Goal: Transaction & Acquisition: Book appointment/travel/reservation

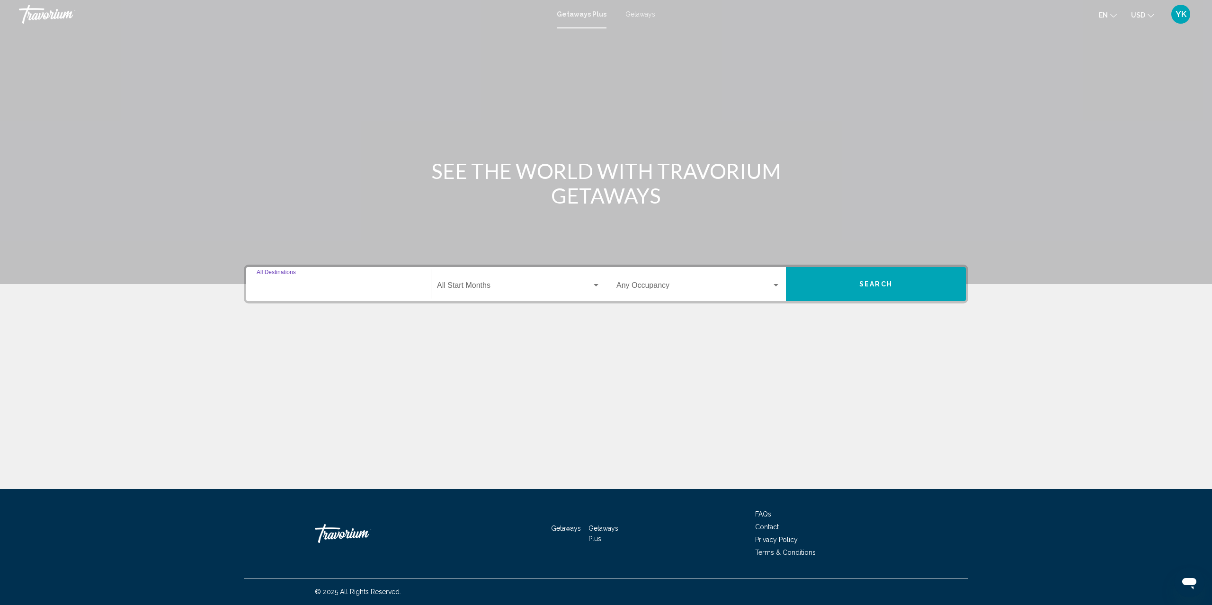
click at [392, 286] on input "Destination All Destinations" at bounding box center [339, 287] width 164 height 9
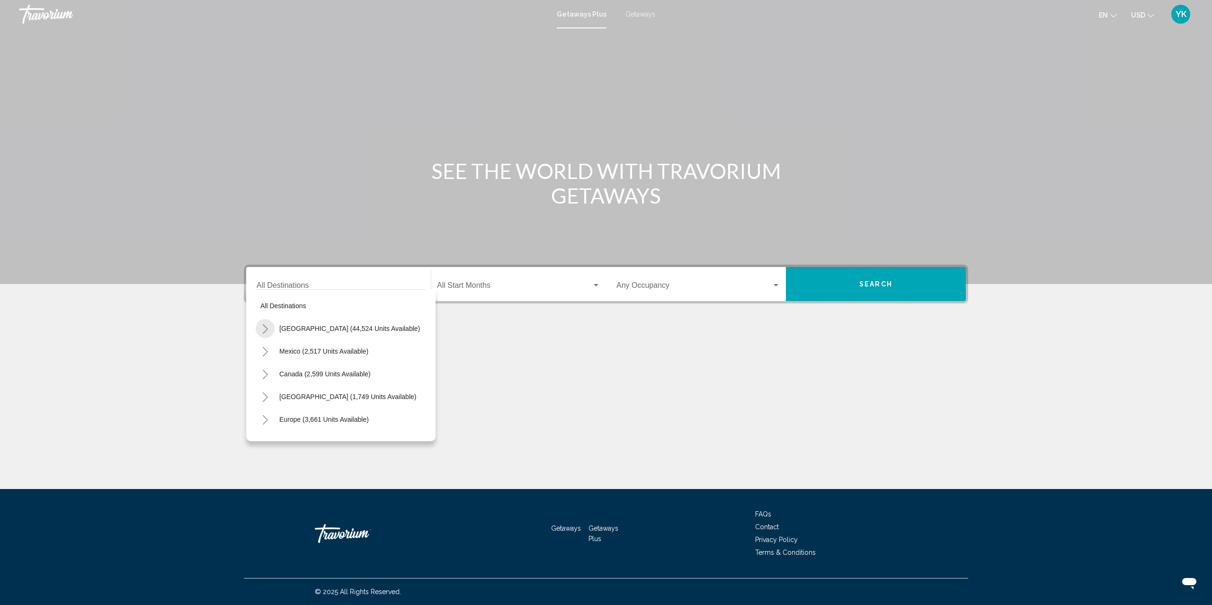
click at [268, 329] on icon "Toggle United States (44,524 units available)" at bounding box center [265, 328] width 7 height 9
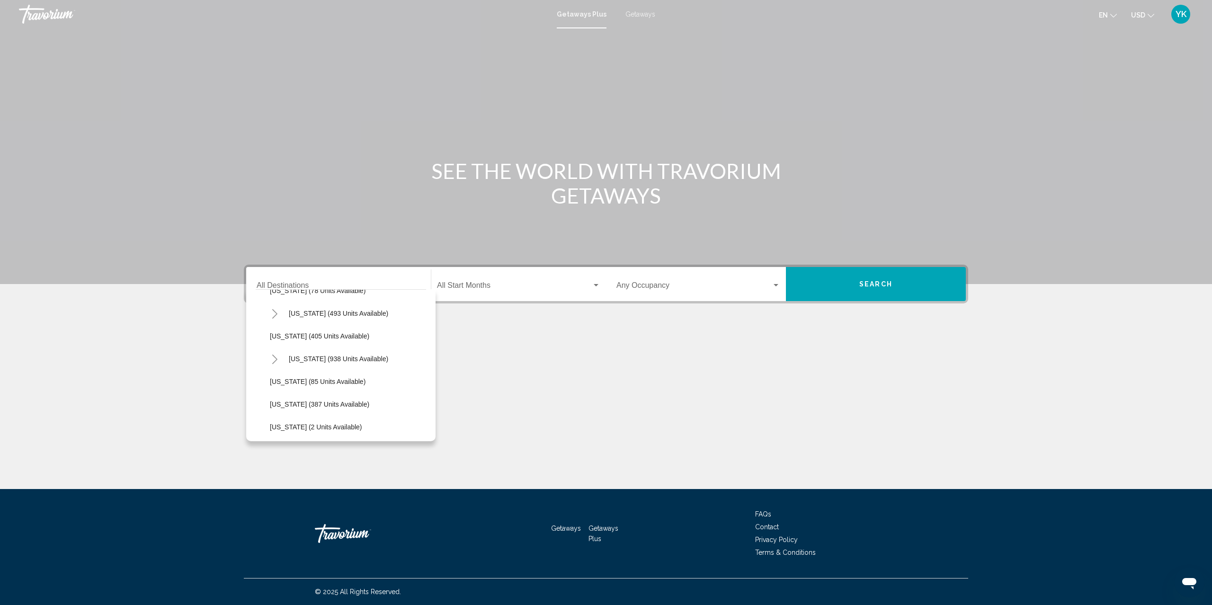
scroll to position [315, 0]
click at [344, 377] on span "[US_STATE] (493 units available)" at bounding box center [338, 377] width 99 height 8
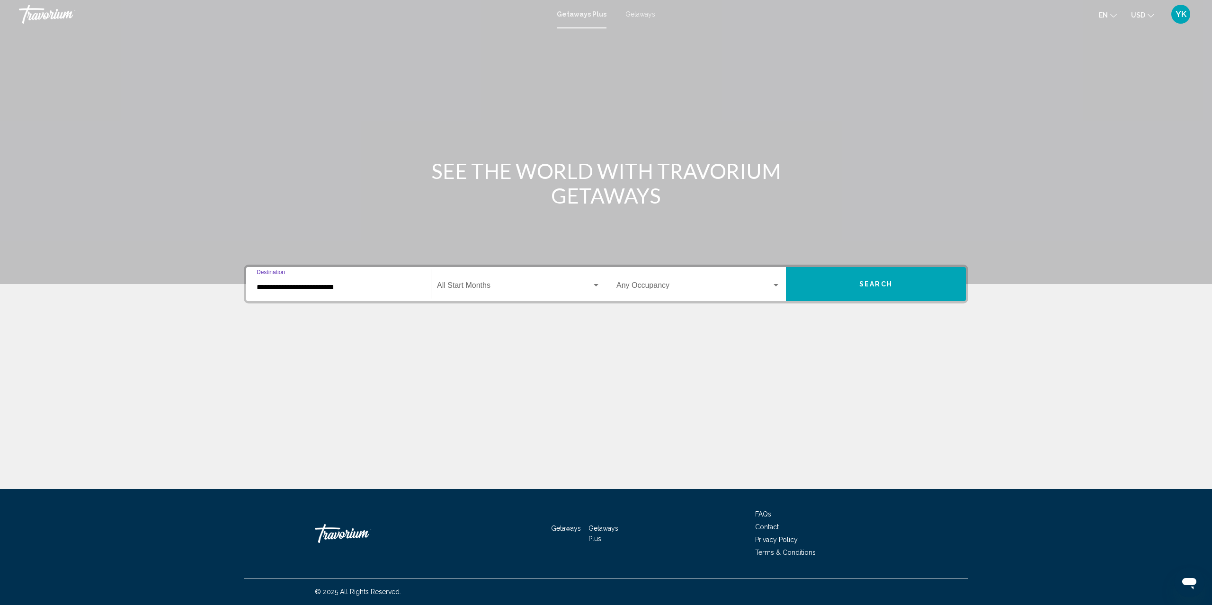
click at [357, 283] on input "**********" at bounding box center [339, 287] width 164 height 9
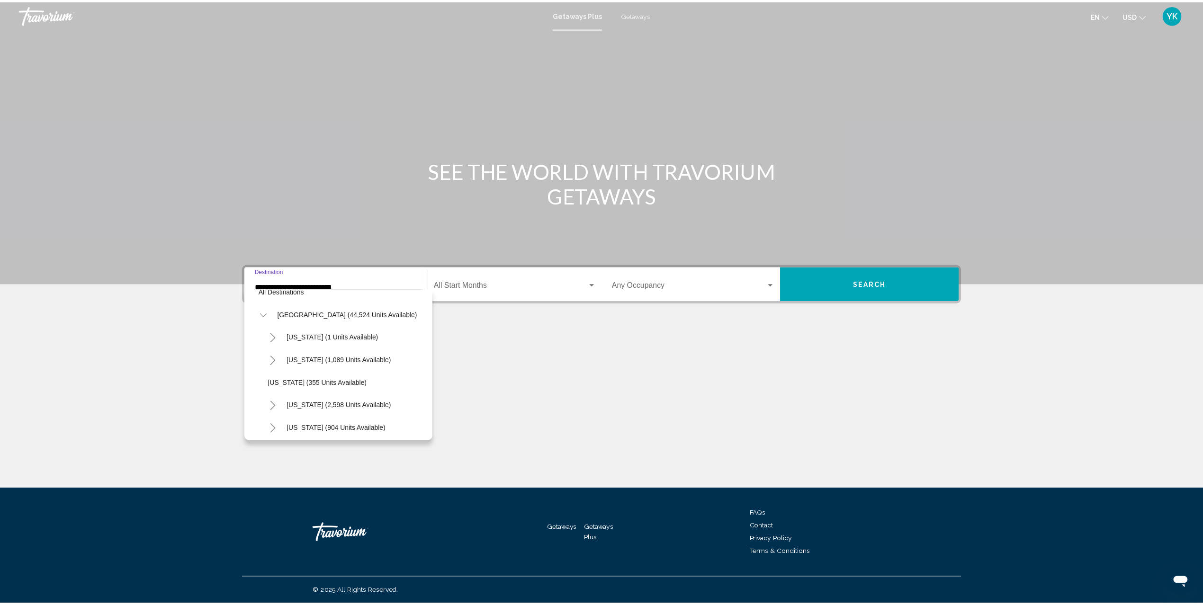
scroll to position [0, 0]
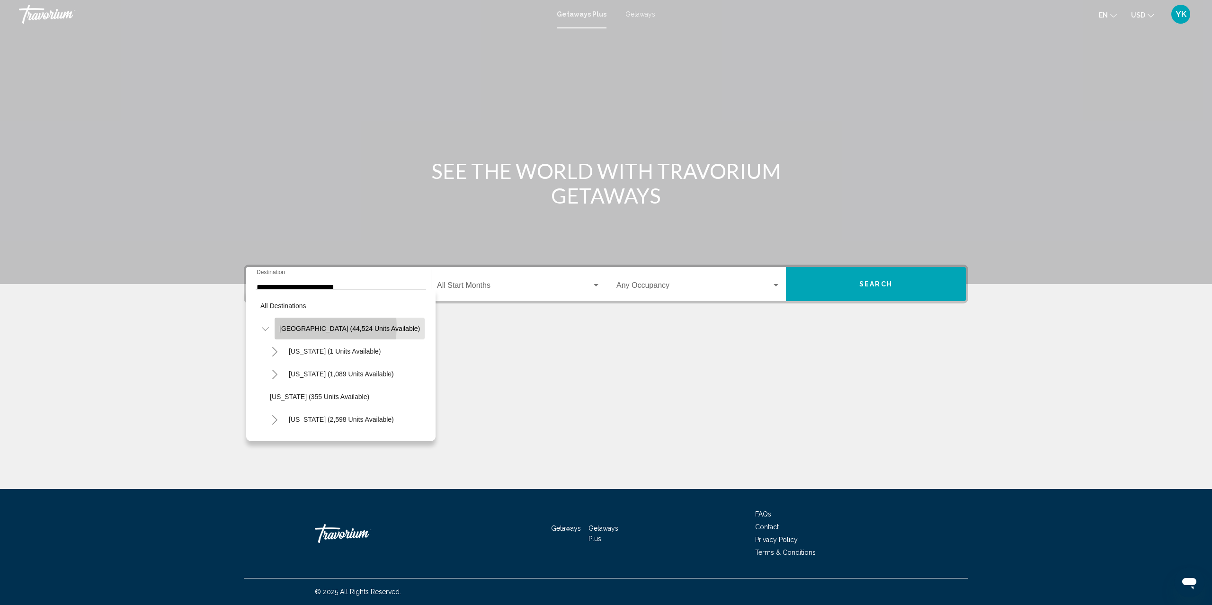
click at [311, 327] on span "[GEOGRAPHIC_DATA] (44,524 units available)" at bounding box center [349, 329] width 141 height 8
type input "**********"
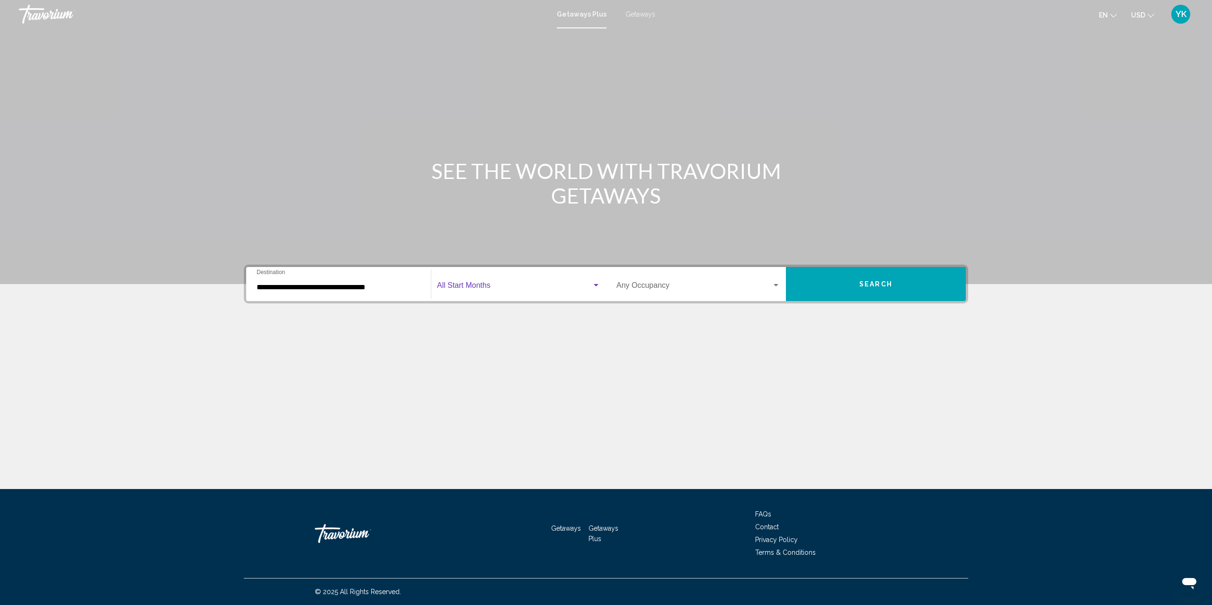
click at [565, 287] on span "Search widget" at bounding box center [514, 287] width 155 height 9
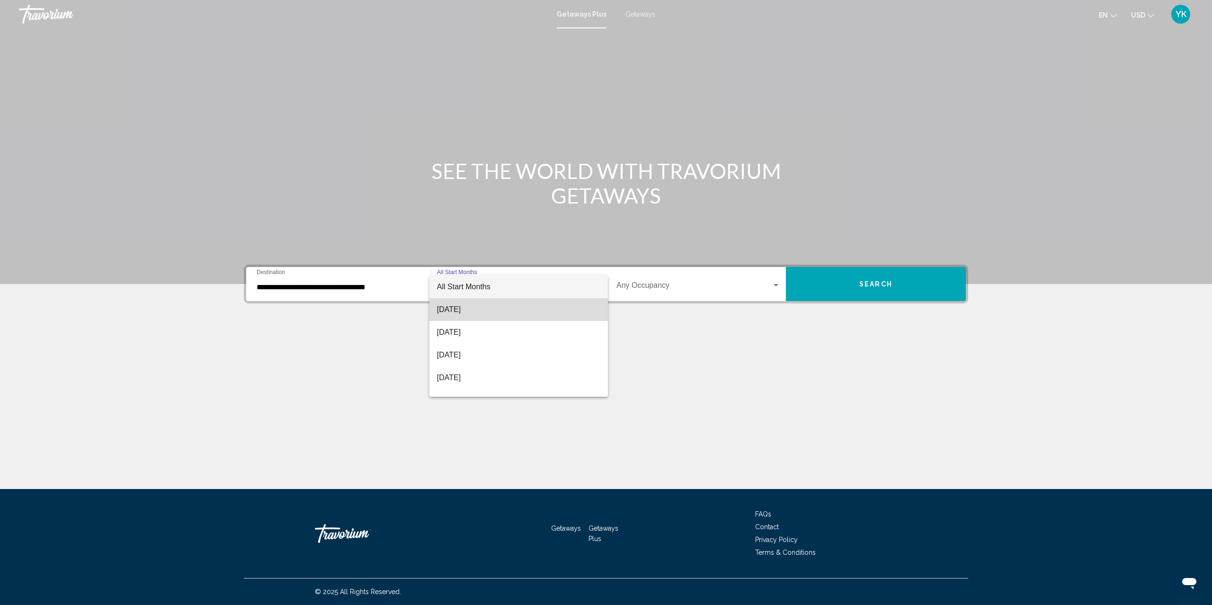
click at [540, 314] on span "[DATE]" at bounding box center [518, 309] width 163 height 23
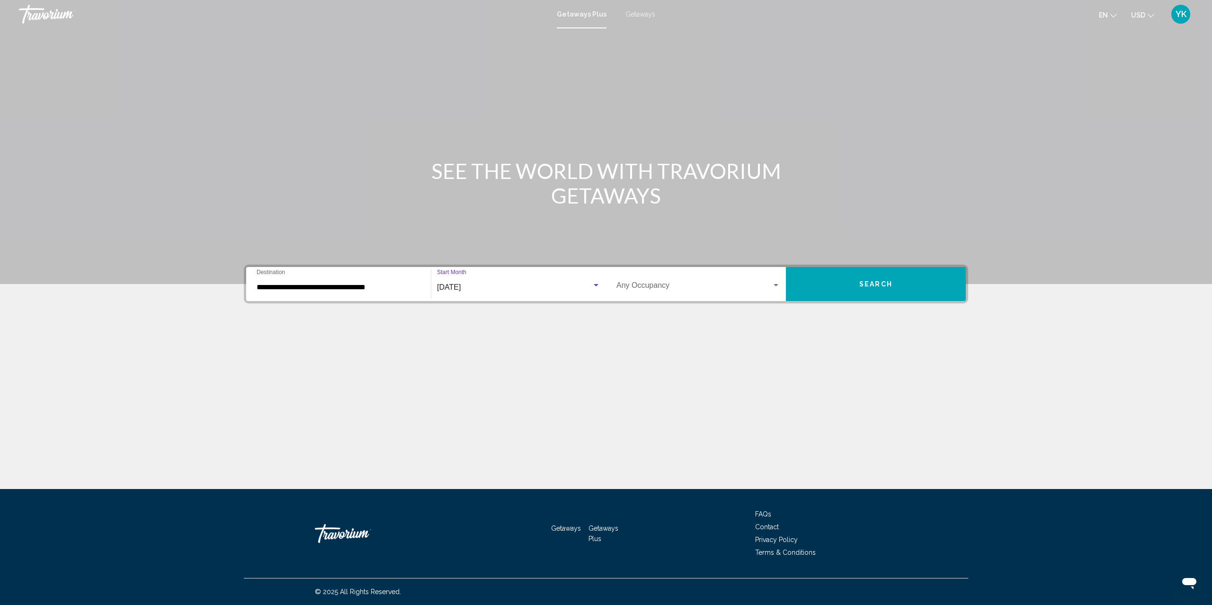
click at [686, 286] on span "Search widget" at bounding box center [693, 287] width 155 height 9
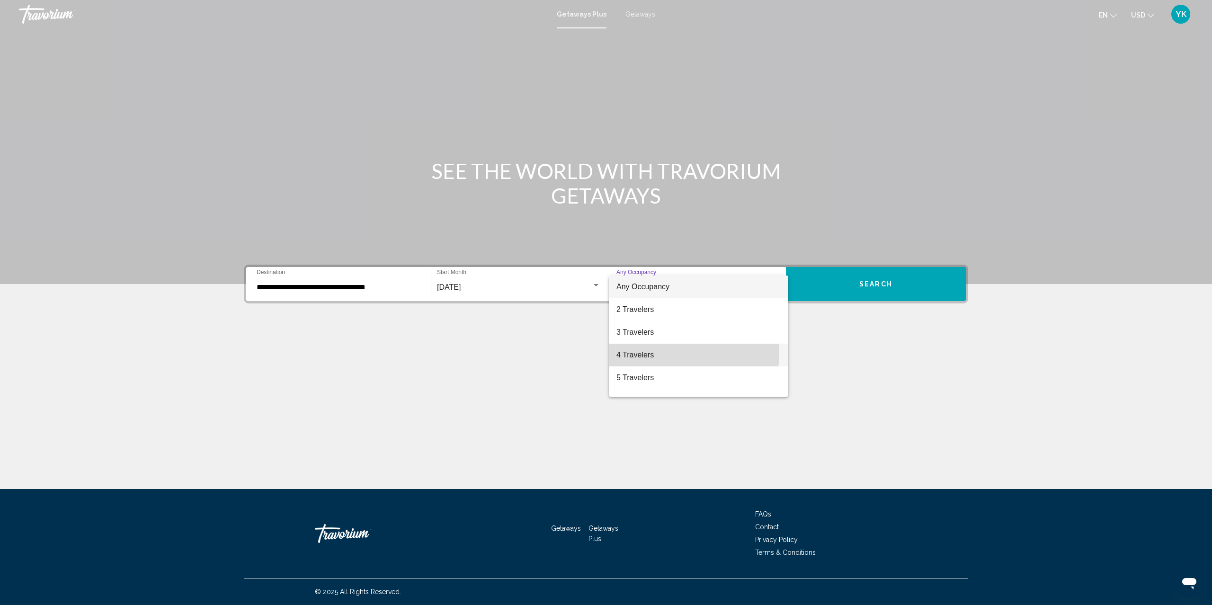
click at [669, 352] on span "4 Travelers" at bounding box center [698, 355] width 164 height 23
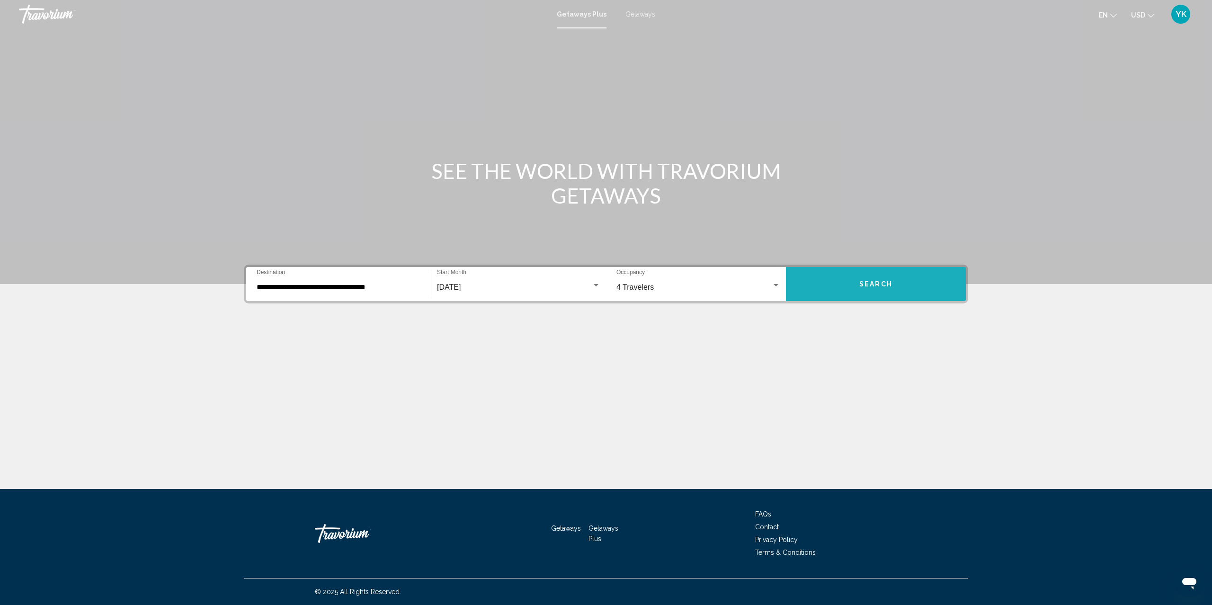
click at [887, 282] on span "Search" at bounding box center [875, 285] width 33 height 8
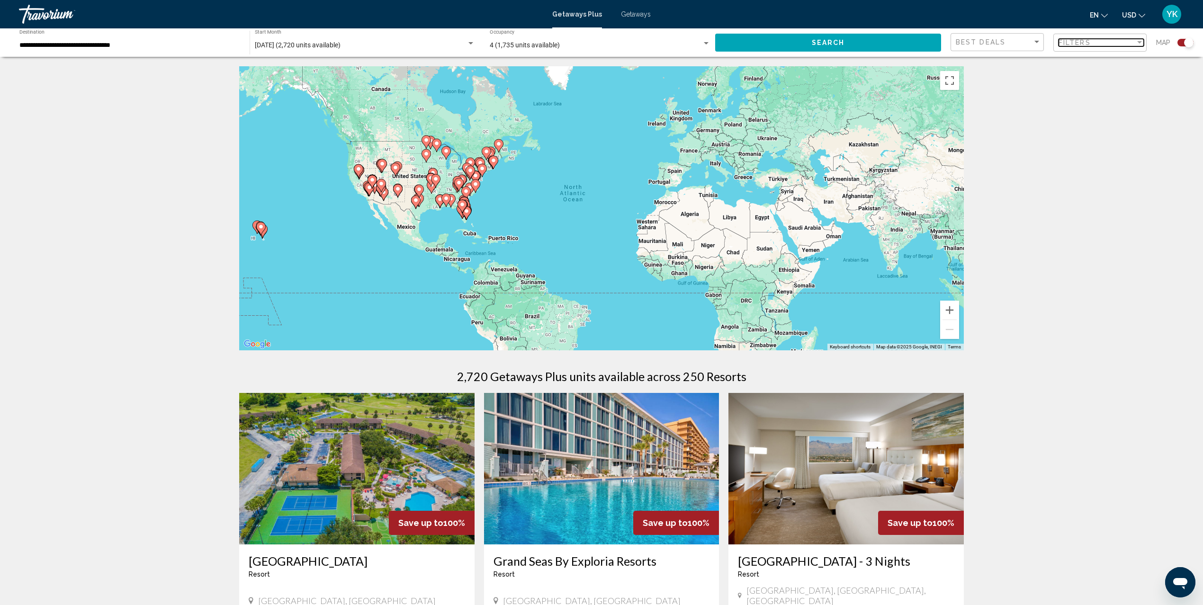
click at [1139, 40] on div "Filter" at bounding box center [1139, 43] width 9 height 8
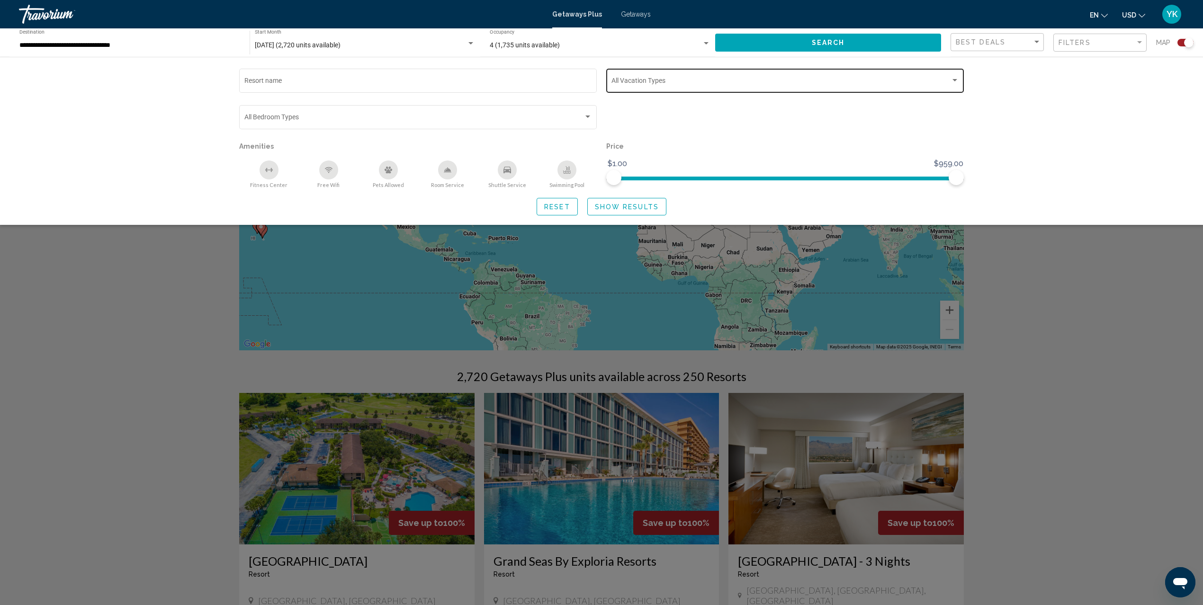
click at [951, 79] on div "Search widget" at bounding box center [954, 81] width 9 height 8
click at [605, 82] on mat-pseudo-checkbox at bounding box center [604, 83] width 8 height 8
click at [603, 86] on mat-option "short" at bounding box center [781, 82] width 378 height 20
click at [1122, 104] on div at bounding box center [601, 302] width 1203 height 605
click at [612, 203] on span "Show Results" at bounding box center [627, 207] width 64 height 8
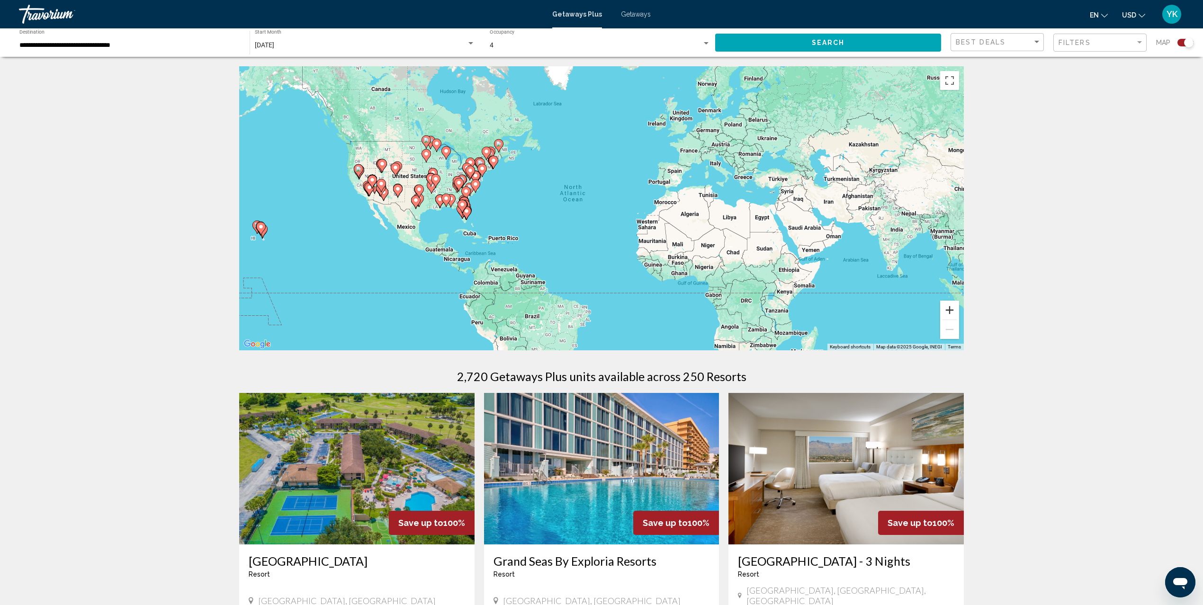
click at [944, 307] on button "Zoom in" at bounding box center [949, 310] width 19 height 19
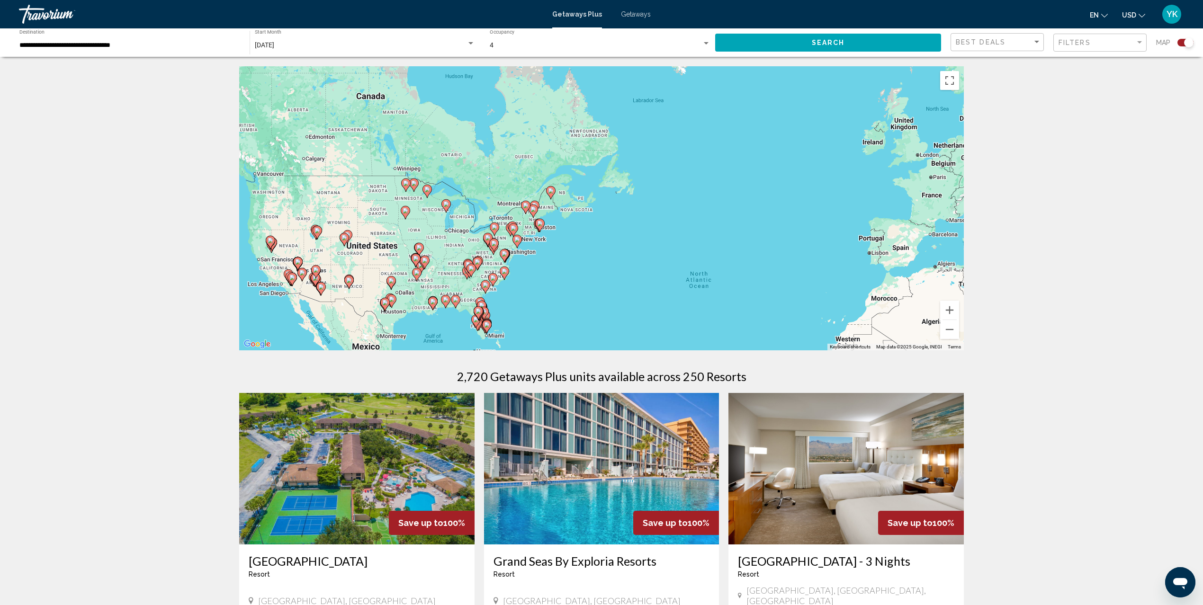
drag, startPoint x: 472, startPoint y: 217, endPoint x: 629, endPoint y: 321, distance: 187.9
click at [629, 321] on div "To activate drag with keyboard, press Alt + Enter. Once in keyboard drag state,…" at bounding box center [601, 208] width 724 height 284
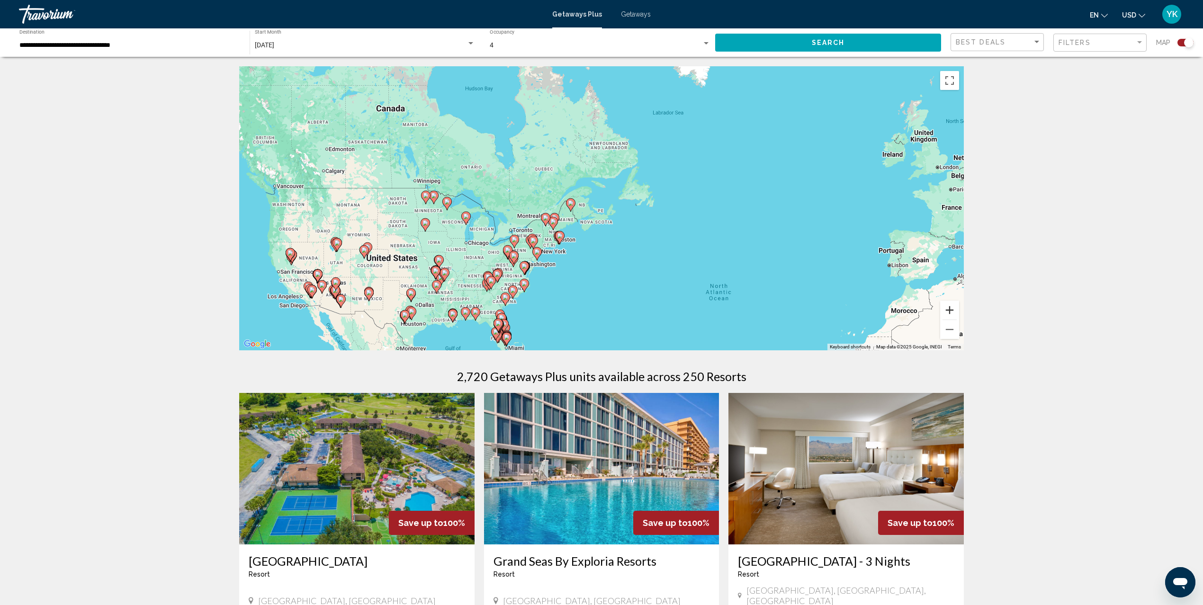
click at [954, 305] on button "Zoom in" at bounding box center [949, 310] width 19 height 19
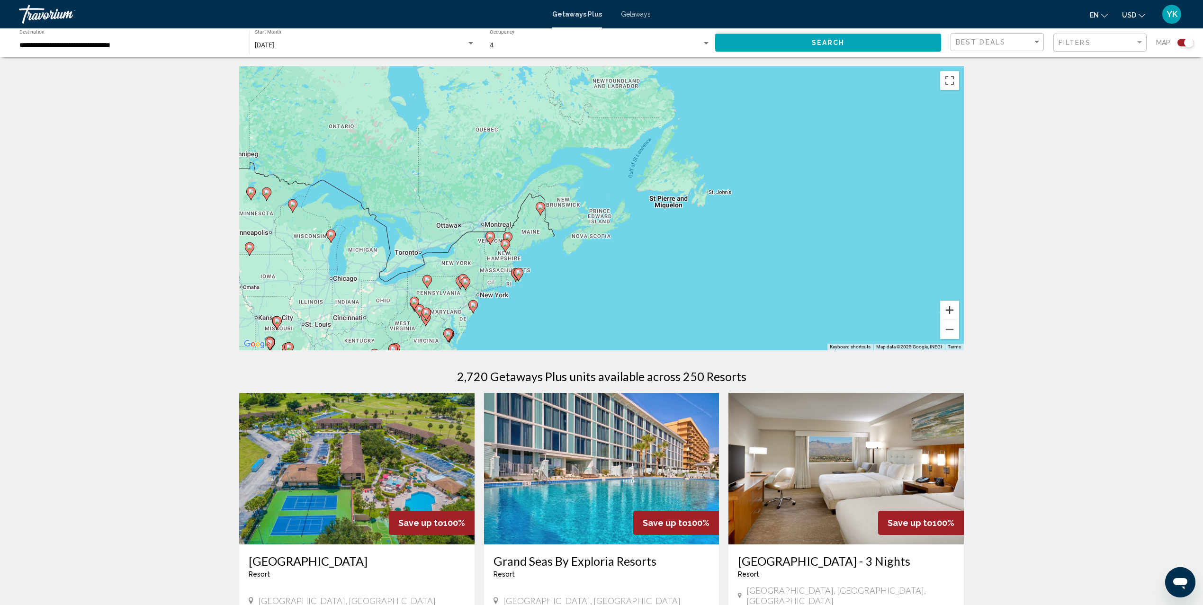
click at [951, 311] on button "Zoom in" at bounding box center [949, 310] width 19 height 19
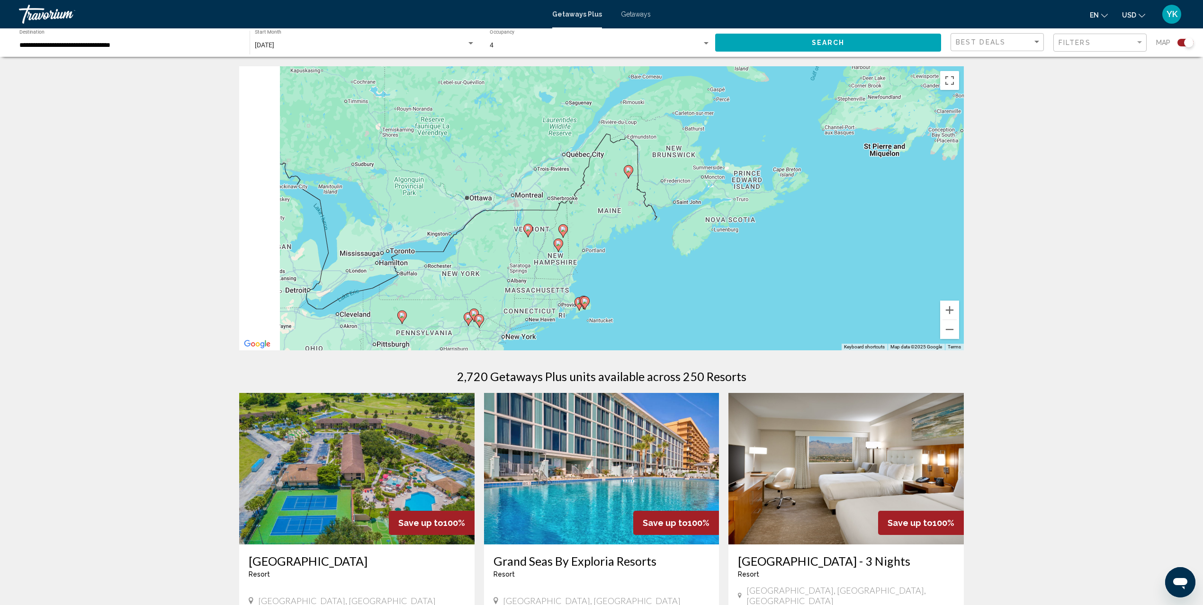
drag, startPoint x: 511, startPoint y: 257, endPoint x: 674, endPoint y: 207, distance: 170.3
click at [674, 207] on div "To activate drag with keyboard, press Alt + Enter. Once in keyboard drag state,…" at bounding box center [601, 208] width 724 height 284
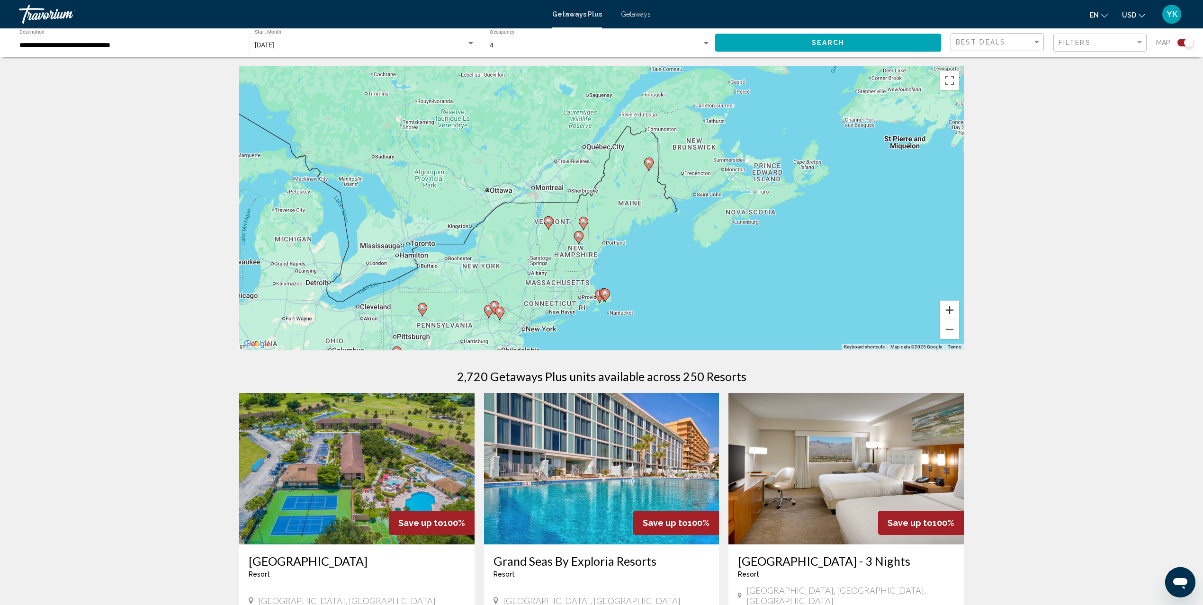
click at [951, 309] on button "Zoom in" at bounding box center [949, 310] width 19 height 19
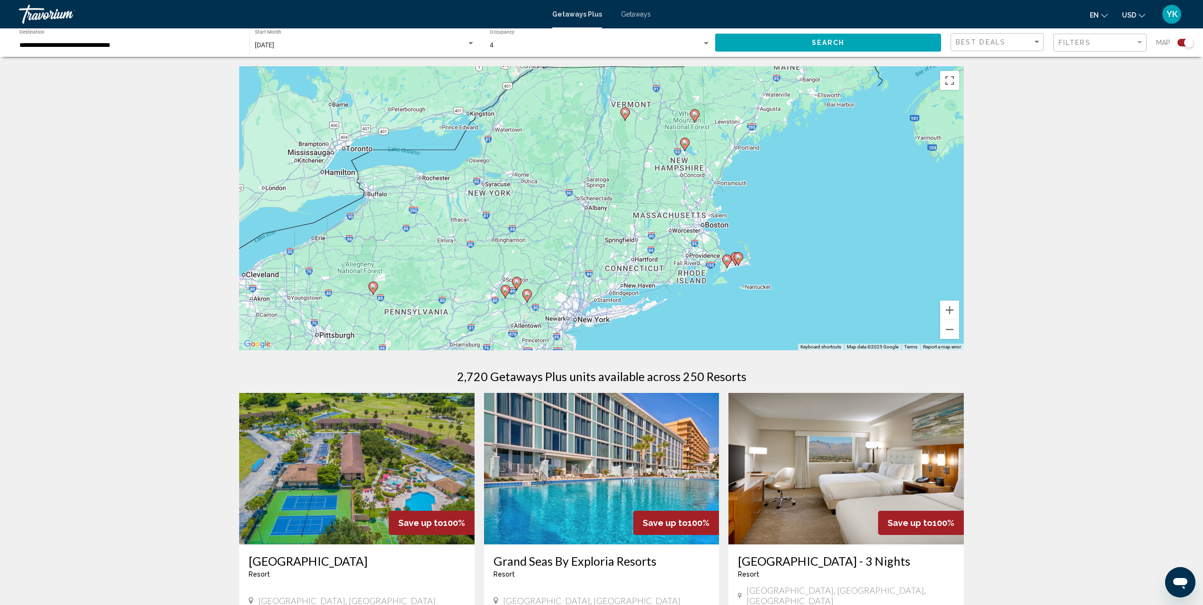
drag, startPoint x: 574, startPoint y: 268, endPoint x: 705, endPoint y: 135, distance: 186.8
click at [705, 135] on div "To activate drag with keyboard, press Alt + Enter. Once in keyboard drag state,…" at bounding box center [601, 208] width 724 height 284
click at [947, 306] on button "Zoom in" at bounding box center [949, 310] width 19 height 19
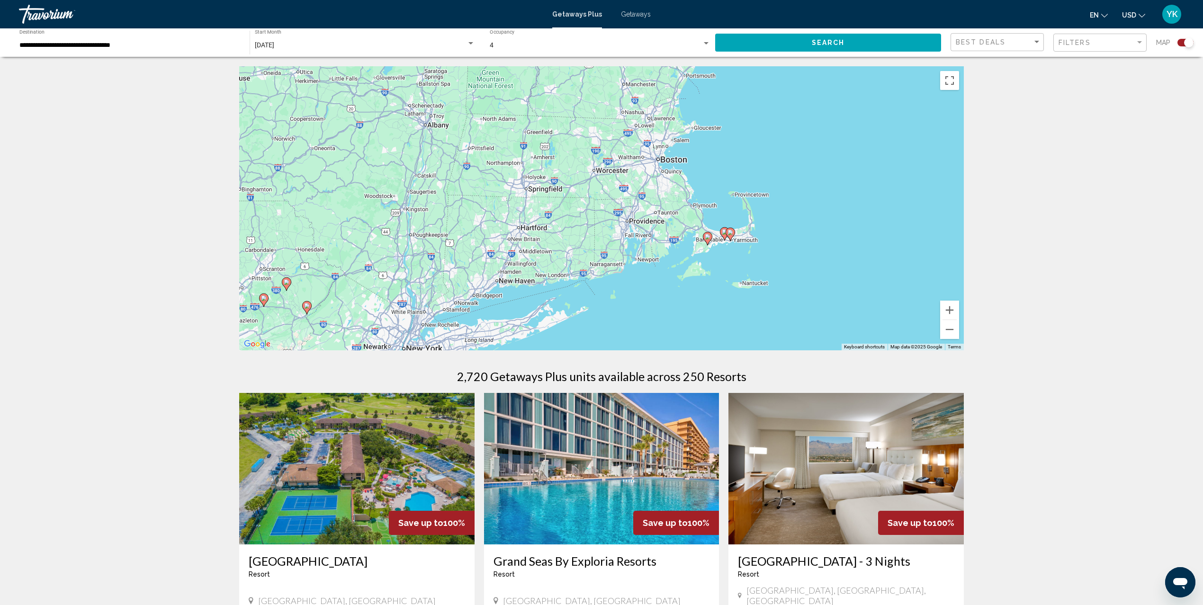
drag, startPoint x: 722, startPoint y: 260, endPoint x: 575, endPoint y: 178, distance: 168.7
click at [578, 179] on div "To activate drag with keyboard, press Alt + Enter. Once in keyboard drag state,…" at bounding box center [601, 208] width 724 height 284
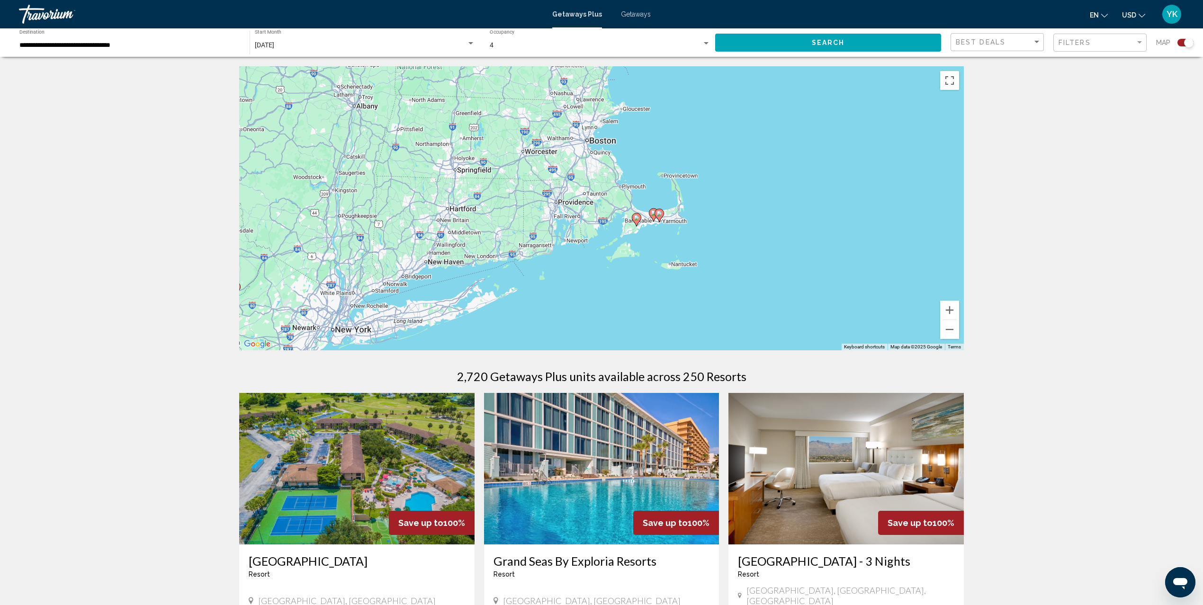
drag, startPoint x: 741, startPoint y: 287, endPoint x: 701, endPoint y: 288, distance: 40.3
click at [701, 288] on div "To activate drag with keyboard, press Alt + Enter. Once in keyboard drag state,…" at bounding box center [601, 208] width 724 height 284
click at [953, 309] on button "Zoom in" at bounding box center [949, 310] width 19 height 19
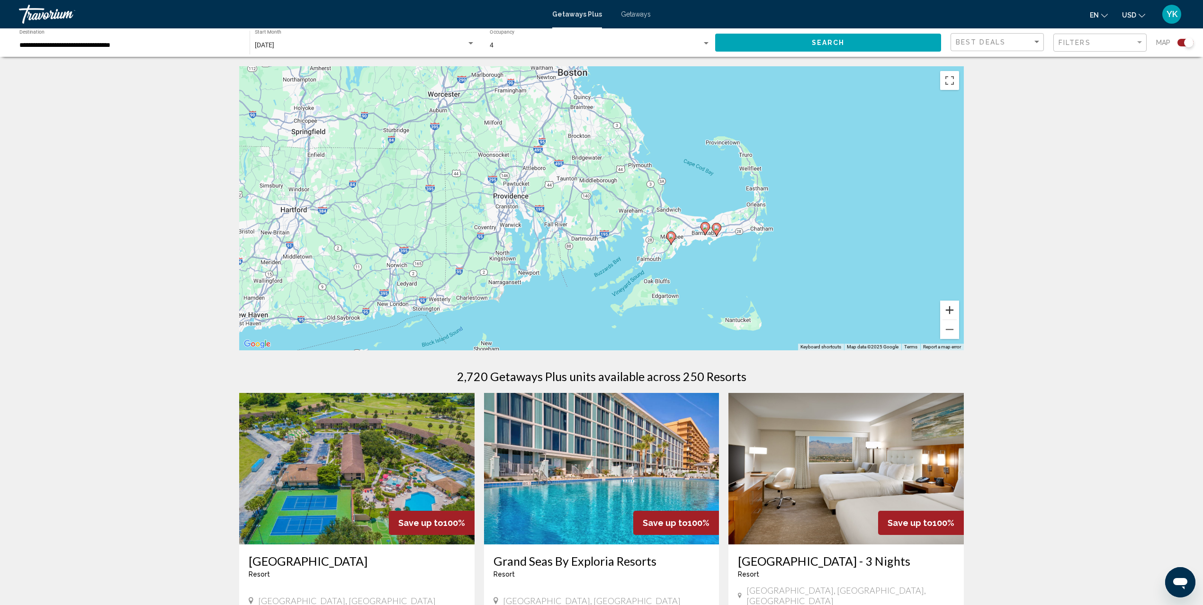
click at [953, 309] on button "Zoom in" at bounding box center [949, 310] width 19 height 19
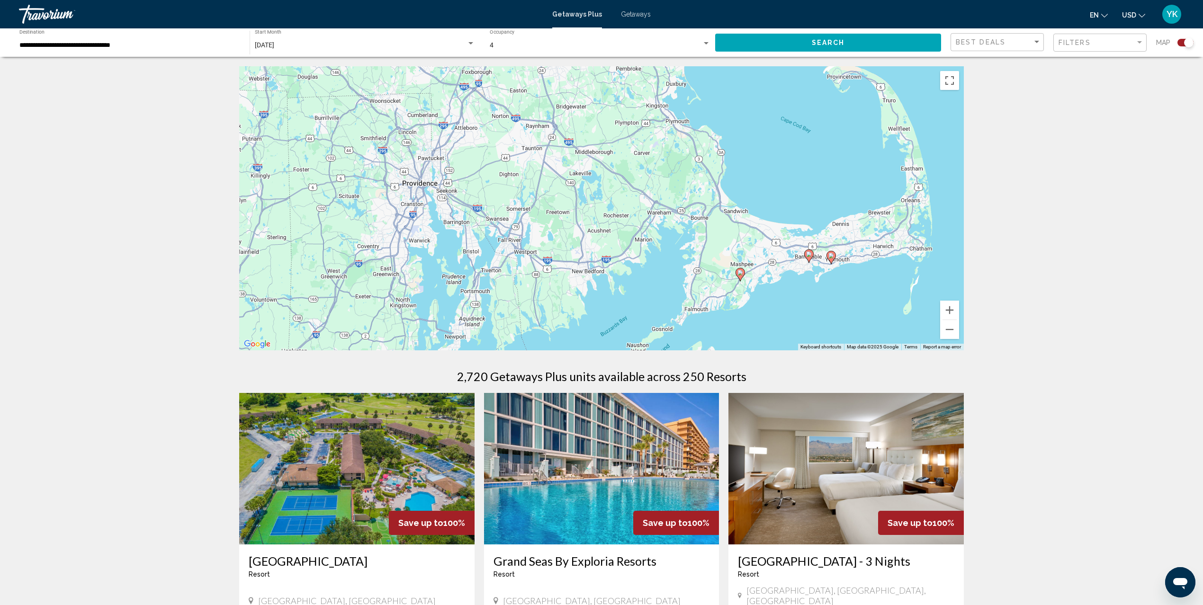
click at [741, 273] on image "Main content" at bounding box center [740, 273] width 6 height 6
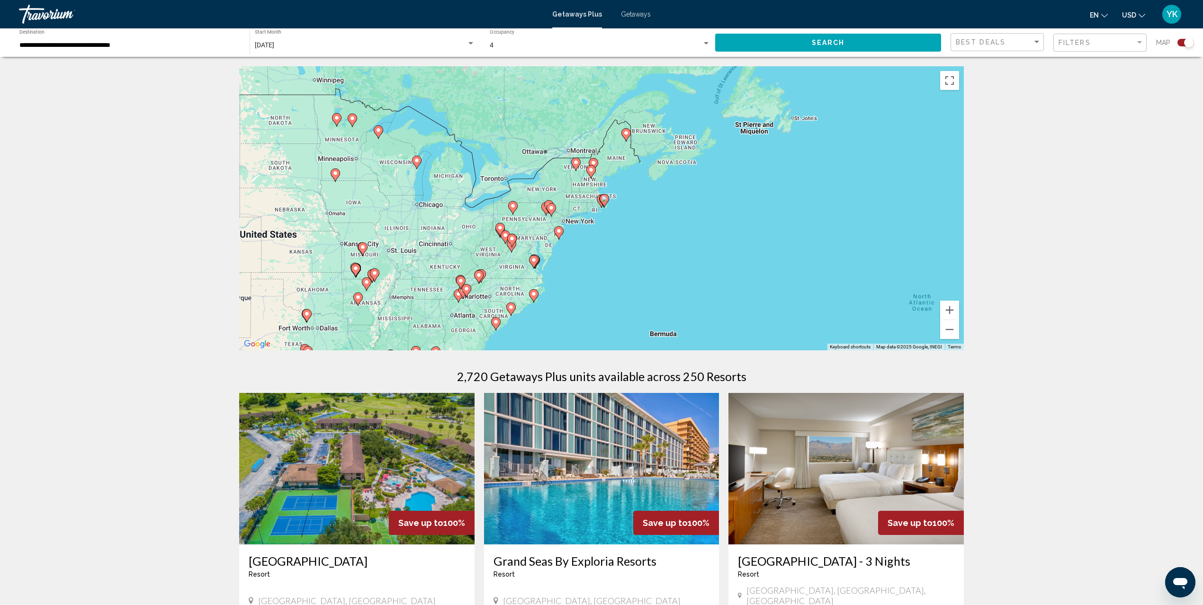
click at [603, 200] on image "Main content" at bounding box center [604, 199] width 6 height 6
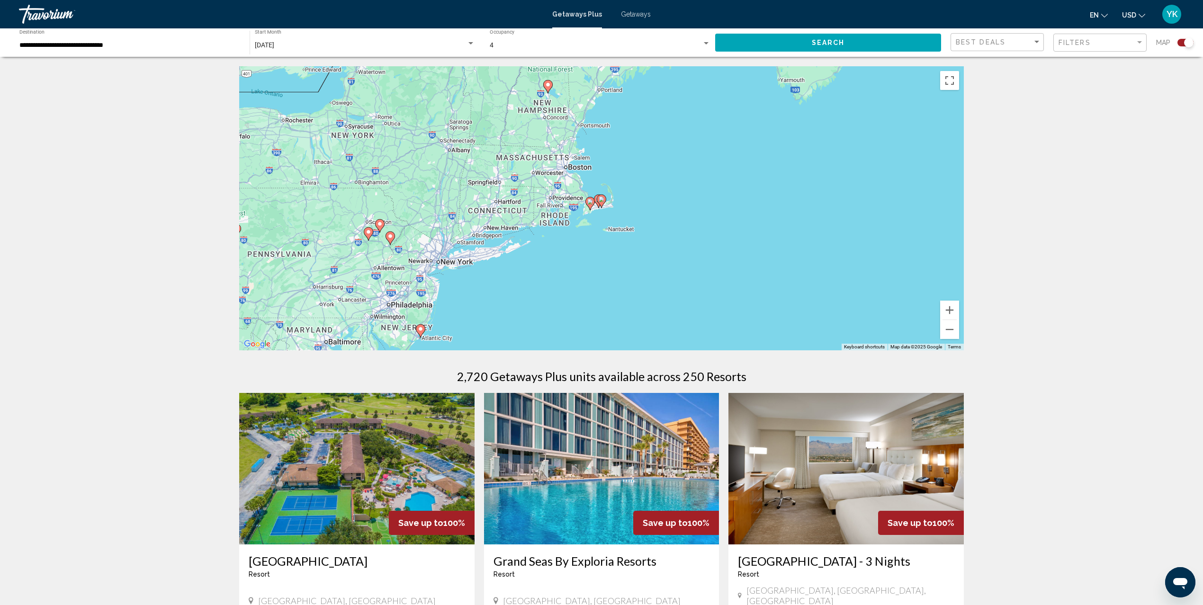
click at [604, 201] on image "Main content" at bounding box center [601, 199] width 6 height 6
type input "**********"
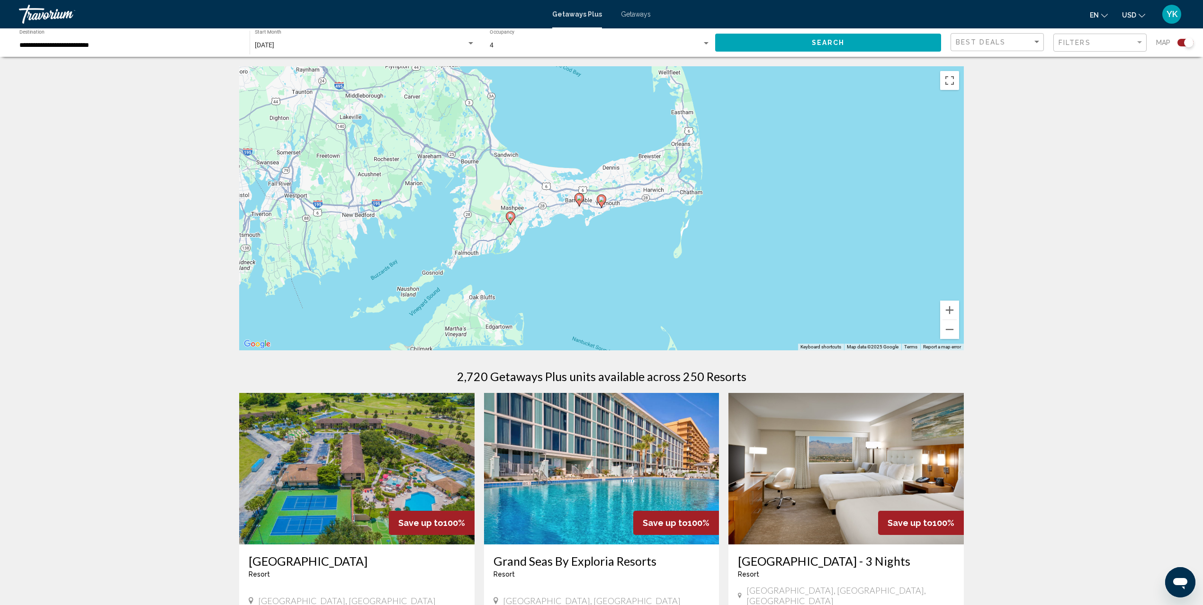
click at [603, 203] on icon "Main content" at bounding box center [601, 201] width 9 height 12
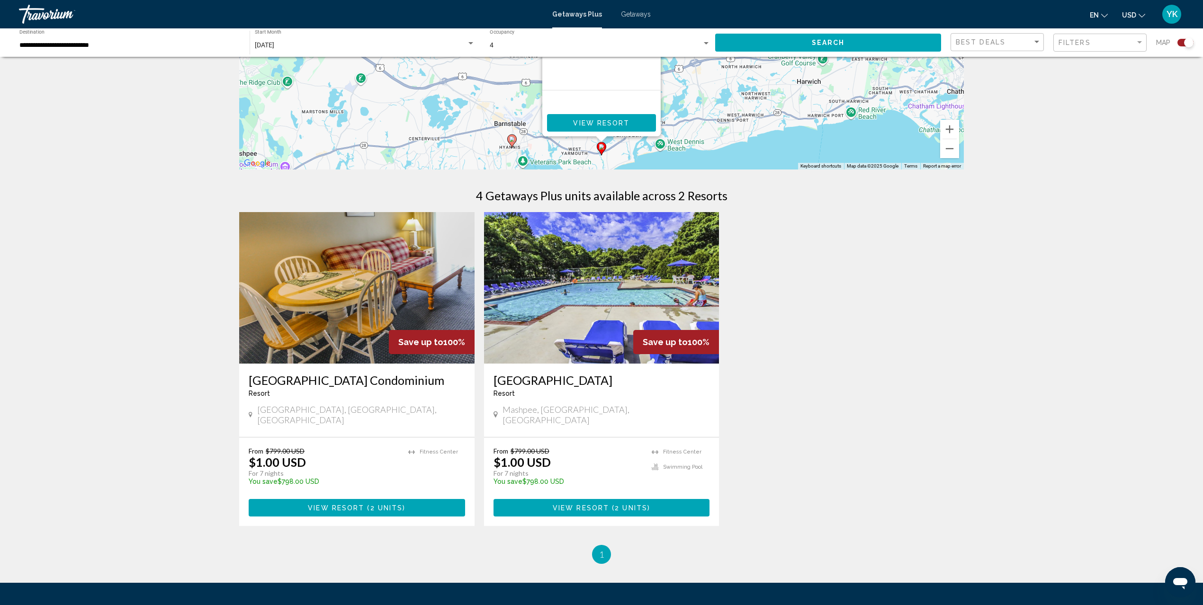
scroll to position [189, 0]
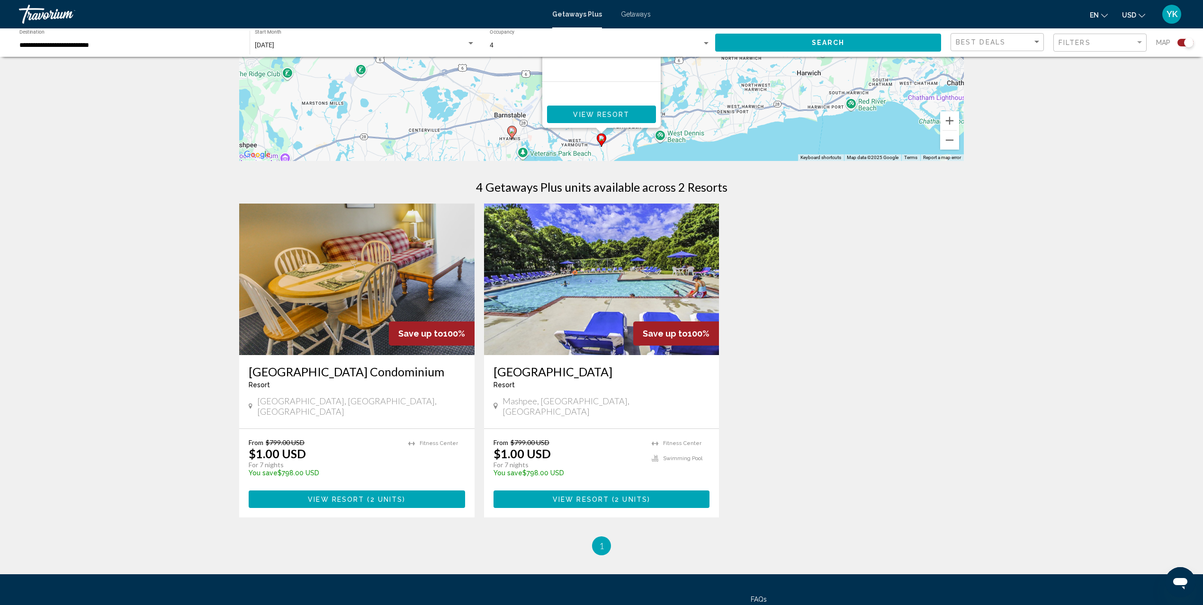
click at [564, 277] on img "Main content" at bounding box center [601, 280] width 235 height 152
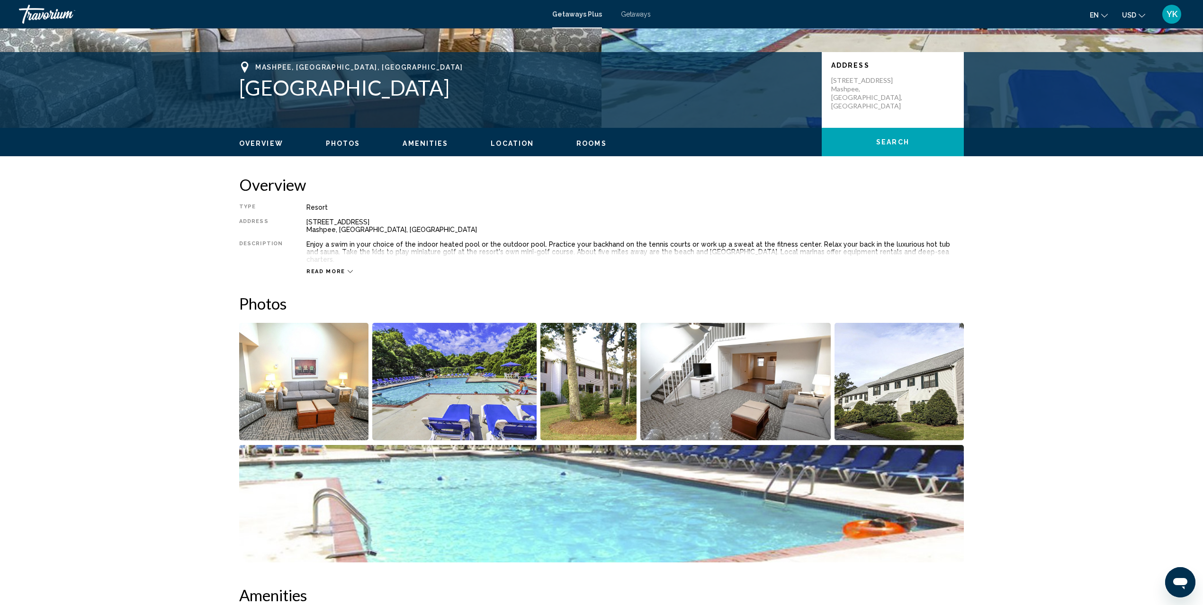
scroll to position [122, 0]
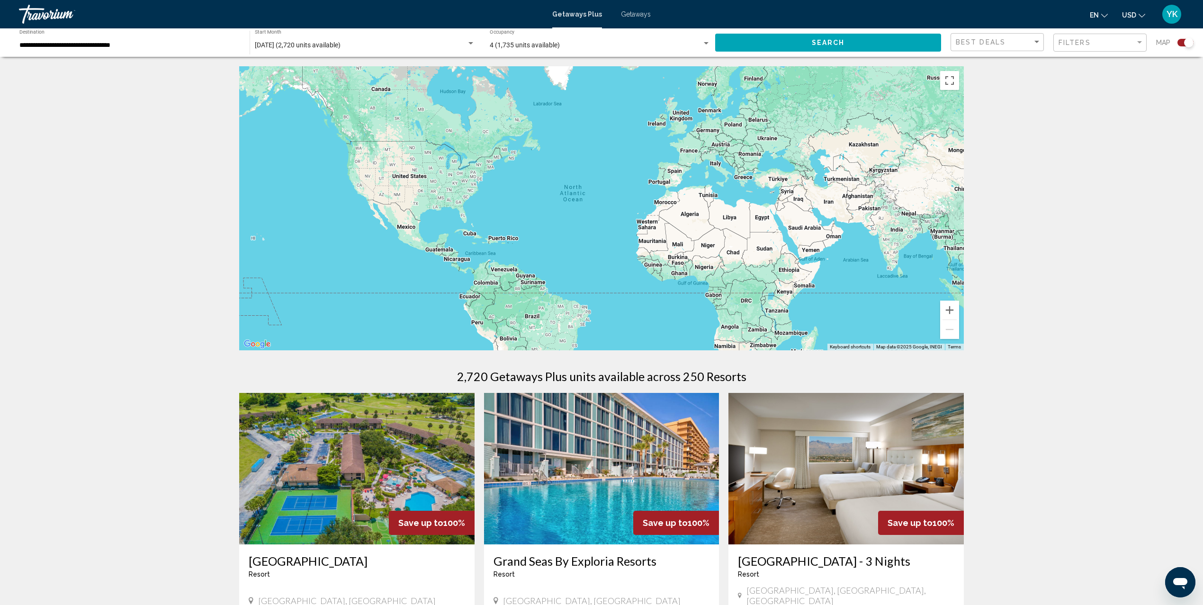
click at [830, 45] on span "Search" at bounding box center [828, 43] width 33 height 8
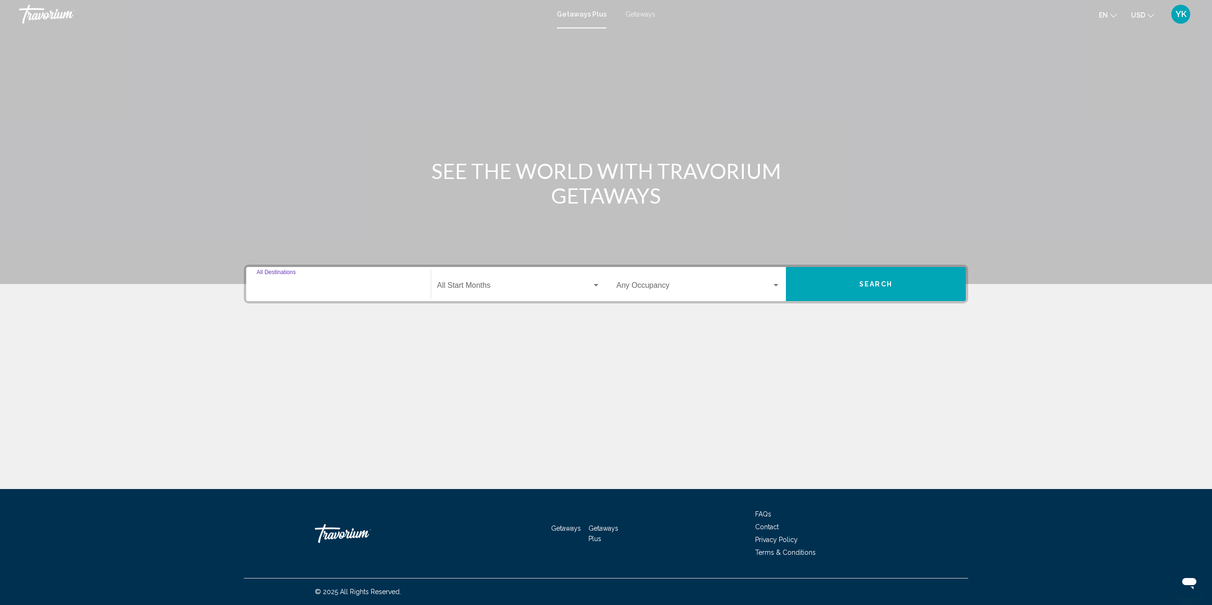
click at [368, 286] on input "Destination All Destinations" at bounding box center [339, 287] width 164 height 9
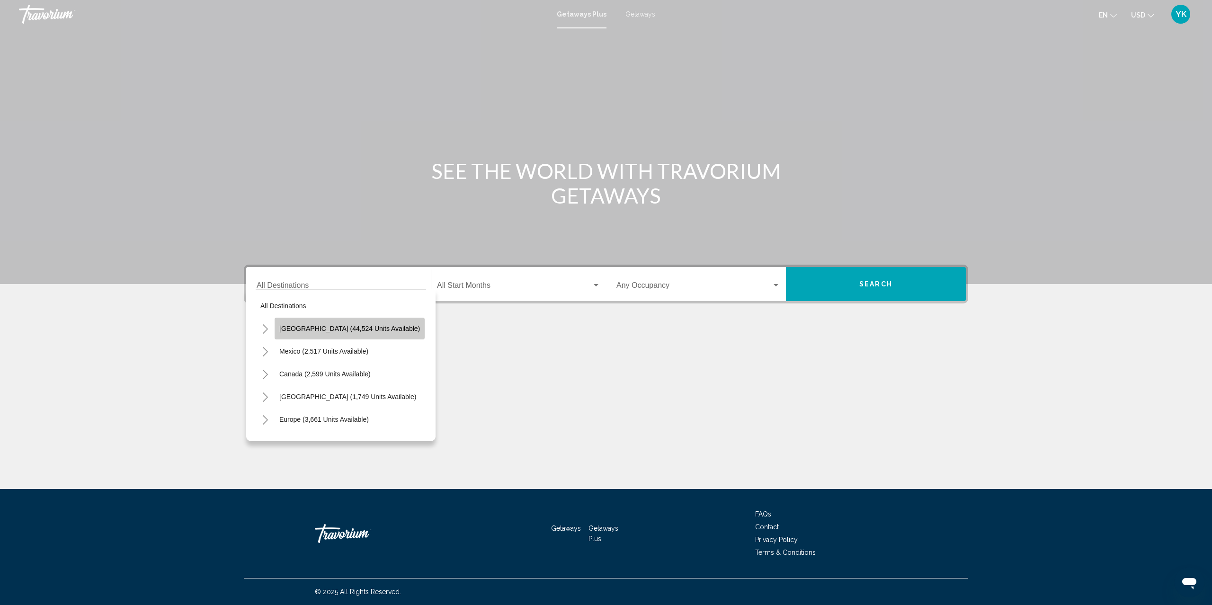
click at [363, 332] on button "United States (44,524 units available)" at bounding box center [350, 329] width 150 height 22
type input "**********"
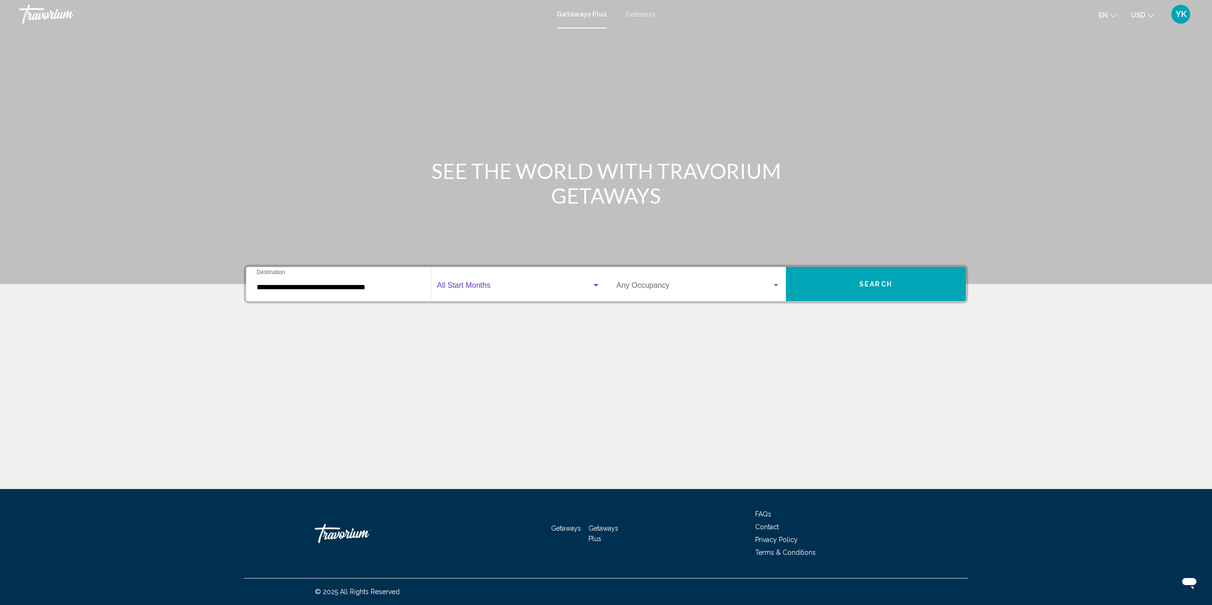
click at [538, 283] on span "Search widget" at bounding box center [514, 287] width 155 height 9
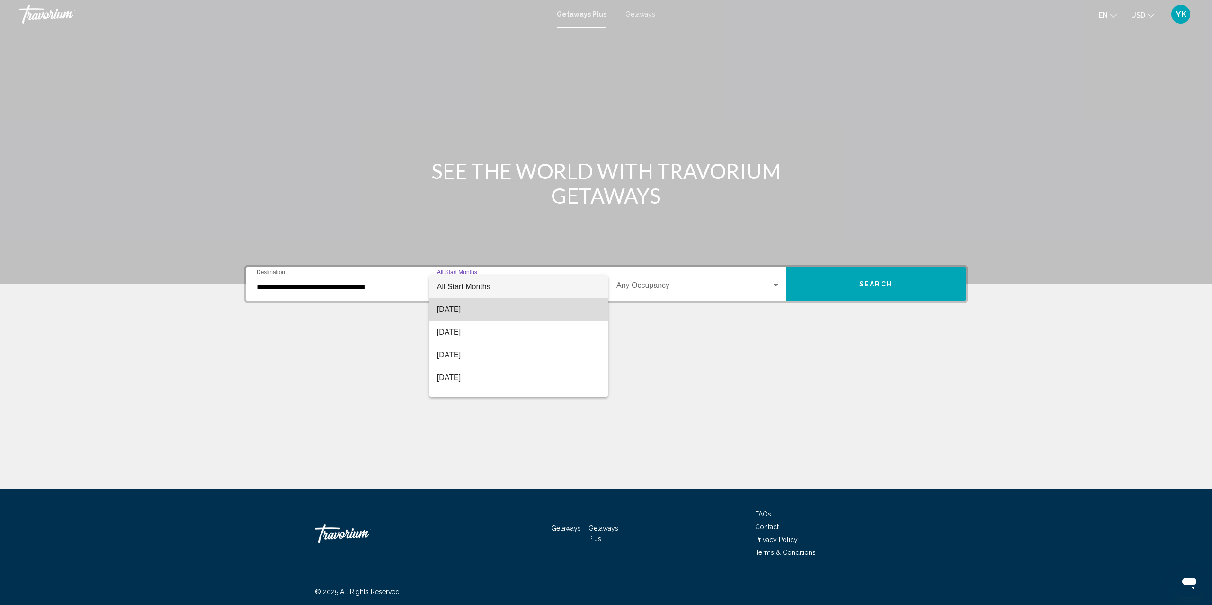
click at [535, 311] on span "[DATE]" at bounding box center [518, 309] width 163 height 23
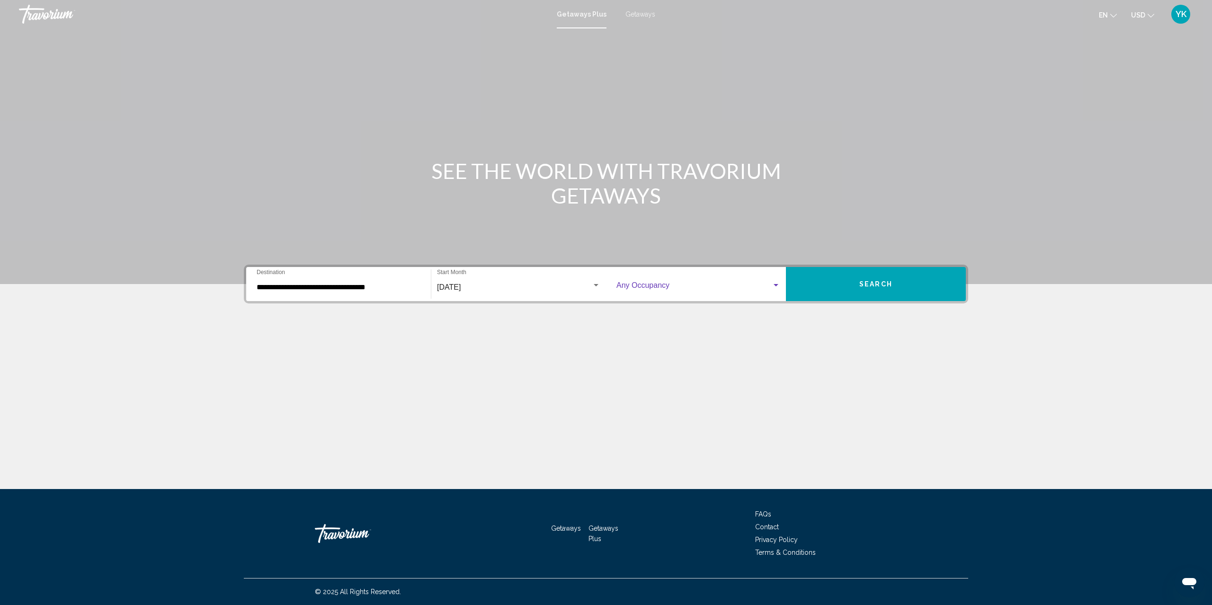
click at [685, 286] on span "Search widget" at bounding box center [693, 287] width 155 height 9
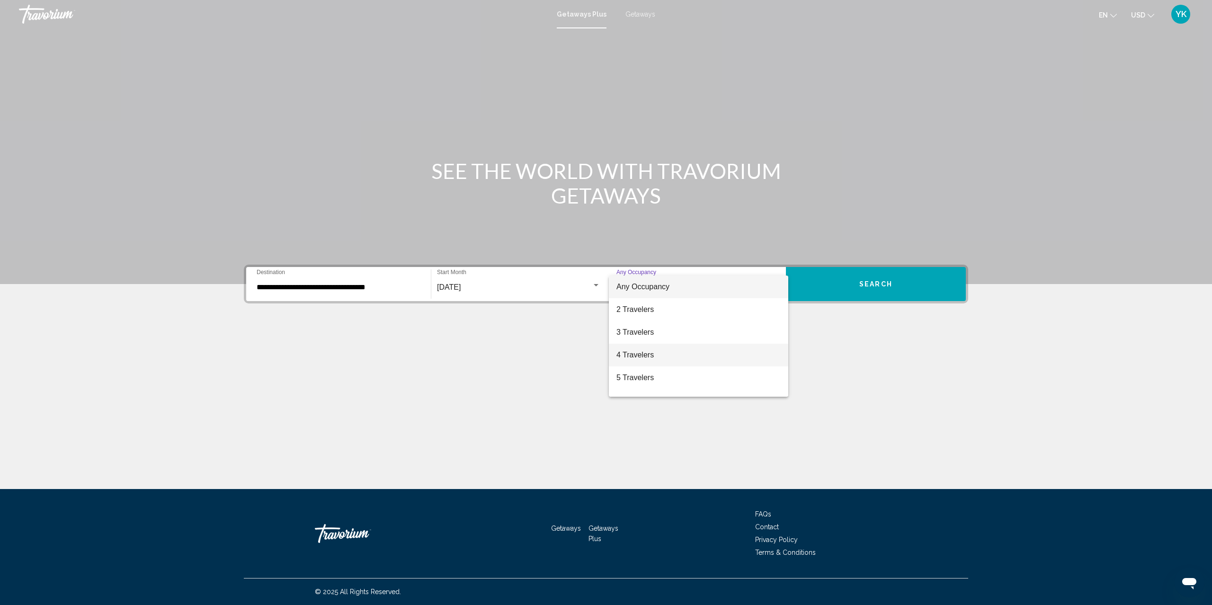
click at [676, 349] on span "4 Travelers" at bounding box center [698, 355] width 164 height 23
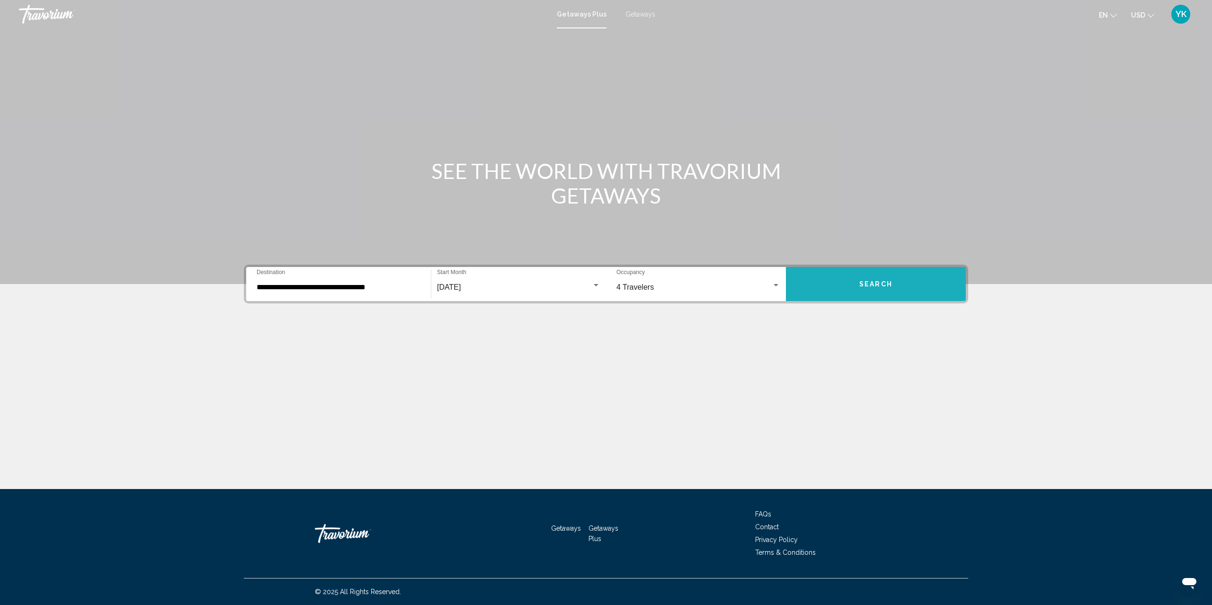
click at [848, 280] on button "Search" at bounding box center [876, 284] width 180 height 34
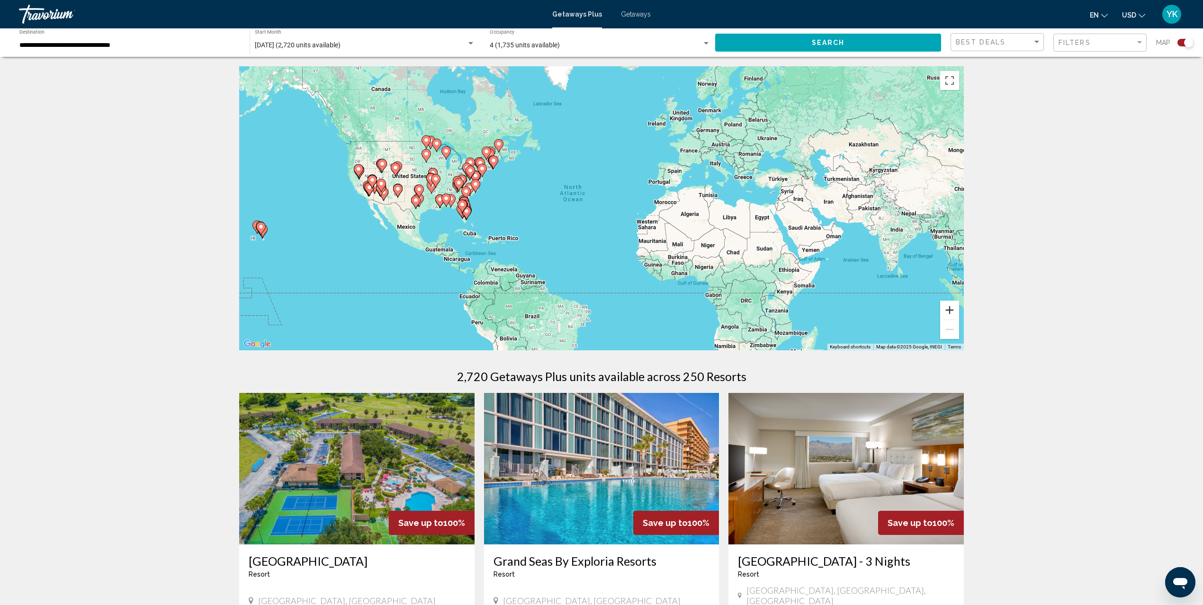
click at [949, 309] on button "Zoom in" at bounding box center [949, 310] width 19 height 19
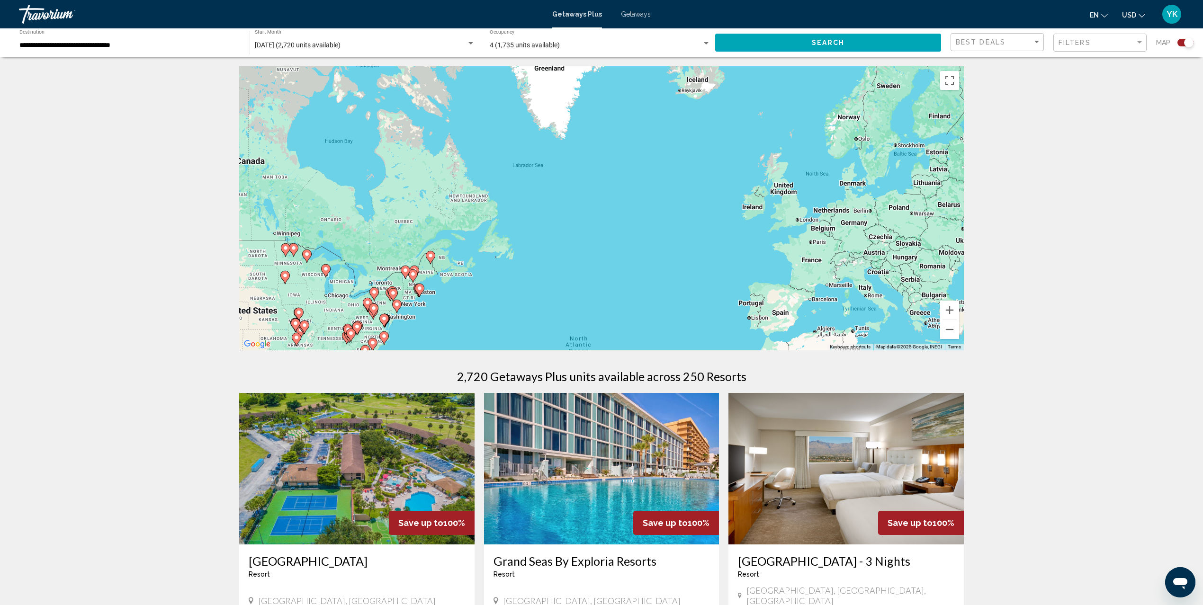
drag, startPoint x: 461, startPoint y: 201, endPoint x: 495, endPoint y: 341, distance: 143.9
click at [495, 341] on div "To activate drag with keyboard, press Alt + Enter. Once in keyboard drag state,…" at bounding box center [601, 208] width 724 height 284
click at [947, 310] on button "Zoom in" at bounding box center [949, 310] width 19 height 19
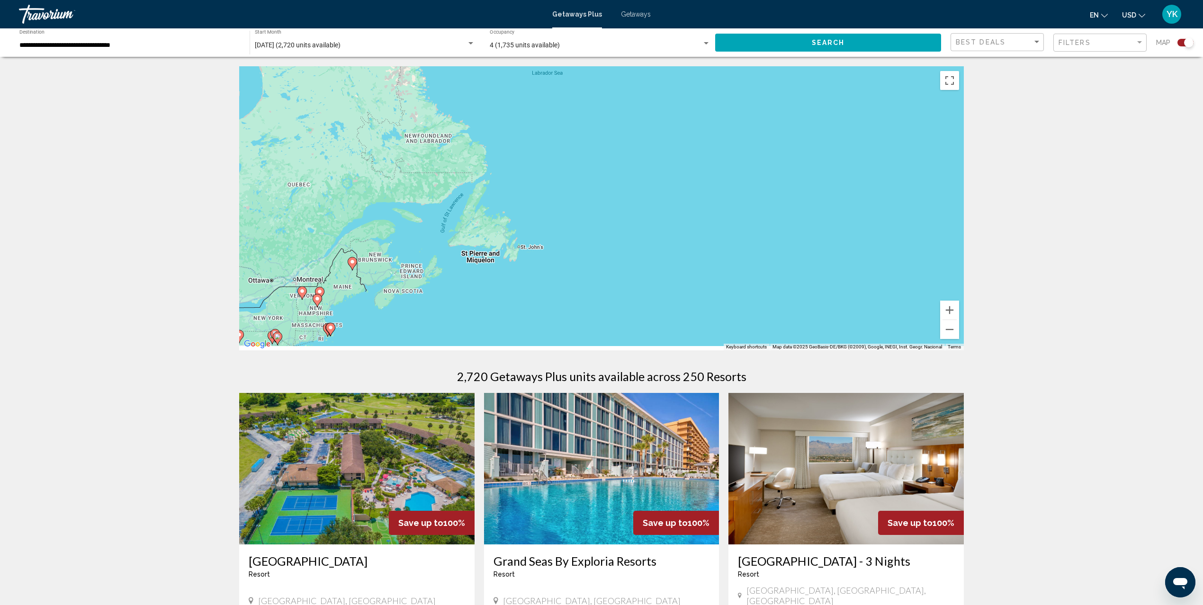
drag, startPoint x: 495, startPoint y: 294, endPoint x: 693, endPoint y: 175, distance: 231.5
click at [693, 175] on div "To activate drag with keyboard, press Alt + Enter. Once in keyboard drag state,…" at bounding box center [601, 208] width 724 height 284
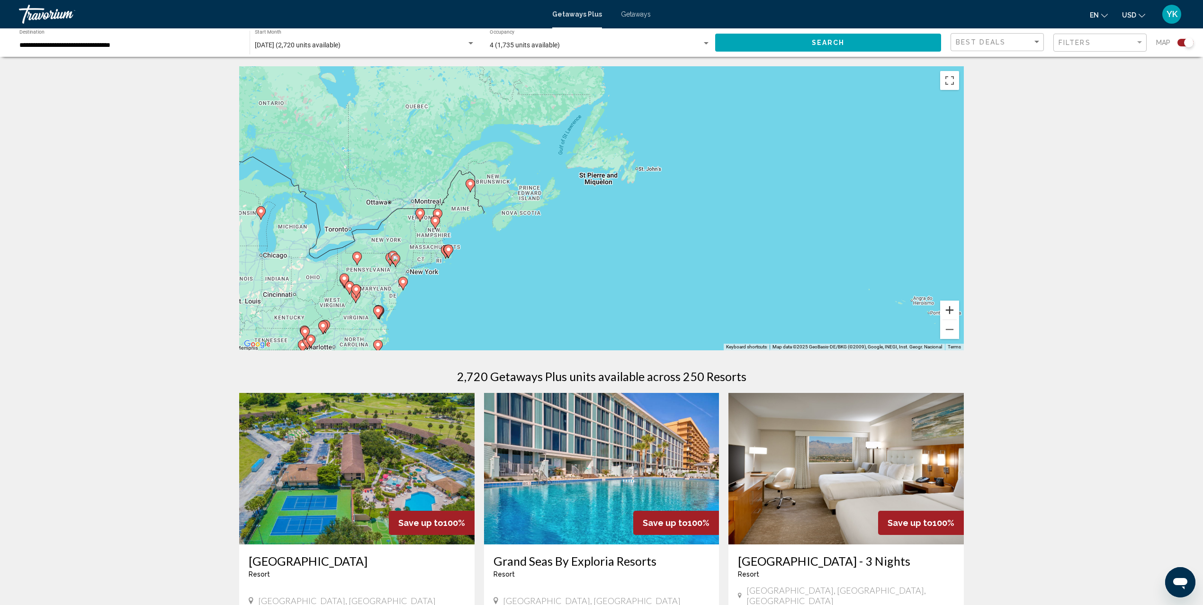
click at [945, 310] on button "Zoom in" at bounding box center [949, 310] width 19 height 19
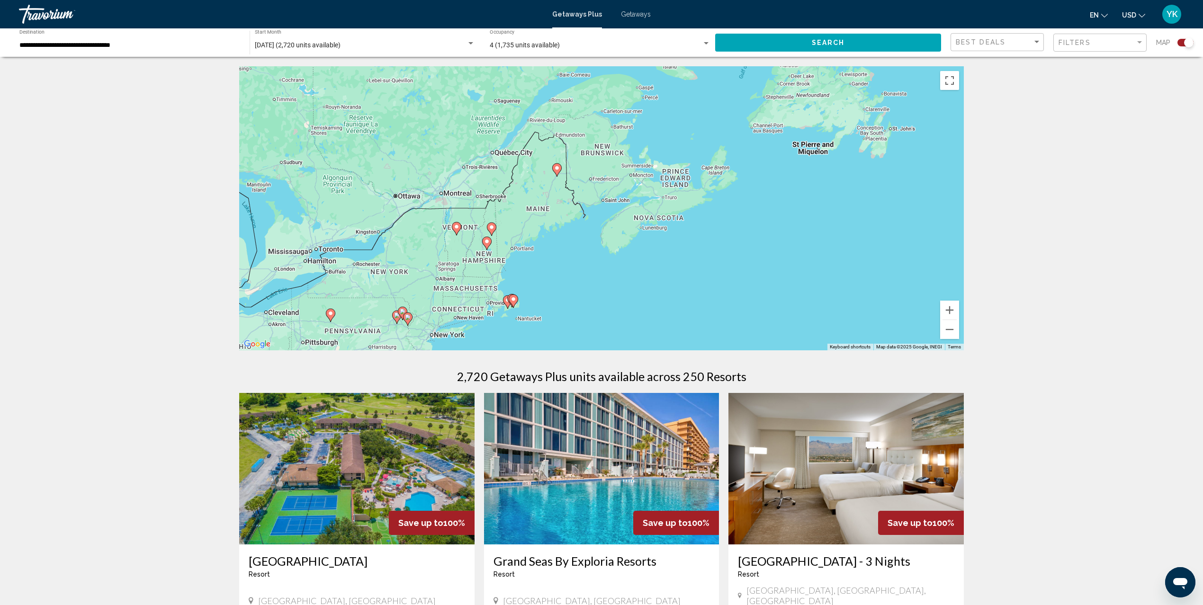
drag, startPoint x: 376, startPoint y: 228, endPoint x: 659, endPoint y: 216, distance: 283.4
click at [659, 216] on div "To activate drag with keyboard, press Alt + Enter. Once in keyboard drag state,…" at bounding box center [601, 208] width 724 height 284
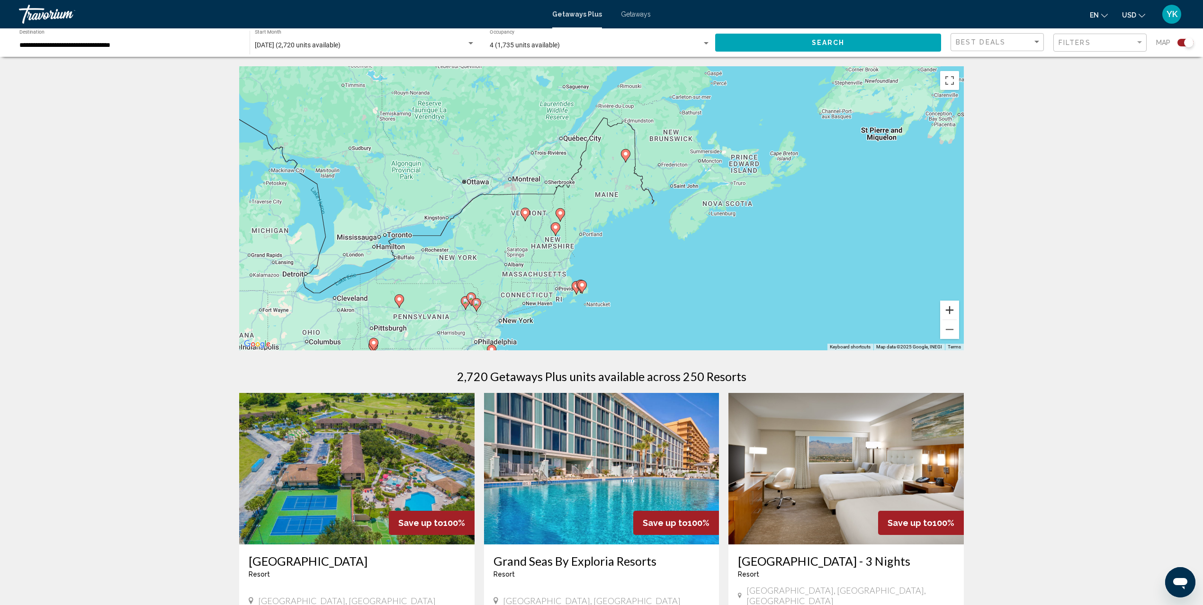
click at [954, 311] on button "Zoom in" at bounding box center [949, 310] width 19 height 19
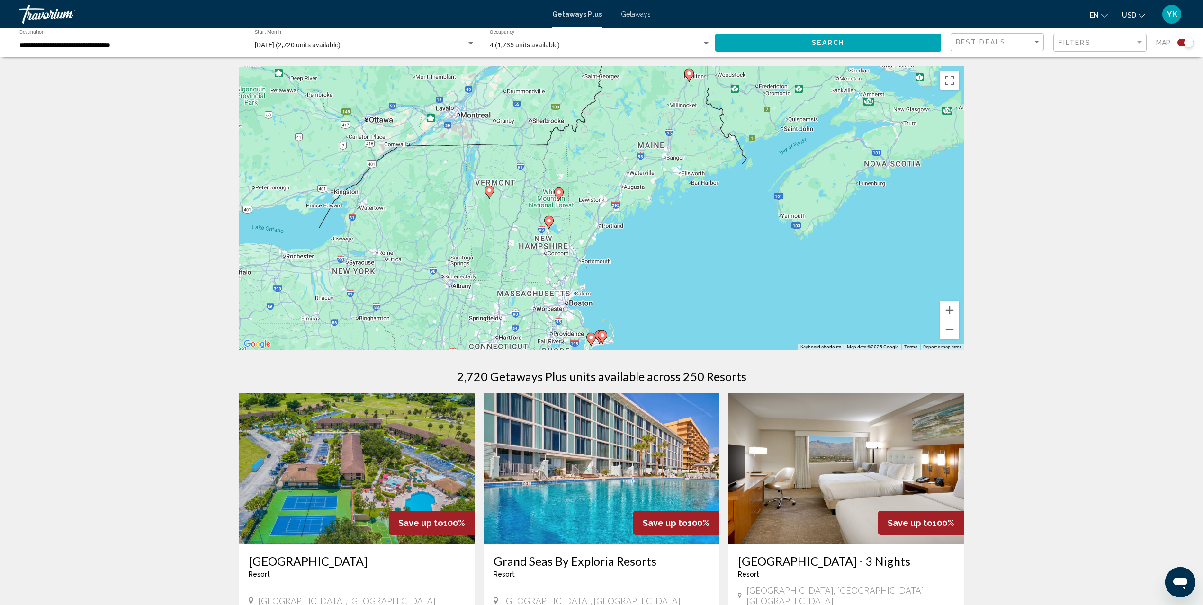
drag, startPoint x: 521, startPoint y: 287, endPoint x: 614, endPoint y: 230, distance: 109.5
click at [614, 230] on div "To activate drag with keyboard, press Alt + Enter. Once in keyboard drag state,…" at bounding box center [601, 208] width 724 height 284
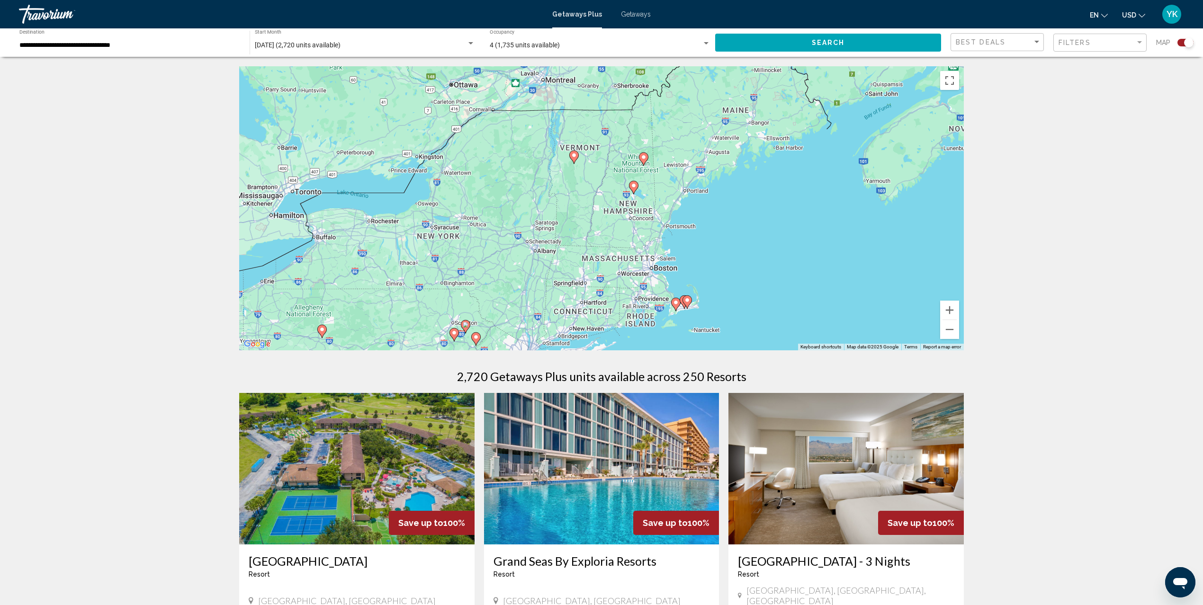
click at [575, 156] on image "Main content" at bounding box center [574, 155] width 6 height 6
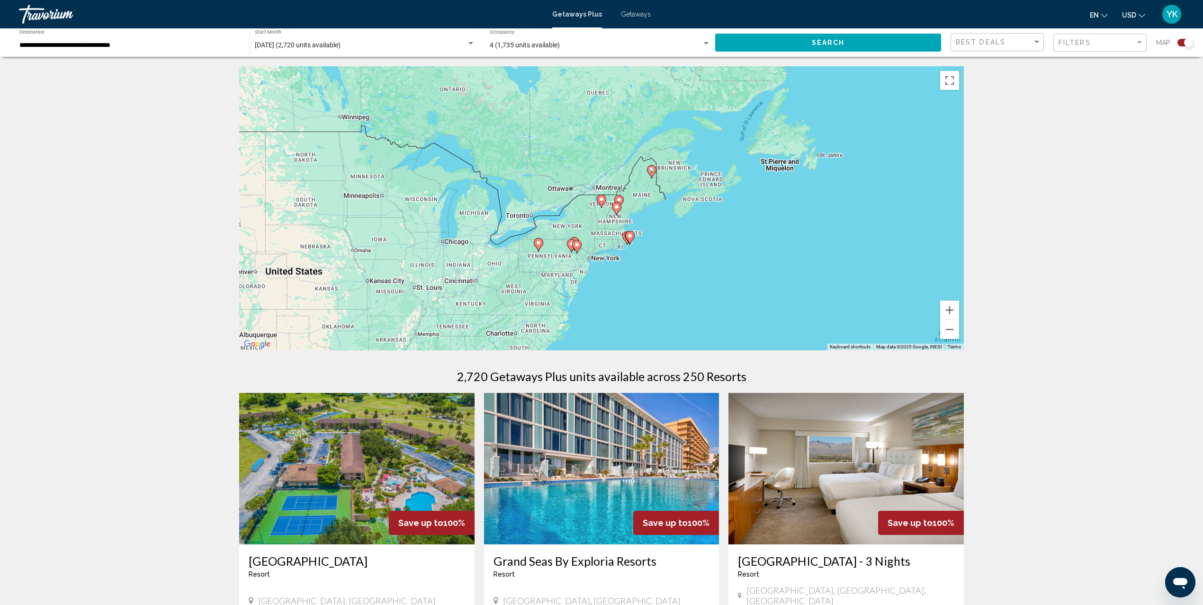
click at [601, 197] on image "Main content" at bounding box center [601, 199] width 6 height 6
type input "**********"
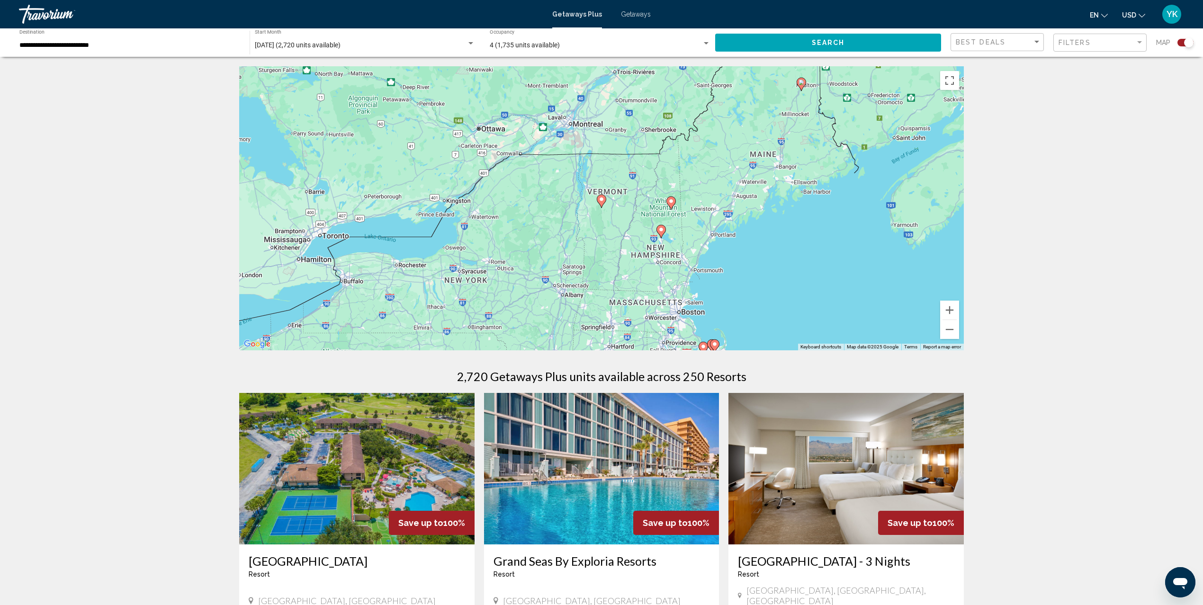
click at [602, 203] on icon "Main content" at bounding box center [601, 201] width 9 height 12
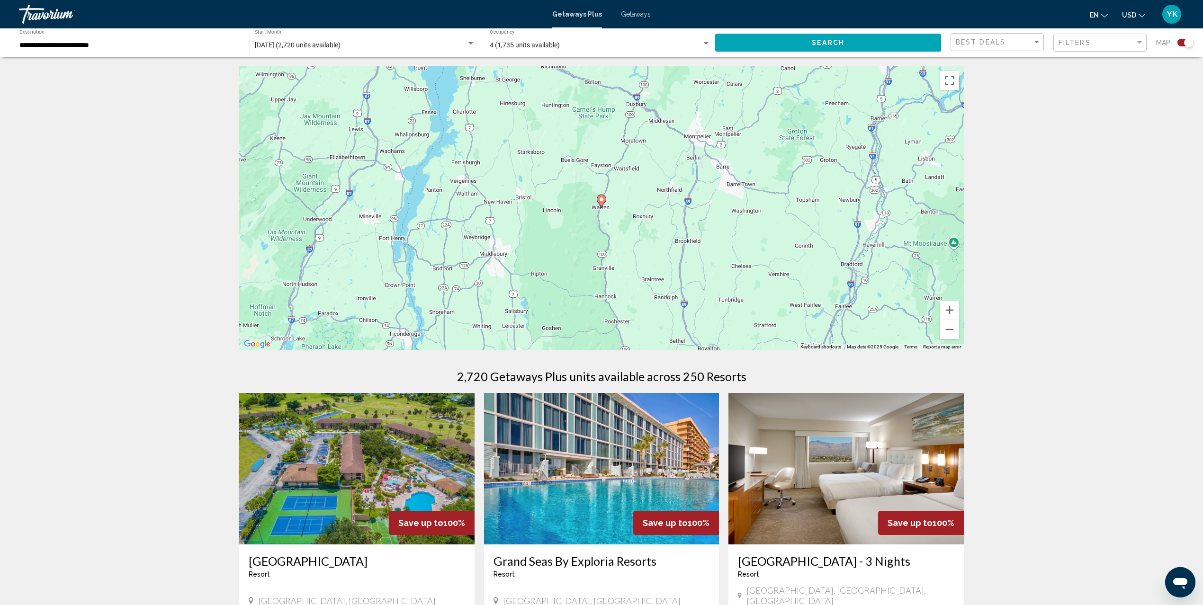
click at [601, 203] on icon "Main content" at bounding box center [601, 201] width 9 height 12
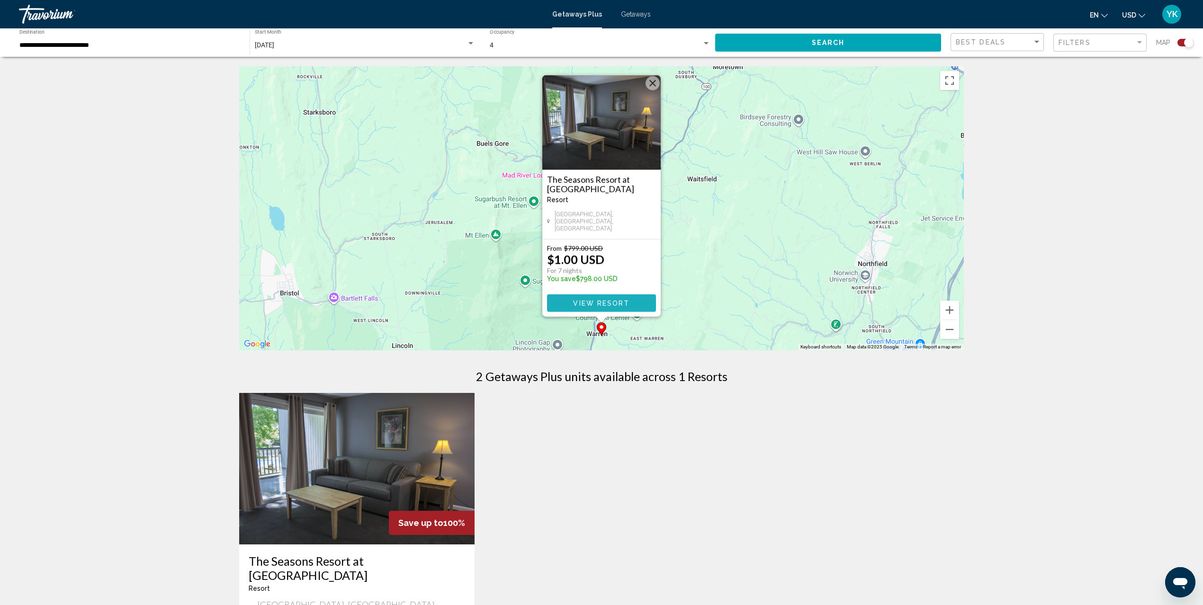
click at [598, 301] on span "View Resort" at bounding box center [601, 304] width 56 height 8
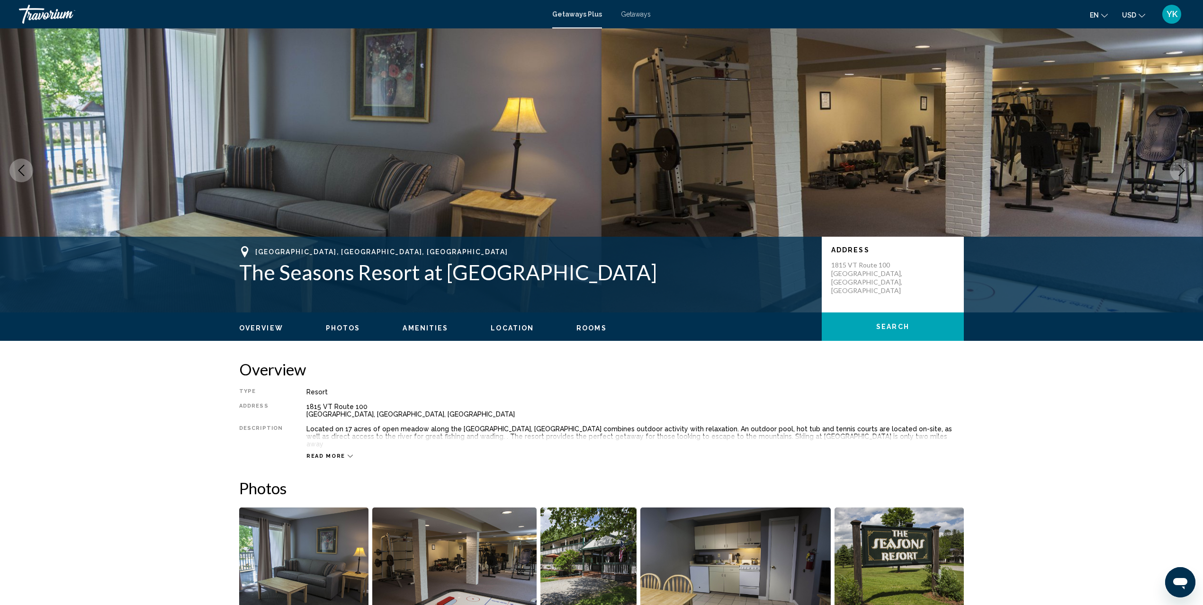
click at [566, 16] on span "Getaways Plus" at bounding box center [577, 14] width 50 height 8
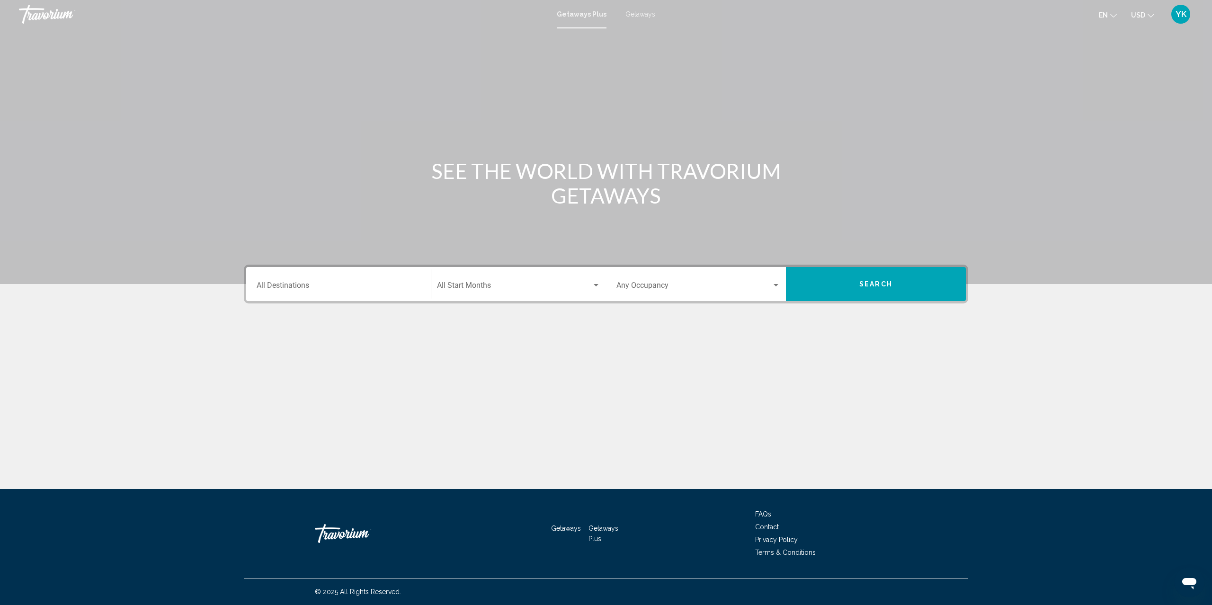
click at [285, 281] on div "Destination All Destinations" at bounding box center [339, 284] width 164 height 30
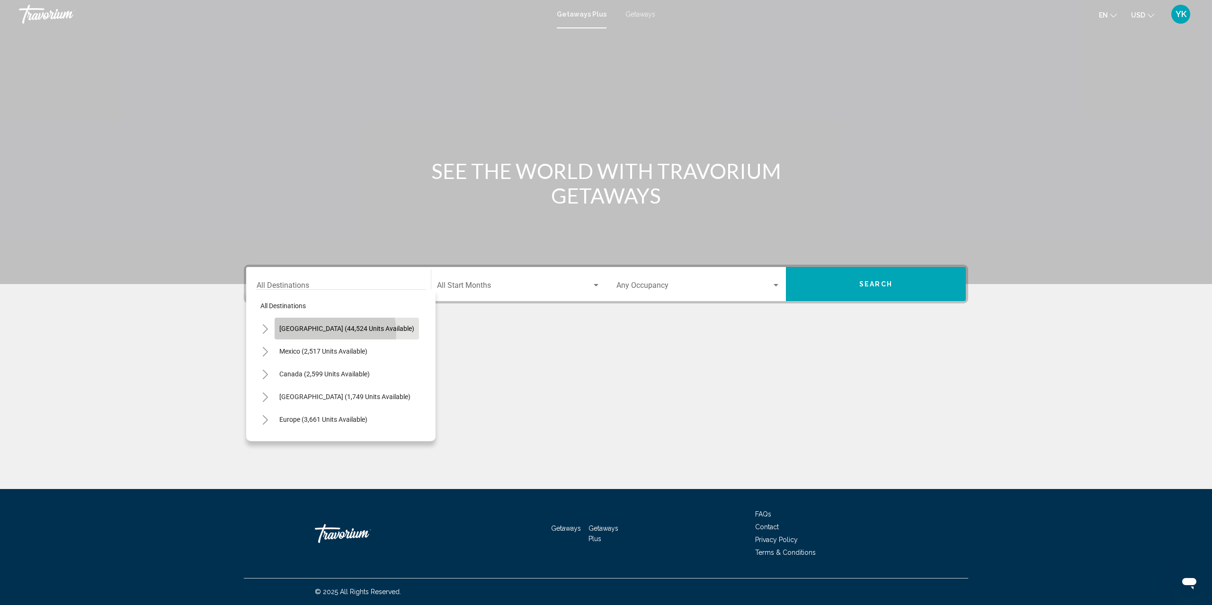
click at [332, 331] on span "[GEOGRAPHIC_DATA] (44,524 units available)" at bounding box center [346, 329] width 135 height 8
type input "**********"
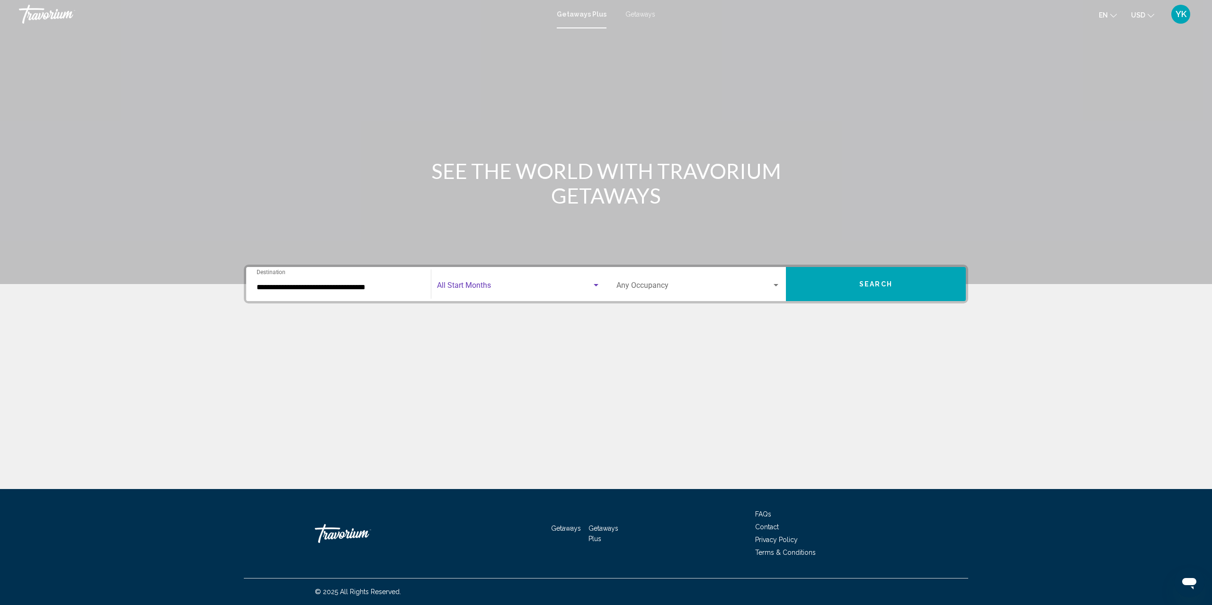
click at [512, 290] on span "Search widget" at bounding box center [514, 287] width 155 height 9
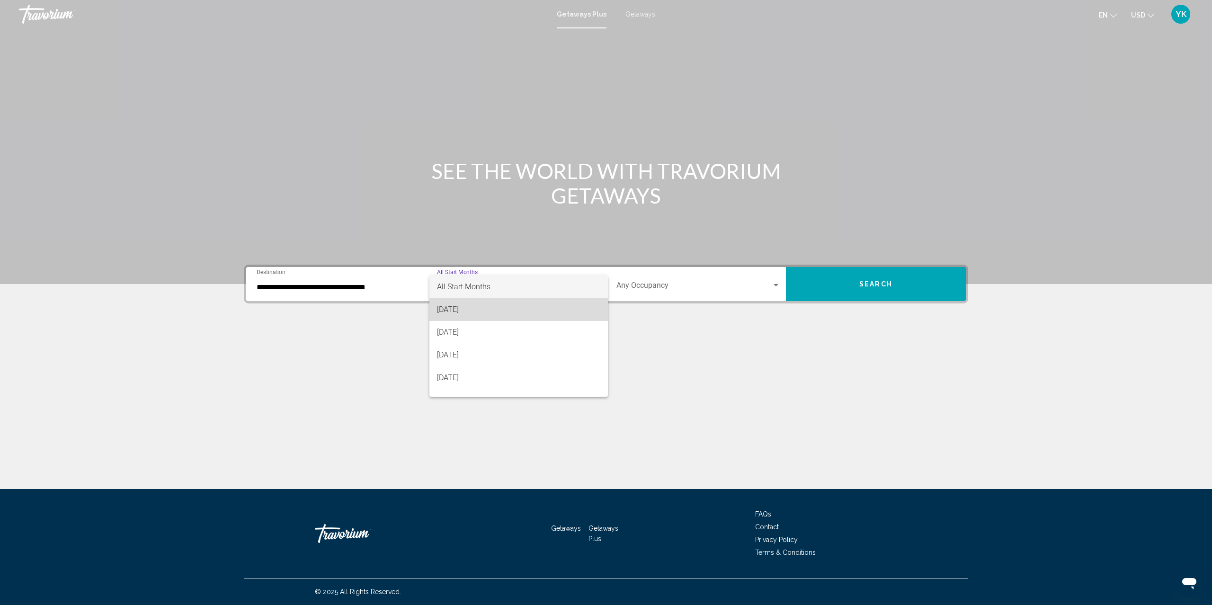
click at [522, 313] on span "[DATE]" at bounding box center [518, 309] width 163 height 23
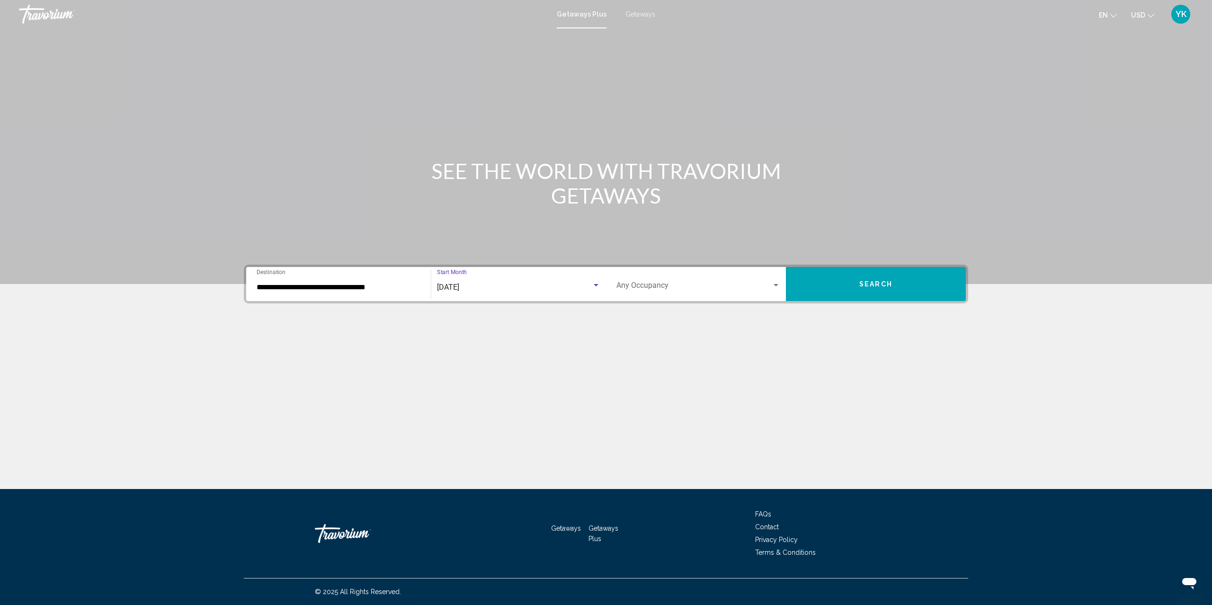
click at [654, 290] on span "Search widget" at bounding box center [693, 287] width 155 height 9
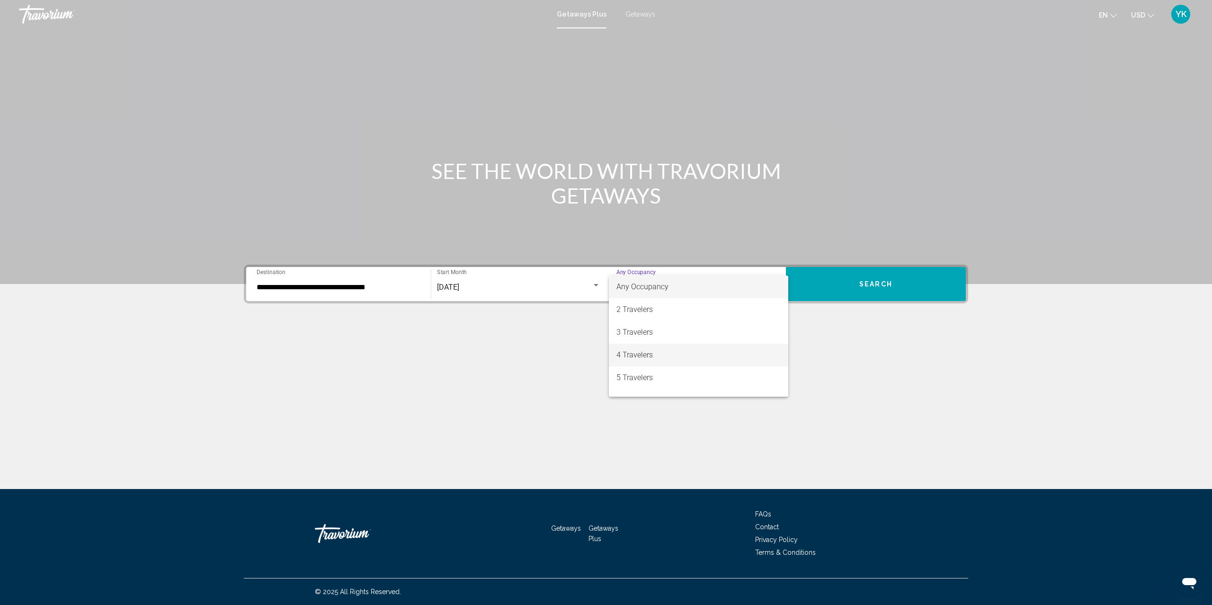
click at [667, 352] on span "4 Travelers" at bounding box center [698, 355] width 164 height 23
click at [830, 285] on button "Search" at bounding box center [876, 284] width 180 height 34
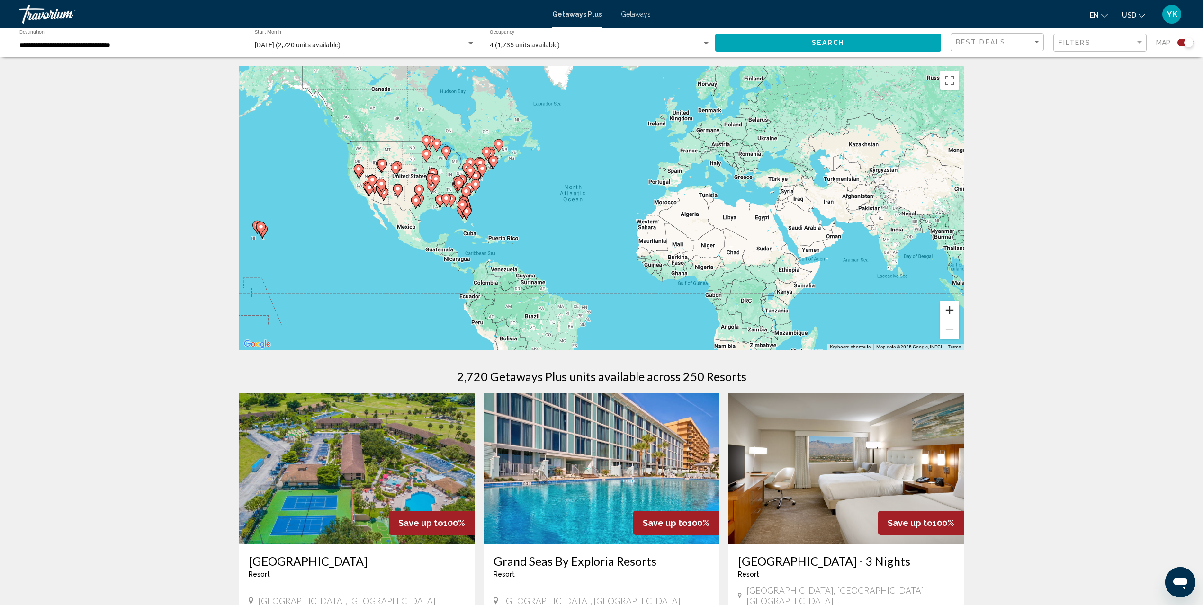
click at [948, 305] on button "Zoom in" at bounding box center [949, 310] width 19 height 19
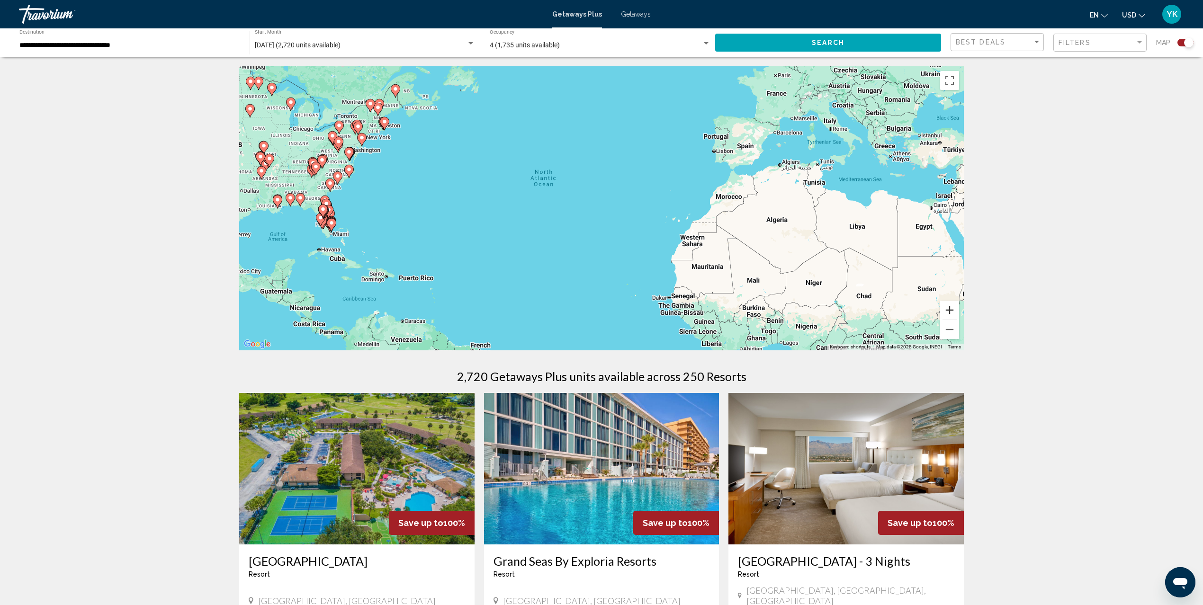
click at [948, 305] on button "Zoom in" at bounding box center [949, 310] width 19 height 19
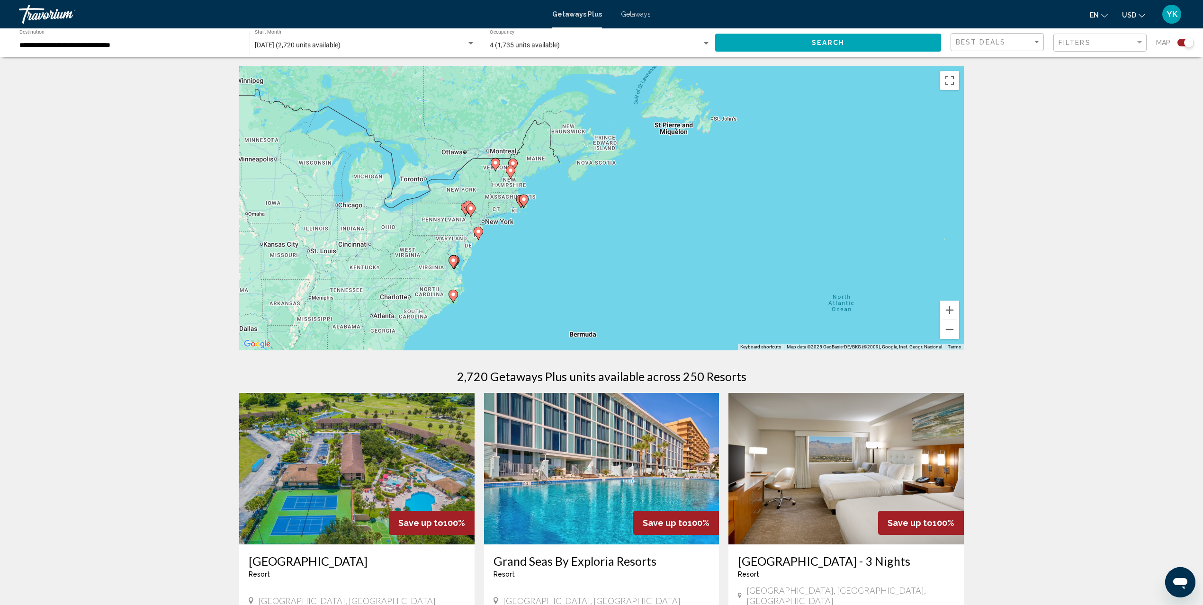
drag, startPoint x: 466, startPoint y: 164, endPoint x: 822, endPoint y: 322, distance: 389.6
click at [822, 322] on div "To activate drag with keyboard, press Alt + Enter. Once in keyboard drag state,…" at bounding box center [601, 208] width 724 height 284
click at [949, 307] on button "Zoom in" at bounding box center [949, 310] width 19 height 19
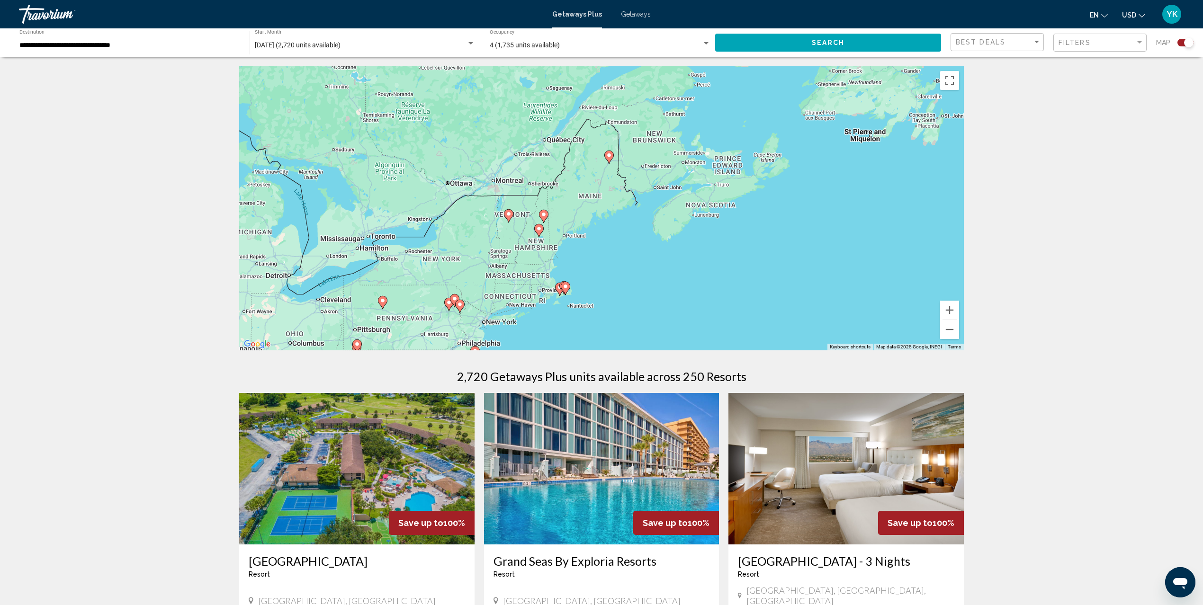
drag, startPoint x: 482, startPoint y: 182, endPoint x: 603, endPoint y: 269, distance: 149.5
click at [603, 269] on div "To activate drag with keyboard, press Alt + Enter. Once in keyboard drag state,…" at bounding box center [601, 208] width 724 height 284
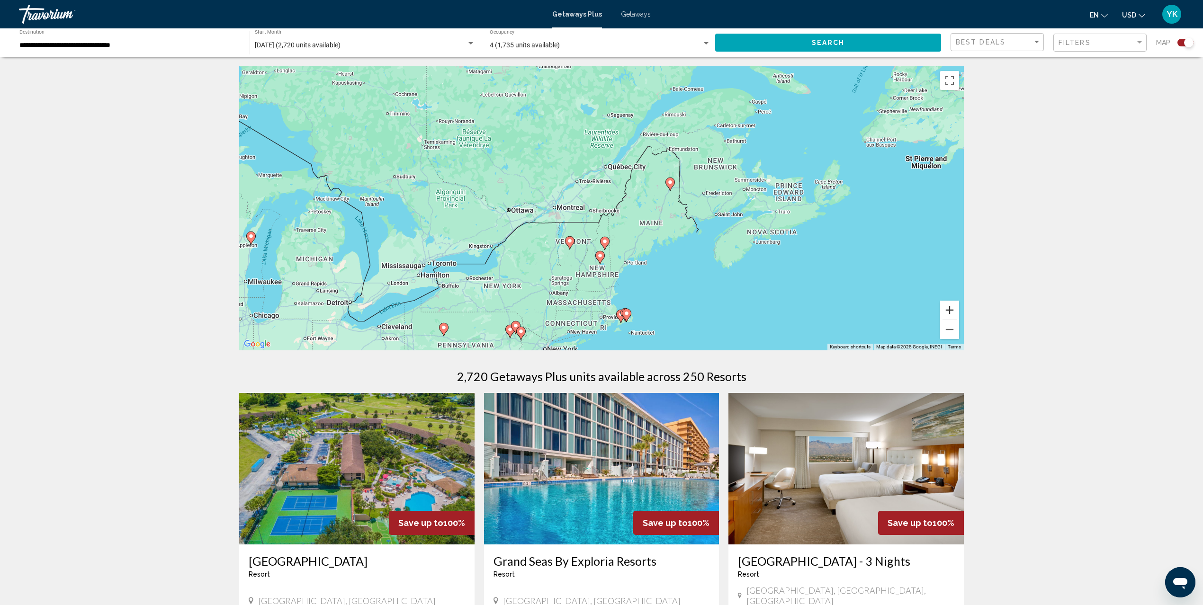
click at [951, 313] on button "Zoom in" at bounding box center [949, 310] width 19 height 19
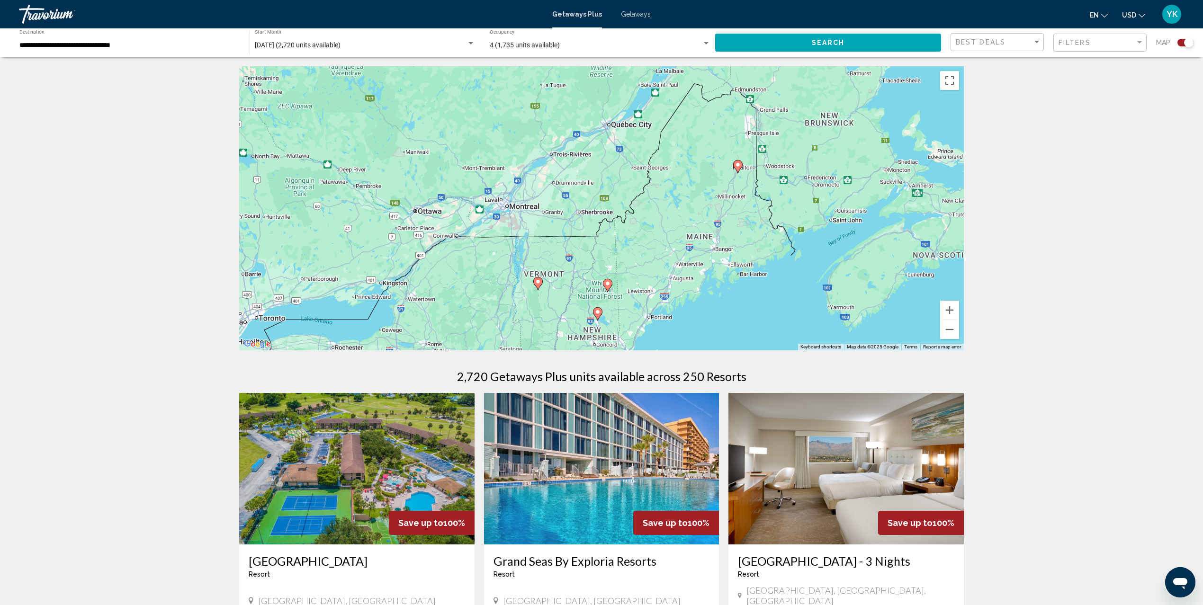
click at [608, 284] on image "Main content" at bounding box center [608, 284] width 6 height 6
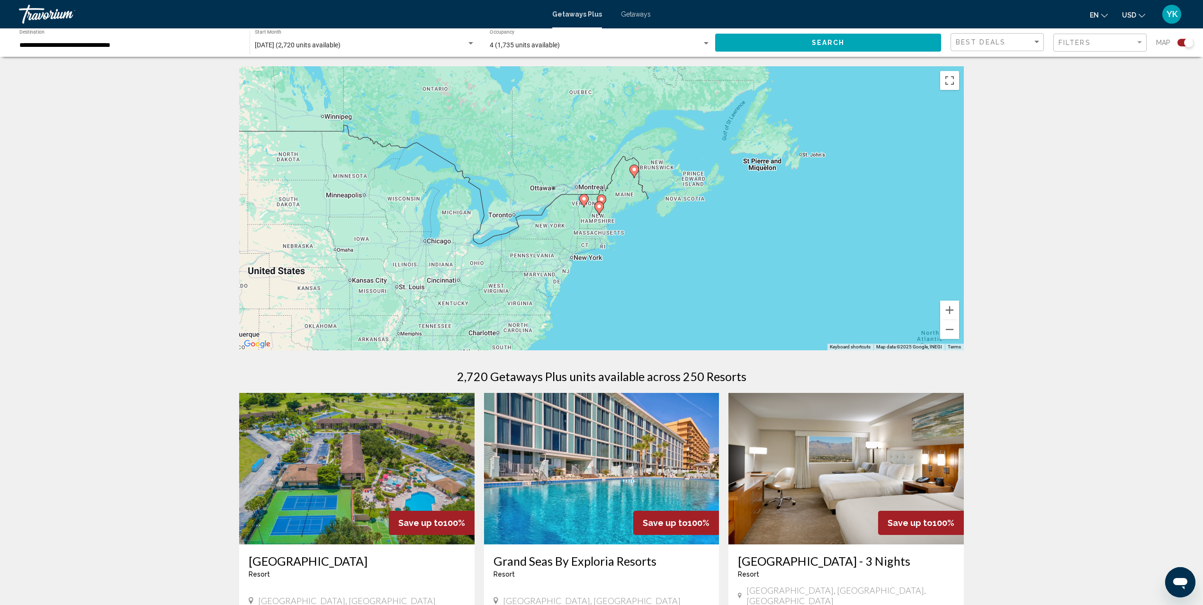
click at [599, 207] on image "Main content" at bounding box center [599, 207] width 6 height 6
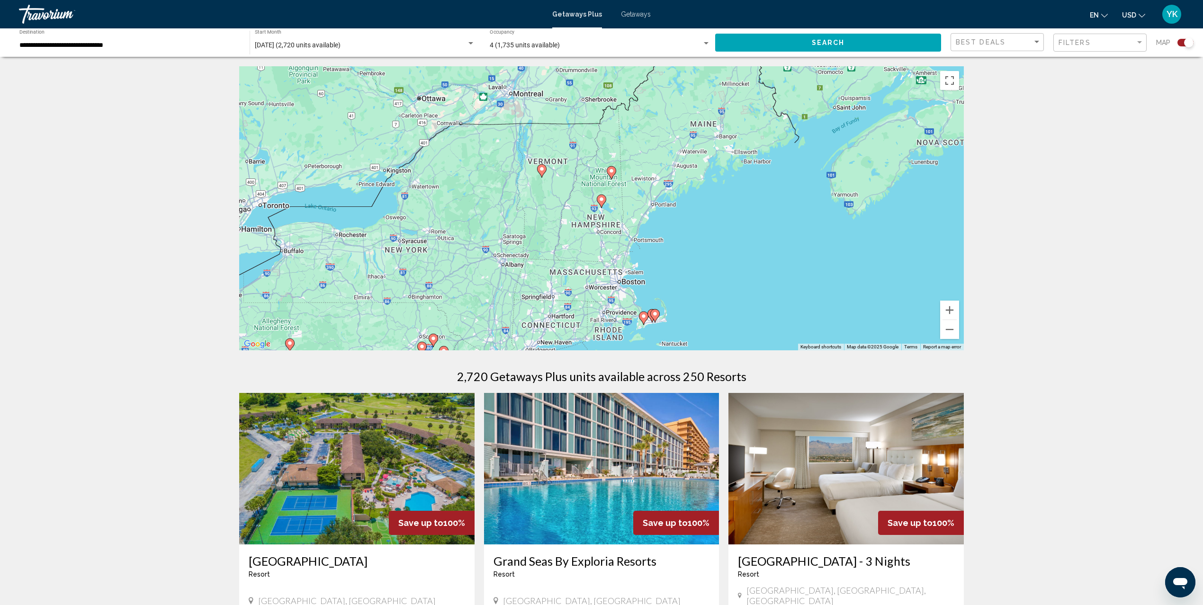
click at [603, 199] on image "Main content" at bounding box center [601, 199] width 6 height 6
type input "**********"
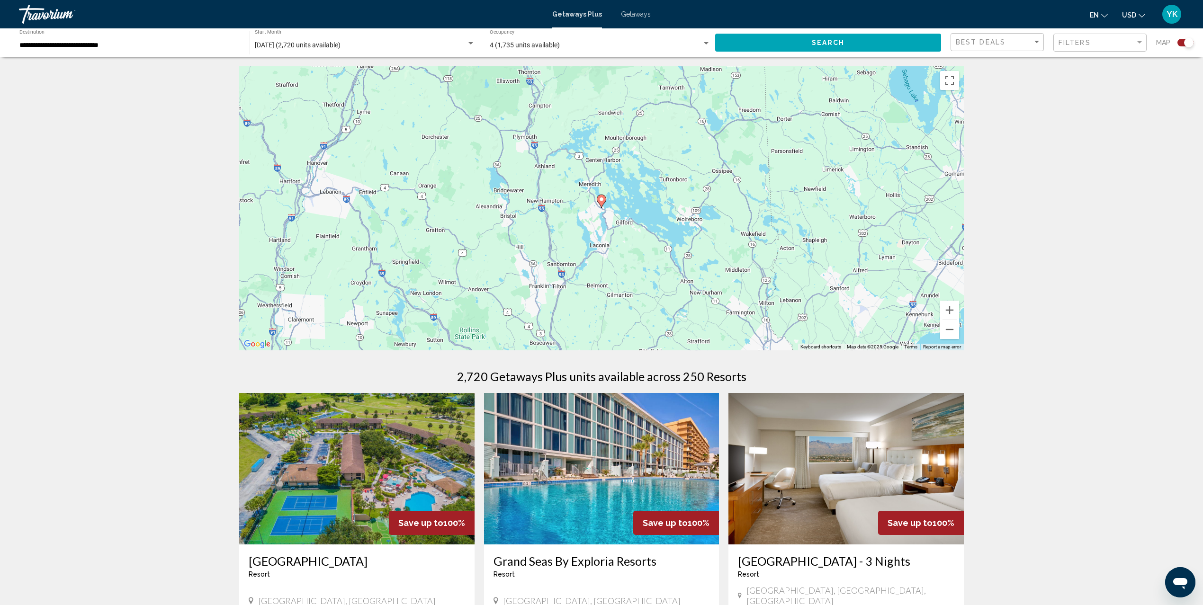
click at [601, 200] on image "Main content" at bounding box center [601, 199] width 6 height 6
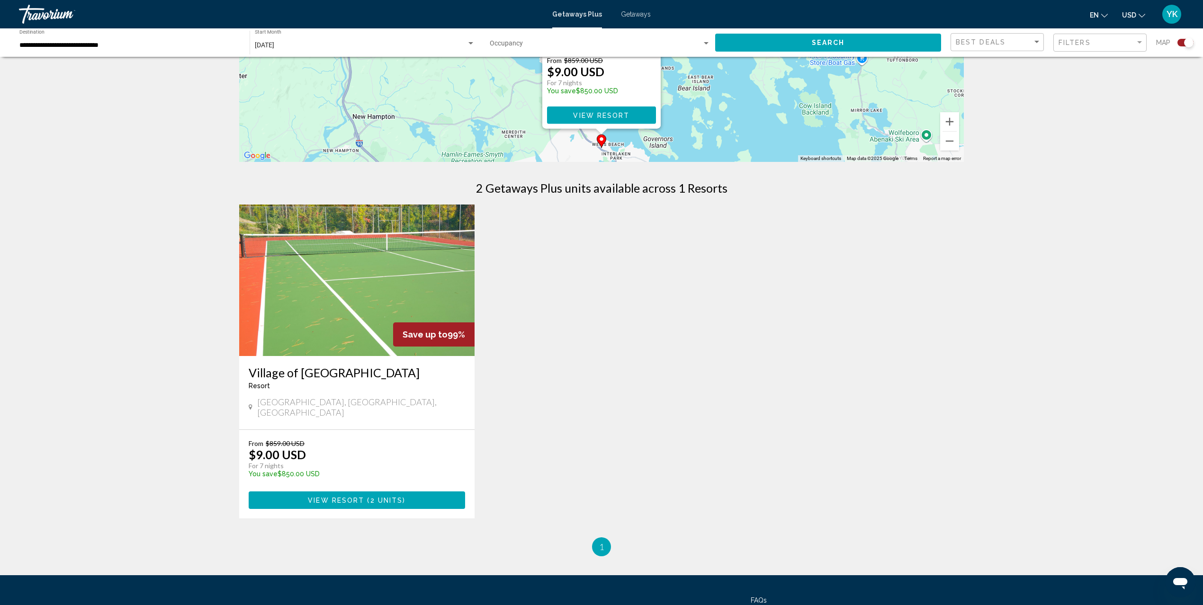
scroll to position [189, 0]
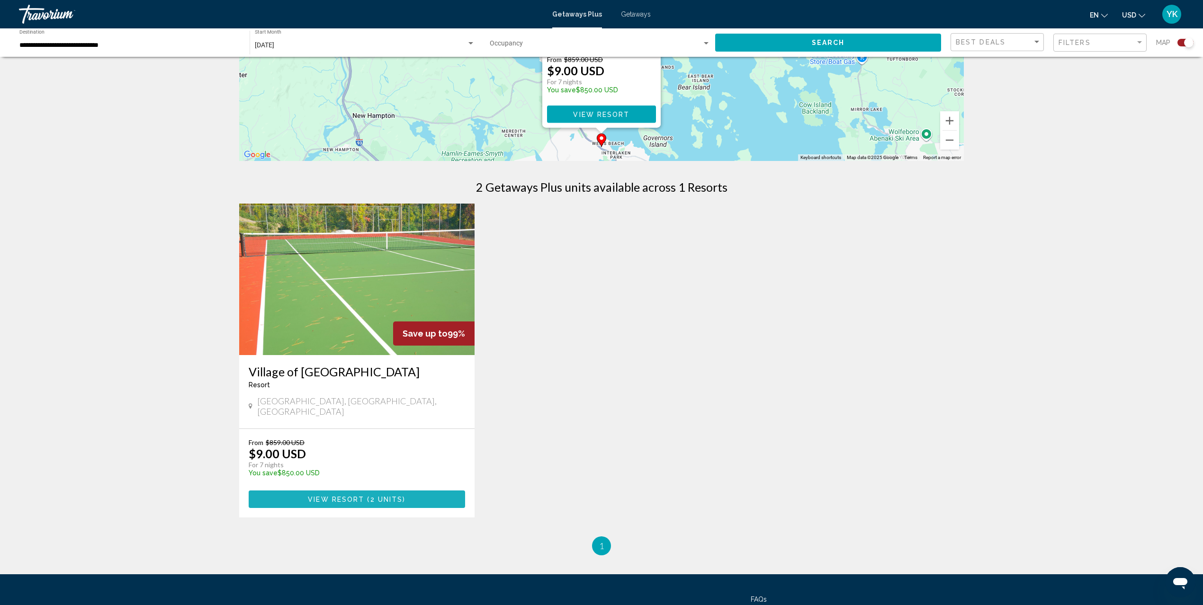
click at [363, 496] on span "View Resort" at bounding box center [336, 500] width 56 height 8
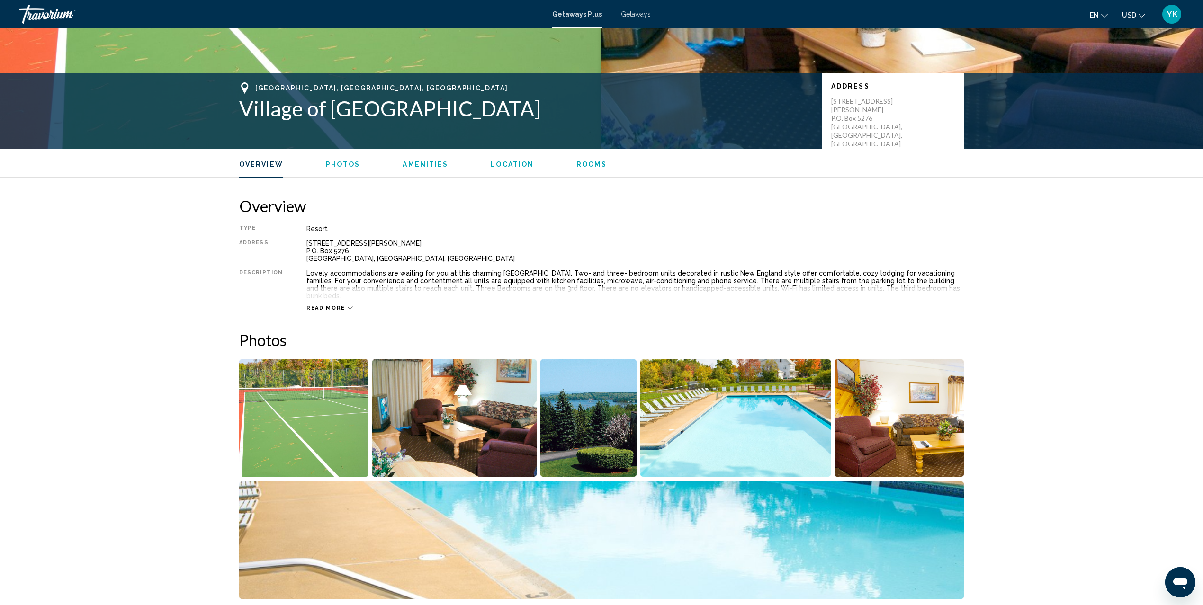
scroll to position [163, 0]
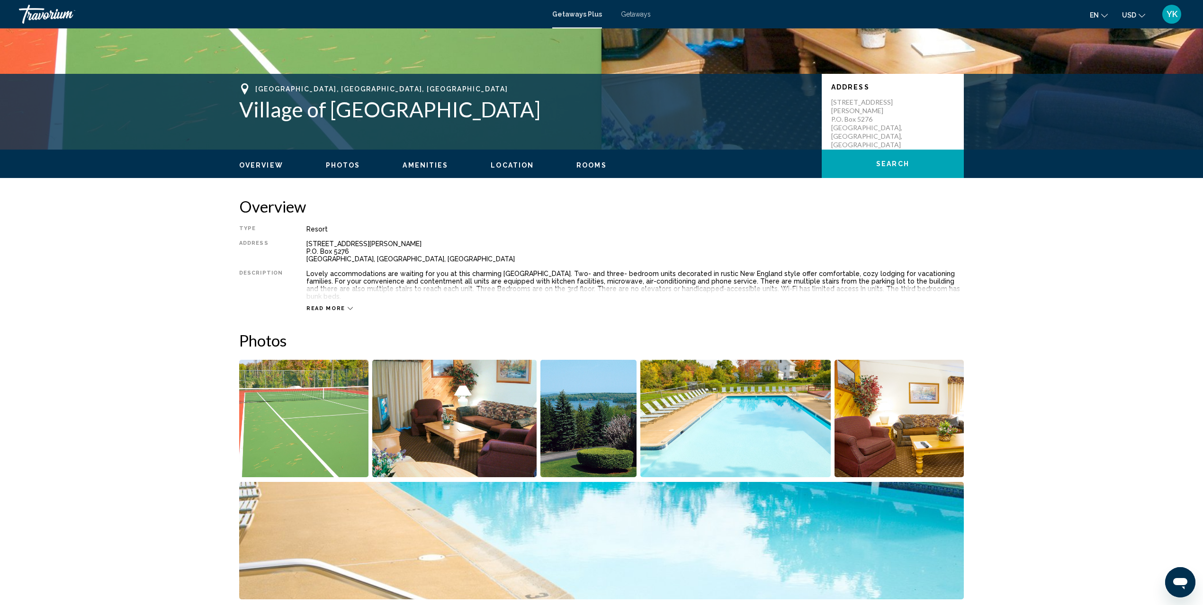
click at [326, 305] on span "Read more" at bounding box center [325, 308] width 39 height 6
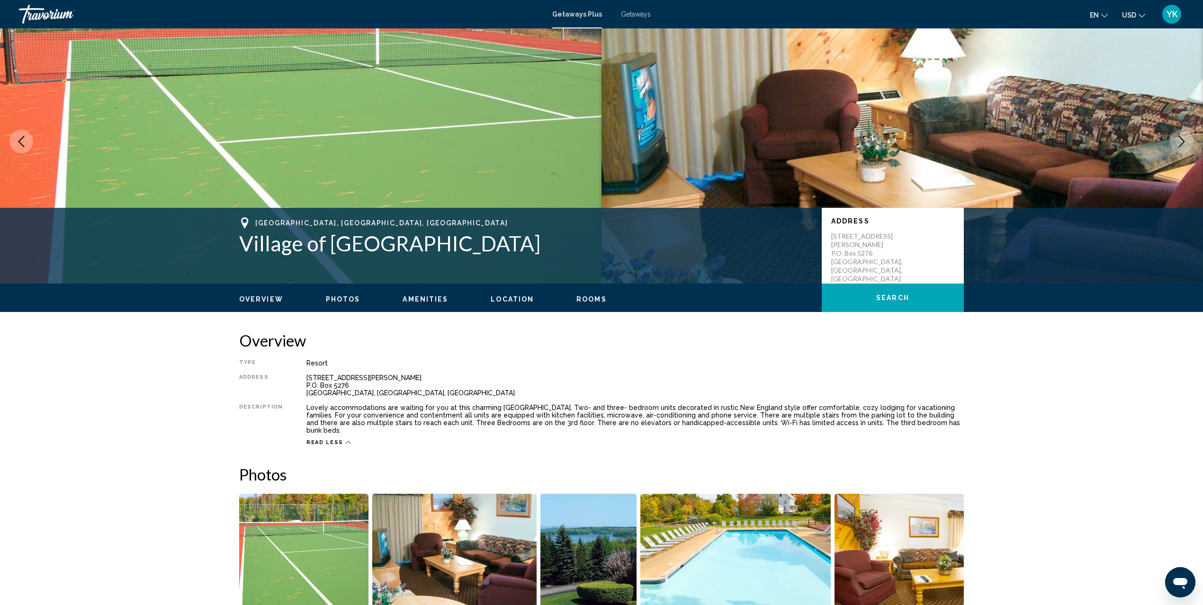
scroll to position [0, 0]
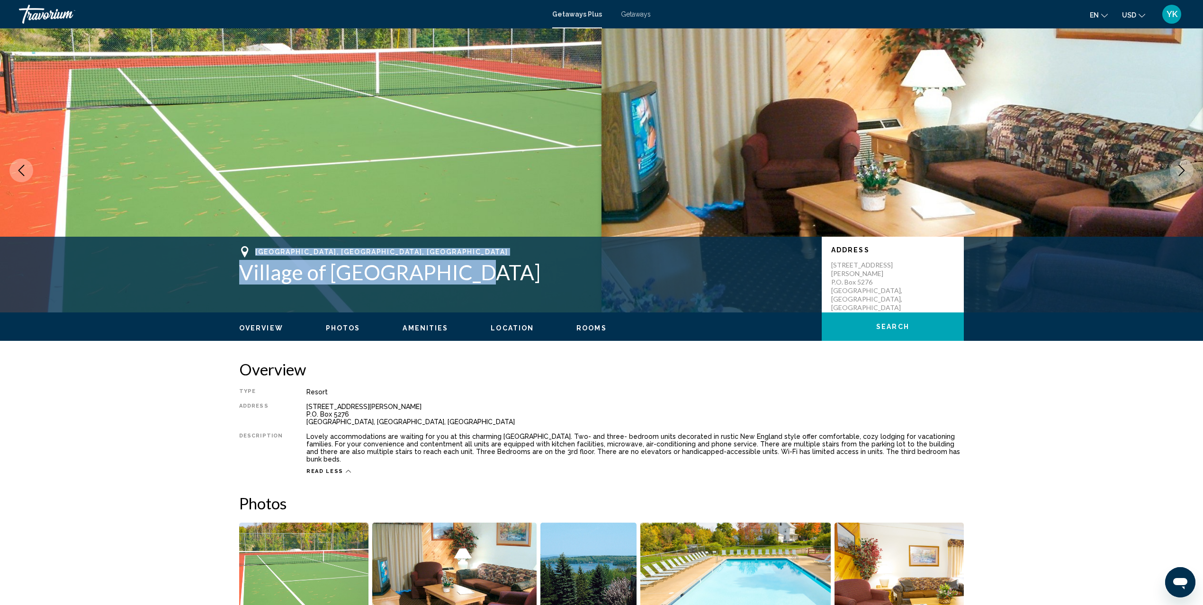
drag, startPoint x: 470, startPoint y: 275, endPoint x: 256, endPoint y: 249, distance: 216.1
click at [256, 249] on div "Weirs Beach, NH, USA Village of Winnipesaukee" at bounding box center [525, 265] width 573 height 38
copy div "Weirs Beach, NH, USA Village of Winnipesaukee"
click at [630, 11] on span "Getaways" at bounding box center [636, 14] width 30 height 8
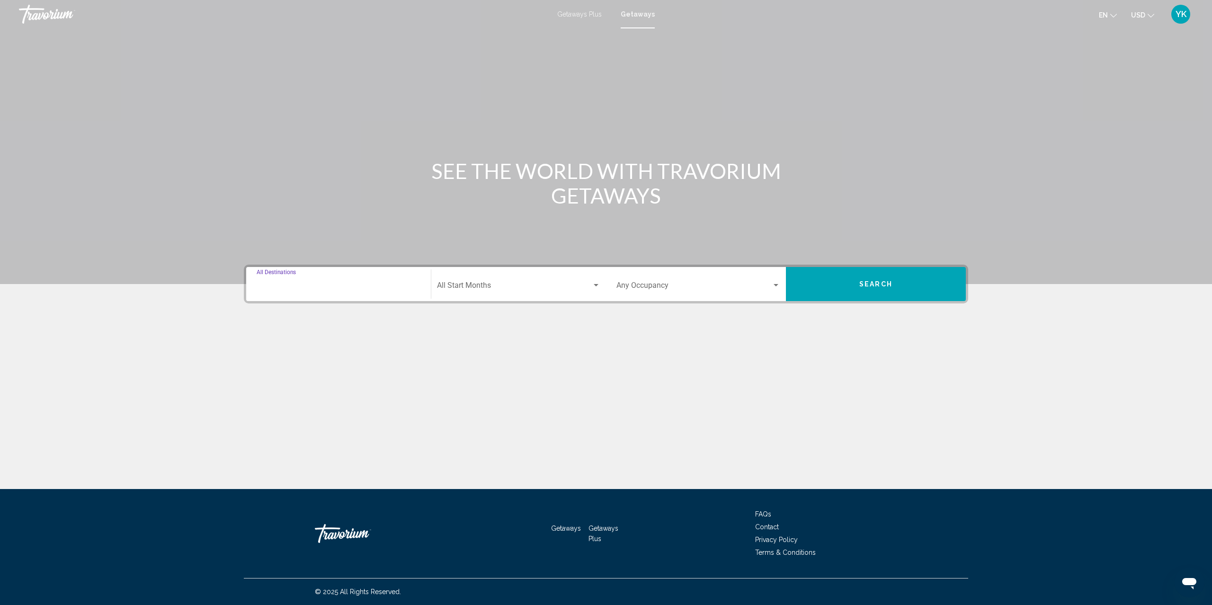
click at [309, 283] on input "Destination All Destinations" at bounding box center [339, 287] width 164 height 9
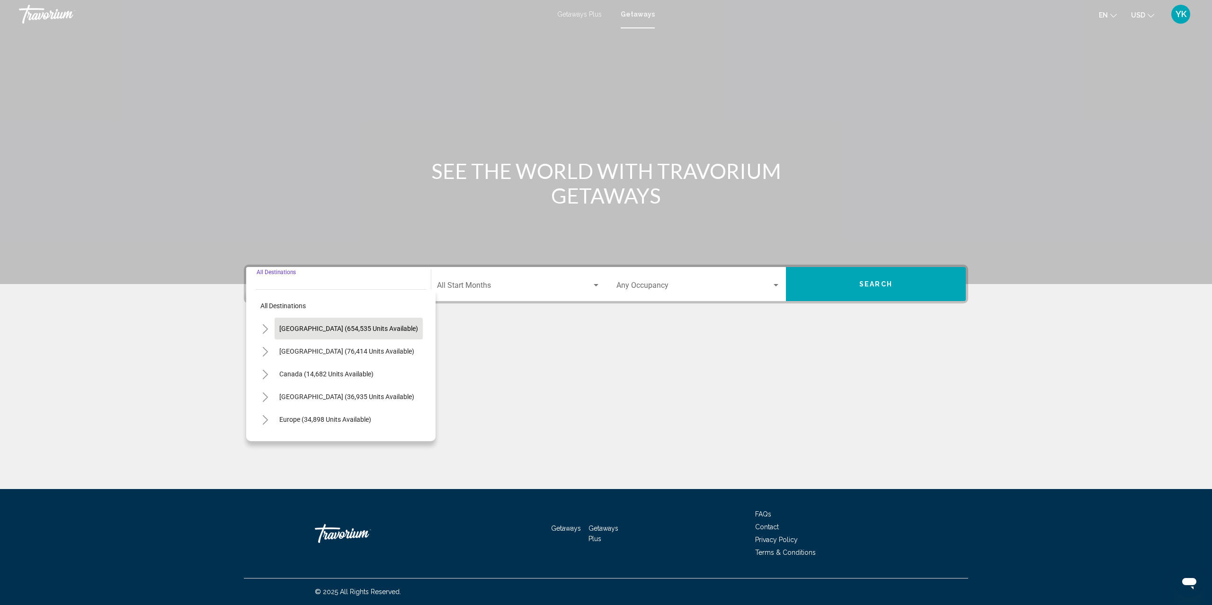
click at [317, 325] on span "[GEOGRAPHIC_DATA] (654,535 units available)" at bounding box center [348, 329] width 139 height 8
type input "**********"
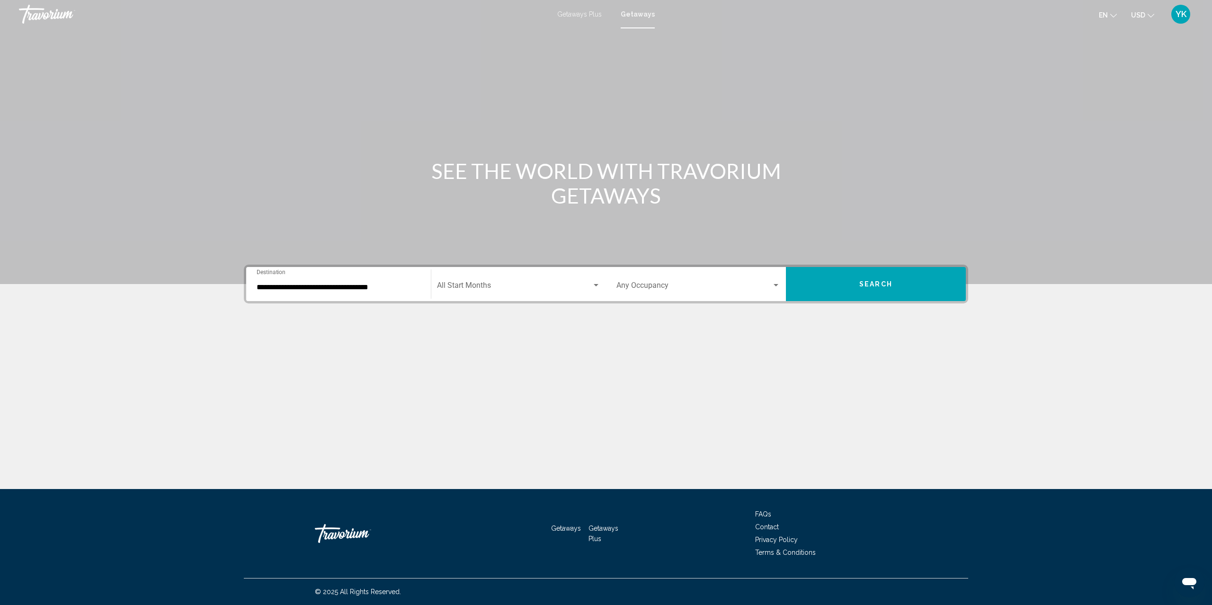
click at [499, 294] on div "Start Month All Start Months" at bounding box center [518, 284] width 163 height 30
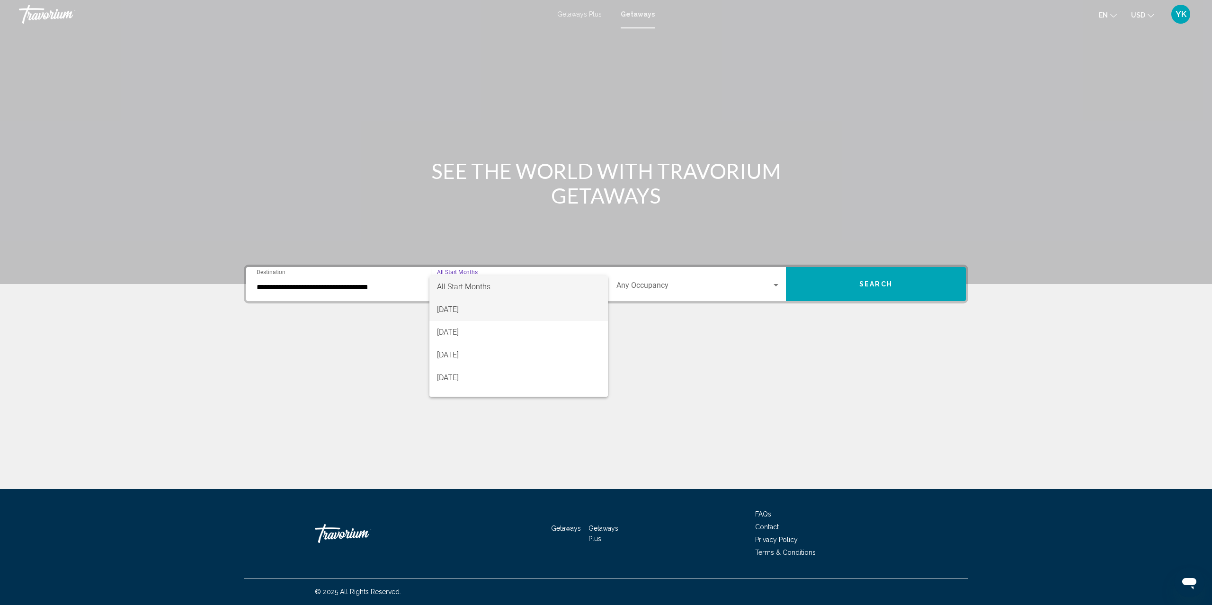
click at [516, 312] on span "[DATE]" at bounding box center [518, 309] width 163 height 23
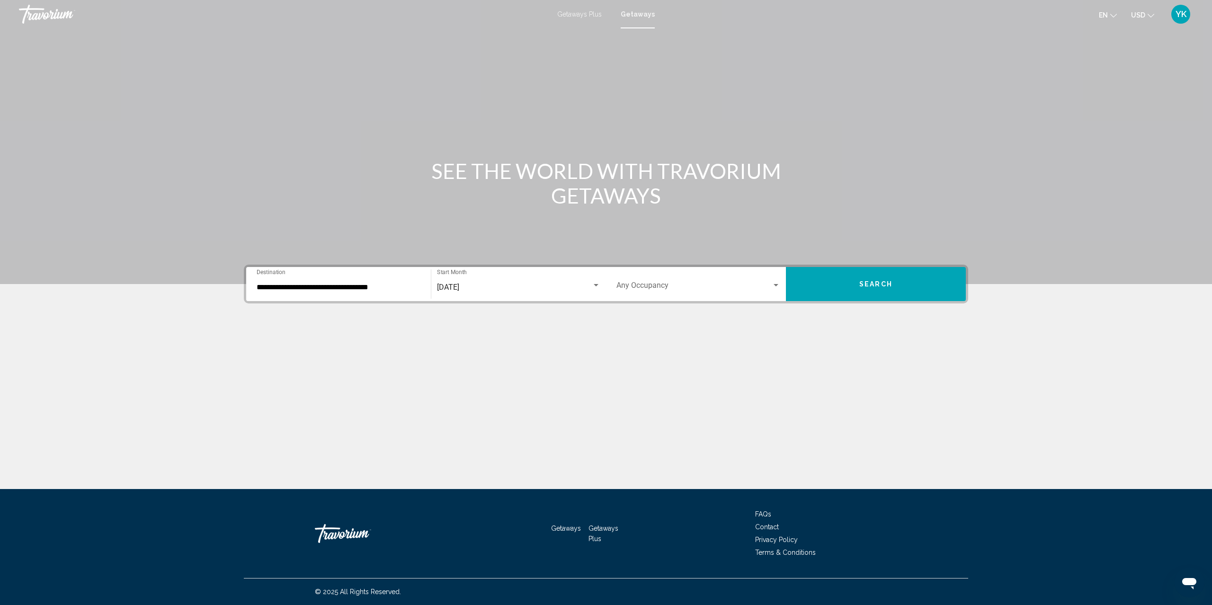
click at [667, 294] on div "Occupancy Any Occupancy" at bounding box center [698, 284] width 164 height 30
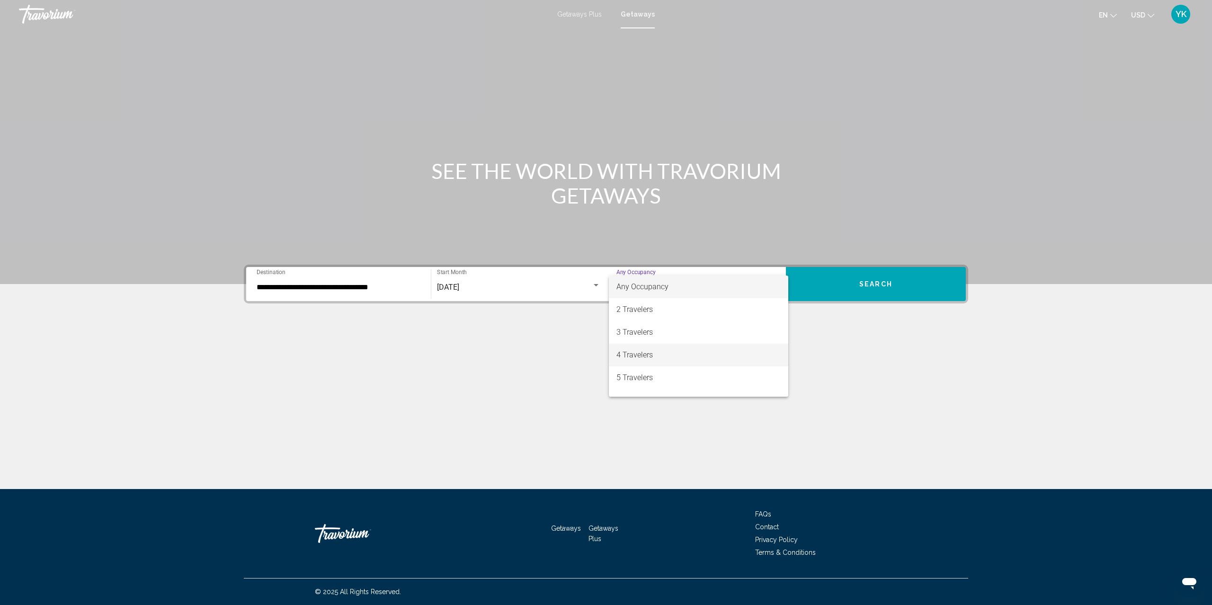
click at [669, 351] on span "4 Travelers" at bounding box center [698, 355] width 164 height 23
click at [875, 273] on button "Search" at bounding box center [876, 284] width 180 height 34
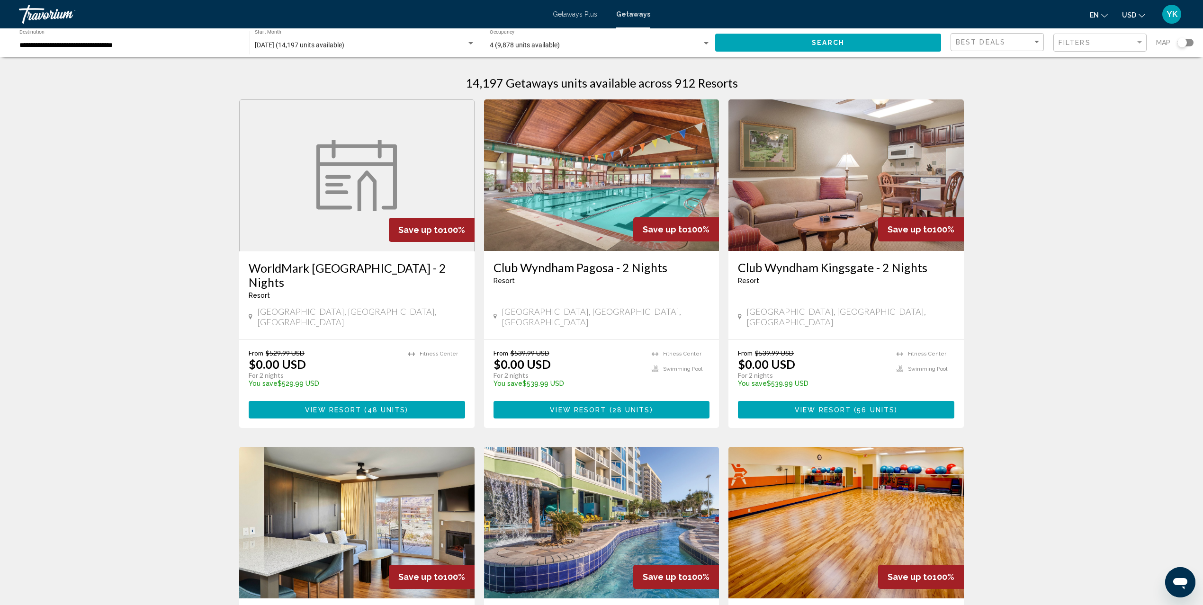
click at [1189, 39] on div "Search widget" at bounding box center [1185, 43] width 16 height 8
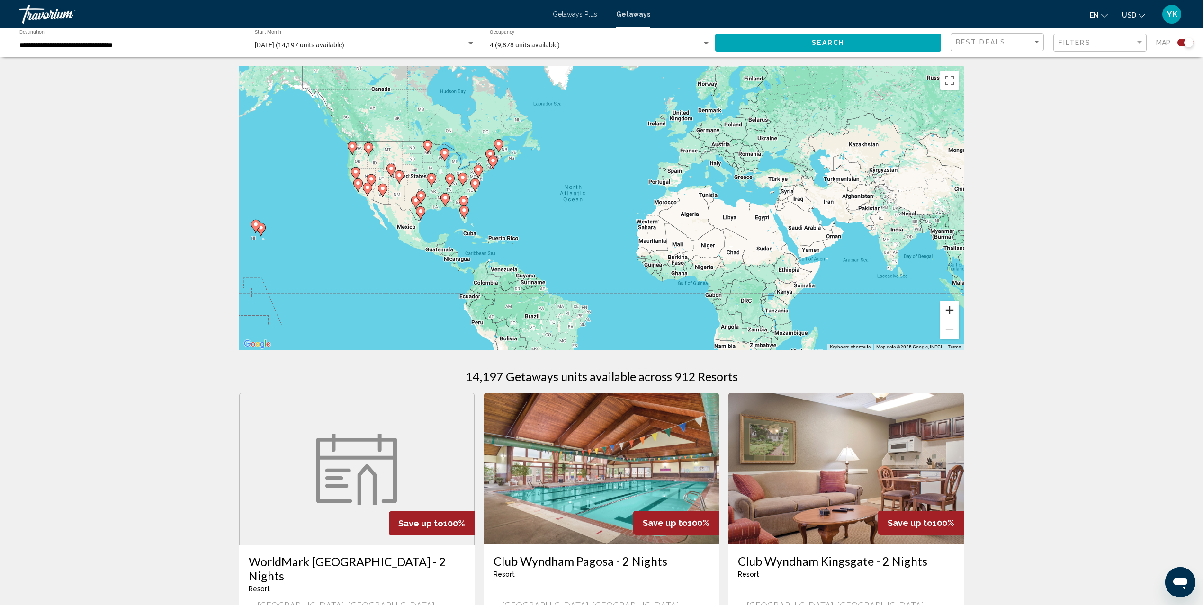
click at [949, 304] on button "Zoom in" at bounding box center [949, 310] width 19 height 19
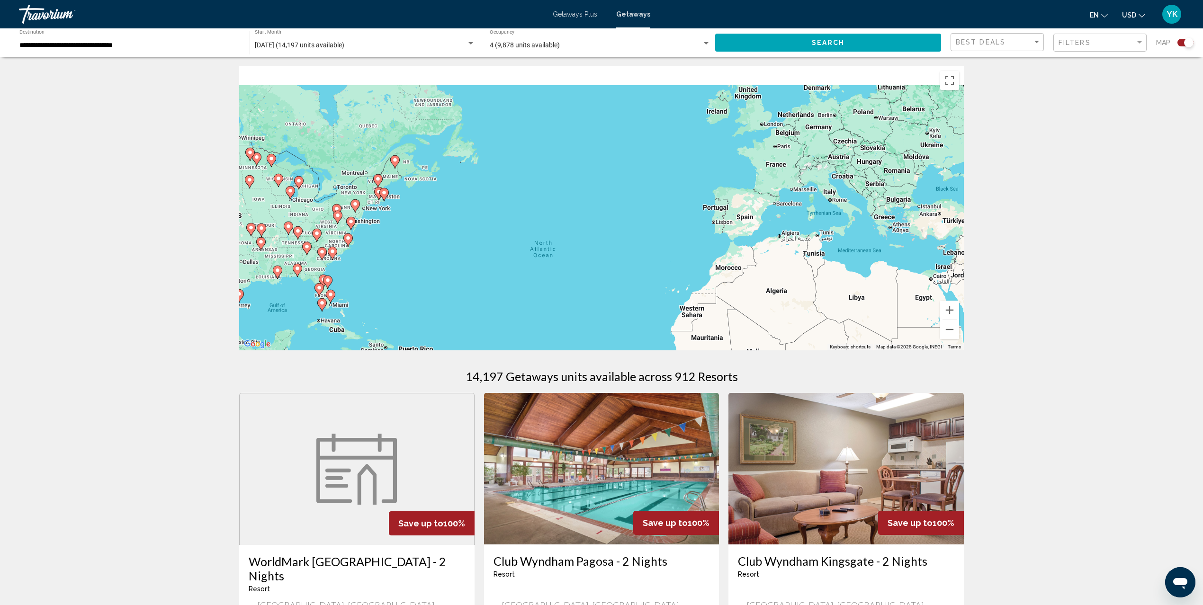
drag, startPoint x: 521, startPoint y: 188, endPoint x: 535, endPoint y: 268, distance: 81.3
click at [531, 266] on div "To activate drag with keyboard, press Alt + Enter. Once in keyboard drag state,…" at bounding box center [601, 208] width 724 height 284
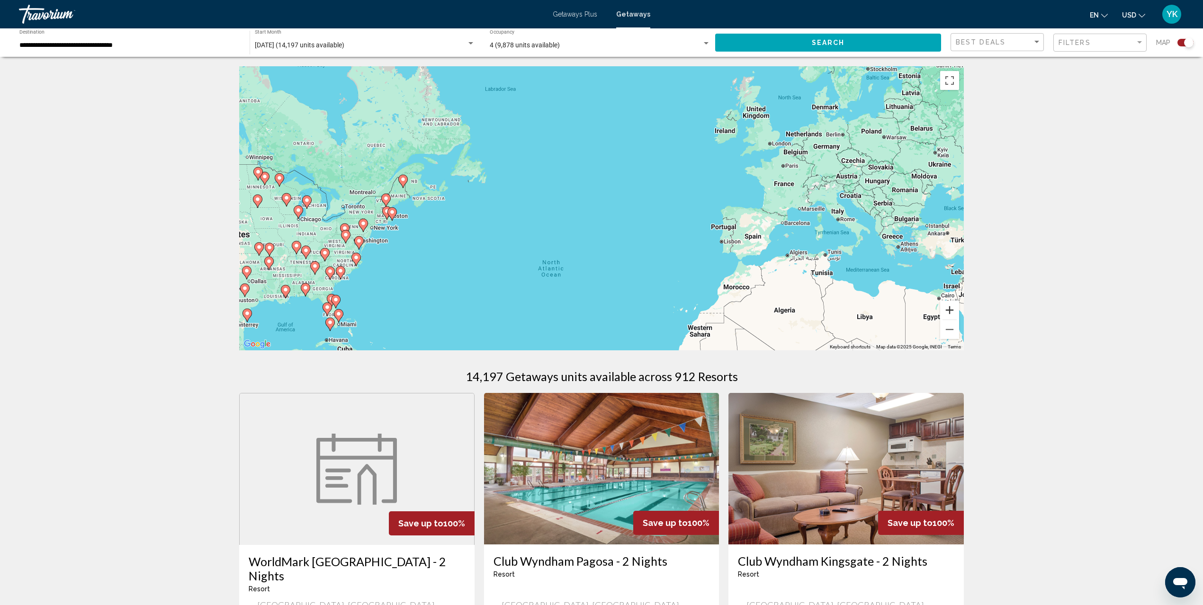
click at [953, 311] on button "Zoom in" at bounding box center [949, 310] width 19 height 19
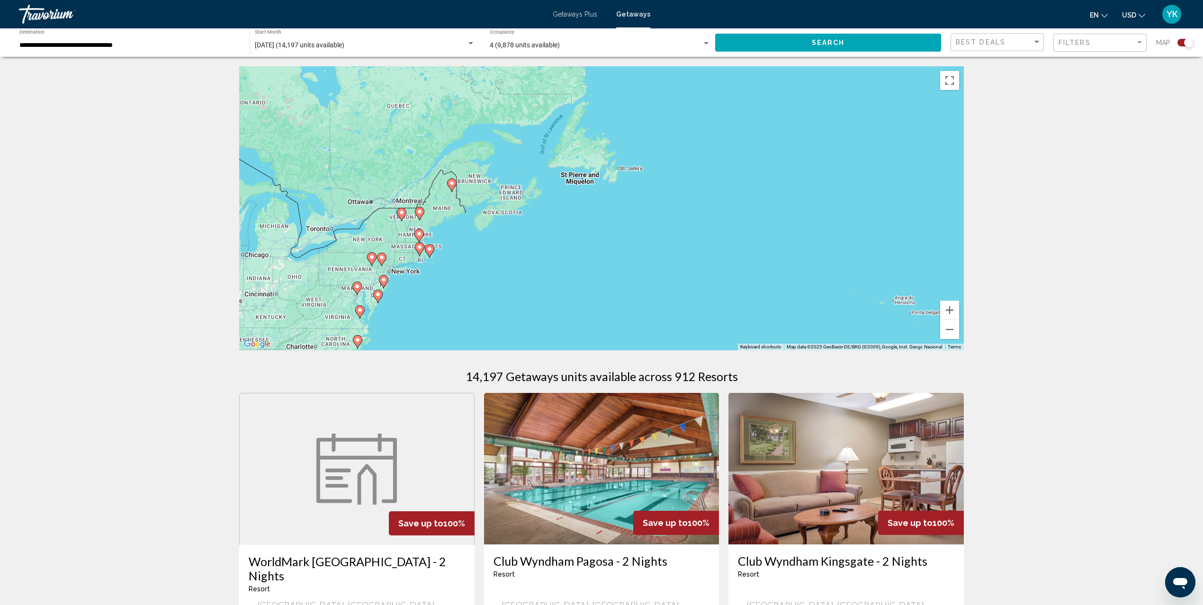
drag, startPoint x: 419, startPoint y: 211, endPoint x: 690, endPoint y: 235, distance: 271.5
click at [689, 235] on div "To activate drag with keyboard, press Alt + Enter. Once in keyboard drag state,…" at bounding box center [601, 208] width 724 height 284
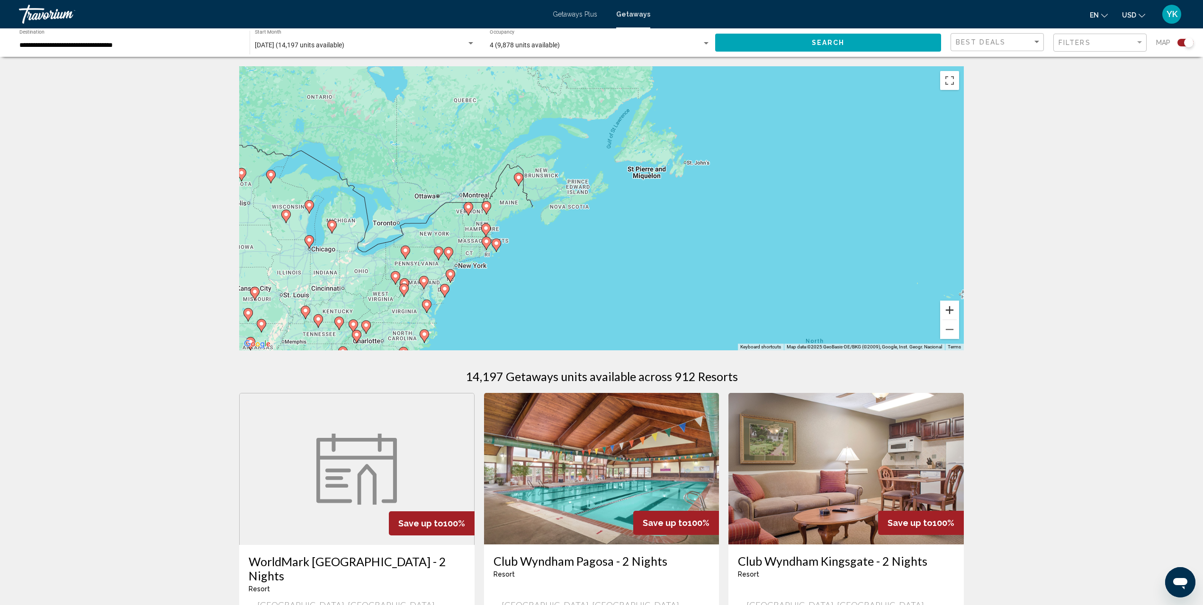
click at [950, 312] on button "Zoom in" at bounding box center [949, 310] width 19 height 19
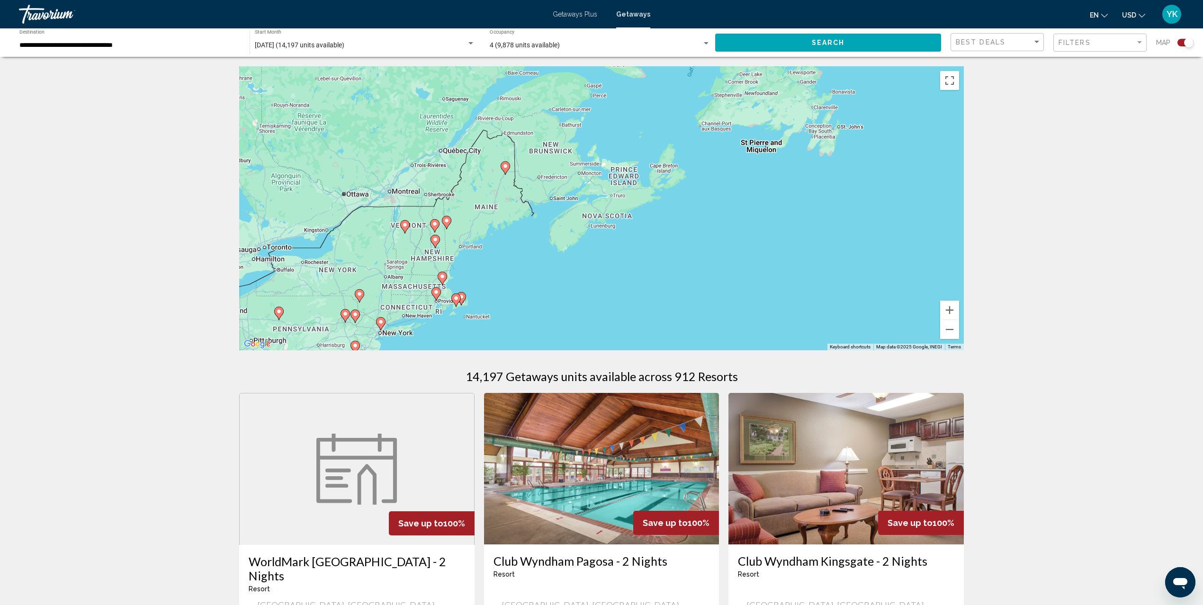
drag, startPoint x: 419, startPoint y: 241, endPoint x: 660, endPoint y: 256, distance: 240.5
click at [660, 256] on div "To activate drag with keyboard, press Alt + Enter. Once in keyboard drag state,…" at bounding box center [601, 208] width 724 height 284
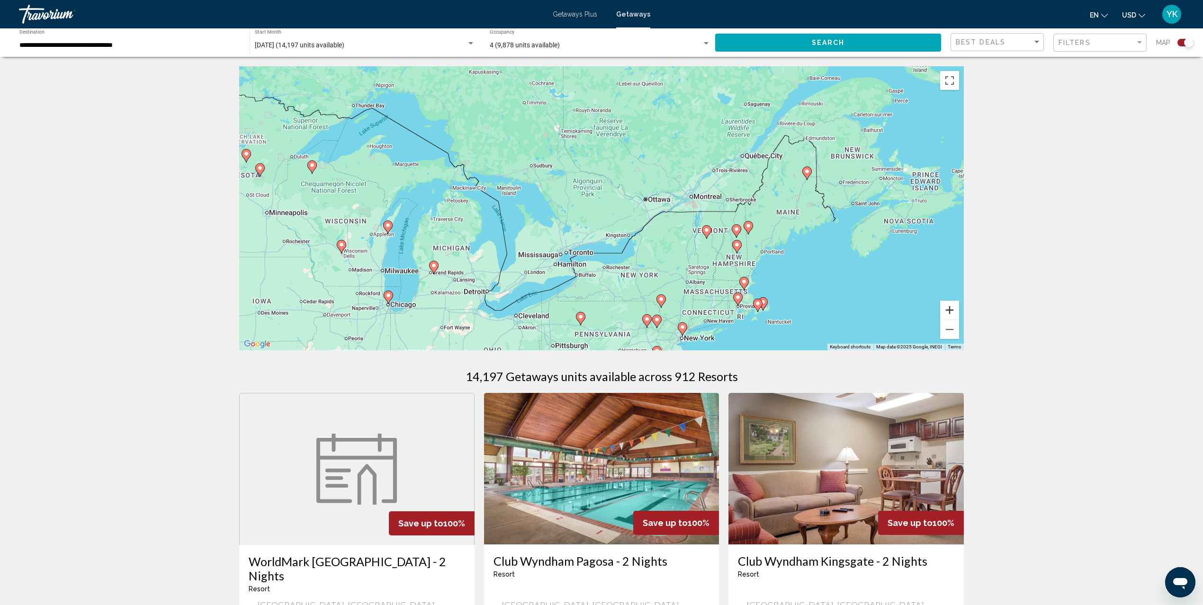
click at [949, 311] on button "Zoom in" at bounding box center [949, 310] width 19 height 19
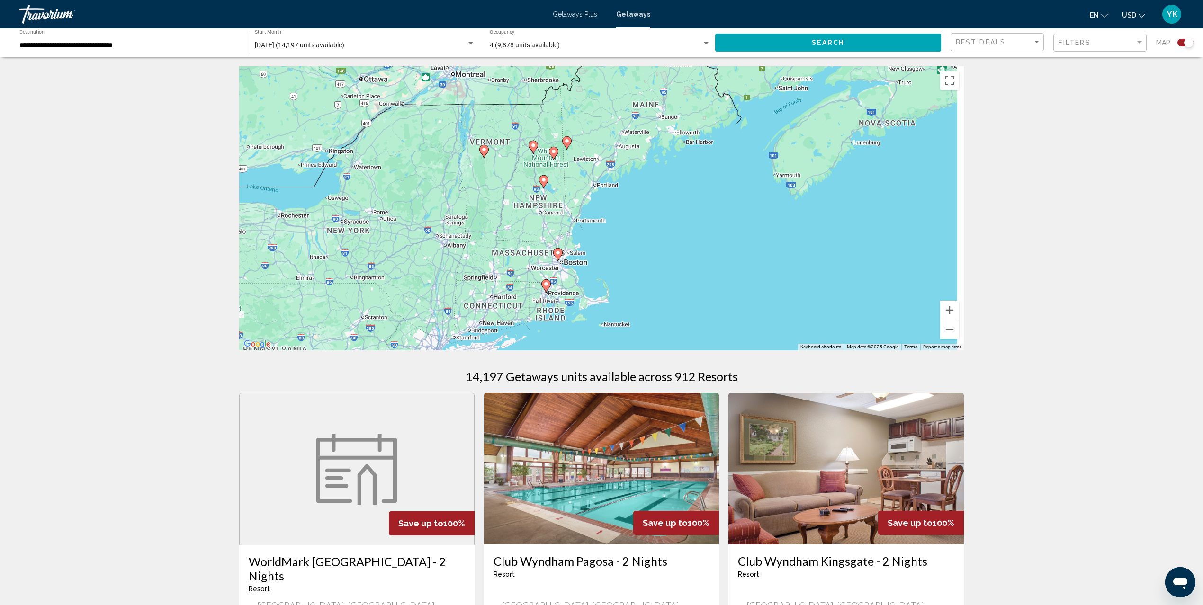
drag, startPoint x: 824, startPoint y: 273, endPoint x: 482, endPoint y: 160, distance: 360.1
click at [482, 160] on div "To activate drag with keyboard, press Alt + Enter. Once in keyboard drag state,…" at bounding box center [601, 208] width 724 height 284
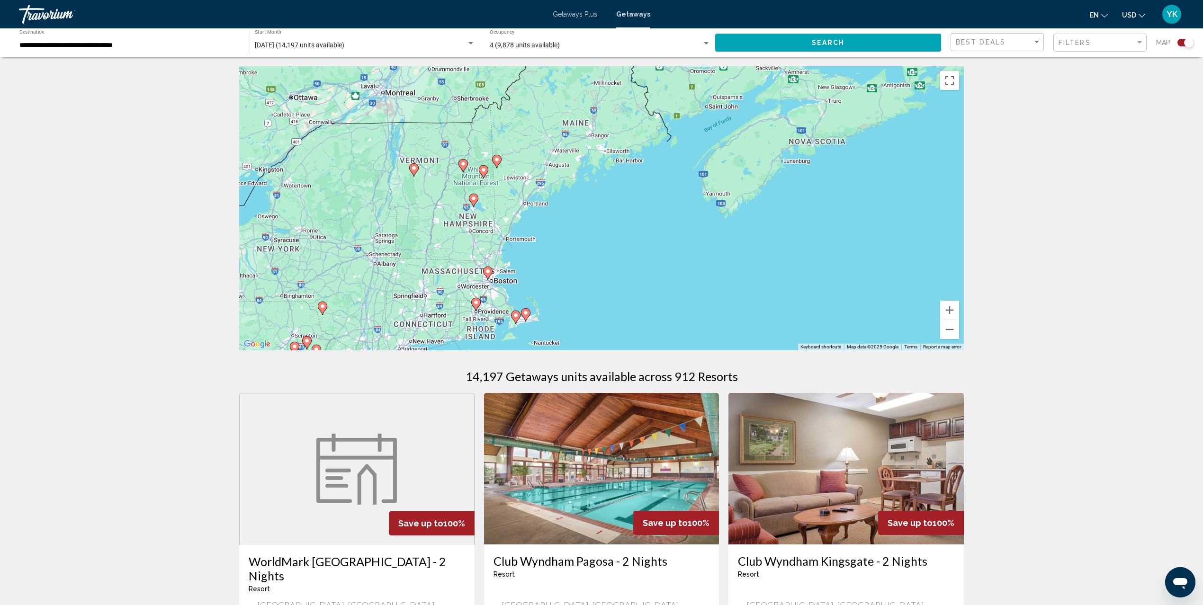
drag, startPoint x: 483, startPoint y: 163, endPoint x: 538, endPoint y: 210, distance: 71.8
click at [538, 209] on div "To activate drag with keyboard, press Alt + Enter. Once in keyboard drag state,…" at bounding box center [601, 208] width 724 height 284
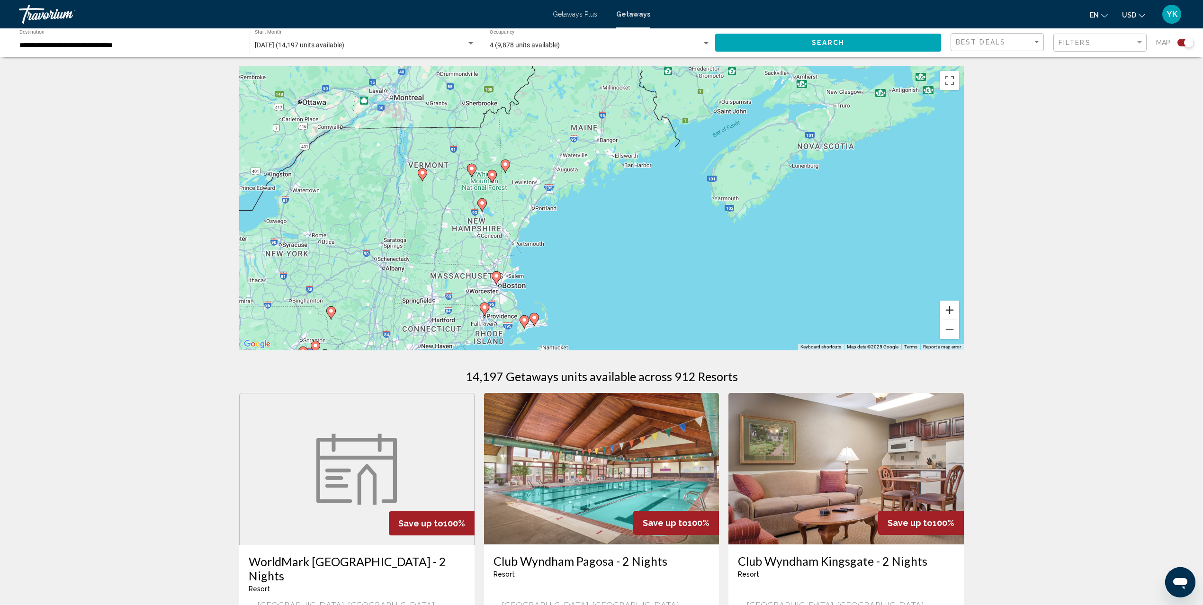
click at [951, 311] on button "Zoom in" at bounding box center [949, 310] width 19 height 19
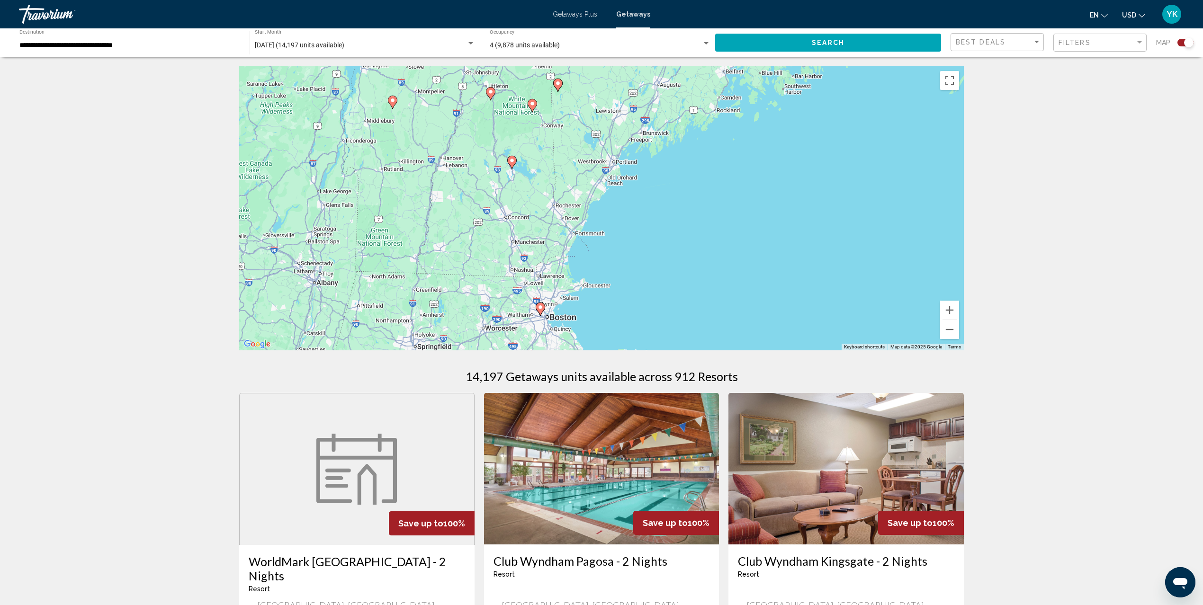
drag, startPoint x: 517, startPoint y: 158, endPoint x: 671, endPoint y: 110, distance: 161.4
click at [671, 110] on div "To activate drag with keyboard, press Alt + Enter. Once in keyboard drag state,…" at bounding box center [601, 208] width 724 height 284
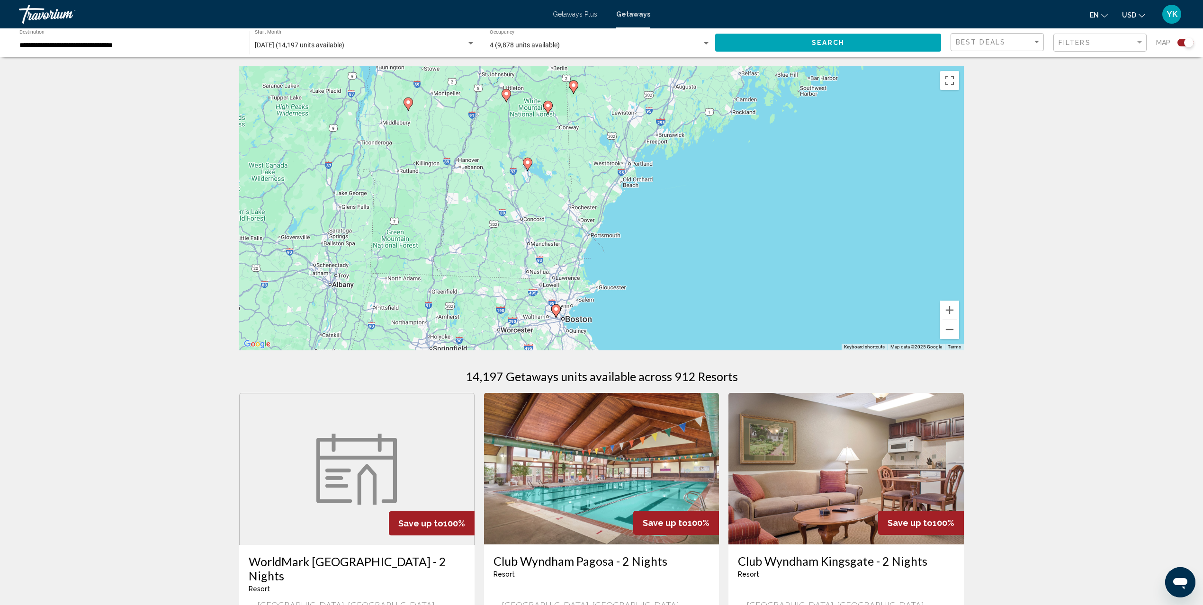
drag, startPoint x: 606, startPoint y: 216, endPoint x: 622, endPoint y: 219, distance: 16.3
click at [622, 219] on div "To activate drag with keyboard, press Alt + Enter. Once in keyboard drag state,…" at bounding box center [601, 208] width 724 height 284
click at [529, 161] on image "Main content" at bounding box center [528, 163] width 6 height 6
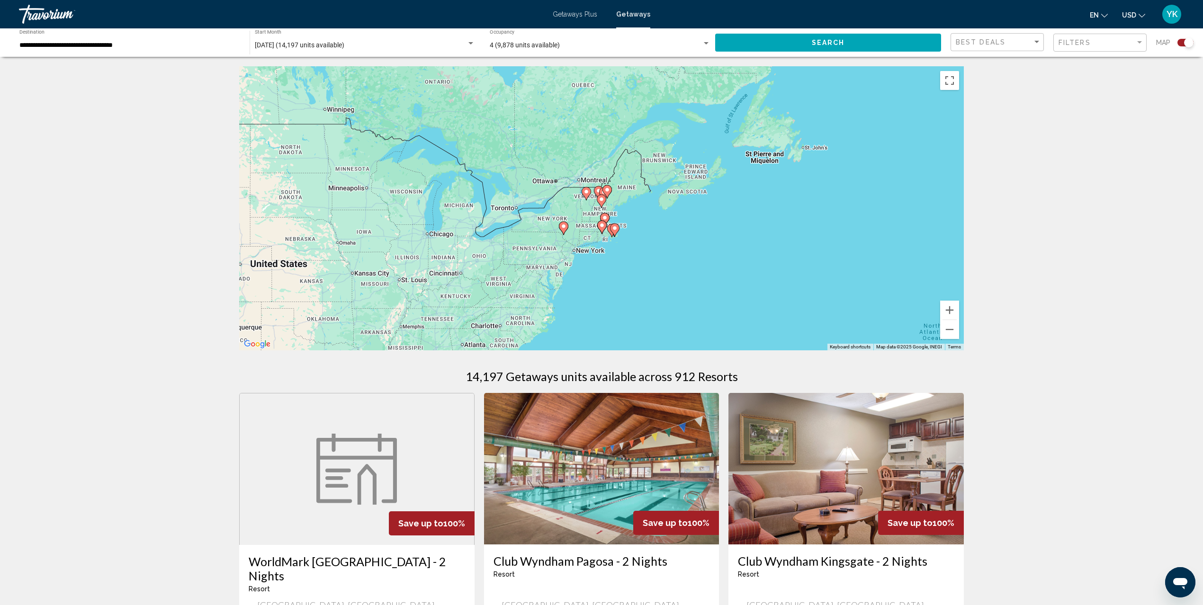
click at [598, 199] on icon "Main content" at bounding box center [601, 201] width 9 height 12
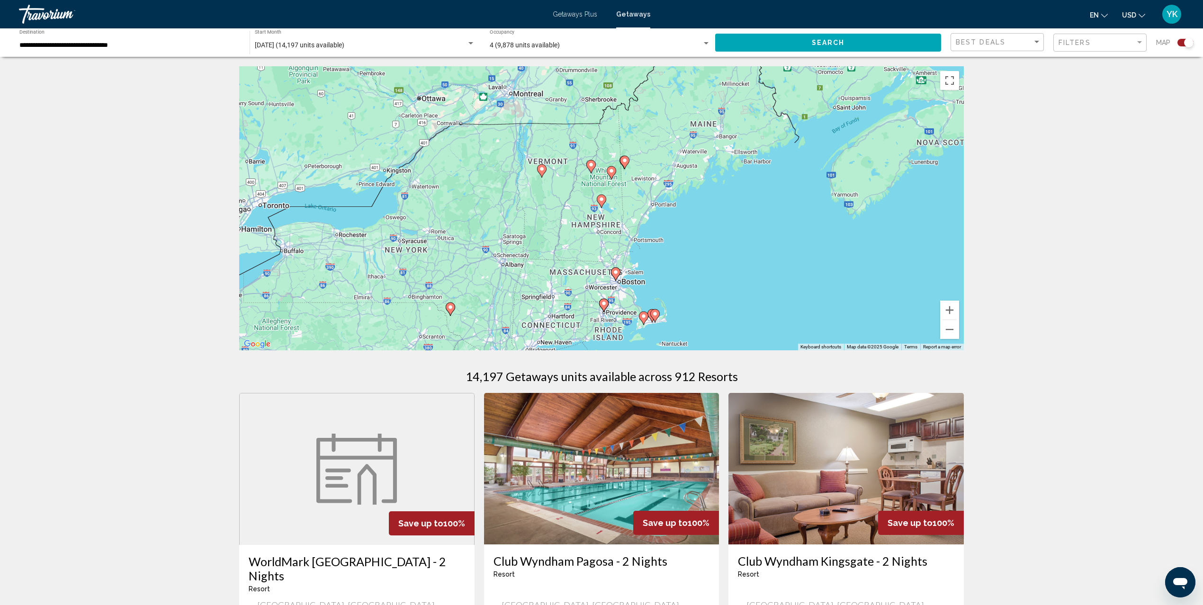
click at [601, 202] on image "Main content" at bounding box center [601, 199] width 6 height 6
type input "**********"
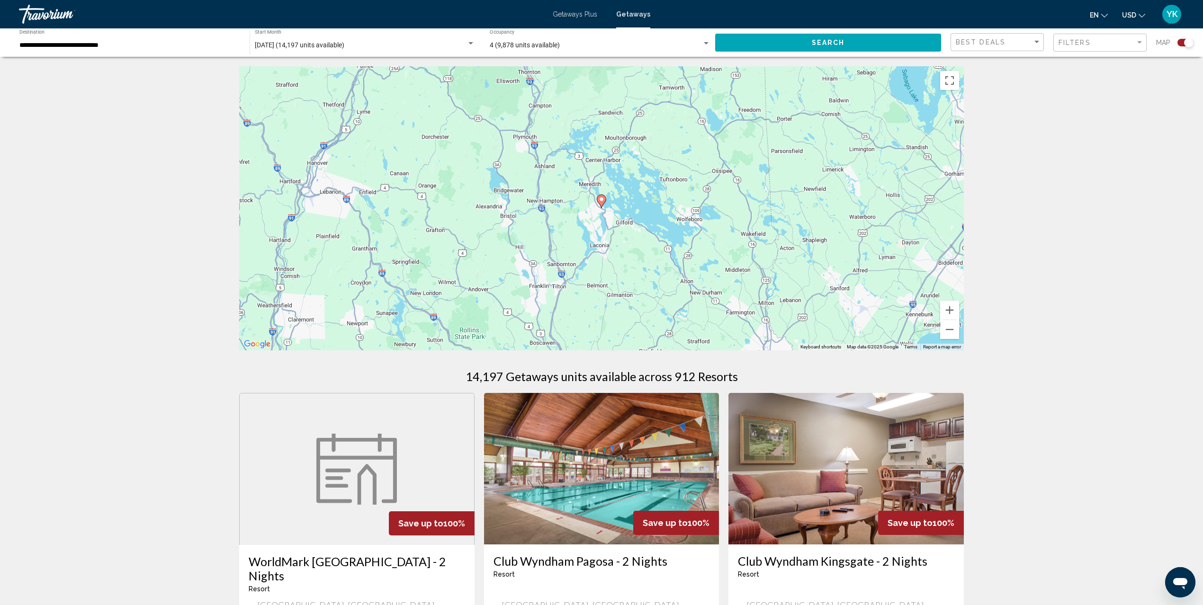
click at [601, 205] on icon "Main content" at bounding box center [601, 201] width 9 height 12
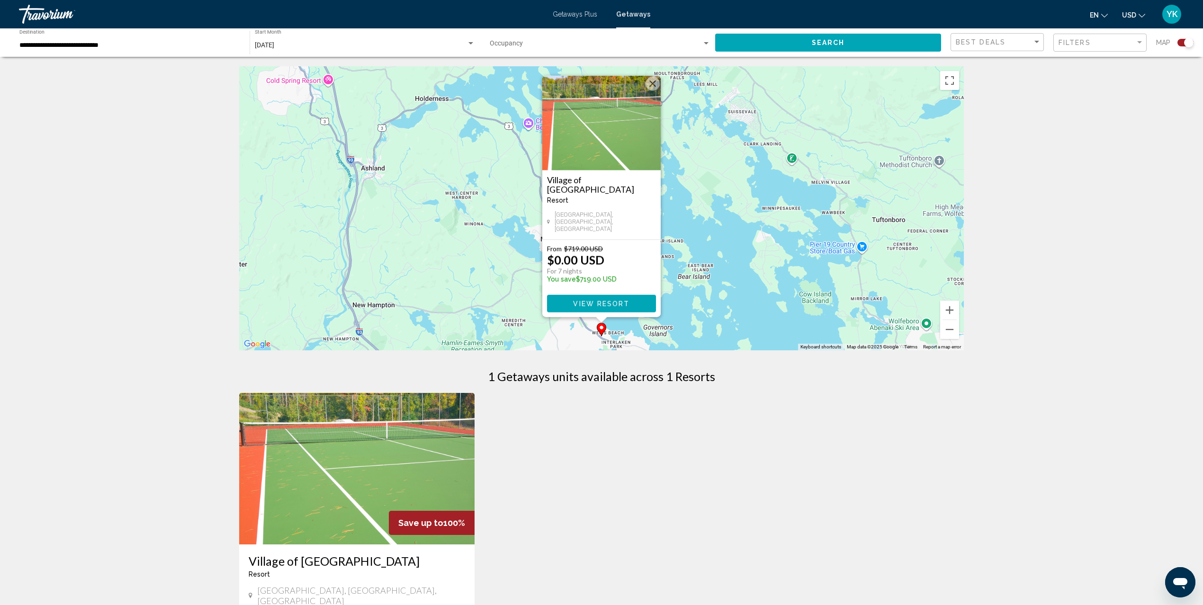
click at [1116, 293] on div "← Move left → Move right ↑ Move up ↓ Move down + Zoom in - Zoom out Home Jump l…" at bounding box center [601, 405] width 1203 height 678
click at [602, 302] on span "View Resort" at bounding box center [601, 304] width 56 height 8
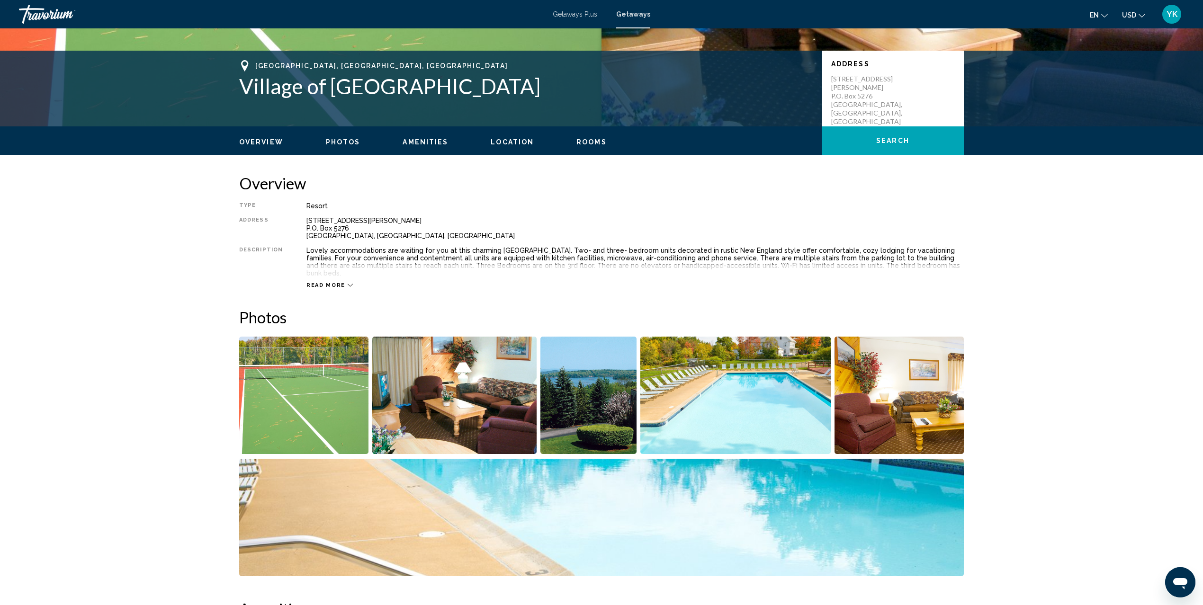
scroll to position [189, 0]
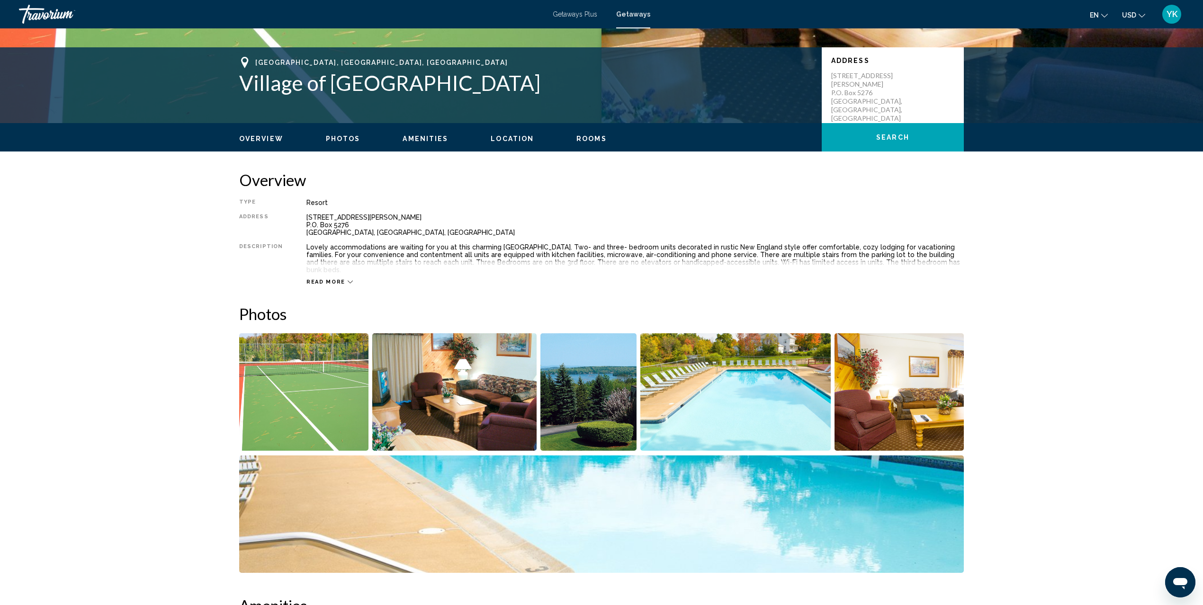
click at [320, 279] on span "Read more" at bounding box center [325, 282] width 39 height 6
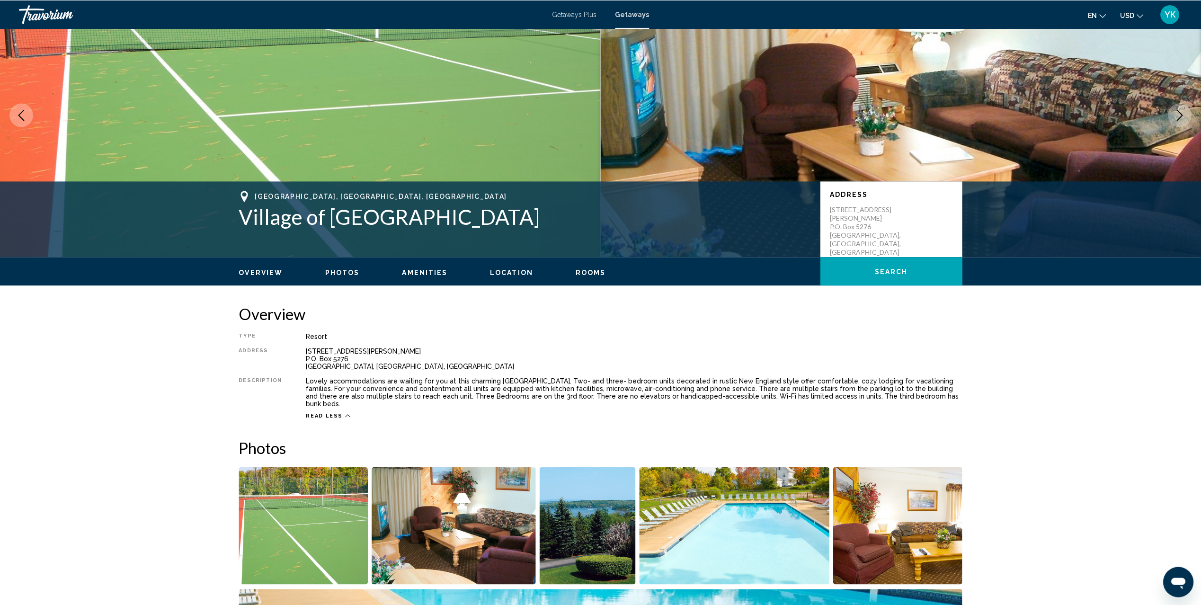
scroll to position [46, 0]
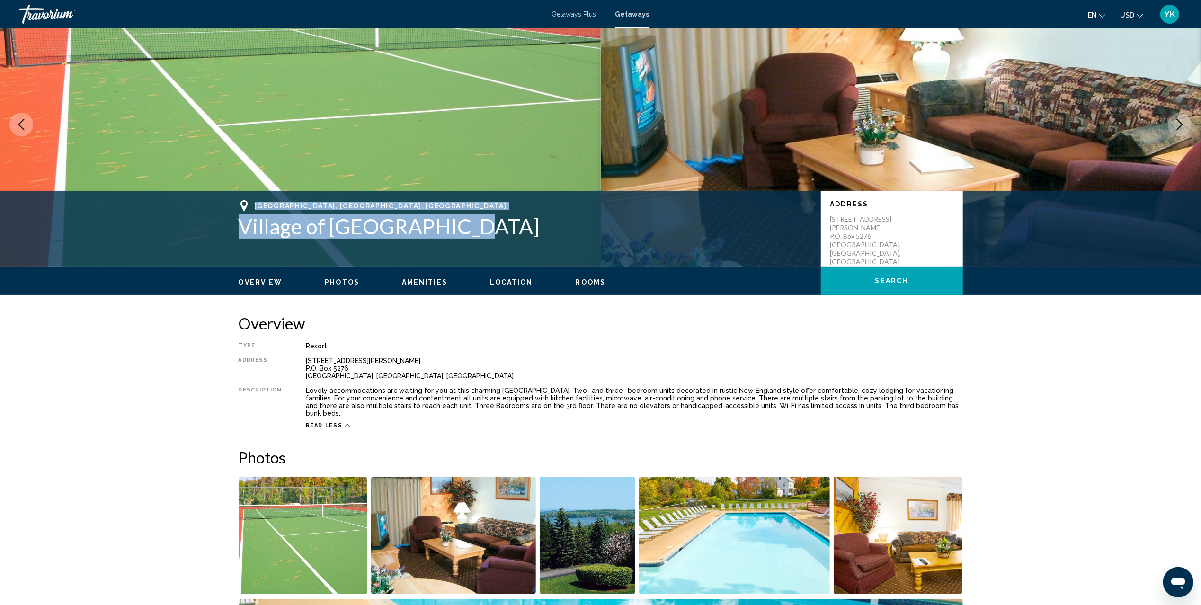
drag, startPoint x: 480, startPoint y: 227, endPoint x: 248, endPoint y: 201, distance: 233.5
click at [248, 201] on div "Weirs Beach, NH, USA Village of Winnipesaukee" at bounding box center [525, 219] width 573 height 38
copy div "Weirs Beach, NH, USA Village of Winnipesaukee"
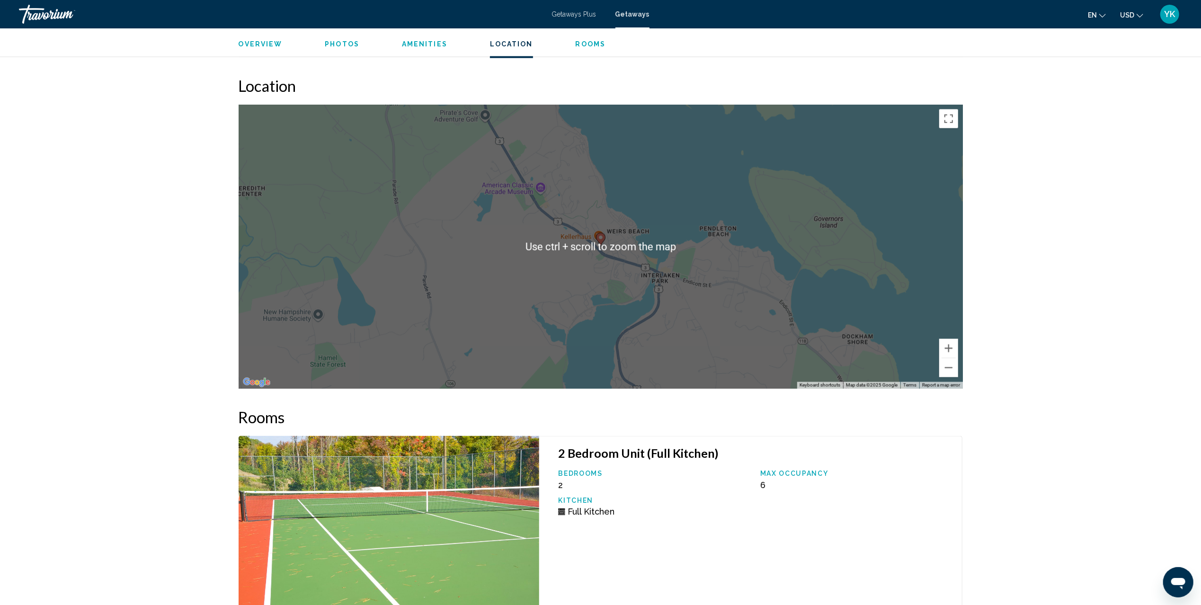
scroll to position [1309, 0]
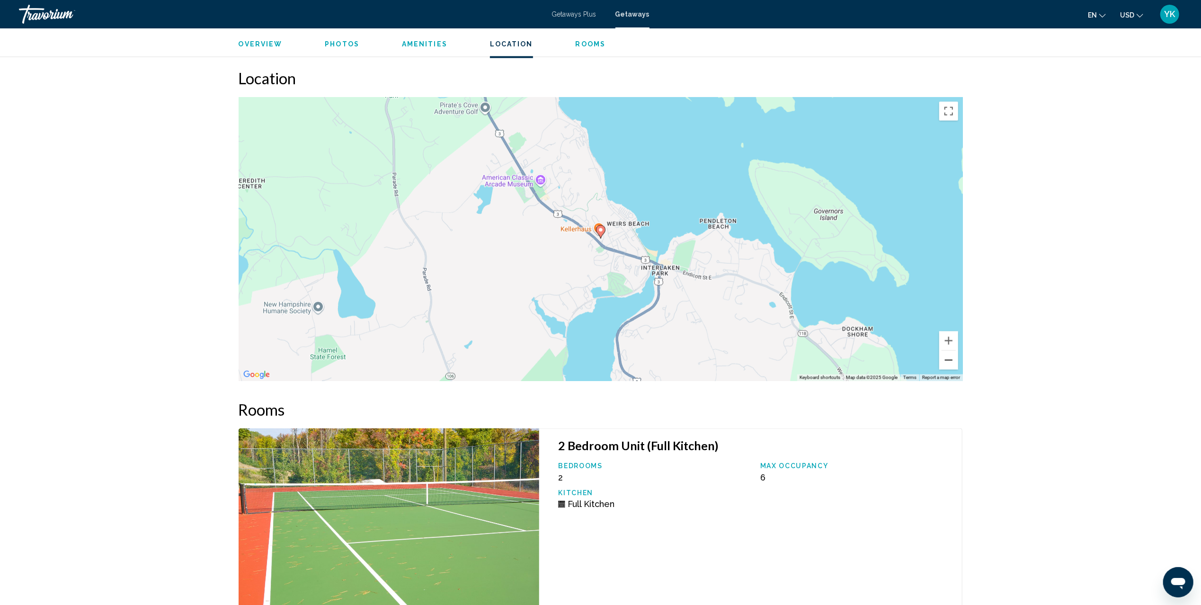
click at [949, 353] on button "Zoom out" at bounding box center [948, 360] width 19 height 19
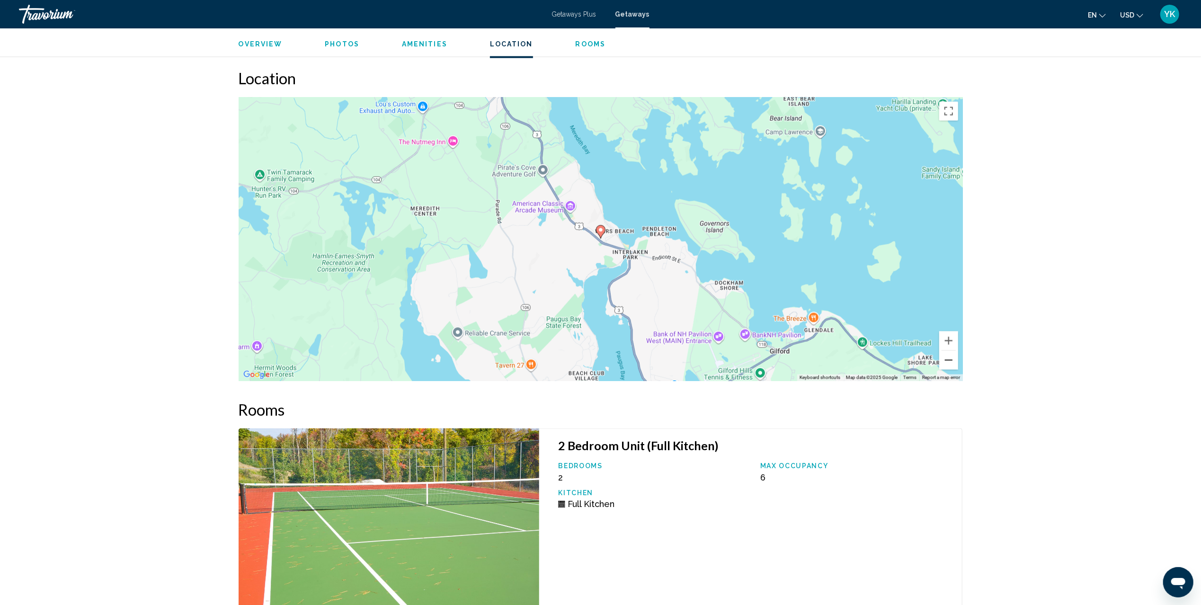
click at [949, 353] on button "Zoom out" at bounding box center [948, 360] width 19 height 19
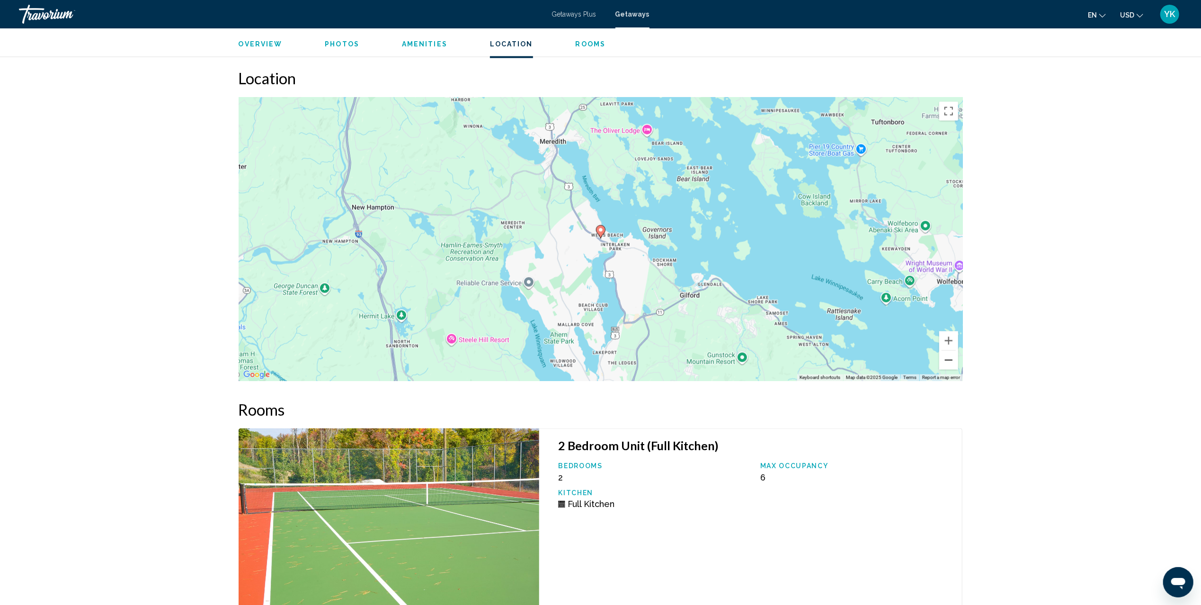
click at [949, 353] on button "Zoom out" at bounding box center [948, 360] width 19 height 19
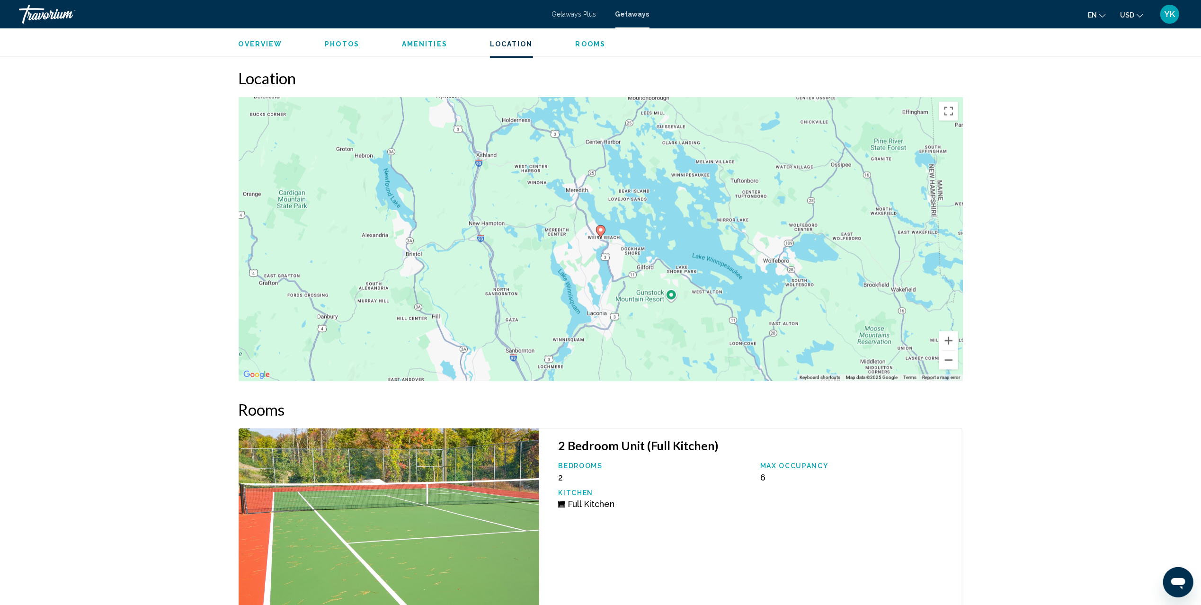
click at [949, 353] on button "Zoom out" at bounding box center [948, 360] width 19 height 19
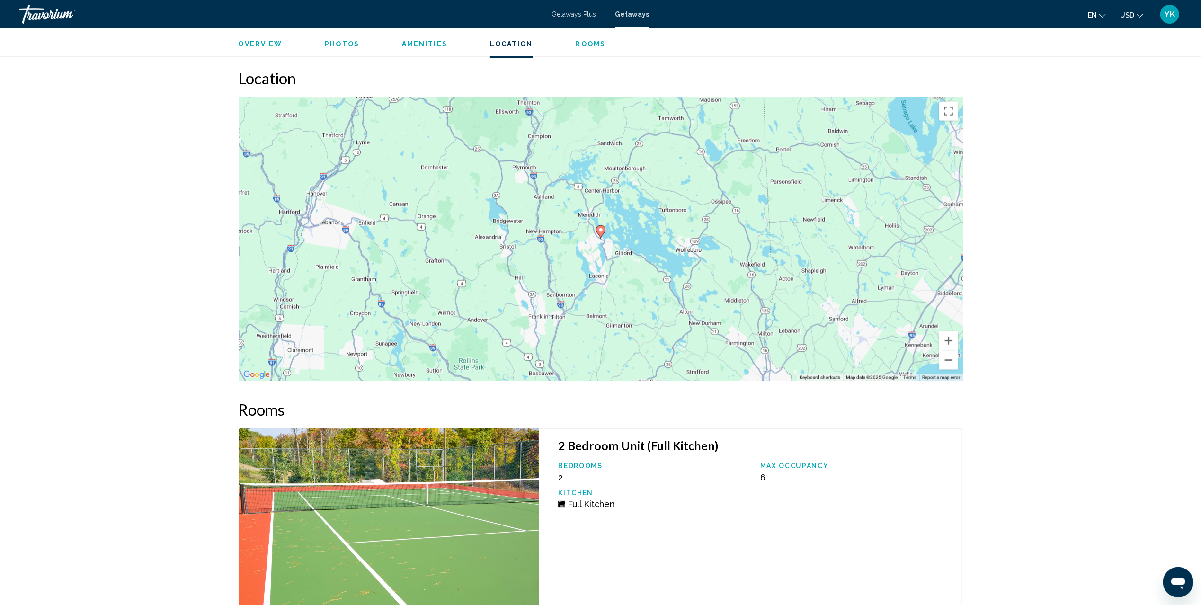
click at [949, 353] on button "Zoom out" at bounding box center [948, 360] width 19 height 19
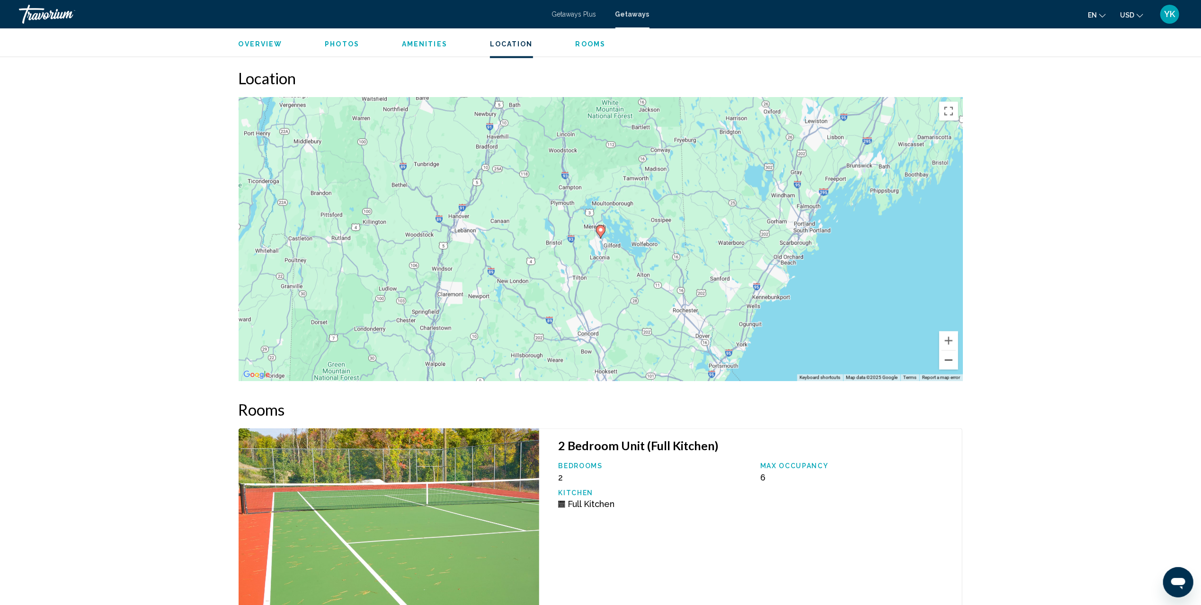
click at [949, 353] on button "Zoom out" at bounding box center [948, 360] width 19 height 19
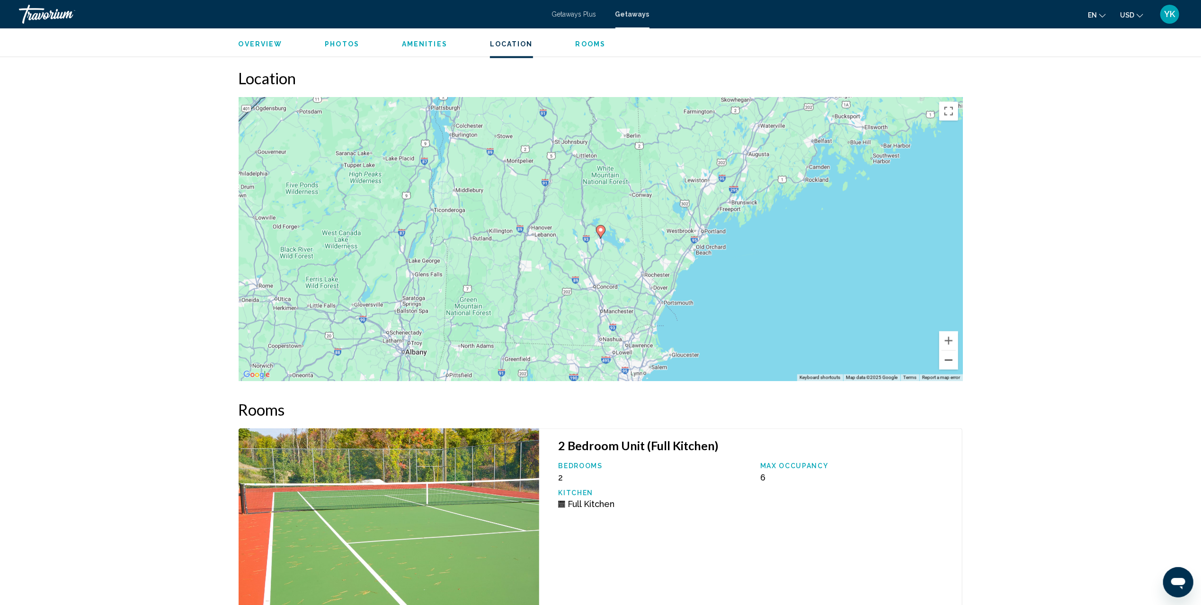
click at [949, 353] on button "Zoom out" at bounding box center [948, 360] width 19 height 19
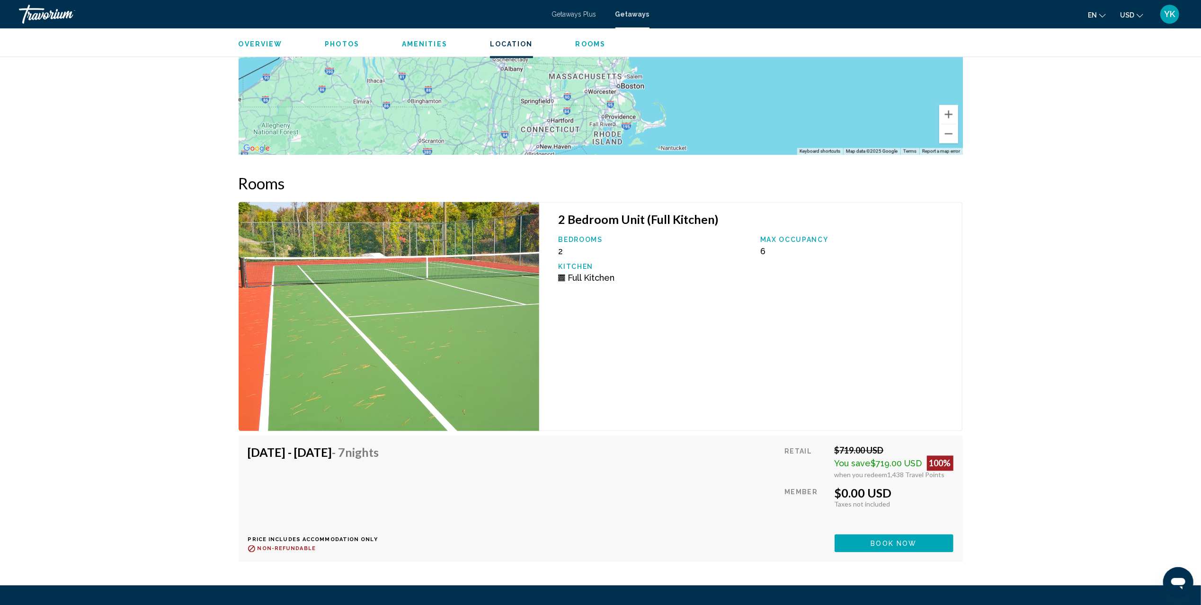
scroll to position [1561, 0]
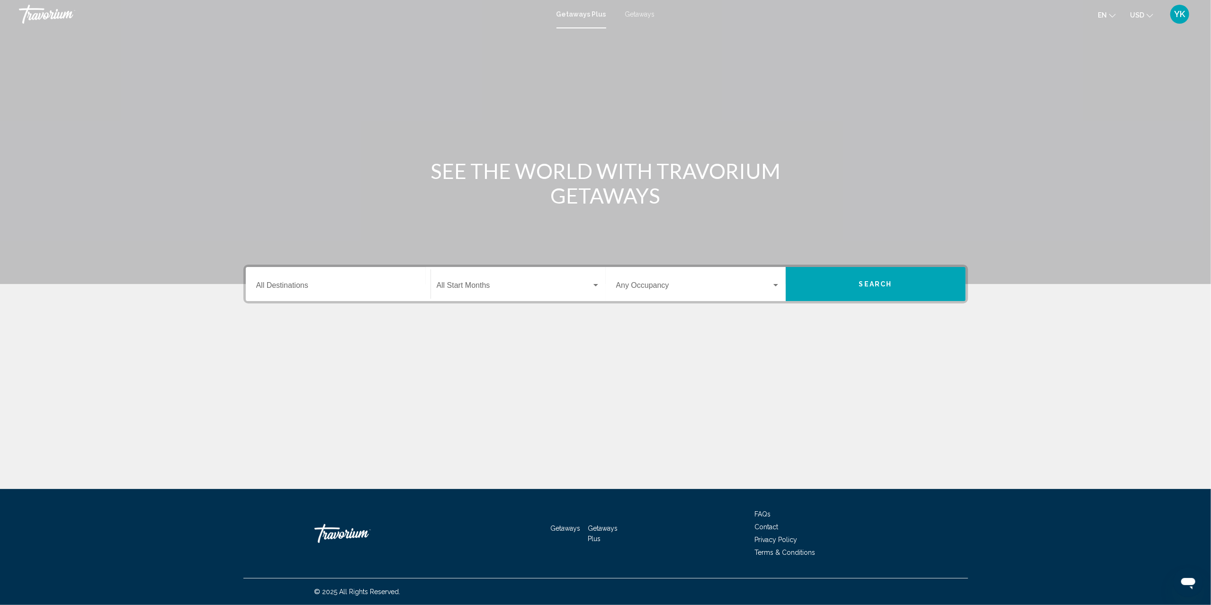
click at [641, 11] on span "Getaways" at bounding box center [640, 14] width 30 height 8
click at [320, 287] on input "Destination All Destinations" at bounding box center [338, 287] width 164 height 9
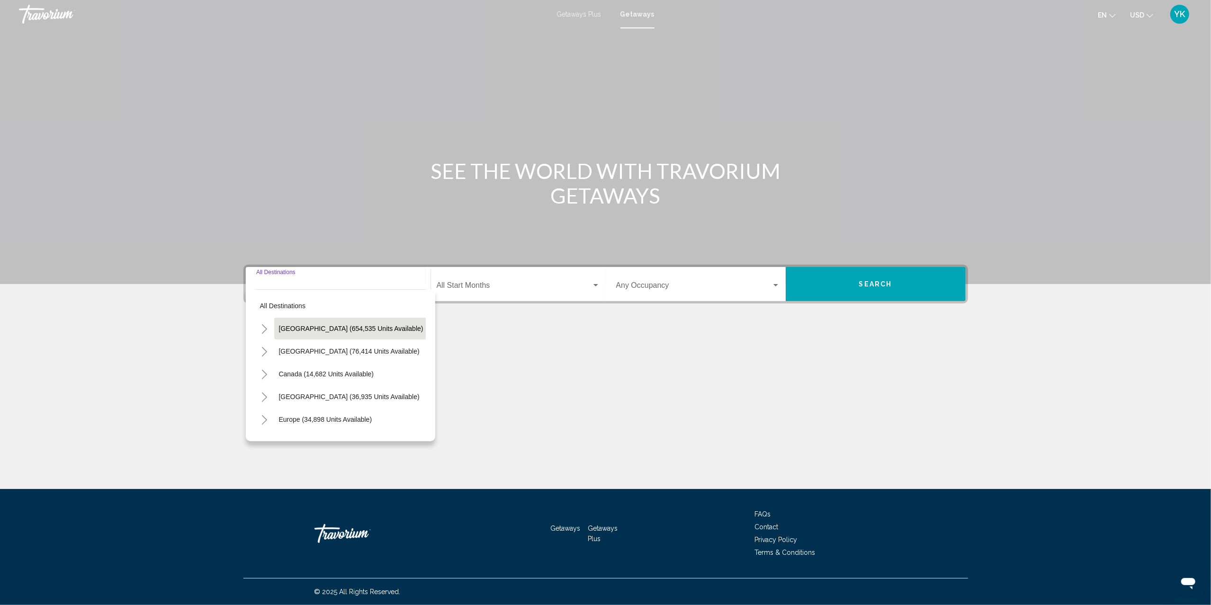
click at [330, 329] on span "[GEOGRAPHIC_DATA] (654,535 units available)" at bounding box center [351, 329] width 144 height 8
type input "**********"
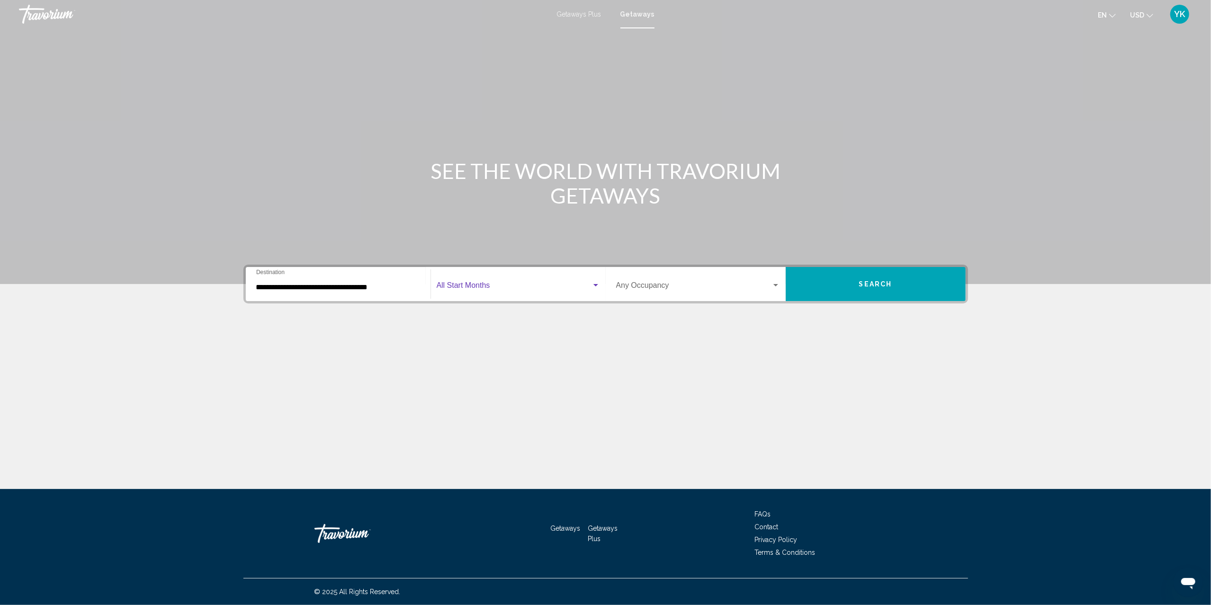
click at [487, 284] on span "Search widget" at bounding box center [514, 287] width 155 height 9
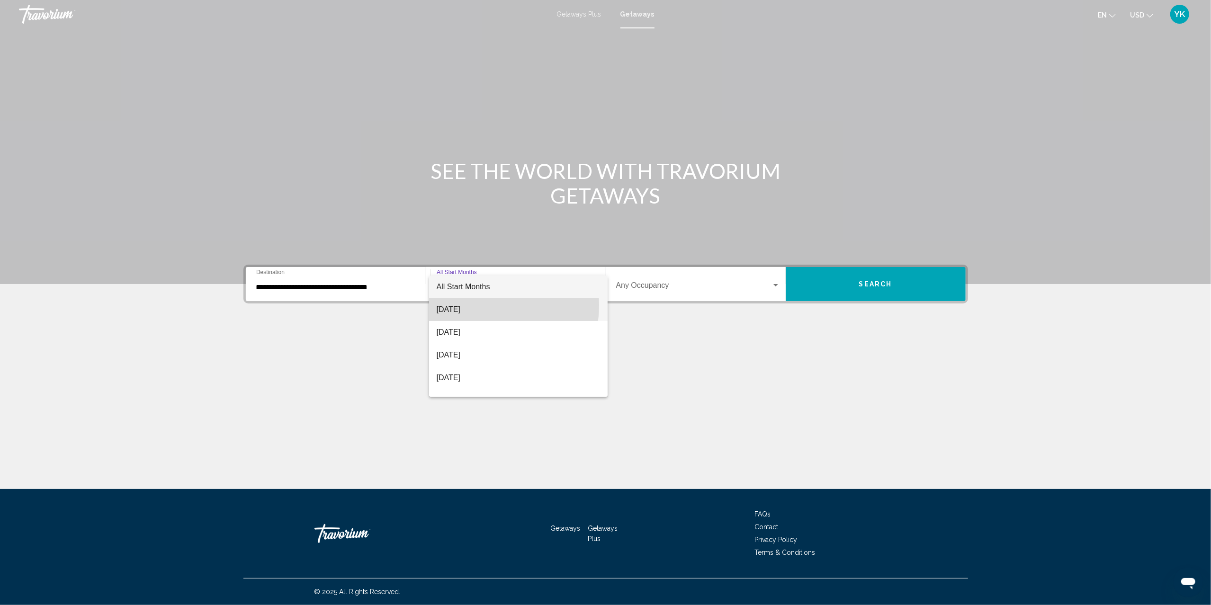
click at [485, 305] on span "[DATE]" at bounding box center [518, 309] width 163 height 23
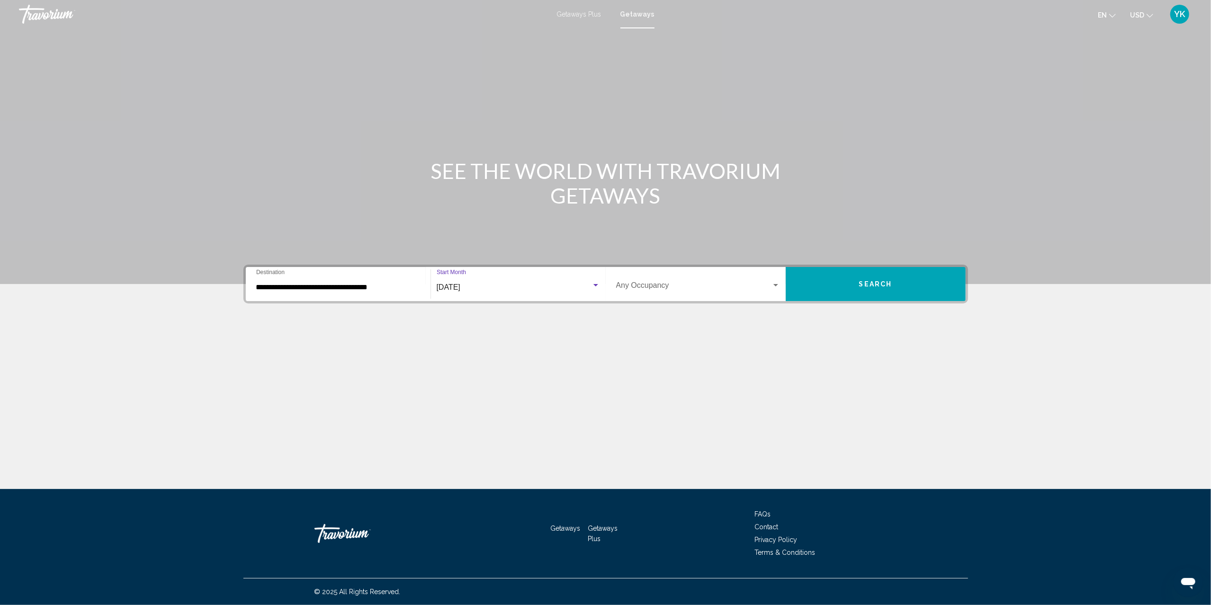
click at [626, 281] on div "Occupancy Any Occupancy" at bounding box center [698, 284] width 164 height 30
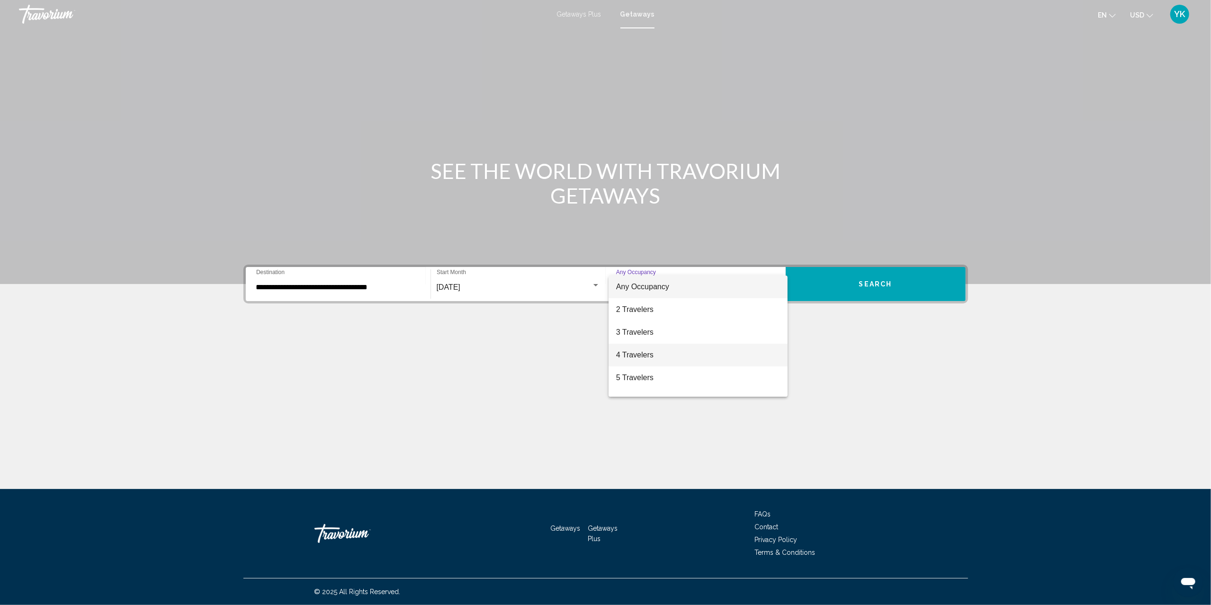
click at [661, 357] on span "4 Travelers" at bounding box center [698, 355] width 164 height 23
click at [900, 281] on button "Search" at bounding box center [875, 284] width 180 height 34
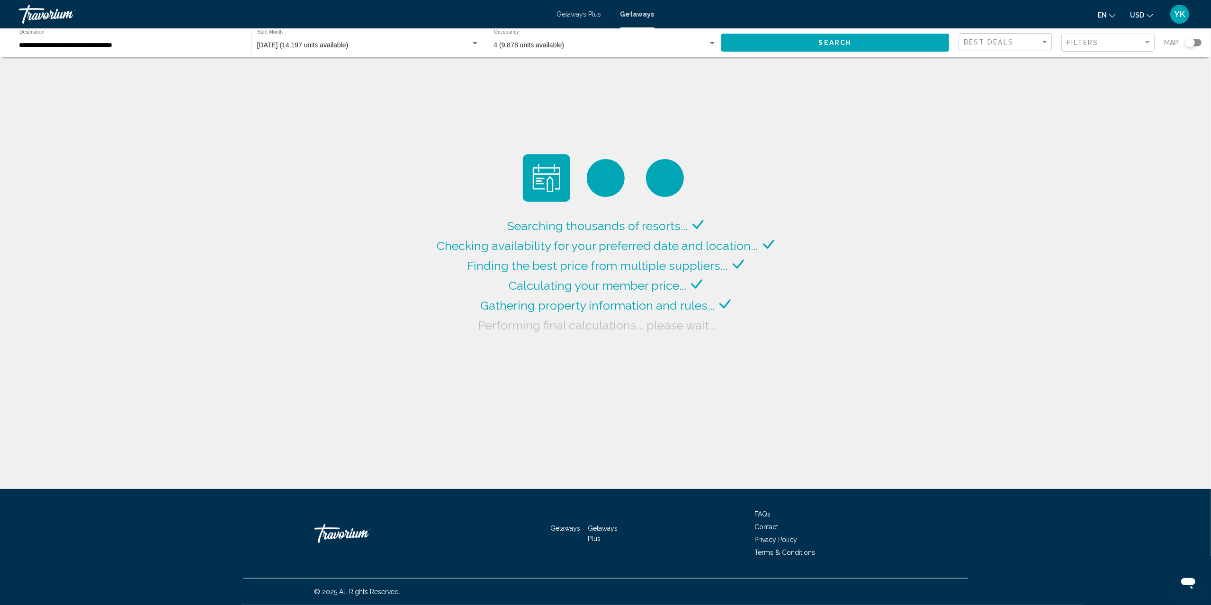
click at [1199, 42] on div "Search widget" at bounding box center [1193, 43] width 16 height 8
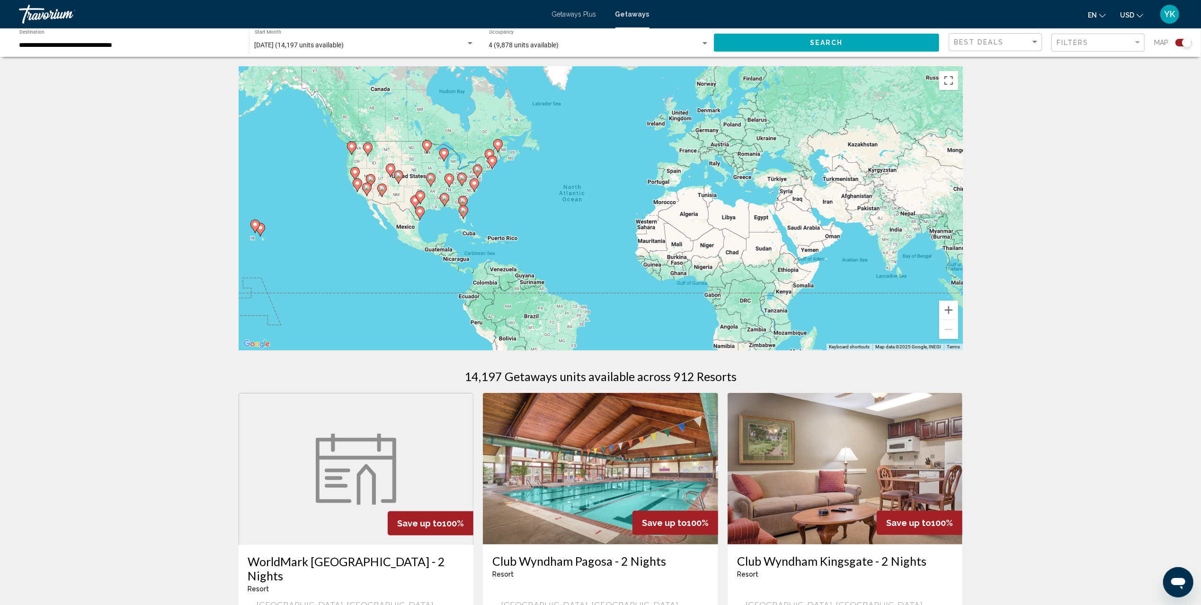
click at [491, 161] on image "Main content" at bounding box center [493, 161] width 6 height 6
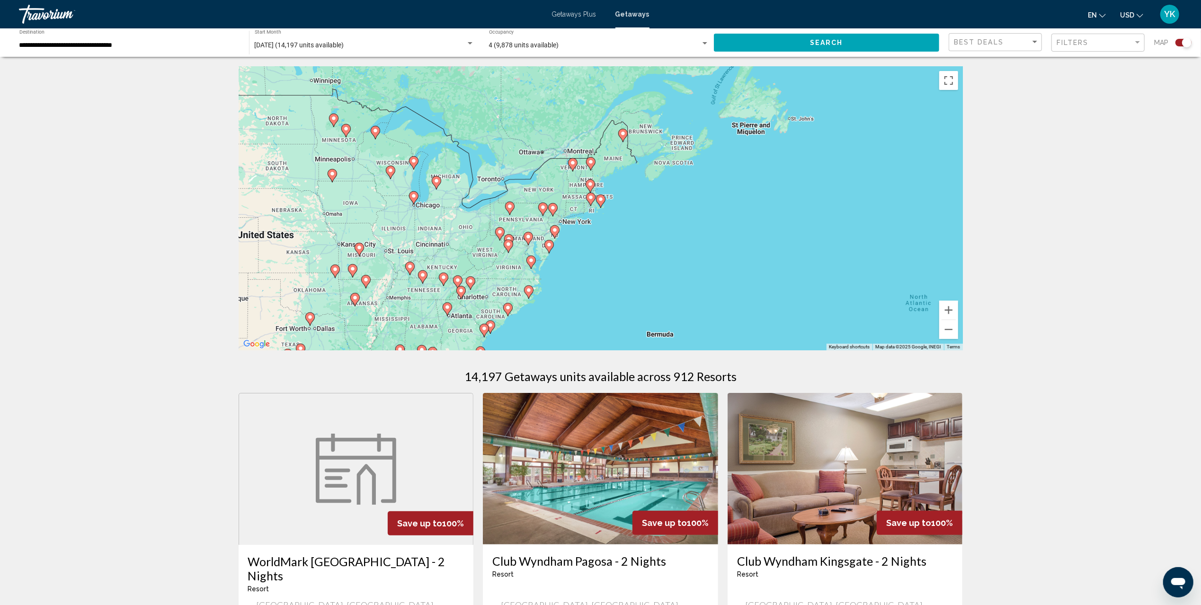
click at [589, 163] on image "Main content" at bounding box center [591, 162] width 6 height 6
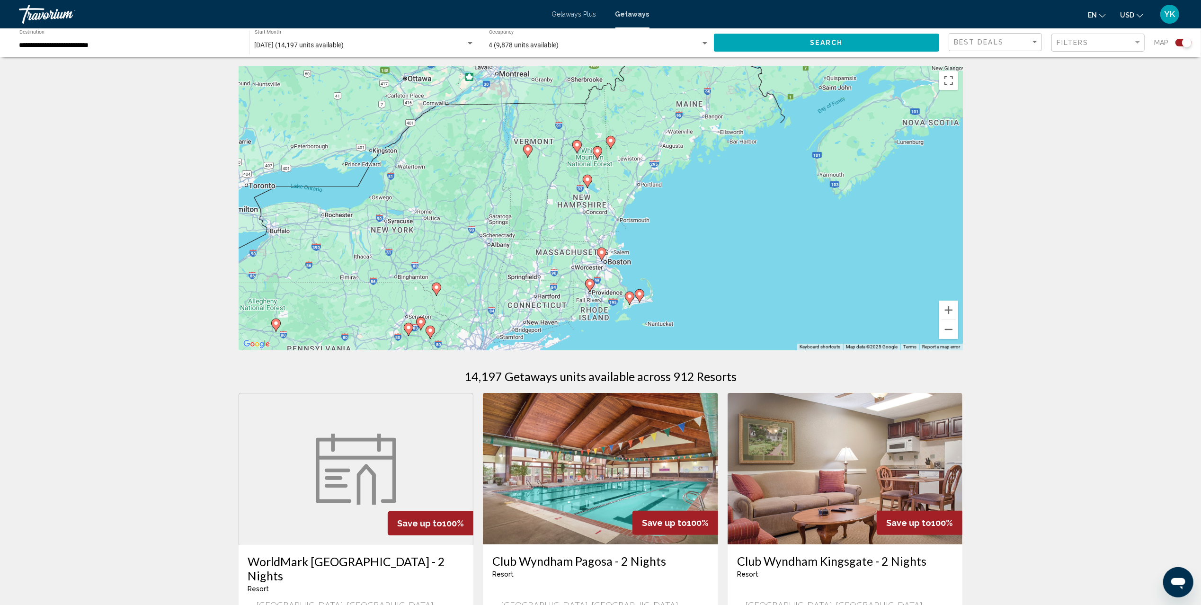
drag, startPoint x: 491, startPoint y: 286, endPoint x: 499, endPoint y: 226, distance: 61.1
click at [499, 226] on div "To activate drag with keyboard, press Alt + Enter. Once in keyboard drag state,…" at bounding box center [601, 208] width 724 height 284
click at [573, 143] on image "Main content" at bounding box center [574, 145] width 6 height 6
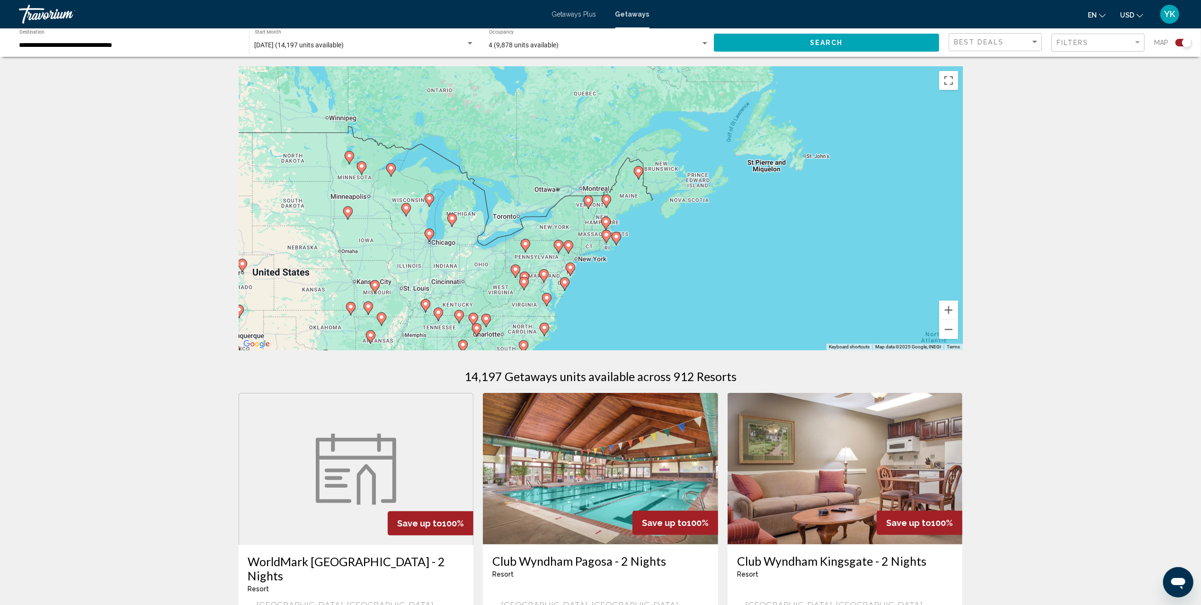
click at [605, 221] on image "Main content" at bounding box center [606, 222] width 6 height 6
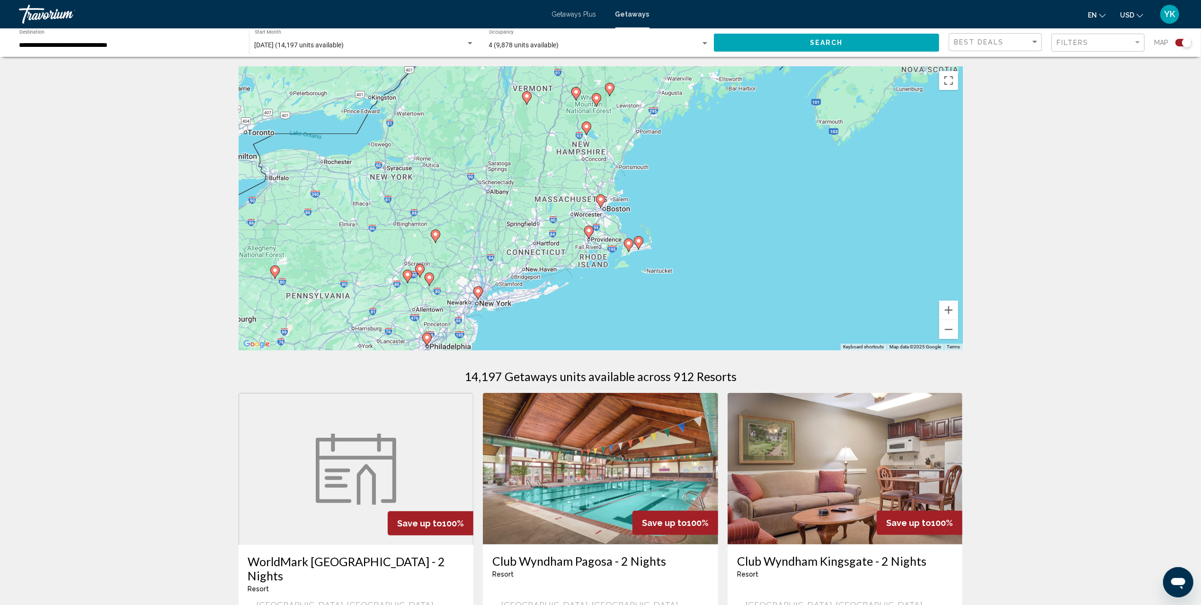
click at [575, 95] on icon "Main content" at bounding box center [575, 94] width 9 height 12
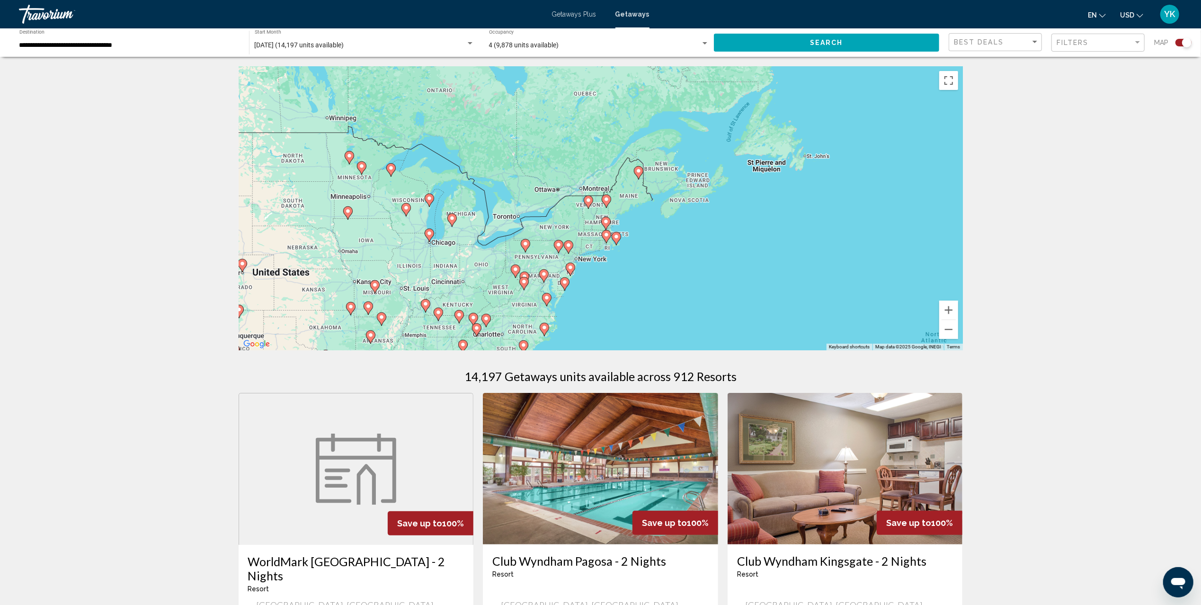
click at [587, 202] on image "Main content" at bounding box center [589, 200] width 6 height 6
type input "**********"
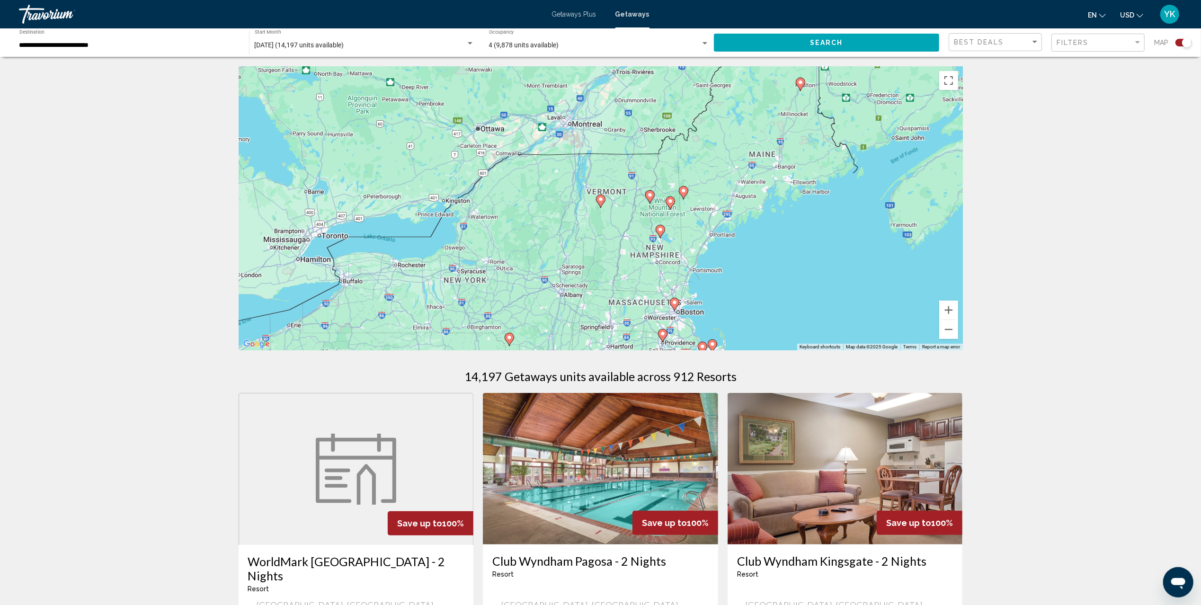
click at [600, 200] on image "Main content" at bounding box center [601, 199] width 6 height 6
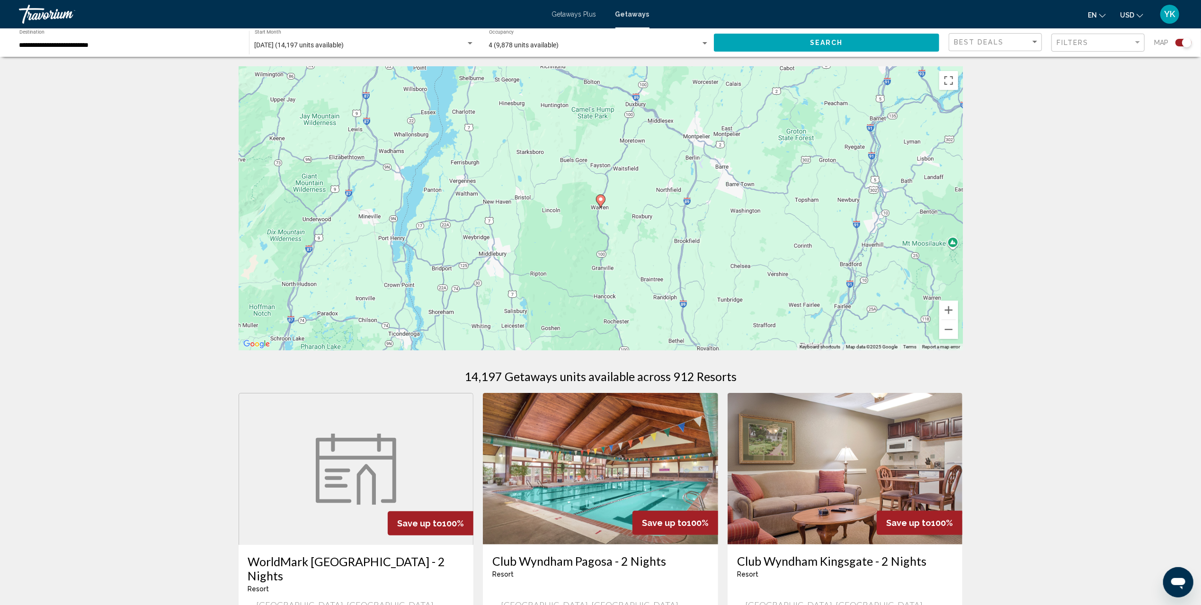
click at [600, 198] on image "Main content" at bounding box center [601, 199] width 6 height 6
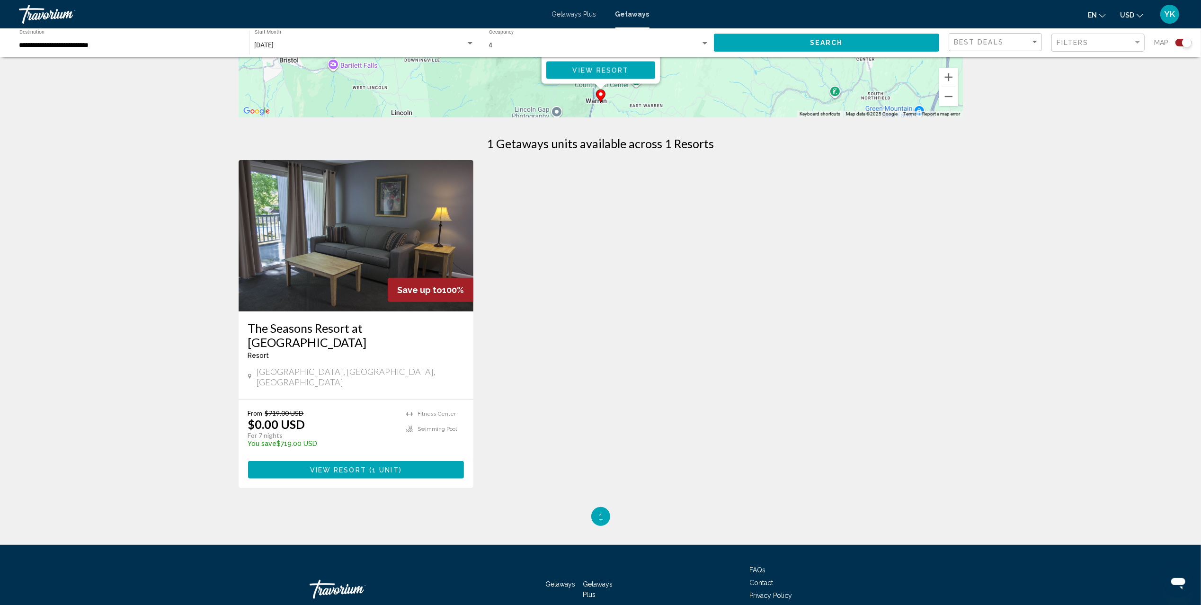
scroll to position [264, 0]
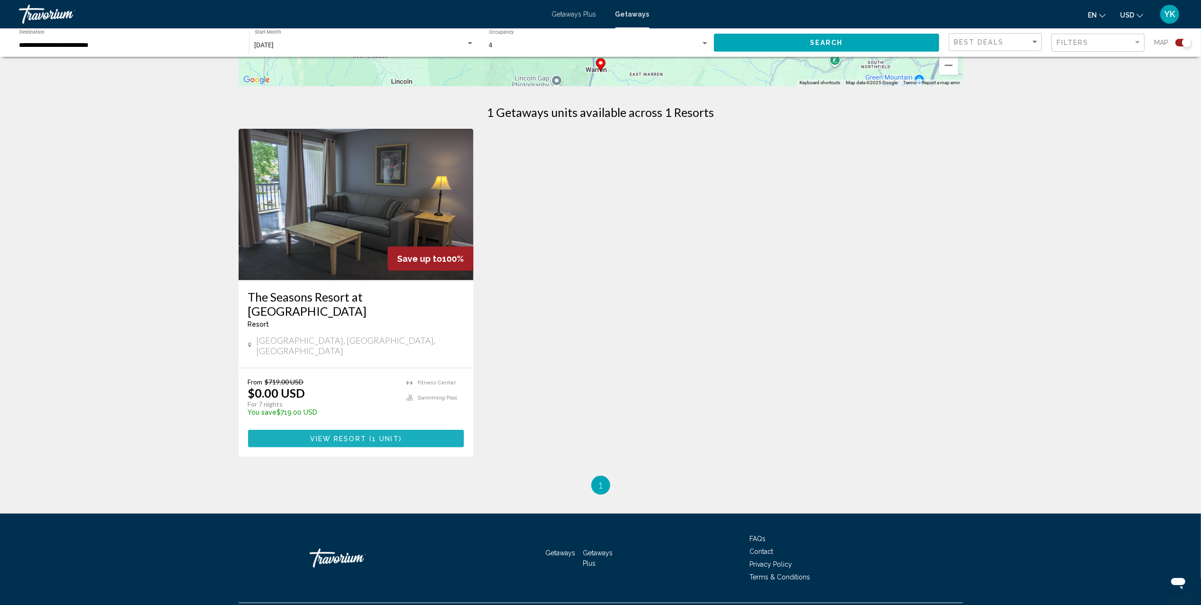
click at [390, 435] on span "1 unit" at bounding box center [385, 439] width 27 height 8
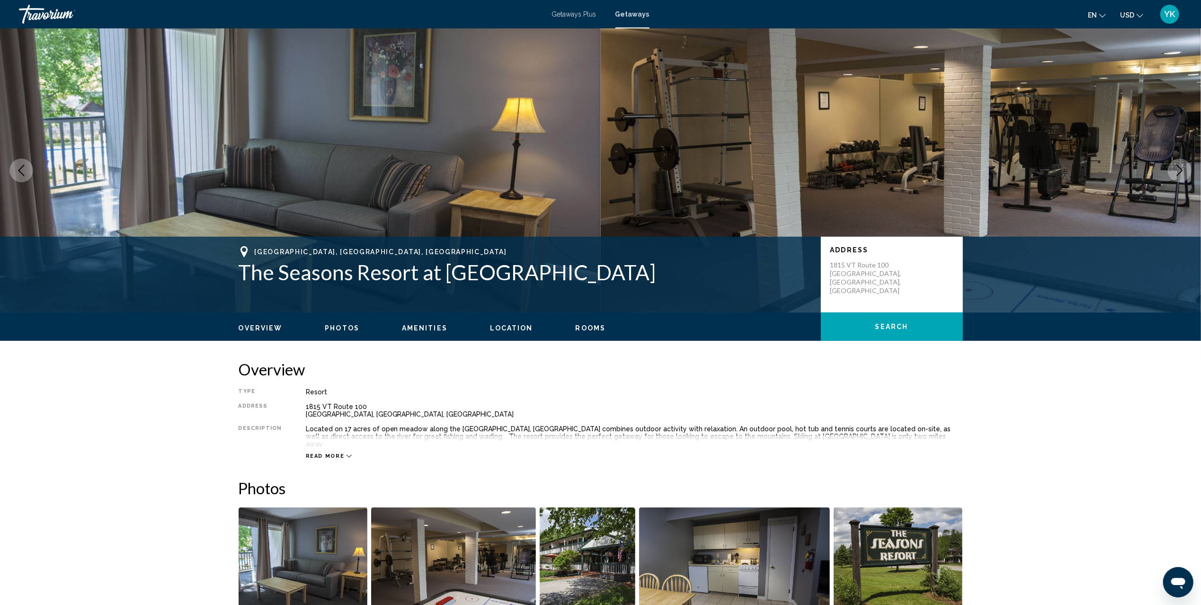
click at [636, 15] on span "Getaways" at bounding box center [632, 14] width 34 height 8
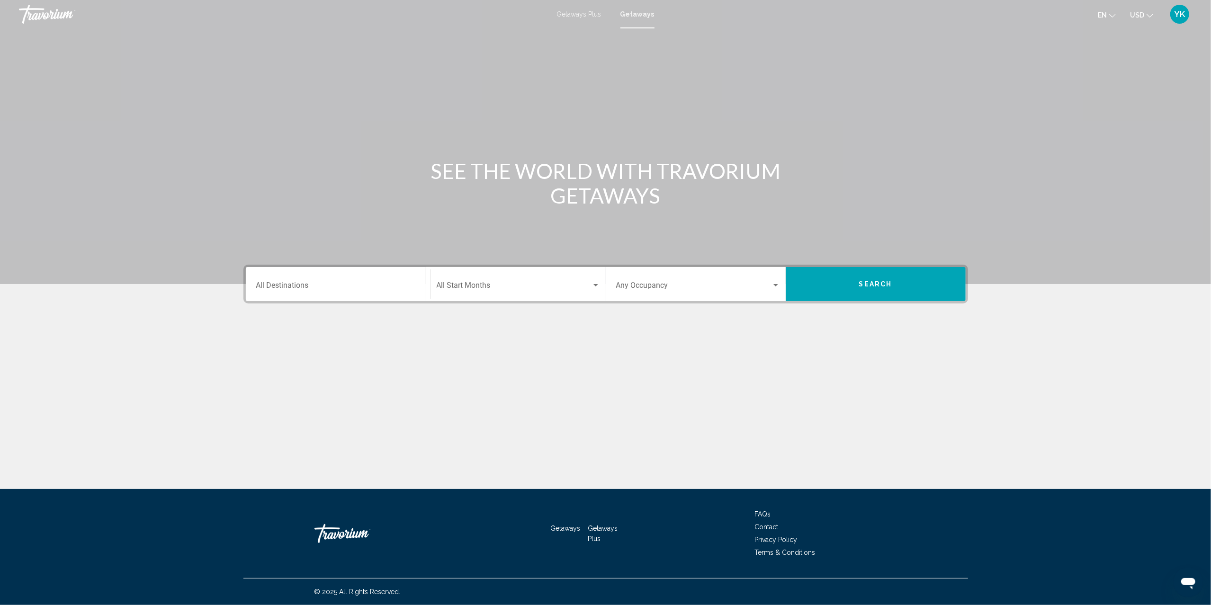
click at [351, 295] on div "Destination All Destinations" at bounding box center [338, 284] width 164 height 30
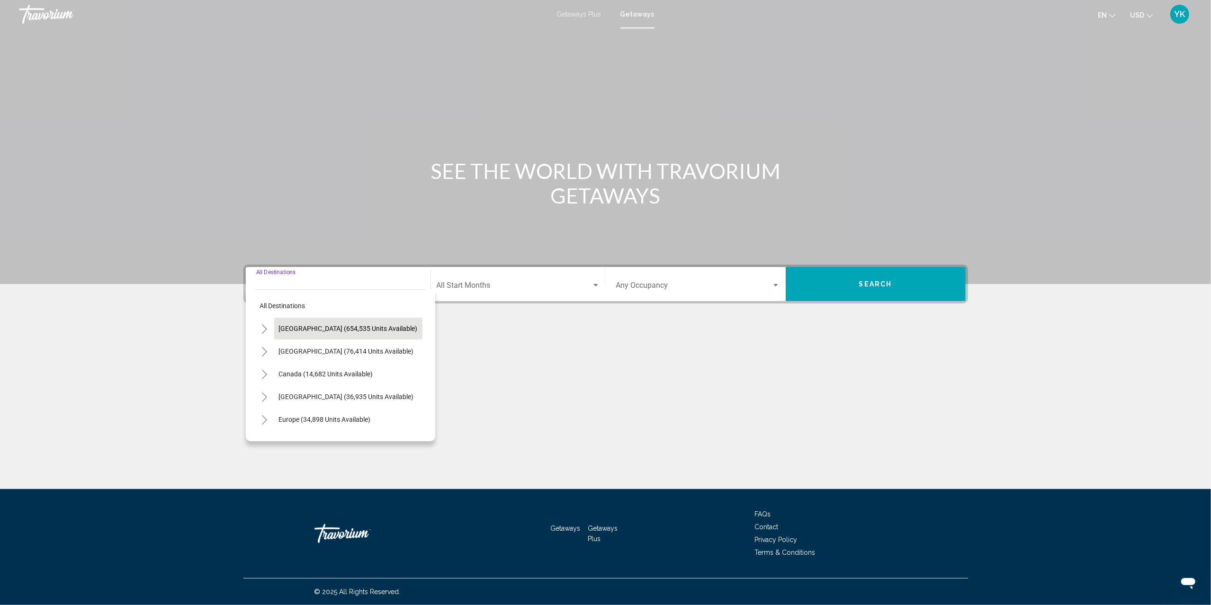
click at [345, 322] on button "[GEOGRAPHIC_DATA] (654,535 units available)" at bounding box center [348, 329] width 148 height 22
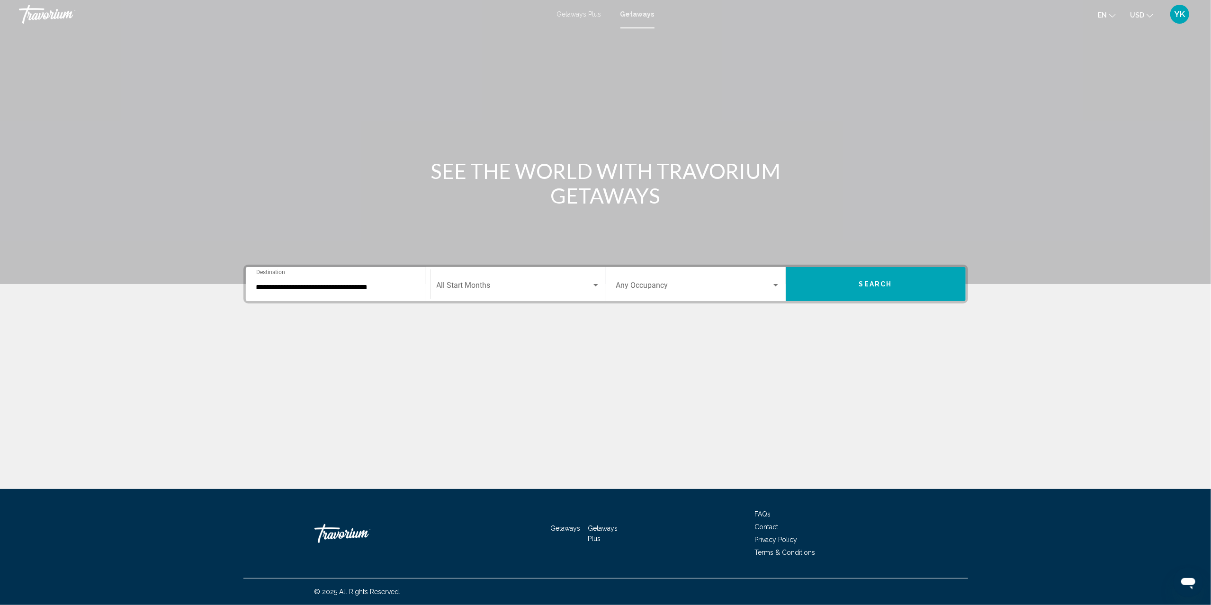
click at [347, 280] on div "**********" at bounding box center [338, 284] width 164 height 30
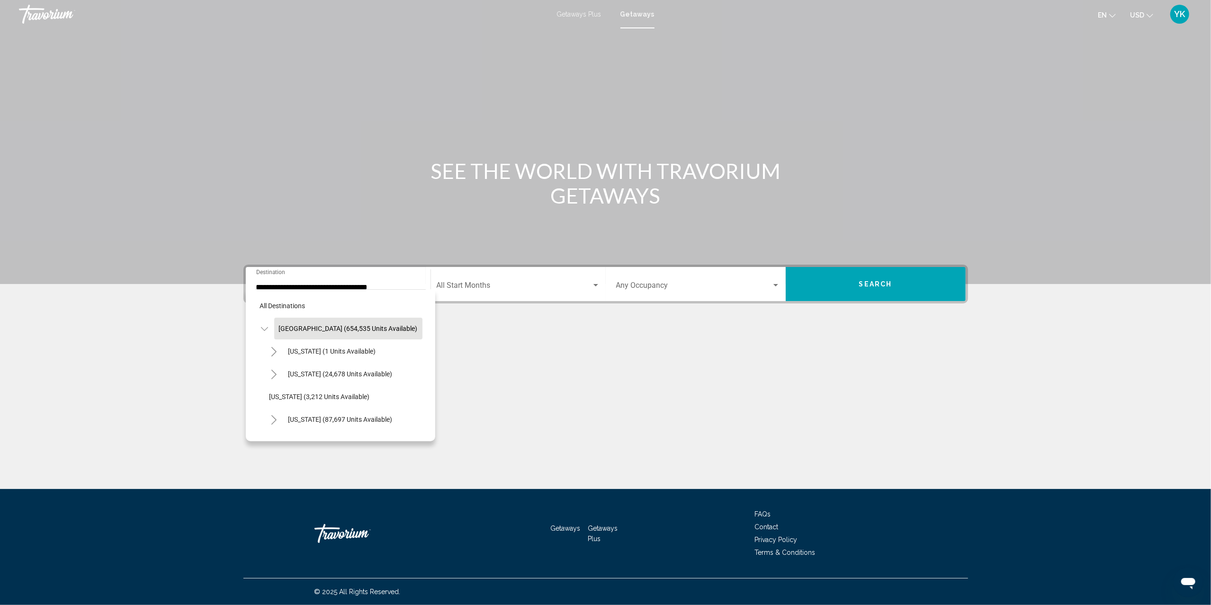
click at [266, 329] on icon "Toggle United States (654,535 units available)" at bounding box center [264, 329] width 7 height 4
click at [309, 371] on span "Canada (14,682 units available)" at bounding box center [326, 374] width 94 height 8
type input "**********"
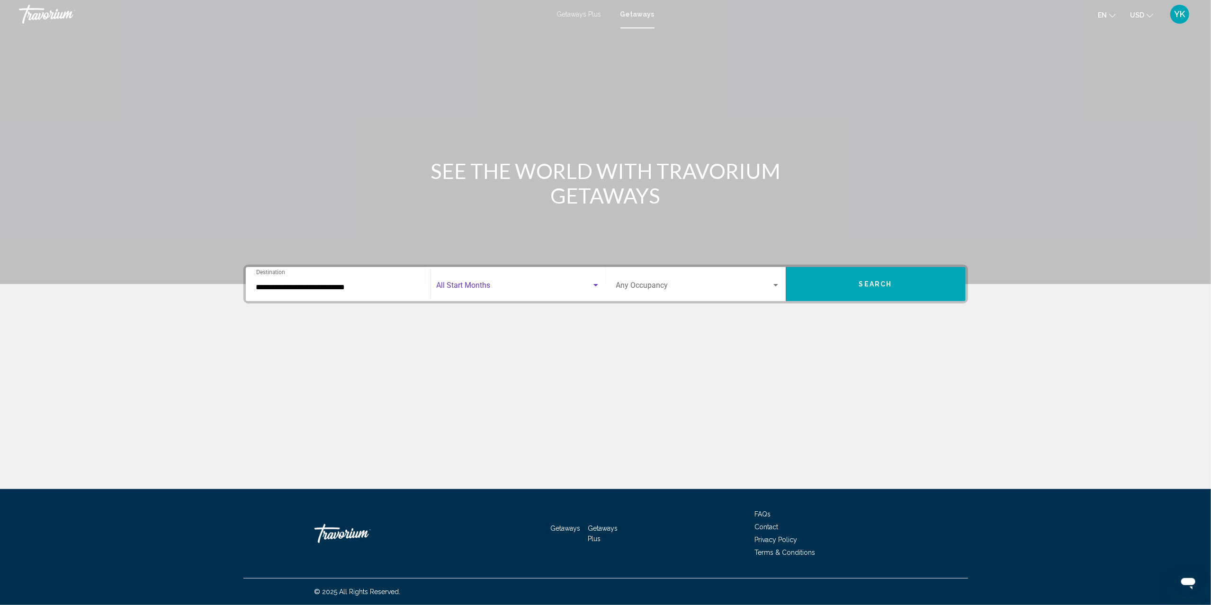
click at [495, 284] on span "Search widget" at bounding box center [514, 287] width 155 height 9
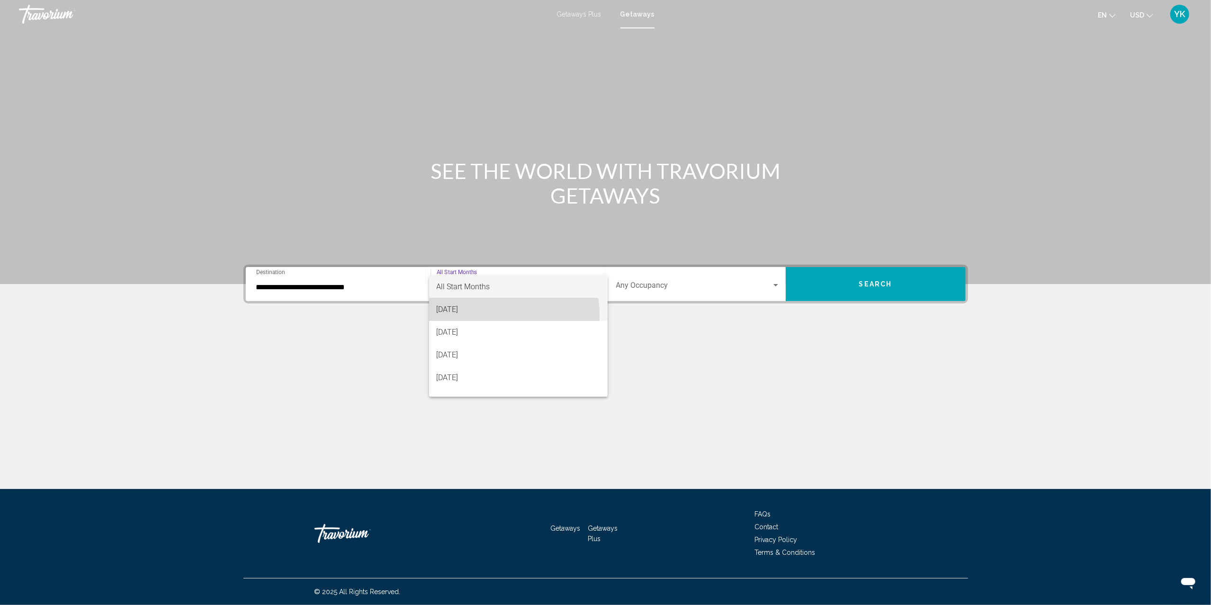
click at [491, 315] on span "[DATE]" at bounding box center [518, 309] width 163 height 23
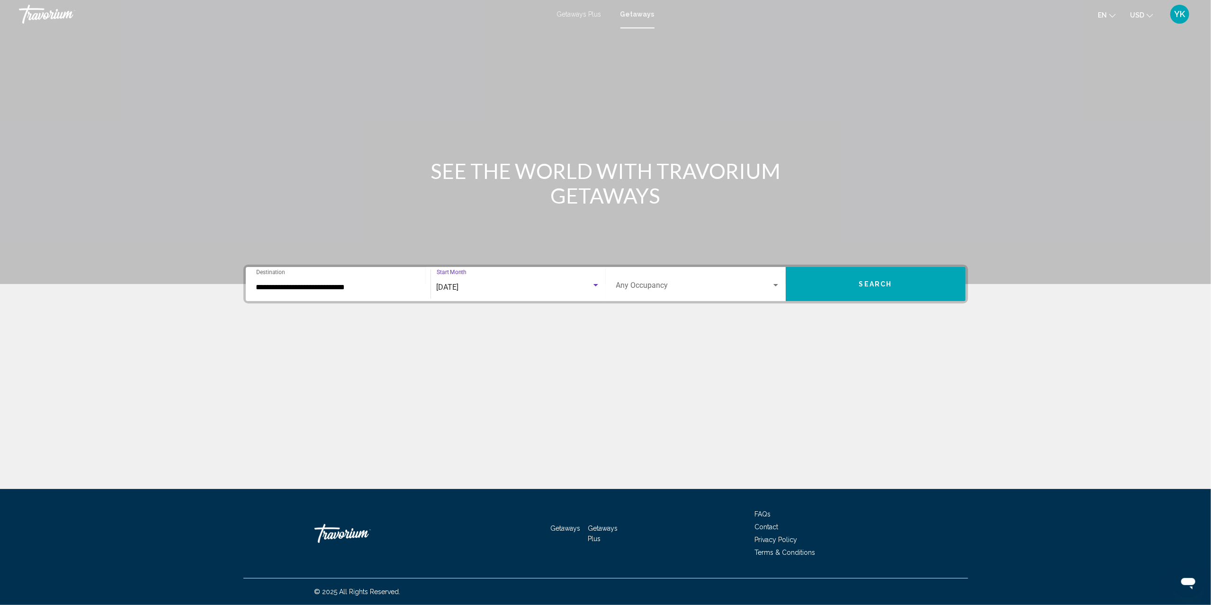
click at [650, 290] on span "Search widget" at bounding box center [693, 287] width 155 height 9
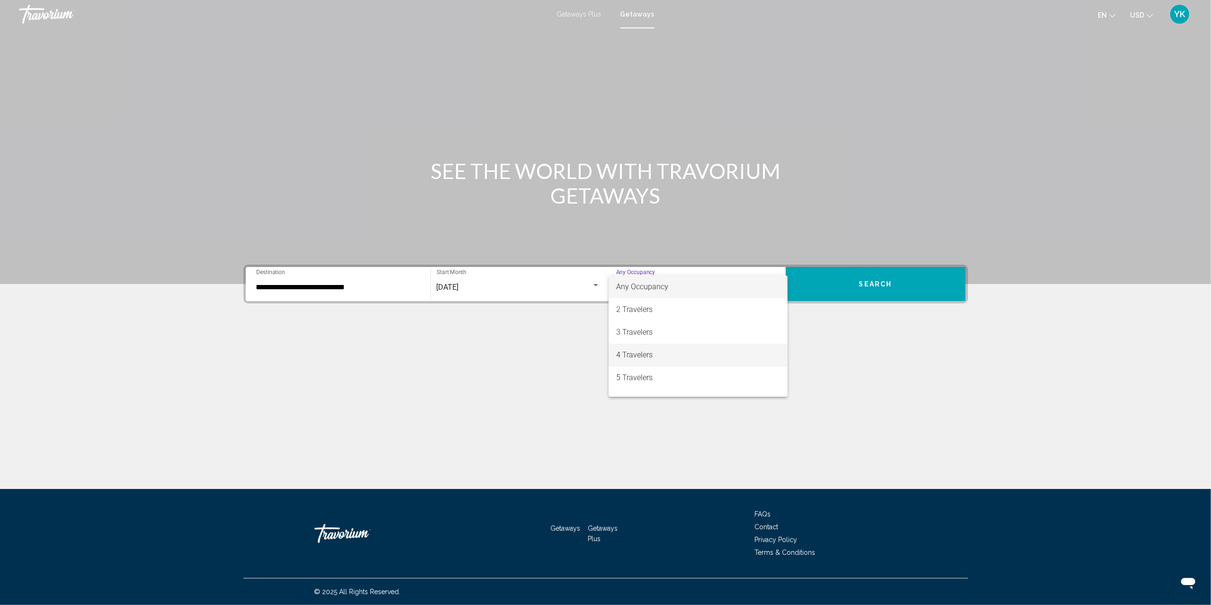
click at [651, 348] on span "4 Travelers" at bounding box center [698, 355] width 164 height 23
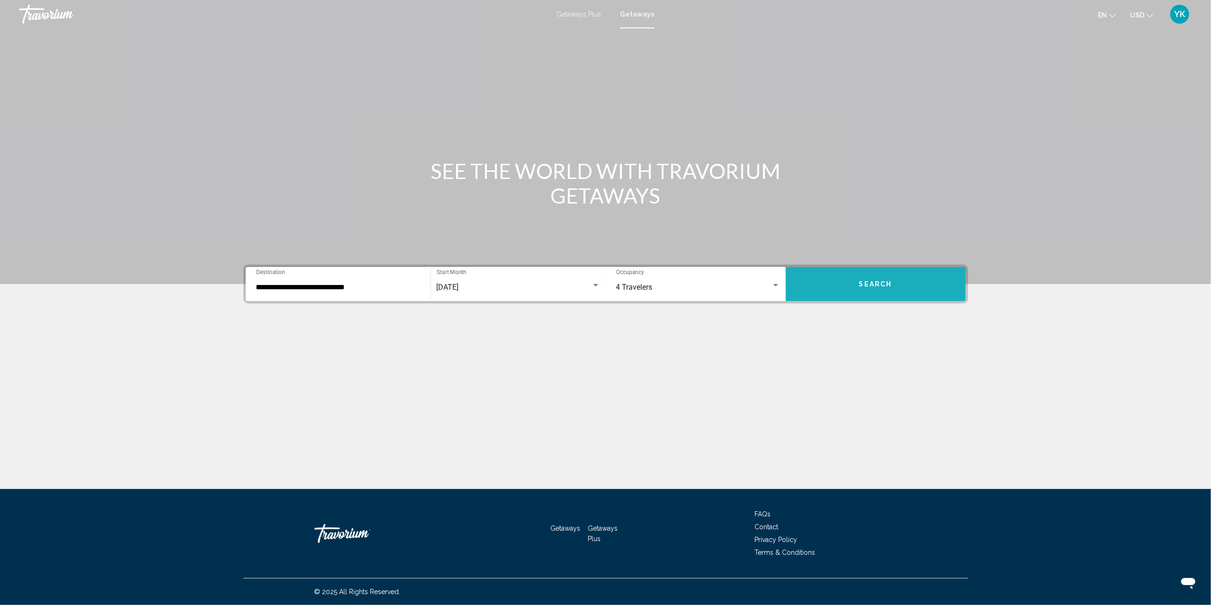
click at [904, 283] on button "Search" at bounding box center [875, 284] width 180 height 34
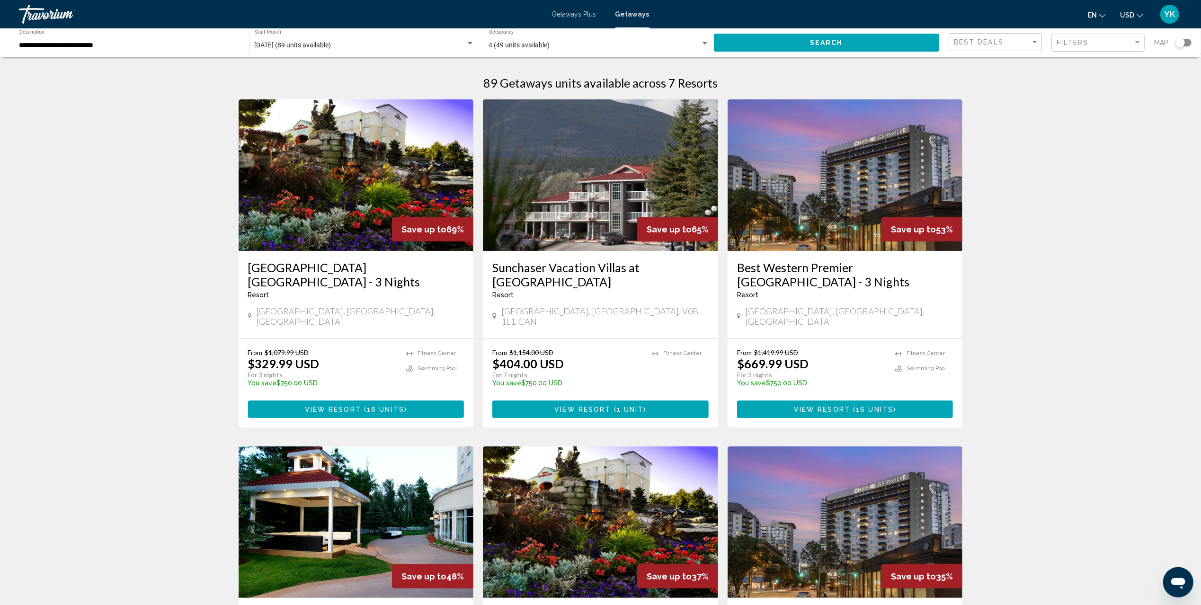
click at [1190, 42] on div "Search widget" at bounding box center [1184, 43] width 16 height 8
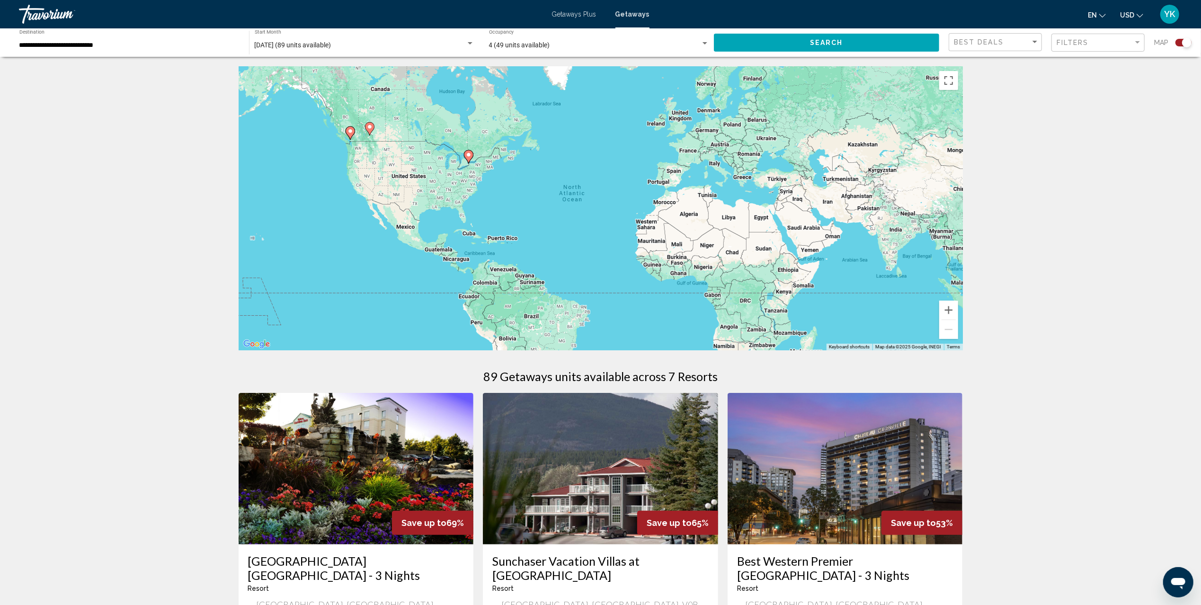
click at [468, 154] on image "Main content" at bounding box center [469, 155] width 6 height 6
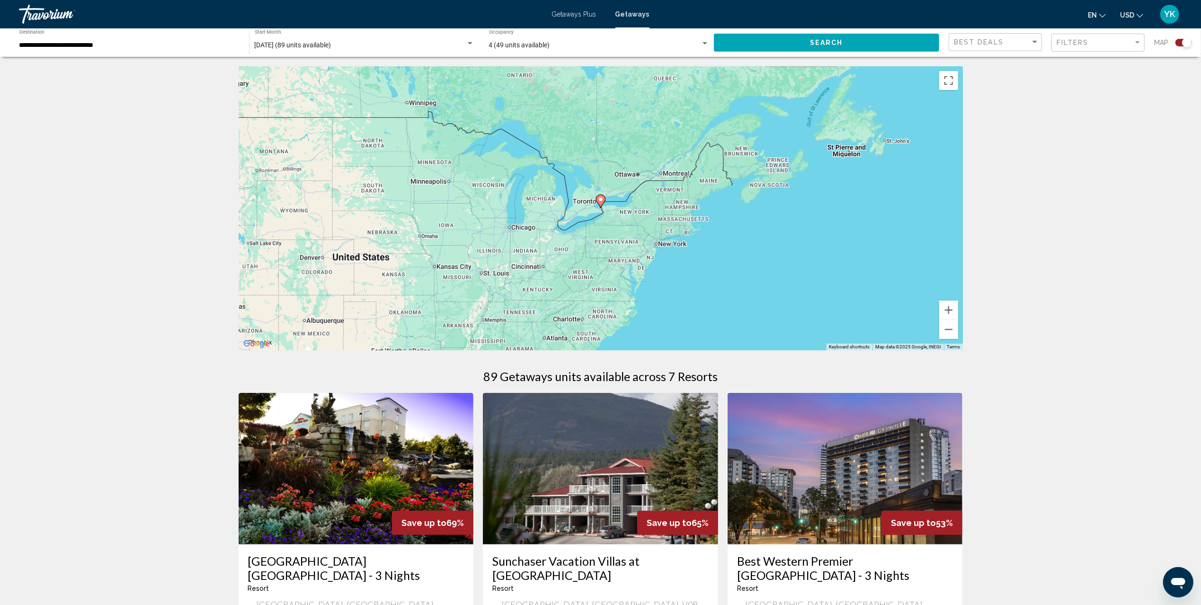
click at [600, 202] on image "Main content" at bounding box center [601, 199] width 6 height 6
type input "**********"
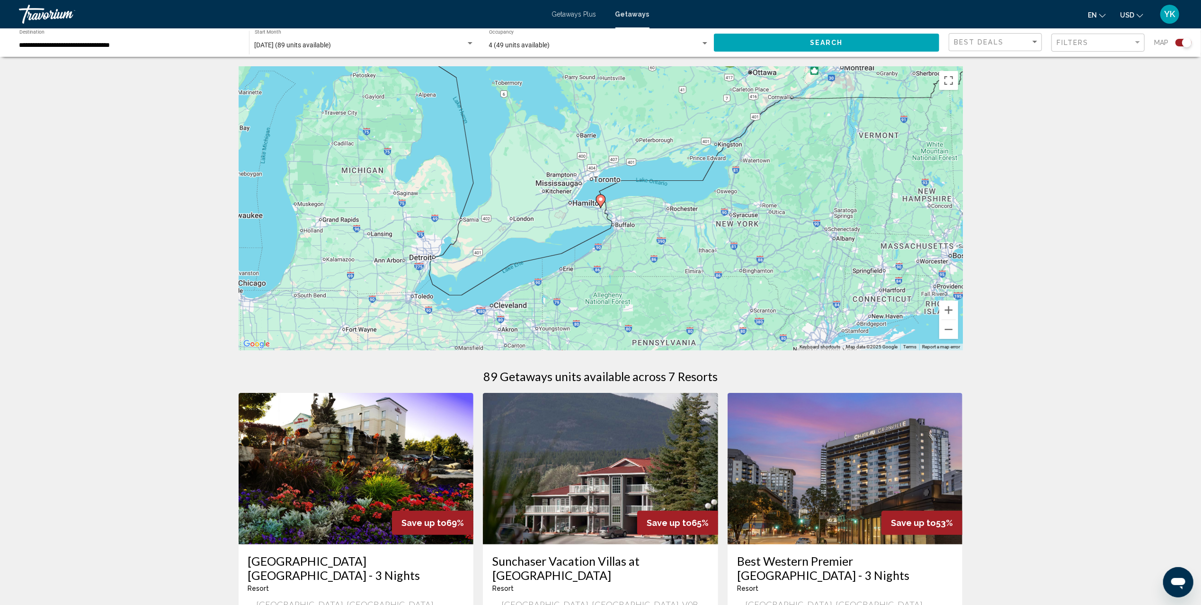
click at [599, 197] on image "Main content" at bounding box center [601, 199] width 6 height 6
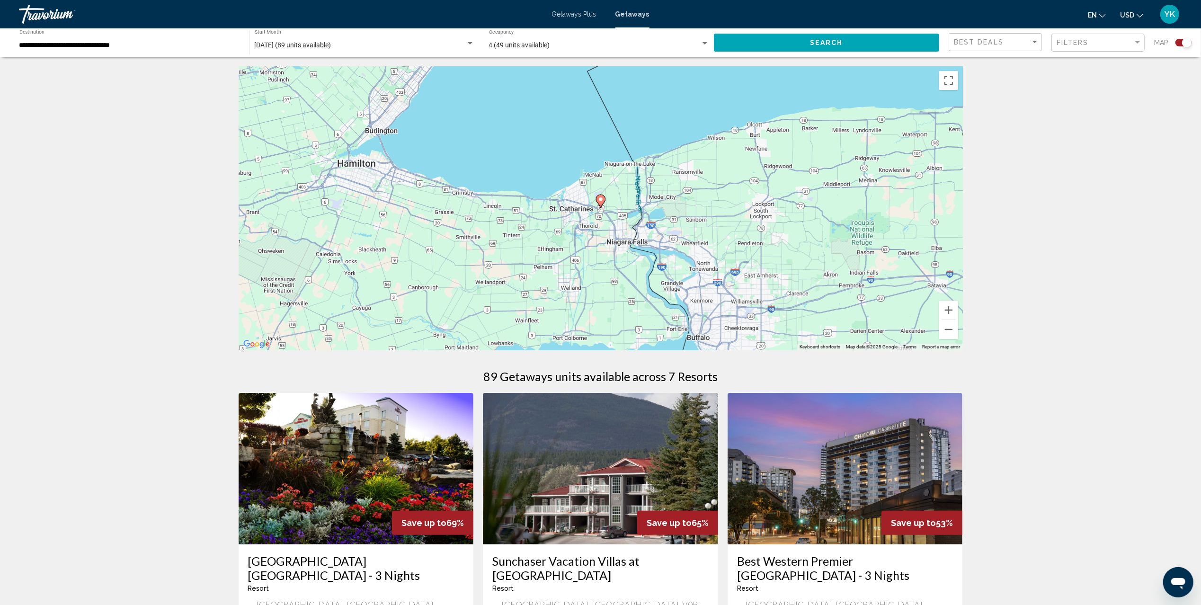
click at [598, 201] on icon "Main content" at bounding box center [600, 201] width 9 height 12
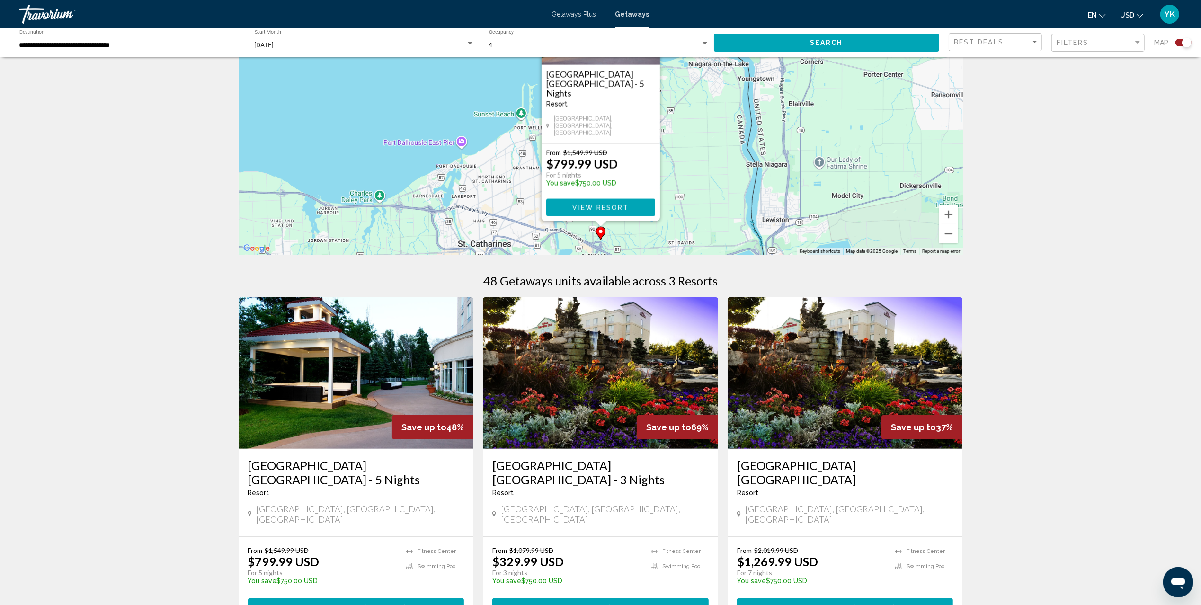
scroll to position [126, 0]
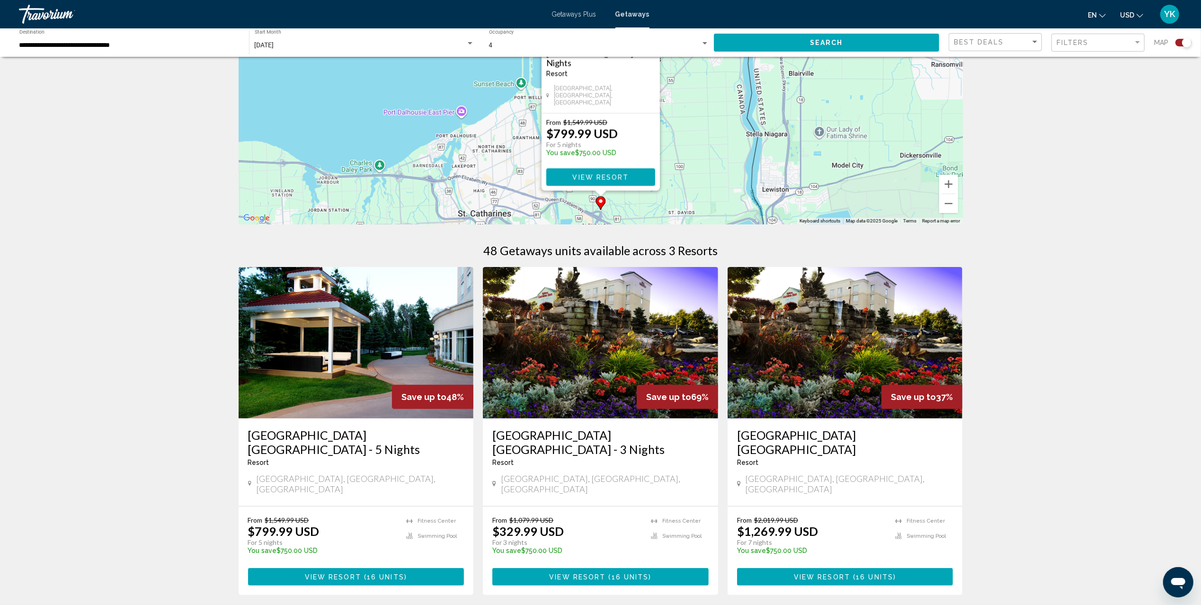
click at [615, 332] on img "Main content" at bounding box center [600, 343] width 235 height 152
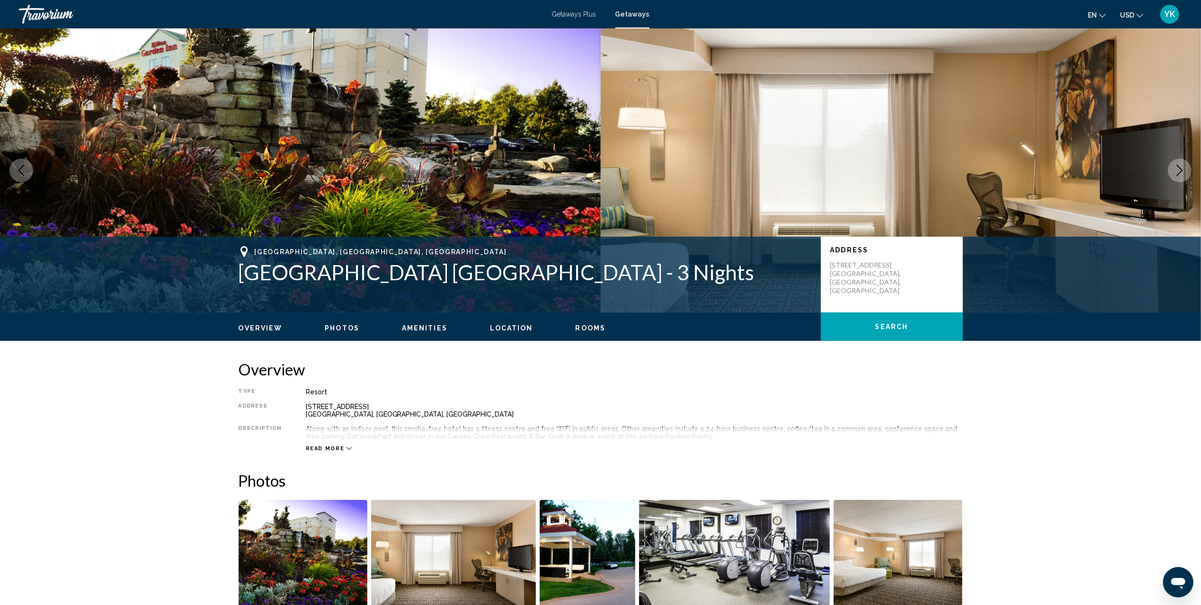
click at [639, 14] on span "Getaways" at bounding box center [632, 14] width 34 height 8
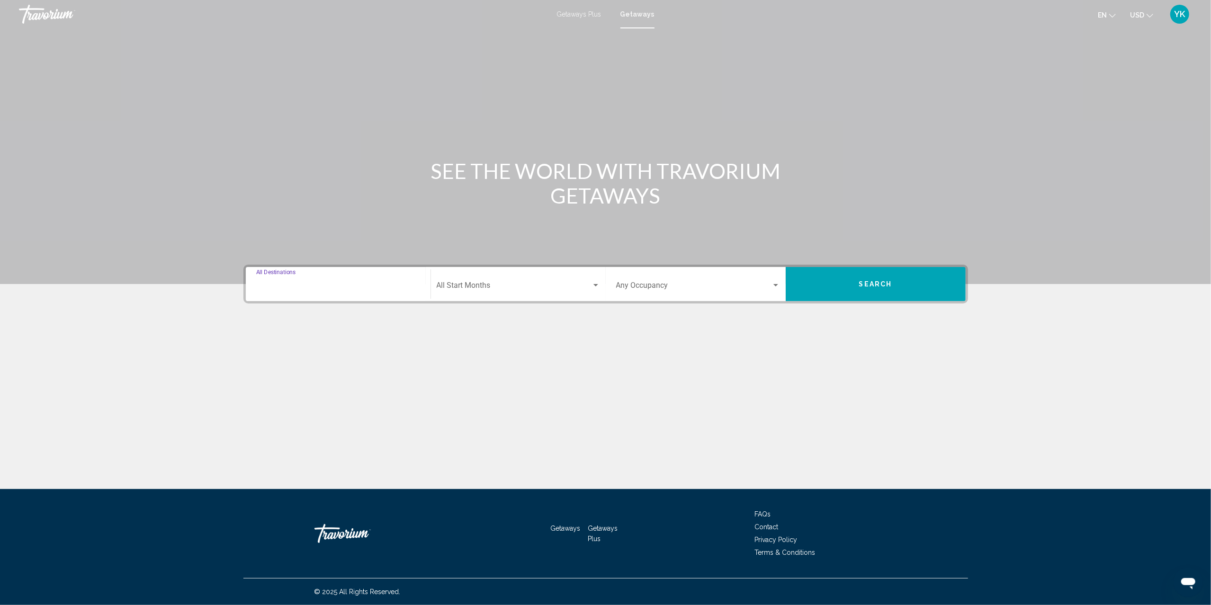
click at [332, 286] on input "Destination All Destinations" at bounding box center [338, 287] width 164 height 9
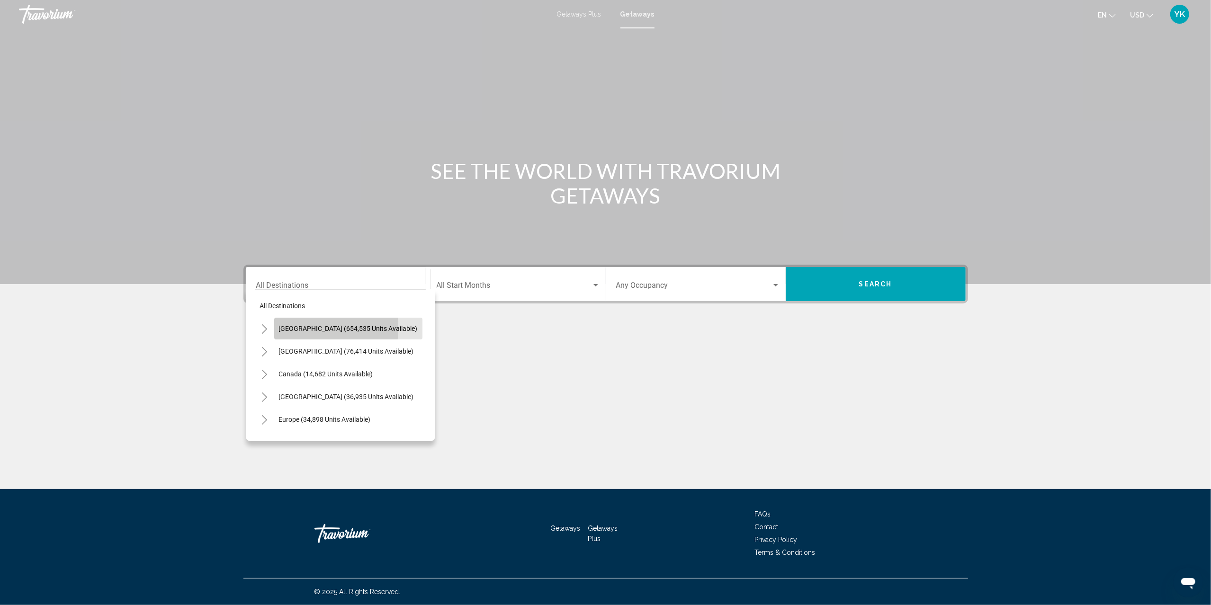
click at [286, 328] on span "[GEOGRAPHIC_DATA] (654,535 units available)" at bounding box center [348, 329] width 139 height 8
type input "**********"
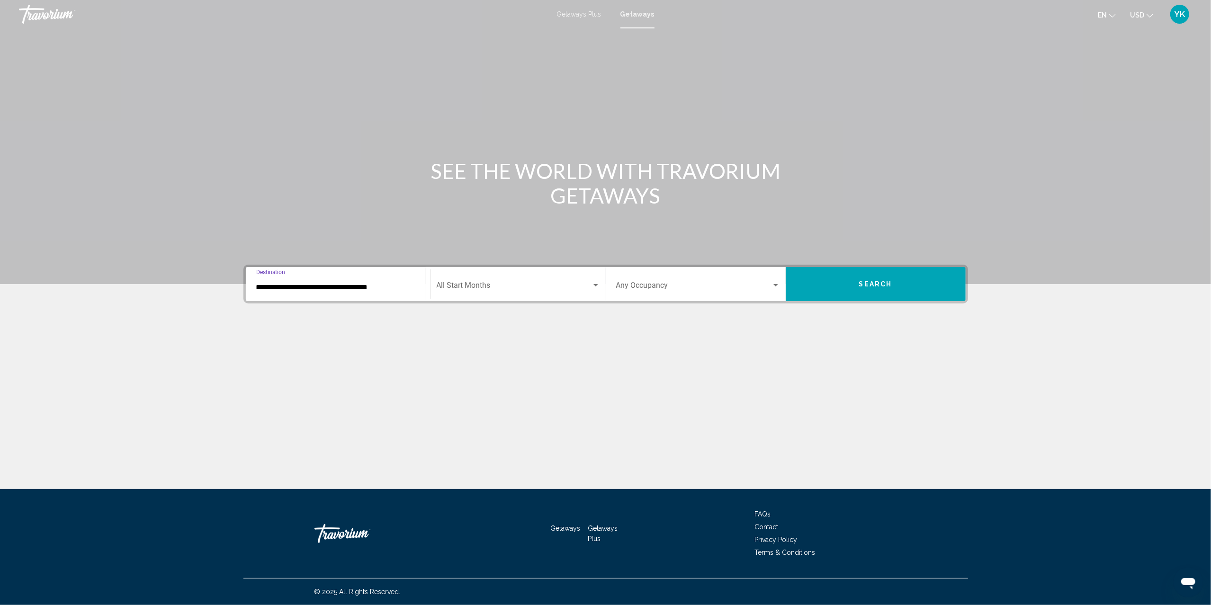
click at [471, 283] on span "Search widget" at bounding box center [514, 287] width 155 height 9
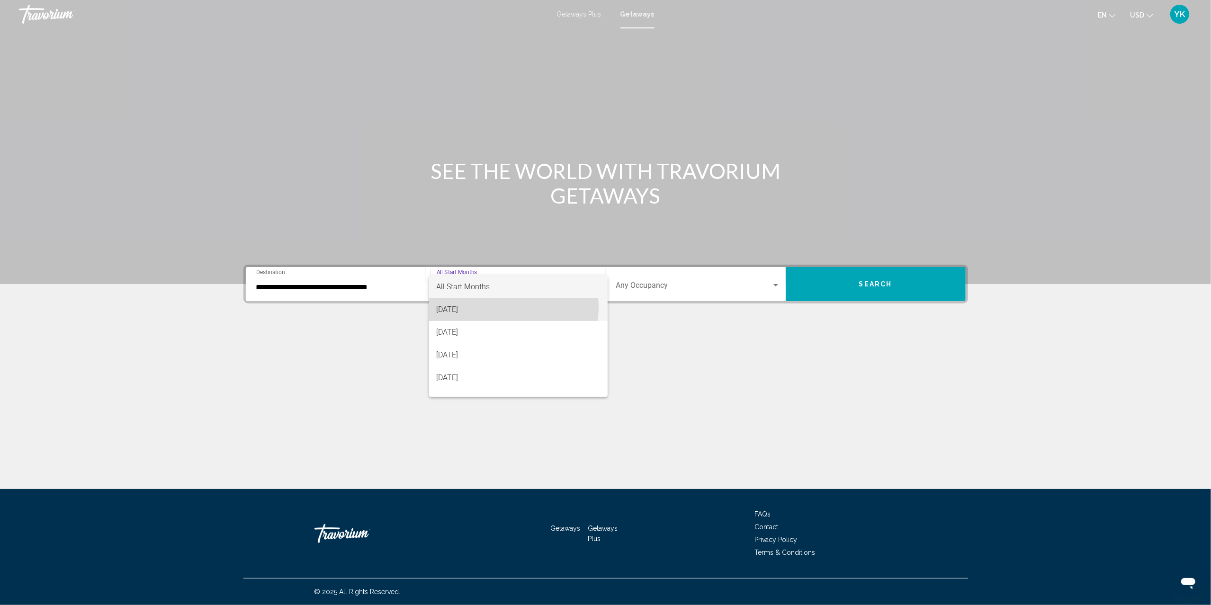
click at [481, 307] on span "[DATE]" at bounding box center [518, 309] width 163 height 23
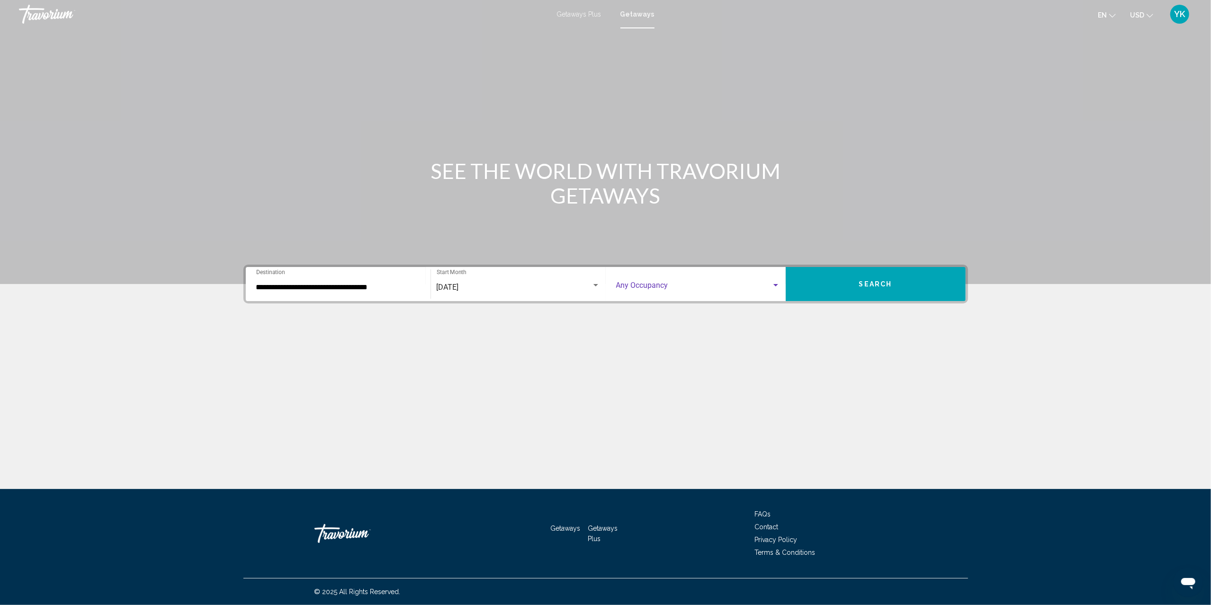
click at [627, 283] on span "Search widget" at bounding box center [693, 287] width 155 height 9
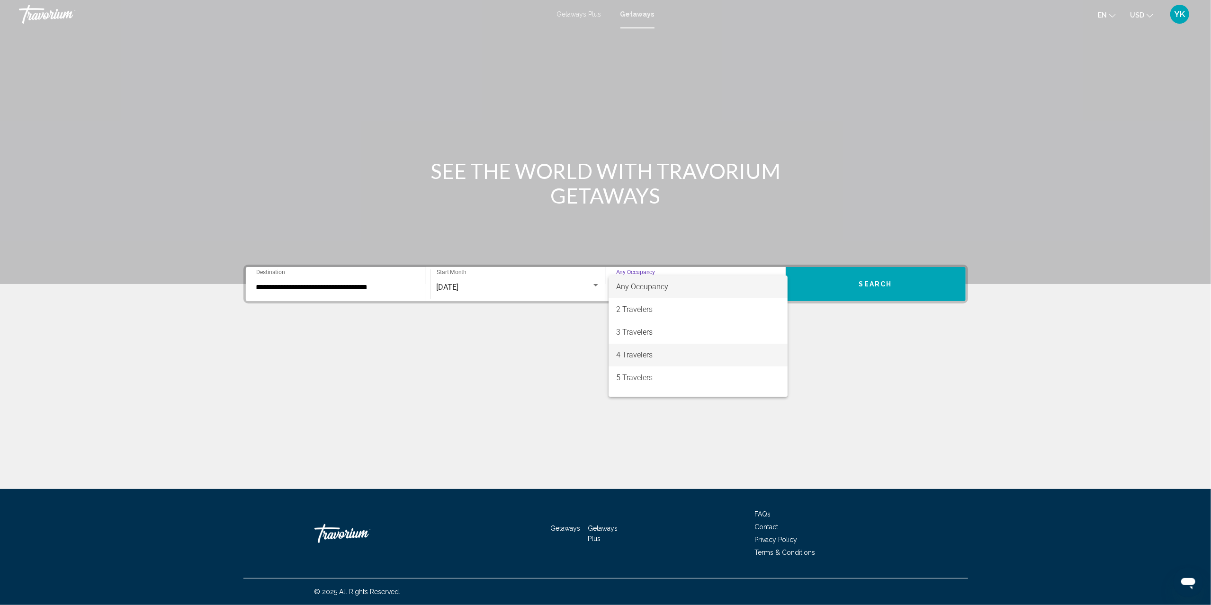
click at [659, 350] on span "4 Travelers" at bounding box center [698, 355] width 164 height 23
click at [878, 287] on span "Search" at bounding box center [875, 285] width 33 height 8
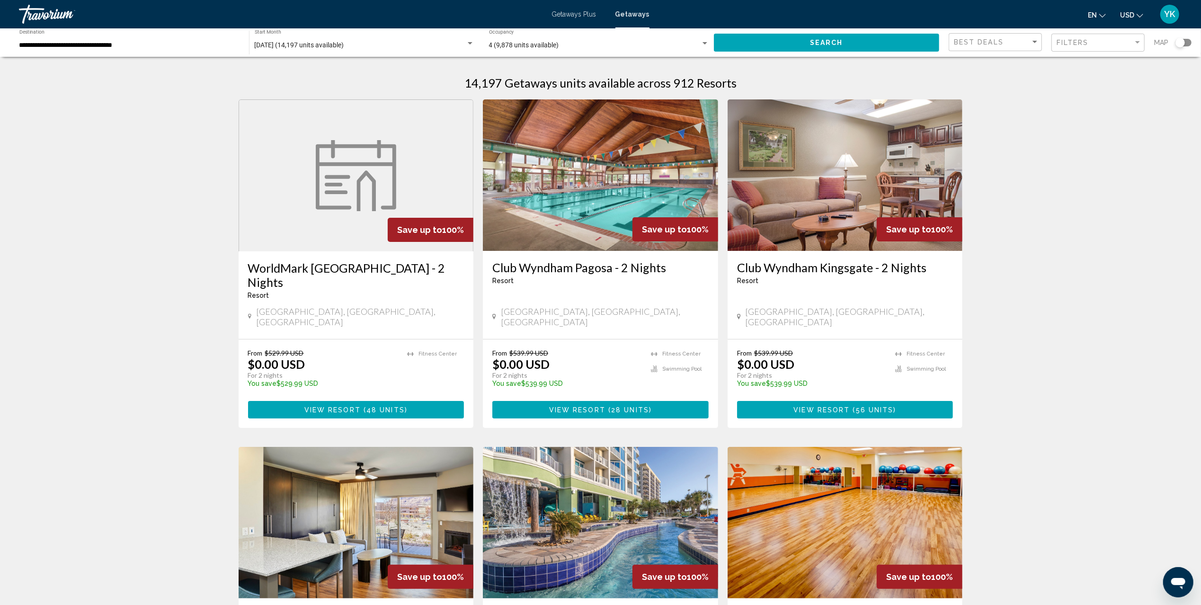
click at [1188, 42] on div "Search widget" at bounding box center [1184, 43] width 16 height 8
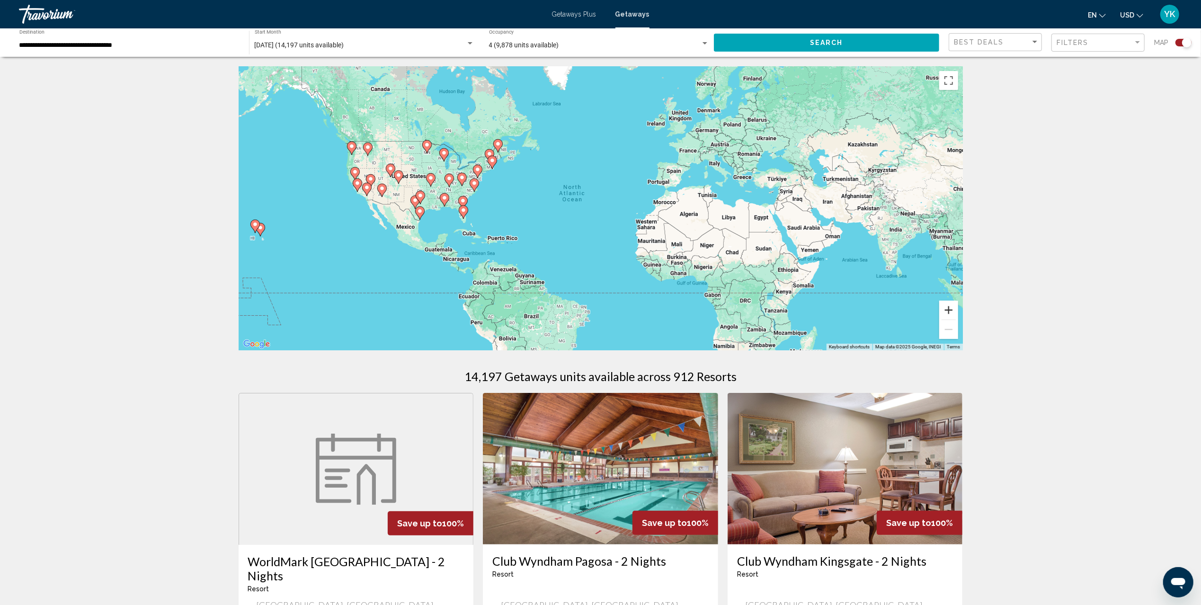
click at [949, 311] on button "Zoom in" at bounding box center [948, 310] width 19 height 19
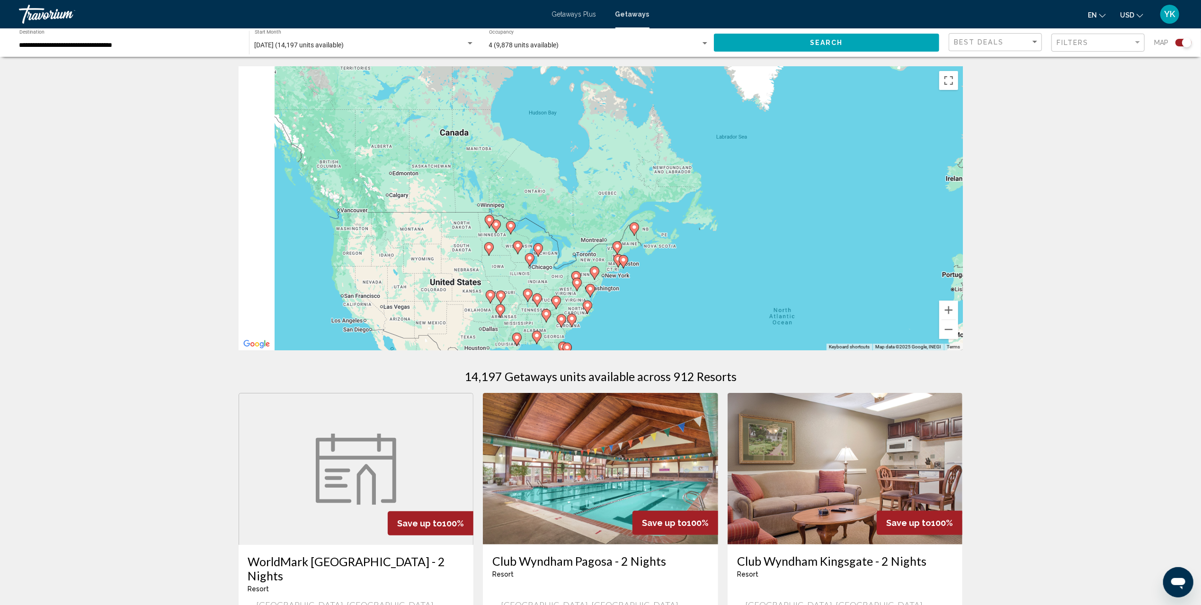
drag, startPoint x: 397, startPoint y: 152, endPoint x: 642, endPoint y: 292, distance: 282.7
click at [642, 292] on div "To activate drag with keyboard, press Alt + Enter. Once in keyboard drag state,…" at bounding box center [601, 208] width 724 height 284
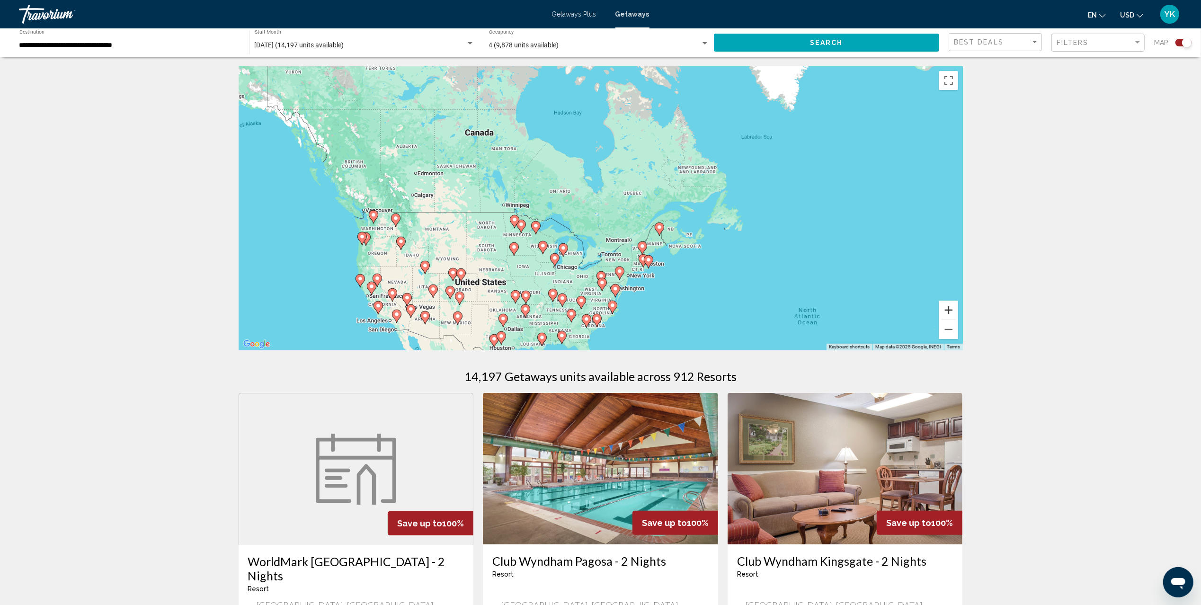
click at [953, 313] on button "Zoom in" at bounding box center [948, 310] width 19 height 19
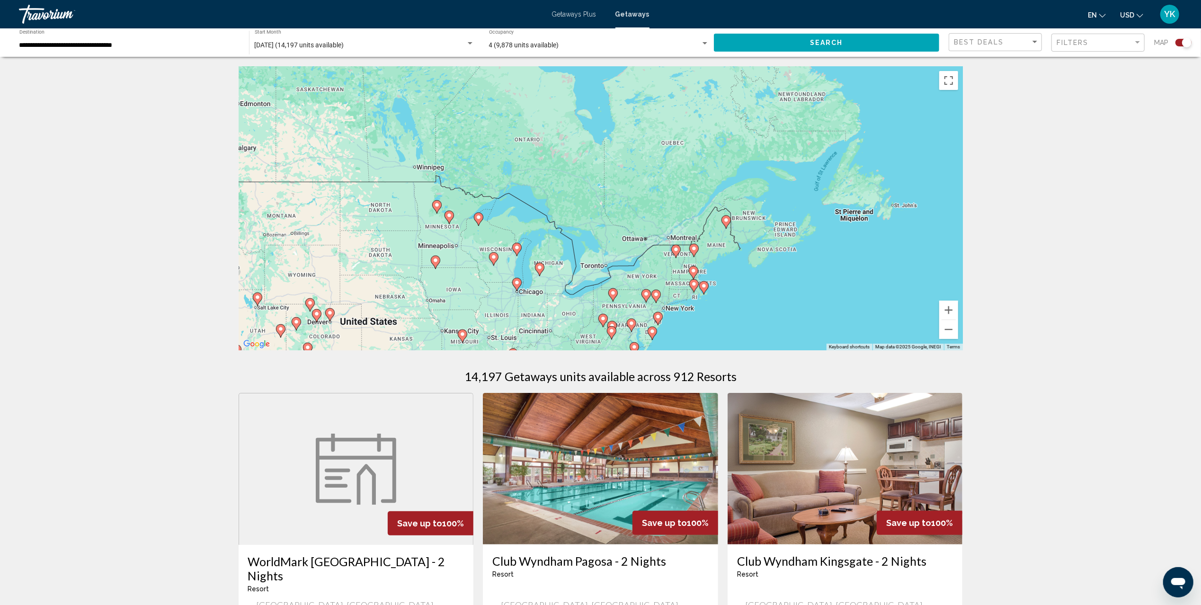
drag, startPoint x: 735, startPoint y: 276, endPoint x: 743, endPoint y: 230, distance: 46.2
click at [743, 230] on div "To activate drag with keyboard, press Alt + Enter. Once in keyboard drag state,…" at bounding box center [601, 208] width 724 height 284
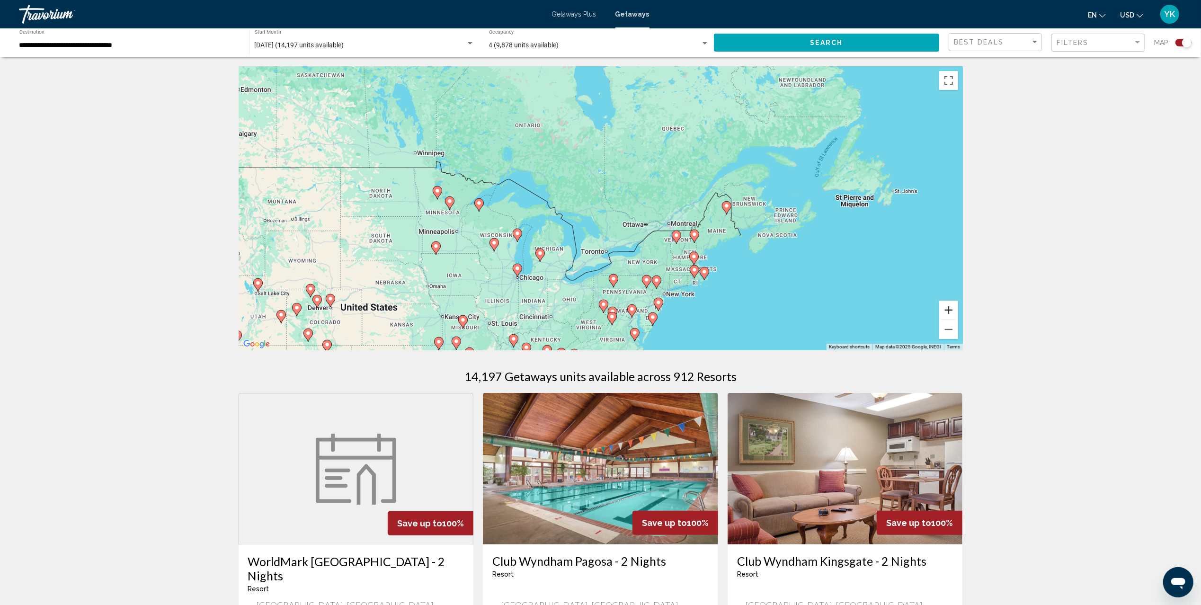
click at [943, 310] on button "Zoom in" at bounding box center [948, 310] width 19 height 19
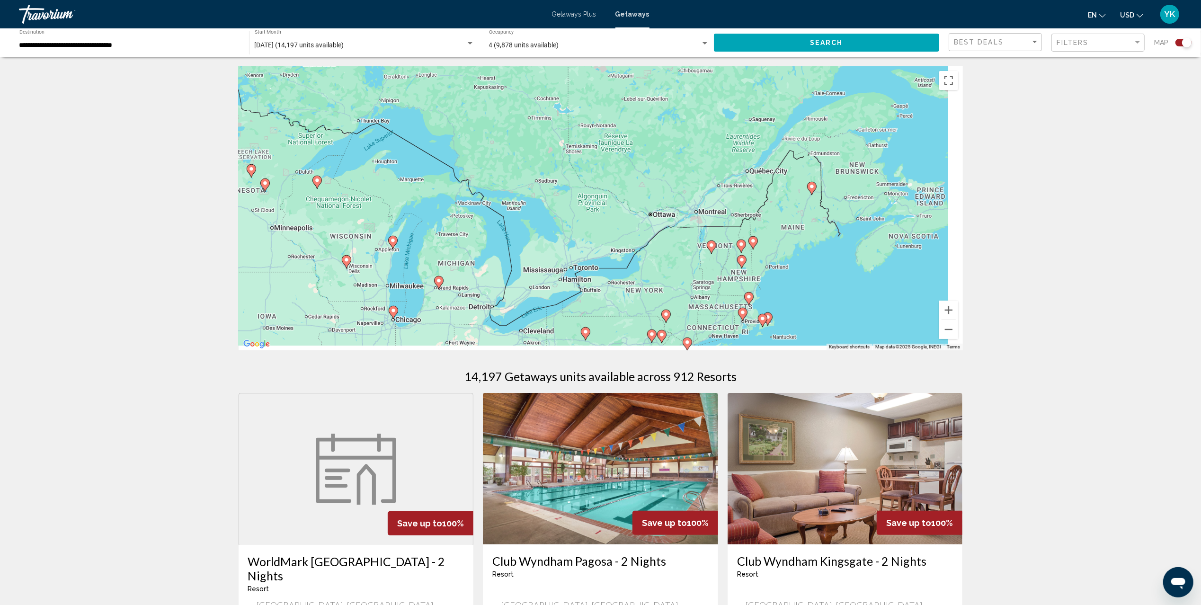
drag, startPoint x: 815, startPoint y: 283, endPoint x: 750, endPoint y: 213, distance: 95.5
click at [750, 213] on div "To activate drag with keyboard, press Alt + Enter. Once in keyboard drag state,…" at bounding box center [601, 208] width 724 height 284
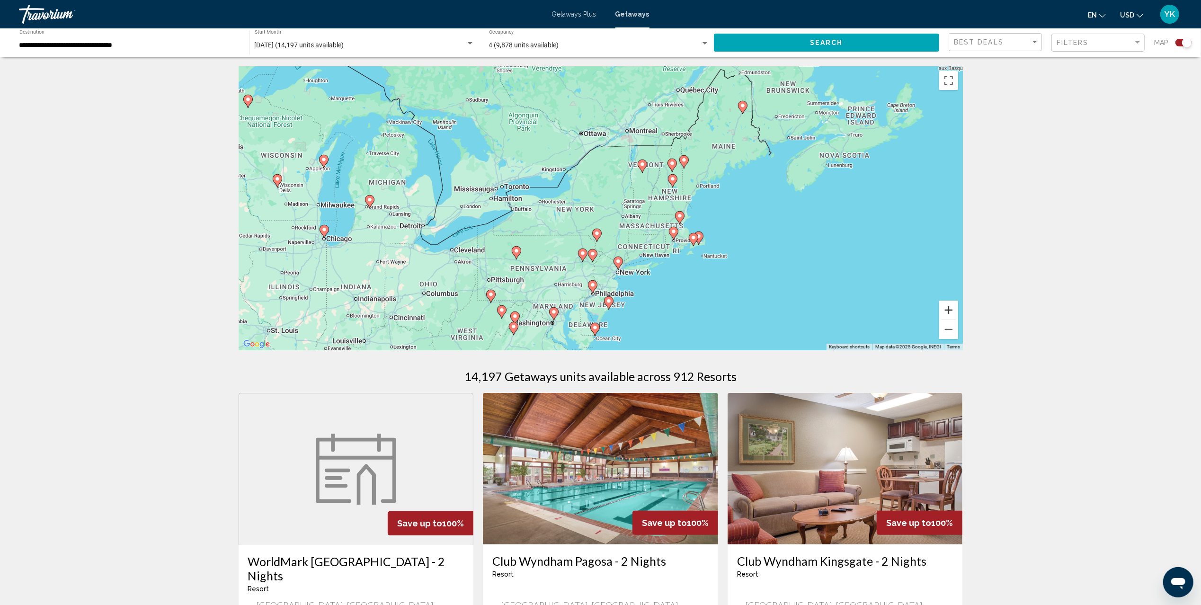
click at [947, 308] on button "Zoom in" at bounding box center [948, 310] width 19 height 19
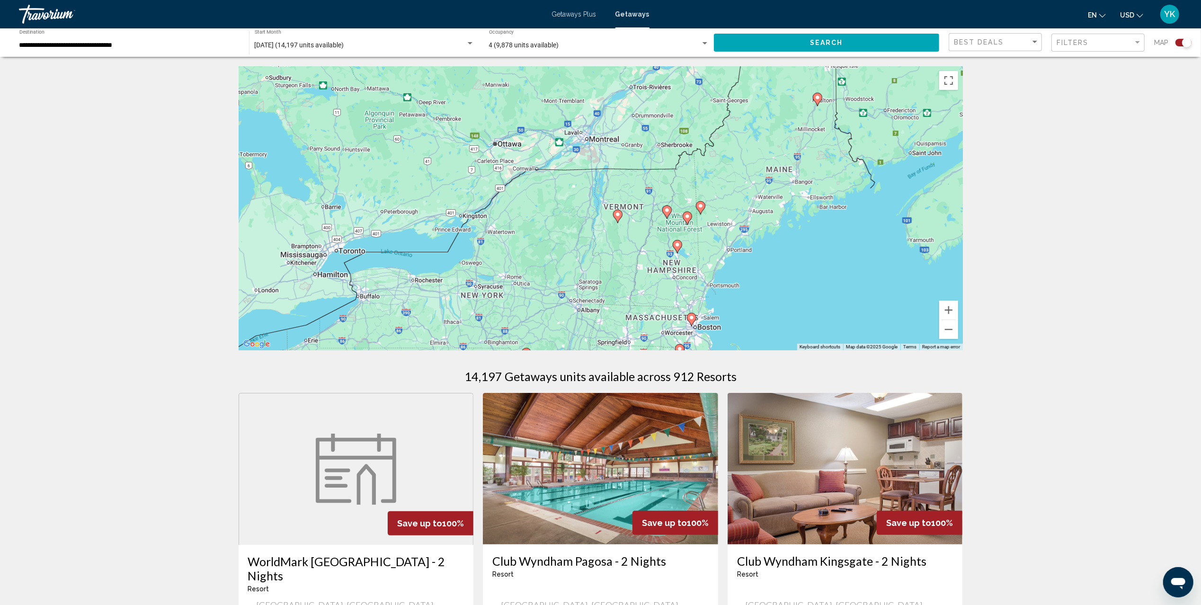
drag, startPoint x: 821, startPoint y: 176, endPoint x: 748, endPoint y: 273, distance: 121.4
click at [748, 273] on div "To activate drag with keyboard, press Alt + Enter. Once in keyboard drag state,…" at bounding box center [601, 208] width 724 height 284
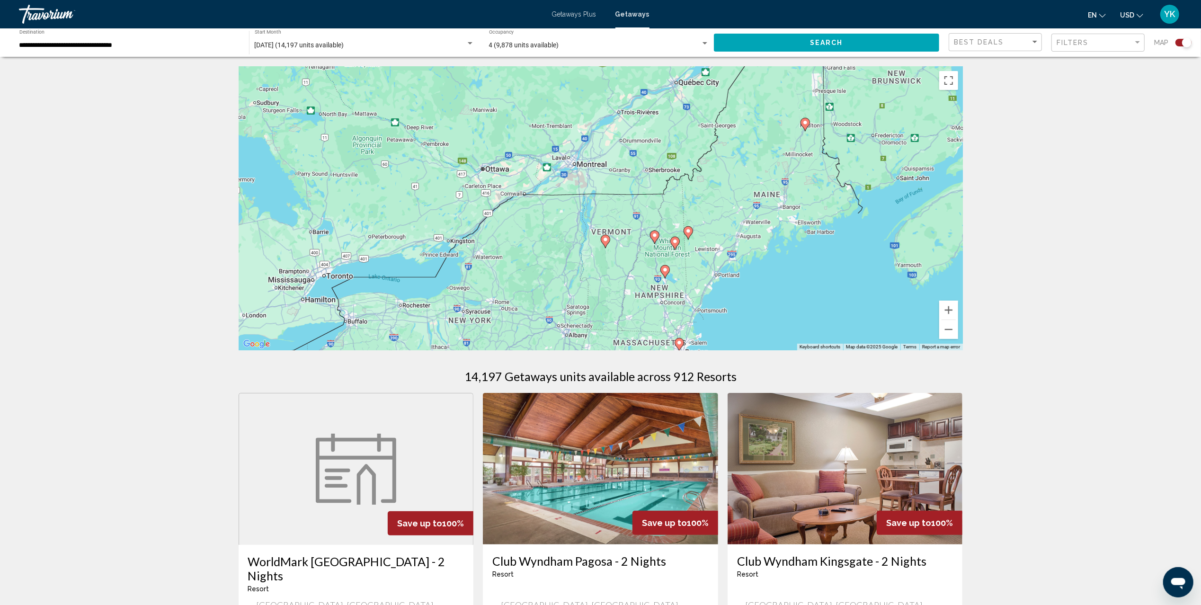
click at [805, 124] on image "Main content" at bounding box center [806, 123] width 6 height 6
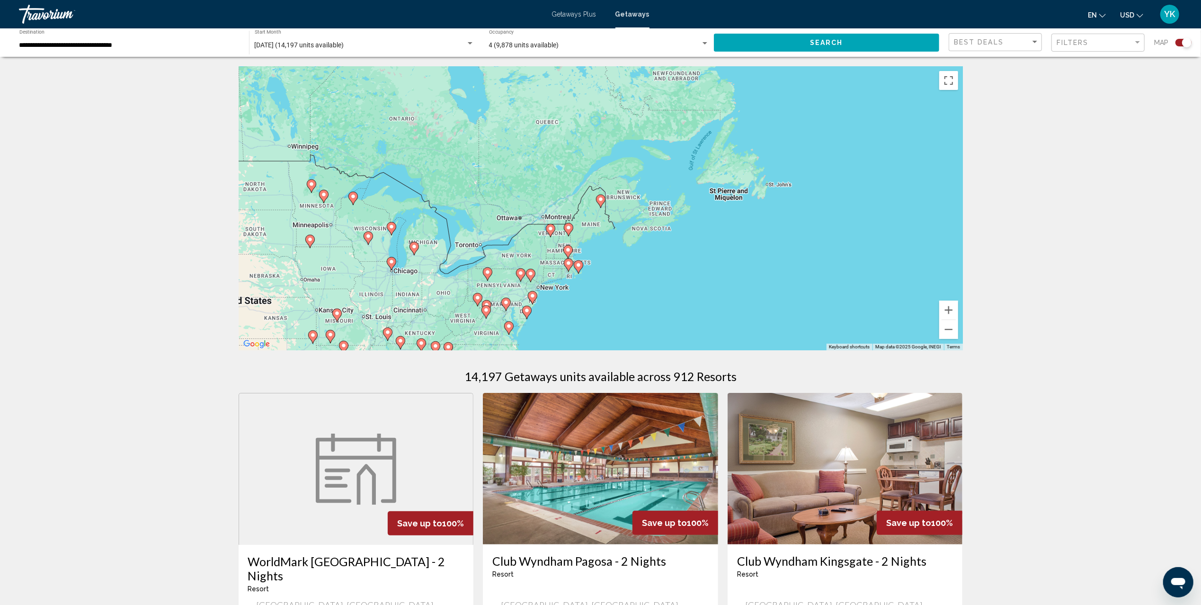
click at [598, 201] on image "Main content" at bounding box center [601, 199] width 6 height 6
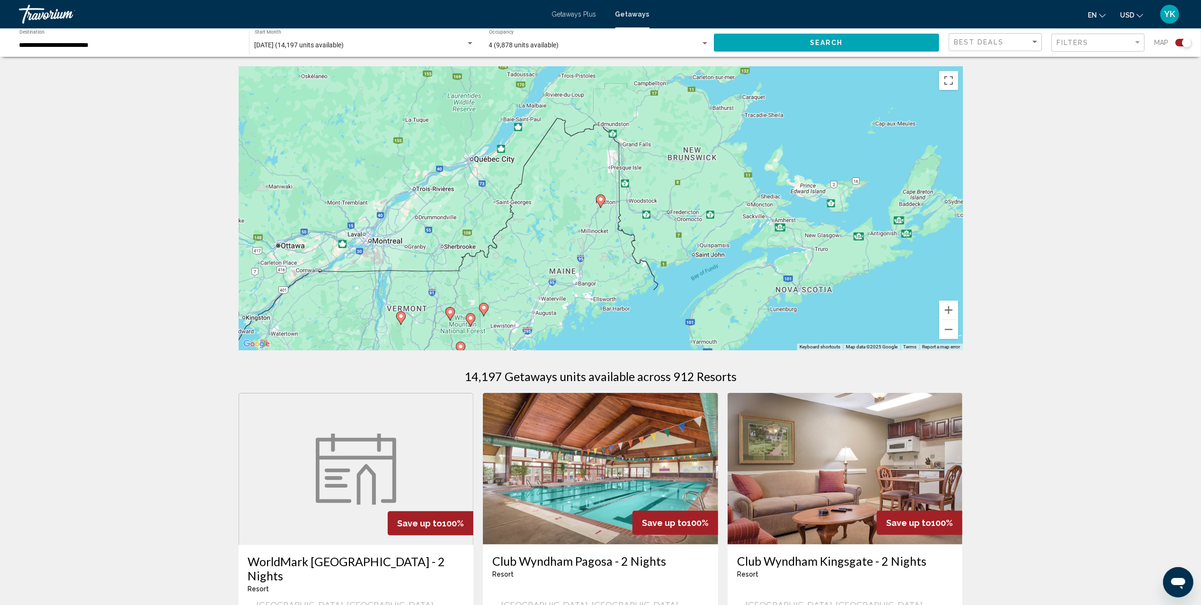
click at [602, 200] on image "Main content" at bounding box center [601, 199] width 6 height 6
type input "**********"
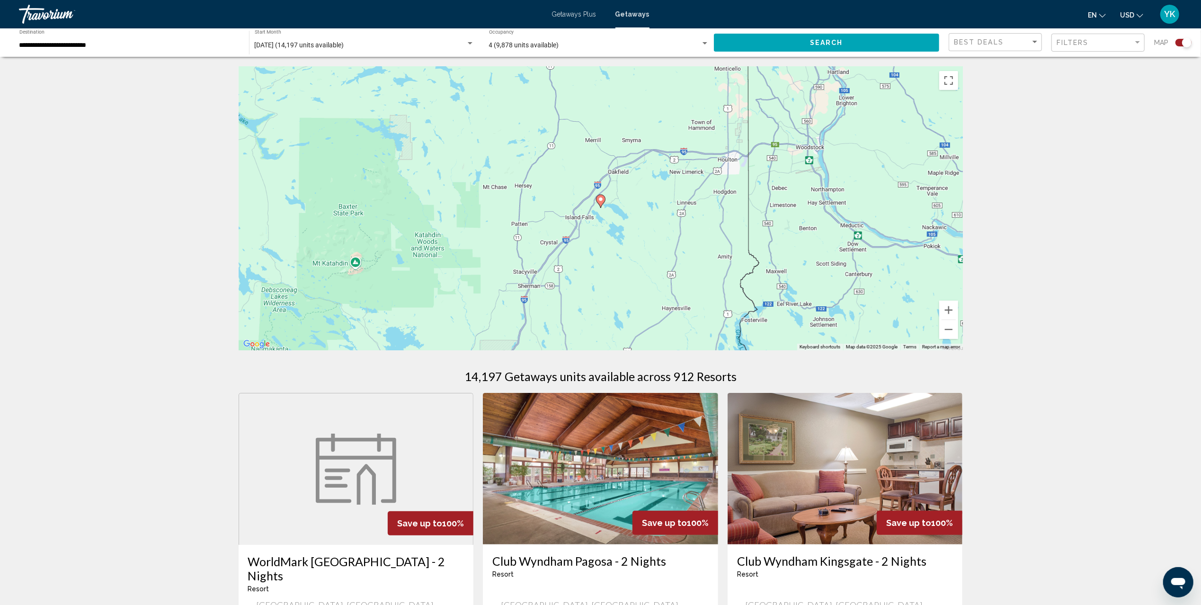
click at [602, 201] on image "Main content" at bounding box center [601, 199] width 6 height 6
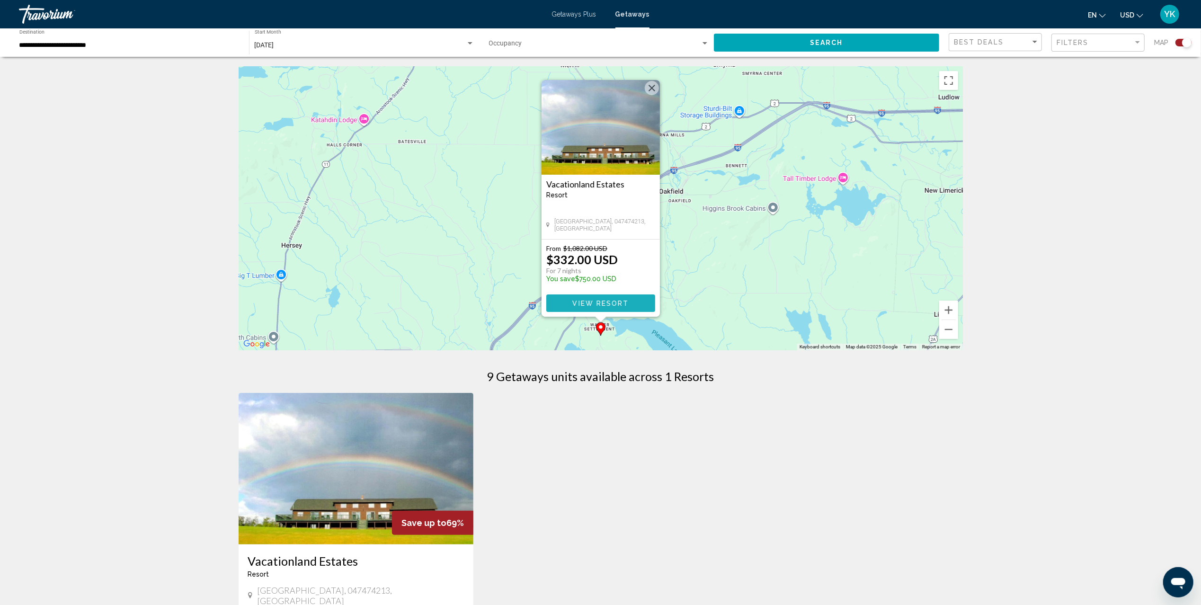
click at [616, 307] on button "View Resort" at bounding box center [600, 303] width 109 height 18
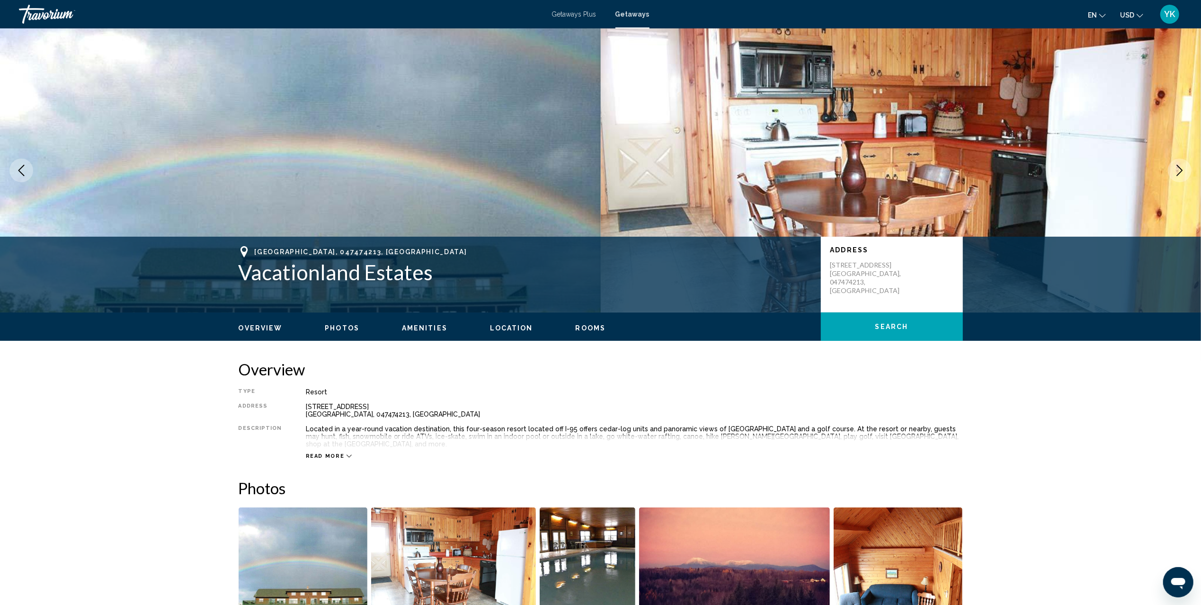
click at [631, 12] on span "Getaways" at bounding box center [632, 14] width 34 height 8
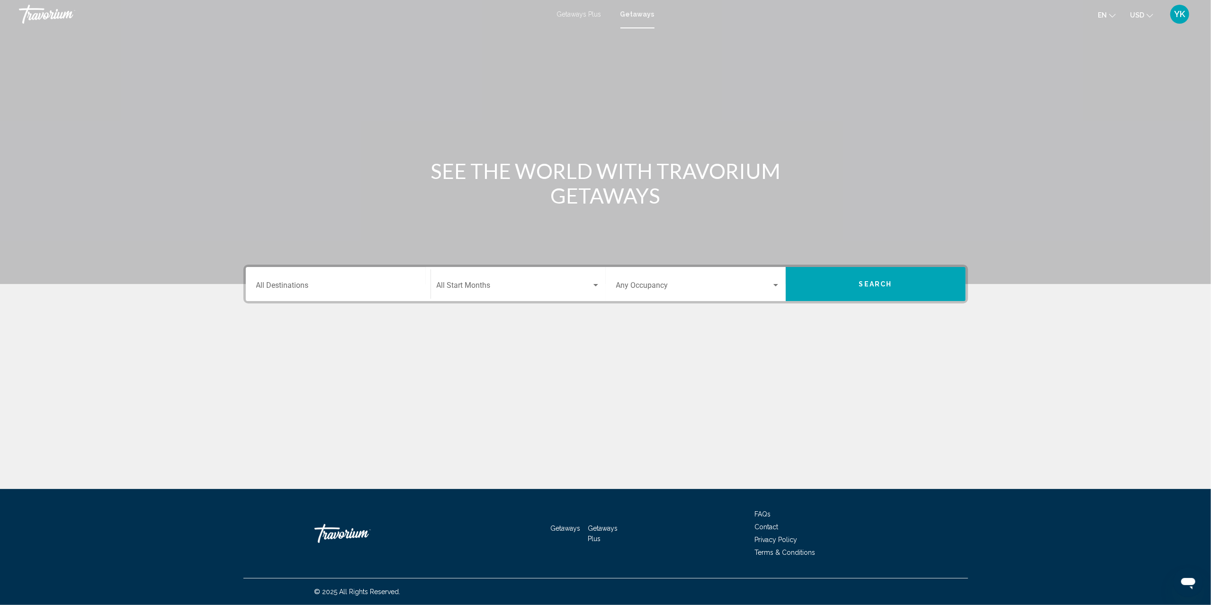
click at [333, 288] on input "Destination All Destinations" at bounding box center [338, 287] width 164 height 9
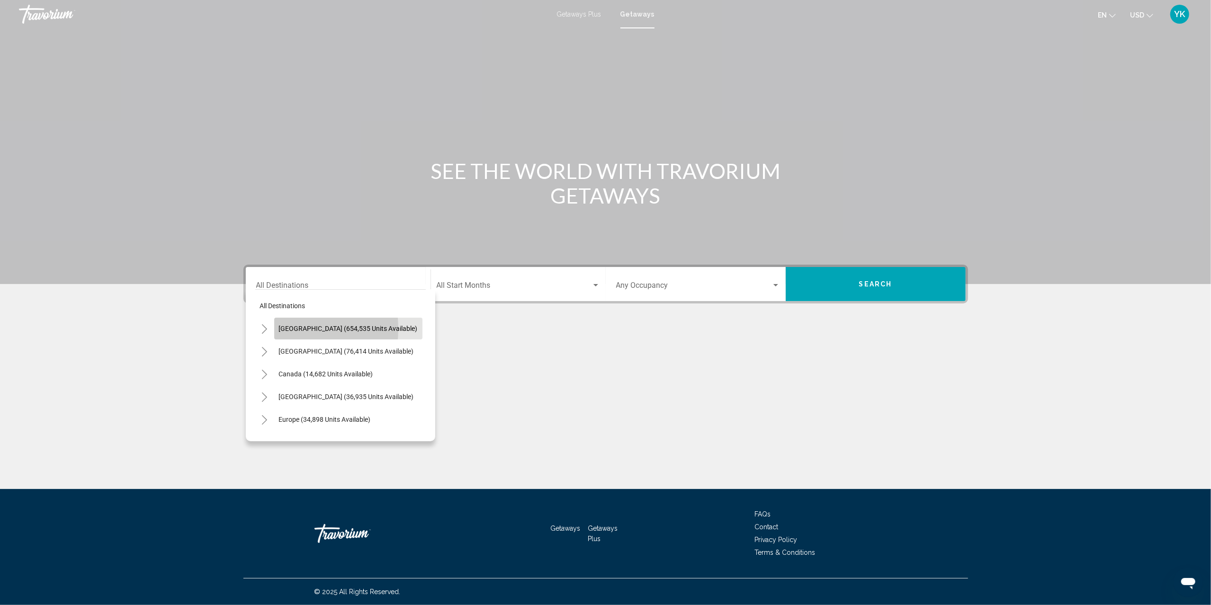
click at [279, 329] on span "[GEOGRAPHIC_DATA] (654,535 units available)" at bounding box center [348, 329] width 139 height 8
type input "**********"
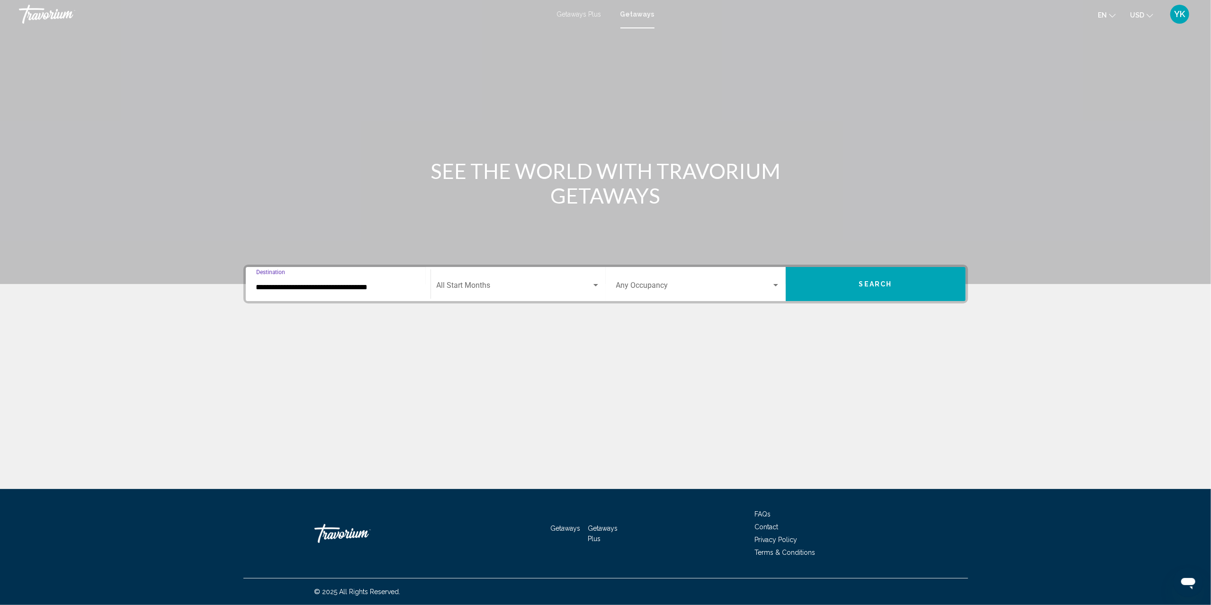
click at [491, 290] on span "Search widget" at bounding box center [514, 287] width 155 height 9
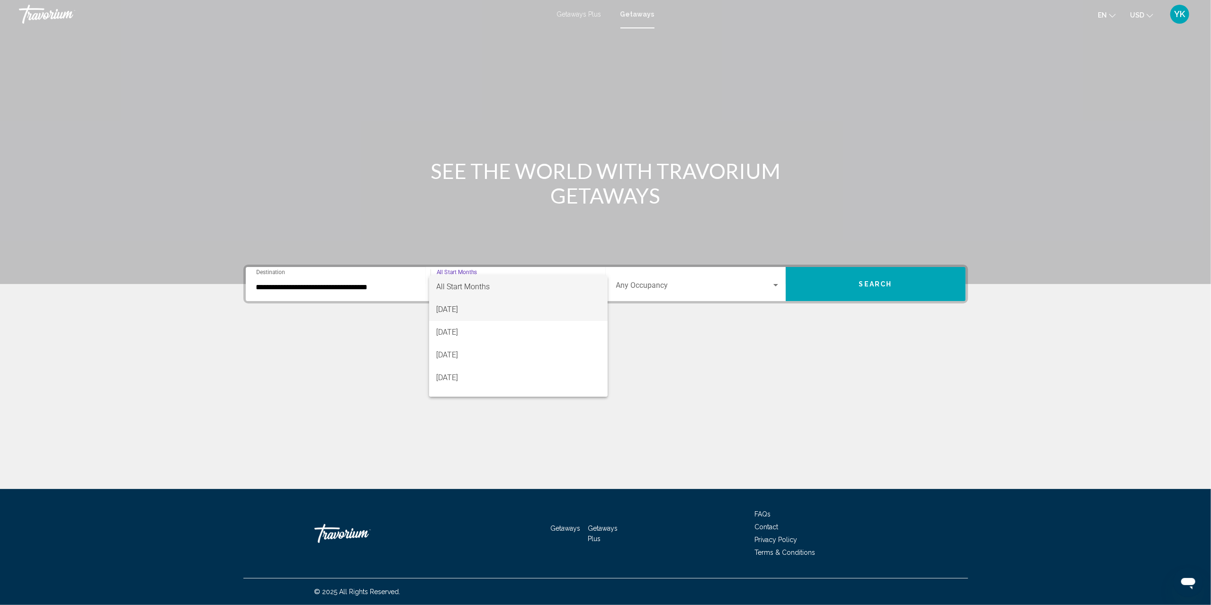
click at [496, 314] on span "[DATE]" at bounding box center [518, 309] width 163 height 23
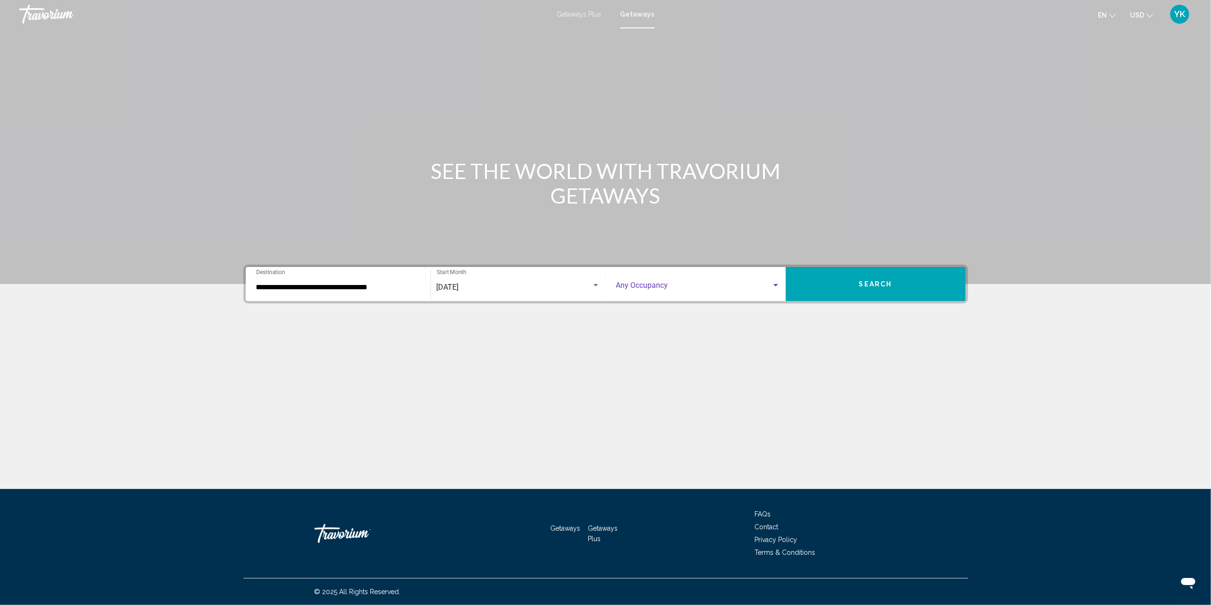
click at [665, 286] on span "Search widget" at bounding box center [693, 287] width 155 height 9
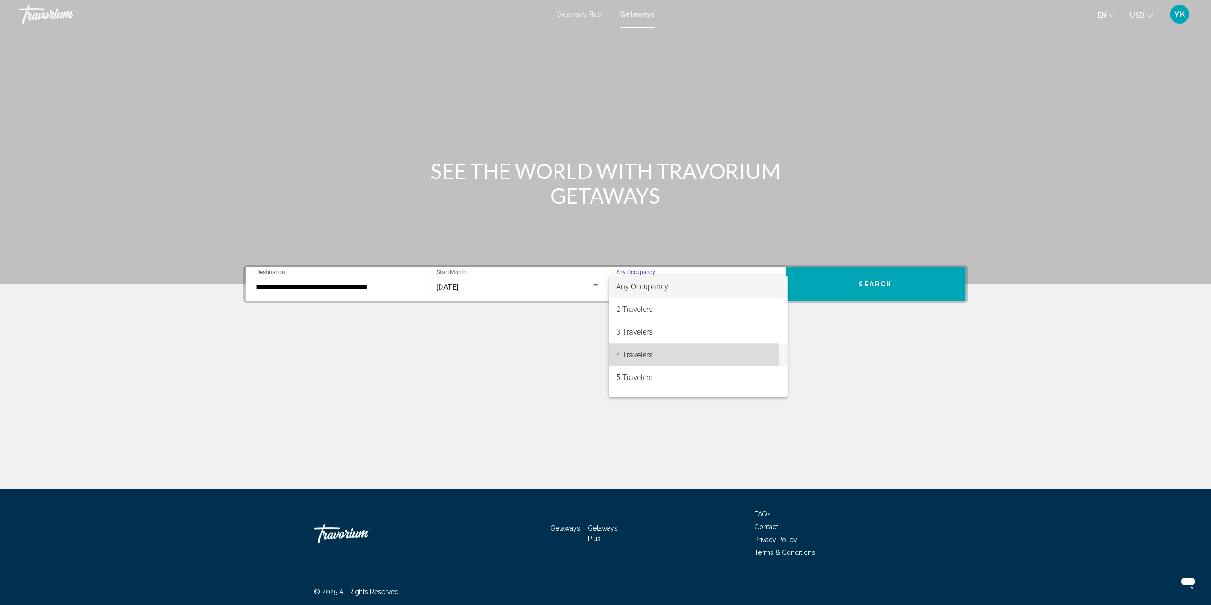
click at [656, 357] on span "4 Travelers" at bounding box center [698, 355] width 164 height 23
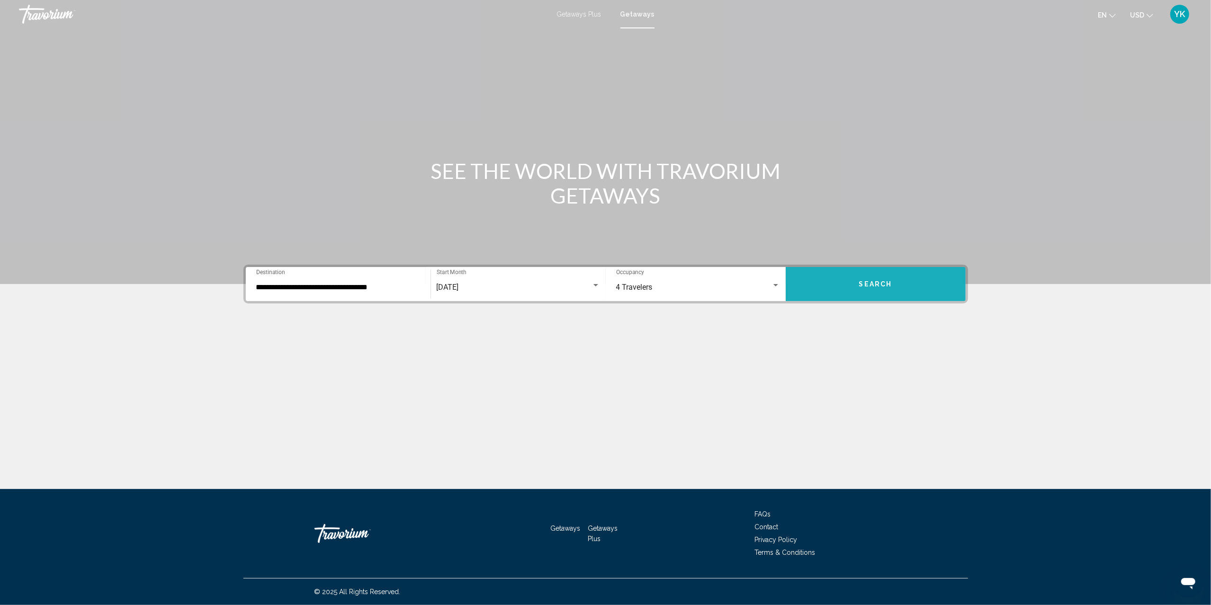
click at [894, 285] on button "Search" at bounding box center [875, 284] width 180 height 34
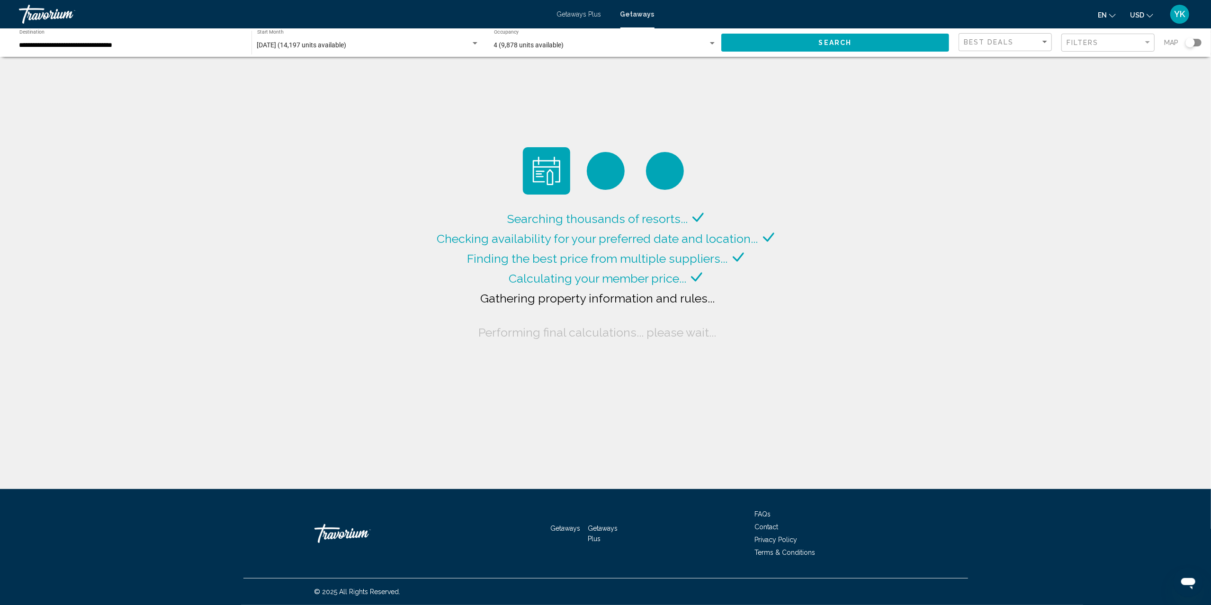
click at [1195, 42] on div "Search widget" at bounding box center [1193, 43] width 16 height 8
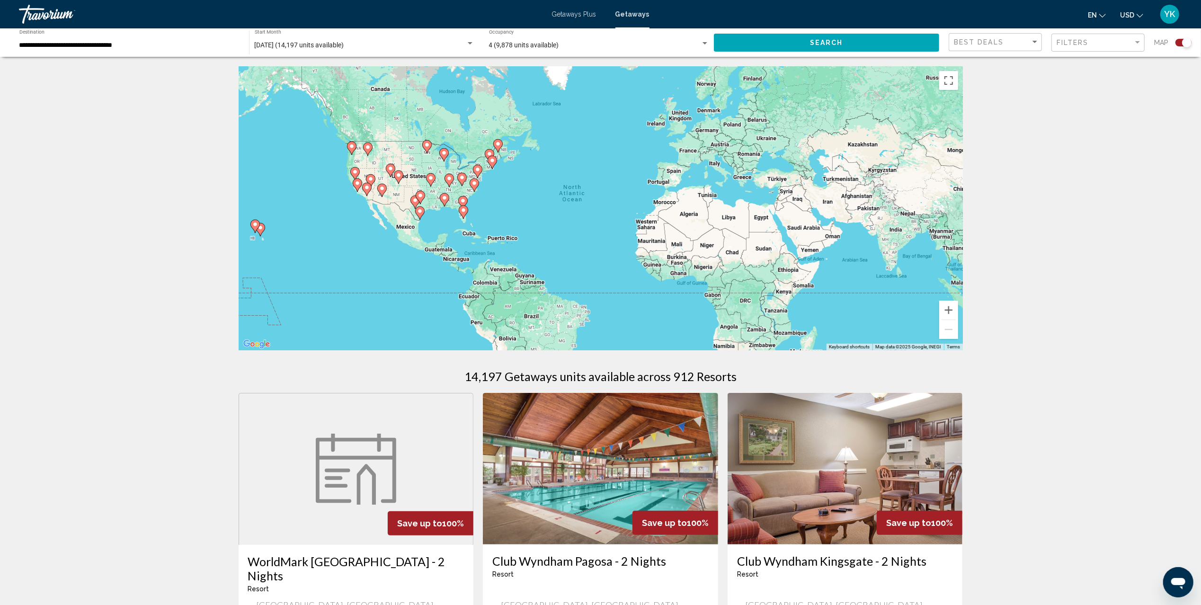
click at [493, 162] on image "Main content" at bounding box center [493, 161] width 6 height 6
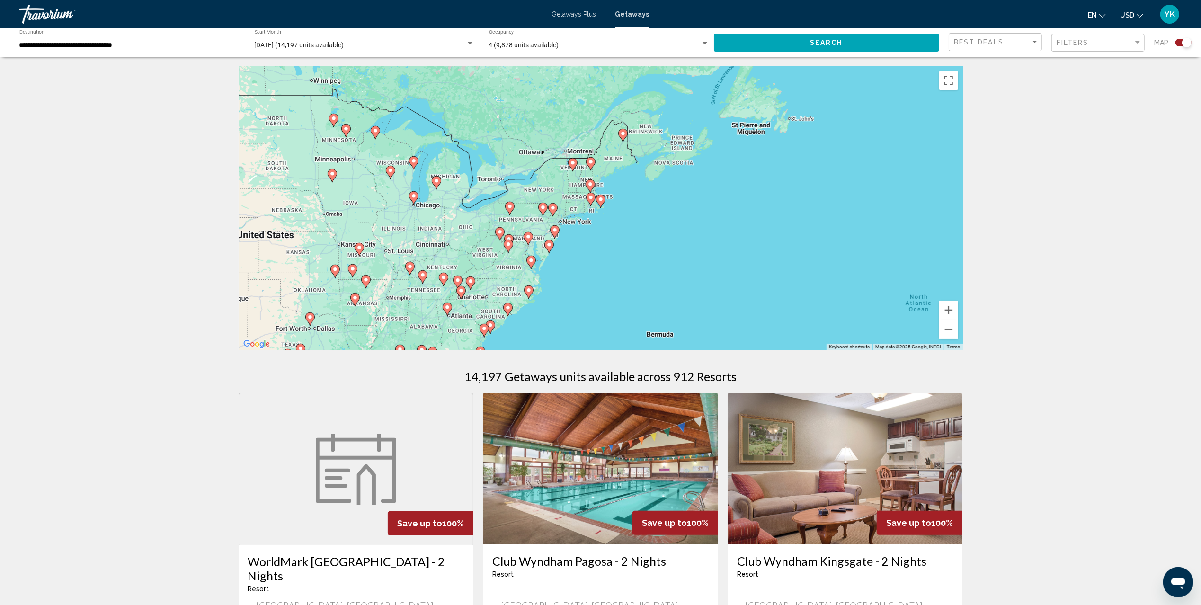
click at [591, 163] on image "Main content" at bounding box center [591, 162] width 6 height 6
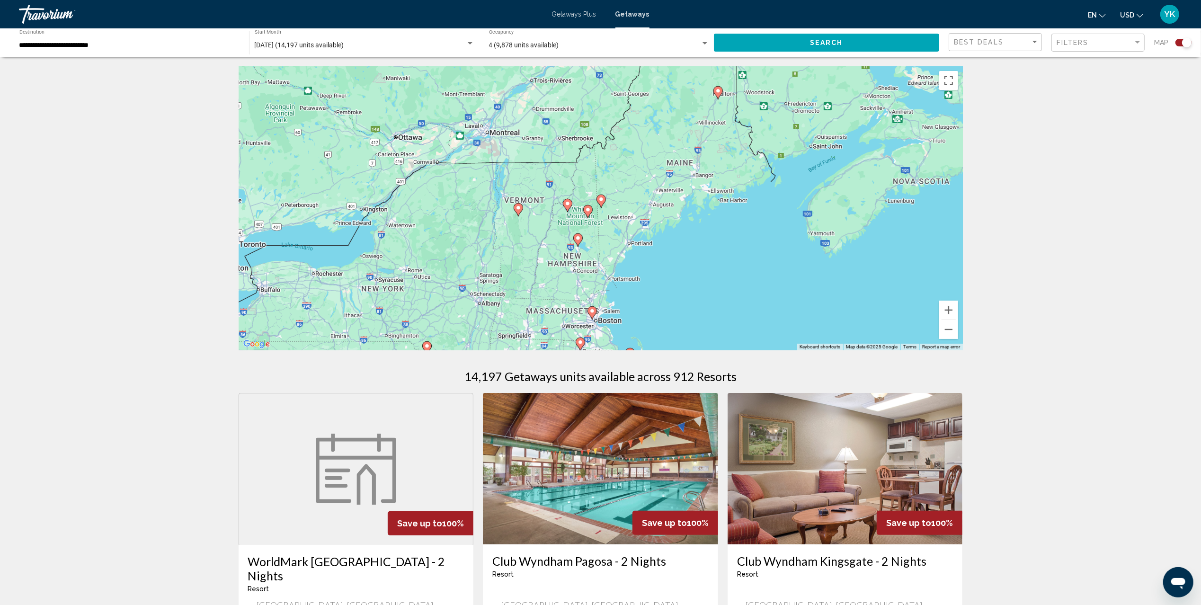
click at [568, 203] on image "Main content" at bounding box center [568, 204] width 6 height 6
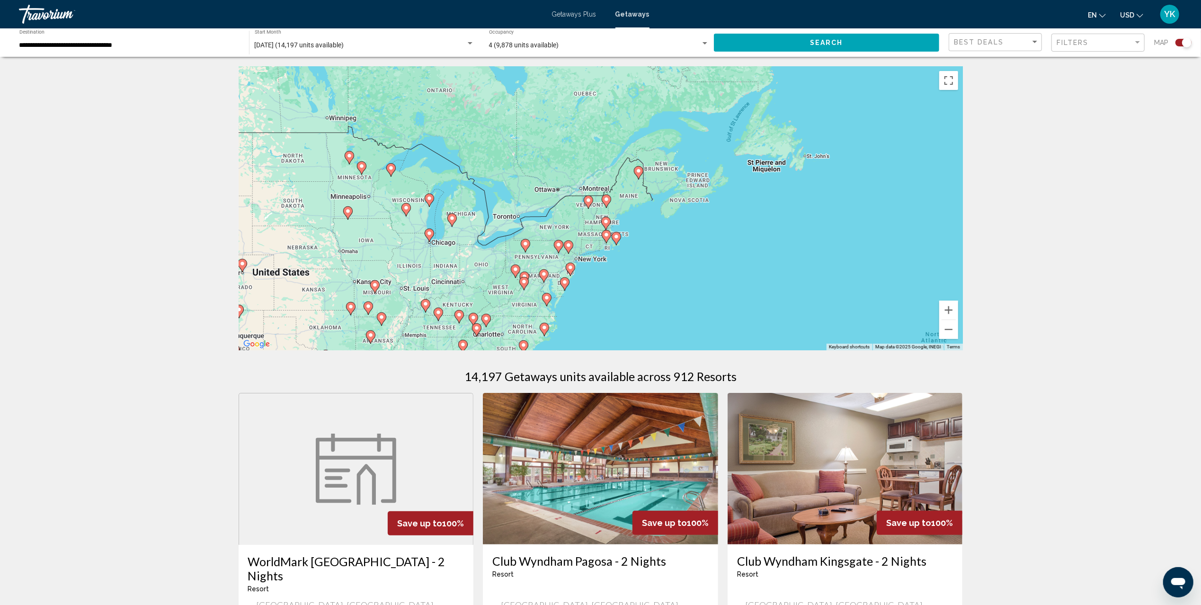
click at [605, 204] on icon "Main content" at bounding box center [606, 201] width 9 height 12
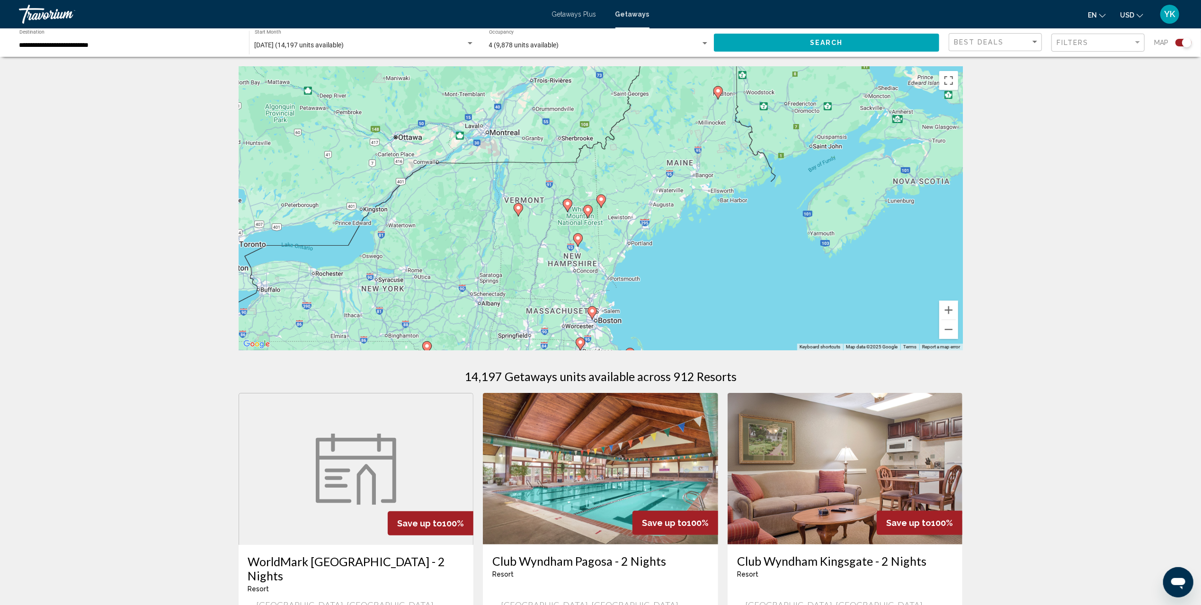
click at [569, 204] on image "Main content" at bounding box center [568, 204] width 6 height 6
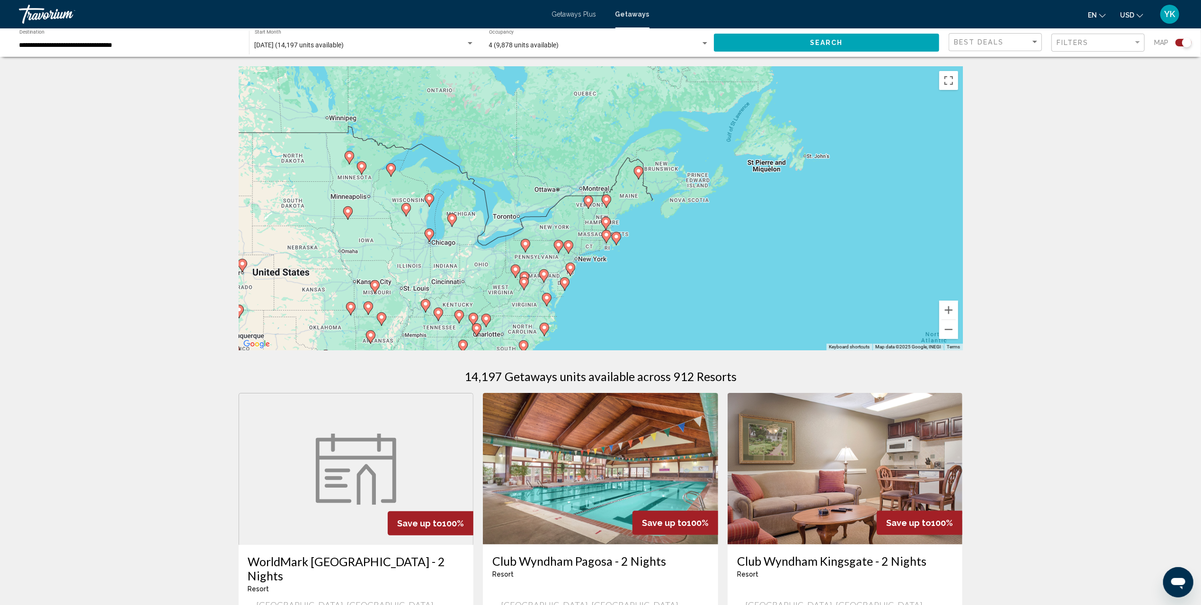
click at [602, 203] on gmp-advanced-marker "Main content" at bounding box center [606, 201] width 9 height 14
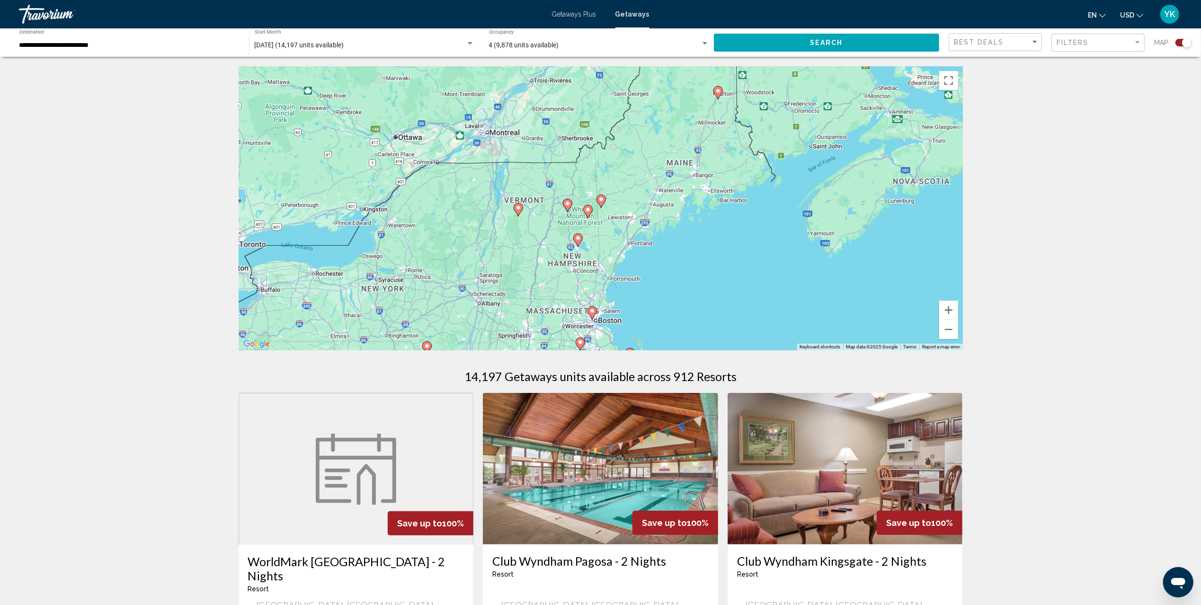
click at [588, 208] on image "Main content" at bounding box center [588, 210] width 6 height 6
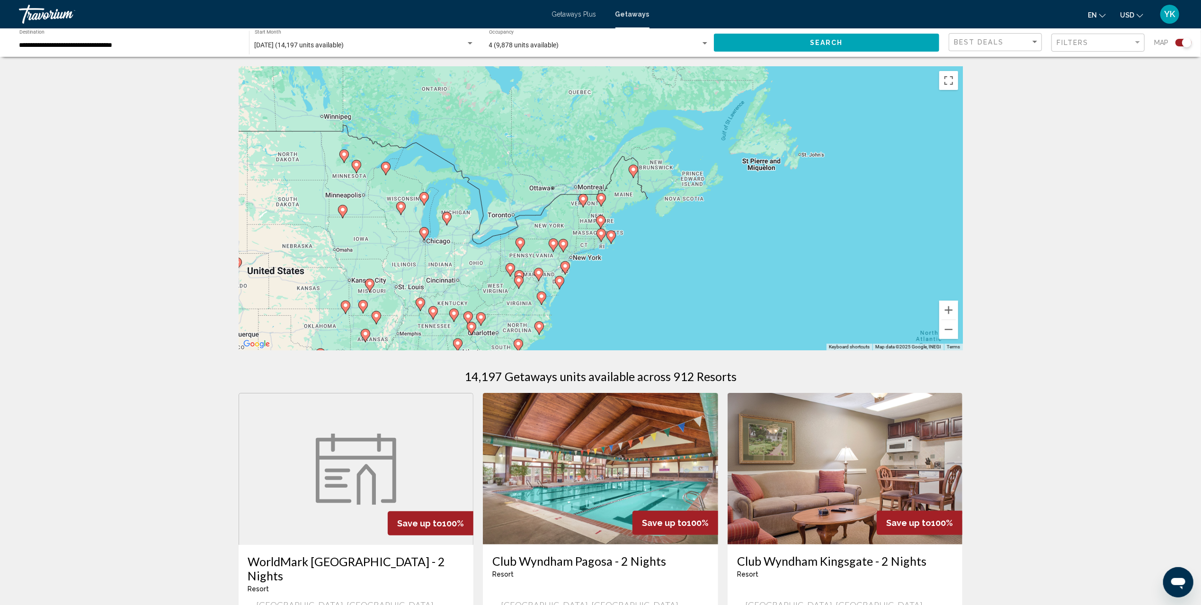
click at [601, 199] on image "Main content" at bounding box center [601, 198] width 6 height 6
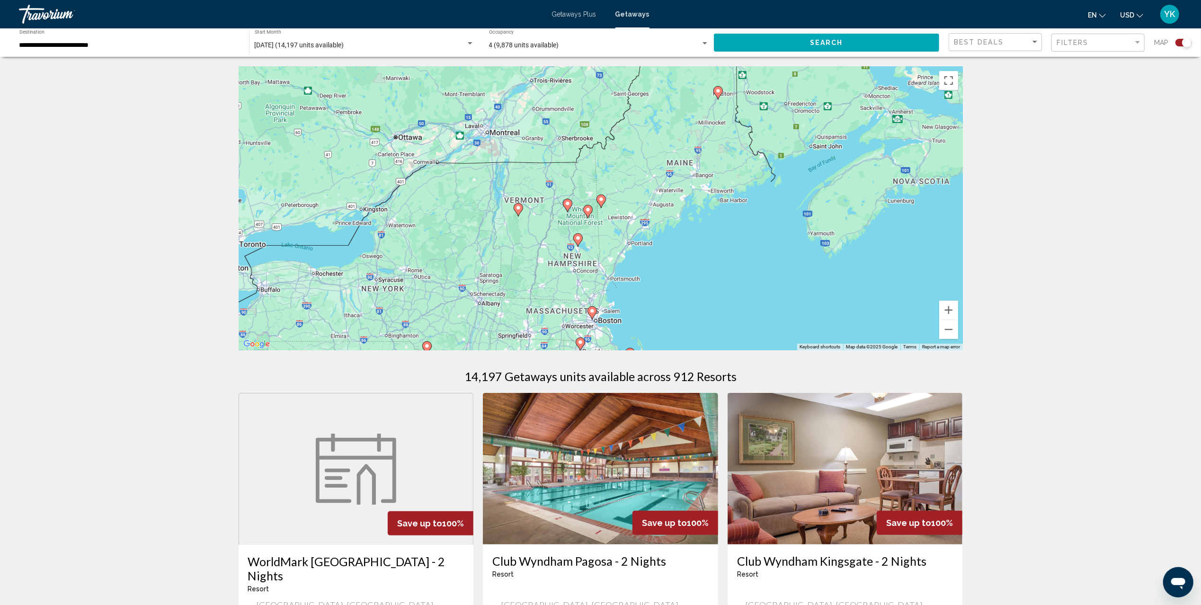
click at [566, 204] on image "Main content" at bounding box center [568, 204] width 6 height 6
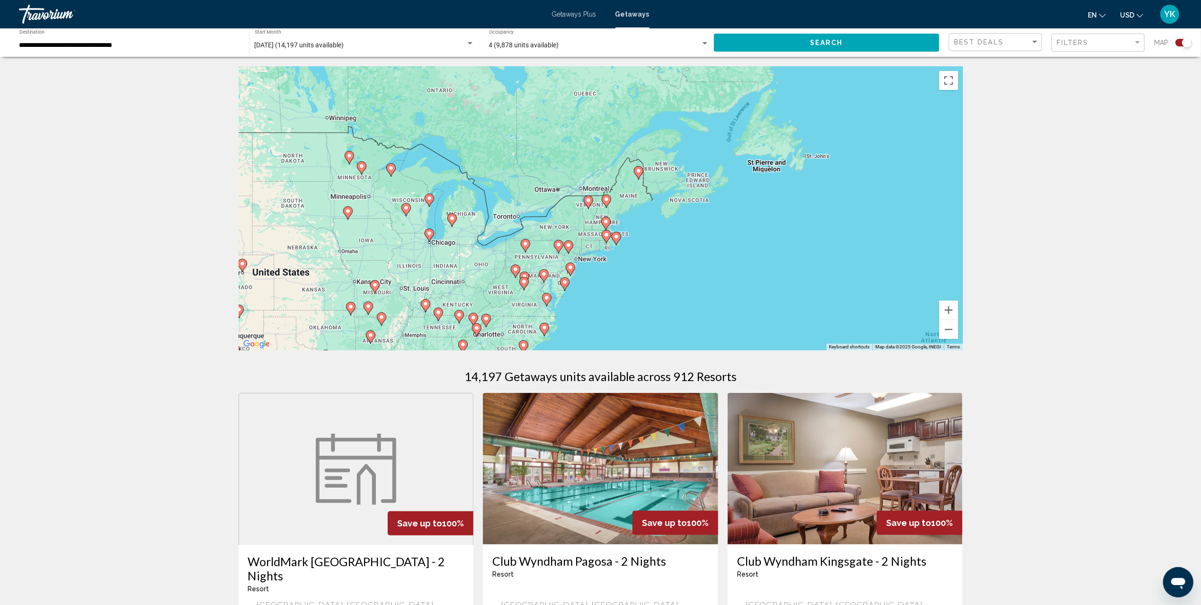
click at [604, 198] on image "Main content" at bounding box center [607, 199] width 6 height 6
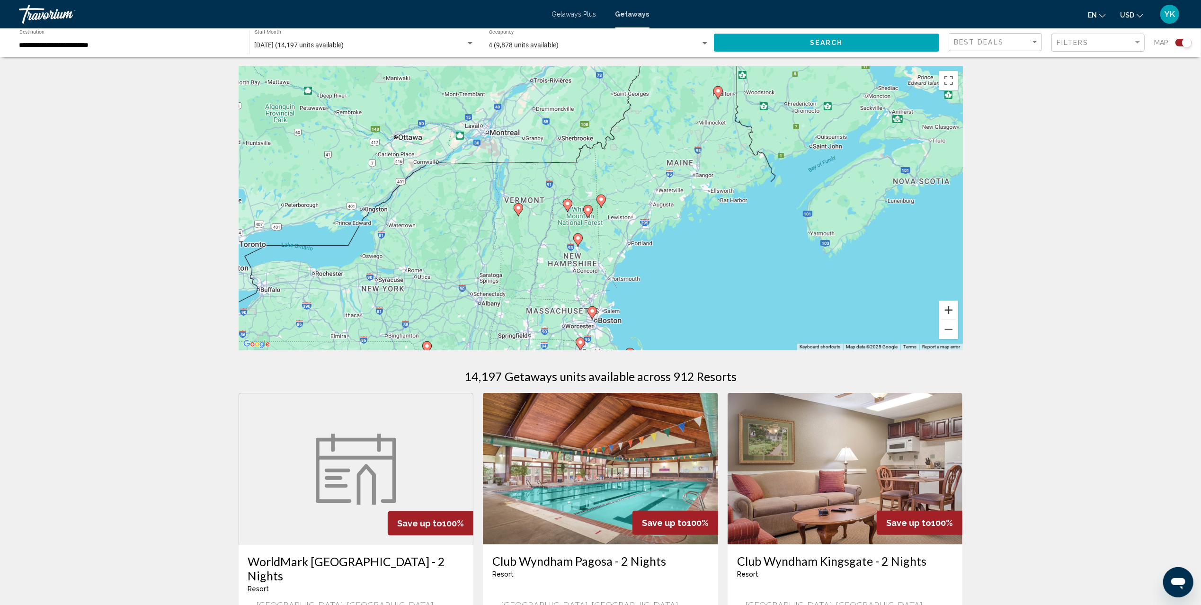
click at [945, 309] on button "Zoom in" at bounding box center [948, 310] width 19 height 19
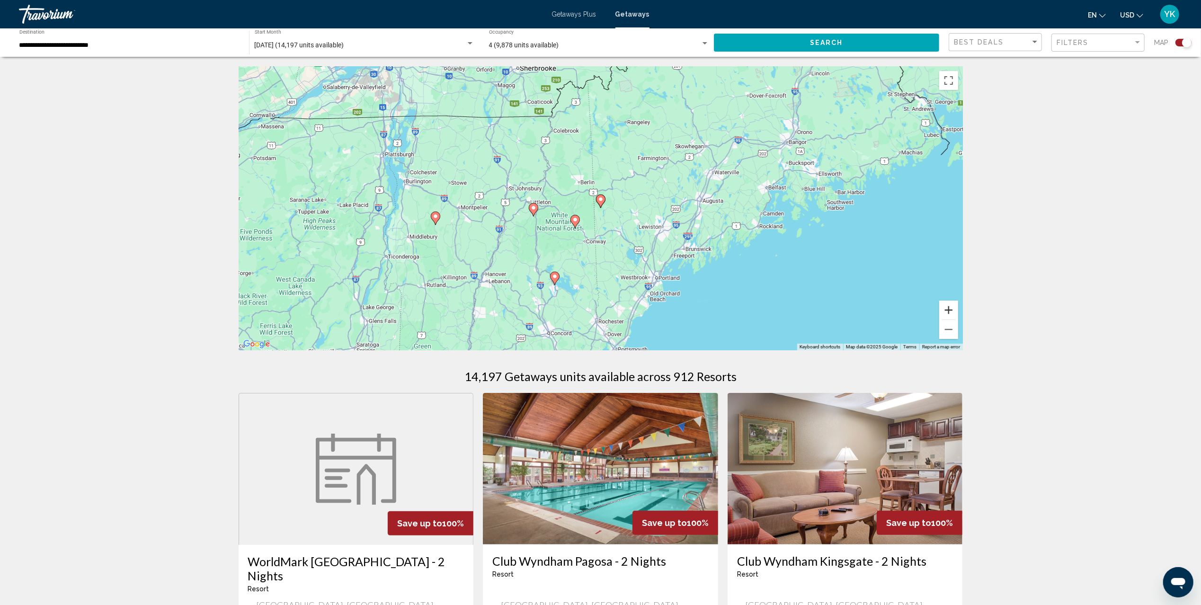
click at [945, 309] on button "Zoom in" at bounding box center [948, 310] width 19 height 19
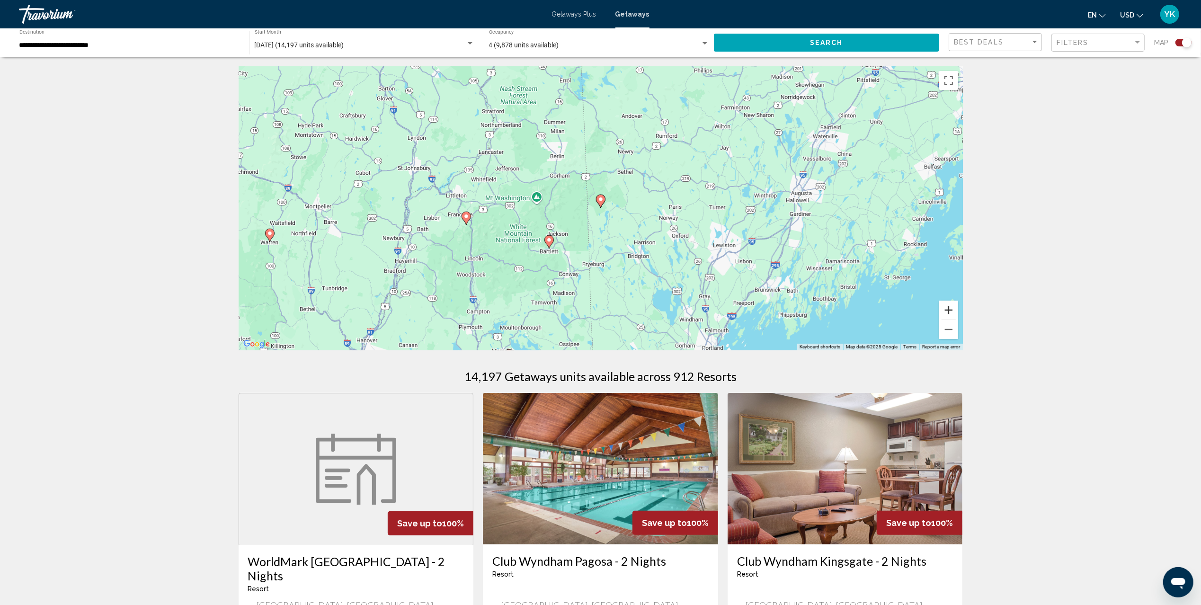
click at [945, 309] on button "Zoom in" at bounding box center [948, 310] width 19 height 19
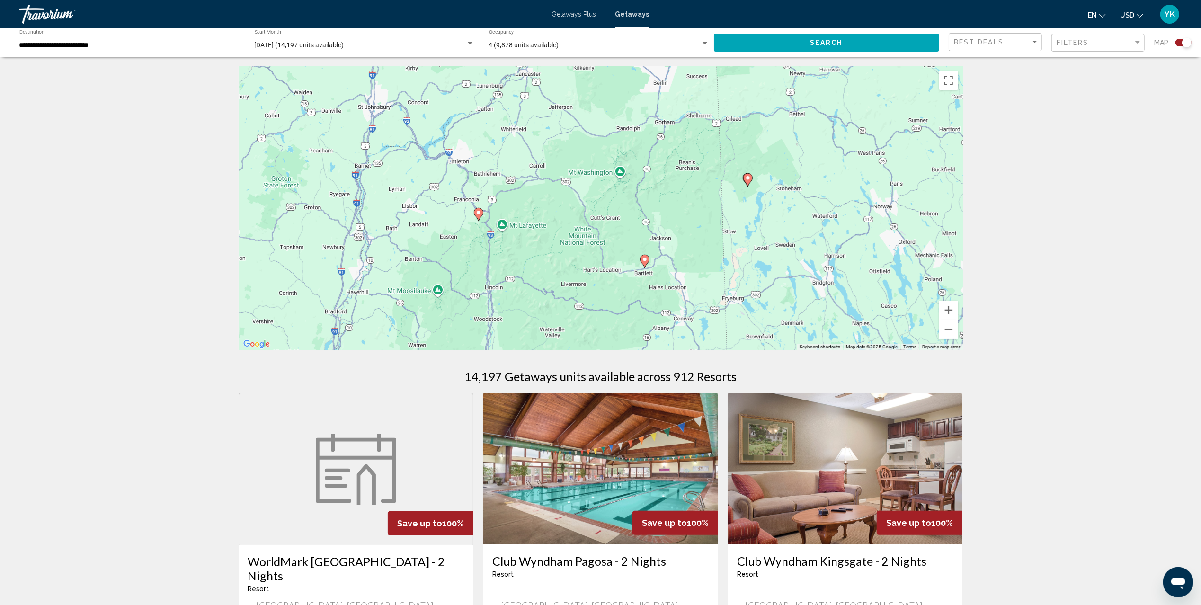
drag, startPoint x: 701, startPoint y: 269, endPoint x: 849, endPoint y: 247, distance: 149.9
click at [849, 247] on div "To navigate, press the arrow keys. To activate drag with keyboard, press Alt + …" at bounding box center [601, 208] width 724 height 284
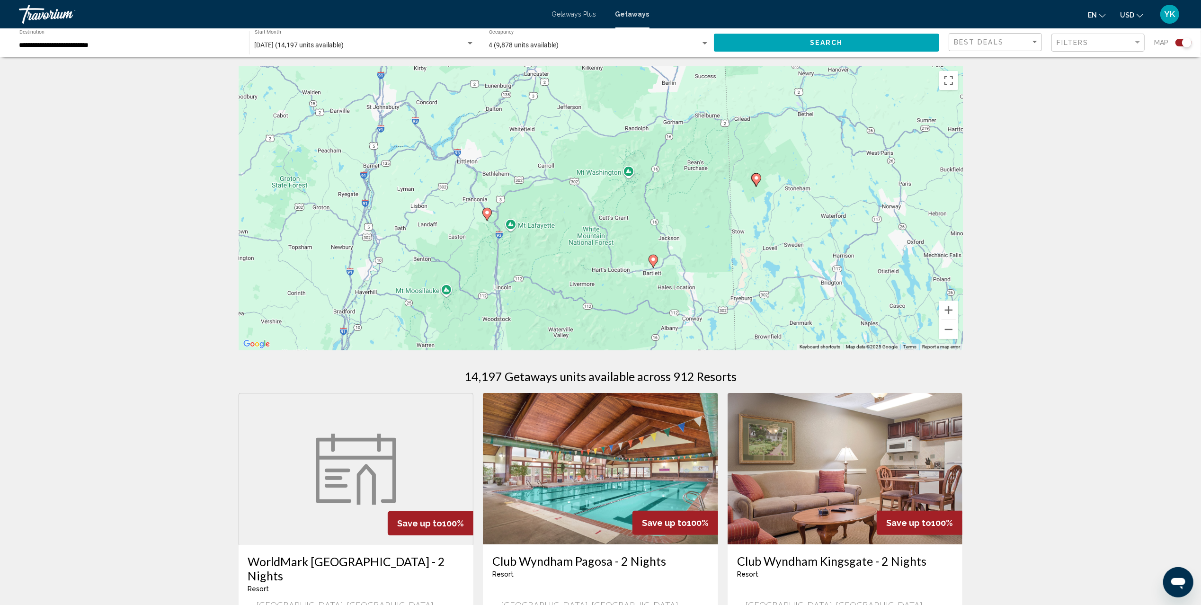
click at [486, 211] on image "Main content" at bounding box center [487, 213] width 6 height 6
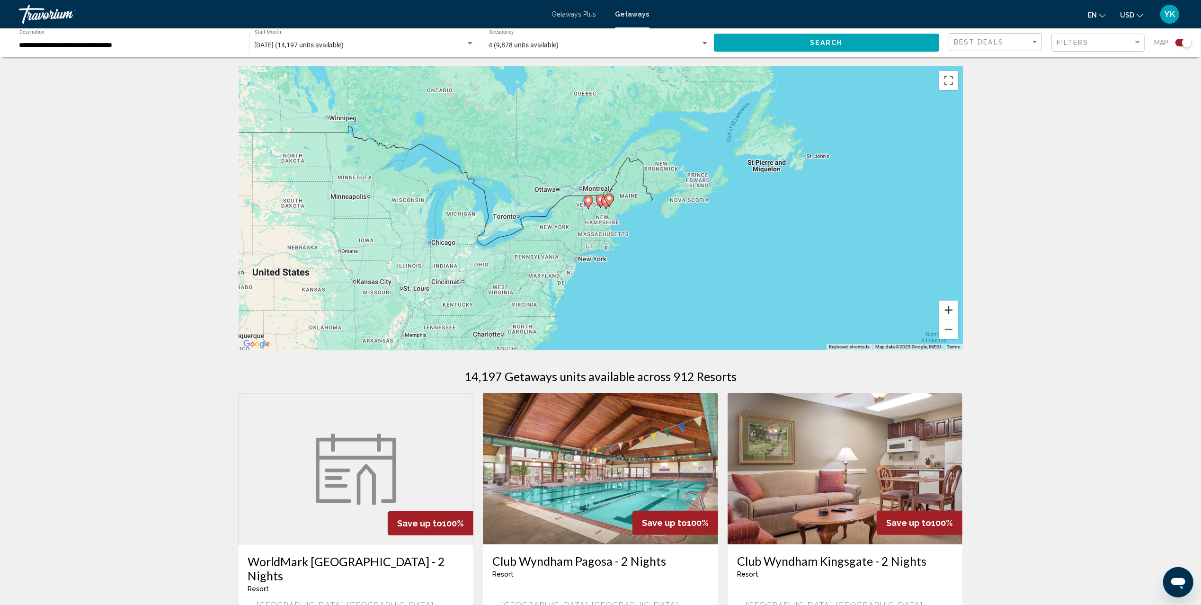
click at [950, 313] on button "Zoom in" at bounding box center [948, 310] width 19 height 19
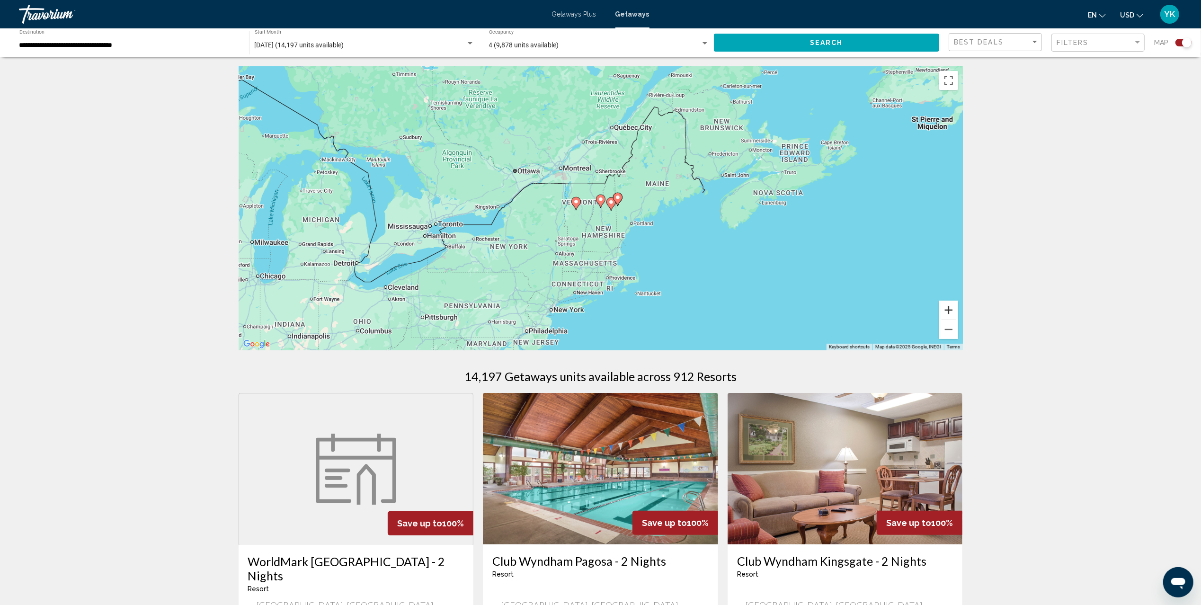
click at [950, 313] on button "Zoom in" at bounding box center [948, 310] width 19 height 19
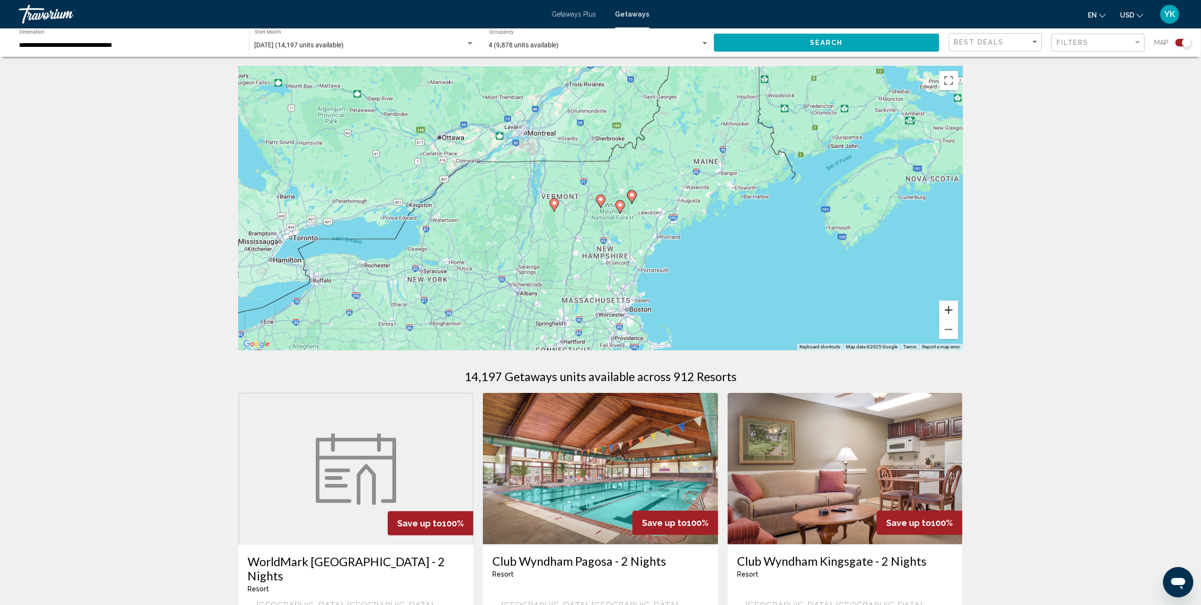
click at [950, 313] on button "Zoom in" at bounding box center [948, 310] width 19 height 19
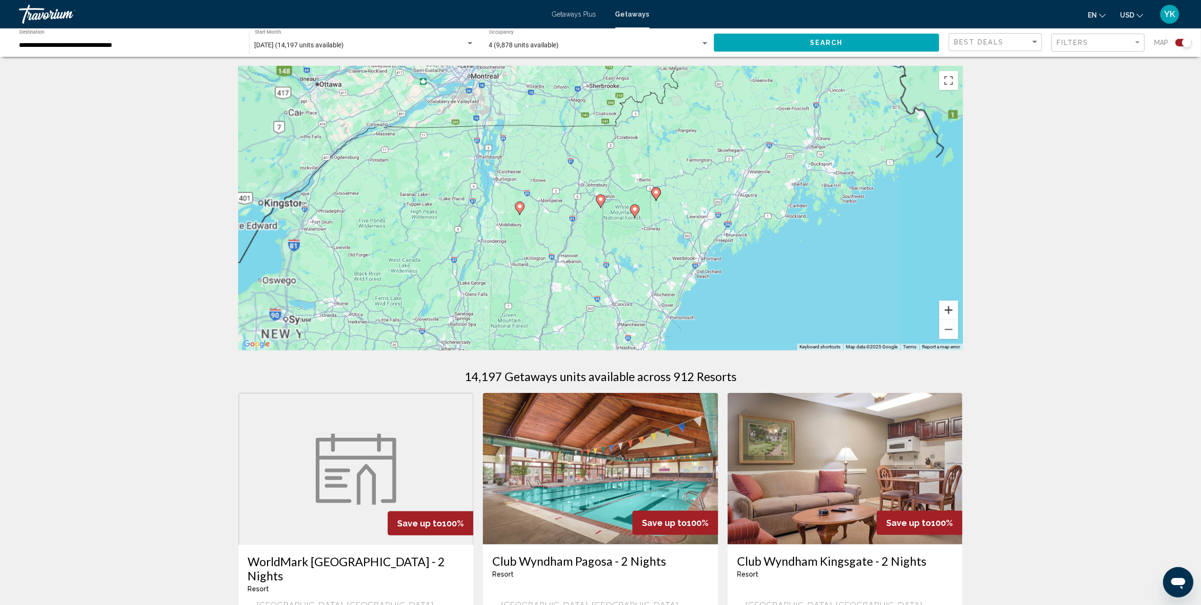
click at [950, 313] on button "Zoom in" at bounding box center [948, 310] width 19 height 19
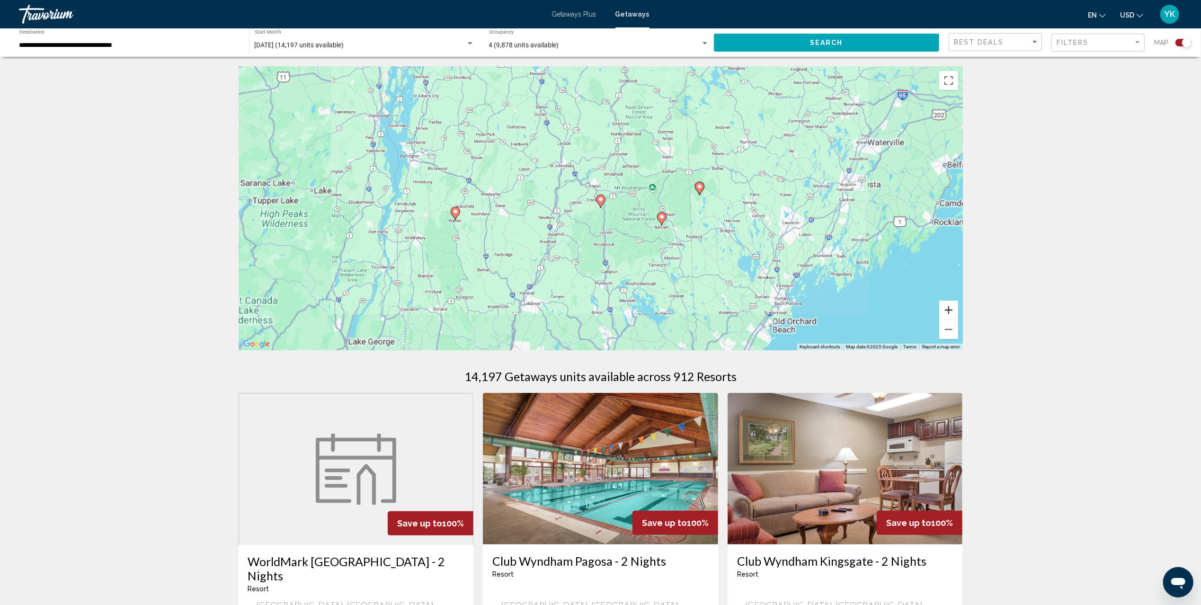
click at [950, 313] on button "Zoom in" at bounding box center [948, 310] width 19 height 19
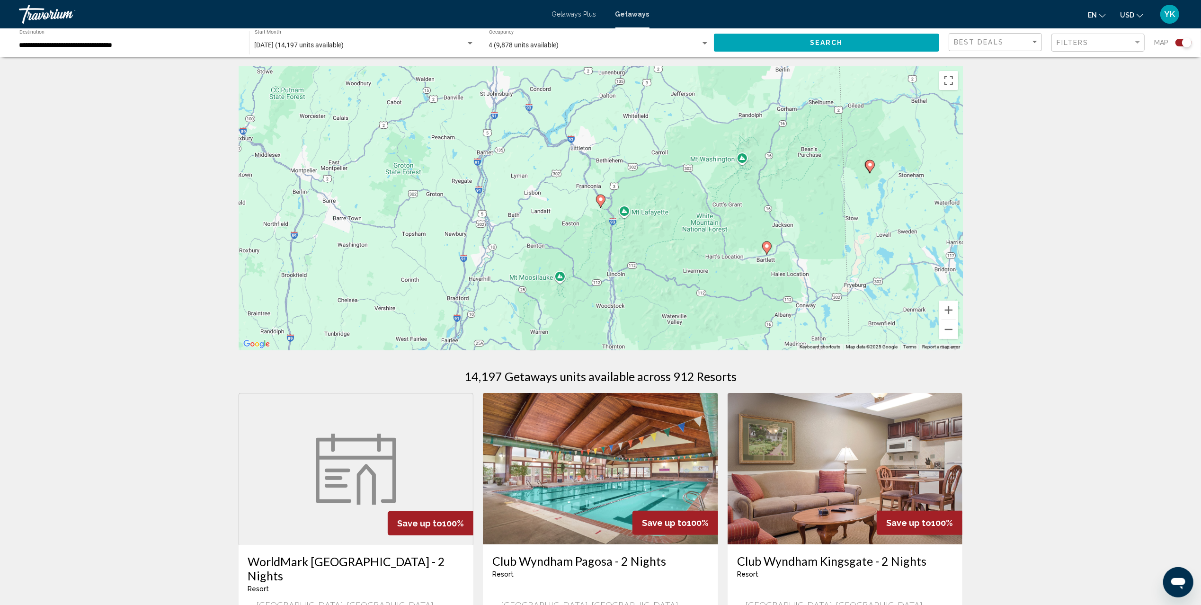
click at [870, 163] on image "Main content" at bounding box center [870, 165] width 6 height 6
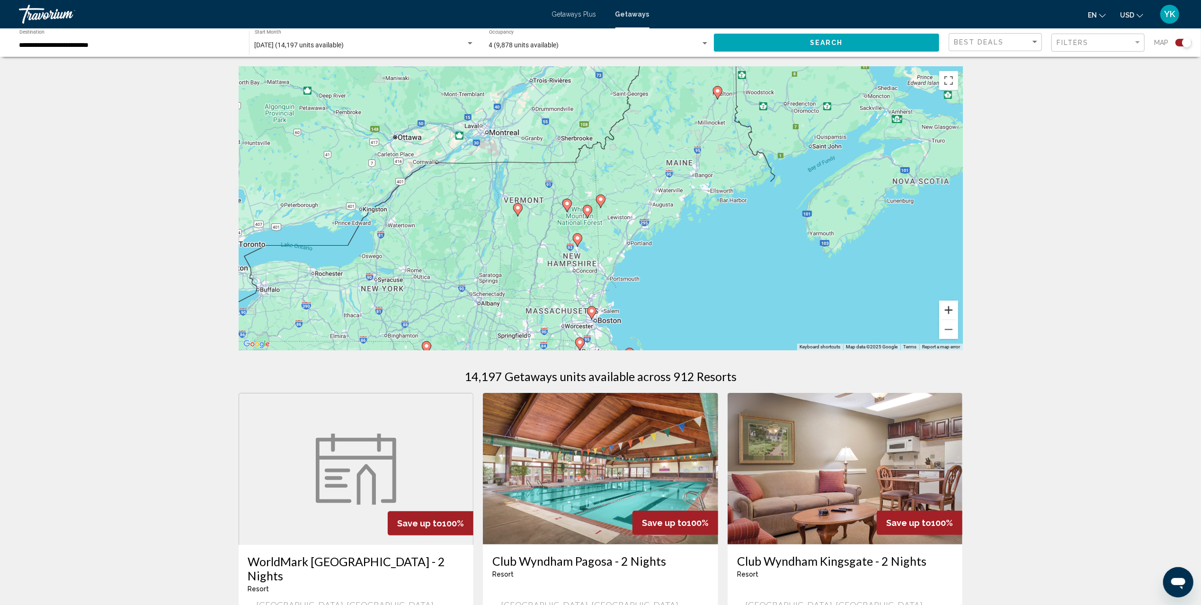
click at [945, 308] on button "Zoom in" at bounding box center [948, 310] width 19 height 19
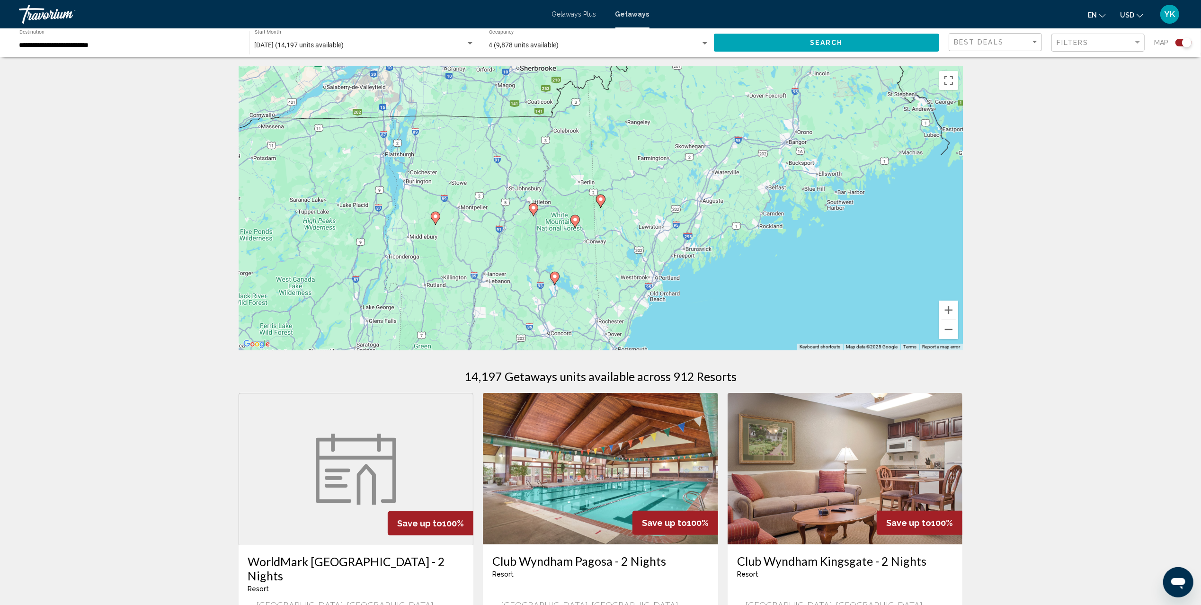
click at [572, 221] on icon "Main content" at bounding box center [575, 221] width 9 height 12
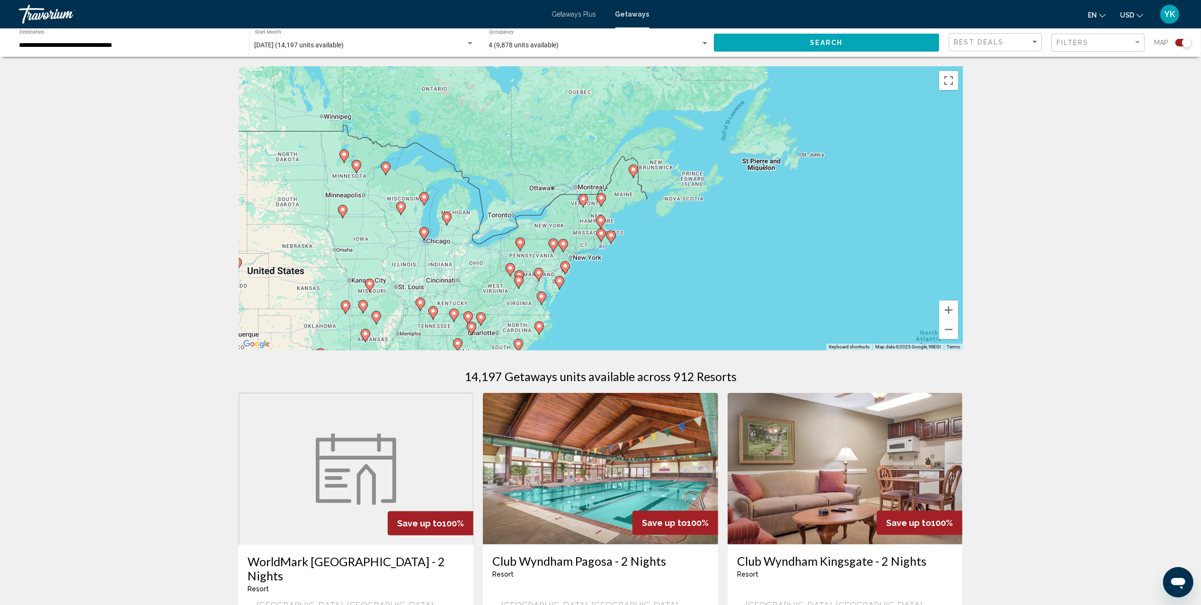
click at [600, 201] on icon "Main content" at bounding box center [601, 200] width 9 height 12
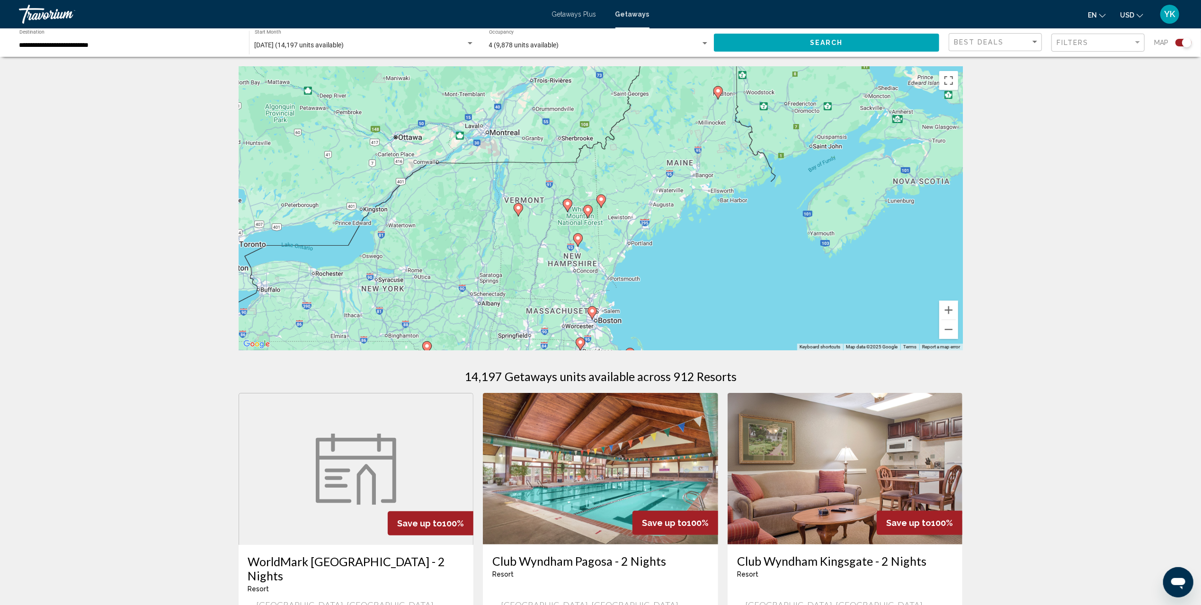
click at [591, 207] on icon "Main content" at bounding box center [587, 211] width 9 height 12
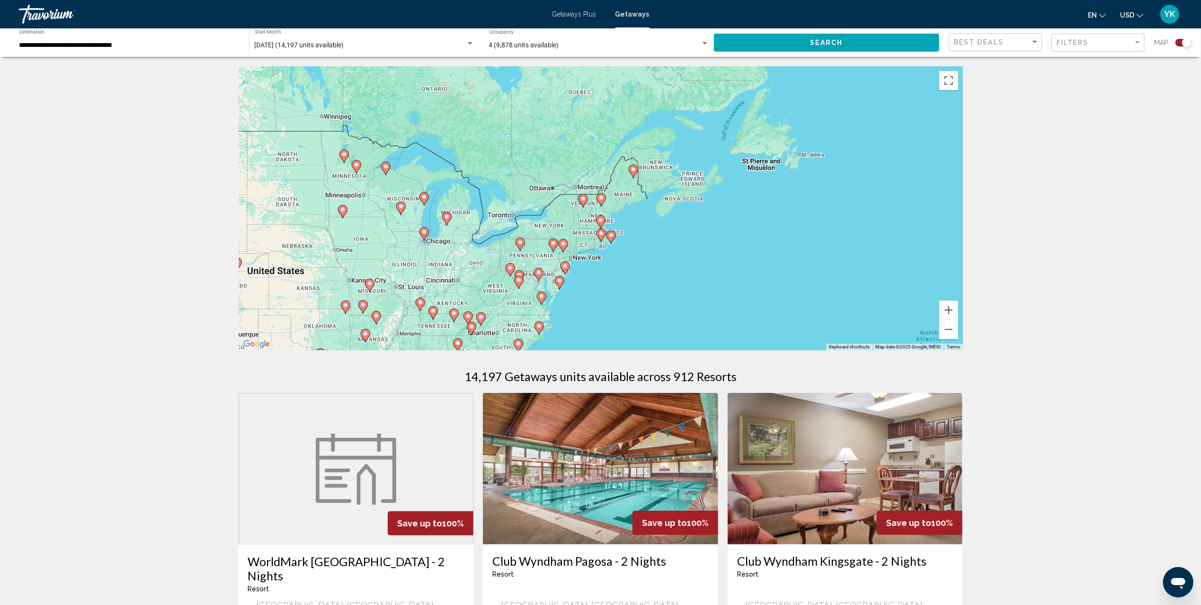
click at [598, 198] on icon "Main content" at bounding box center [601, 200] width 9 height 12
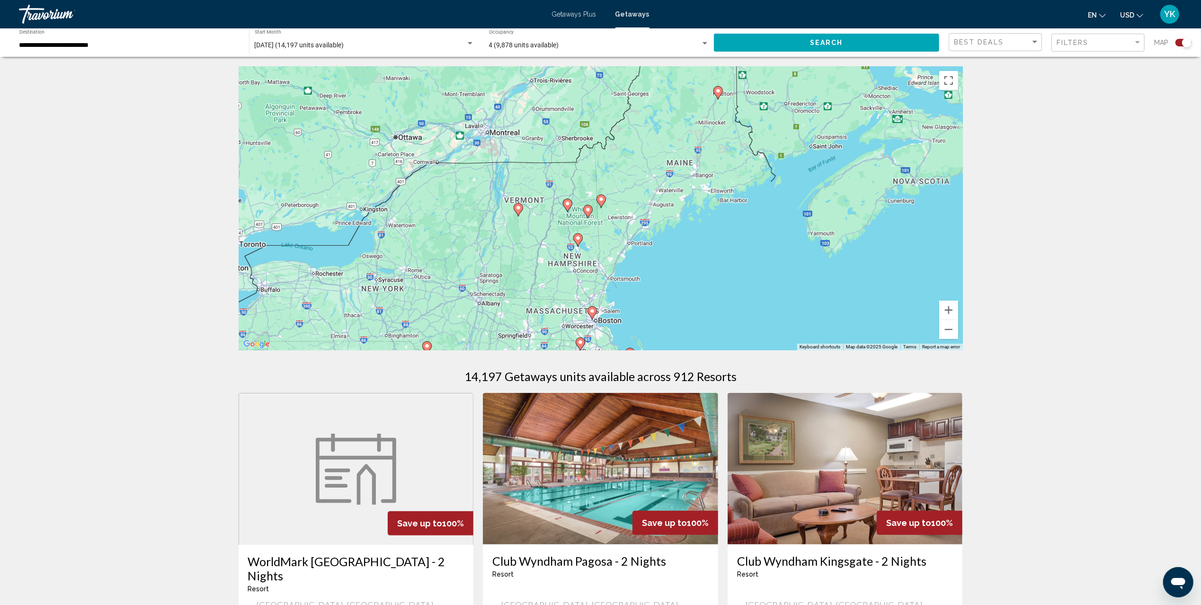
click at [567, 203] on image "Main content" at bounding box center [568, 204] width 6 height 6
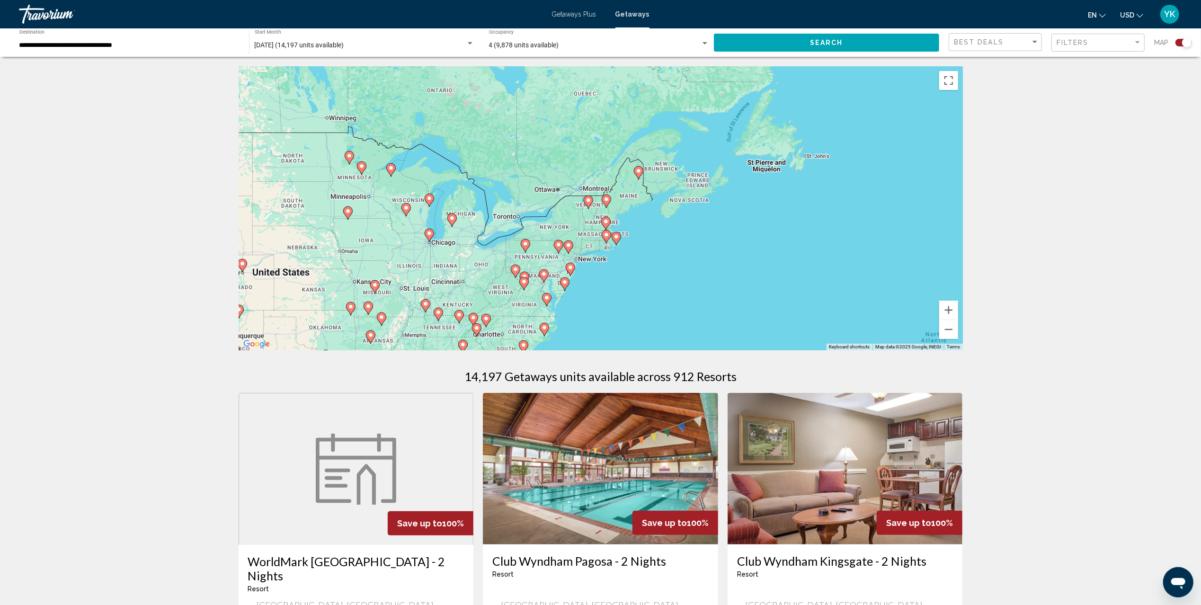
click at [607, 222] on image "Main content" at bounding box center [606, 222] width 6 height 6
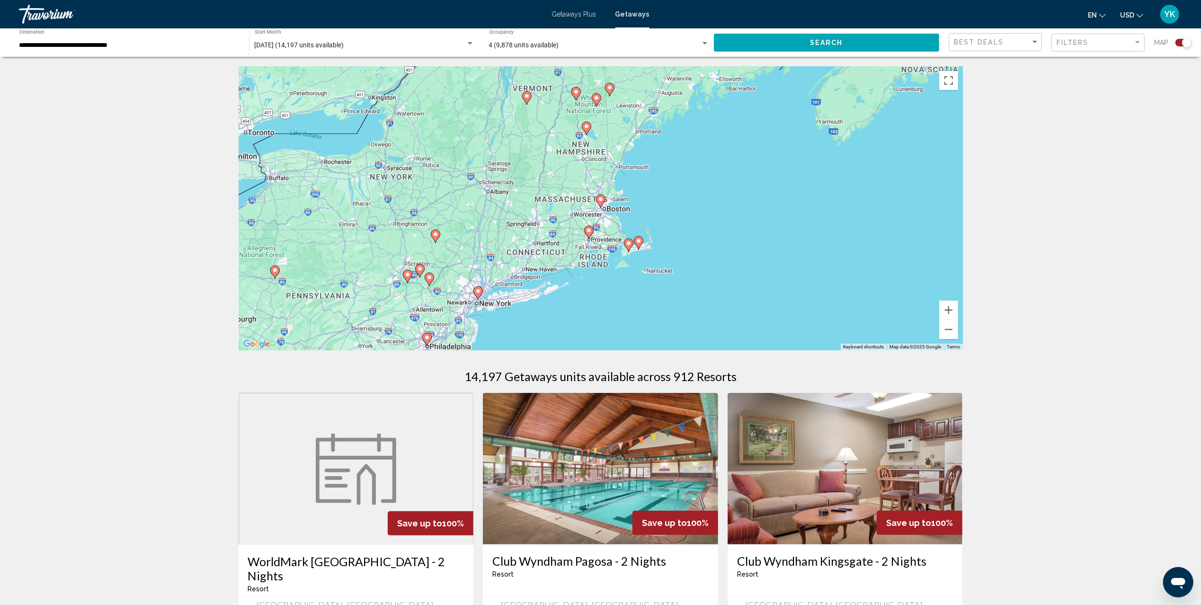
click at [600, 197] on image "Main content" at bounding box center [601, 199] width 6 height 6
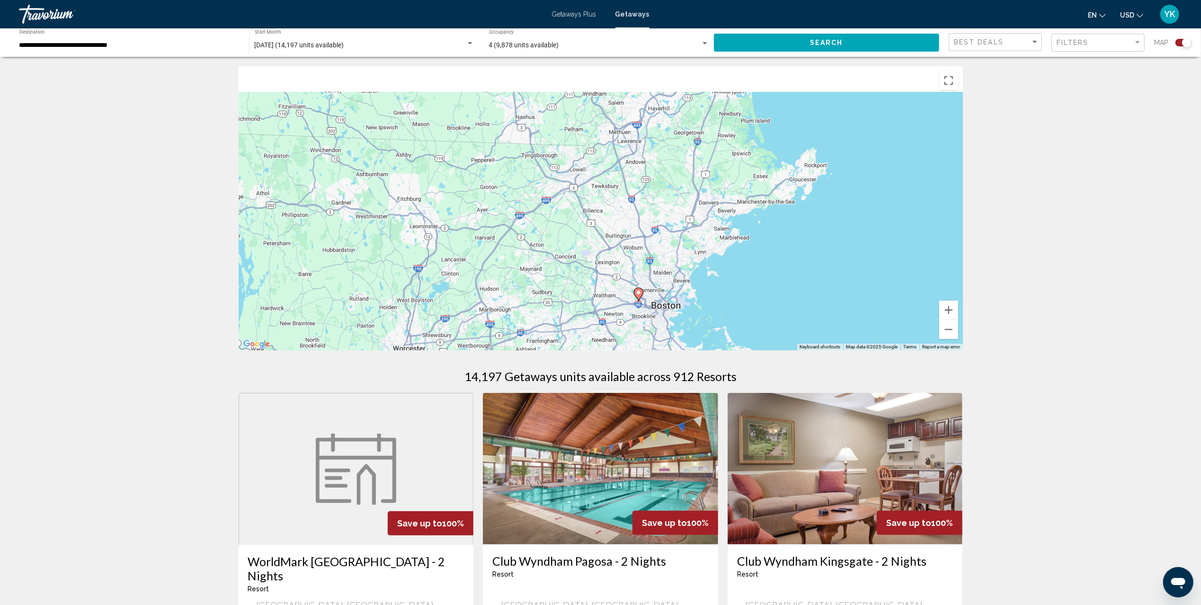
drag, startPoint x: 597, startPoint y: 133, endPoint x: 650, endPoint y: 333, distance: 207.8
click at [650, 333] on div "To navigate, press the arrow keys. To activate drag with keyboard, press Alt + …" at bounding box center [601, 208] width 724 height 284
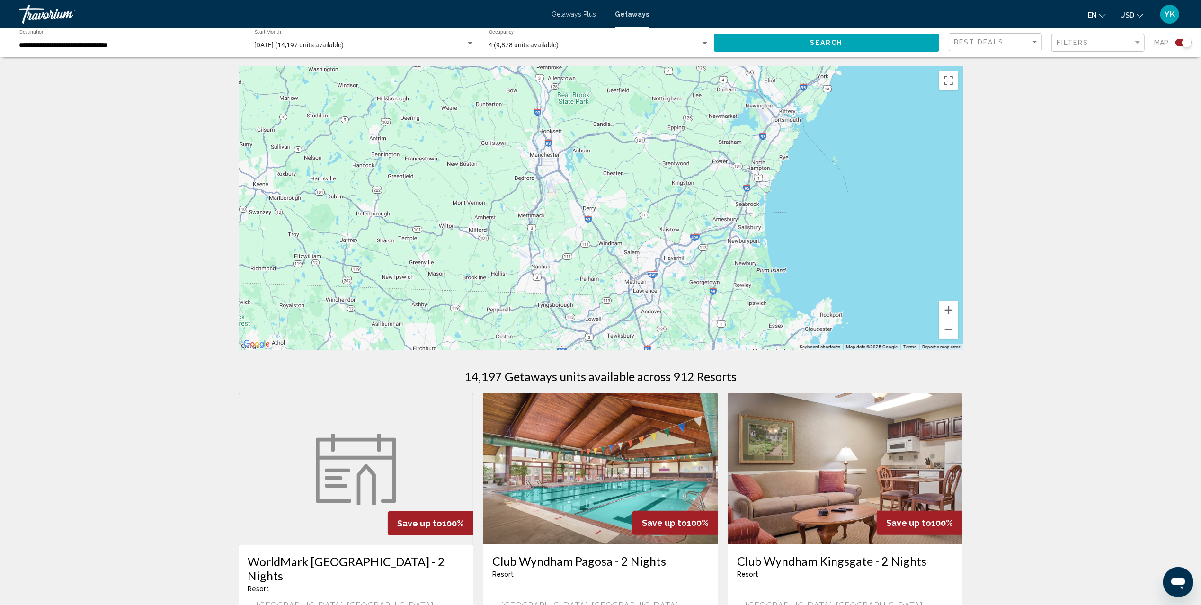
drag, startPoint x: 660, startPoint y: 177, endPoint x: 644, endPoint y: 318, distance: 142.5
click at [644, 318] on div "To navigate, press the arrow keys." at bounding box center [601, 208] width 724 height 284
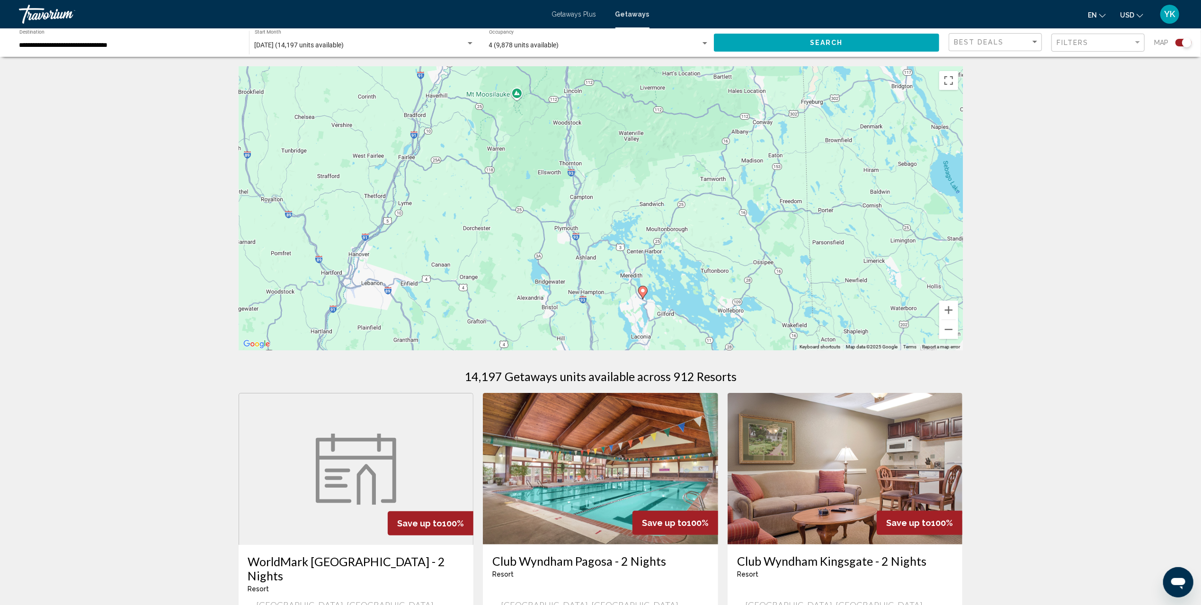
drag, startPoint x: 547, startPoint y: 165, endPoint x: 677, endPoint y: 292, distance: 181.5
click at [677, 292] on div "To navigate, press the arrow keys. To activate drag with keyboard, press Alt + …" at bounding box center [601, 208] width 724 height 284
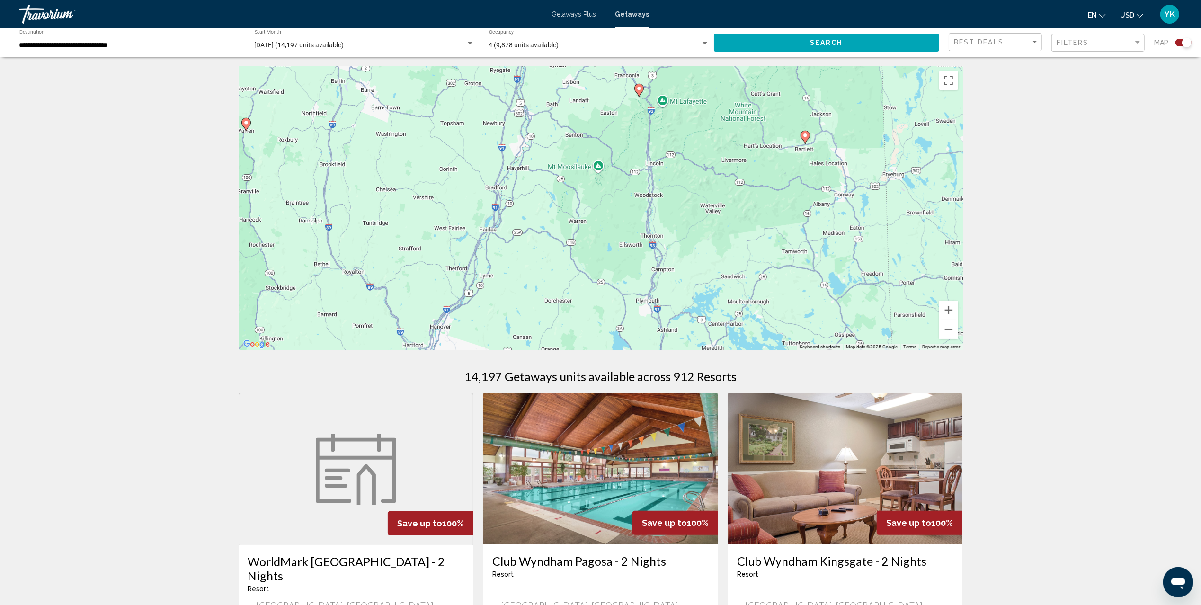
drag, startPoint x: 651, startPoint y: 193, endPoint x: 708, endPoint y: 275, distance: 99.7
click at [707, 281] on div "To navigate, press the arrow keys. To activate drag with keyboard, press Alt + …" at bounding box center [601, 208] width 724 height 284
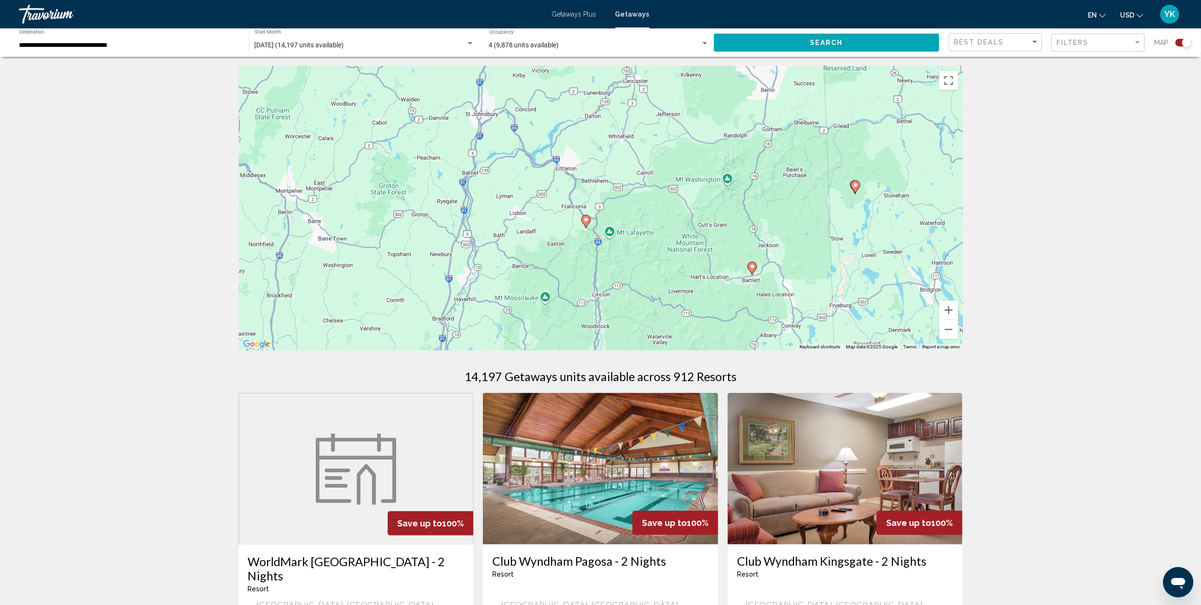
drag, startPoint x: 705, startPoint y: 203, endPoint x: 686, endPoint y: 298, distance: 96.6
click at [686, 298] on div "To navigate, press the arrow keys. To activate drag with keyboard, press Alt + …" at bounding box center [601, 208] width 724 height 284
click at [586, 220] on image "Main content" at bounding box center [586, 220] width 6 height 6
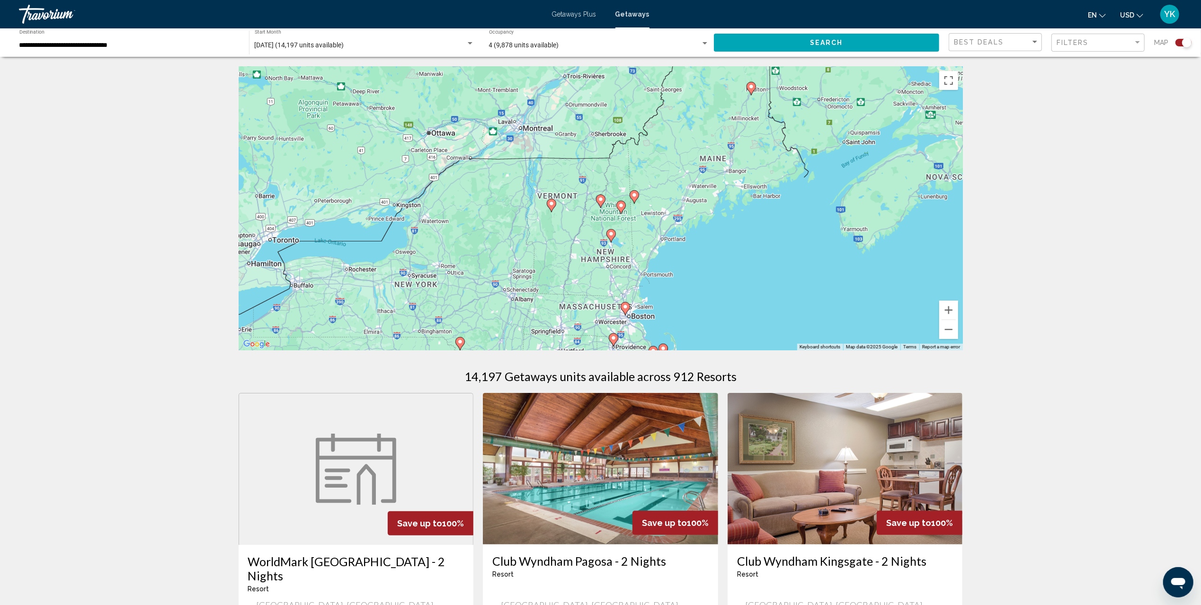
click at [601, 199] on image "Main content" at bounding box center [601, 199] width 6 height 6
type input "**********"
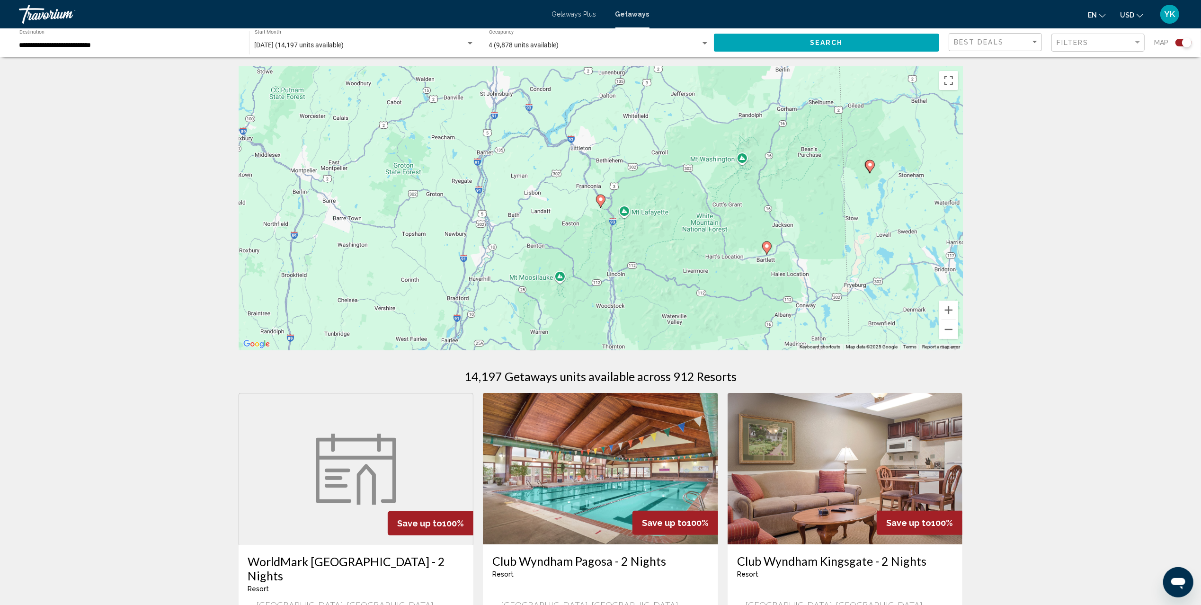
click at [601, 199] on image "Main content" at bounding box center [601, 199] width 6 height 6
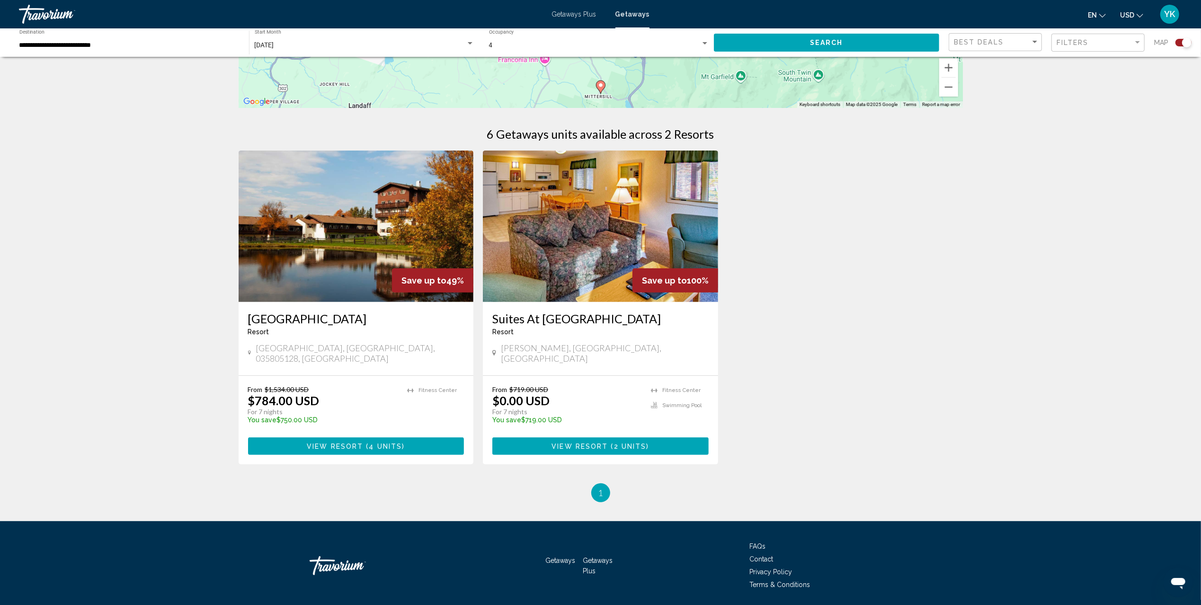
scroll to position [252, 0]
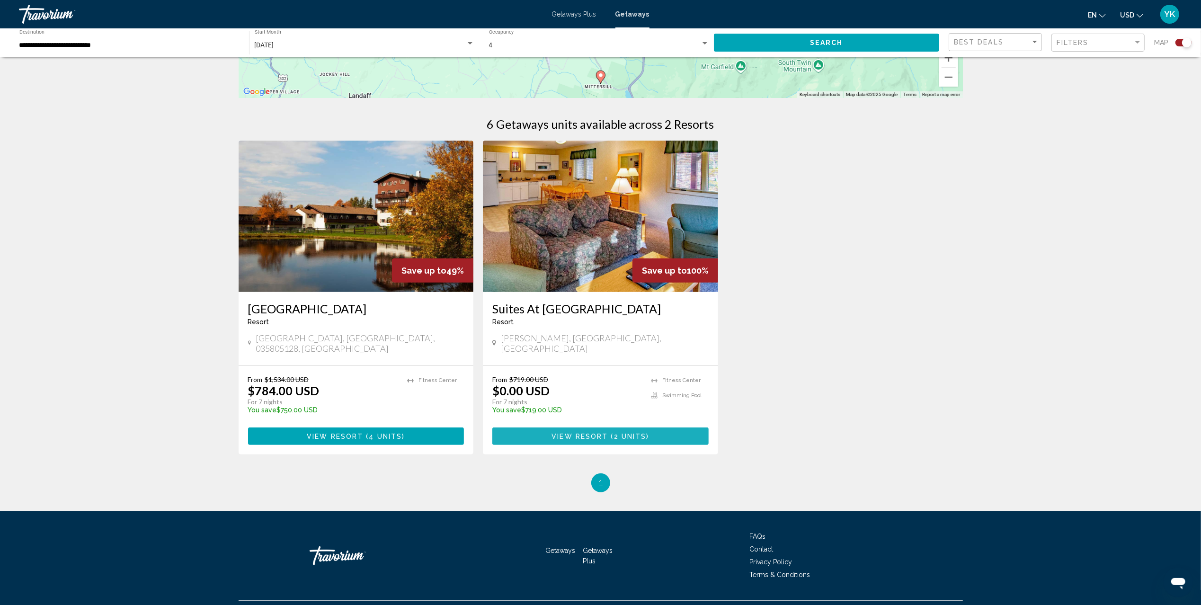
click at [633, 433] on span "2 units" at bounding box center [630, 437] width 33 height 8
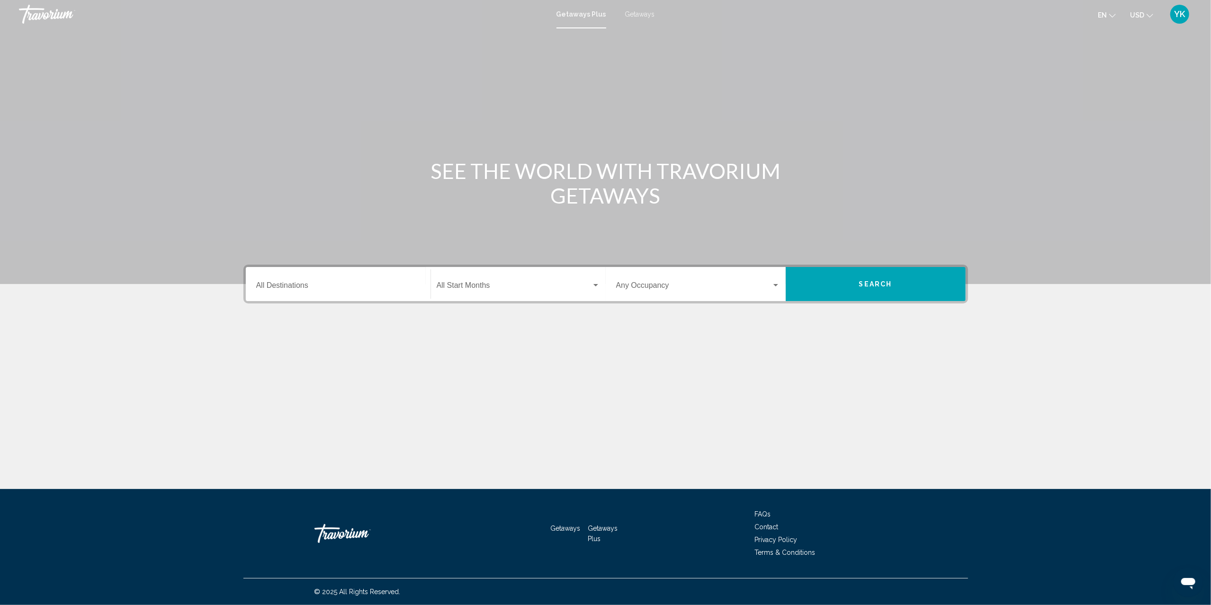
click at [357, 274] on div "Destination All Destinations" at bounding box center [338, 284] width 164 height 30
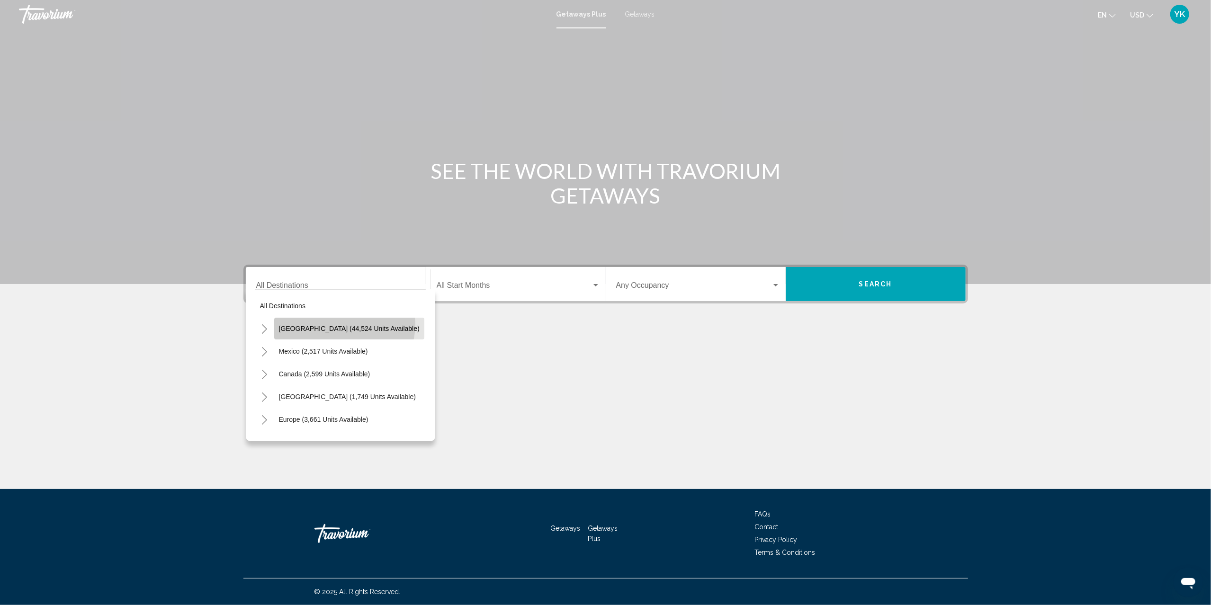
click at [343, 325] on span "[GEOGRAPHIC_DATA] (44,524 units available)" at bounding box center [349, 329] width 141 height 8
type input "**********"
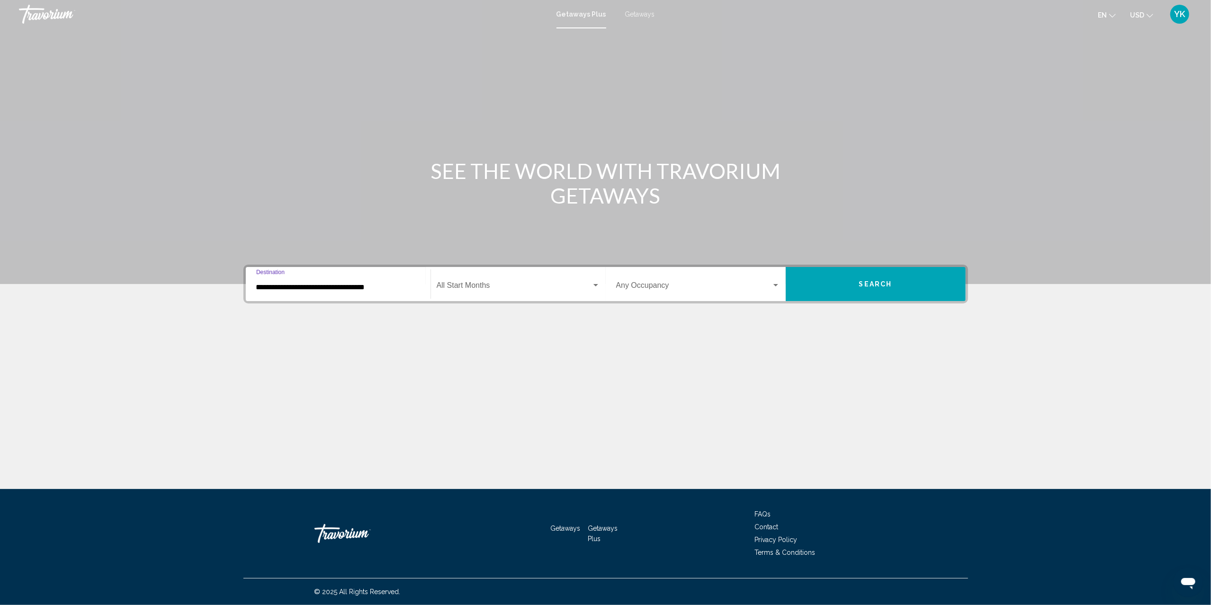
click at [529, 277] on div "Start Month All Start Months" at bounding box center [518, 284] width 163 height 30
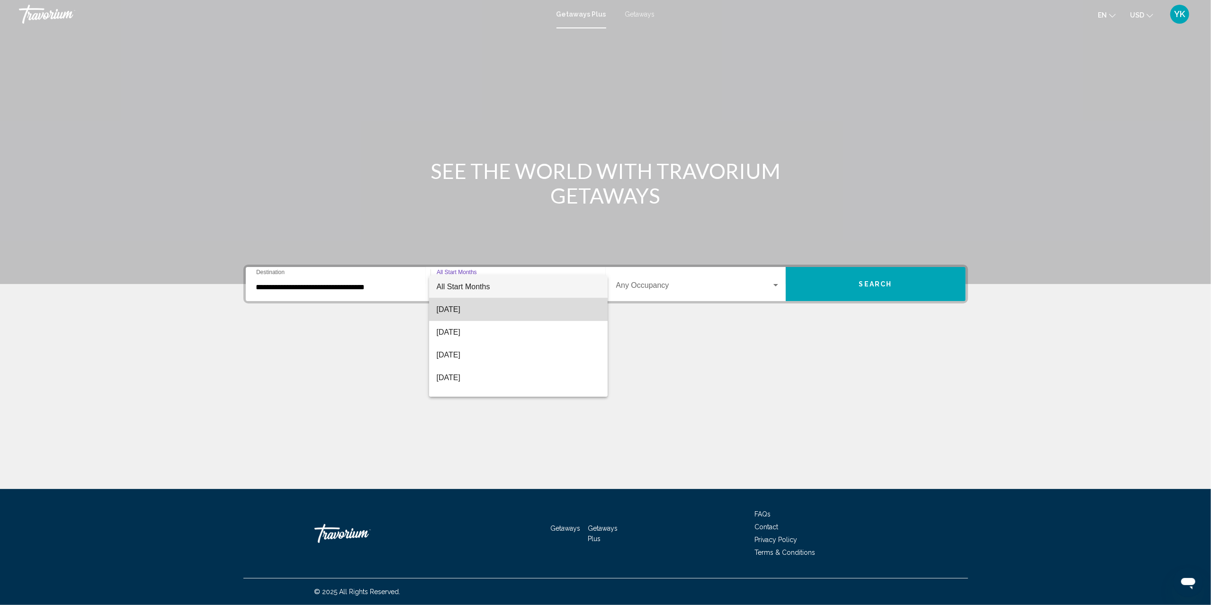
click at [530, 304] on span "[DATE]" at bounding box center [518, 309] width 163 height 23
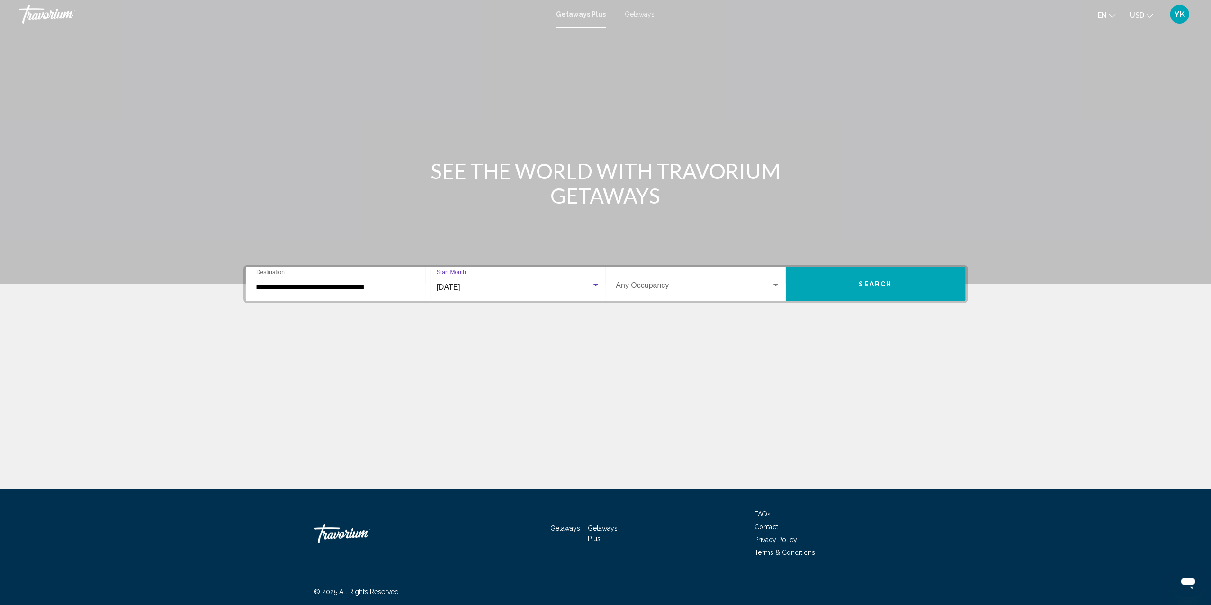
click at [682, 271] on div "Occupancy Any Occupancy" at bounding box center [698, 284] width 164 height 30
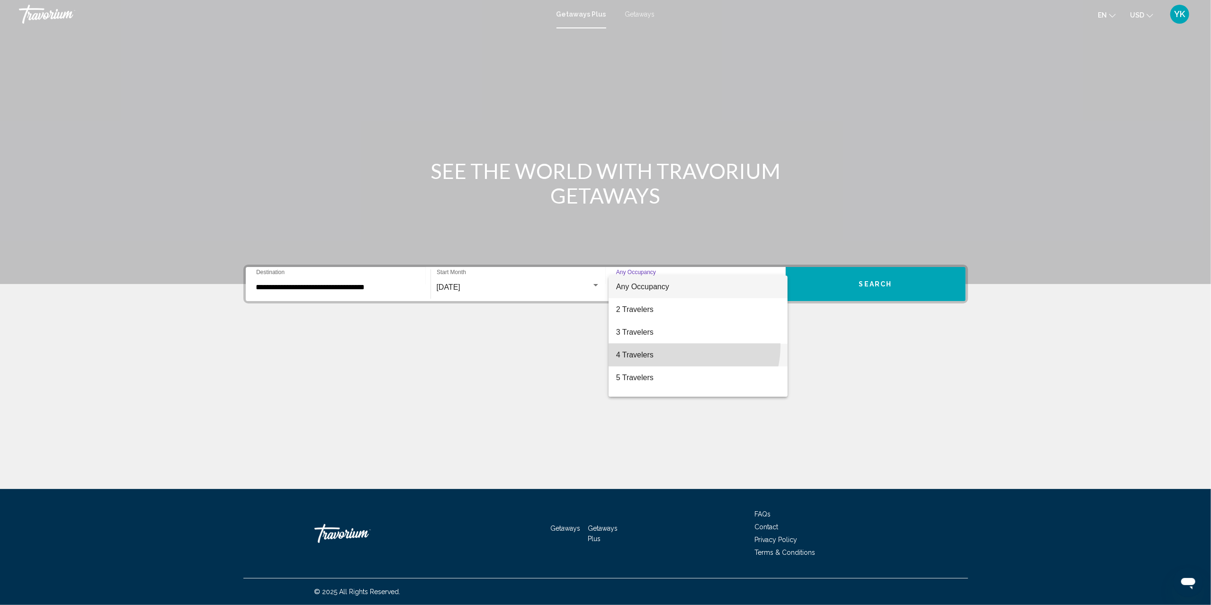
click at [680, 346] on span "4 Travelers" at bounding box center [698, 355] width 164 height 23
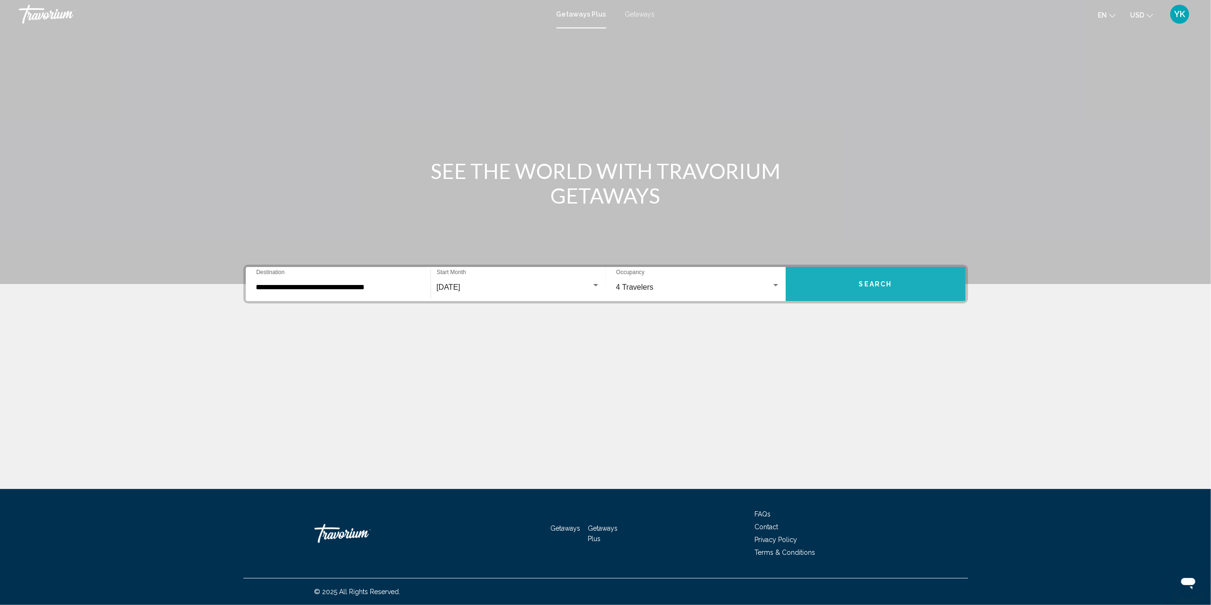
click at [892, 284] on button "Search" at bounding box center [875, 284] width 180 height 34
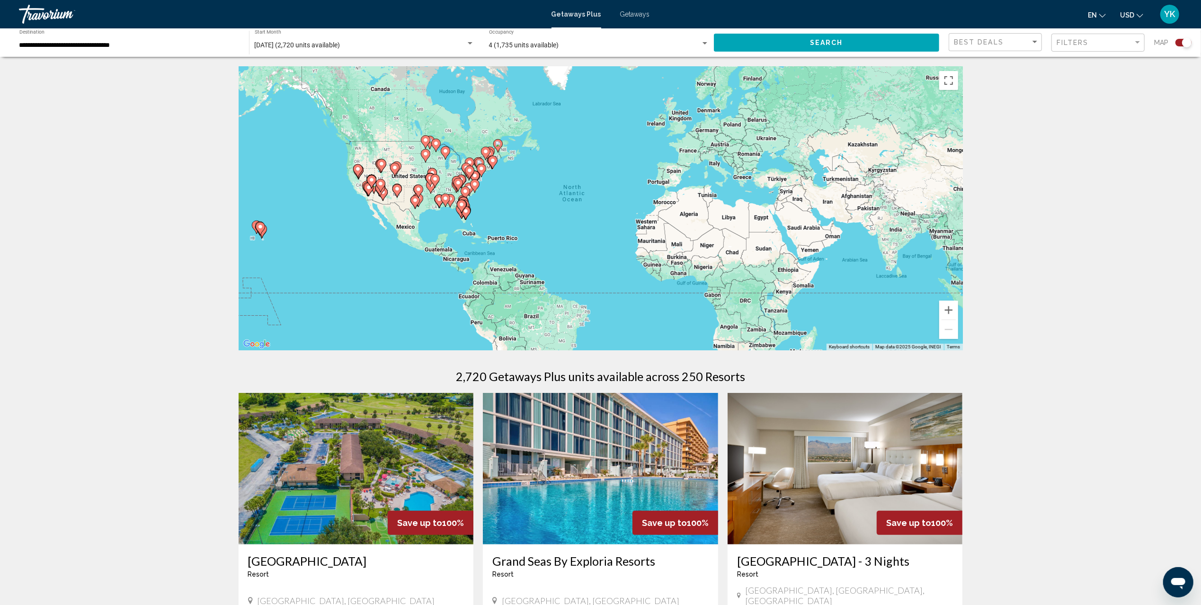
click at [491, 151] on icon "Main content" at bounding box center [485, 153] width 9 height 13
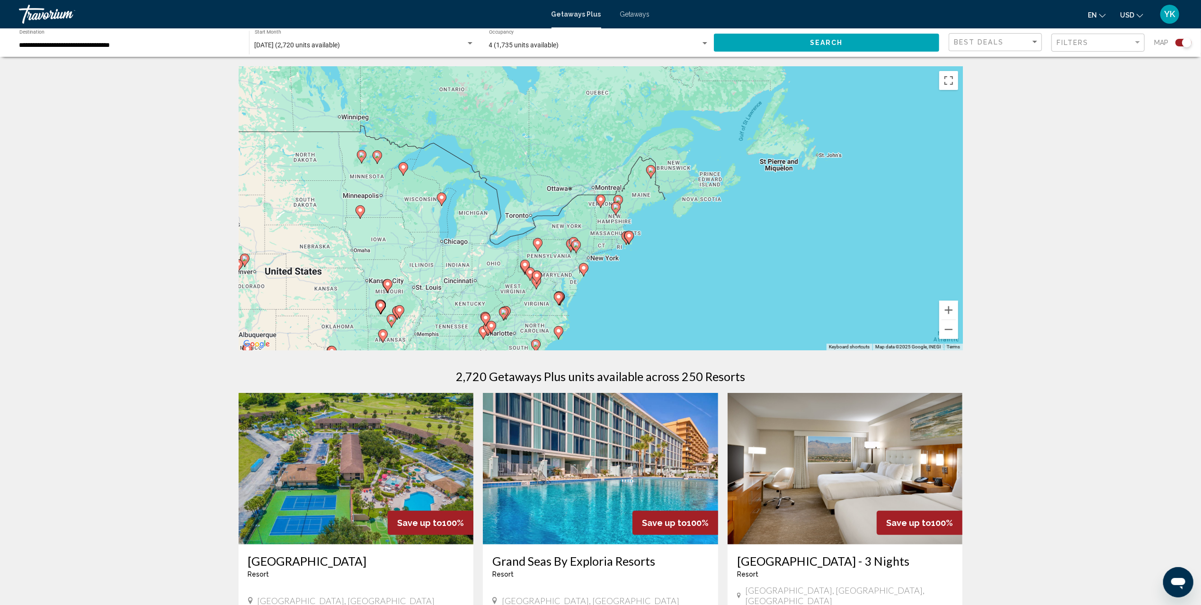
click at [616, 209] on image "Main content" at bounding box center [616, 207] width 6 height 6
click at [618, 199] on image "Main content" at bounding box center [618, 200] width 6 height 6
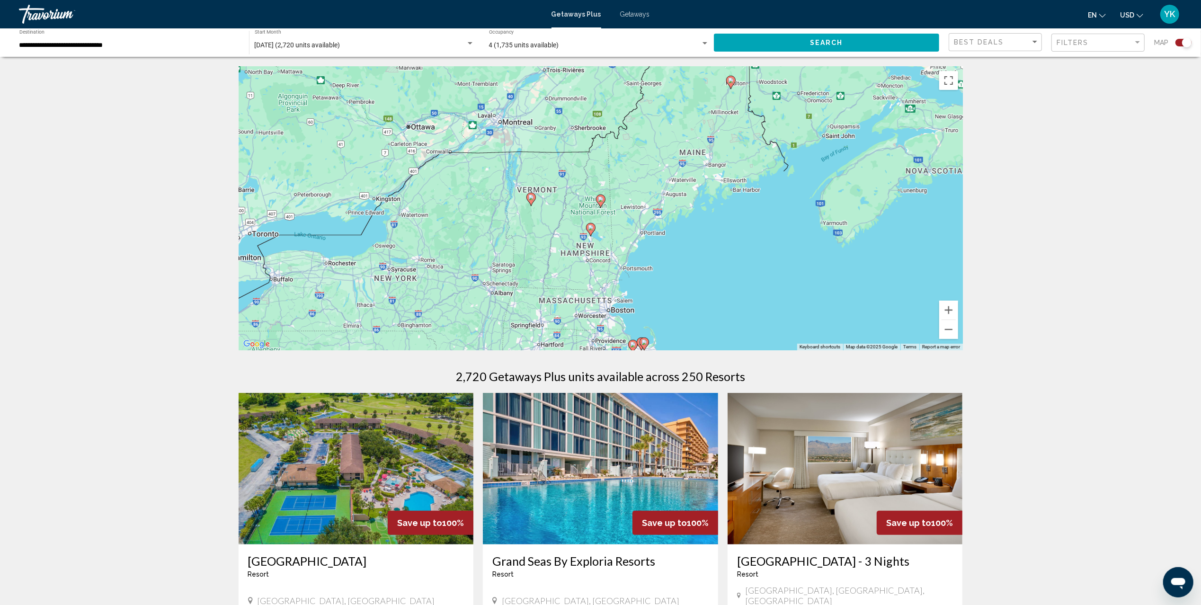
click at [599, 199] on image "Main content" at bounding box center [601, 199] width 6 height 6
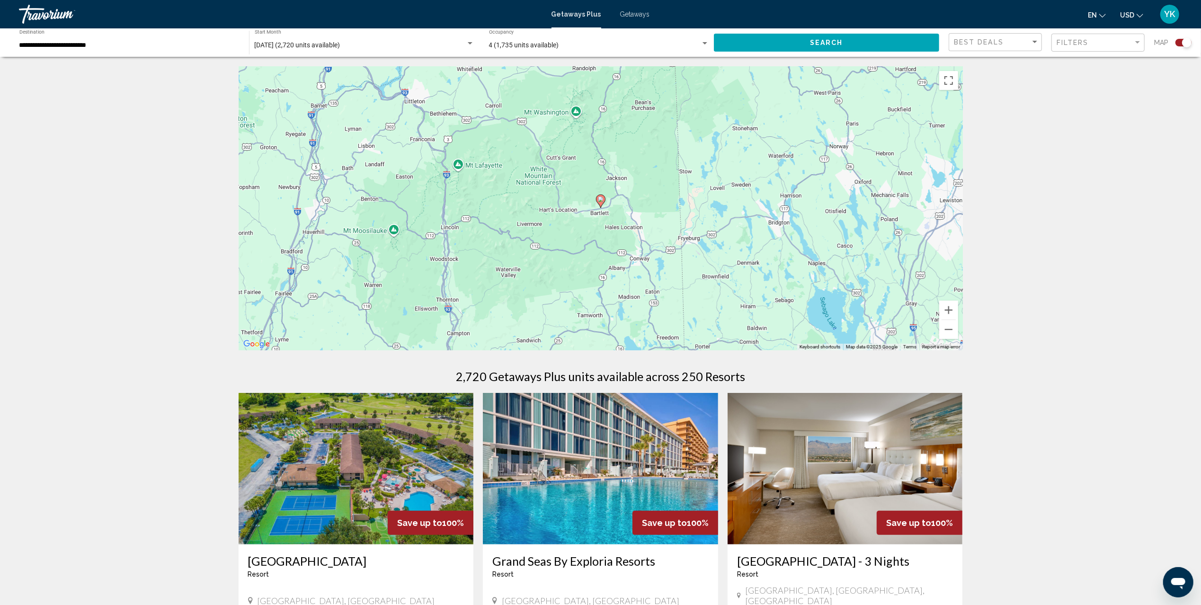
click at [601, 199] on image "Main content" at bounding box center [601, 199] width 6 height 6
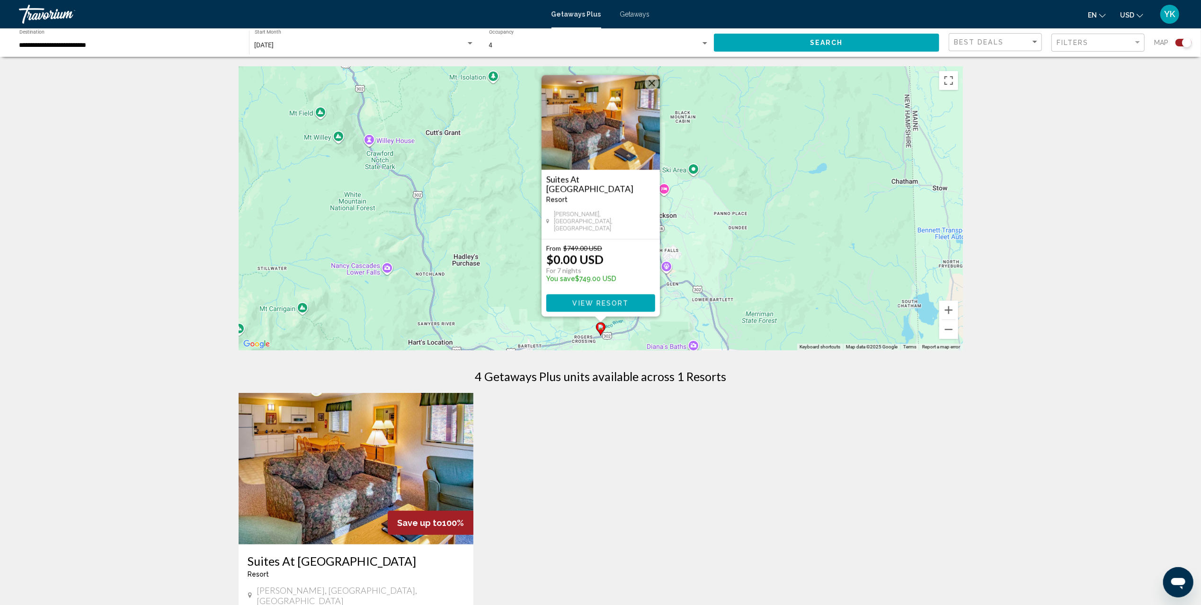
click at [650, 87] on button "Close" at bounding box center [652, 83] width 14 height 14
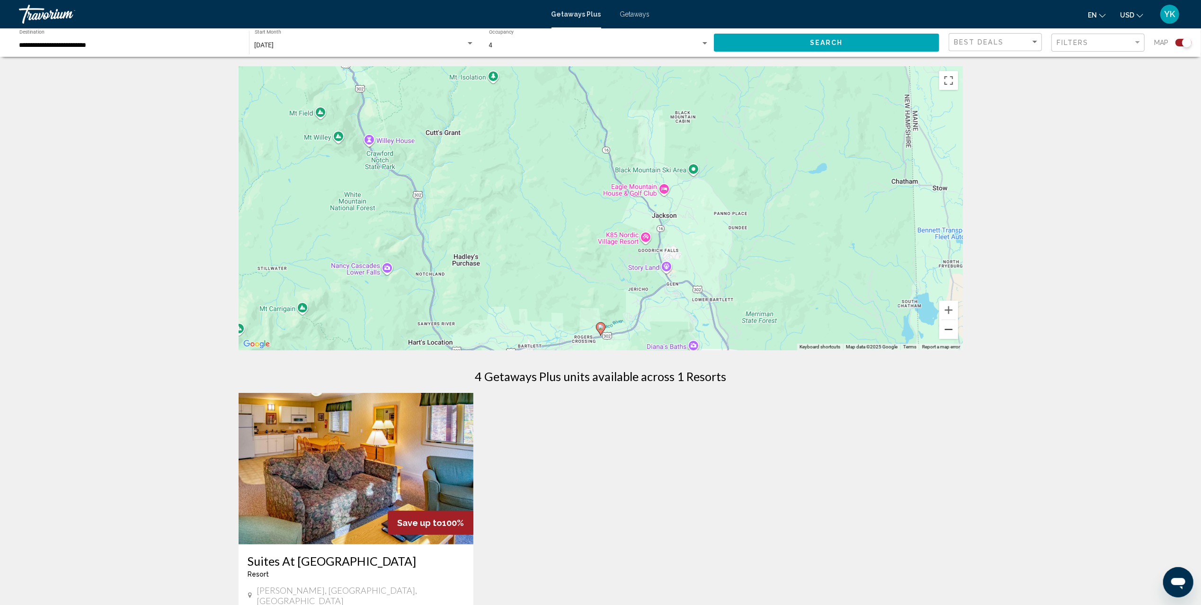
click at [947, 328] on button "Zoom out" at bounding box center [948, 329] width 19 height 19
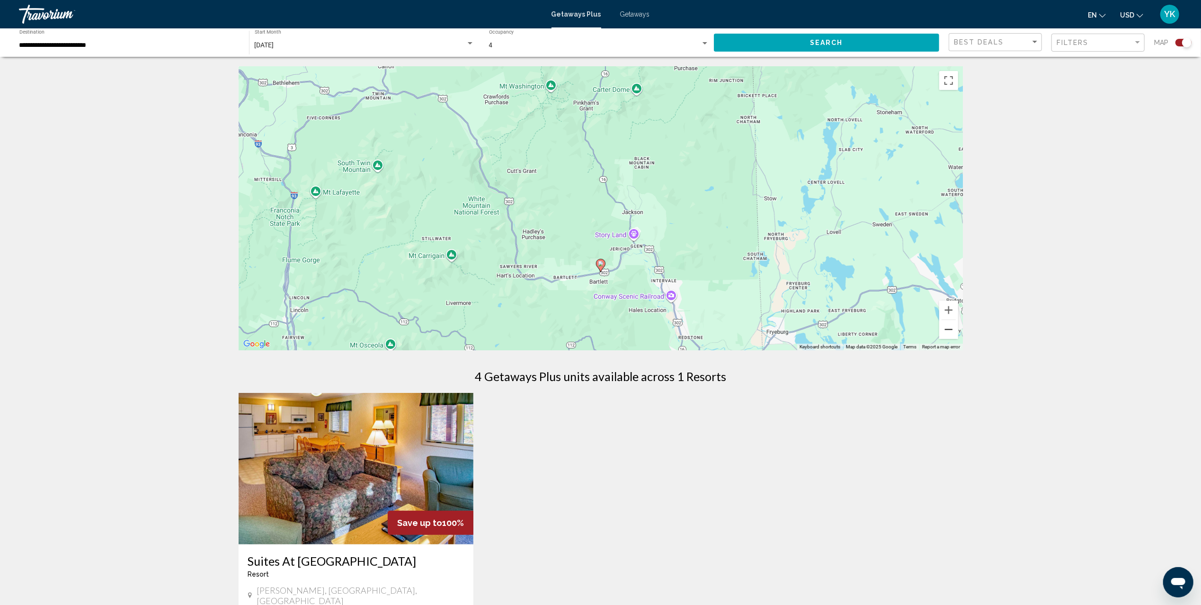
click at [947, 328] on button "Zoom out" at bounding box center [948, 329] width 19 height 19
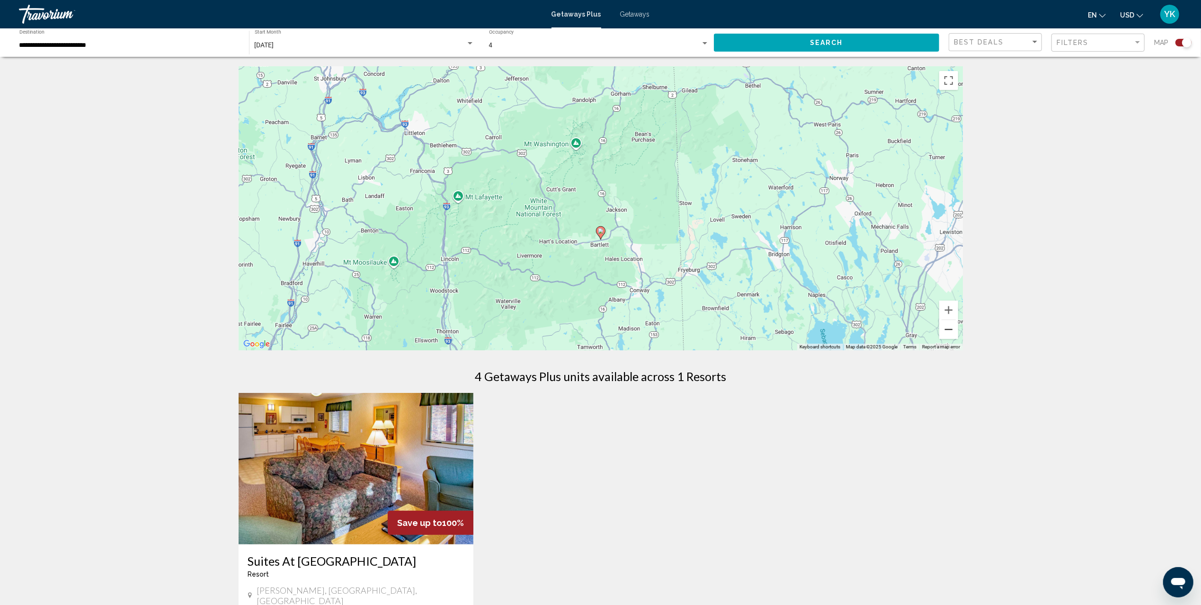
click at [947, 328] on button "Zoom out" at bounding box center [948, 329] width 19 height 19
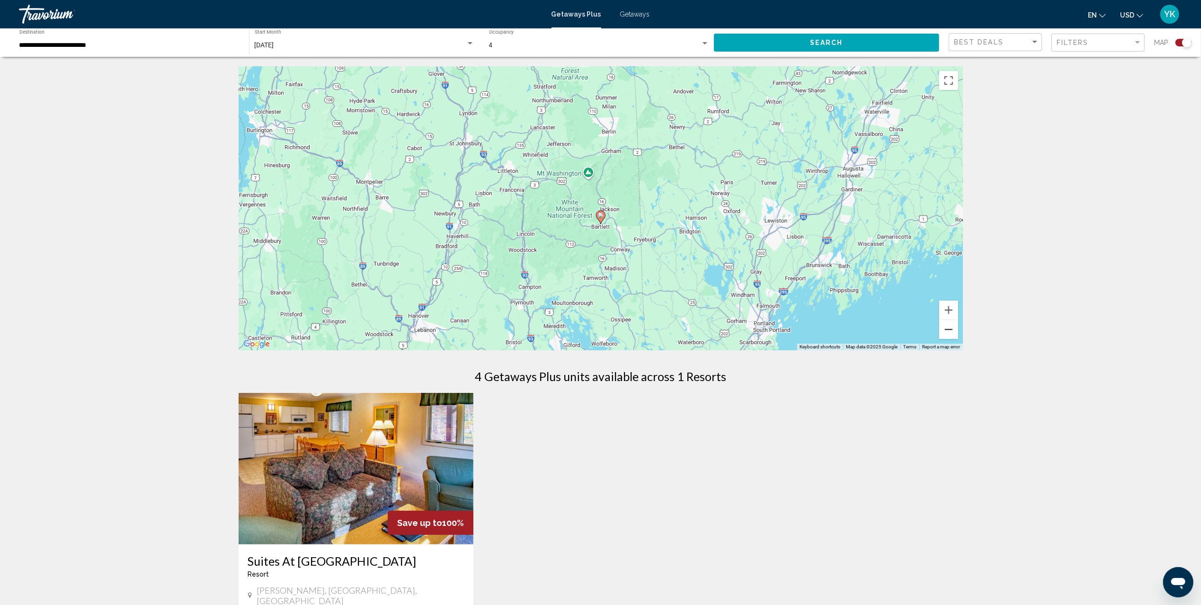
click at [947, 328] on button "Zoom out" at bounding box center [948, 329] width 19 height 19
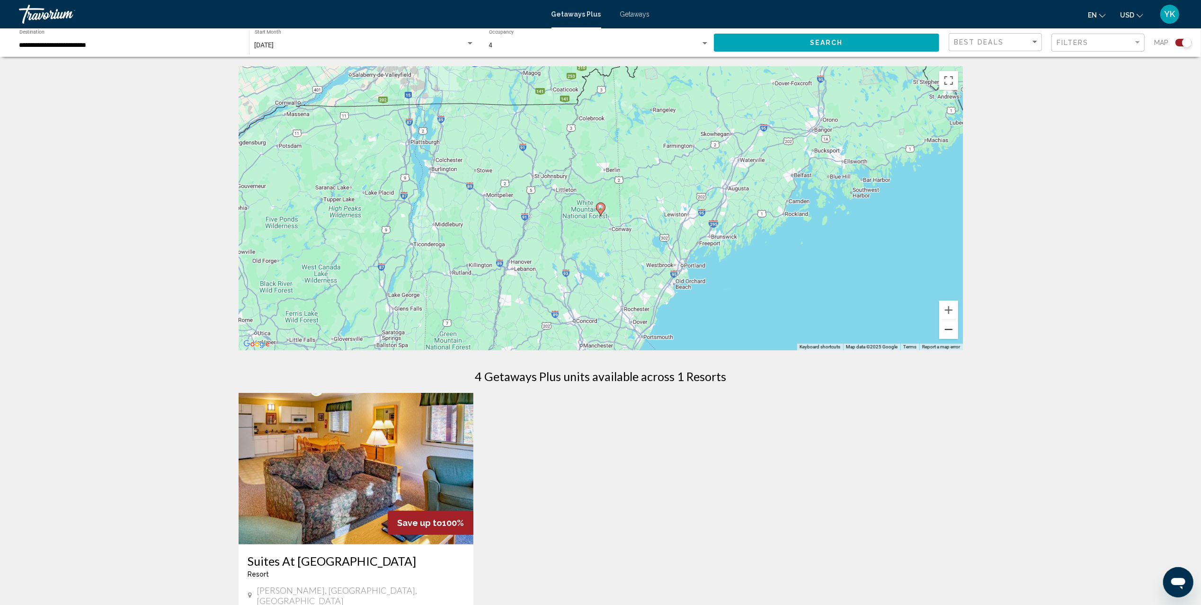
click at [950, 328] on button "Zoom out" at bounding box center [948, 329] width 19 height 19
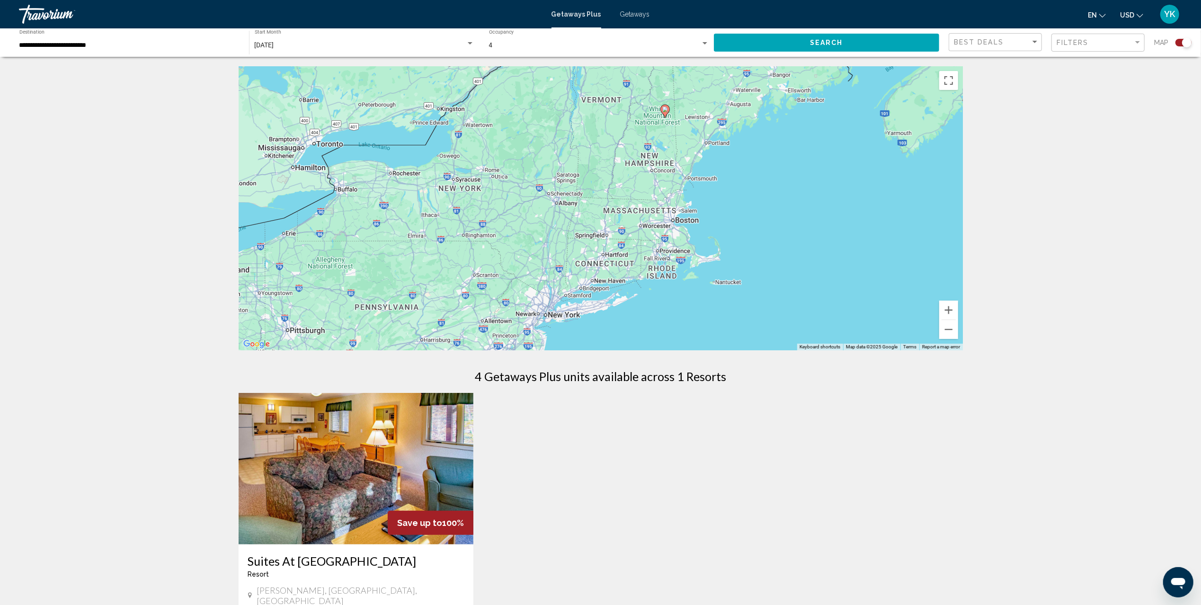
drag, startPoint x: 771, startPoint y: 271, endPoint x: 844, endPoint y: 180, distance: 116.5
click at [842, 181] on div "To activate drag with keyboard, press Alt + Enter. Once in keyboard drag state,…" at bounding box center [601, 208] width 724 height 284
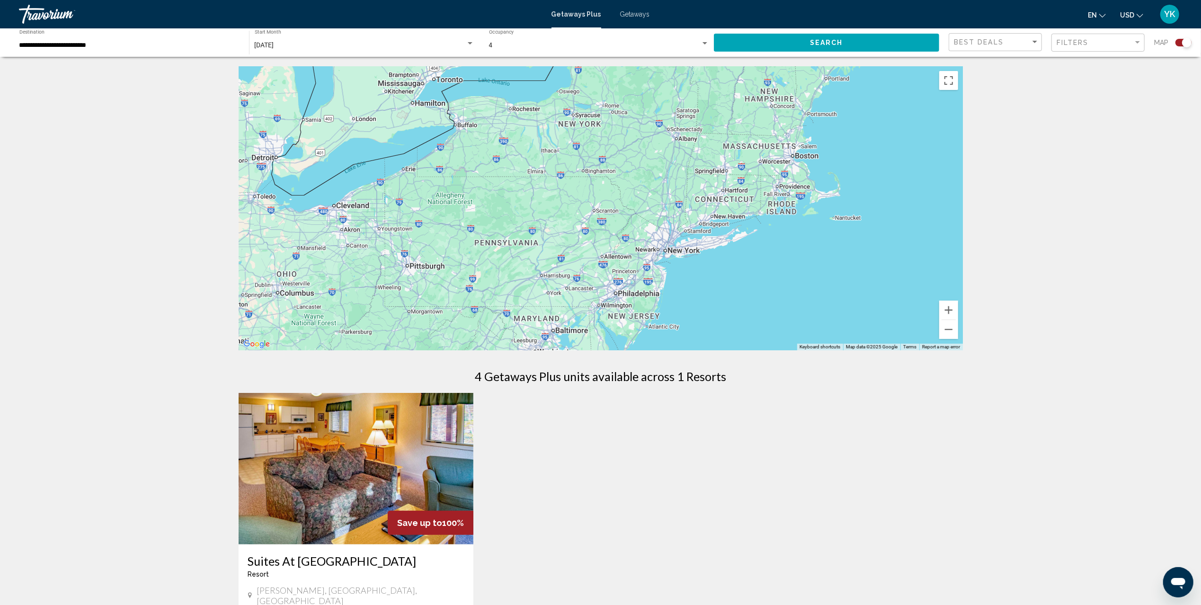
drag, startPoint x: 810, startPoint y: 249, endPoint x: 876, endPoint y: 174, distance: 99.6
click at [876, 174] on div "To activate drag with keyboard, press Alt + Enter. Once in keyboard drag state,…" at bounding box center [601, 208] width 724 height 284
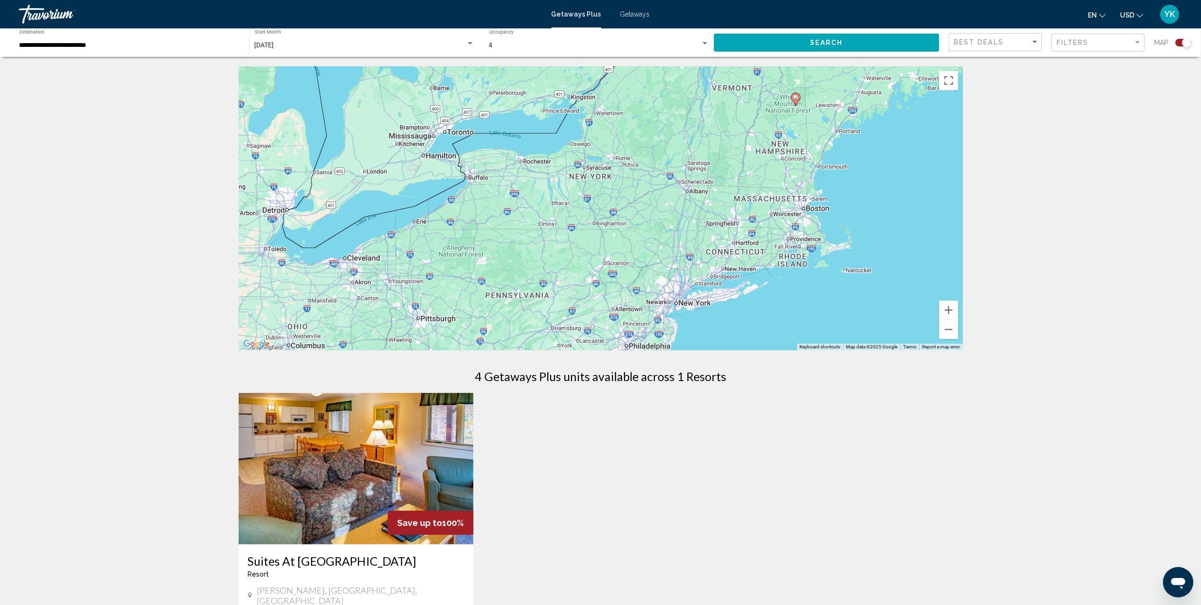
drag, startPoint x: 879, startPoint y: 227, endPoint x: 892, endPoint y: 283, distance: 57.5
click at [892, 283] on div "To activate drag with keyboard, press Alt + Enter. Once in keyboard drag state,…" at bounding box center [601, 208] width 724 height 284
click at [837, 36] on button "Search" at bounding box center [826, 43] width 225 height 18
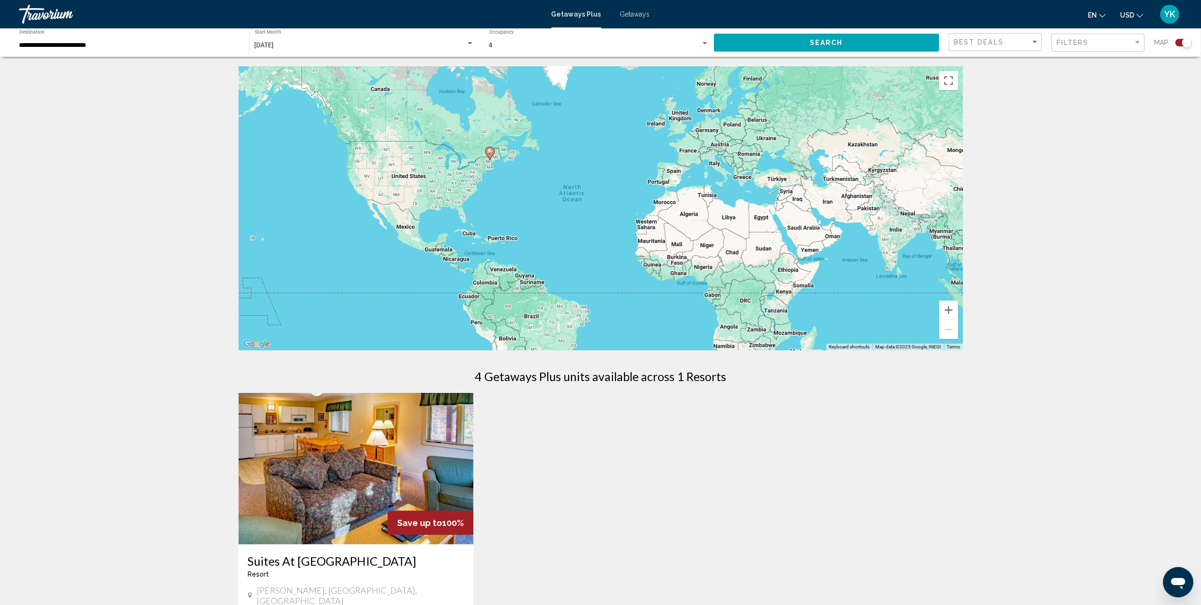
click at [65, 38] on div "**********" at bounding box center [129, 43] width 220 height 26
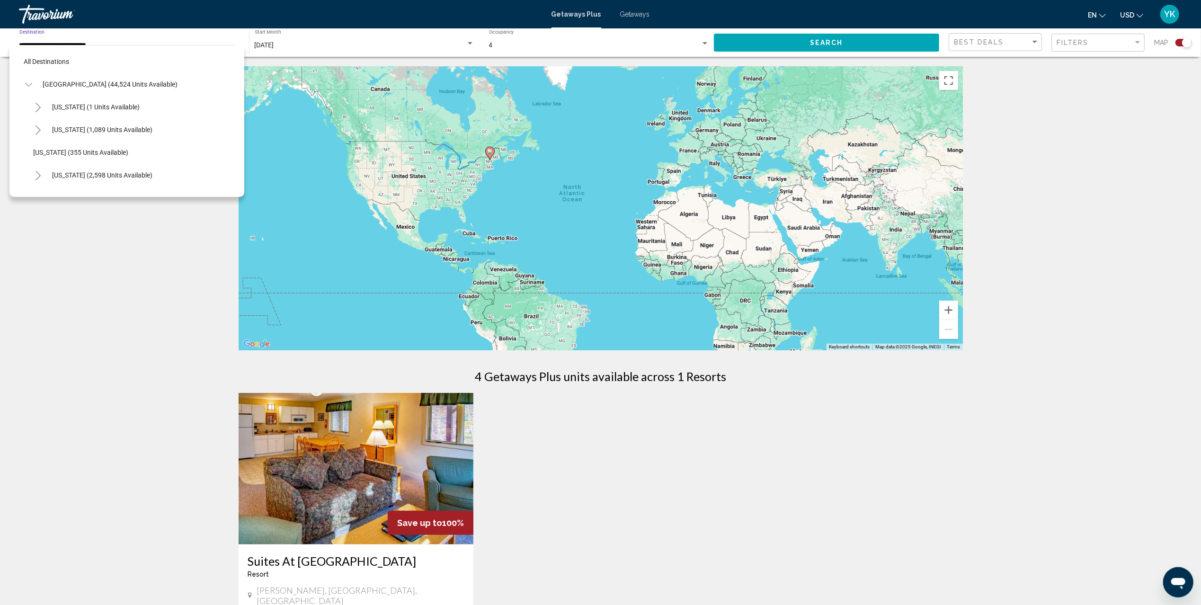
scroll to position [556, 0]
click at [129, 96] on span "New Hampshire (847 units available)" at bounding box center [99, 97] width 95 height 8
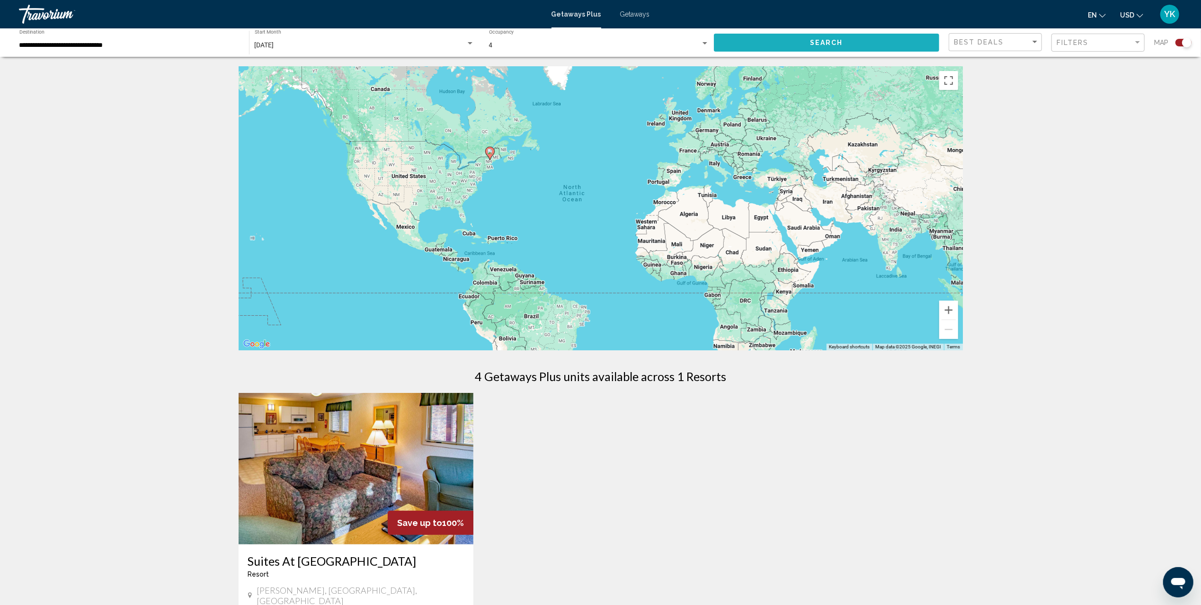
click at [869, 45] on button "Search" at bounding box center [826, 43] width 225 height 18
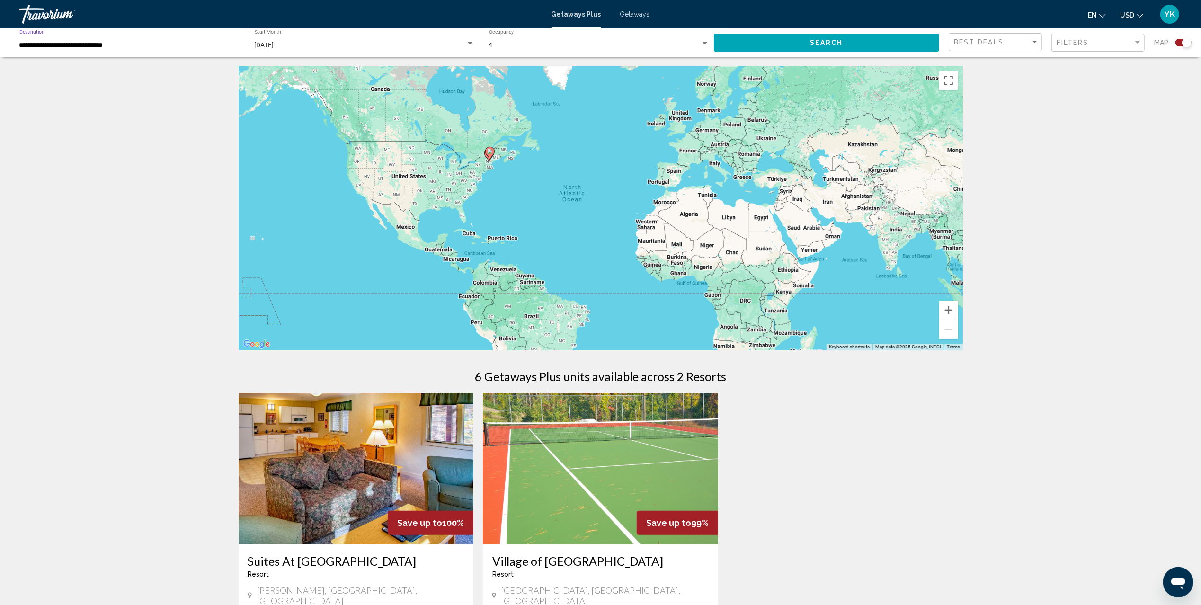
click at [116, 45] on input "**********" at bounding box center [129, 46] width 220 height 8
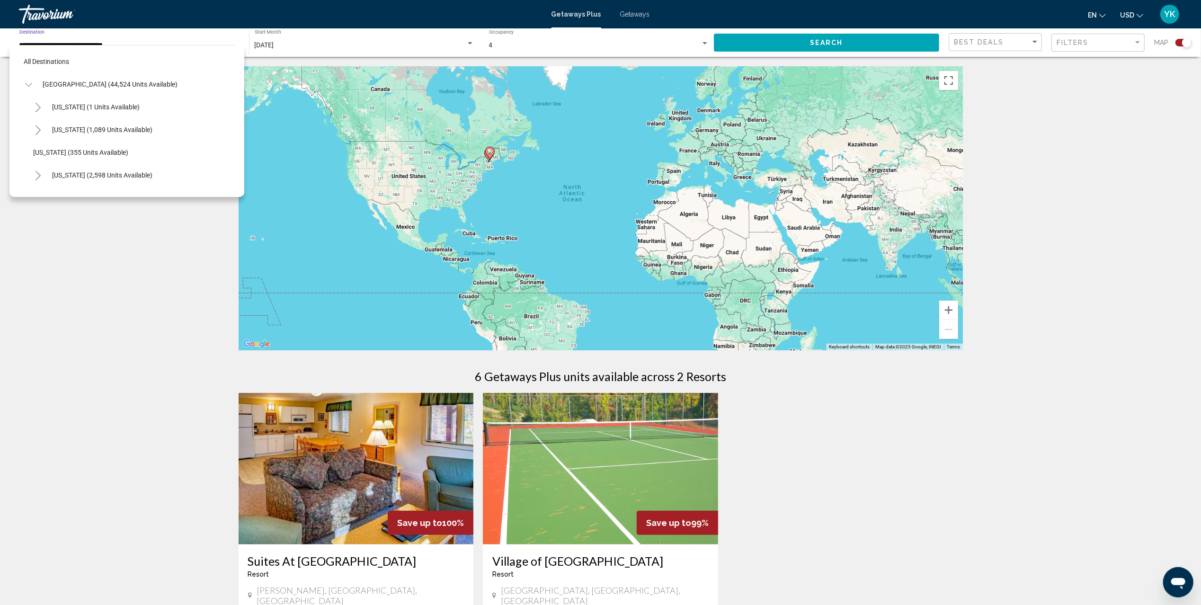
scroll to position [533, 0]
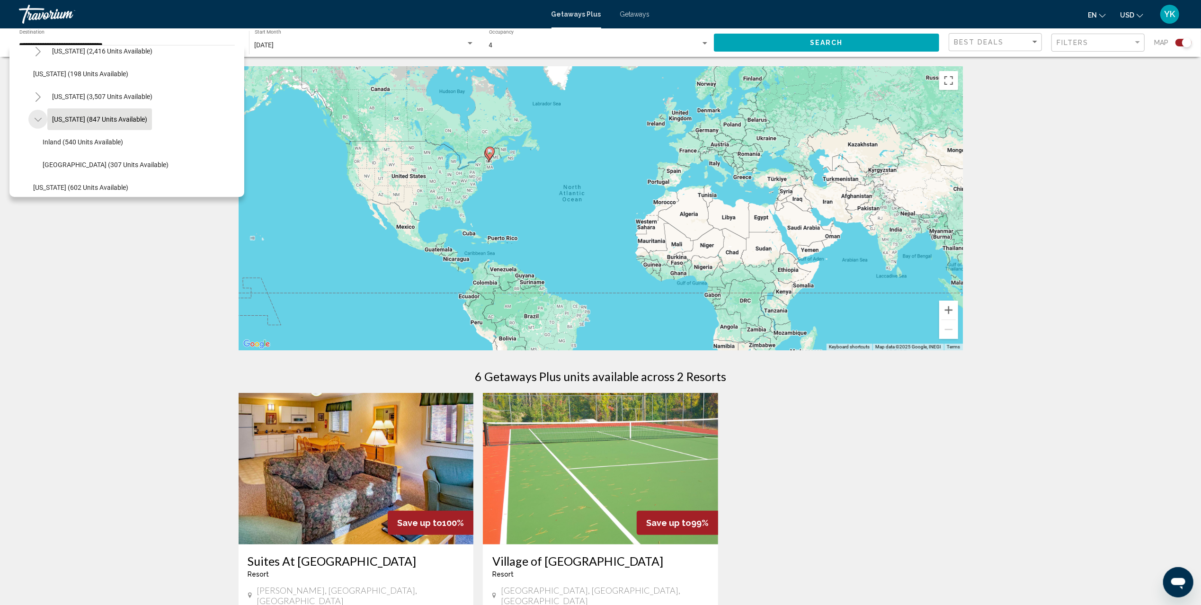
click at [35, 117] on icon "Toggle New Hampshire (847 units available)" at bounding box center [38, 119] width 7 height 9
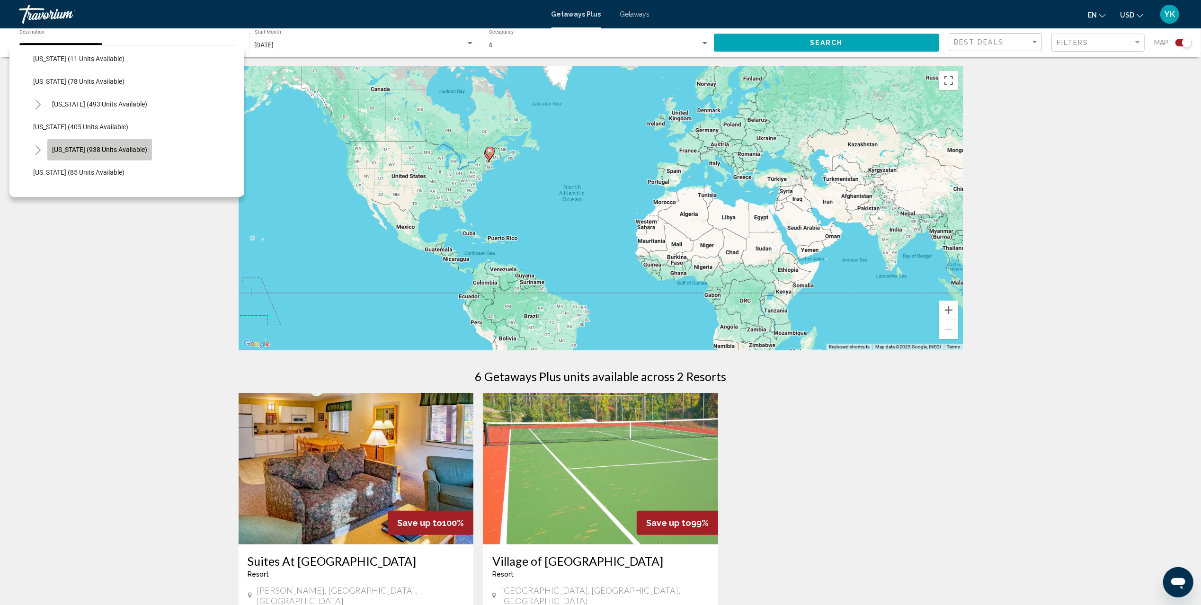
click at [93, 142] on button "Massachusetts (938 units available)" at bounding box center [99, 150] width 105 height 22
type input "**********"
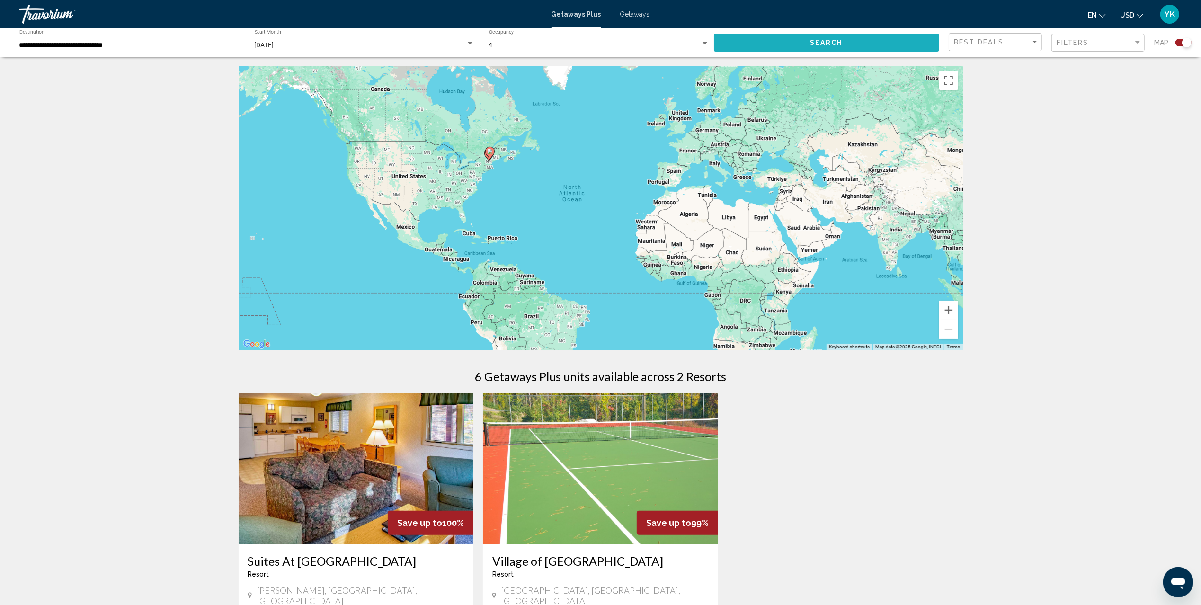
click at [862, 39] on button "Search" at bounding box center [826, 43] width 225 height 18
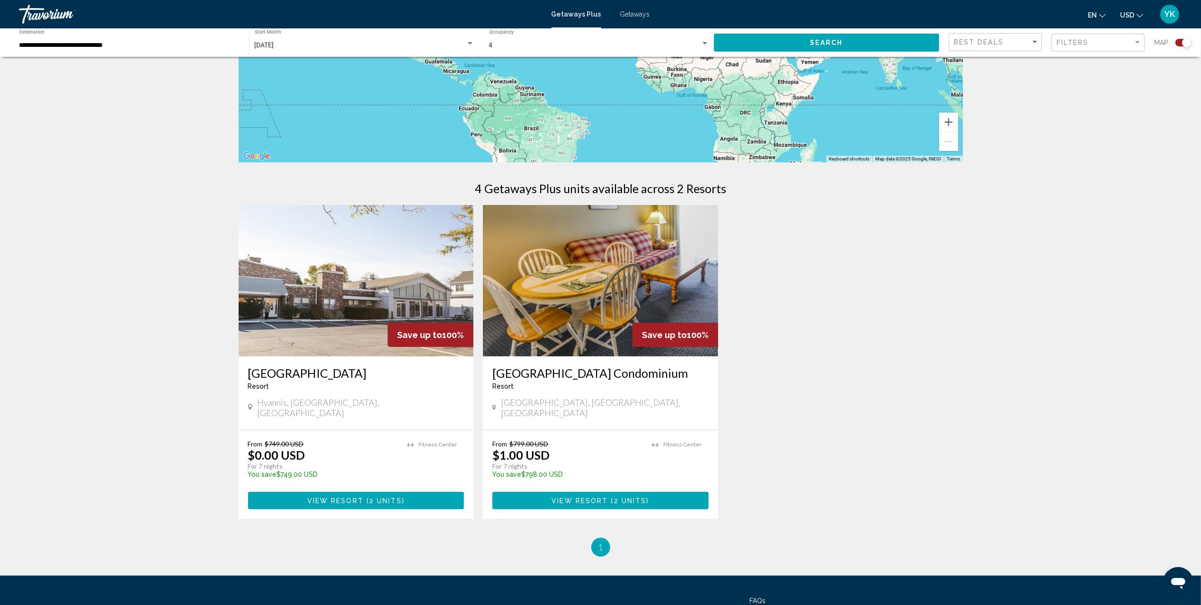
scroll to position [189, 0]
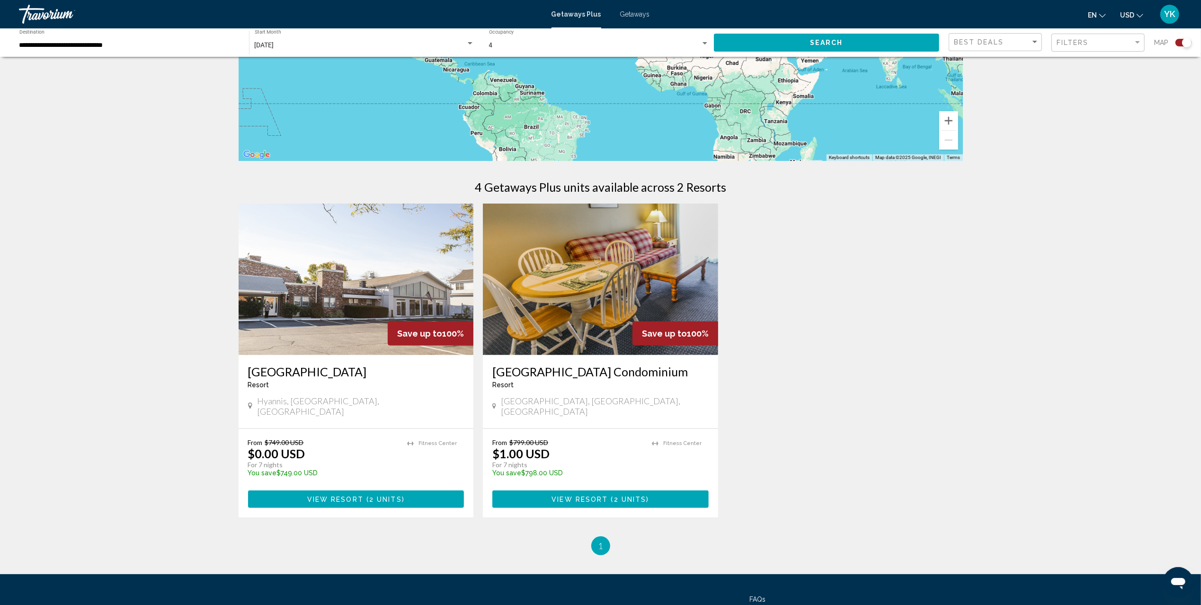
click at [384, 496] on span "2 units" at bounding box center [385, 500] width 33 height 8
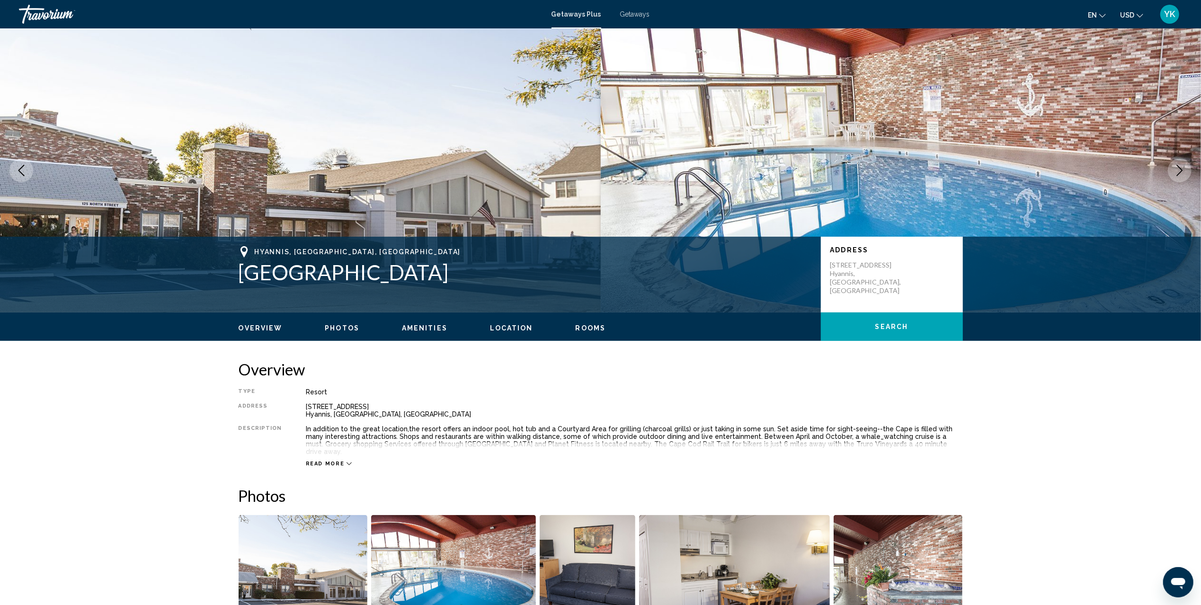
click at [328, 461] on span "Read more" at bounding box center [325, 464] width 39 height 6
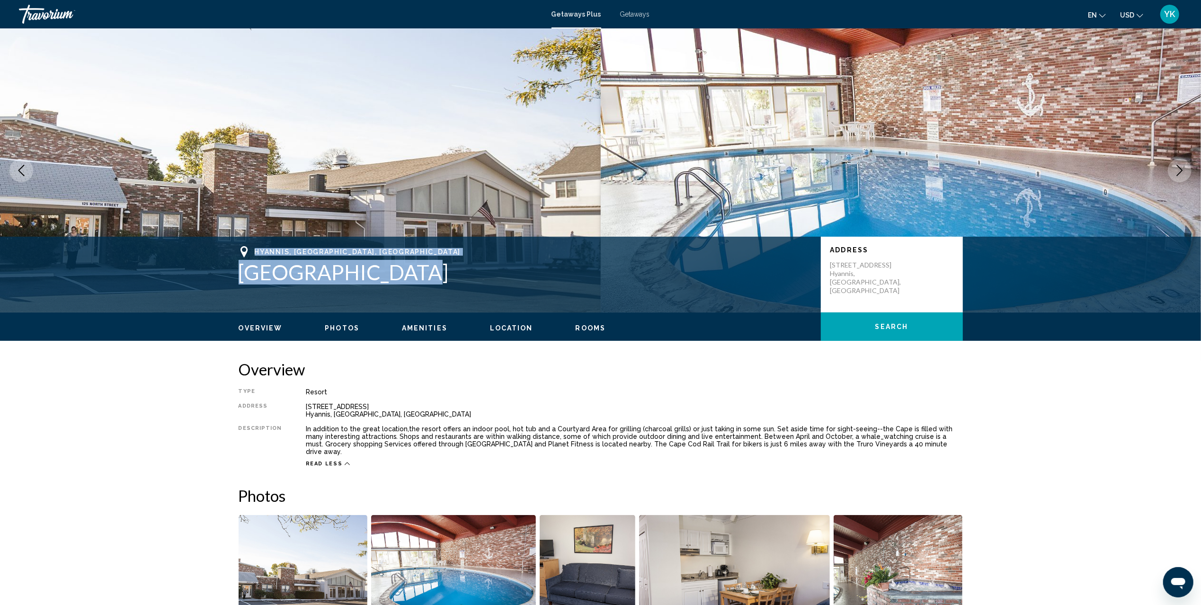
drag, startPoint x: 407, startPoint y: 277, endPoint x: 253, endPoint y: 249, distance: 156.9
click at [253, 249] on div "Hyannis, MA, USA Courtyard Resort" at bounding box center [525, 265] width 573 height 38
copy div "Hyannis, MA, USA Courtyard Resort"
click at [638, 14] on span "Getaways" at bounding box center [635, 14] width 30 height 8
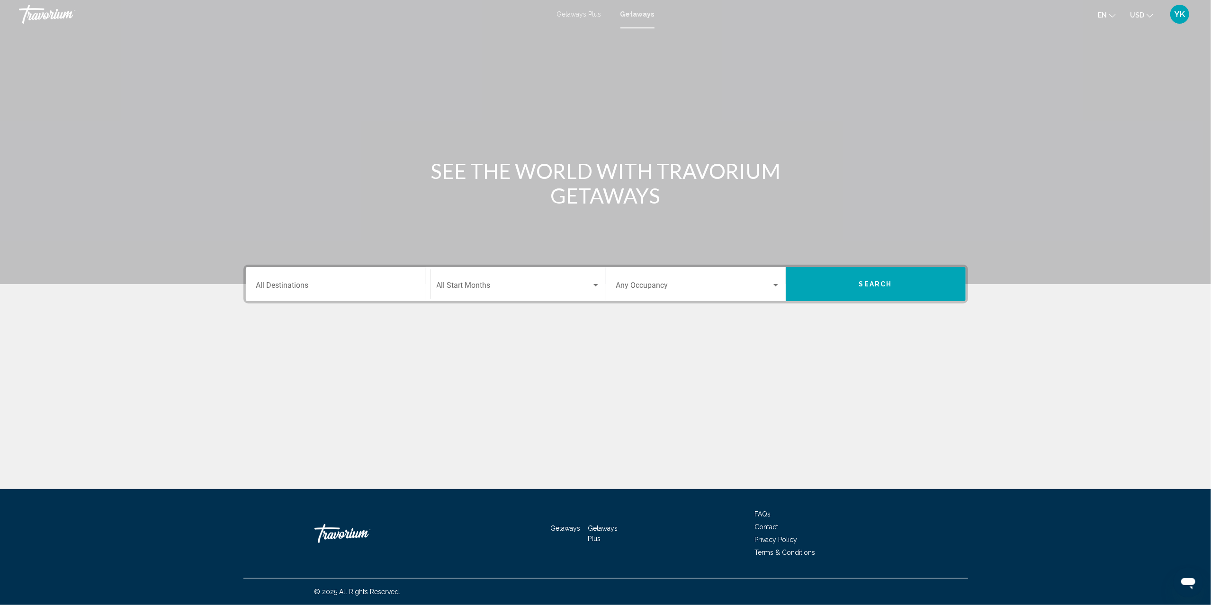
click at [262, 281] on div "Destination All Destinations" at bounding box center [338, 284] width 164 height 30
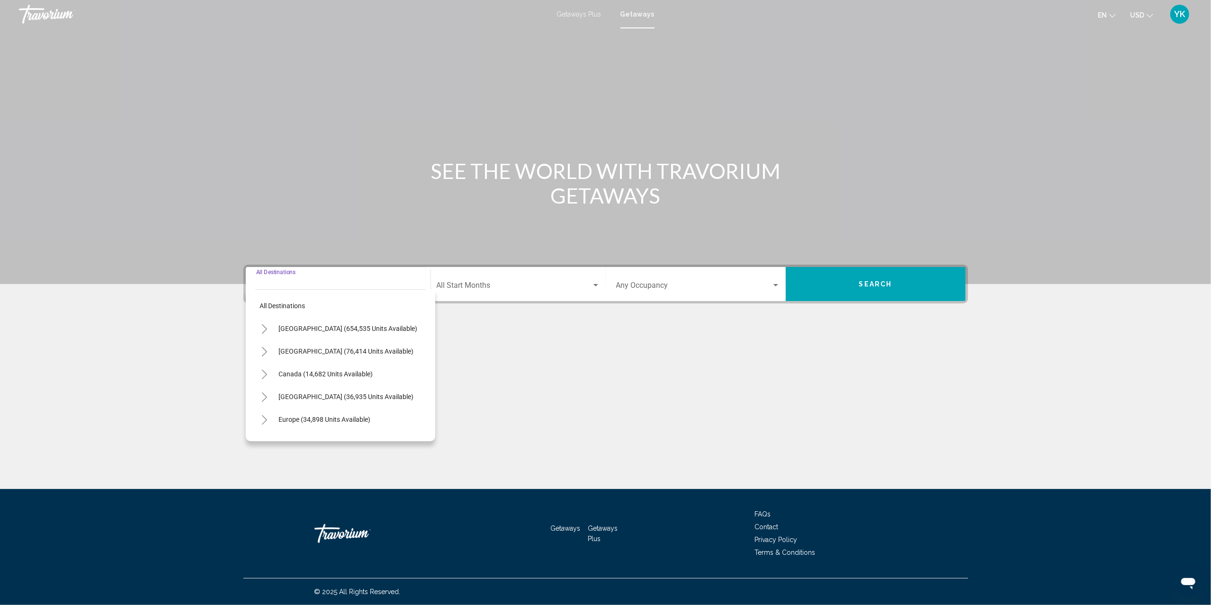
click at [263, 330] on icon "Toggle United States (654,535 units available)" at bounding box center [264, 328] width 7 height 9
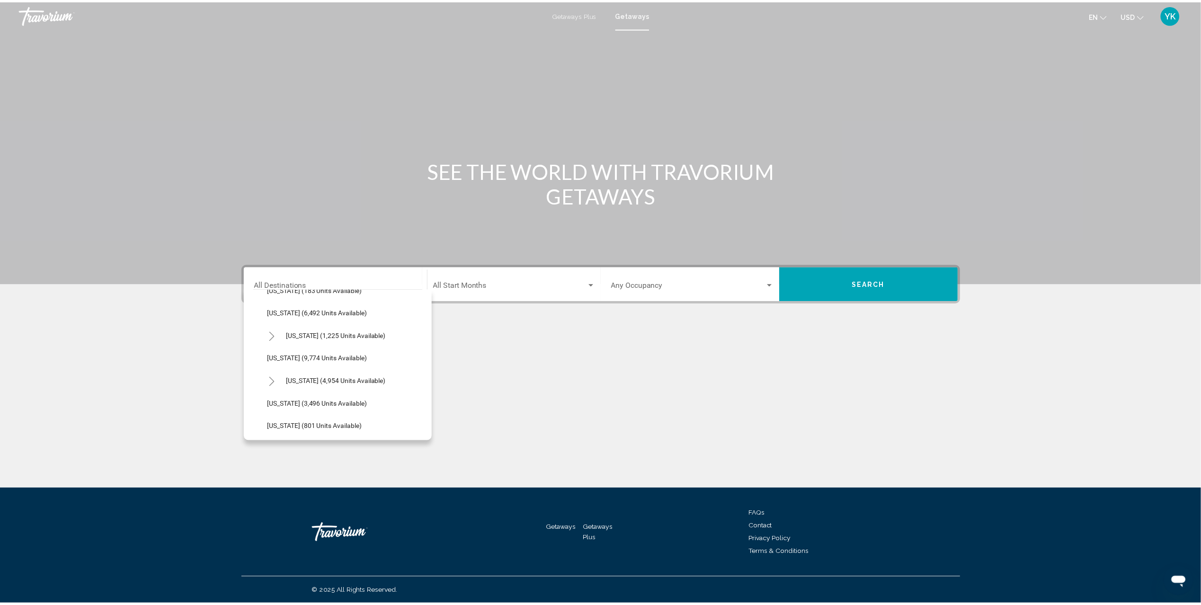
scroll to position [442, 0]
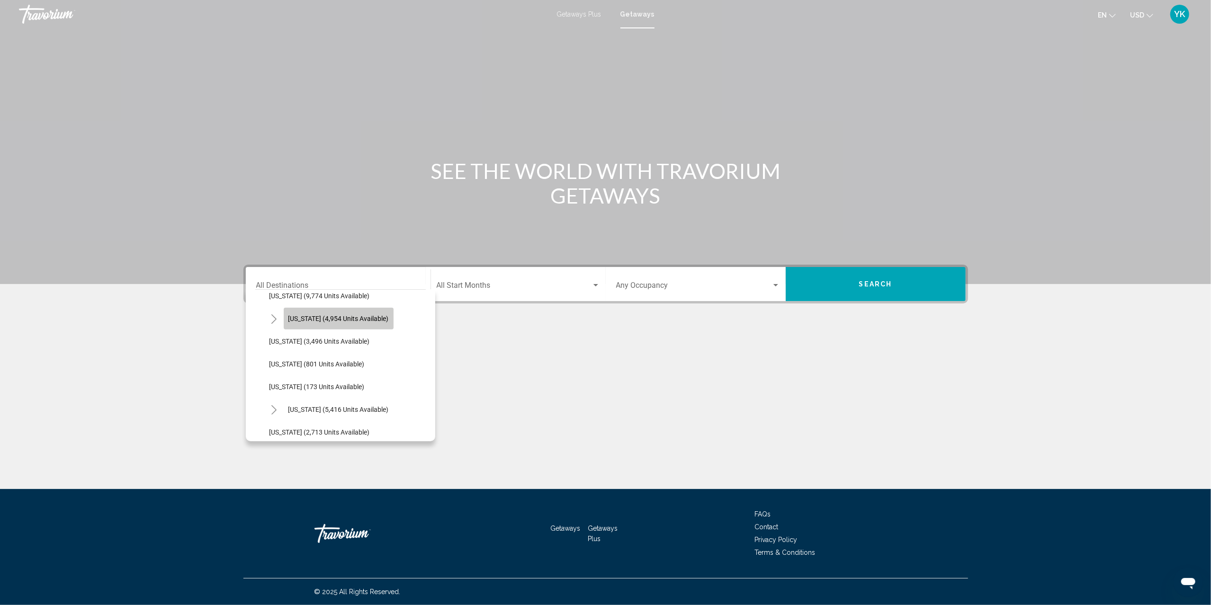
click at [340, 312] on button "[US_STATE] (4,954 units available)" at bounding box center [339, 319] width 110 height 22
type input "**********"
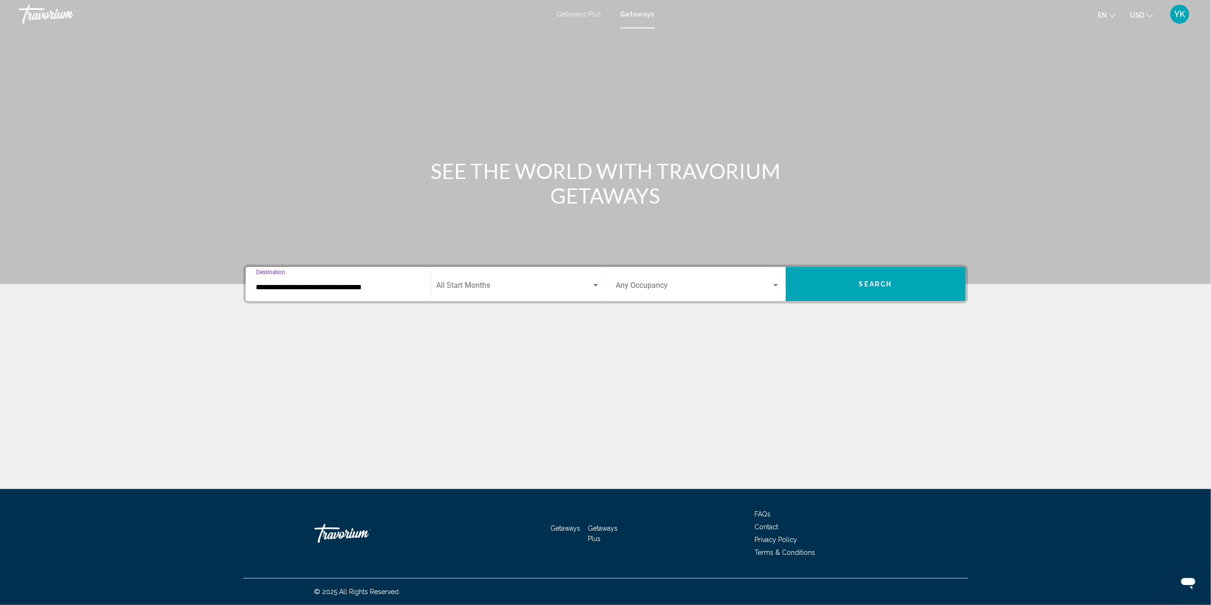
click at [519, 281] on div "Start Month All Start Months" at bounding box center [518, 284] width 163 height 30
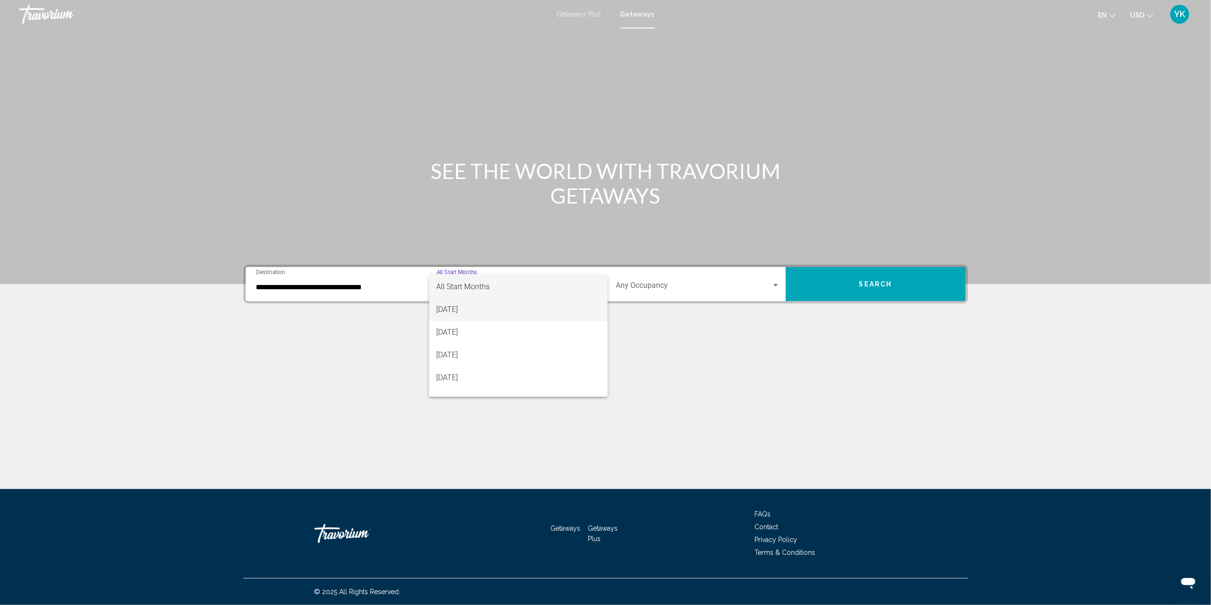
click at [521, 315] on span "[DATE]" at bounding box center [518, 309] width 163 height 23
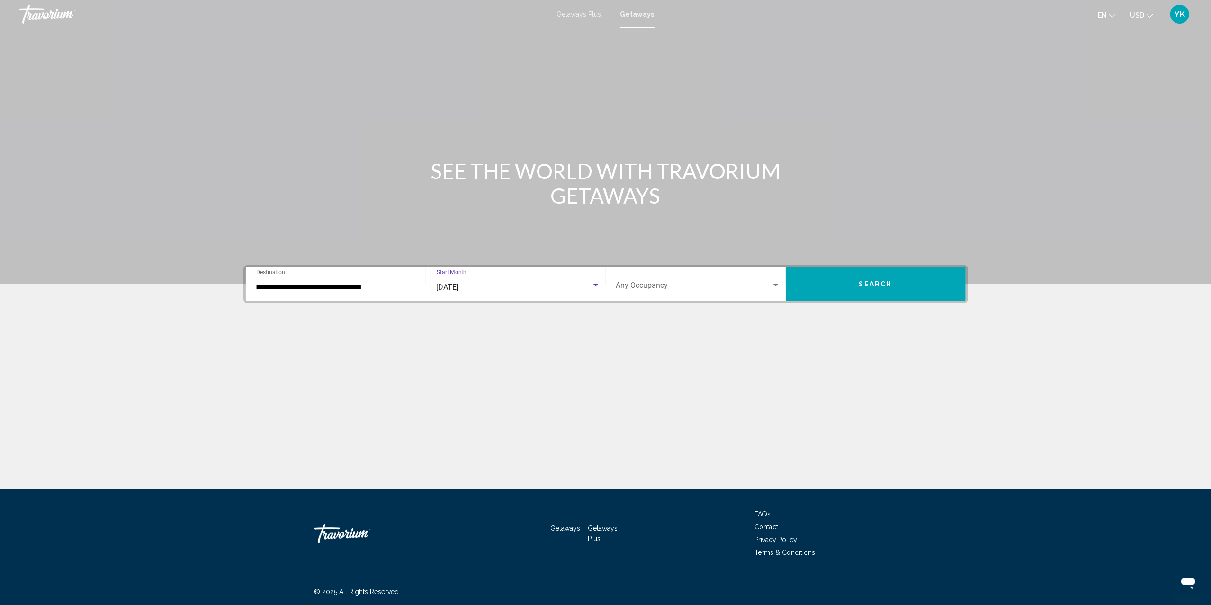
click at [658, 287] on span "Search widget" at bounding box center [693, 287] width 155 height 9
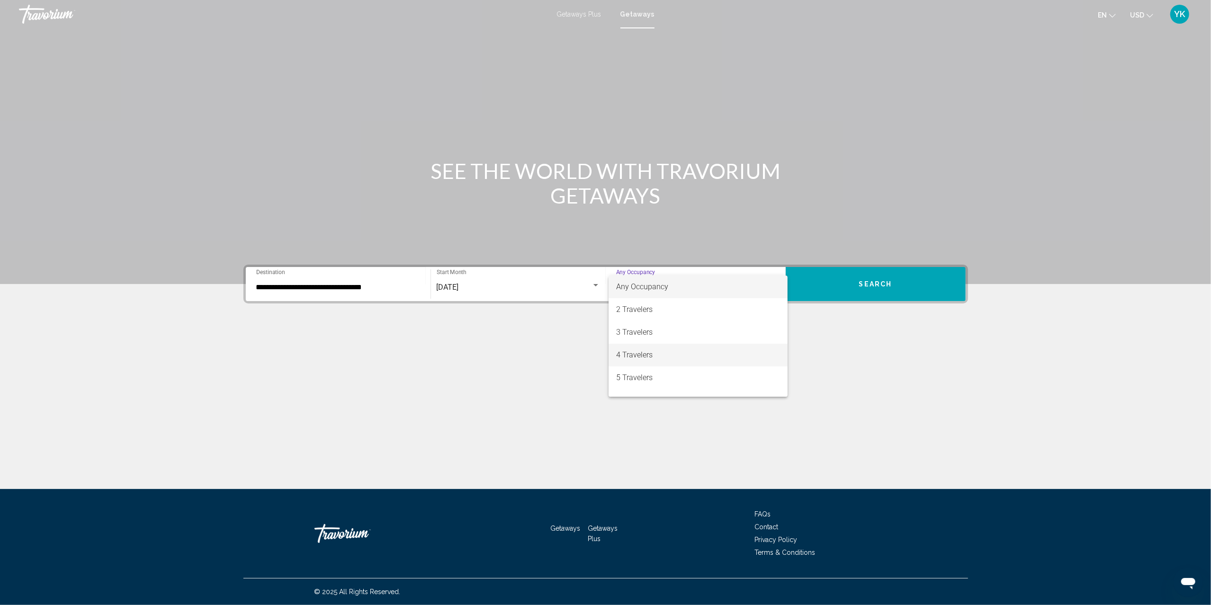
click at [664, 348] on span "4 Travelers" at bounding box center [698, 355] width 164 height 23
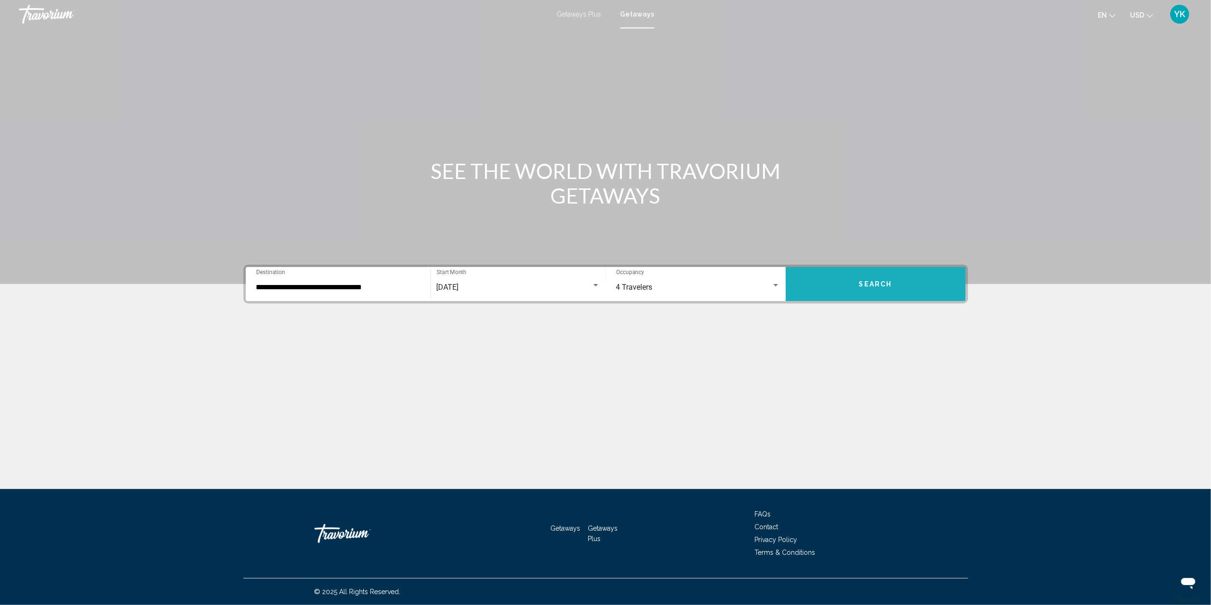
click at [887, 275] on button "Search" at bounding box center [875, 284] width 180 height 34
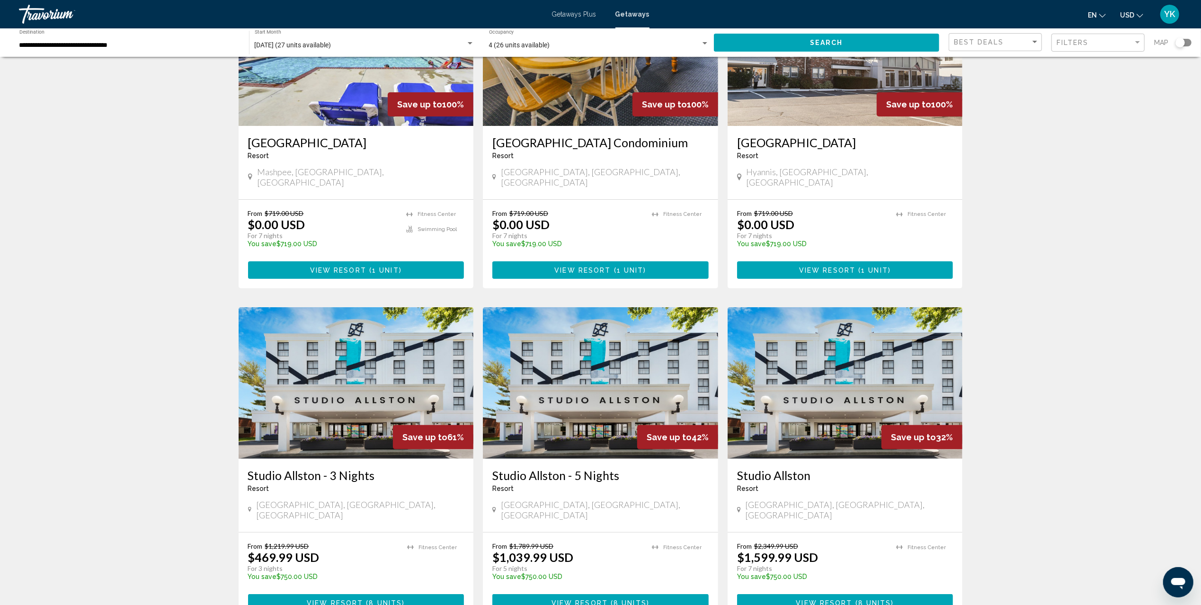
scroll to position [126, 0]
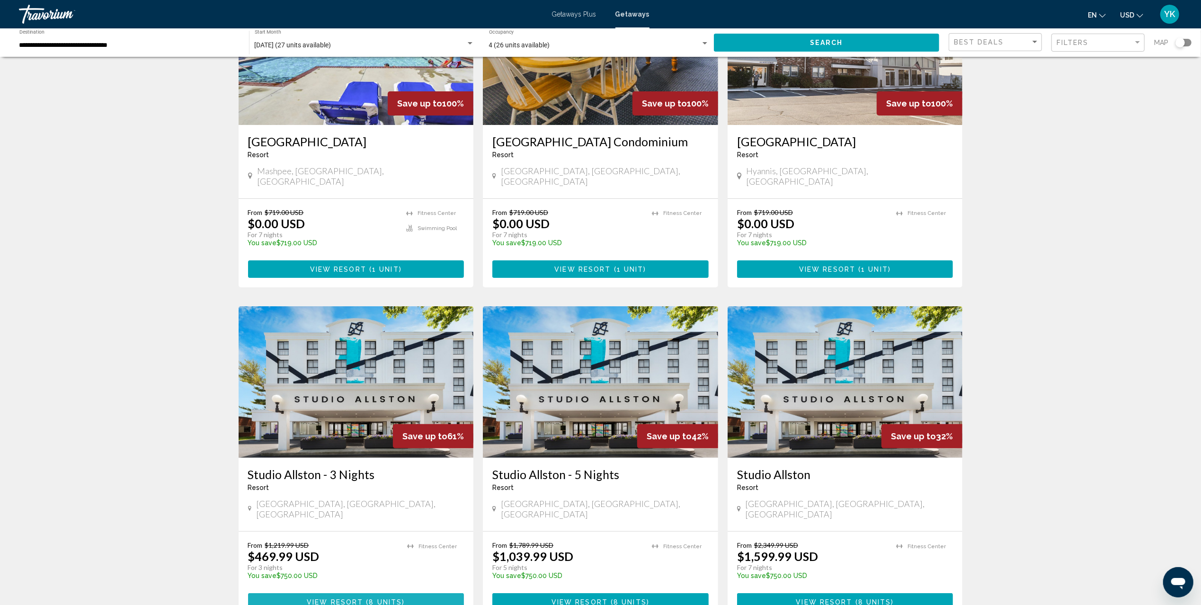
click at [413, 593] on button "View Resort ( 8 units )" at bounding box center [356, 602] width 216 height 18
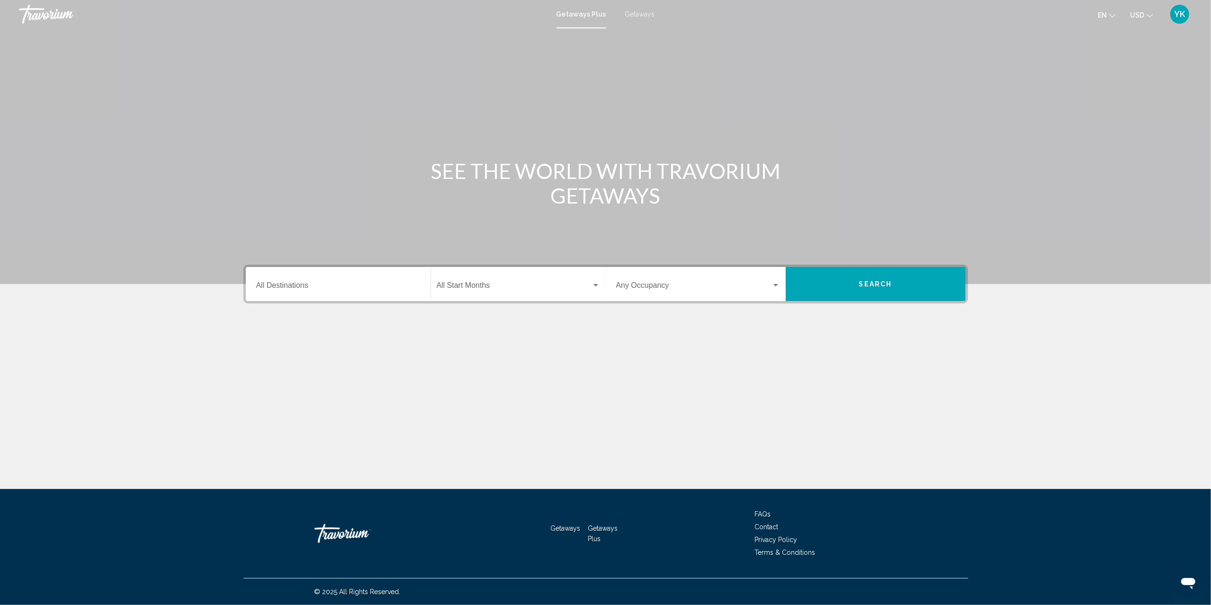
click at [345, 280] on div "Destination All Destinations" at bounding box center [338, 284] width 164 height 30
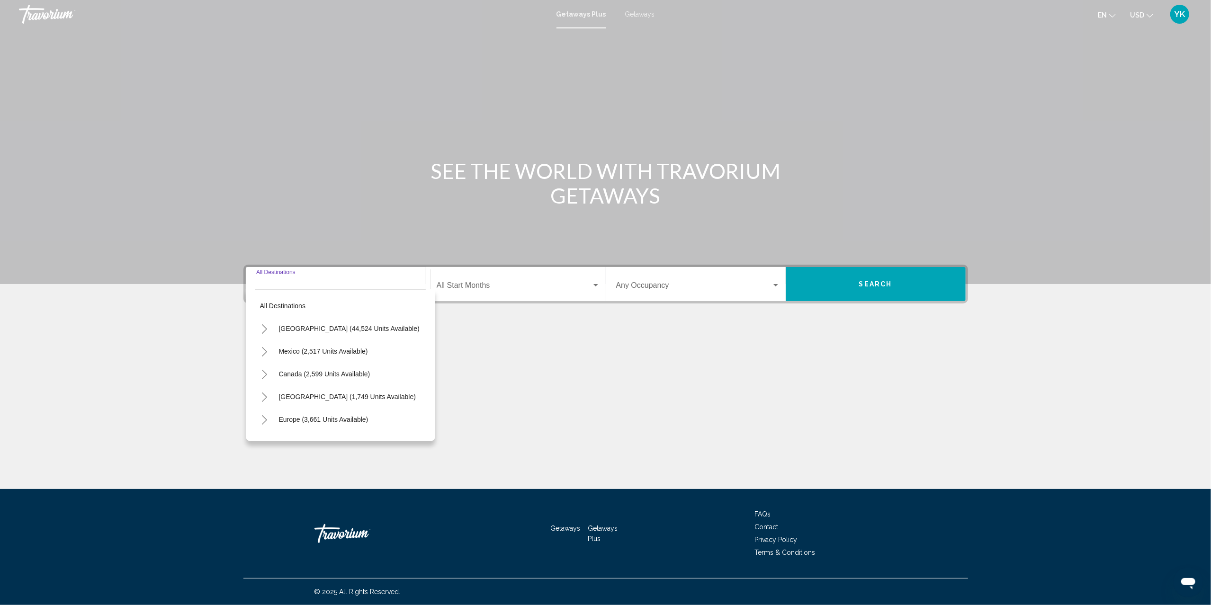
click at [265, 328] on icon "Toggle United States (44,524 units available)" at bounding box center [264, 328] width 5 height 9
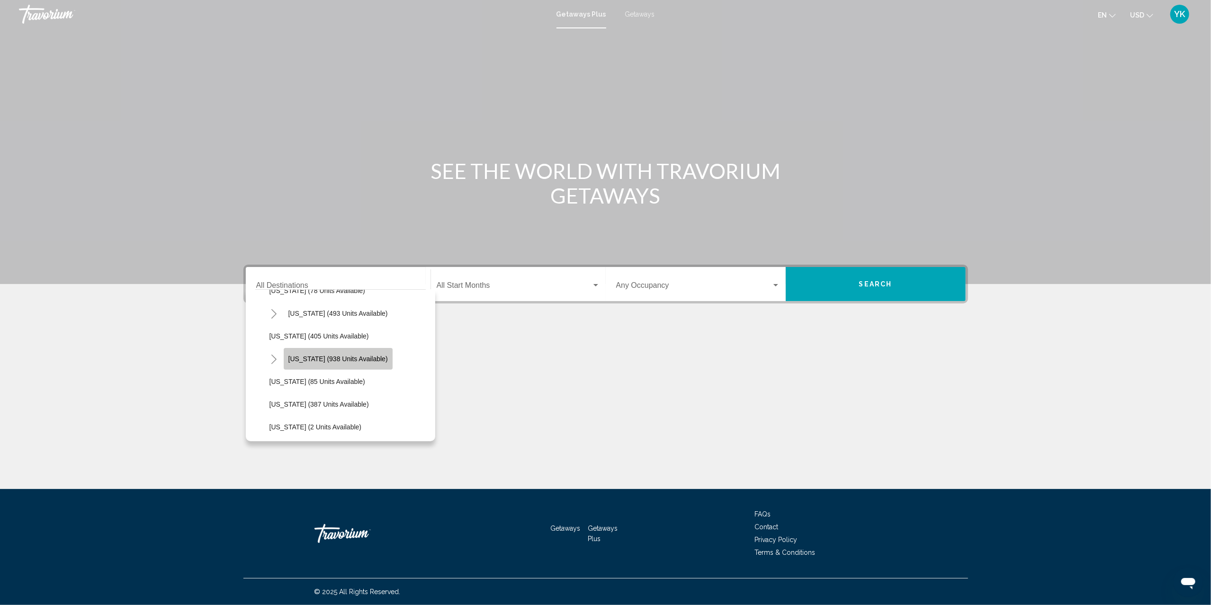
click at [347, 349] on button "[US_STATE] (938 units available)" at bounding box center [338, 359] width 109 height 22
type input "**********"
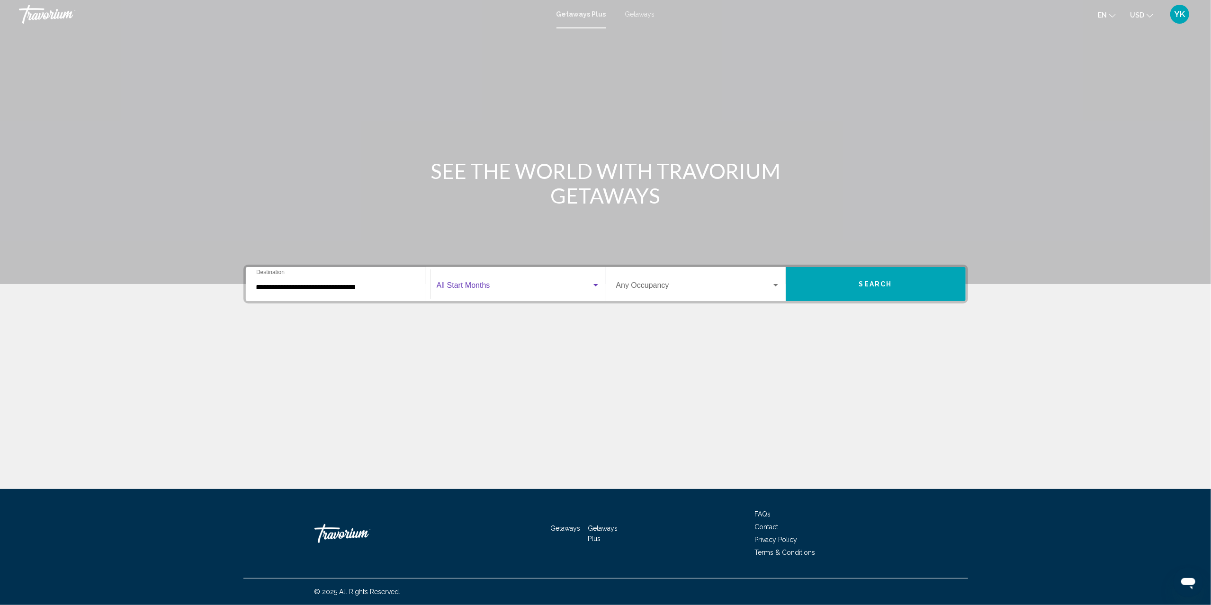
click at [466, 283] on span "Search widget" at bounding box center [514, 287] width 155 height 9
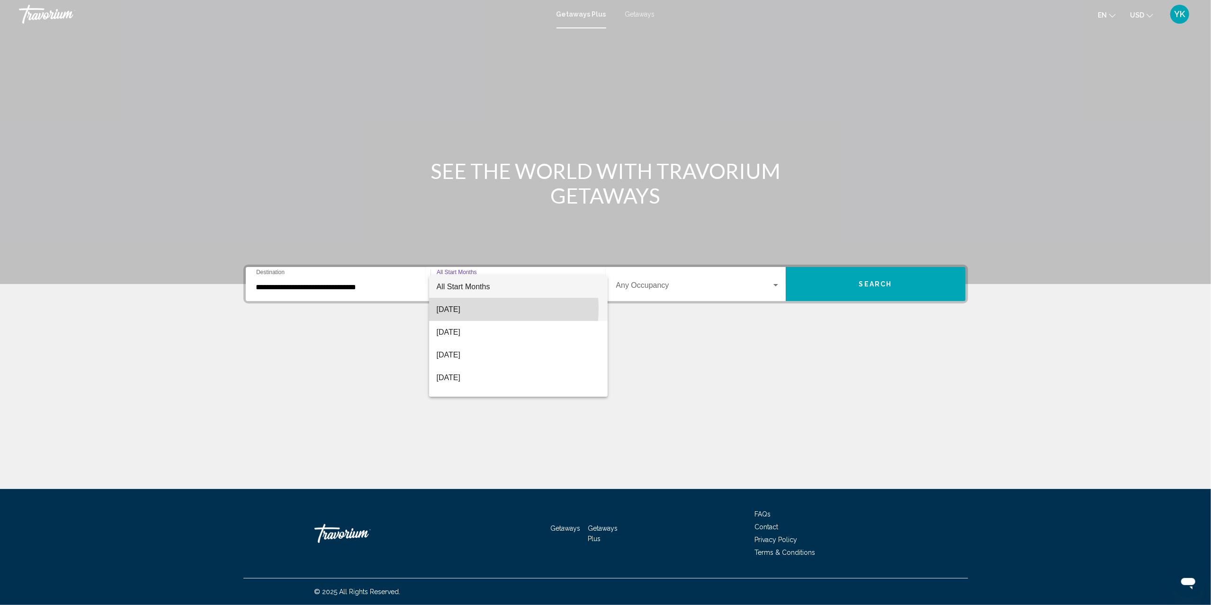
click at [474, 309] on span "[DATE]" at bounding box center [518, 309] width 163 height 23
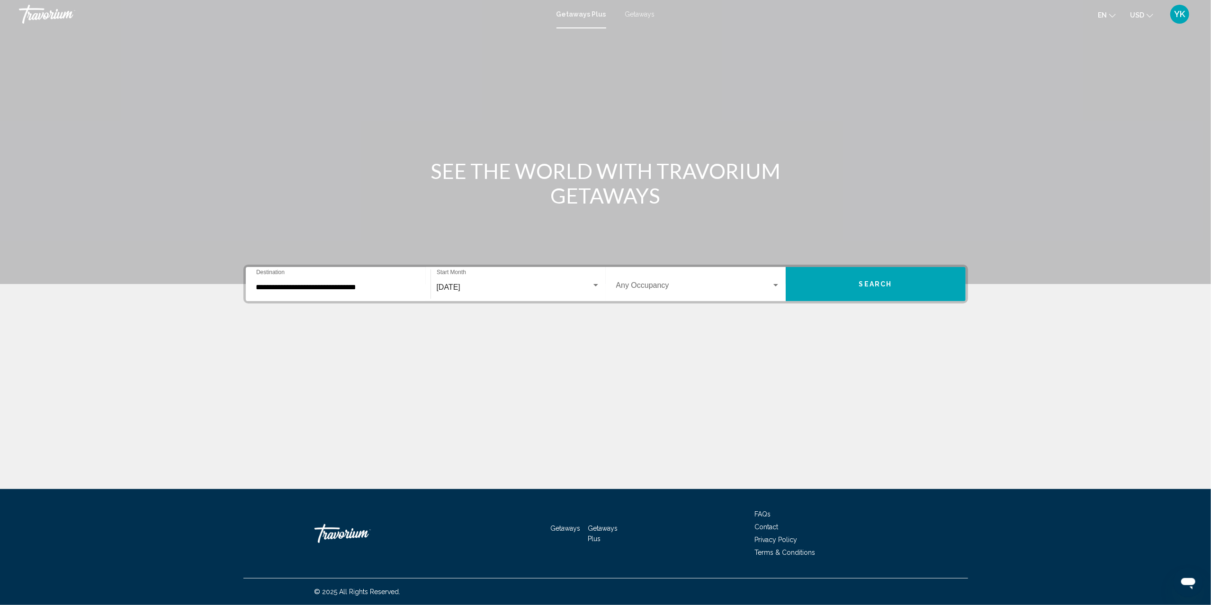
click at [631, 279] on div "Occupancy Any Occupancy" at bounding box center [698, 284] width 164 height 30
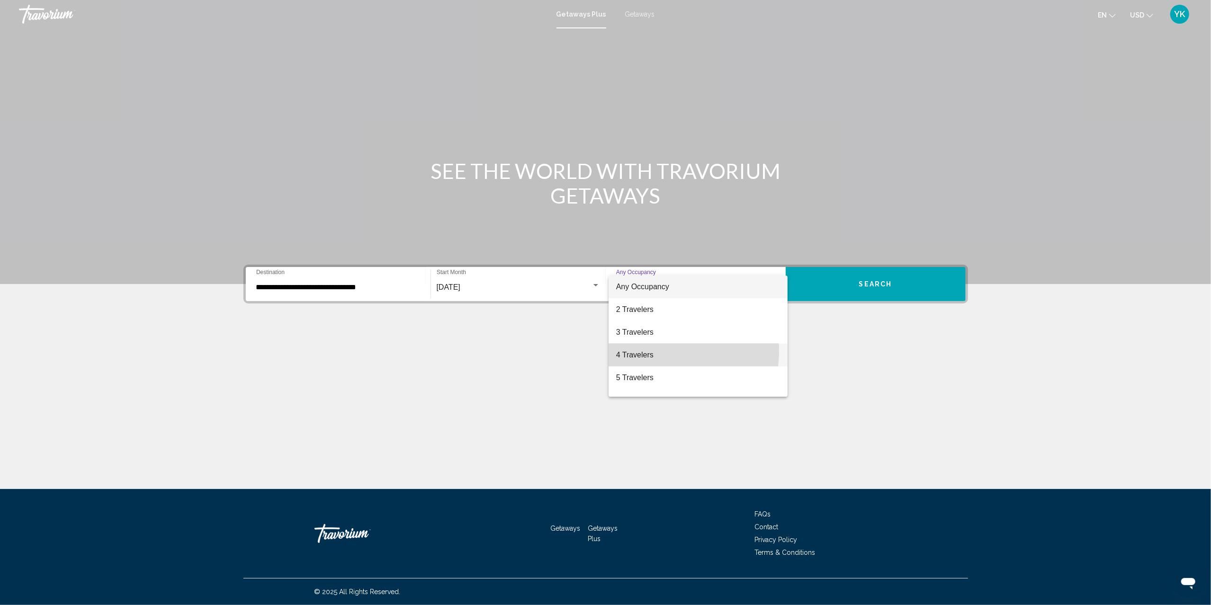
click at [643, 350] on span "4 Travelers" at bounding box center [698, 355] width 164 height 23
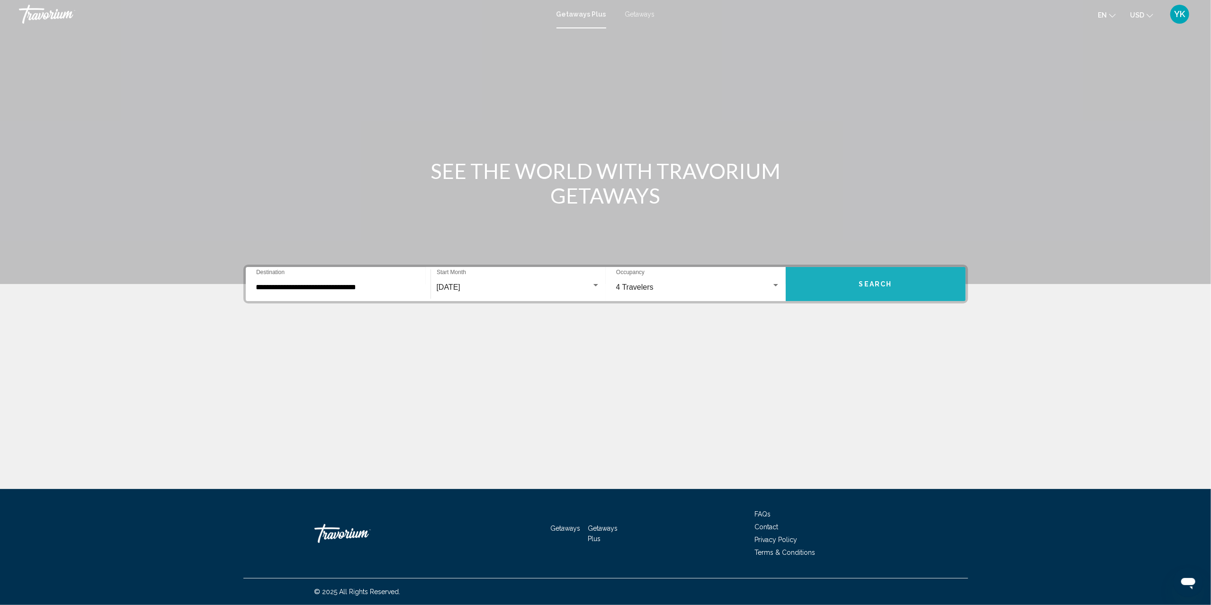
click at [845, 285] on button "Search" at bounding box center [875, 284] width 180 height 34
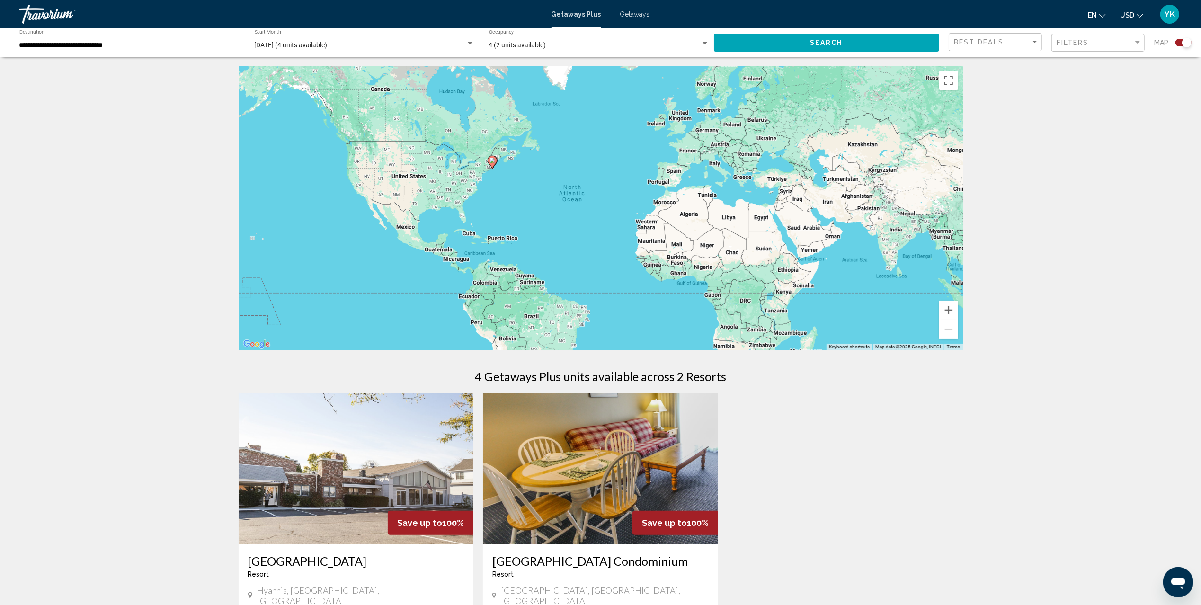
click at [642, 15] on span "Getaways" at bounding box center [635, 14] width 30 height 8
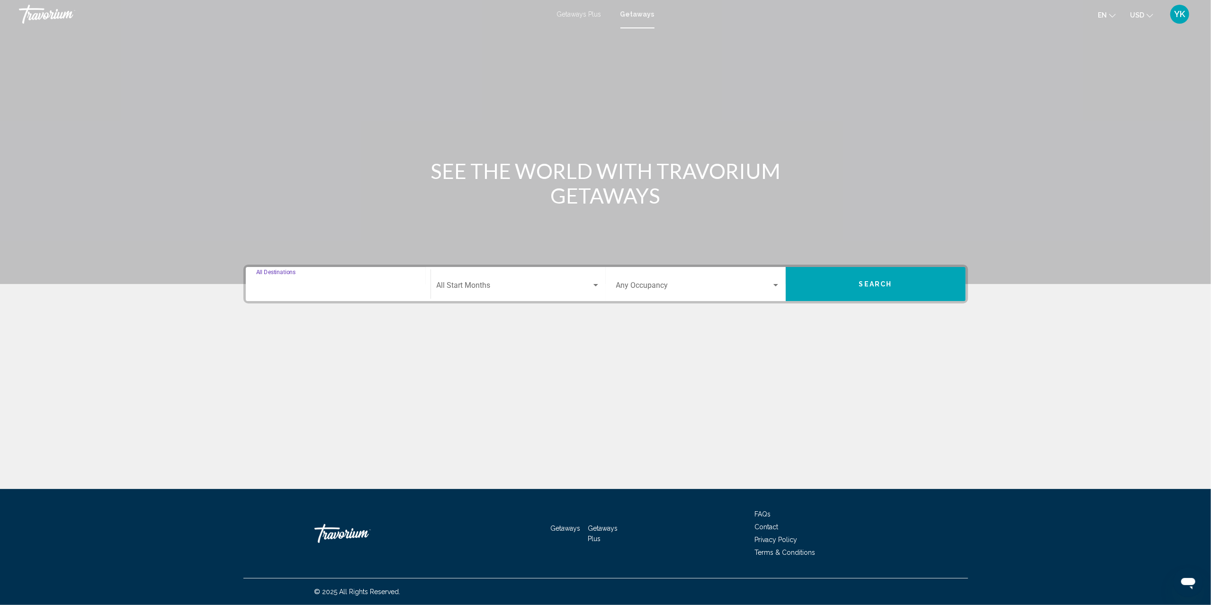
click at [327, 288] on input "Destination All Destinations" at bounding box center [338, 287] width 164 height 9
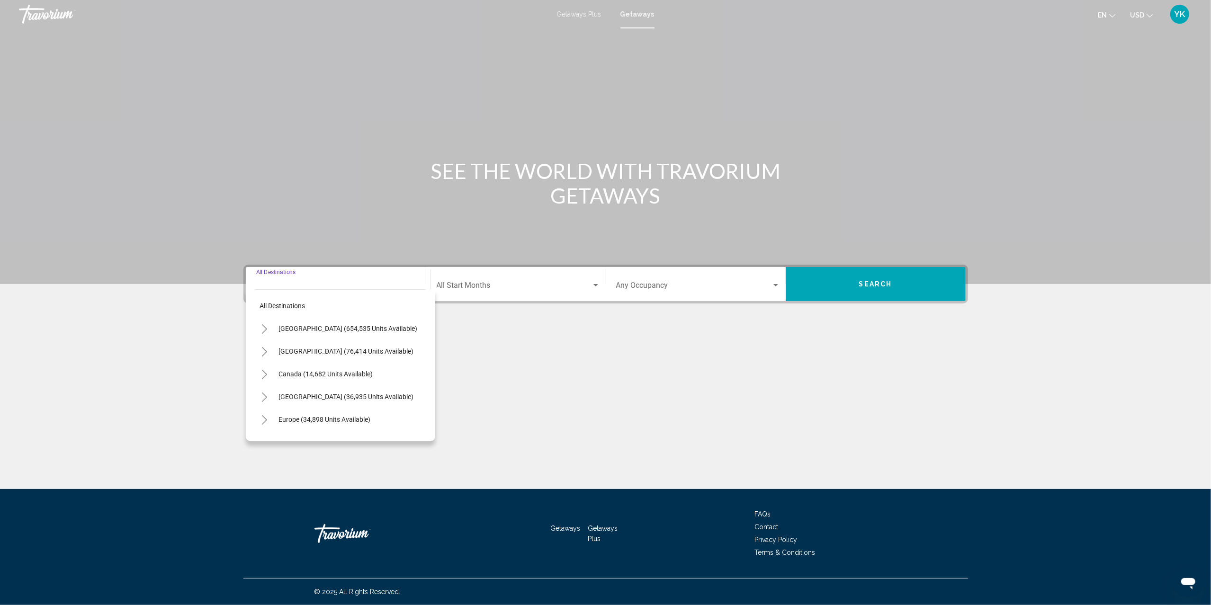
click at [264, 330] on icon "Toggle United States (654,535 units available)" at bounding box center [264, 328] width 7 height 9
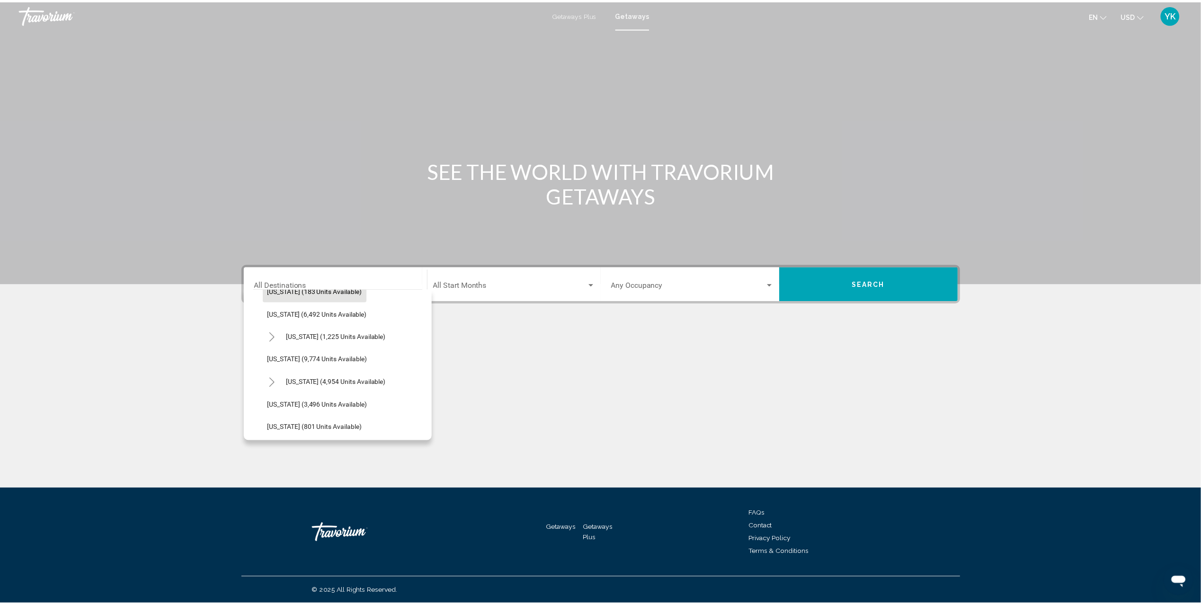
scroll to position [379, 0]
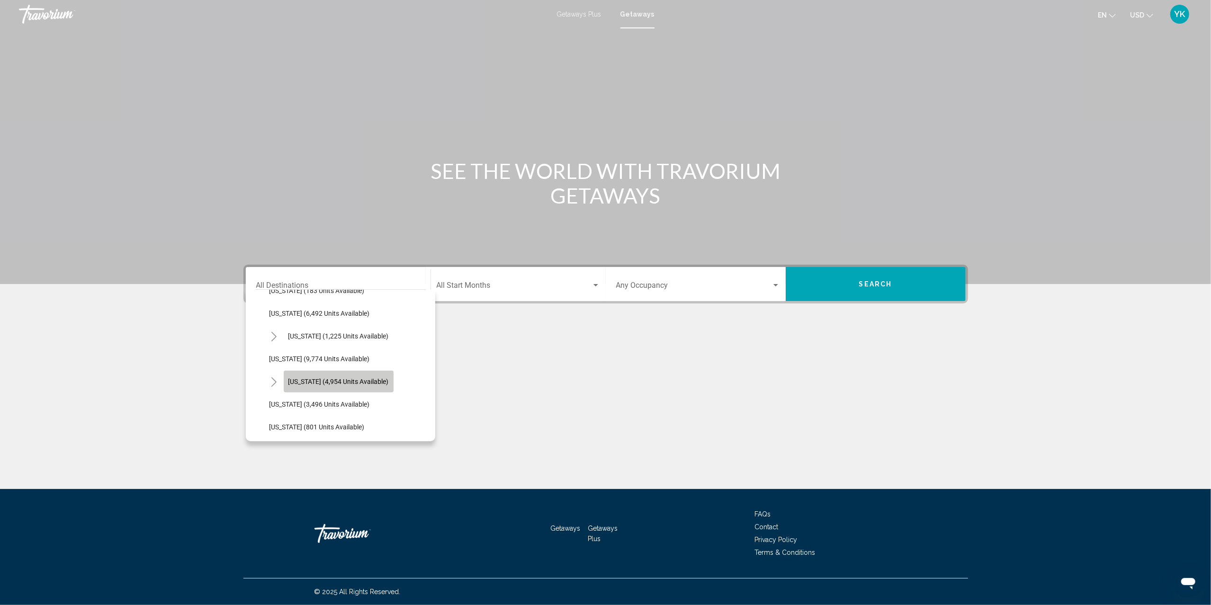
click at [319, 376] on button "[US_STATE] (4,954 units available)" at bounding box center [339, 382] width 110 height 22
type input "**********"
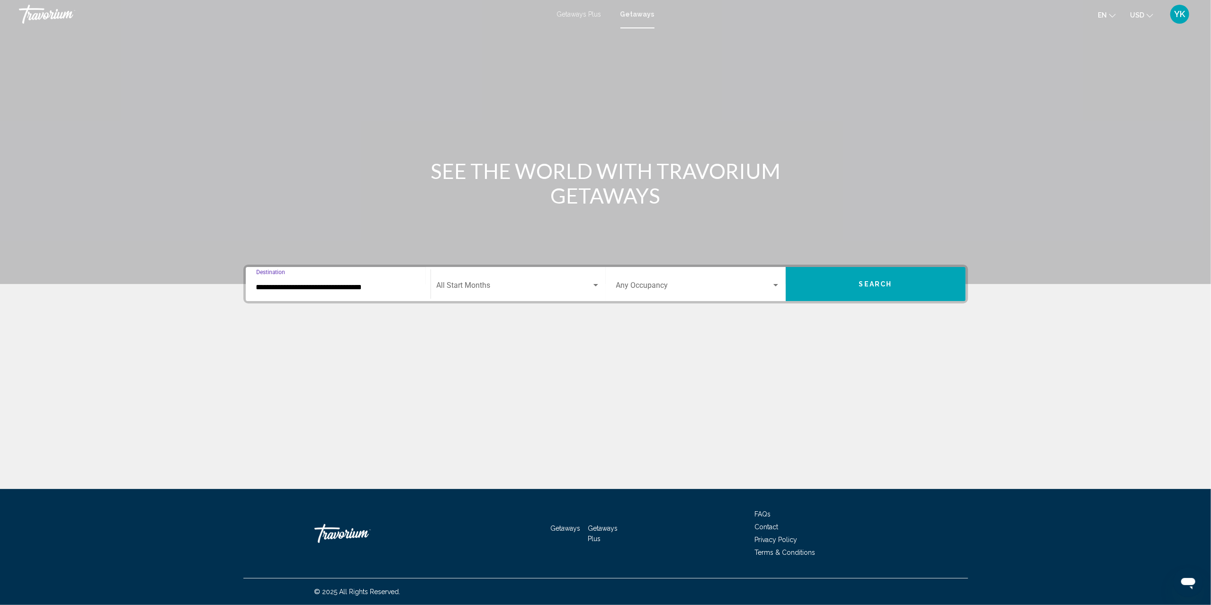
click at [527, 279] on div "Start Month All Start Months" at bounding box center [518, 284] width 163 height 30
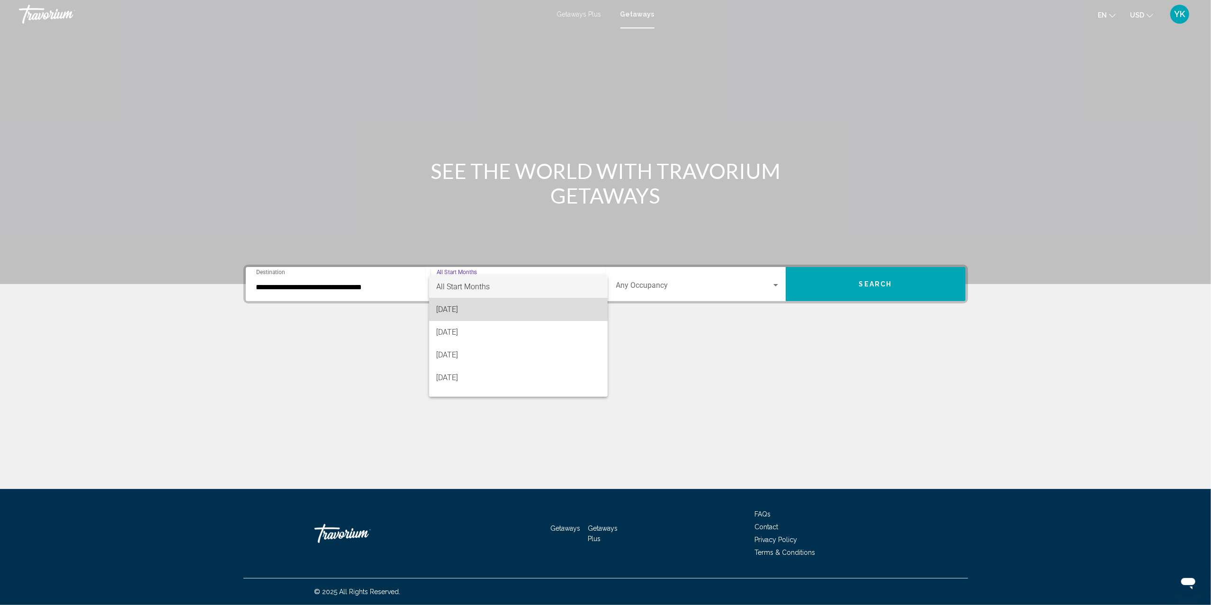
click at [519, 312] on span "[DATE]" at bounding box center [518, 309] width 163 height 23
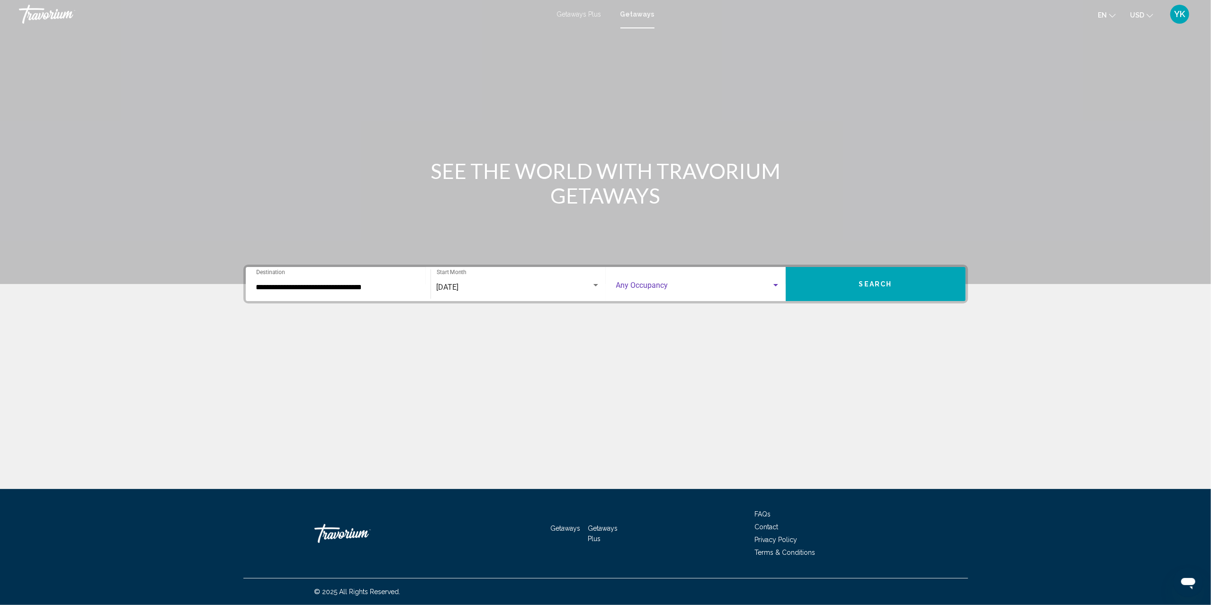
click at [686, 283] on span "Search widget" at bounding box center [693, 287] width 155 height 9
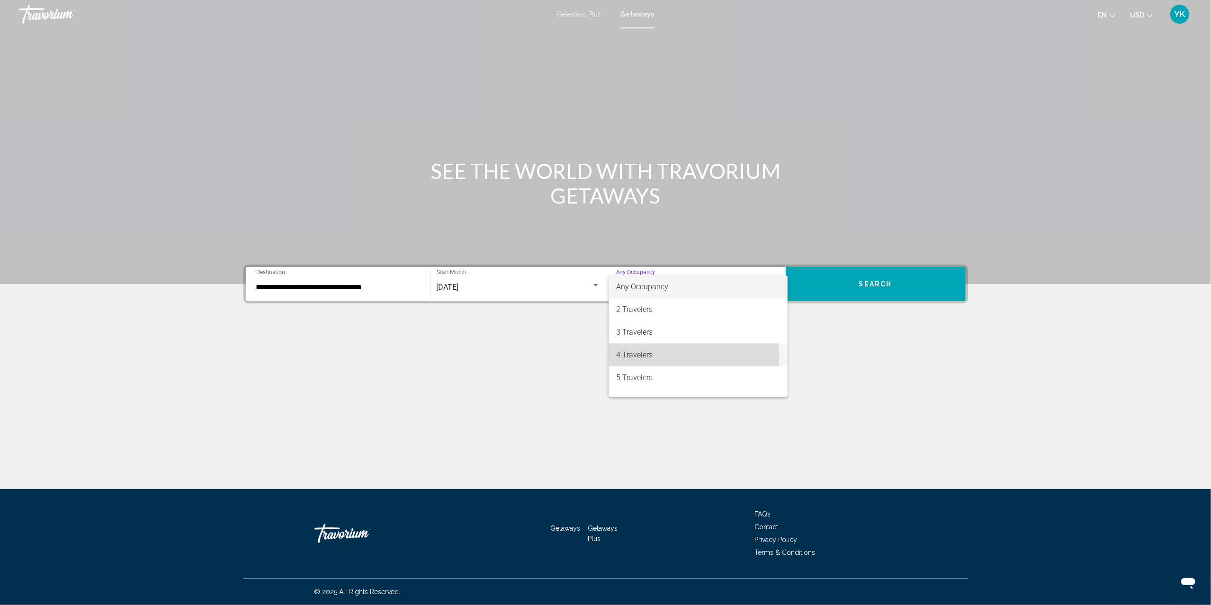
click at [661, 357] on span "4 Travelers" at bounding box center [698, 355] width 164 height 23
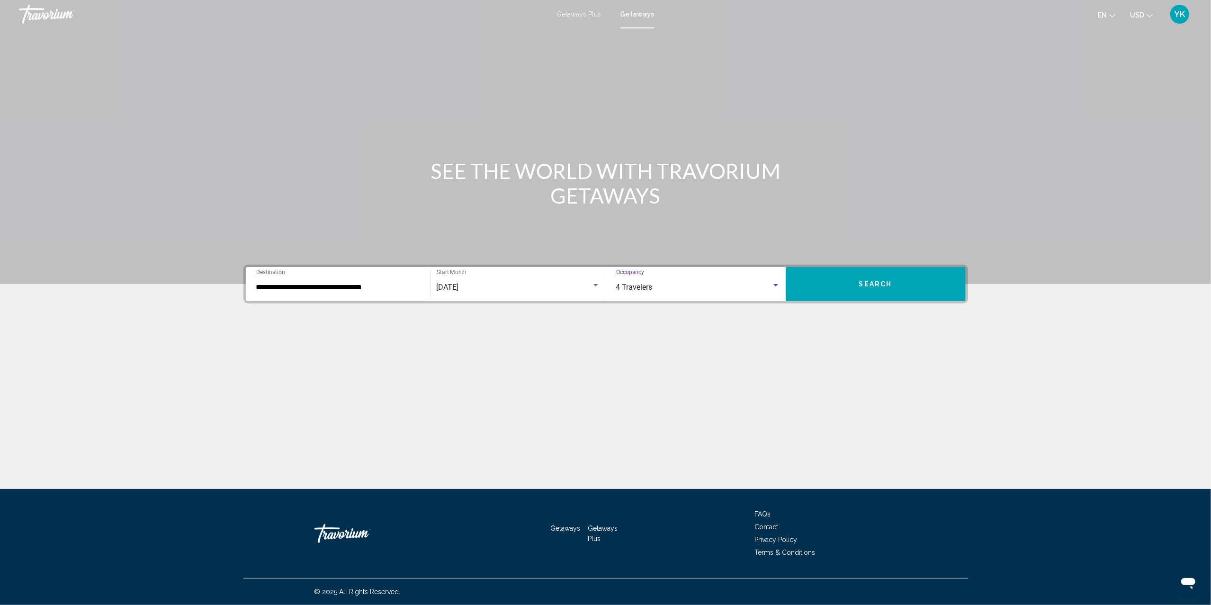
click at [888, 291] on button "Search" at bounding box center [875, 284] width 180 height 34
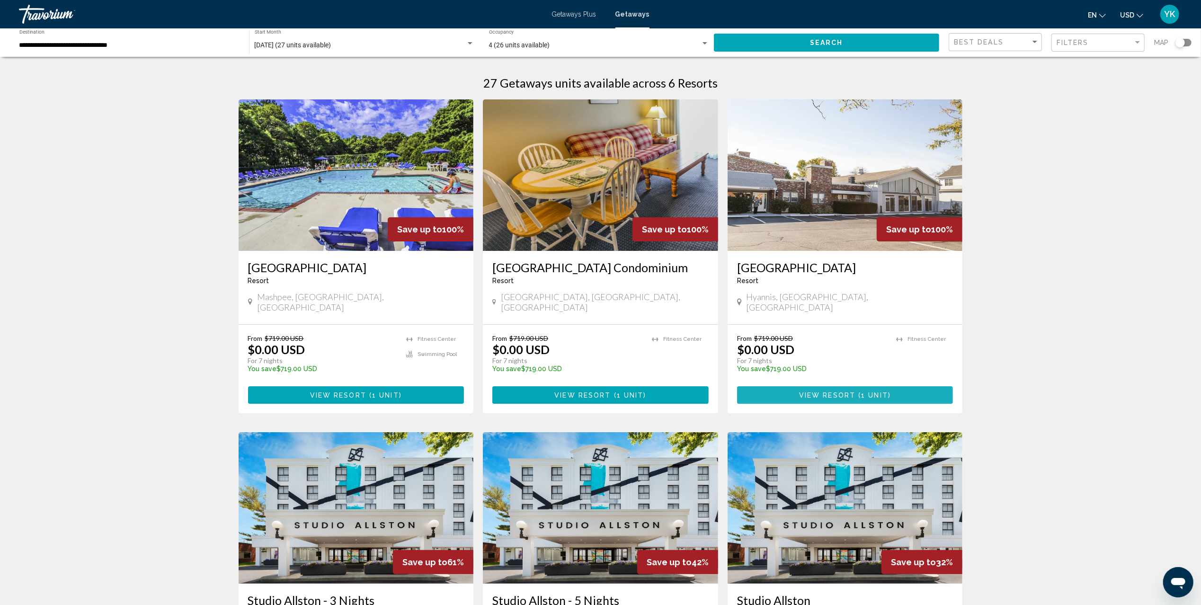
click at [859, 392] on span "( 1 unit )" at bounding box center [874, 396] width 36 height 8
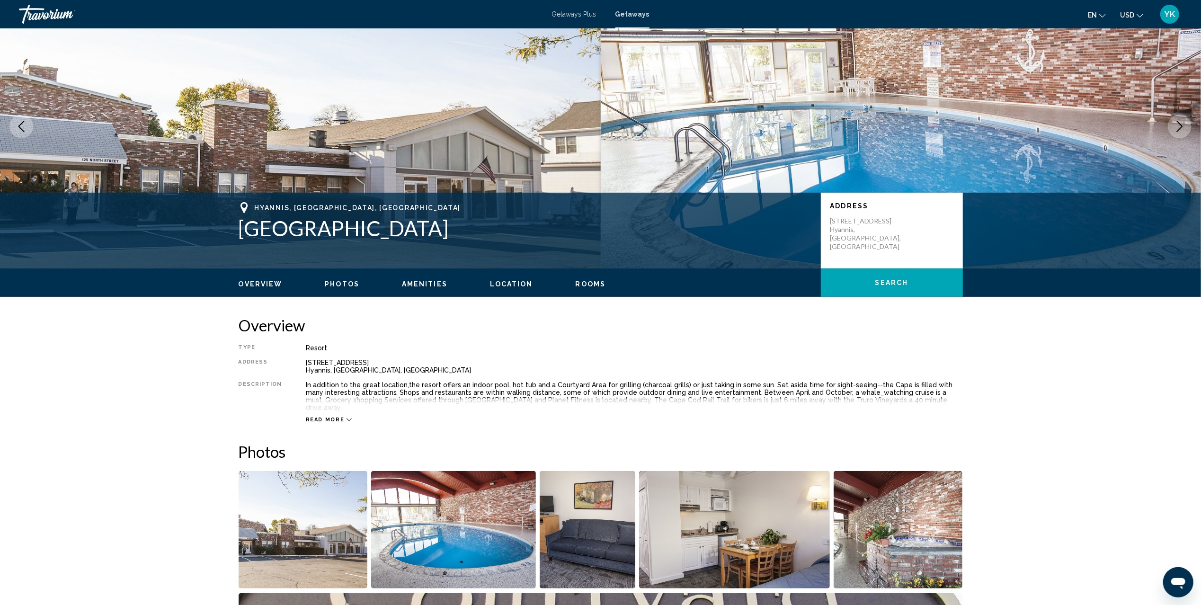
scroll to position [63, 0]
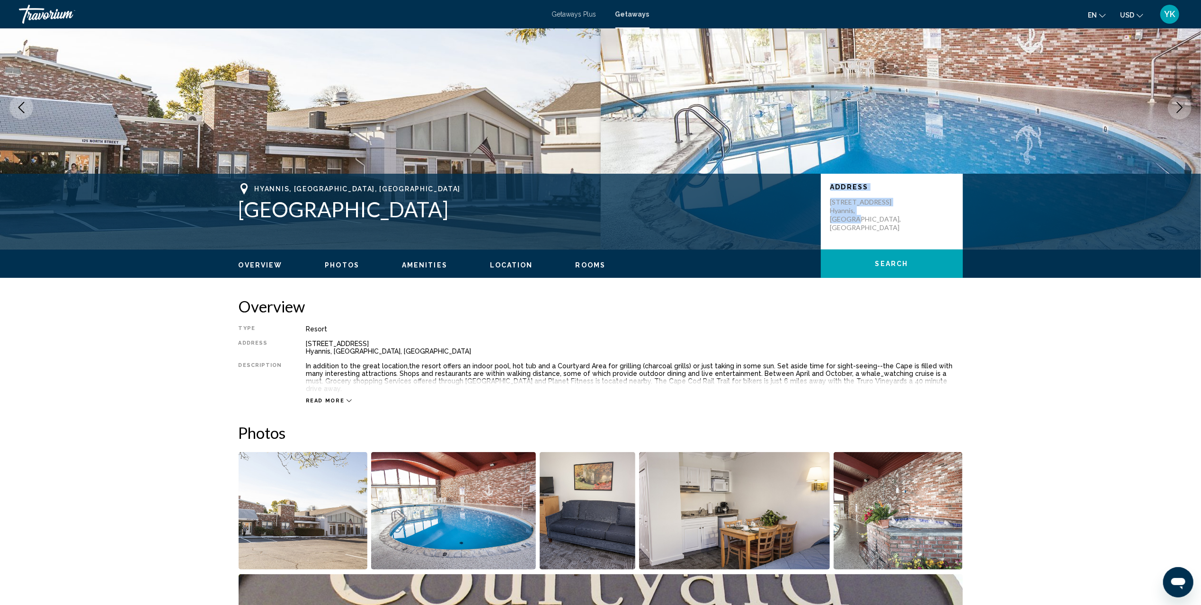
drag, startPoint x: 885, startPoint y: 209, endPoint x: 829, endPoint y: 186, distance: 61.4
click at [829, 186] on div "Address [STREET_ADDRESS]" at bounding box center [892, 212] width 142 height 76
copy div "Address [STREET_ADDRESS]"
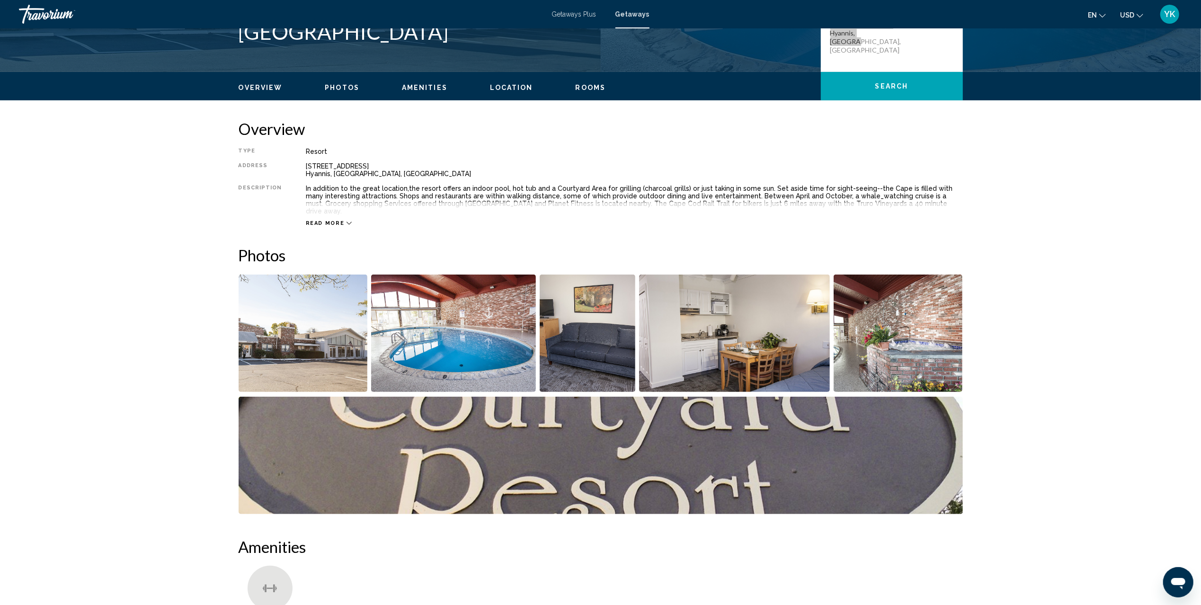
scroll to position [252, 0]
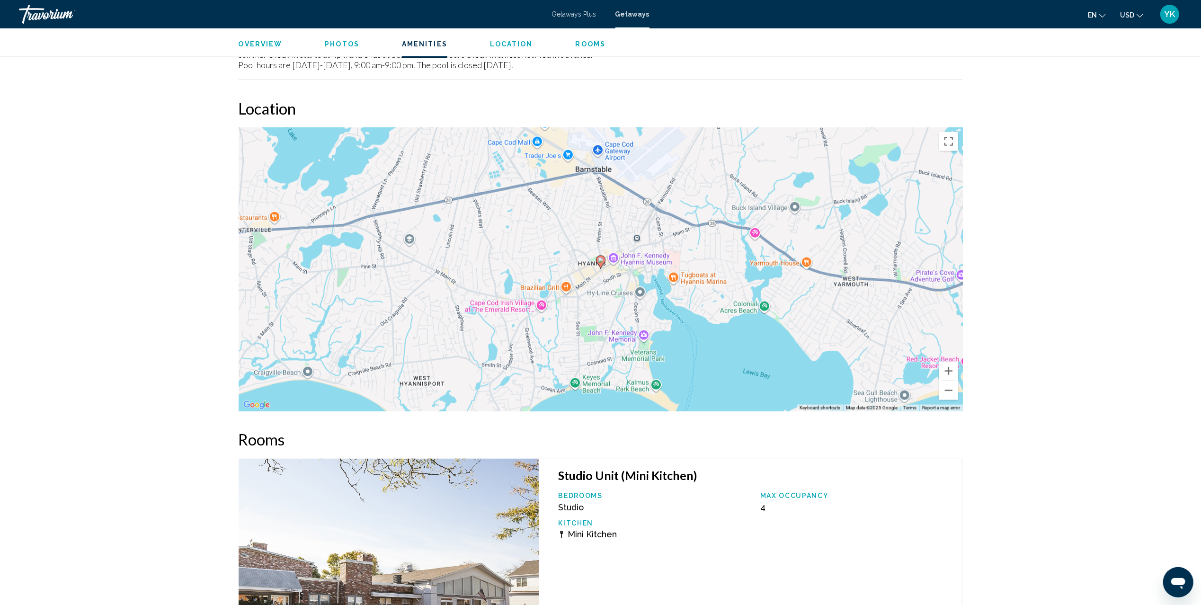
scroll to position [1389, 0]
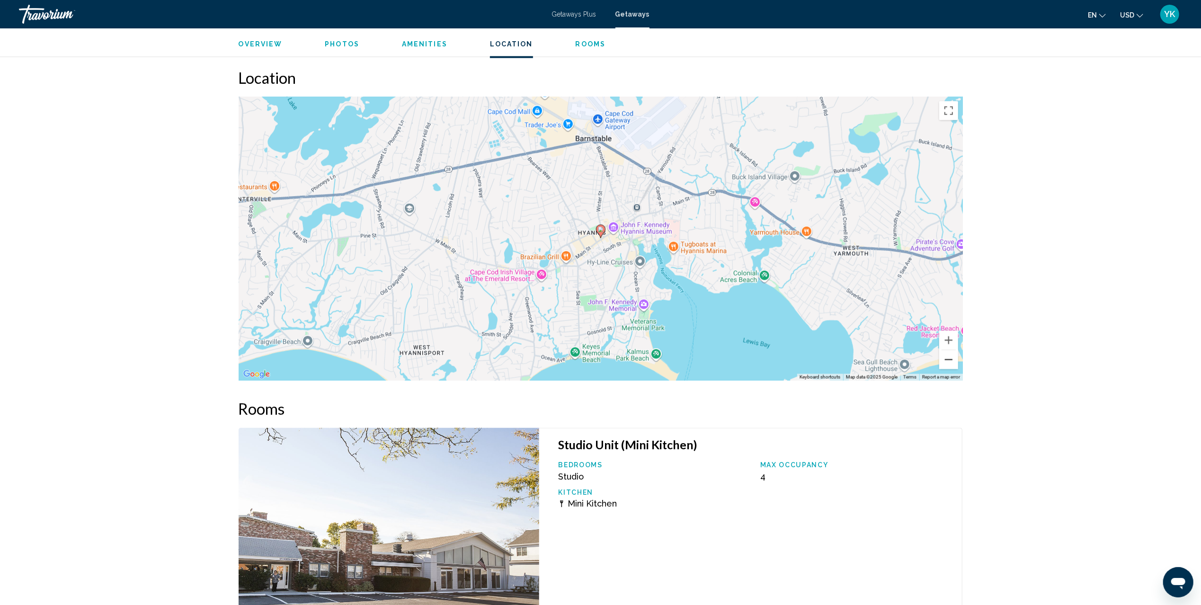
click at [950, 350] on button "Zoom out" at bounding box center [948, 359] width 19 height 19
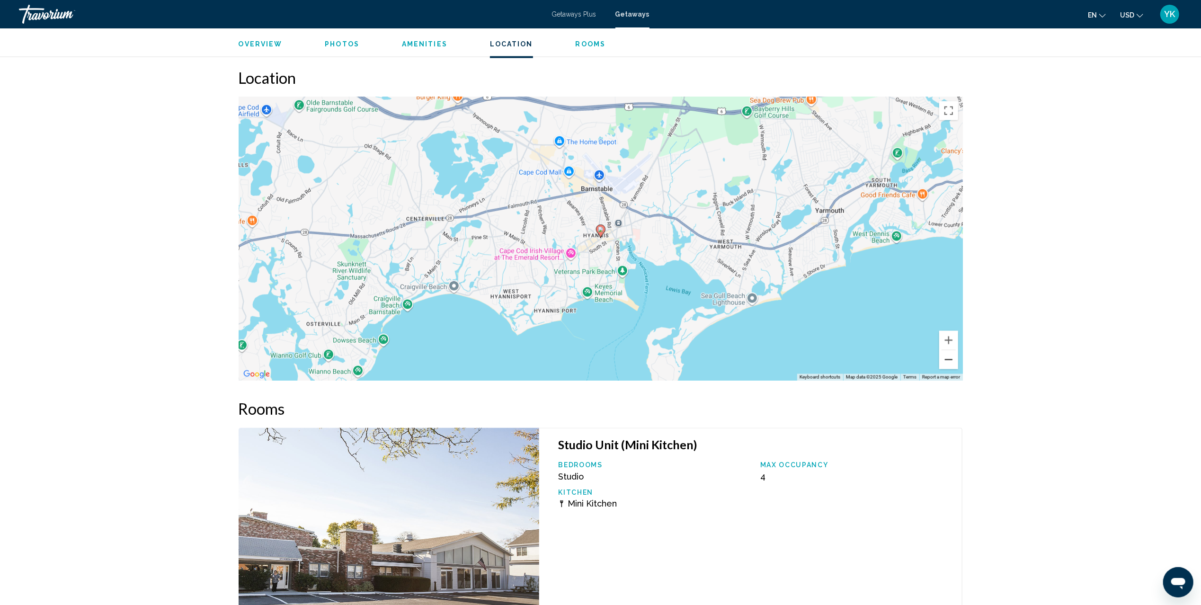
click at [950, 350] on button "Zoom out" at bounding box center [948, 359] width 19 height 19
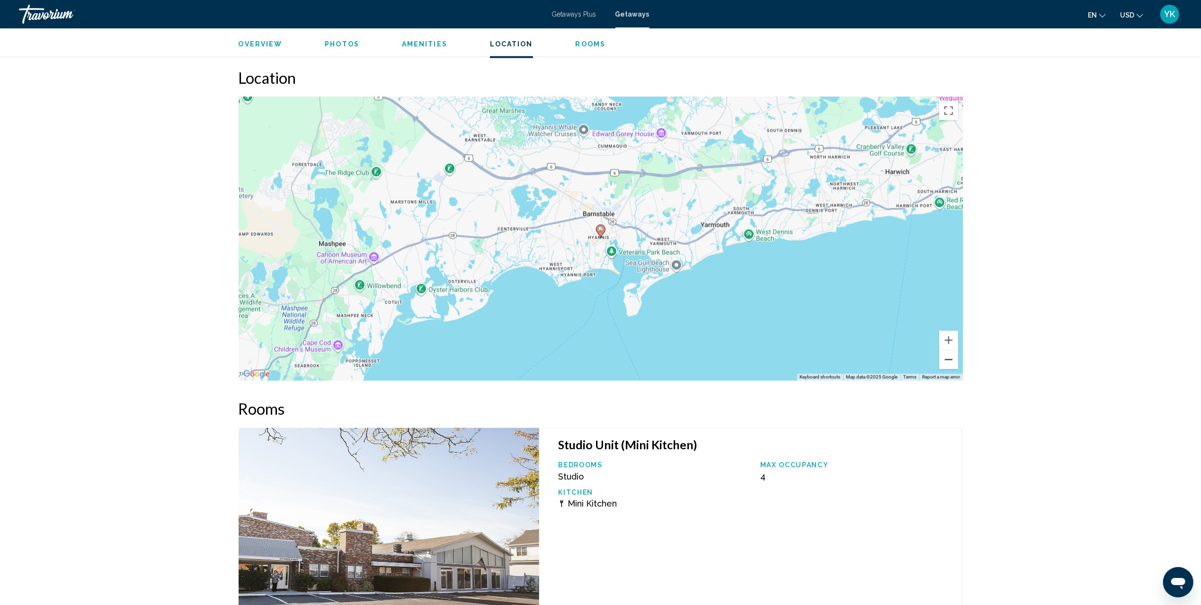
click at [950, 350] on button "Zoom out" at bounding box center [948, 359] width 19 height 19
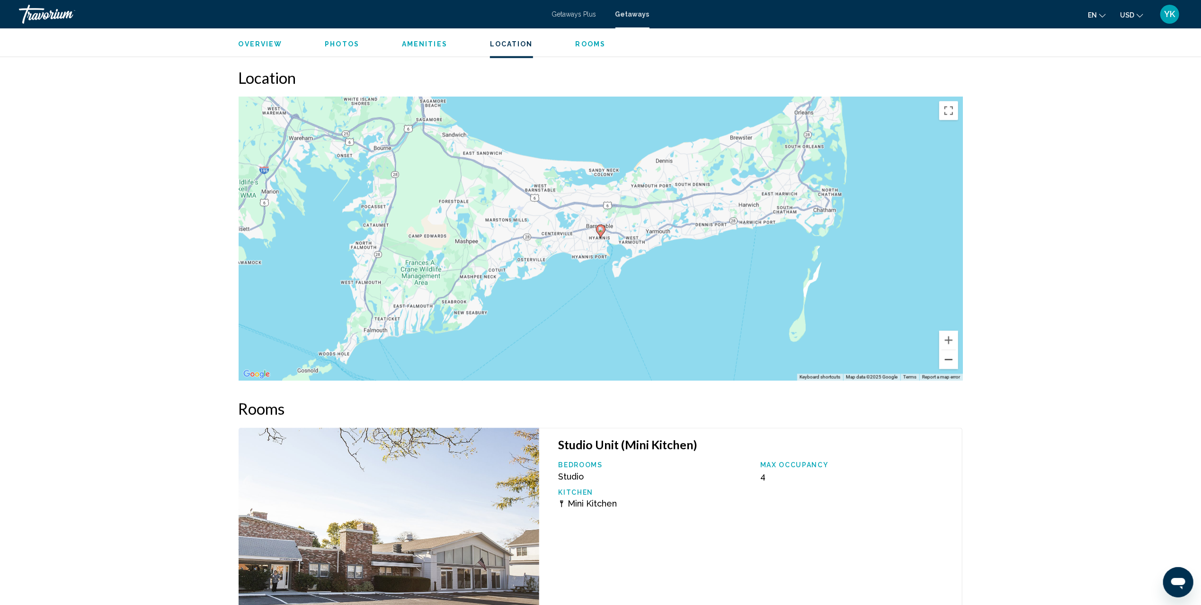
click at [950, 350] on button "Zoom out" at bounding box center [948, 359] width 19 height 19
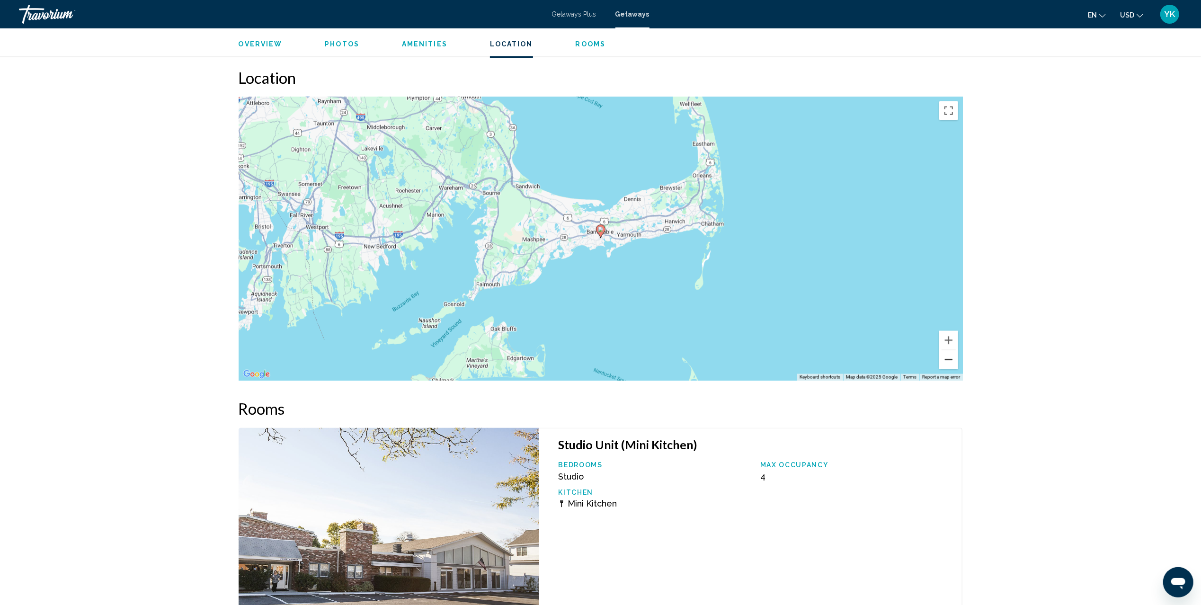
click at [950, 350] on button "Zoom out" at bounding box center [948, 359] width 19 height 19
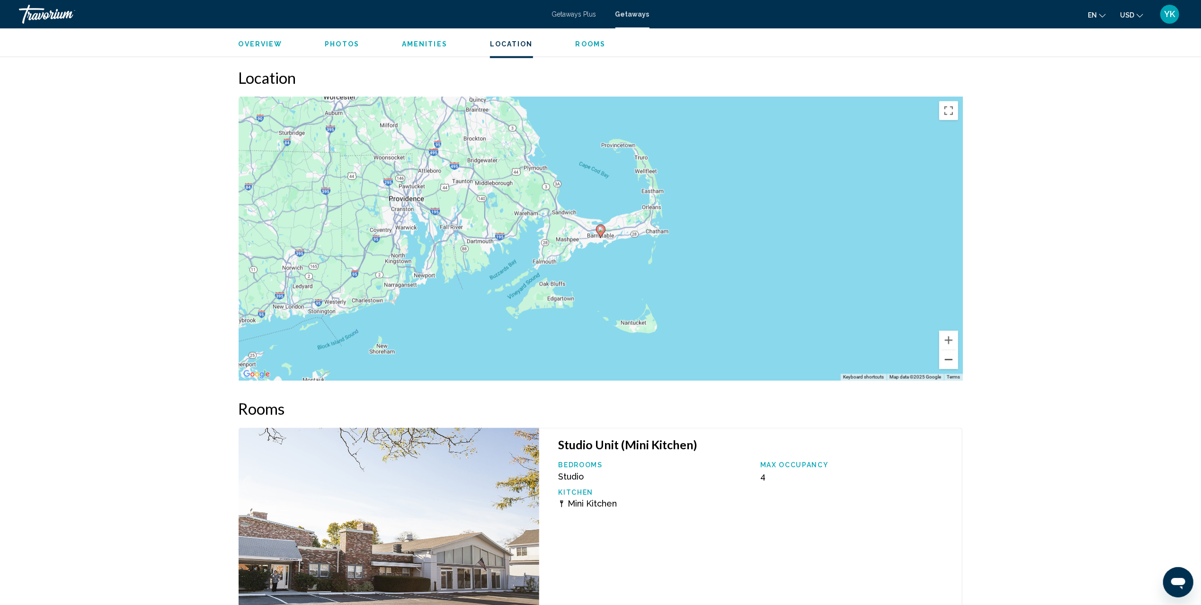
click at [950, 350] on button "Zoom out" at bounding box center [948, 359] width 19 height 19
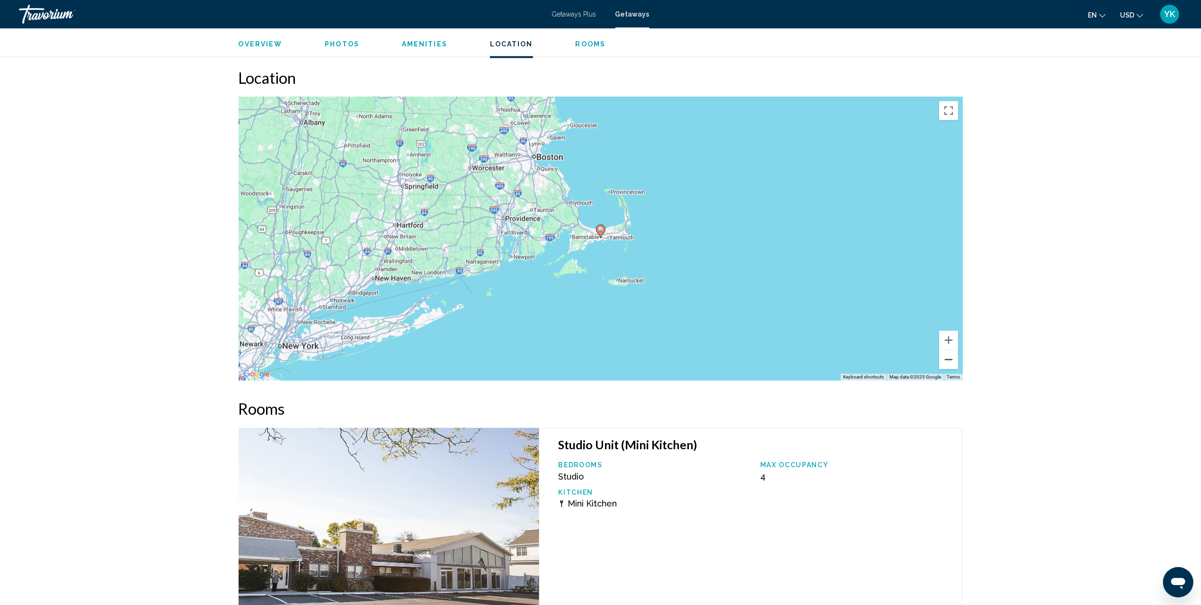
click at [950, 350] on button "Zoom out" at bounding box center [948, 359] width 19 height 19
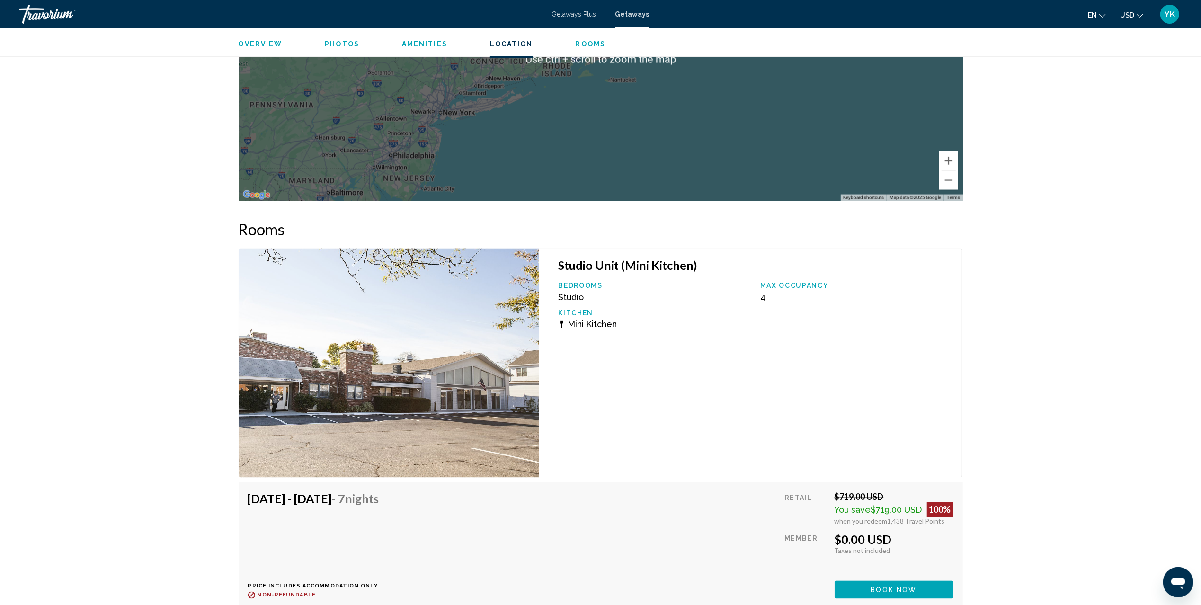
scroll to position [1578, 0]
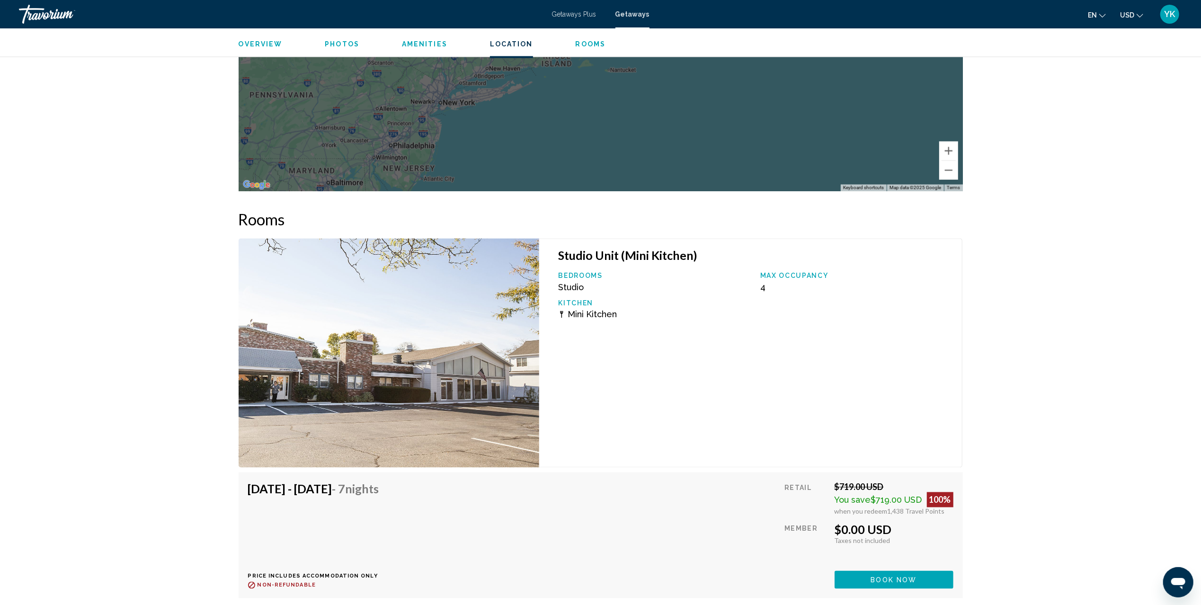
click at [960, 342] on div "Studio Unit (Mini Kitchen) Bedrooms Studio Max Occupancy 4 Kitchen Mini Kitchen" at bounding box center [750, 353] width 423 height 229
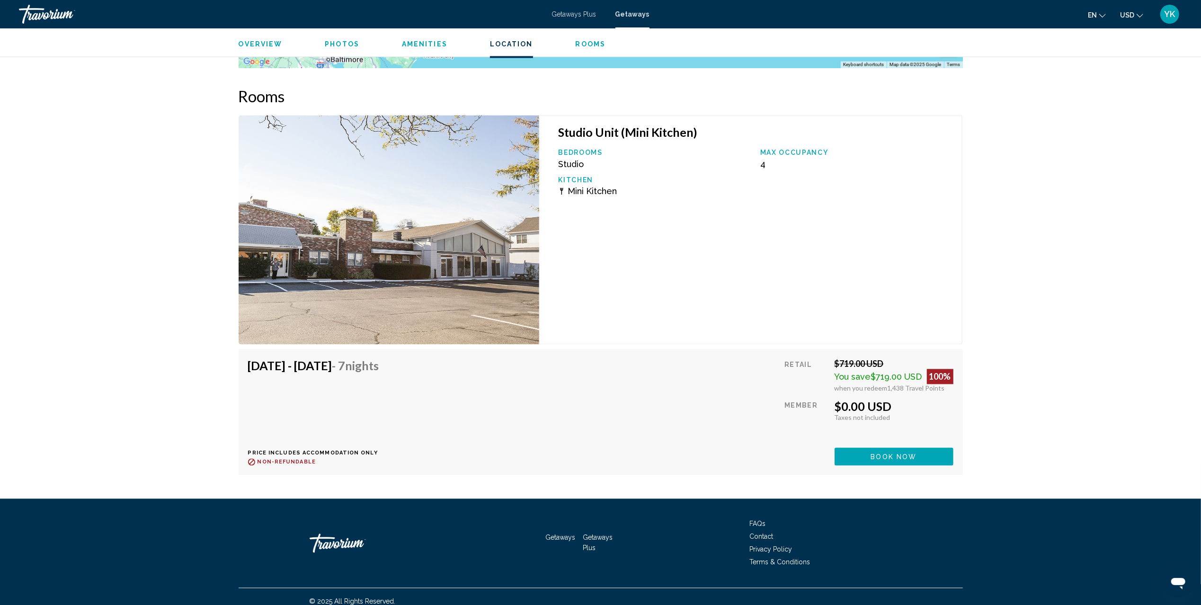
scroll to position [1704, 0]
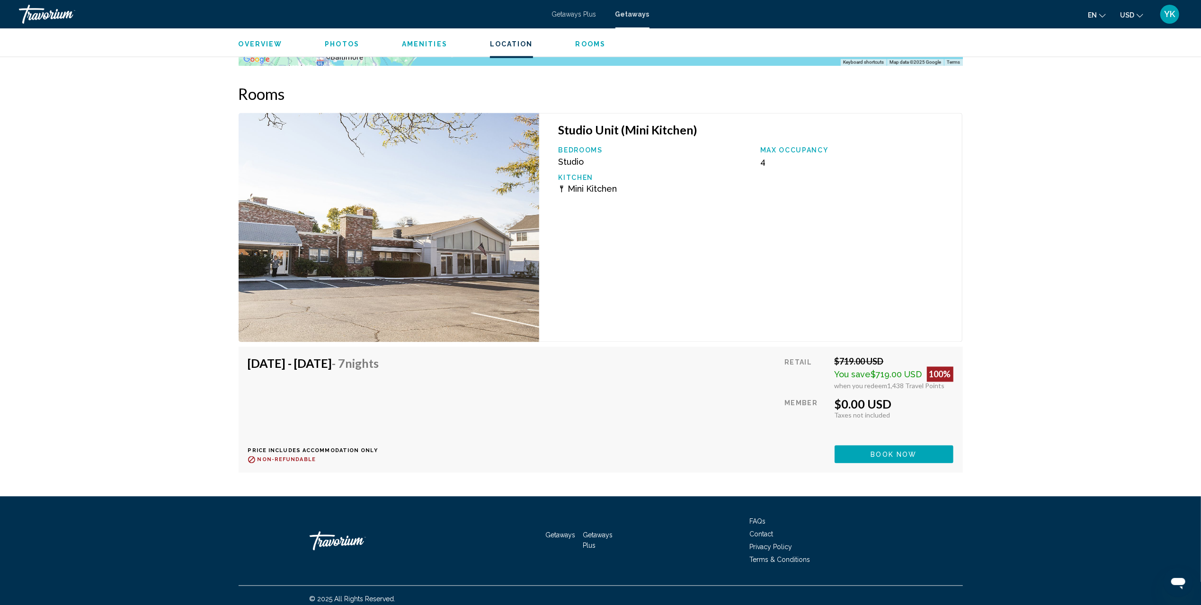
click at [641, 16] on span "Getaways" at bounding box center [632, 14] width 34 height 8
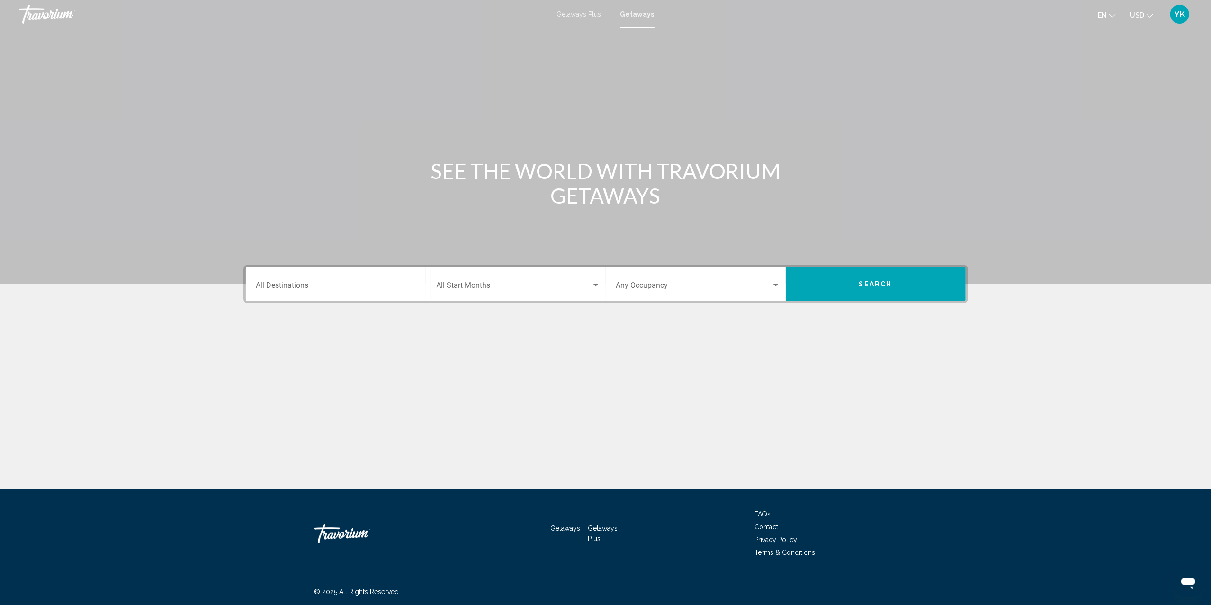
click at [308, 294] on div "Destination All Destinations" at bounding box center [338, 284] width 164 height 30
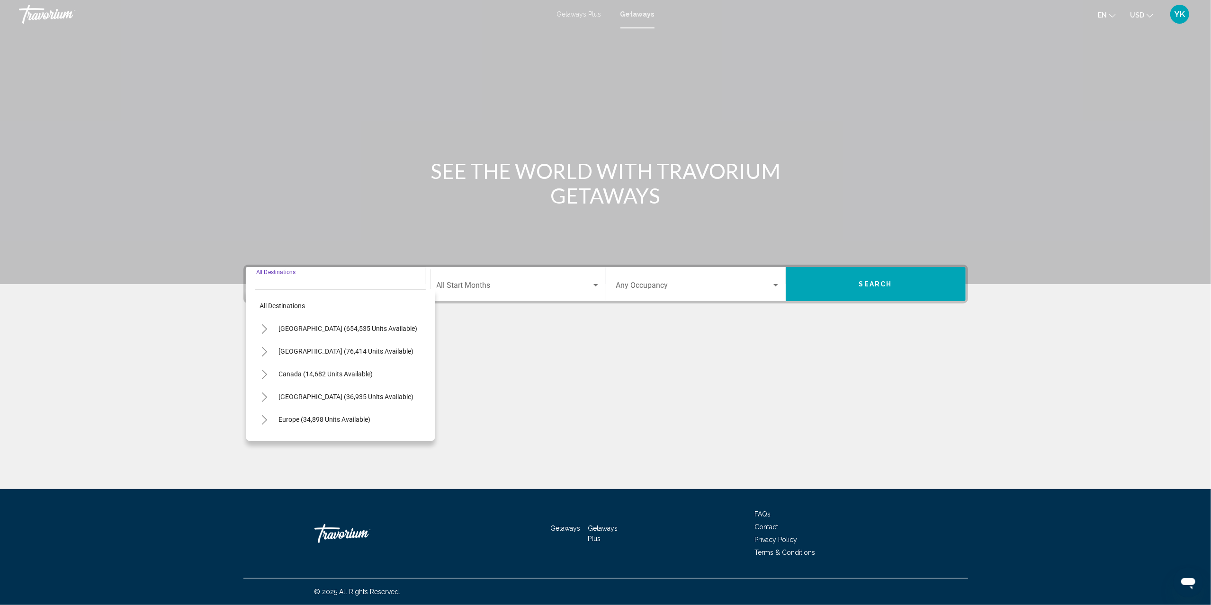
click at [270, 328] on button "Toggle United States (654,535 units available)" at bounding box center [264, 328] width 19 height 19
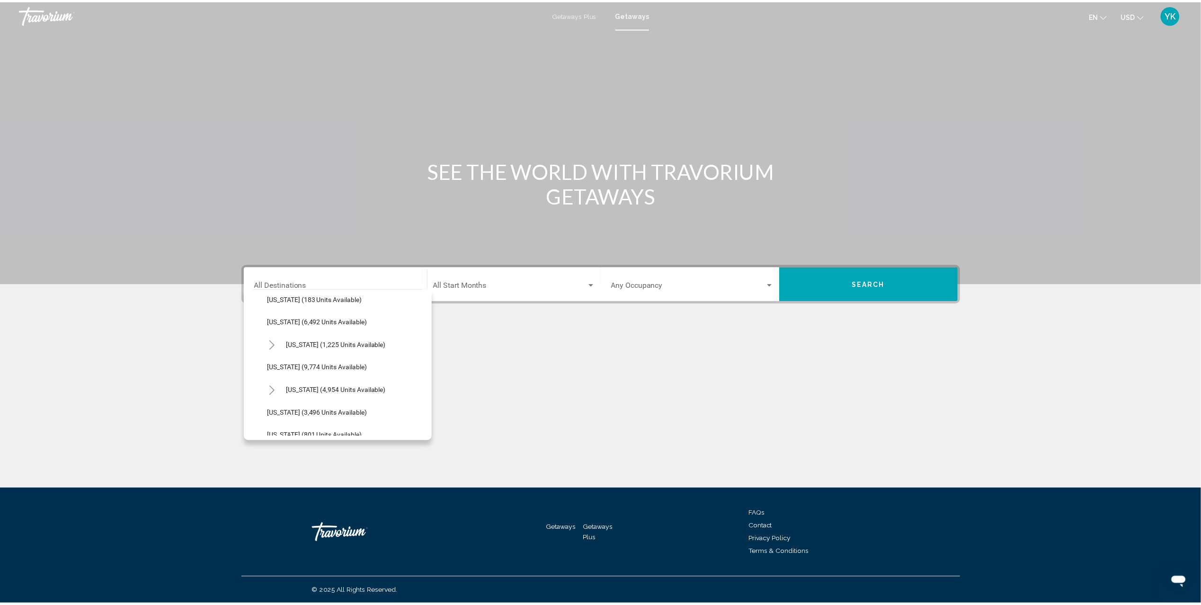
scroll to position [379, 0]
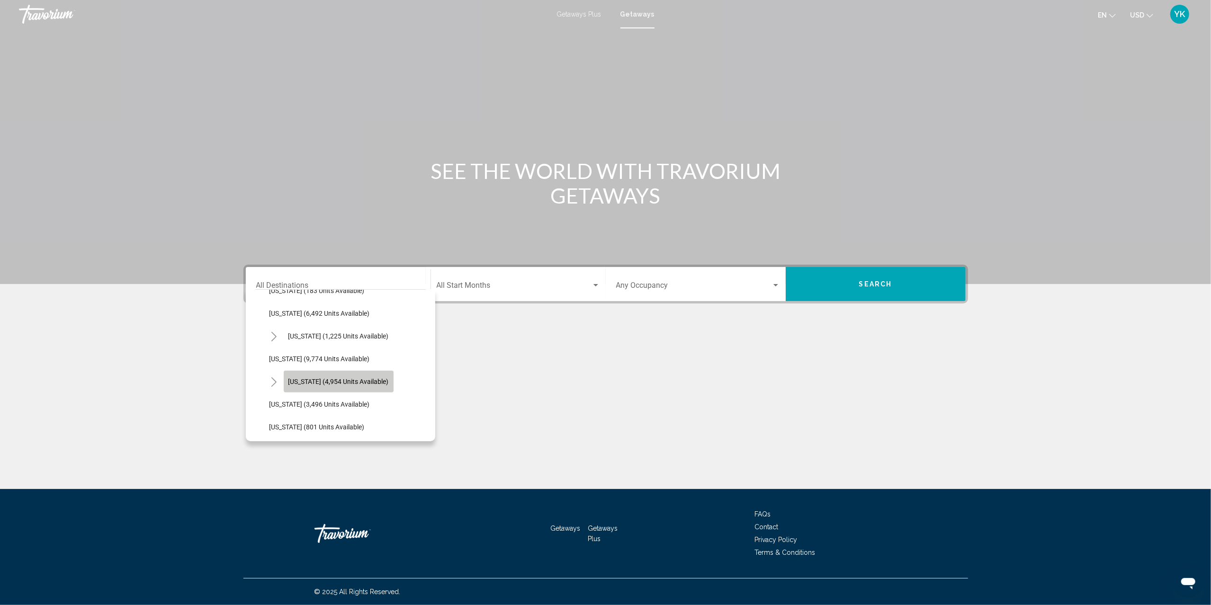
click at [336, 381] on span "[US_STATE] (4,954 units available)" at bounding box center [338, 382] width 100 height 8
type input "**********"
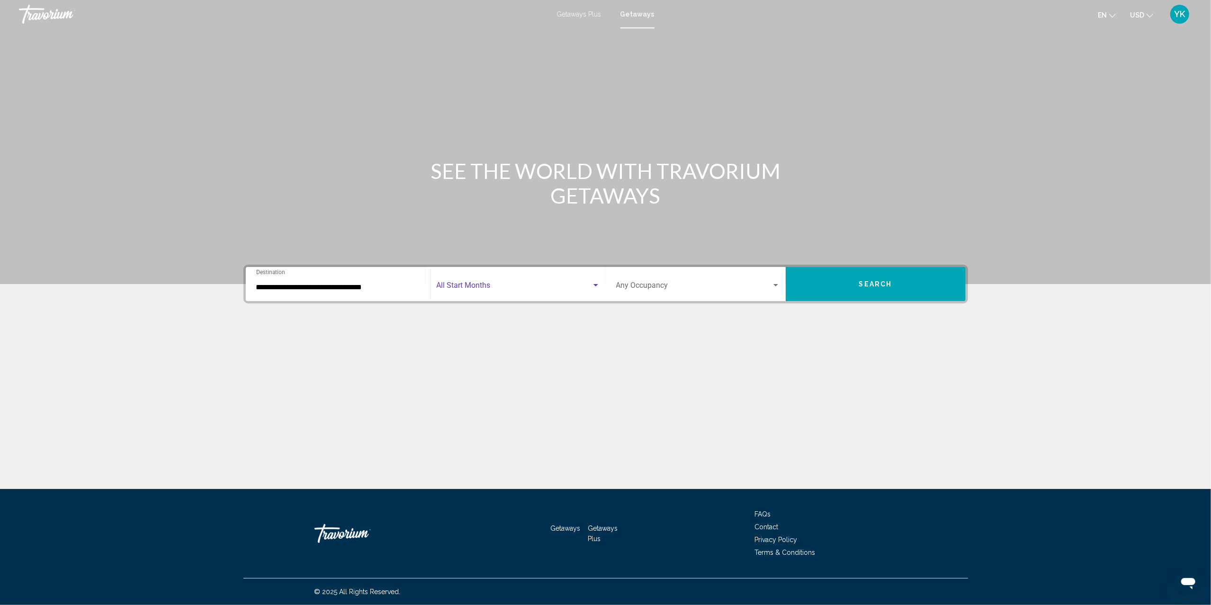
click at [509, 285] on span "Search widget" at bounding box center [514, 287] width 155 height 9
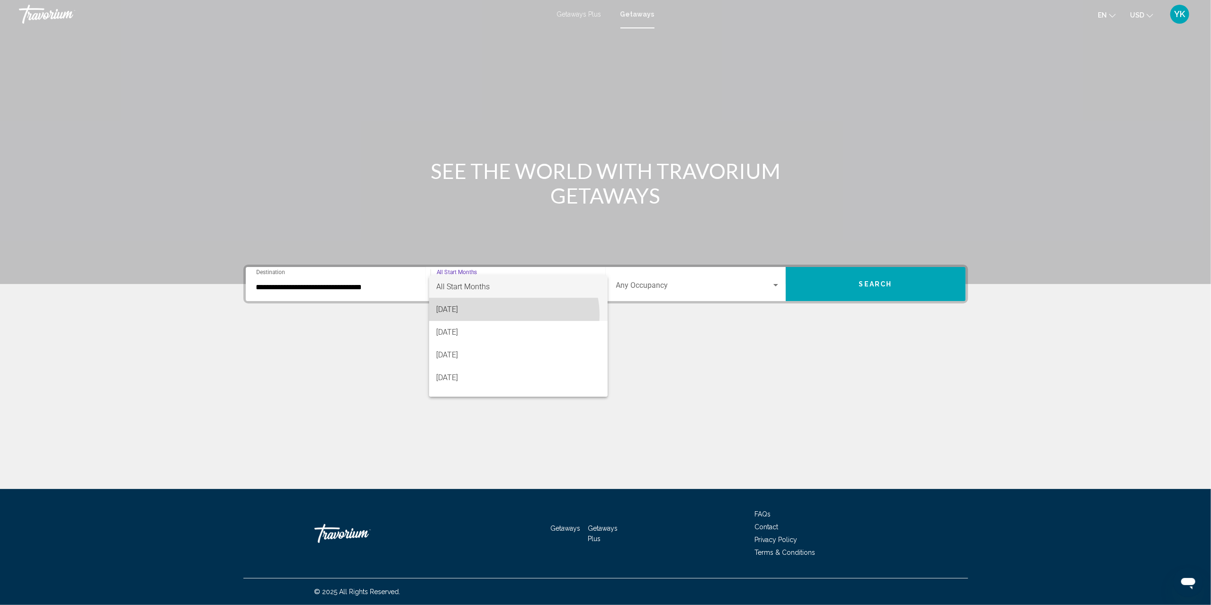
click at [510, 315] on span "[DATE]" at bounding box center [518, 309] width 163 height 23
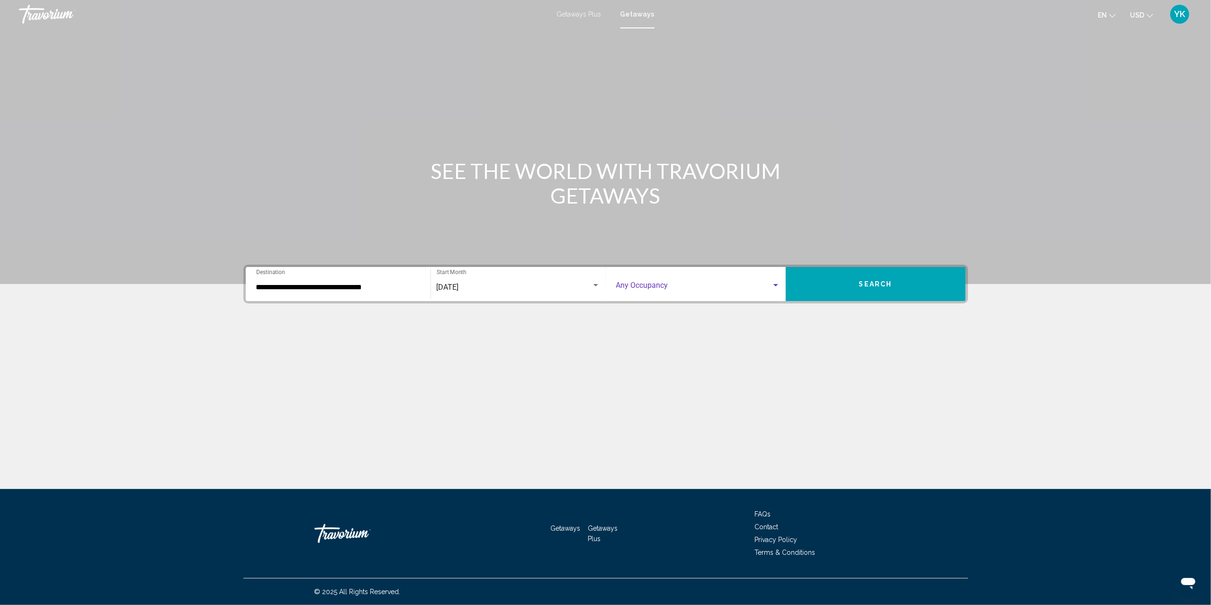
click at [642, 285] on span "Search widget" at bounding box center [693, 287] width 155 height 9
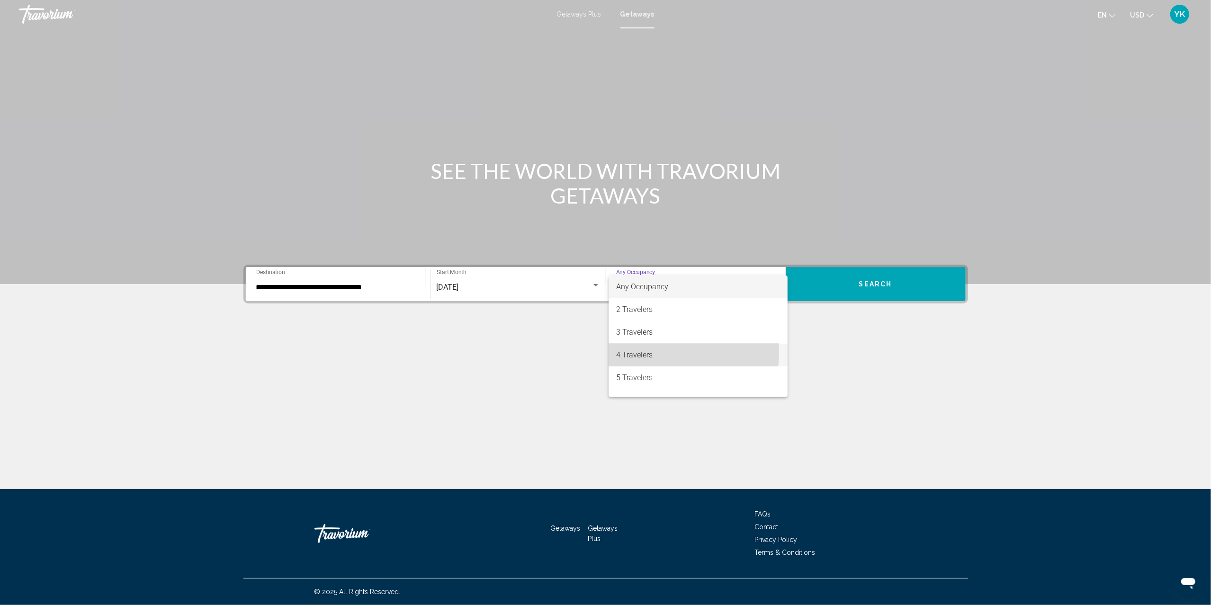
click at [665, 353] on span "4 Travelers" at bounding box center [698, 355] width 164 height 23
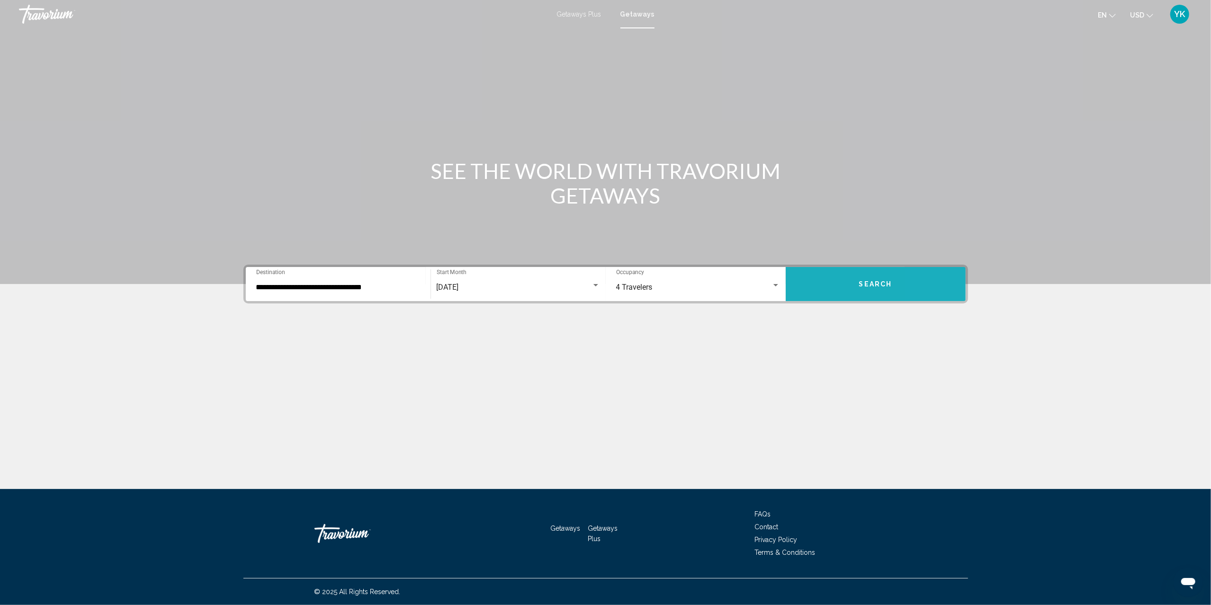
click at [947, 278] on button "Search" at bounding box center [875, 284] width 180 height 34
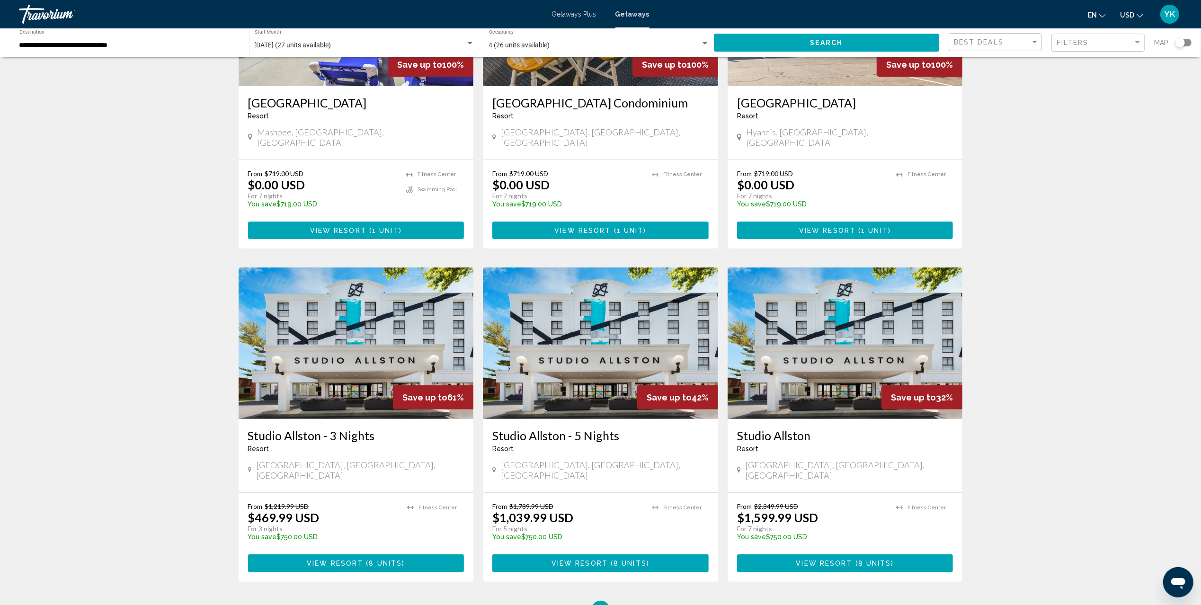
scroll to position [189, 0]
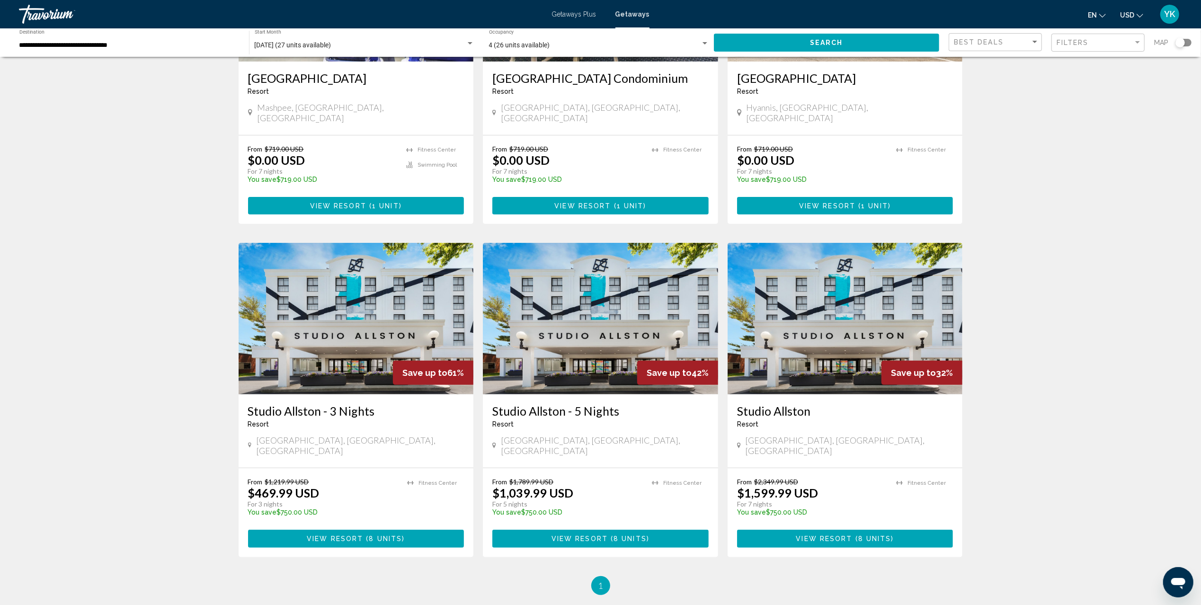
click at [367, 317] on img "Main content" at bounding box center [356, 319] width 235 height 152
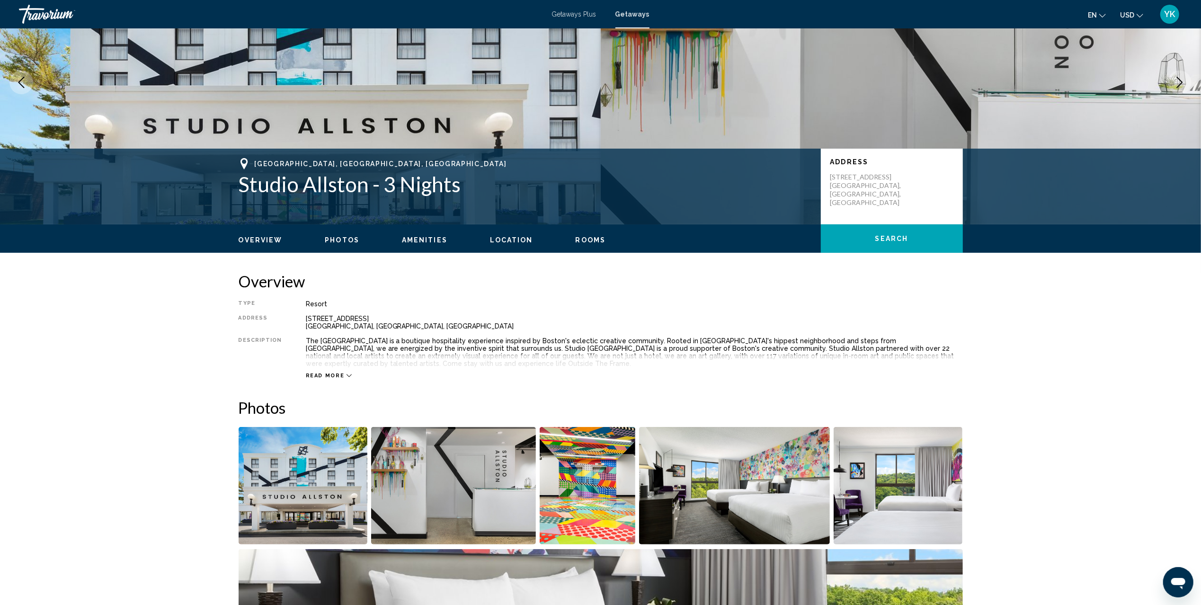
scroll to position [78, 0]
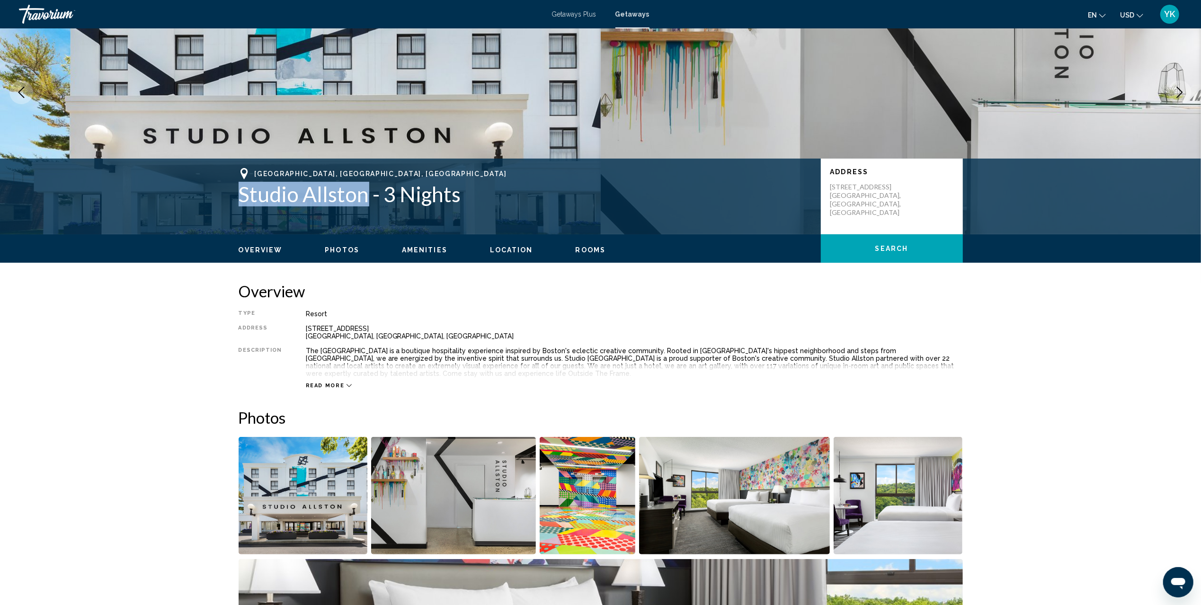
drag, startPoint x: 240, startPoint y: 193, endPoint x: 362, endPoint y: 195, distance: 122.2
click at [362, 195] on h1 "Studio Allston - 3 Nights" at bounding box center [525, 194] width 573 height 25
drag, startPoint x: 328, startPoint y: 197, endPoint x: 1135, endPoint y: 377, distance: 827.1
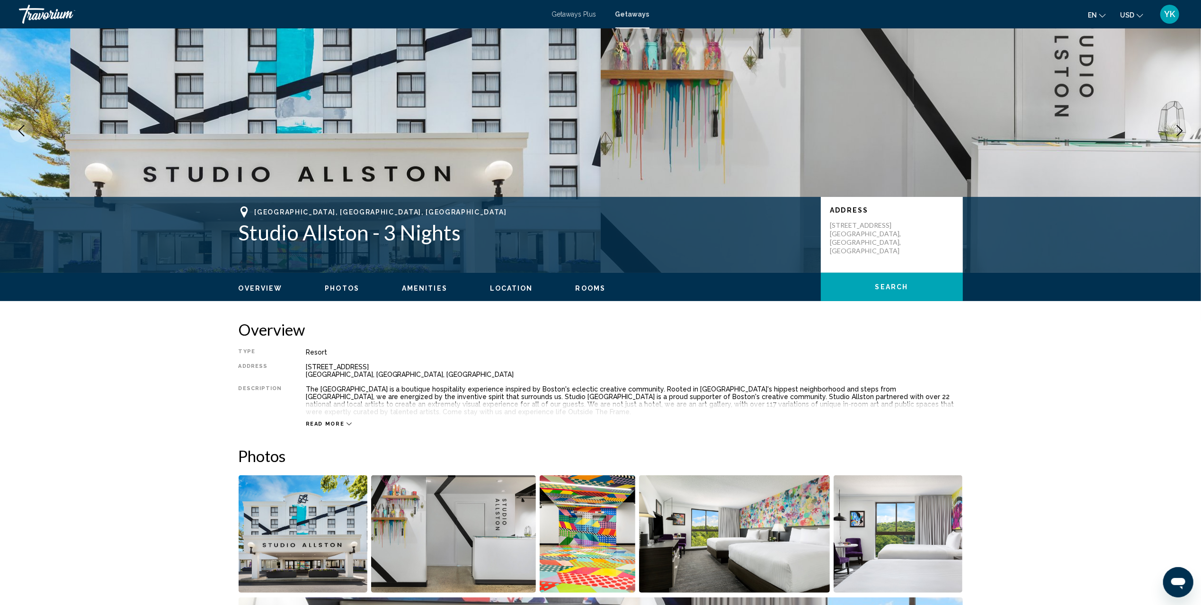
scroll to position [0, 0]
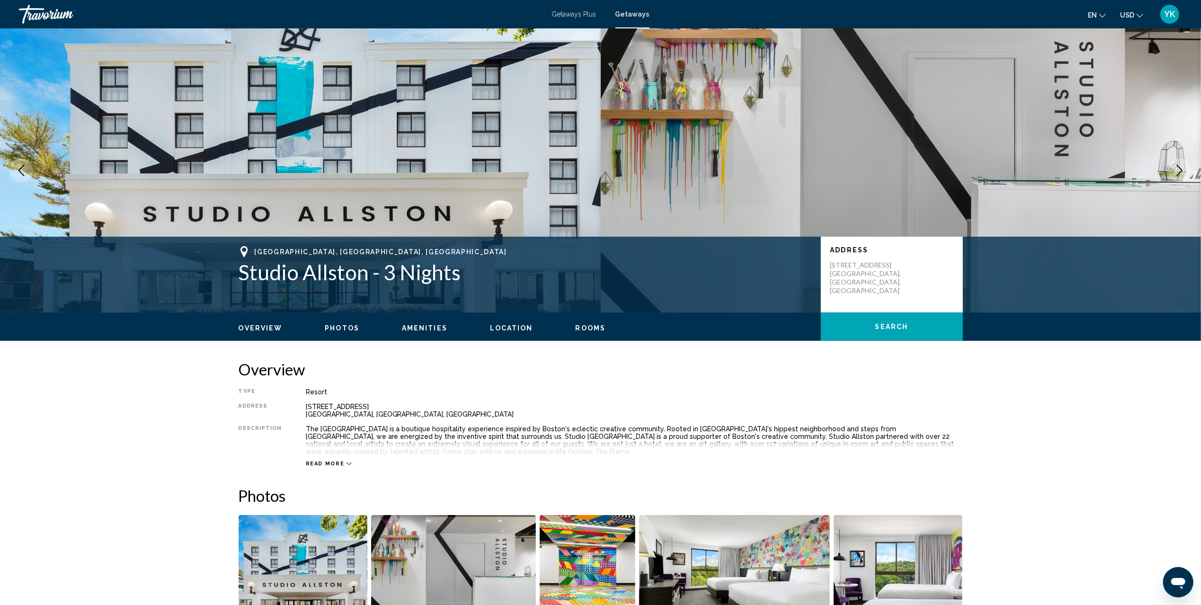
click at [338, 461] on span "Read more" at bounding box center [325, 464] width 39 height 6
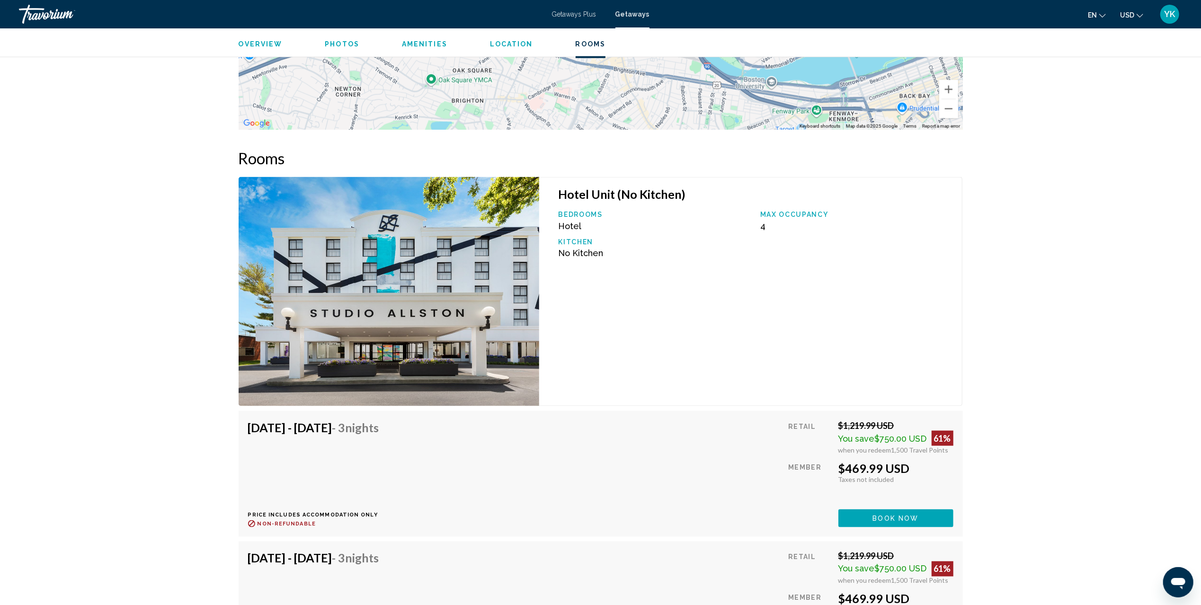
scroll to position [1452, 0]
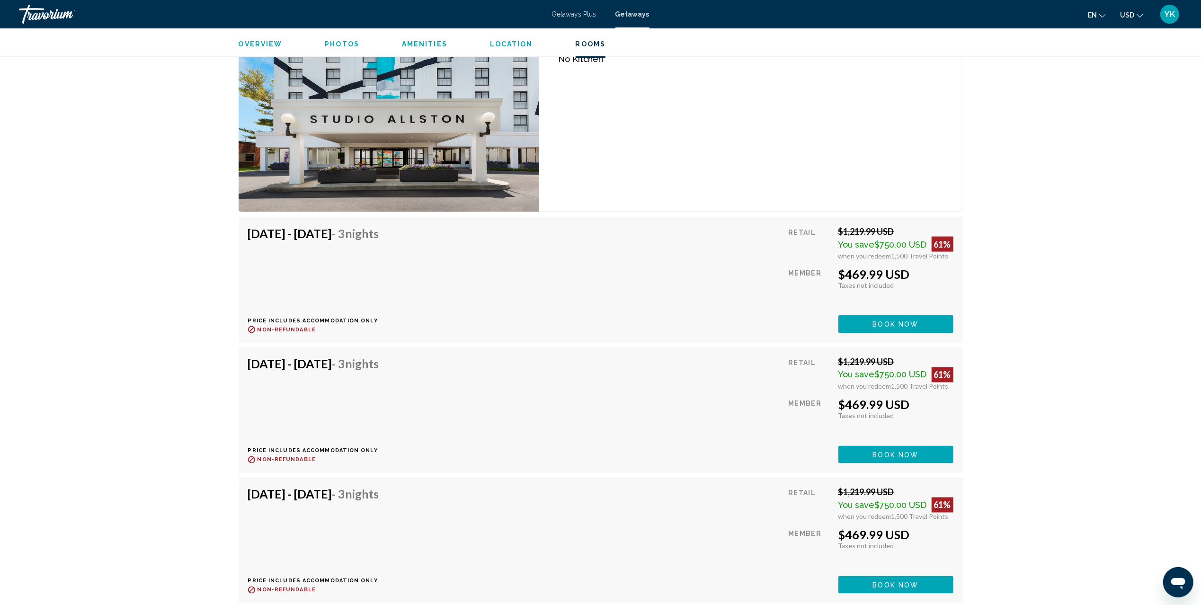
click at [646, 14] on span "Getaways" at bounding box center [632, 14] width 34 height 8
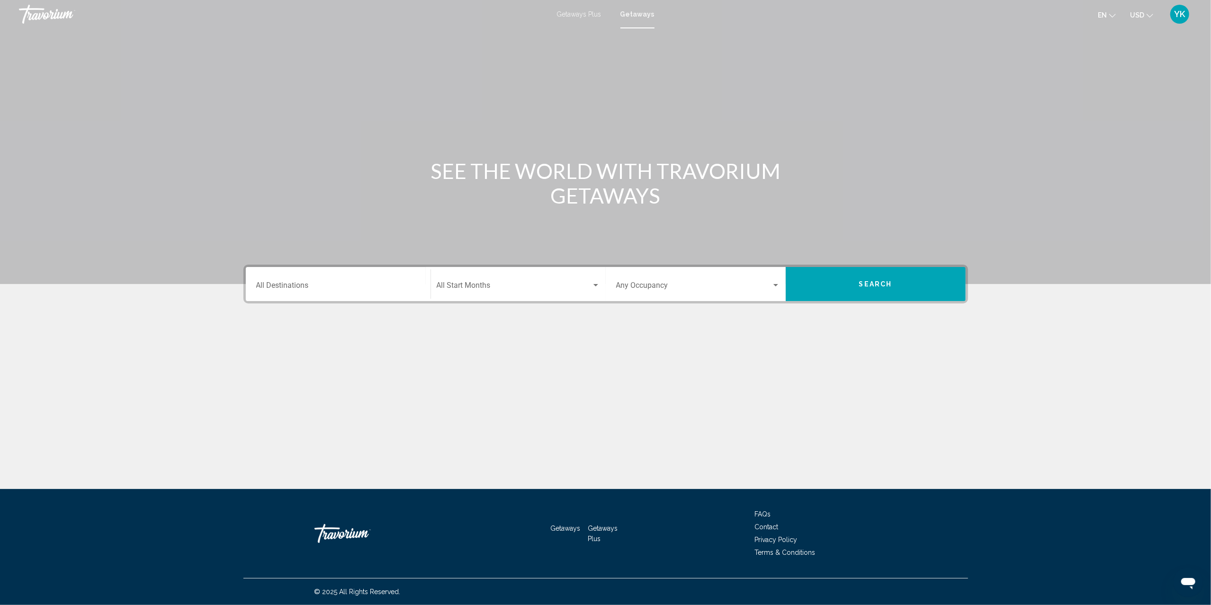
click at [328, 281] on div "Destination All Destinations" at bounding box center [338, 284] width 164 height 30
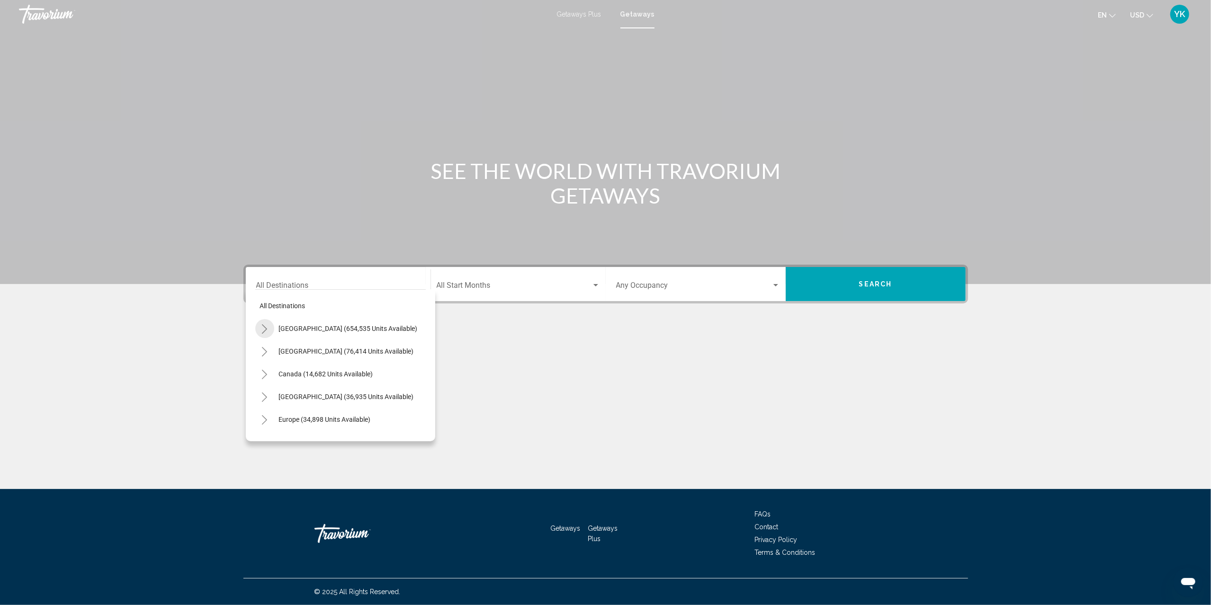
click at [264, 328] on icon "Toggle United States (654,535 units available)" at bounding box center [264, 328] width 7 height 9
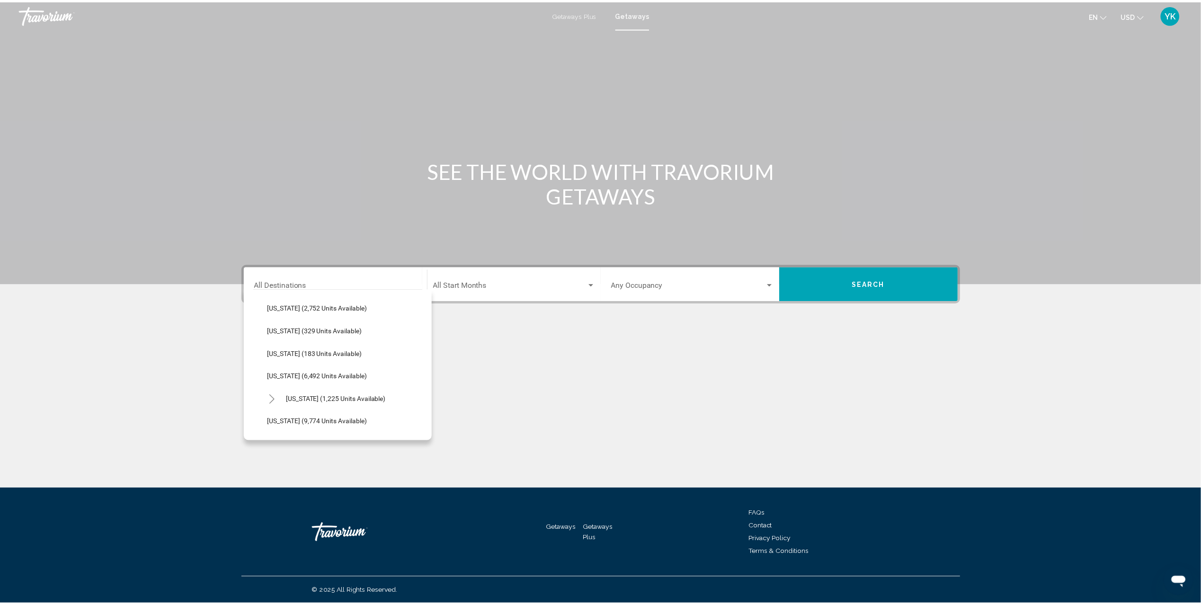
scroll to position [379, 0]
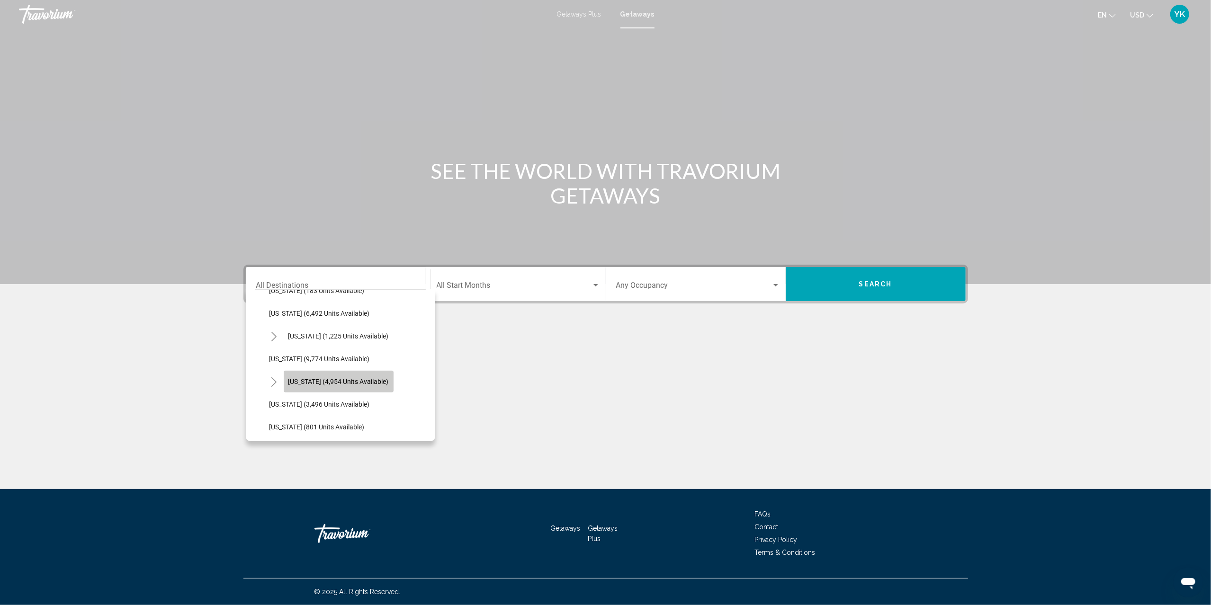
click at [328, 385] on button "[US_STATE] (4,954 units available)" at bounding box center [339, 382] width 110 height 22
type input "**********"
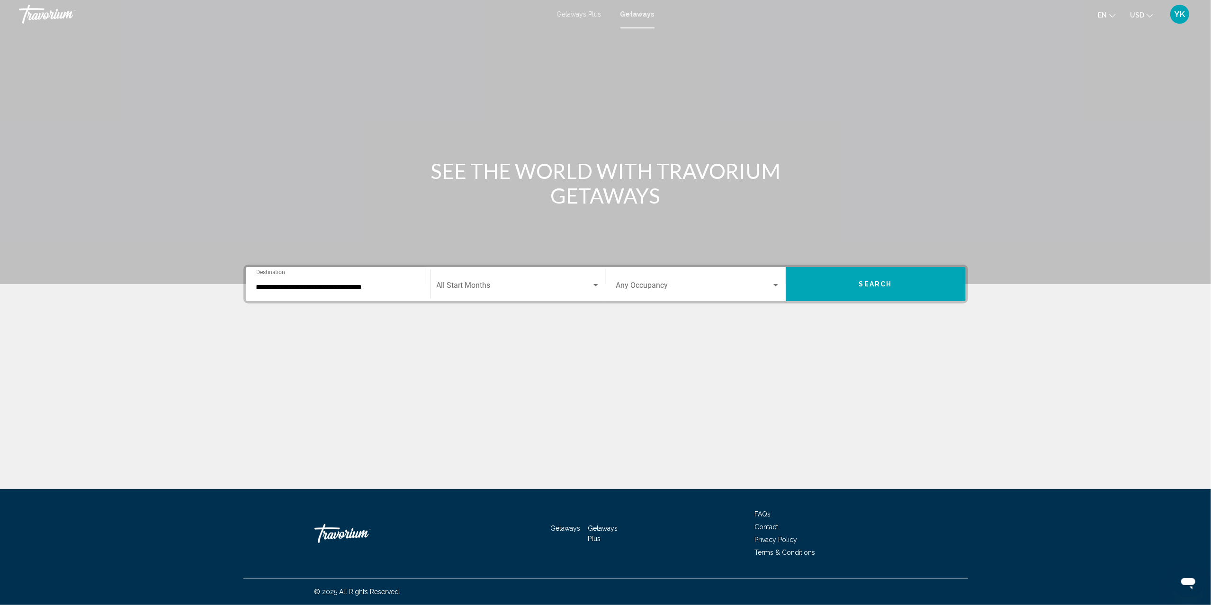
click at [494, 278] on div "Start Month All Start Months" at bounding box center [518, 284] width 163 height 30
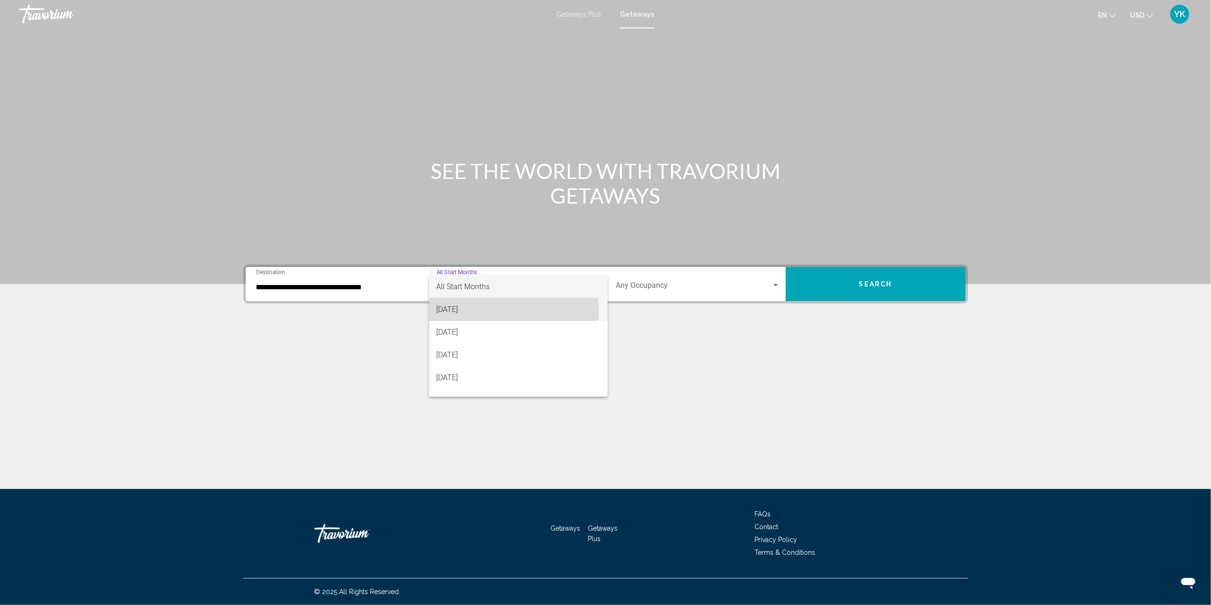
click at [498, 311] on span "[DATE]" at bounding box center [518, 309] width 163 height 23
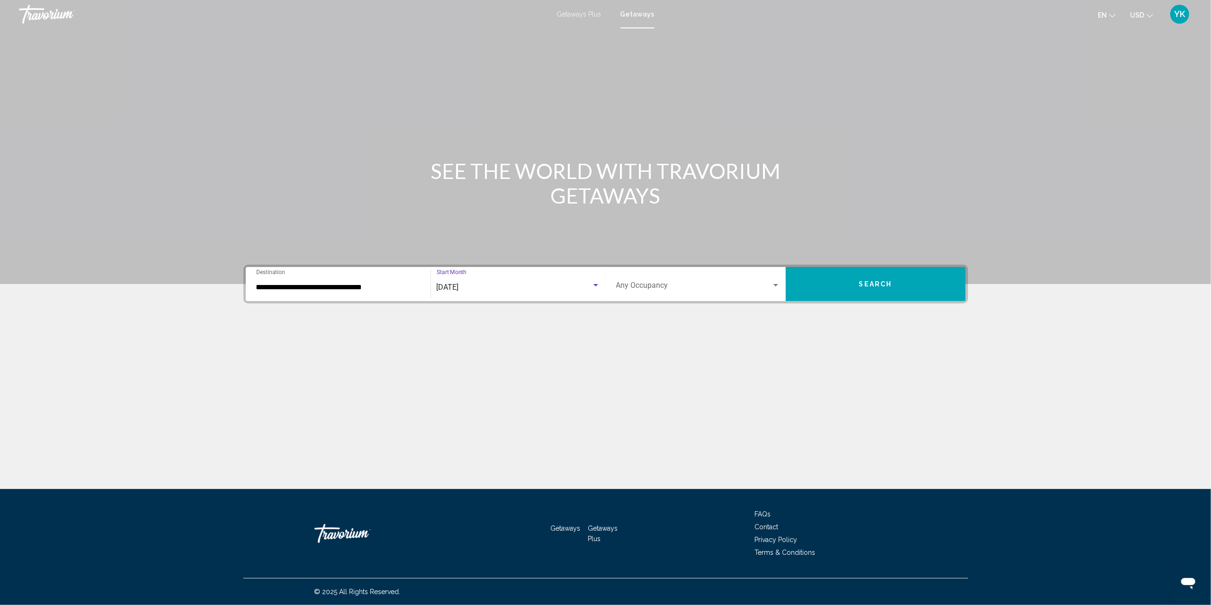
click at [642, 283] on span "Search widget" at bounding box center [693, 287] width 155 height 9
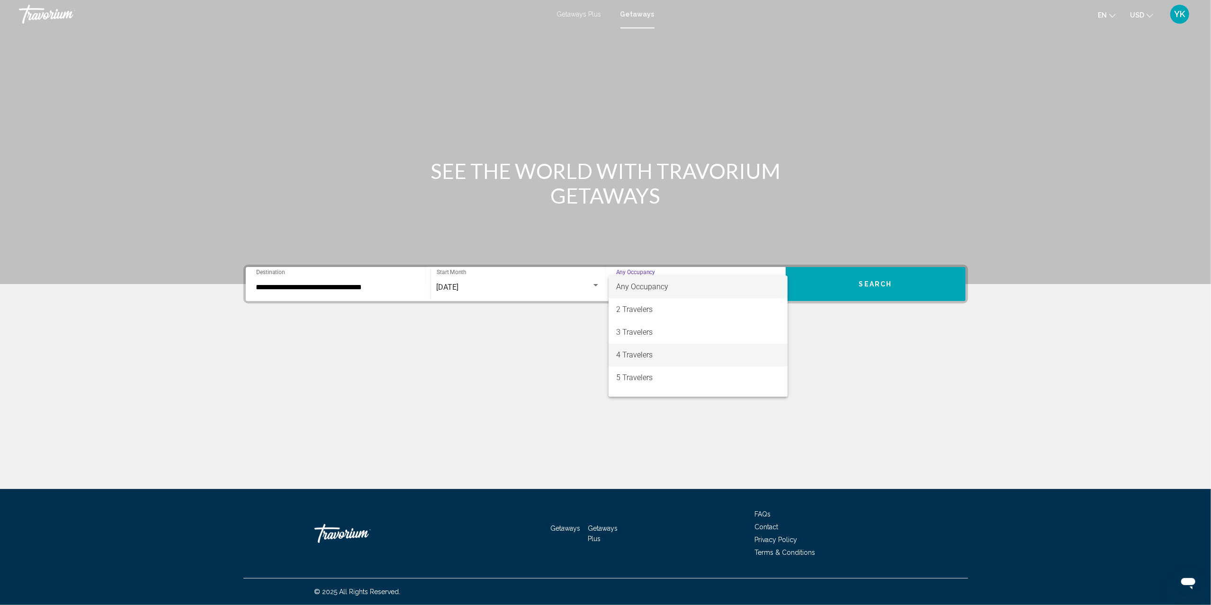
click at [648, 357] on span "4 Travelers" at bounding box center [698, 355] width 164 height 23
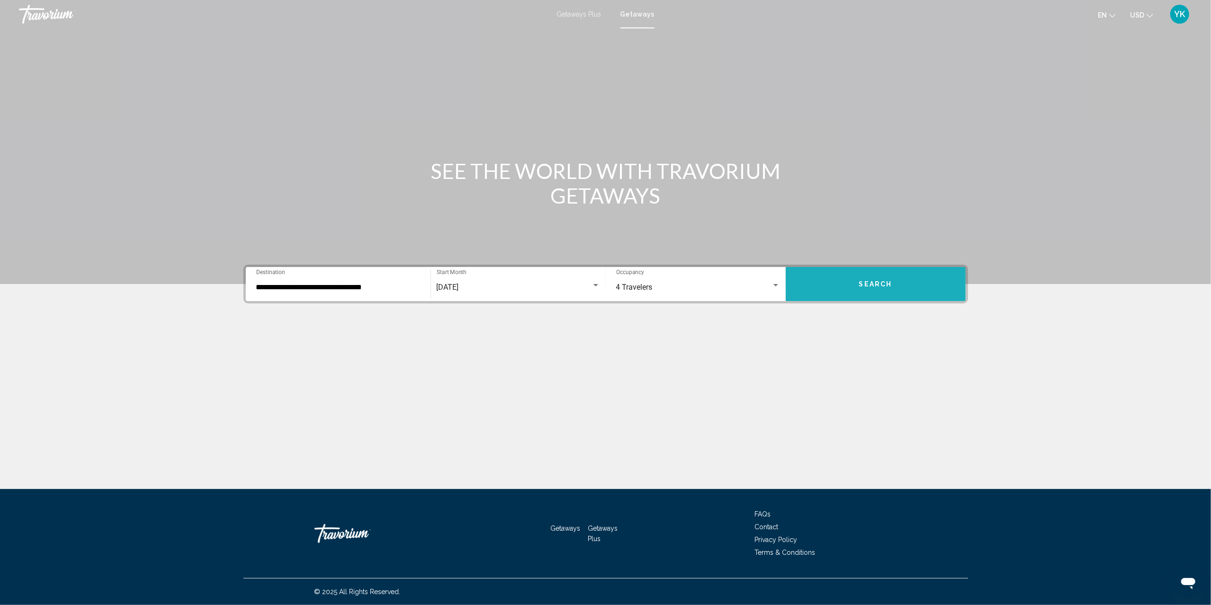
click at [867, 282] on span "Search" at bounding box center [875, 285] width 33 height 8
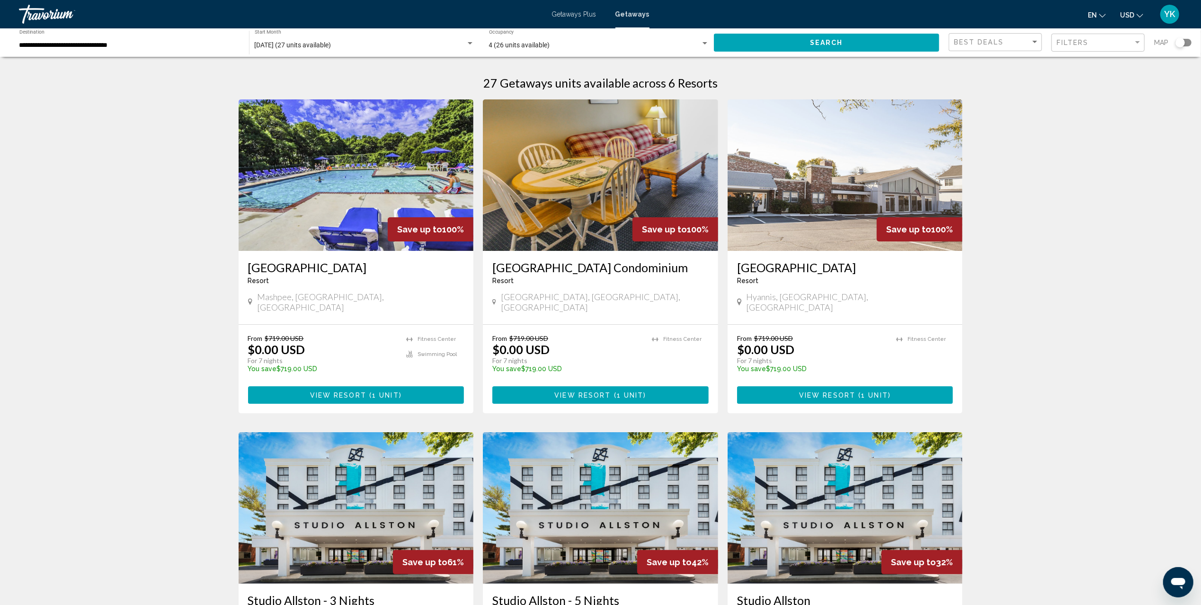
click at [386, 392] on span "1 unit" at bounding box center [385, 396] width 27 height 8
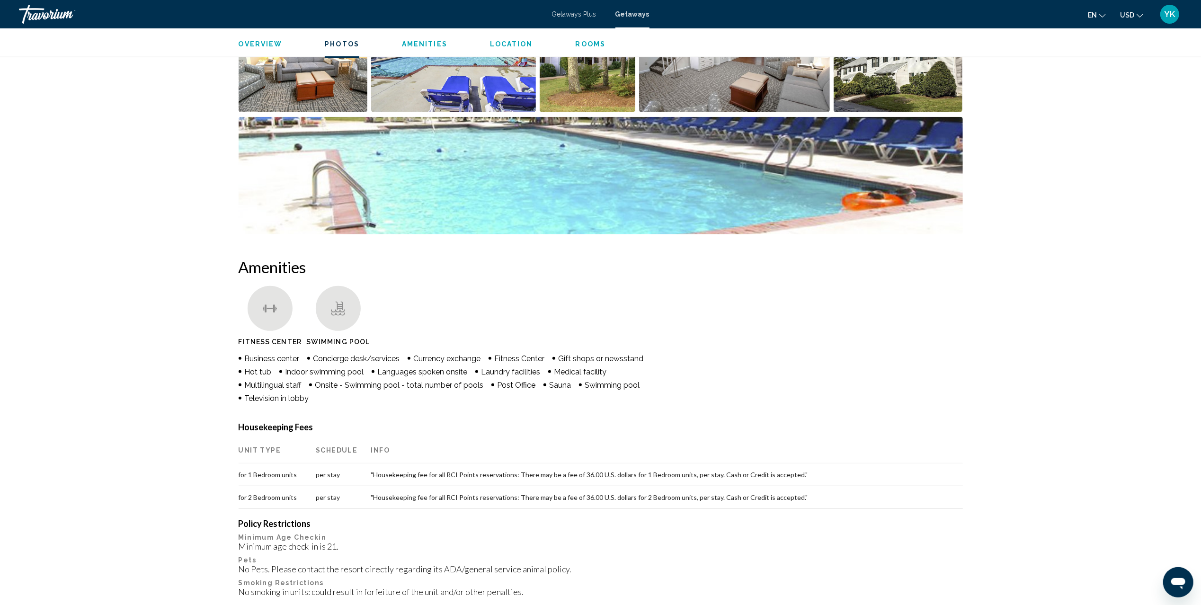
scroll to position [510, 0]
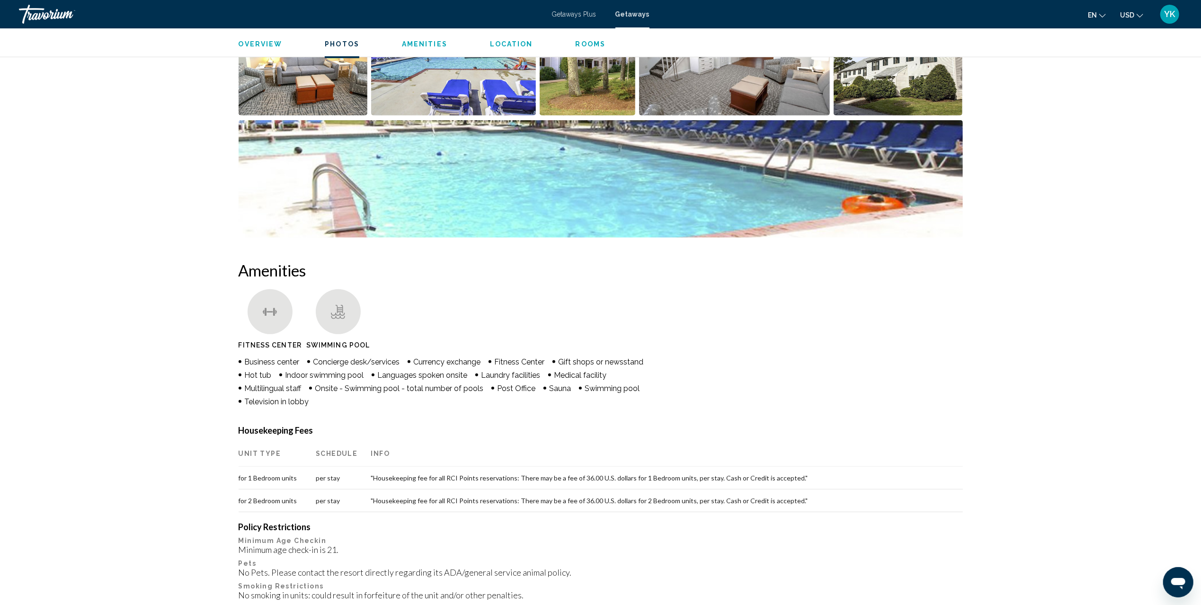
click at [632, 15] on span "Getaways" at bounding box center [632, 14] width 34 height 8
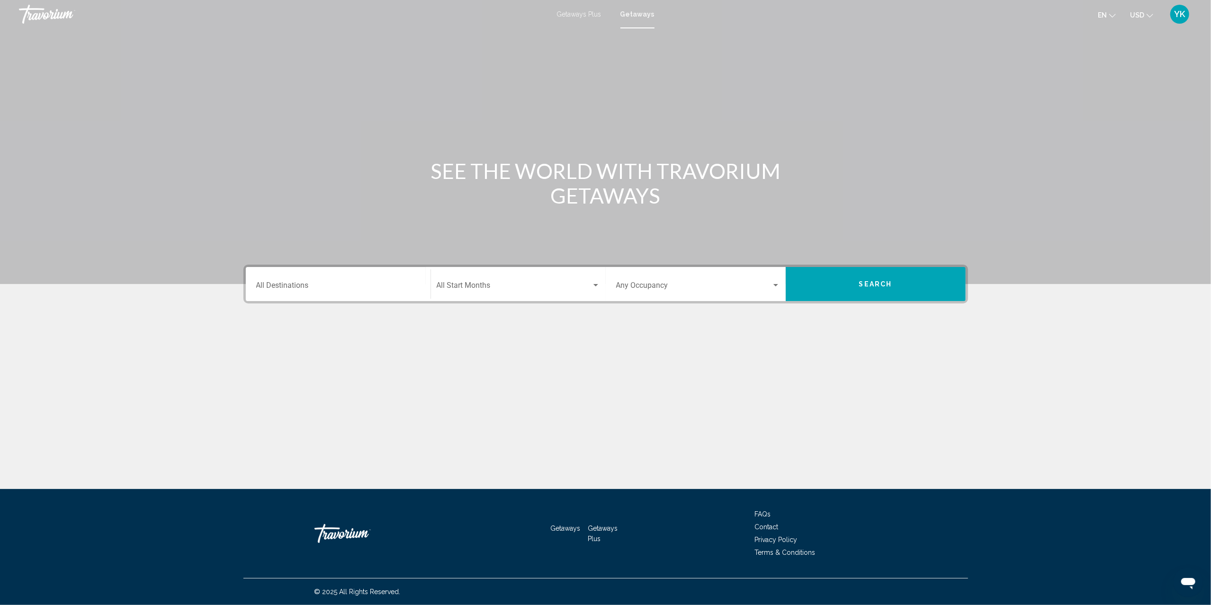
click at [312, 280] on div "Destination All Destinations" at bounding box center [338, 284] width 164 height 30
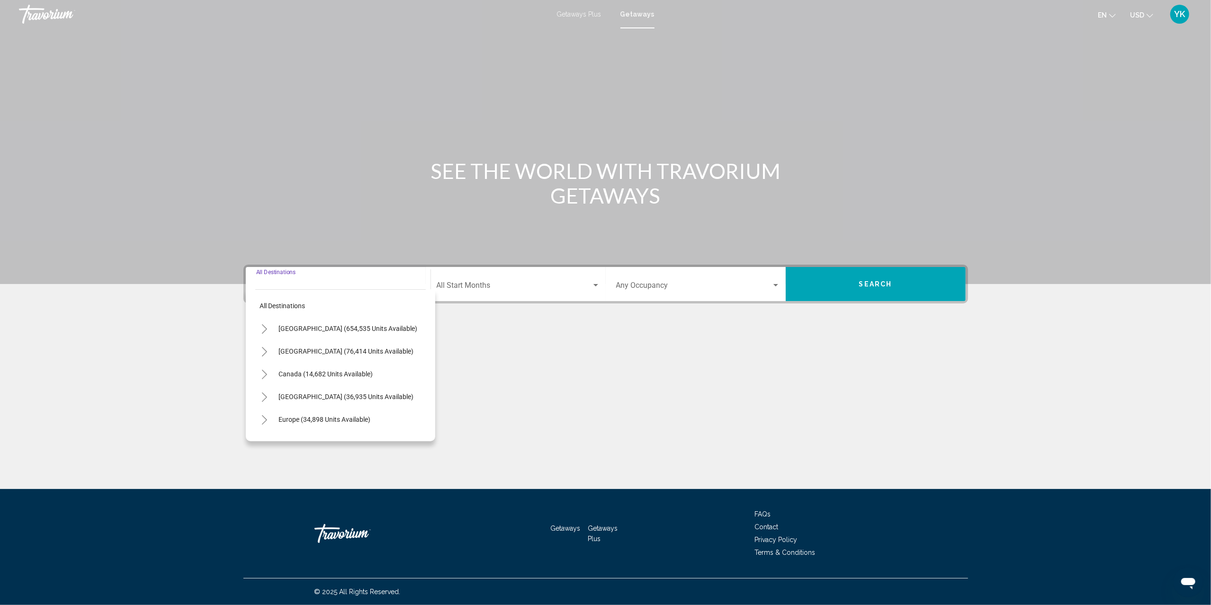
click at [265, 328] on icon "Toggle United States (654,535 units available)" at bounding box center [264, 328] width 5 height 9
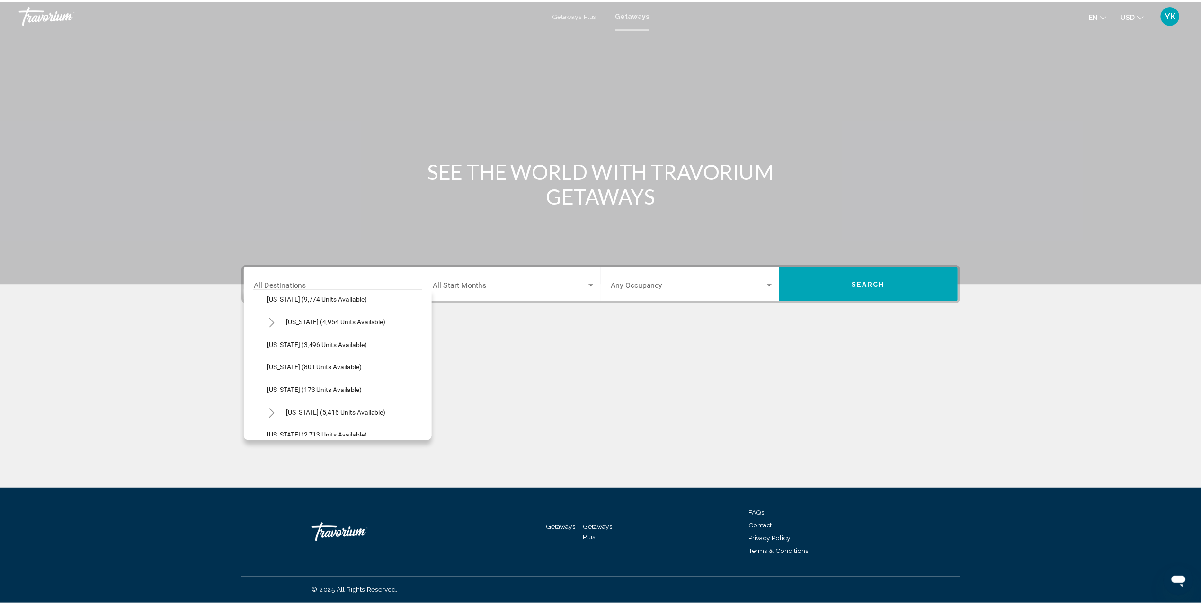
scroll to position [442, 0]
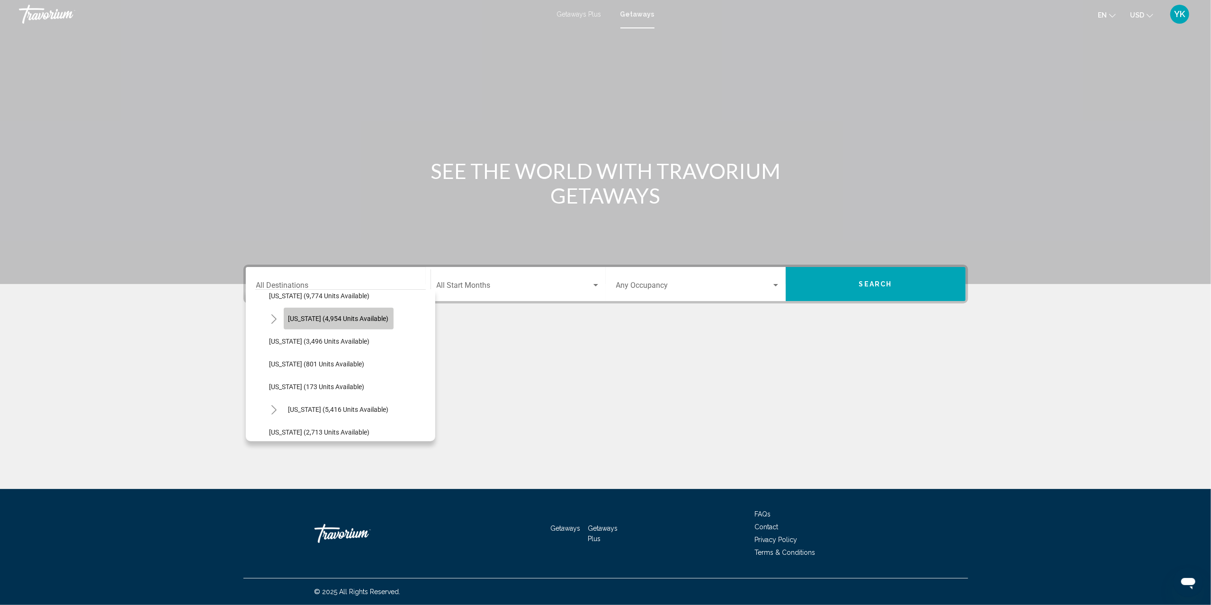
click at [338, 321] on span "[US_STATE] (4,954 units available)" at bounding box center [338, 319] width 100 height 8
type input "**********"
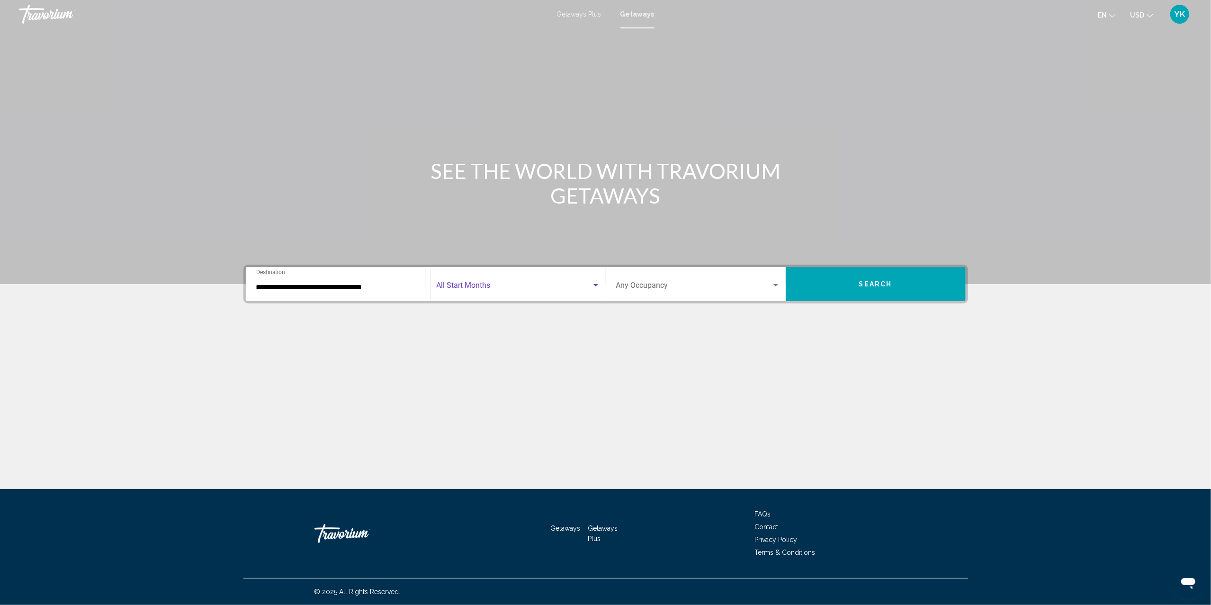
click at [508, 290] on span "Search widget" at bounding box center [514, 287] width 155 height 9
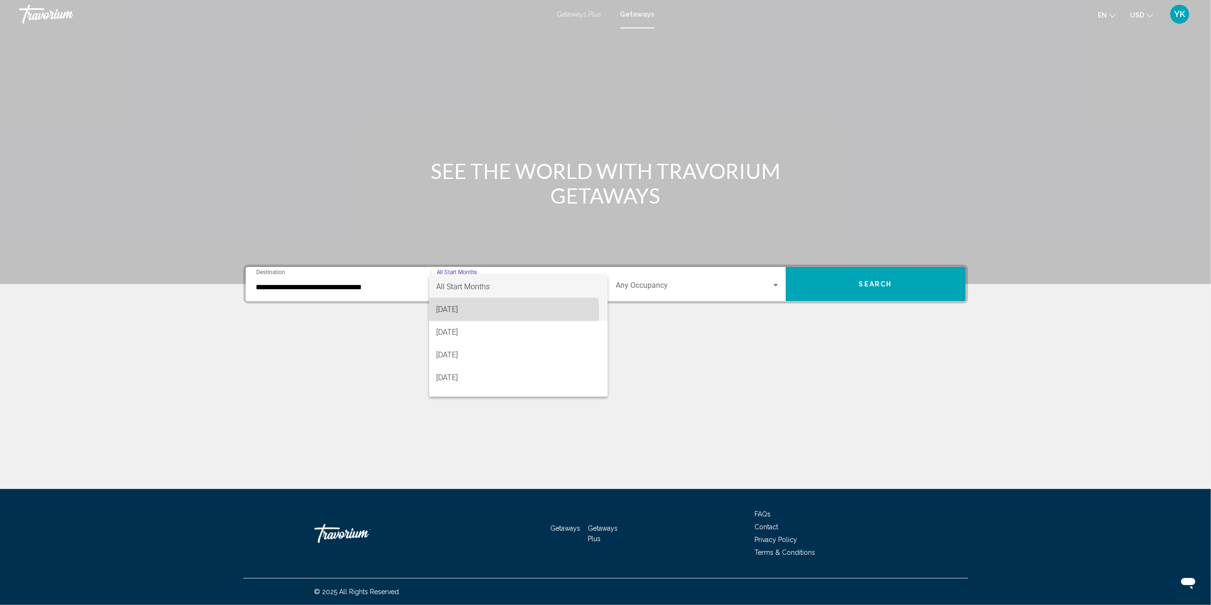
click at [507, 312] on span "[DATE]" at bounding box center [518, 309] width 163 height 23
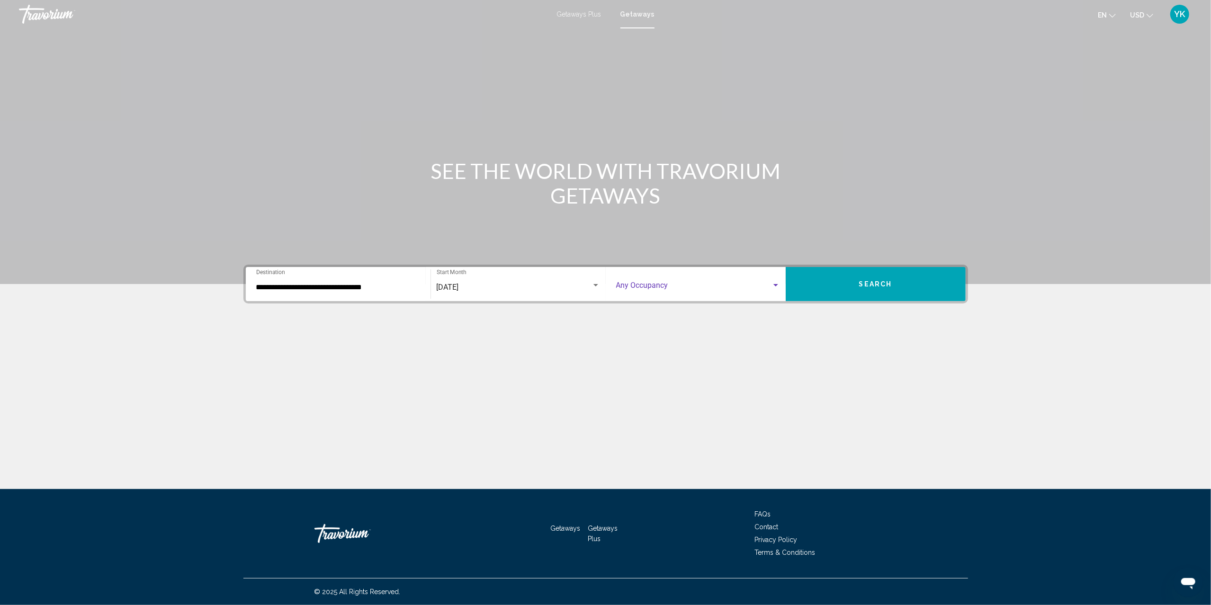
click at [697, 285] on span "Search widget" at bounding box center [693, 287] width 155 height 9
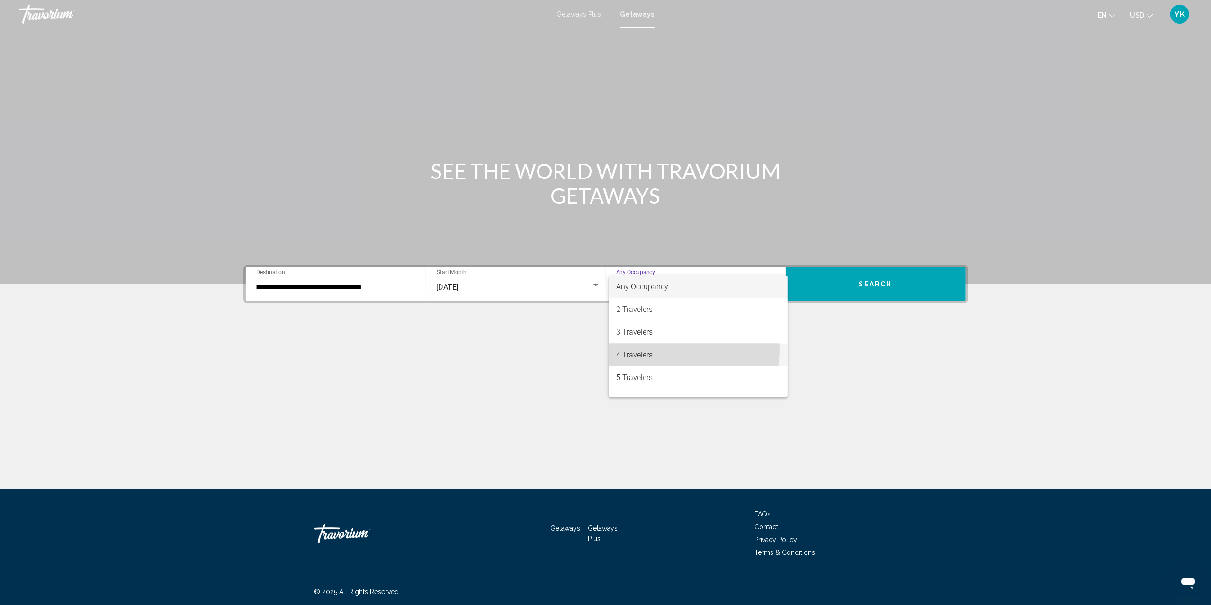
click at [671, 349] on span "4 Travelers" at bounding box center [698, 355] width 164 height 23
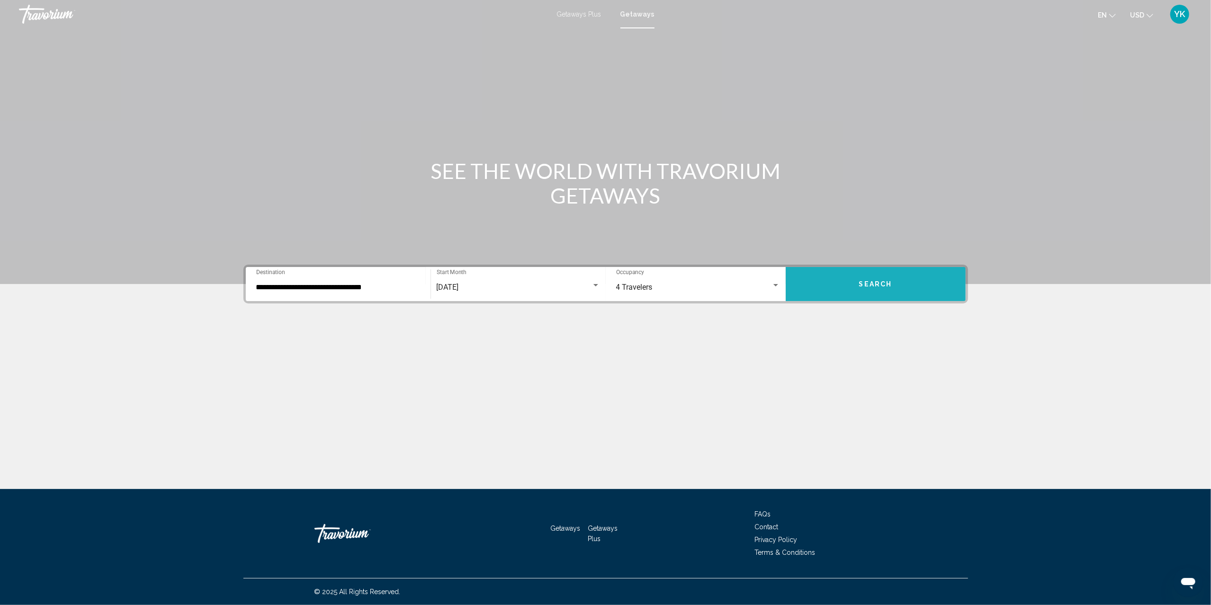
click at [845, 283] on button "Search" at bounding box center [875, 284] width 180 height 34
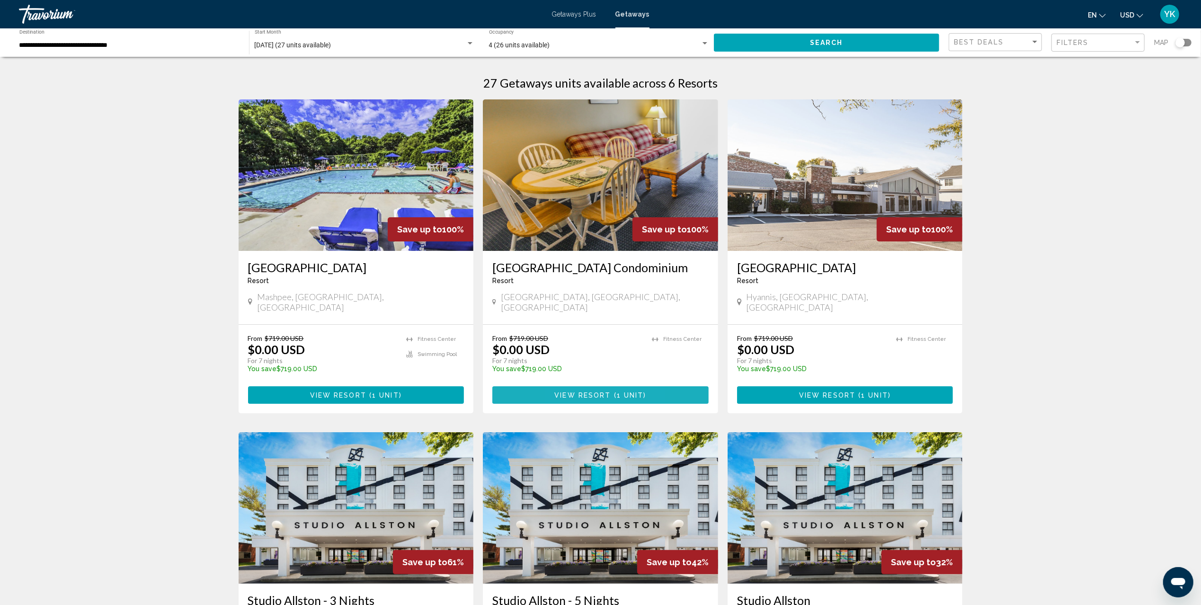
click at [567, 392] on span "View Resort" at bounding box center [582, 396] width 56 height 8
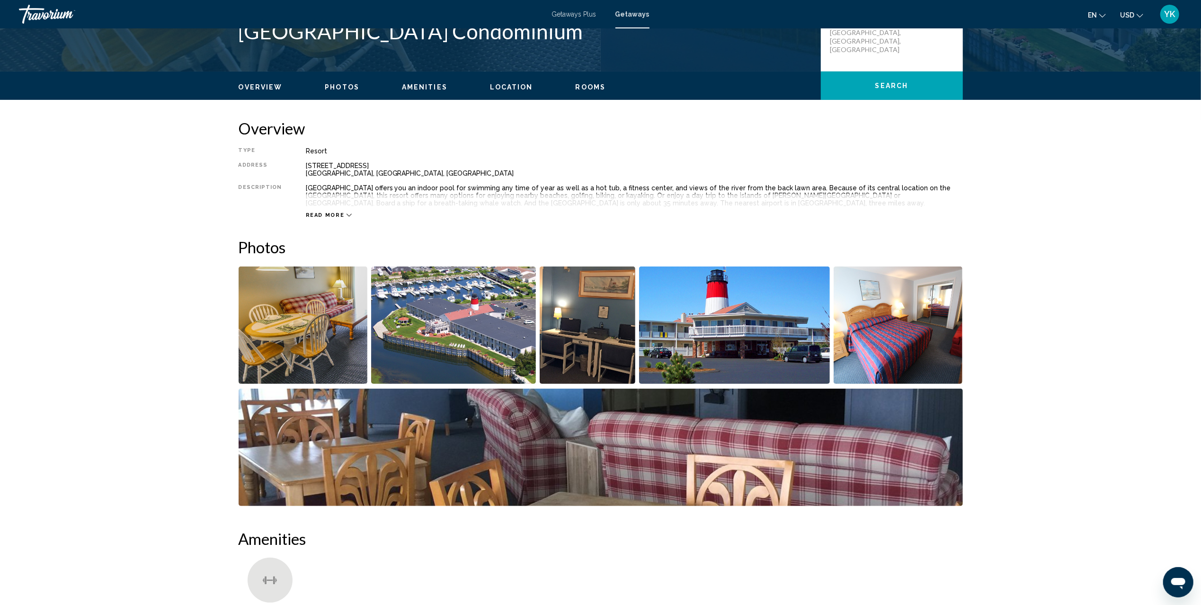
scroll to position [252, 0]
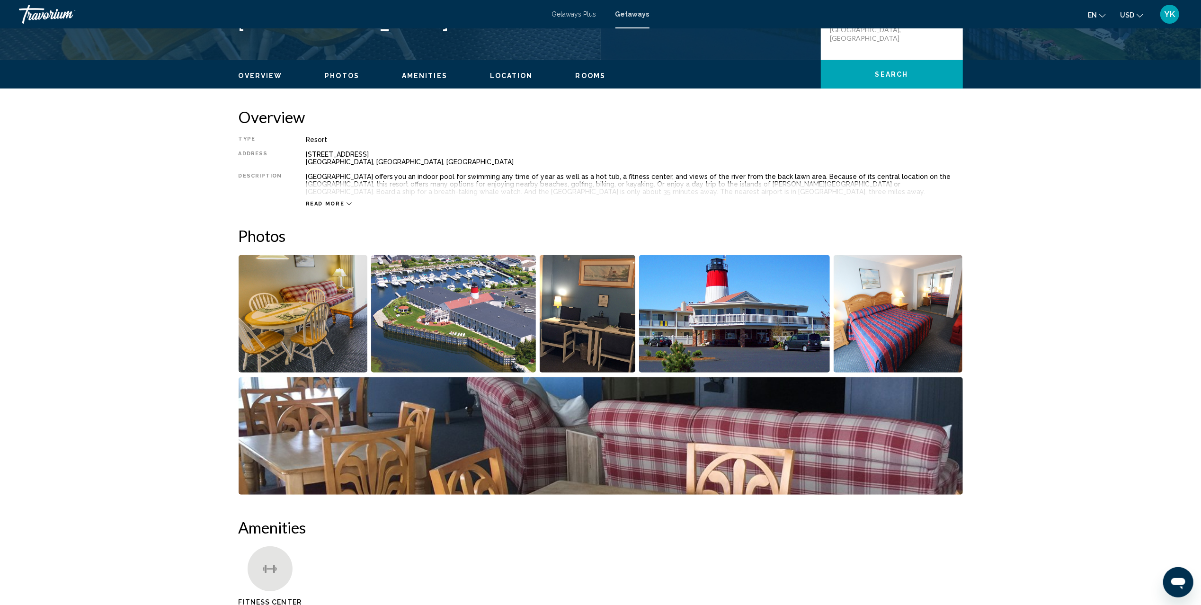
click at [330, 203] on span "Read more" at bounding box center [325, 204] width 39 height 6
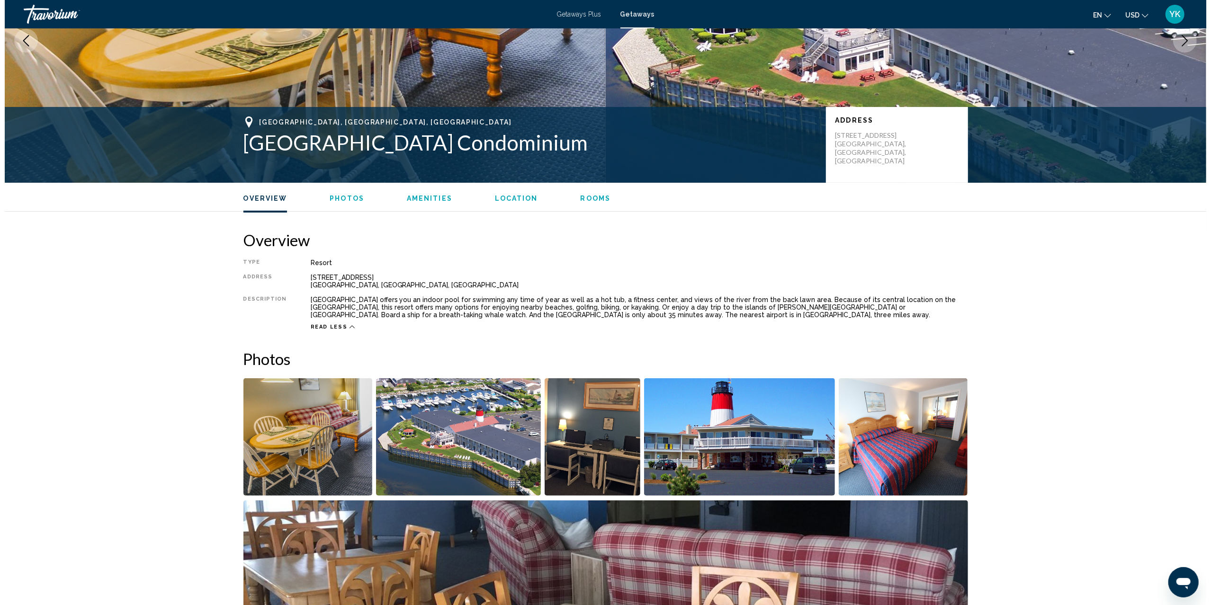
scroll to position [0, 0]
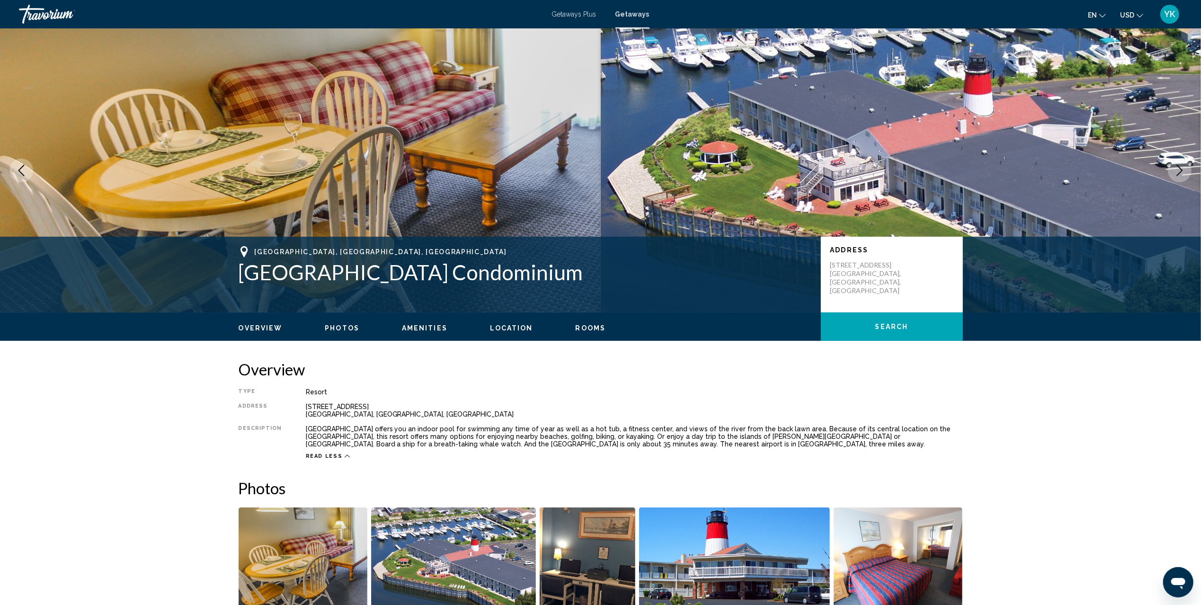
click at [640, 15] on span "Getaways" at bounding box center [632, 14] width 34 height 8
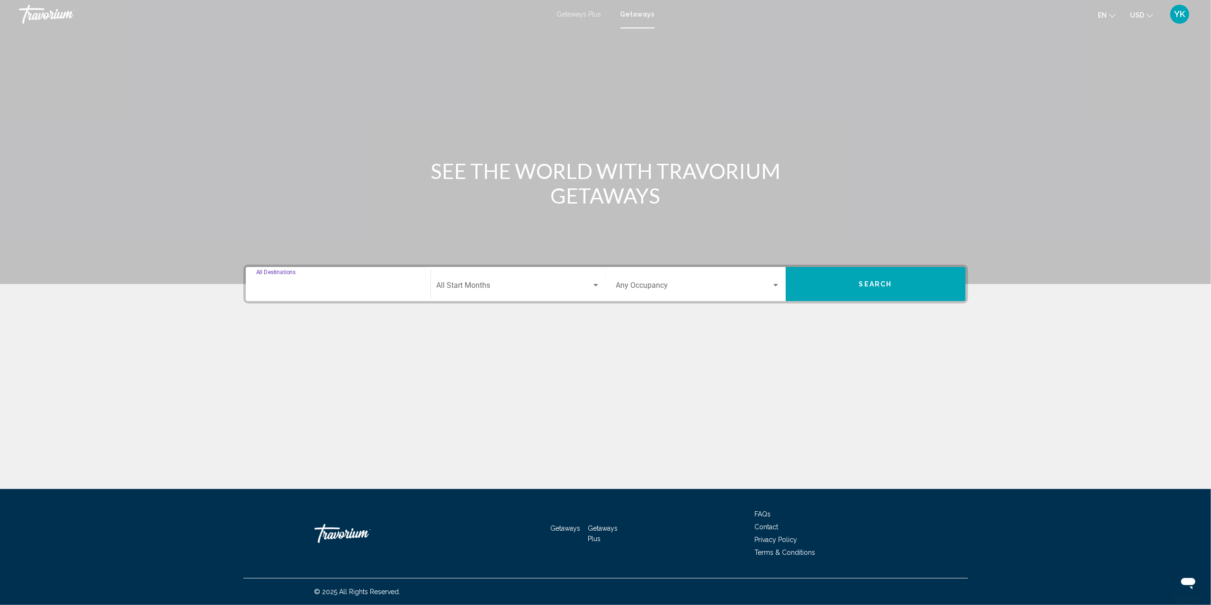
click at [347, 283] on input "Destination All Destinations" at bounding box center [338, 287] width 164 height 9
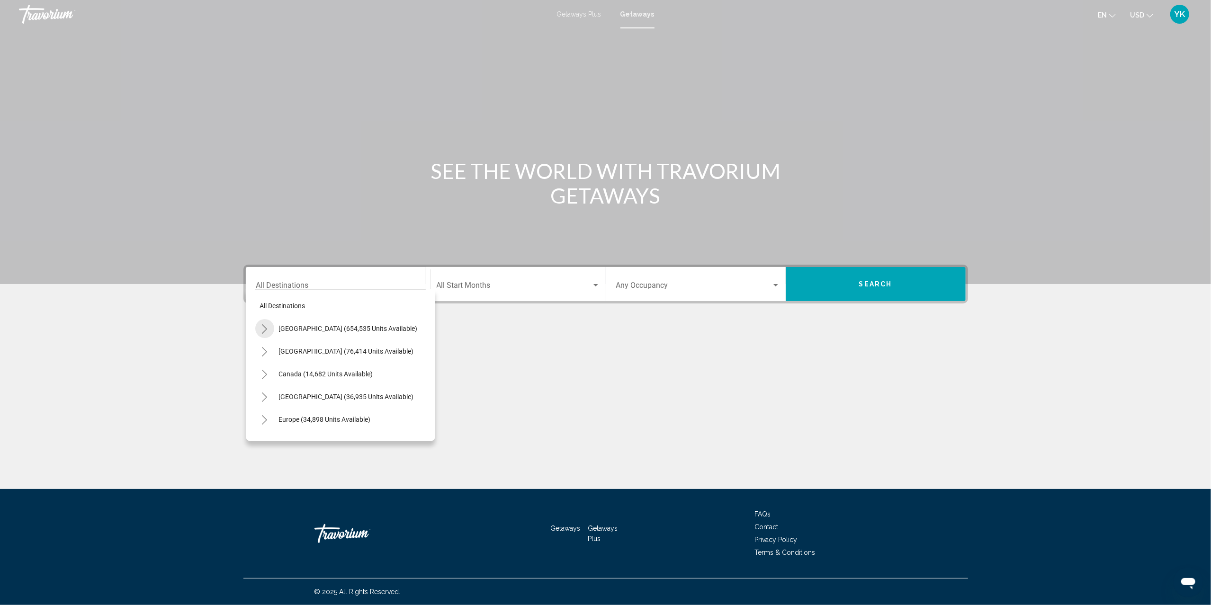
click at [264, 323] on button "Toggle United States (654,535 units available)" at bounding box center [264, 328] width 19 height 19
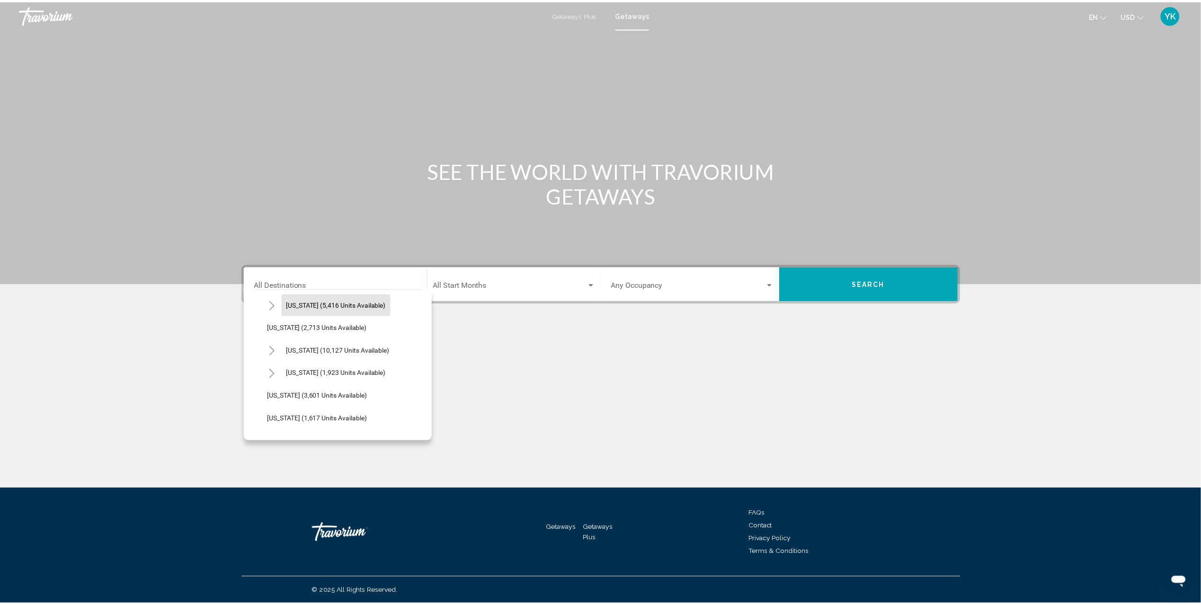
scroll to position [568, 0]
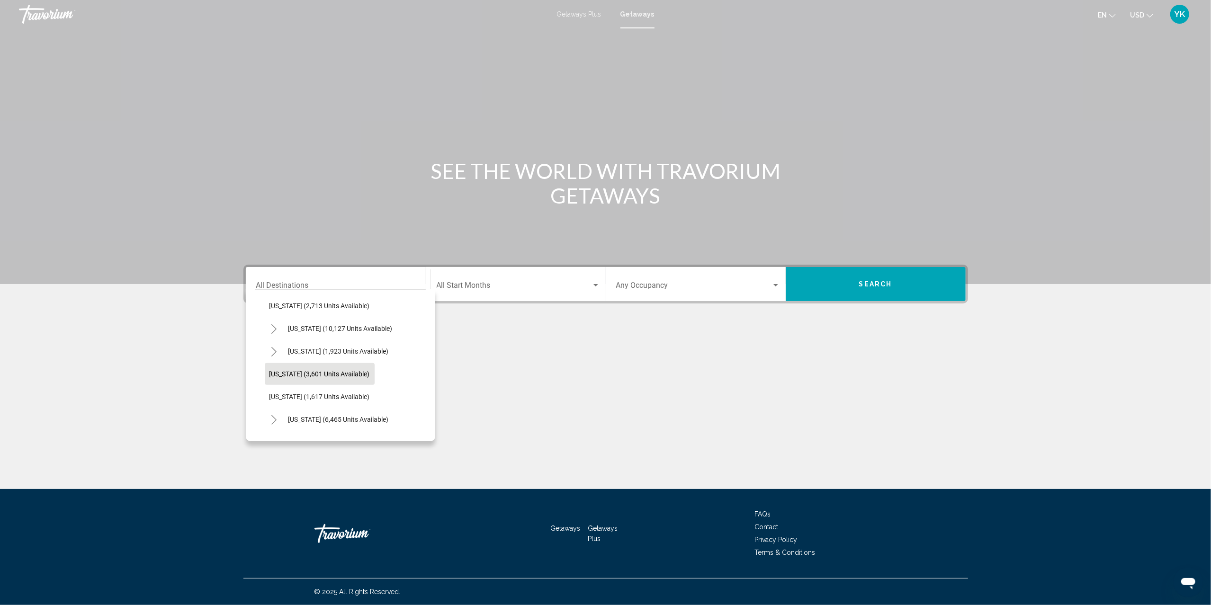
click at [331, 373] on span "[US_STATE] (3,601 units available)" at bounding box center [319, 374] width 100 height 8
type input "**********"
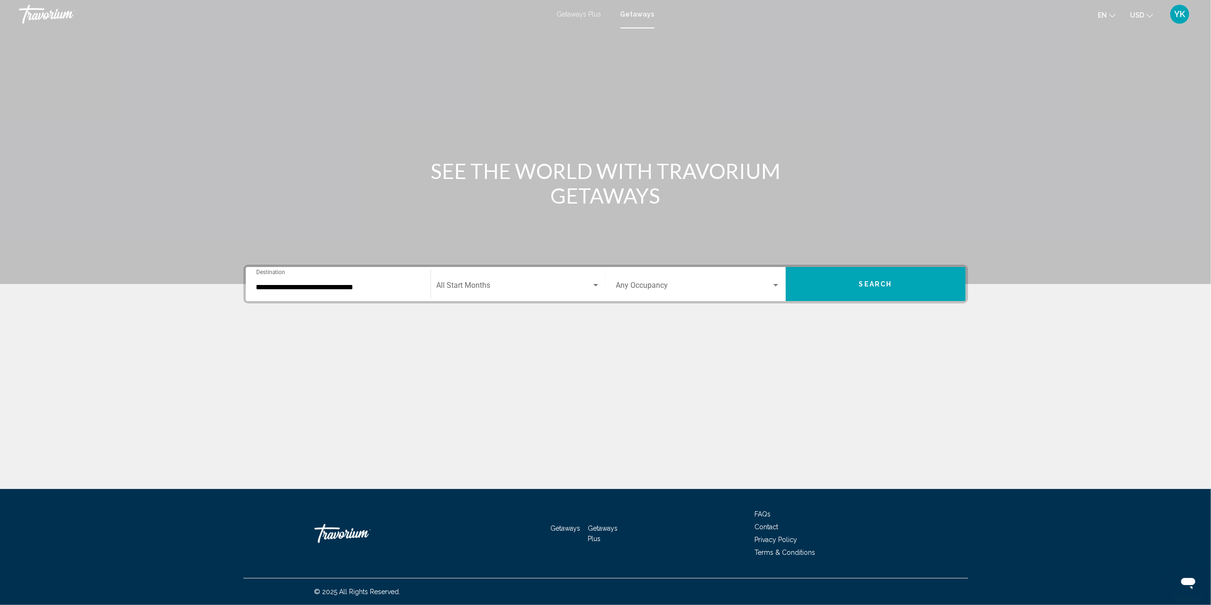
click at [494, 281] on div "Start Month All Start Months" at bounding box center [518, 284] width 163 height 30
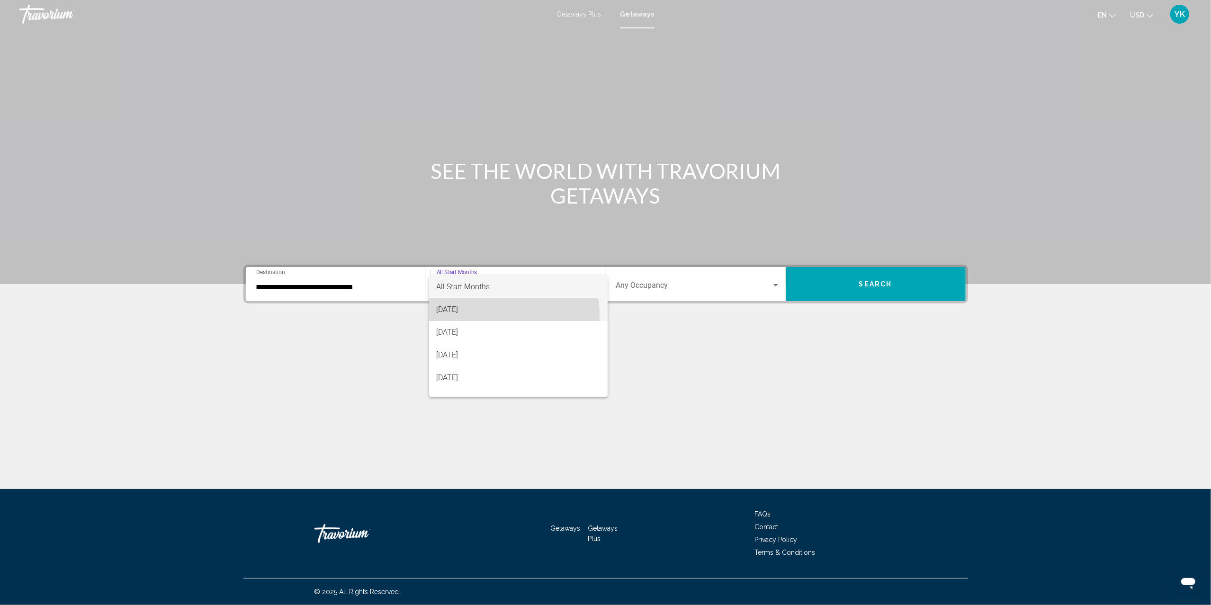
click at [502, 314] on span "[DATE]" at bounding box center [518, 309] width 163 height 23
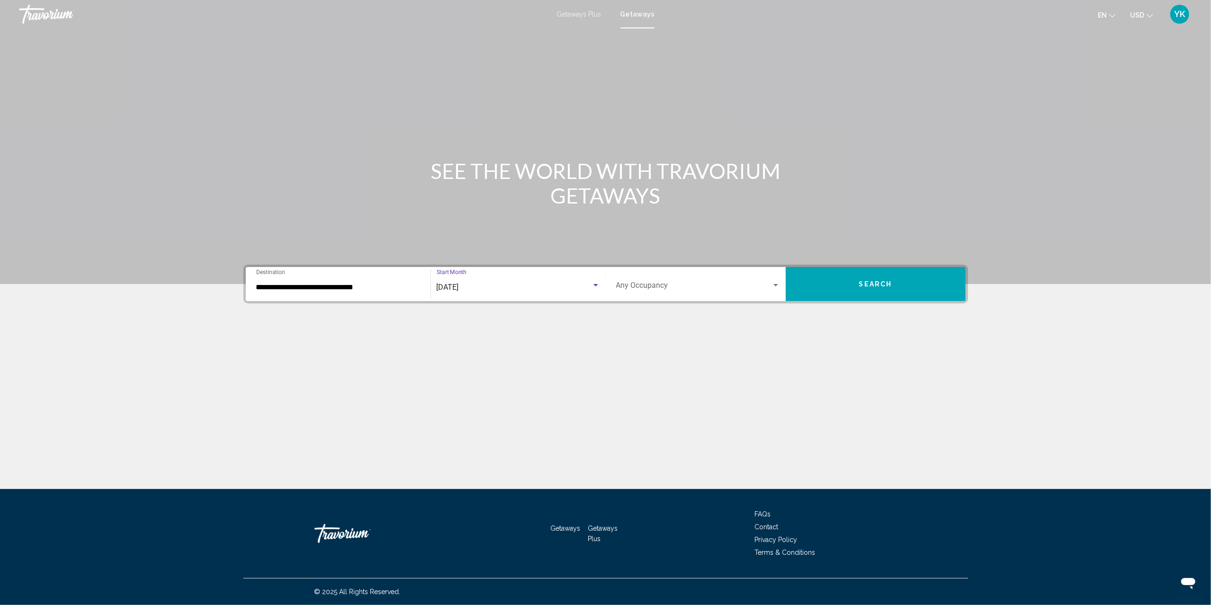
click at [646, 283] on span "Search widget" at bounding box center [693, 287] width 155 height 9
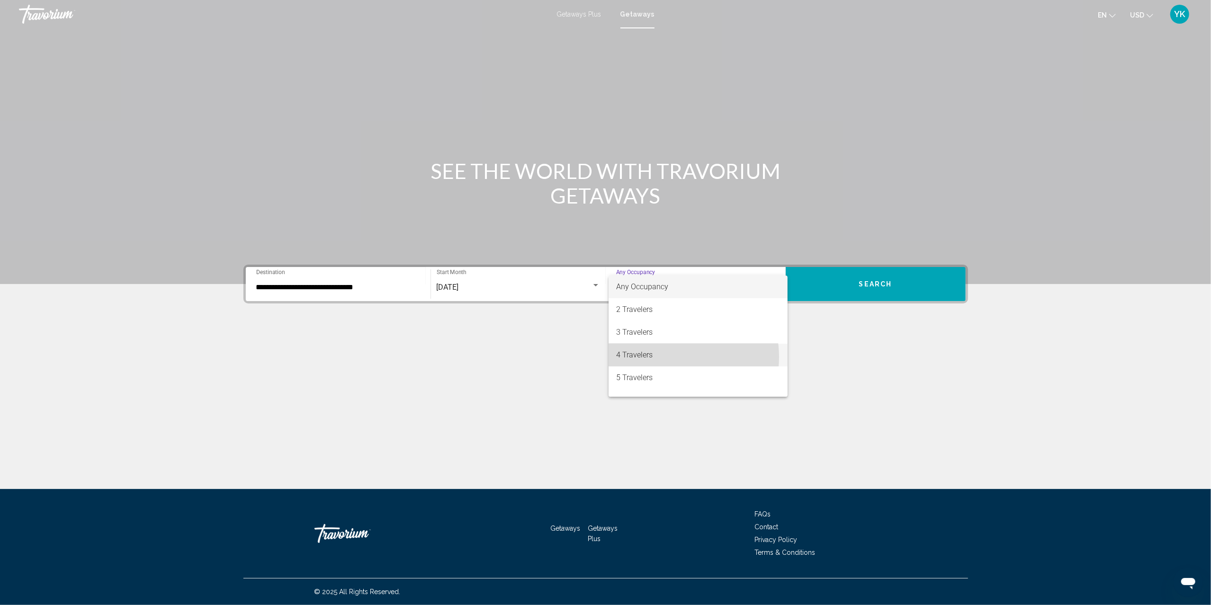
click at [669, 357] on span "4 Travelers" at bounding box center [698, 355] width 164 height 23
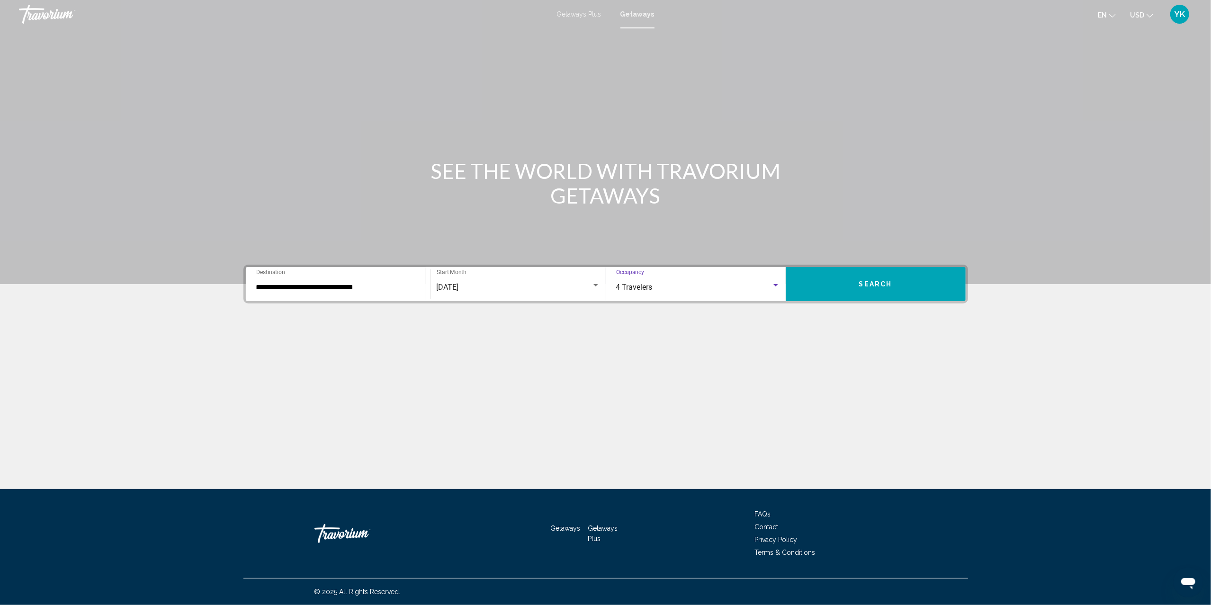
click at [899, 275] on button "Search" at bounding box center [875, 284] width 180 height 34
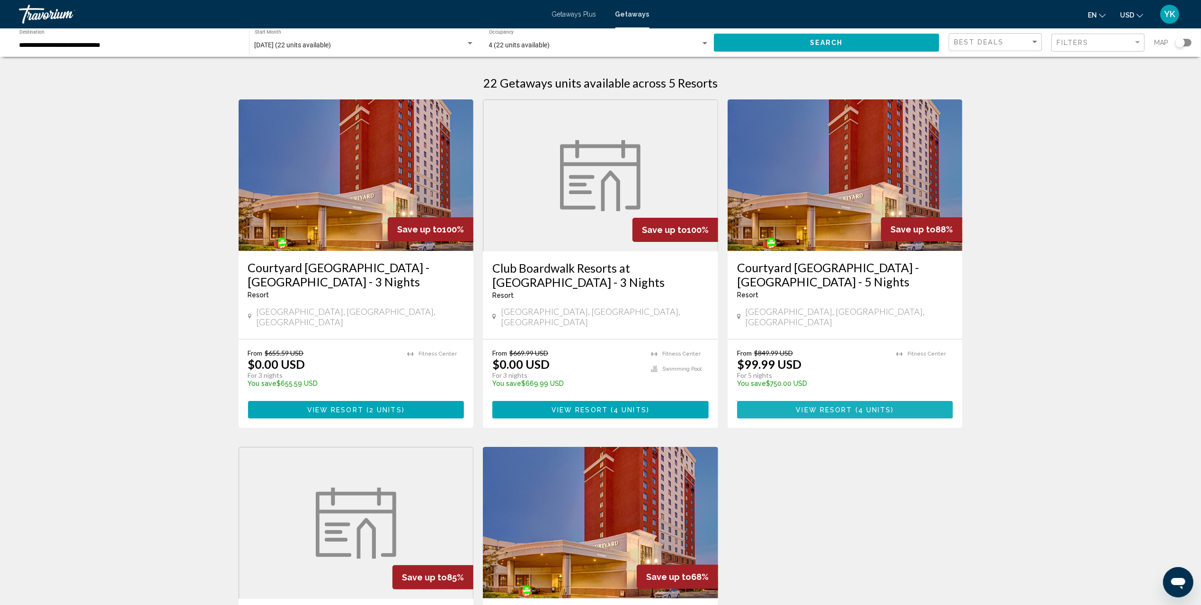
click at [836, 406] on span "View Resort" at bounding box center [824, 410] width 56 height 8
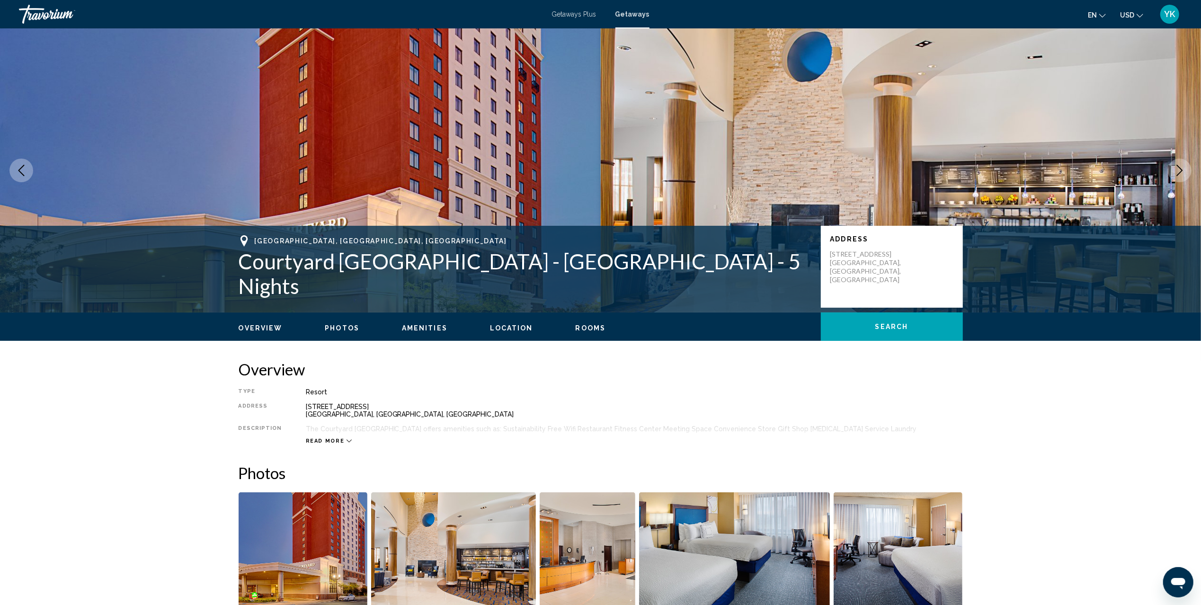
click at [634, 15] on span "Getaways" at bounding box center [632, 14] width 34 height 8
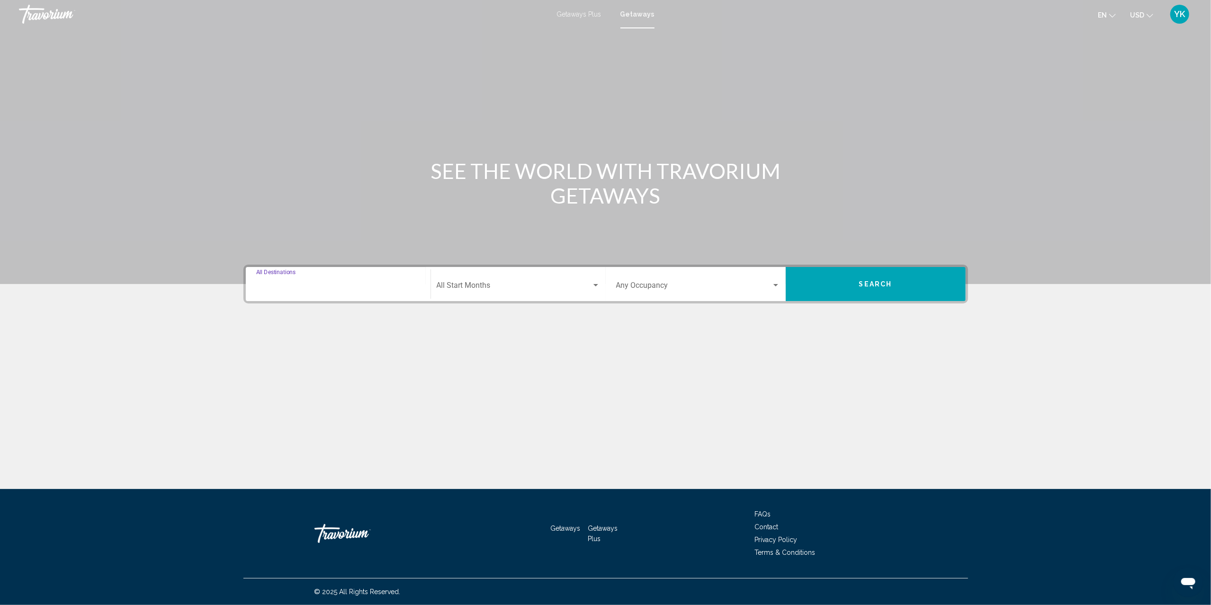
click at [298, 285] on input "Destination All Destinations" at bounding box center [338, 287] width 164 height 9
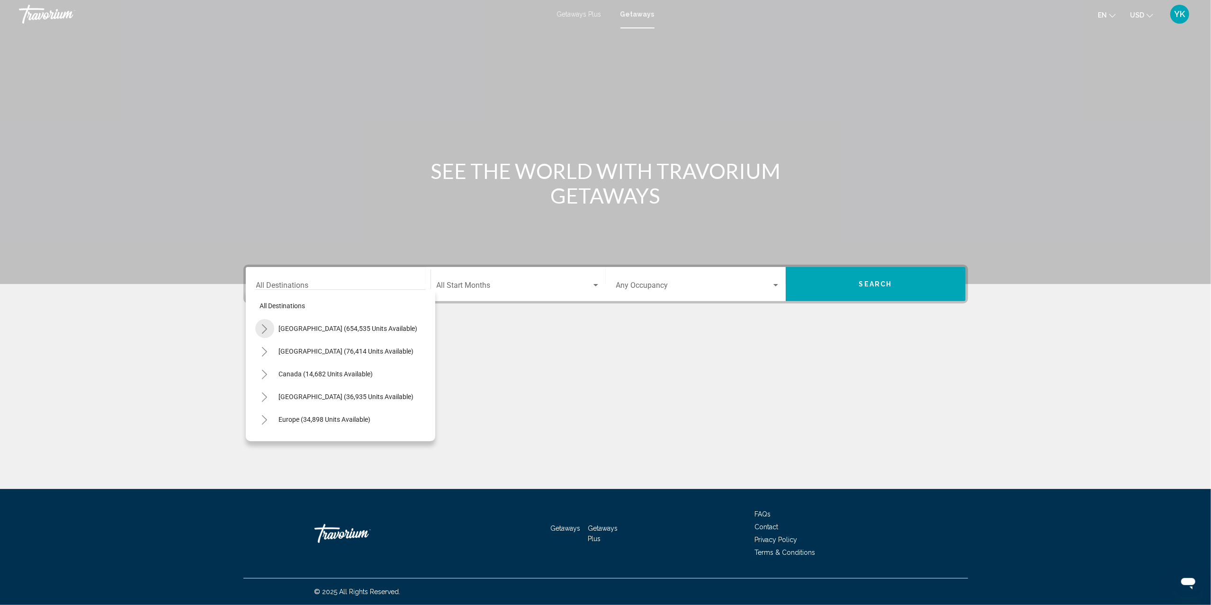
click at [266, 327] on icon "Toggle United States (654,535 units available)" at bounding box center [264, 328] width 7 height 9
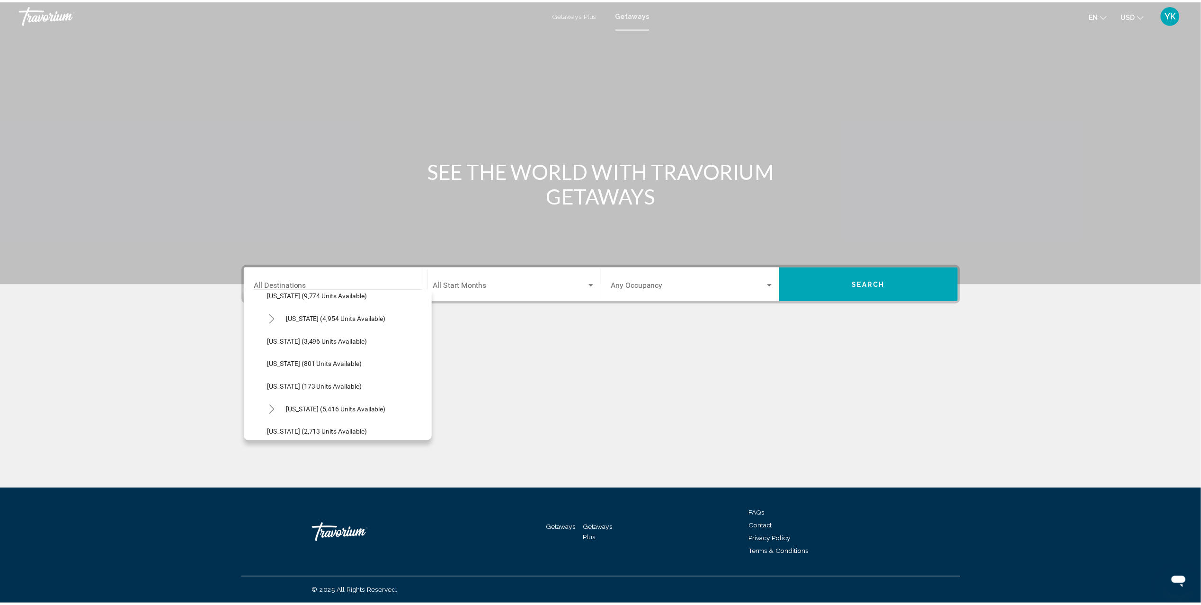
scroll to position [568, 0]
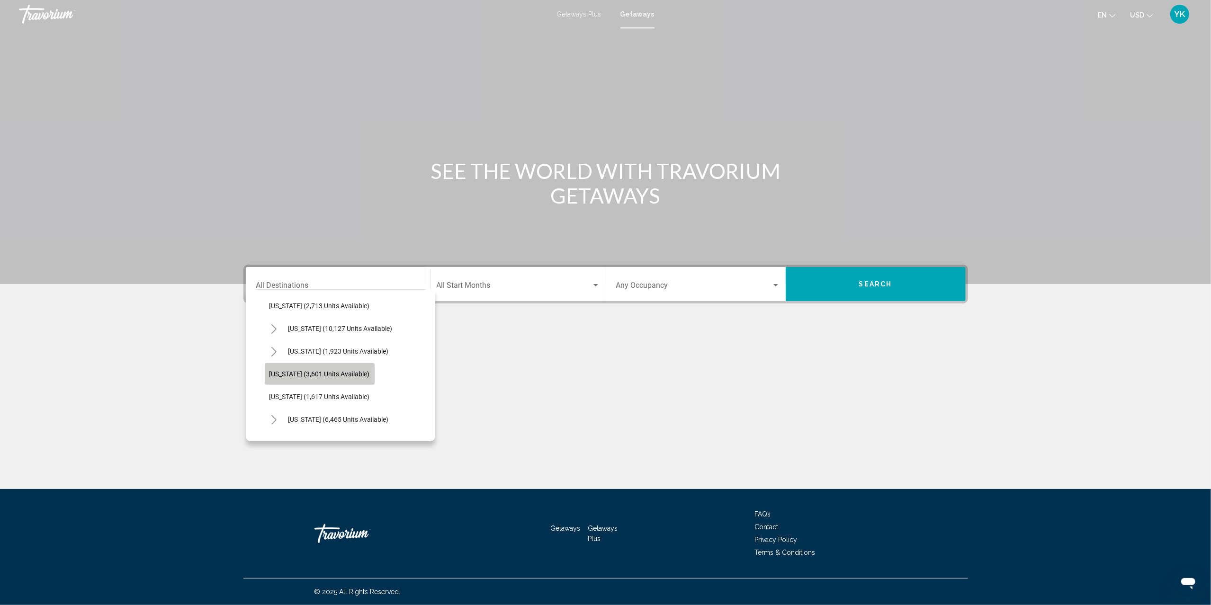
click at [308, 372] on span "[US_STATE] (3,601 units available)" at bounding box center [319, 374] width 100 height 8
type input "**********"
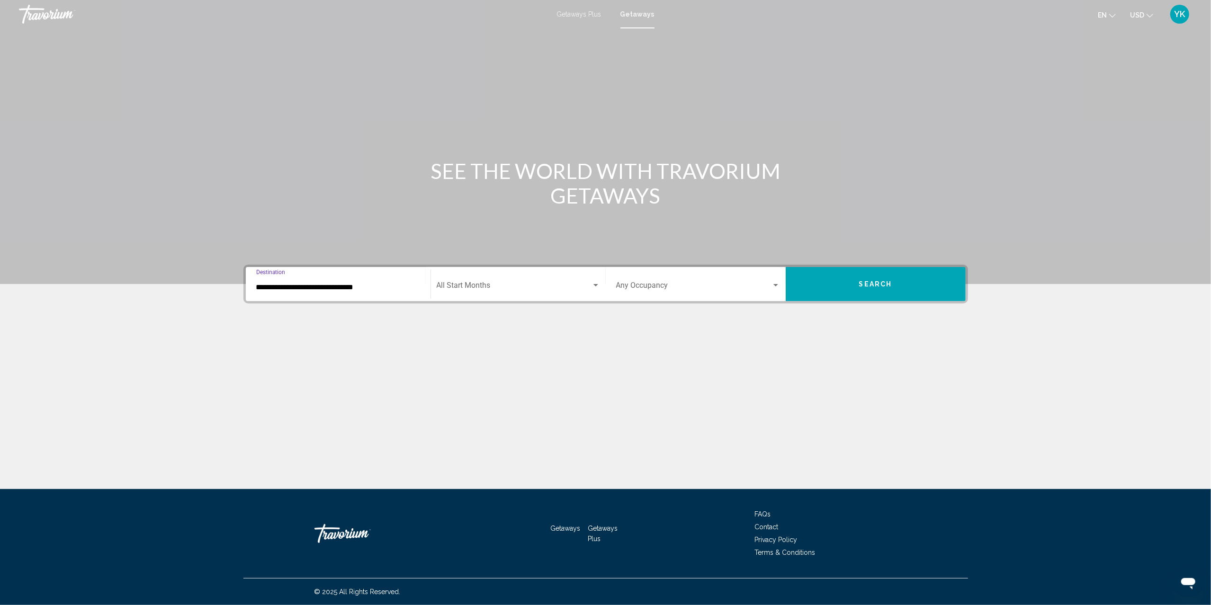
click at [556, 291] on div "Start Month All Start Months" at bounding box center [518, 284] width 163 height 30
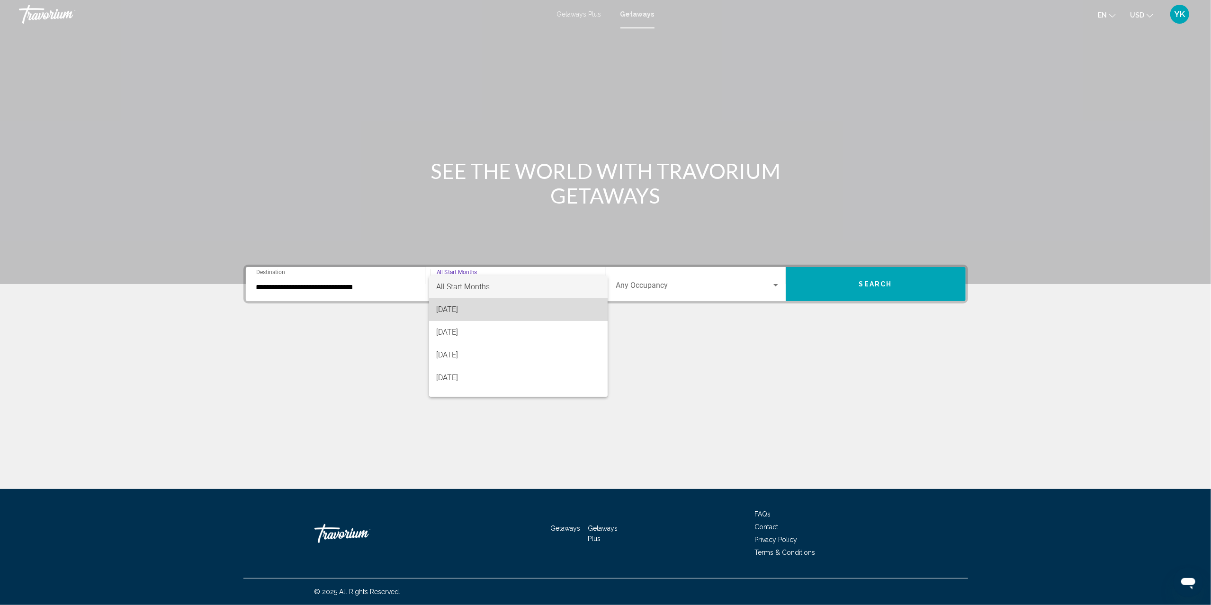
click at [533, 312] on span "[DATE]" at bounding box center [518, 309] width 163 height 23
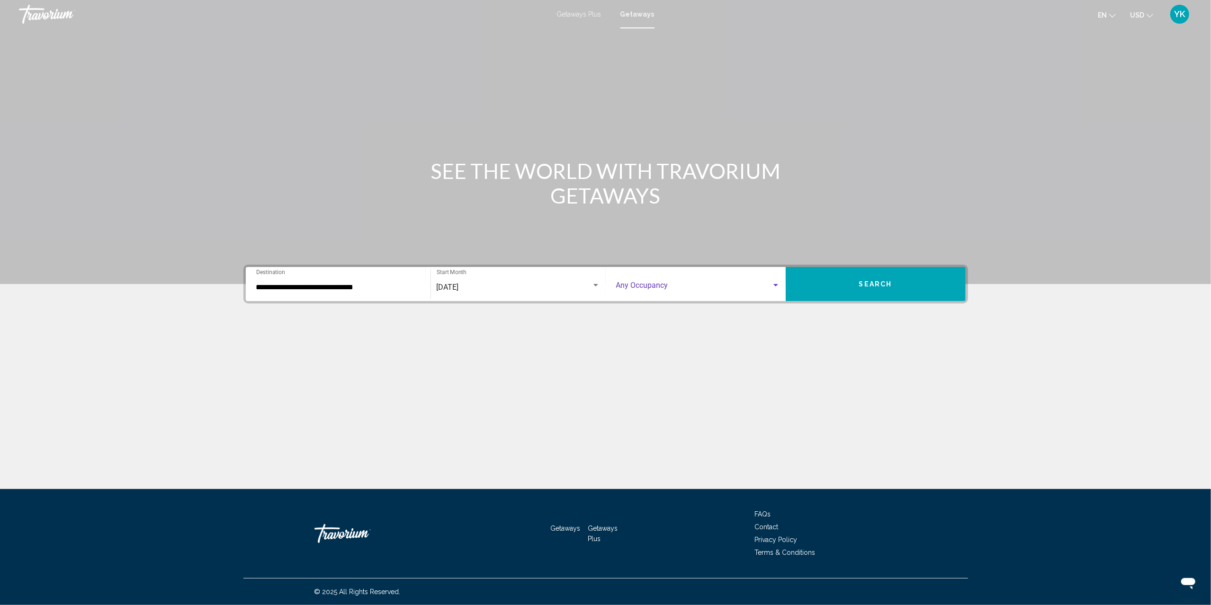
click at [684, 288] on span "Search widget" at bounding box center [693, 287] width 155 height 9
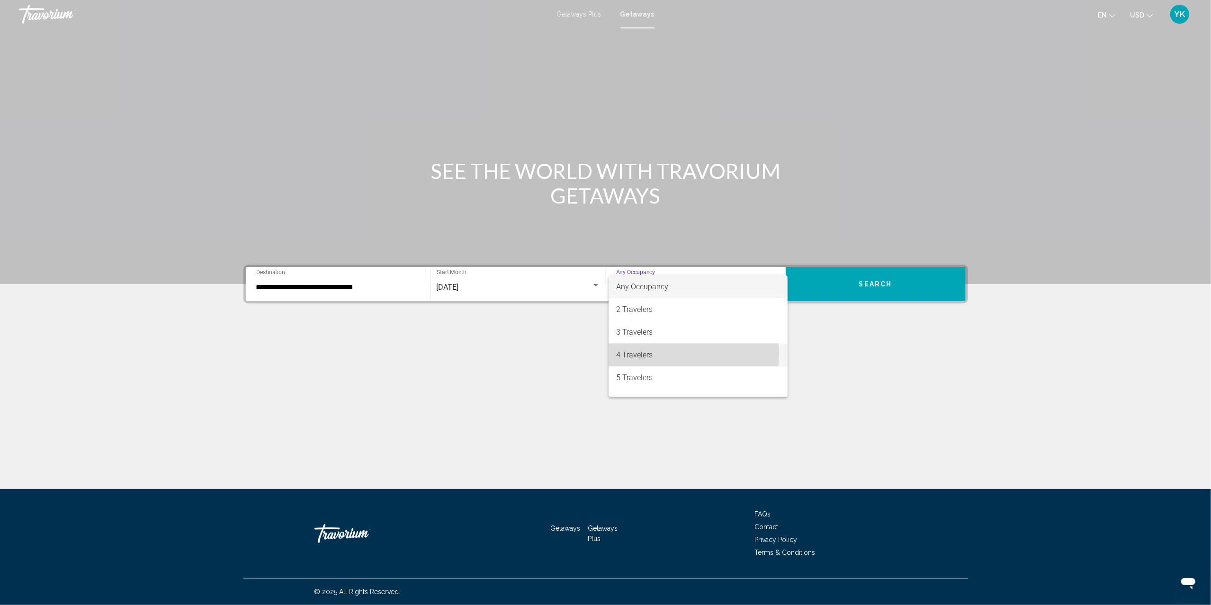
click at [669, 355] on span "4 Travelers" at bounding box center [698, 355] width 164 height 23
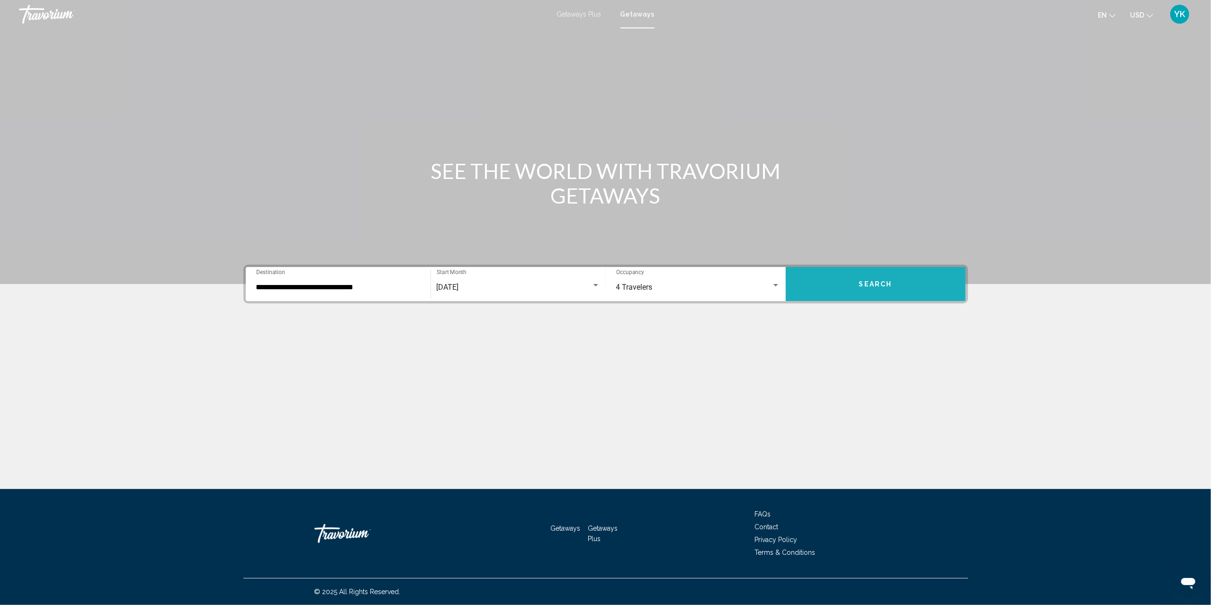
click at [853, 280] on button "Search" at bounding box center [875, 284] width 180 height 34
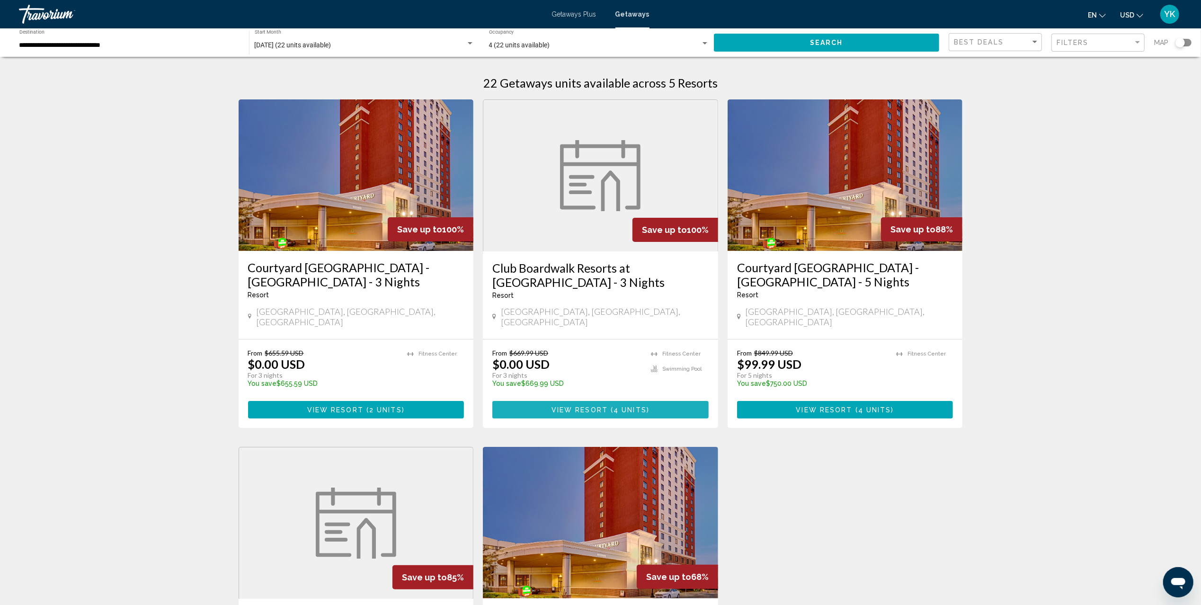
click at [574, 406] on span "View Resort" at bounding box center [580, 410] width 56 height 8
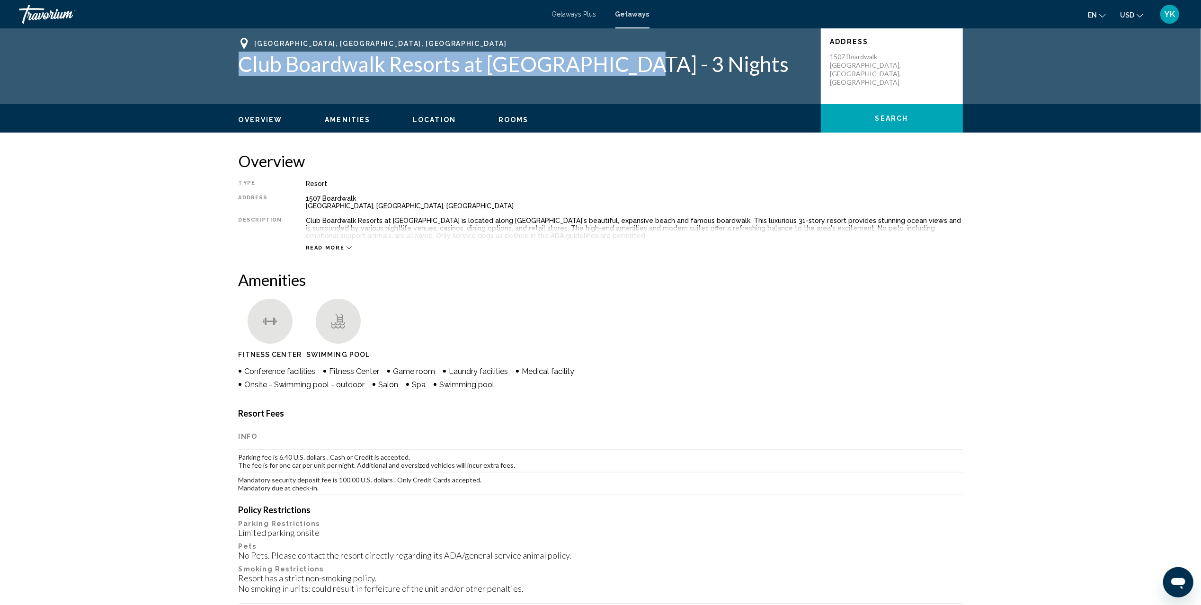
drag, startPoint x: 243, startPoint y: 63, endPoint x: 607, endPoint y: 64, distance: 363.6
click at [607, 64] on h1 "Club Boardwalk Resorts at Atlantic Palace - 3 Nights" at bounding box center [525, 64] width 573 height 25
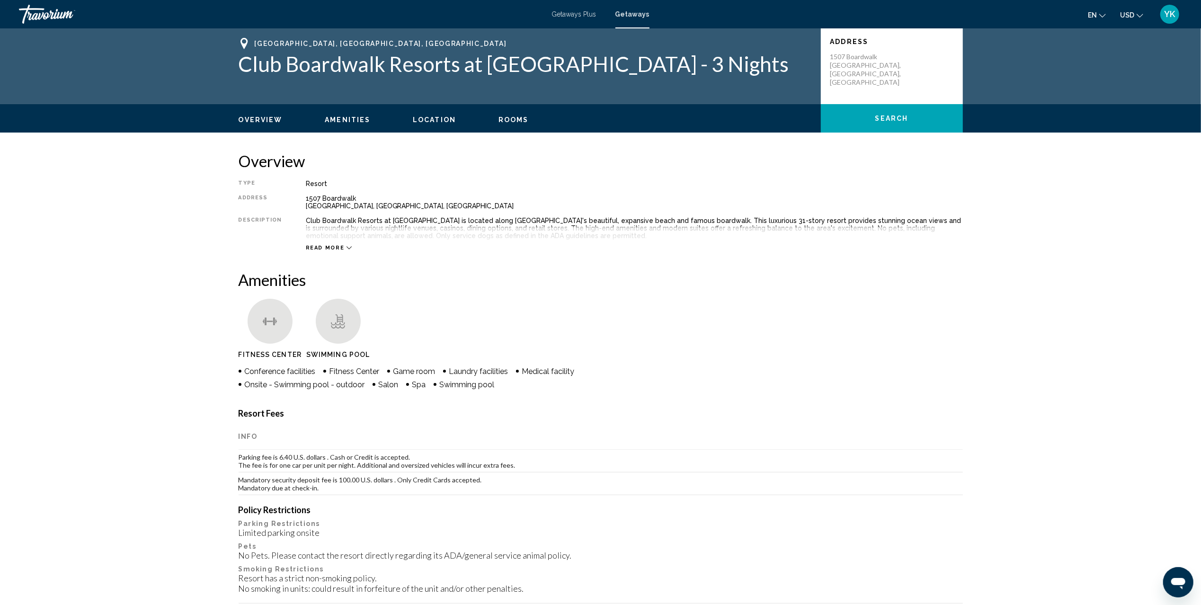
click at [343, 243] on div "Read more" at bounding box center [634, 238] width 657 height 26
click at [347, 248] on icon "Main content" at bounding box center [349, 247] width 5 height 5
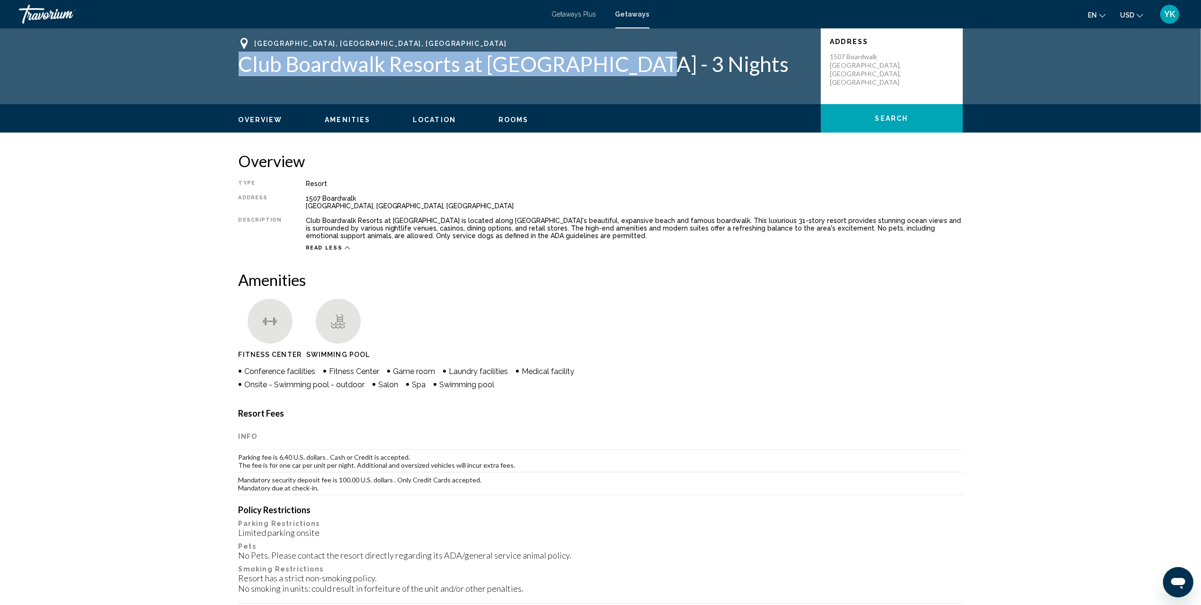
drag, startPoint x: 237, startPoint y: 61, endPoint x: 619, endPoint y: 67, distance: 382.6
click at [619, 67] on div "Atlantic City, NJ, USA Club Boardwalk Resorts at Atlantic Palace - 3 Nights Add…" at bounding box center [601, 66] width 762 height 57
copy h1 "Club Boardwalk Resorts at Atlantic Palace"
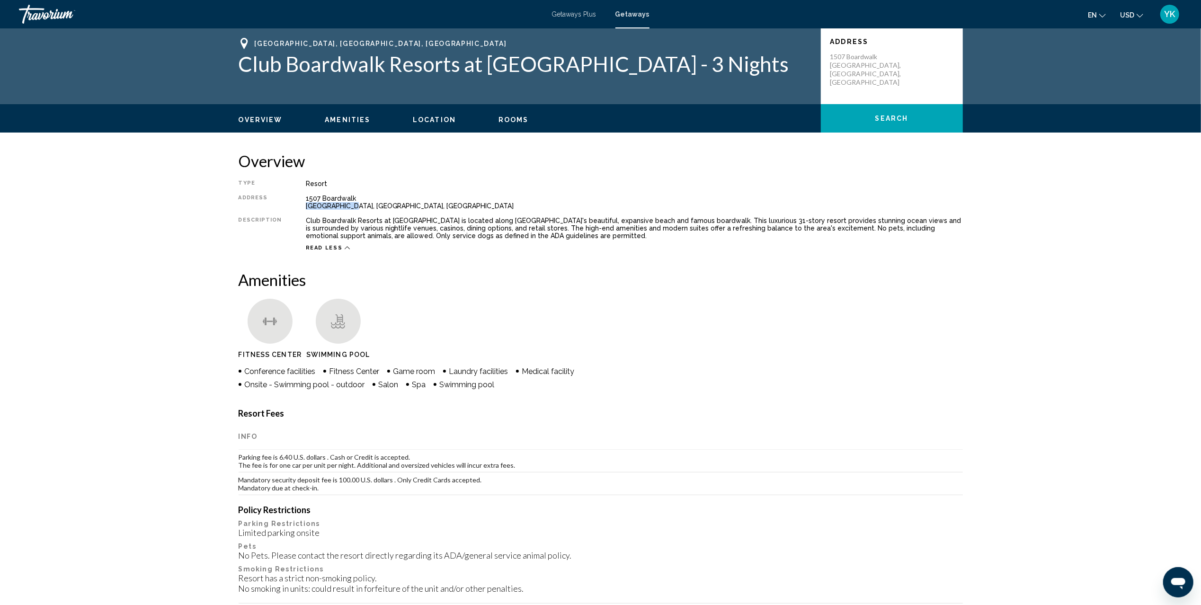
drag, startPoint x: 302, startPoint y: 205, endPoint x: 338, endPoint y: 207, distance: 36.1
click at [338, 207] on div "1507 Boardwalk Atlantic City, NJ, USA" at bounding box center [634, 202] width 657 height 15
copy div "Atlantic City"
click at [395, 211] on div "Type Resort All-Inclusive No All-Inclusive Address 1507 Boardwalk Atlantic City…" at bounding box center [601, 215] width 724 height 71
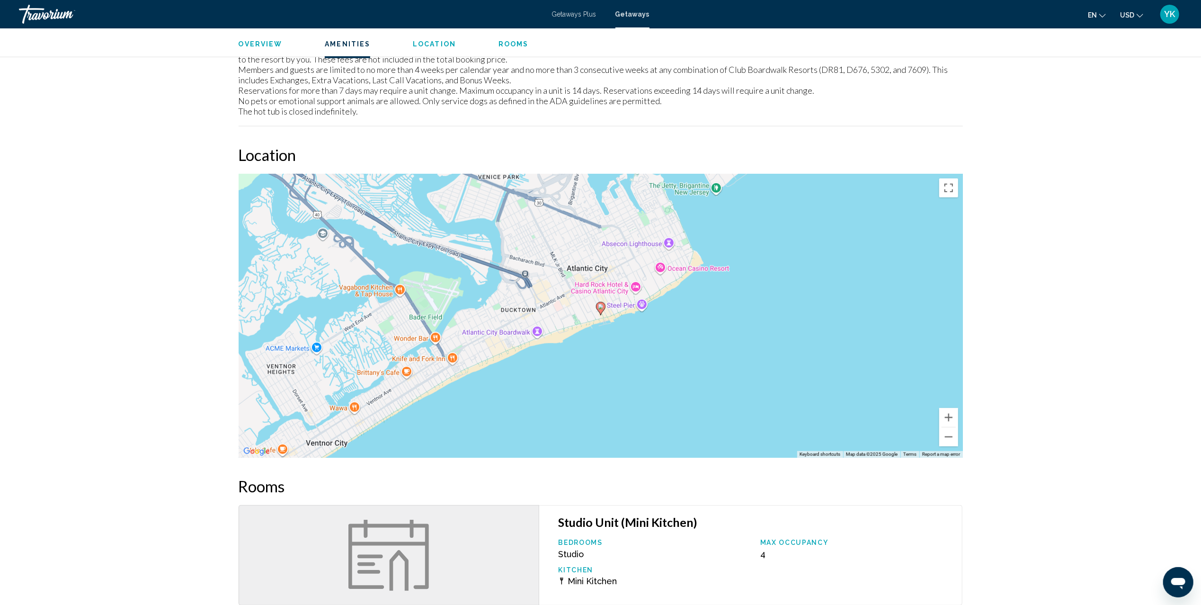
scroll to position [694, 0]
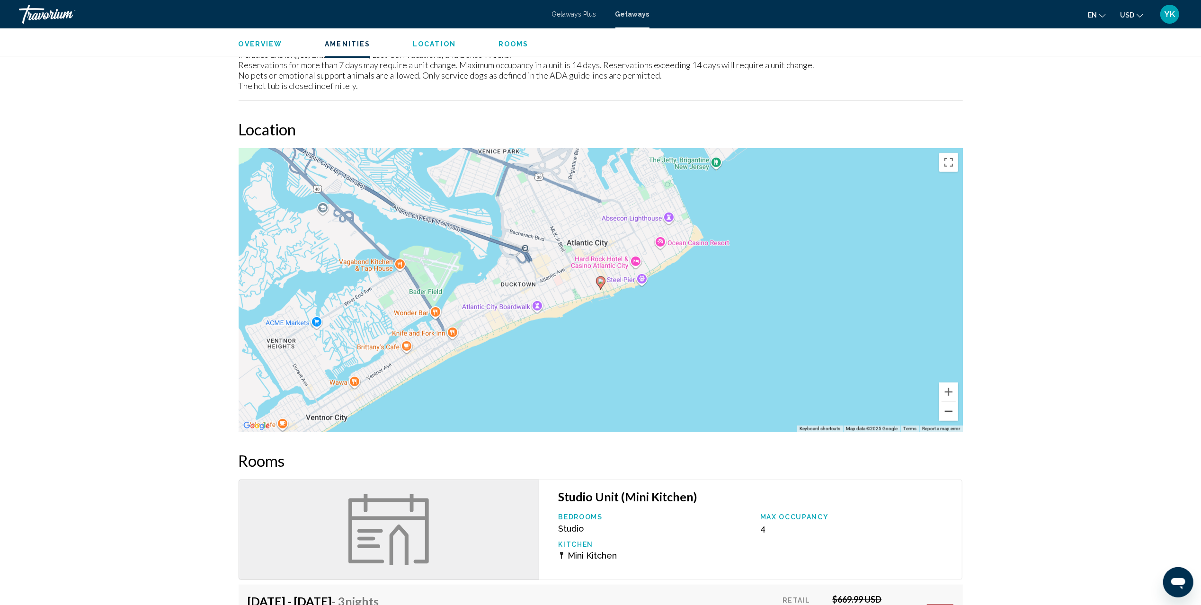
click at [948, 409] on button "Zoom out" at bounding box center [948, 411] width 19 height 19
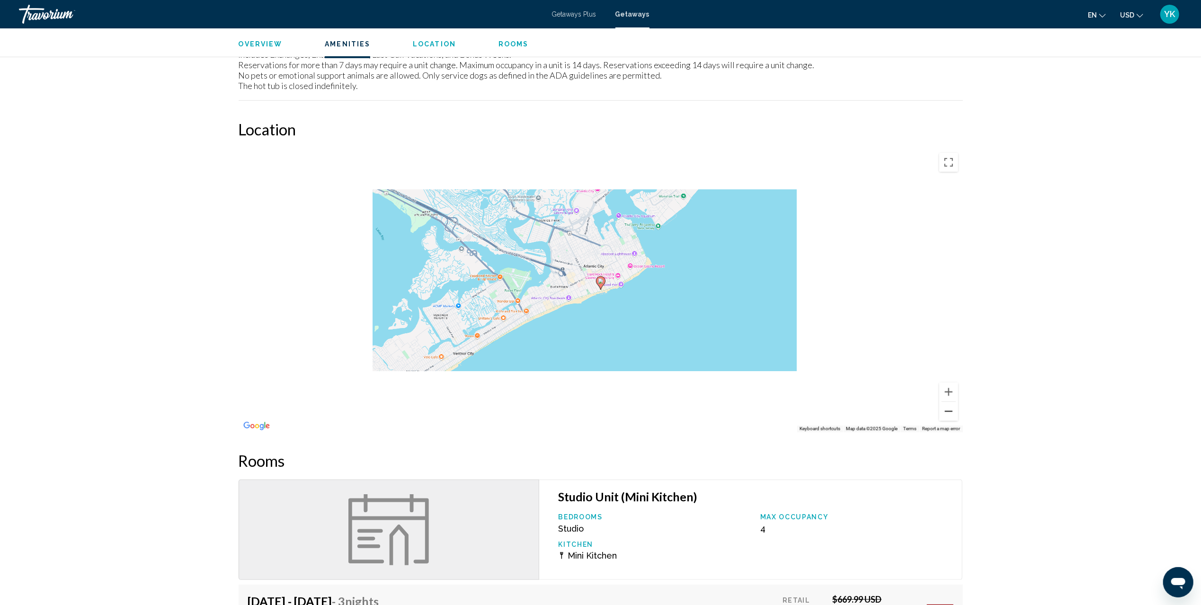
click at [948, 409] on button "Zoom out" at bounding box center [948, 411] width 19 height 19
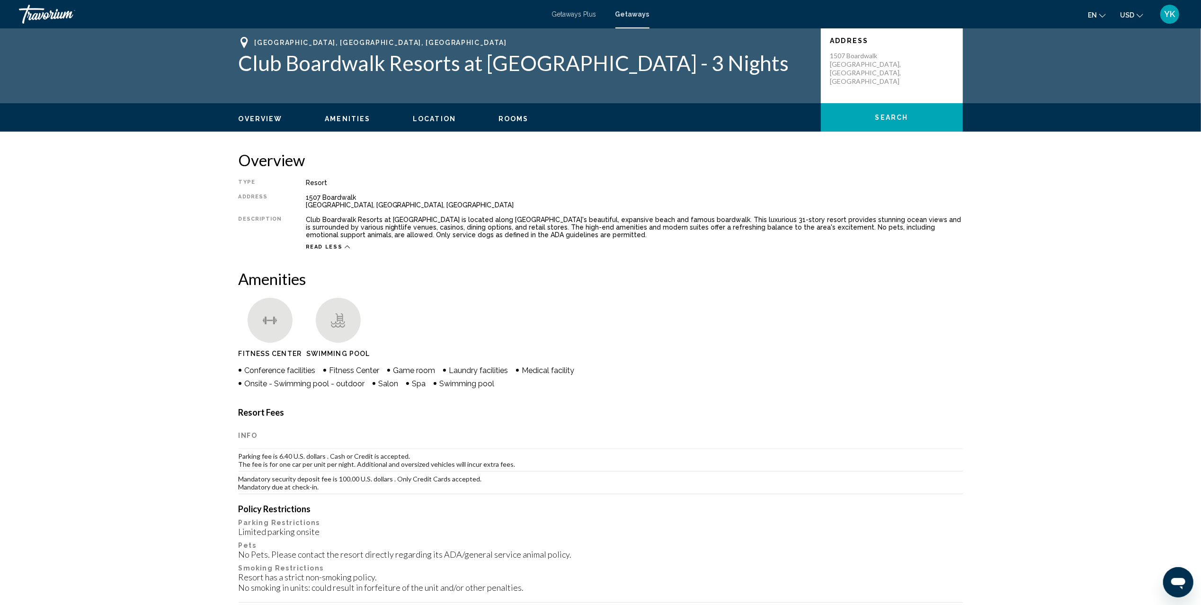
scroll to position [0, 0]
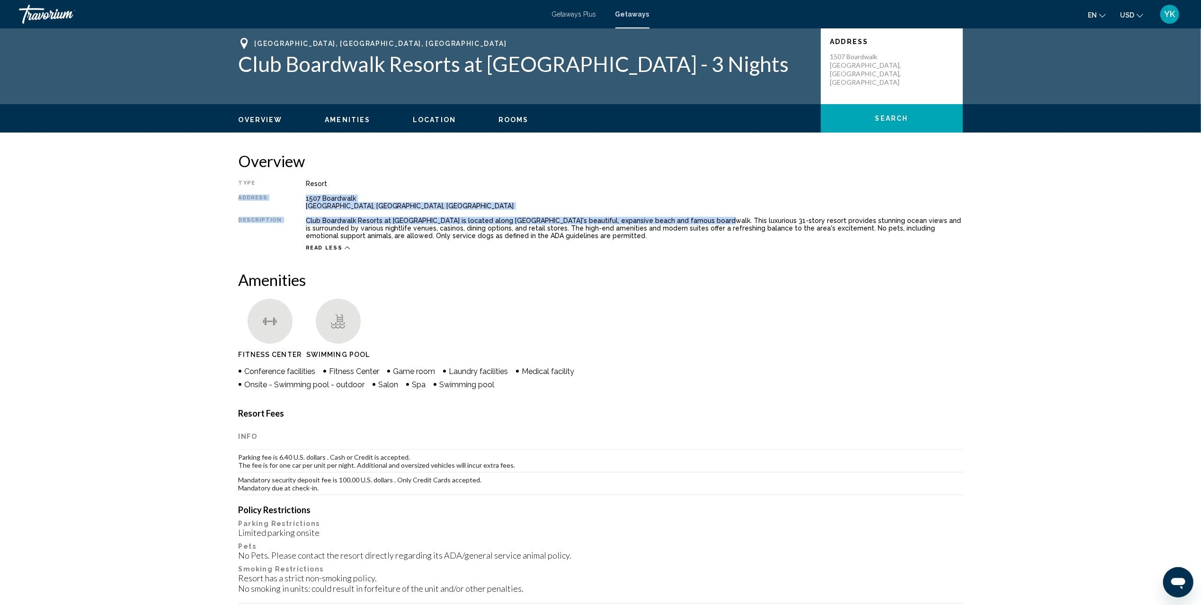
drag, startPoint x: 686, startPoint y: 222, endPoint x: 231, endPoint y: 194, distance: 455.8
copy div "Address 1507 Boardwalk Atlantic City, NJ, USA Description Club Boardwalk Resort…"
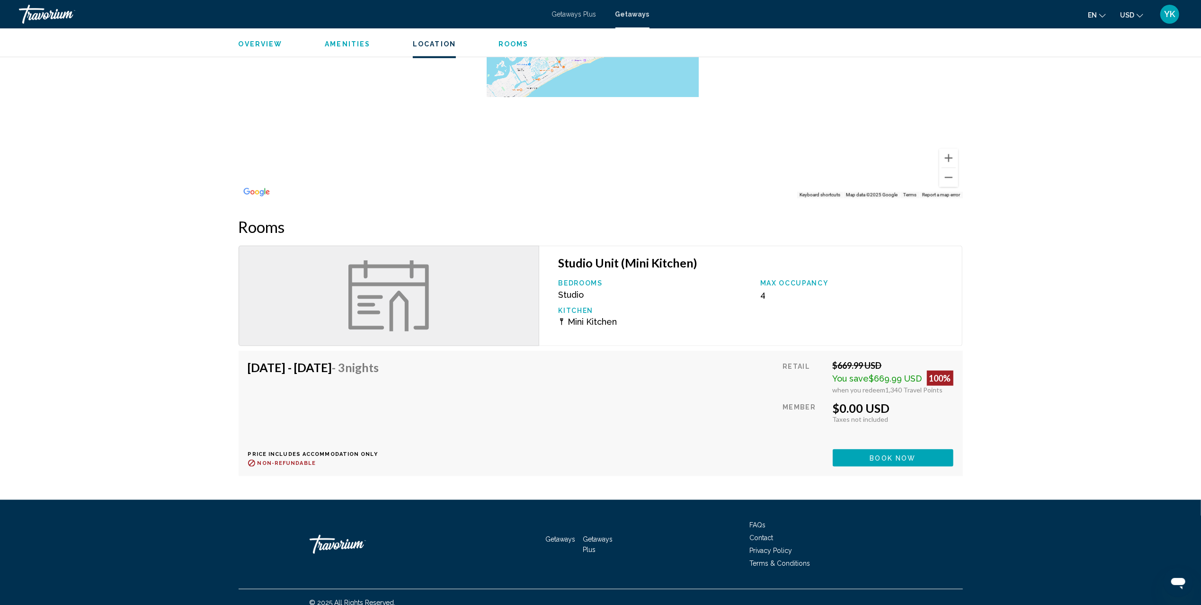
scroll to position [929, 0]
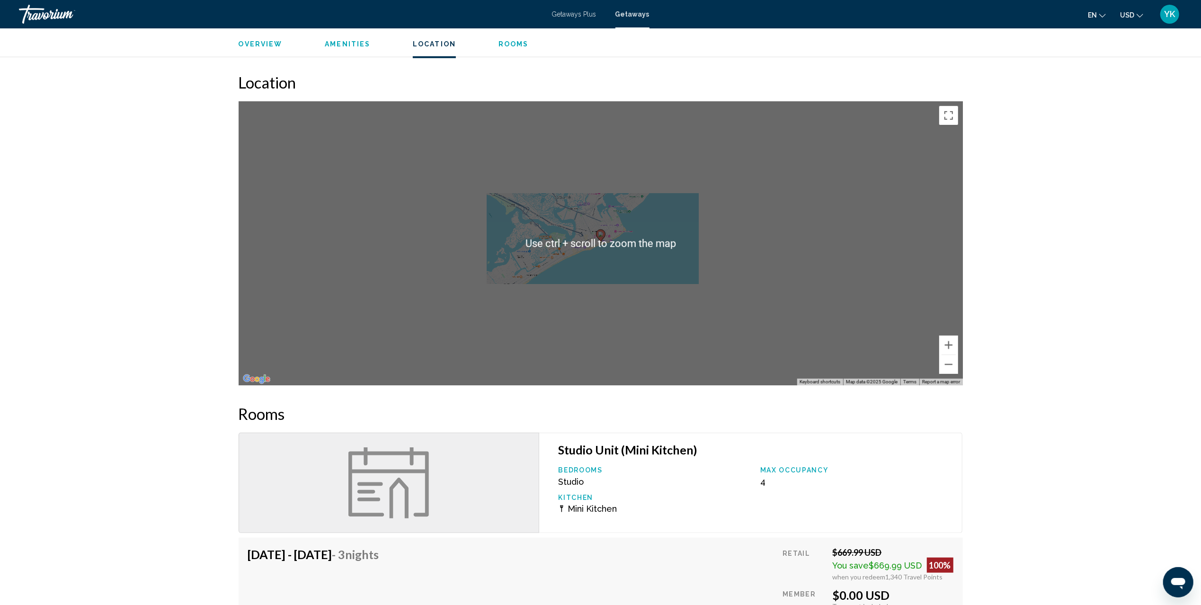
scroll to position [740, 0]
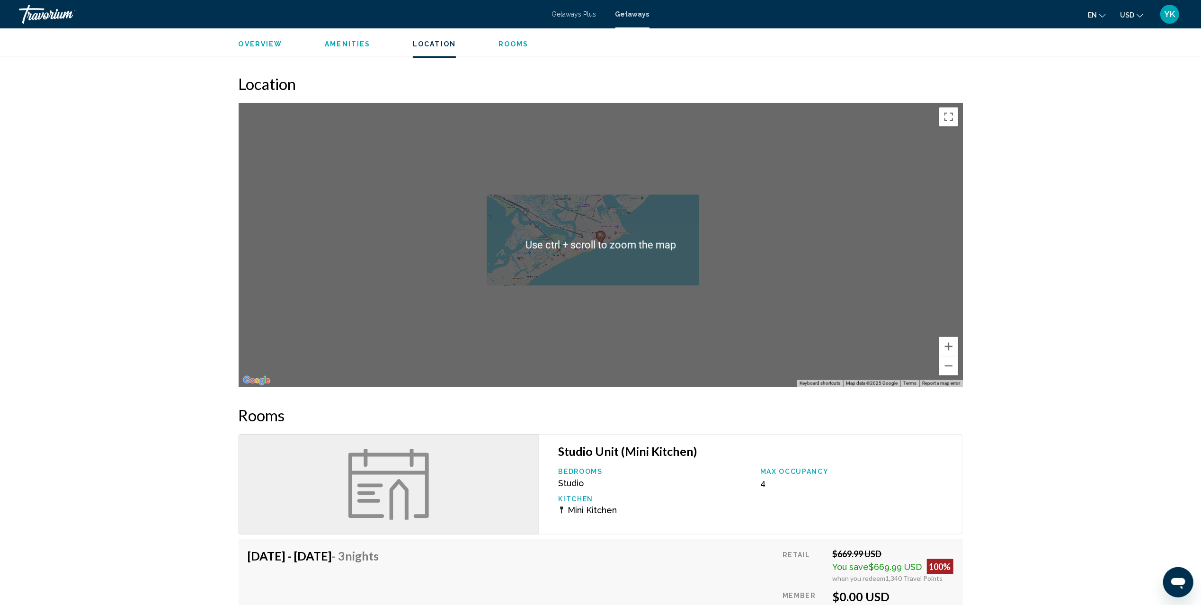
click at [627, 15] on span "Getaways" at bounding box center [632, 14] width 34 height 8
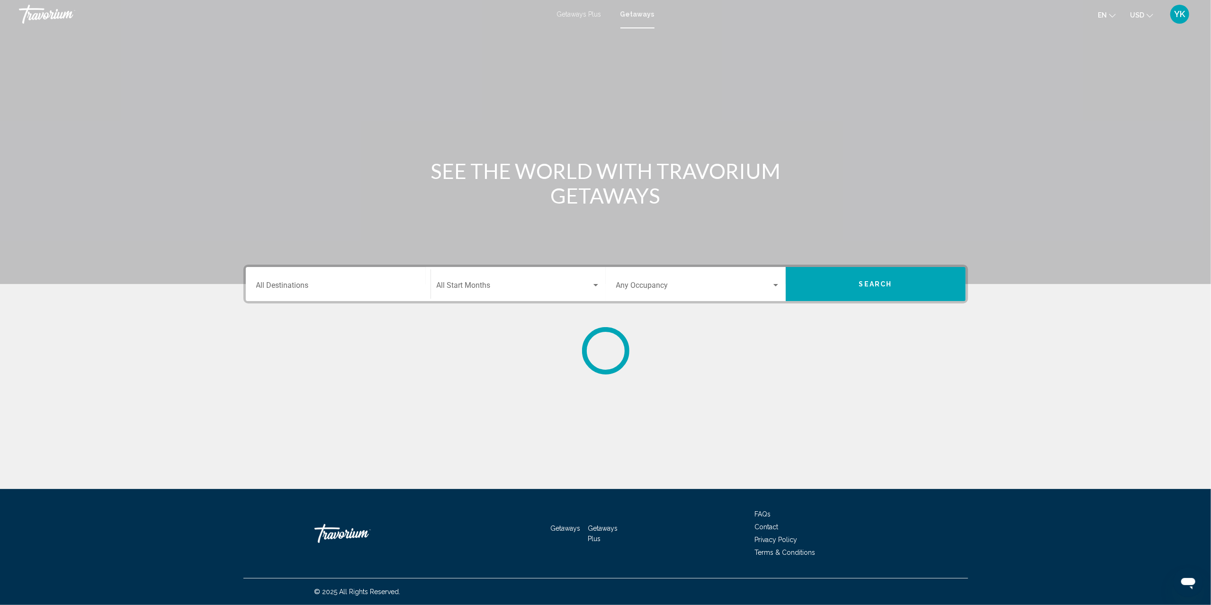
click at [302, 283] on input "Destination All Destinations" at bounding box center [338, 287] width 164 height 9
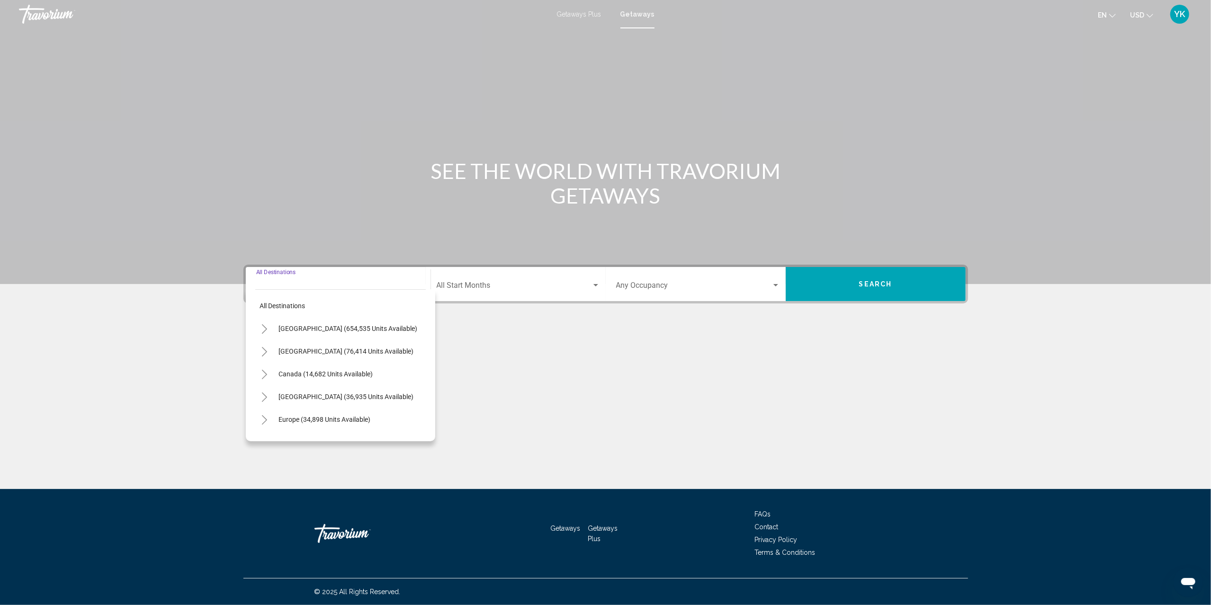
click at [263, 329] on icon "Toggle United States (654,535 units available)" at bounding box center [264, 328] width 7 height 9
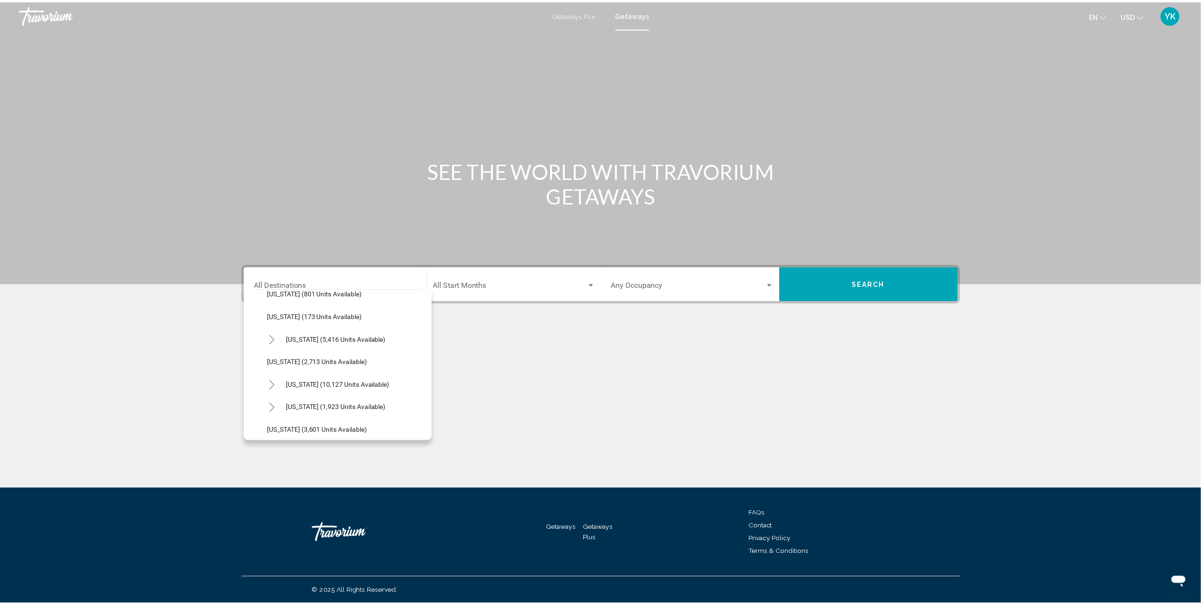
scroll to position [568, 0]
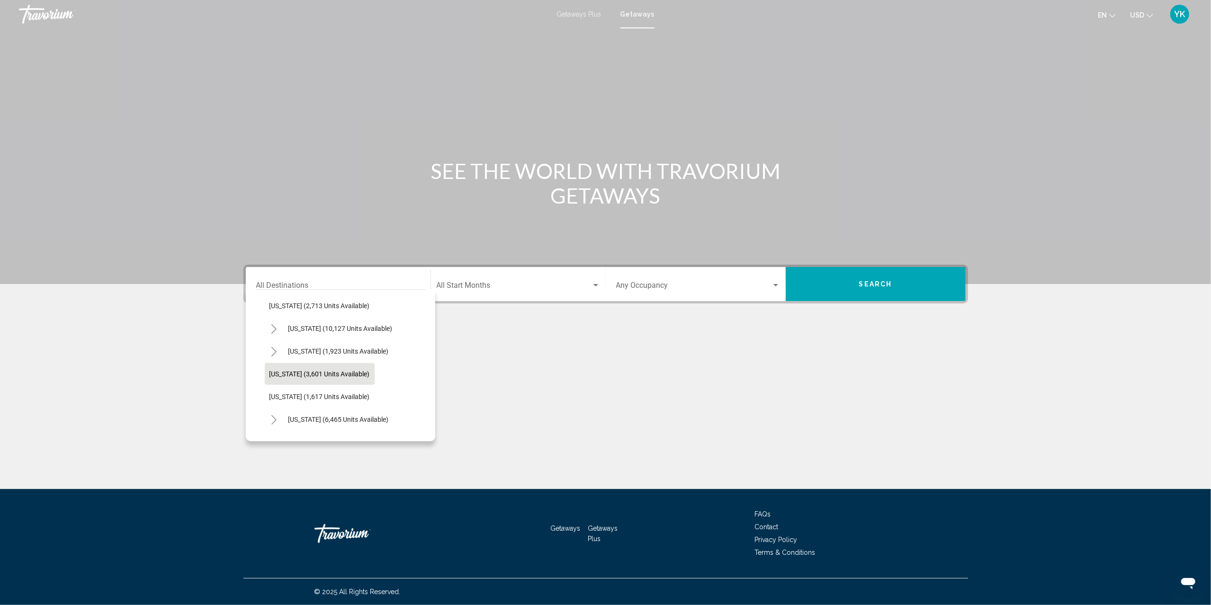
click at [335, 367] on button "[US_STATE] (3,601 units available)" at bounding box center [320, 374] width 110 height 22
type input "**********"
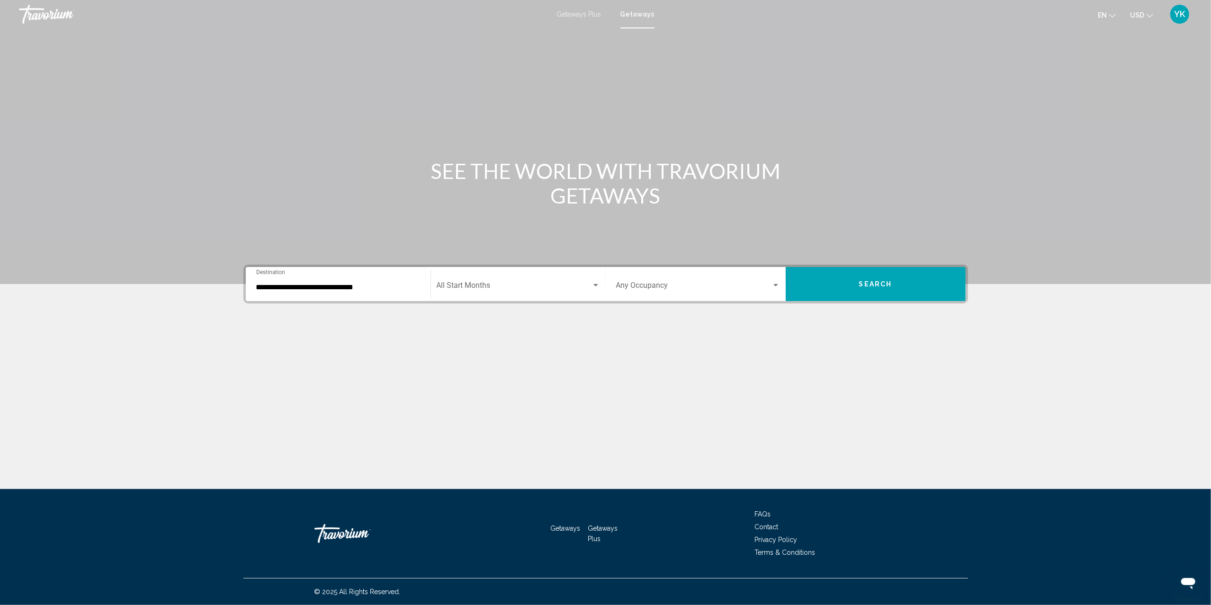
click at [514, 281] on div "Start Month All Start Months" at bounding box center [518, 284] width 163 height 30
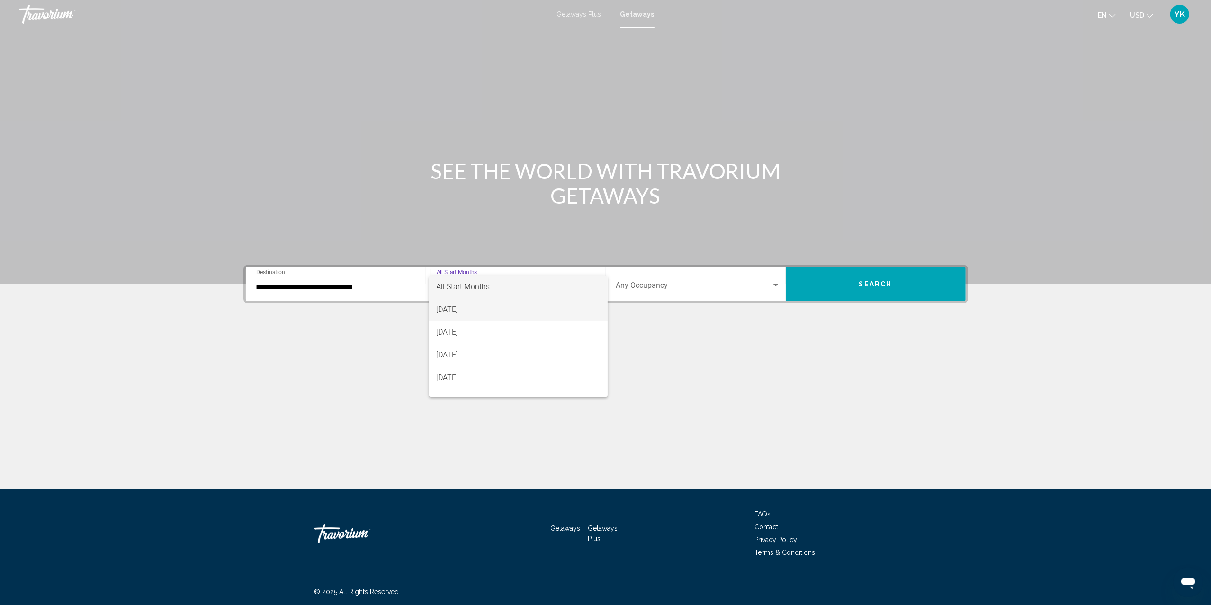
click at [514, 305] on span "[DATE]" at bounding box center [518, 309] width 163 height 23
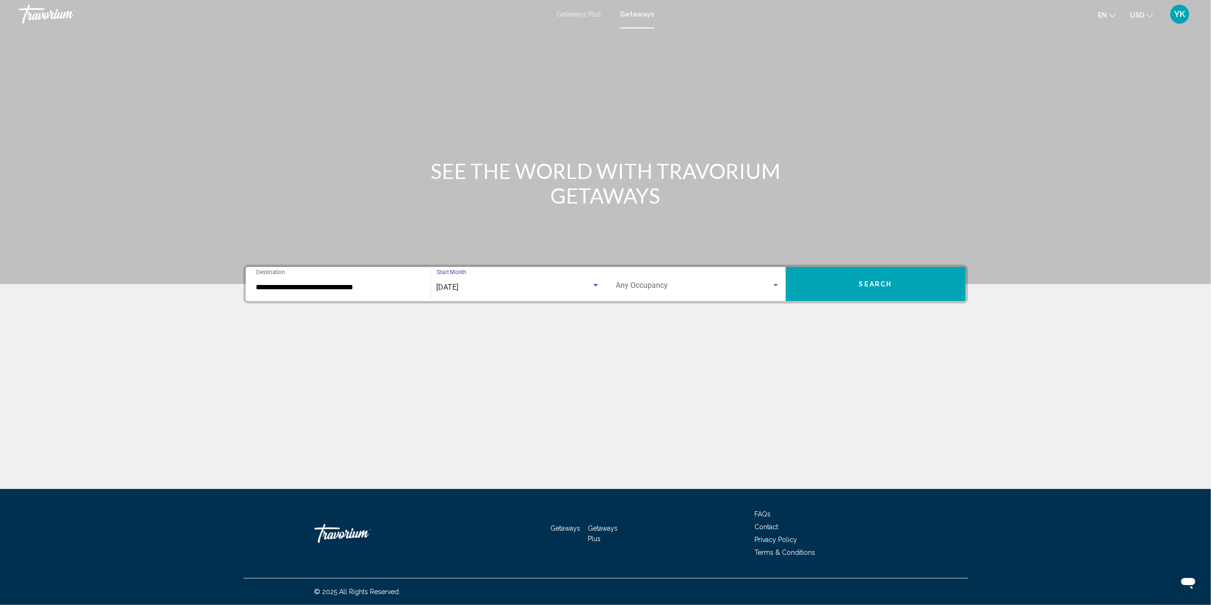
click at [656, 283] on span "Search widget" at bounding box center [693, 287] width 155 height 9
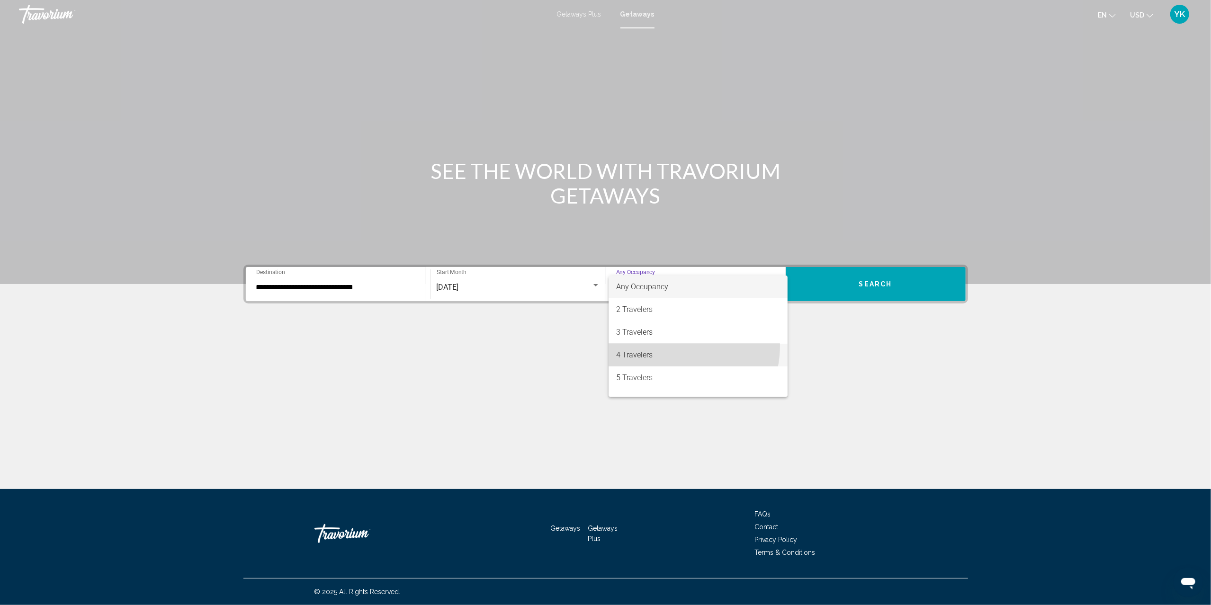
click at [664, 345] on span "4 Travelers" at bounding box center [698, 355] width 164 height 23
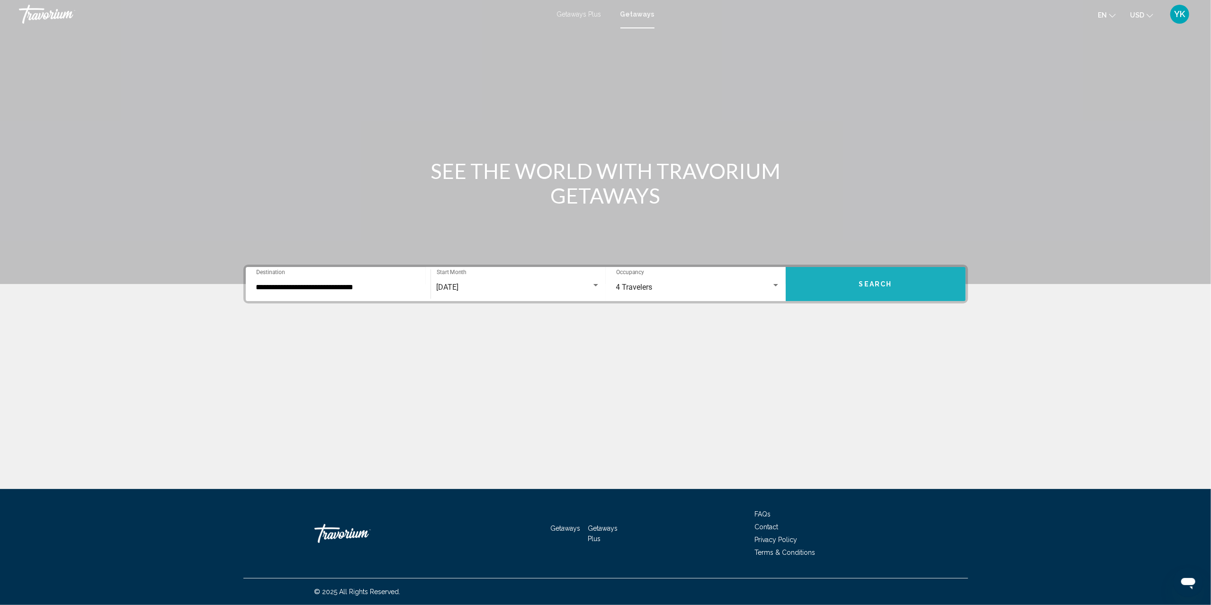
click at [858, 284] on button "Search" at bounding box center [875, 284] width 180 height 34
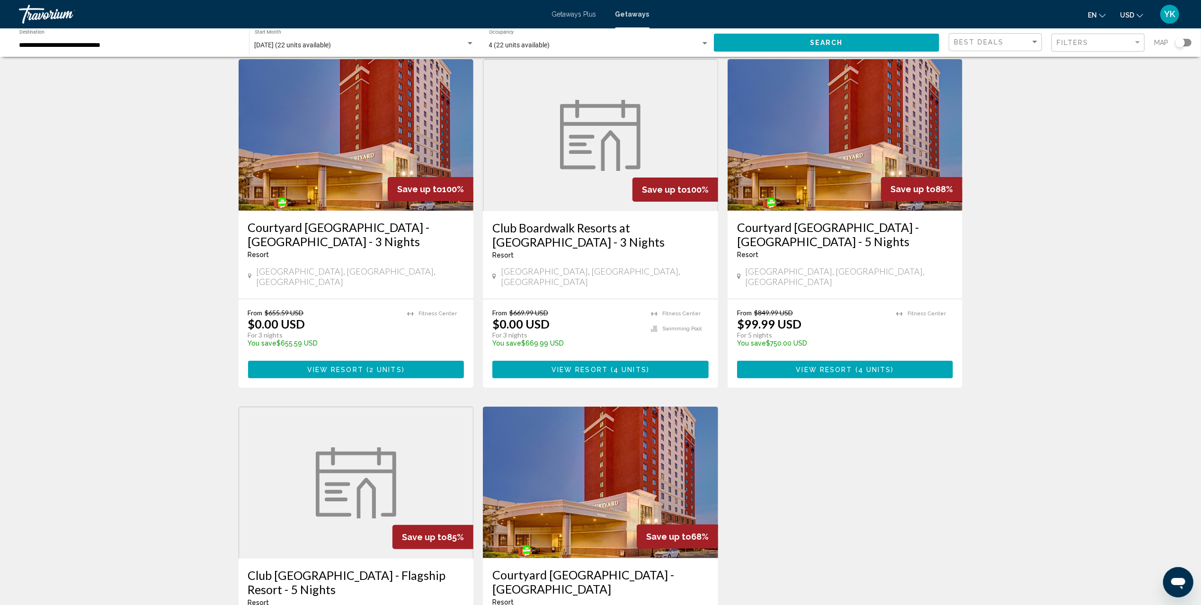
scroll to position [63, 0]
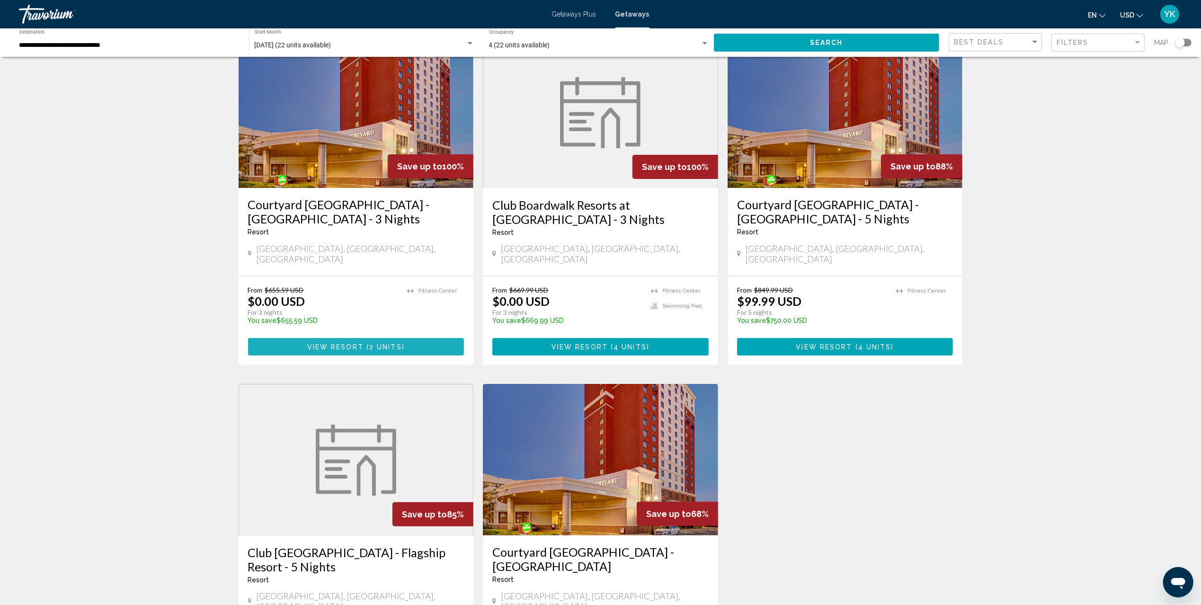
click at [387, 343] on span "2 units" at bounding box center [385, 347] width 33 height 8
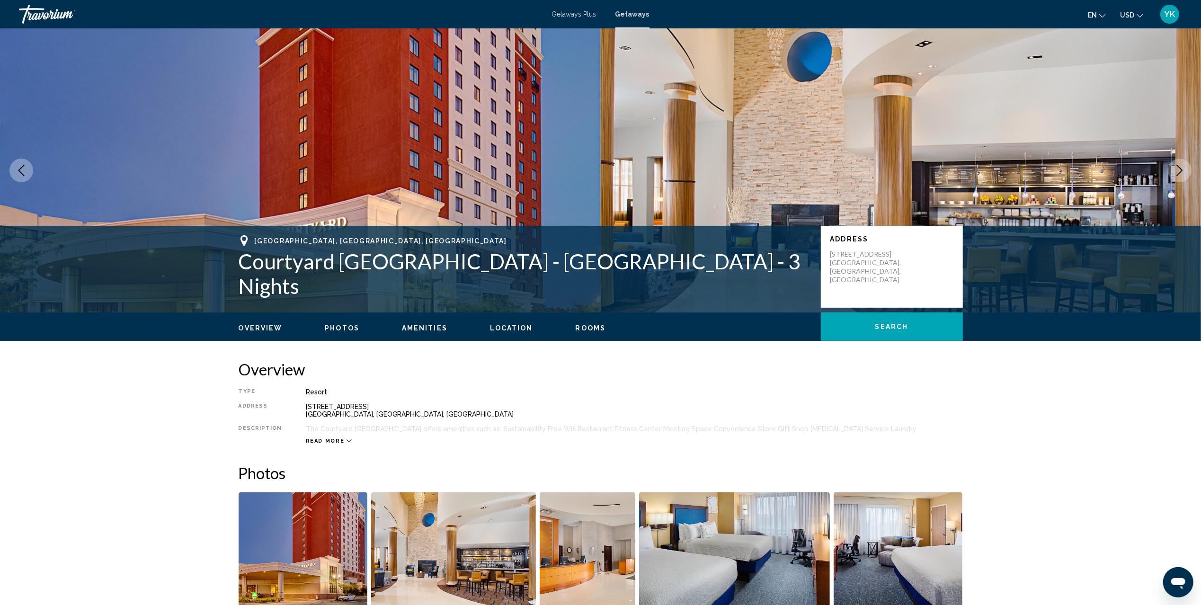
click at [634, 11] on span "Getaways" at bounding box center [632, 14] width 34 height 8
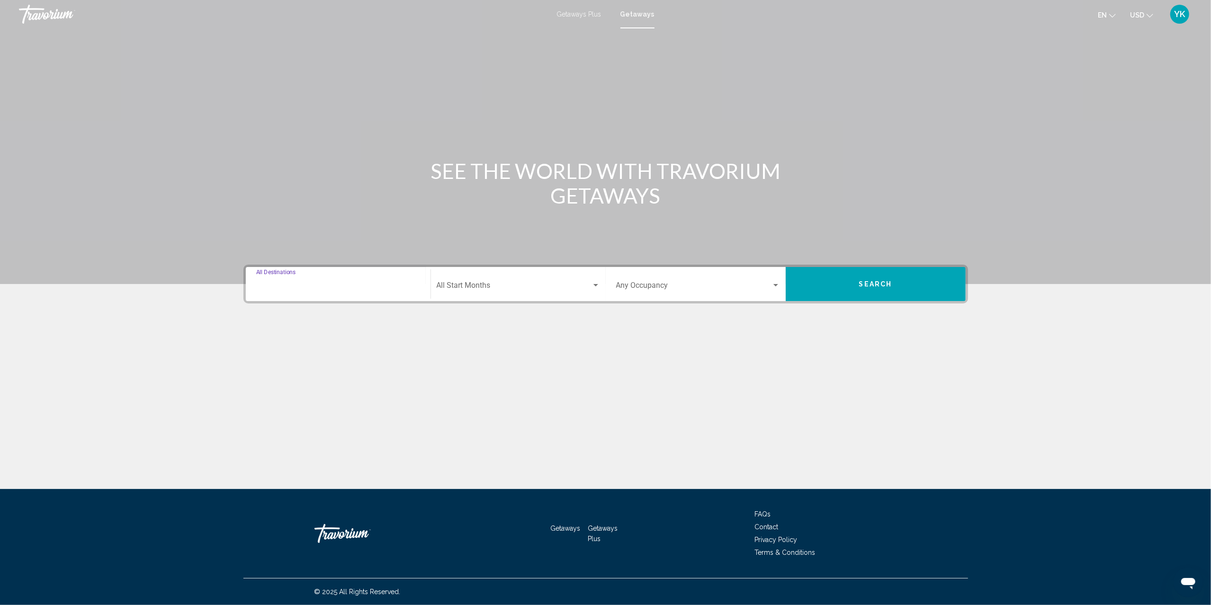
click at [297, 286] on input "Destination All Destinations" at bounding box center [338, 287] width 164 height 9
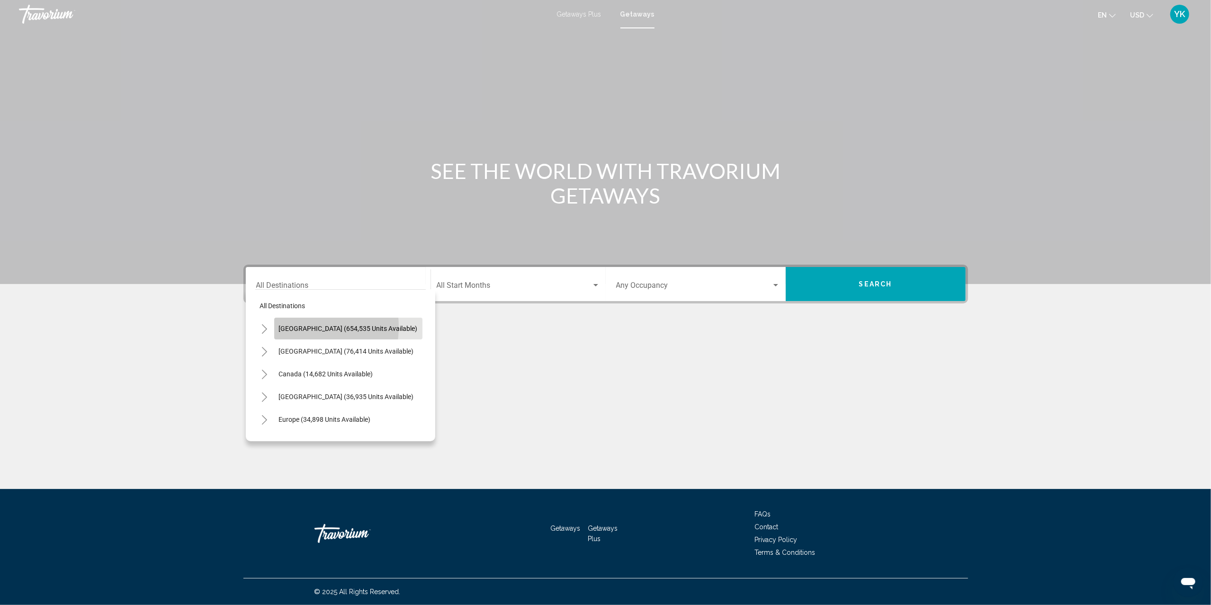
click at [298, 326] on span "[GEOGRAPHIC_DATA] (654,535 units available)" at bounding box center [348, 329] width 139 height 8
type input "**********"
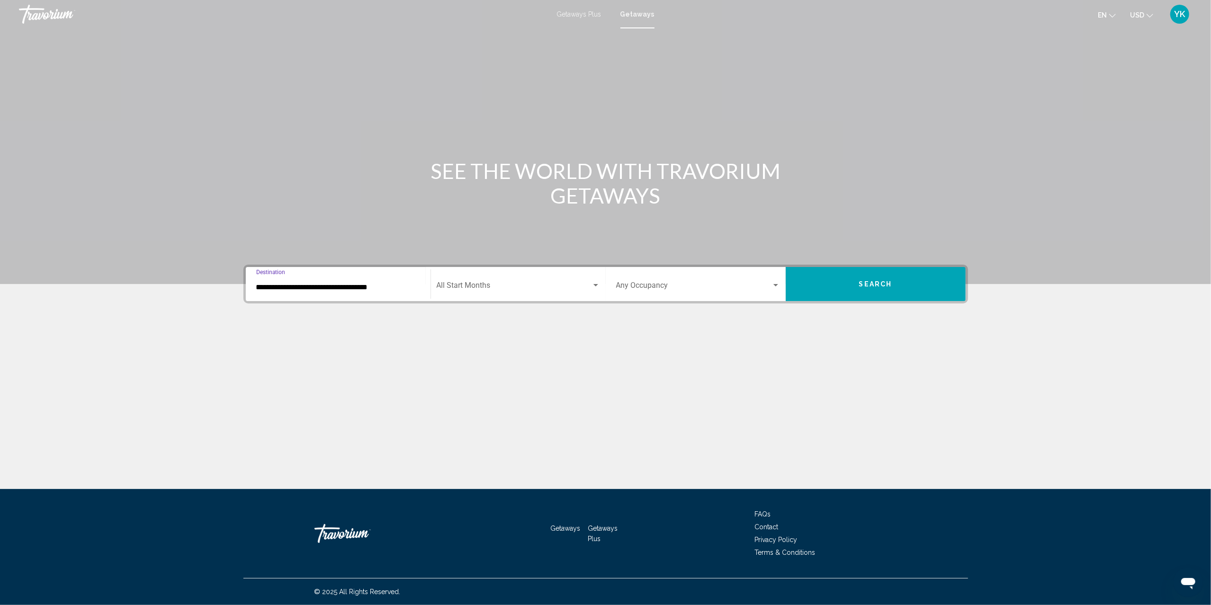
click at [281, 289] on input "**********" at bounding box center [338, 287] width 164 height 9
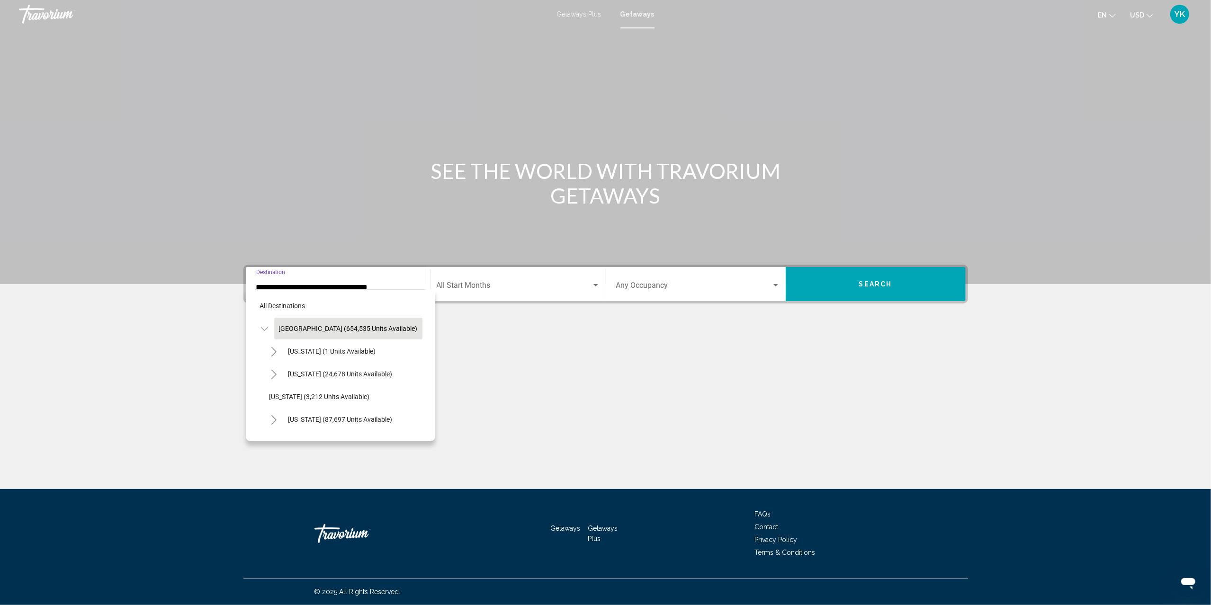
click at [281, 290] on div "All destinations United States (654,535 units available) Alabama (1 units avail…" at bounding box center [340, 363] width 170 height 147
click at [491, 285] on span "Search widget" at bounding box center [514, 287] width 155 height 9
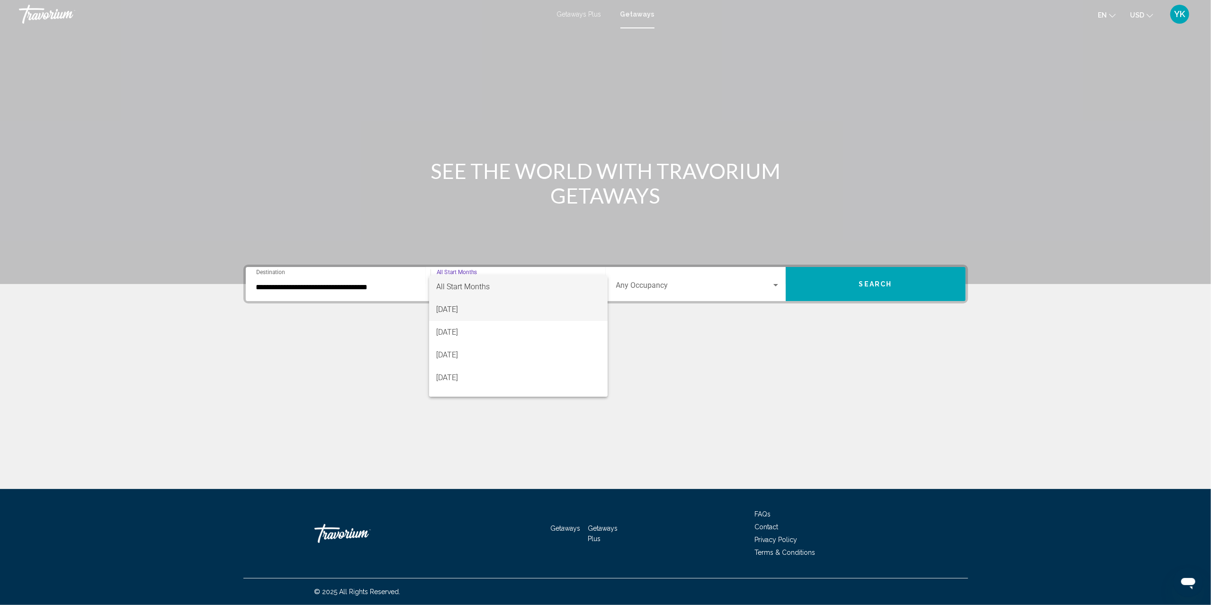
click at [494, 311] on span "[DATE]" at bounding box center [518, 309] width 163 height 23
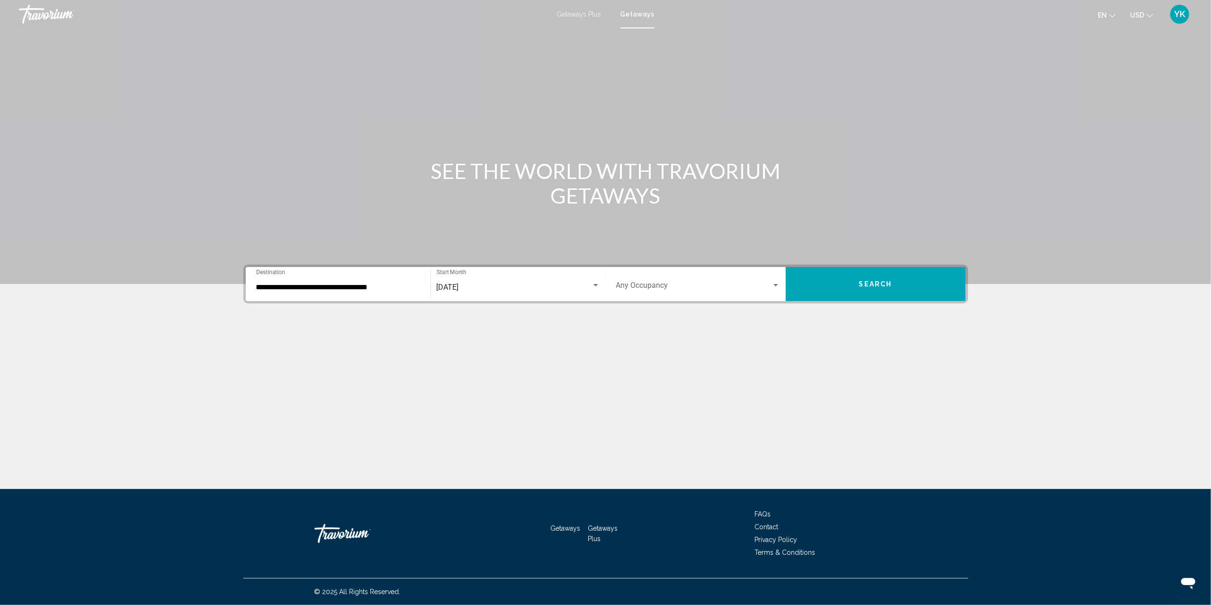
click at [642, 279] on div "Occupancy Any Occupancy" at bounding box center [698, 284] width 164 height 30
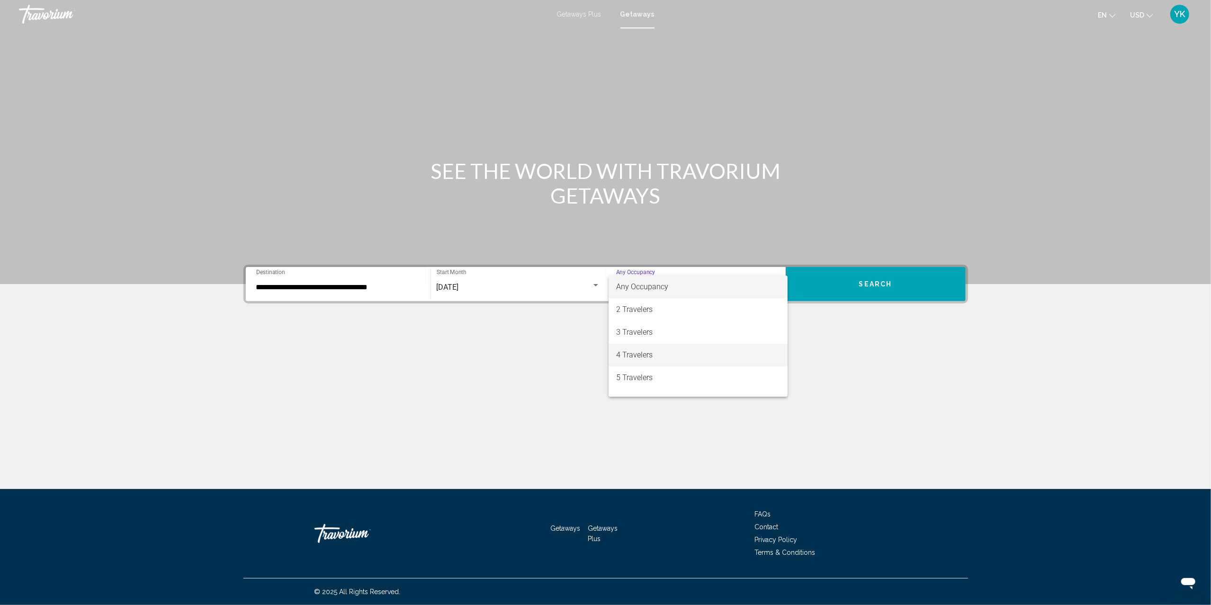
click at [653, 351] on span "4 Travelers" at bounding box center [698, 355] width 164 height 23
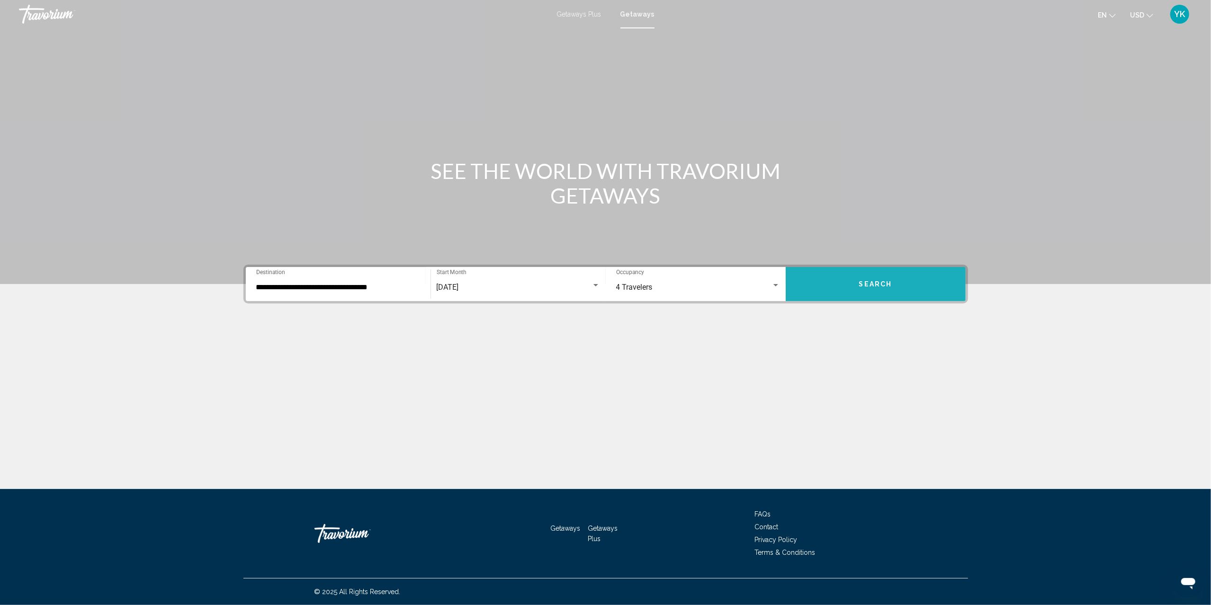
click at [875, 283] on span "Search" at bounding box center [875, 285] width 33 height 8
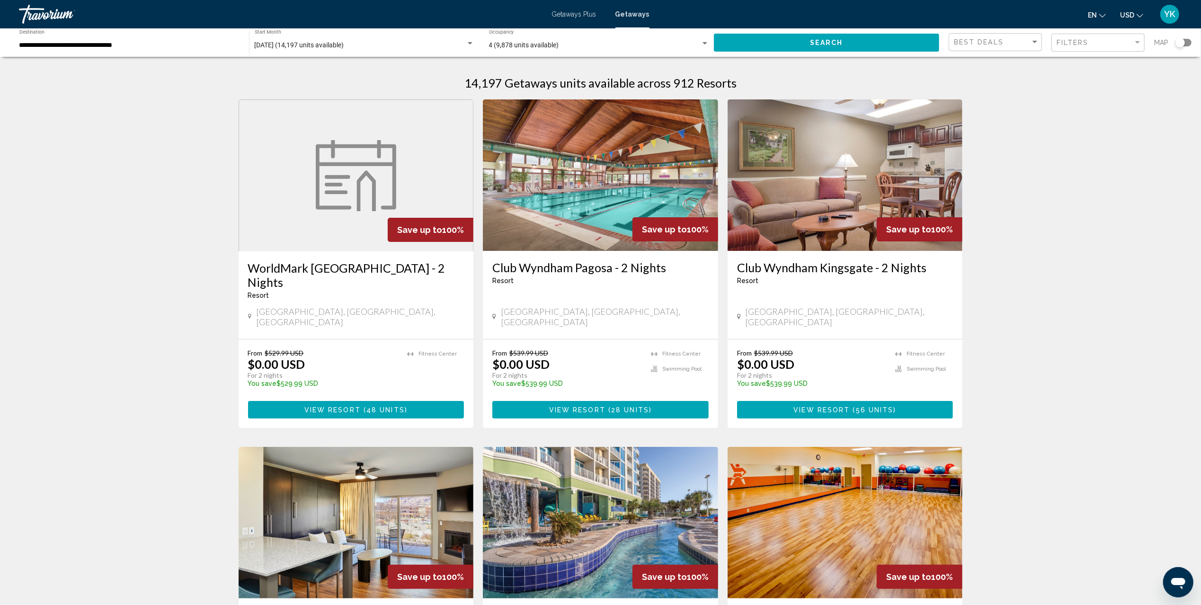
click at [1188, 44] on div "Search widget" at bounding box center [1184, 43] width 16 height 8
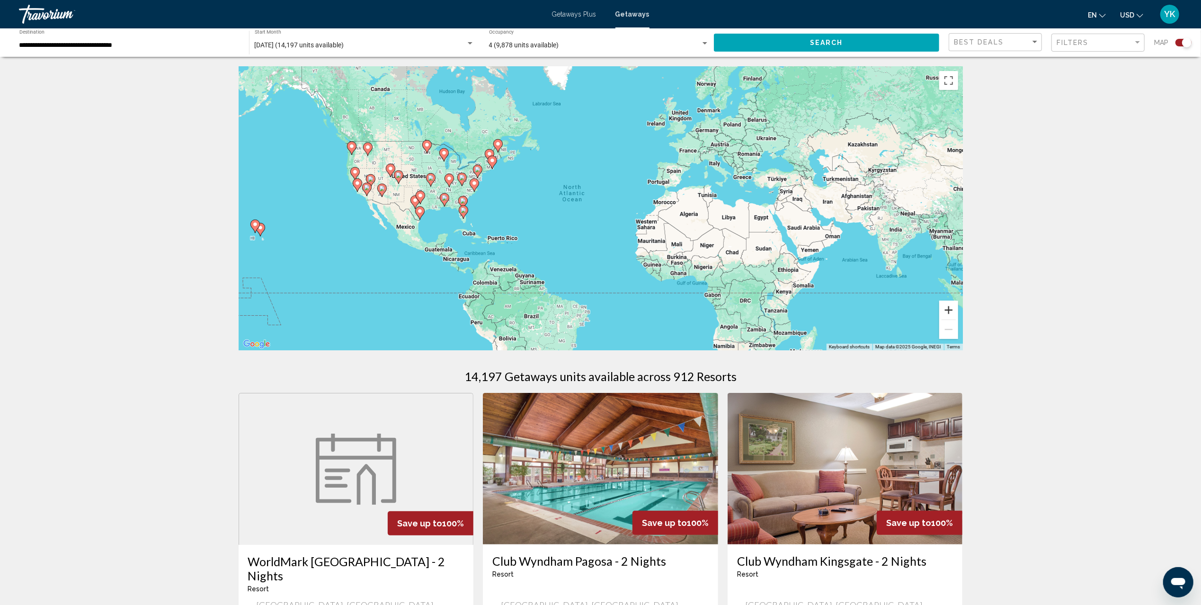
click at [950, 309] on button "Zoom in" at bounding box center [948, 310] width 19 height 19
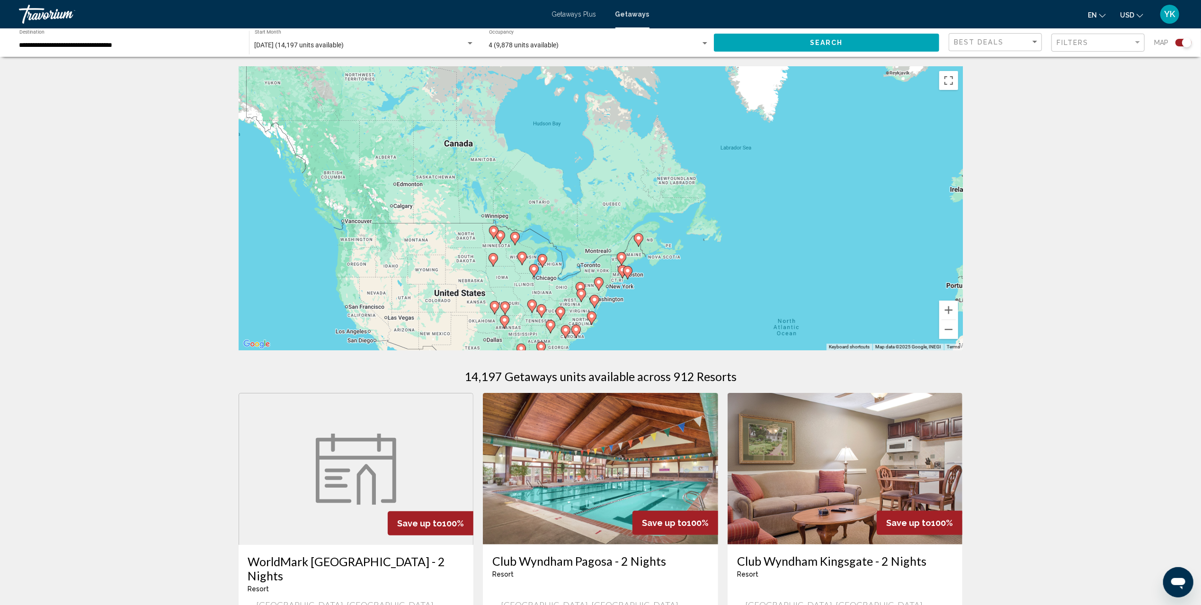
drag, startPoint x: 503, startPoint y: 138, endPoint x: 727, endPoint y: 269, distance: 259.7
click at [727, 269] on div "To activate drag with keyboard, press Alt + Enter. Once in keyboard drag state,…" at bounding box center [601, 208] width 724 height 284
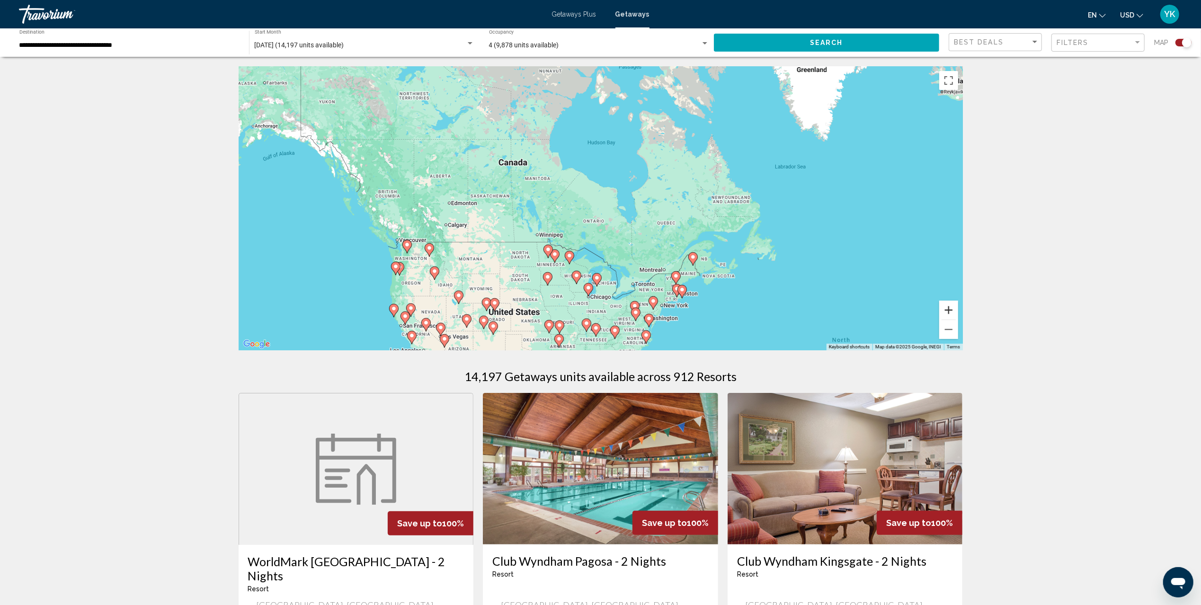
click at [955, 310] on button "Zoom in" at bounding box center [948, 310] width 19 height 19
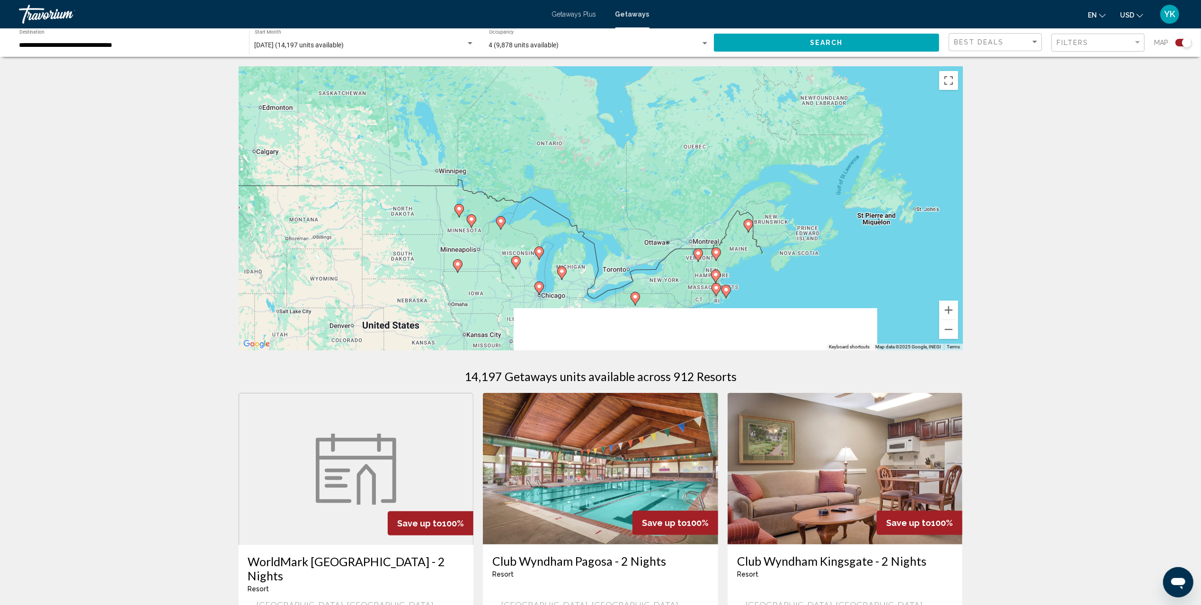
drag, startPoint x: 803, startPoint y: 323, endPoint x: 743, endPoint y: 152, distance: 181.2
click at [743, 152] on div "To activate drag with keyboard, press Alt + Enter. Once in keyboard drag state,…" at bounding box center [601, 208] width 724 height 284
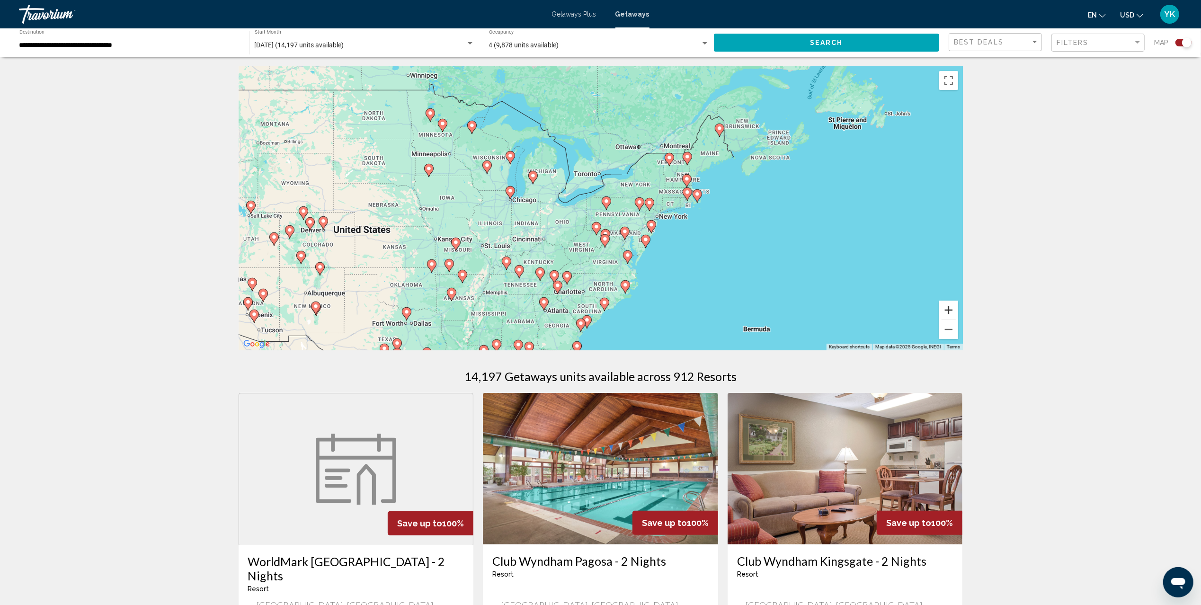
click at [953, 310] on button "Zoom in" at bounding box center [948, 310] width 19 height 19
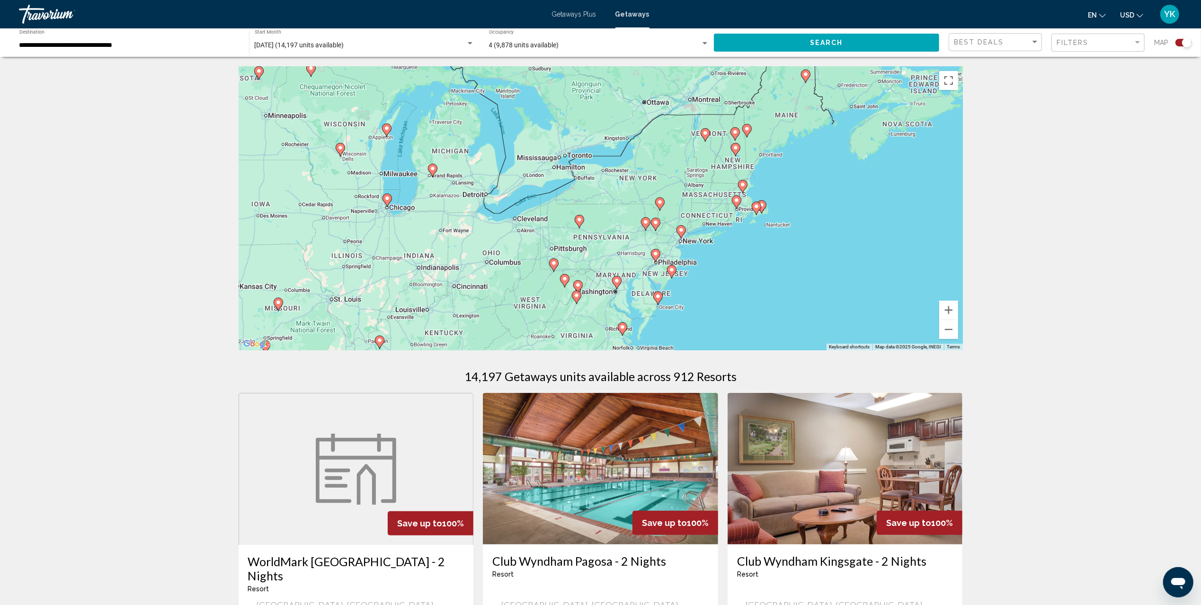
drag, startPoint x: 704, startPoint y: 194, endPoint x: 669, endPoint y: 212, distance: 39.6
click at [669, 212] on div "To activate drag with keyboard, press Alt + Enter. Once in keyboard drag state,…" at bounding box center [601, 208] width 724 height 284
click at [950, 309] on button "Zoom in" at bounding box center [948, 310] width 19 height 19
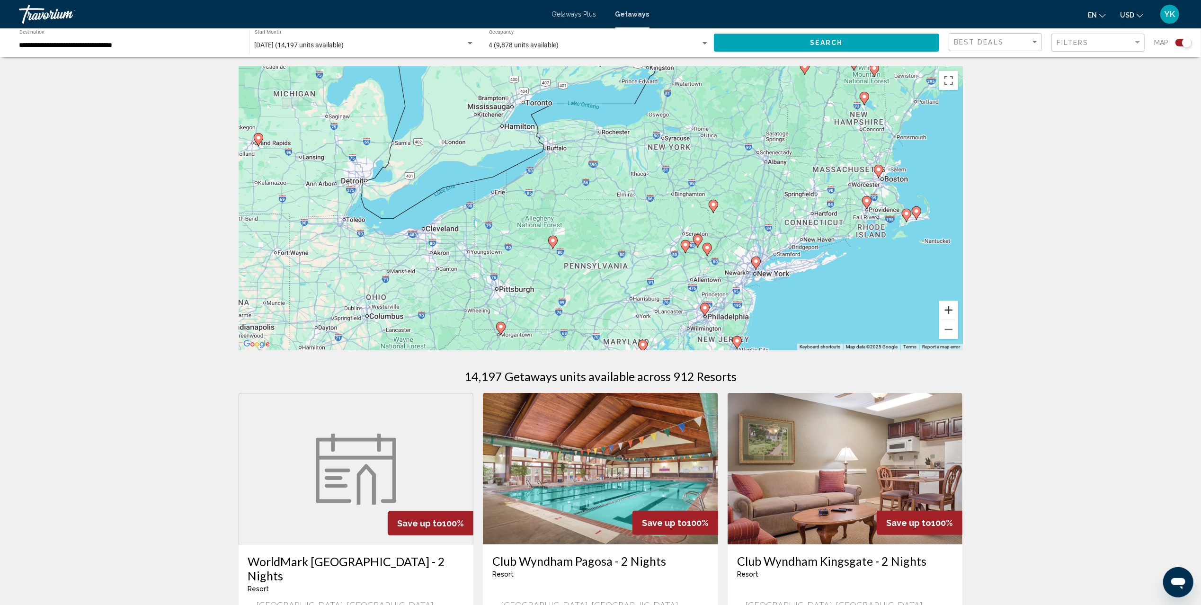
click at [950, 309] on button "Zoom in" at bounding box center [948, 310] width 19 height 19
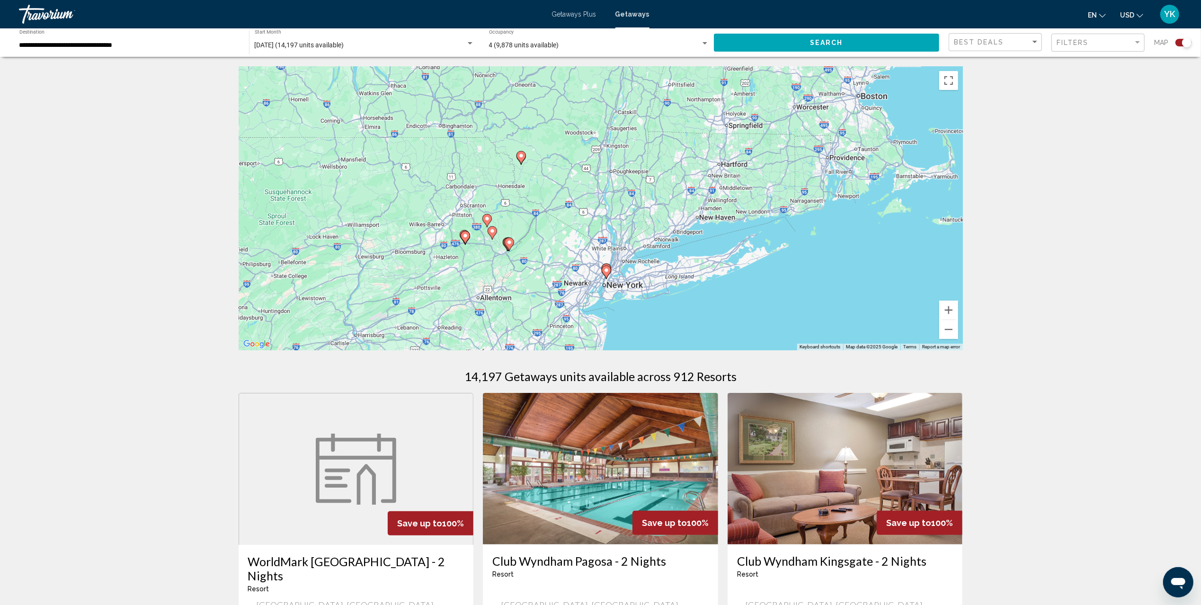
drag, startPoint x: 856, startPoint y: 259, endPoint x: 548, endPoint y: 207, distance: 312.2
click at [548, 207] on div "To activate drag with keyboard, press Alt + Enter. Once in keyboard drag state,…" at bounding box center [601, 208] width 724 height 284
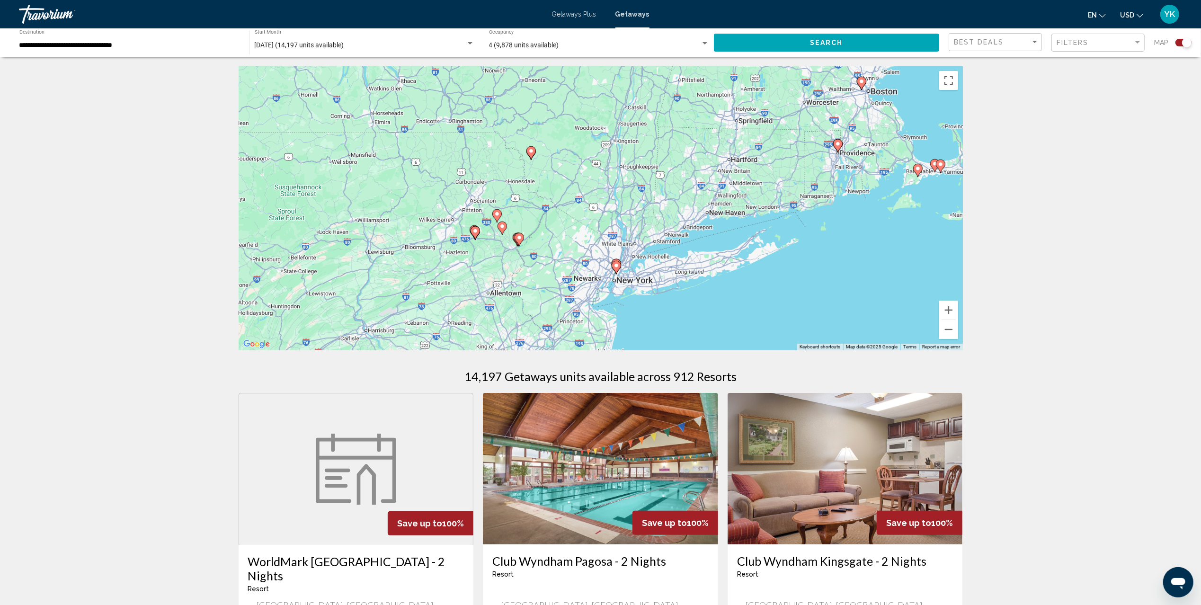
drag, startPoint x: 634, startPoint y: 91, endPoint x: 642, endPoint y: 82, distance: 11.7
click at [644, 82] on div "To activate drag with keyboard, press Alt + Enter. Once in keyboard drag state,…" at bounding box center [601, 208] width 724 height 284
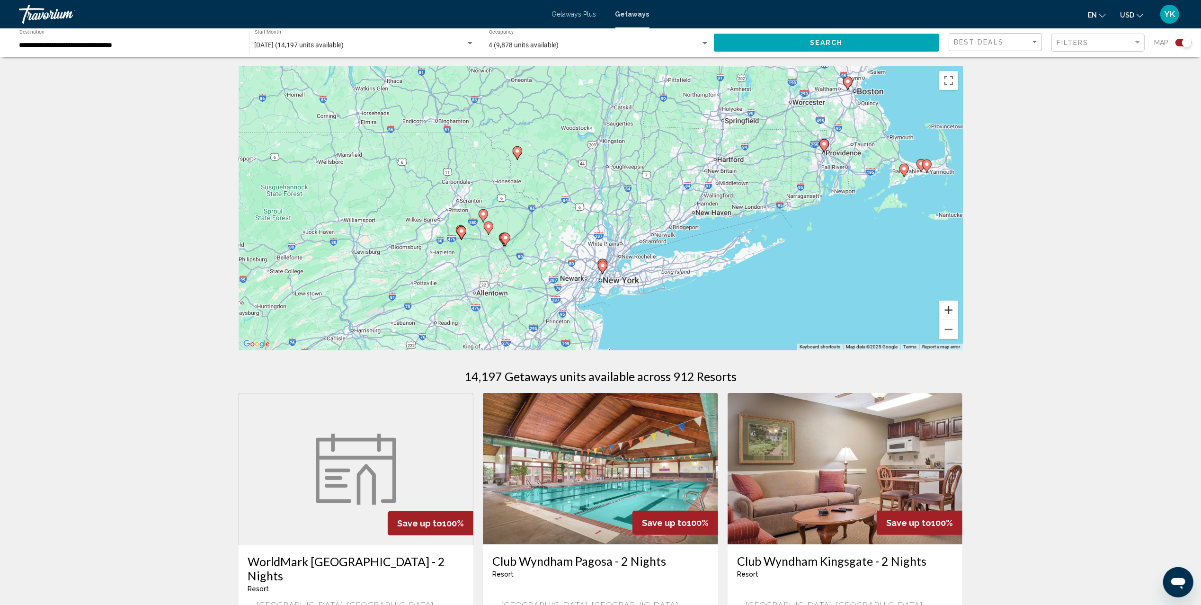
click at [953, 310] on button "Zoom in" at bounding box center [948, 310] width 19 height 19
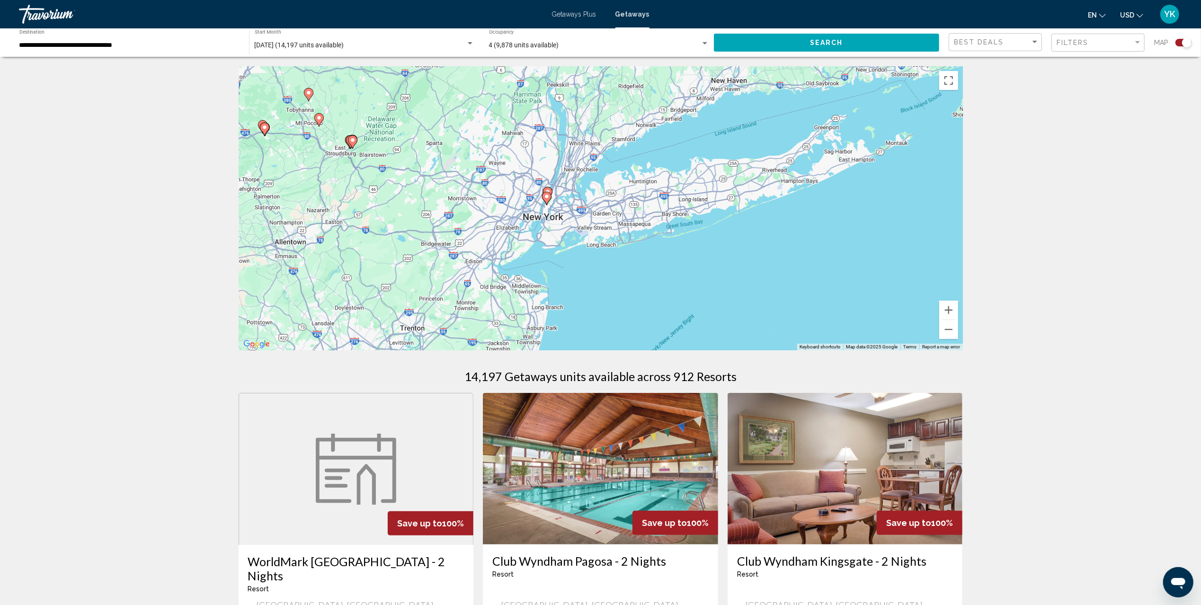
drag, startPoint x: 830, startPoint y: 238, endPoint x: 782, endPoint y: 107, distance: 139.1
click at [782, 107] on div "To activate drag with keyboard, press Alt + Enter. Once in keyboard drag state,…" at bounding box center [601, 208] width 724 height 284
click at [951, 311] on button "Zoom in" at bounding box center [948, 310] width 19 height 19
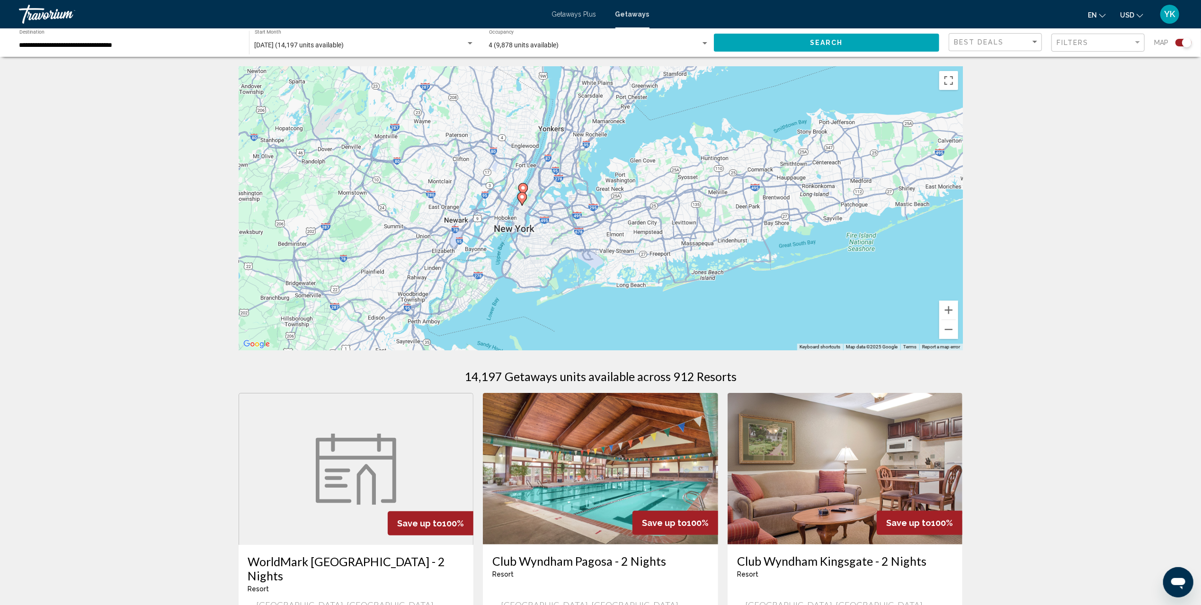
drag, startPoint x: 503, startPoint y: 169, endPoint x: 651, endPoint y: 171, distance: 147.7
click at [651, 171] on div "To activate drag with keyboard, press Alt + Enter. Once in keyboard drag state,…" at bounding box center [601, 208] width 724 height 284
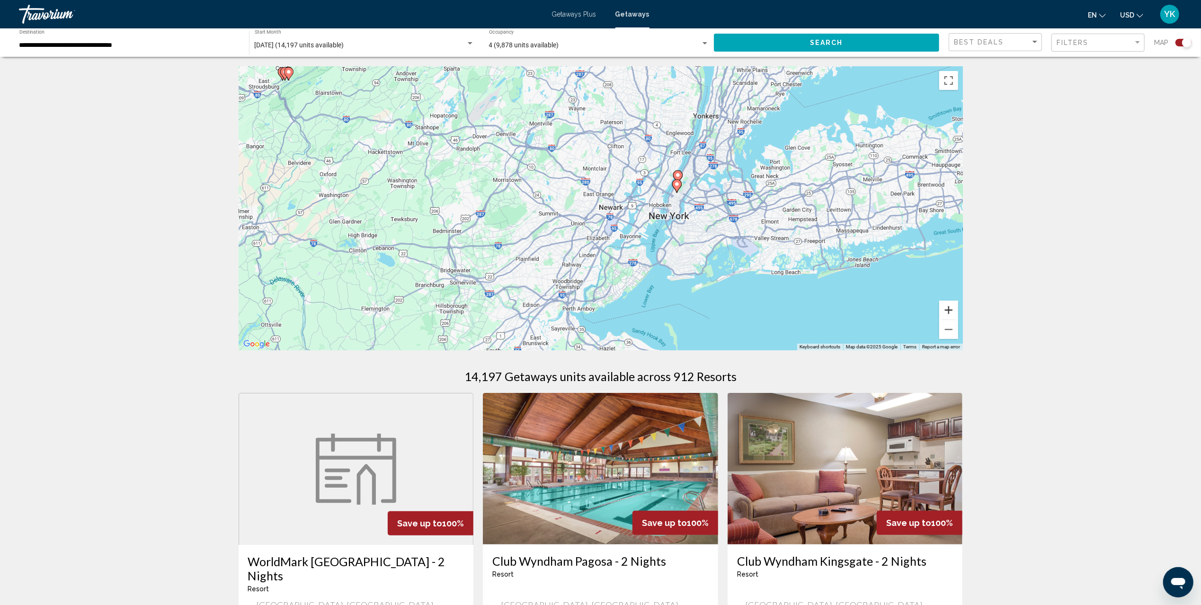
click at [948, 313] on button "Zoom in" at bounding box center [948, 310] width 19 height 19
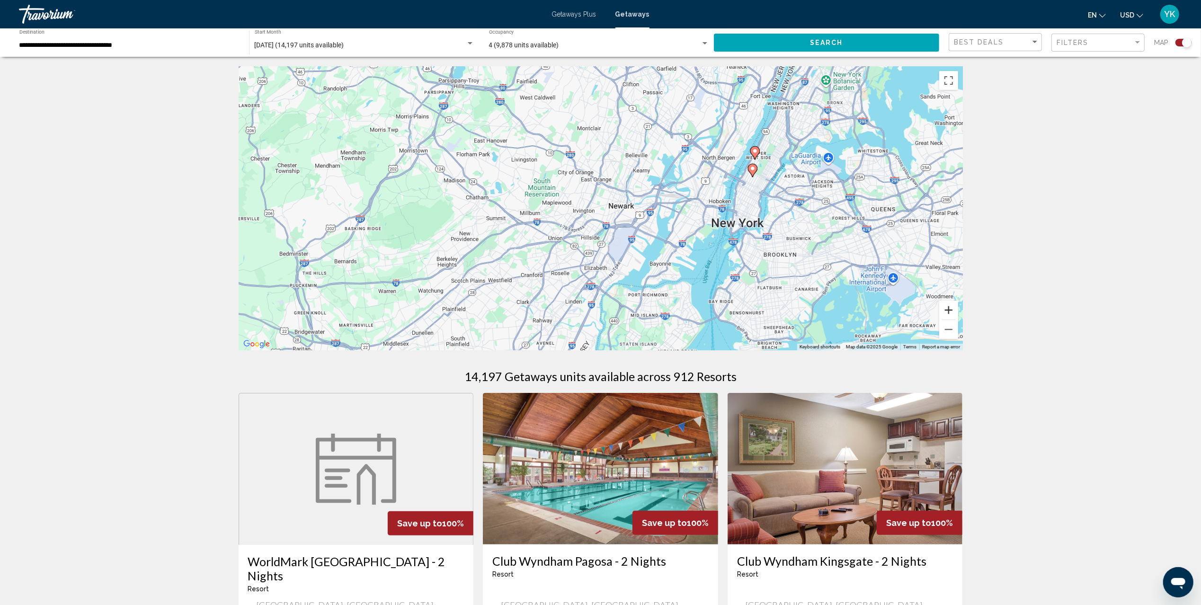
click at [948, 313] on button "Zoom in" at bounding box center [948, 310] width 19 height 19
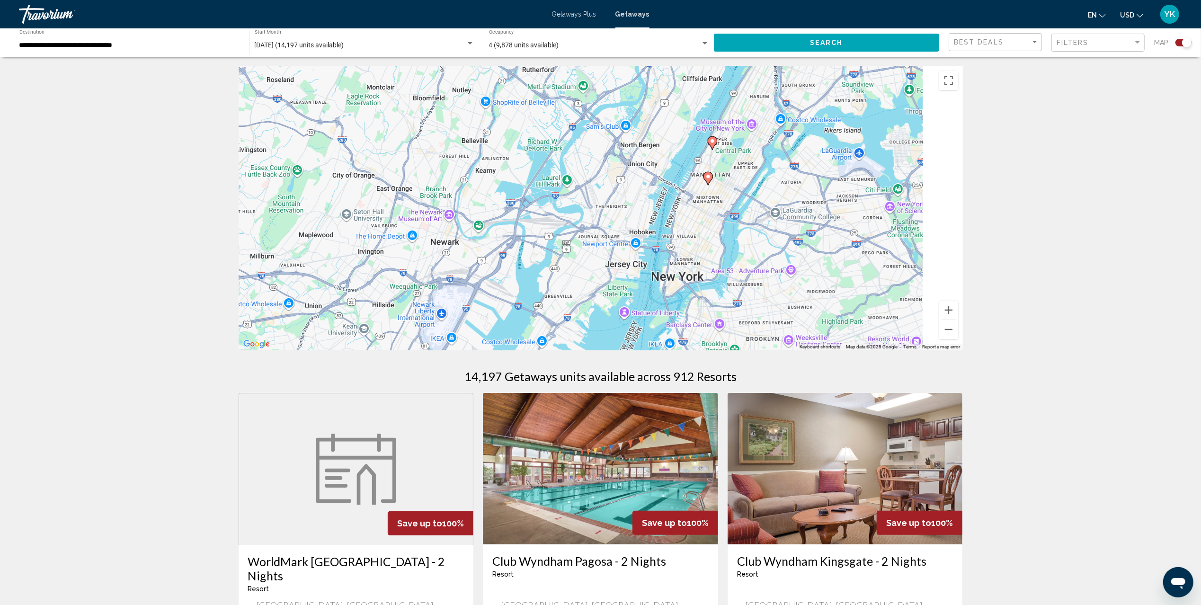
drag, startPoint x: 864, startPoint y: 201, endPoint x: 679, endPoint y: 241, distance: 189.0
click at [679, 241] on div "To activate drag with keyboard, press Alt + Enter. Once in keyboard drag state,…" at bounding box center [601, 208] width 724 height 284
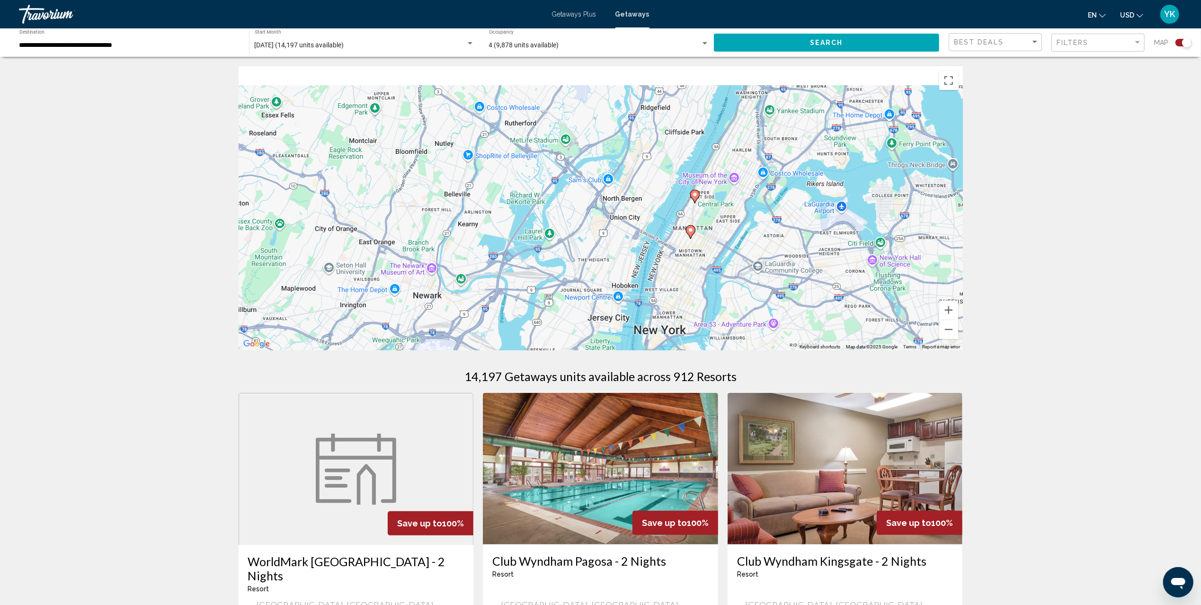
drag, startPoint x: 737, startPoint y: 119, endPoint x: 721, endPoint y: 196, distance: 78.4
click at [721, 196] on div "To activate drag with keyboard, press Alt + Enter. Once in keyboard drag state,…" at bounding box center [601, 208] width 724 height 284
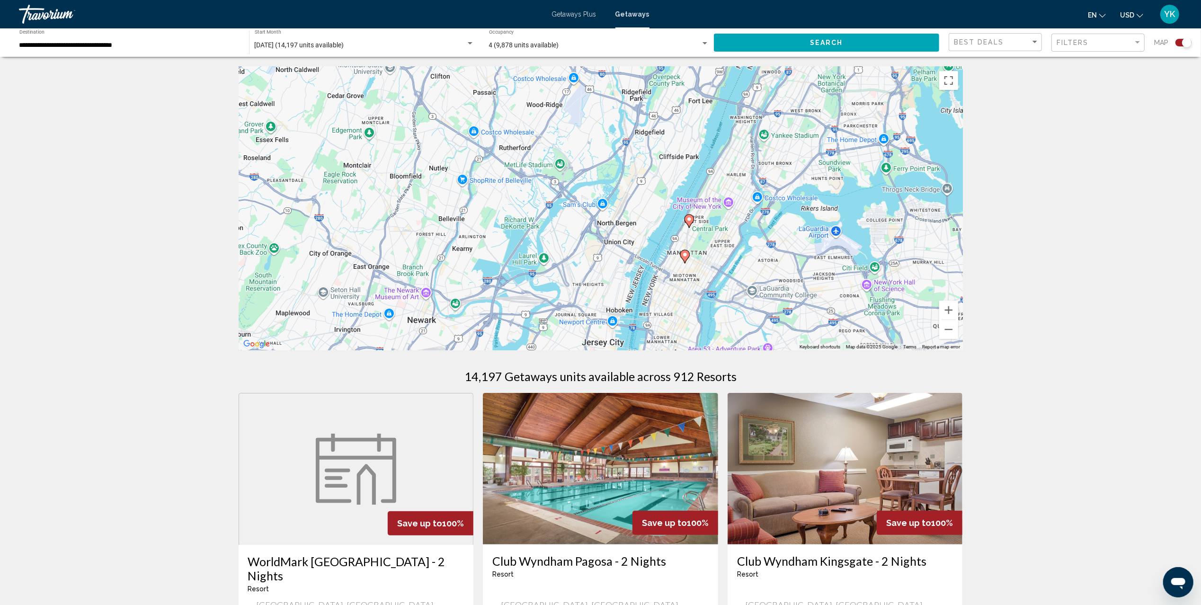
click at [690, 218] on image "Main content" at bounding box center [690, 219] width 6 height 6
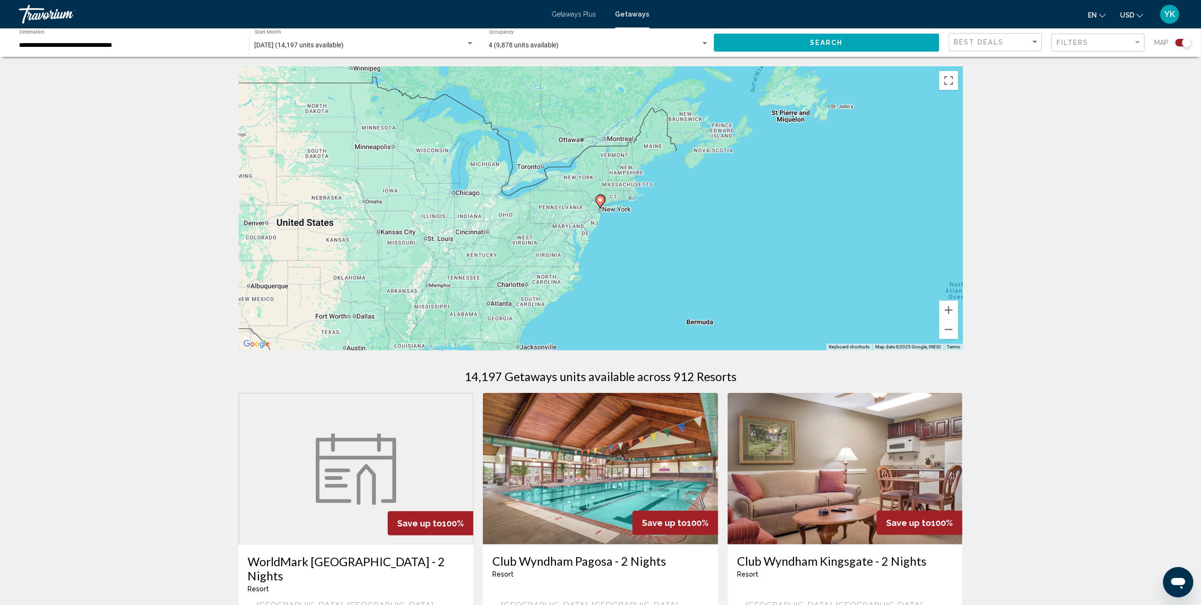
click at [601, 201] on image "Main content" at bounding box center [601, 200] width 6 height 6
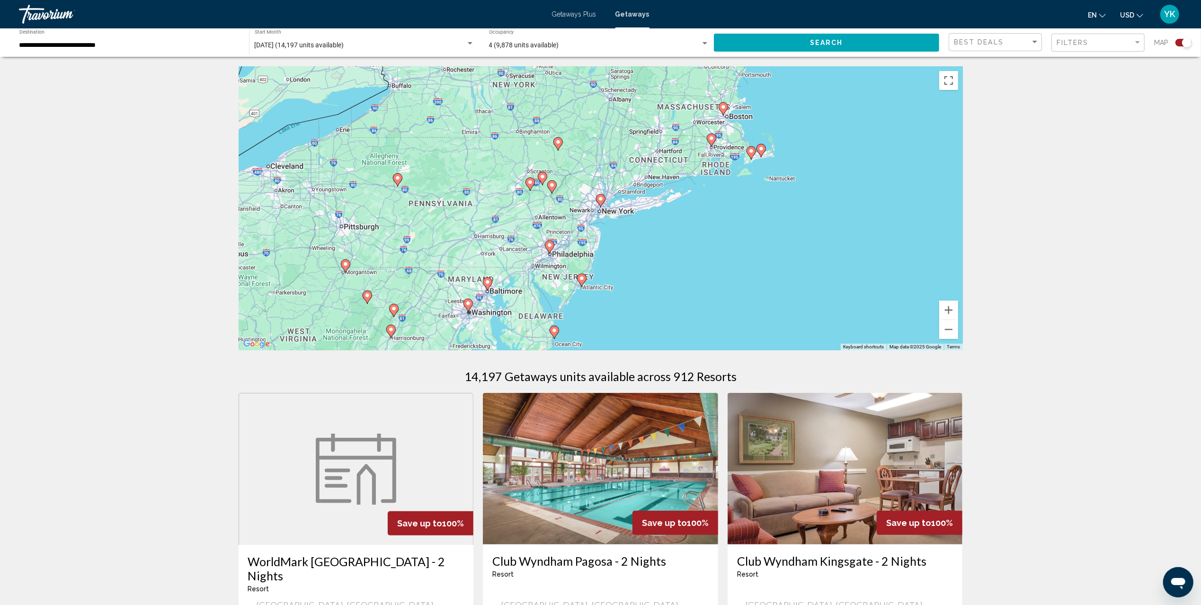
click at [601, 201] on image "Main content" at bounding box center [601, 199] width 6 height 6
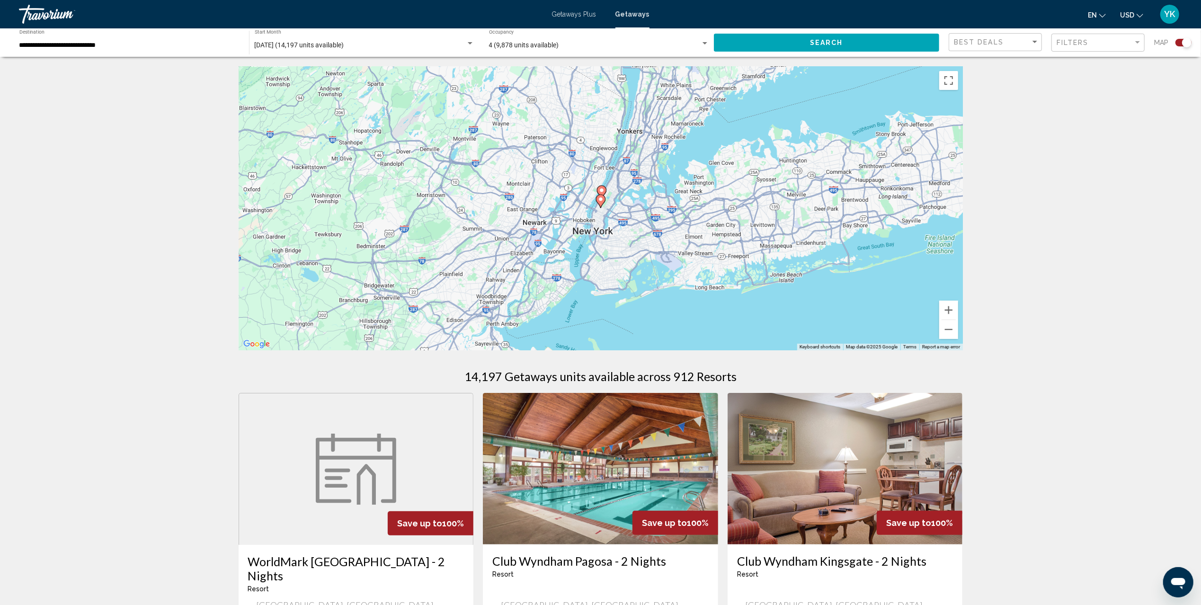
click at [601, 202] on image "Main content" at bounding box center [601, 199] width 6 height 6
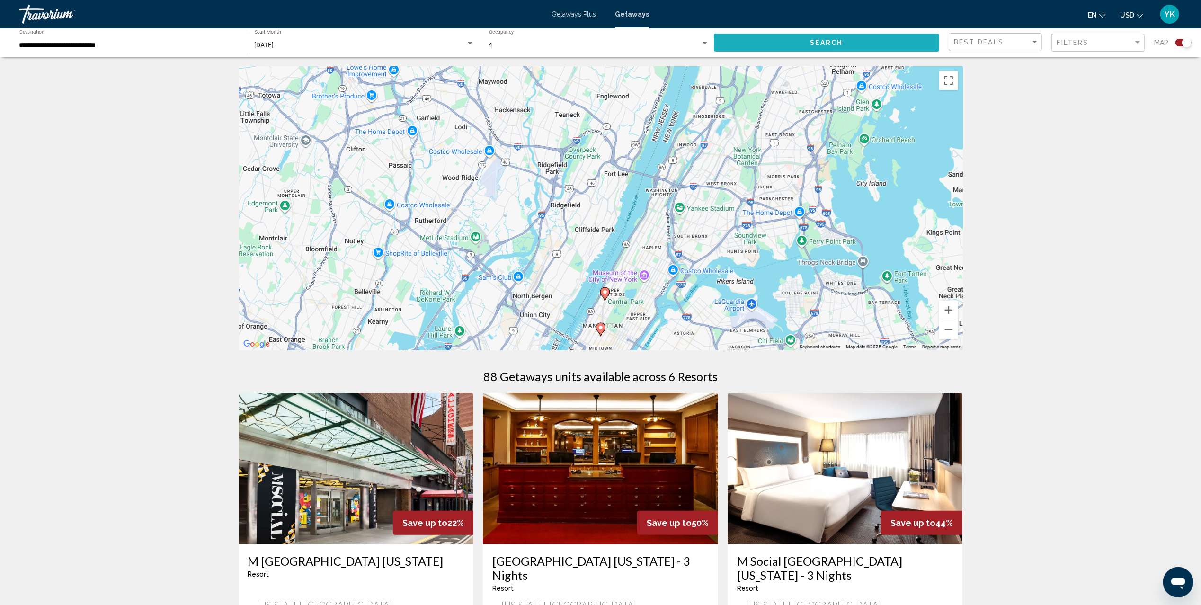
click at [879, 44] on button "Search" at bounding box center [826, 43] width 225 height 18
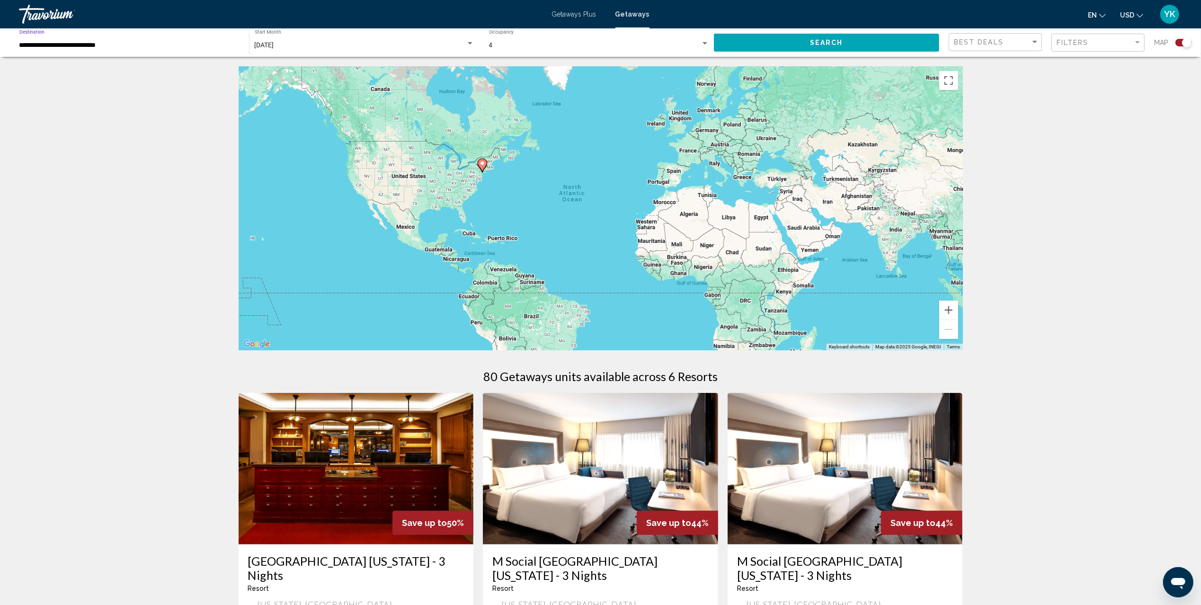
click at [112, 44] on input "**********" at bounding box center [129, 46] width 220 height 8
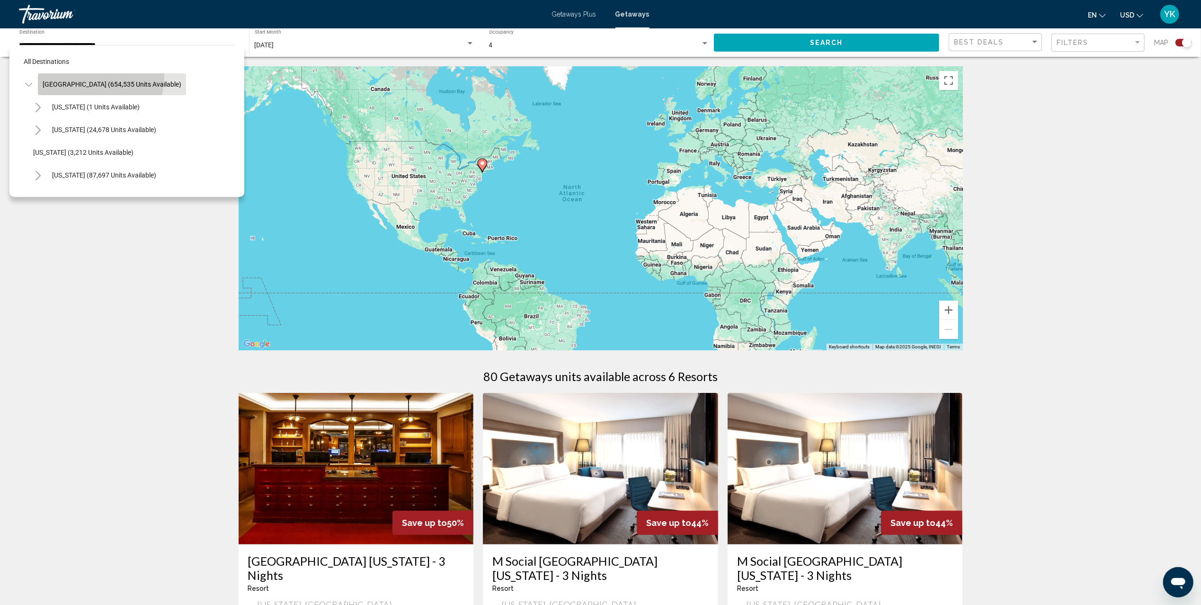
click at [73, 75] on button "[GEOGRAPHIC_DATA] (654,535 units available)" at bounding box center [112, 84] width 148 height 22
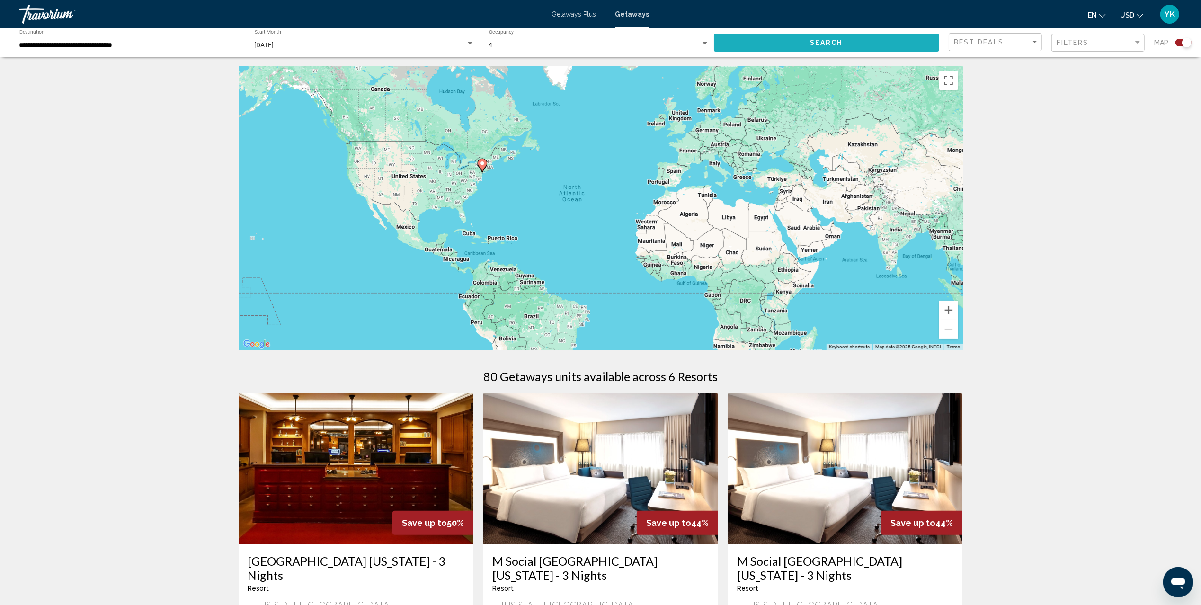
click at [833, 40] on span "Search" at bounding box center [826, 43] width 33 height 8
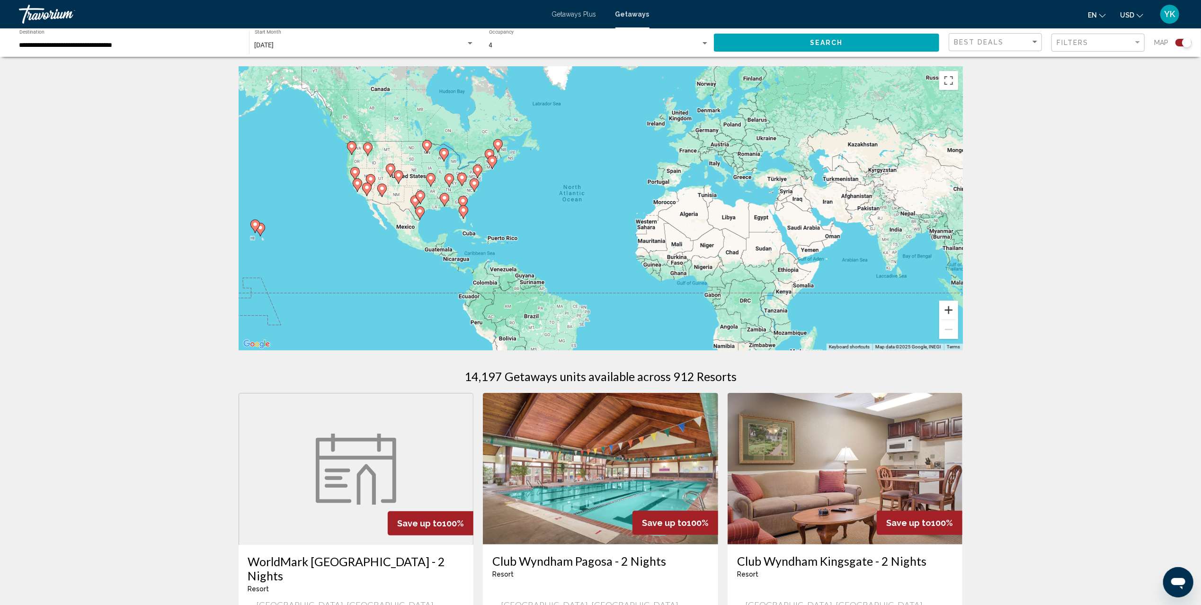
click at [944, 308] on button "Zoom in" at bounding box center [948, 310] width 19 height 19
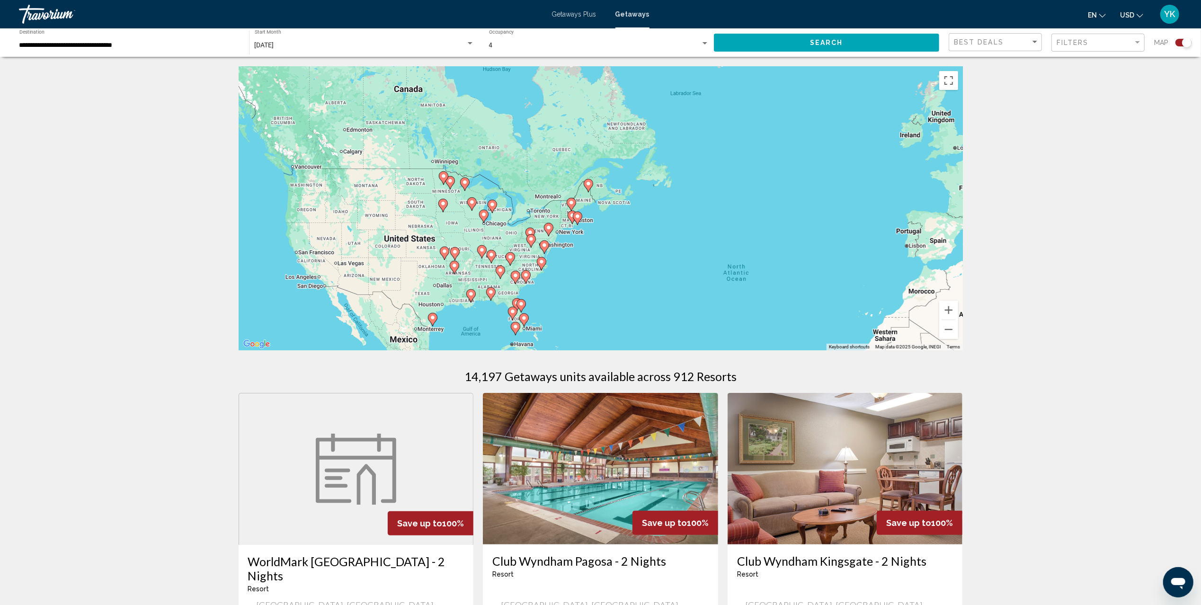
drag, startPoint x: 431, startPoint y: 141, endPoint x: 603, endPoint y: 218, distance: 188.4
click at [603, 218] on div "To activate drag with keyboard, press Alt + Enter. Once in keyboard drag state,…" at bounding box center [601, 208] width 724 height 284
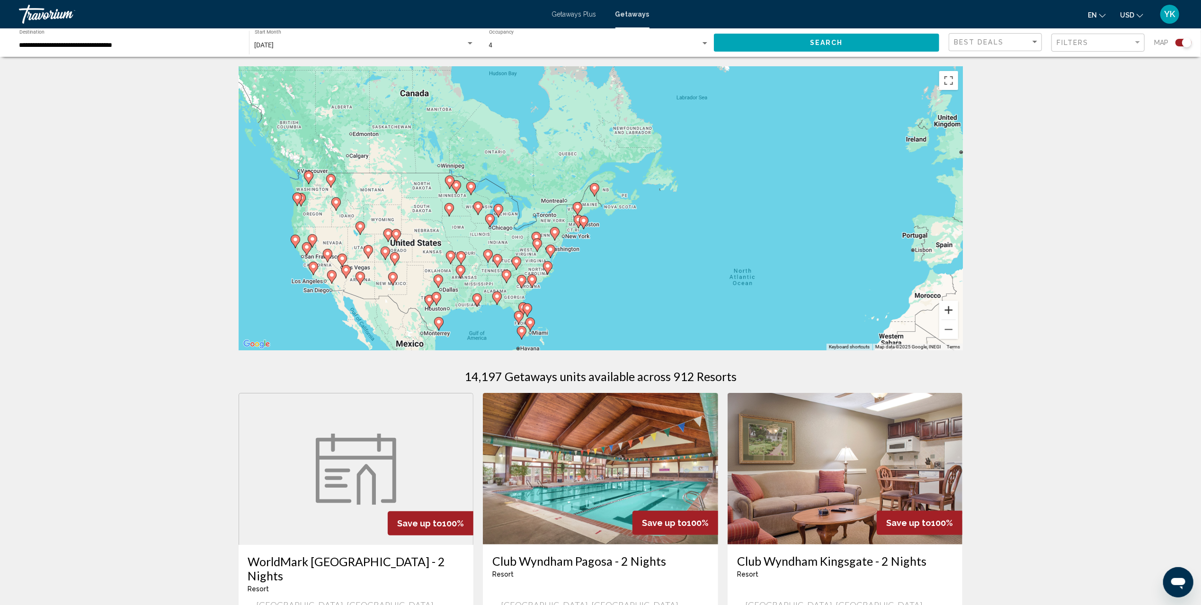
click at [947, 304] on button "Zoom in" at bounding box center [948, 310] width 19 height 19
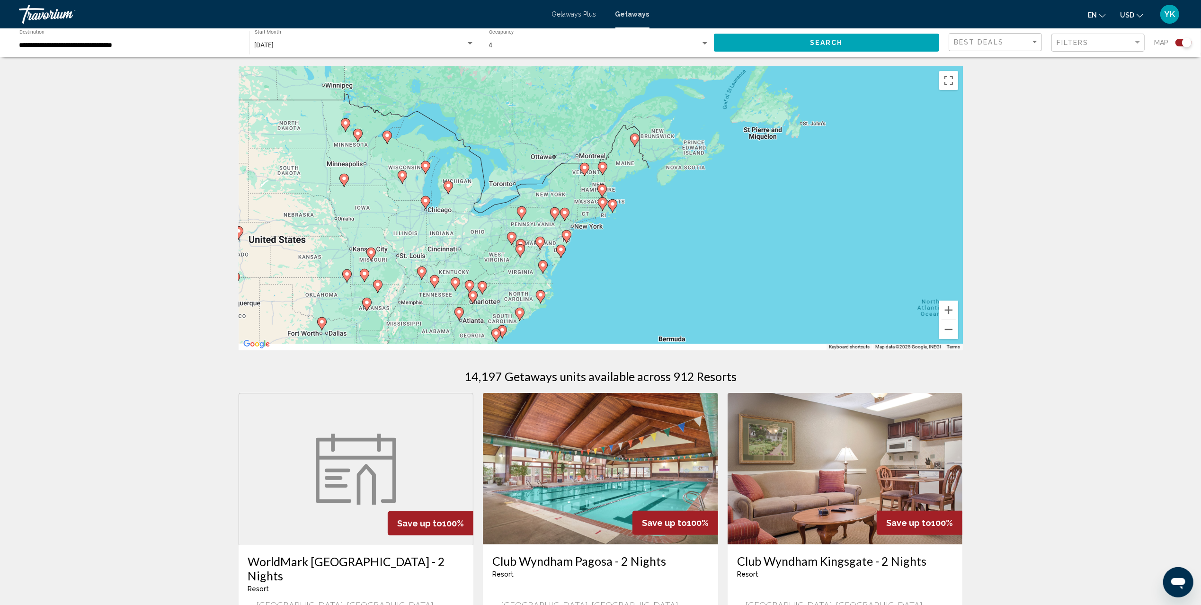
drag, startPoint x: 647, startPoint y: 246, endPoint x: 738, endPoint y: 181, distance: 111.9
click at [738, 181] on div "To activate drag with keyboard, press Alt + Enter. Once in keyboard drag state,…" at bounding box center [601, 208] width 724 height 284
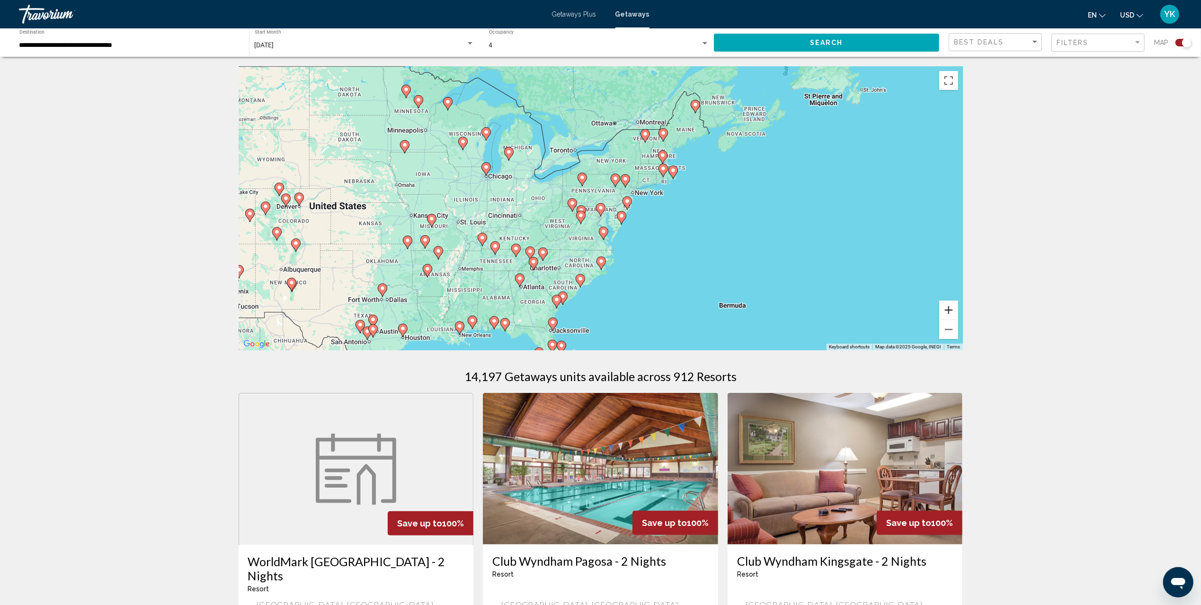
click at [942, 310] on button "Zoom in" at bounding box center [948, 310] width 19 height 19
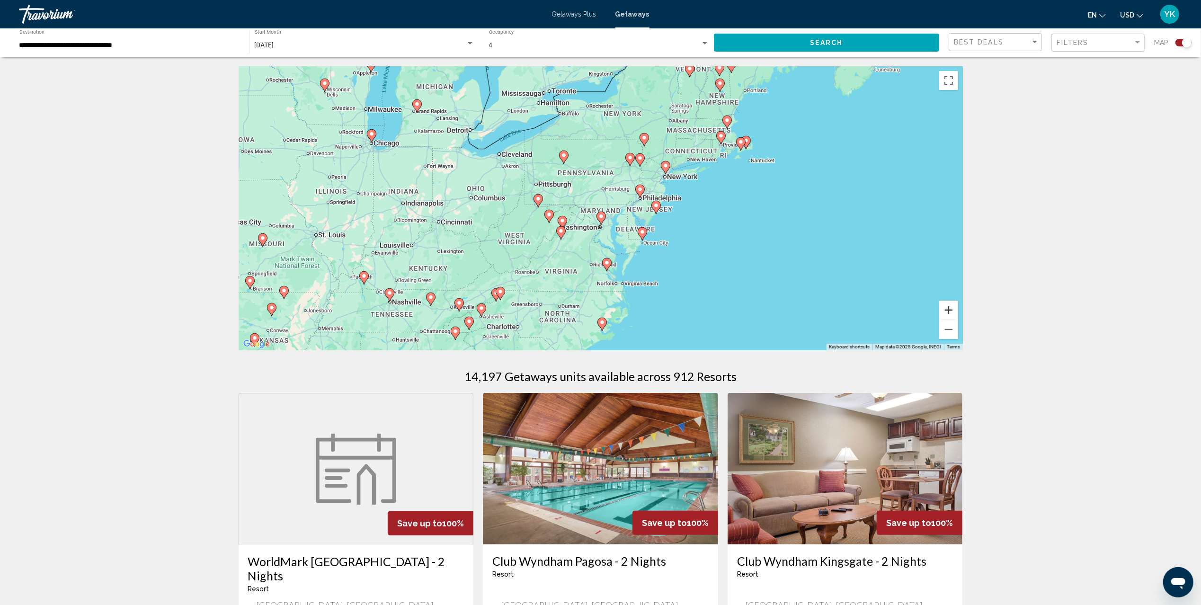
click at [942, 310] on button "Zoom in" at bounding box center [948, 310] width 19 height 19
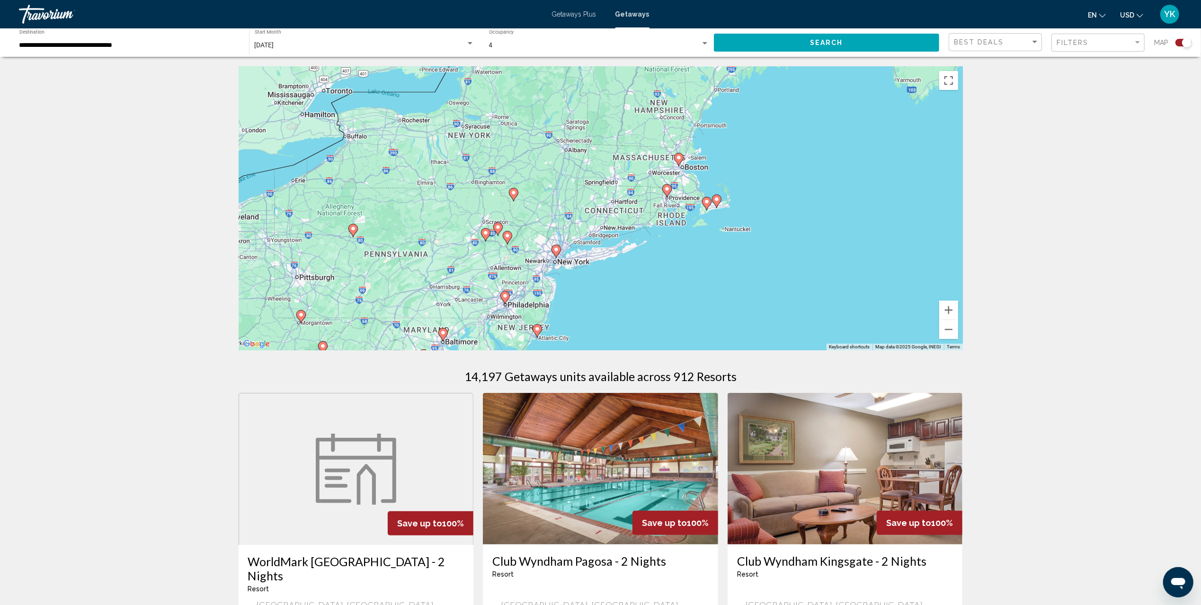
drag, startPoint x: 838, startPoint y: 173, endPoint x: 671, endPoint y: 289, distance: 202.8
click at [671, 289] on div "To activate drag with keyboard, press Alt + Enter. Once in keyboard drag state,…" at bounding box center [601, 208] width 724 height 284
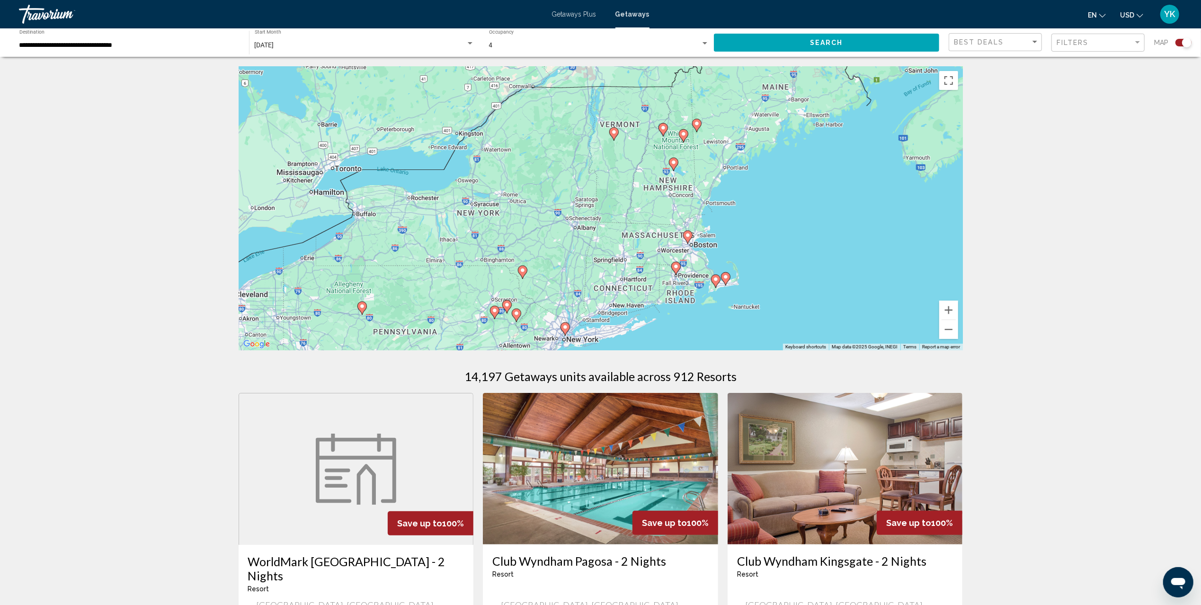
drag, startPoint x: 800, startPoint y: 235, endPoint x: 821, endPoint y: 301, distance: 69.6
click at [821, 301] on div "To activate drag with keyboard, press Alt + Enter. Once in keyboard drag state,…" at bounding box center [601, 208] width 724 height 284
click at [676, 264] on image "Main content" at bounding box center [676, 267] width 6 height 6
type input "**********"
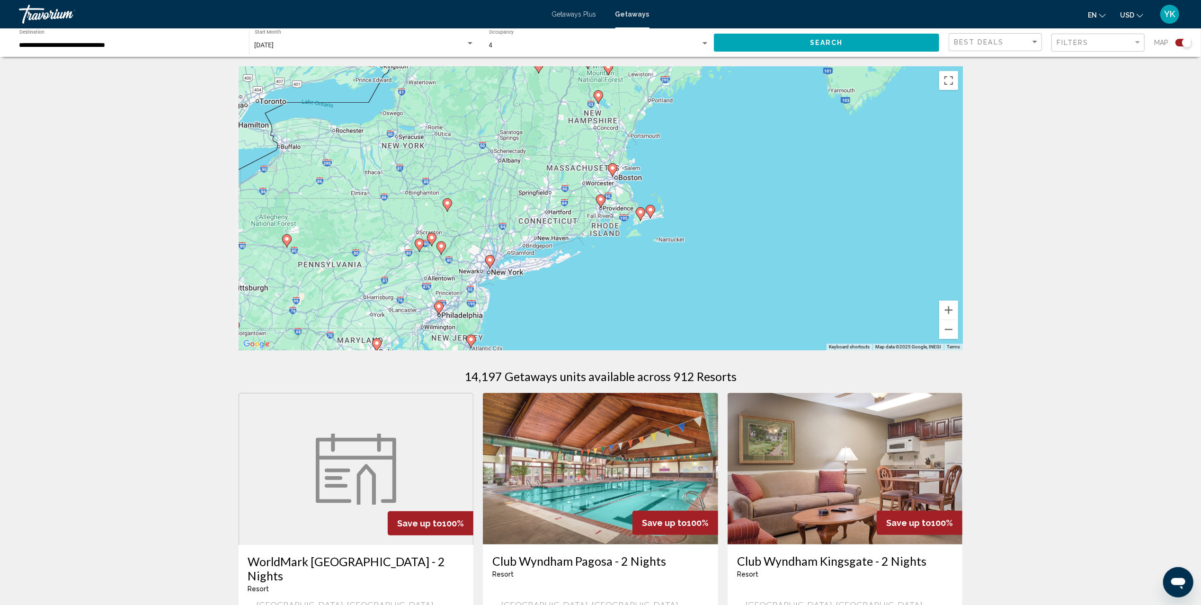
click at [599, 201] on image "Main content" at bounding box center [601, 199] width 6 height 6
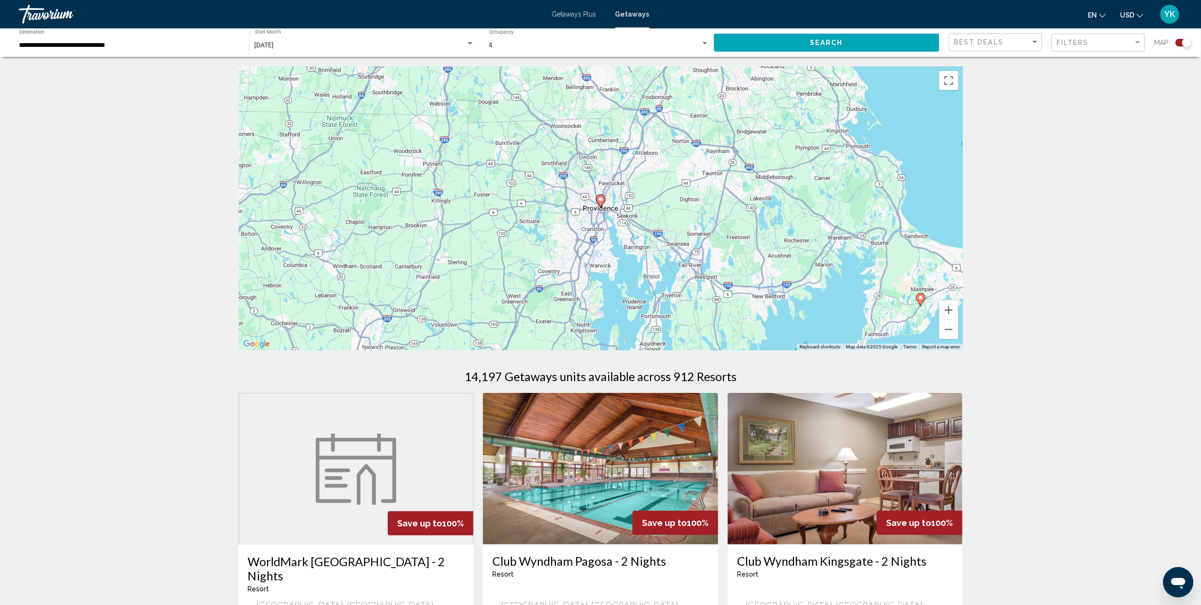
click at [601, 203] on icon "Main content" at bounding box center [600, 201] width 9 height 12
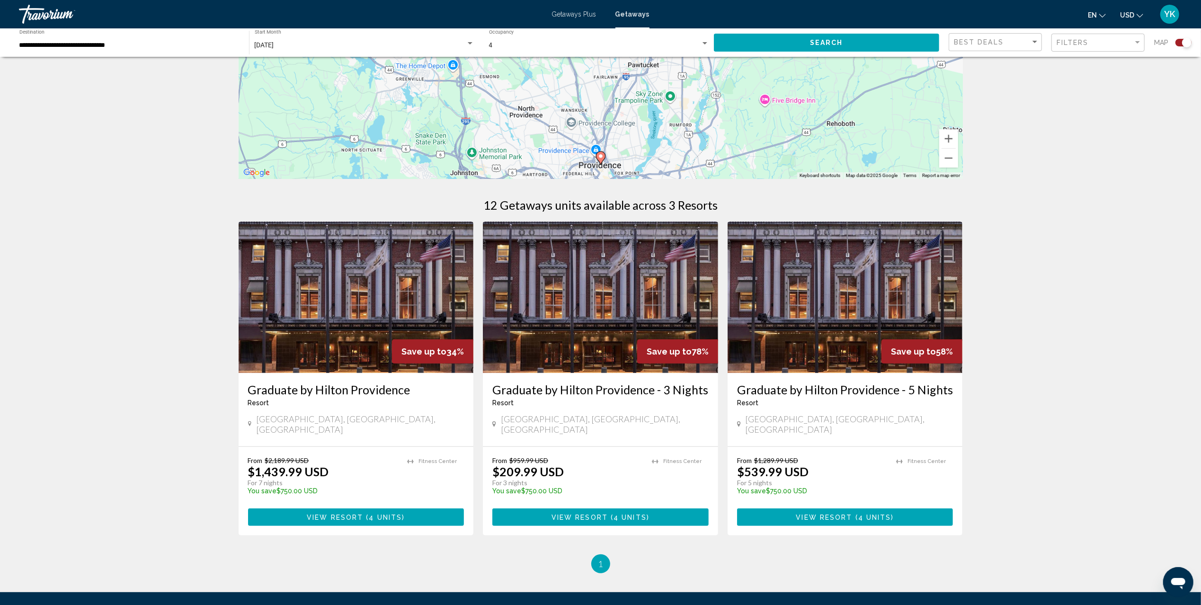
scroll to position [189, 0]
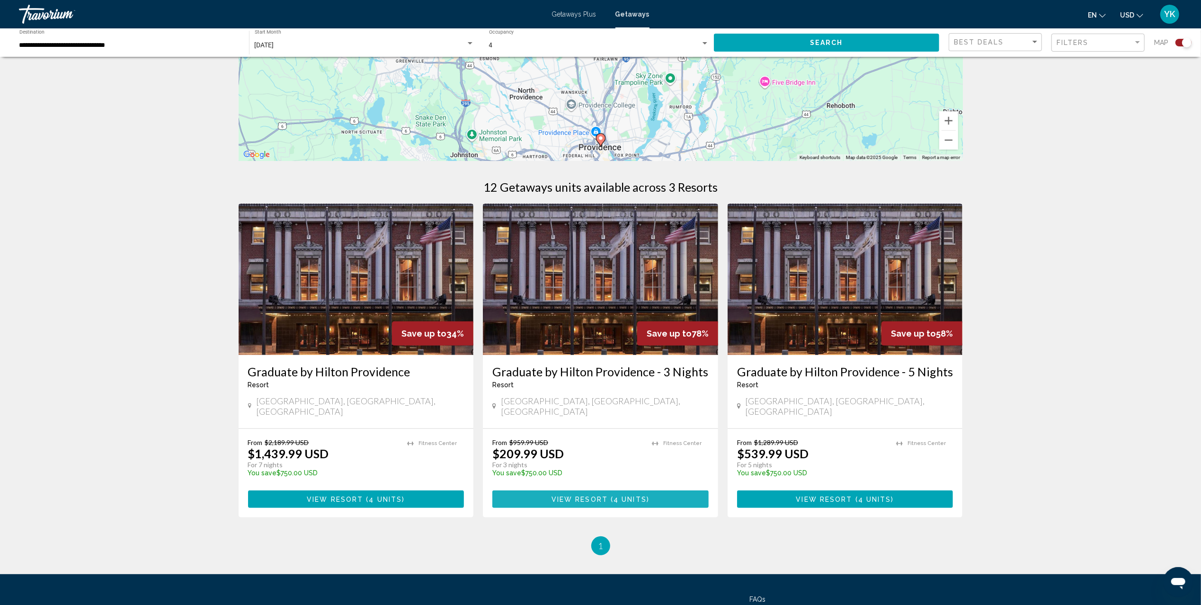
click at [634, 496] on span "4 units" at bounding box center [630, 500] width 33 height 8
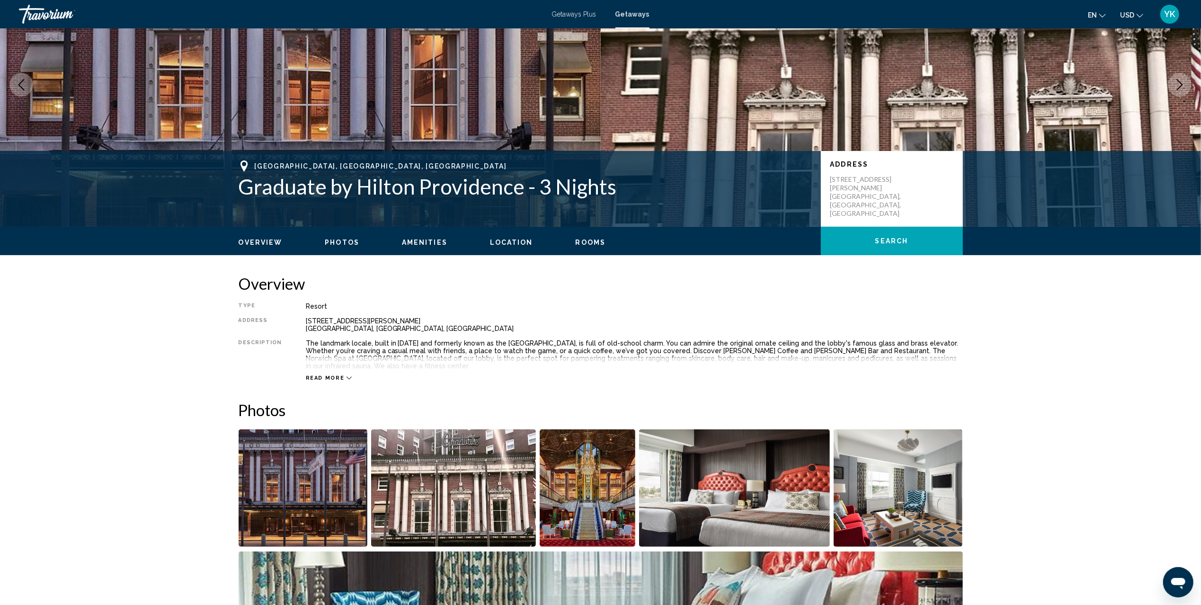
scroll to position [252, 0]
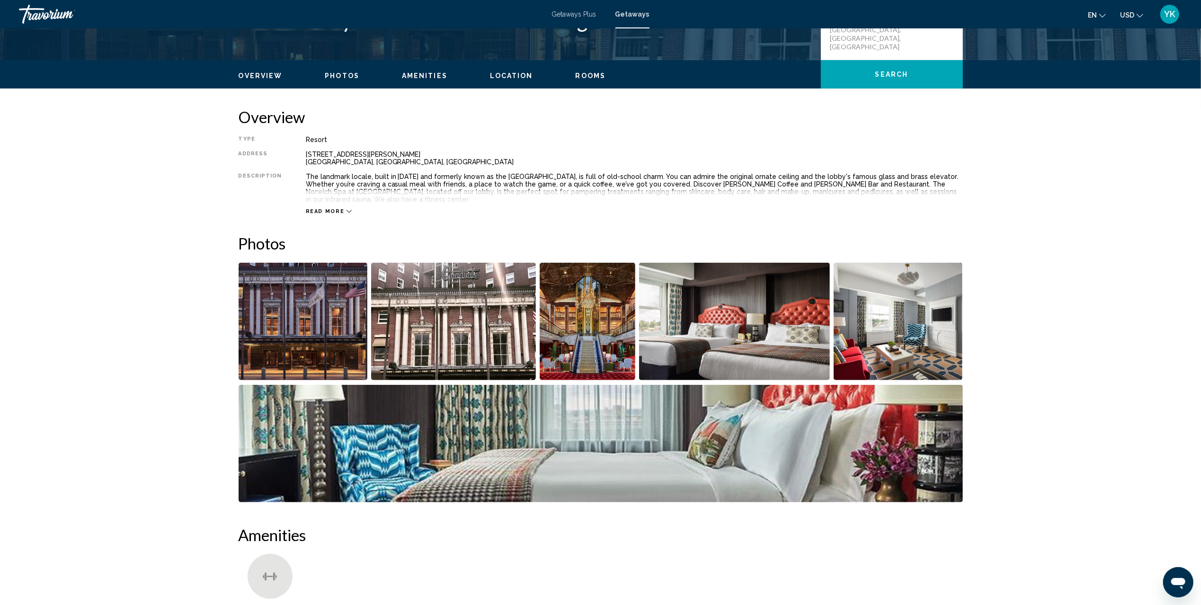
click at [347, 212] on icon "Main content" at bounding box center [349, 211] width 5 height 5
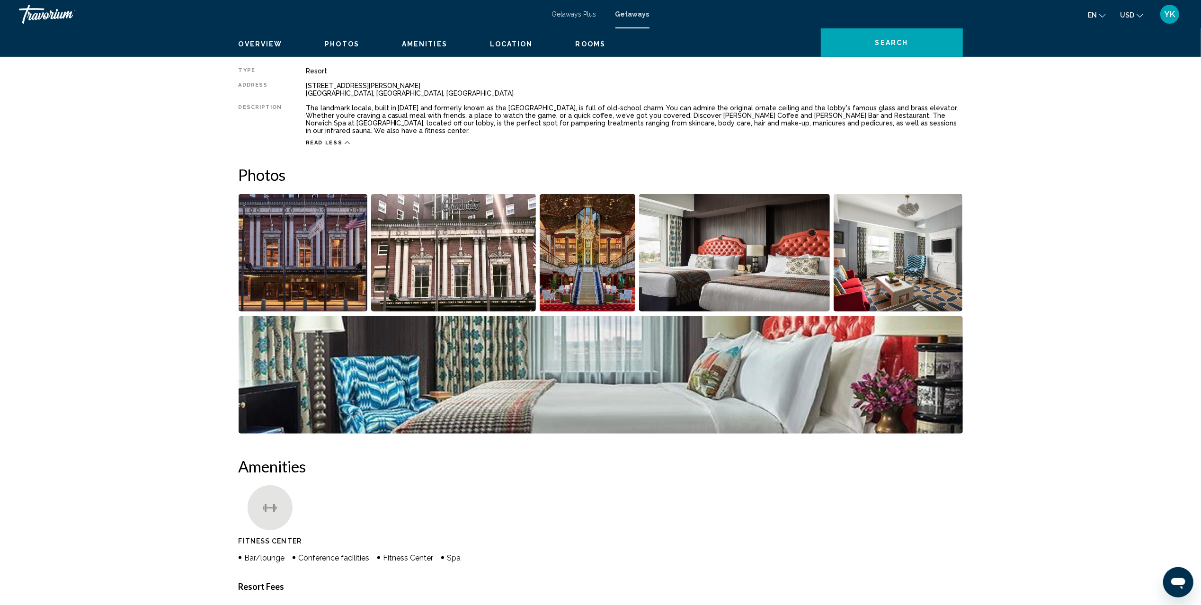
scroll to position [0, 0]
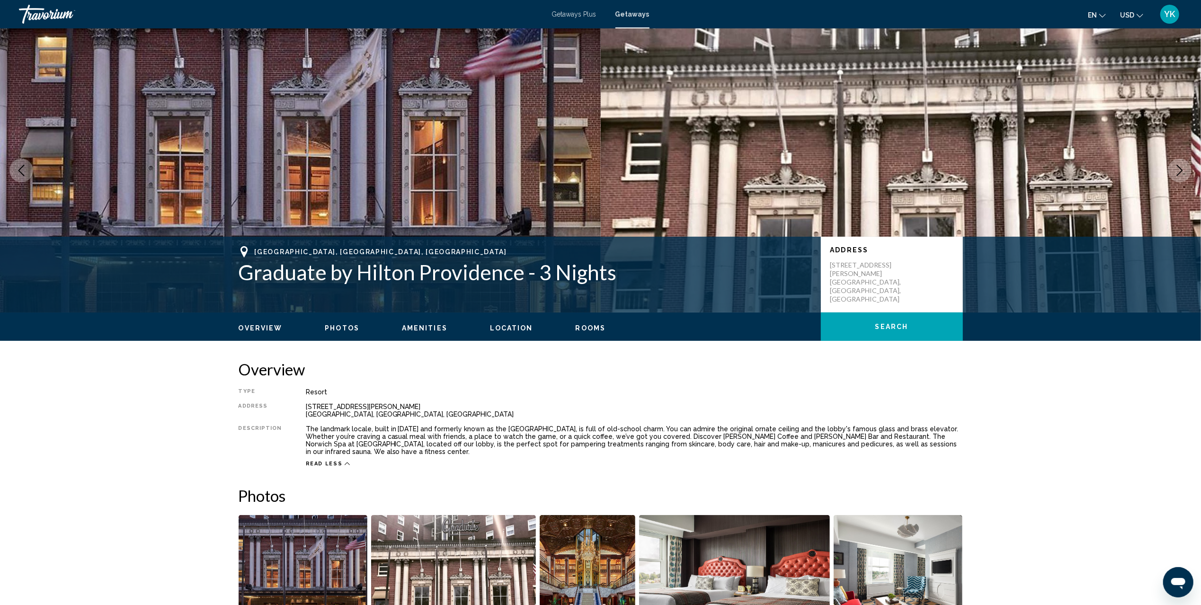
click at [628, 16] on span "Getaways" at bounding box center [632, 14] width 34 height 8
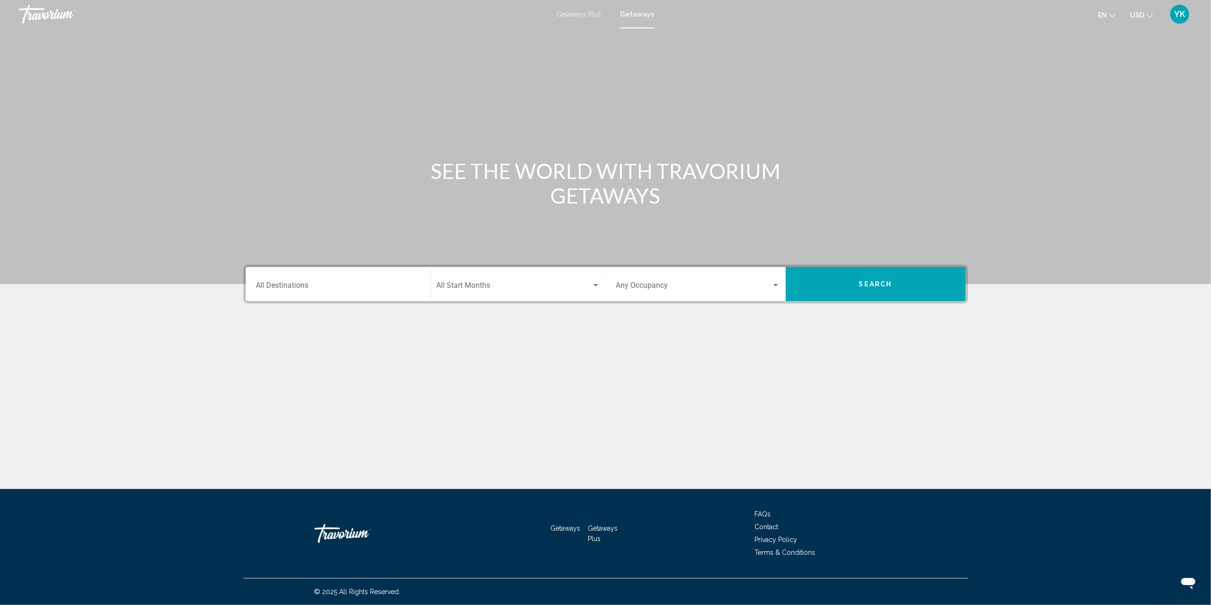
click at [314, 279] on div "Destination All Destinations" at bounding box center [338, 284] width 164 height 30
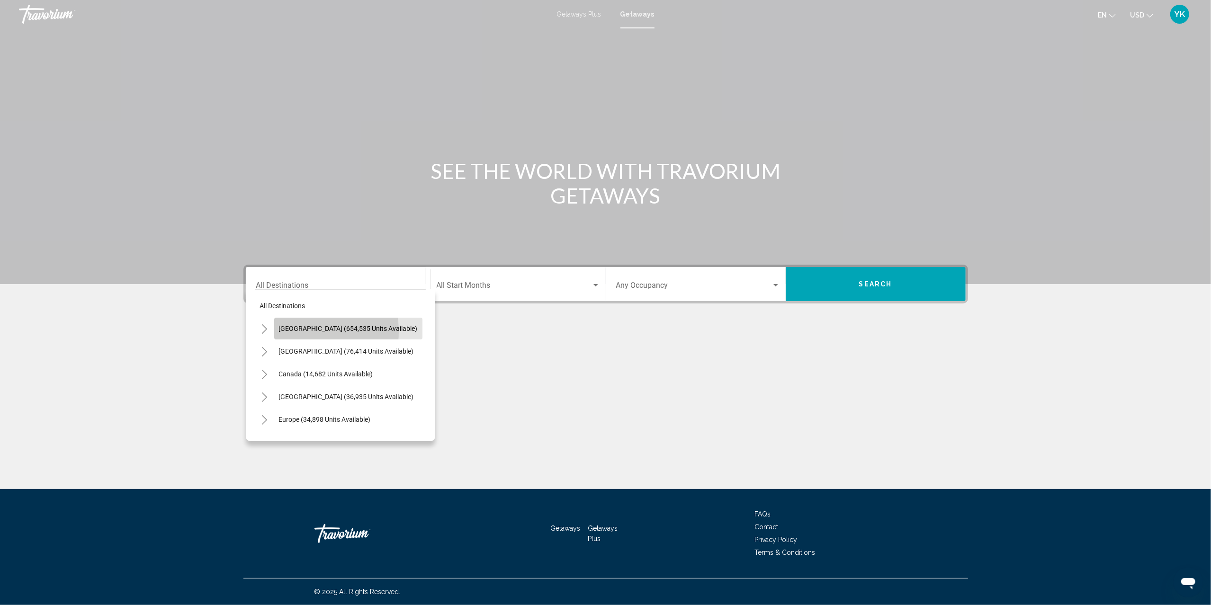
click at [299, 331] on span "[GEOGRAPHIC_DATA] (654,535 units available)" at bounding box center [348, 329] width 139 height 8
type input "**********"
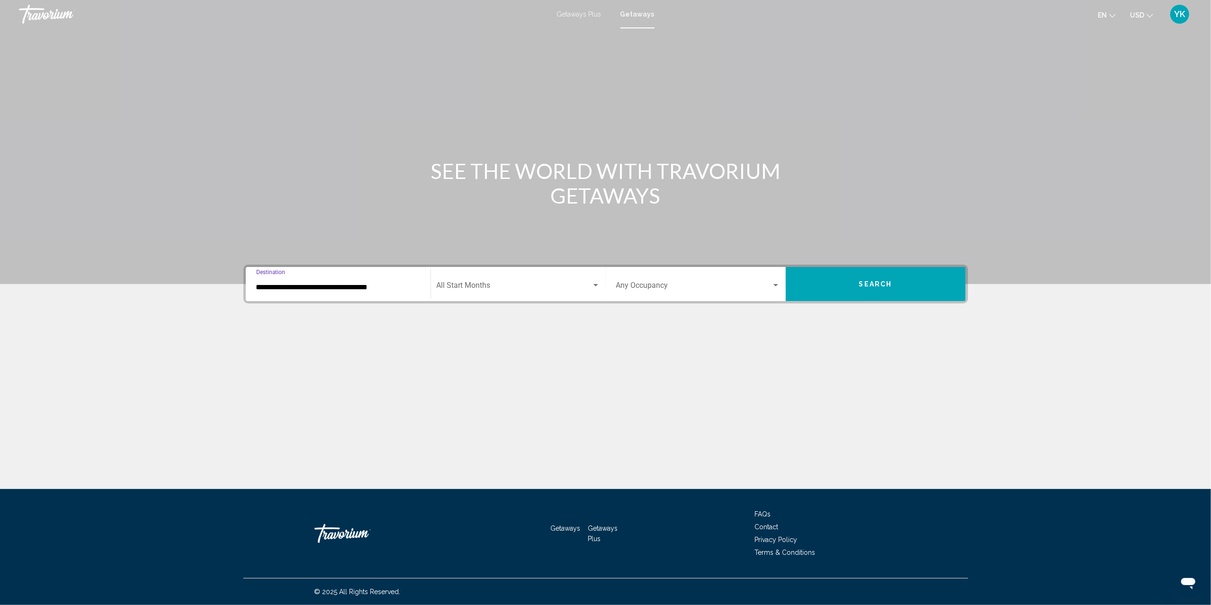
click at [497, 286] on span "Search widget" at bounding box center [514, 287] width 155 height 9
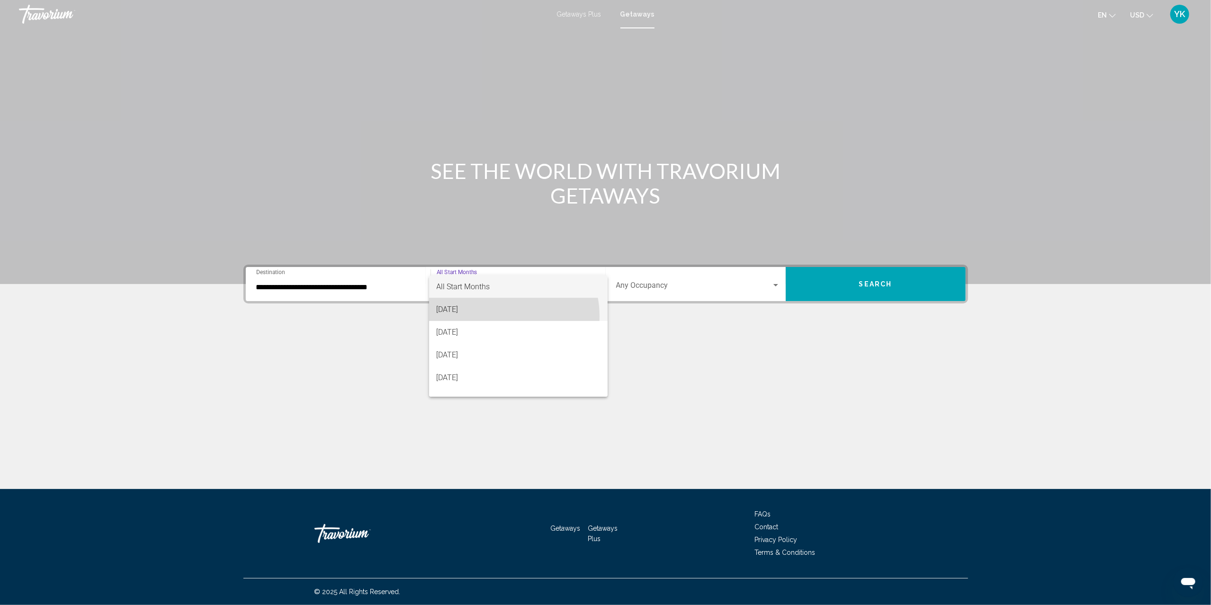
click at [498, 316] on span "[DATE]" at bounding box center [518, 309] width 163 height 23
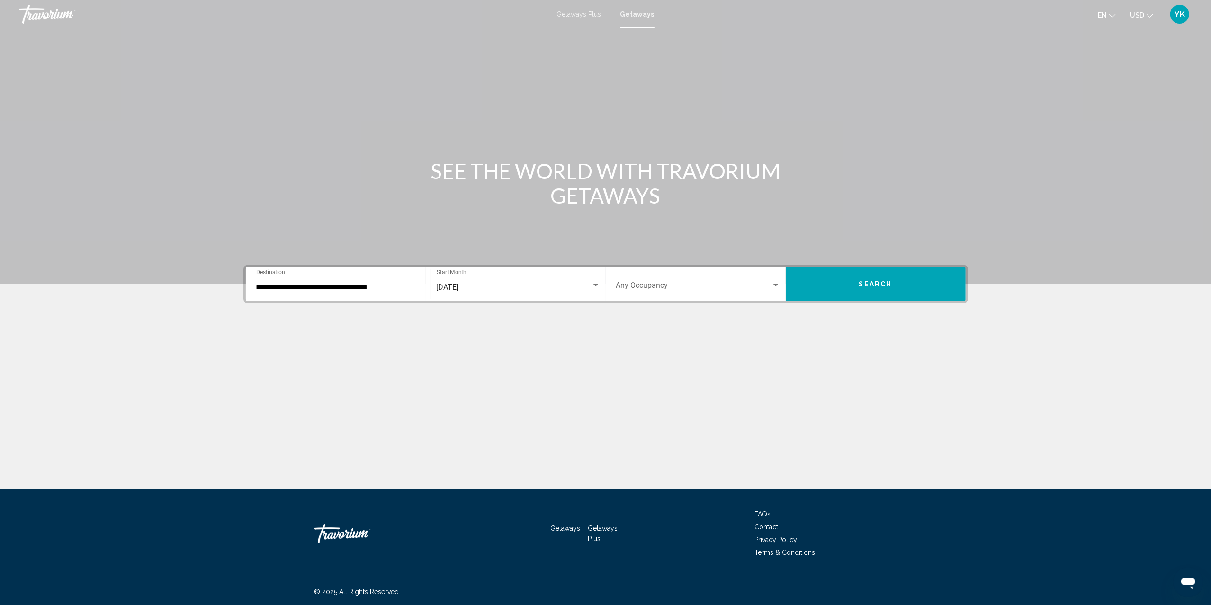
click at [614, 279] on div "Occupancy Any Occupancy" at bounding box center [697, 284] width 175 height 30
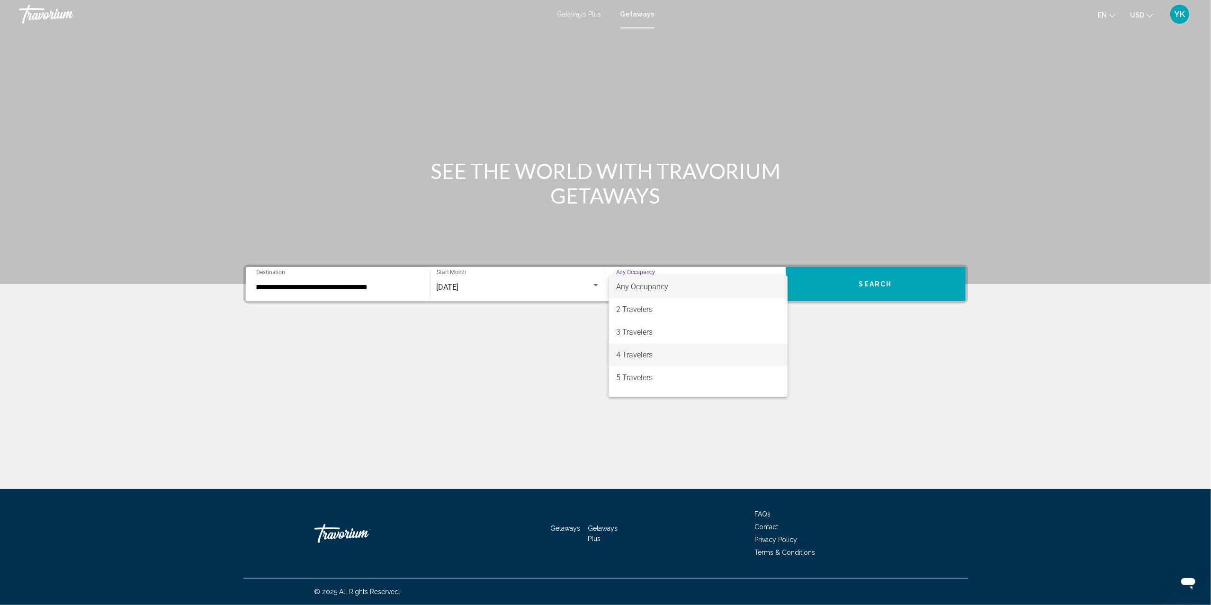
click at [638, 348] on span "4 Travelers" at bounding box center [698, 355] width 164 height 23
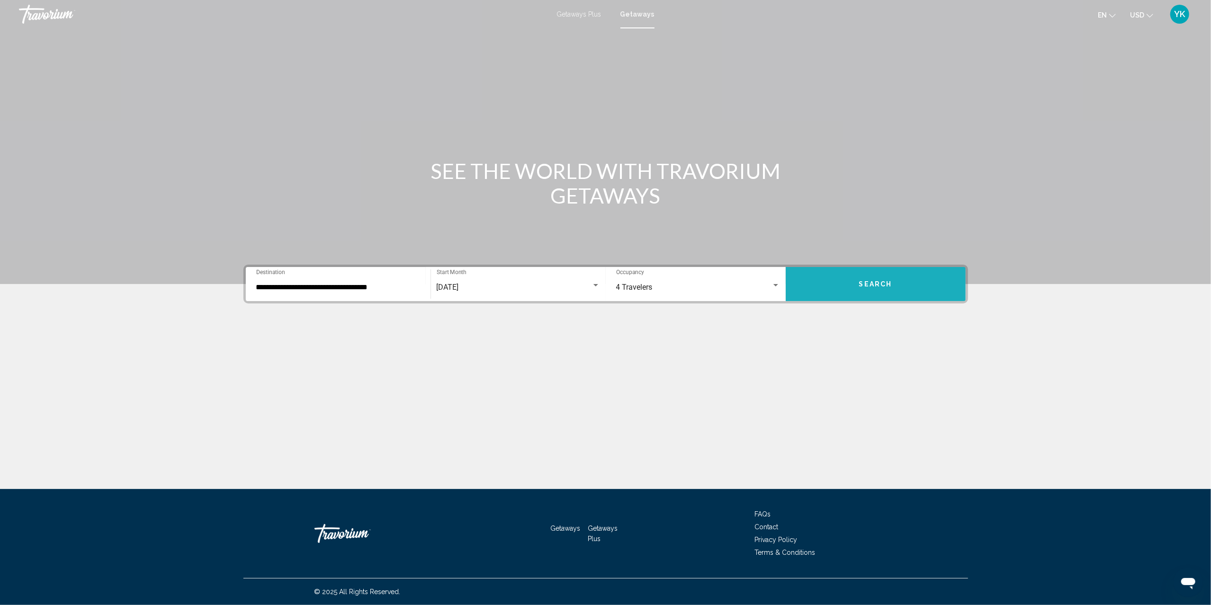
click at [883, 278] on button "Search" at bounding box center [875, 284] width 180 height 34
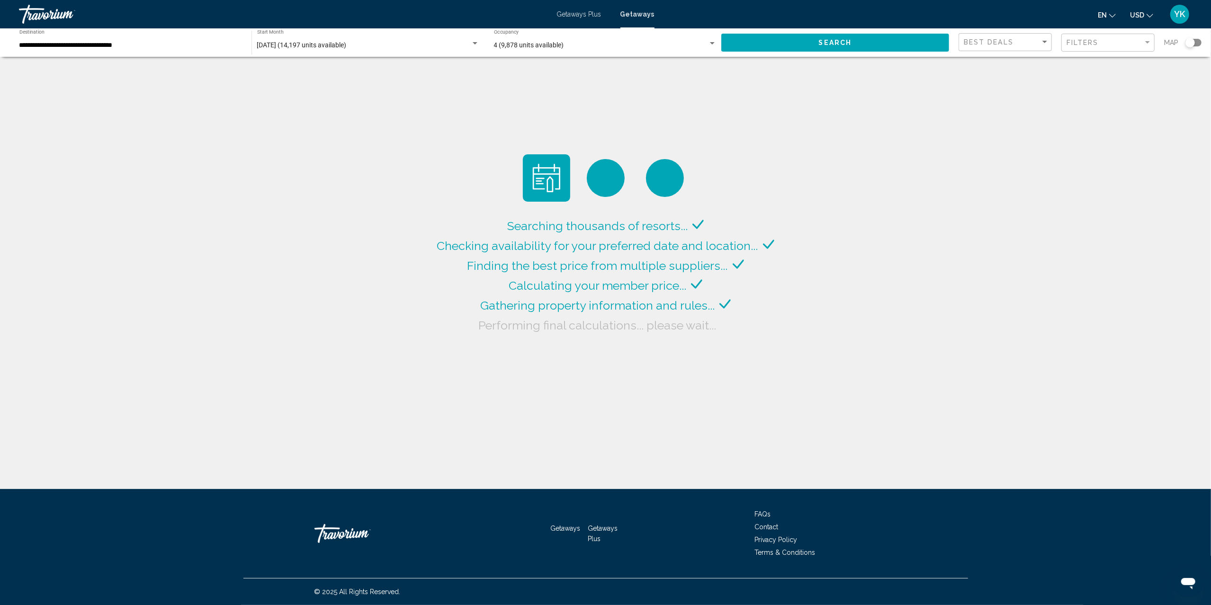
click at [1198, 43] on div "Search widget" at bounding box center [1193, 43] width 16 height 8
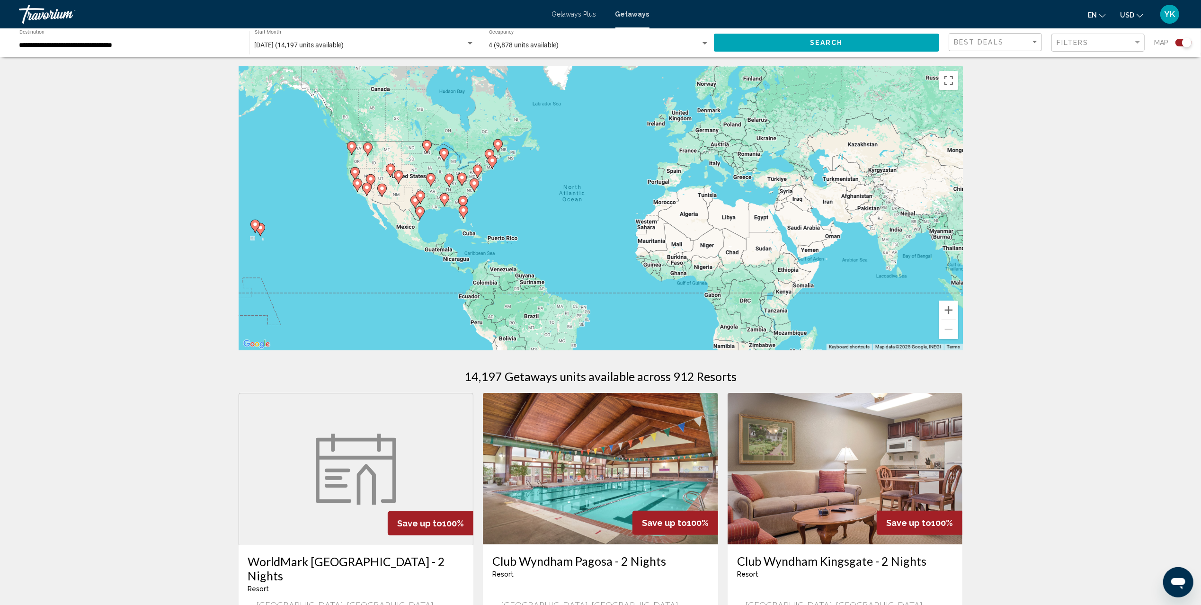
click at [496, 167] on gmp-advanced-marker "Main content" at bounding box center [492, 162] width 9 height 14
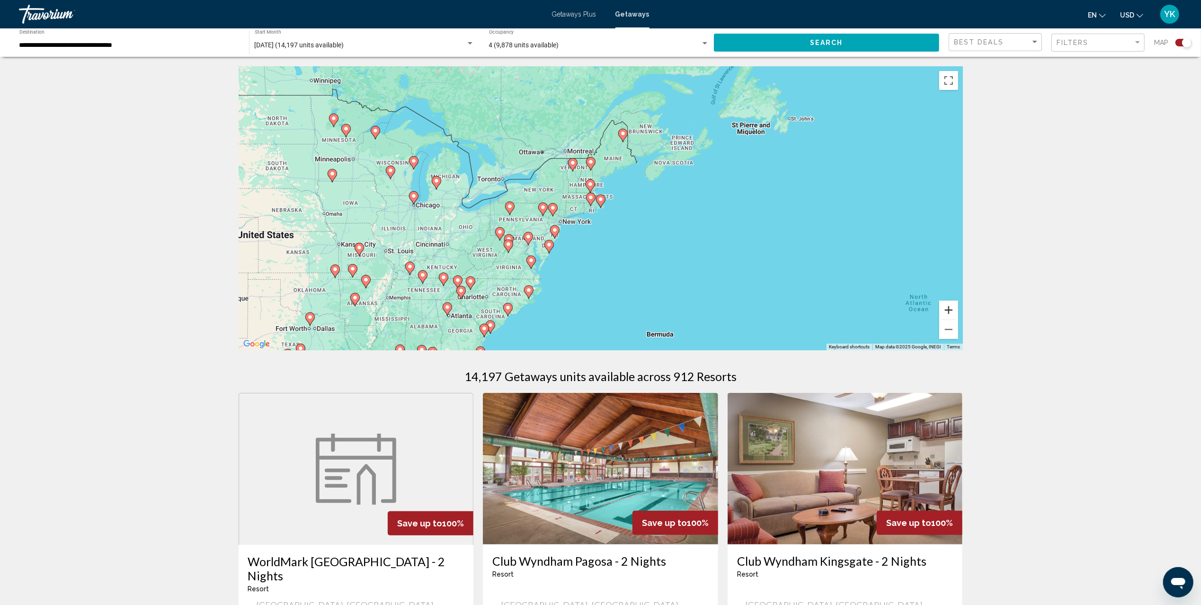
click at [948, 305] on button "Zoom in" at bounding box center [948, 310] width 19 height 19
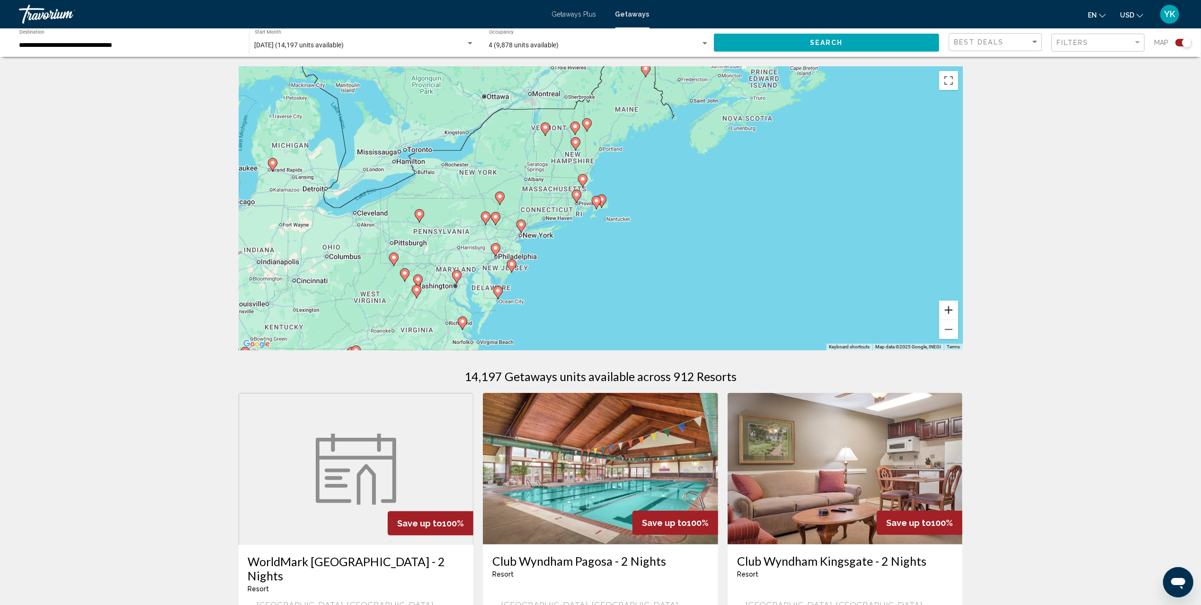
click at [946, 309] on button "Zoom in" at bounding box center [948, 310] width 19 height 19
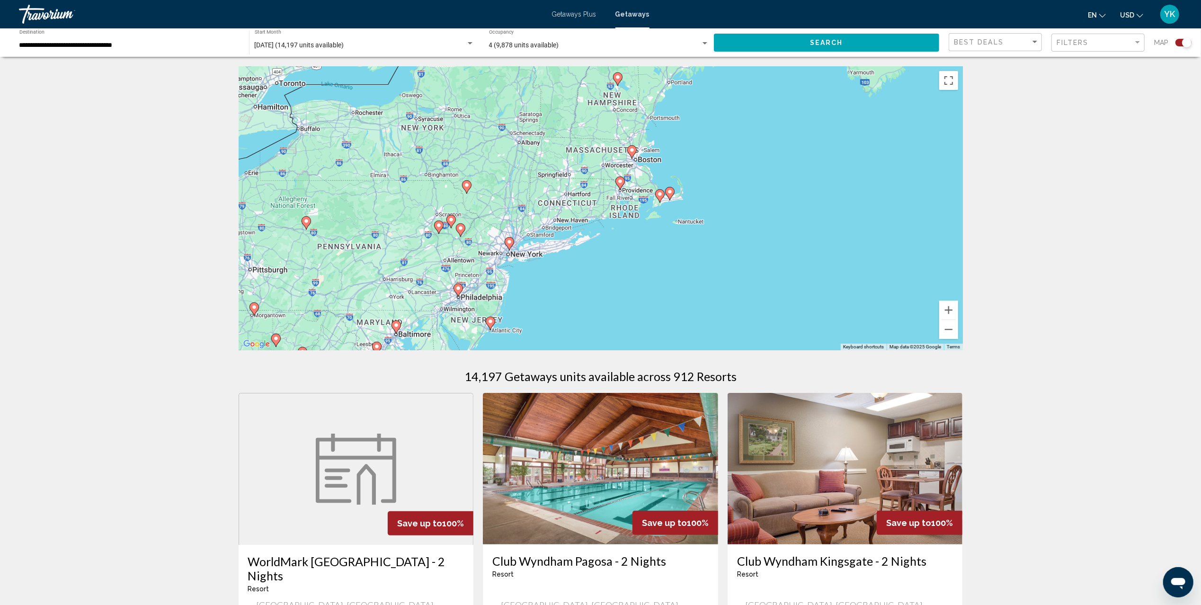
drag, startPoint x: 687, startPoint y: 230, endPoint x: 854, endPoint y: 205, distance: 168.6
click at [854, 205] on div "To activate drag with keyboard, press Alt + Enter. Once in keyboard drag state,…" at bounding box center [601, 208] width 724 height 284
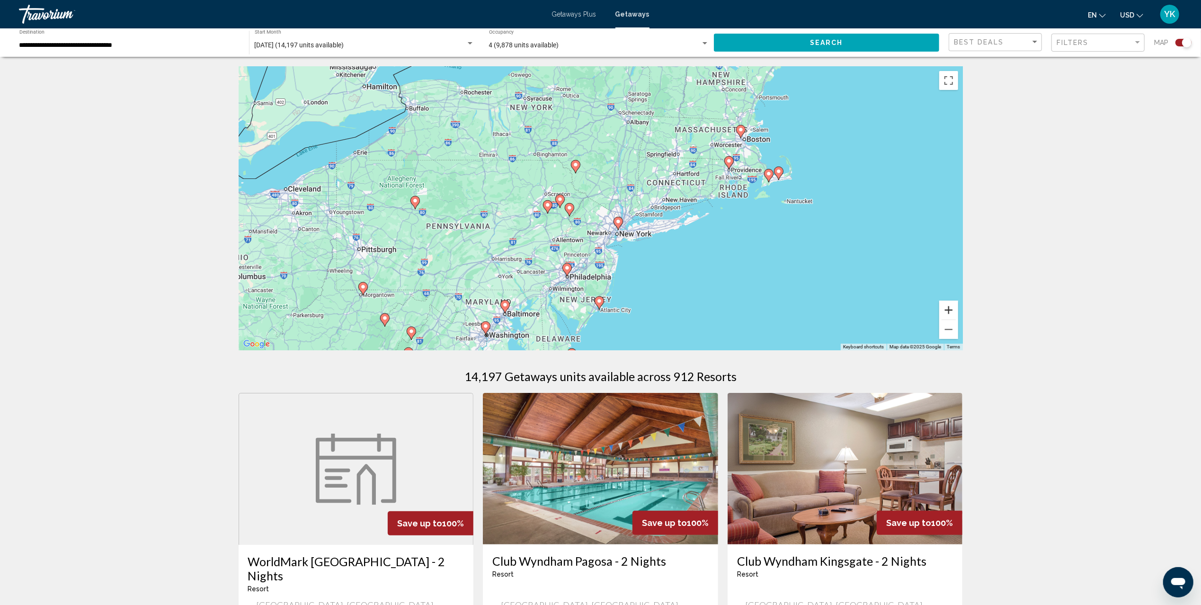
click at [954, 312] on button "Zoom in" at bounding box center [948, 310] width 19 height 19
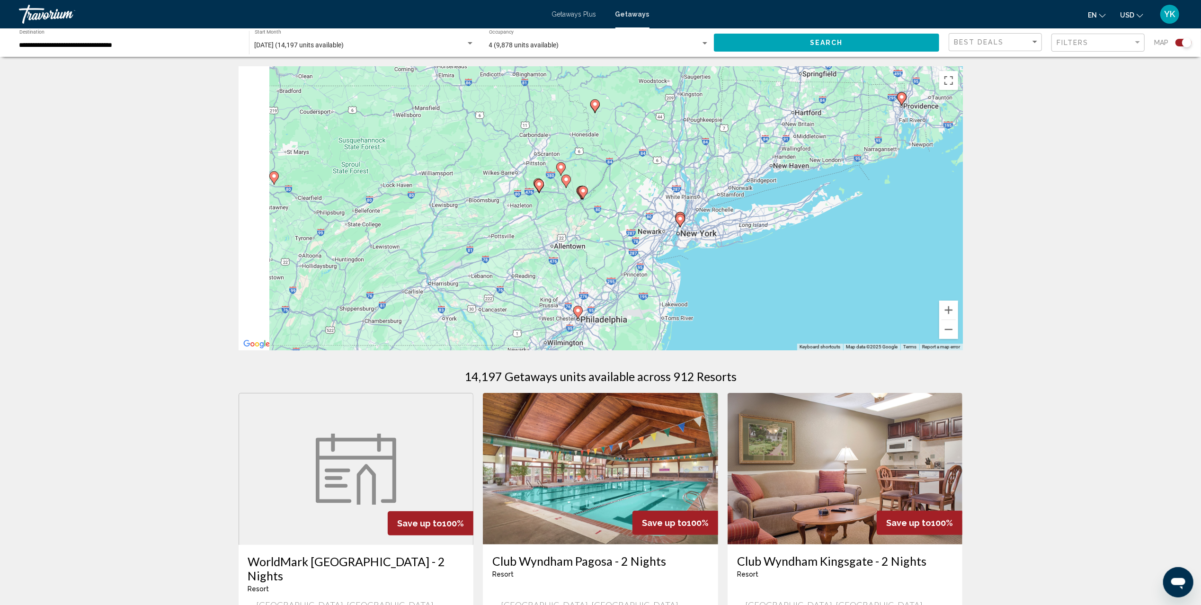
drag, startPoint x: 692, startPoint y: 250, endPoint x: 849, endPoint y: 176, distance: 174.3
click at [849, 176] on div "To activate drag with keyboard, press Alt + Enter. Once in keyboard drag state,…" at bounding box center [601, 208] width 724 height 284
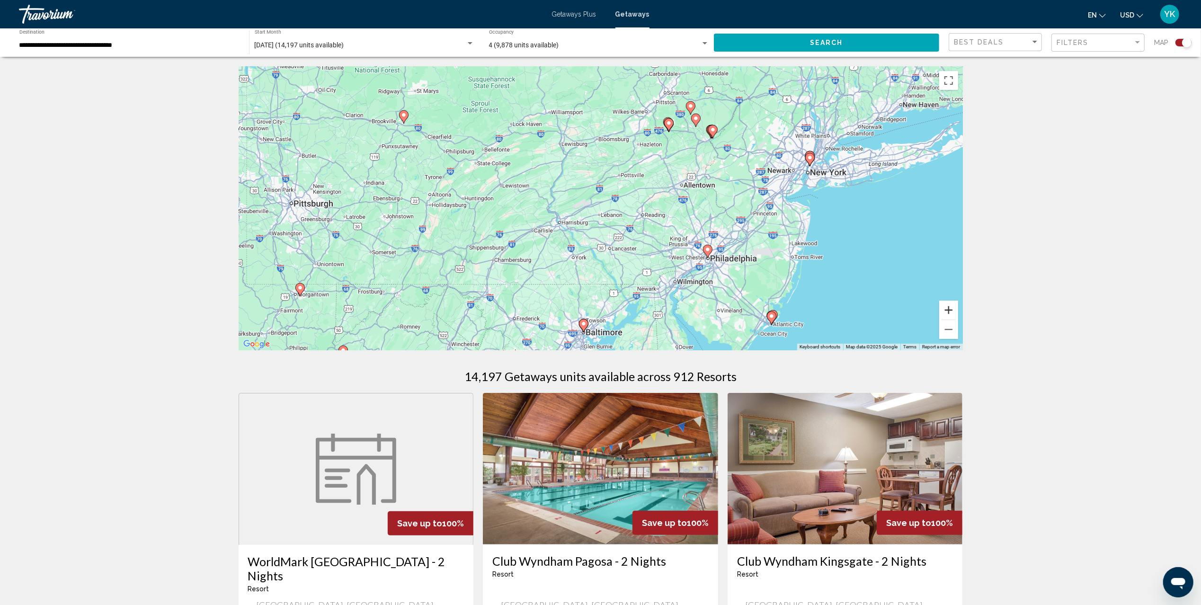
click at [946, 305] on button "Zoom in" at bounding box center [948, 310] width 19 height 19
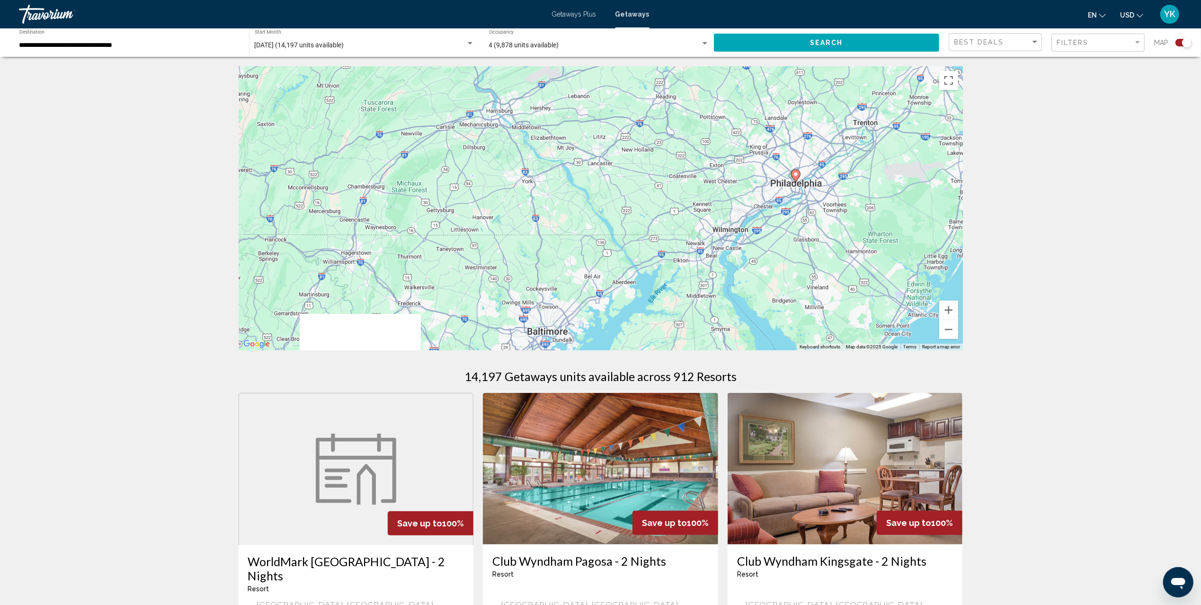
drag, startPoint x: 836, startPoint y: 276, endPoint x: 816, endPoint y: 150, distance: 127.4
click at [816, 150] on div "To activate drag with keyboard, press Alt + Enter. Once in keyboard drag state,…" at bounding box center [601, 208] width 724 height 284
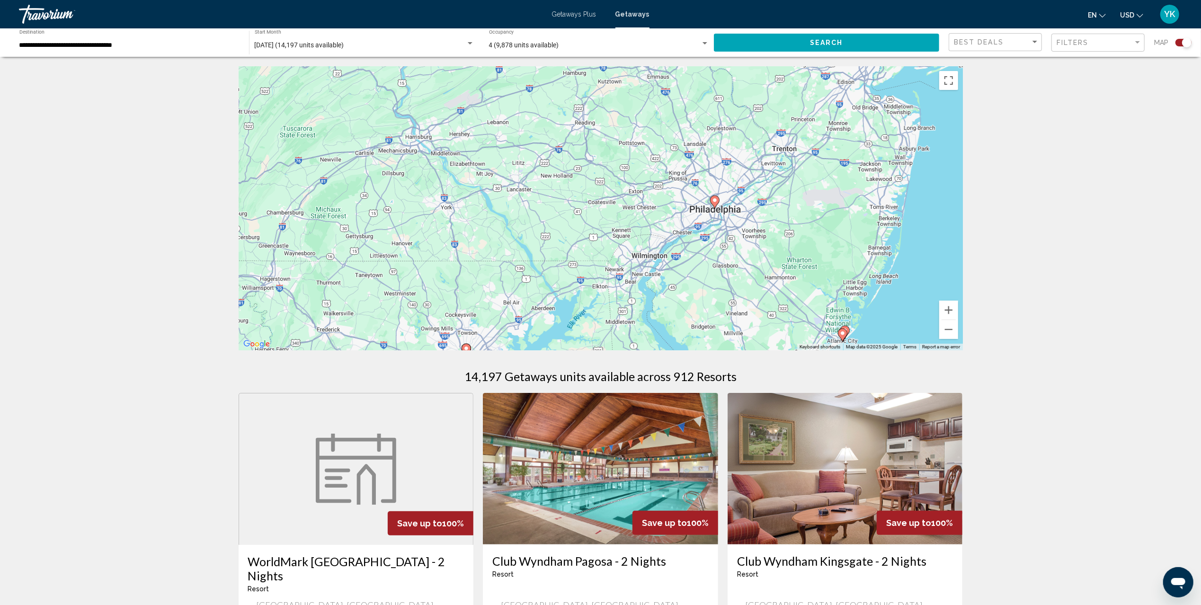
drag, startPoint x: 770, startPoint y: 167, endPoint x: 698, endPoint y: 199, distance: 78.8
click at [698, 199] on div "To activate drag with keyboard, press Alt + Enter. Once in keyboard drag state,…" at bounding box center [601, 208] width 724 height 284
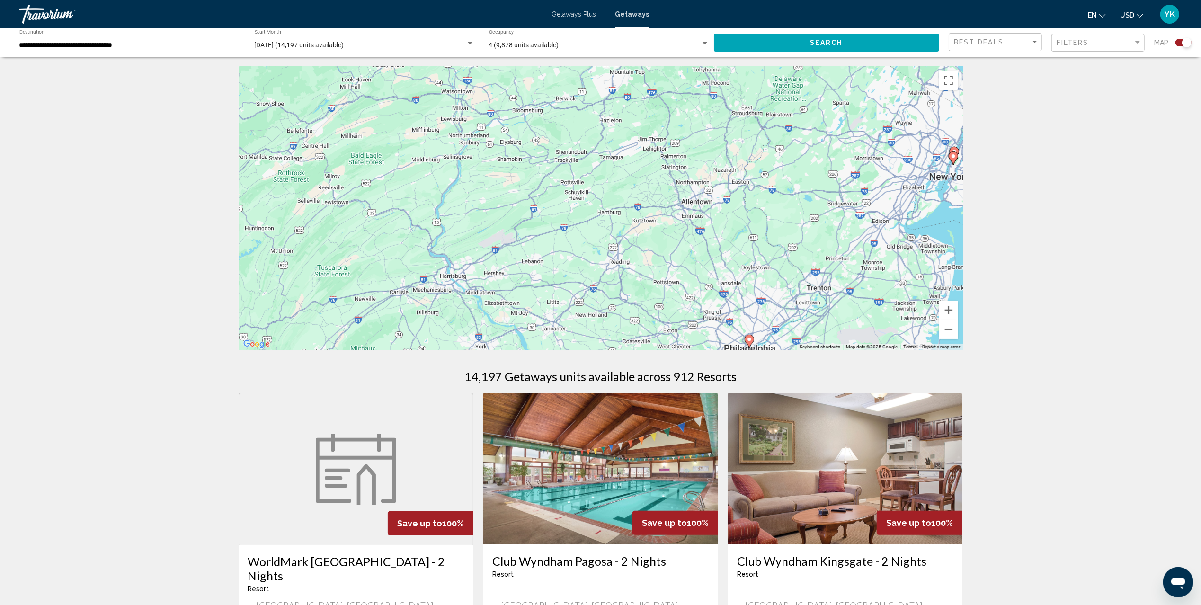
drag, startPoint x: 805, startPoint y: 175, endPoint x: 841, endPoint y: 313, distance: 143.0
click at [841, 313] on div "To activate drag with keyboard, press Alt + Enter. Once in keyboard drag state,…" at bounding box center [601, 208] width 724 height 284
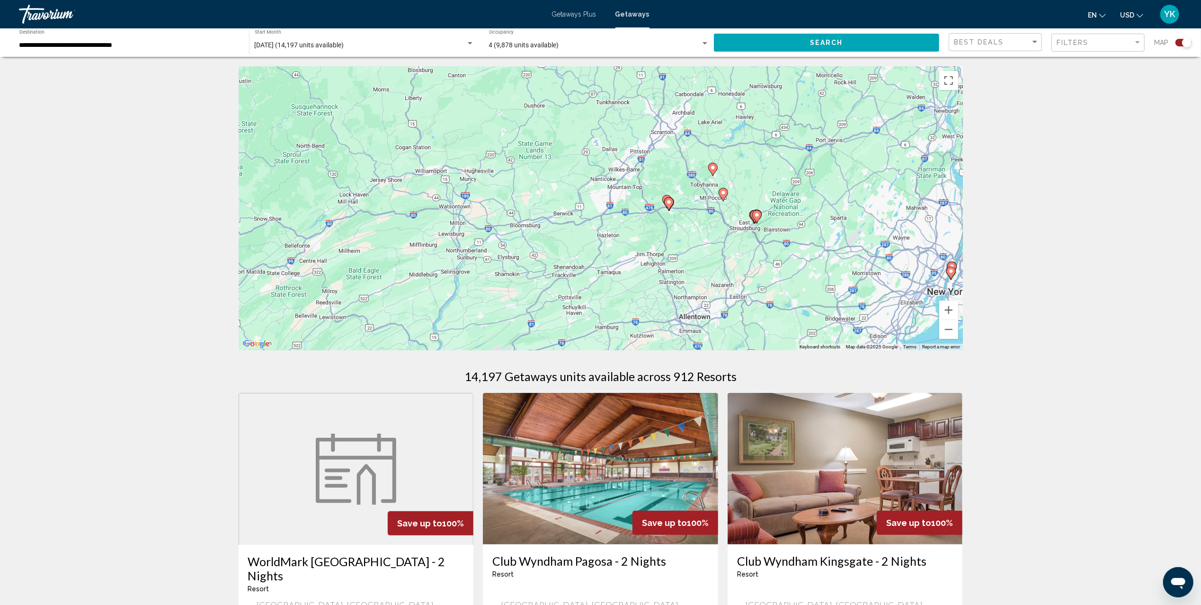
drag, startPoint x: 751, startPoint y: 107, endPoint x: 749, endPoint y: 223, distance: 117.0
click at [749, 223] on div "To activate drag with keyboard, press Alt + Enter. Once in keyboard drag state,…" at bounding box center [601, 208] width 724 height 284
click at [946, 309] on button "Zoom in" at bounding box center [948, 310] width 19 height 19
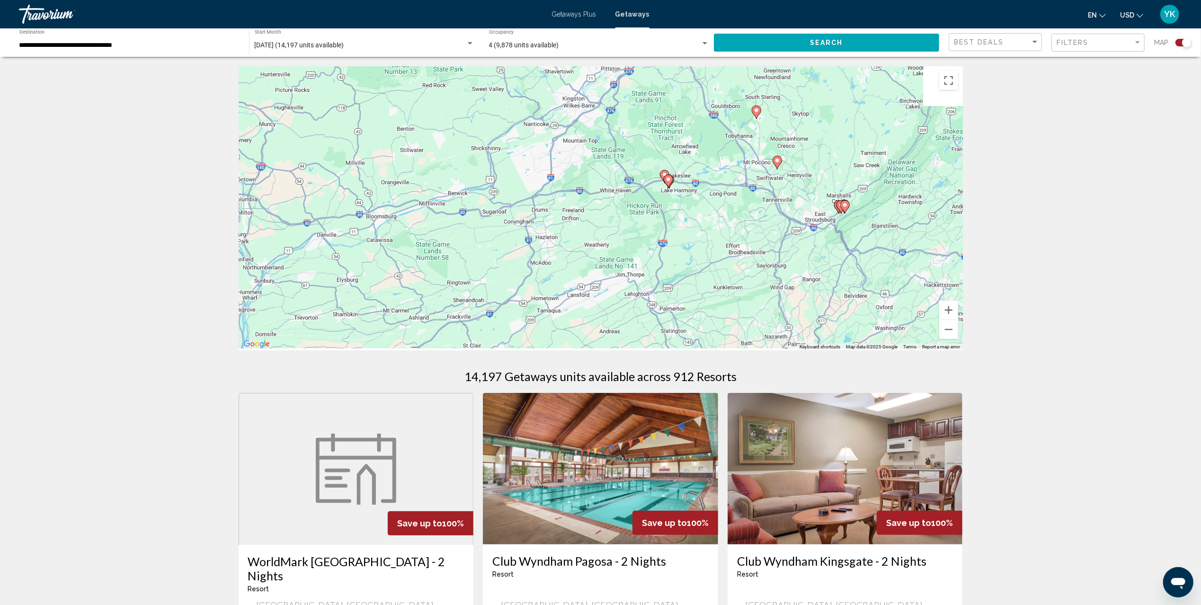
drag, startPoint x: 824, startPoint y: 252, endPoint x: 699, endPoint y: 120, distance: 182.2
click at [699, 121] on div "To activate drag with keyboard, press Alt + Enter. Once in keyboard drag state,…" at bounding box center [601, 208] width 724 height 284
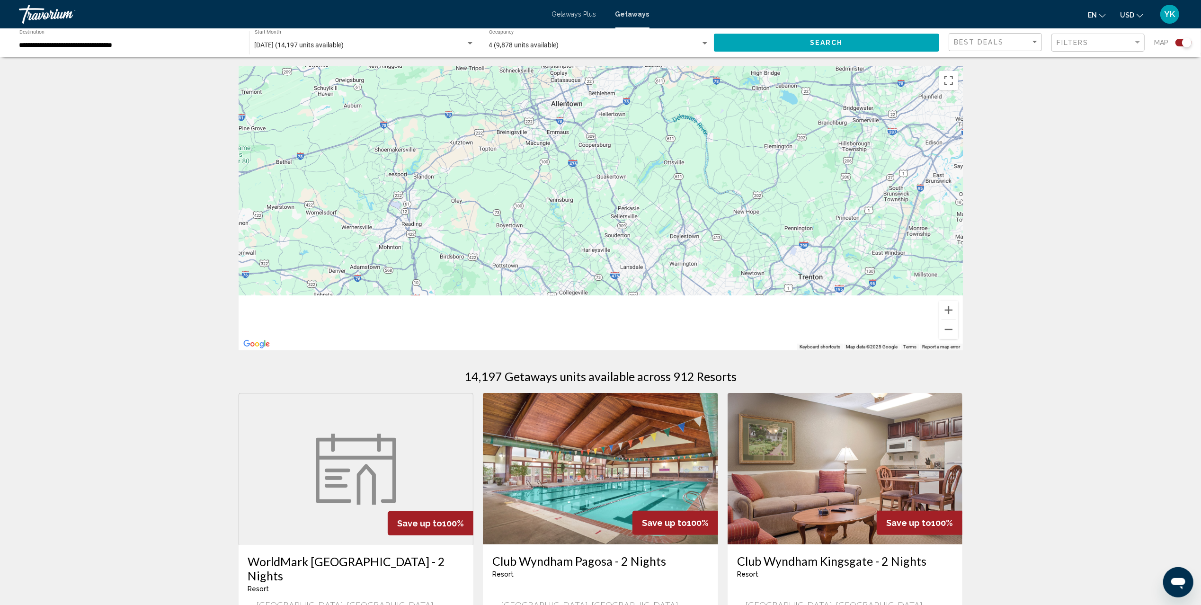
drag, startPoint x: 737, startPoint y: 214, endPoint x: 686, endPoint y: 63, distance: 159.5
click at [688, 68] on div "To activate drag with keyboard, press Alt + Enter. Once in keyboard drag state,…" at bounding box center [601, 208] width 724 height 284
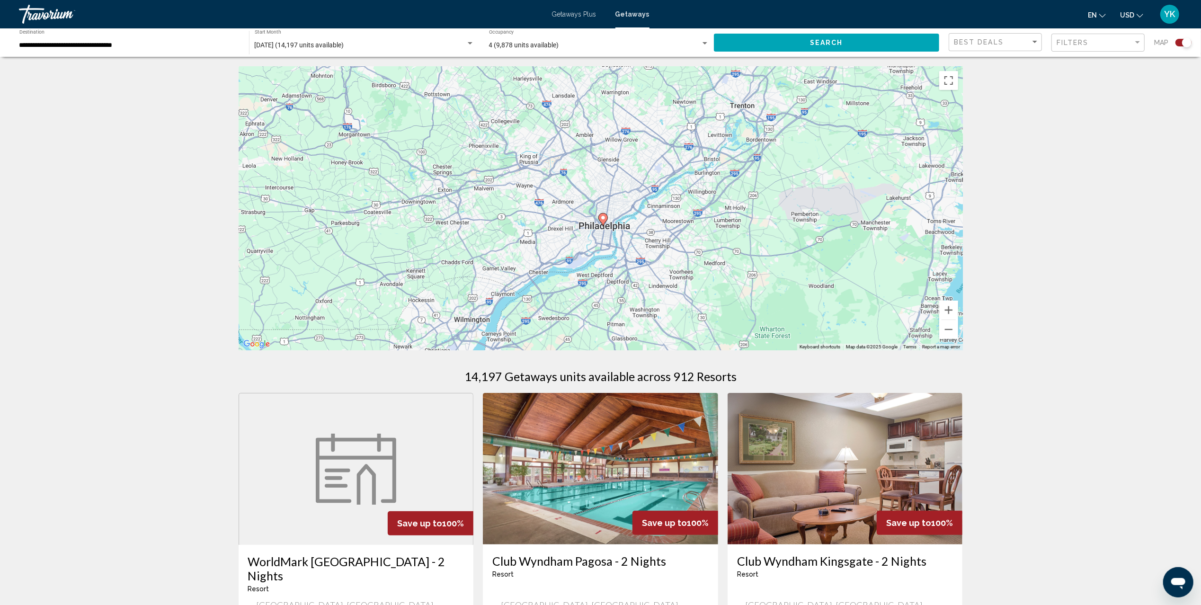
click at [603, 219] on image "Main content" at bounding box center [603, 218] width 6 height 6
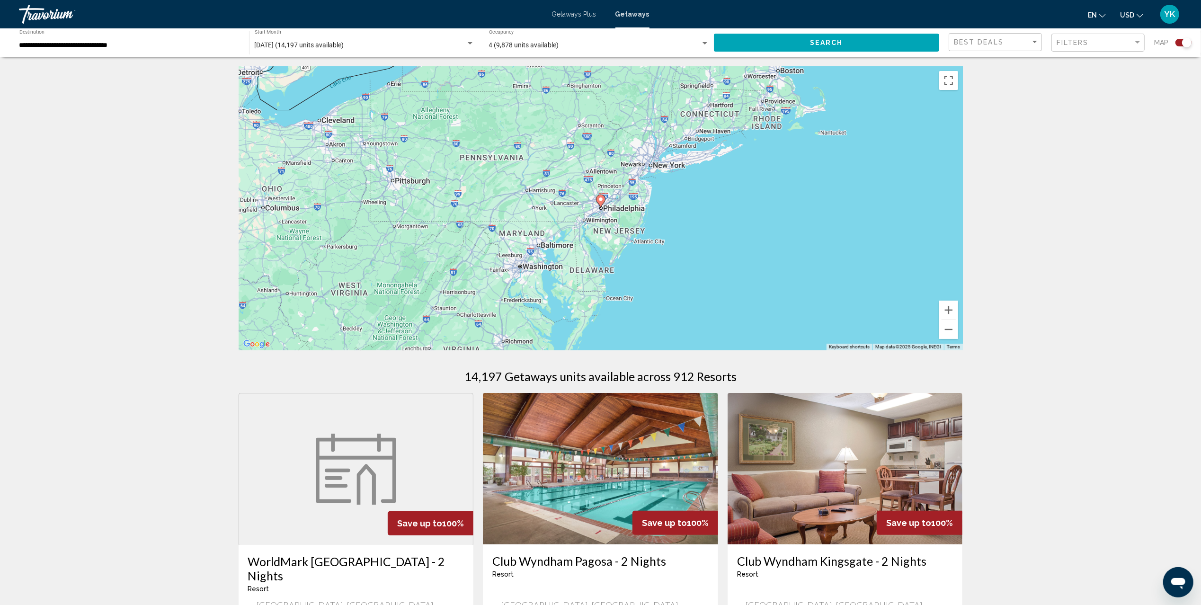
click at [603, 200] on image "Main content" at bounding box center [601, 199] width 6 height 6
type input "**********"
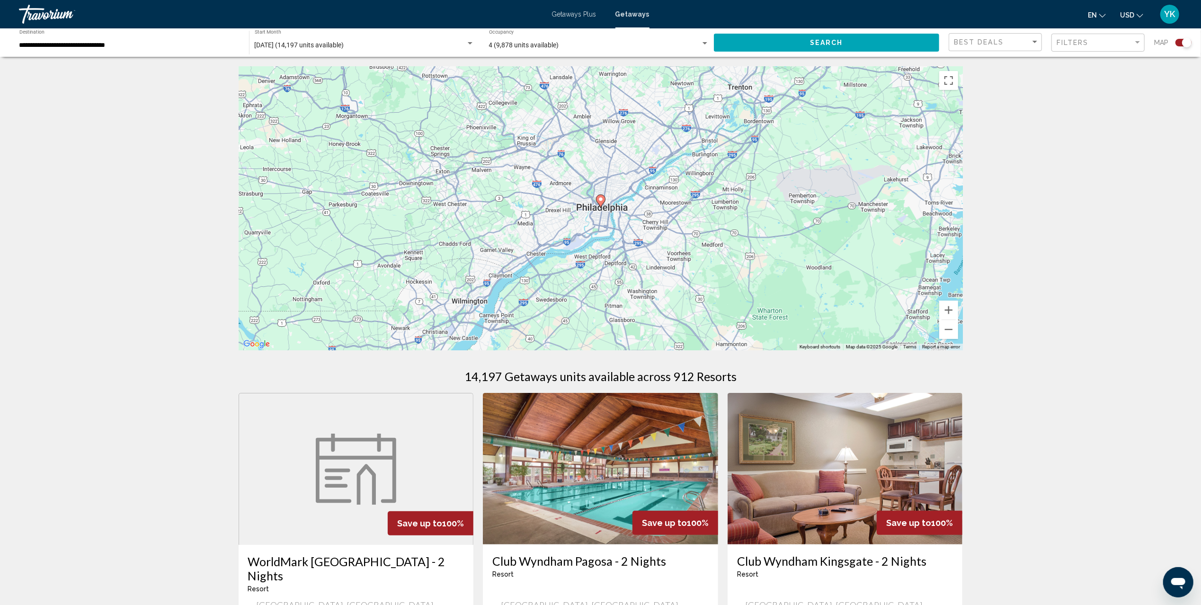
click at [603, 200] on image "Main content" at bounding box center [601, 199] width 6 height 6
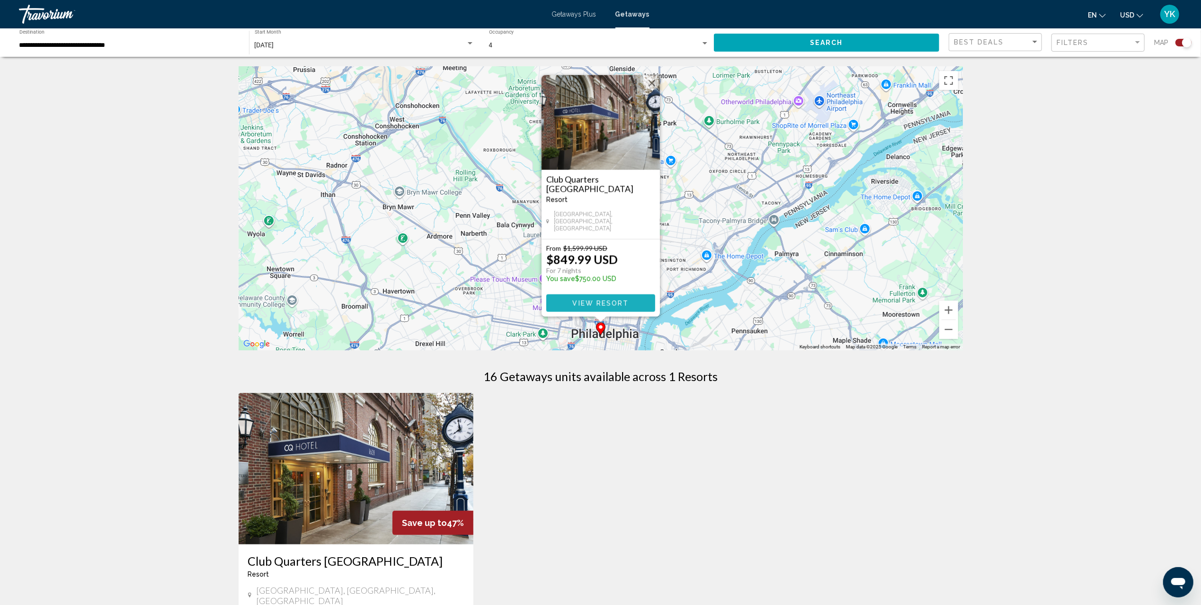
click at [599, 303] on span "View Resort" at bounding box center [600, 304] width 56 height 8
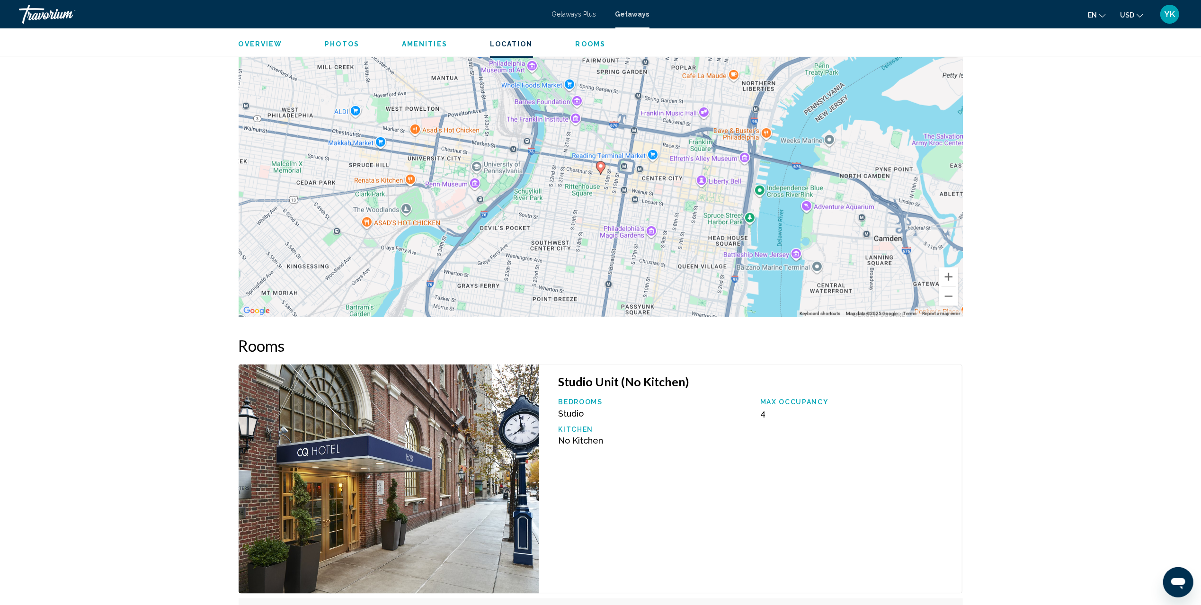
scroll to position [817, 0]
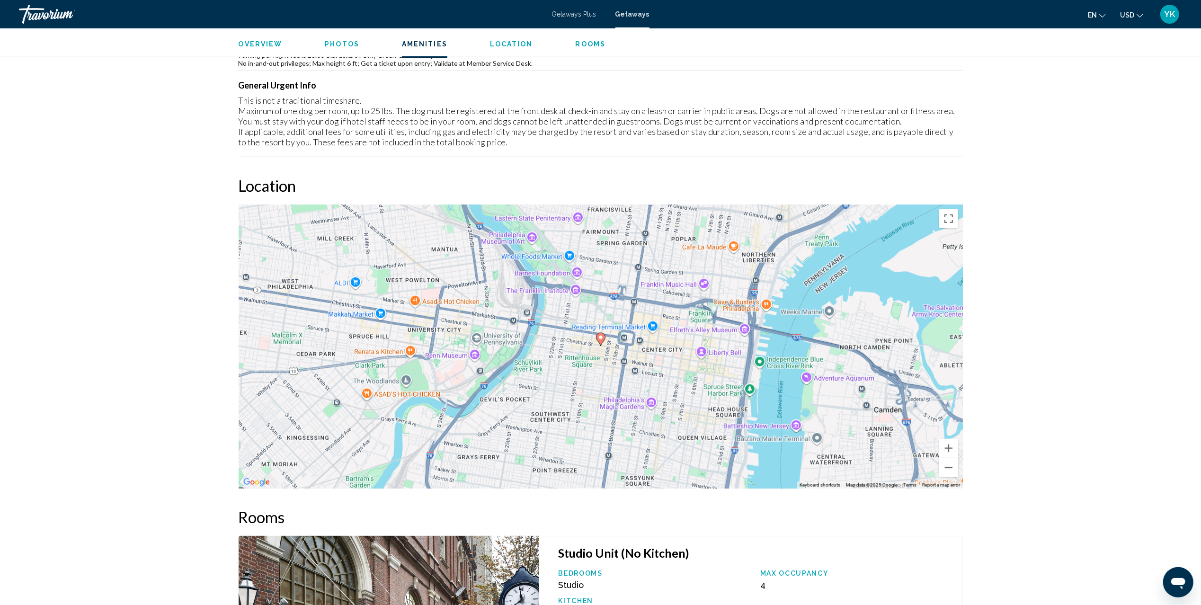
click at [628, 16] on span "Getaways" at bounding box center [632, 14] width 34 height 8
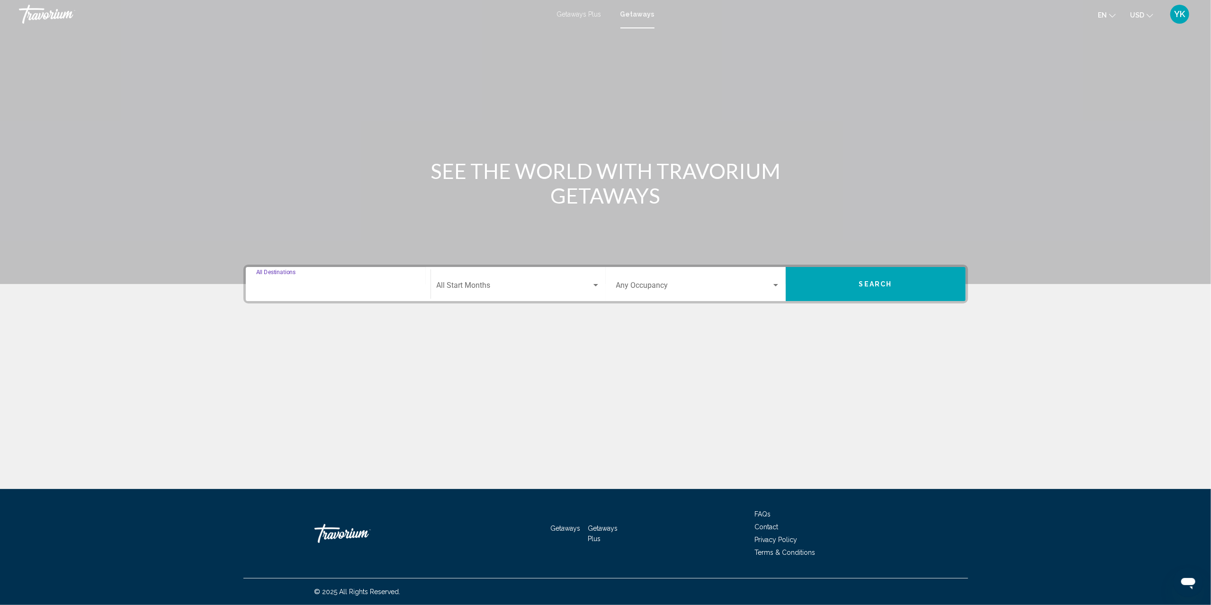
click at [384, 284] on input "Destination All Destinations" at bounding box center [338, 287] width 164 height 9
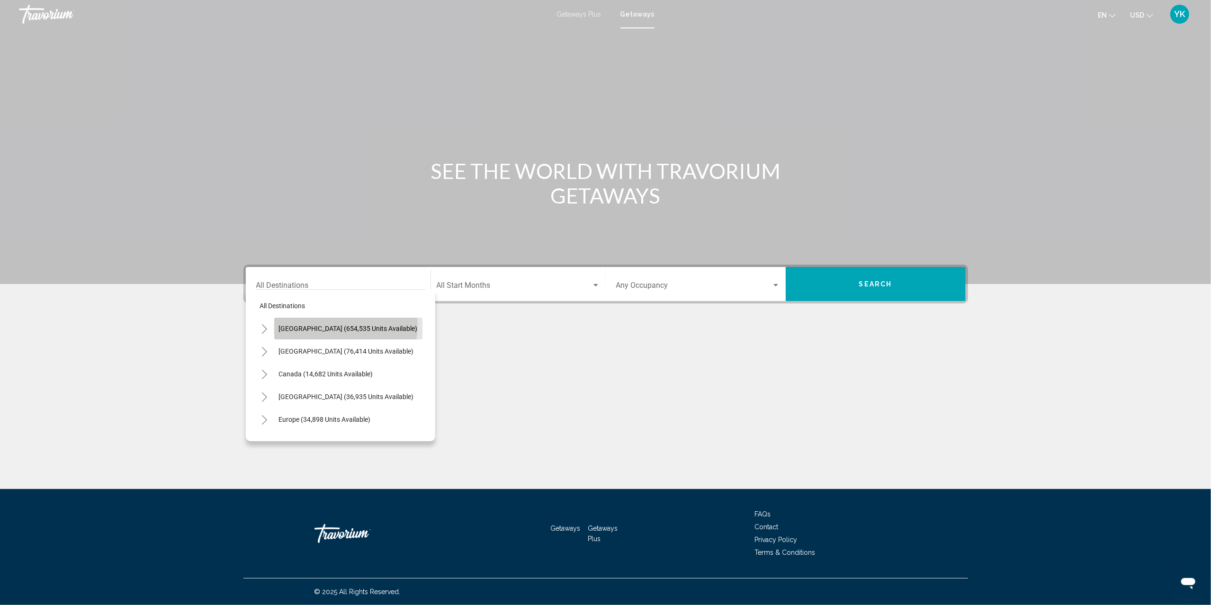
click at [345, 326] on span "[GEOGRAPHIC_DATA] (654,535 units available)" at bounding box center [348, 329] width 139 height 8
type input "**********"
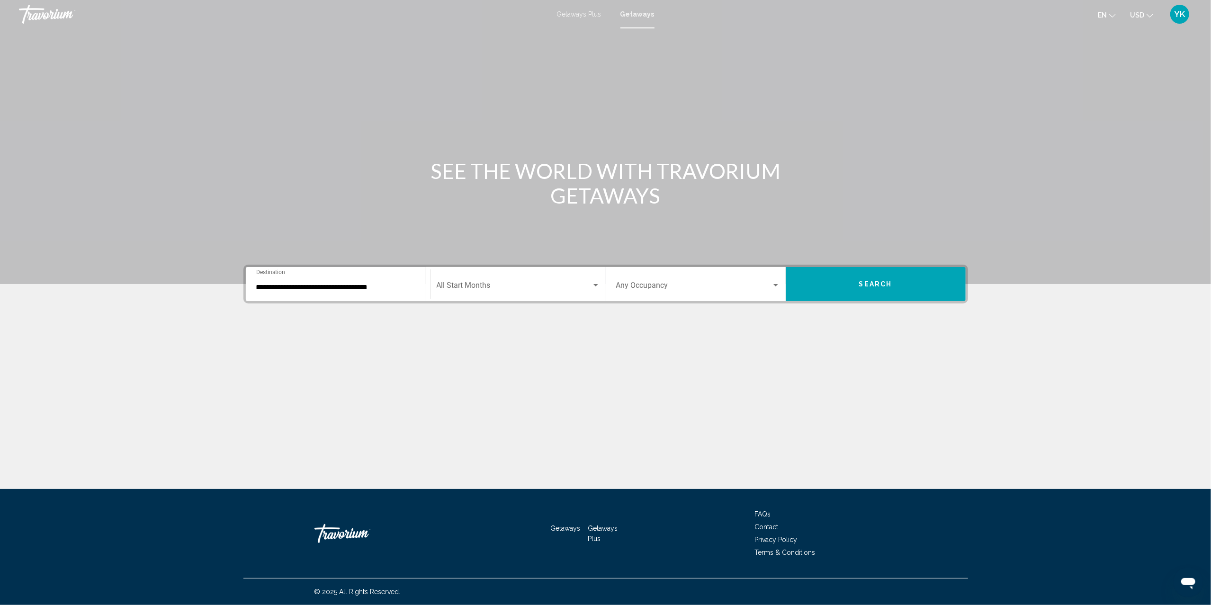
click at [488, 278] on div "Start Month All Start Months" at bounding box center [518, 284] width 163 height 30
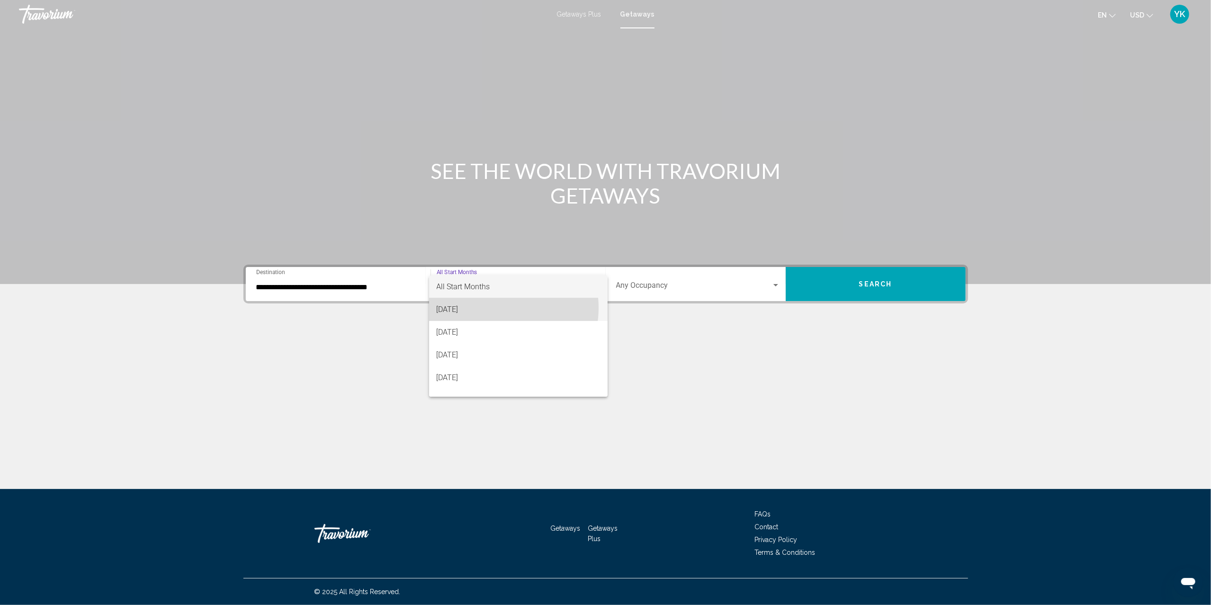
click at [497, 308] on span "[DATE]" at bounding box center [518, 309] width 163 height 23
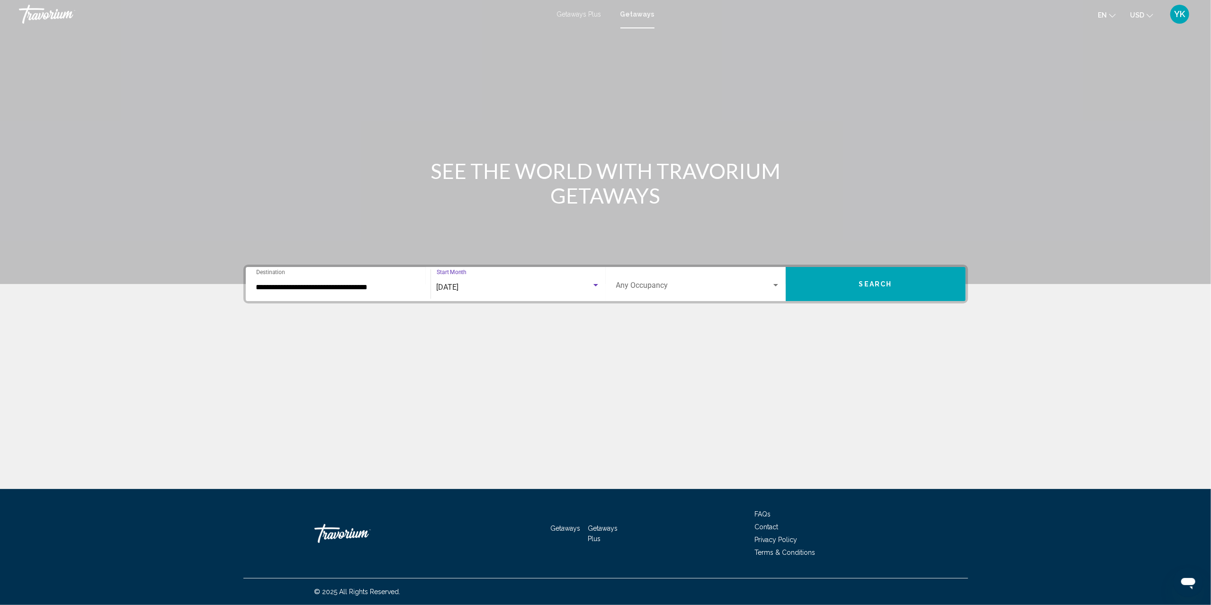
click at [661, 286] on span "Search widget" at bounding box center [693, 287] width 155 height 9
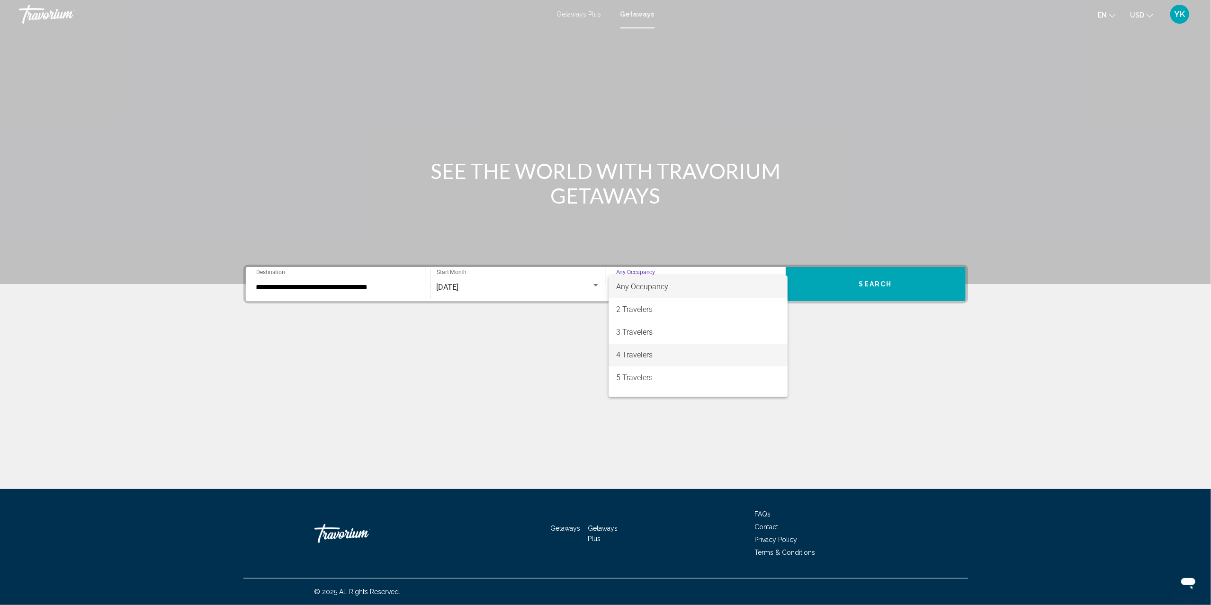
click at [669, 357] on span "4 Travelers" at bounding box center [698, 355] width 164 height 23
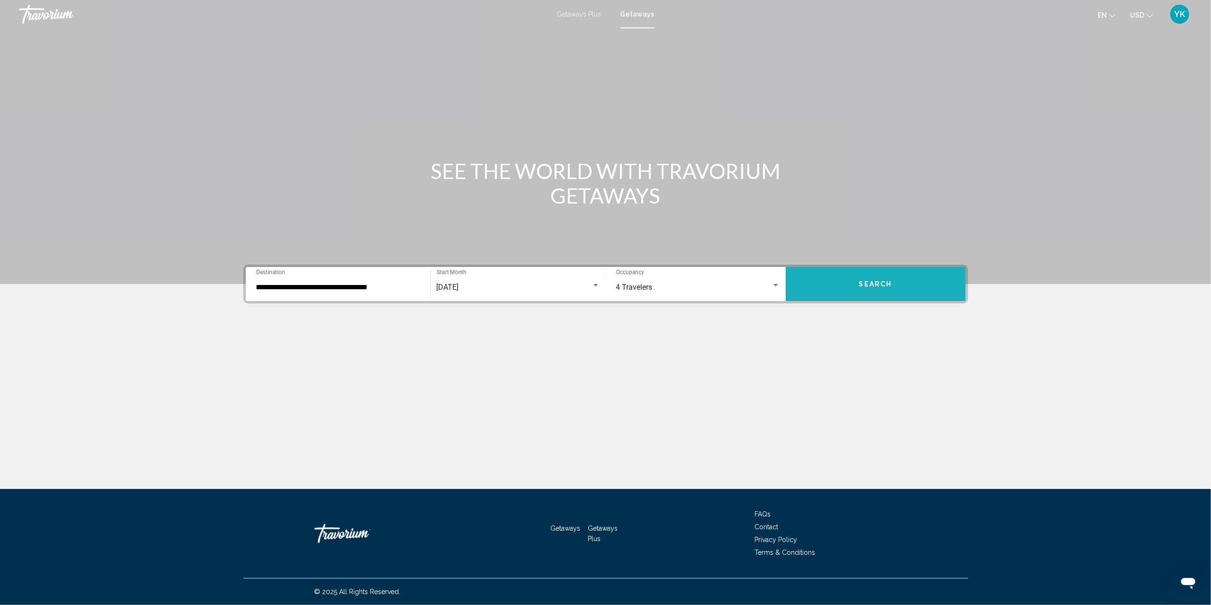
click at [864, 291] on button "Search" at bounding box center [875, 284] width 180 height 34
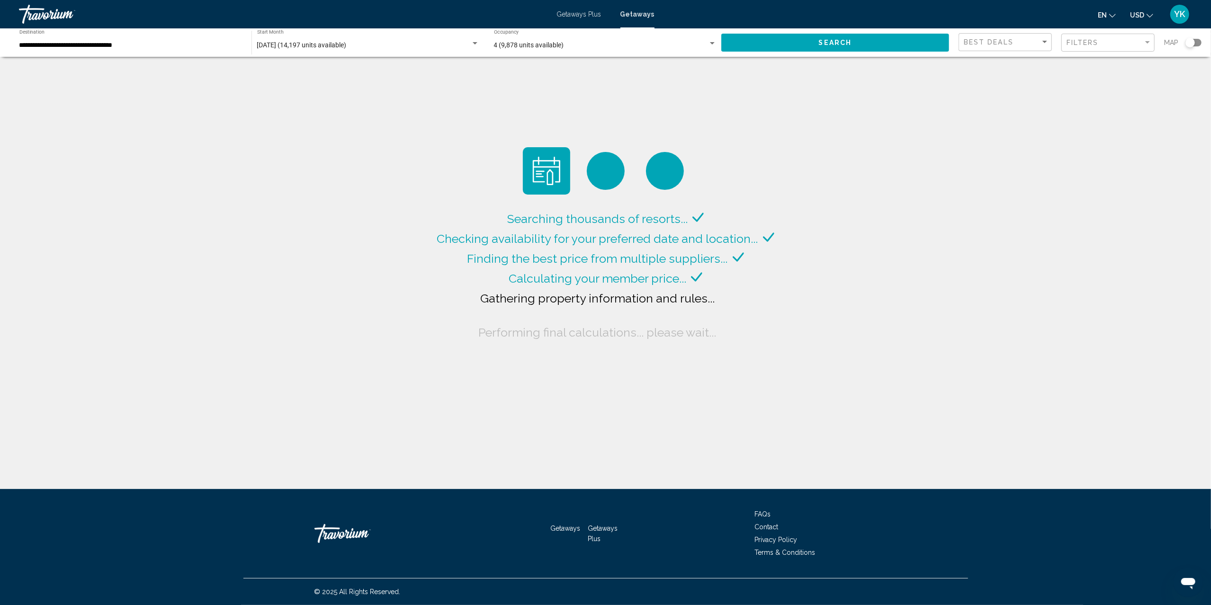
click at [1198, 45] on div "Search widget" at bounding box center [1193, 43] width 16 height 8
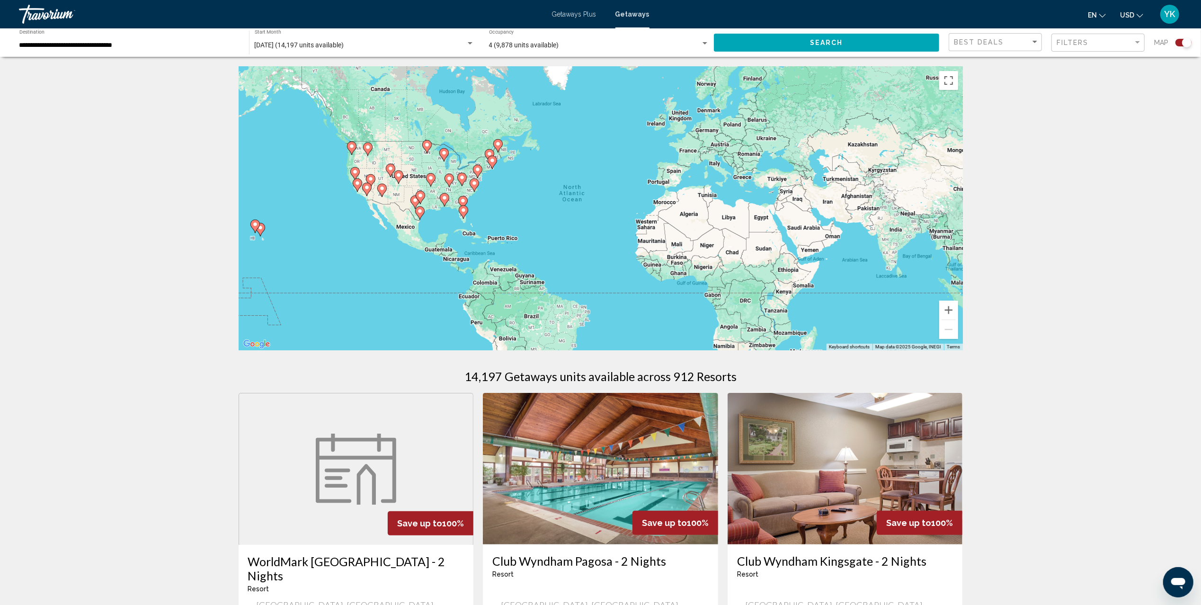
click at [478, 171] on image "Main content" at bounding box center [478, 170] width 6 height 6
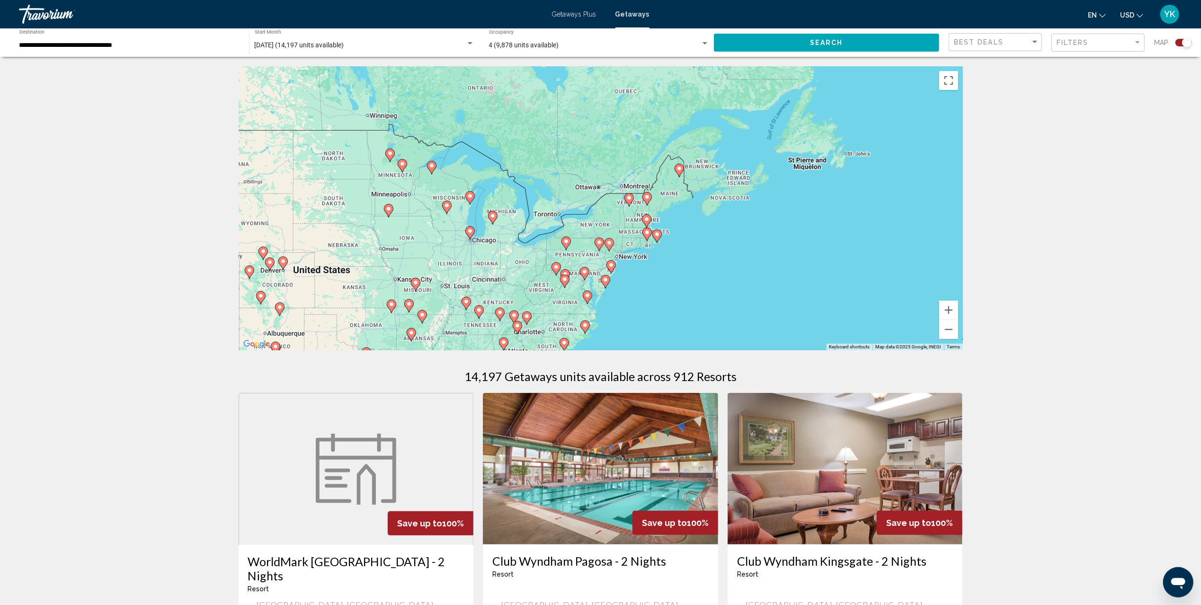
drag, startPoint x: 662, startPoint y: 210, endPoint x: 658, endPoint y: 281, distance: 71.1
click at [658, 281] on div "To navigate, press the arrow keys. To activate drag with keyboard, press Alt + …" at bounding box center [601, 208] width 724 height 284
click at [646, 233] on image "Main content" at bounding box center [647, 235] width 6 height 6
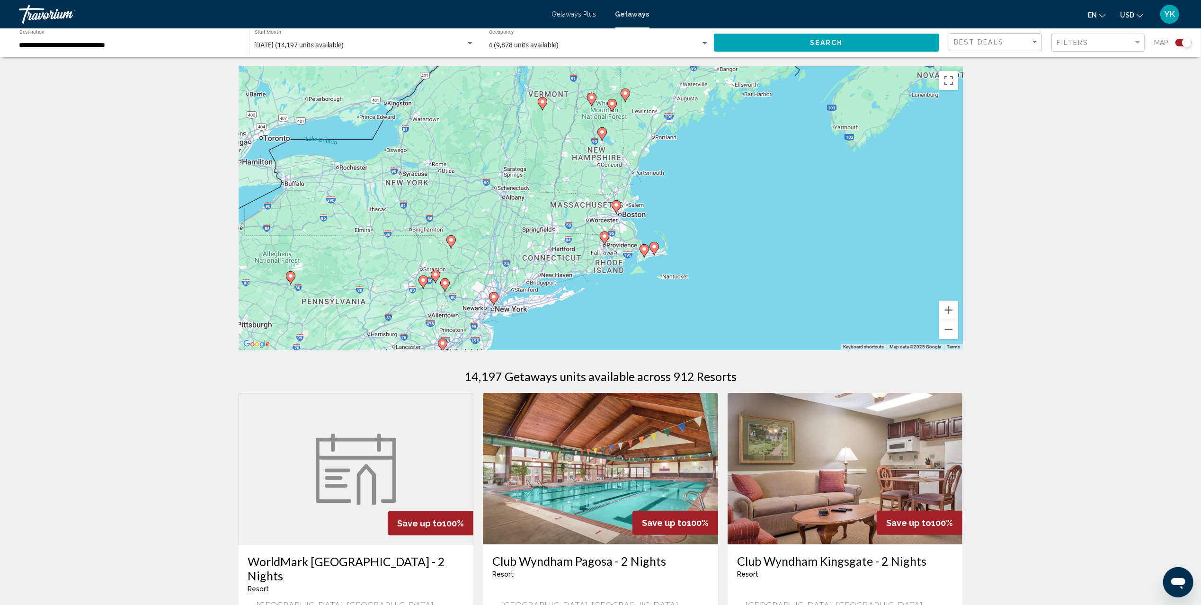
drag, startPoint x: 761, startPoint y: 182, endPoint x: 766, endPoint y: 218, distance: 36.7
click at [766, 218] on div "To navigate, press the arrow keys. To activate drag with keyboard, press Alt + …" at bounding box center [601, 208] width 724 height 284
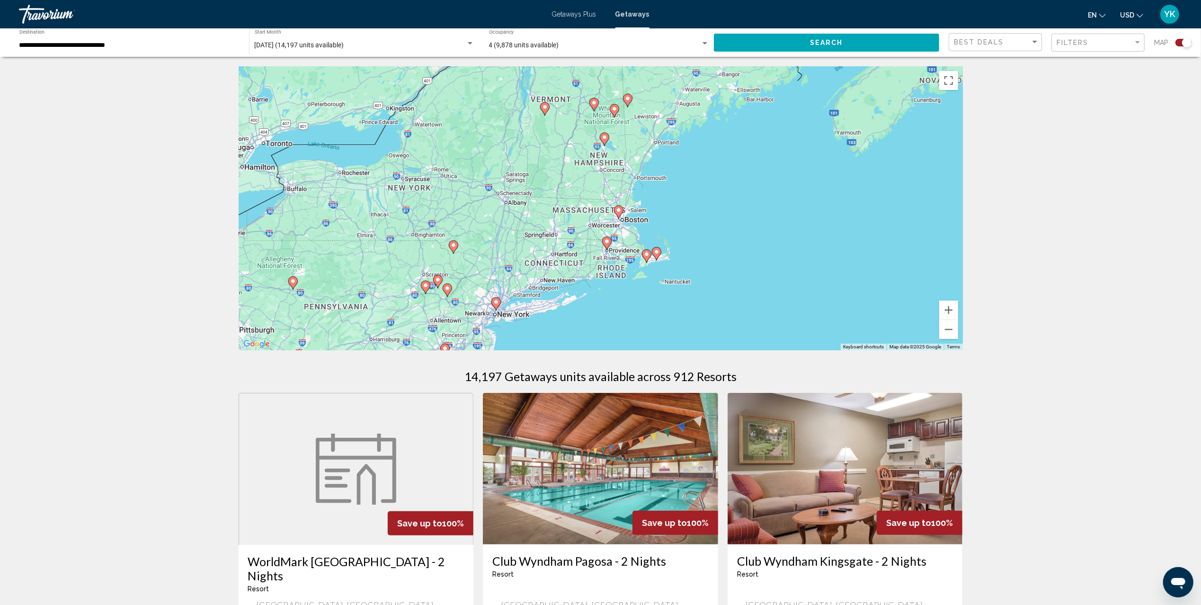
click at [648, 253] on image "Main content" at bounding box center [647, 254] width 6 height 6
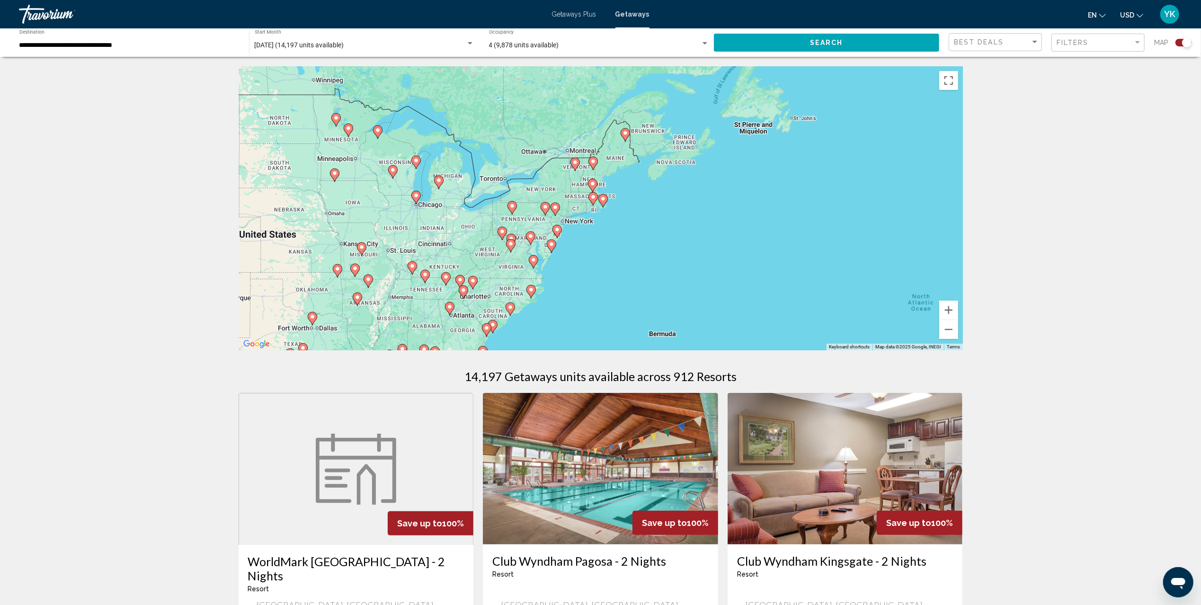
click at [603, 199] on image "Main content" at bounding box center [603, 199] width 6 height 6
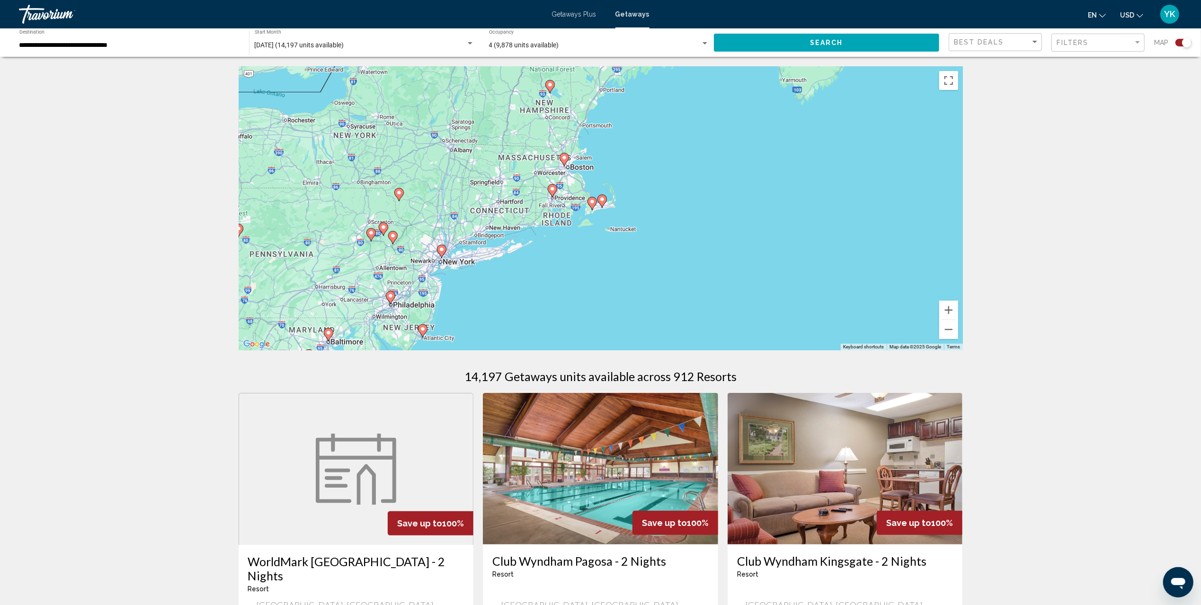
click at [593, 200] on image "Main content" at bounding box center [592, 202] width 6 height 6
type input "**********"
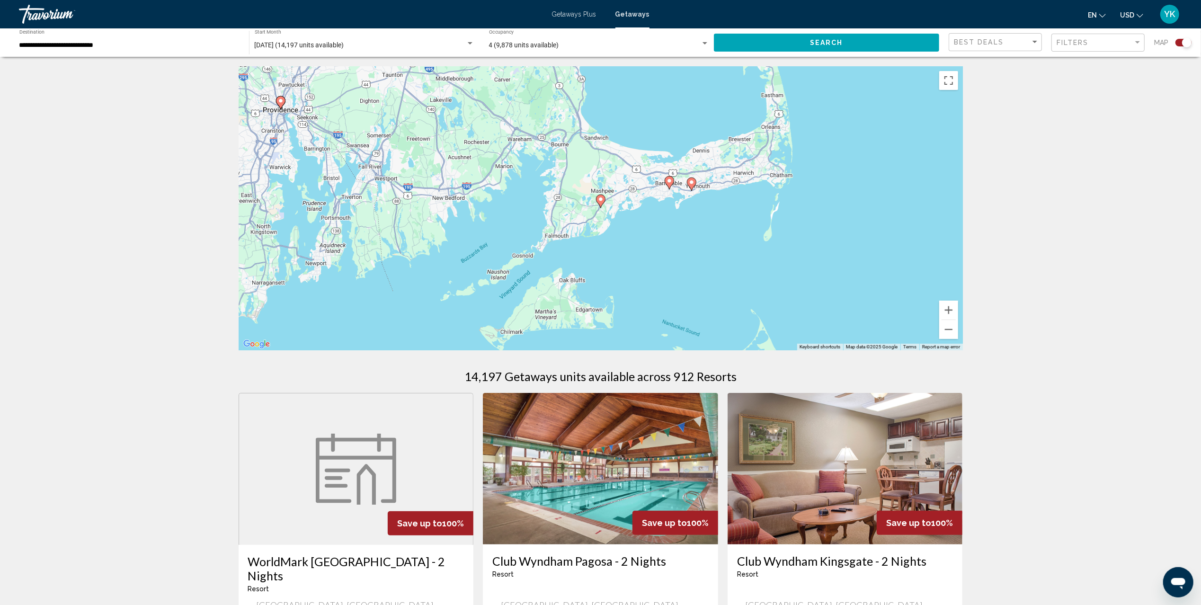
click at [601, 201] on image "Main content" at bounding box center [601, 199] width 6 height 6
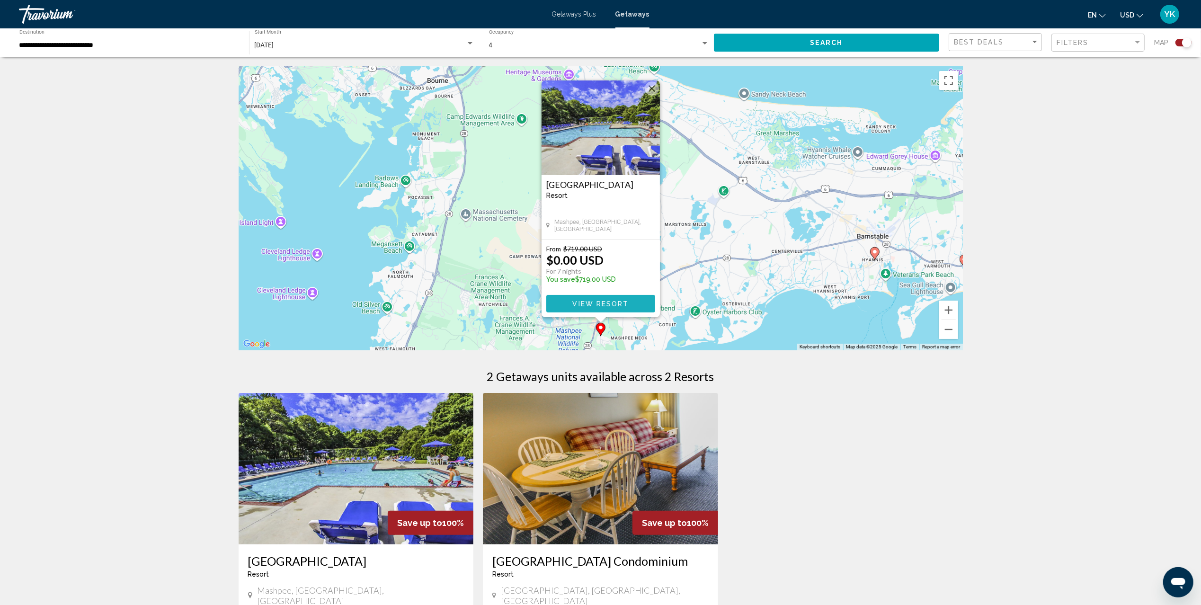
click at [613, 300] on span "View Resort" at bounding box center [600, 304] width 56 height 8
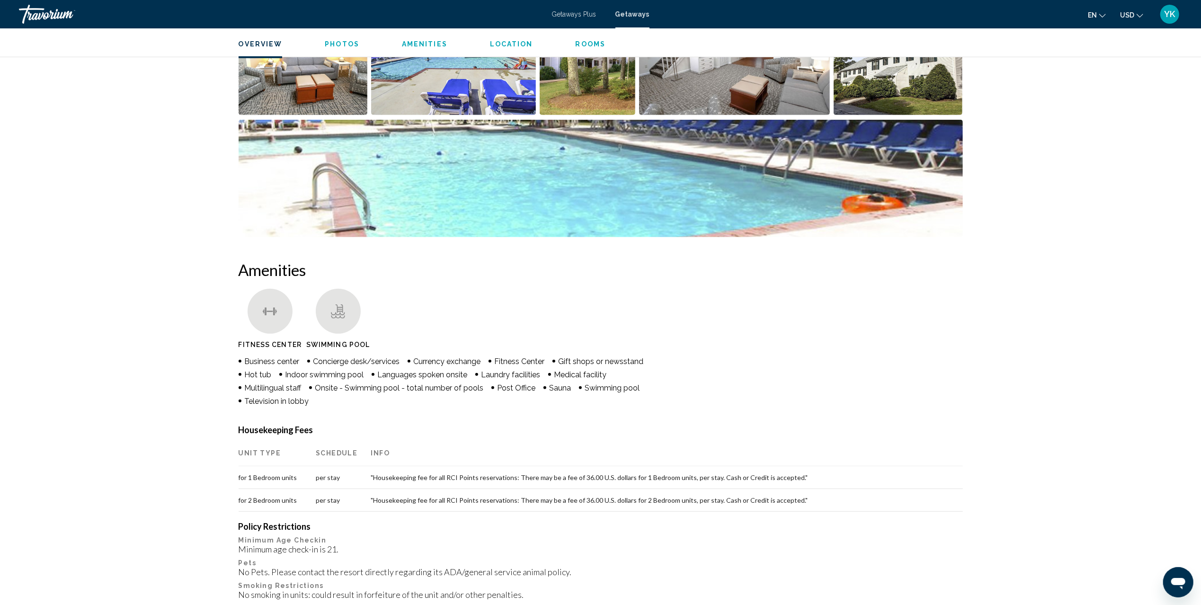
scroll to position [321, 0]
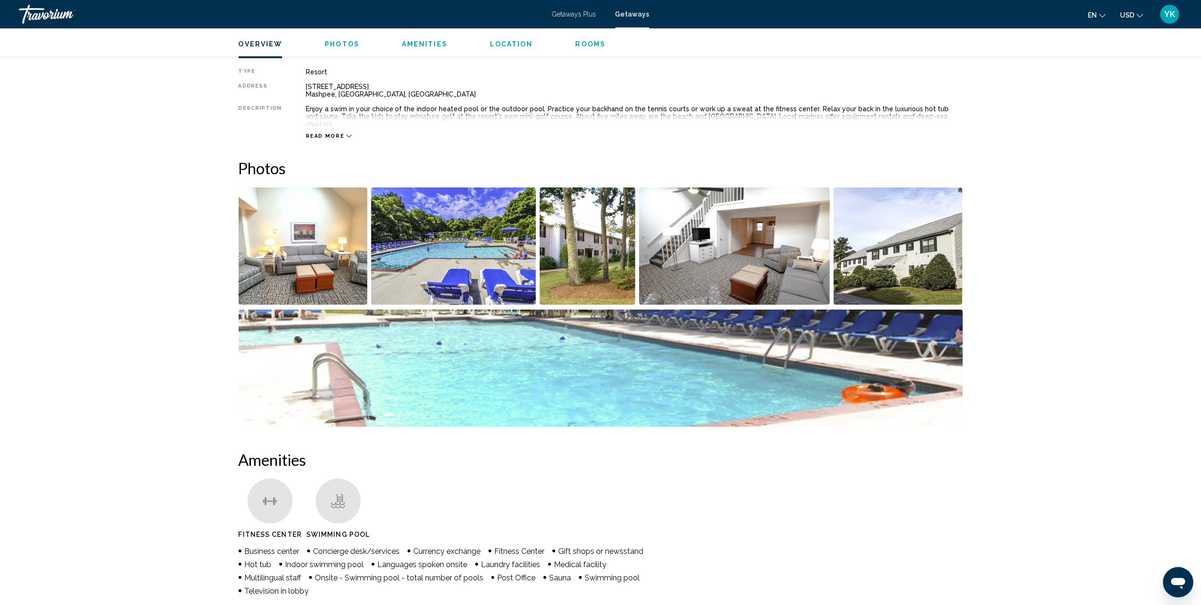
click at [640, 16] on span "Getaways" at bounding box center [632, 14] width 34 height 8
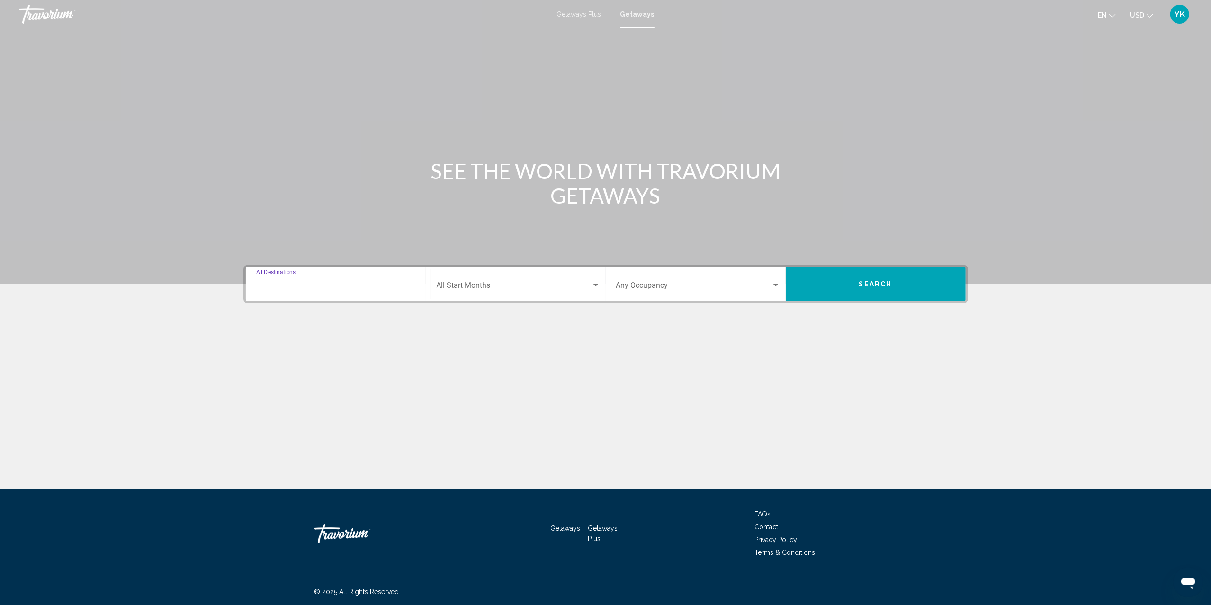
click at [281, 283] on input "Destination All Destinations" at bounding box center [338, 287] width 164 height 9
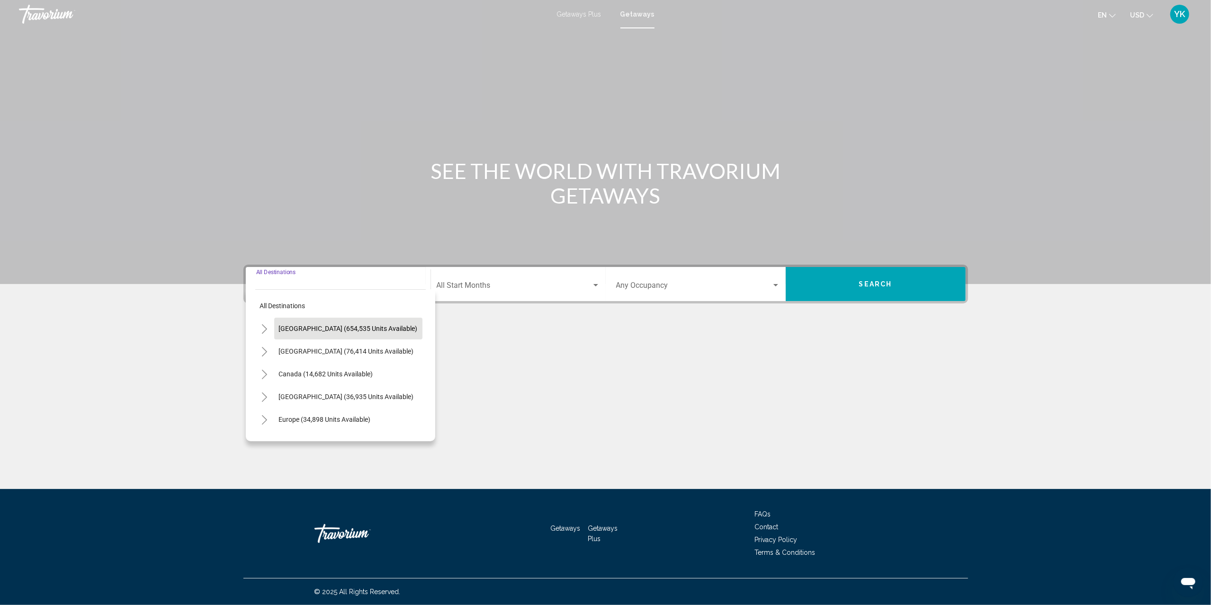
click at [312, 329] on span "[GEOGRAPHIC_DATA] (654,535 units available)" at bounding box center [348, 329] width 139 height 8
type input "**********"
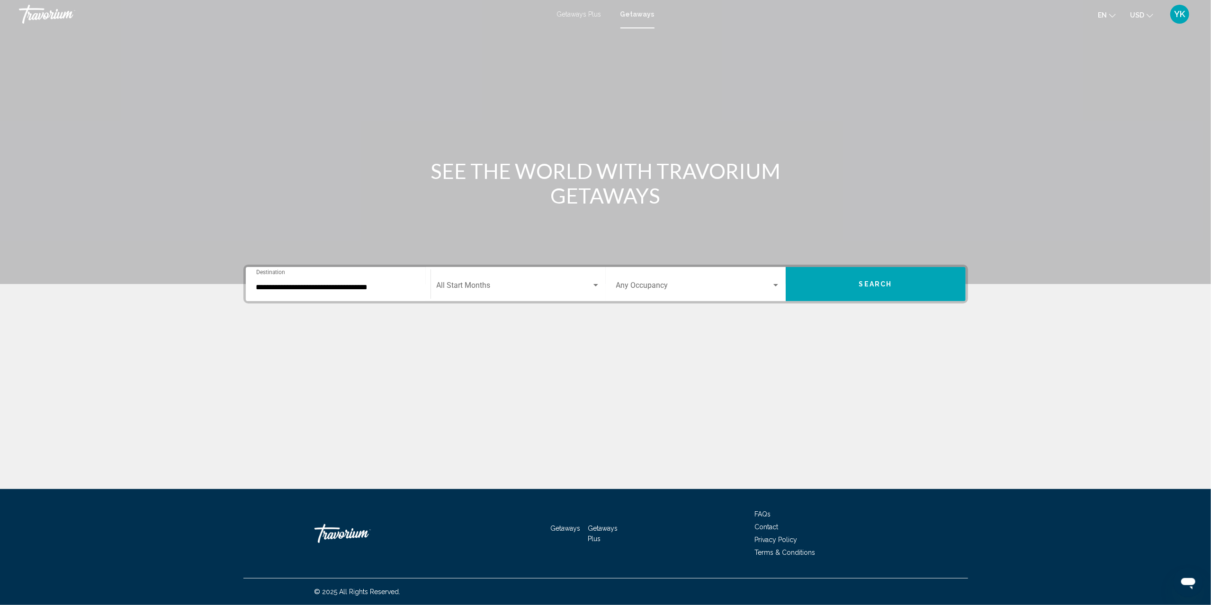
click at [484, 272] on div "Start Month All Start Months" at bounding box center [518, 284] width 163 height 30
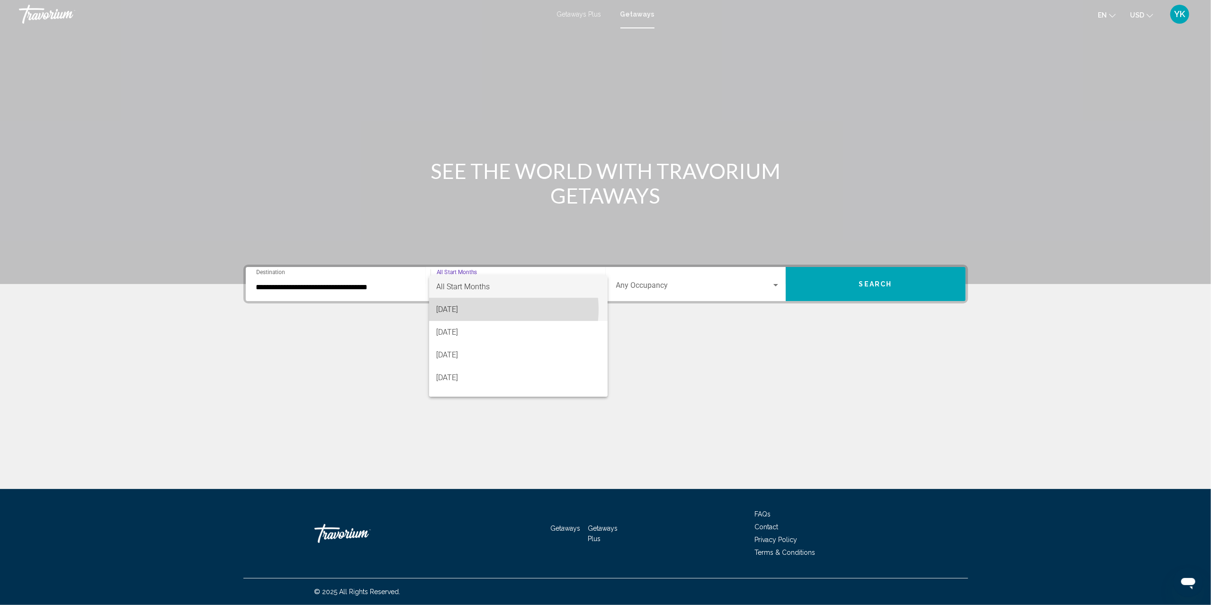
click at [494, 309] on span "[DATE]" at bounding box center [518, 309] width 163 height 23
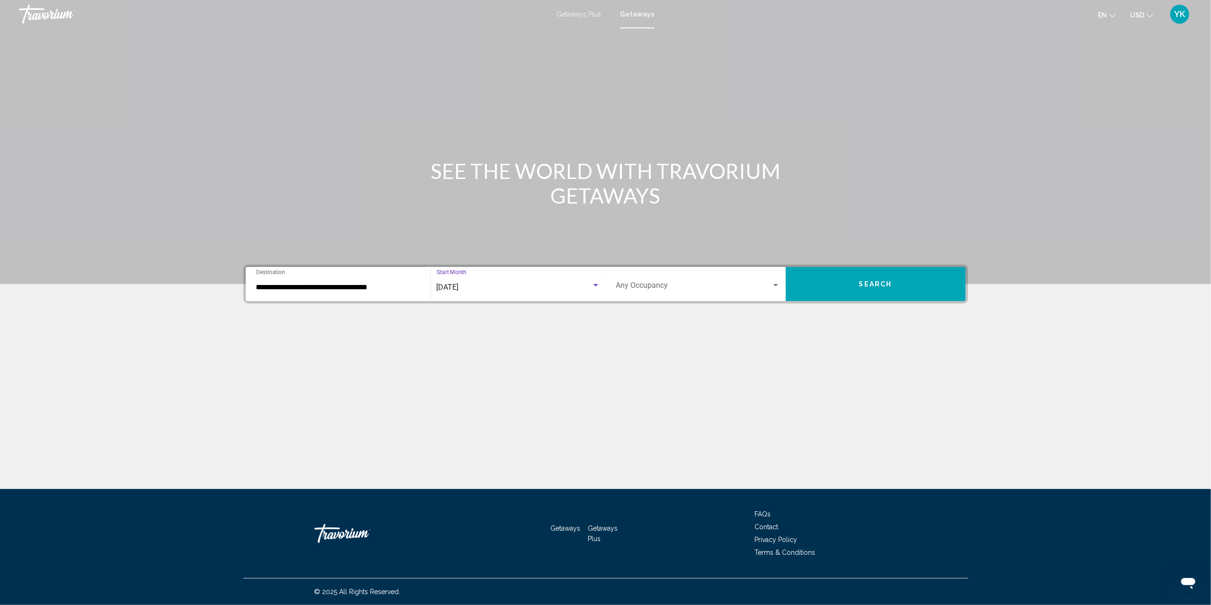
click at [671, 283] on span "Search widget" at bounding box center [693, 287] width 155 height 9
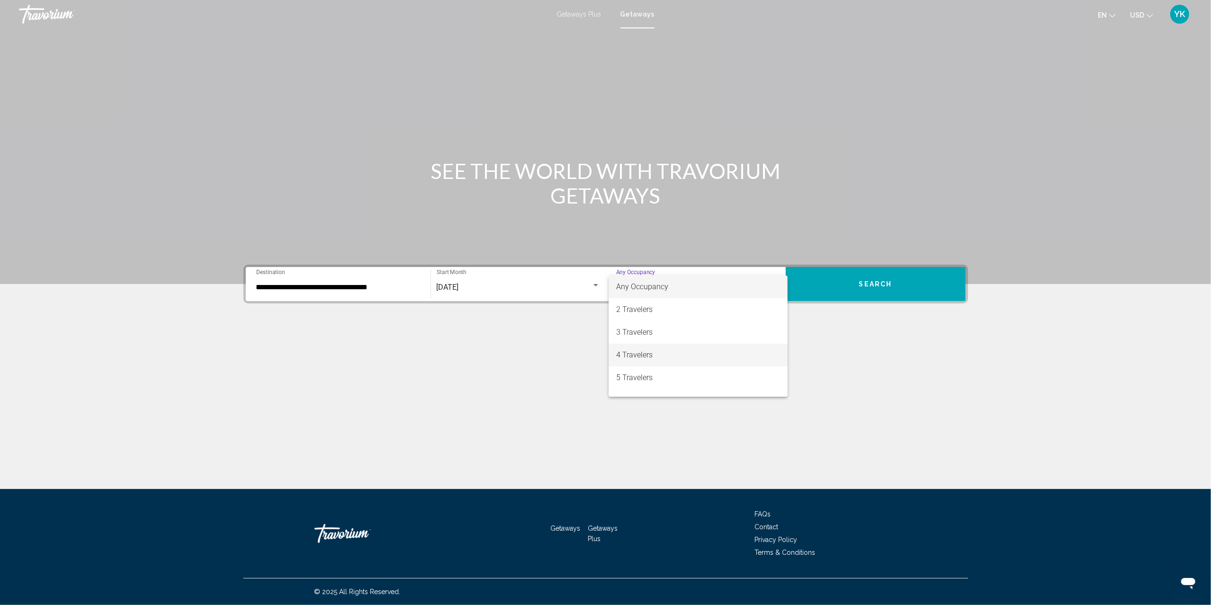
click at [669, 360] on span "4 Travelers" at bounding box center [698, 355] width 164 height 23
click at [937, 275] on button "Search" at bounding box center [875, 284] width 180 height 34
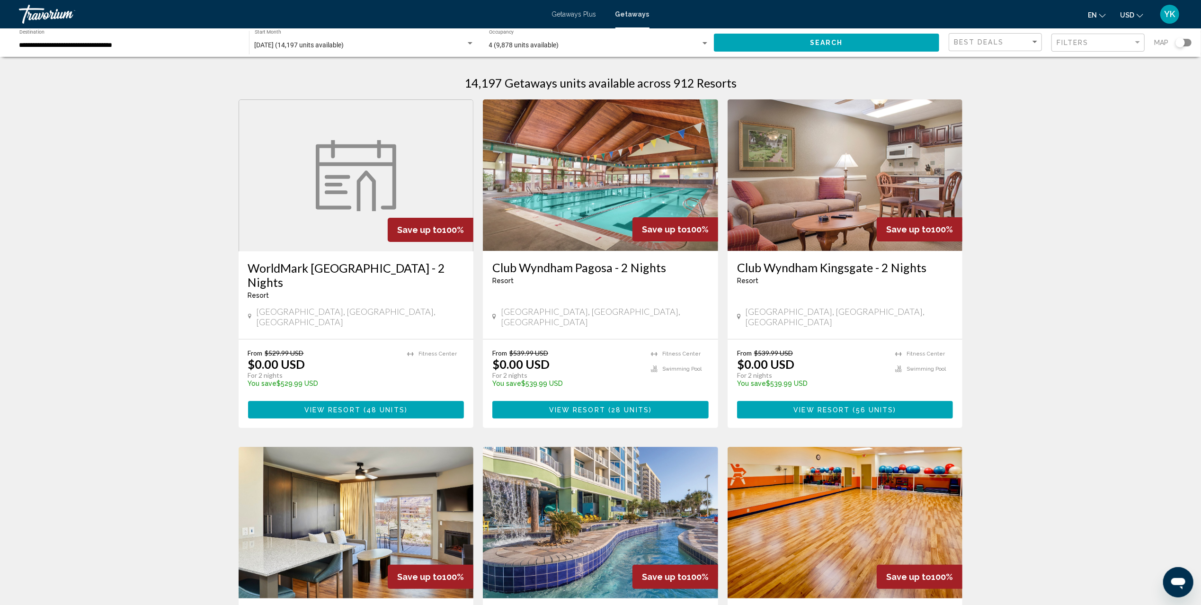
click at [1190, 42] on div "Search widget" at bounding box center [1184, 43] width 16 height 8
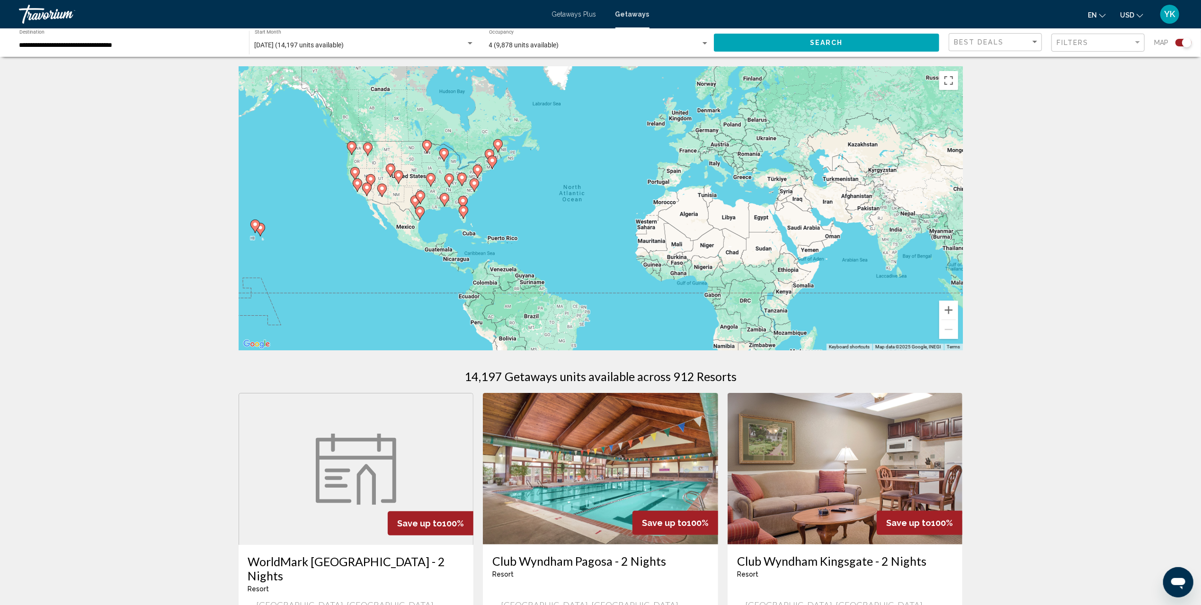
click at [493, 162] on image "Main content" at bounding box center [493, 161] width 6 height 6
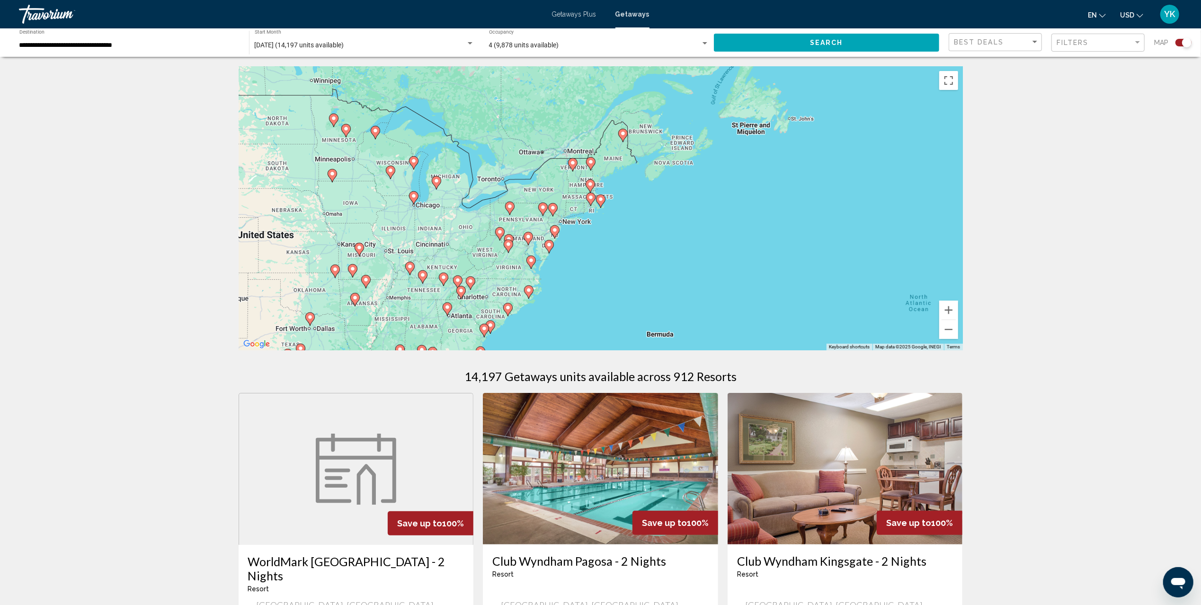
click at [601, 200] on image "Main content" at bounding box center [601, 199] width 6 height 6
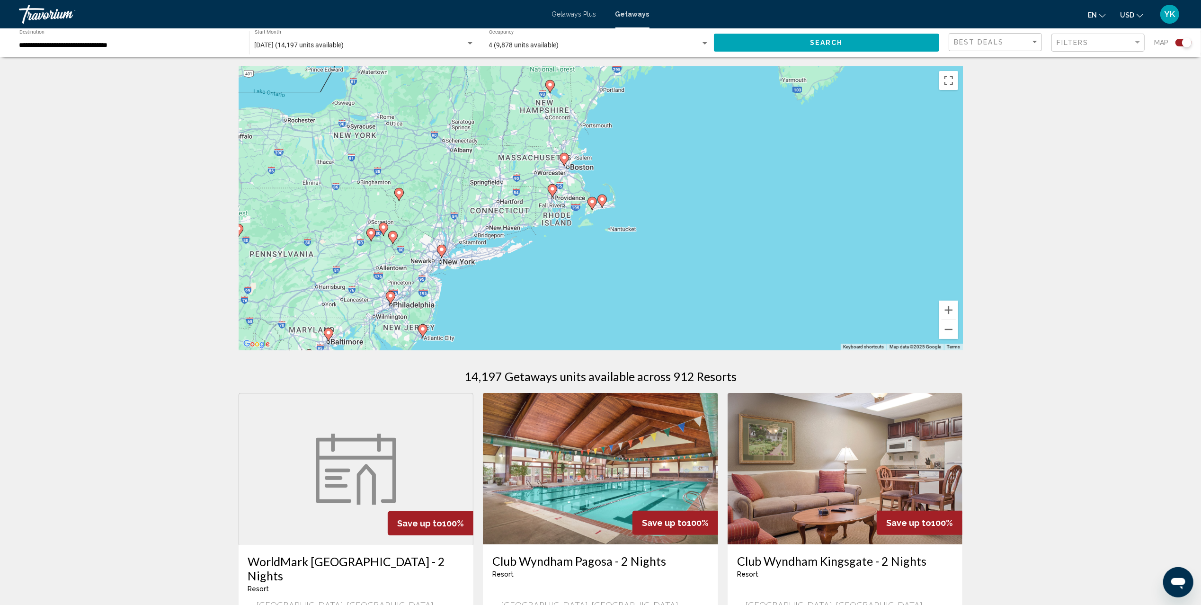
click at [599, 198] on image "Main content" at bounding box center [602, 199] width 6 height 6
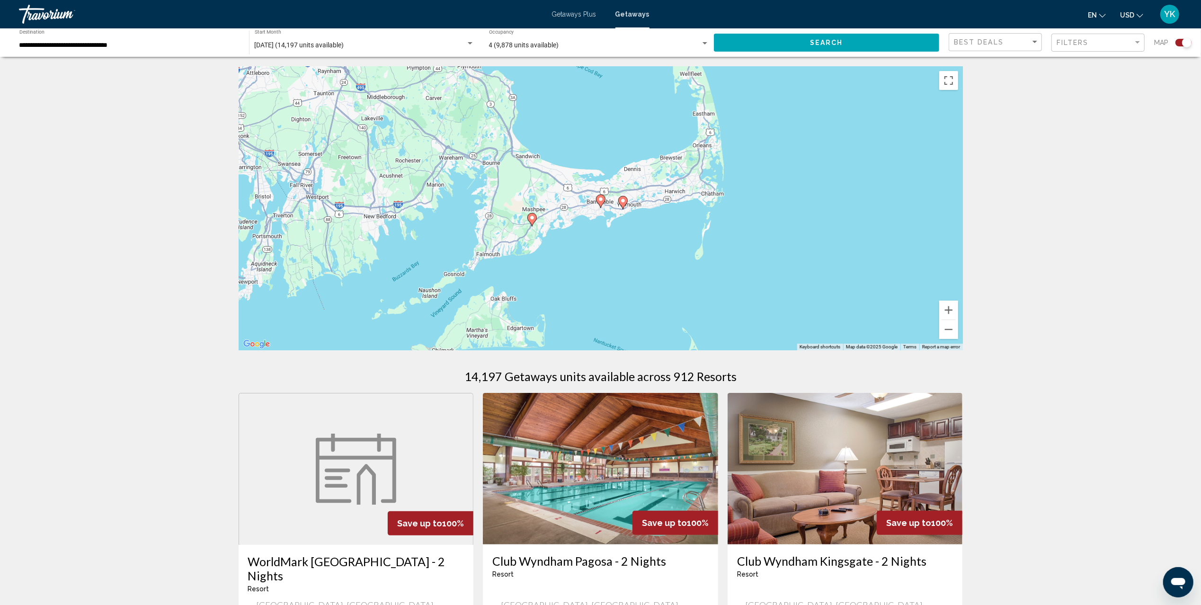
click at [601, 199] on image "Main content" at bounding box center [601, 199] width 6 height 6
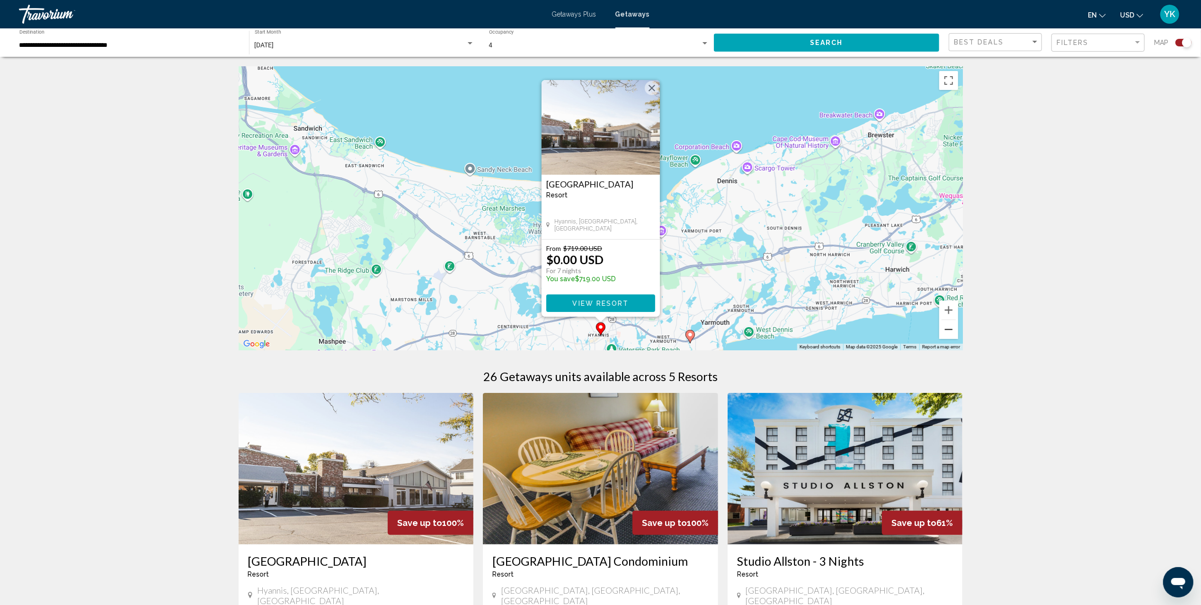
click at [950, 330] on button "Zoom out" at bounding box center [948, 329] width 19 height 19
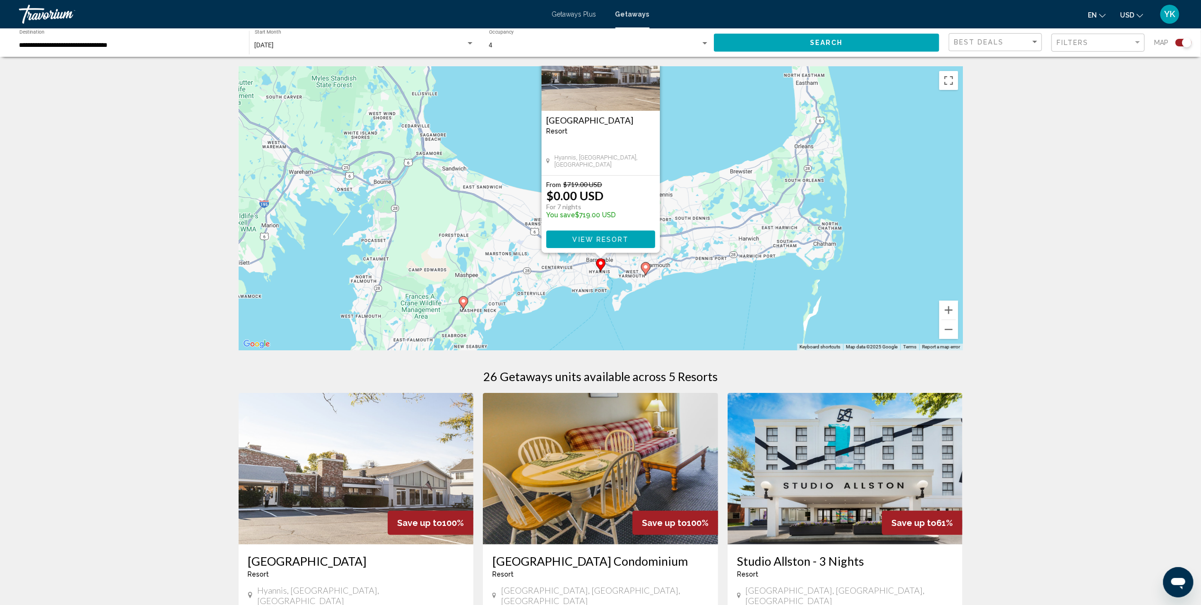
click at [644, 269] on image "Main content" at bounding box center [646, 267] width 6 height 6
type input "**********"
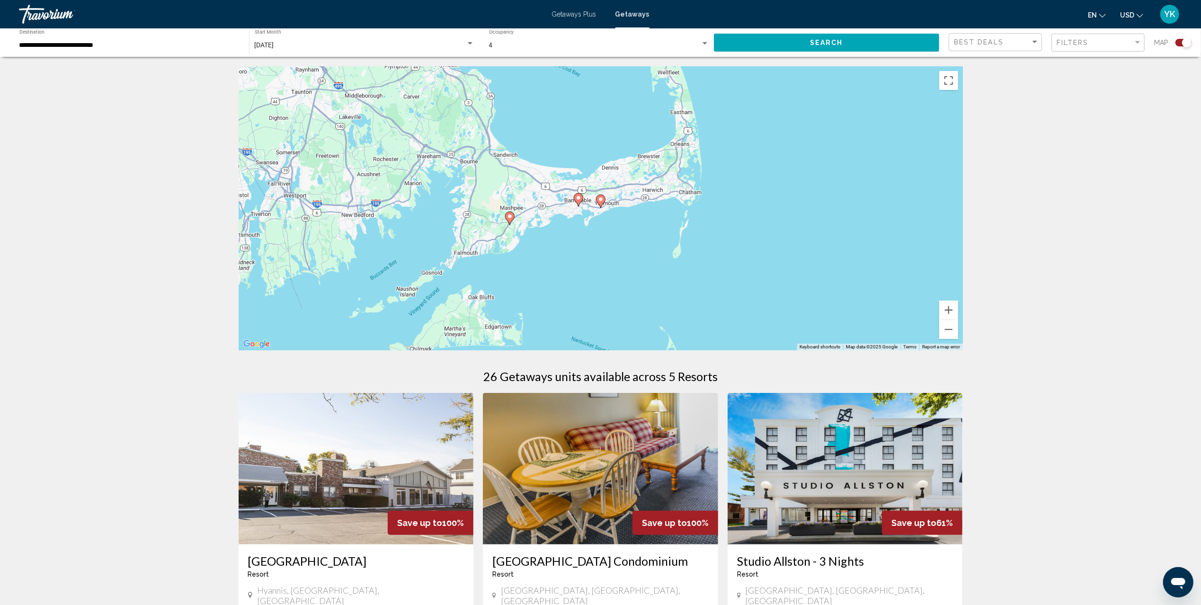
click at [599, 199] on image "Main content" at bounding box center [601, 199] width 6 height 6
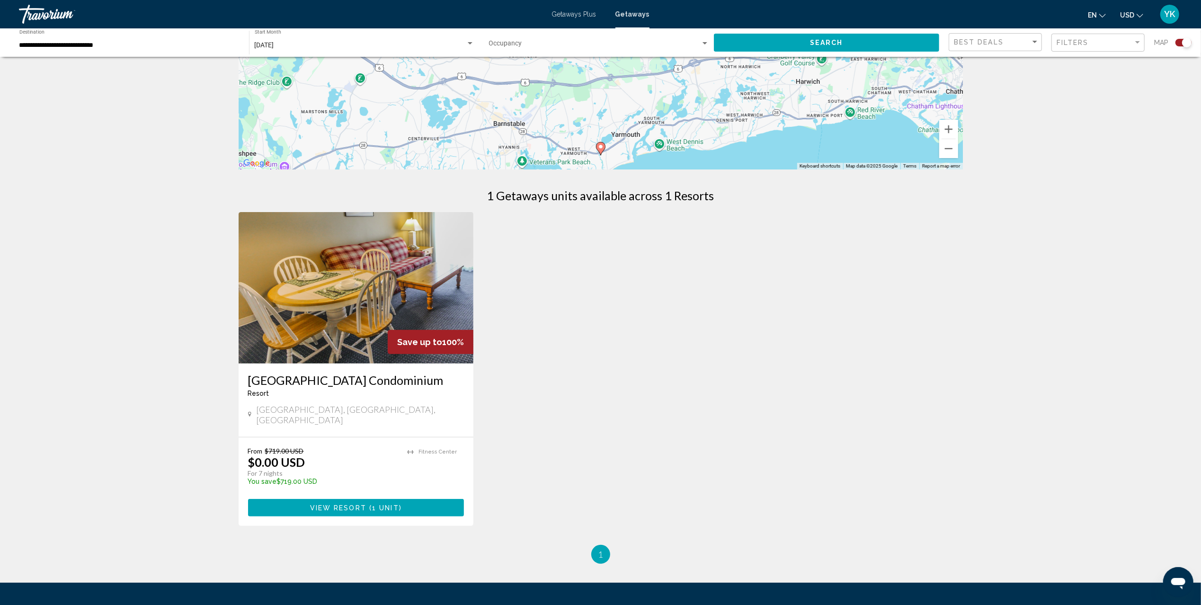
scroll to position [189, 0]
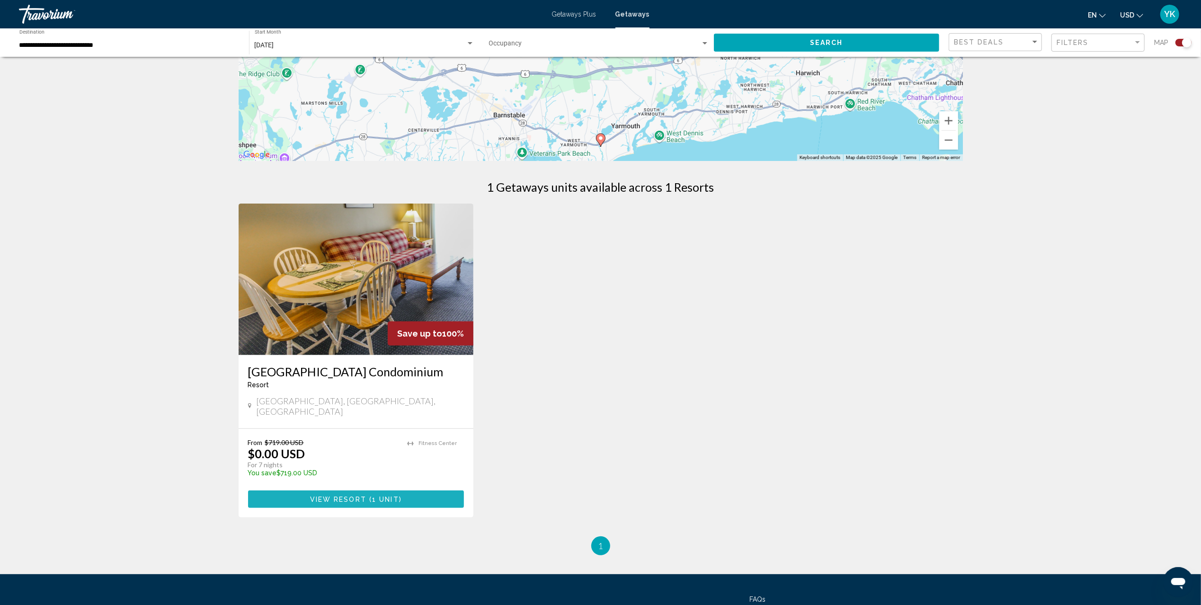
click at [411, 491] on button "View Resort ( 1 unit )" at bounding box center [356, 500] width 216 height 18
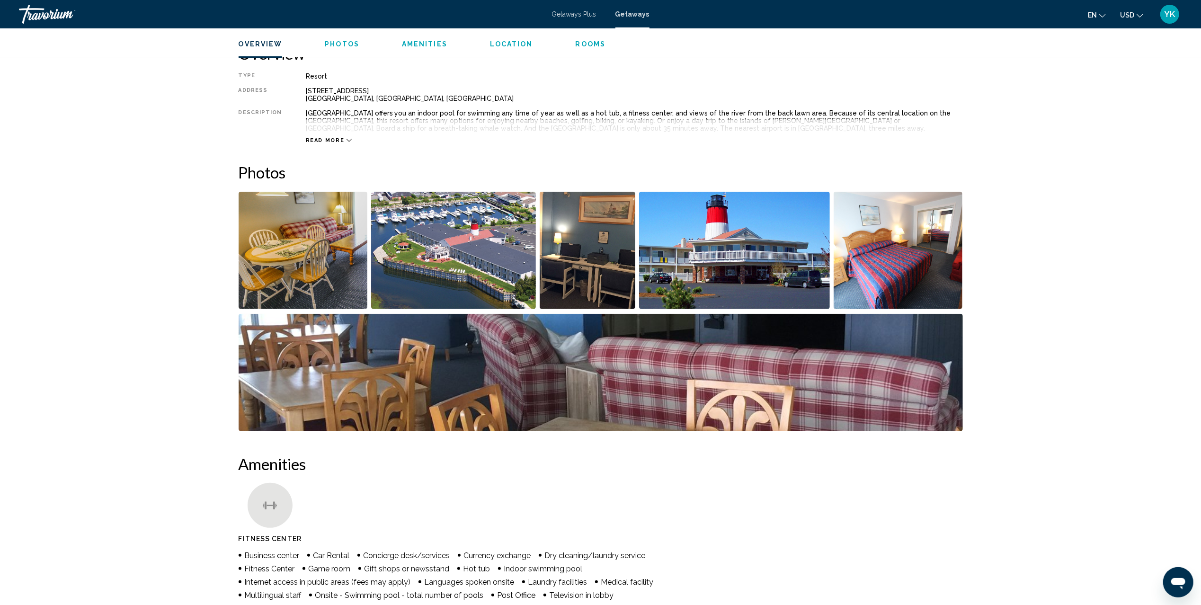
scroll to position [315, 0]
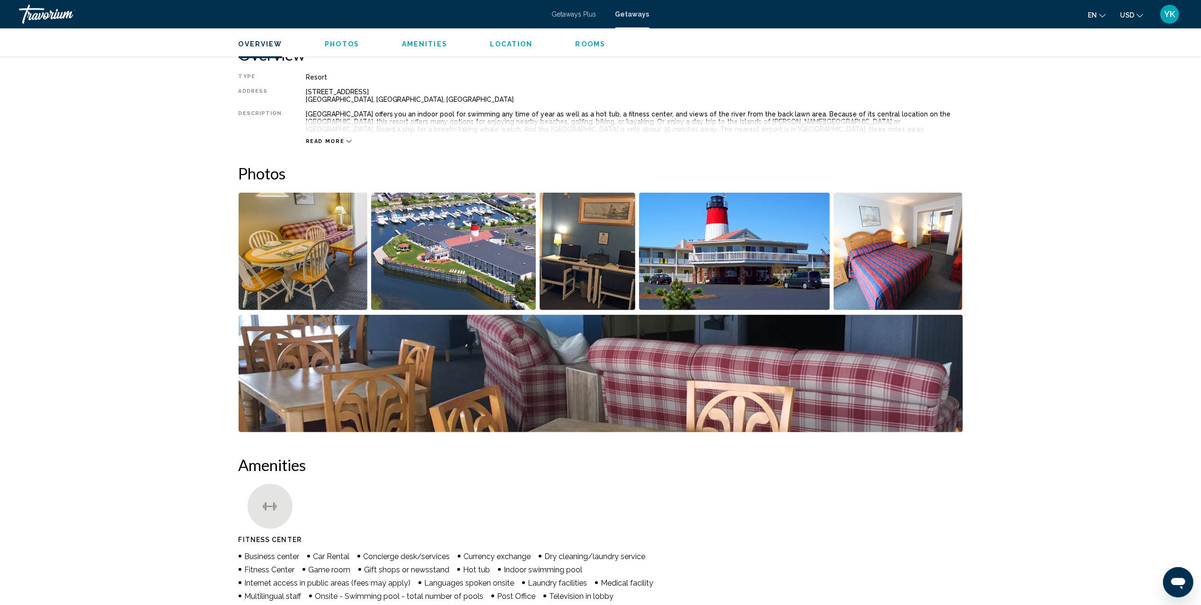
click at [626, 16] on span "Getaways" at bounding box center [632, 14] width 34 height 8
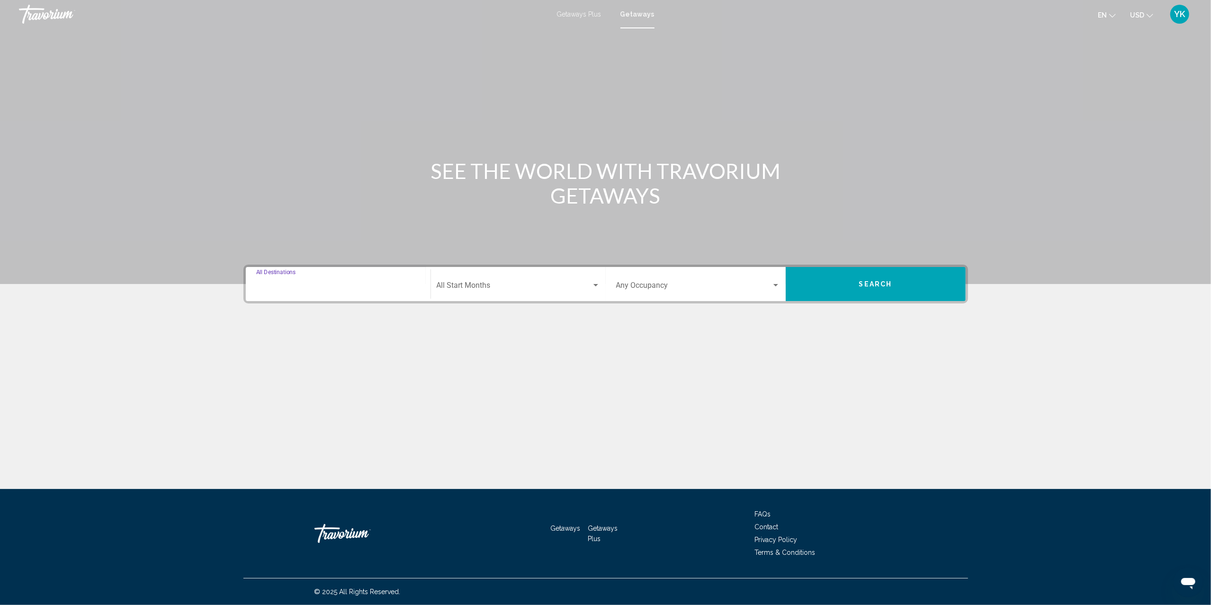
click at [366, 283] on input "Destination All Destinations" at bounding box center [338, 287] width 164 height 9
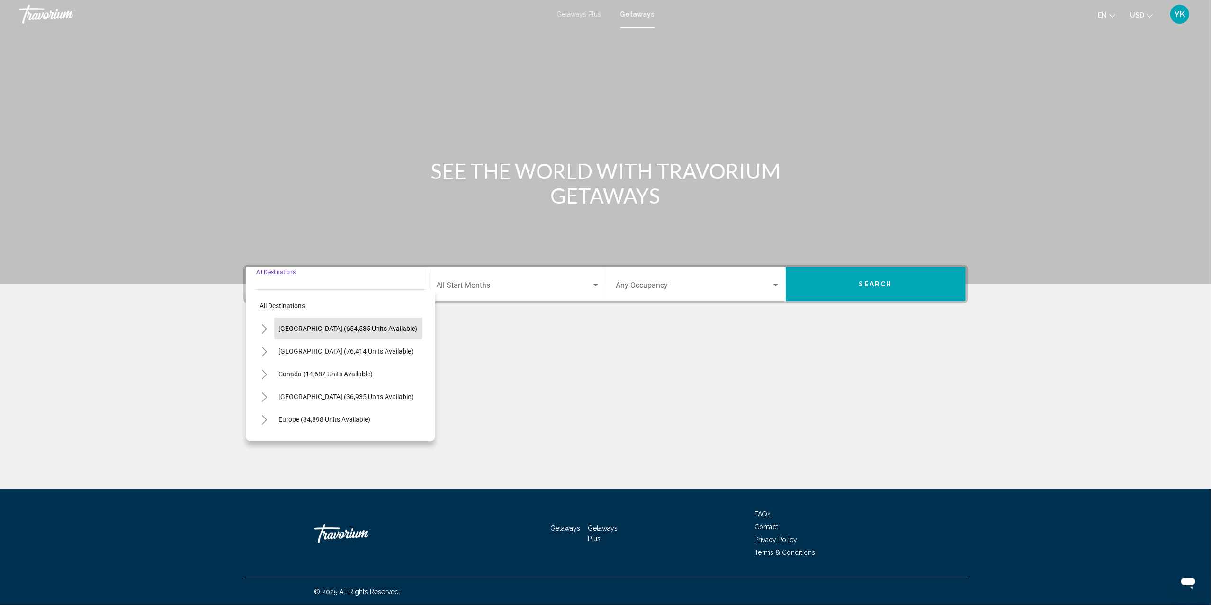
click at [315, 330] on span "[GEOGRAPHIC_DATA] (654,535 units available)" at bounding box center [348, 329] width 139 height 8
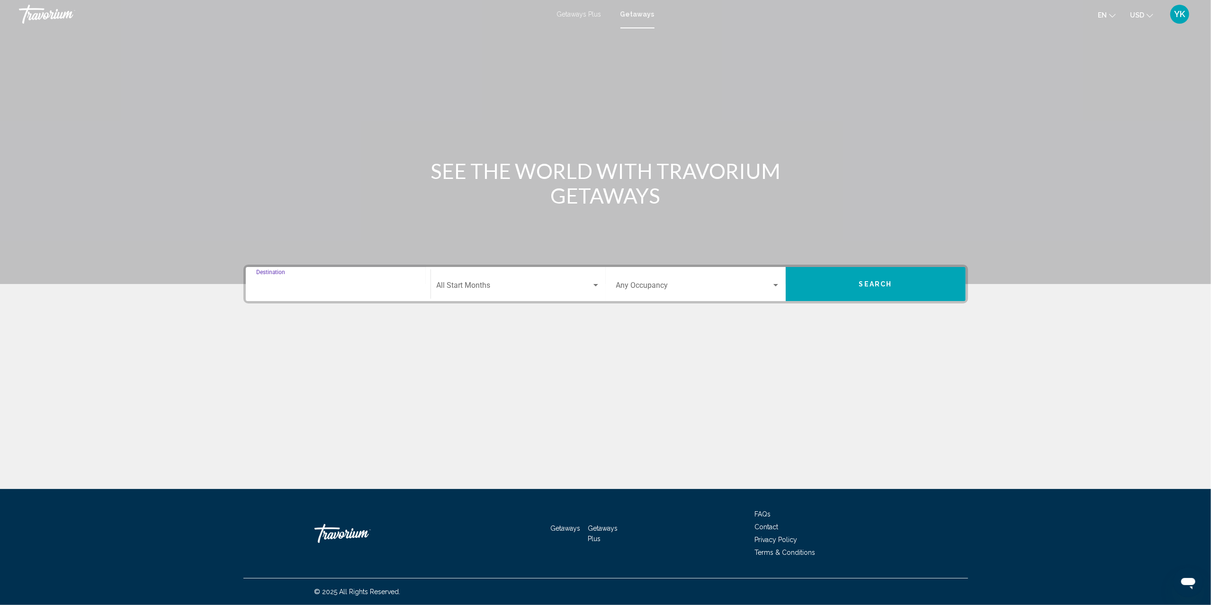
type input "**********"
click at [486, 287] on span "Search widget" at bounding box center [514, 287] width 155 height 9
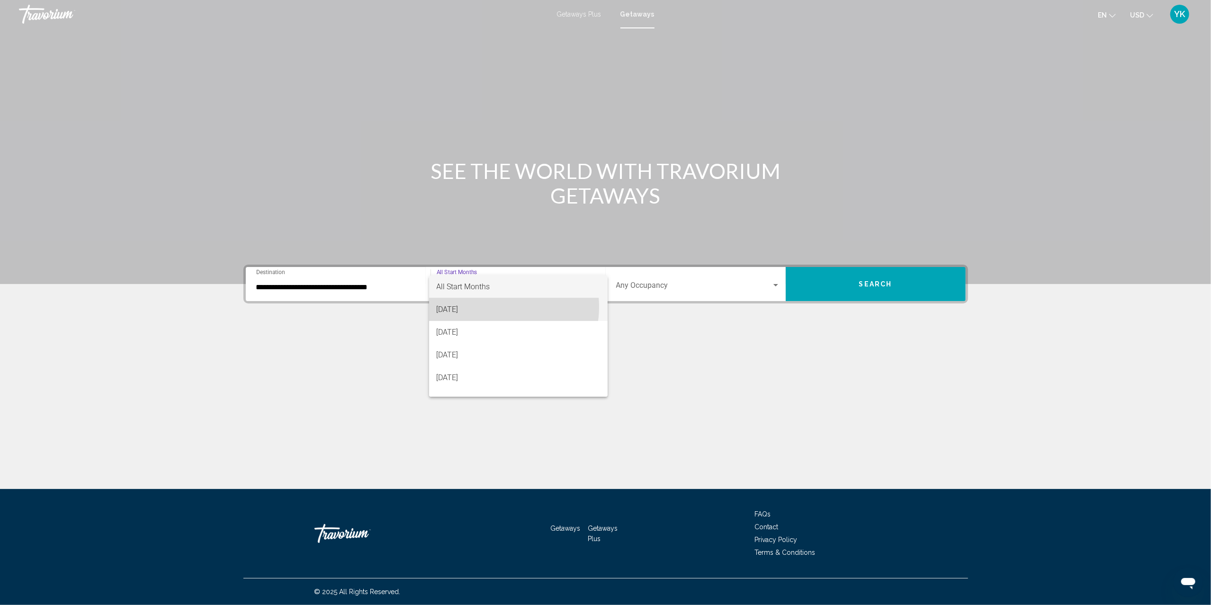
click at [497, 307] on span "[DATE]" at bounding box center [518, 309] width 163 height 23
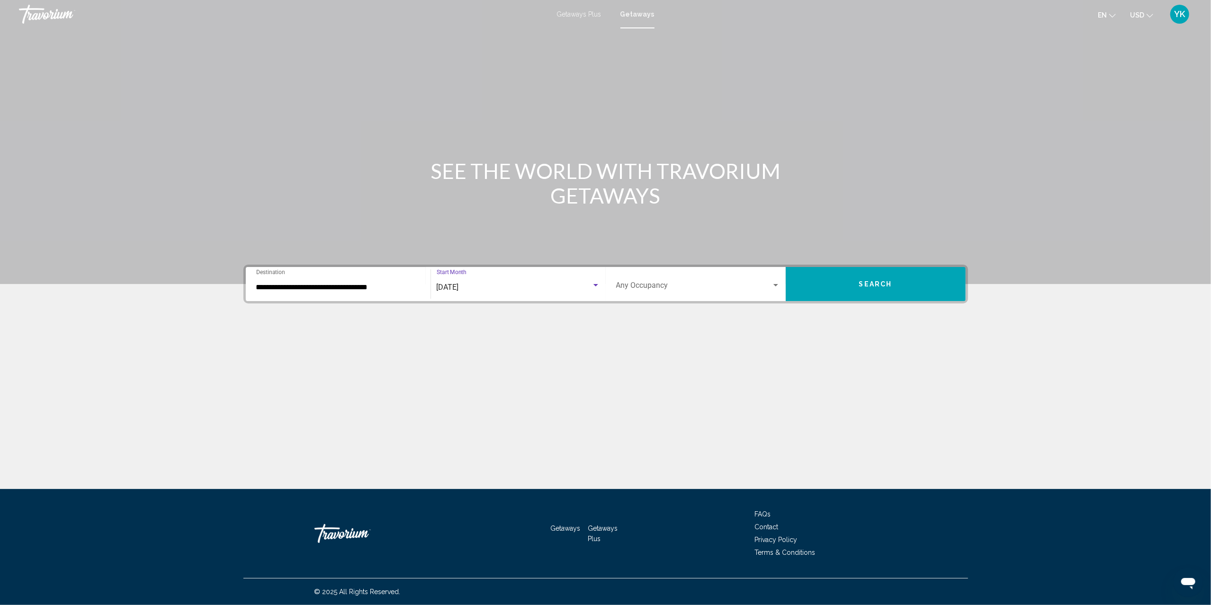
click at [663, 278] on div "Occupancy Any Occupancy" at bounding box center [698, 284] width 164 height 30
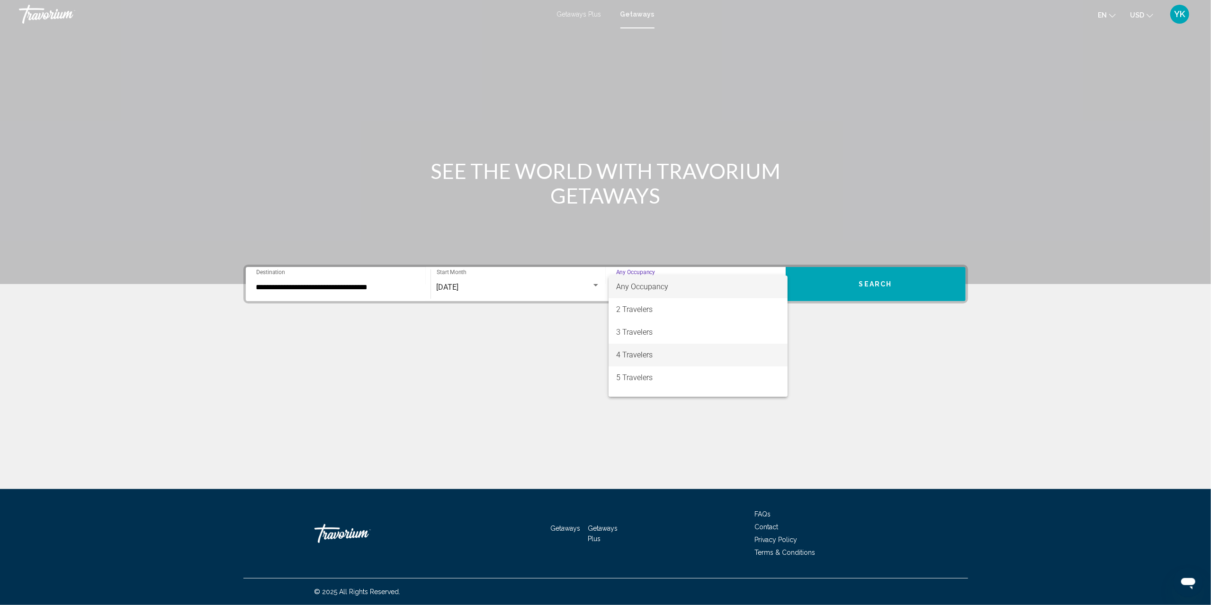
click at [660, 352] on span "4 Travelers" at bounding box center [698, 355] width 164 height 23
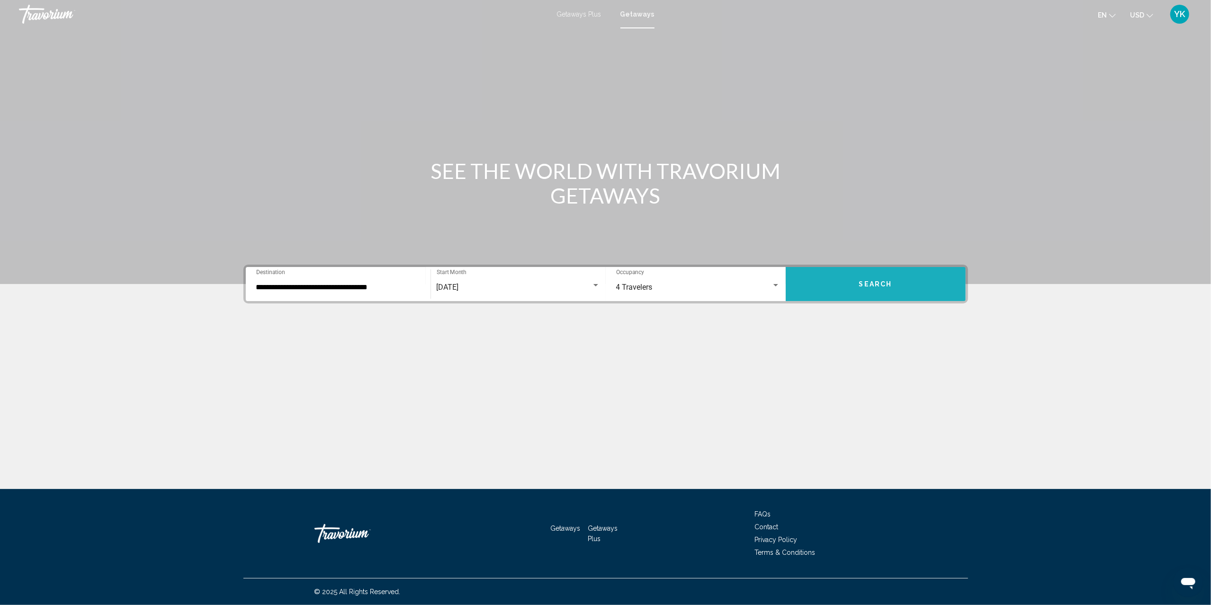
click at [894, 283] on button "Search" at bounding box center [875, 284] width 180 height 34
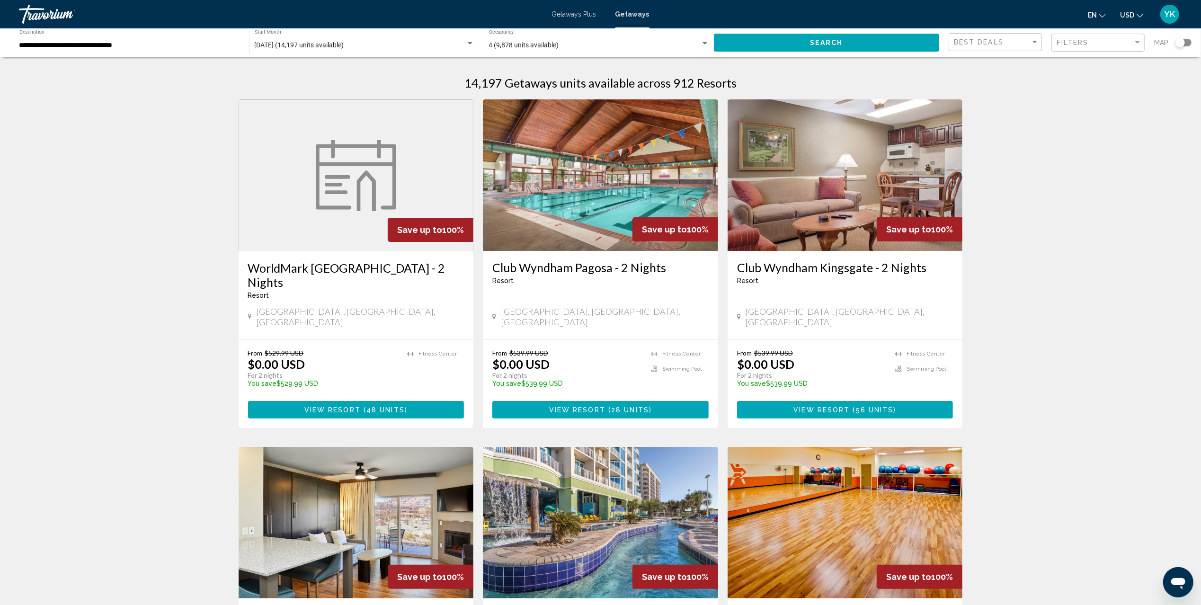
click at [1188, 41] on div "Search widget" at bounding box center [1184, 43] width 16 height 8
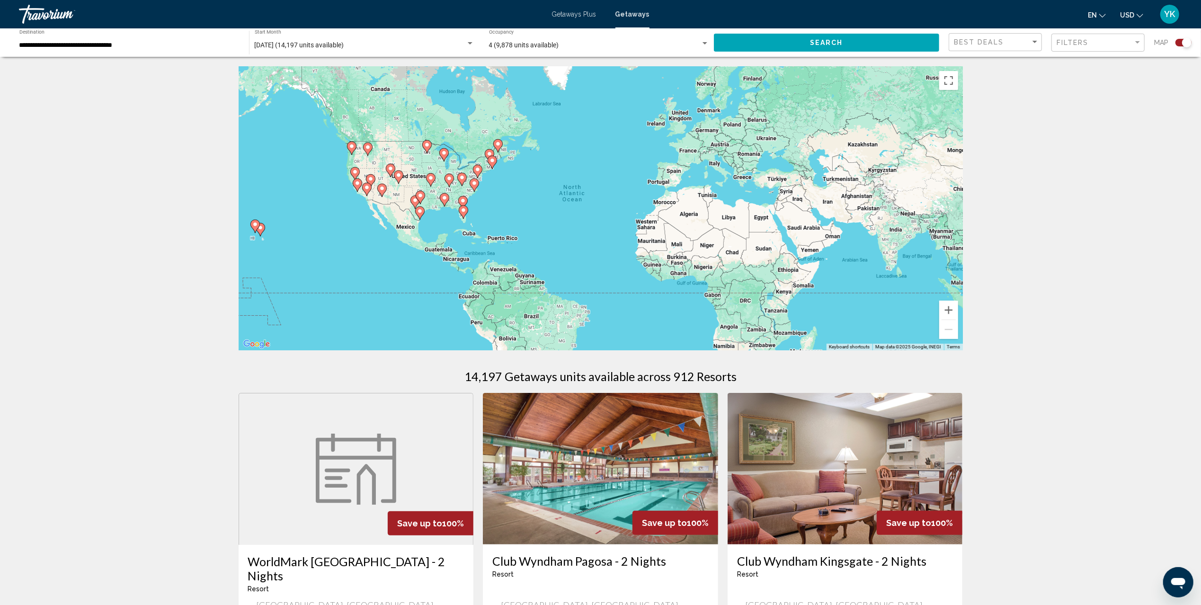
click at [478, 166] on icon "Main content" at bounding box center [477, 171] width 9 height 12
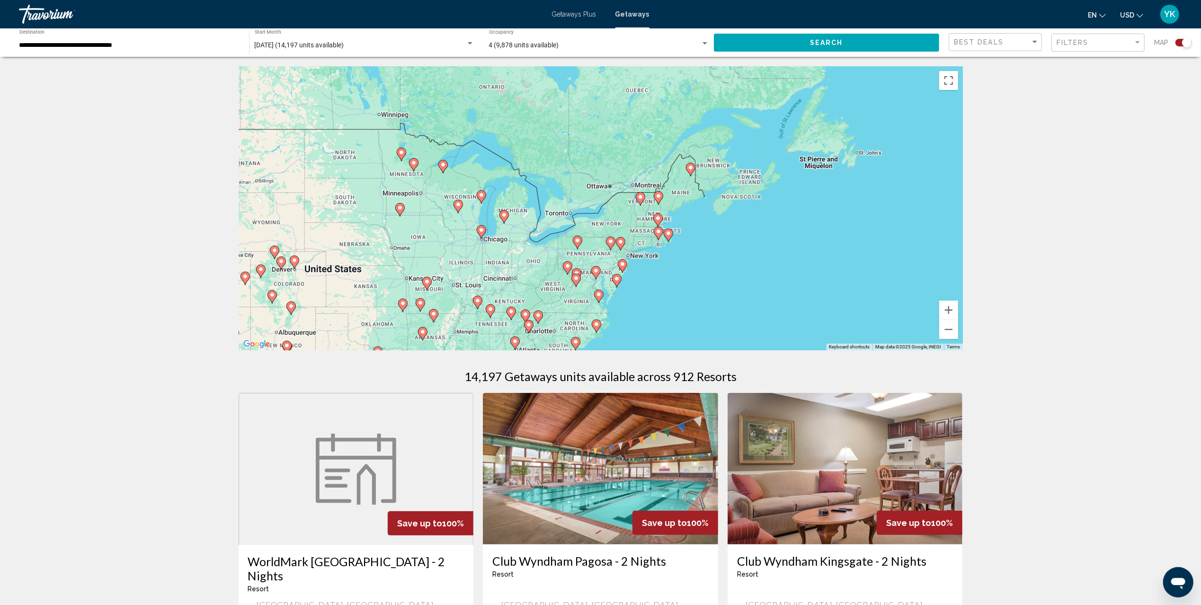
drag, startPoint x: 615, startPoint y: 131, endPoint x: 612, endPoint y: 230, distance: 99.5
click at [612, 230] on div "To navigate, press the arrow keys. To activate drag with keyboard, press Alt + …" at bounding box center [601, 208] width 724 height 284
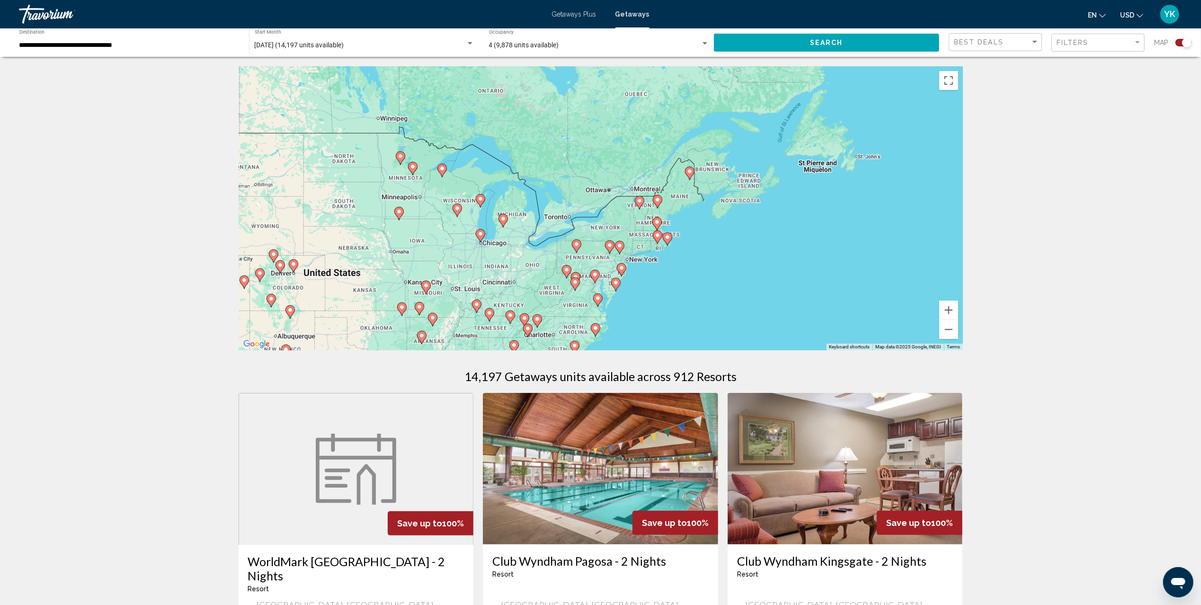
click at [576, 246] on image "Main content" at bounding box center [577, 244] width 6 height 6
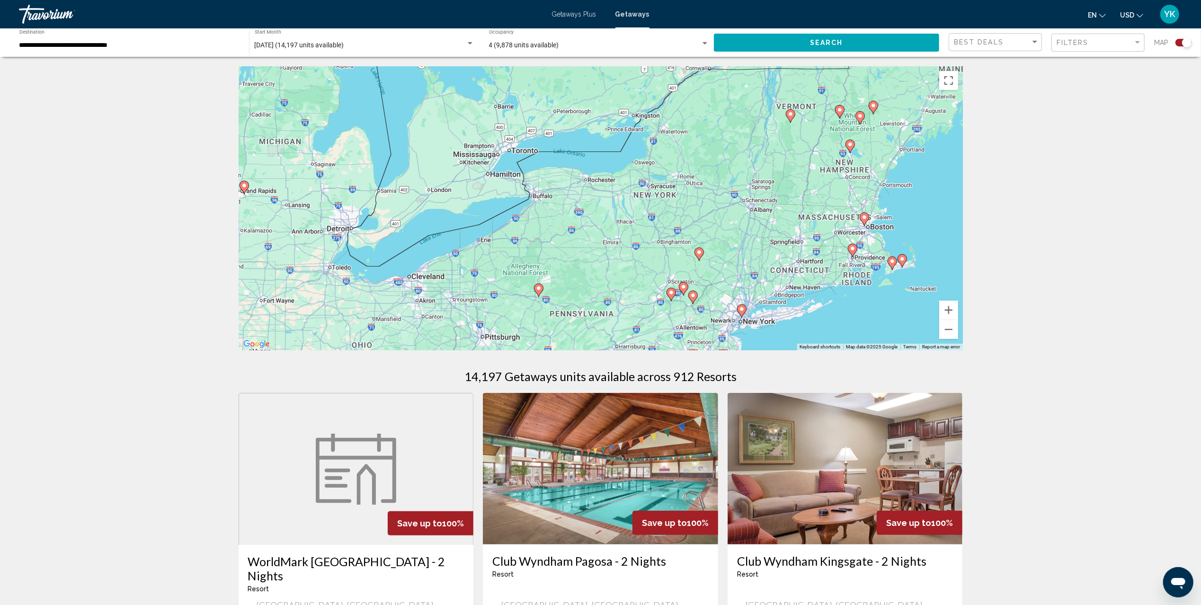
drag, startPoint x: 765, startPoint y: 101, endPoint x: 703, endPoint y: 191, distance: 109.7
click at [703, 191] on div "To navigate, press the arrow keys. To activate drag with keyboard, press Alt + …" at bounding box center [601, 208] width 724 height 284
click at [861, 116] on image "Main content" at bounding box center [860, 116] width 6 height 6
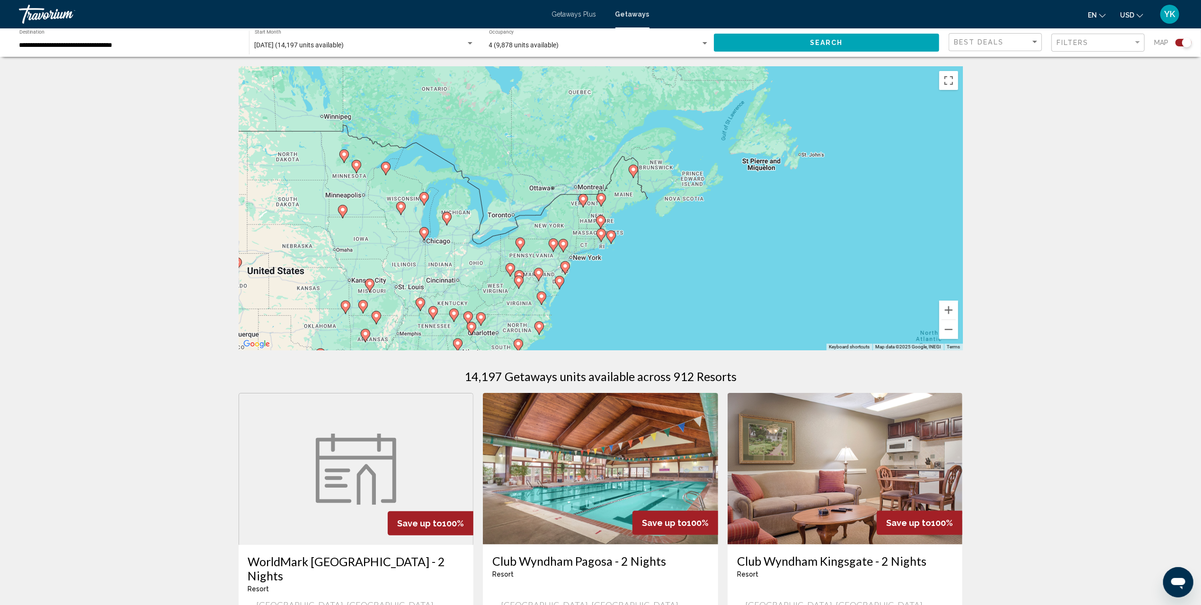
click at [599, 199] on image "Main content" at bounding box center [601, 198] width 6 height 6
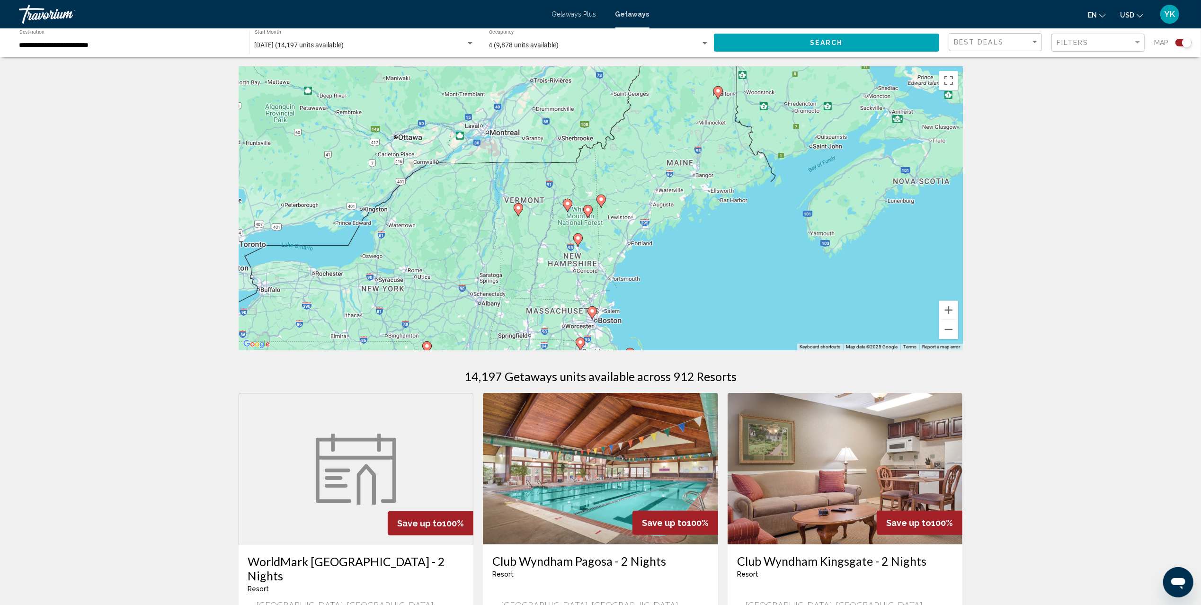
click at [587, 213] on icon "Main content" at bounding box center [587, 211] width 9 height 12
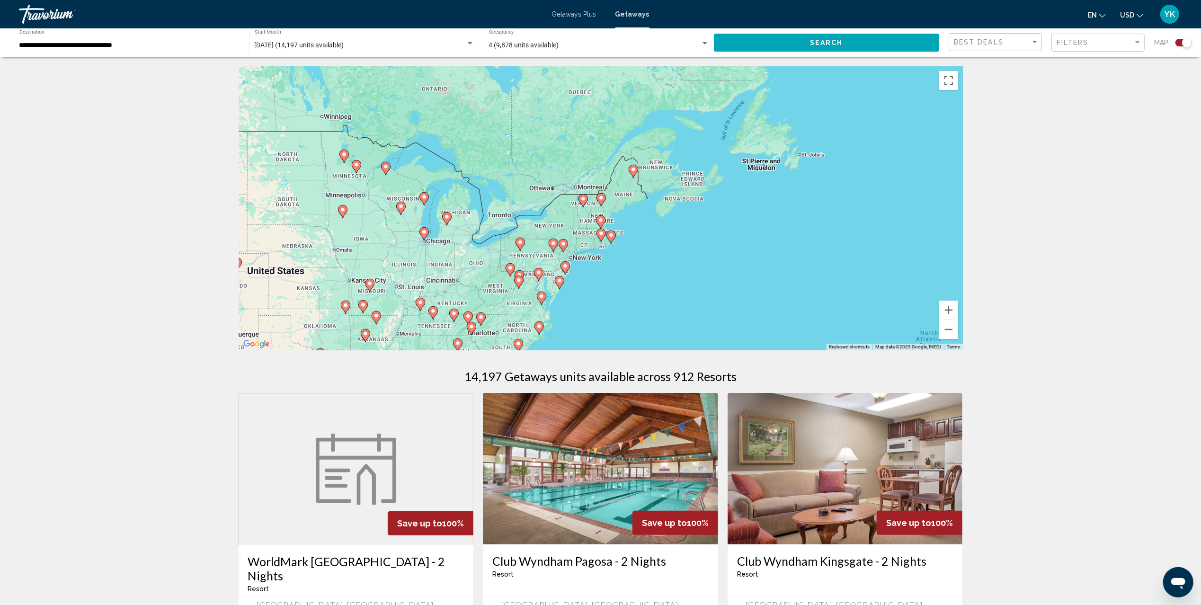
click at [599, 198] on image "Main content" at bounding box center [601, 198] width 6 height 6
type input "**********"
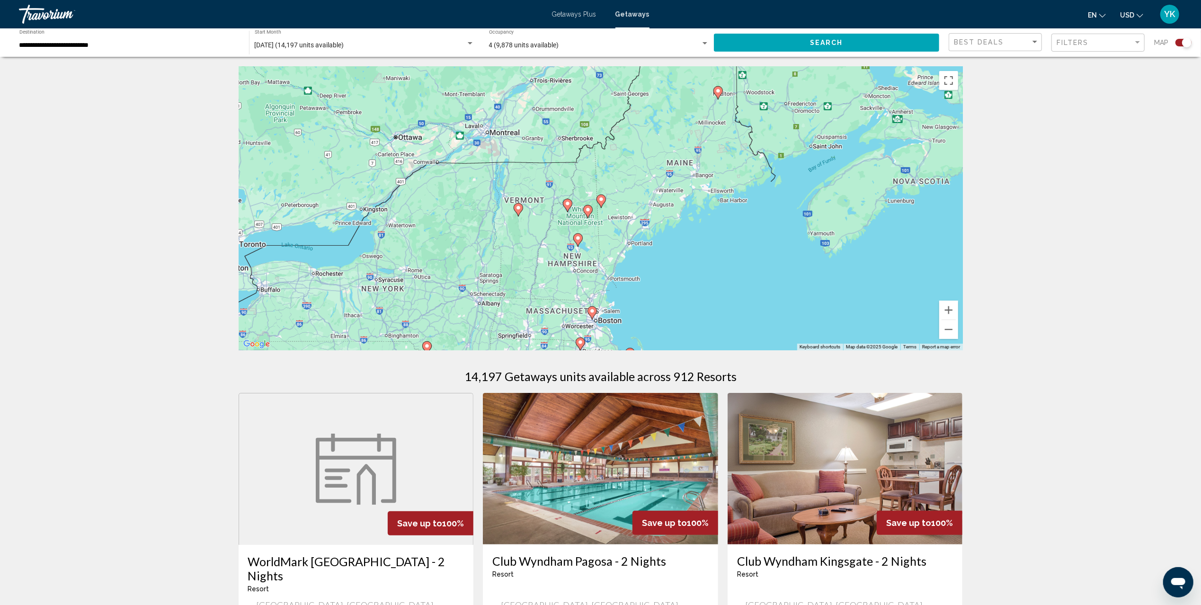
click at [601, 203] on icon "Main content" at bounding box center [601, 201] width 9 height 12
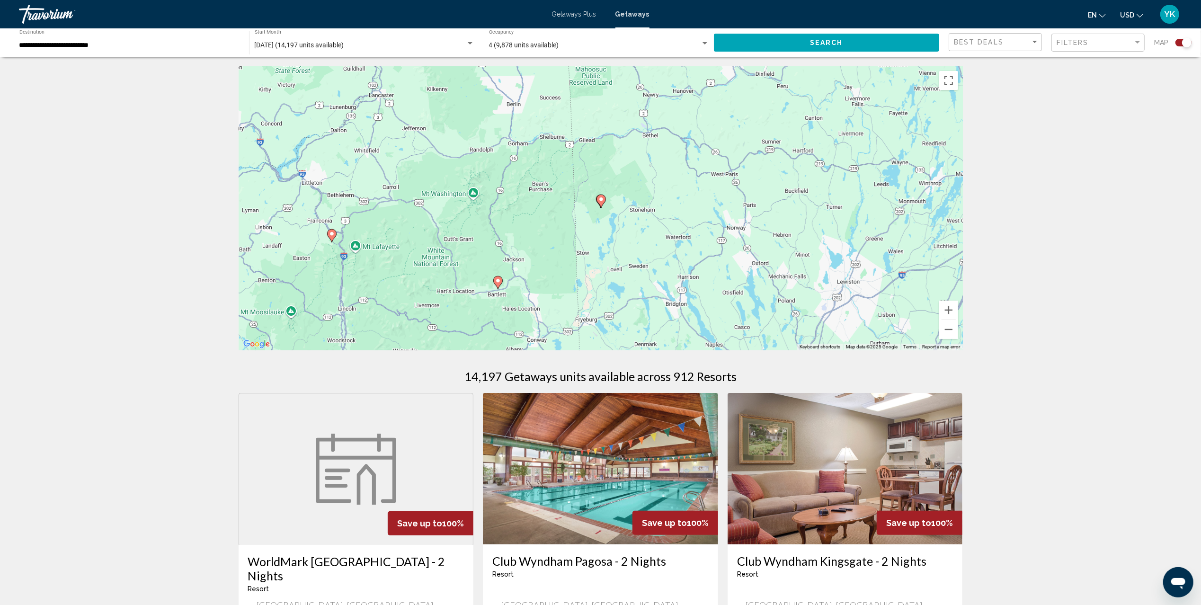
click at [603, 202] on image "Main content" at bounding box center [601, 199] width 6 height 6
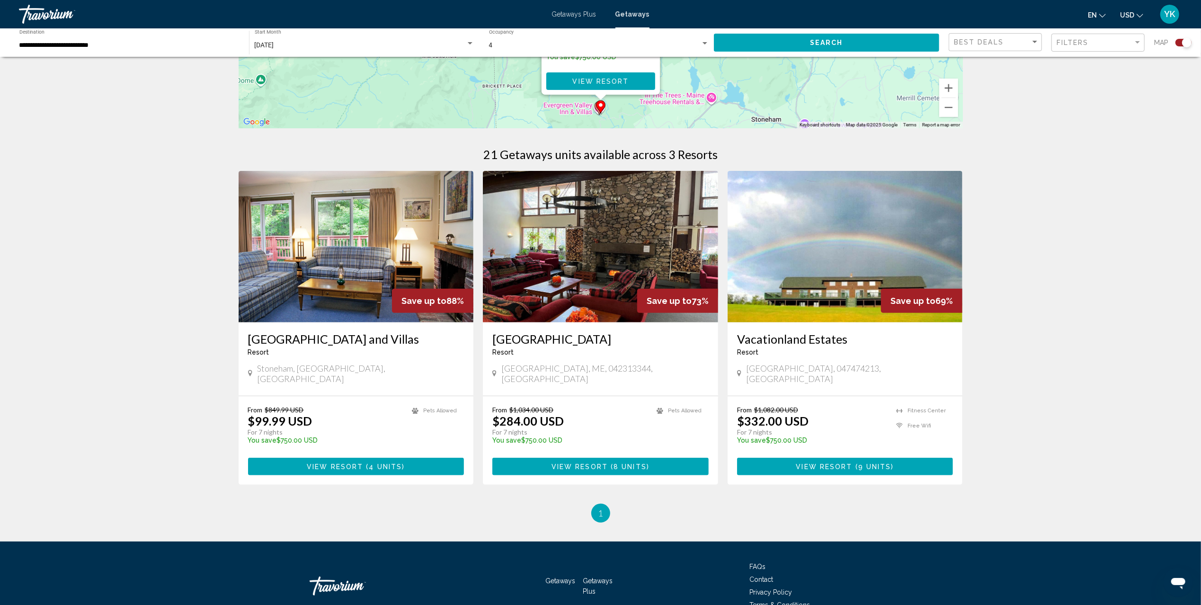
scroll to position [252, 0]
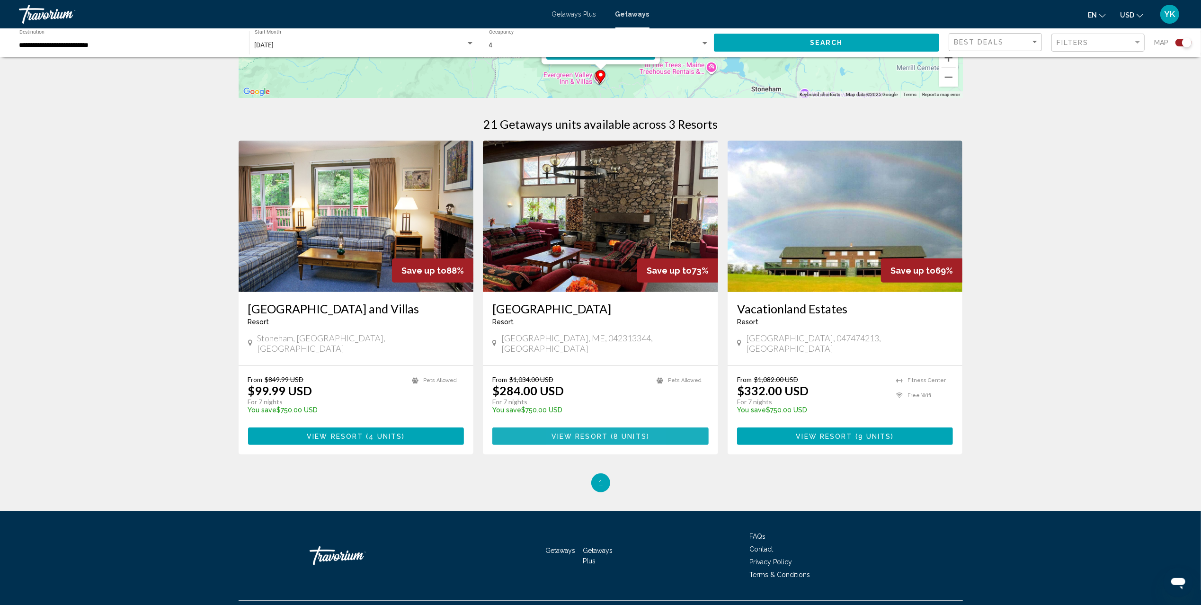
click at [567, 433] on span "View Resort" at bounding box center [580, 437] width 56 height 8
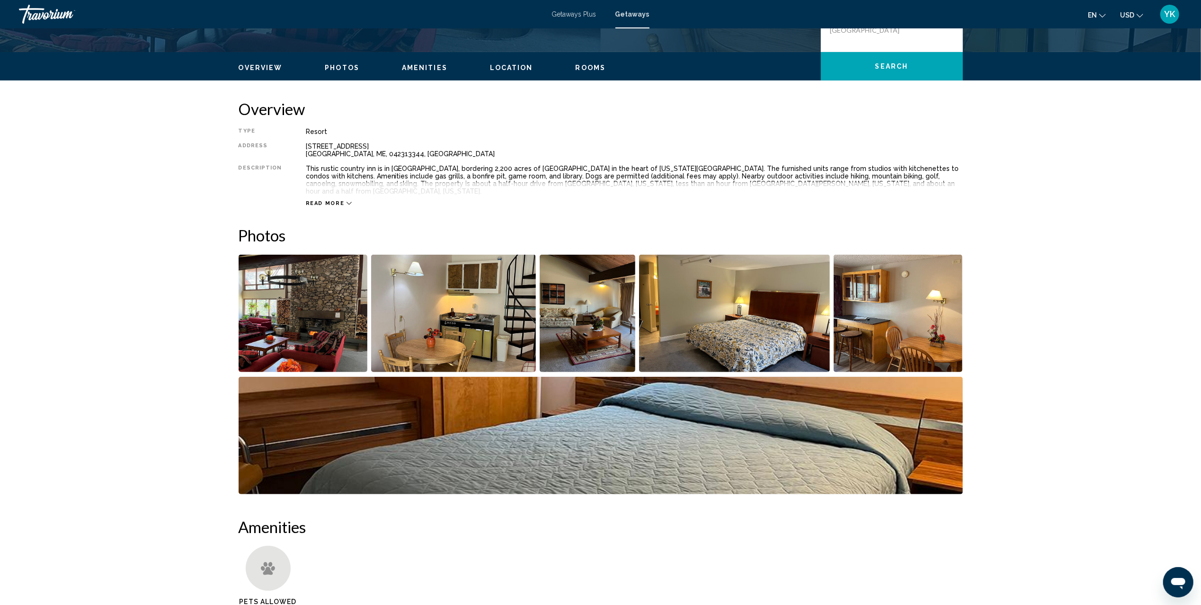
scroll to position [252, 0]
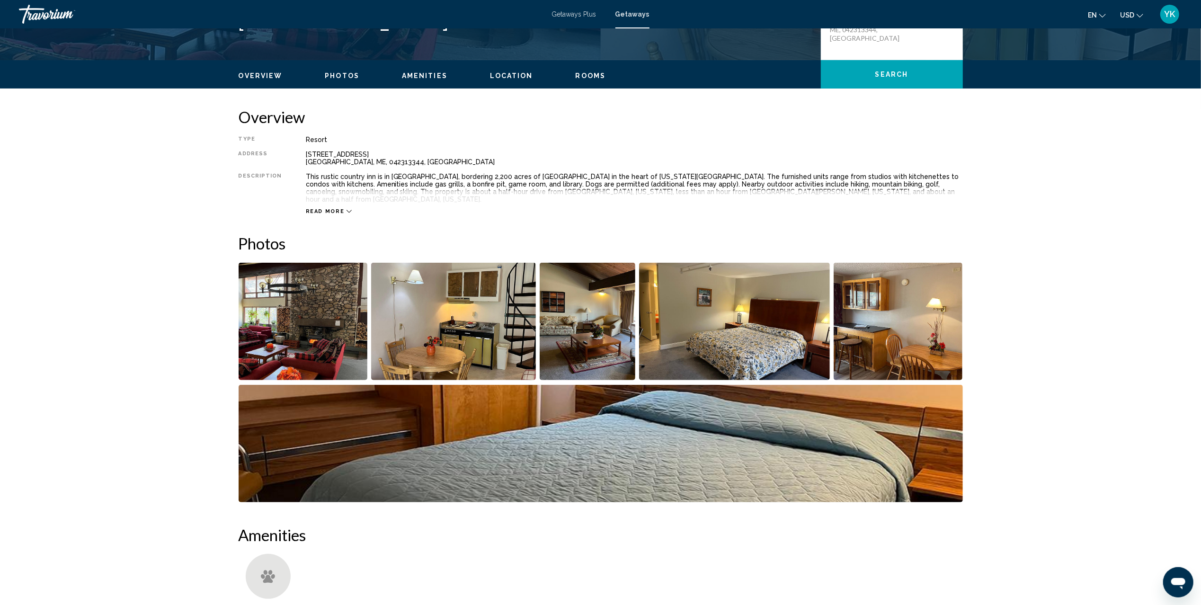
click at [339, 208] on div "Read more" at bounding box center [329, 211] width 46 height 6
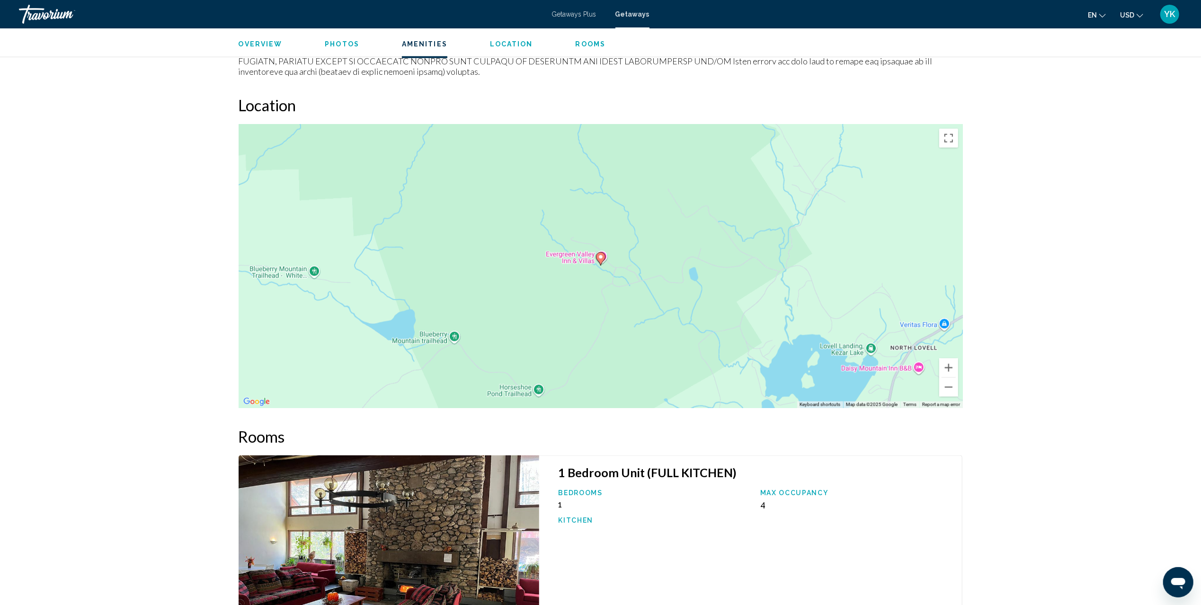
scroll to position [1010, 0]
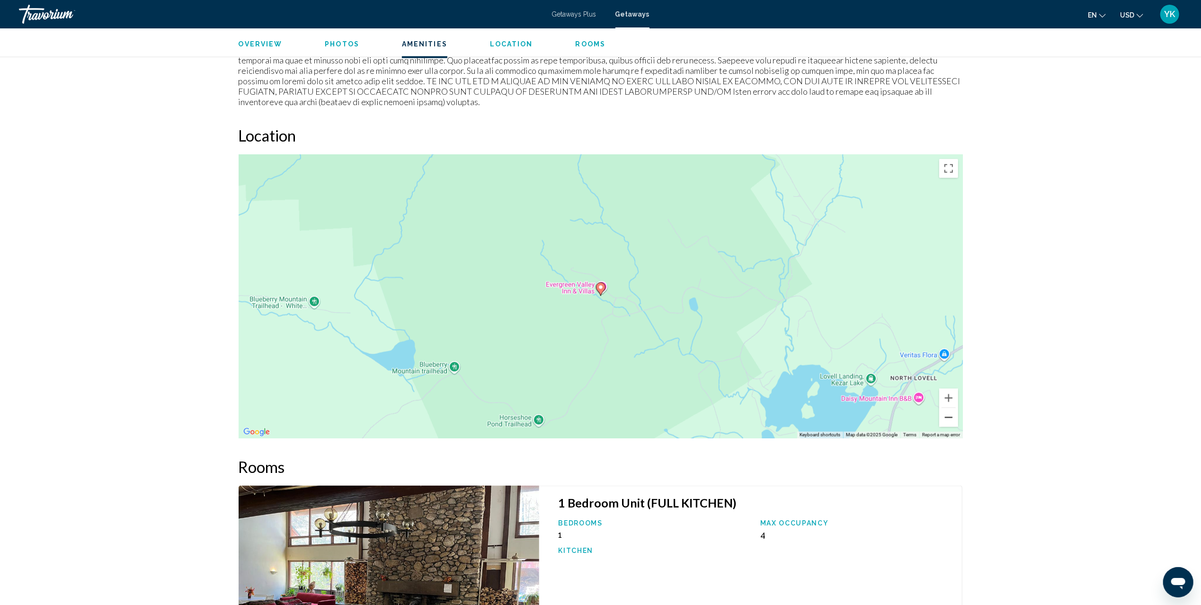
click at [950, 408] on button "Zoom out" at bounding box center [948, 417] width 19 height 19
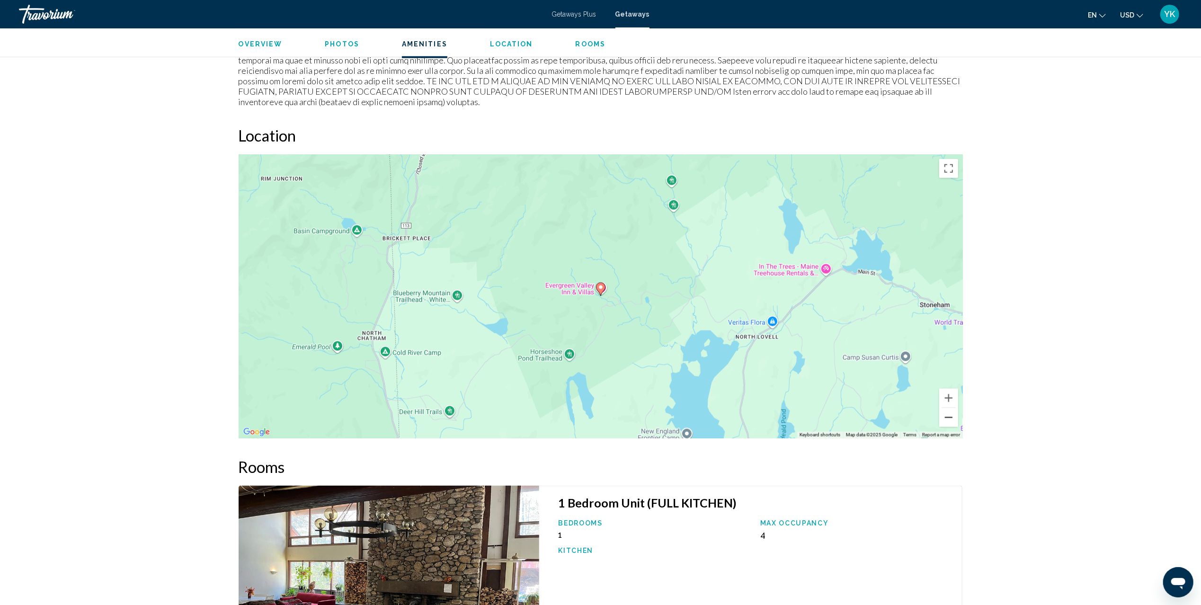
click at [950, 408] on button "Zoom out" at bounding box center [948, 417] width 19 height 19
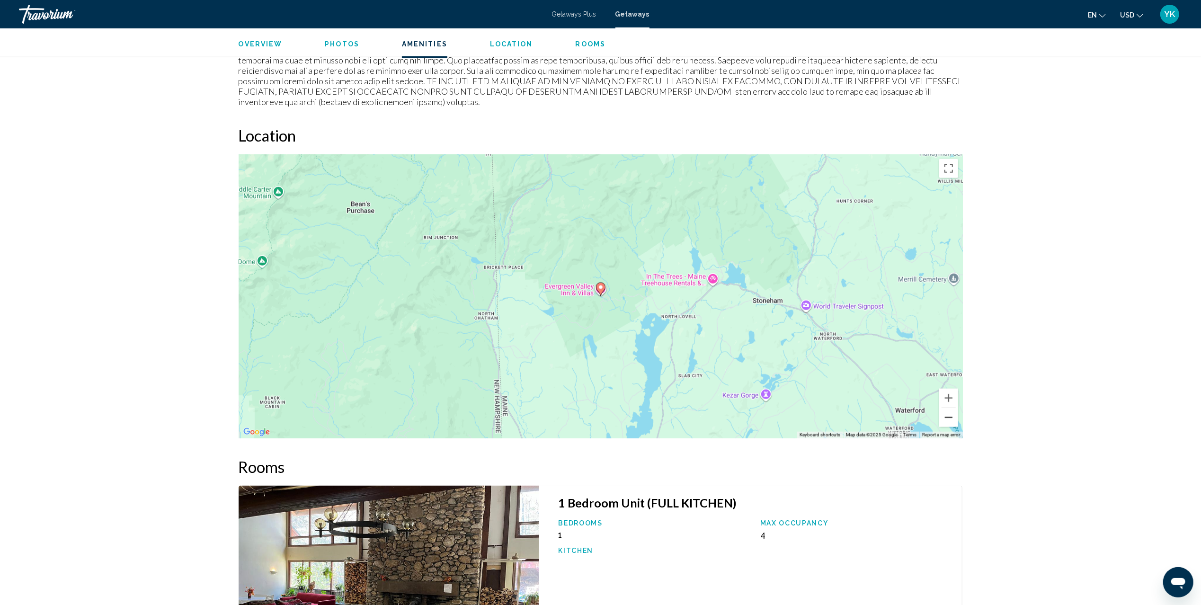
click at [950, 408] on button "Zoom out" at bounding box center [948, 417] width 19 height 19
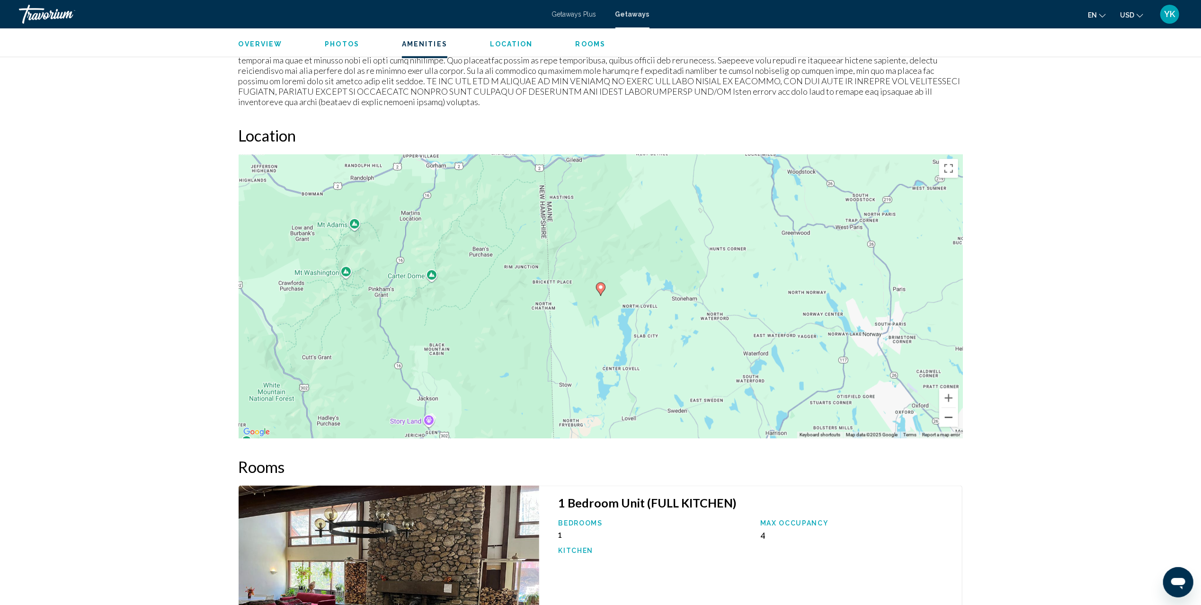
click at [950, 408] on button "Zoom out" at bounding box center [948, 417] width 19 height 19
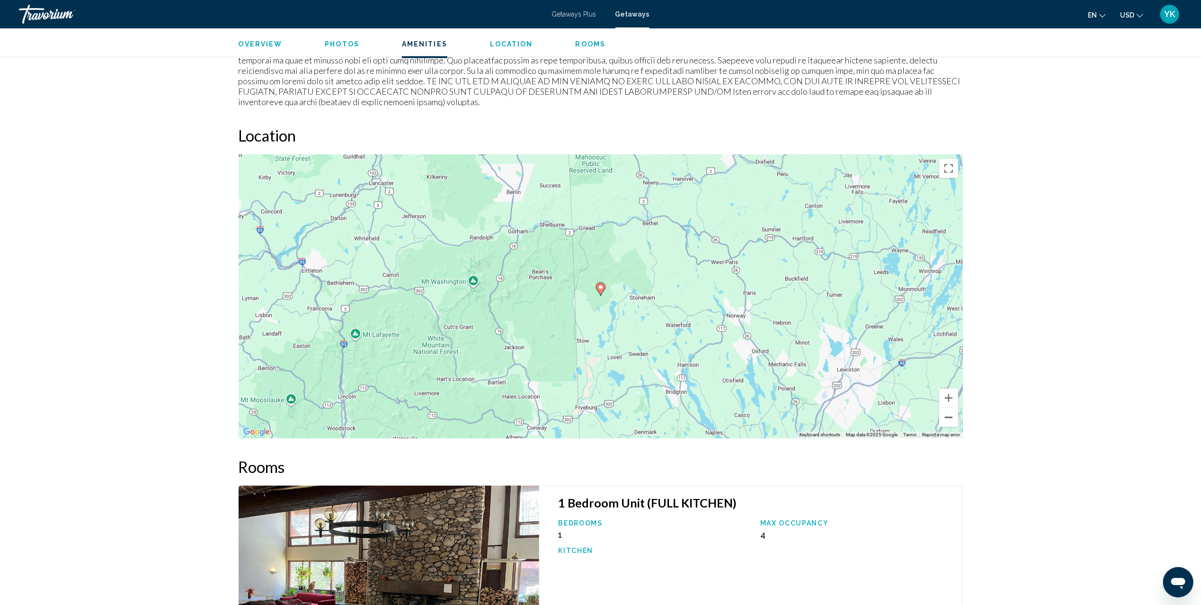
click at [950, 408] on button "Zoom out" at bounding box center [948, 417] width 19 height 19
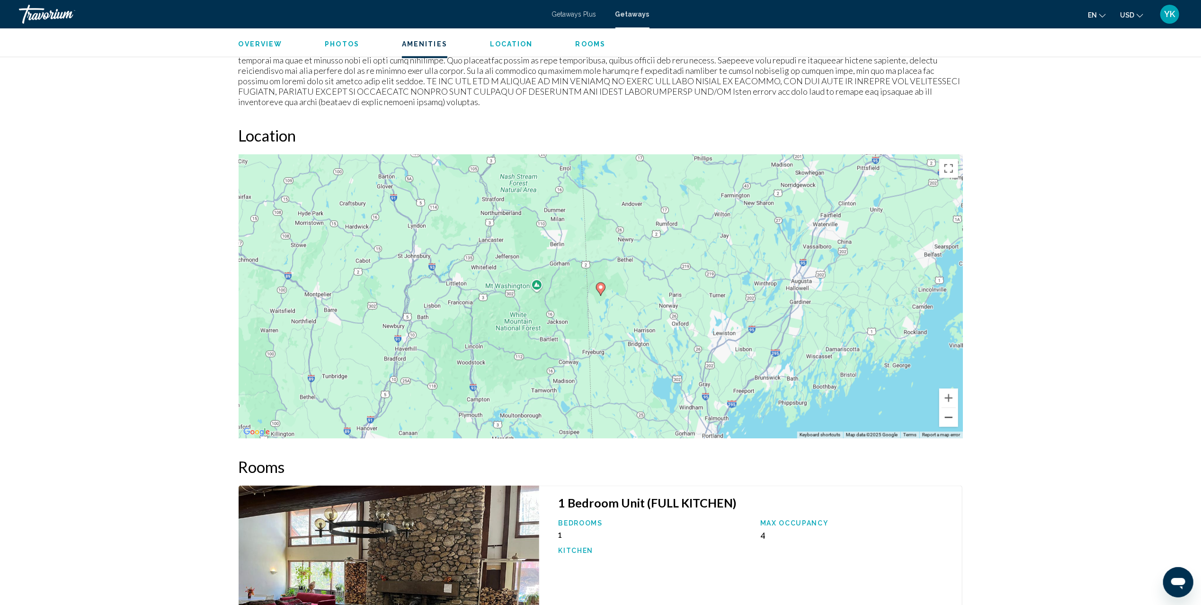
click at [950, 408] on button "Zoom out" at bounding box center [948, 417] width 19 height 19
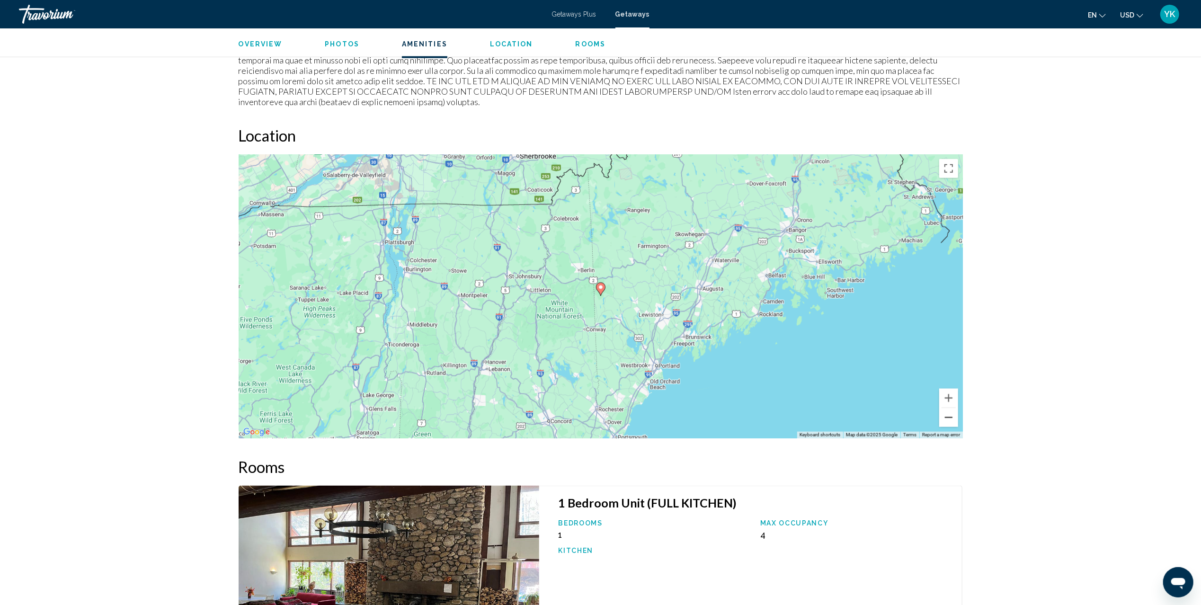
click at [950, 408] on button "Zoom out" at bounding box center [948, 417] width 19 height 19
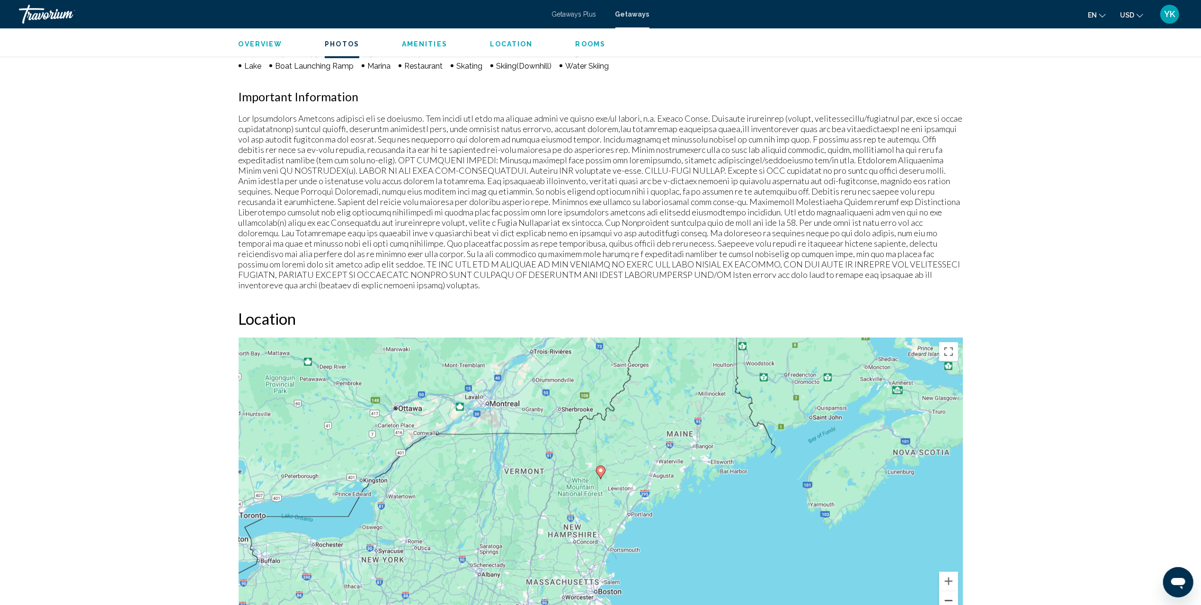
scroll to position [568, 0]
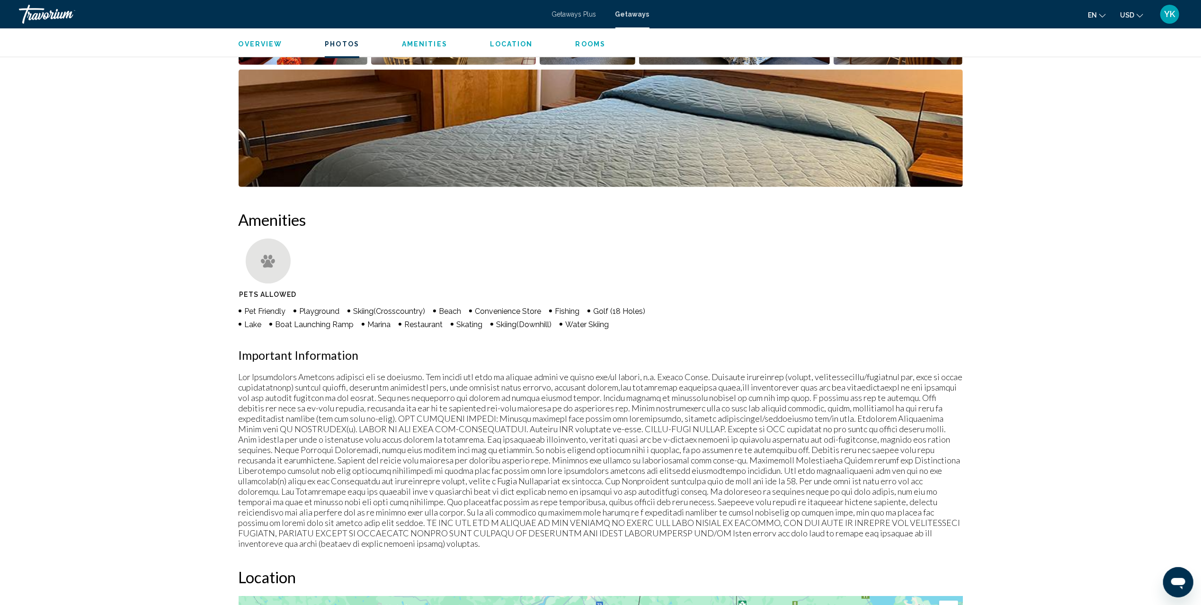
click at [631, 13] on span "Getaways" at bounding box center [632, 14] width 34 height 8
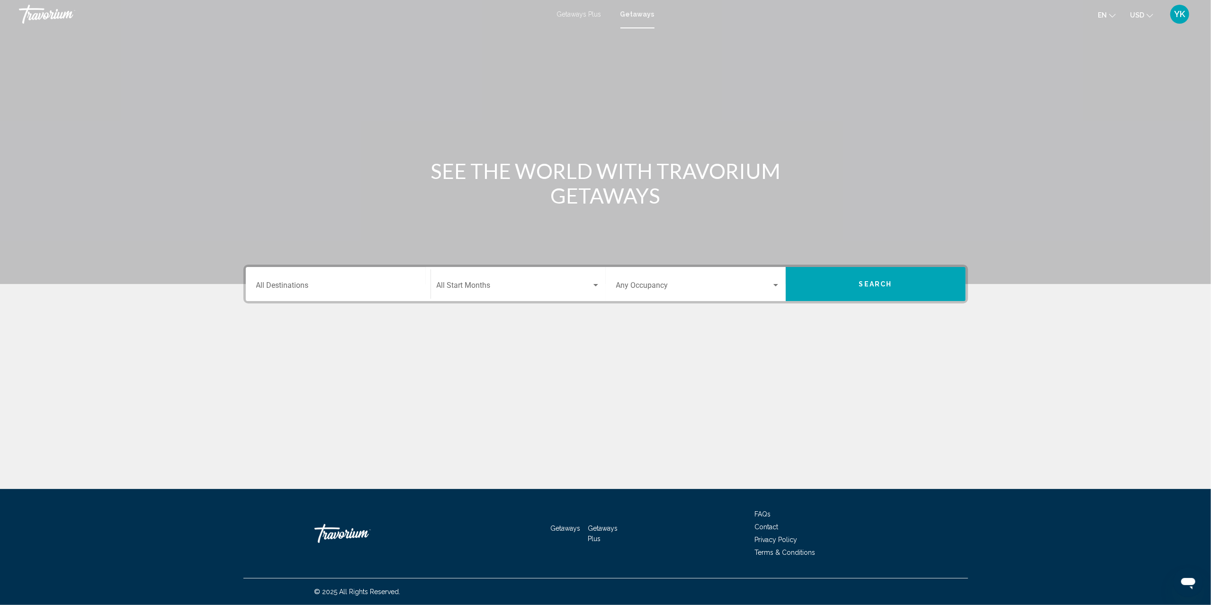
click at [309, 279] on div "Destination All Destinations" at bounding box center [338, 284] width 164 height 30
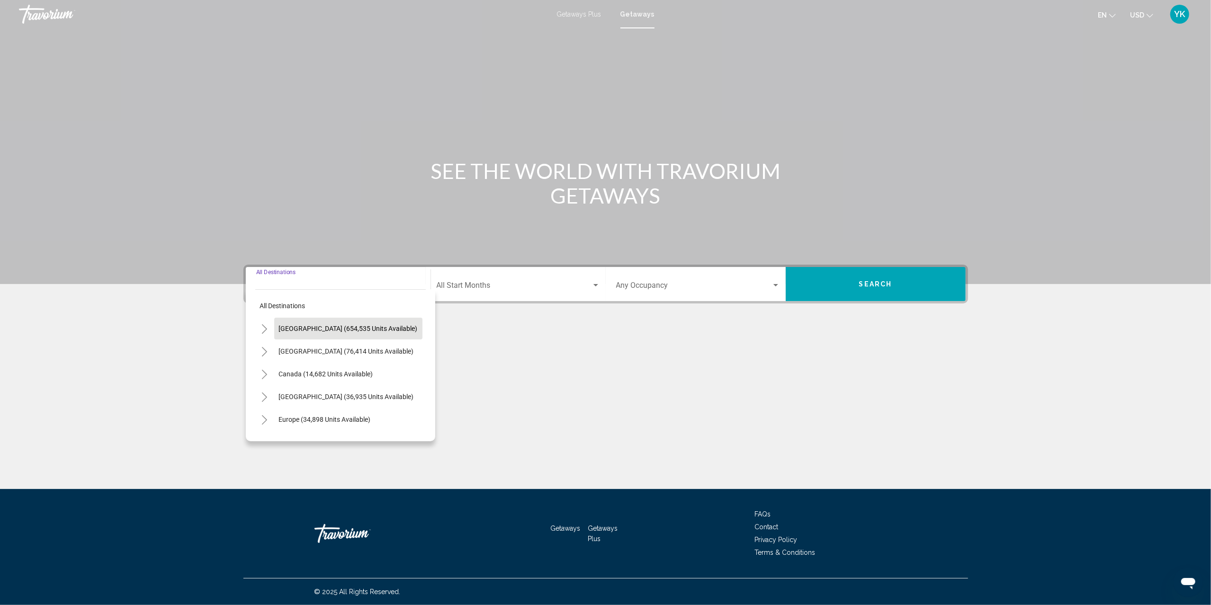
click at [317, 326] on span "[GEOGRAPHIC_DATA] (654,535 units available)" at bounding box center [348, 329] width 139 height 8
type input "**********"
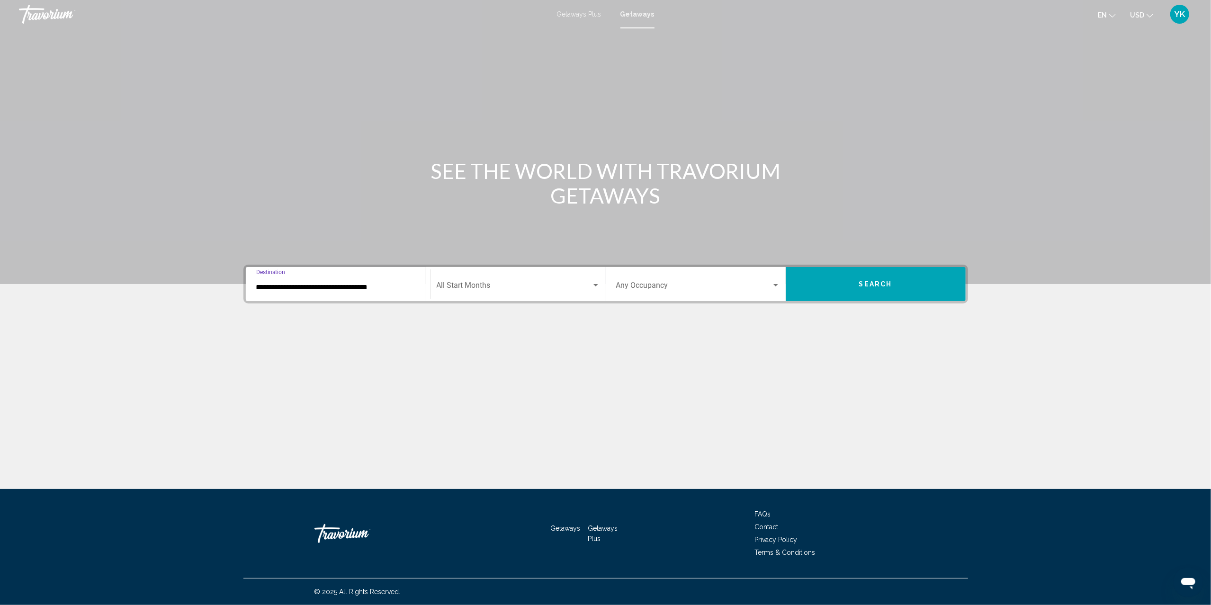
click at [459, 281] on div "Start Month All Start Months" at bounding box center [518, 284] width 163 height 30
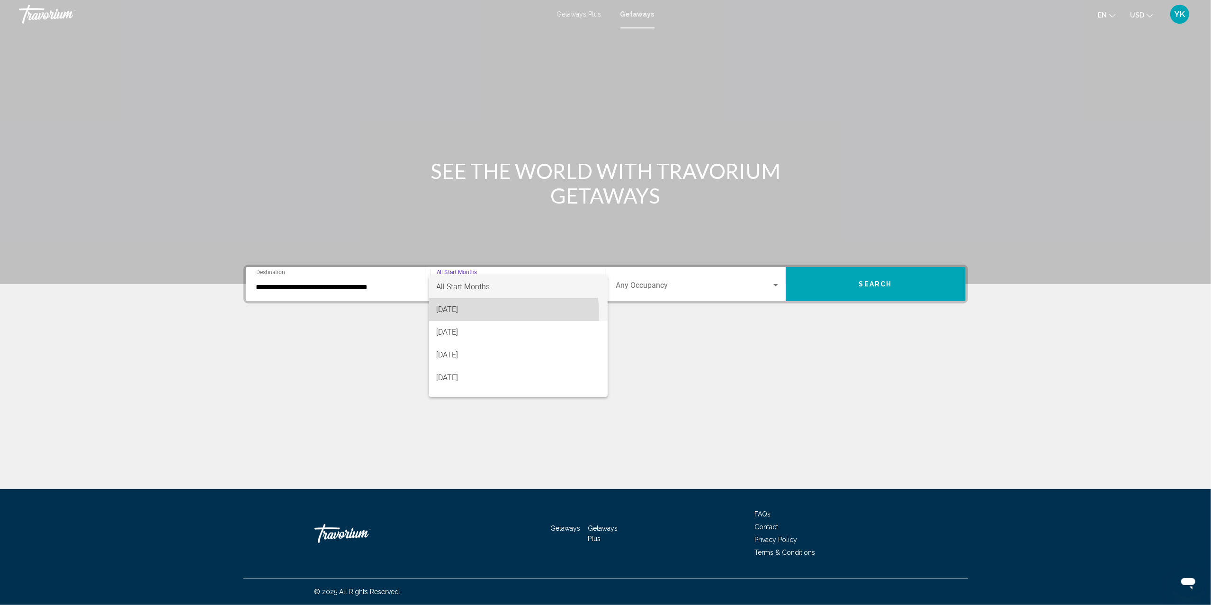
click at [477, 314] on span "[DATE]" at bounding box center [518, 309] width 163 height 23
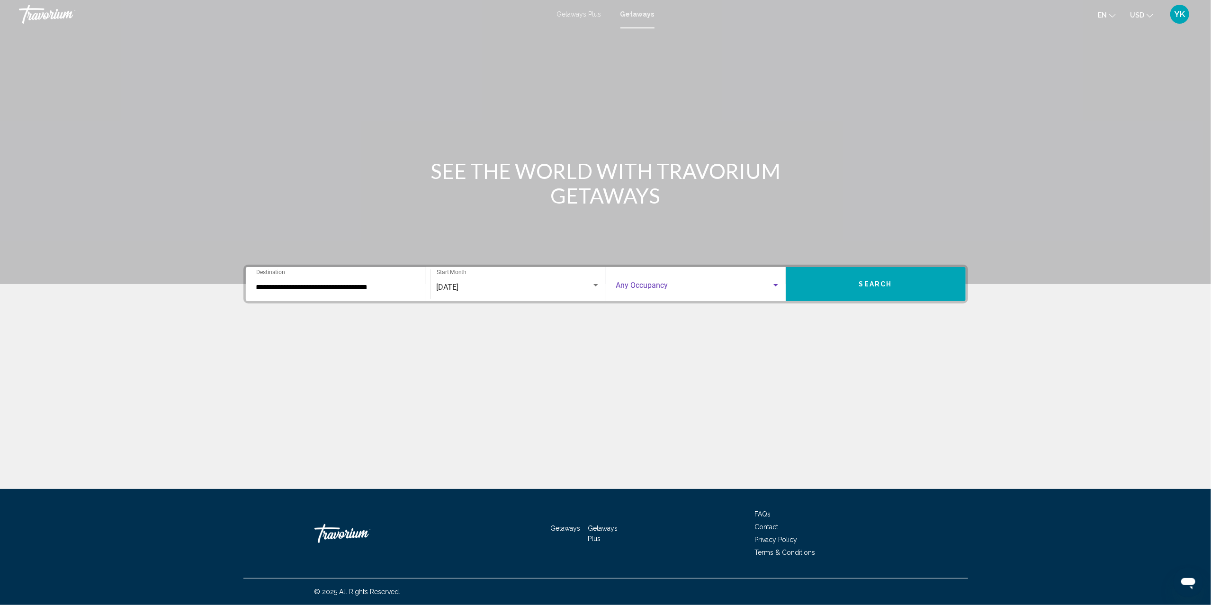
click at [685, 283] on span "Search widget" at bounding box center [693, 287] width 155 height 9
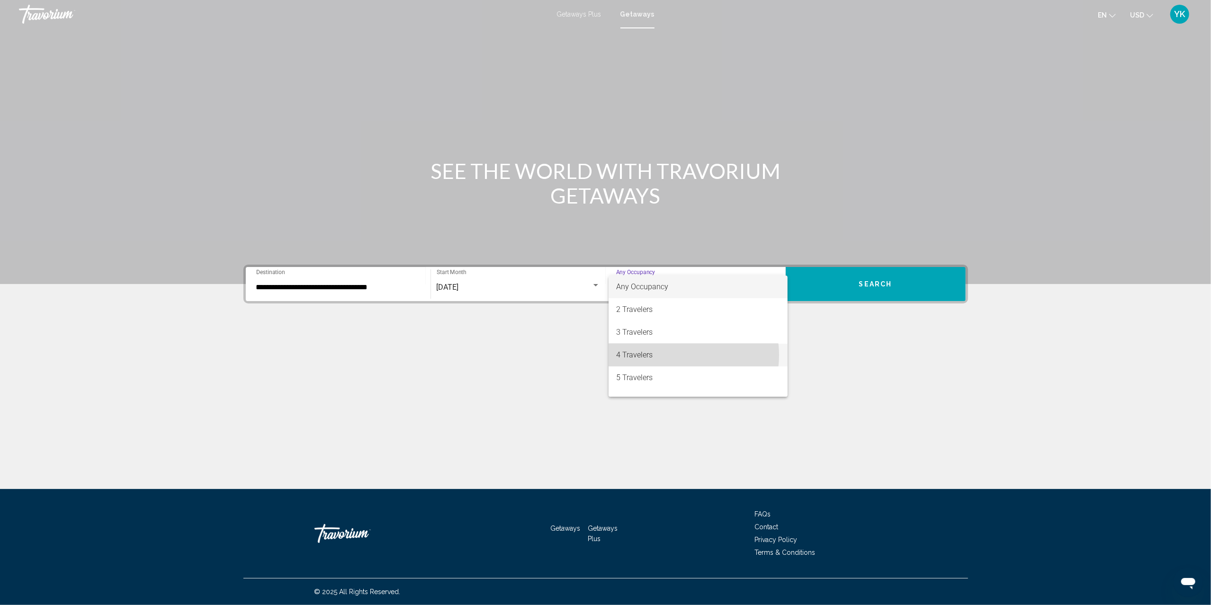
click at [682, 355] on span "4 Travelers" at bounding box center [698, 355] width 164 height 23
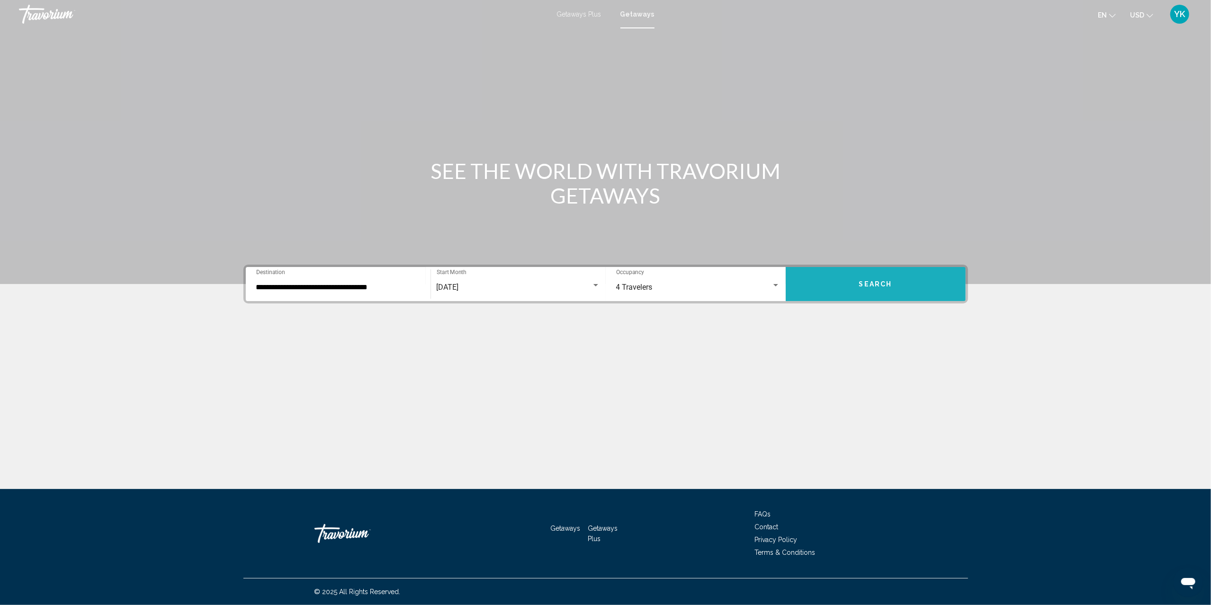
click at [848, 271] on button "Search" at bounding box center [875, 284] width 180 height 34
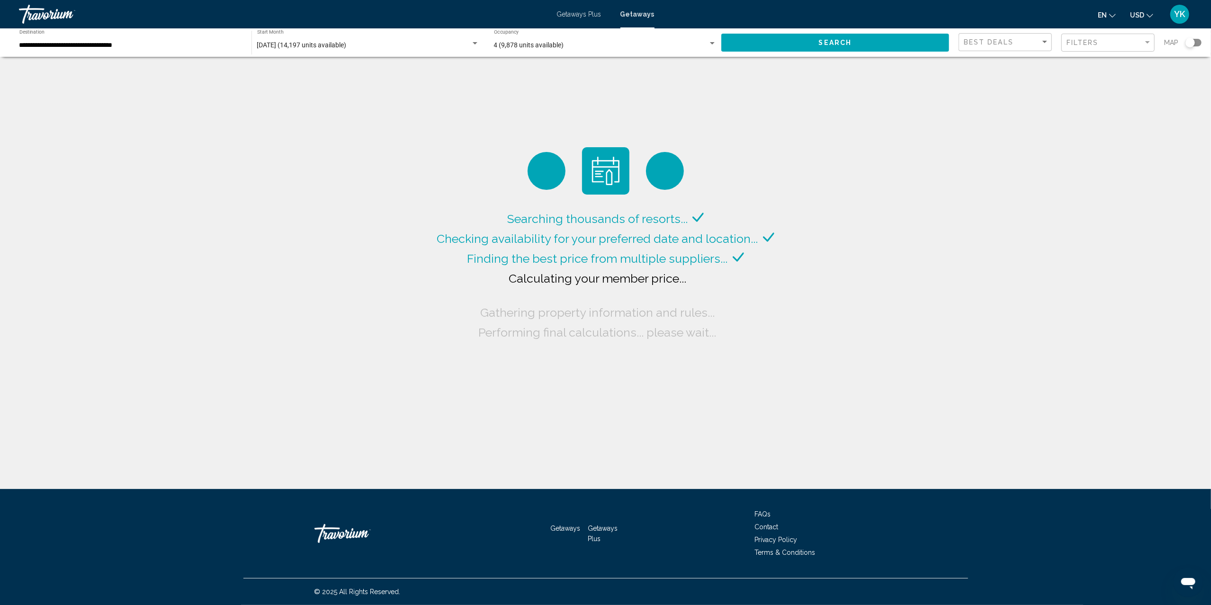
click at [1199, 44] on div "Search widget" at bounding box center [1193, 43] width 16 height 8
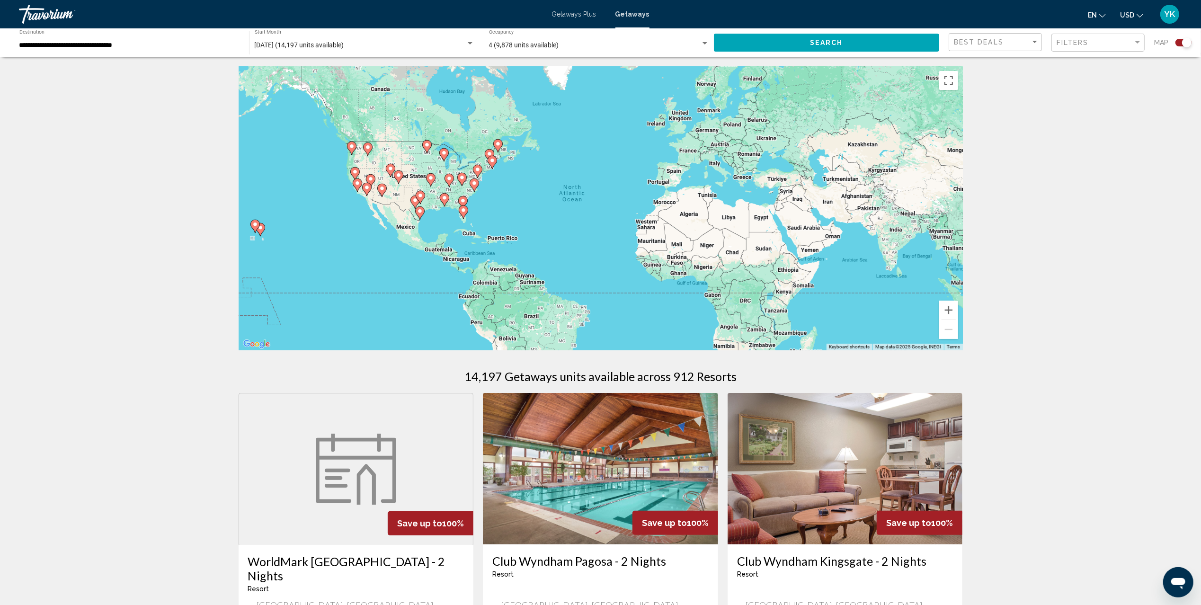
click at [491, 154] on image "Main content" at bounding box center [490, 154] width 6 height 6
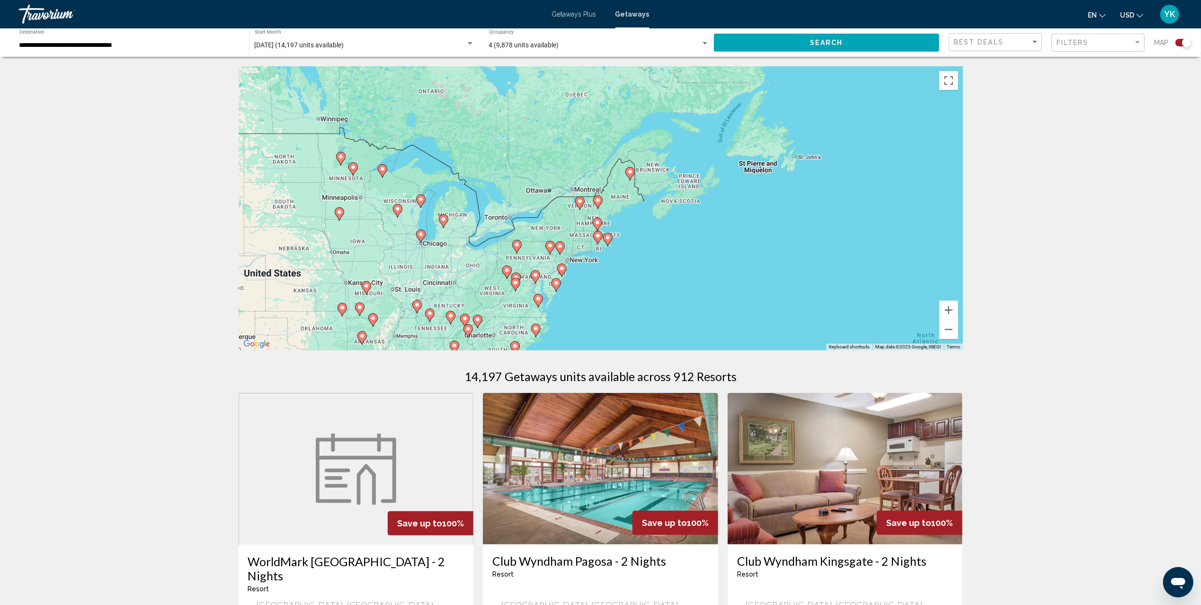
click at [596, 205] on icon "Main content" at bounding box center [597, 202] width 9 height 13
type input "**********"
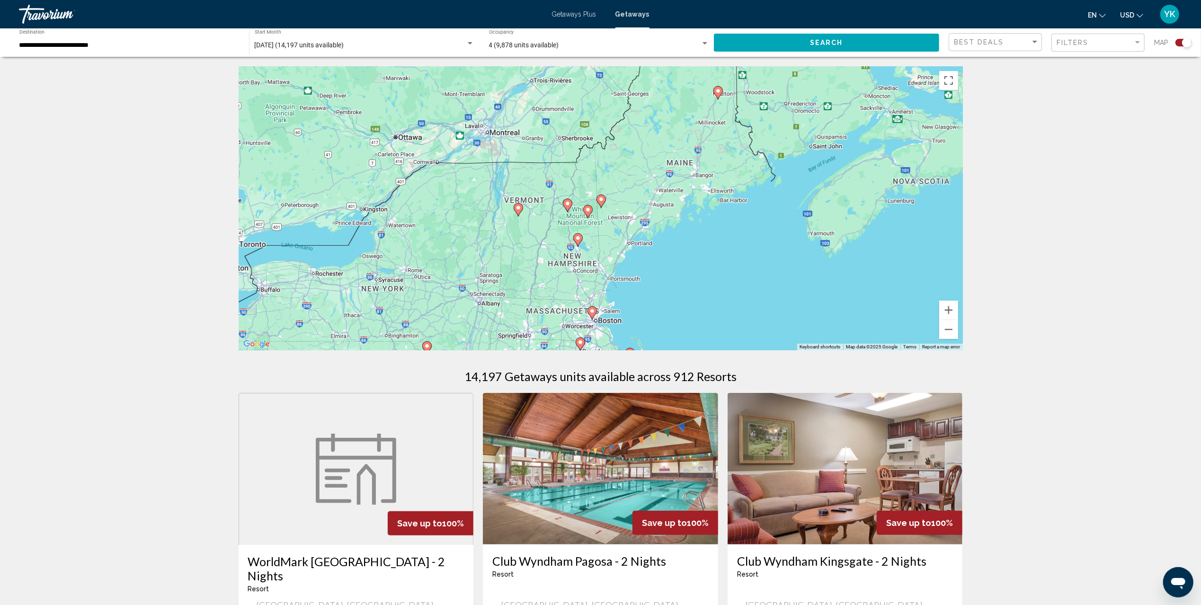
click at [602, 199] on image "Main content" at bounding box center [601, 199] width 6 height 6
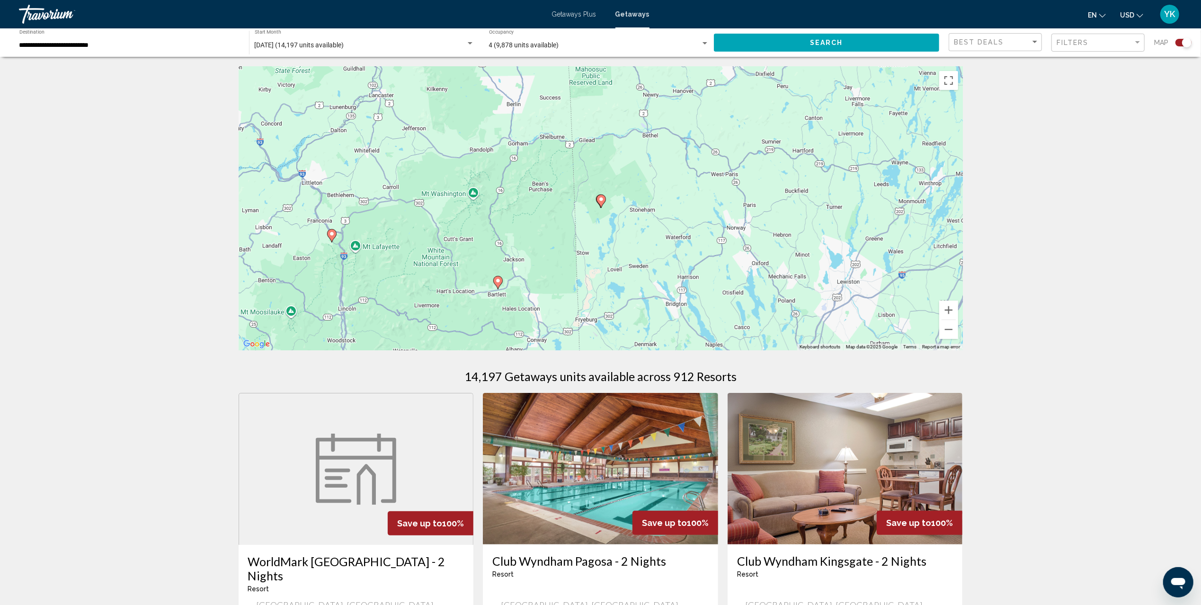
click at [601, 201] on image "Main content" at bounding box center [601, 199] width 6 height 6
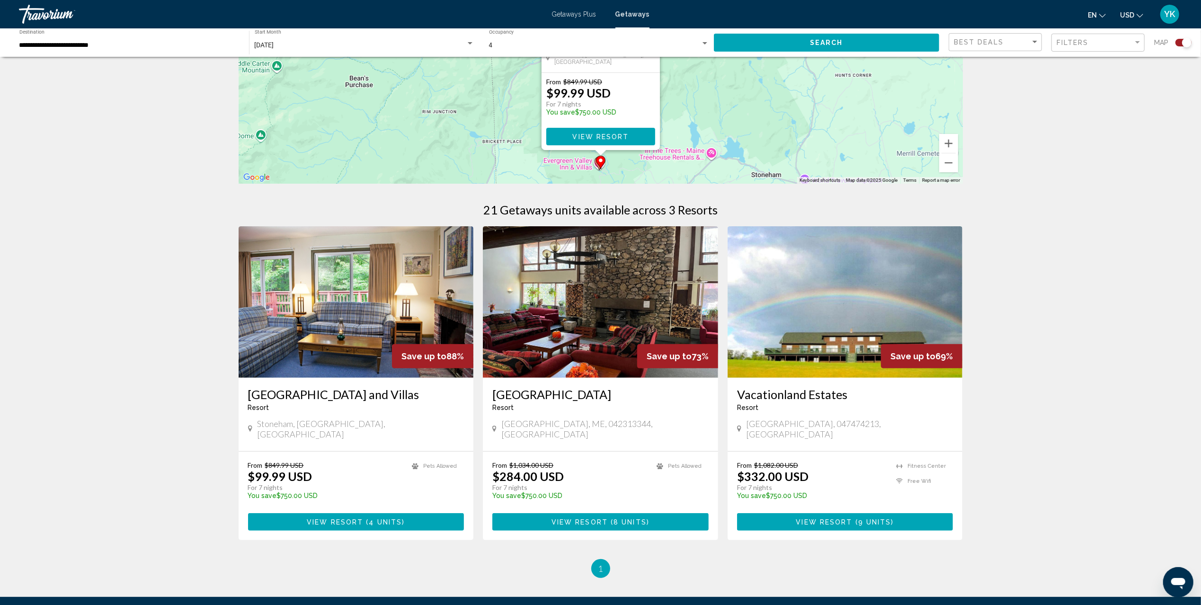
scroll to position [189, 0]
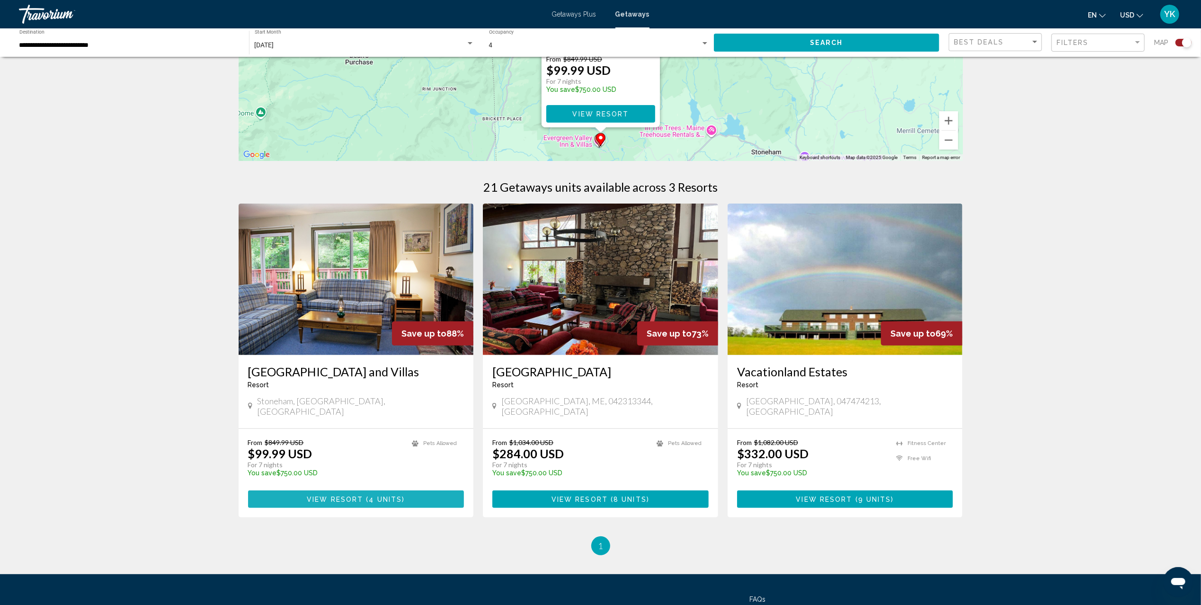
click at [410, 491] on button "View Resort ( 4 units )" at bounding box center [356, 500] width 216 height 18
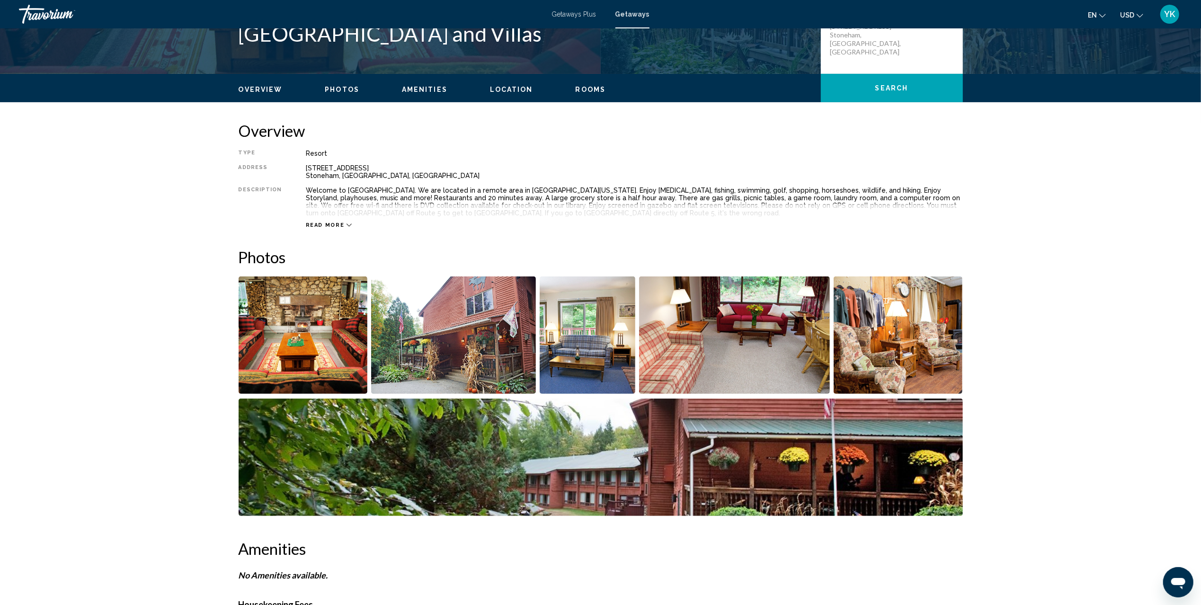
scroll to position [109, 0]
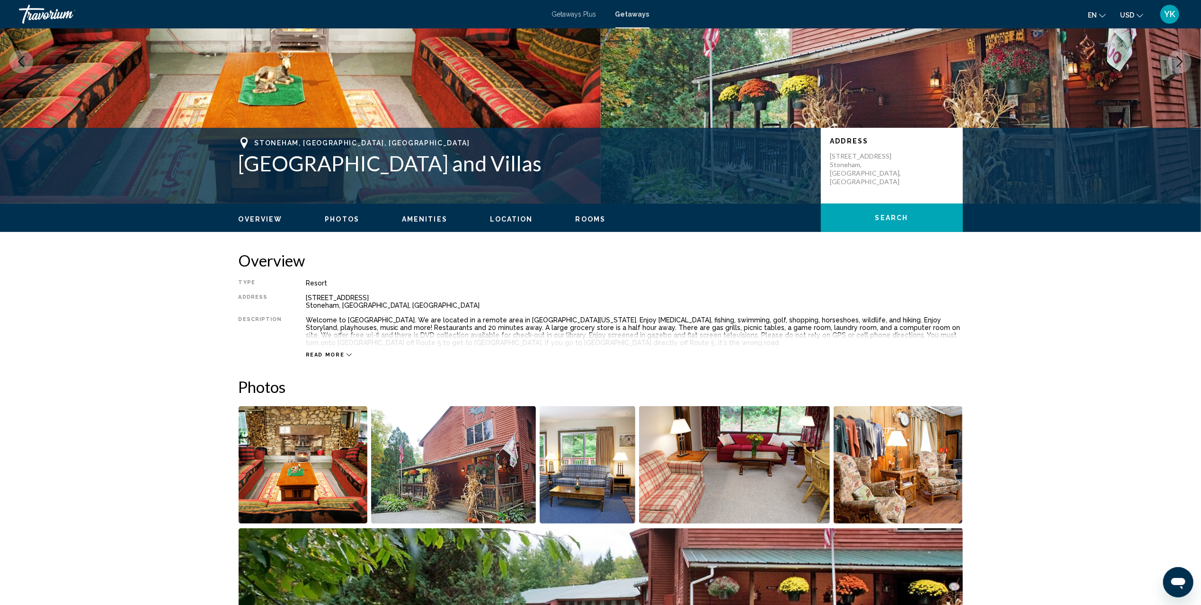
click at [636, 16] on span "Getaways" at bounding box center [632, 14] width 34 height 8
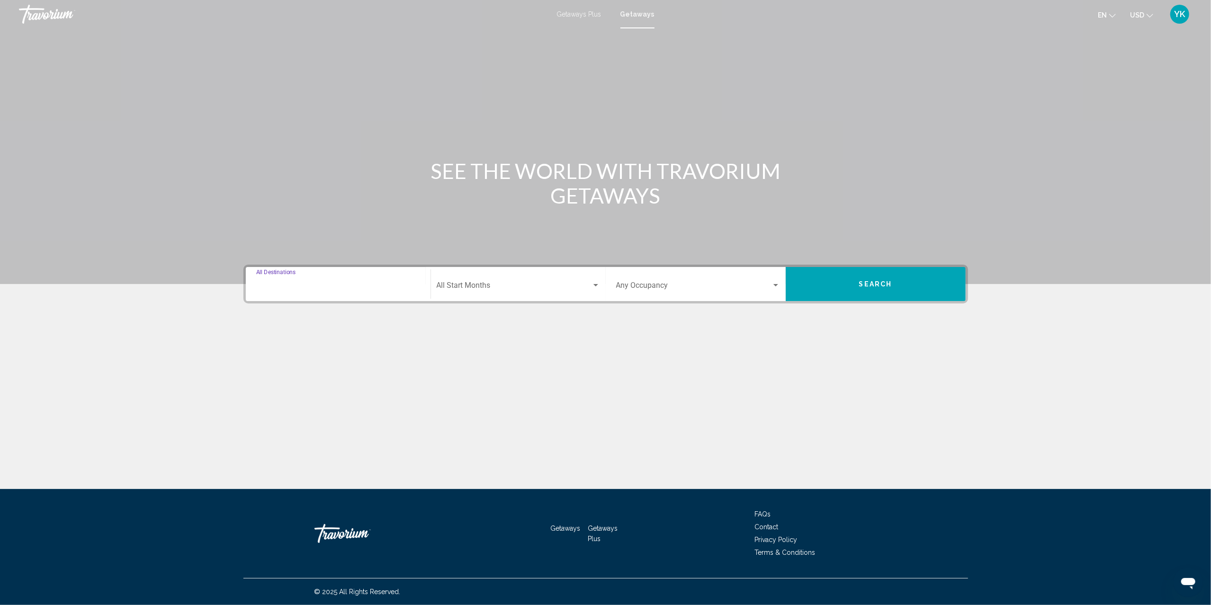
click at [287, 286] on input "Destination All Destinations" at bounding box center [338, 287] width 164 height 9
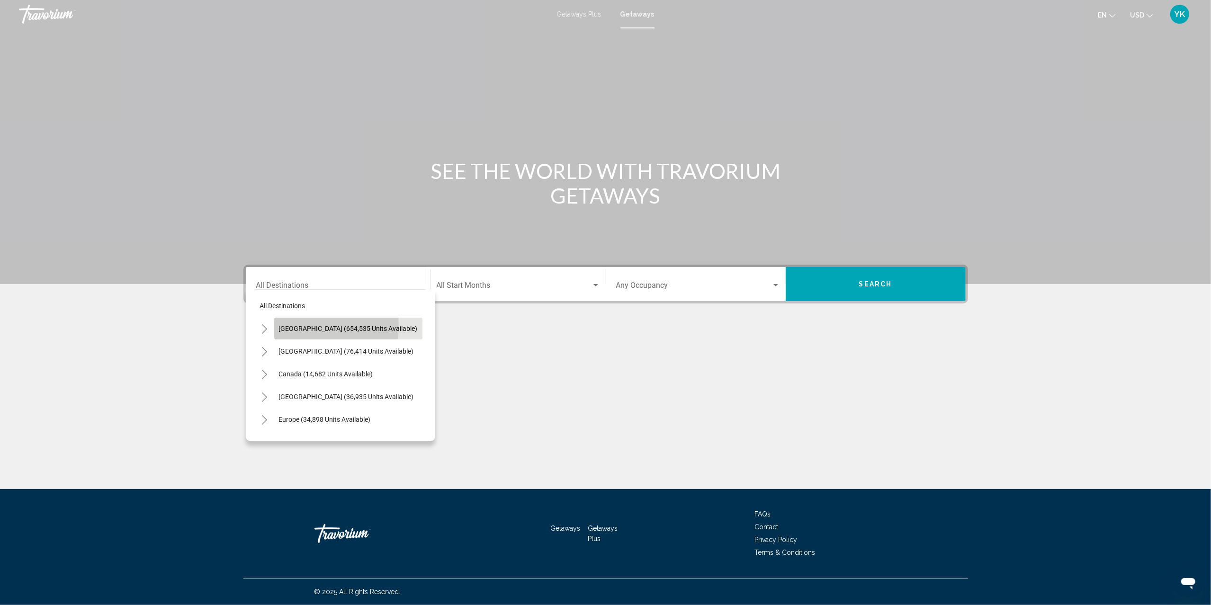
click at [315, 326] on span "[GEOGRAPHIC_DATA] (654,535 units available)" at bounding box center [348, 329] width 139 height 8
type input "**********"
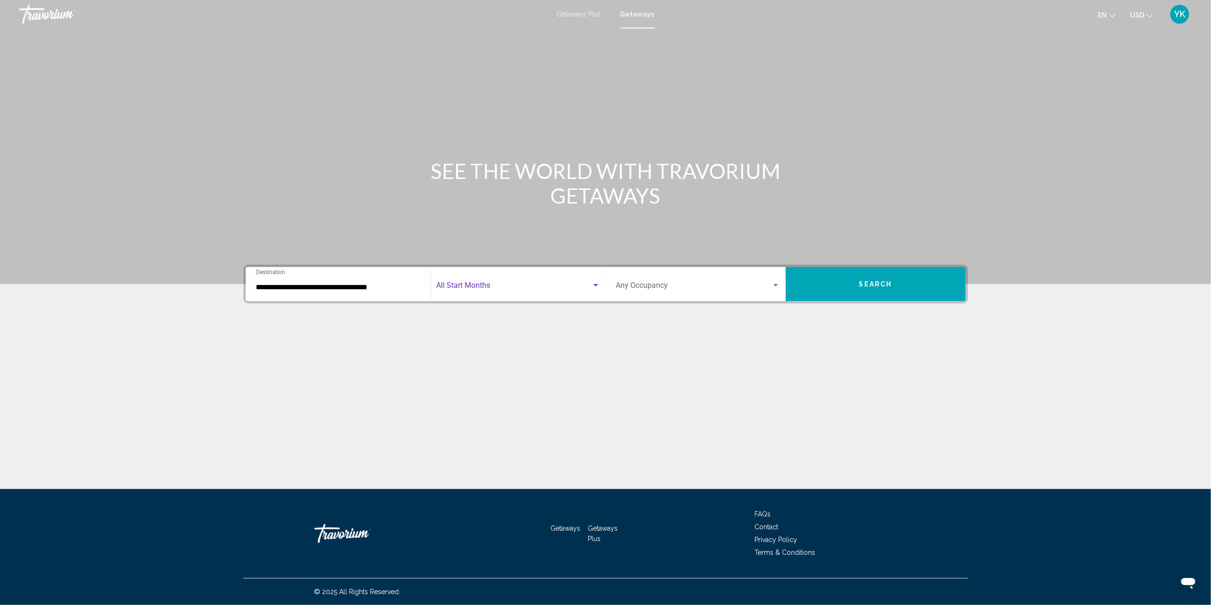
click at [463, 289] on span "Search widget" at bounding box center [514, 287] width 155 height 9
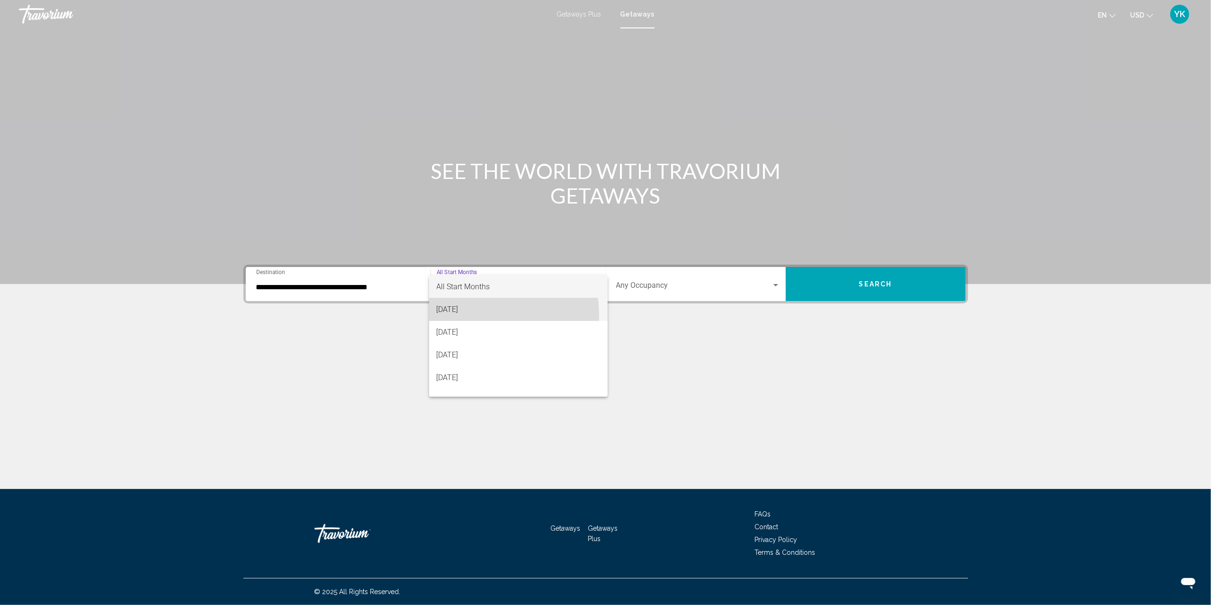
click at [483, 315] on span "[DATE]" at bounding box center [518, 309] width 163 height 23
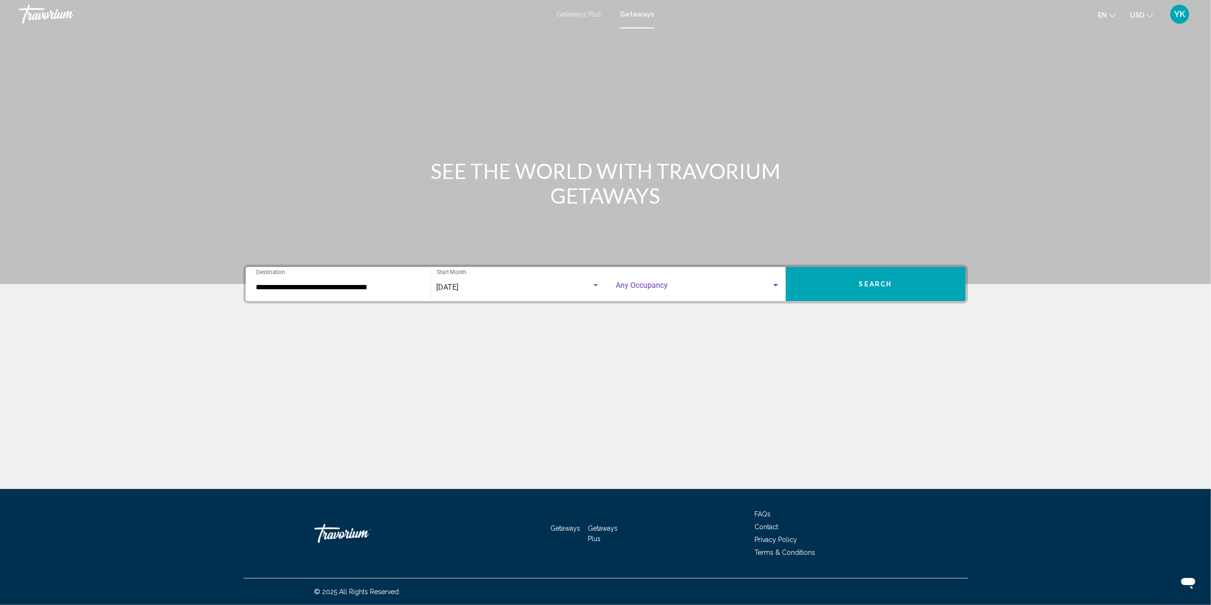
click at [667, 283] on span "Search widget" at bounding box center [693, 287] width 155 height 9
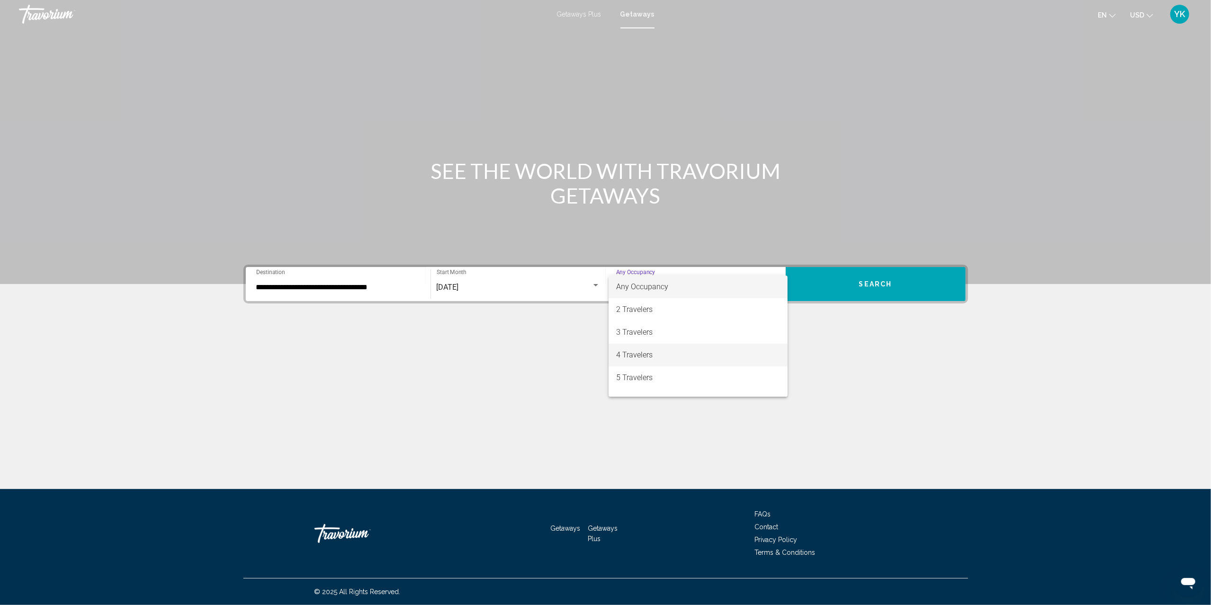
click at [673, 353] on span "4 Travelers" at bounding box center [698, 355] width 164 height 23
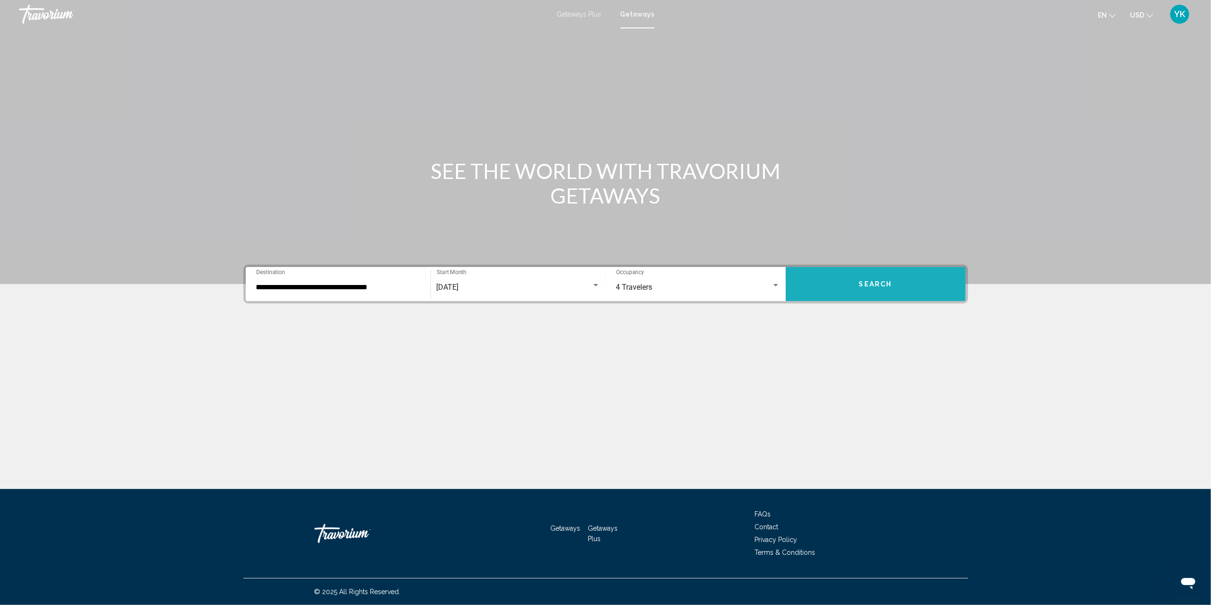
click at [883, 281] on span "Search" at bounding box center [875, 285] width 33 height 8
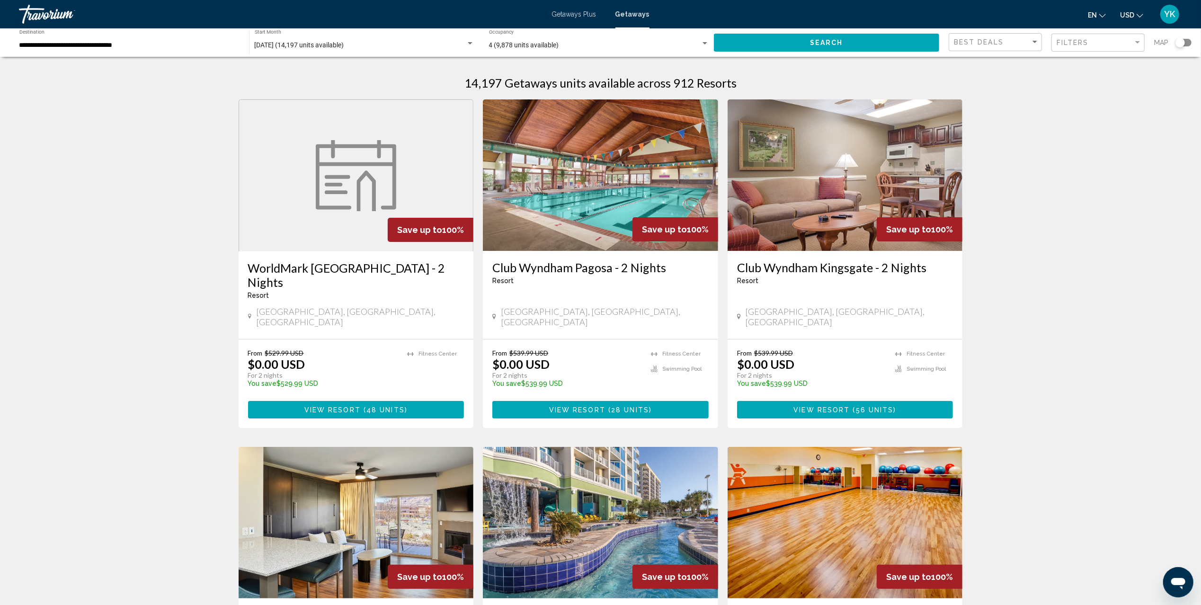
click at [1187, 45] on div "Search widget" at bounding box center [1184, 43] width 16 height 8
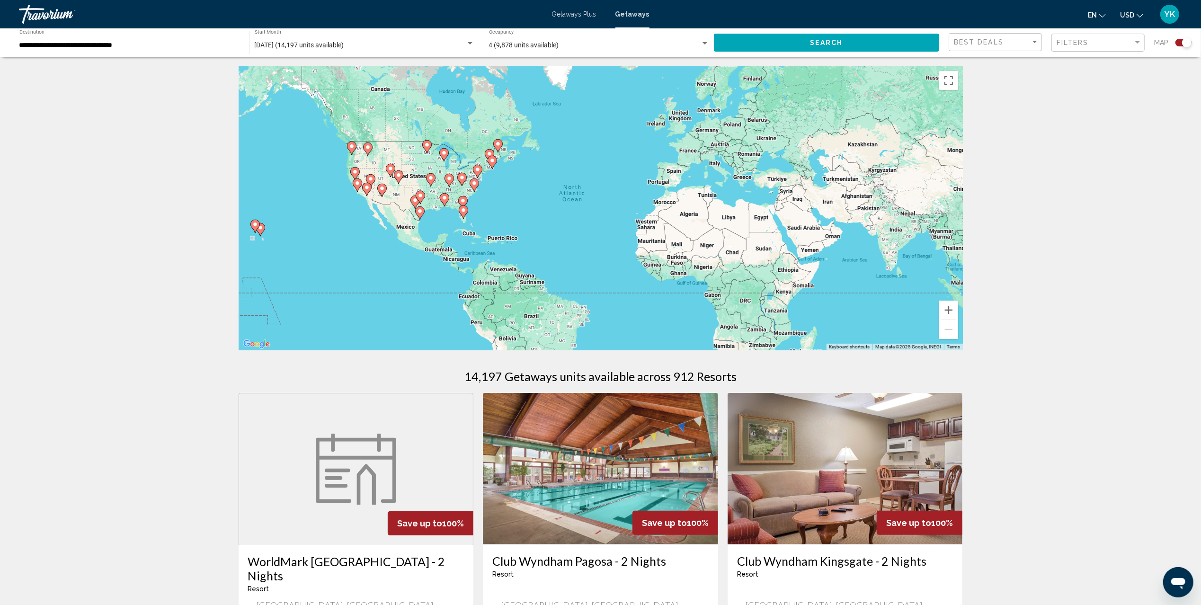
click at [491, 157] on icon "Main content" at bounding box center [492, 162] width 9 height 12
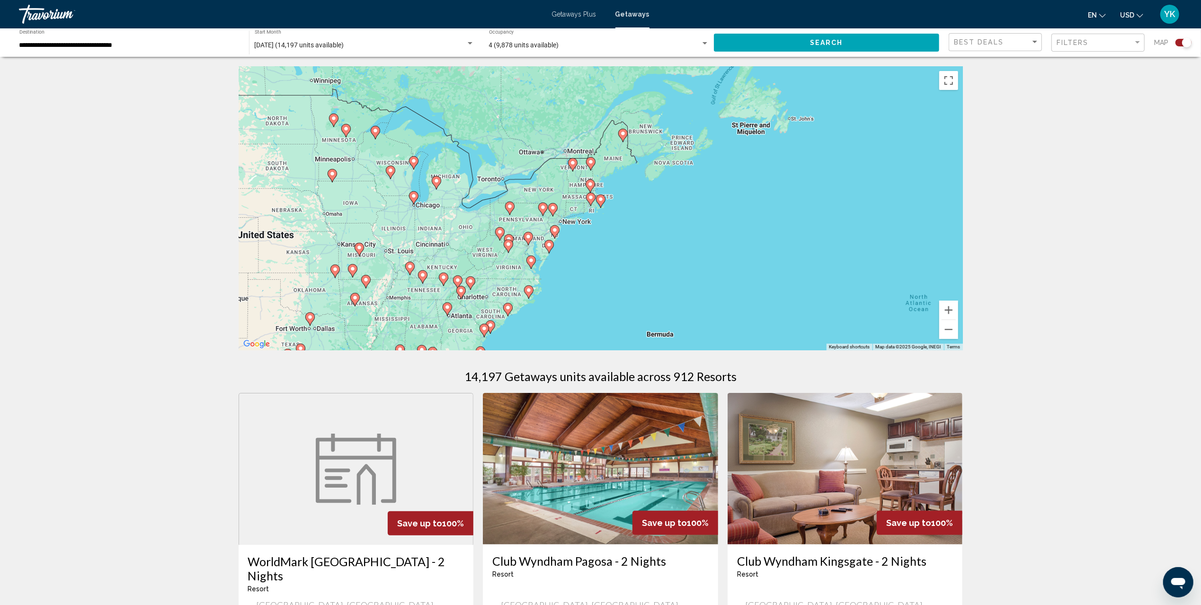
click at [548, 206] on gmp-advanced-marker "Main content" at bounding box center [552, 210] width 9 height 14
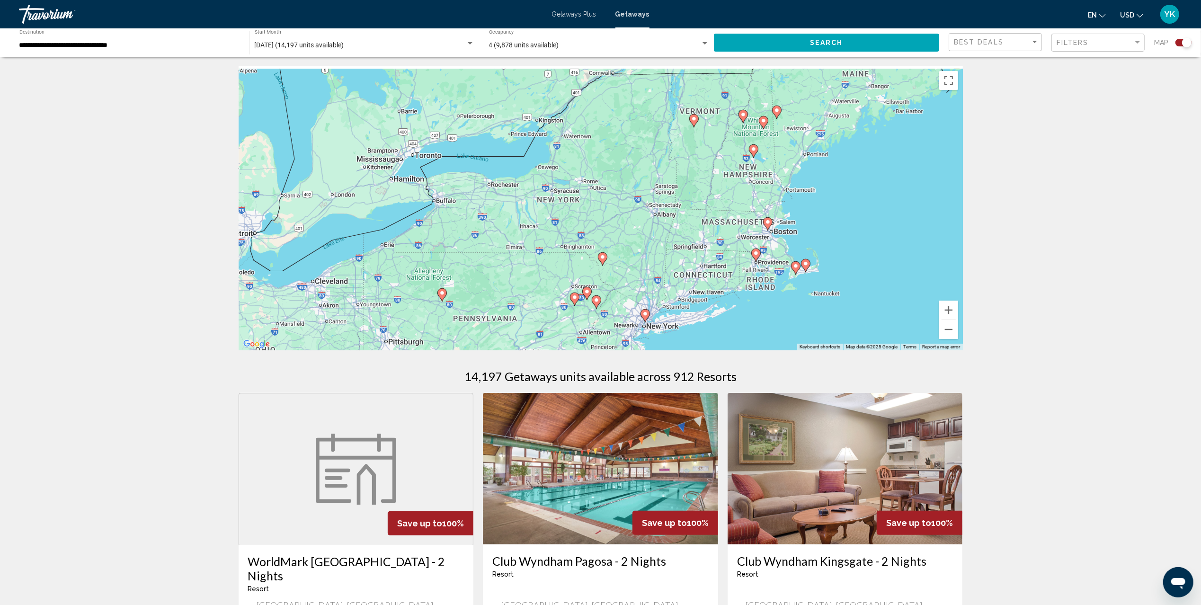
drag, startPoint x: 762, startPoint y: 190, endPoint x: 740, endPoint y: 300, distance: 112.0
click at [740, 300] on div "To activate drag with keyboard, press Alt + Enter. Once in keyboard drag state,…" at bounding box center [601, 208] width 724 height 284
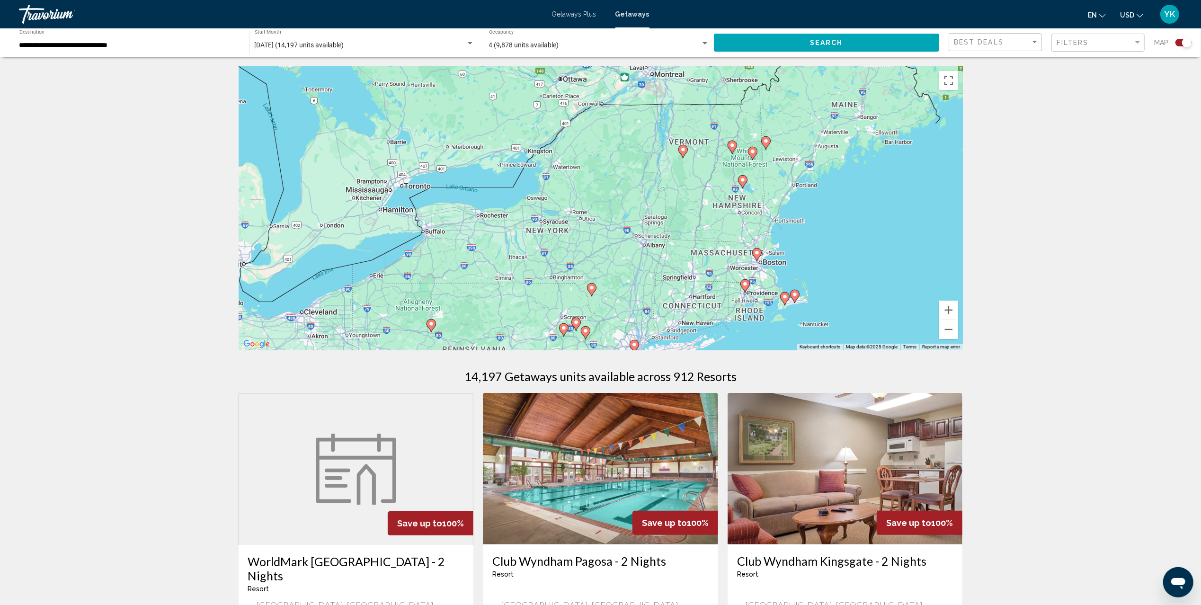
click at [752, 154] on image "Main content" at bounding box center [753, 152] width 6 height 6
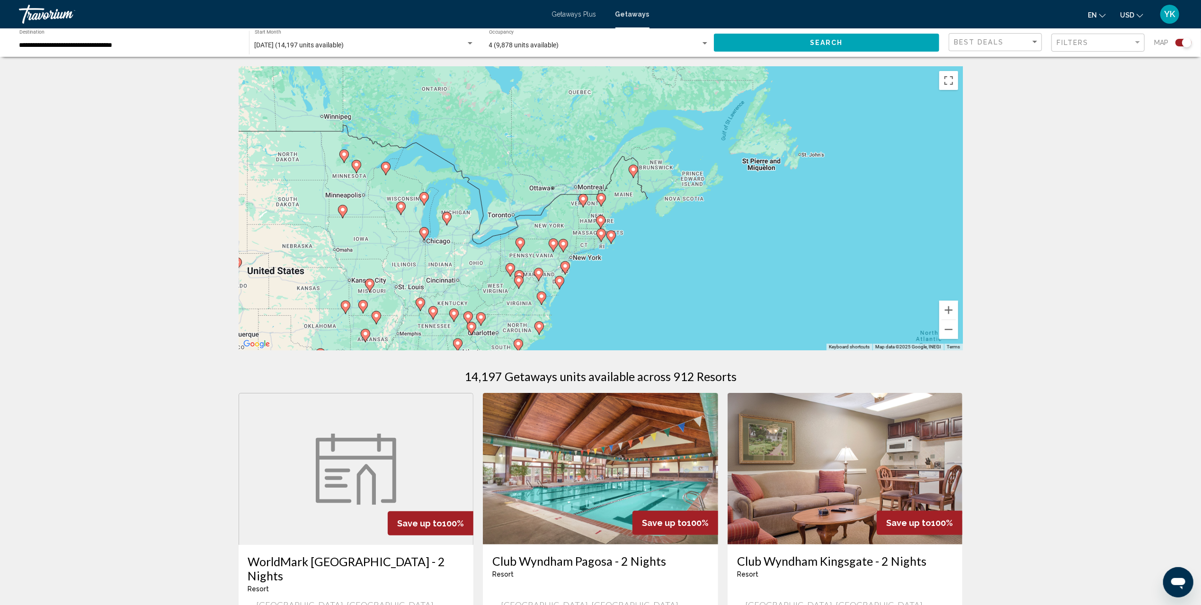
click at [598, 203] on gmp-advanced-marker "Main content" at bounding box center [601, 200] width 9 height 14
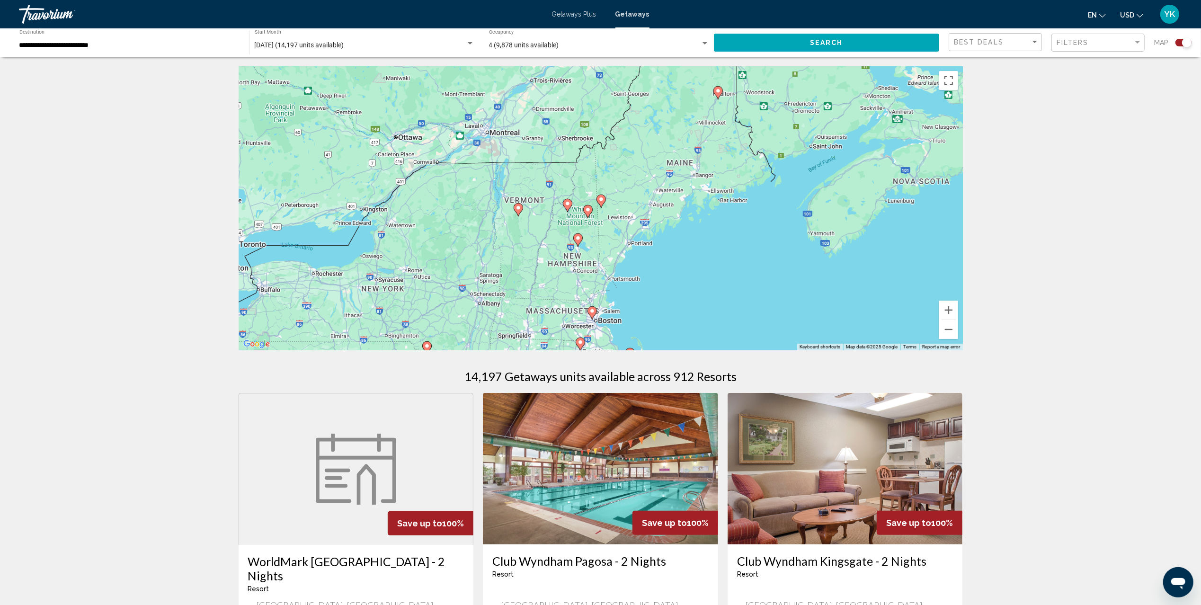
click at [587, 213] on icon "Main content" at bounding box center [587, 211] width 9 height 12
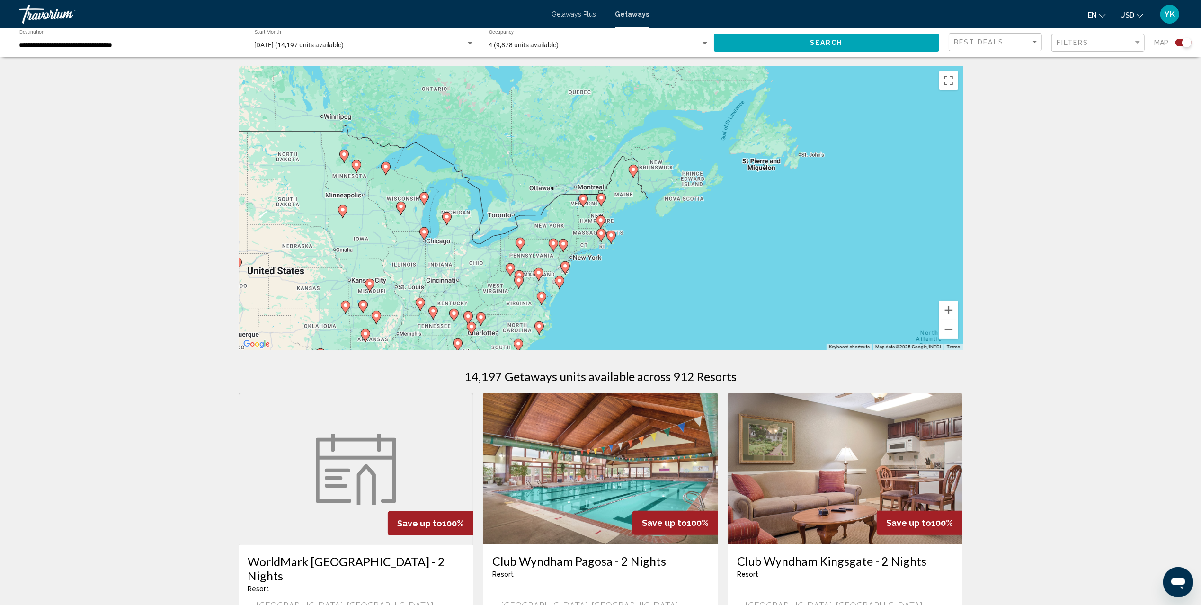
click at [600, 198] on image "Main content" at bounding box center [601, 198] width 6 height 6
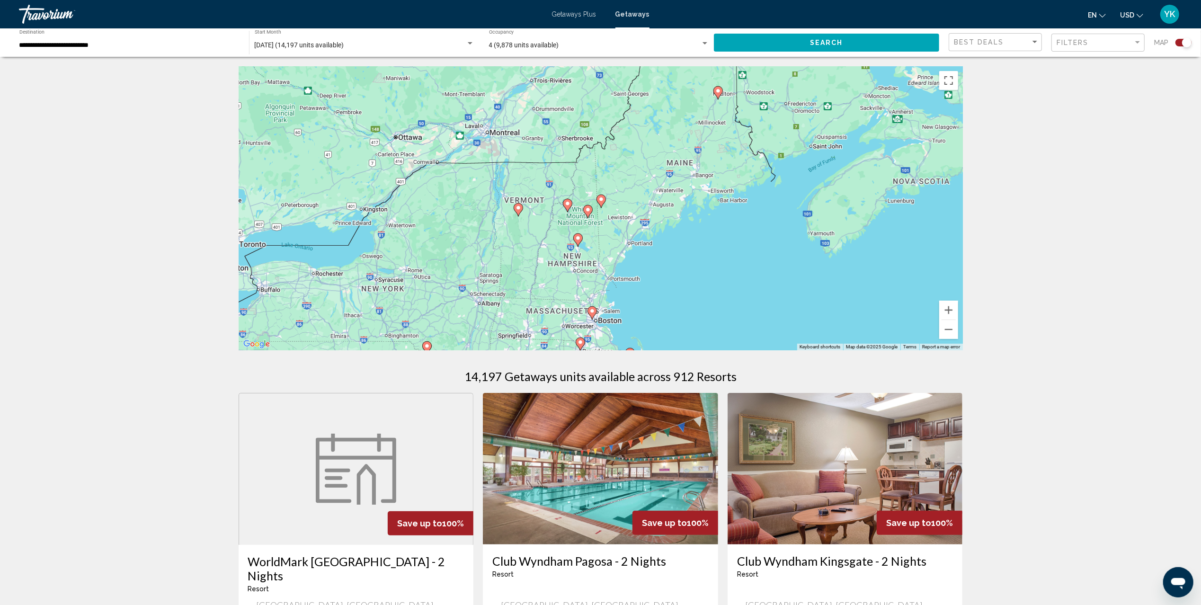
click at [568, 205] on image "Main content" at bounding box center [568, 204] width 6 height 6
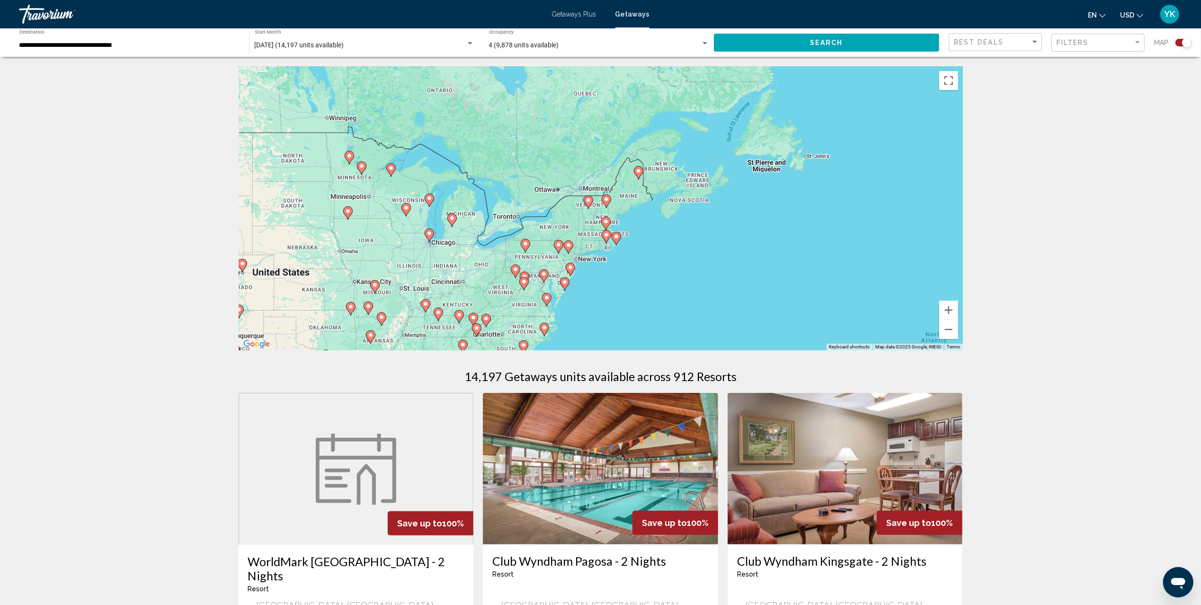
click at [606, 201] on image "Main content" at bounding box center [607, 199] width 6 height 6
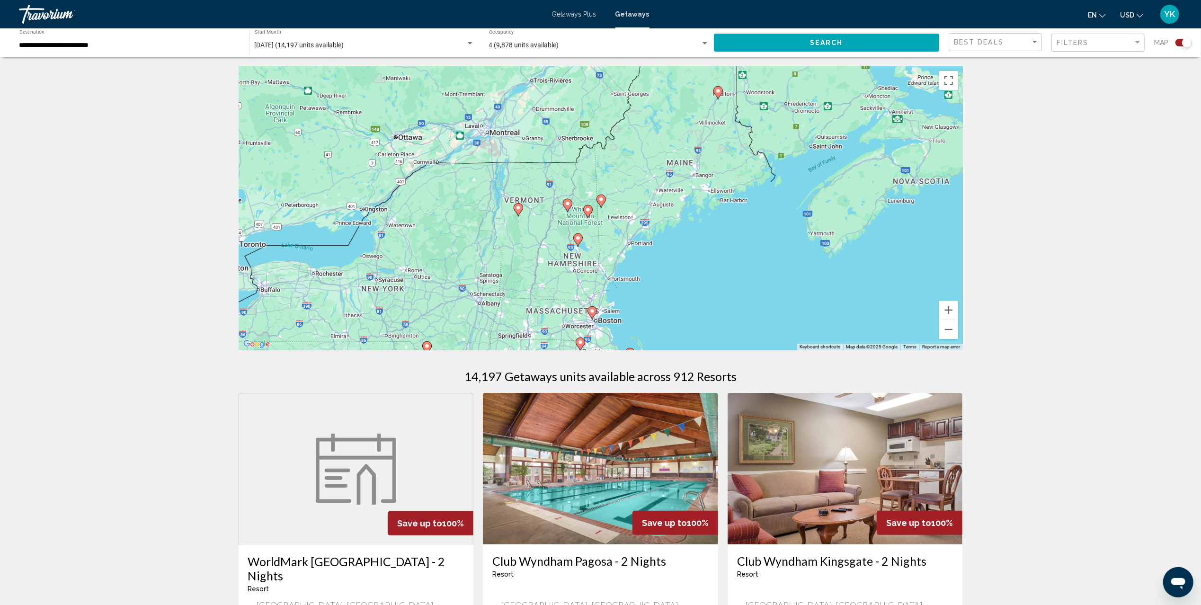
click at [601, 202] on image "Main content" at bounding box center [601, 199] width 6 height 6
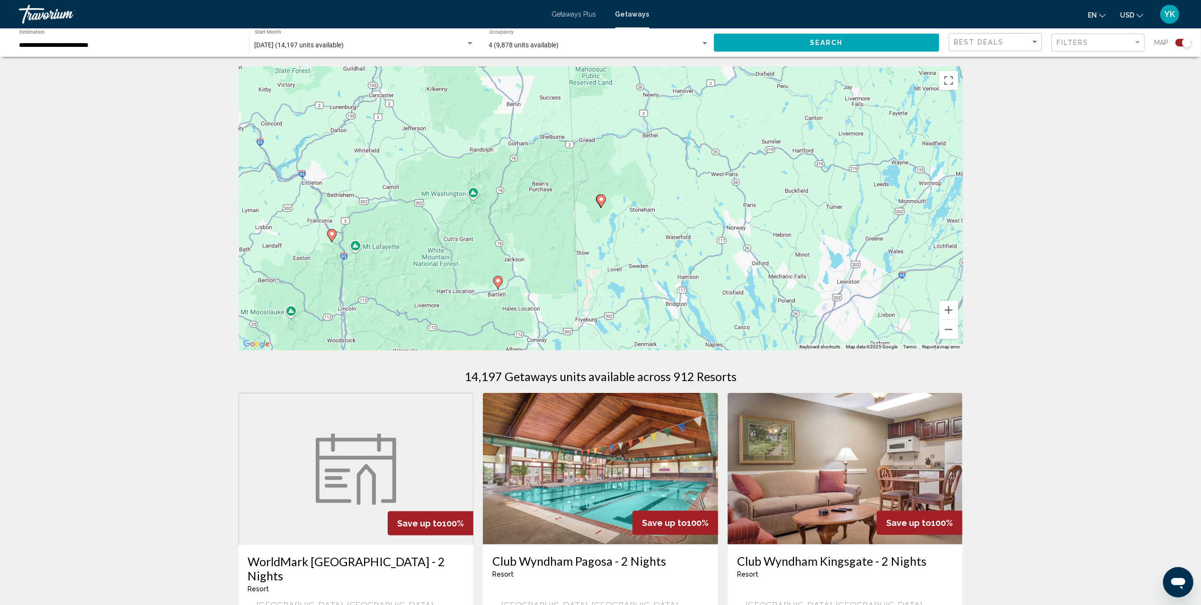
click at [497, 280] on image "Main content" at bounding box center [498, 281] width 6 height 6
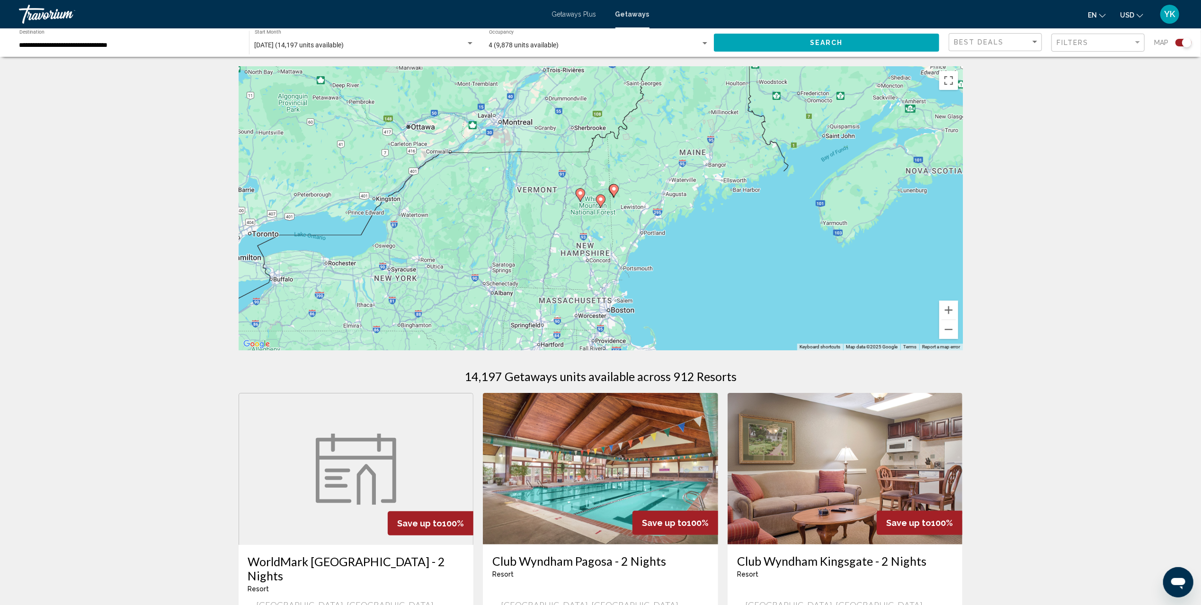
click at [616, 192] on icon "Main content" at bounding box center [613, 191] width 9 height 12
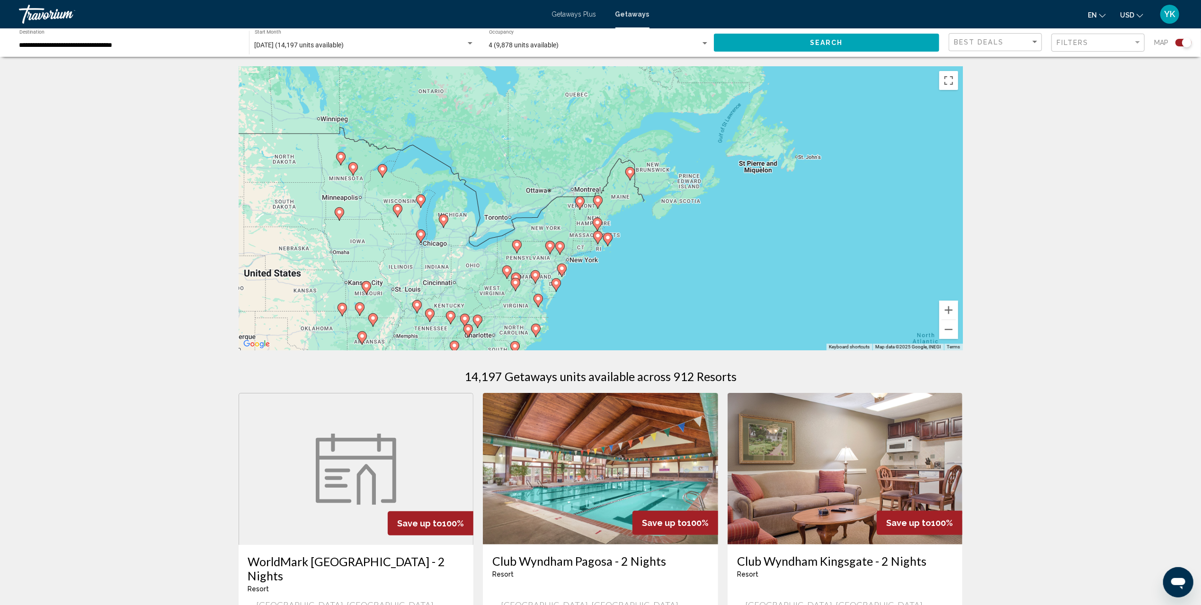
click at [596, 201] on image "Main content" at bounding box center [598, 200] width 6 height 6
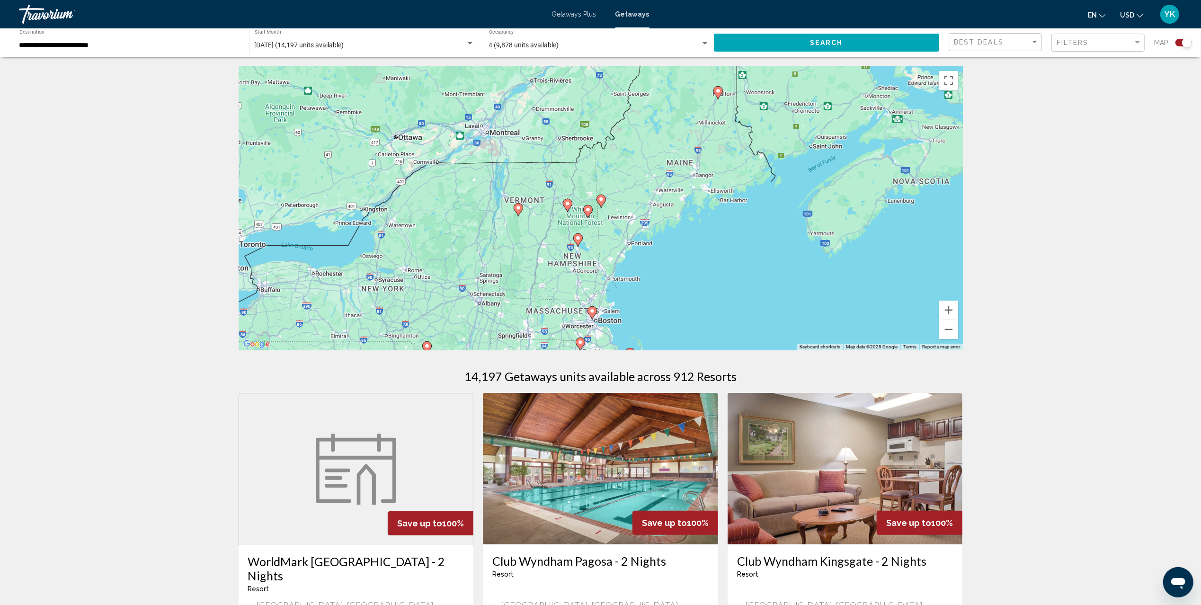
click at [586, 209] on image "Main content" at bounding box center [588, 210] width 6 height 6
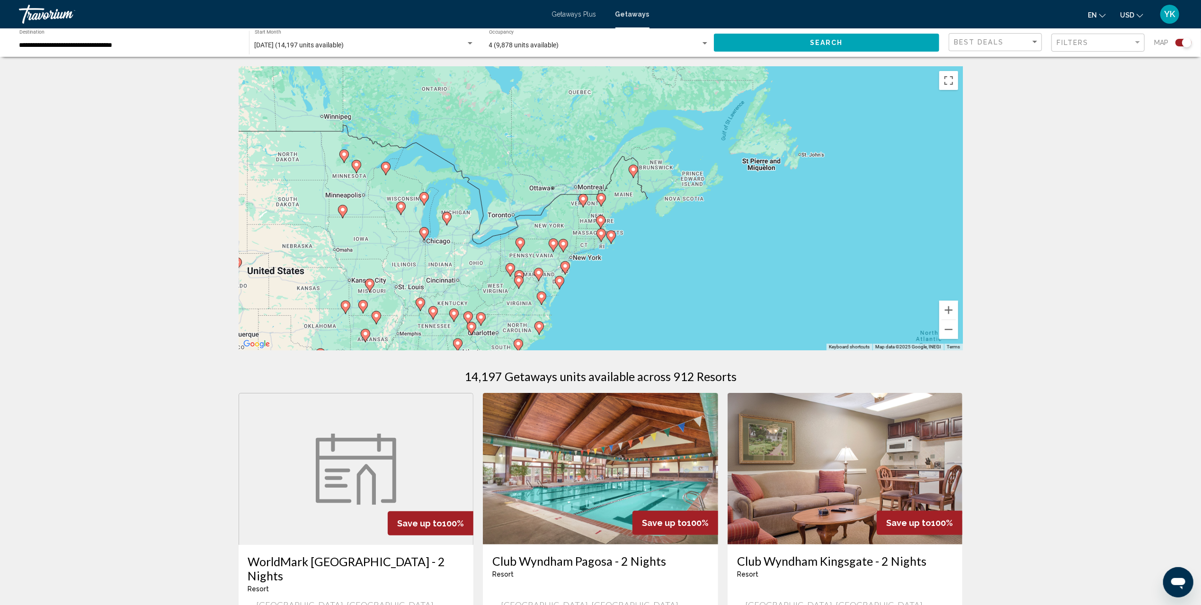
click at [599, 199] on image "Main content" at bounding box center [601, 198] width 6 height 6
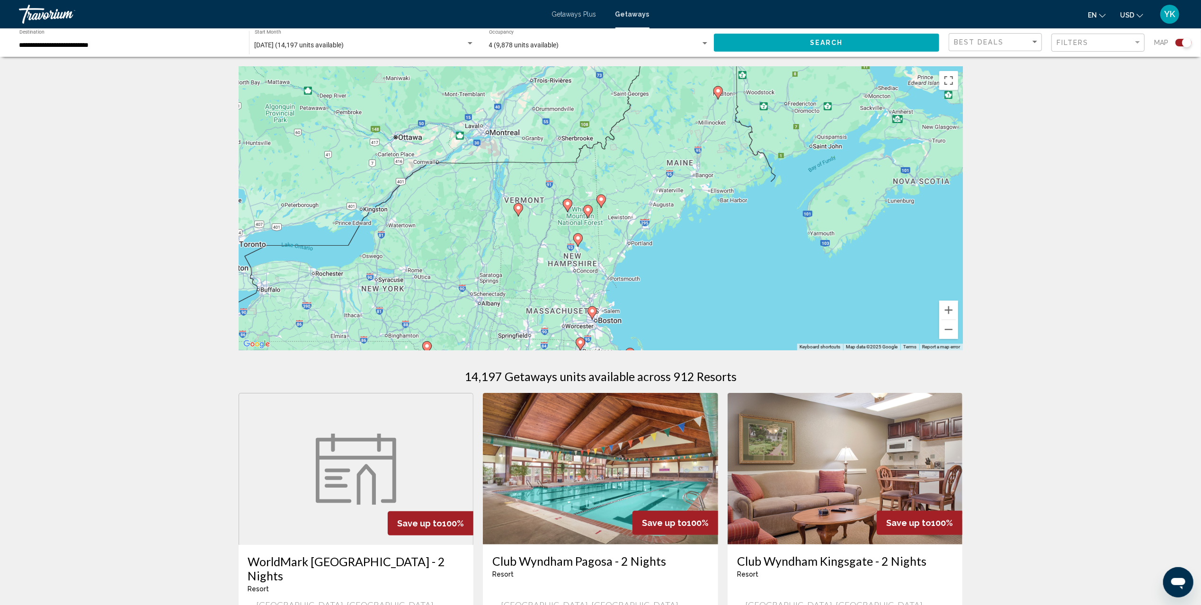
click at [588, 214] on icon "Main content" at bounding box center [587, 211] width 9 height 12
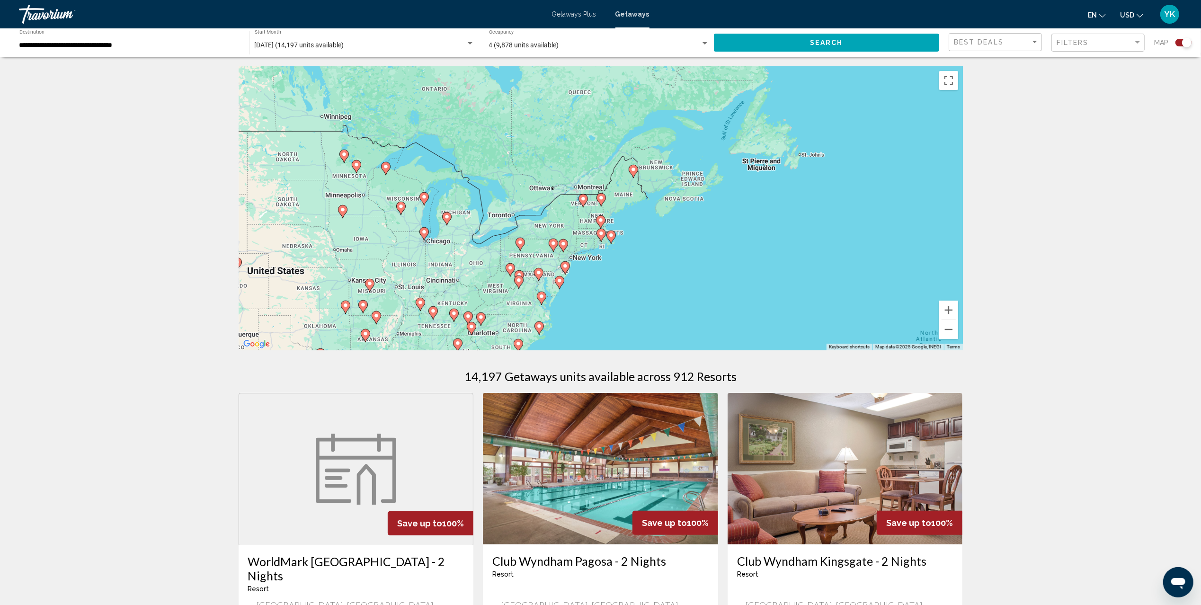
click at [599, 199] on image "Main content" at bounding box center [601, 198] width 6 height 6
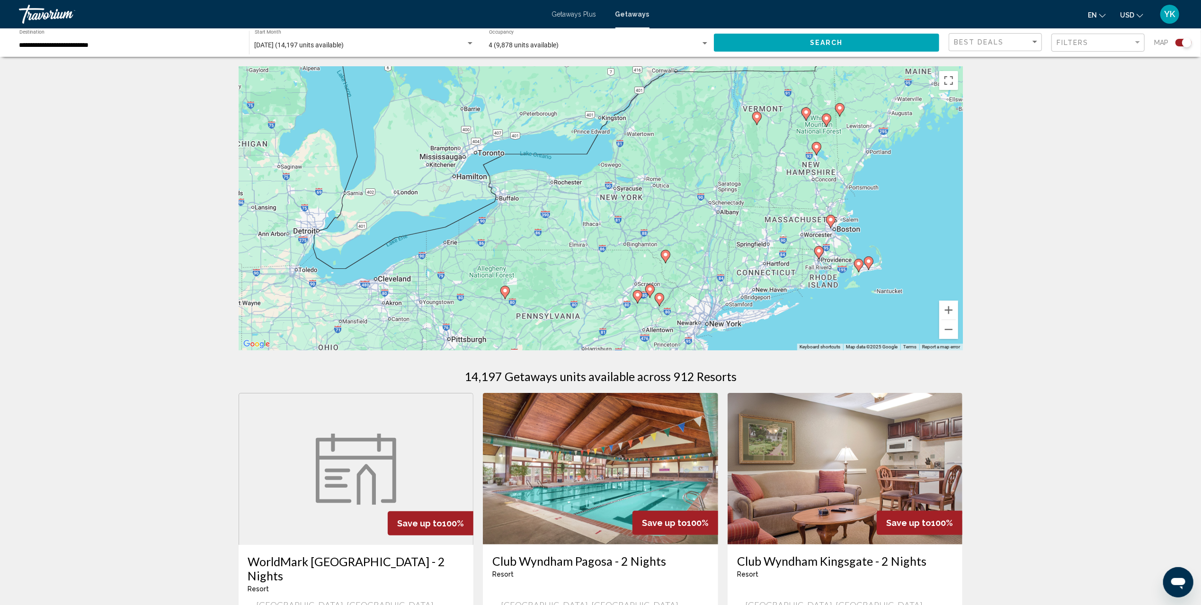
drag, startPoint x: 610, startPoint y: 233, endPoint x: 852, endPoint y: 140, distance: 259.1
click at [852, 140] on div "To navigate, press the arrow keys. To activate drag with keyboard, press Alt + …" at bounding box center [601, 208] width 724 height 284
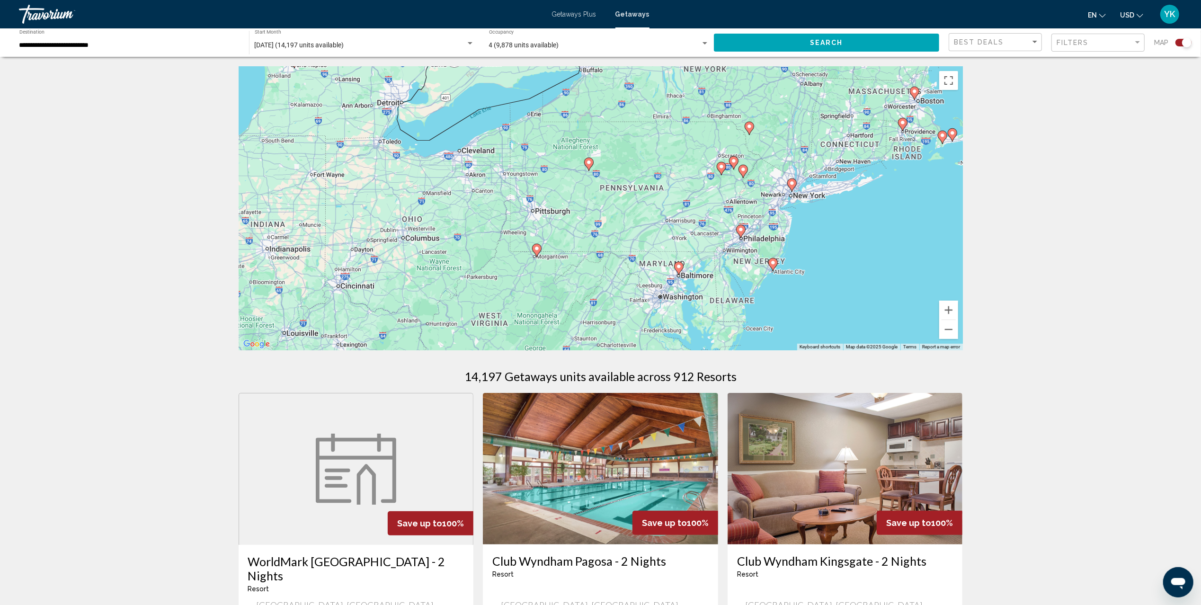
drag, startPoint x: 684, startPoint y: 256, endPoint x: 769, endPoint y: 127, distance: 154.3
click at [769, 127] on div "To navigate, press the arrow keys. To activate drag with keyboard, press Alt + …" at bounding box center [601, 208] width 724 height 284
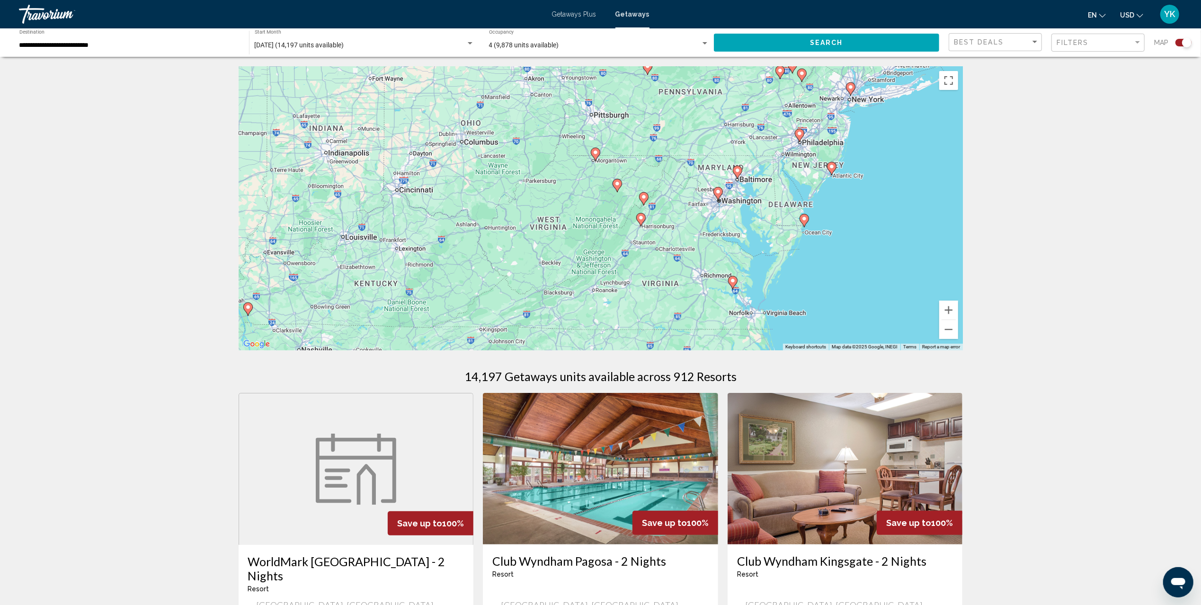
drag, startPoint x: 747, startPoint y: 262, endPoint x: 803, endPoint y: 171, distance: 107.6
click at [803, 171] on div "To navigate, press the arrow keys. To activate drag with keyboard, press Alt + …" at bounding box center [601, 208] width 724 height 284
click at [719, 192] on image "Main content" at bounding box center [718, 192] width 6 height 6
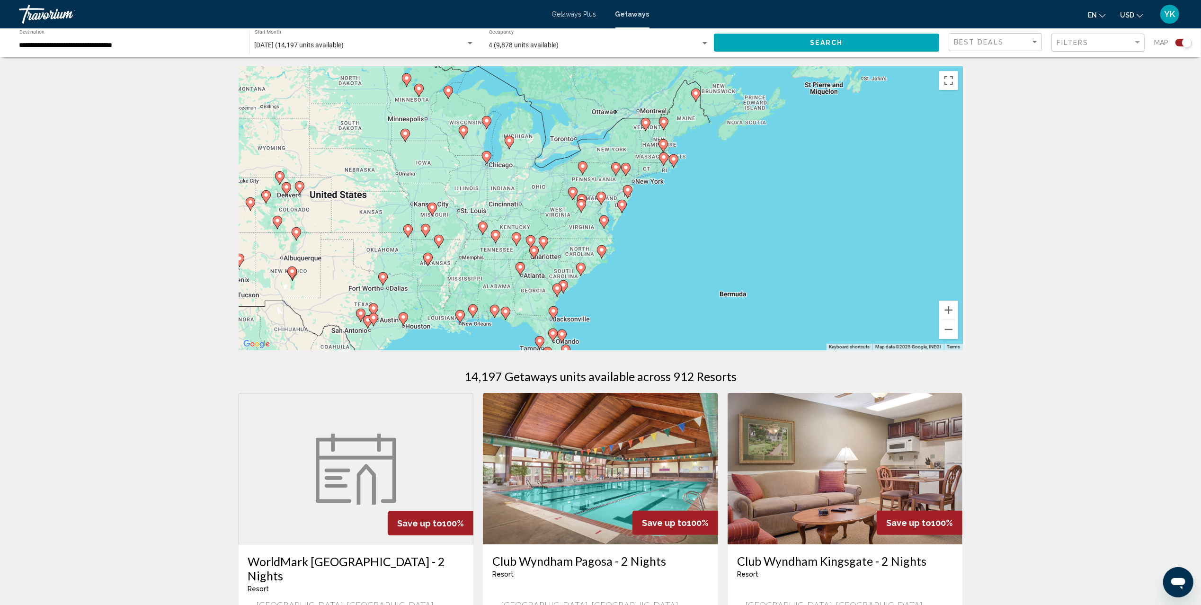
click at [601, 196] on image "Main content" at bounding box center [601, 197] width 6 height 6
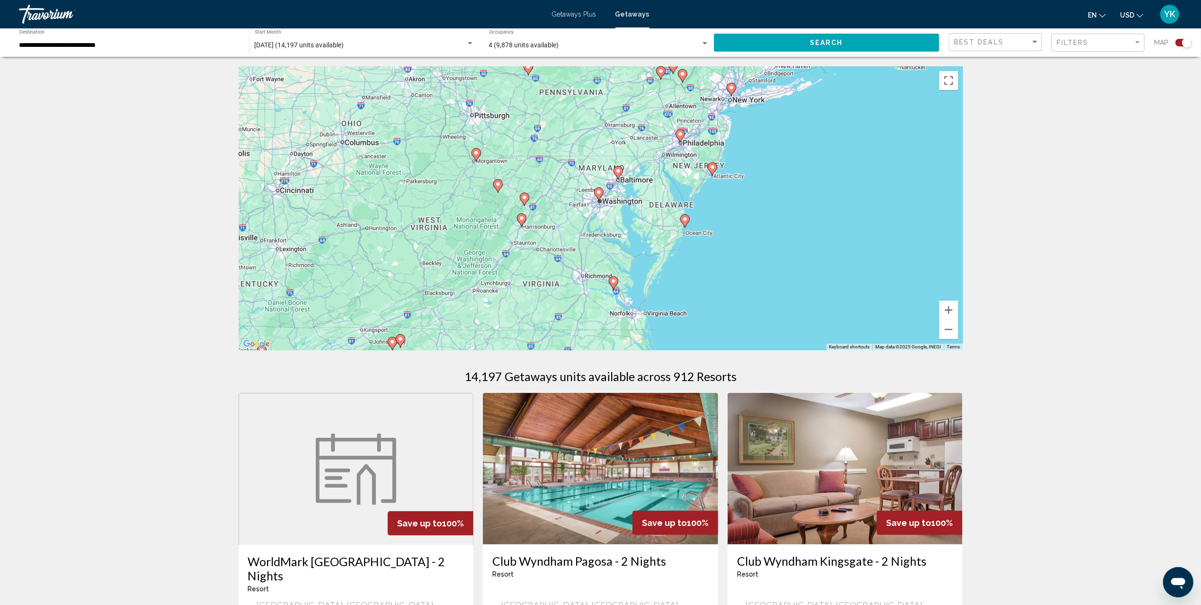
click at [598, 192] on image "Main content" at bounding box center [599, 192] width 6 height 6
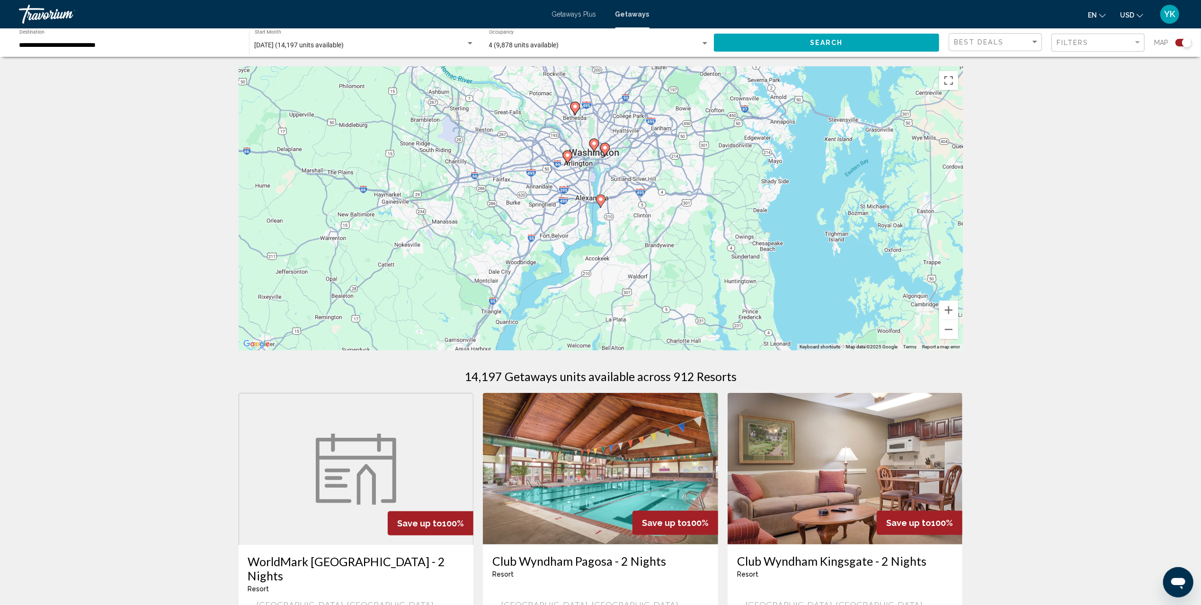
click at [604, 150] on image "Main content" at bounding box center [605, 148] width 6 height 6
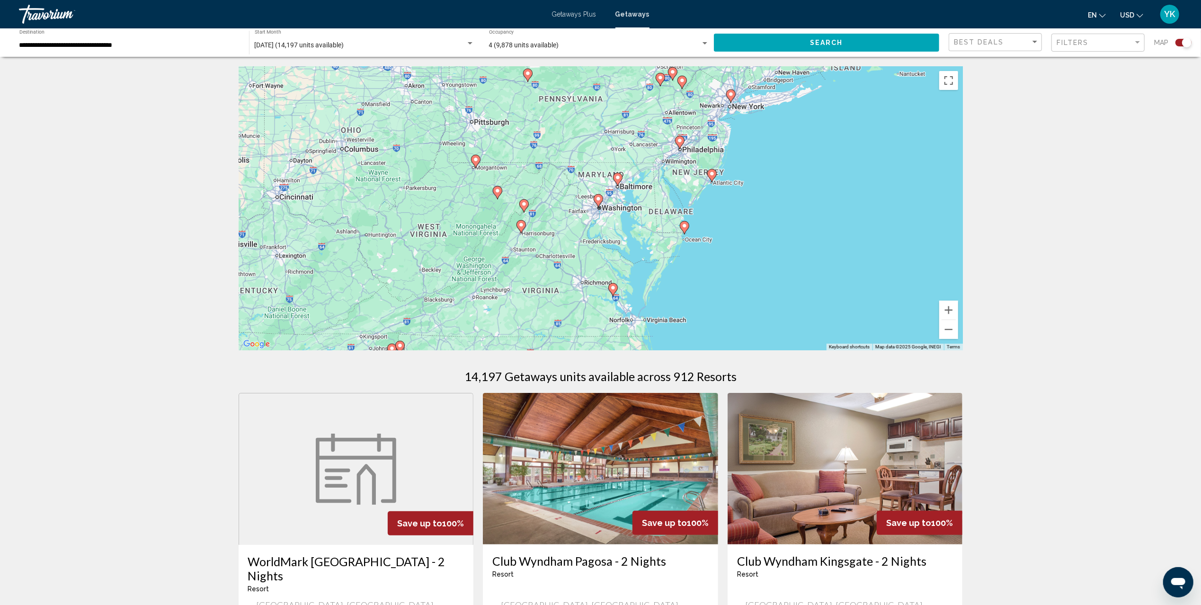
click at [599, 202] on icon "Main content" at bounding box center [598, 201] width 9 height 12
click at [597, 195] on icon "Main content" at bounding box center [598, 201] width 9 height 12
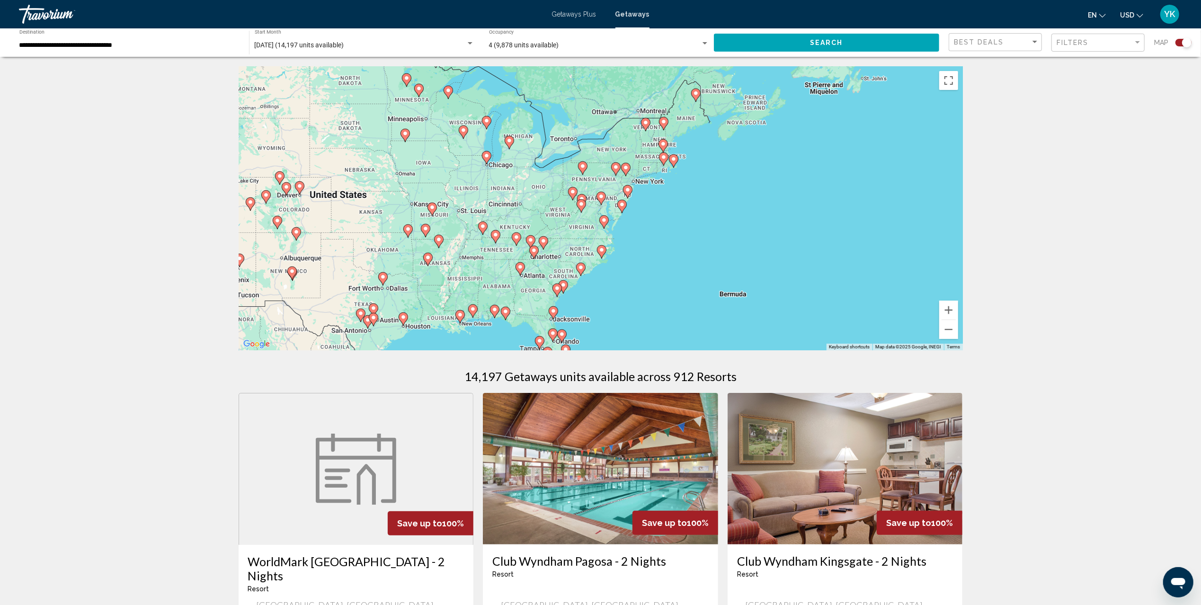
click at [601, 196] on image "Main content" at bounding box center [601, 197] width 6 height 6
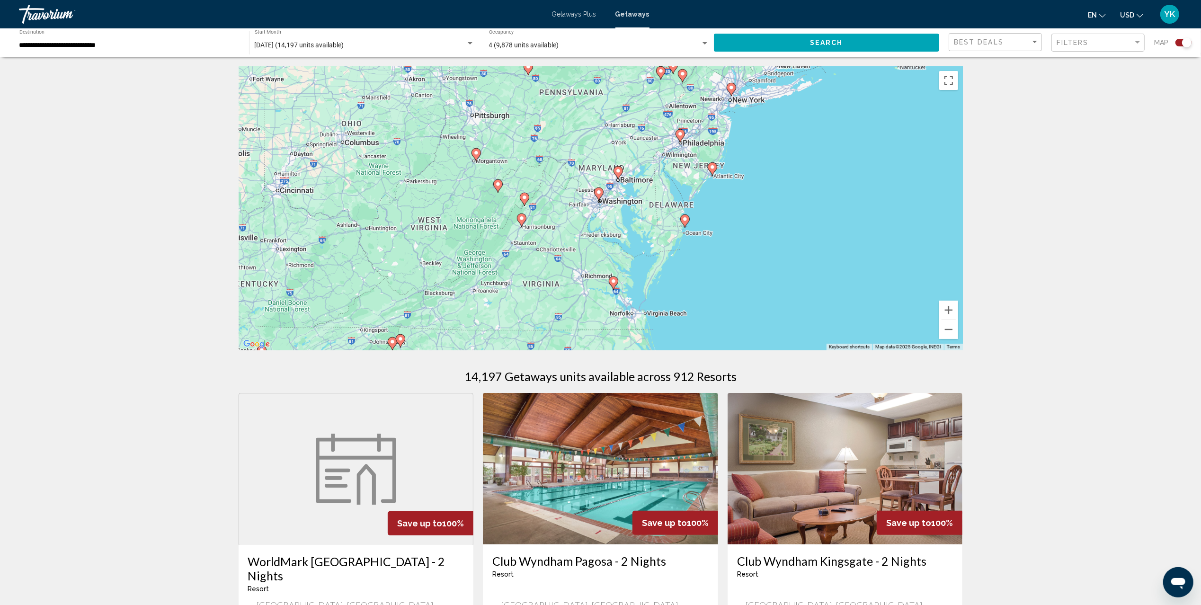
click at [599, 193] on image "Main content" at bounding box center [599, 192] width 6 height 6
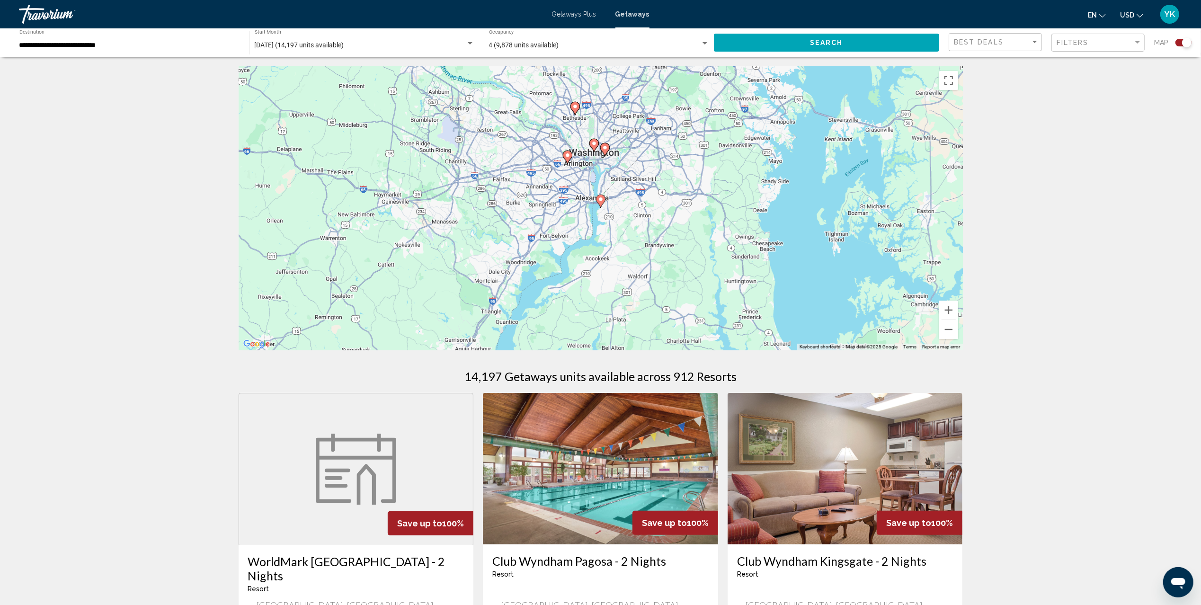
click at [565, 154] on image "Main content" at bounding box center [568, 155] width 6 height 6
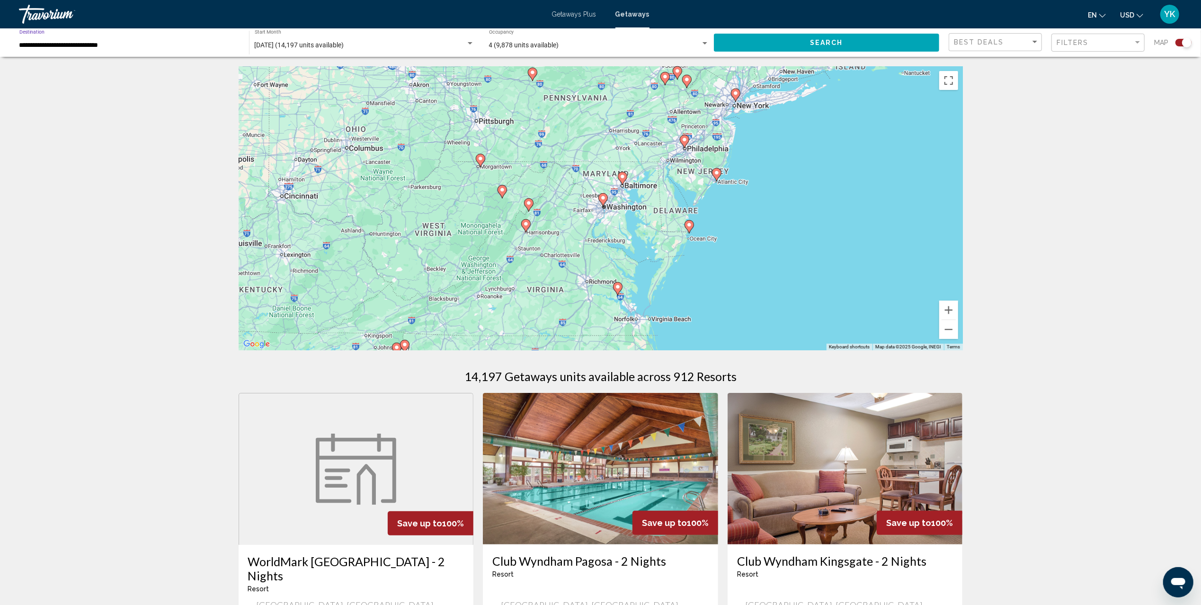
click at [81, 46] on input "**********" at bounding box center [129, 46] width 220 height 8
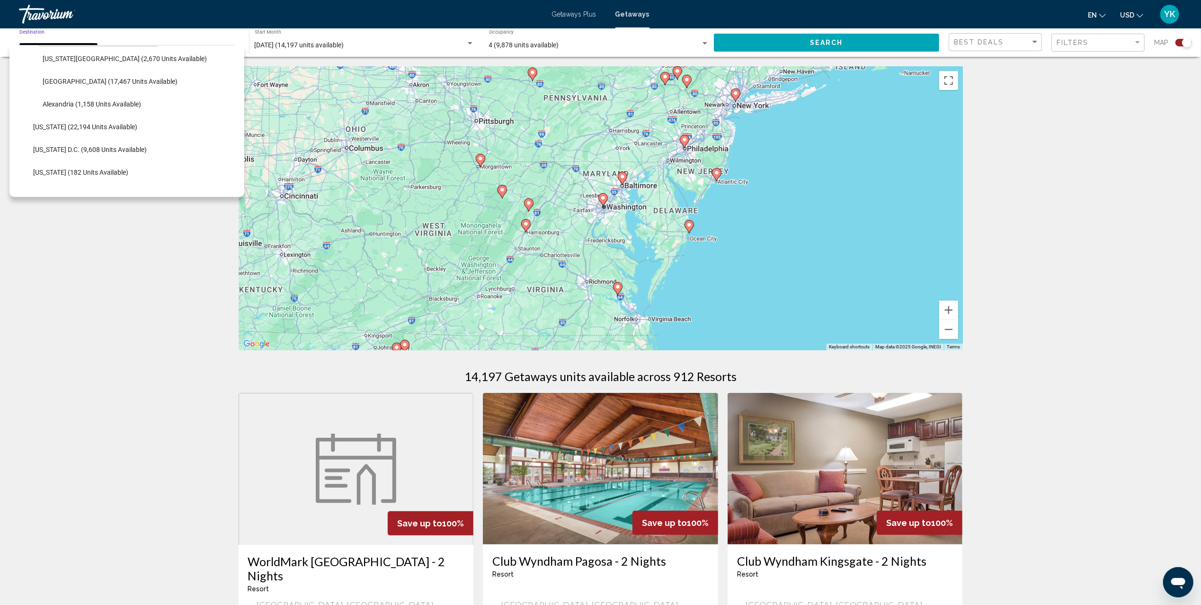
scroll to position [1182, 0]
click at [65, 123] on button "[US_STATE] D.C. (9,608 units available)" at bounding box center [89, 129] width 123 height 22
type input "**********"
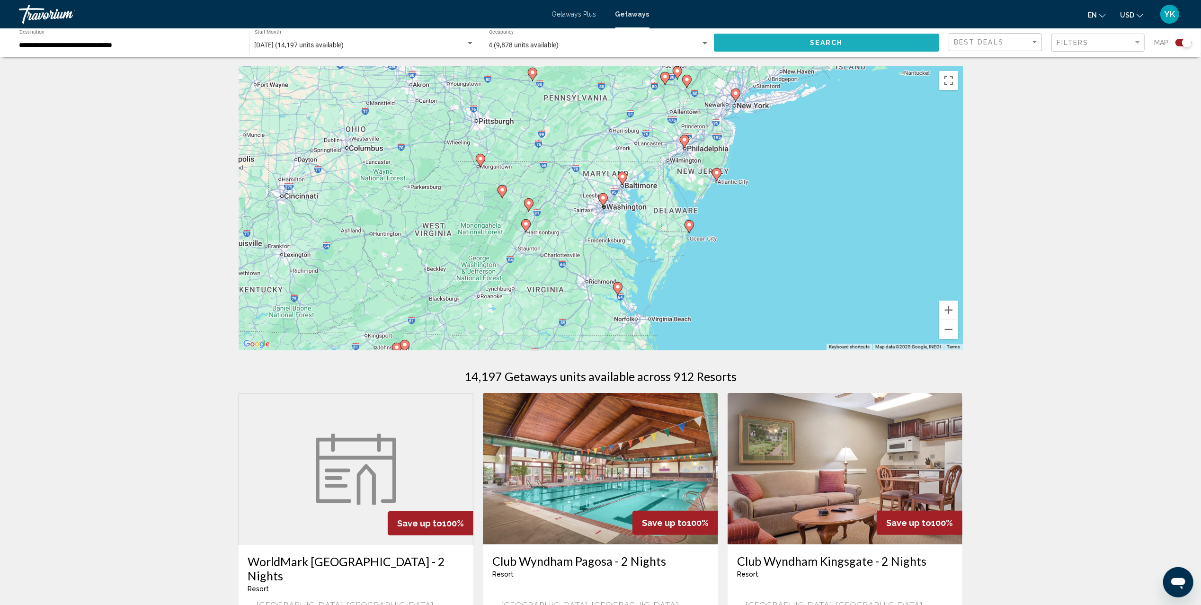
click at [830, 45] on span "Search" at bounding box center [826, 43] width 33 height 8
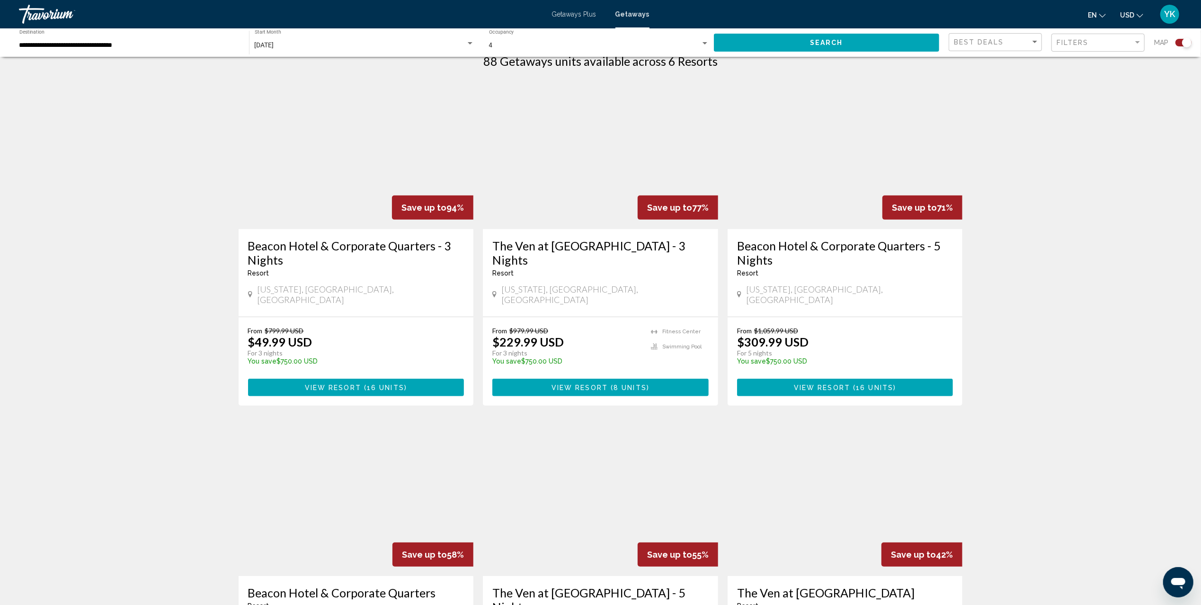
scroll to position [252, 0]
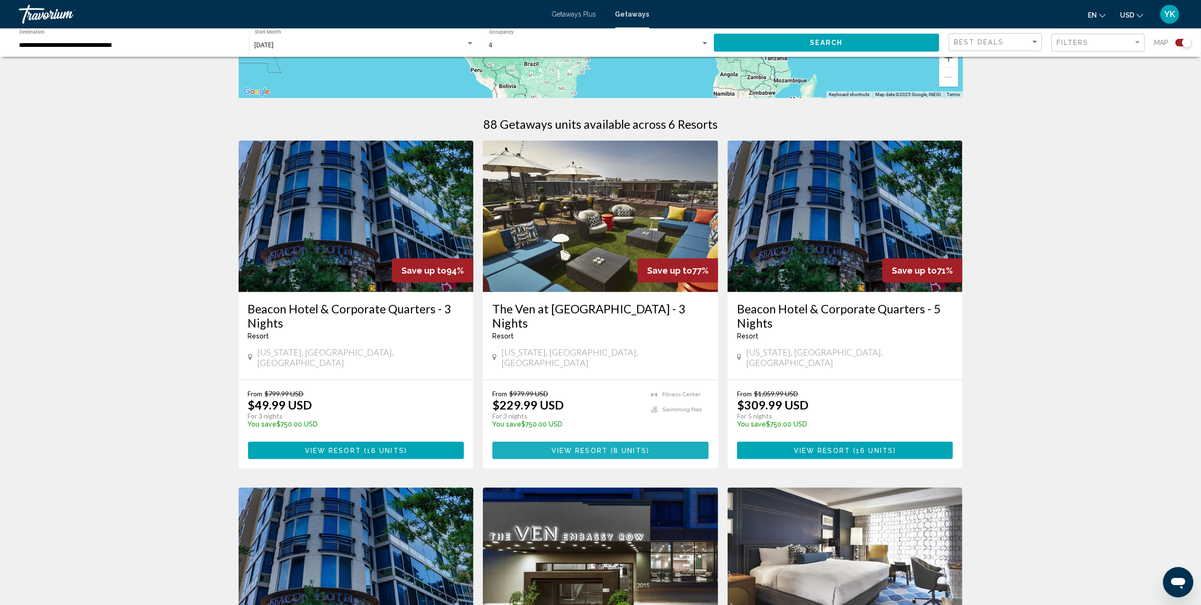
click at [563, 442] on button "View Resort ( 8 units )" at bounding box center [600, 451] width 216 height 18
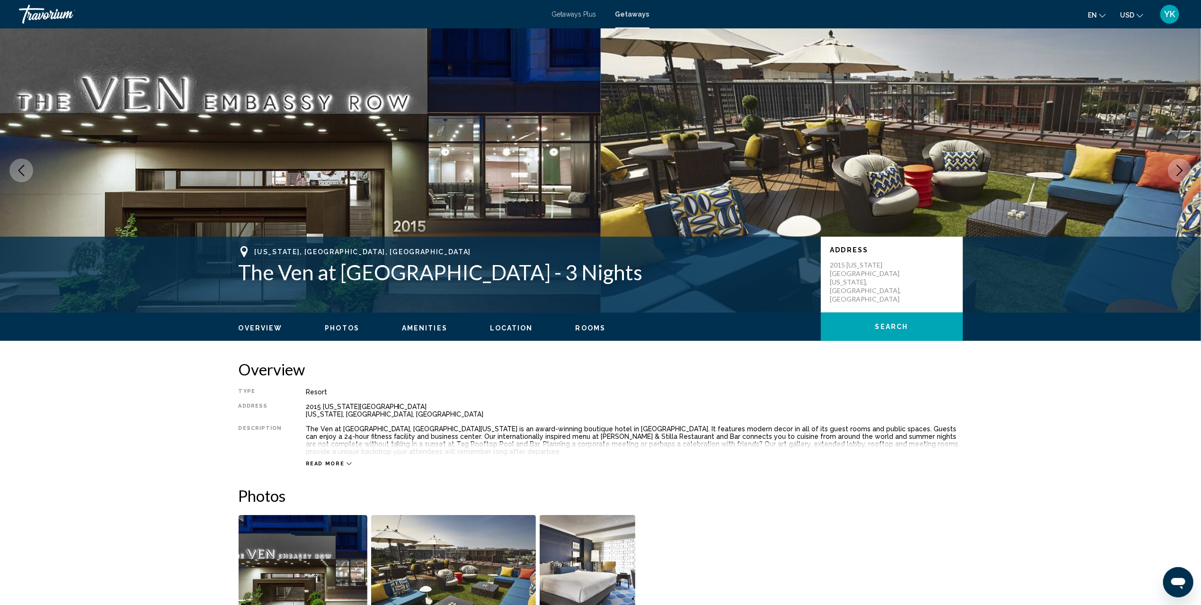
click at [631, 10] on span "Getaways" at bounding box center [632, 14] width 34 height 8
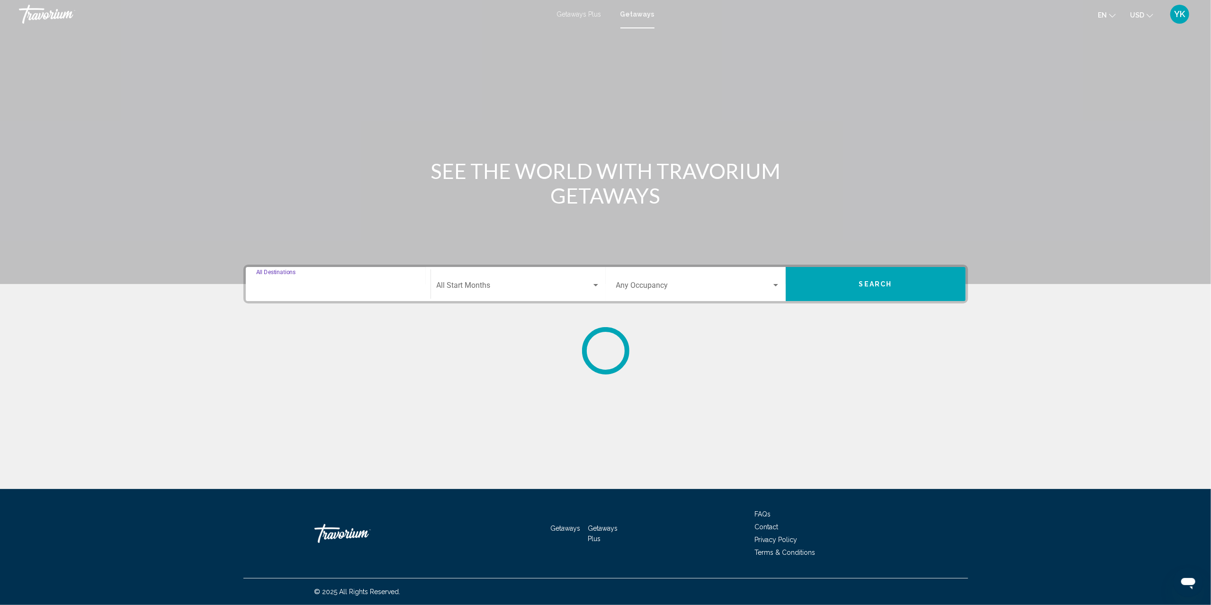
click at [324, 290] on input "Destination All Destinations" at bounding box center [338, 287] width 164 height 9
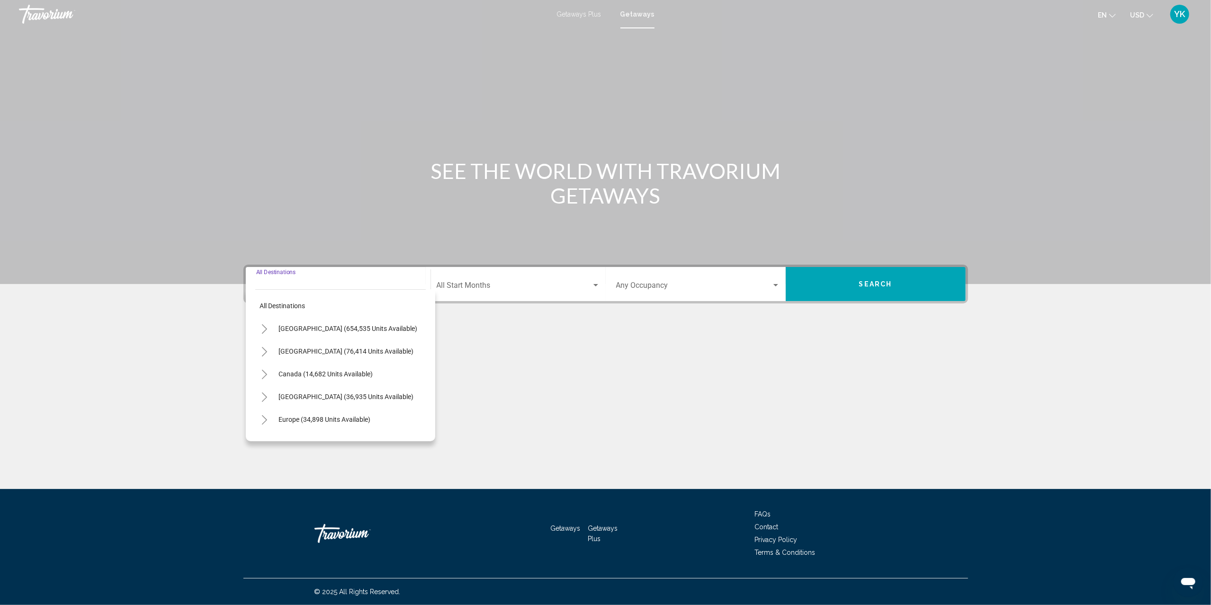
click at [265, 328] on icon "Toggle United States (654,535 units available)" at bounding box center [264, 328] width 5 height 9
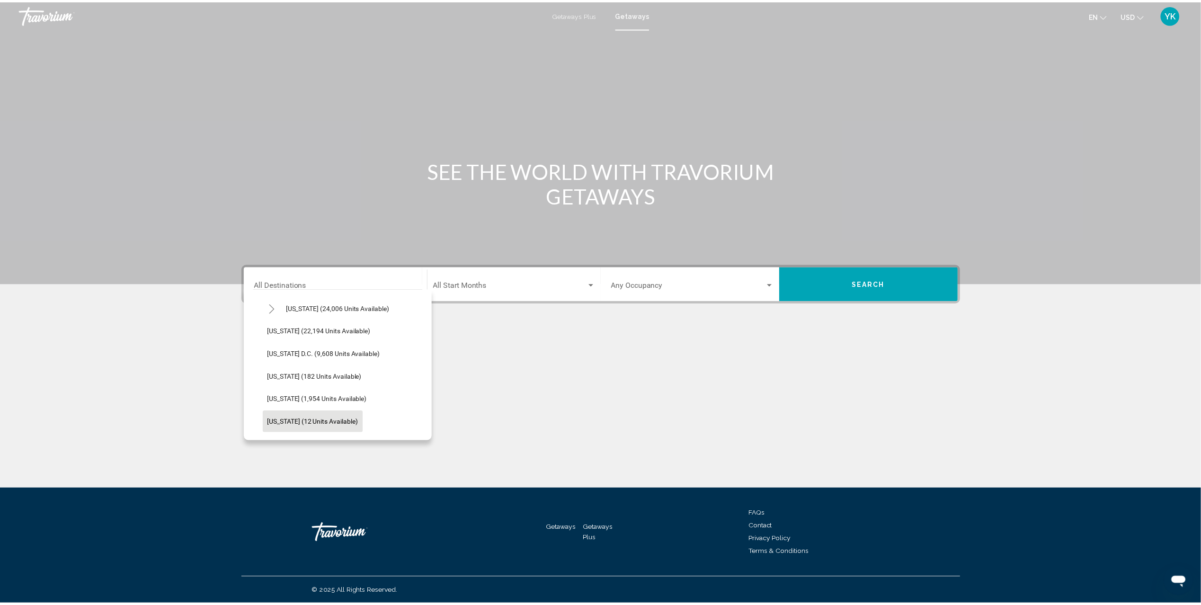
scroll to position [947, 0]
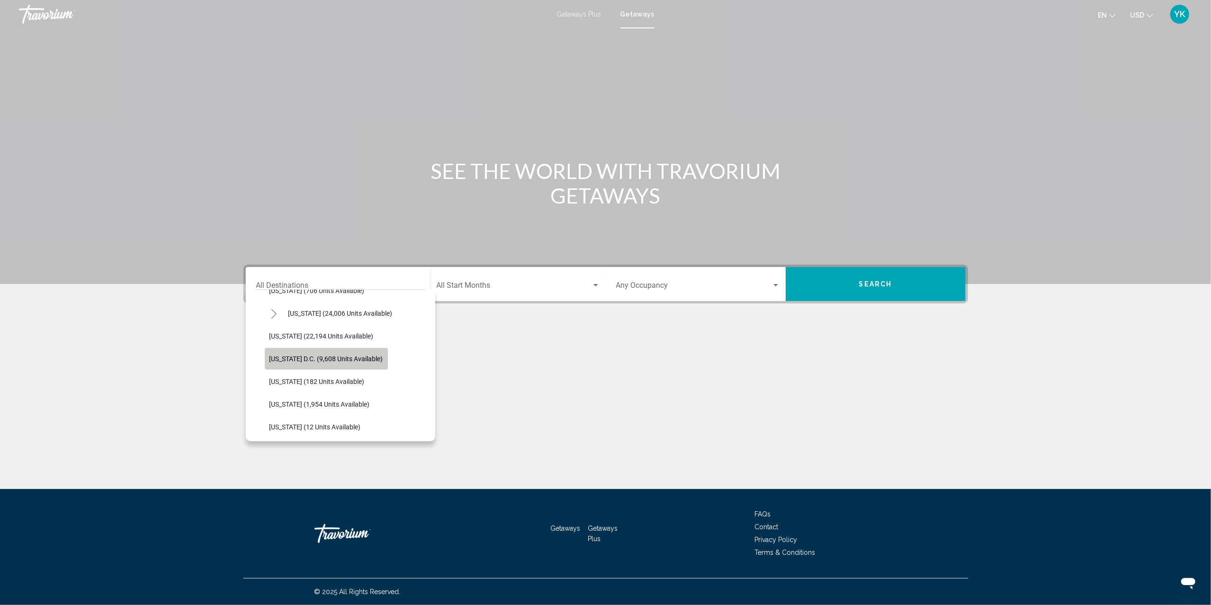
click at [322, 362] on span "[US_STATE] D.C. (9,608 units available)" at bounding box center [326, 359] width 114 height 8
type input "**********"
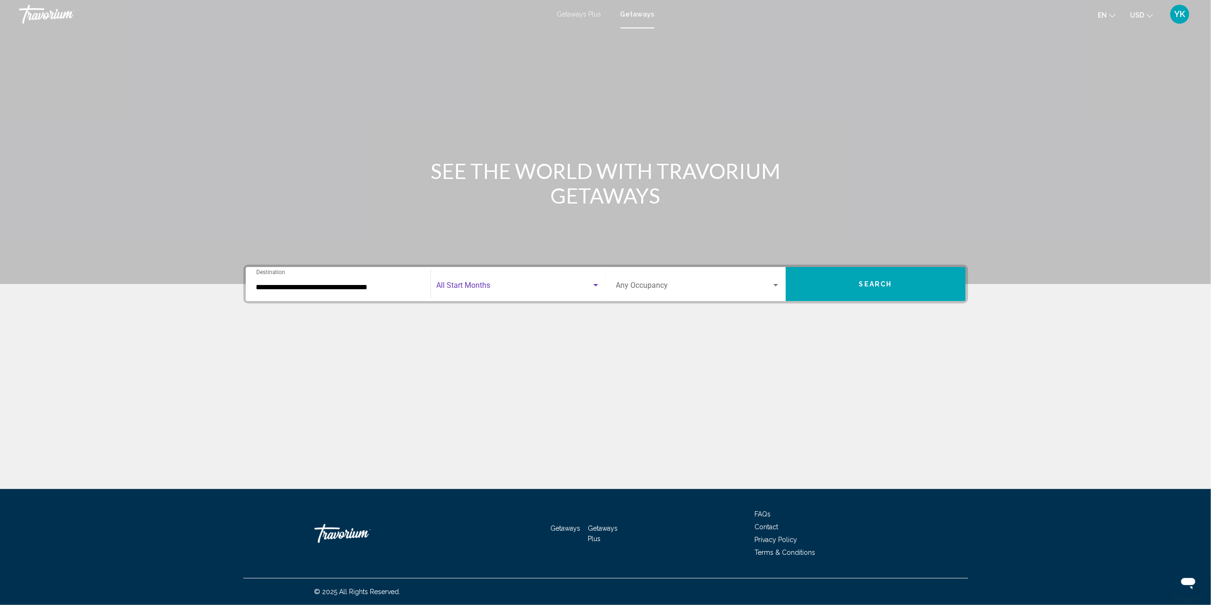
click at [531, 286] on span "Search widget" at bounding box center [514, 287] width 155 height 9
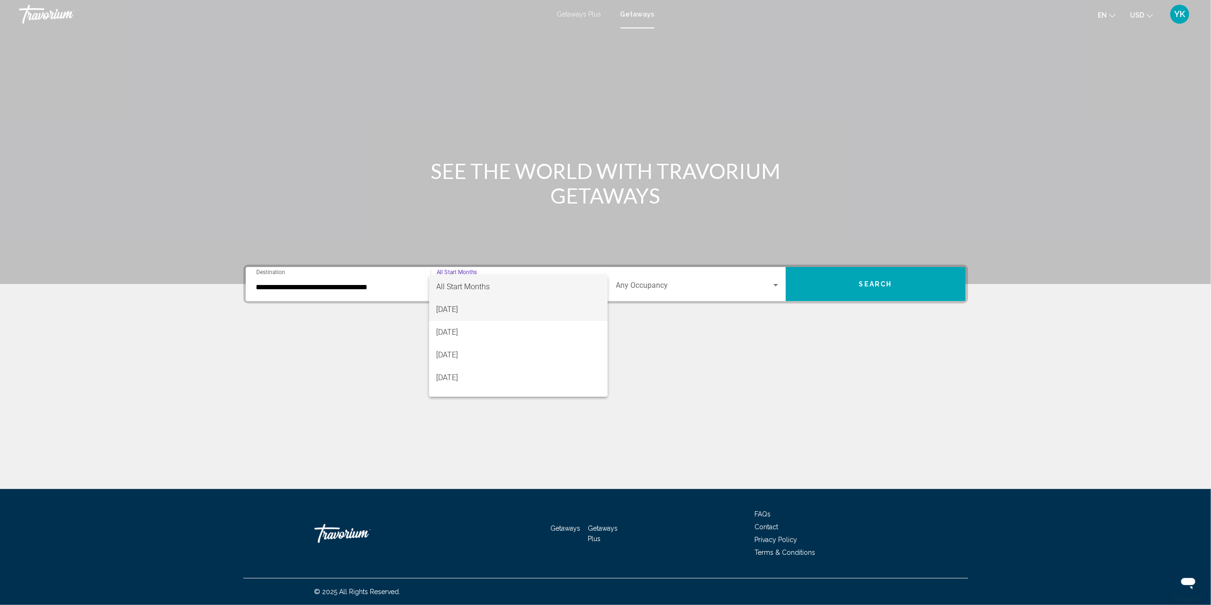
click at [517, 317] on span "[DATE]" at bounding box center [518, 309] width 163 height 23
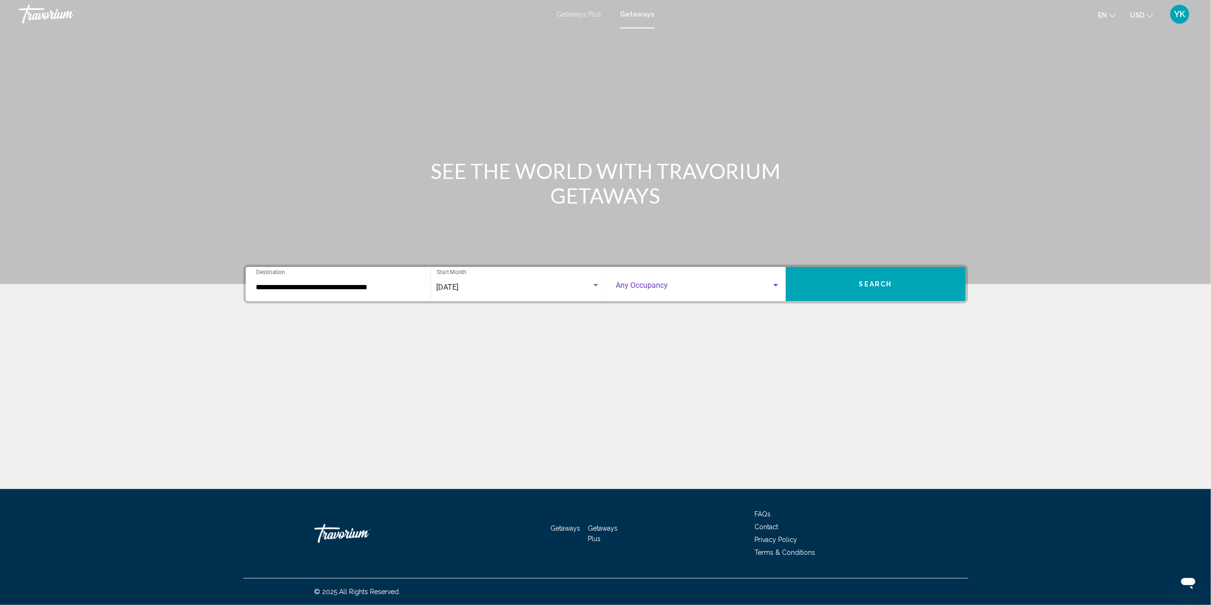
click at [688, 283] on span "Search widget" at bounding box center [693, 287] width 155 height 9
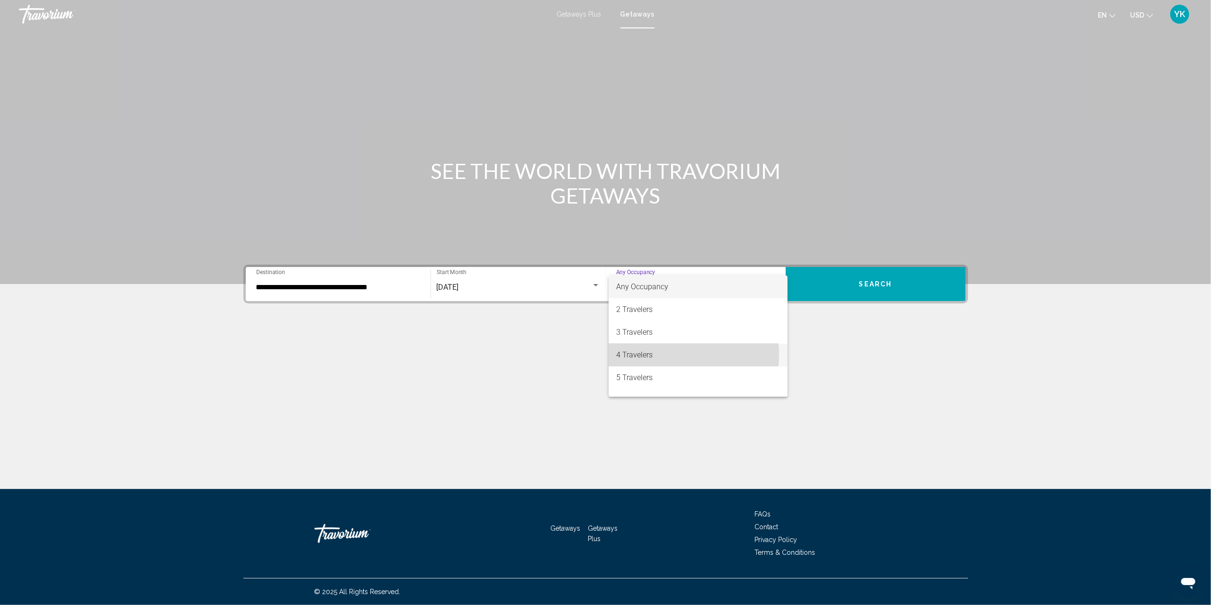
click at [673, 355] on span "4 Travelers" at bounding box center [698, 355] width 164 height 23
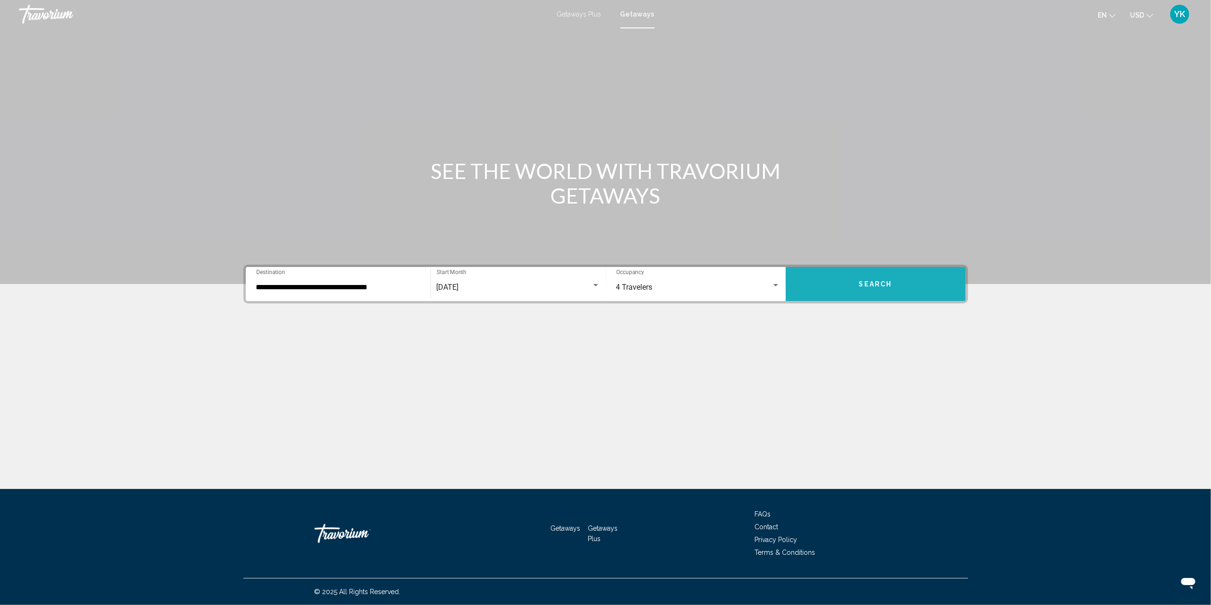
click at [856, 286] on button "Search" at bounding box center [875, 284] width 180 height 34
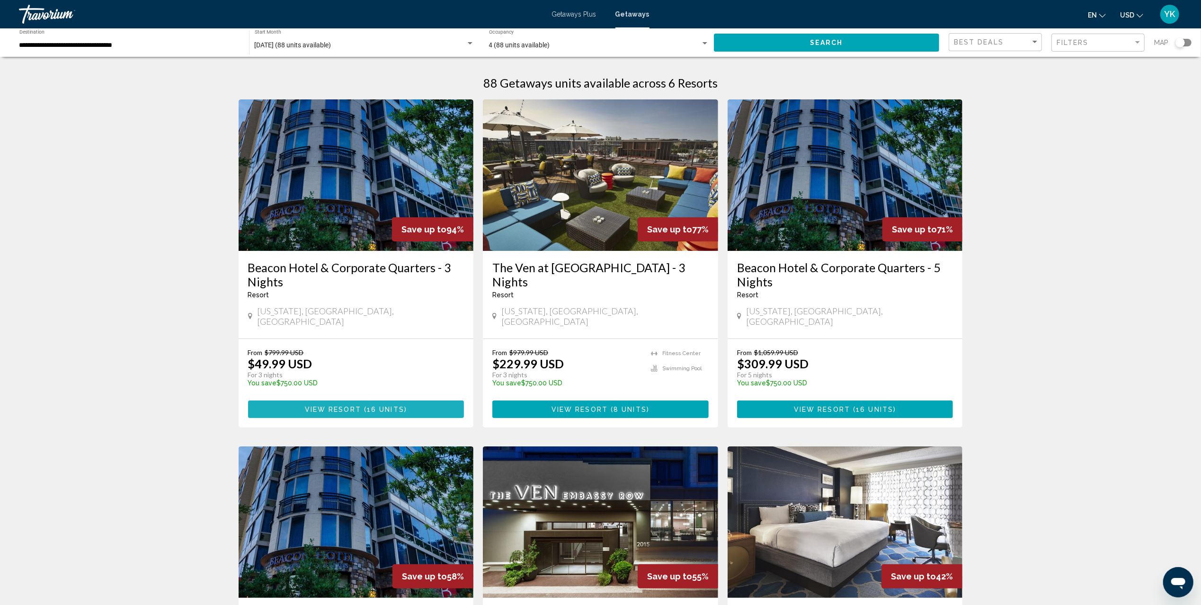
click at [413, 401] on button "View Resort ( 16 units )" at bounding box center [356, 410] width 216 height 18
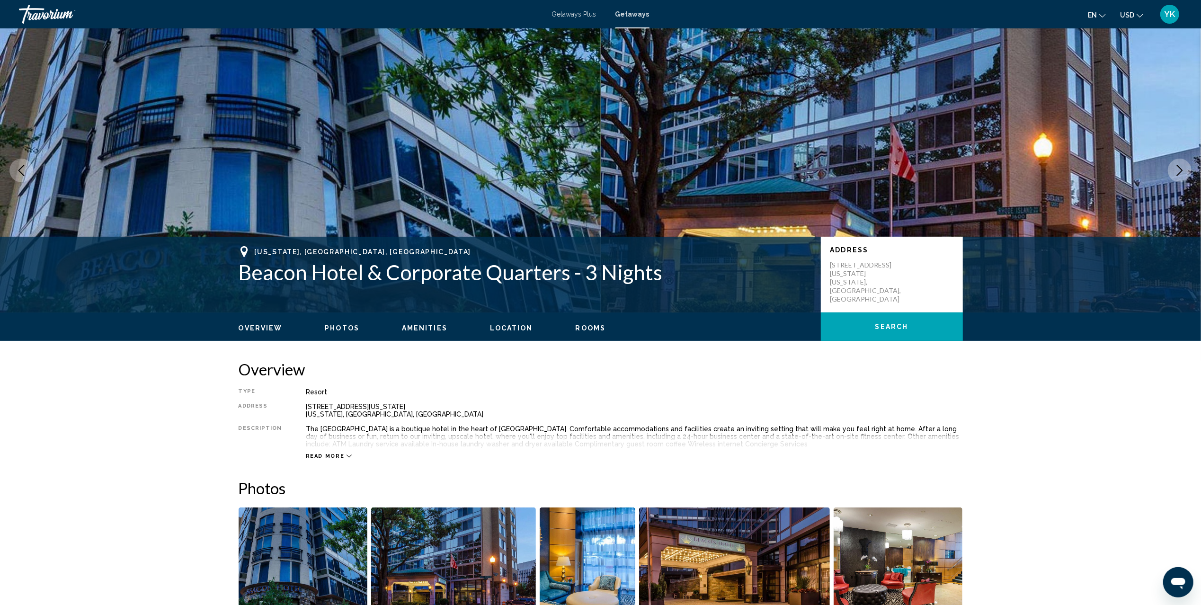
click at [635, 15] on span "Getaways" at bounding box center [632, 14] width 34 height 8
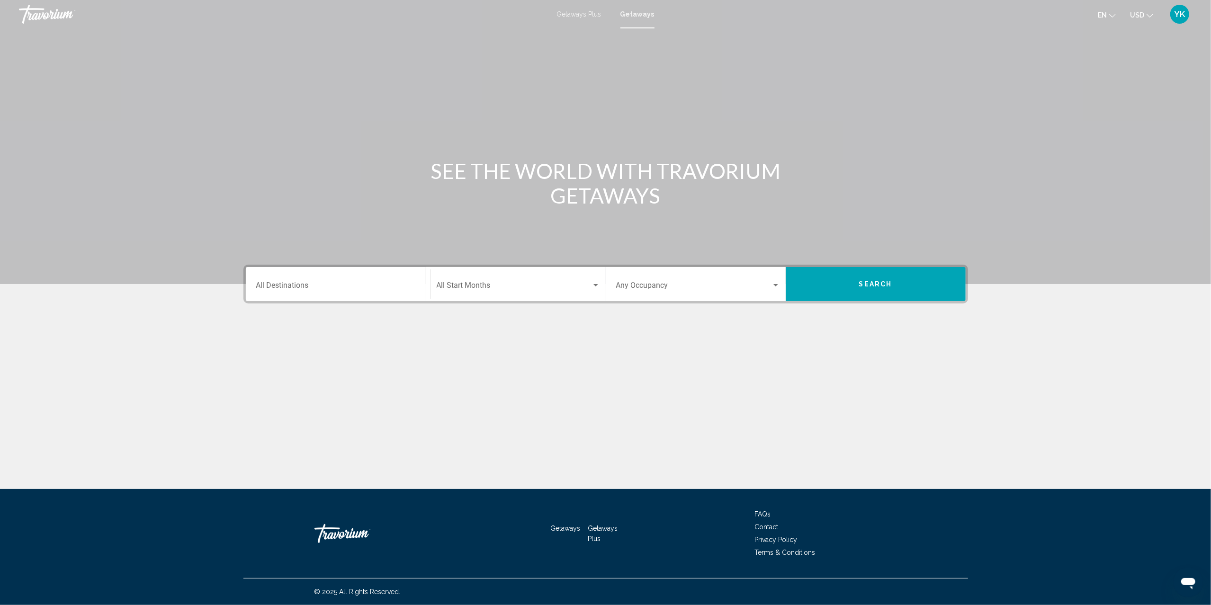
click at [328, 275] on div "Destination All Destinations" at bounding box center [338, 284] width 164 height 30
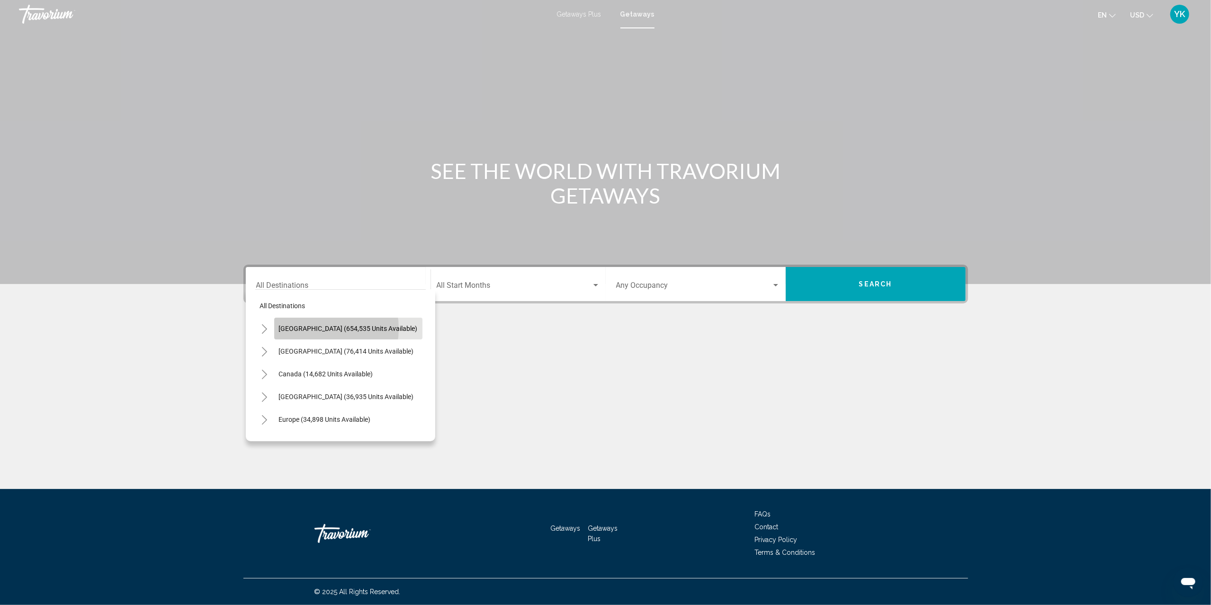
click at [320, 328] on span "[GEOGRAPHIC_DATA] (654,535 units available)" at bounding box center [348, 329] width 139 height 8
type input "**********"
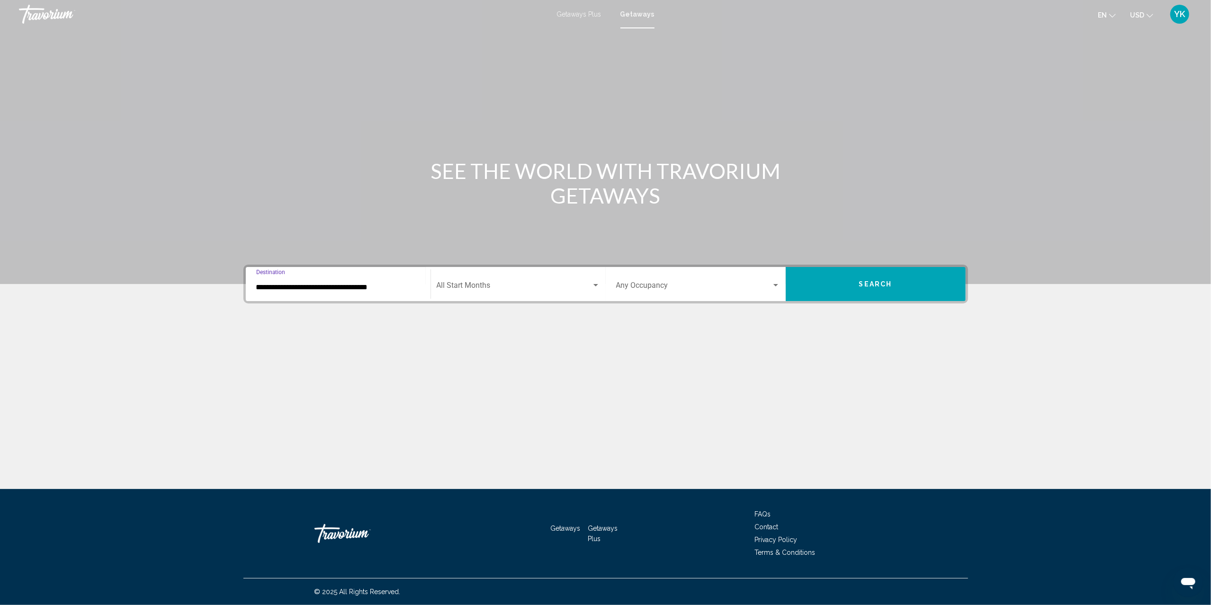
click at [509, 284] on span "Search widget" at bounding box center [514, 287] width 155 height 9
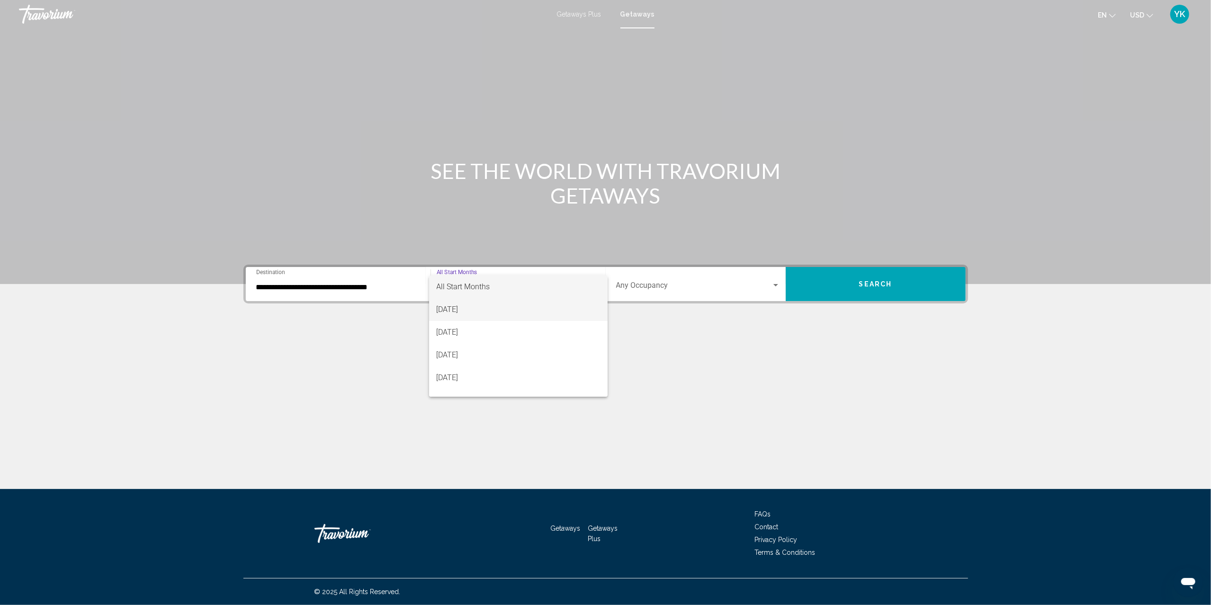
click at [516, 305] on span "[DATE]" at bounding box center [518, 309] width 163 height 23
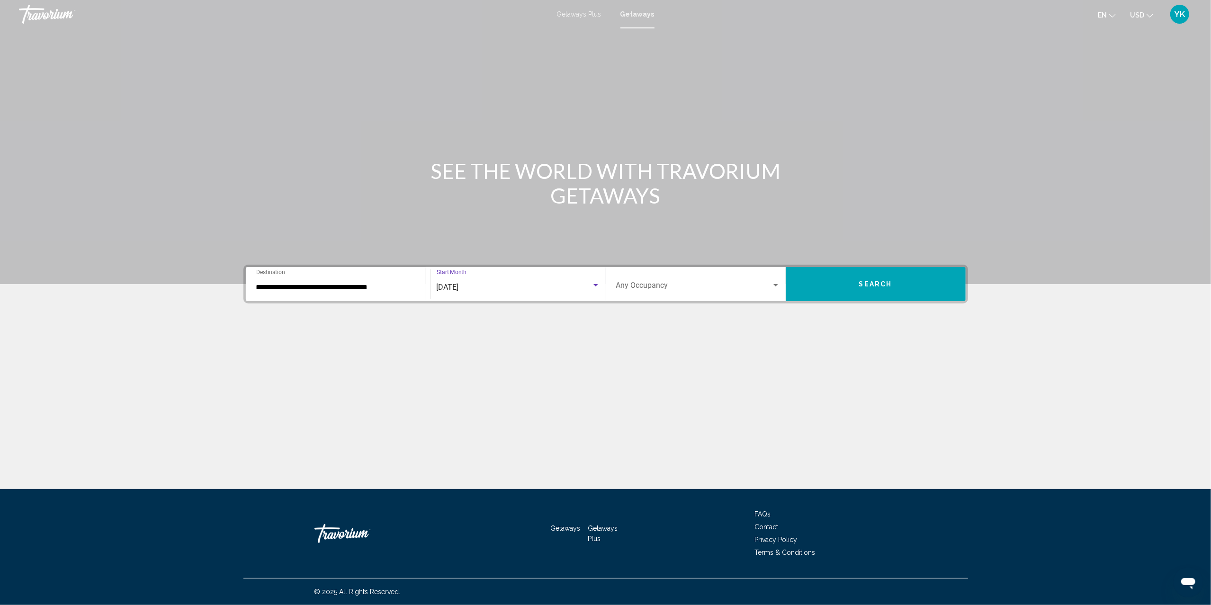
click at [750, 285] on span "Search widget" at bounding box center [693, 287] width 155 height 9
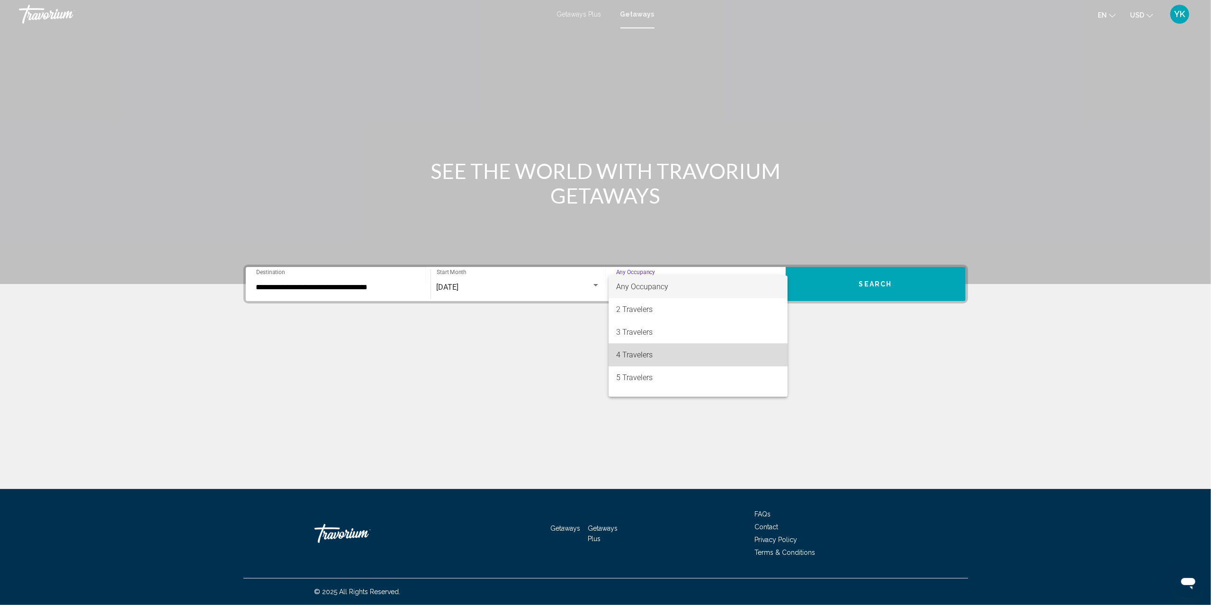
click at [701, 352] on span "4 Travelers" at bounding box center [698, 355] width 164 height 23
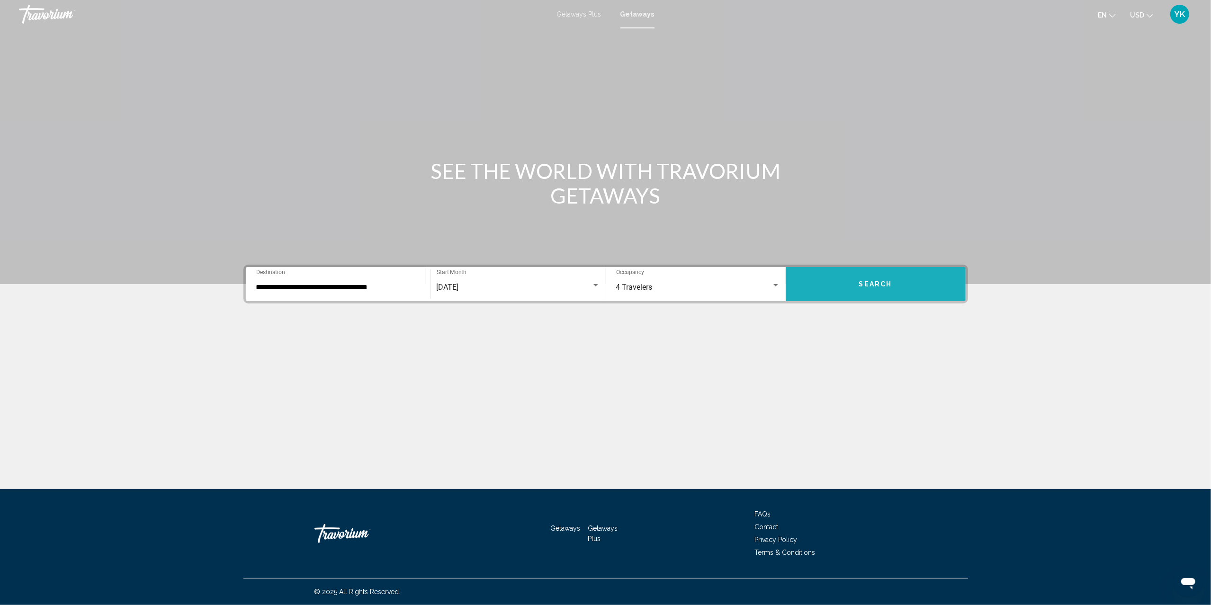
click at [900, 277] on button "Search" at bounding box center [875, 284] width 180 height 34
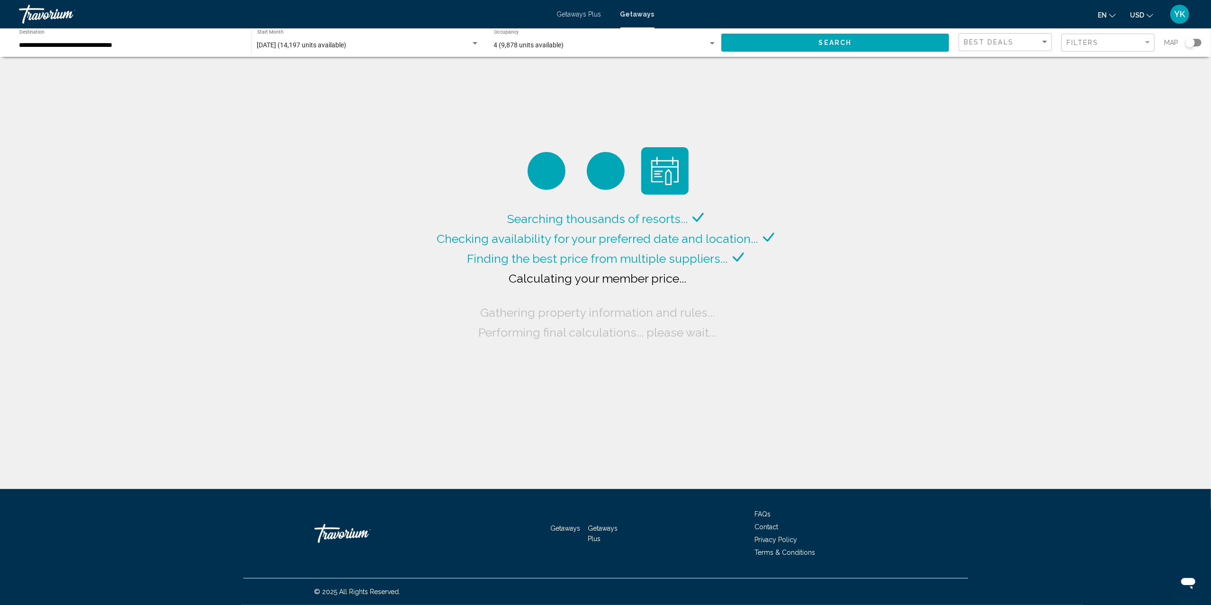
click at [1196, 41] on div "Search widget" at bounding box center [1193, 43] width 16 height 8
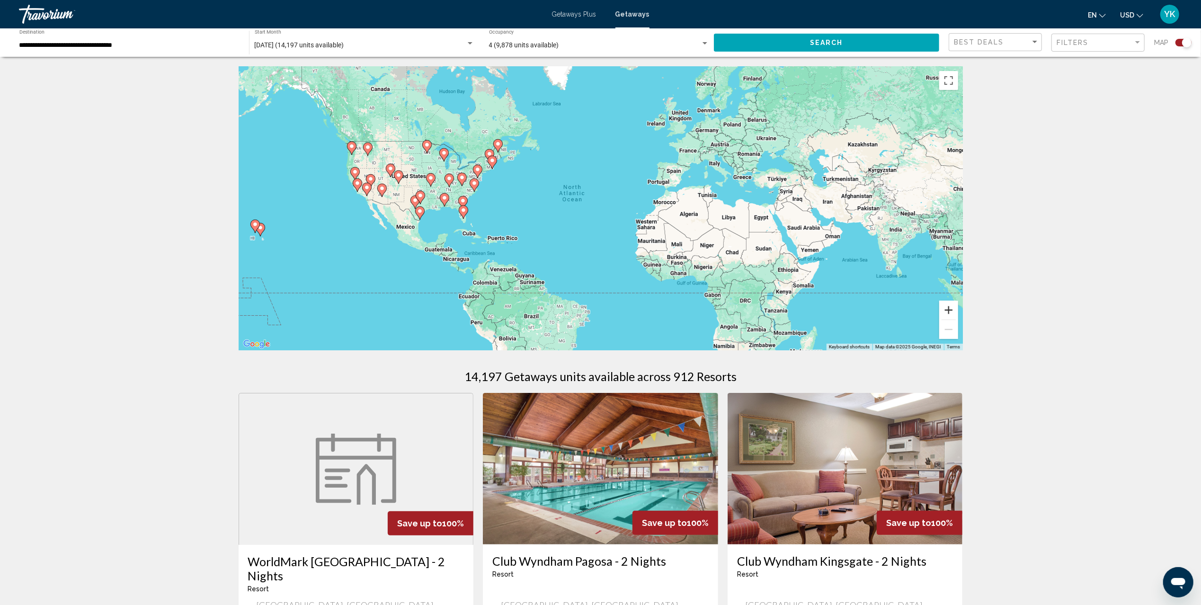
click at [953, 305] on button "Zoom in" at bounding box center [948, 310] width 19 height 19
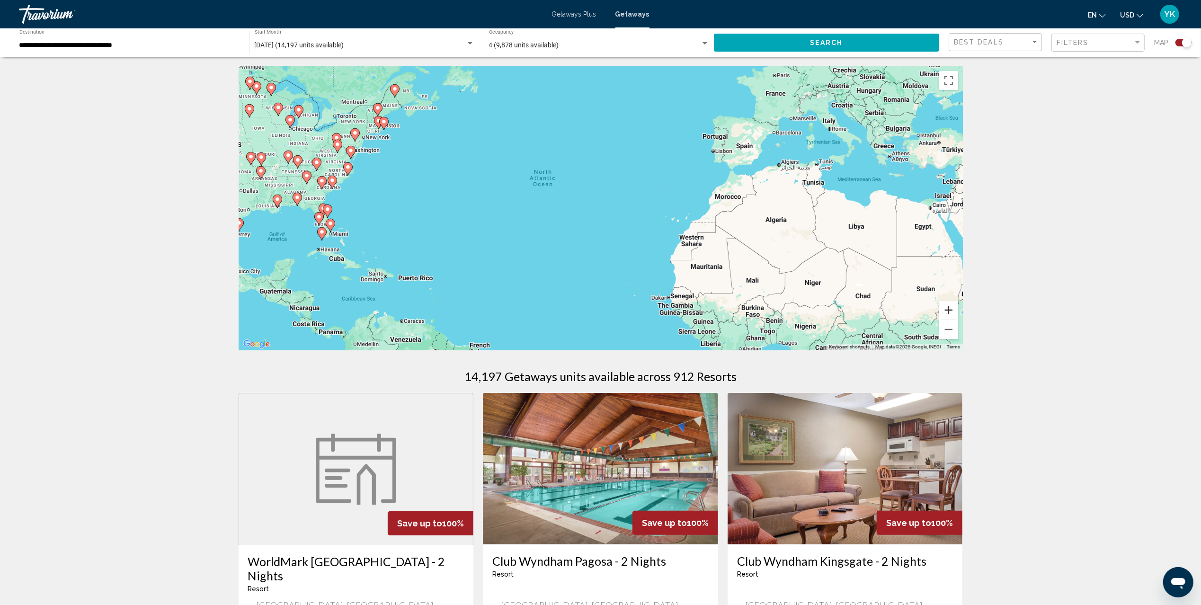
click at [953, 305] on button "Zoom in" at bounding box center [948, 310] width 19 height 19
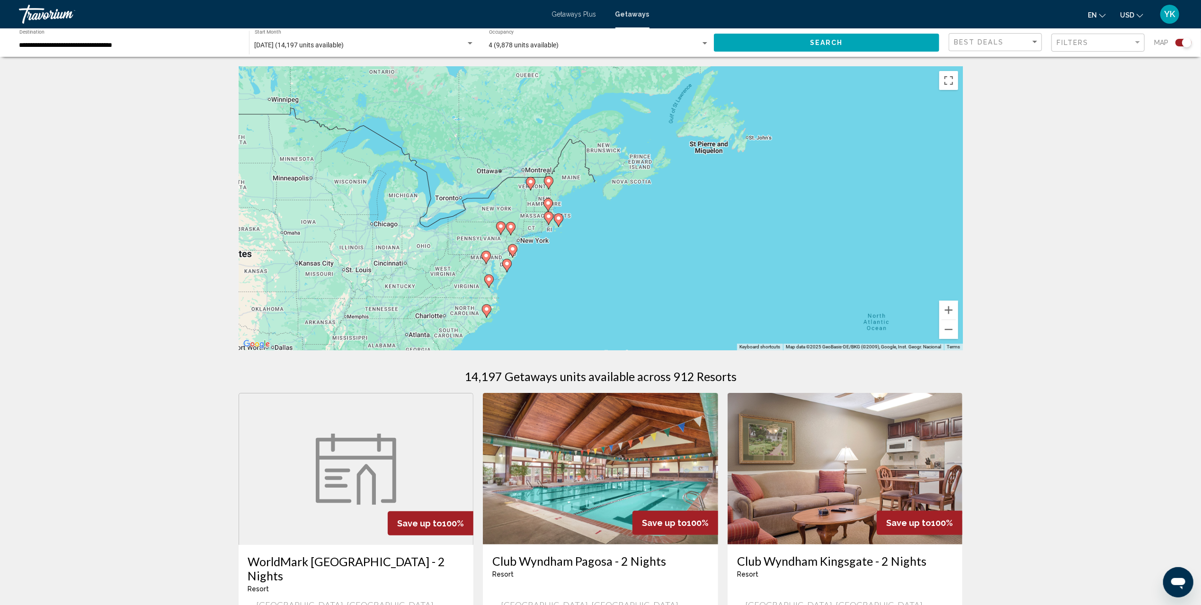
drag, startPoint x: 466, startPoint y: 131, endPoint x: 847, endPoint y: 275, distance: 406.8
click at [845, 275] on div "To activate drag with keyboard, press Alt + Enter. Once in keyboard drag state,…" at bounding box center [601, 208] width 724 height 284
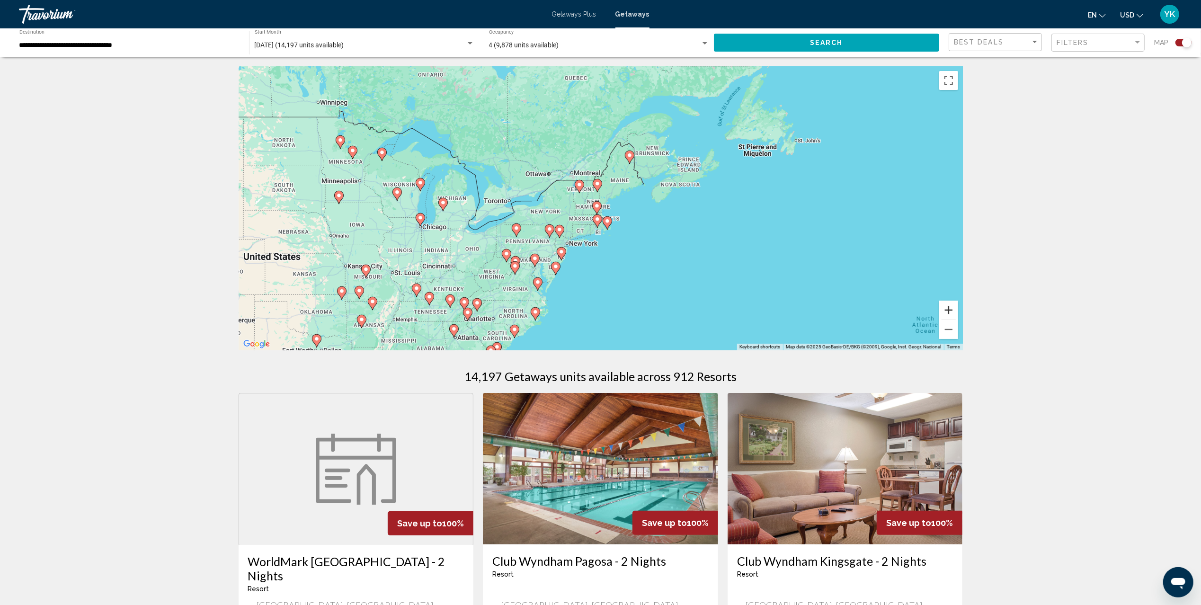
click at [955, 308] on button "Zoom in" at bounding box center [948, 310] width 19 height 19
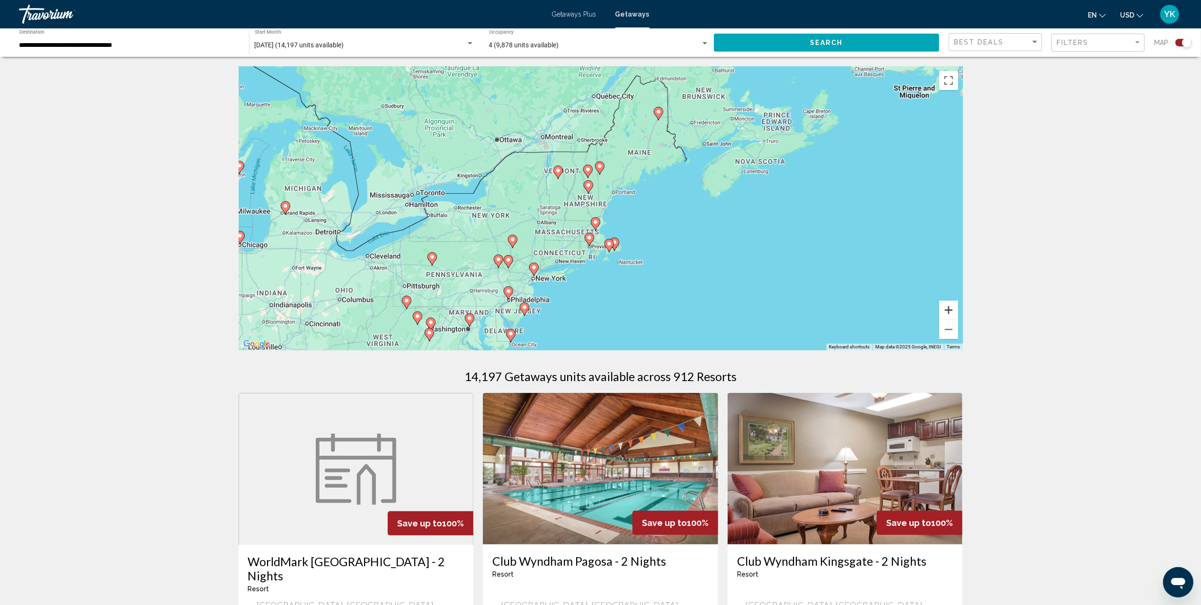
click at [954, 308] on button "Zoom in" at bounding box center [948, 310] width 19 height 19
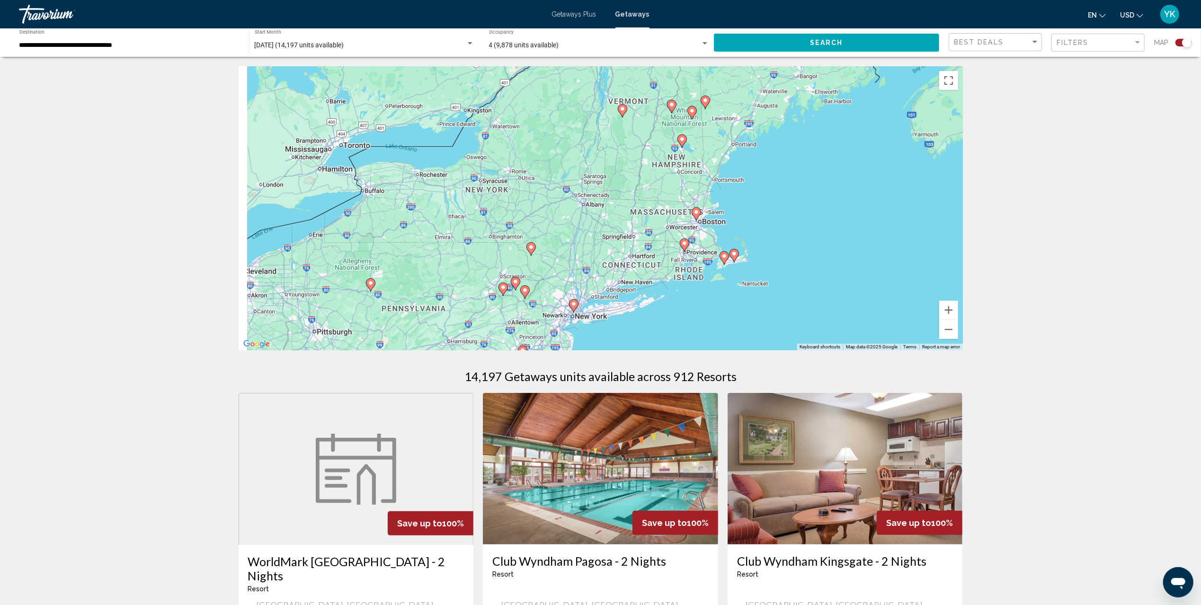
drag, startPoint x: 690, startPoint y: 220, endPoint x: 830, endPoint y: 181, distance: 145.1
click at [830, 181] on div "To activate drag with keyboard, press Alt + Enter. Once in keyboard drag state,…" at bounding box center [601, 208] width 724 height 284
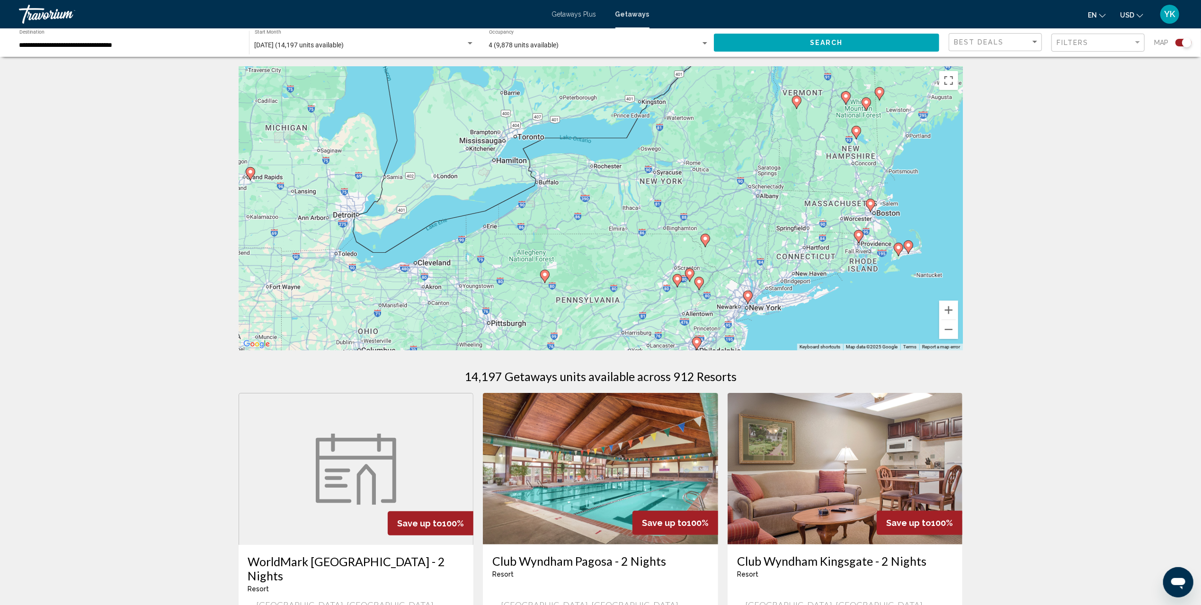
drag, startPoint x: 654, startPoint y: 209, endPoint x: 794, endPoint y: 214, distance: 139.8
click at [794, 213] on div "To activate drag with keyboard, press Alt + Enter. Once in keyboard drag state,…" at bounding box center [601, 208] width 724 height 284
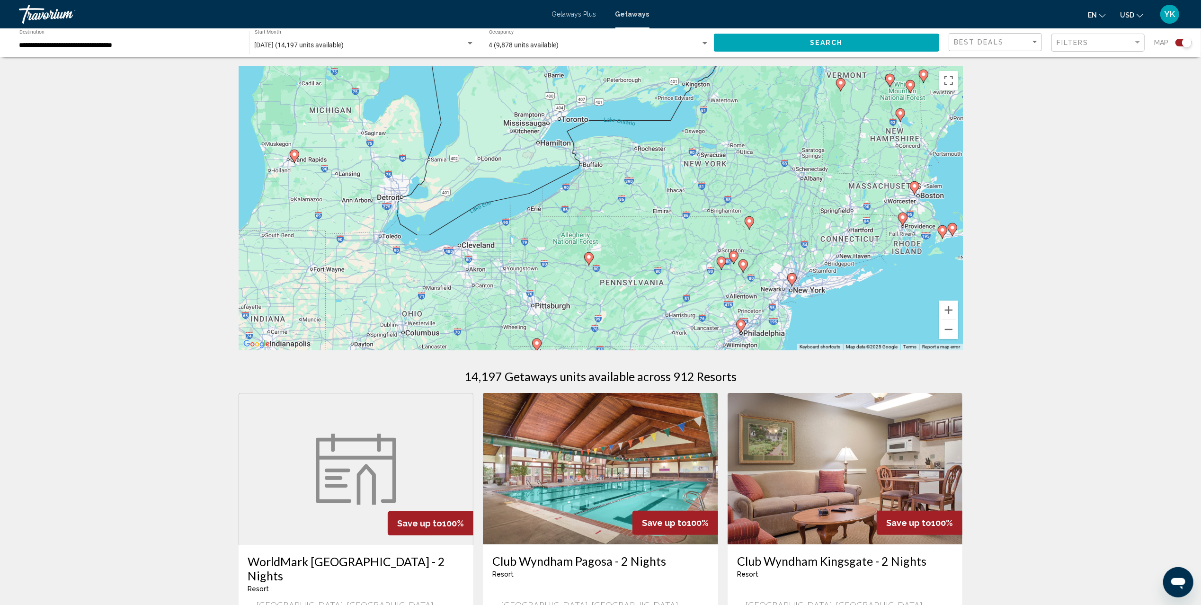
drag, startPoint x: 410, startPoint y: 232, endPoint x: 428, endPoint y: 222, distance: 21.0
click at [428, 222] on div "To activate drag with keyboard, press Alt + Enter. Once in keyboard drag state,…" at bounding box center [601, 208] width 724 height 284
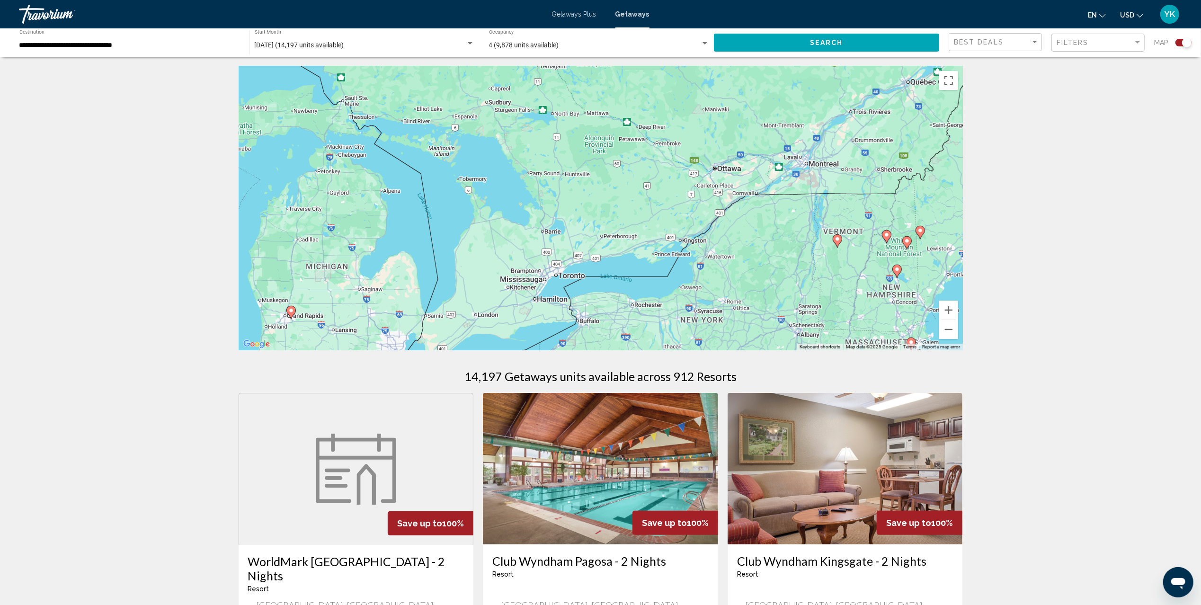
drag, startPoint x: 587, startPoint y: 129, endPoint x: 589, endPoint y: 277, distance: 147.7
click at [589, 277] on div "To activate drag with keyboard, press Alt + Enter. Once in keyboard drag state,…" at bounding box center [601, 208] width 724 height 284
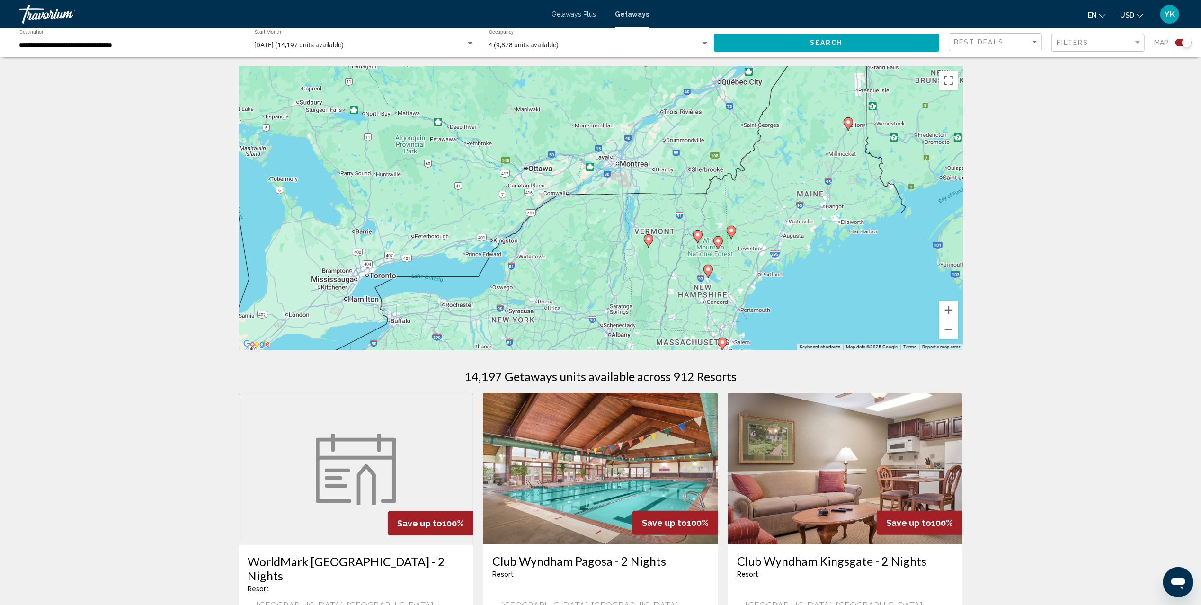
drag, startPoint x: 696, startPoint y: 171, endPoint x: 490, endPoint y: 135, distance: 209.5
click at [490, 135] on div "To activate drag with keyboard, press Alt + Enter. Once in keyboard drag state,…" at bounding box center [601, 208] width 724 height 284
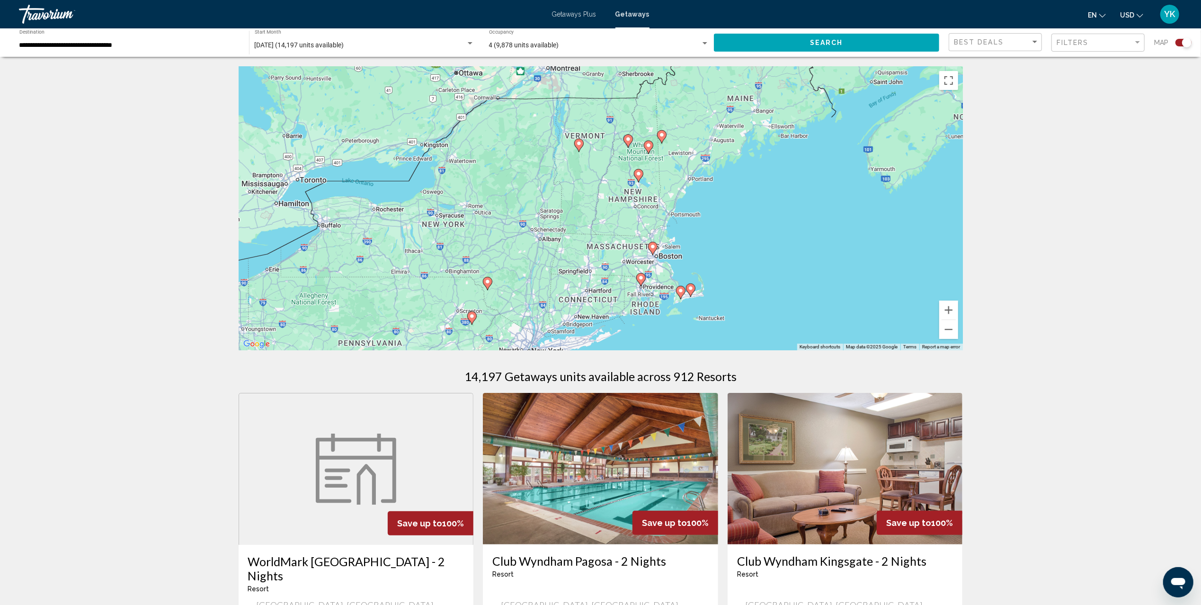
drag, startPoint x: 774, startPoint y: 139, endPoint x: 728, endPoint y: 54, distance: 96.8
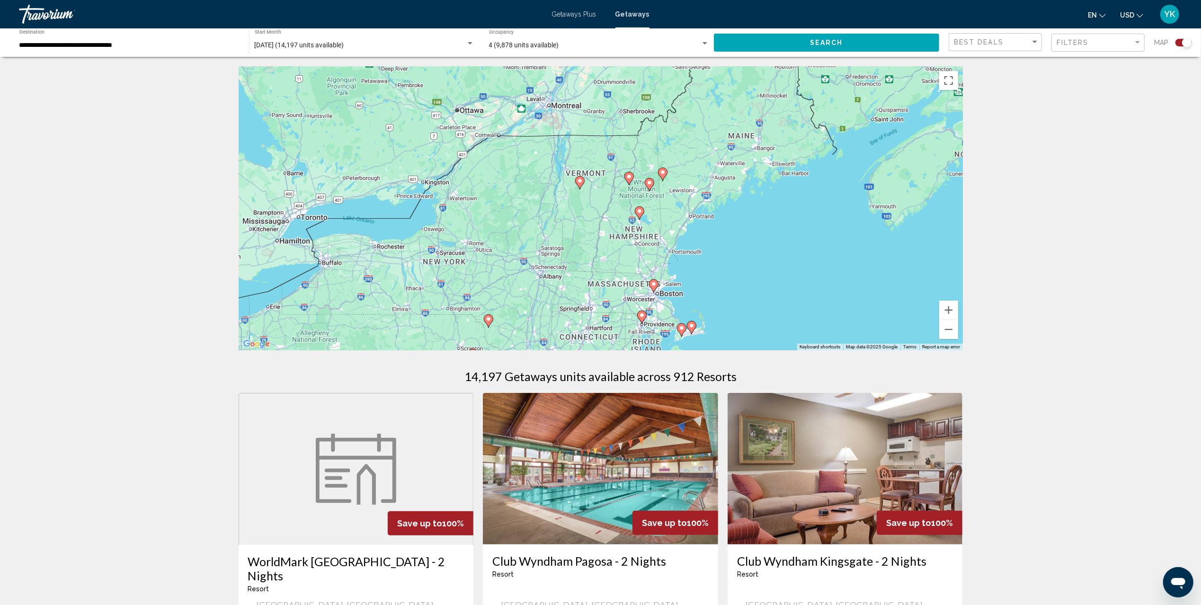
drag, startPoint x: 675, startPoint y: 144, endPoint x: 668, endPoint y: 205, distance: 61.0
click at [668, 205] on div "To activate drag with keyboard, press Alt + Enter. Once in keyboard drag state,…" at bounding box center [601, 208] width 724 height 284
click at [953, 309] on button "Zoom in" at bounding box center [948, 310] width 19 height 19
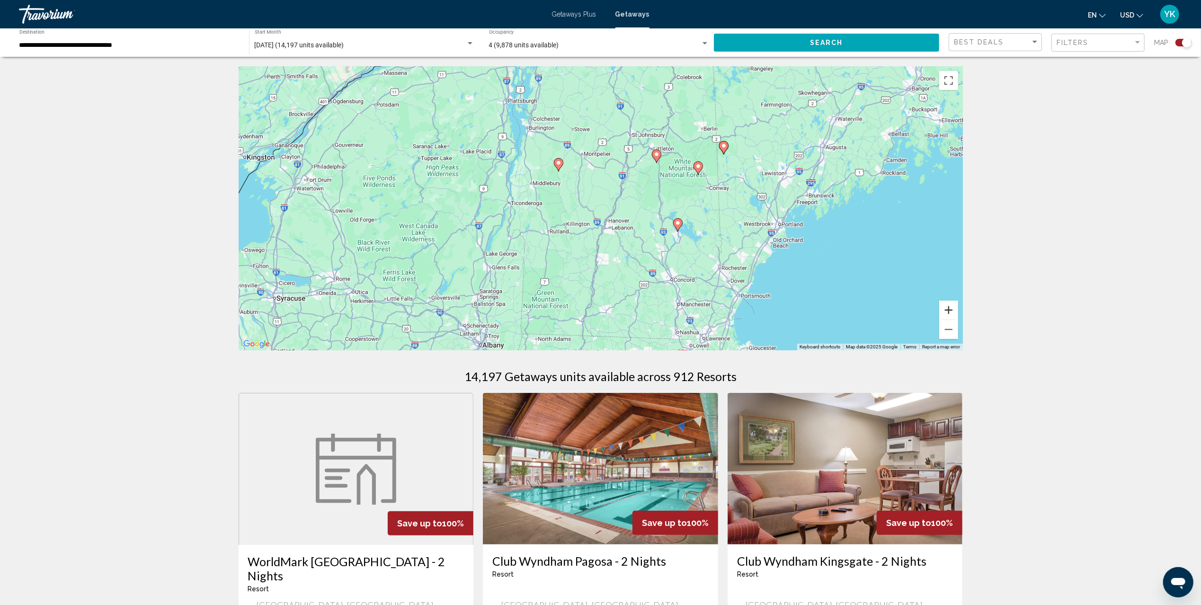
click at [953, 309] on button "Zoom in" at bounding box center [948, 310] width 19 height 19
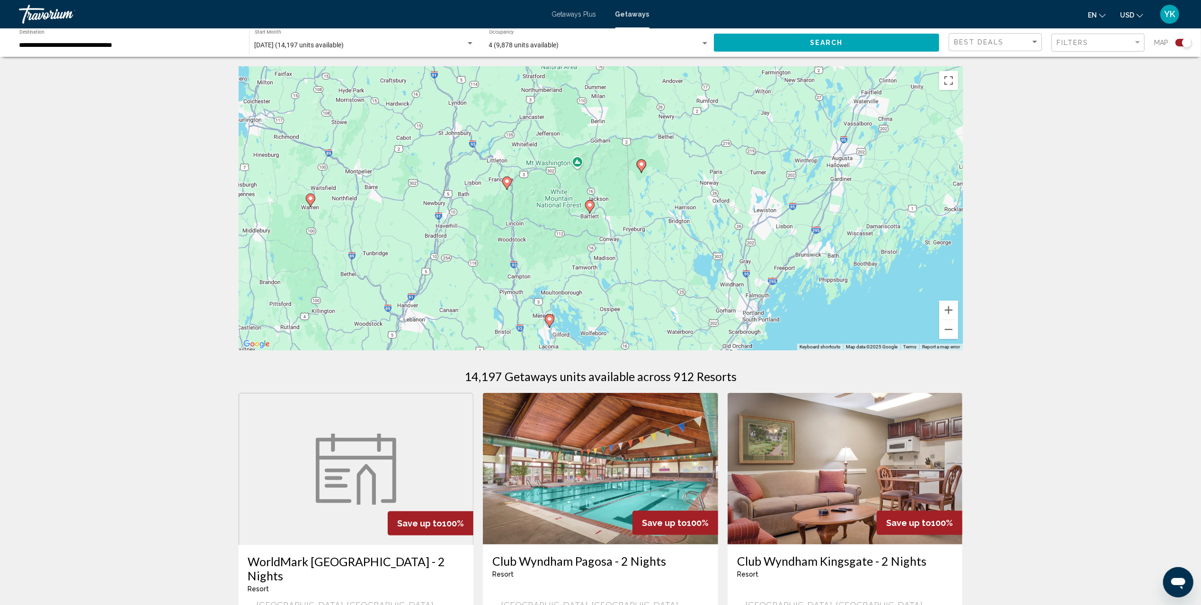
drag, startPoint x: 769, startPoint y: 208, endPoint x: 624, endPoint y: 266, distance: 155.8
click at [624, 266] on div "To activate drag with keyboard, press Alt + Enter. Once in keyboard drag state,…" at bounding box center [601, 208] width 724 height 284
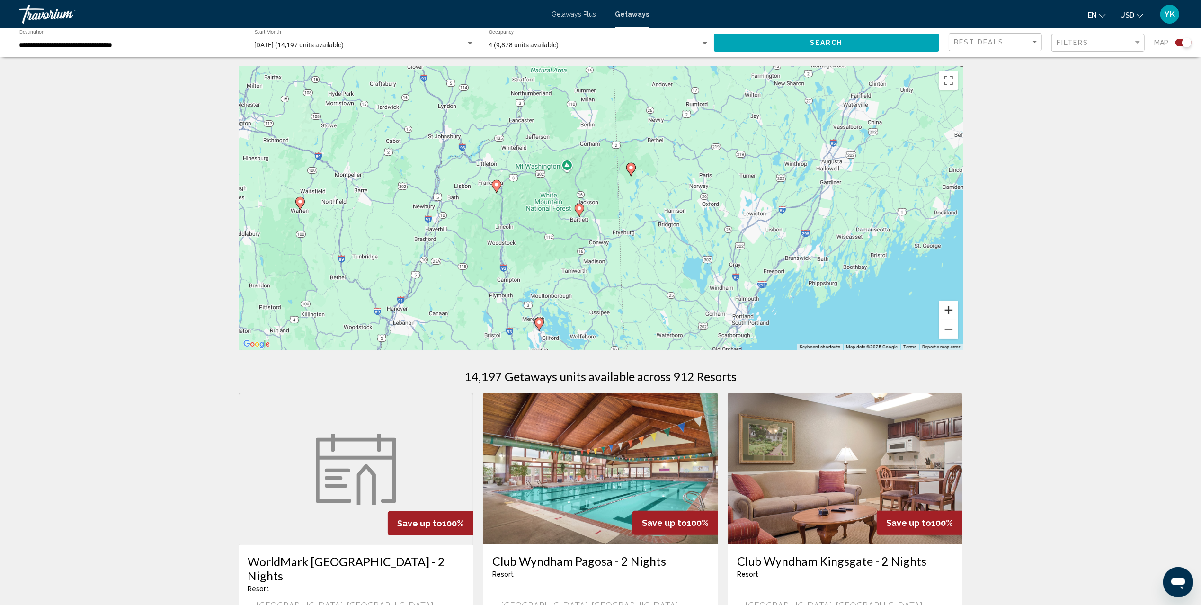
click at [952, 309] on button "Zoom in" at bounding box center [948, 310] width 19 height 19
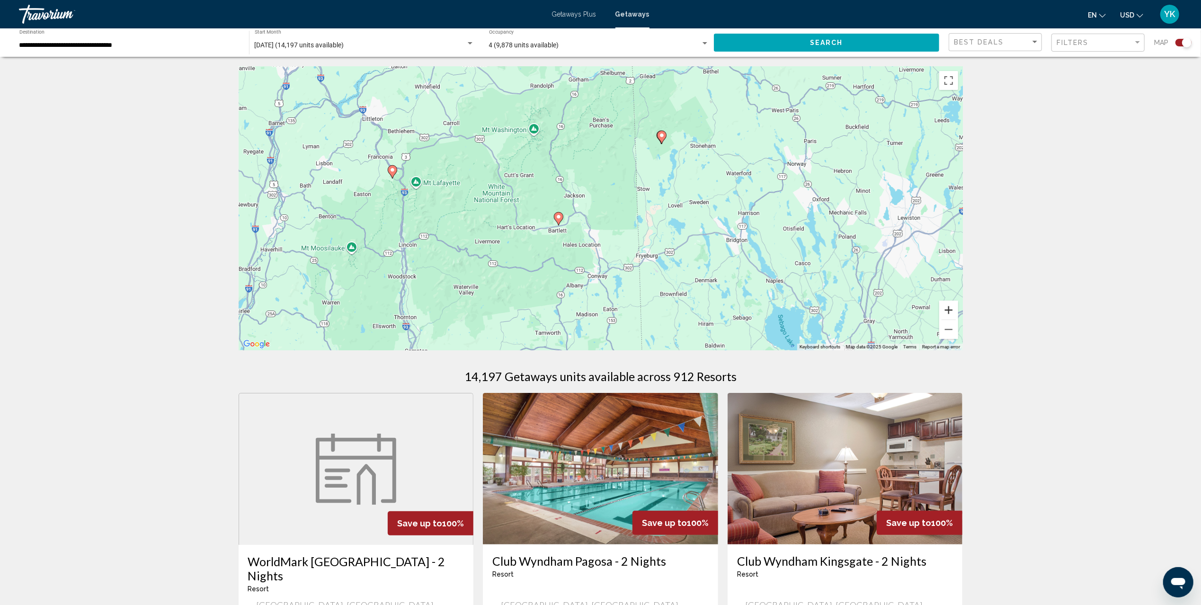
click at [952, 309] on button "Zoom in" at bounding box center [948, 310] width 19 height 19
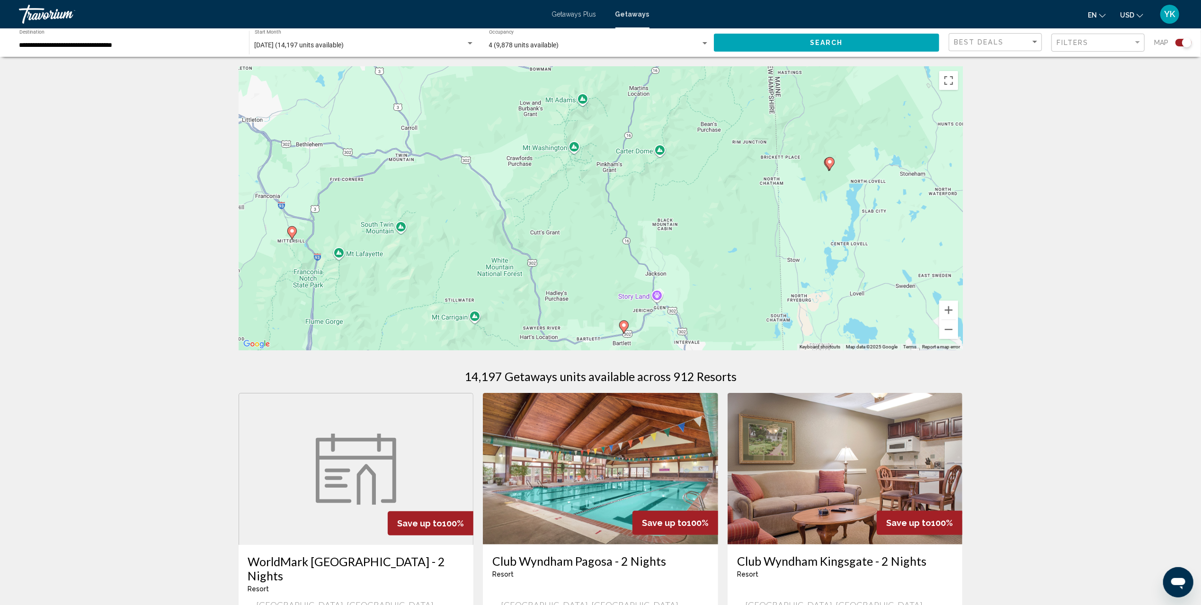
drag, startPoint x: 722, startPoint y: 160, endPoint x: 830, endPoint y: 253, distance: 142.7
click at [830, 253] on div "To activate drag with keyboard, press Alt + Enter. Once in keyboard drag state,…" at bounding box center [601, 208] width 724 height 284
click at [947, 310] on button "Zoom in" at bounding box center [948, 310] width 19 height 19
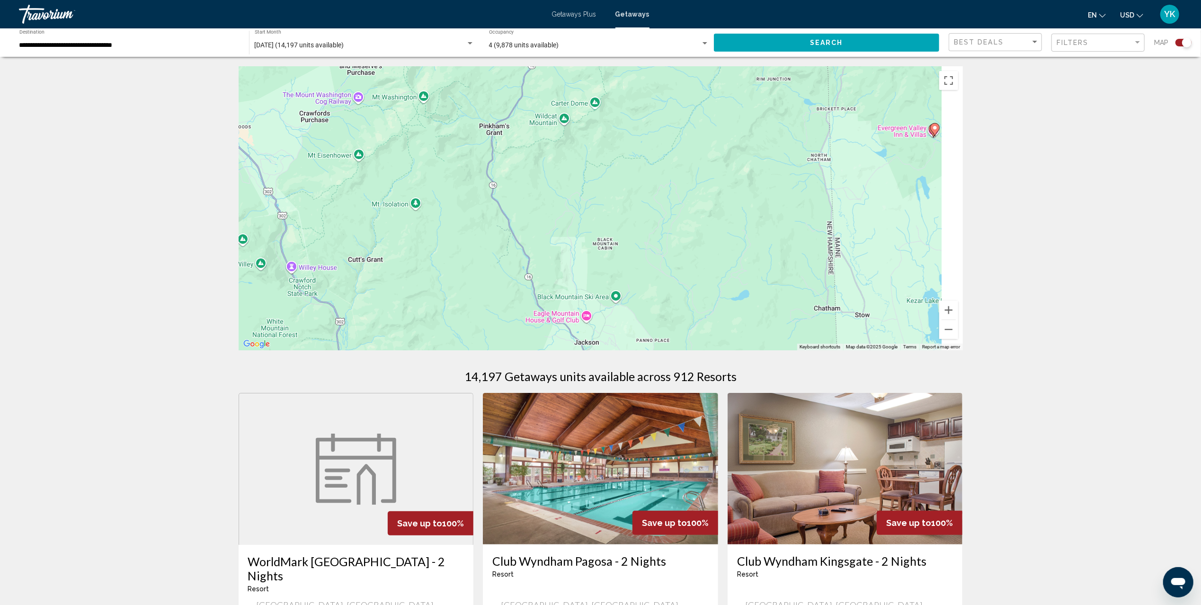
drag, startPoint x: 854, startPoint y: 207, endPoint x: 563, endPoint y: 213, distance: 290.8
click at [563, 213] on div "To activate drag with keyboard, press Alt + Enter. Once in keyboard drag state,…" at bounding box center [601, 208] width 724 height 284
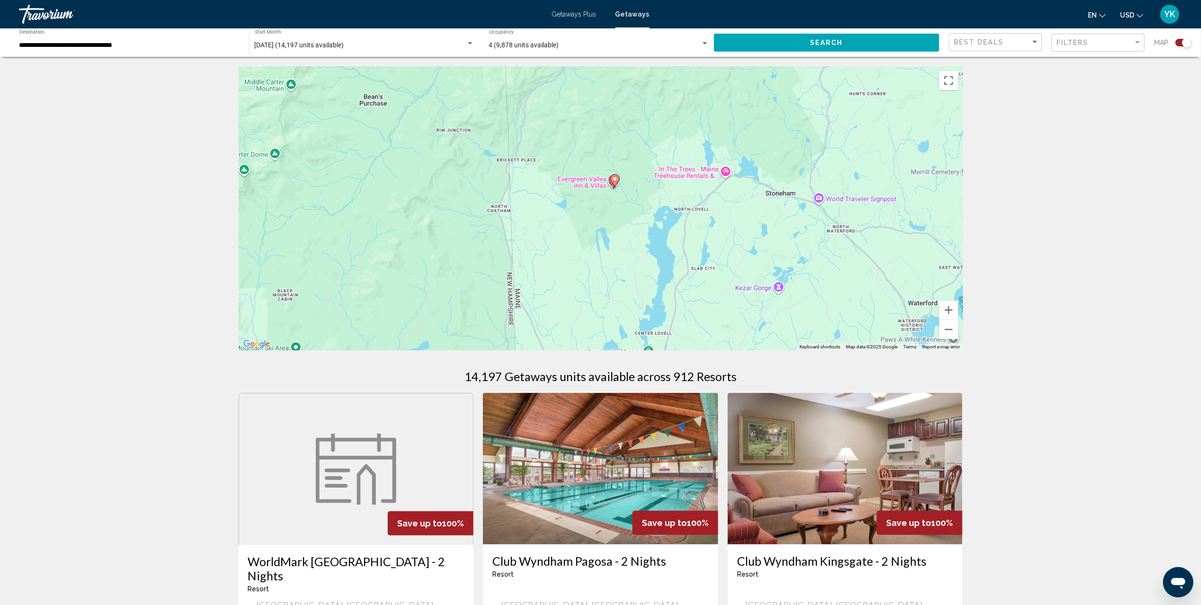
drag, startPoint x: 695, startPoint y: 172, endPoint x: 627, endPoint y: 216, distance: 80.8
click at [627, 216] on div "To activate drag with keyboard, press Alt + Enter. Once in keyboard drag state,…" at bounding box center [601, 208] width 724 height 284
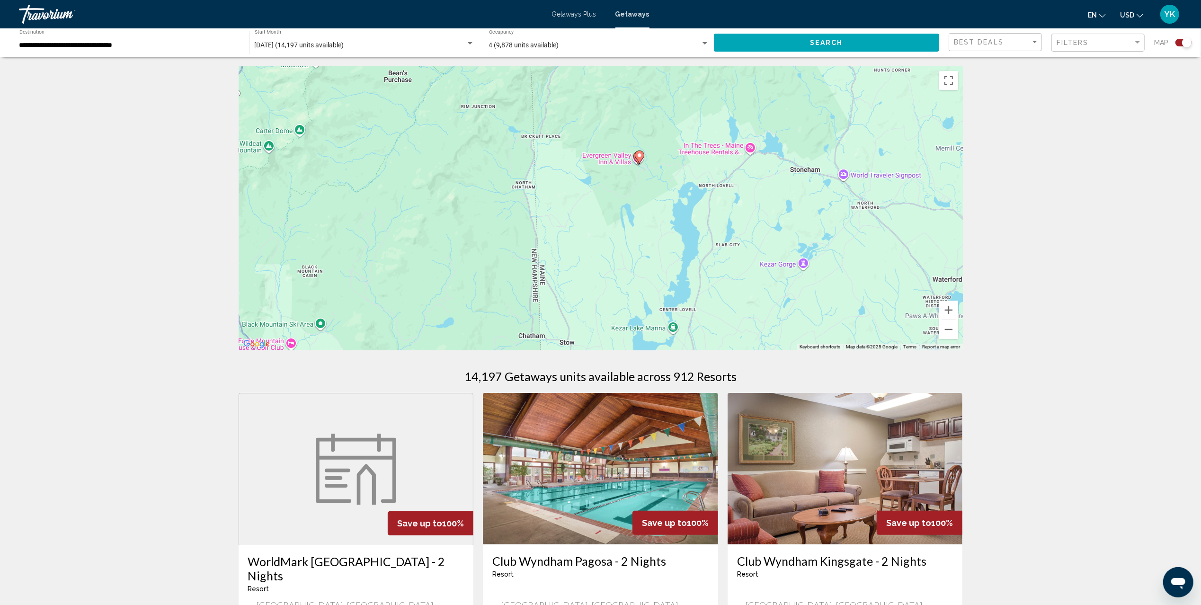
drag, startPoint x: 653, startPoint y: 263, endPoint x: 764, endPoint y: 144, distance: 162.1
click at [762, 146] on div "To activate drag with keyboard, press Alt + Enter. Once in keyboard drag state,…" at bounding box center [601, 208] width 724 height 284
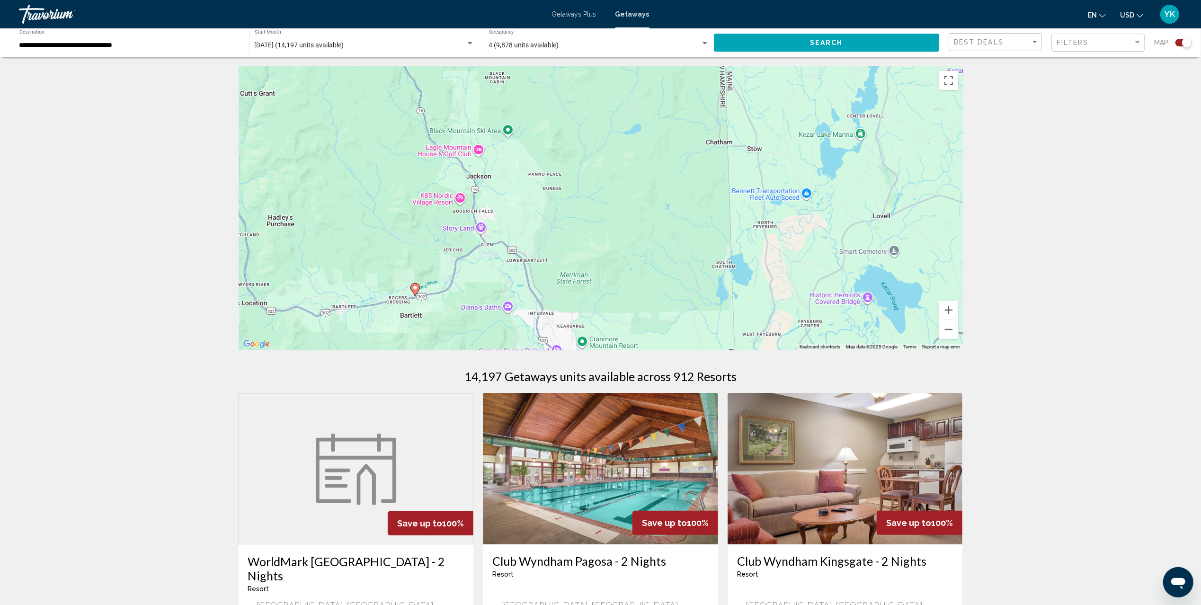
drag, startPoint x: 629, startPoint y: 232, endPoint x: 784, endPoint y: 232, distance: 154.8
click at [783, 232] on div "To activate drag with keyboard, press Alt + Enter. Once in keyboard drag state,…" at bounding box center [601, 208] width 724 height 284
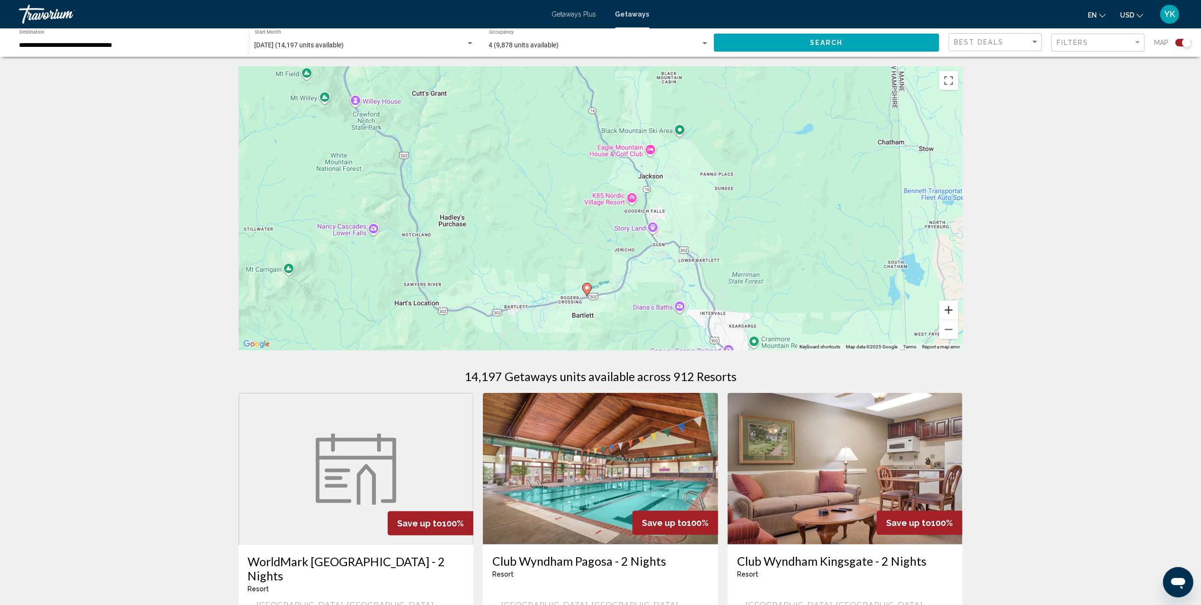
click at [944, 305] on button "Zoom in" at bounding box center [948, 310] width 19 height 19
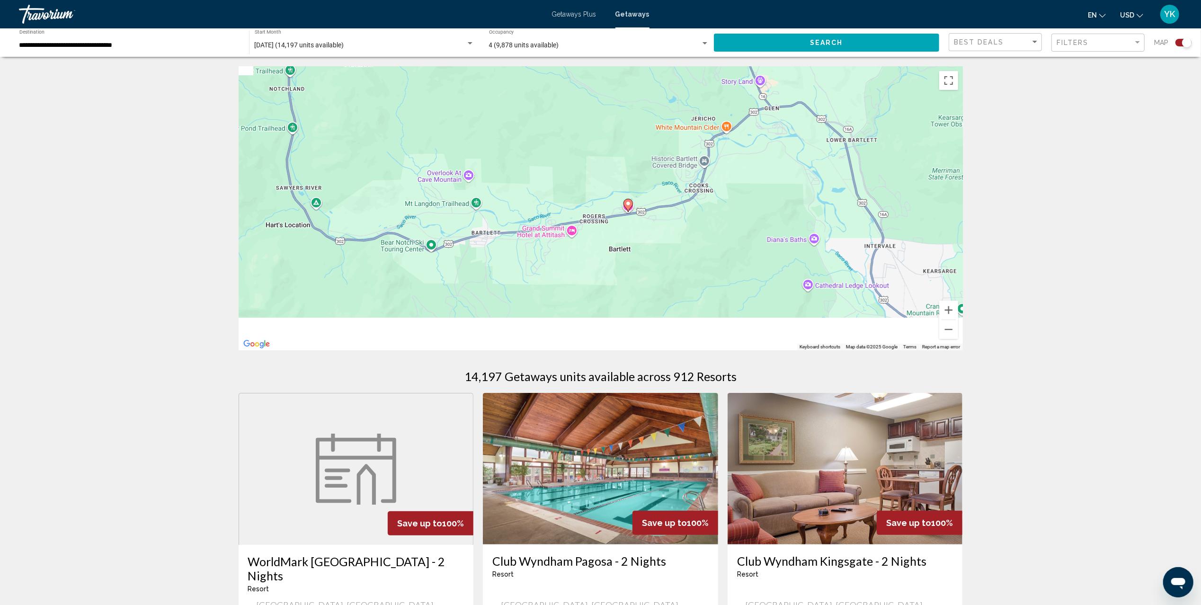
drag, startPoint x: 658, startPoint y: 283, endPoint x: 714, endPoint y: 104, distance: 187.2
click at [714, 104] on div "To activate drag with keyboard, press Alt + Enter. Once in keyboard drag state,…" at bounding box center [601, 208] width 724 height 284
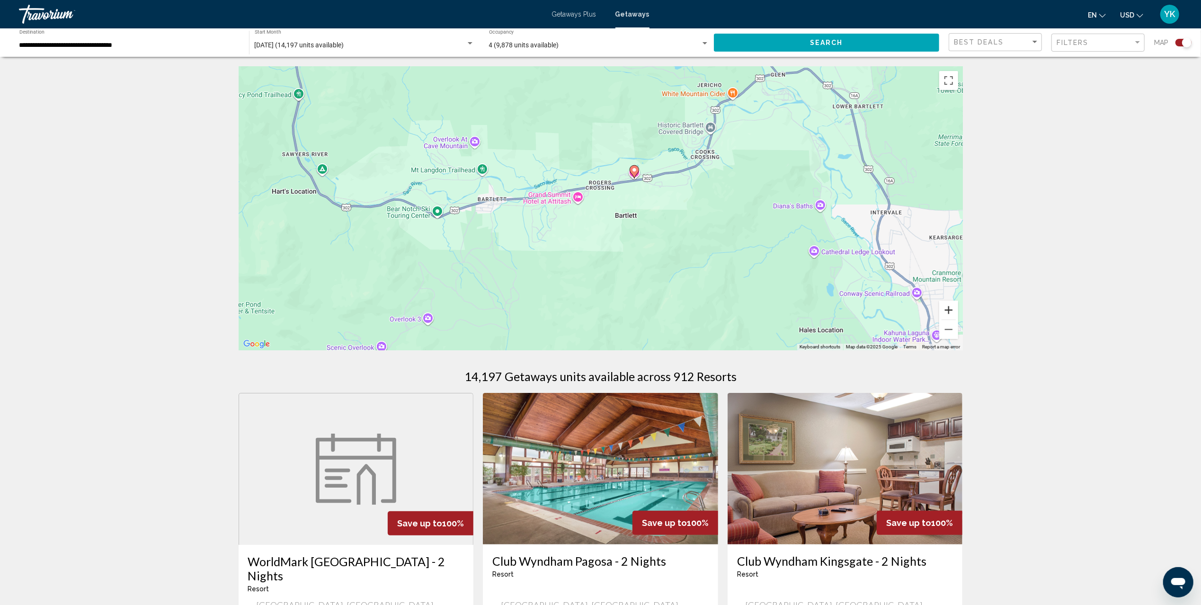
click at [949, 308] on button "Zoom in" at bounding box center [948, 310] width 19 height 19
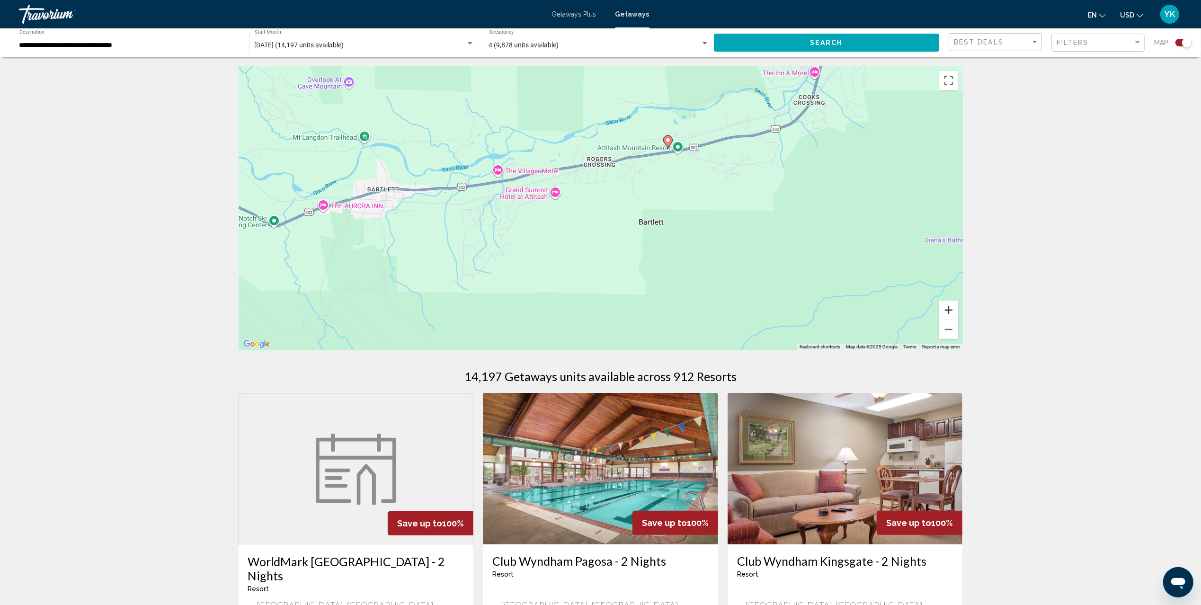
click at [950, 309] on button "Zoom in" at bounding box center [948, 310] width 19 height 19
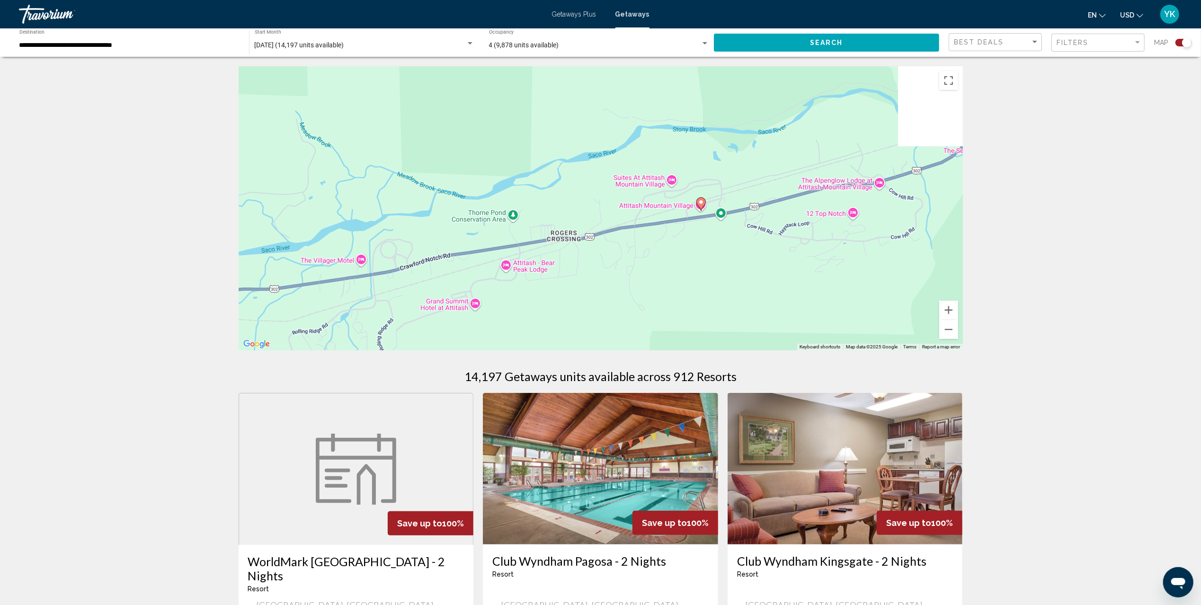
drag, startPoint x: 804, startPoint y: 137, endPoint x: 760, endPoint y: 279, distance: 148.7
click at [760, 279] on div "To activate drag with keyboard, press Alt + Enter. Once in keyboard drag state,…" at bounding box center [601, 208] width 724 height 284
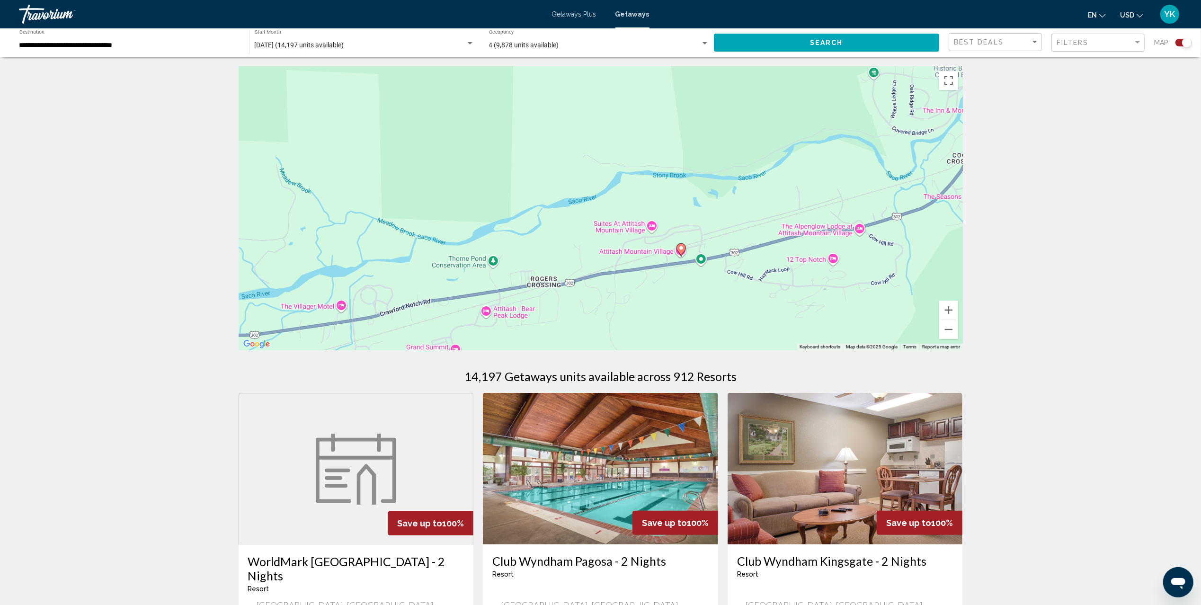
click at [682, 247] on image "Main content" at bounding box center [681, 248] width 6 height 6
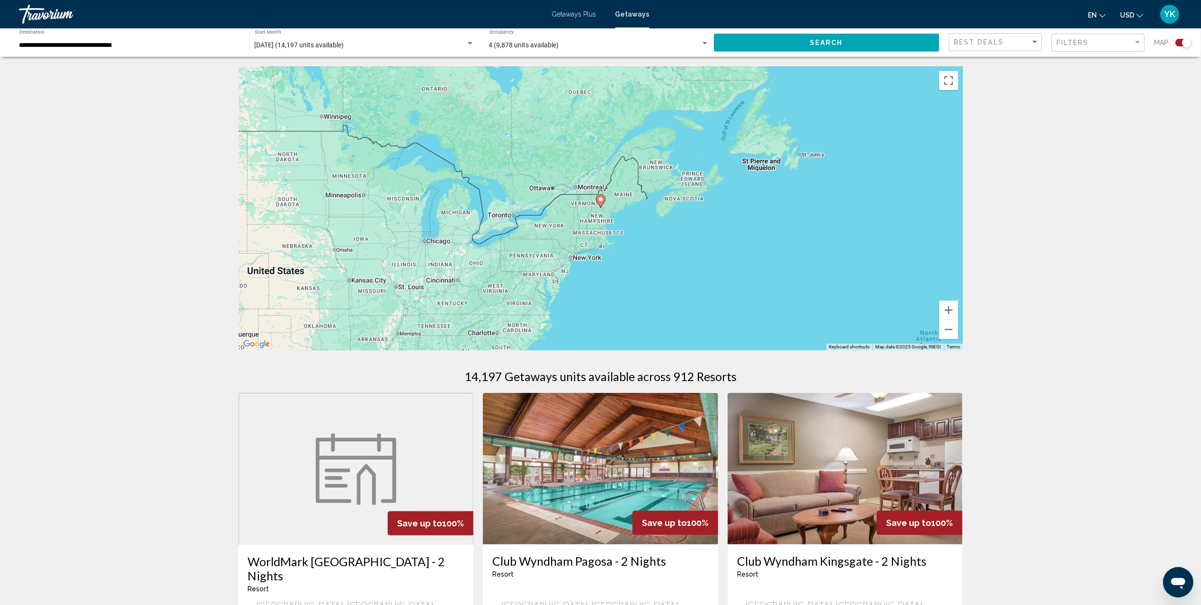
click at [601, 197] on image "Main content" at bounding box center [601, 199] width 6 height 6
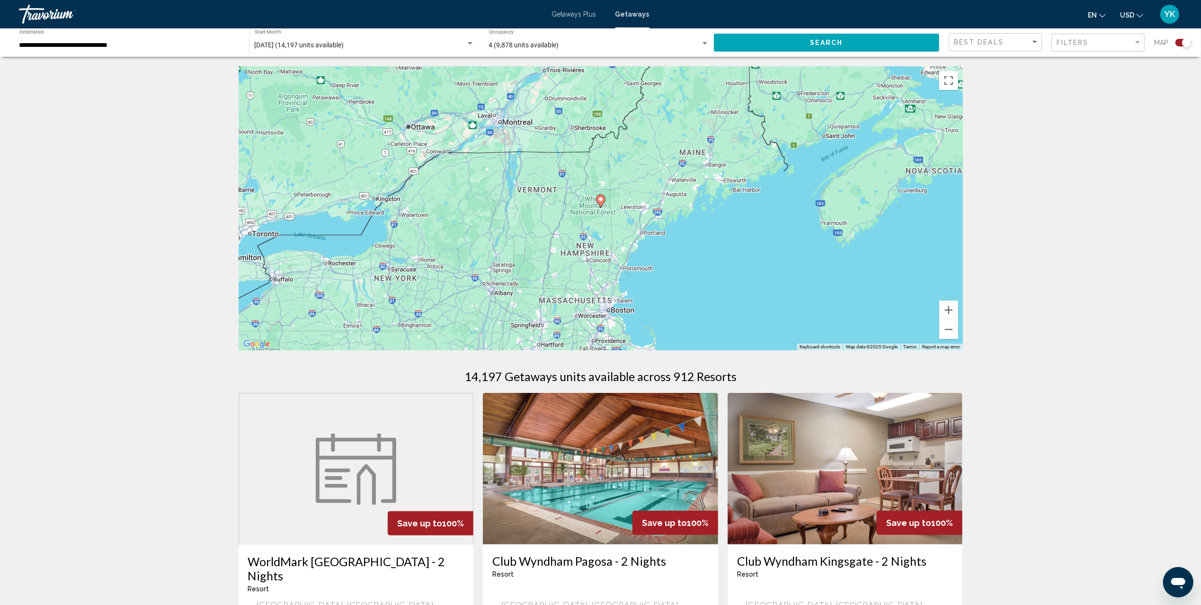
click at [601, 199] on image "Main content" at bounding box center [601, 199] width 6 height 6
type input "**********"
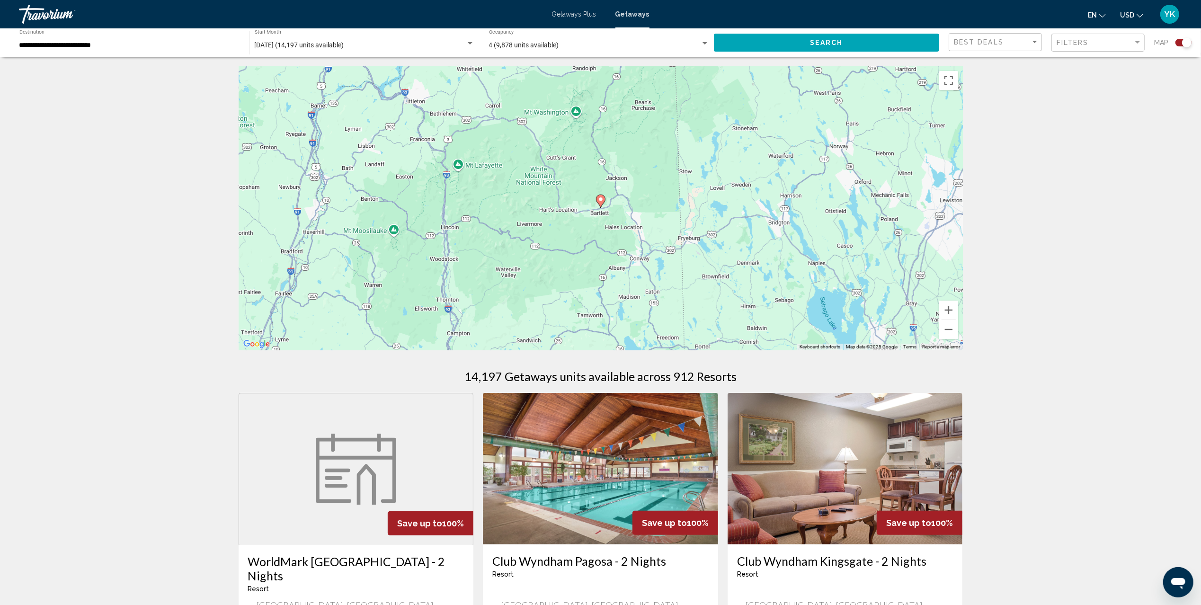
click at [602, 199] on image "Main content" at bounding box center [601, 199] width 6 height 6
click at [600, 199] on image "Main content" at bounding box center [601, 199] width 6 height 6
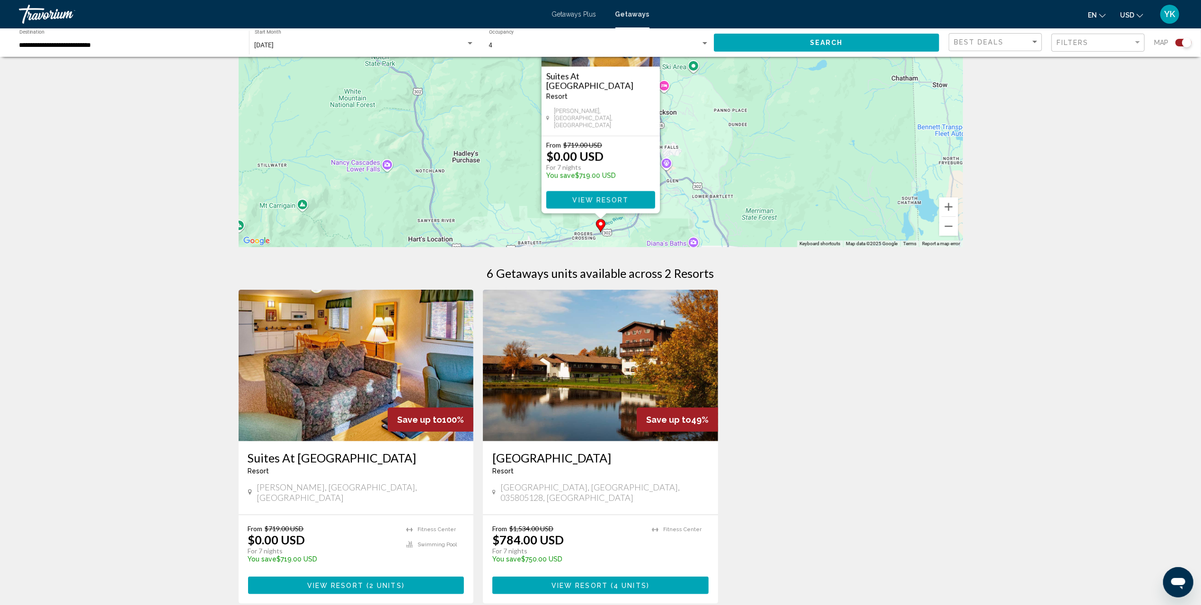
scroll to position [126, 0]
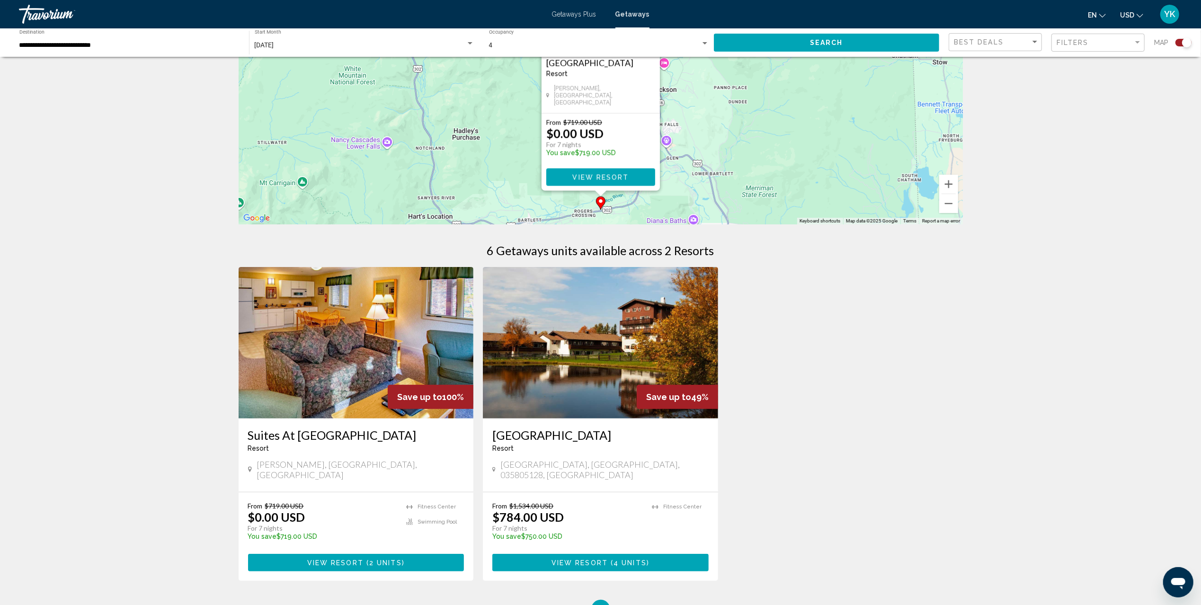
click at [330, 345] on img "Main content" at bounding box center [356, 343] width 235 height 152
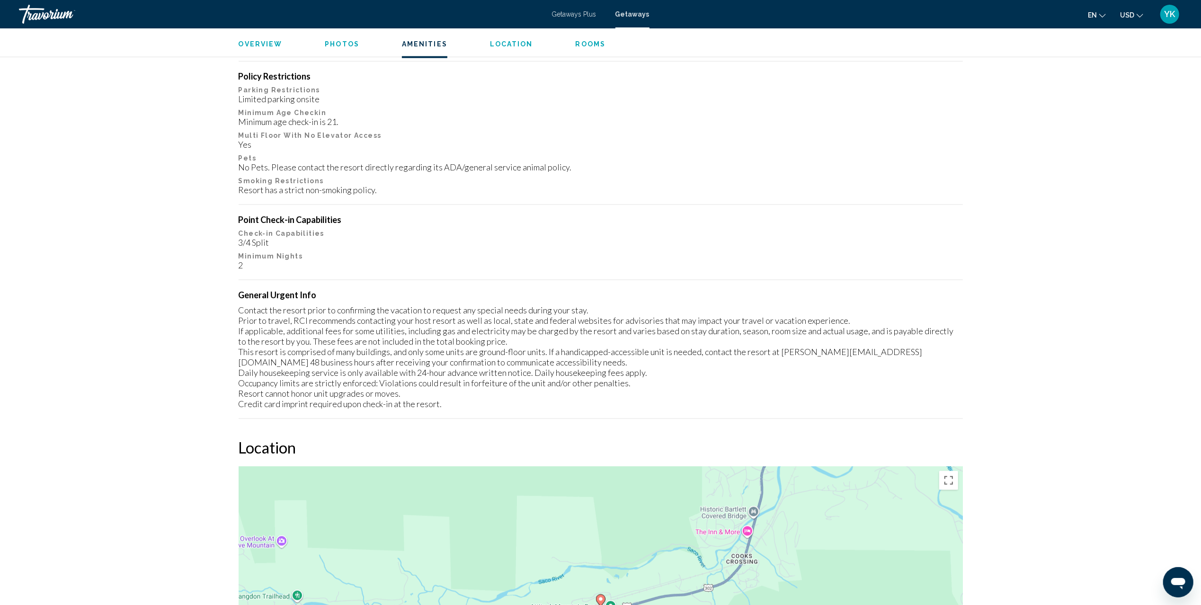
scroll to position [1199, 0]
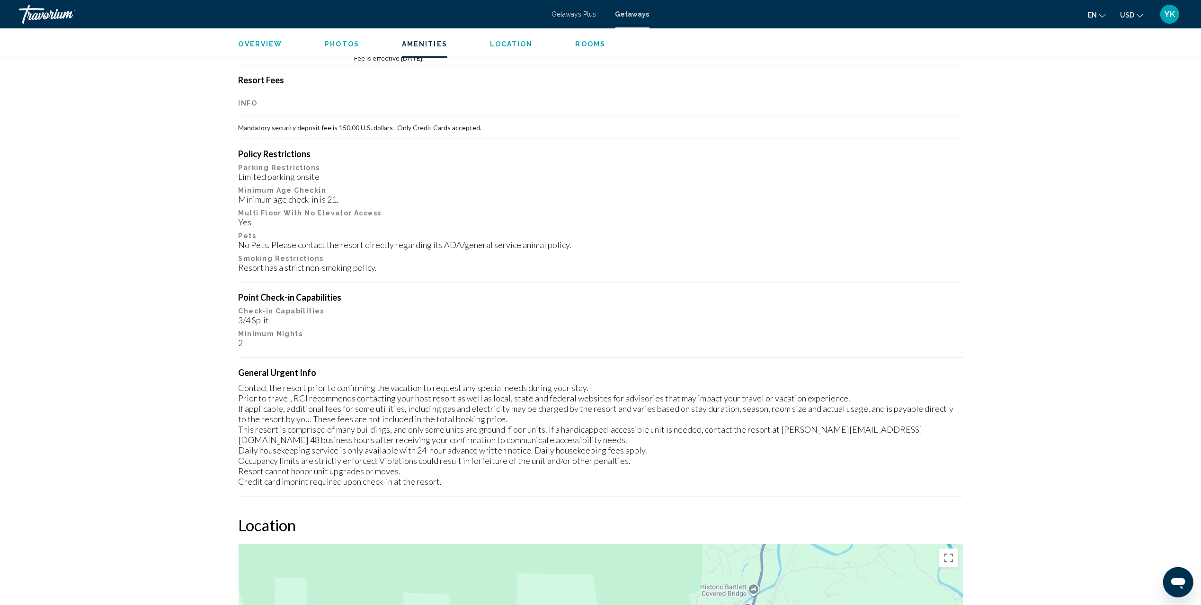
click at [640, 12] on span "Getaways" at bounding box center [632, 14] width 34 height 8
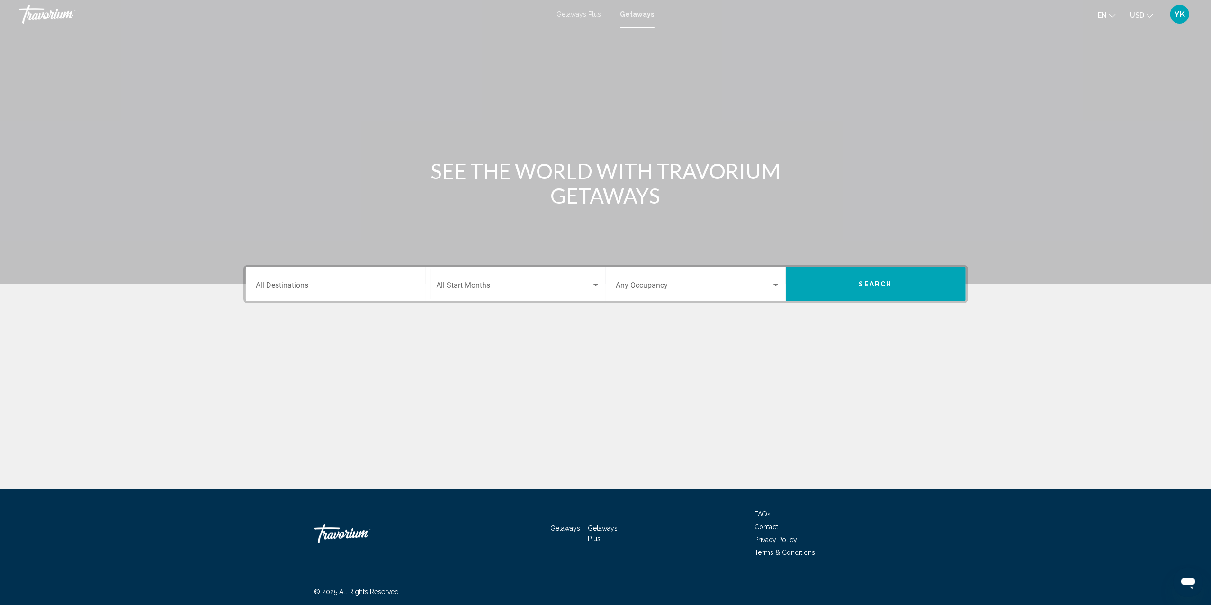
click at [316, 273] on div "Destination All Destinations" at bounding box center [338, 284] width 164 height 30
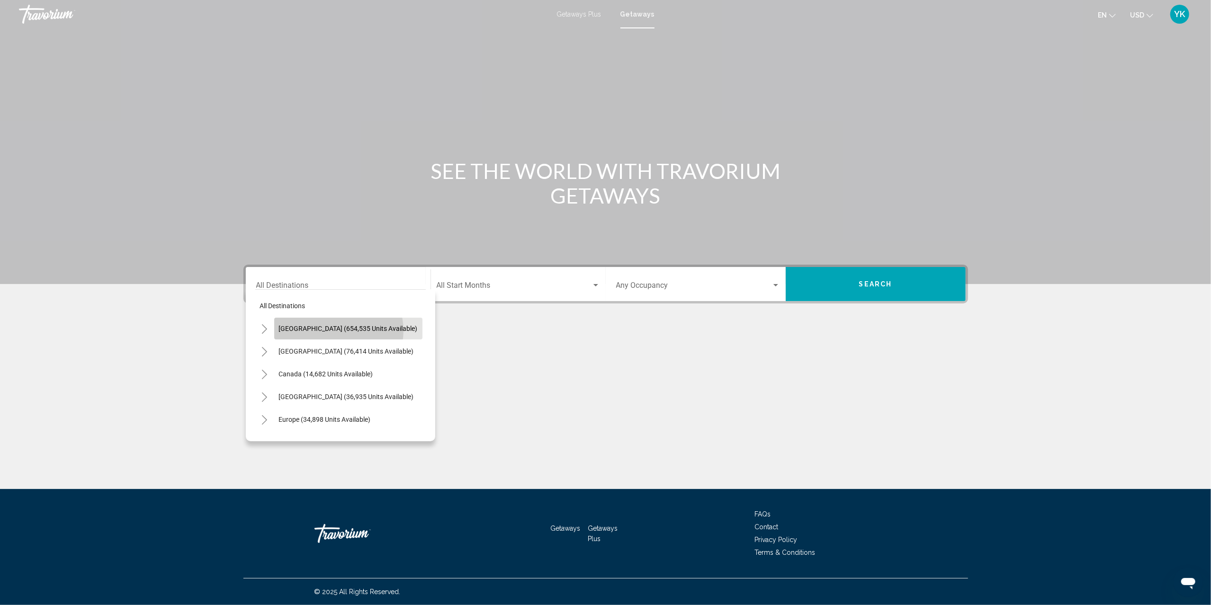
click at [338, 330] on span "[GEOGRAPHIC_DATA] (654,535 units available)" at bounding box center [348, 329] width 139 height 8
type input "**********"
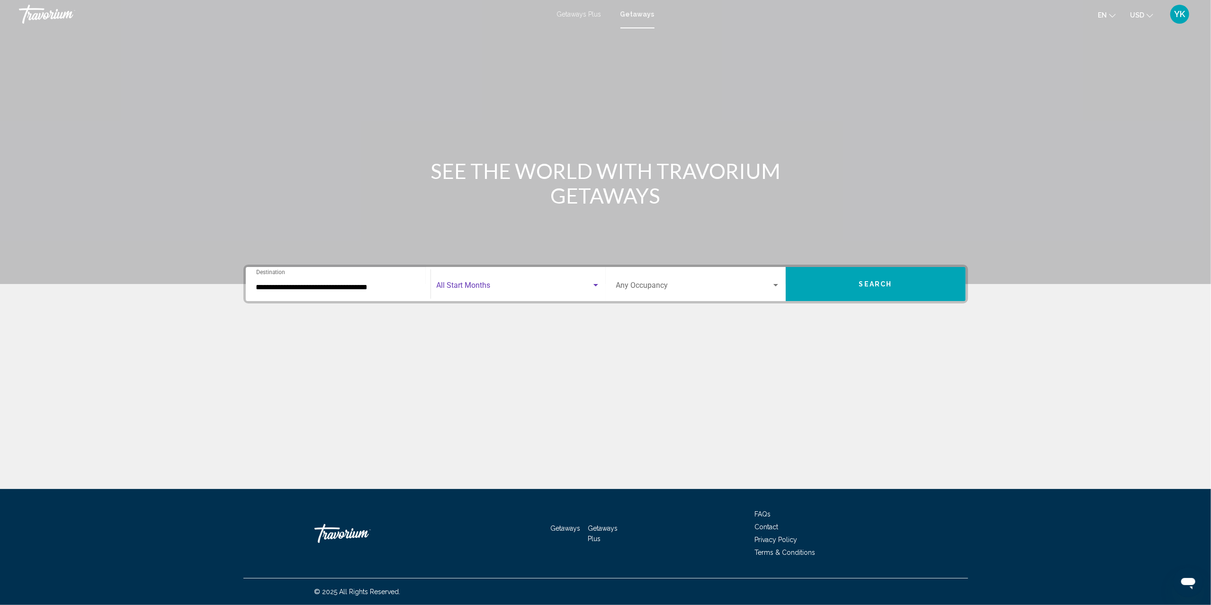
click at [497, 285] on span "Search widget" at bounding box center [514, 287] width 155 height 9
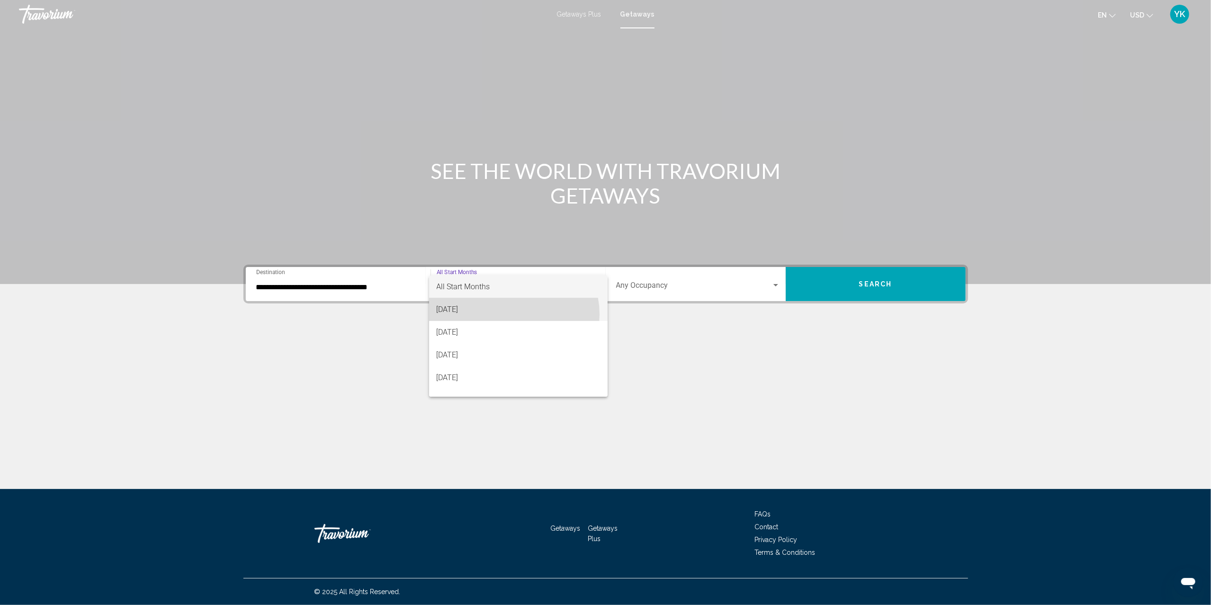
click at [511, 314] on span "[DATE]" at bounding box center [518, 309] width 163 height 23
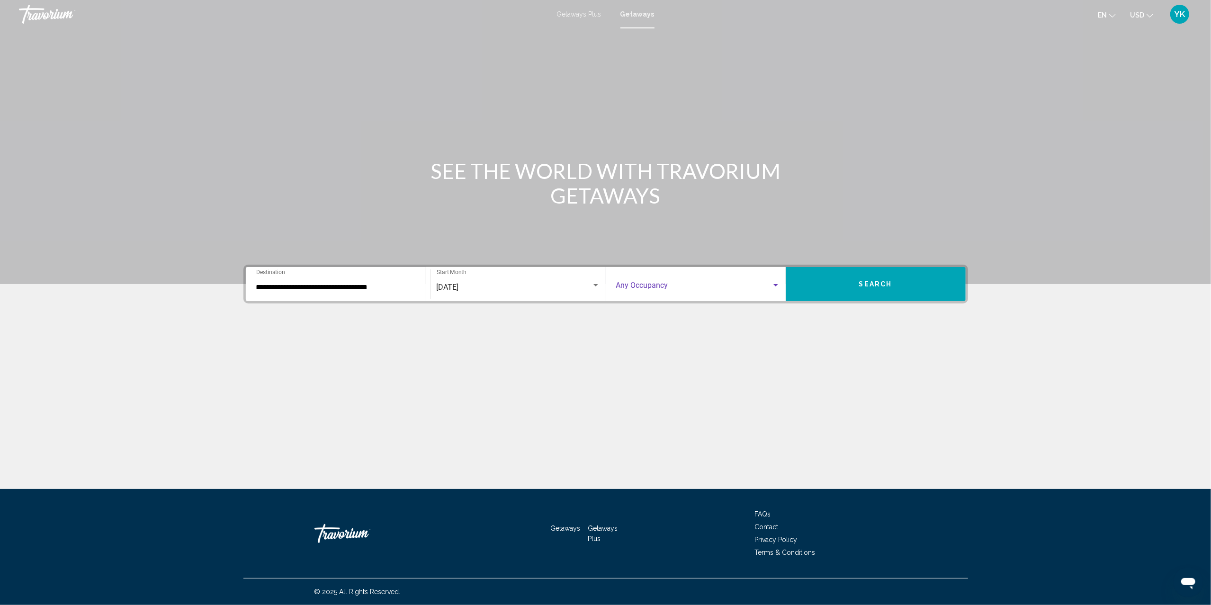
click at [650, 288] on span "Search widget" at bounding box center [693, 287] width 155 height 9
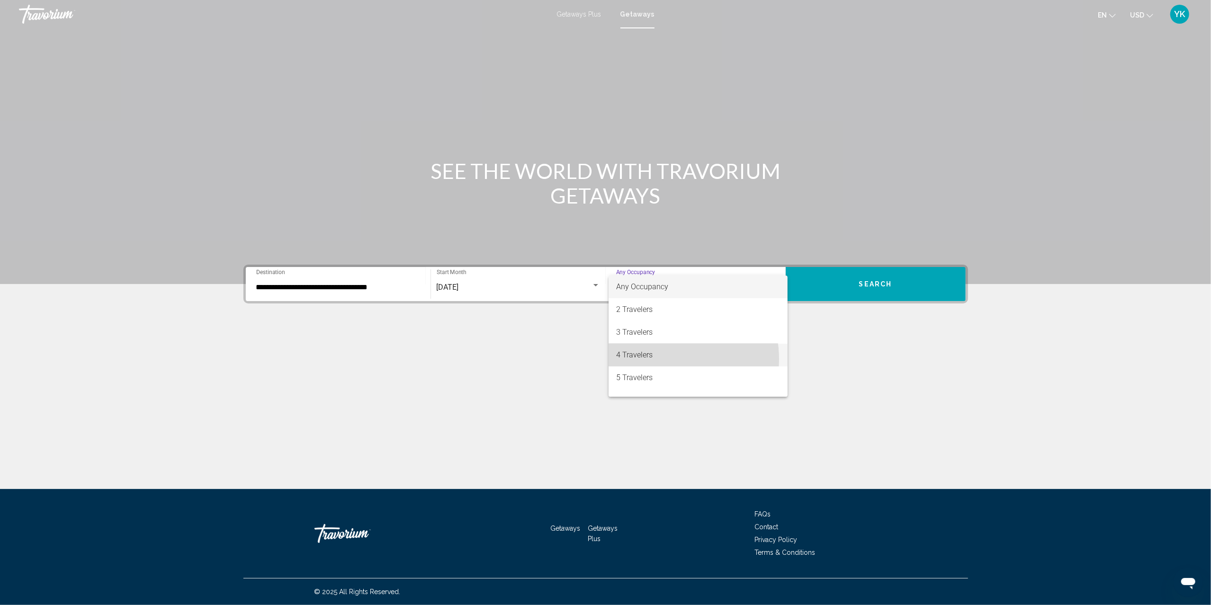
click at [665, 359] on span "4 Travelers" at bounding box center [698, 355] width 164 height 23
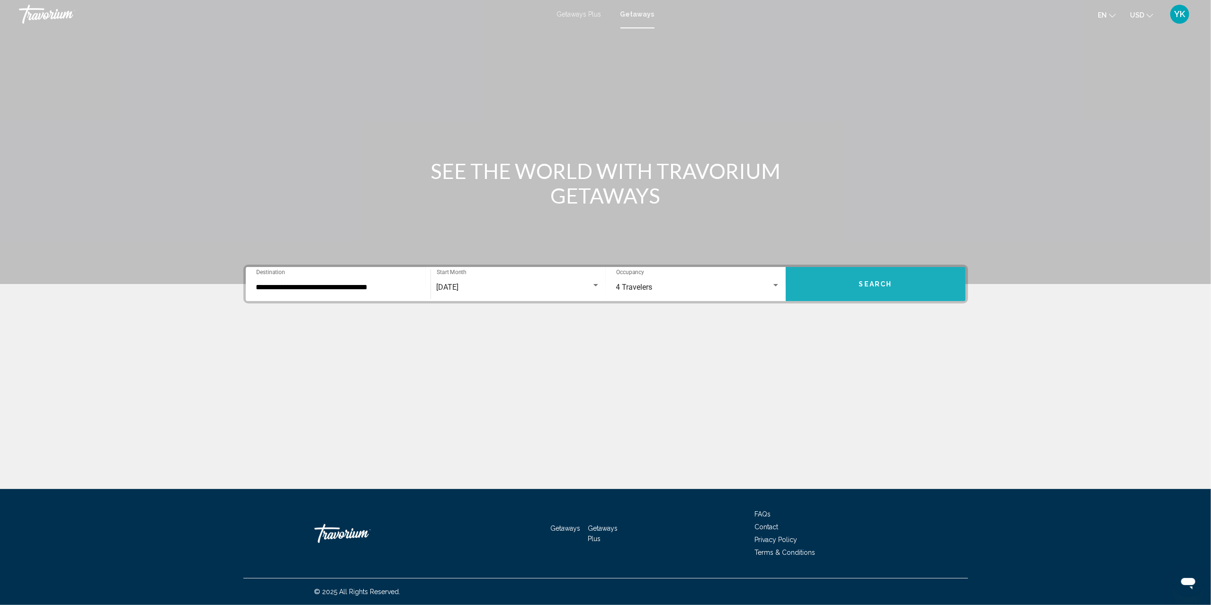
click at [862, 288] on button "Search" at bounding box center [875, 284] width 180 height 34
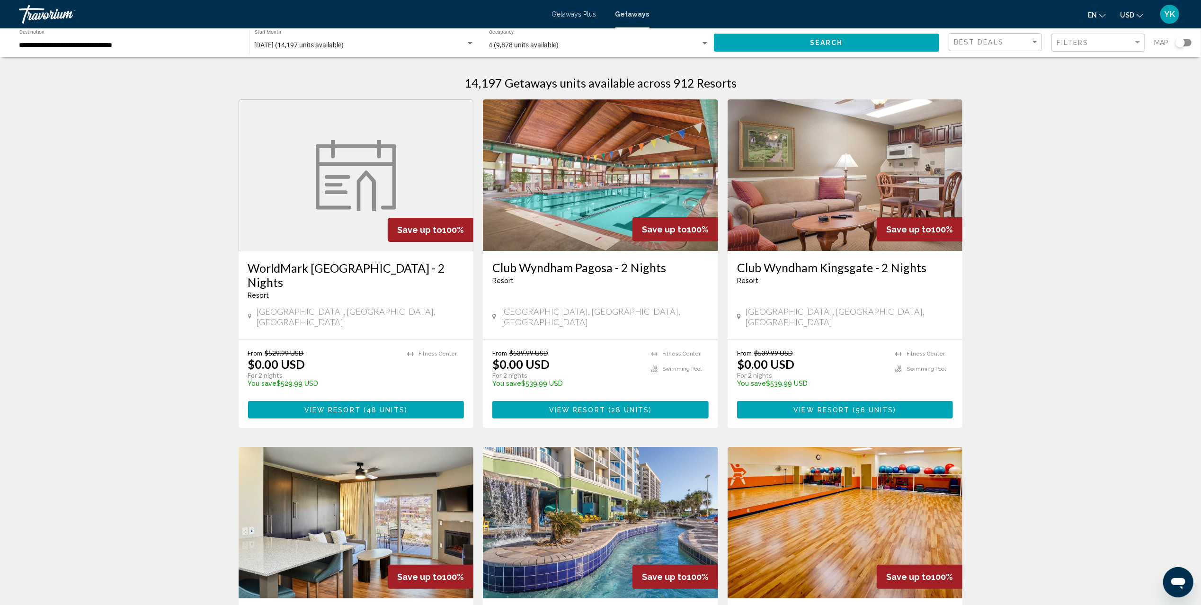
click at [1187, 42] on div "Search widget" at bounding box center [1184, 43] width 16 height 8
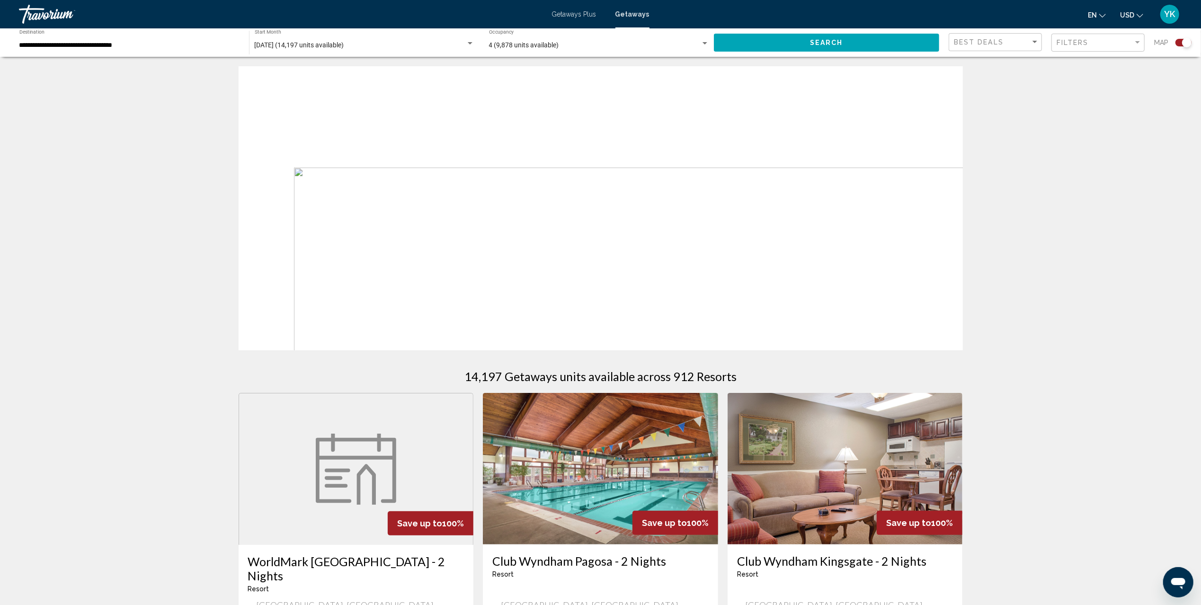
drag, startPoint x: 461, startPoint y: 142, endPoint x: 517, endPoint y: 243, distance: 116.2
click at [517, 243] on div "Main content" at bounding box center [601, 208] width 724 height 284
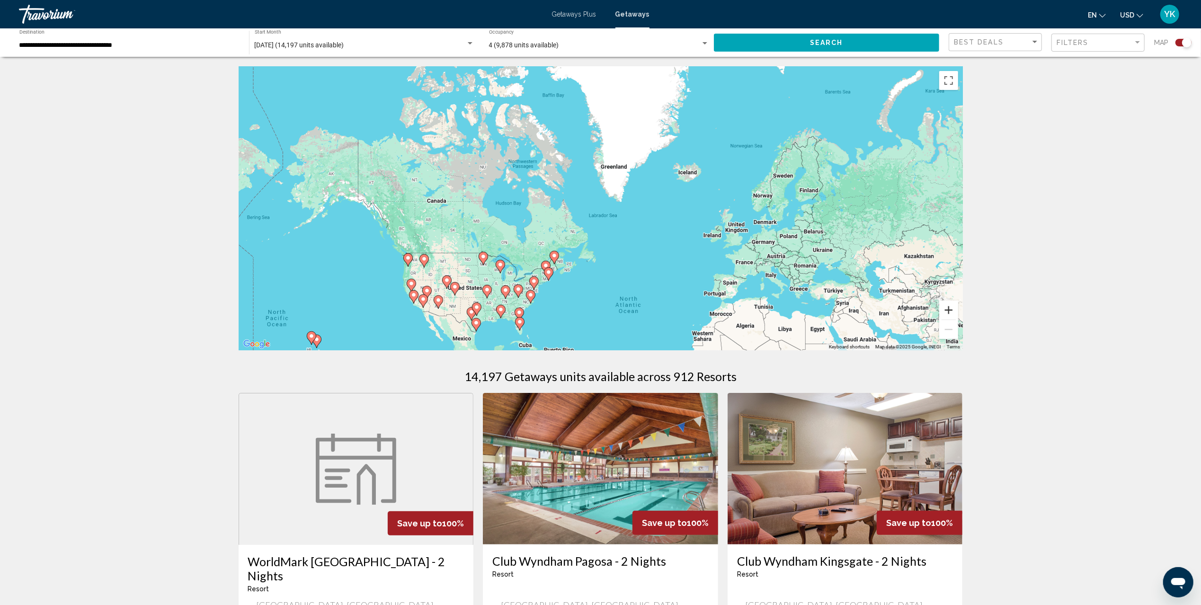
click at [954, 307] on button "Zoom in" at bounding box center [948, 310] width 19 height 19
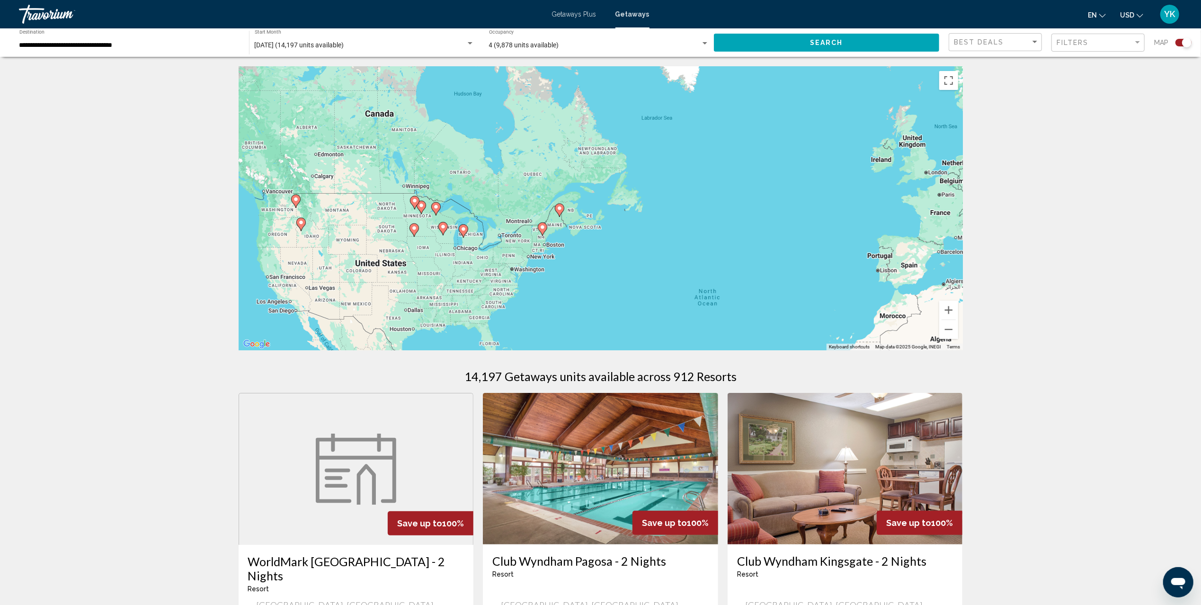
drag, startPoint x: 607, startPoint y: 260, endPoint x: 673, endPoint y: 132, distance: 144.4
click at [673, 131] on div "To activate drag with keyboard, press Alt + Enter. Once in keyboard drag state,…" at bounding box center [601, 208] width 724 height 284
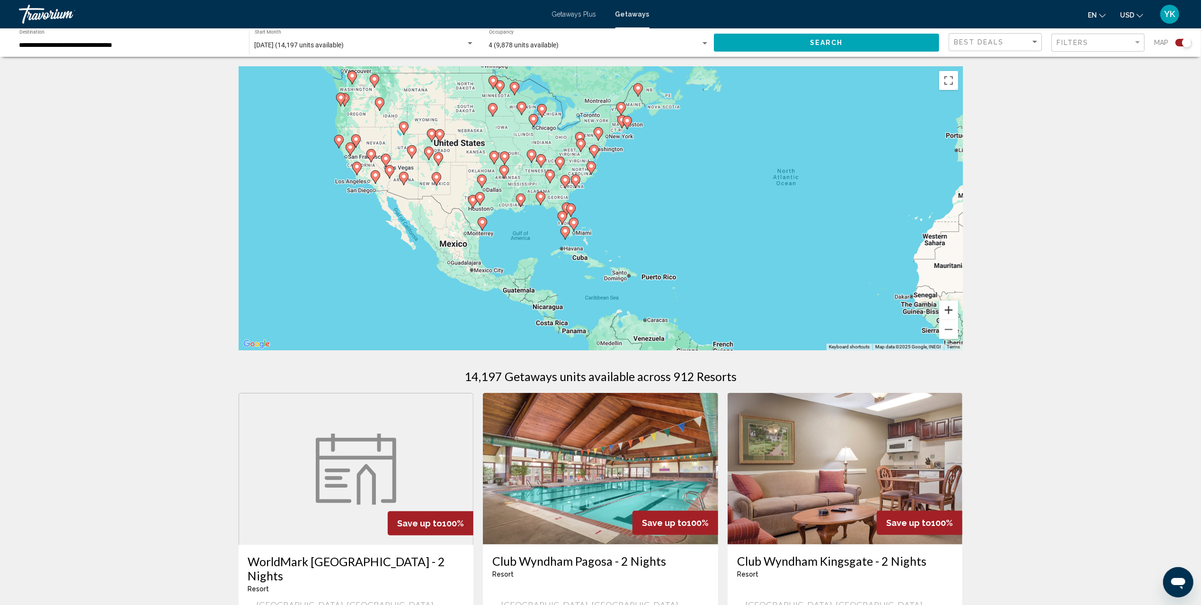
click at [951, 307] on button "Zoom in" at bounding box center [948, 310] width 19 height 19
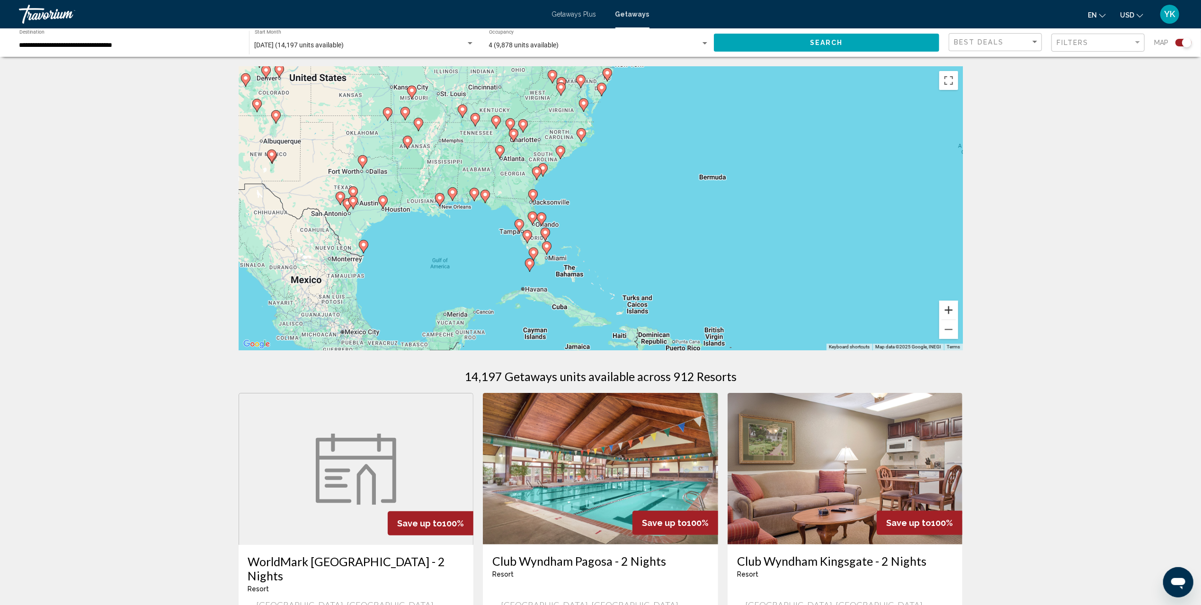
click at [951, 307] on button "Zoom in" at bounding box center [948, 310] width 19 height 19
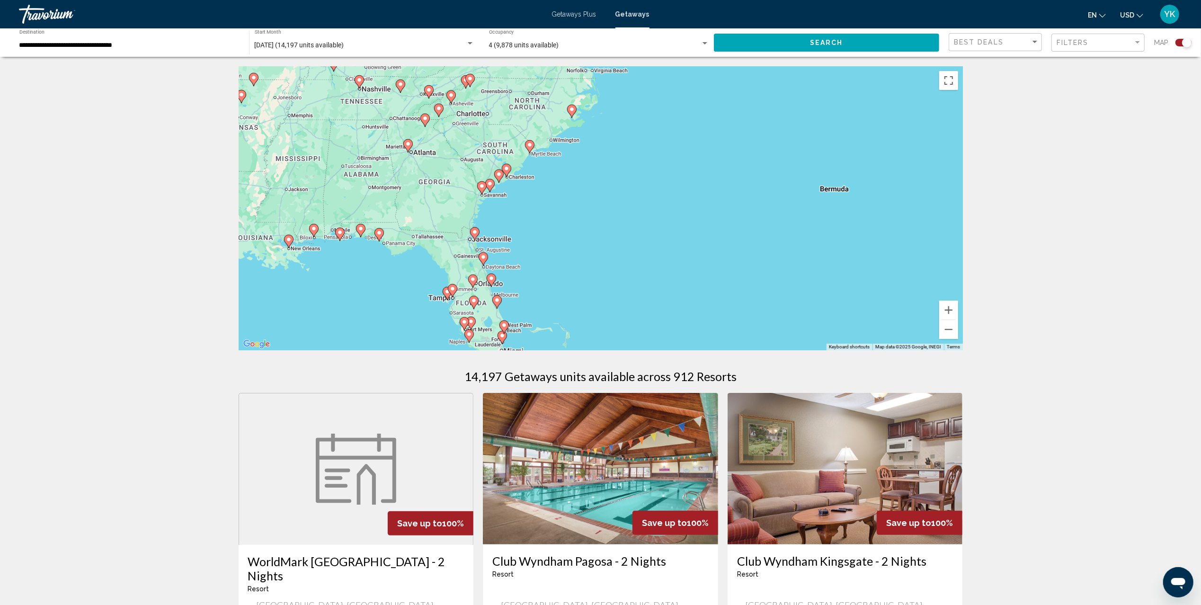
drag, startPoint x: 621, startPoint y: 138, endPoint x: 632, endPoint y: 258, distance: 119.8
click at [632, 258] on div "To activate drag with keyboard, press Alt + Enter. Once in keyboard drag state,…" at bounding box center [601, 208] width 724 height 284
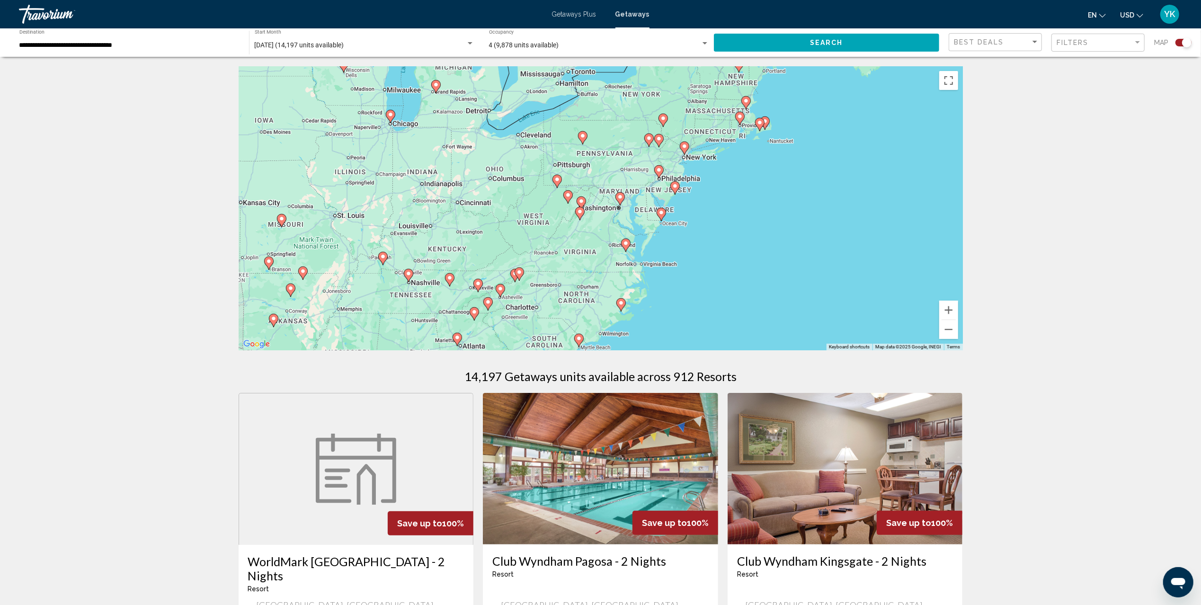
drag, startPoint x: 656, startPoint y: 143, endPoint x: 708, endPoint y: 222, distance: 94.9
click at [698, 201] on div "To activate drag with keyboard, press Alt + Enter. Once in keyboard drag state,…" at bounding box center [601, 208] width 724 height 284
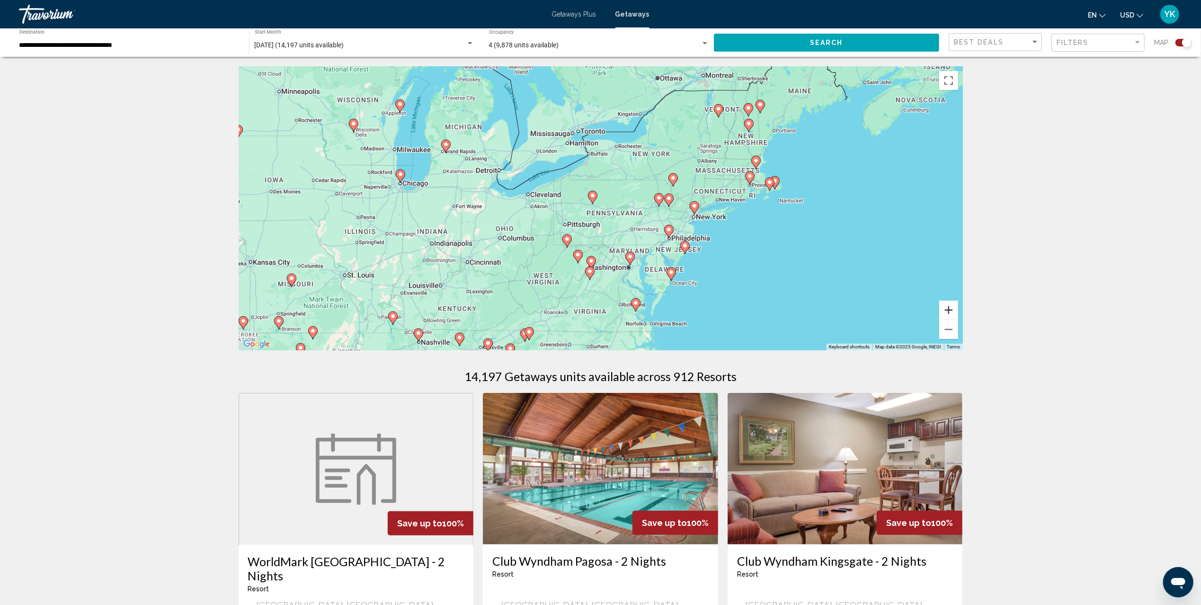
click at [949, 311] on button "Zoom in" at bounding box center [948, 310] width 19 height 19
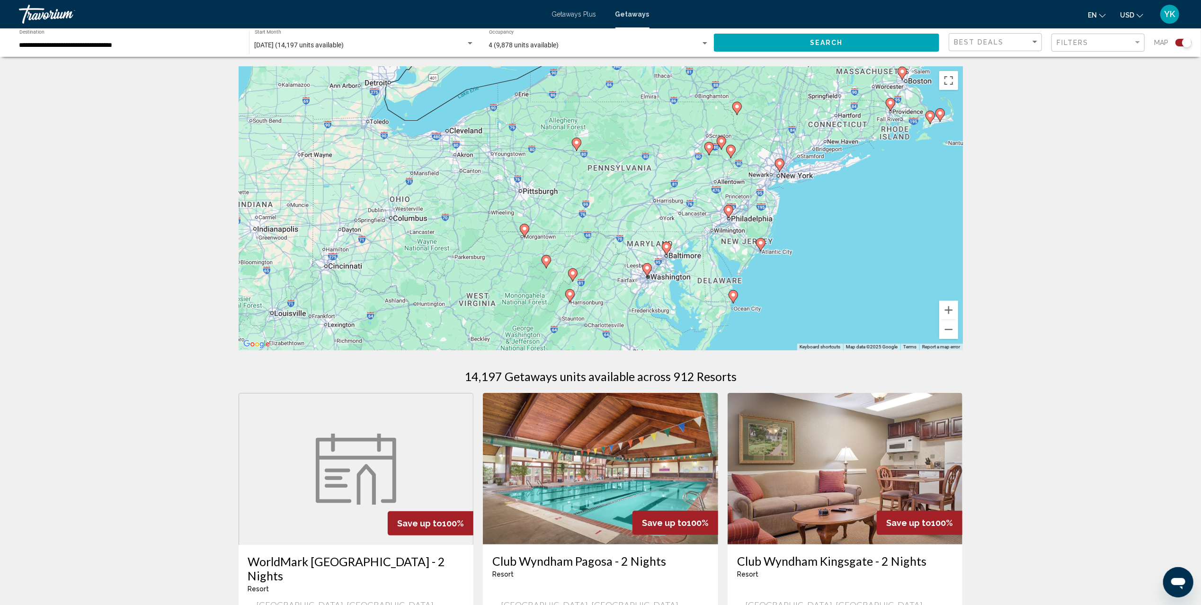
drag, startPoint x: 781, startPoint y: 273, endPoint x: 764, endPoint y: 140, distance: 134.1
click at [764, 140] on div "To activate drag with keyboard, press Alt + Enter. Once in keyboard drag state,…" at bounding box center [601, 208] width 724 height 284
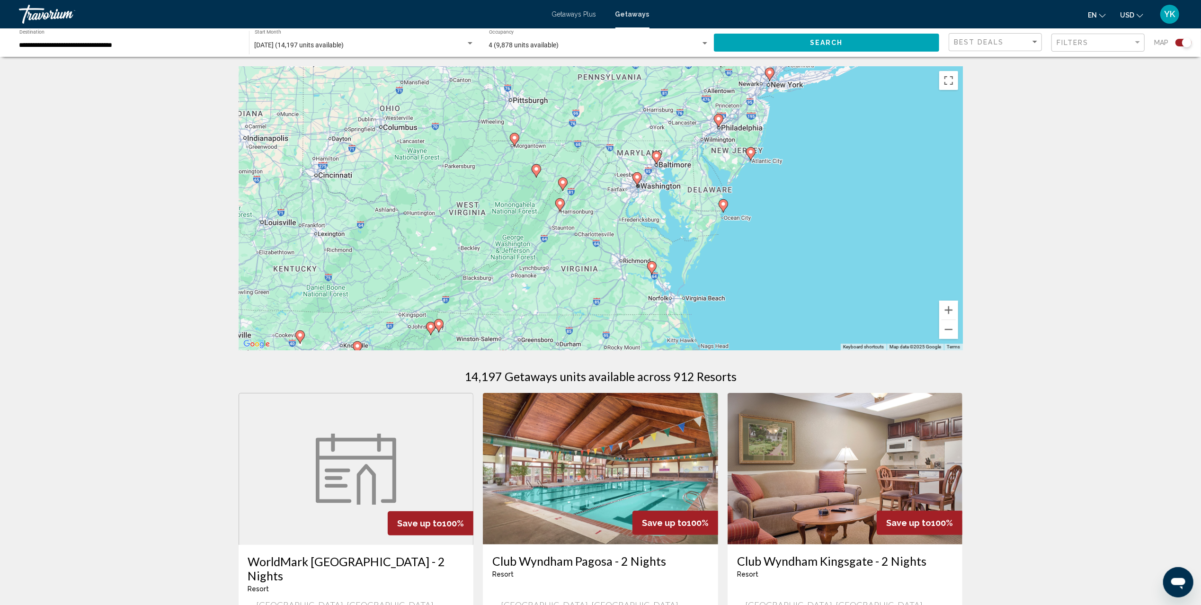
drag, startPoint x: 761, startPoint y: 183, endPoint x: 762, endPoint y: 252, distance: 69.1
click at [762, 252] on div "To activate drag with keyboard, press Alt + Enter. Once in keyboard drag state,…" at bounding box center [601, 208] width 724 height 284
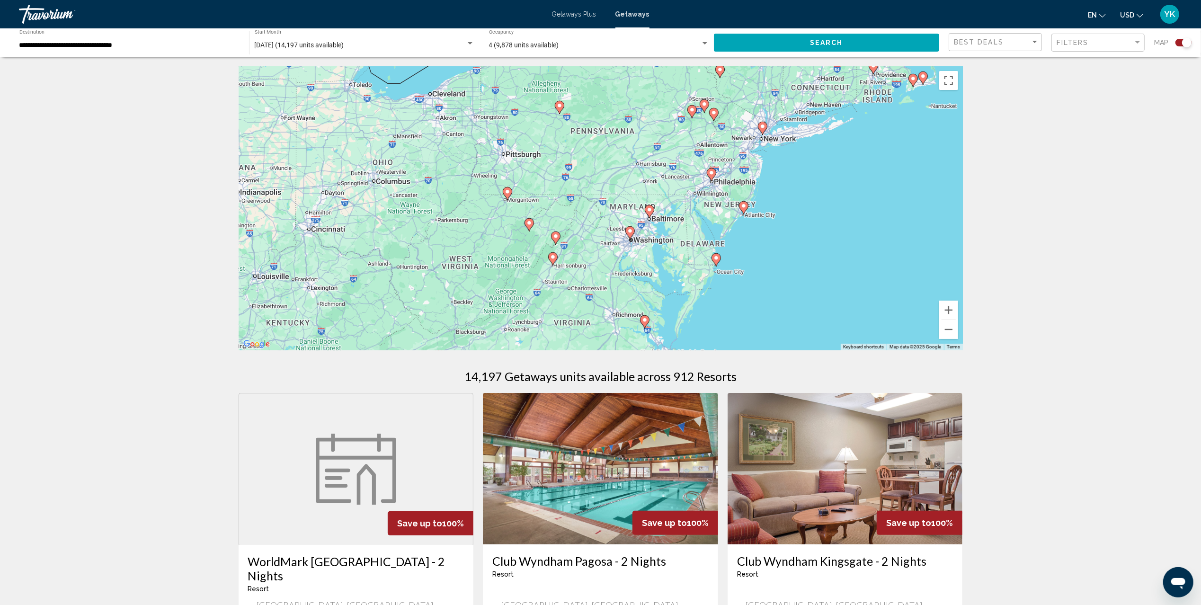
click at [716, 259] on image "Main content" at bounding box center [717, 258] width 6 height 6
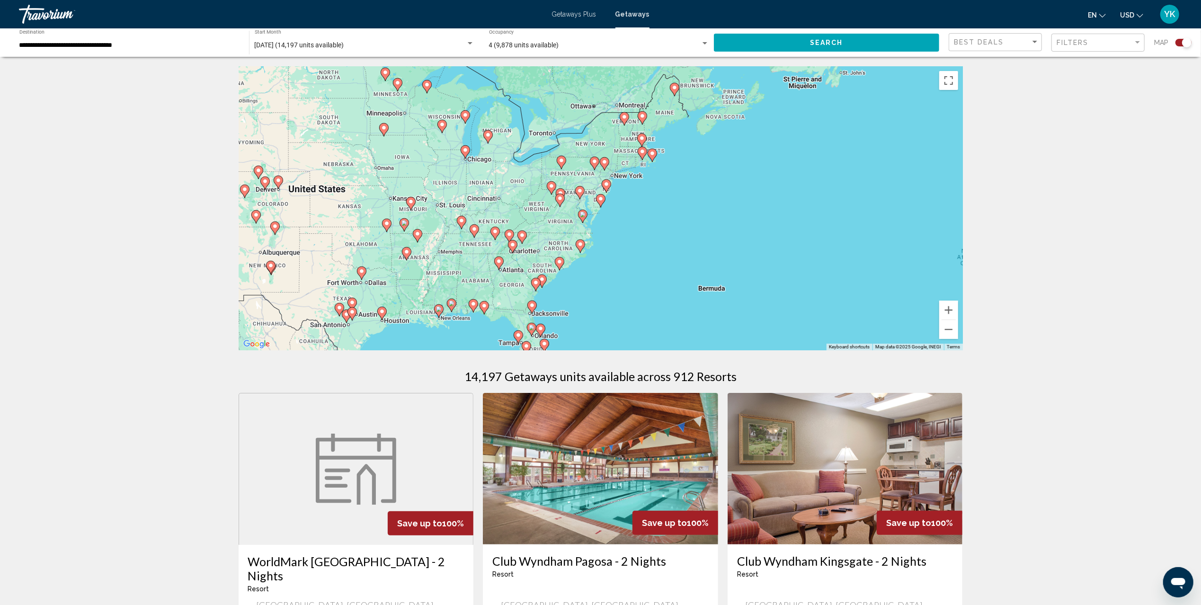
click at [601, 198] on image "Main content" at bounding box center [601, 199] width 6 height 6
type input "**********"
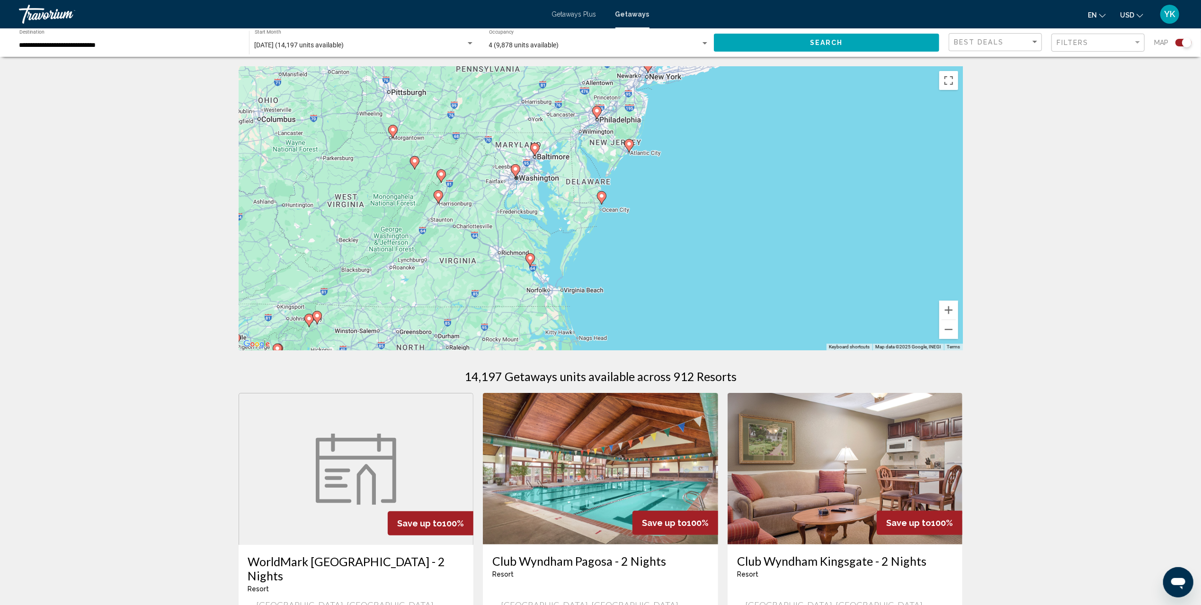
click at [599, 197] on image "Main content" at bounding box center [602, 196] width 6 height 6
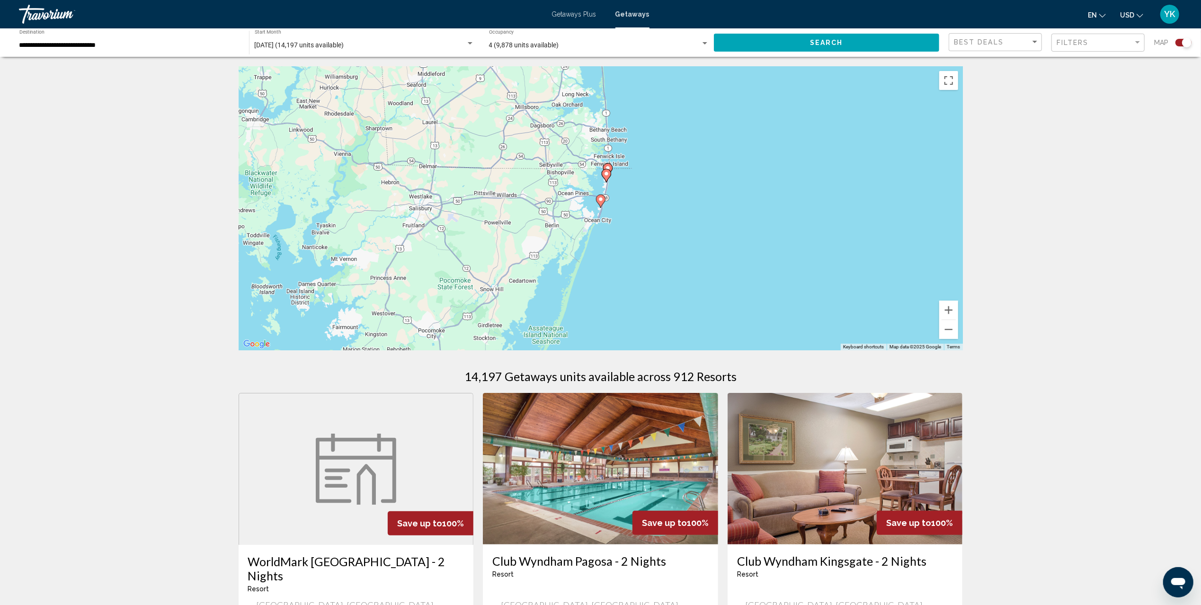
click at [608, 173] on image "Main content" at bounding box center [607, 174] width 6 height 6
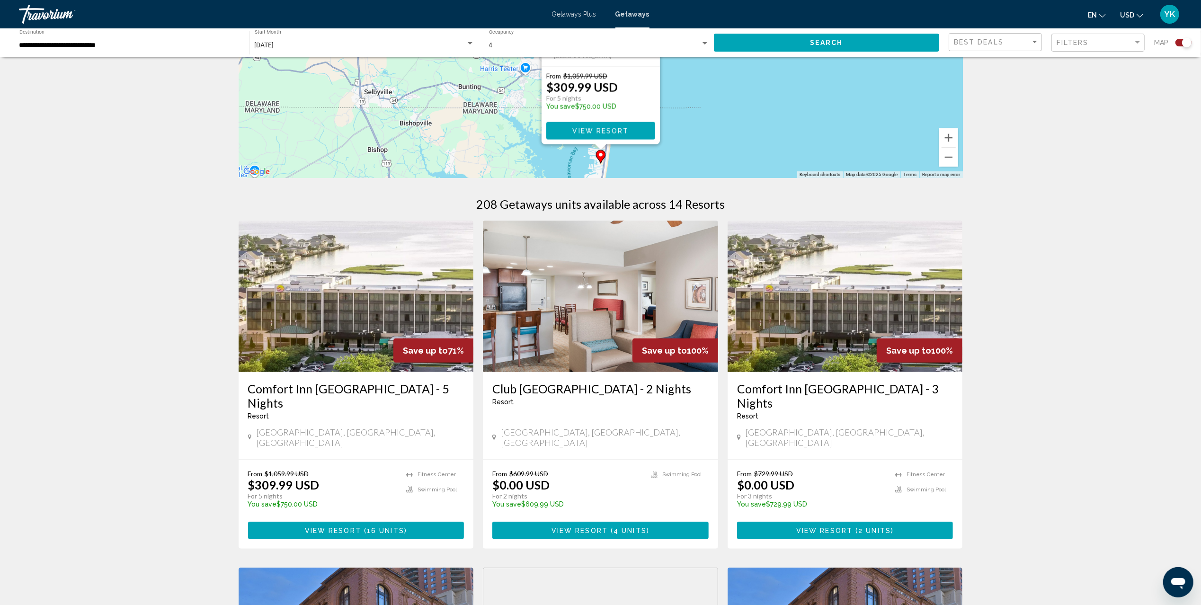
scroll to position [189, 0]
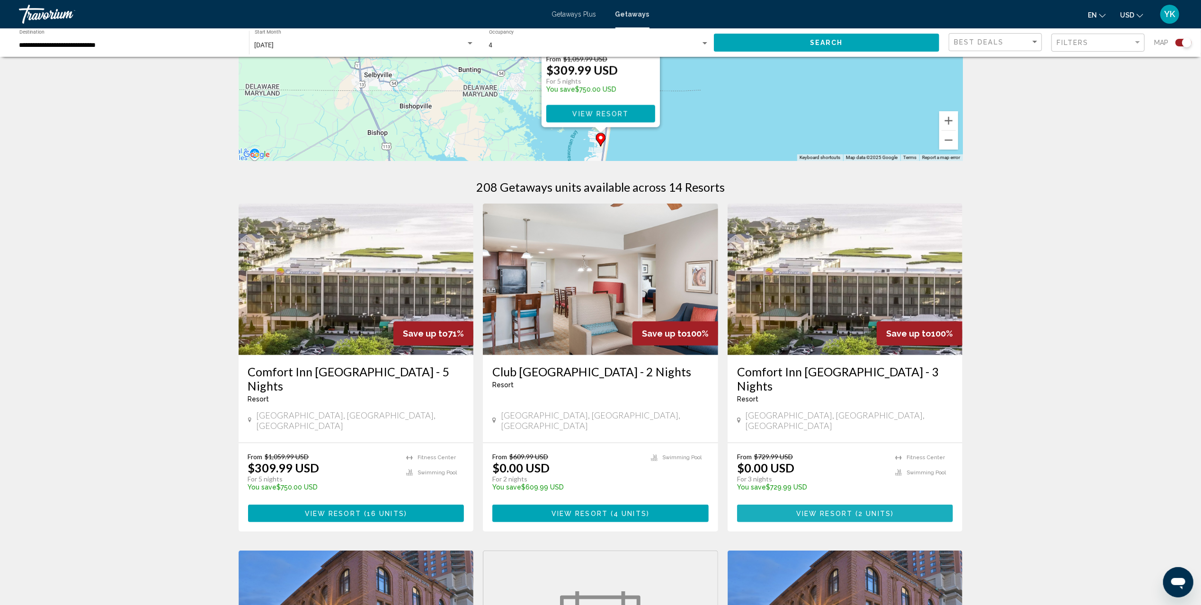
click at [887, 510] on span "2 units" at bounding box center [874, 514] width 33 height 8
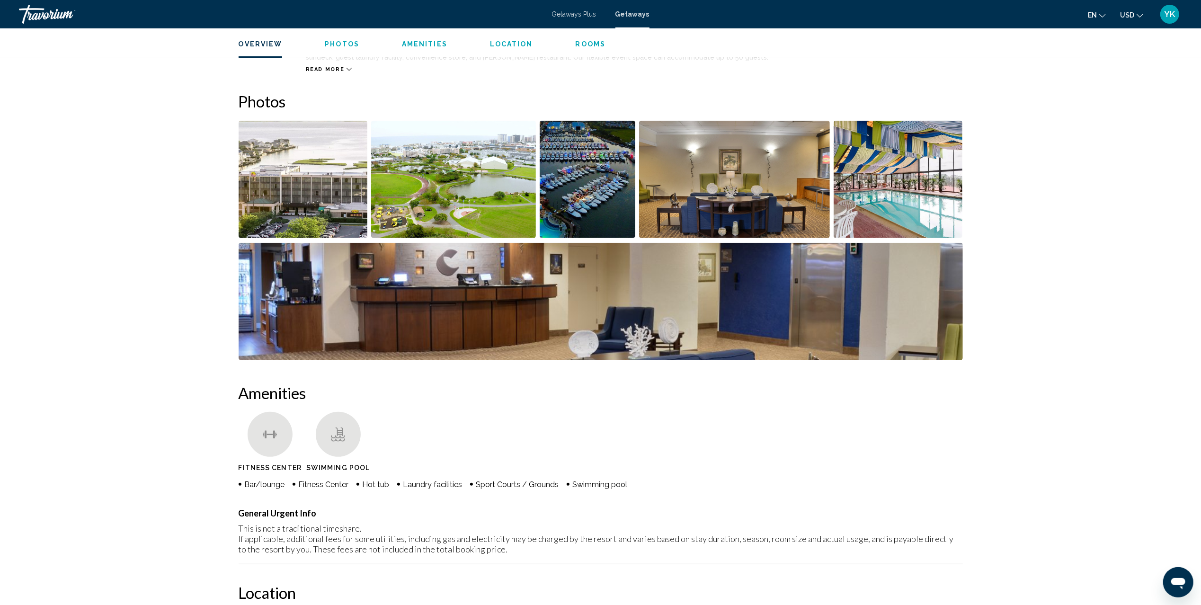
scroll to position [333, 0]
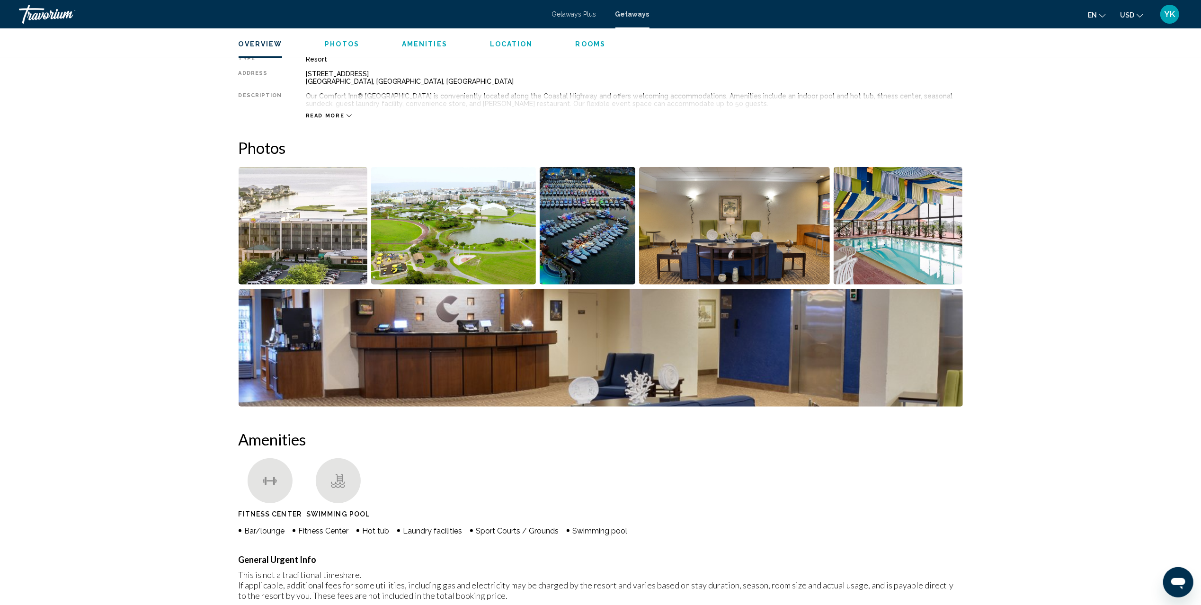
click at [634, 16] on span "Getaways" at bounding box center [632, 14] width 34 height 8
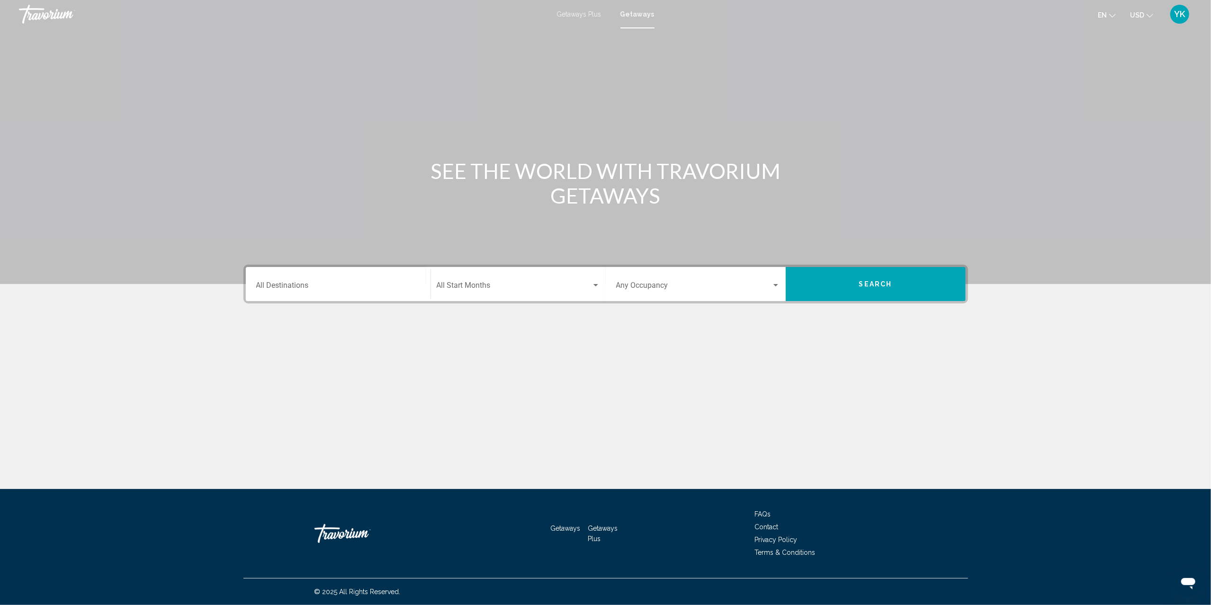
click at [375, 283] on input "Destination All Destinations" at bounding box center [338, 287] width 164 height 9
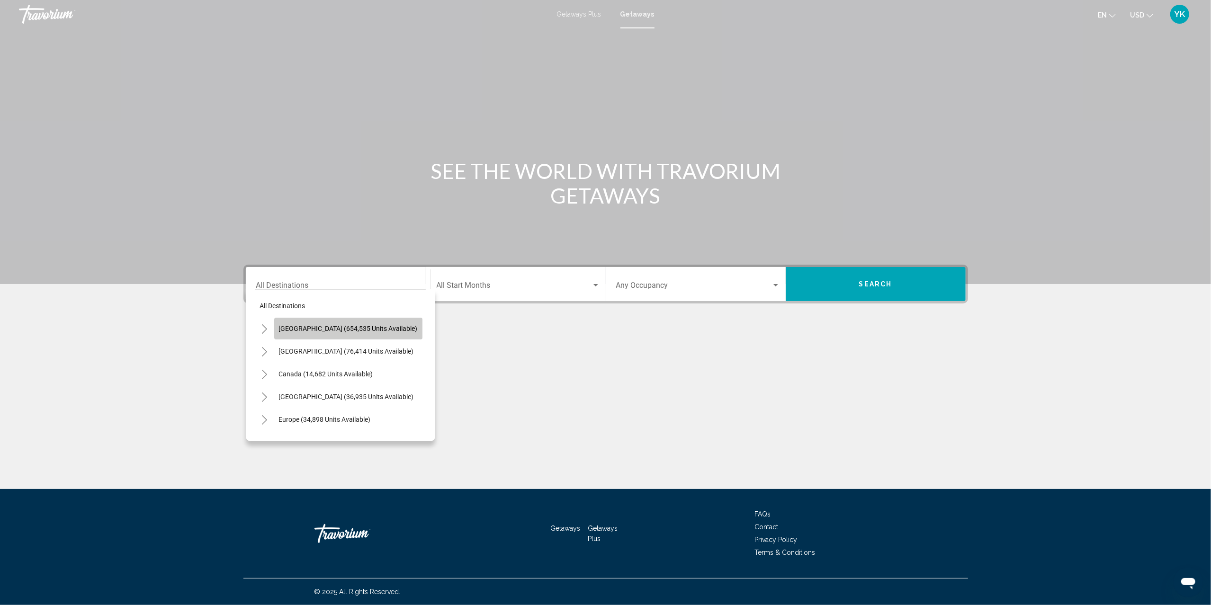
click at [368, 327] on span "[GEOGRAPHIC_DATA] (654,535 units available)" at bounding box center [348, 329] width 139 height 8
type input "**********"
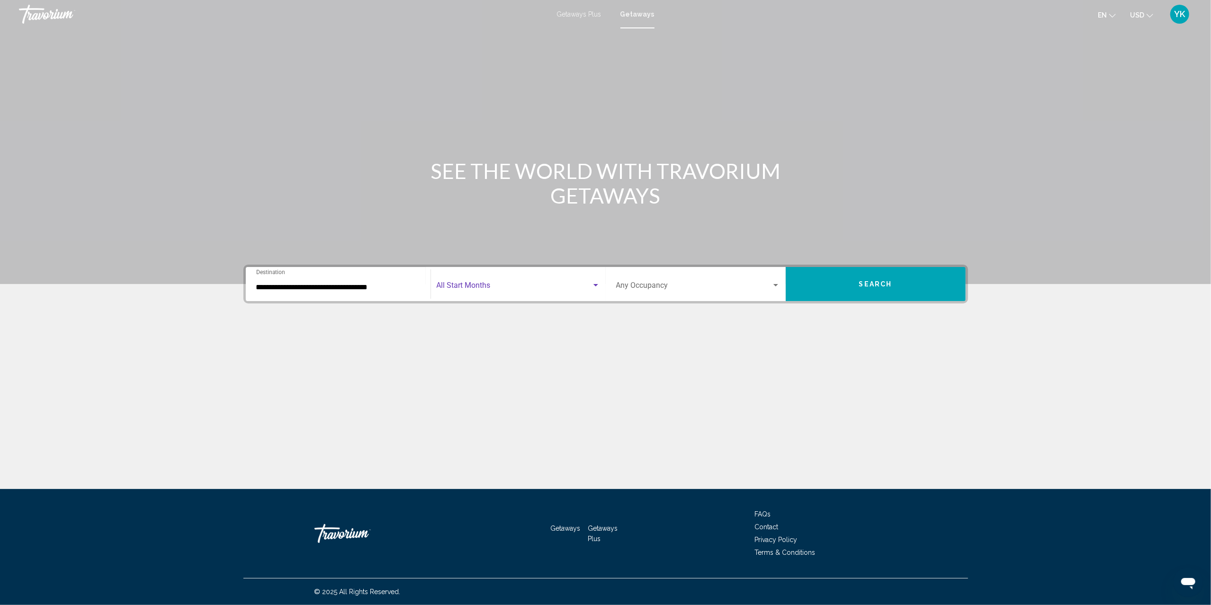
click at [510, 286] on span "Search widget" at bounding box center [514, 287] width 155 height 9
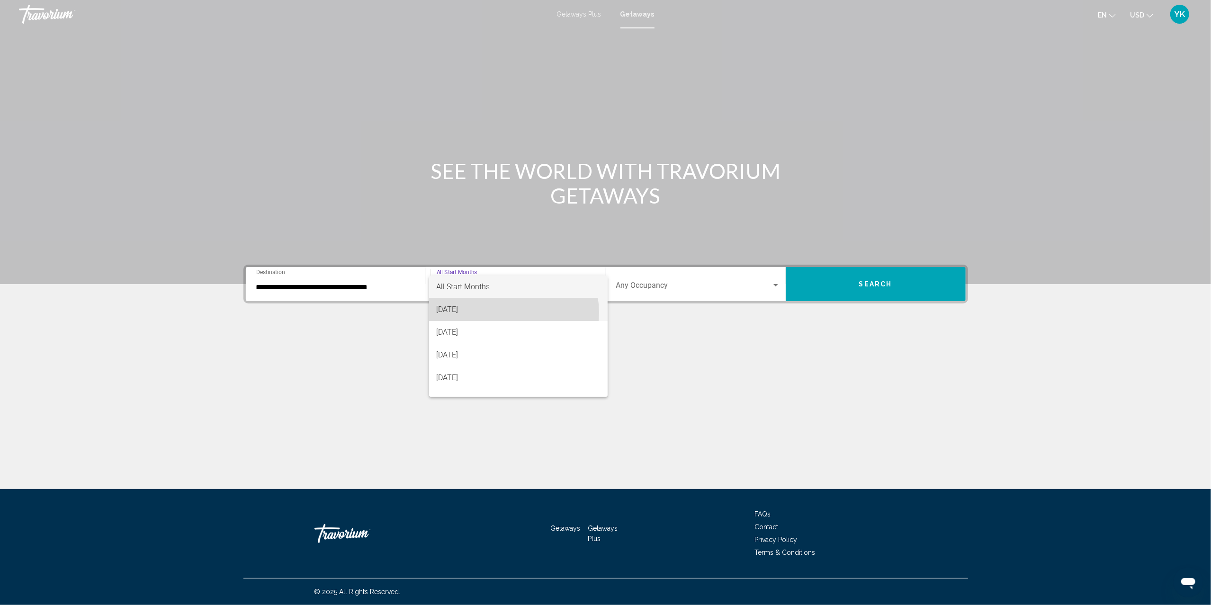
click at [512, 312] on span "[DATE]" at bounding box center [518, 309] width 163 height 23
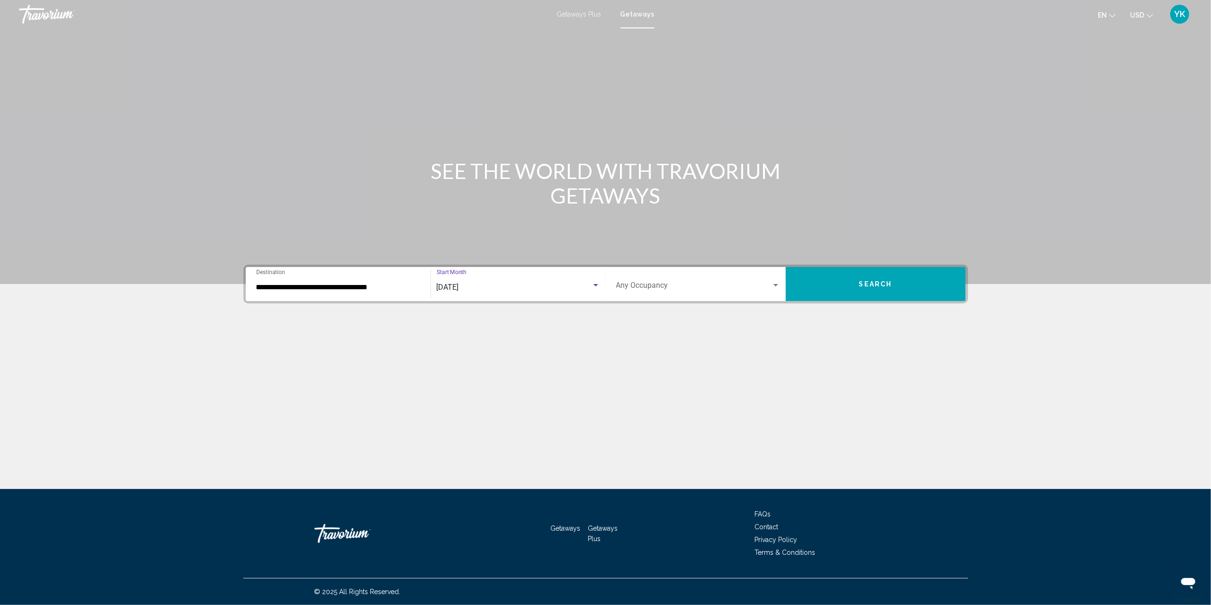
click at [676, 284] on span "Search widget" at bounding box center [693, 287] width 155 height 9
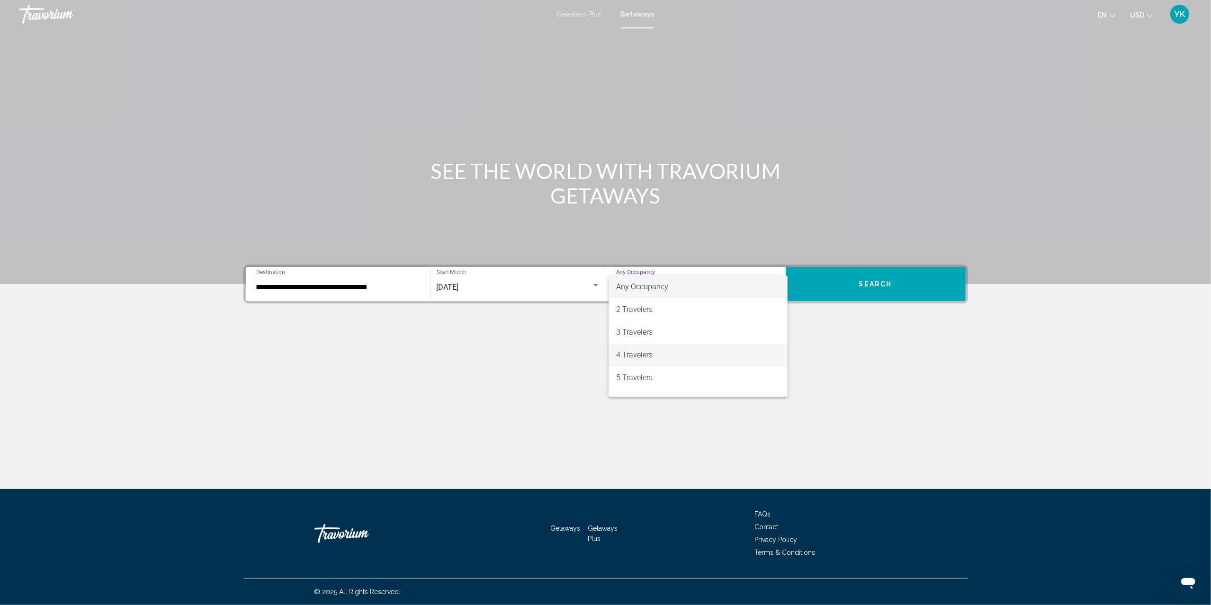
click at [667, 354] on span "4 Travelers" at bounding box center [698, 355] width 164 height 23
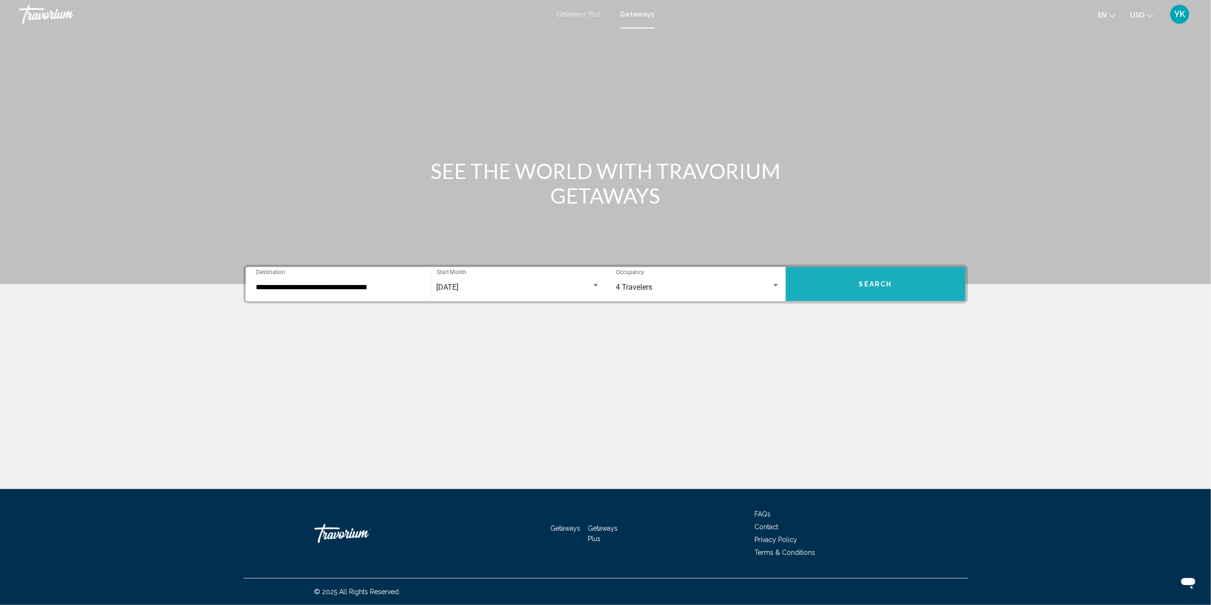
click at [883, 281] on span "Search" at bounding box center [875, 285] width 33 height 8
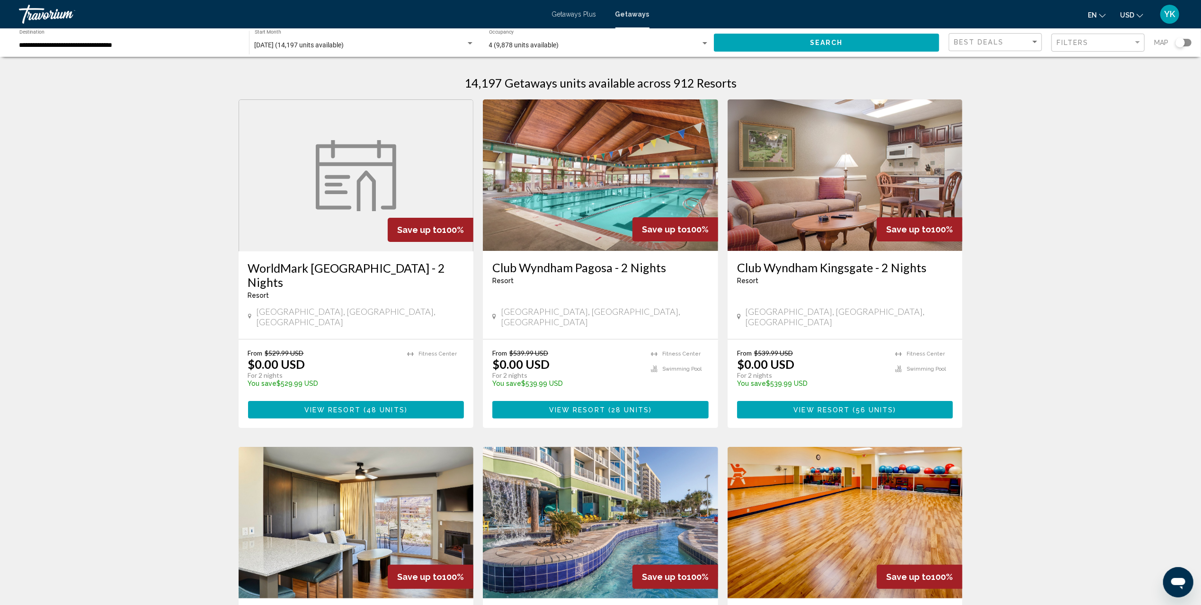
click at [1188, 44] on div "Search widget" at bounding box center [1184, 43] width 16 height 8
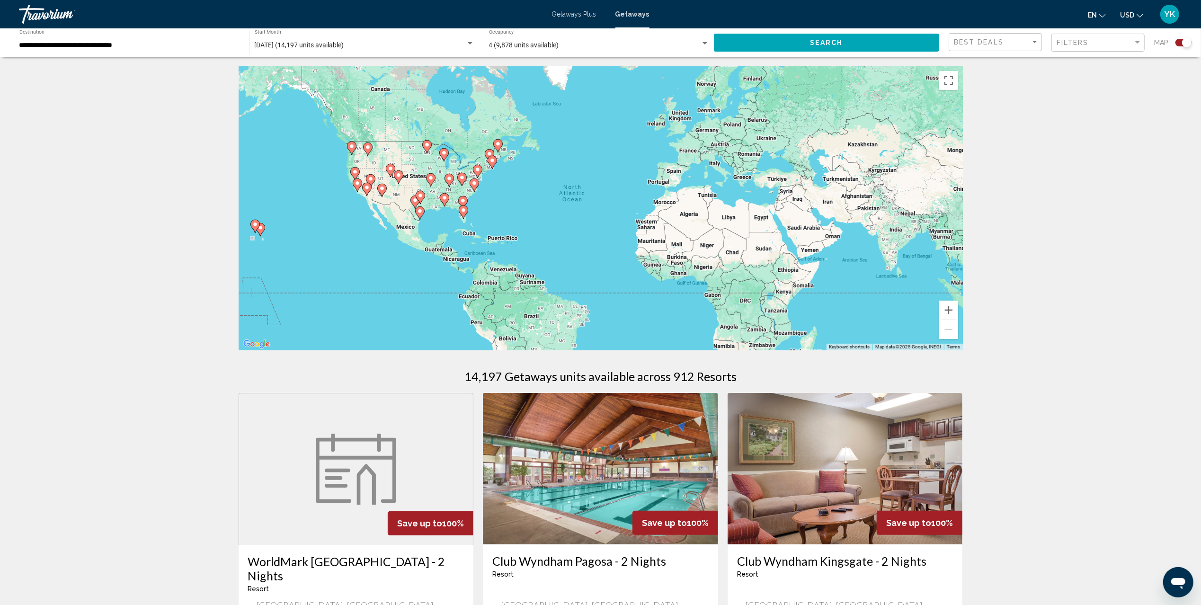
click at [478, 173] on icon "Main content" at bounding box center [477, 171] width 9 height 12
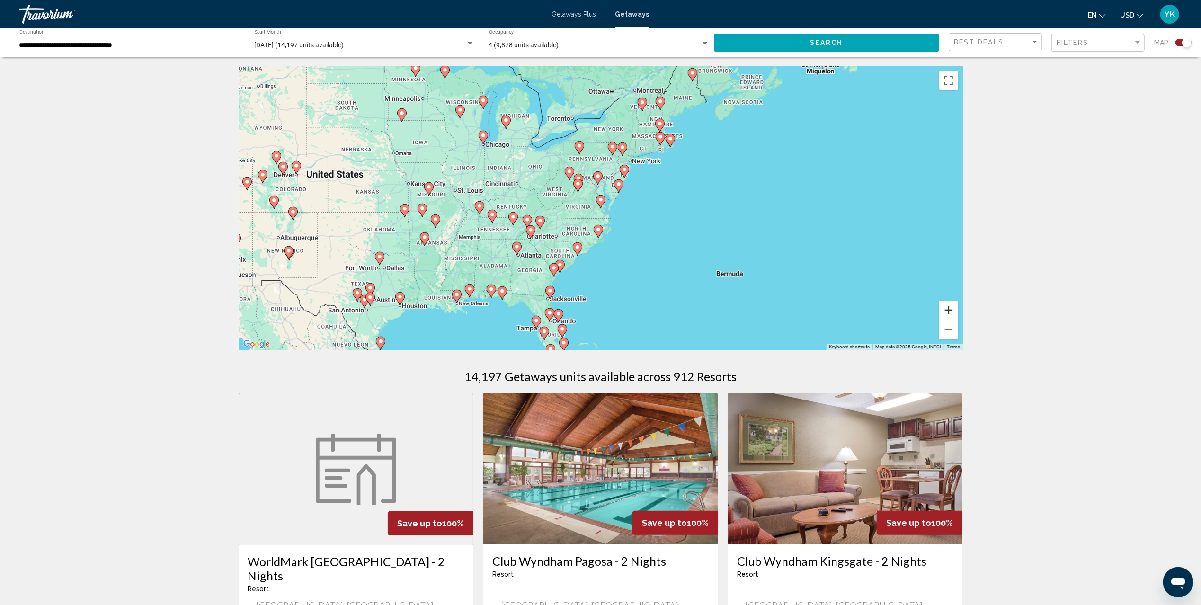
click at [944, 308] on button "Zoom in" at bounding box center [948, 310] width 19 height 19
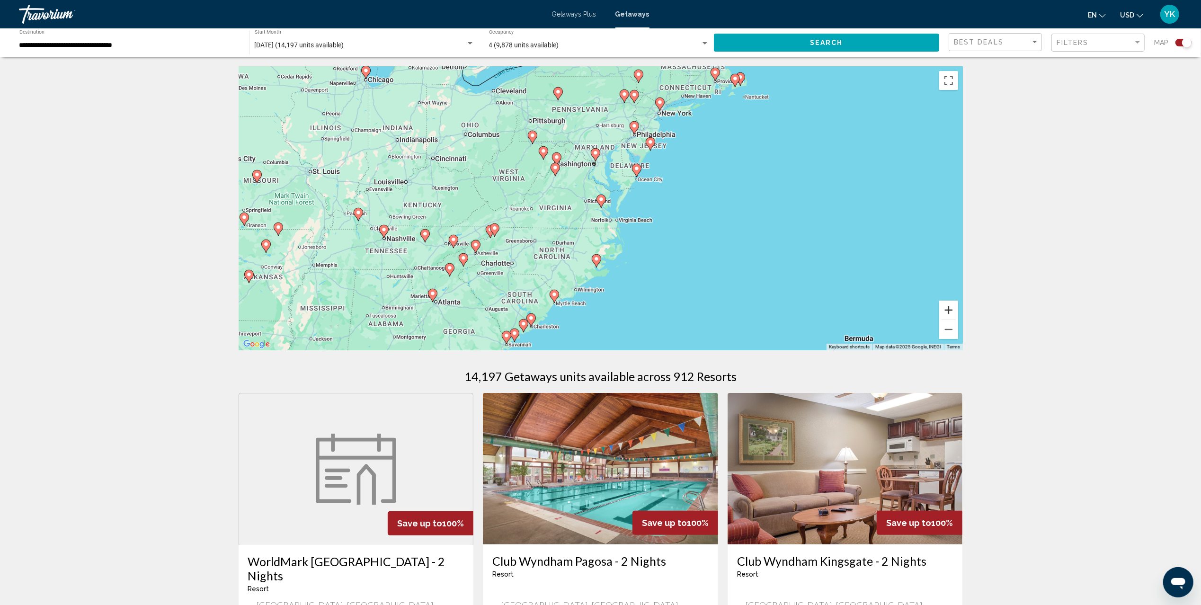
click at [944, 308] on button "Zoom in" at bounding box center [948, 310] width 19 height 19
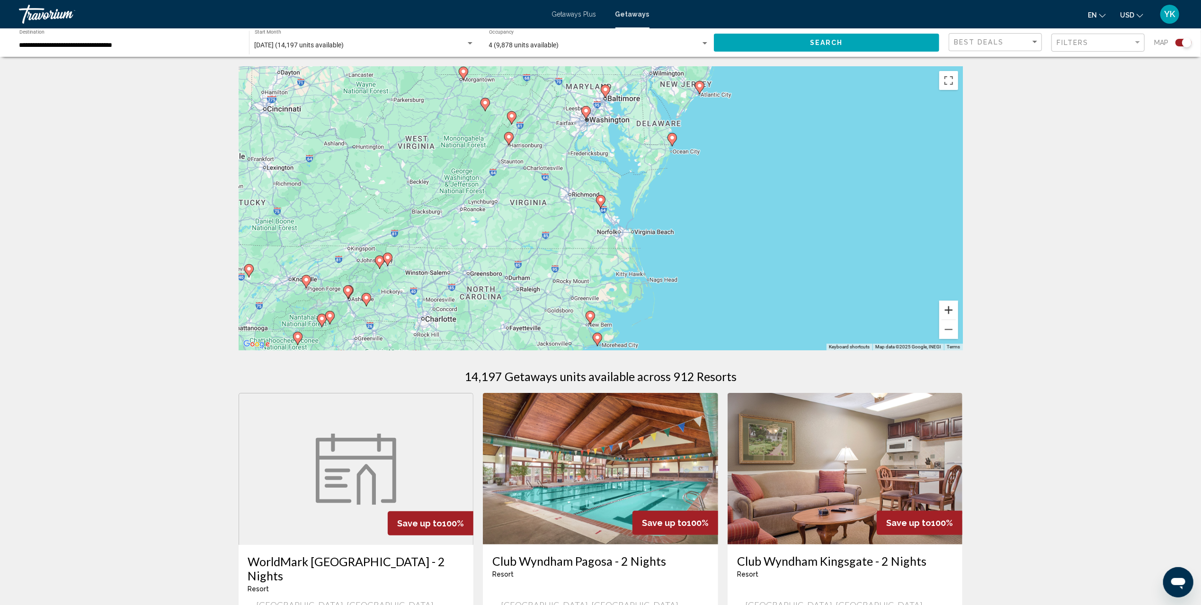
click at [944, 308] on button "Zoom in" at bounding box center [948, 310] width 19 height 19
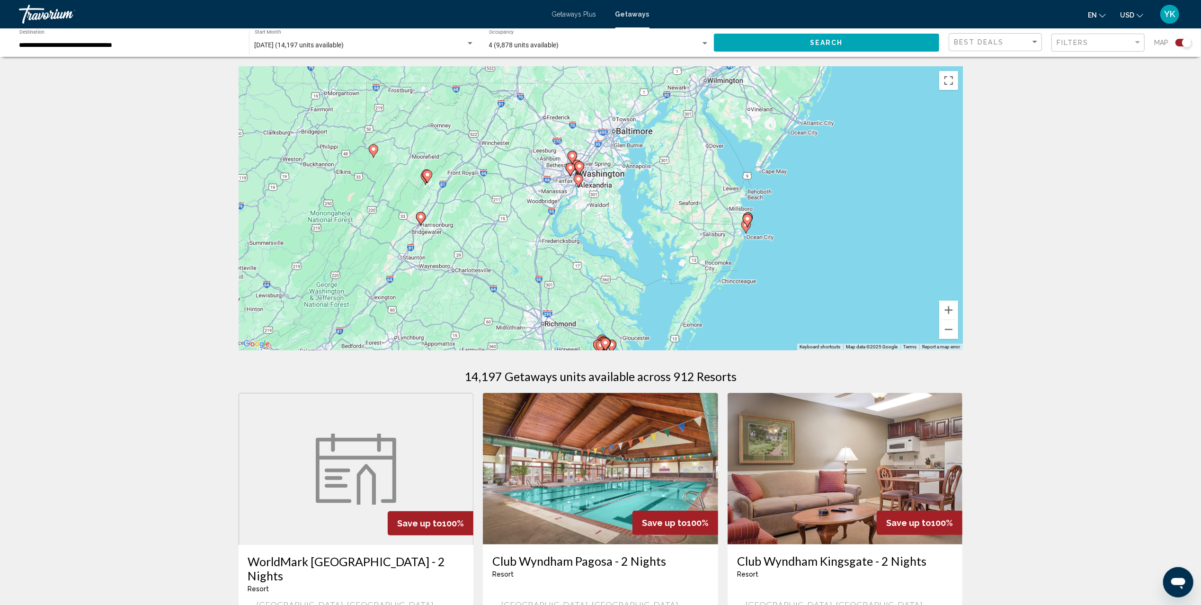
drag, startPoint x: 783, startPoint y: 122, endPoint x: 788, endPoint y: 236, distance: 114.2
click at [788, 236] on div "To navigate, press the arrow keys. To activate drag with keyboard, press Alt + …" at bounding box center [601, 208] width 724 height 284
click at [955, 310] on button "Zoom in" at bounding box center [948, 310] width 19 height 19
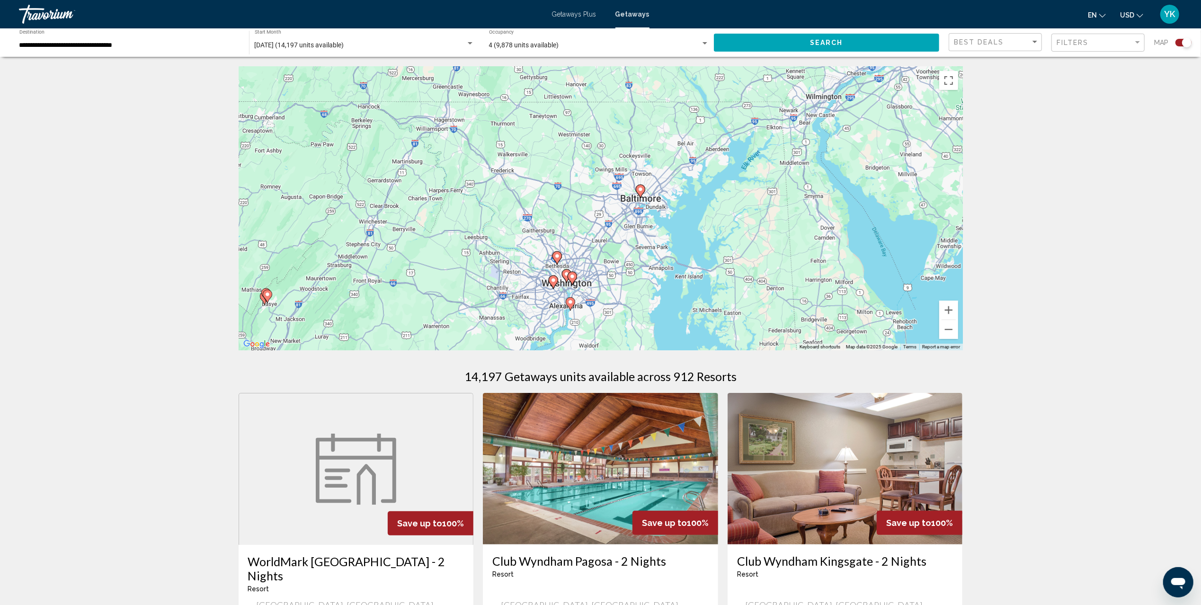
drag, startPoint x: 671, startPoint y: 134, endPoint x: 684, endPoint y: 266, distance: 132.3
click at [684, 266] on div "To navigate, press the arrow keys. To activate drag with keyboard, press Alt + …" at bounding box center [601, 208] width 724 height 284
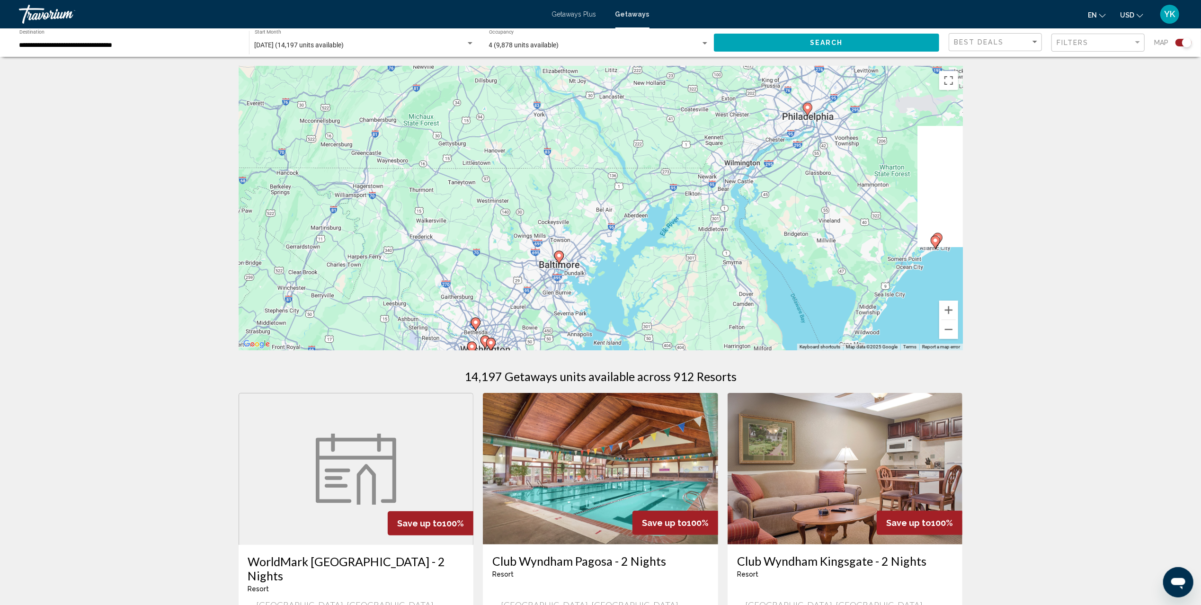
drag, startPoint x: 712, startPoint y: 198, endPoint x: 628, endPoint y: 269, distance: 110.5
click at [628, 269] on div "To navigate, press the arrow keys. To activate drag with keyboard, press Alt + …" at bounding box center [601, 208] width 724 height 284
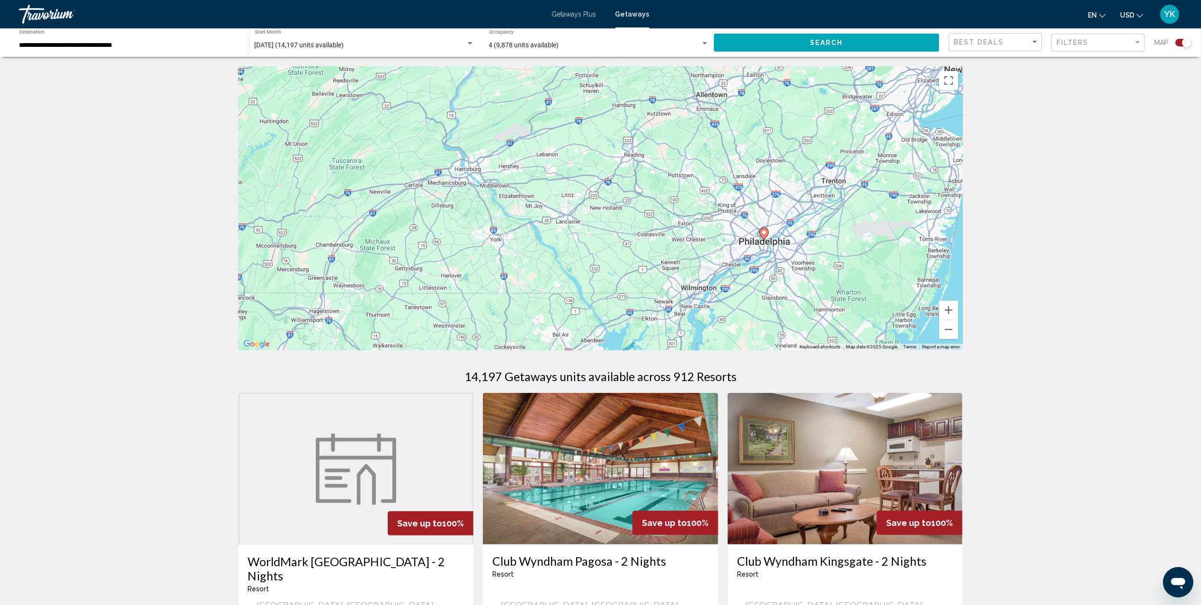
drag, startPoint x: 745, startPoint y: 182, endPoint x: 705, endPoint y: 307, distance: 131.3
click at [705, 307] on div "To navigate, press the arrow keys. To activate drag with keyboard, press Alt + …" at bounding box center [601, 208] width 724 height 284
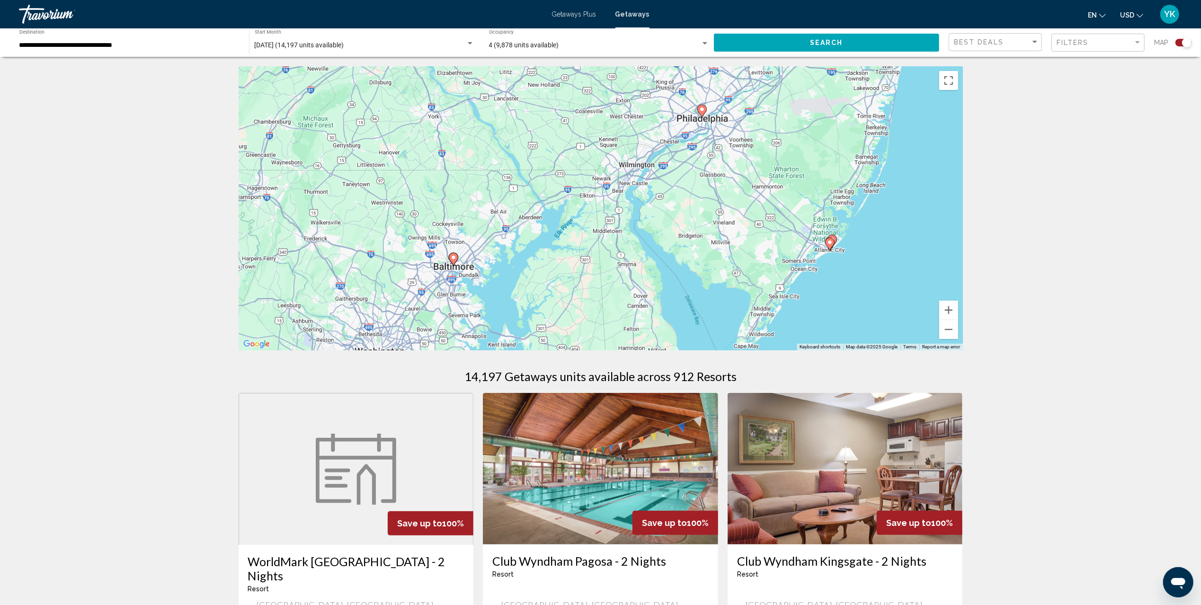
drag, startPoint x: 795, startPoint y: 263, endPoint x: 727, endPoint y: 140, distance: 140.7
click at [727, 140] on div "To navigate, press the arrow keys. To activate drag with keyboard, press Alt + …" at bounding box center [601, 208] width 724 height 284
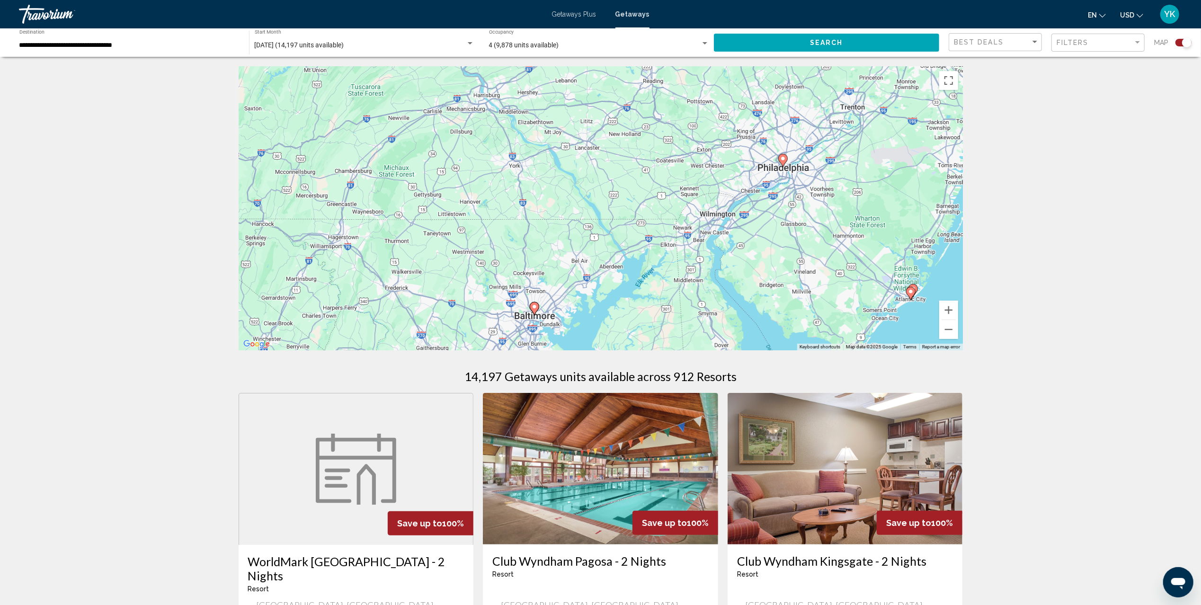
drag, startPoint x: 711, startPoint y: 181, endPoint x: 875, endPoint y: 300, distance: 202.4
click at [875, 300] on div "To navigate, press the arrow keys. To activate drag with keyboard, press Alt + …" at bounding box center [601, 208] width 724 height 284
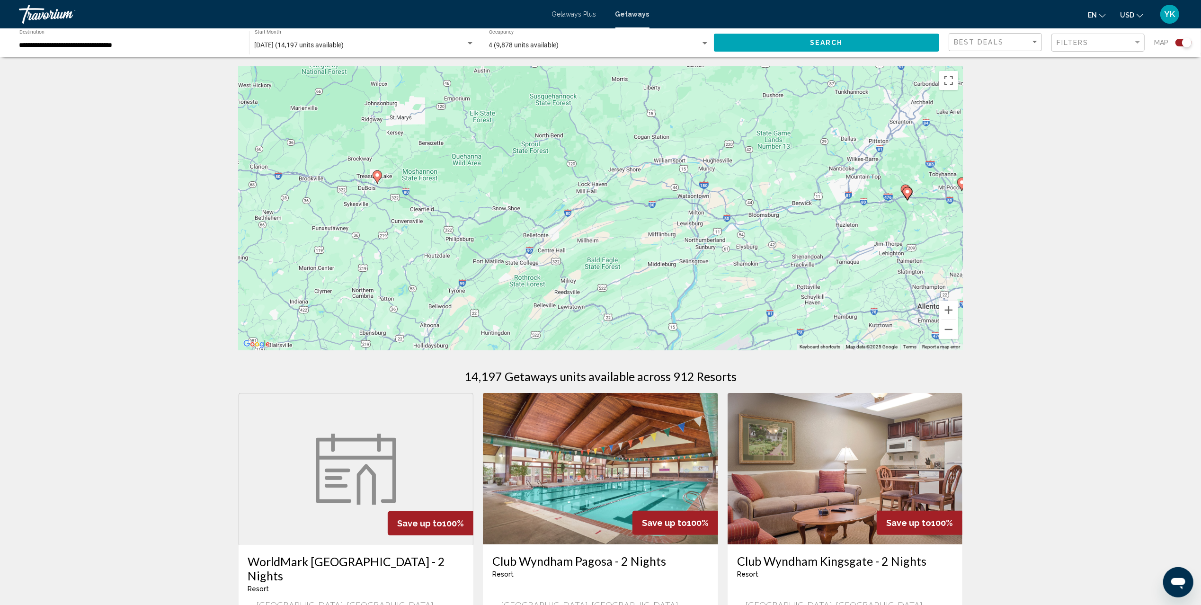
drag, startPoint x: 643, startPoint y: 132, endPoint x: 721, endPoint y: 307, distance: 191.6
click at [721, 307] on div "To navigate, press the arrow keys. To activate drag with keyboard, press Alt + …" at bounding box center [601, 208] width 724 height 284
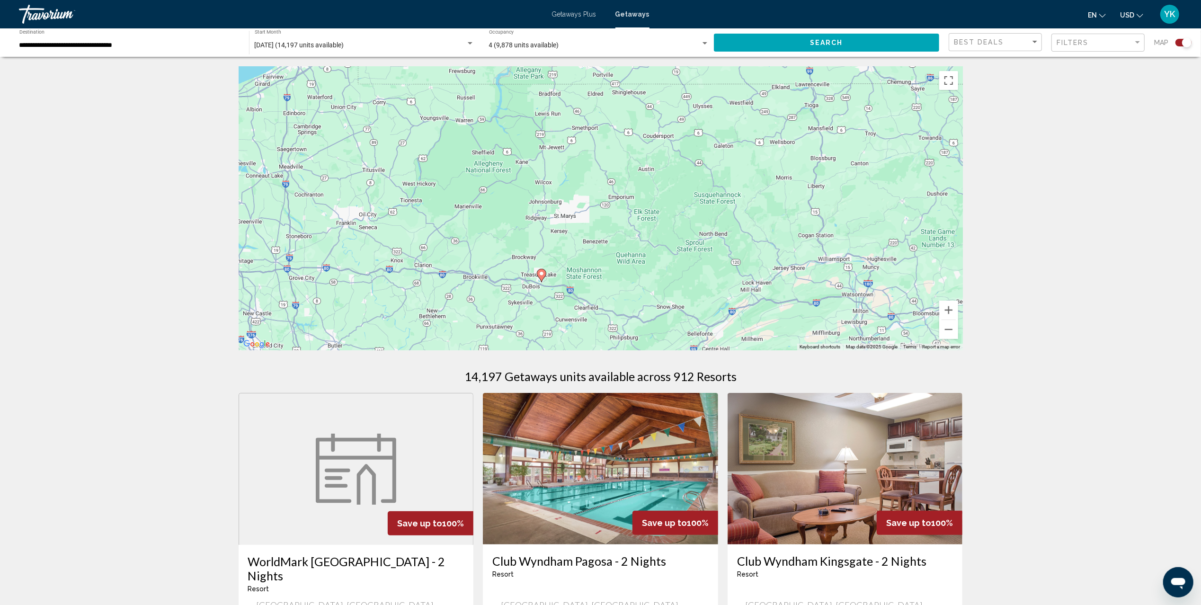
drag, startPoint x: 505, startPoint y: 163, endPoint x: 669, endPoint y: 261, distance: 191.5
click at [669, 261] on div "To navigate, press the arrow keys. To activate drag with keyboard, press Alt + …" at bounding box center [601, 208] width 724 height 284
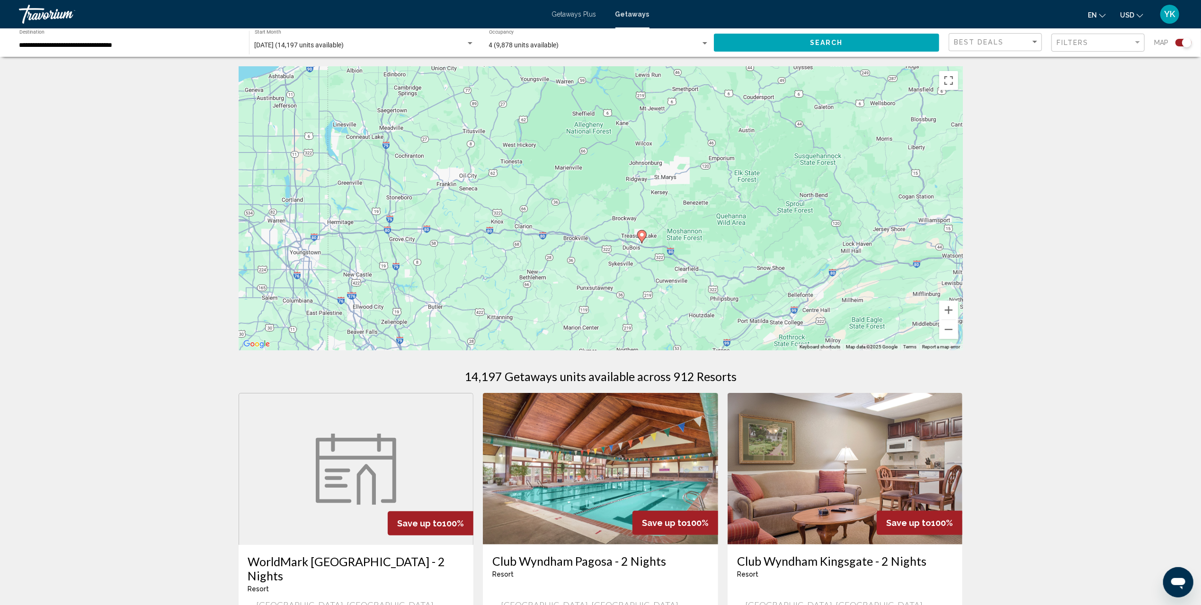
drag, startPoint x: 580, startPoint y: 199, endPoint x: 673, endPoint y: 155, distance: 102.3
click at [673, 155] on div "To navigate, press the arrow keys. To activate drag with keyboard, press Alt + …" at bounding box center [601, 208] width 724 height 284
click at [641, 233] on image "Main content" at bounding box center [642, 235] width 6 height 6
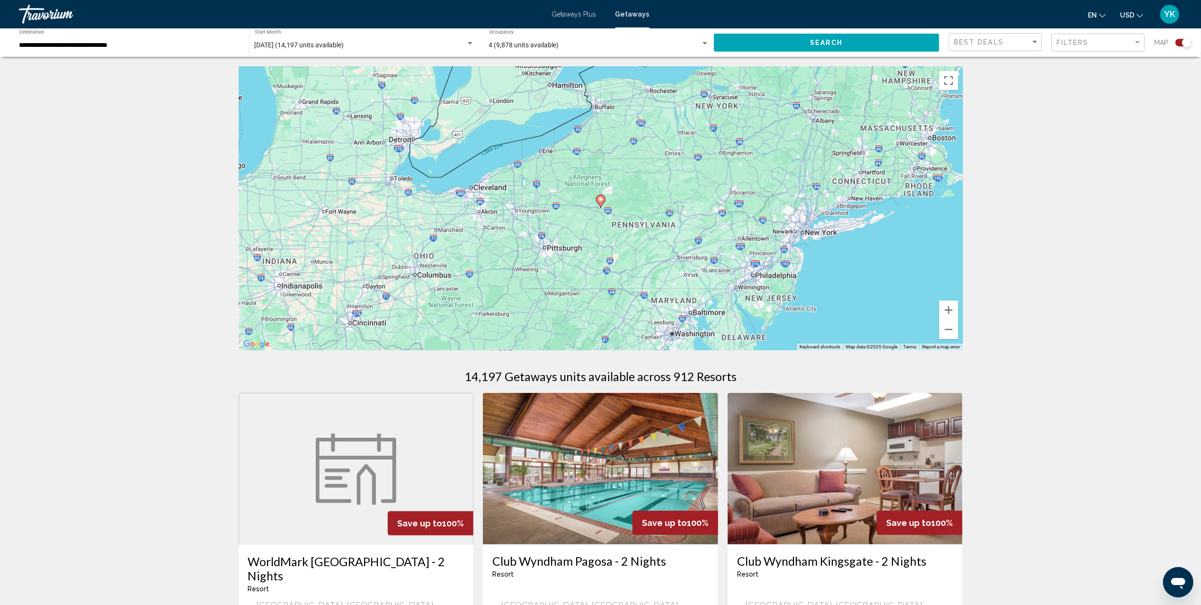
click at [601, 200] on image "Main content" at bounding box center [601, 199] width 6 height 6
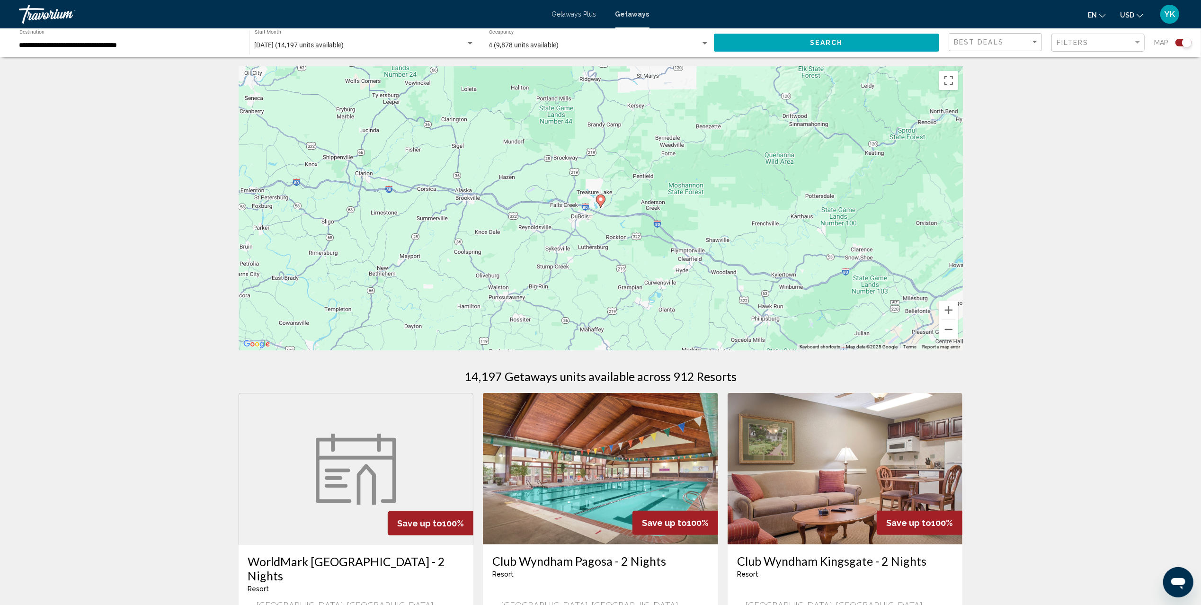
click at [601, 200] on image "Main content" at bounding box center [601, 199] width 6 height 6
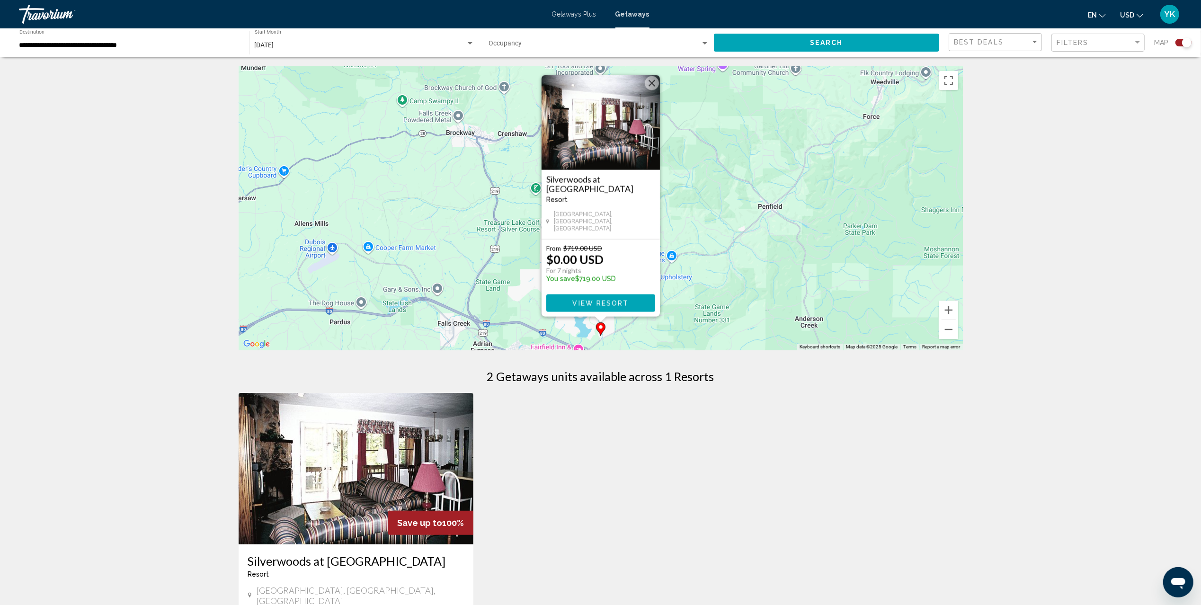
click at [653, 87] on button "Close" at bounding box center [652, 83] width 14 height 14
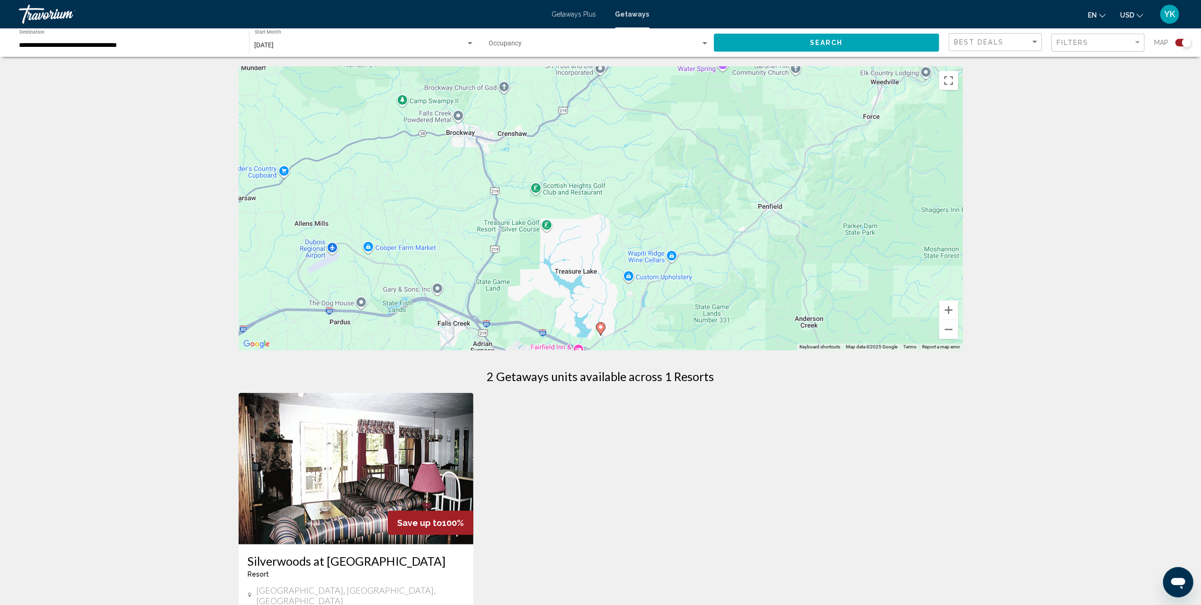
click at [174, 36] on div "**********" at bounding box center [129, 43] width 220 height 26
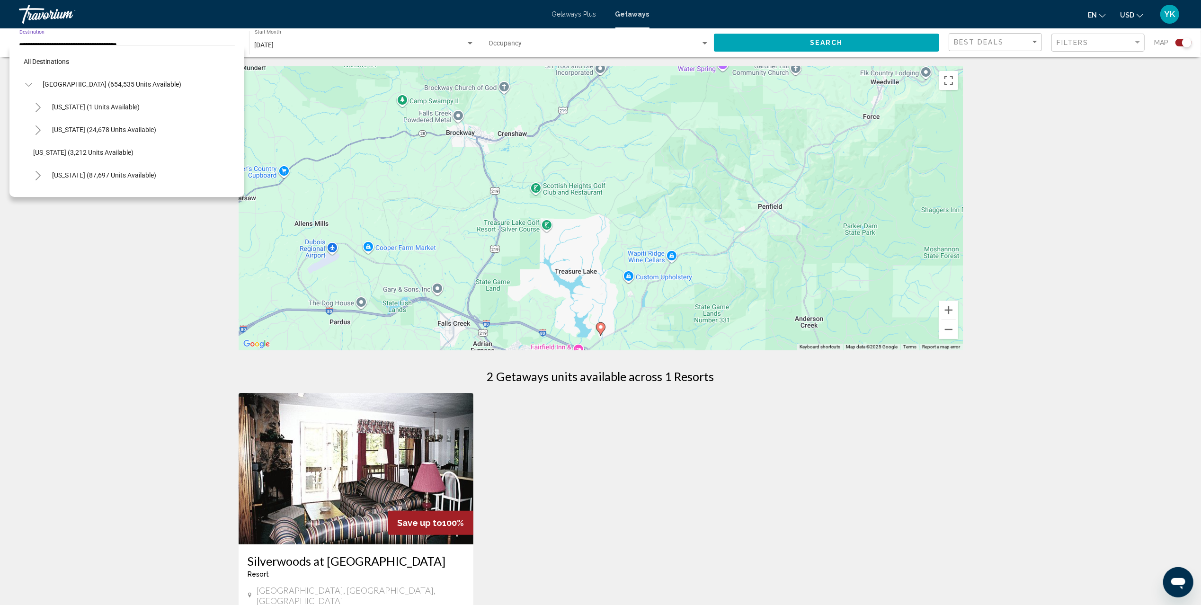
scroll to position [806, 0]
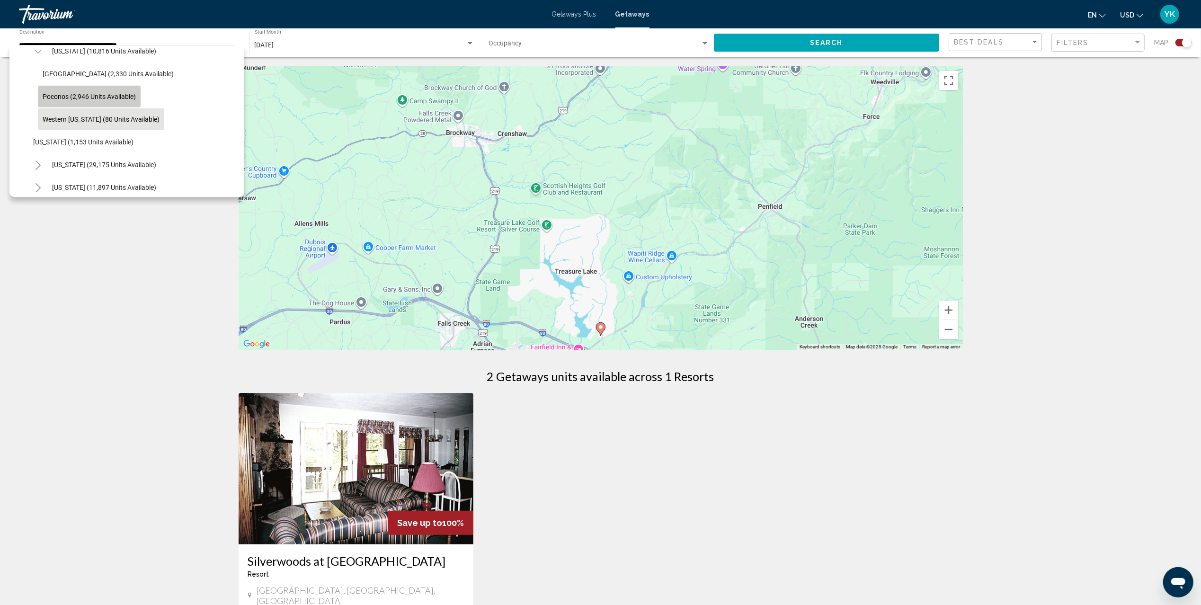
click at [123, 93] on button "Poconos (2,946 units available)" at bounding box center [89, 97] width 103 height 22
type input "**********"
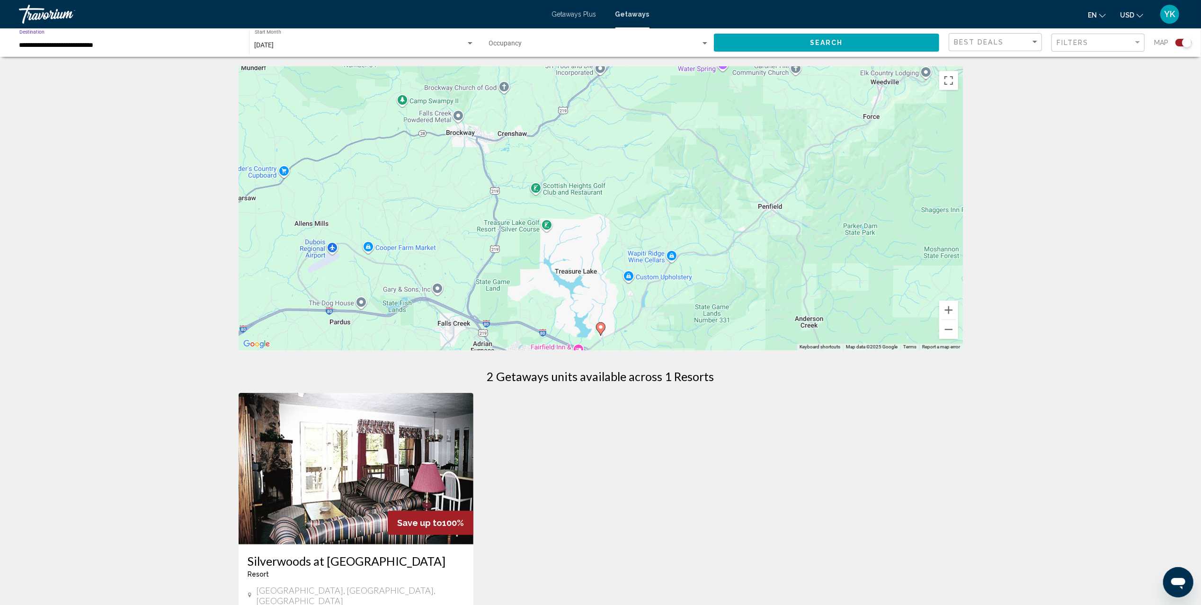
click at [841, 45] on span "Search" at bounding box center [826, 43] width 33 height 8
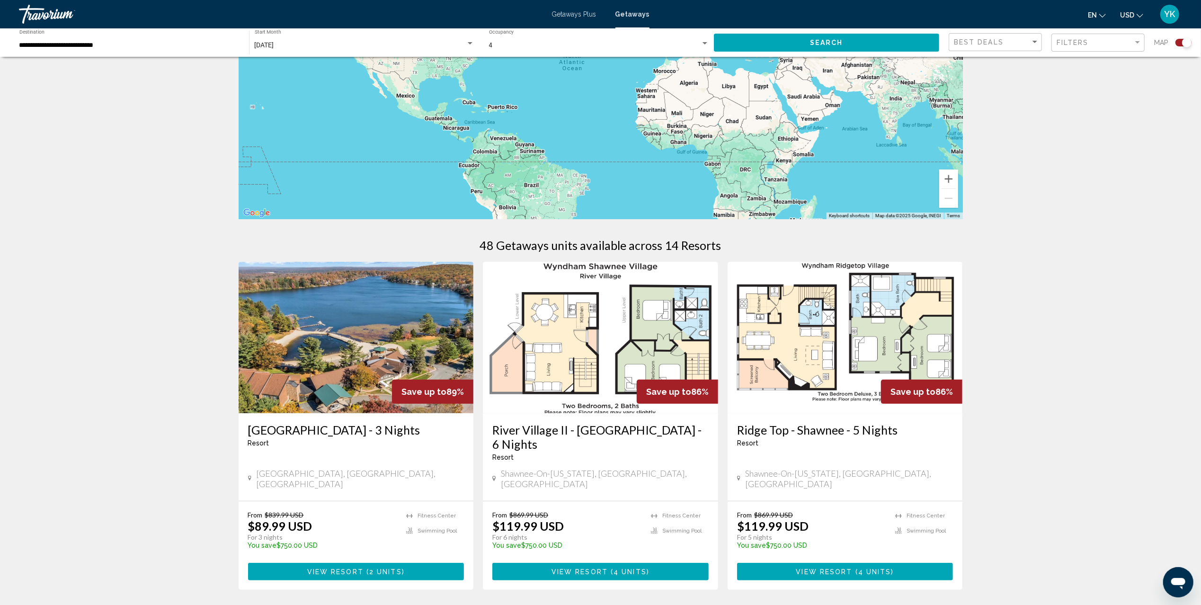
scroll to position [125, 0]
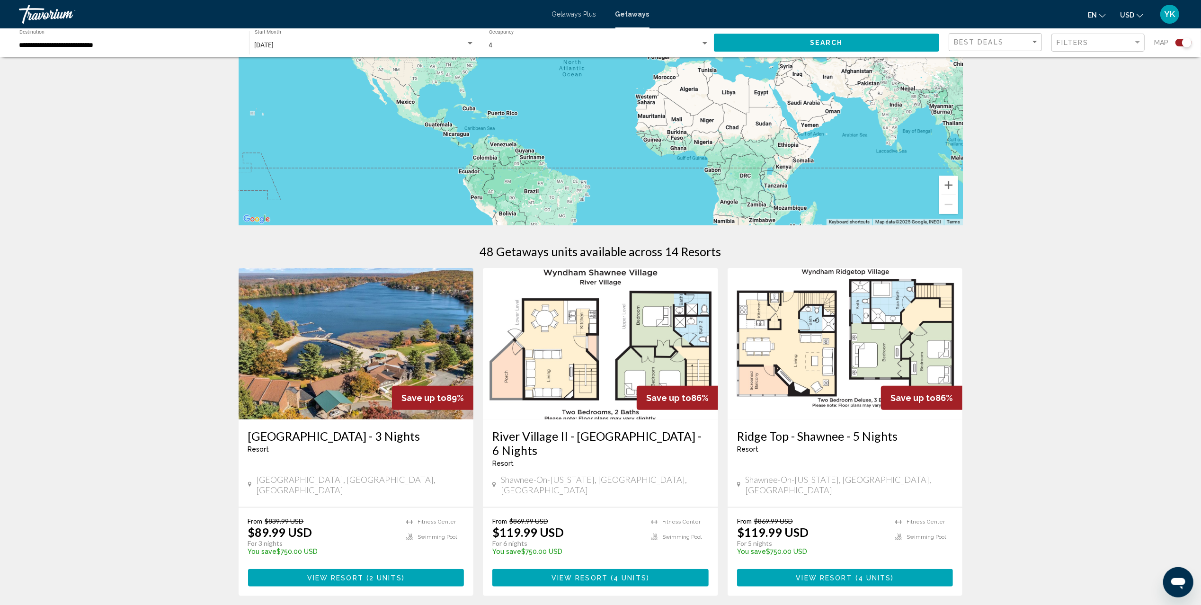
click at [311, 343] on img "Main content" at bounding box center [356, 344] width 235 height 152
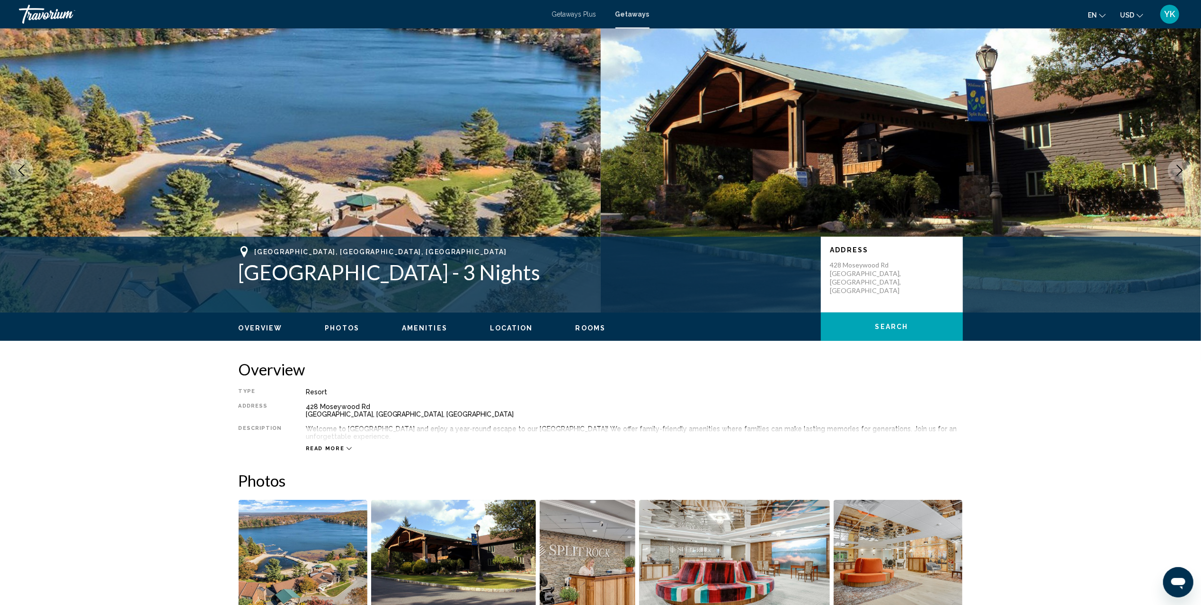
click at [628, 13] on span "Getaways" at bounding box center [632, 14] width 34 height 8
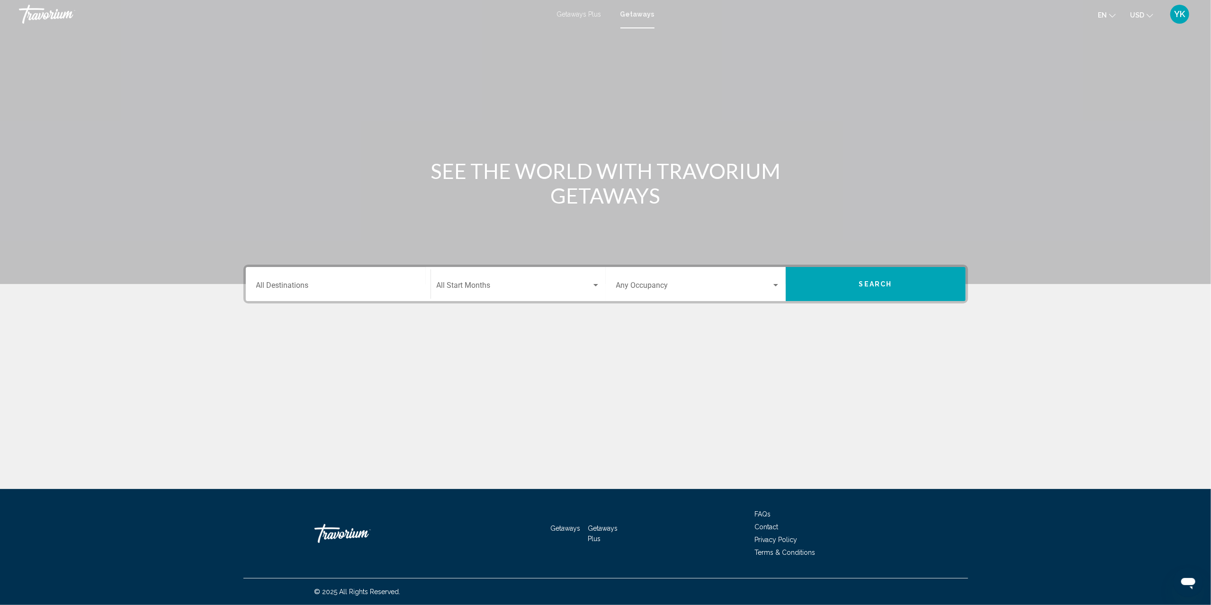
click at [308, 279] on div "Destination All Destinations" at bounding box center [338, 284] width 164 height 30
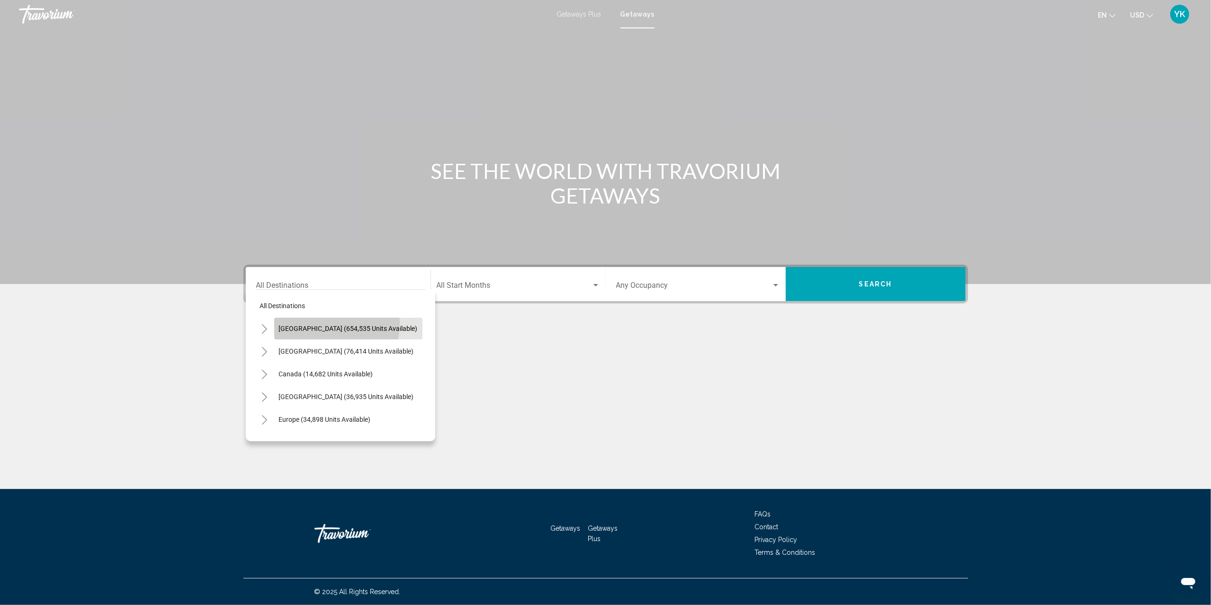
click at [306, 322] on button "[GEOGRAPHIC_DATA] (654,535 units available)" at bounding box center [348, 329] width 148 height 22
type input "**********"
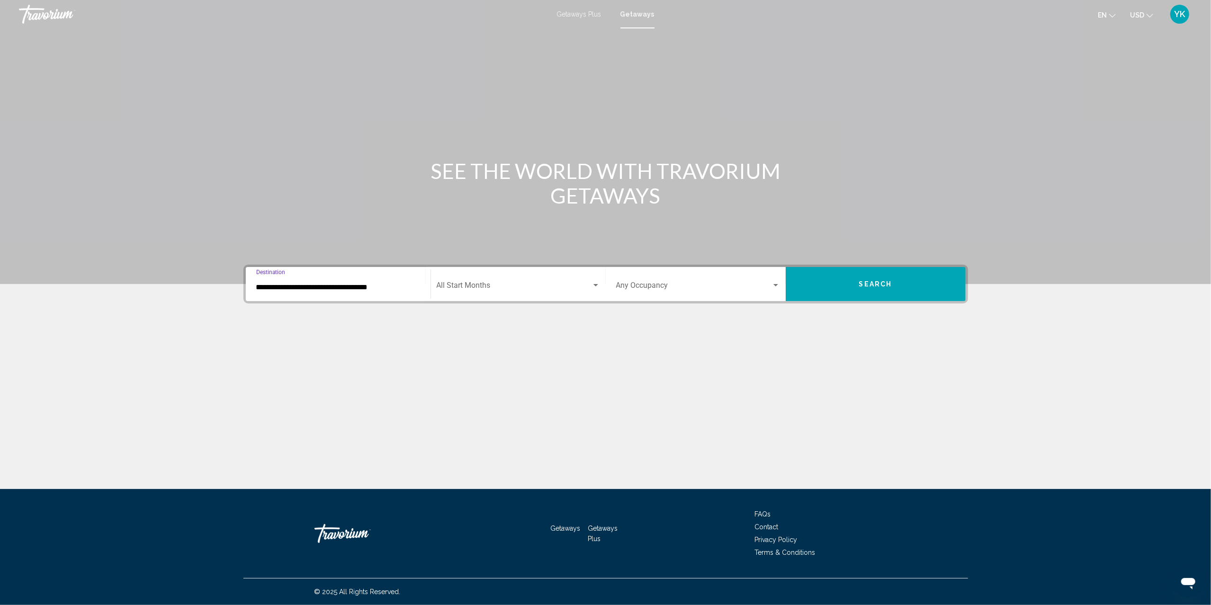
click at [478, 281] on div "Start Month All Start Months" at bounding box center [518, 284] width 163 height 30
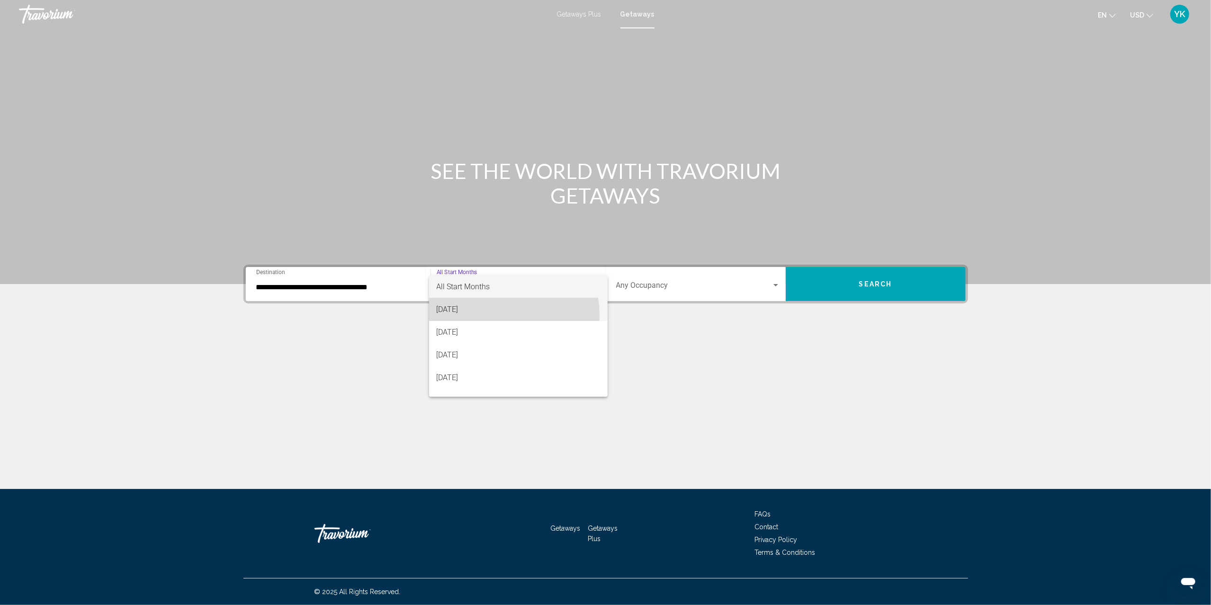
click at [501, 315] on span "[DATE]" at bounding box center [518, 309] width 163 height 23
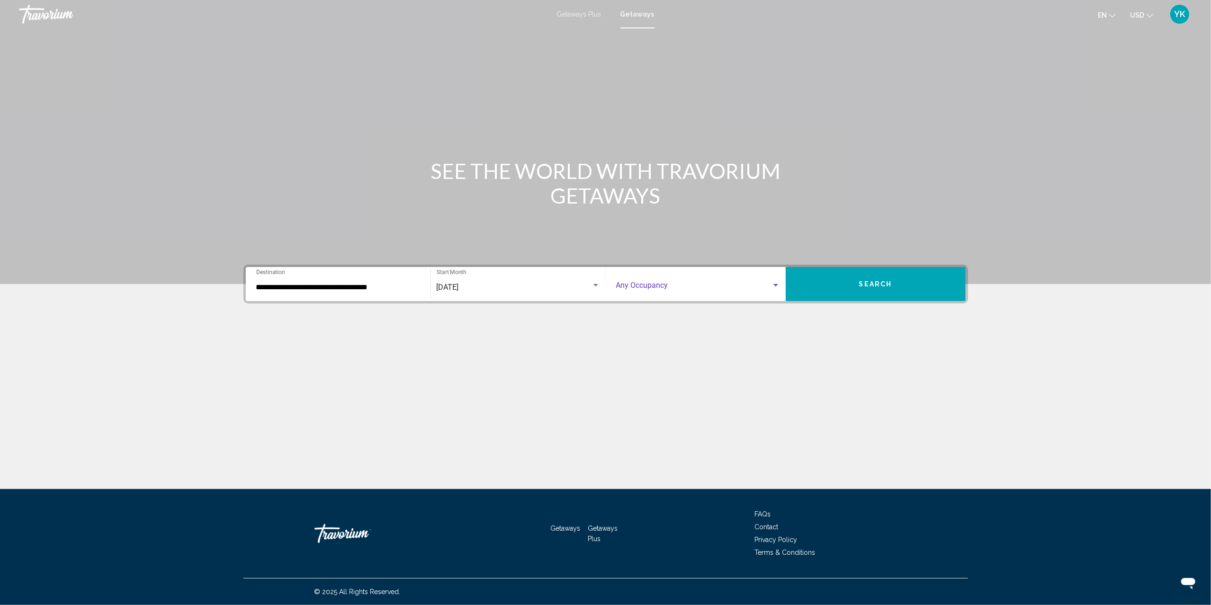
click at [655, 290] on span "Search widget" at bounding box center [693, 287] width 155 height 9
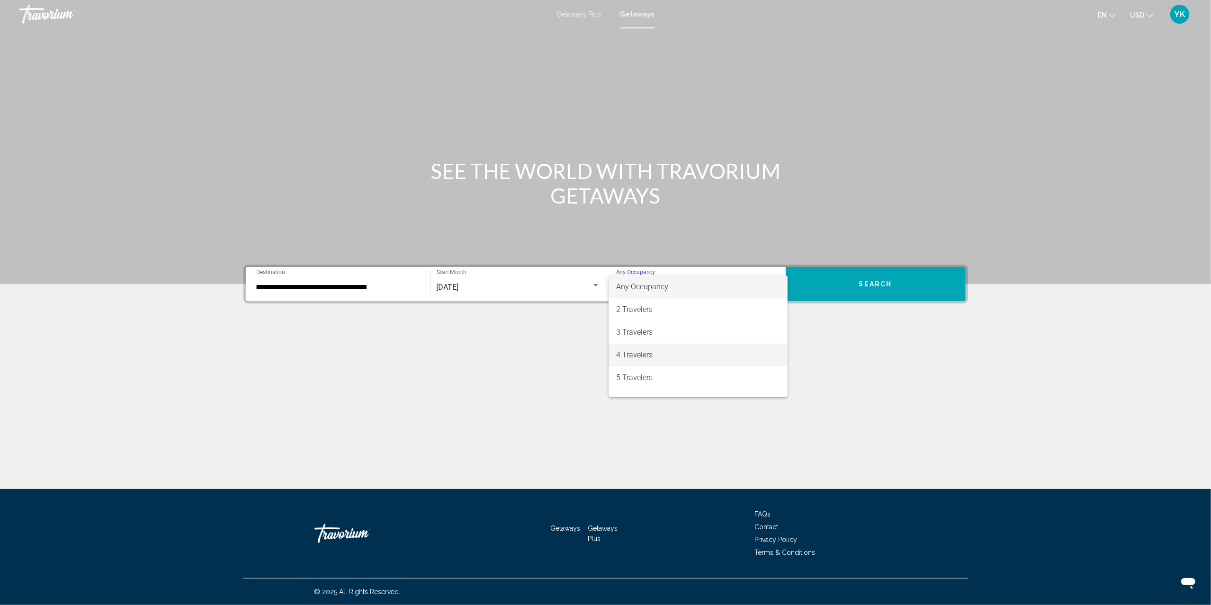
click at [656, 358] on span "4 Travelers" at bounding box center [698, 355] width 164 height 23
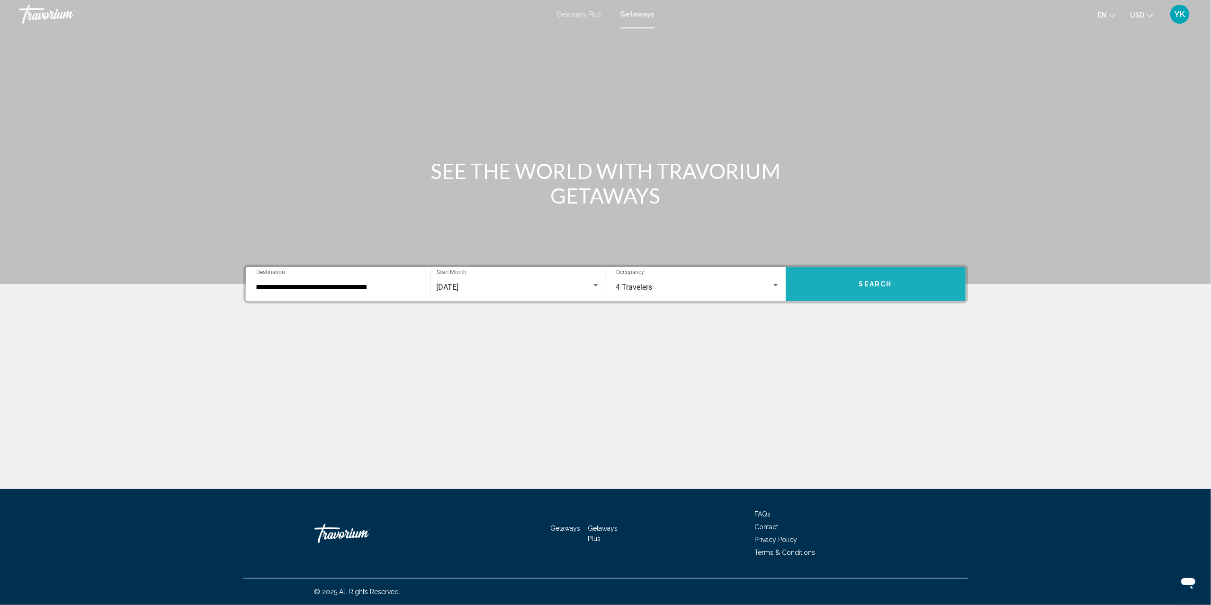
click at [896, 280] on button "Search" at bounding box center [875, 284] width 180 height 34
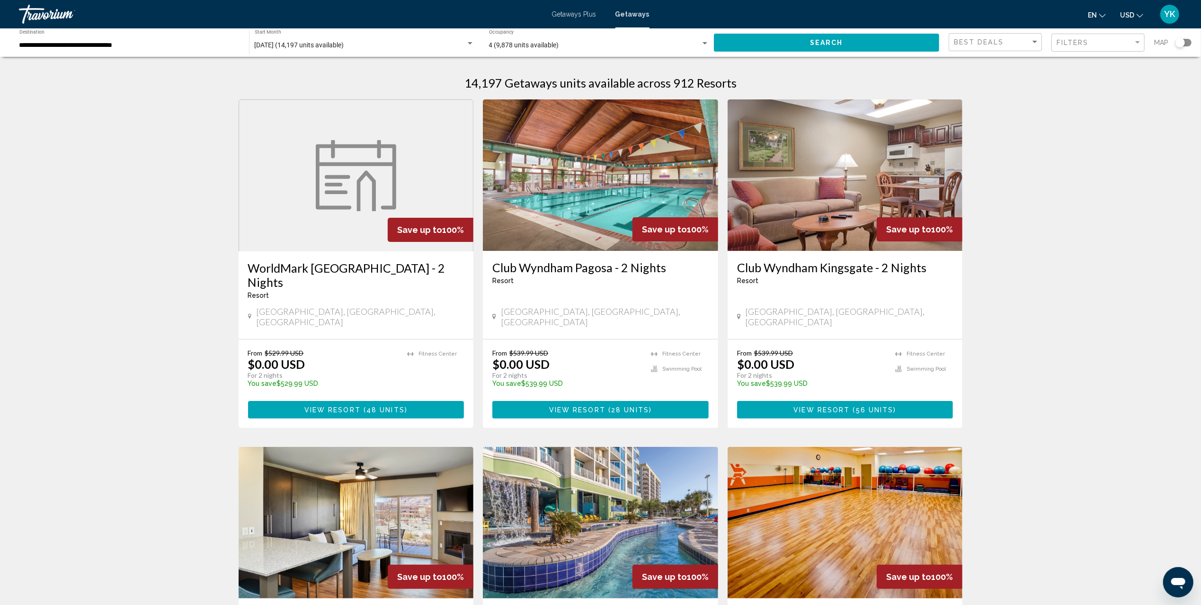
click at [1189, 43] on div "Search widget" at bounding box center [1184, 43] width 16 height 8
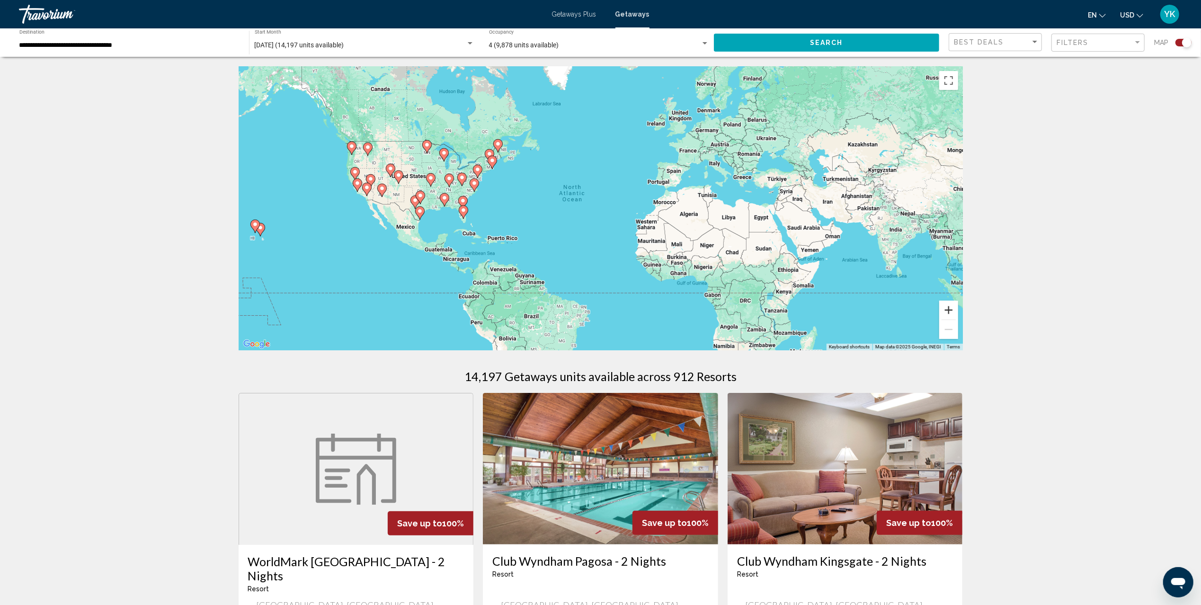
click at [952, 310] on button "Zoom in" at bounding box center [948, 310] width 19 height 19
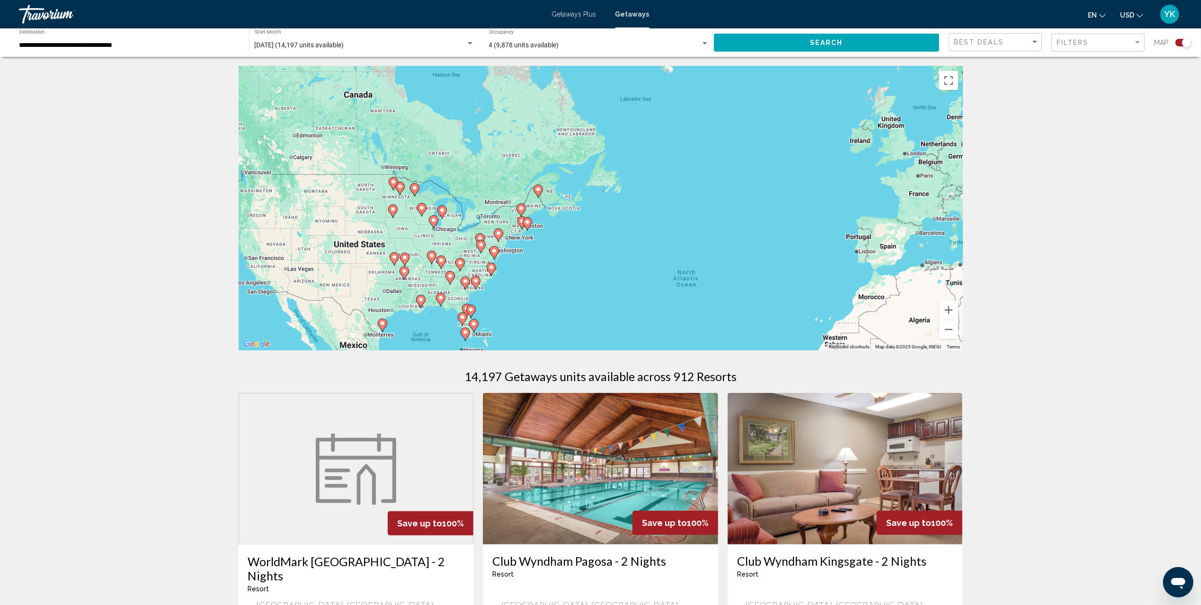
drag, startPoint x: 545, startPoint y: 175, endPoint x: 722, endPoint y: 287, distance: 209.2
click at [721, 286] on div "To activate drag with keyboard, press Alt + Enter. Once in keyboard drag state,…" at bounding box center [601, 208] width 724 height 284
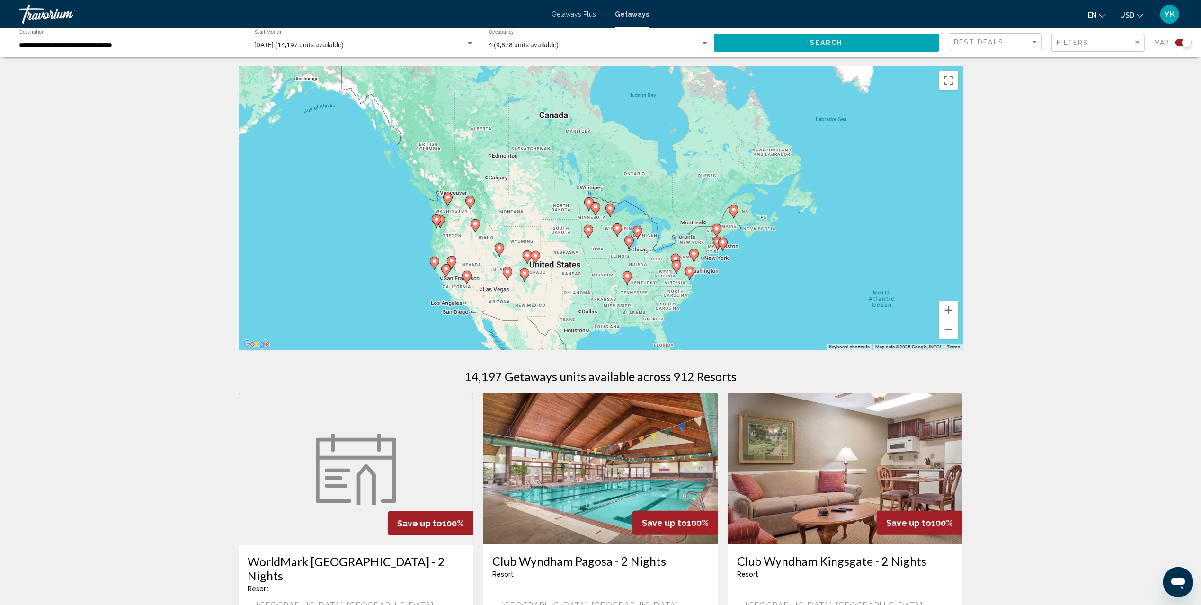
drag, startPoint x: 816, startPoint y: 306, endPoint x: 809, endPoint y: 241, distance: 65.3
click at [809, 241] on div "To activate drag with keyboard, press Alt + Enter. Once in keyboard drag state,…" at bounding box center [601, 208] width 724 height 284
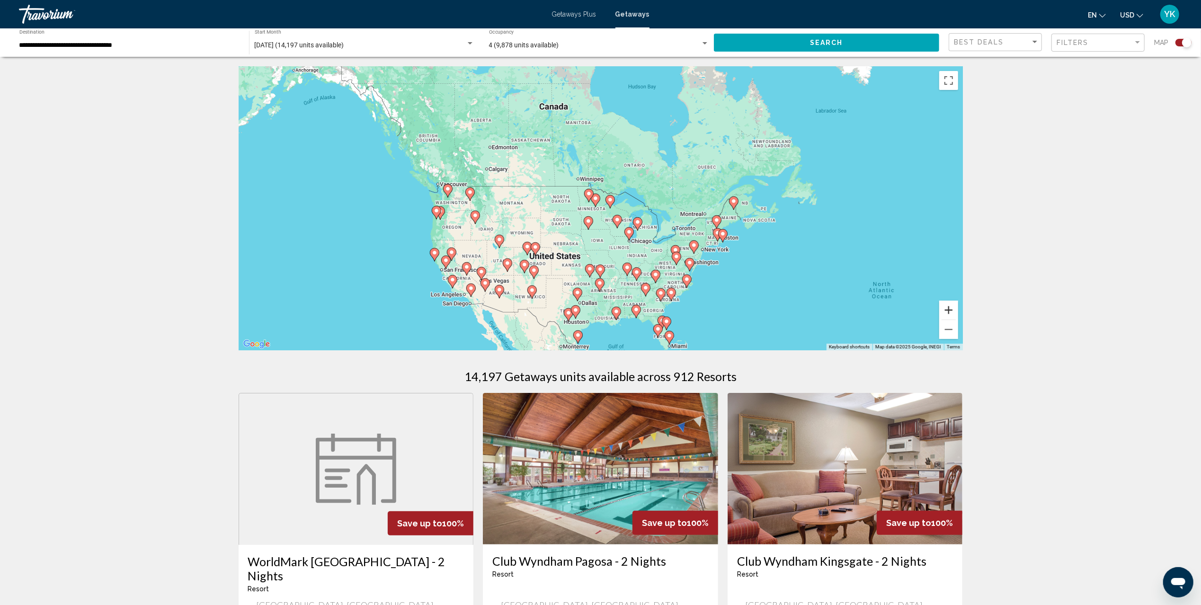
click at [952, 311] on button "Zoom in" at bounding box center [948, 310] width 19 height 19
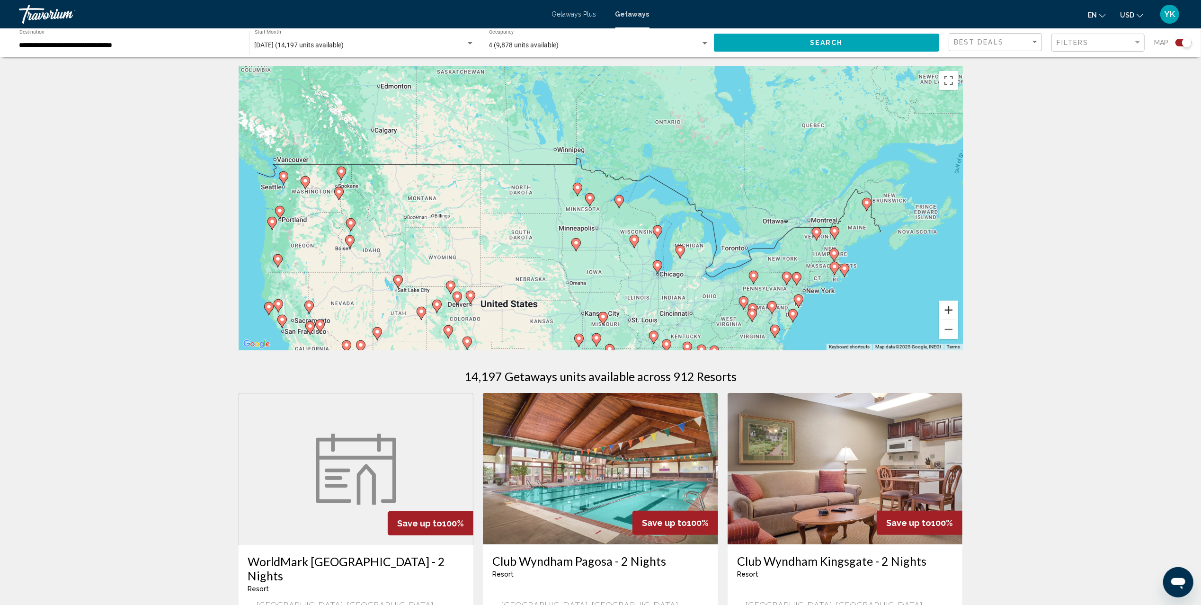
click at [952, 311] on button "Zoom in" at bounding box center [948, 310] width 19 height 19
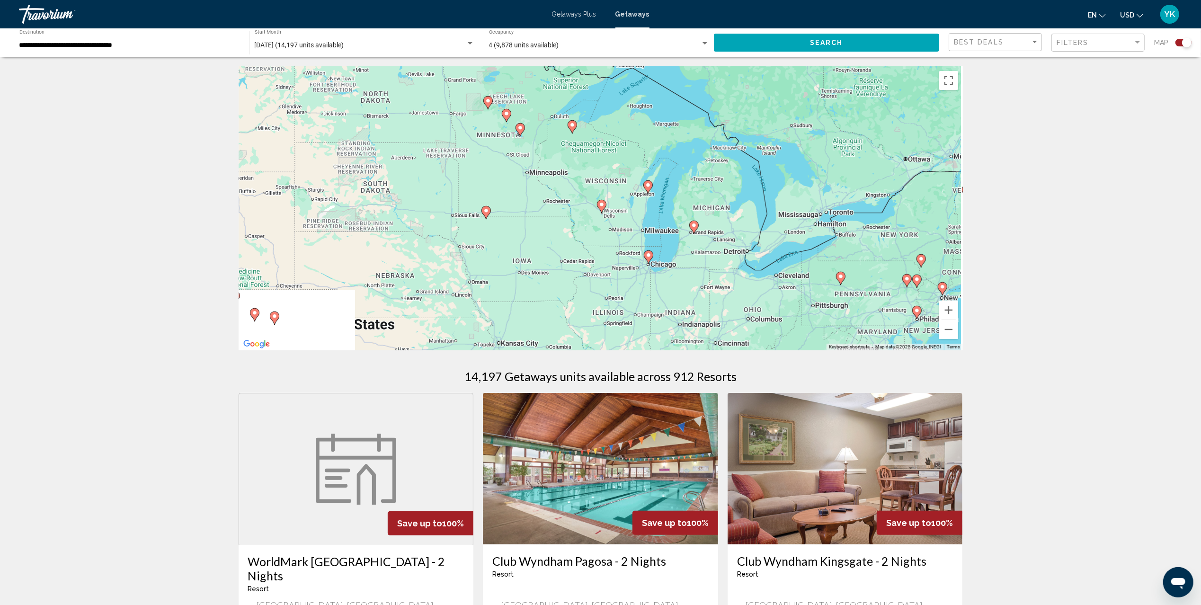
drag, startPoint x: 790, startPoint y: 263, endPoint x: 696, endPoint y: 156, distance: 143.2
click at [697, 158] on div "To activate drag with keyboard, press Alt + Enter. Once in keyboard drag state,…" at bounding box center [601, 208] width 724 height 284
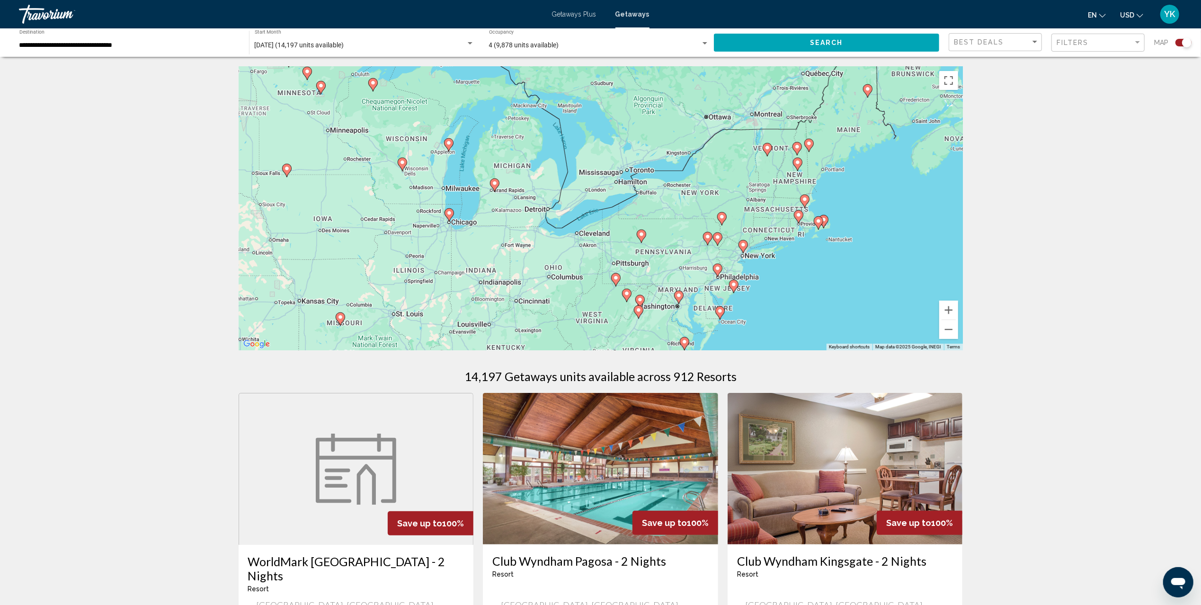
drag, startPoint x: 874, startPoint y: 203, endPoint x: 751, endPoint y: 259, distance: 135.1
click at [751, 259] on div "To activate drag with keyboard, press Alt + Enter. Once in keyboard drag state,…" at bounding box center [601, 208] width 724 height 284
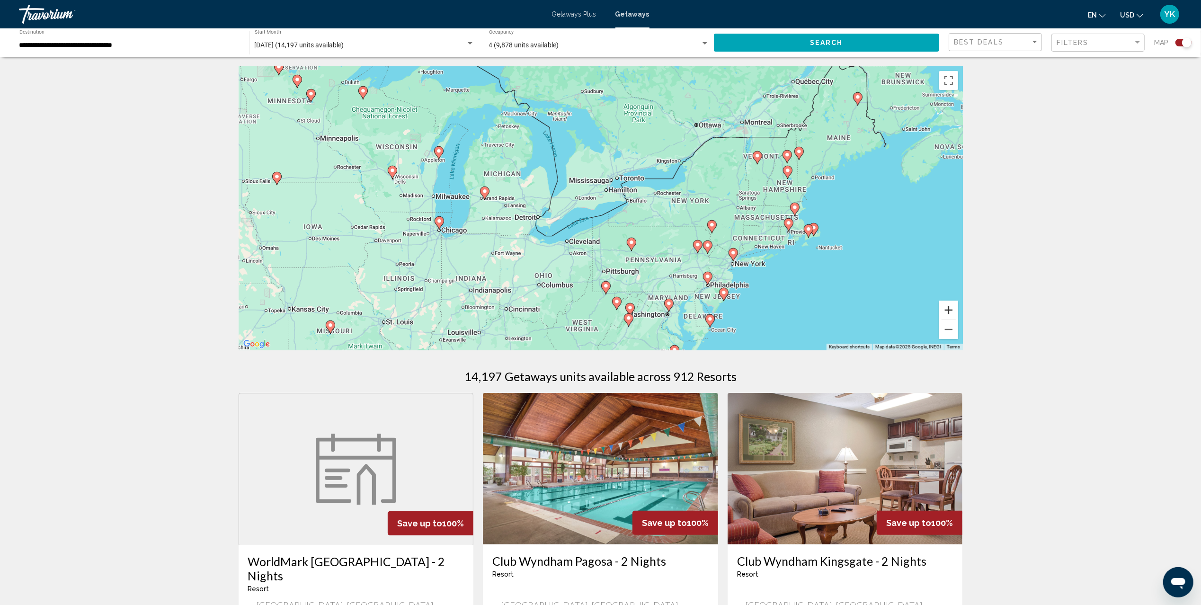
click at [946, 309] on button "Zoom in" at bounding box center [948, 310] width 19 height 19
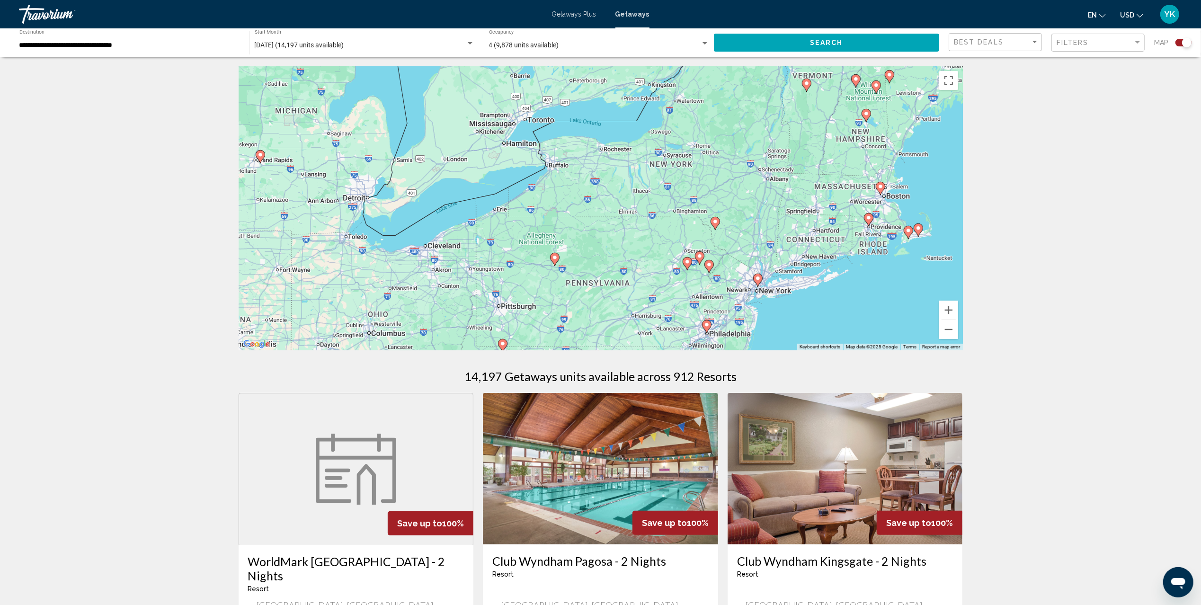
drag, startPoint x: 847, startPoint y: 252, endPoint x: 650, endPoint y: 214, distance: 200.5
click at [652, 214] on div "To activate drag with keyboard, press Alt + Enter. Once in keyboard drag state,…" at bounding box center [601, 208] width 724 height 284
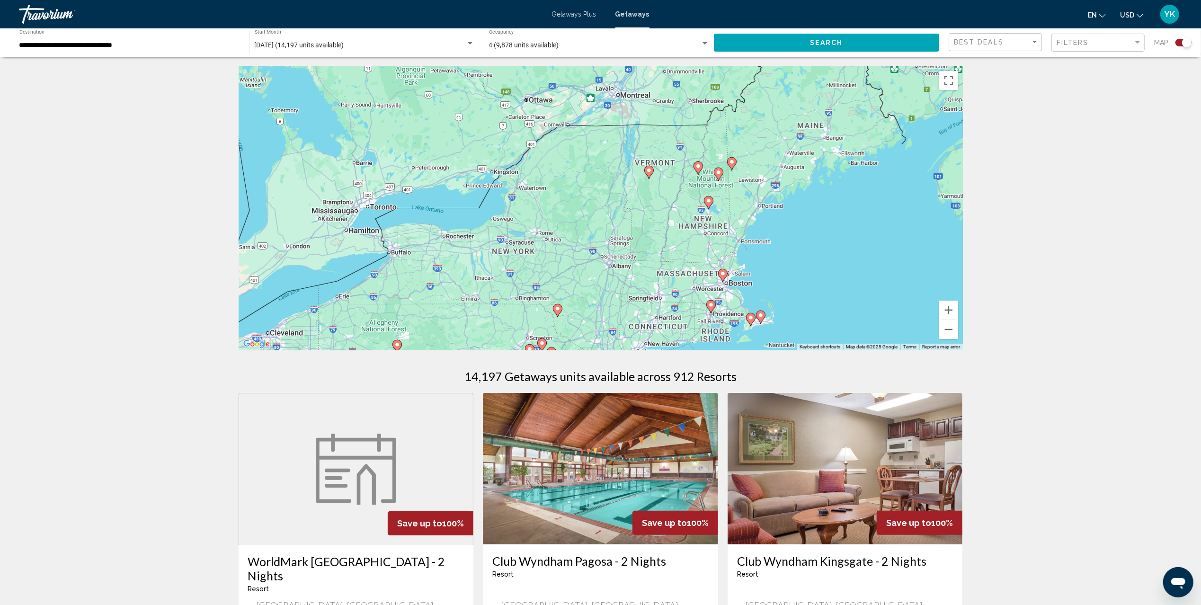
drag, startPoint x: 719, startPoint y: 169, endPoint x: 756, endPoint y: 276, distance: 112.9
click at [756, 276] on div "To activate drag with keyboard, press Alt + Enter. Once in keyboard drag state,…" at bounding box center [601, 208] width 724 height 284
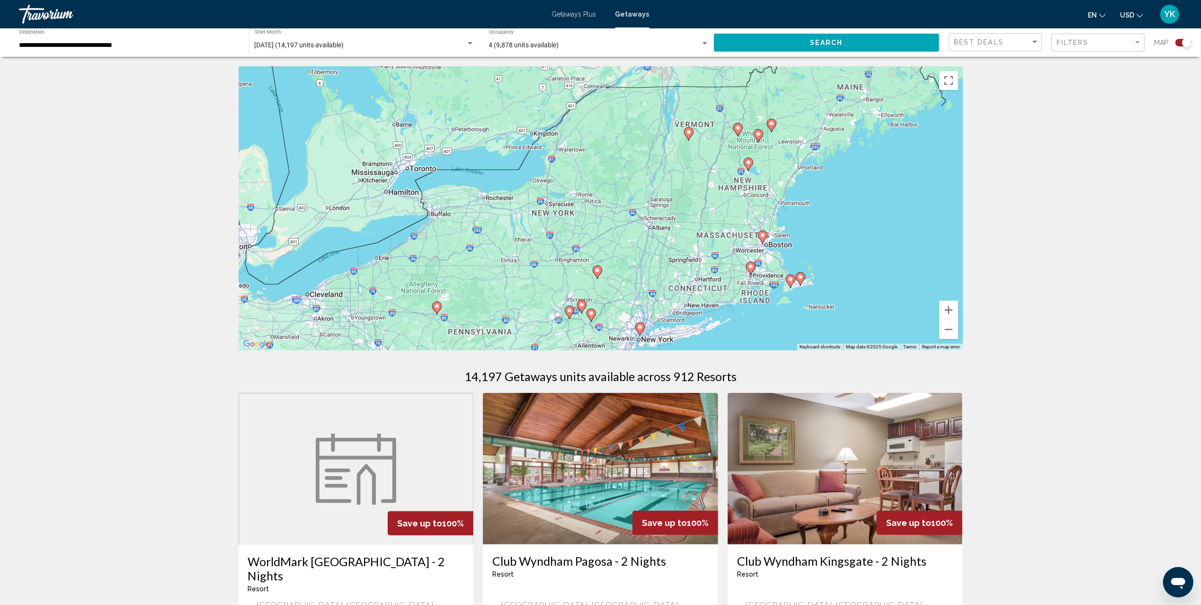
drag, startPoint x: 756, startPoint y: 276, endPoint x: 839, endPoint y: 167, distance: 136.5
click at [839, 167] on div "To activate drag with keyboard, press Alt + Enter. Once in keyboard drag state,…" at bounding box center [601, 208] width 724 height 284
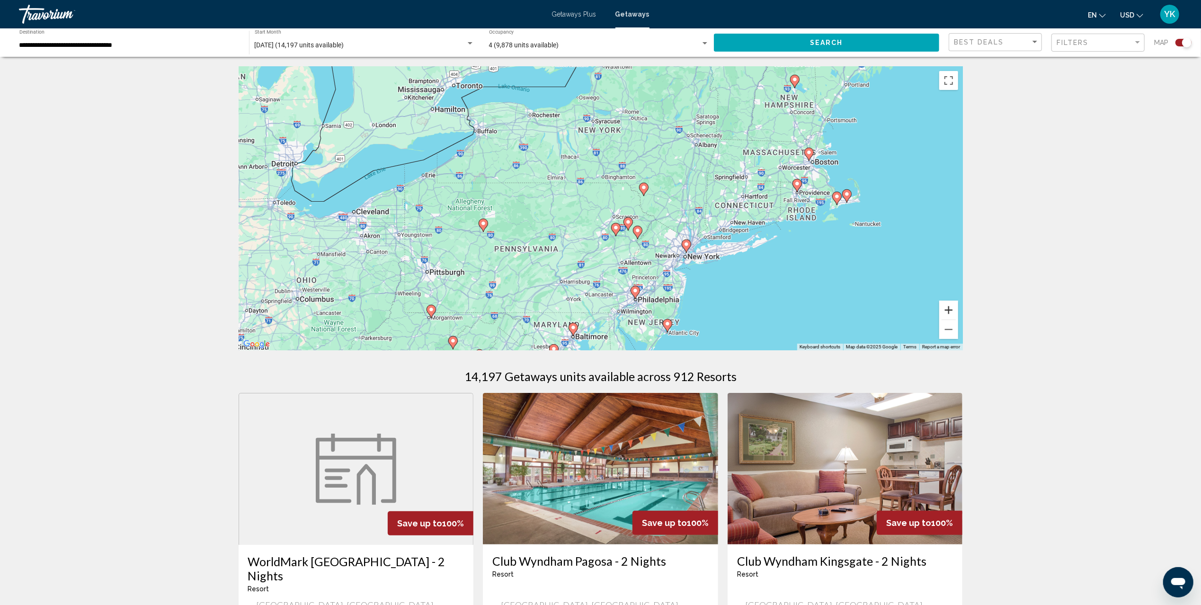
click at [953, 308] on button "Zoom in" at bounding box center [948, 310] width 19 height 19
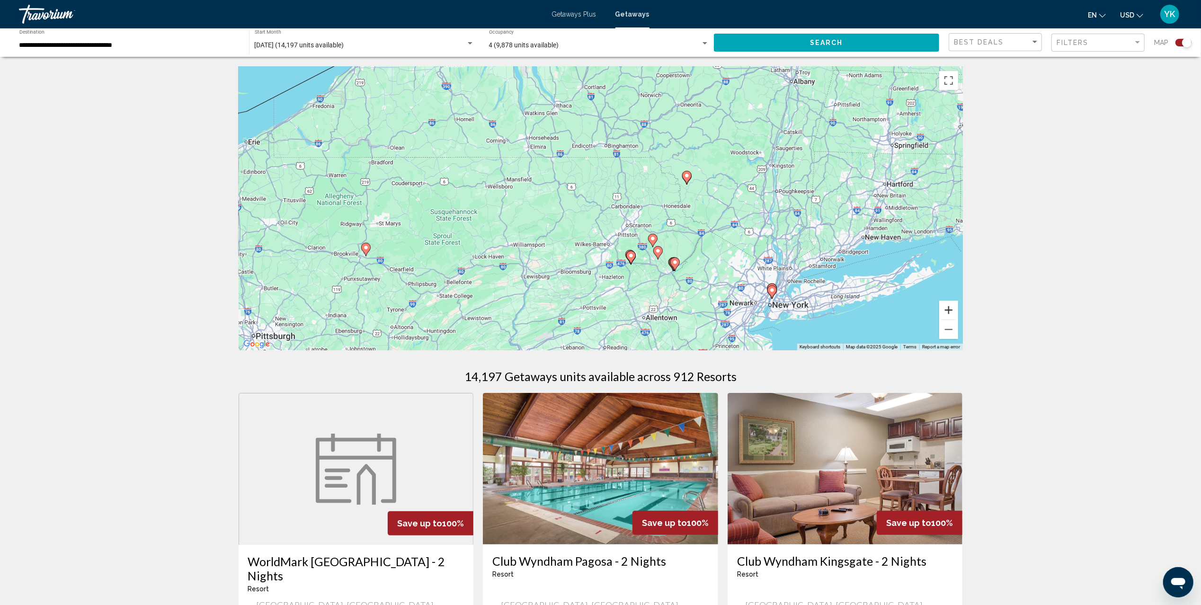
click at [953, 310] on button "Zoom in" at bounding box center [948, 310] width 19 height 19
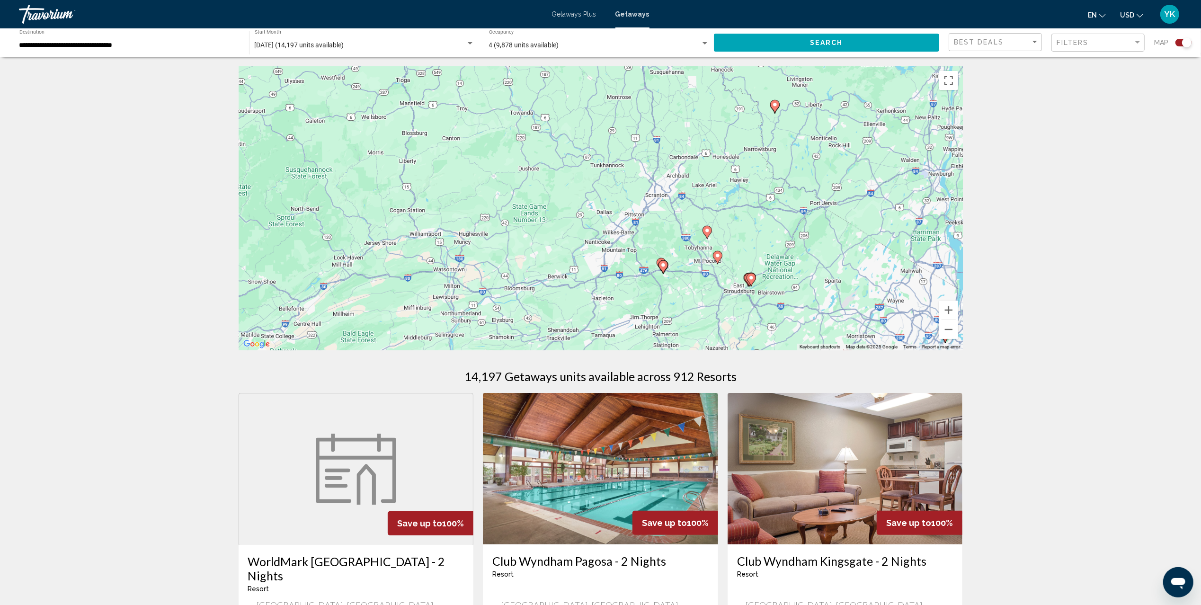
drag, startPoint x: 825, startPoint y: 250, endPoint x: 840, endPoint y: 116, distance: 135.8
click at [840, 122] on div "To activate drag with keyboard, press Alt + Enter. Once in keyboard drag state,…" at bounding box center [601, 208] width 724 height 284
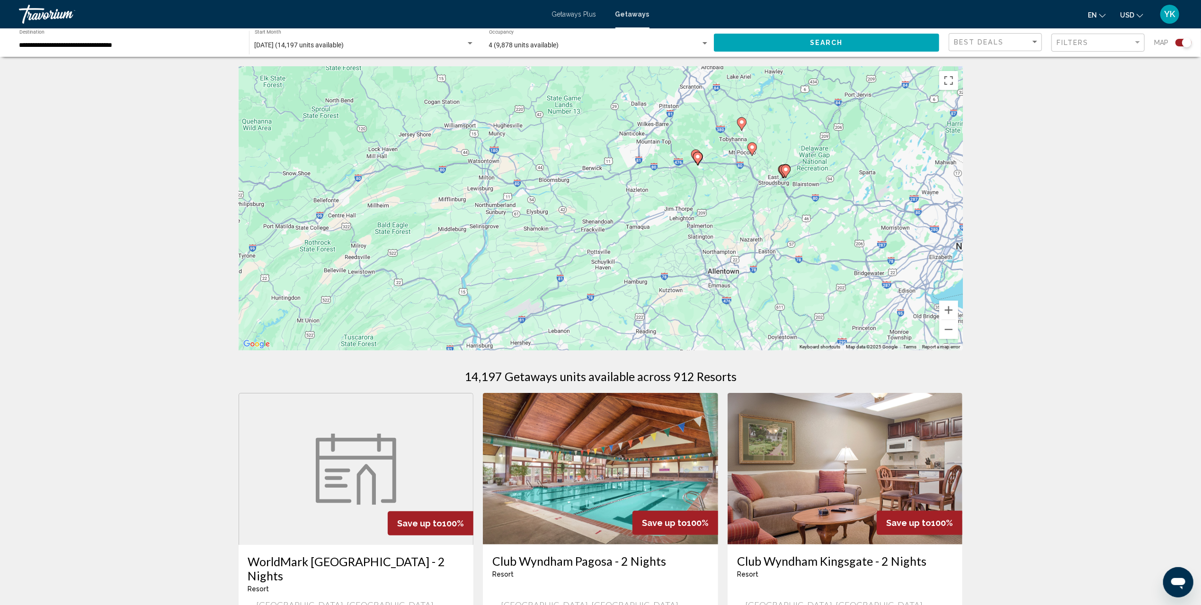
drag, startPoint x: 834, startPoint y: 161, endPoint x: 838, endPoint y: 221, distance: 59.3
click at [838, 221] on div "To activate drag with keyboard, press Alt + Enter. Once in keyboard drag state,…" at bounding box center [601, 208] width 724 height 284
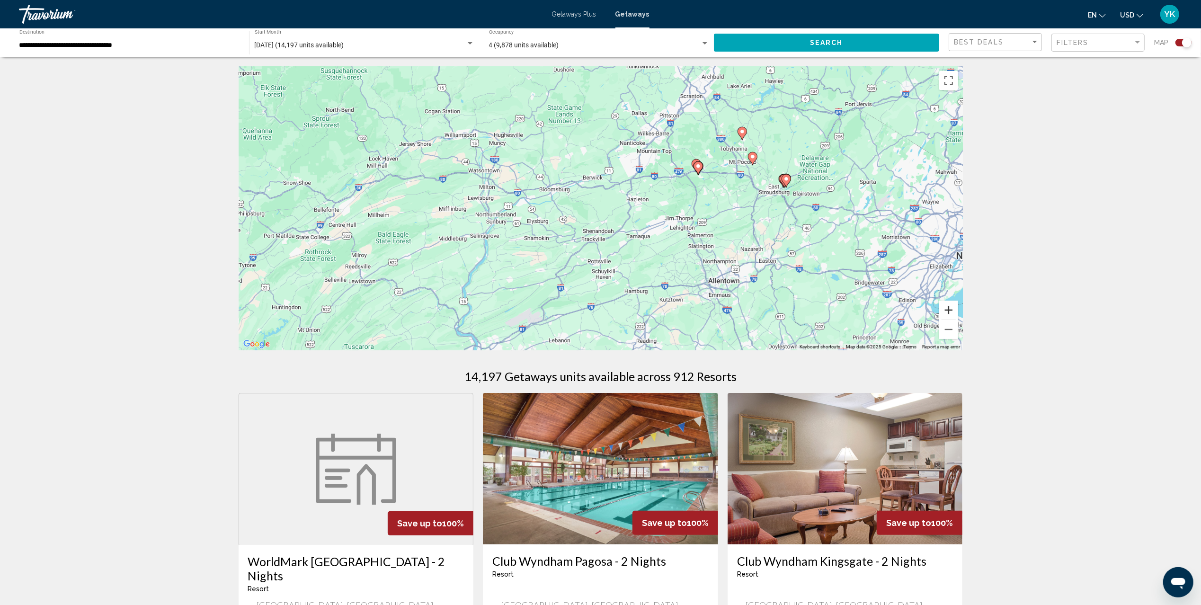
click at [950, 312] on button "Zoom in" at bounding box center [948, 310] width 19 height 19
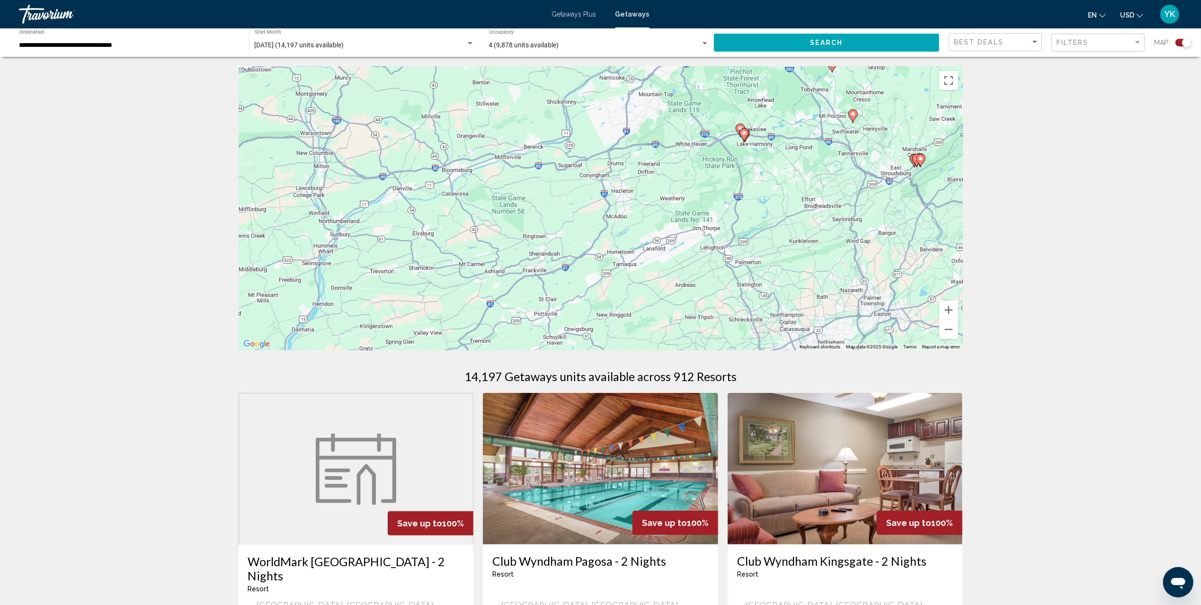
drag, startPoint x: 851, startPoint y: 248, endPoint x: 694, endPoint y: 248, distance: 157.2
click at [699, 248] on div "To activate drag with keyboard, press Alt + Enter. Once in keyboard drag state,…" at bounding box center [601, 208] width 724 height 284
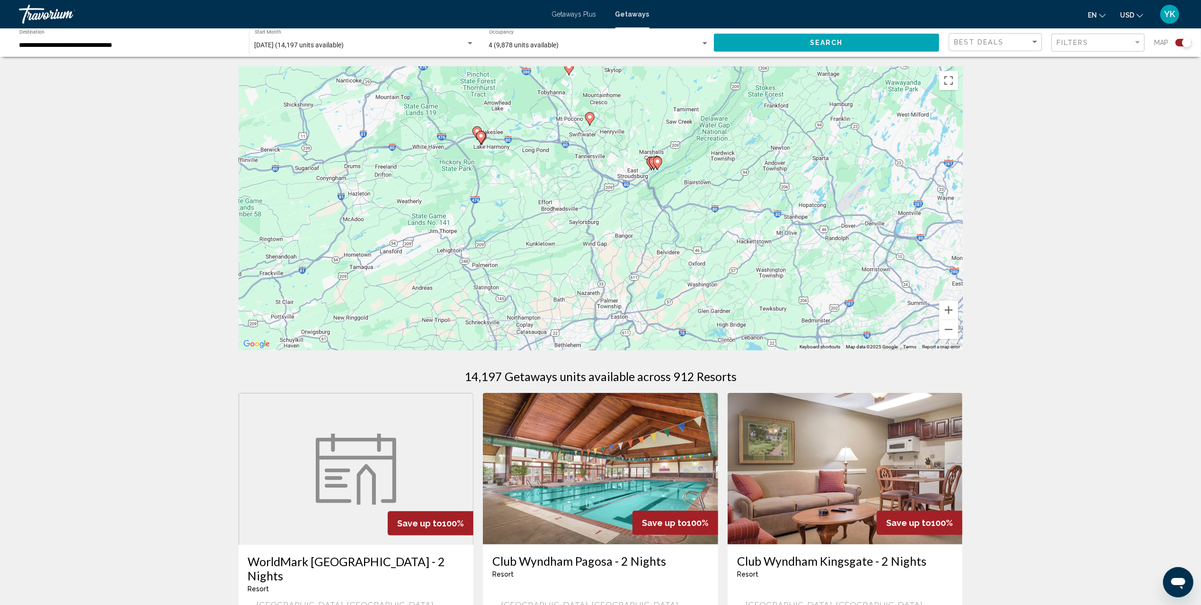
drag, startPoint x: 709, startPoint y: 247, endPoint x: 815, endPoint y: 267, distance: 107.5
click at [815, 267] on div "To activate drag with keyboard, press Alt + Enter. Once in keyboard drag state,…" at bounding box center [601, 208] width 724 height 284
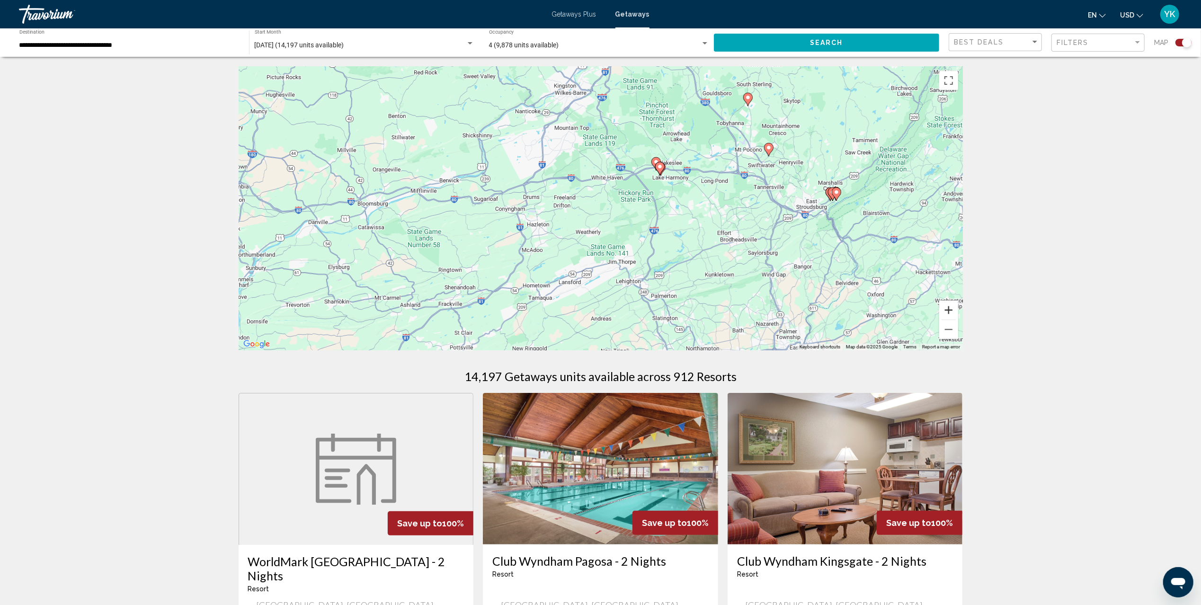
click at [953, 309] on button "Zoom in" at bounding box center [948, 310] width 19 height 19
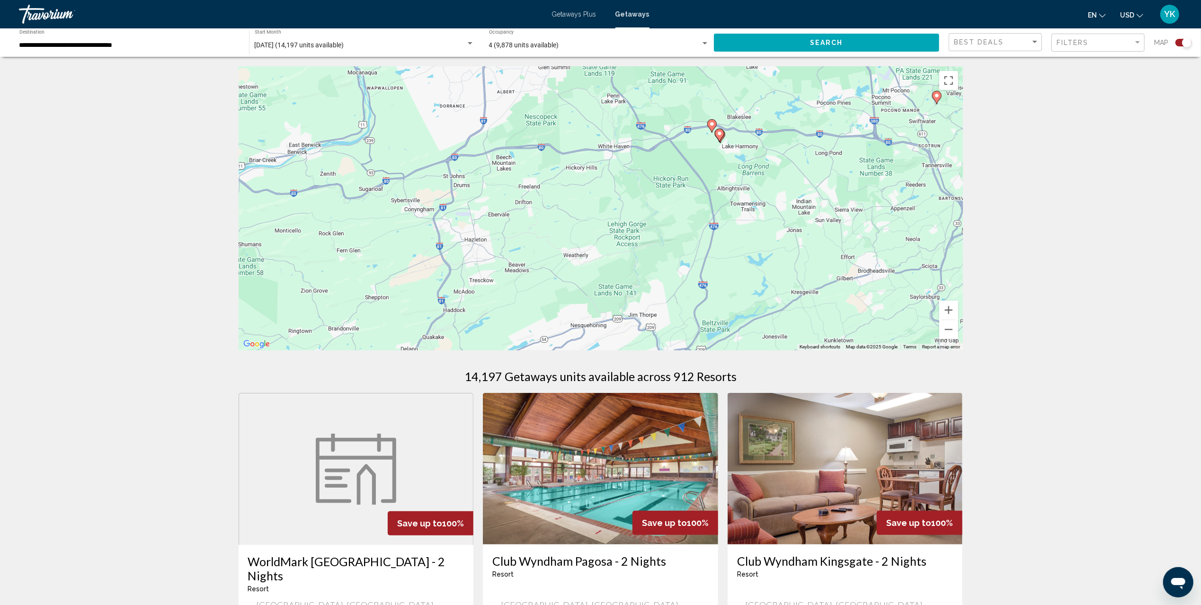
drag, startPoint x: 834, startPoint y: 242, endPoint x: 673, endPoint y: 219, distance: 162.2
click at [689, 221] on div "To activate drag with keyboard, press Alt + Enter. Once in keyboard drag state,…" at bounding box center [601, 208] width 724 height 284
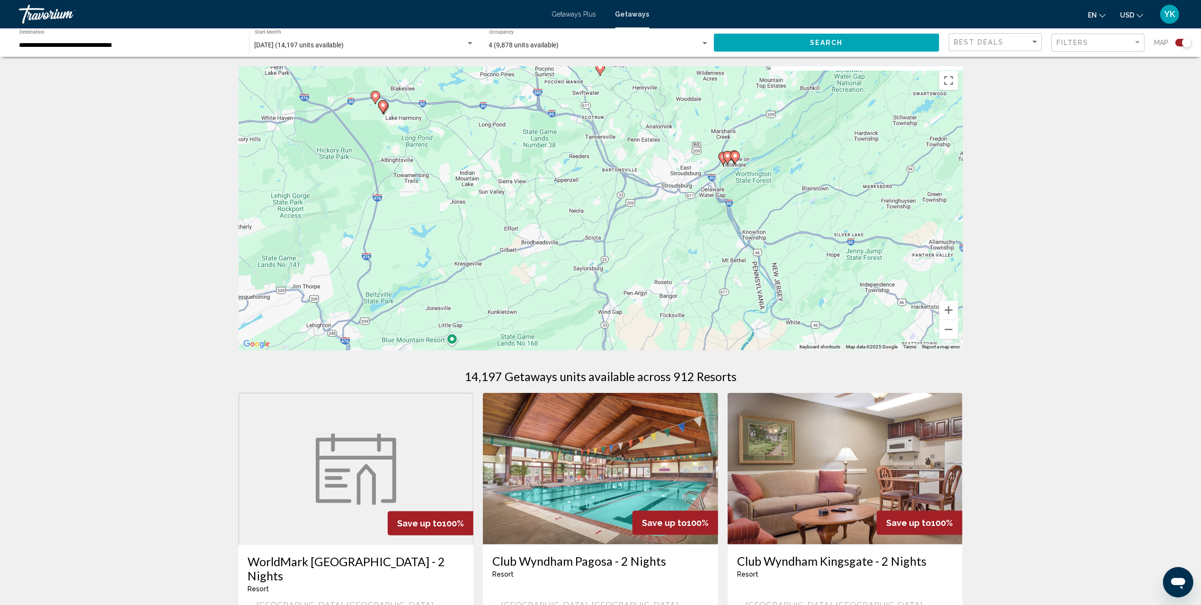
drag, startPoint x: 680, startPoint y: 219, endPoint x: 721, endPoint y: 245, distance: 48.3
click at [721, 245] on div "To activate drag with keyboard, press Alt + Enter. Once in keyboard drag state,…" at bounding box center [601, 208] width 724 height 284
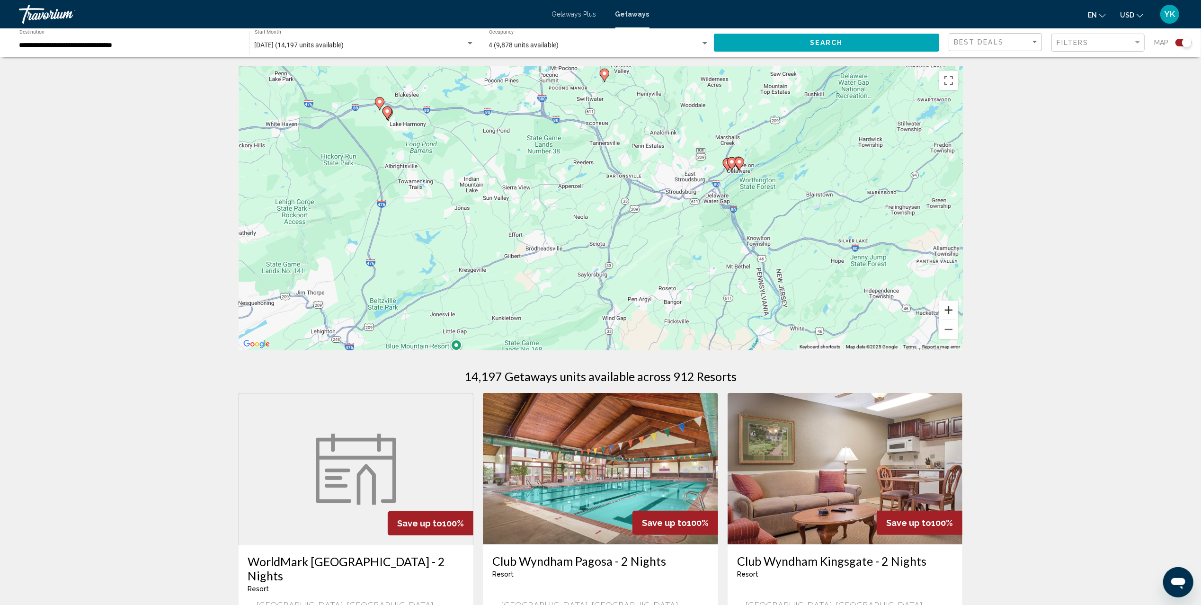
click at [951, 312] on button "Zoom in" at bounding box center [948, 310] width 19 height 19
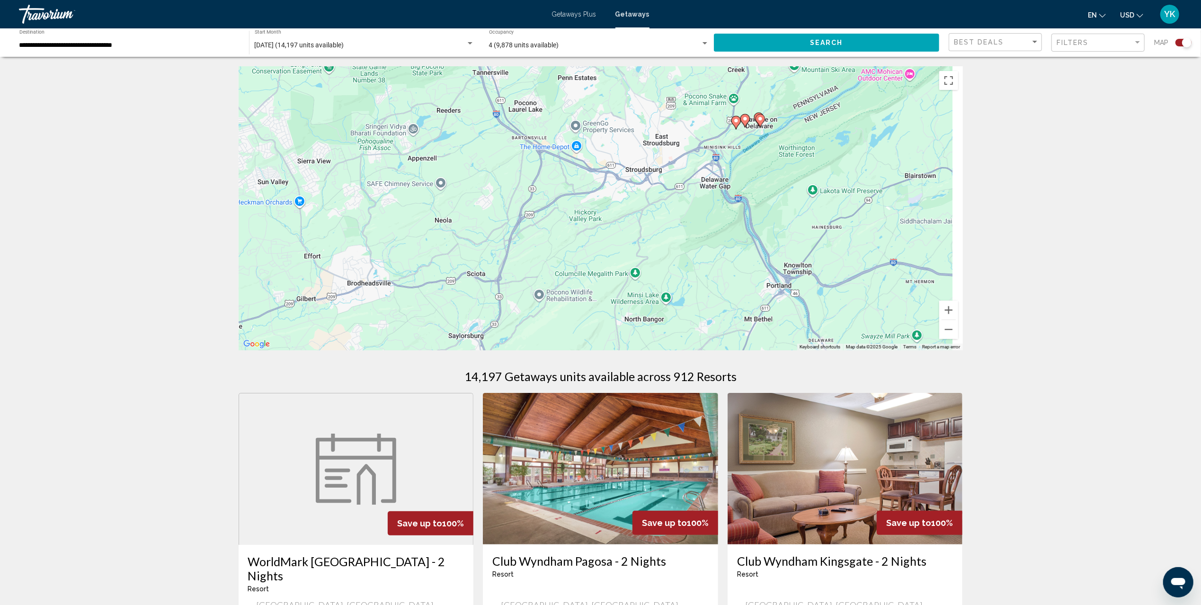
drag, startPoint x: 814, startPoint y: 227, endPoint x: 692, endPoint y: 224, distance: 122.2
click at [692, 224] on div "To activate drag with keyboard, press Alt + Enter. Once in keyboard drag state,…" at bounding box center [601, 208] width 724 height 284
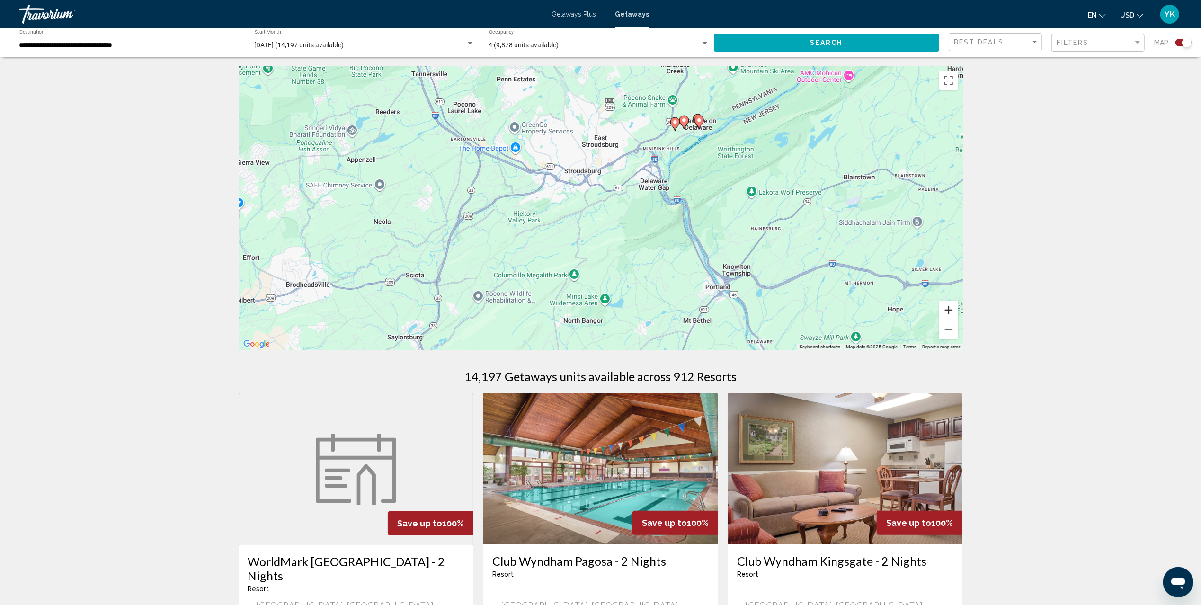
click at [949, 309] on button "Zoom in" at bounding box center [948, 310] width 19 height 19
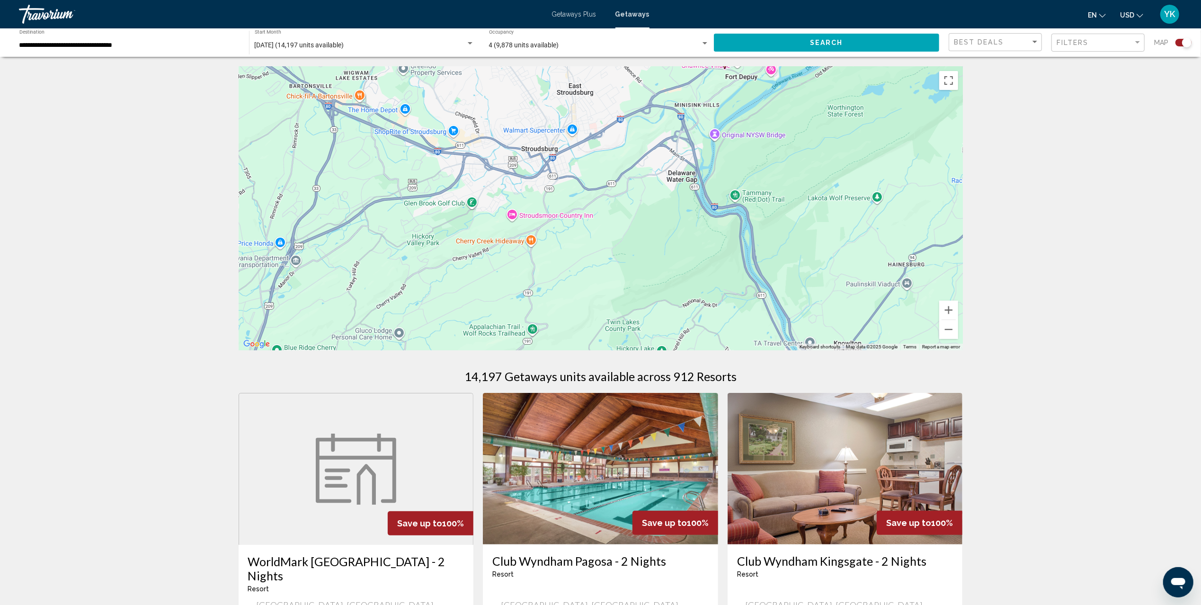
drag, startPoint x: 836, startPoint y: 178, endPoint x: 713, endPoint y: 250, distance: 142.8
click at [718, 246] on div "To activate drag with keyboard, press Alt + Enter. Once in keyboard drag state,…" at bounding box center [601, 208] width 724 height 284
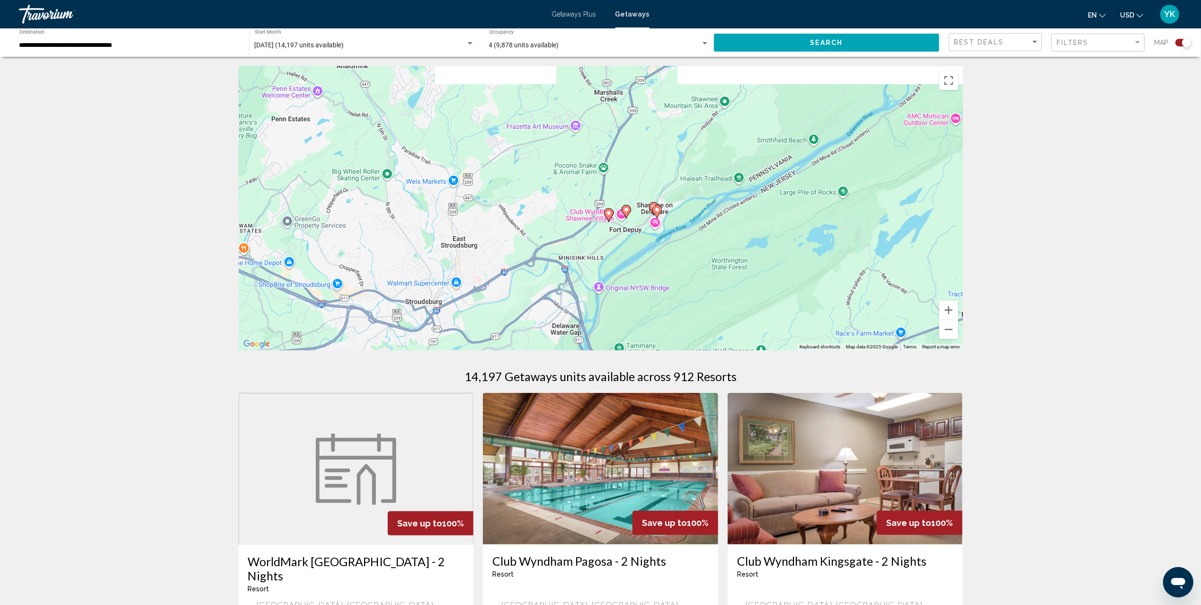
drag, startPoint x: 721, startPoint y: 167, endPoint x: 748, endPoint y: 233, distance: 71.7
click at [748, 233] on div "To activate drag with keyboard, press Alt + Enter. Once in keyboard drag state,…" at bounding box center [601, 208] width 724 height 284
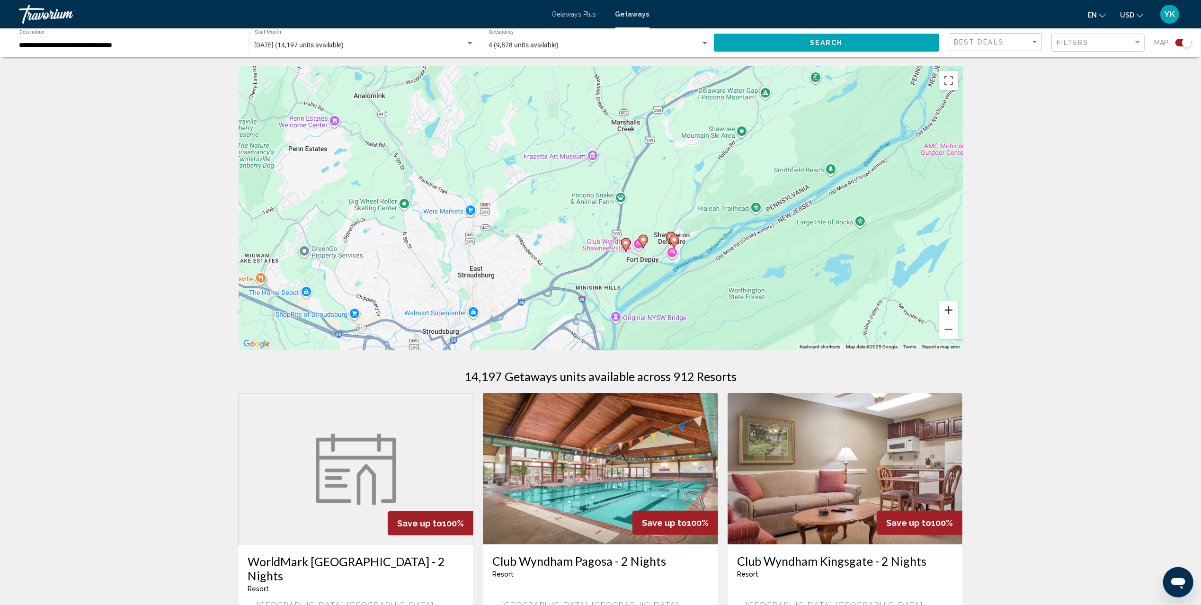
click at [950, 308] on button "Zoom in" at bounding box center [948, 310] width 19 height 19
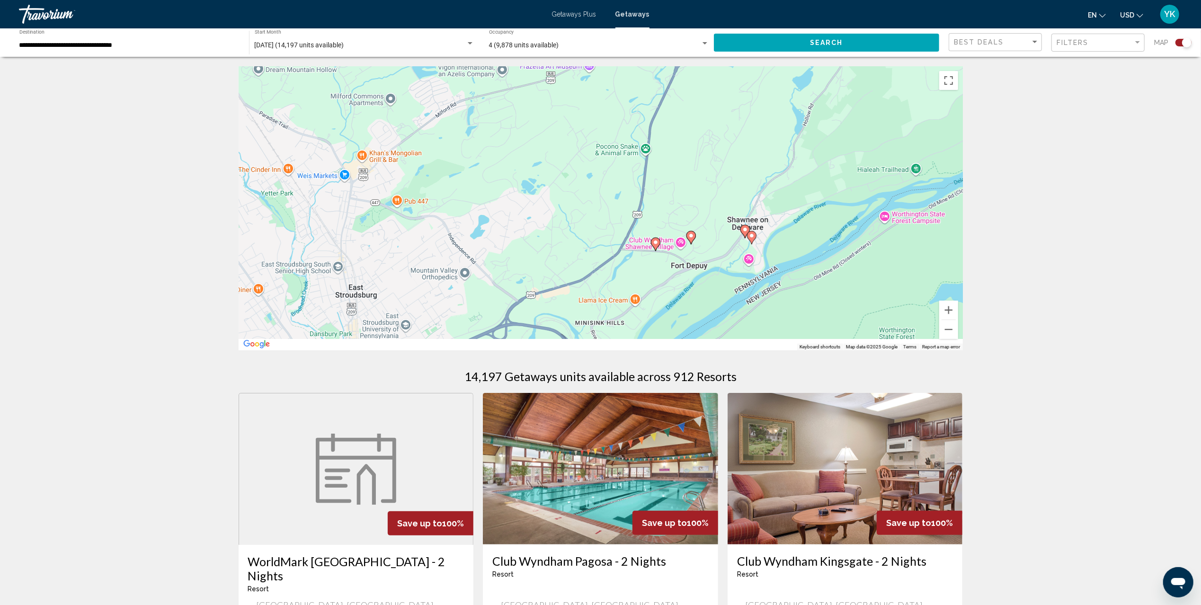
drag, startPoint x: 792, startPoint y: 279, endPoint x: 796, endPoint y: 223, distance: 57.0
click at [796, 223] on div "To activate drag with keyboard, press Alt + Enter. Once in keyboard drag state,…" at bounding box center [601, 208] width 724 height 284
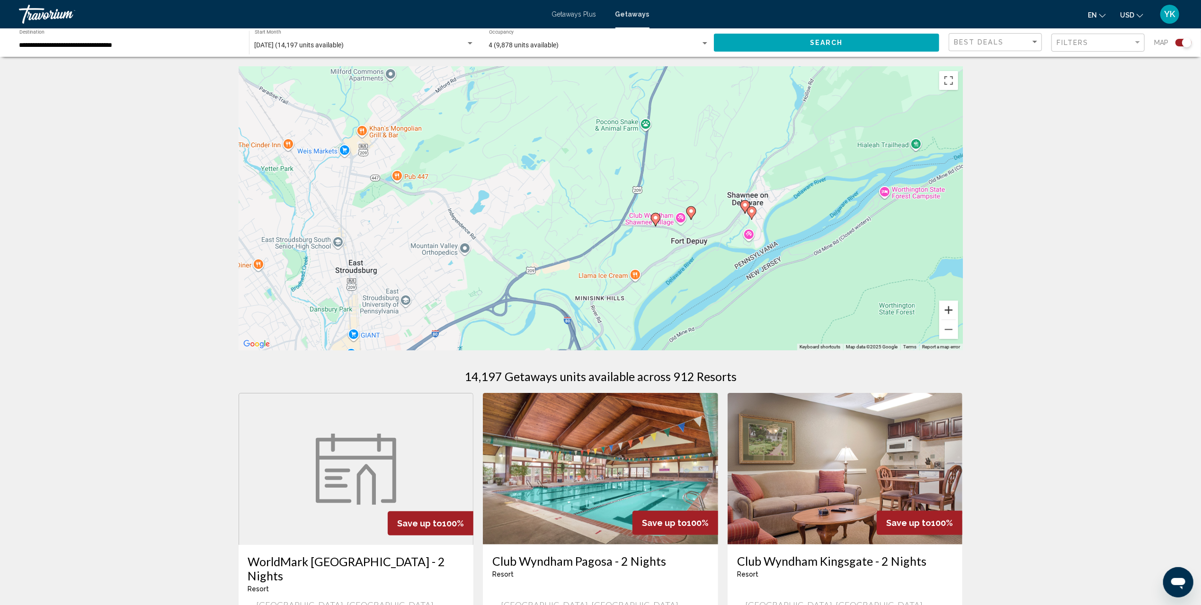
click at [944, 307] on button "Zoom in" at bounding box center [948, 310] width 19 height 19
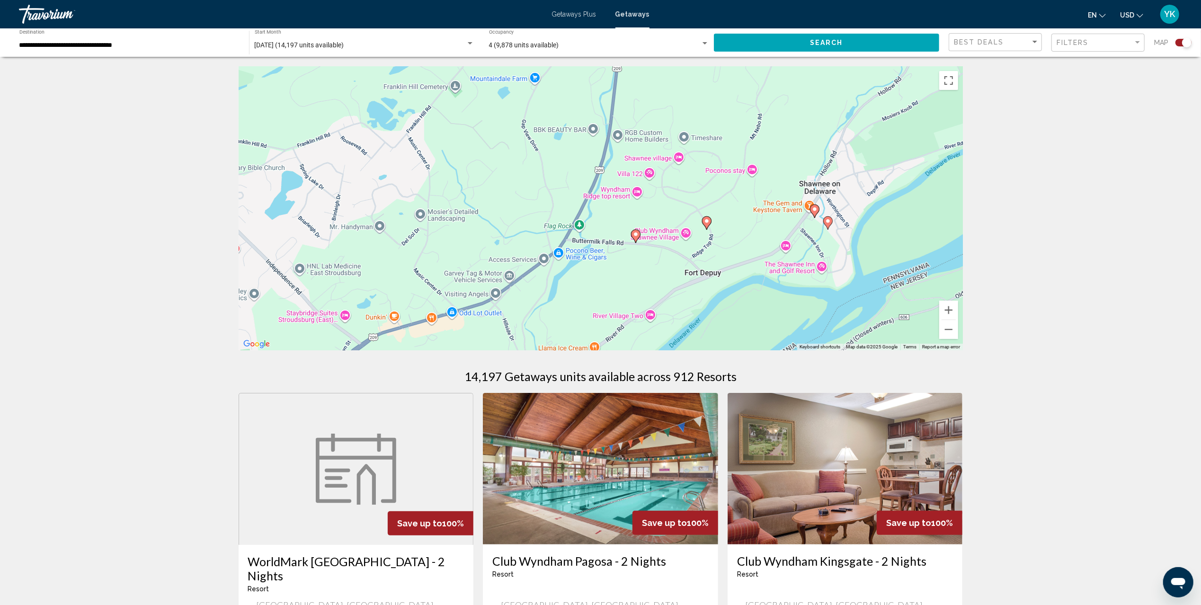
drag, startPoint x: 814, startPoint y: 275, endPoint x: 719, endPoint y: 269, distance: 95.8
click at [722, 270] on div "To activate drag with keyboard, press Alt + Enter. Once in keyboard drag state,…" at bounding box center [601, 208] width 724 height 284
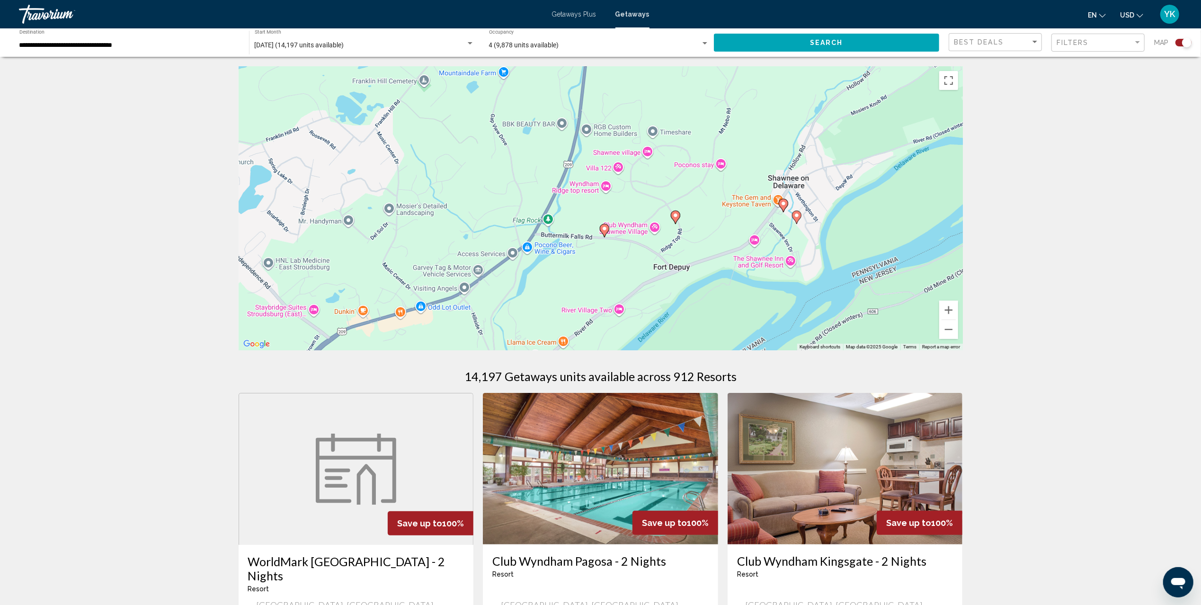
click at [603, 227] on image "Main content" at bounding box center [605, 229] width 6 height 6
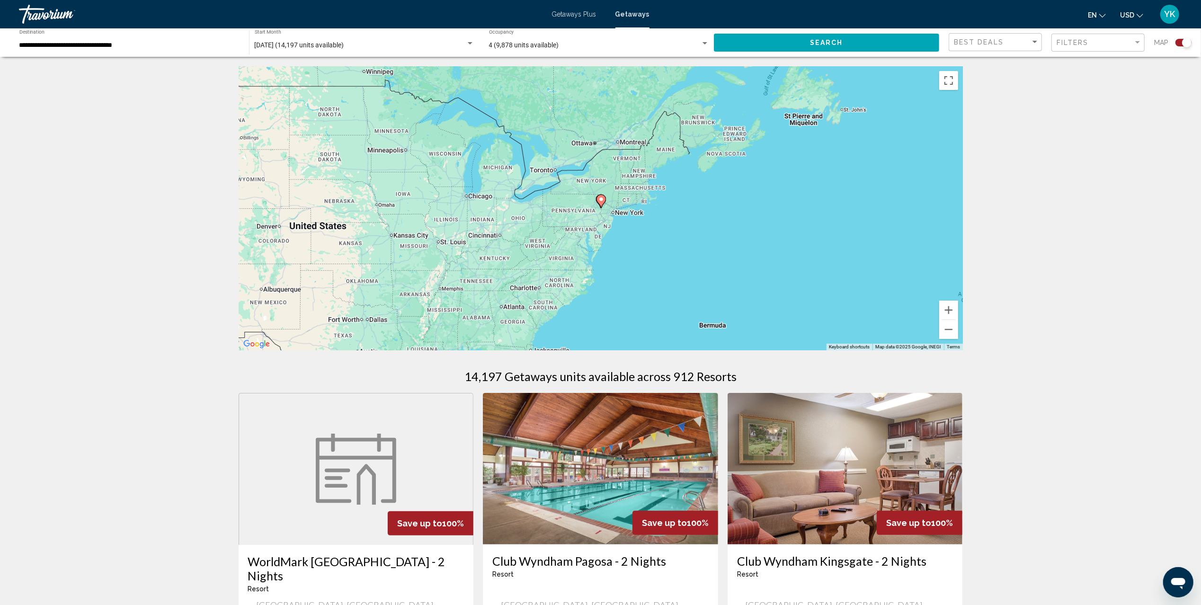
click at [601, 199] on image "Main content" at bounding box center [601, 199] width 6 height 6
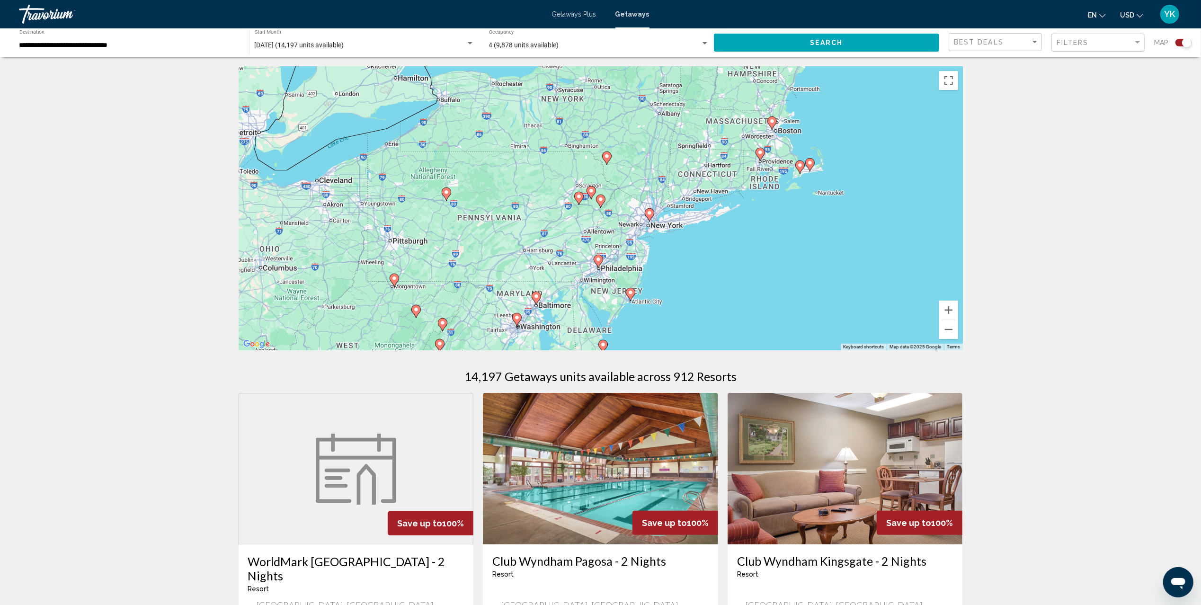
click at [580, 197] on image "Main content" at bounding box center [579, 197] width 6 height 6
type input "**********"
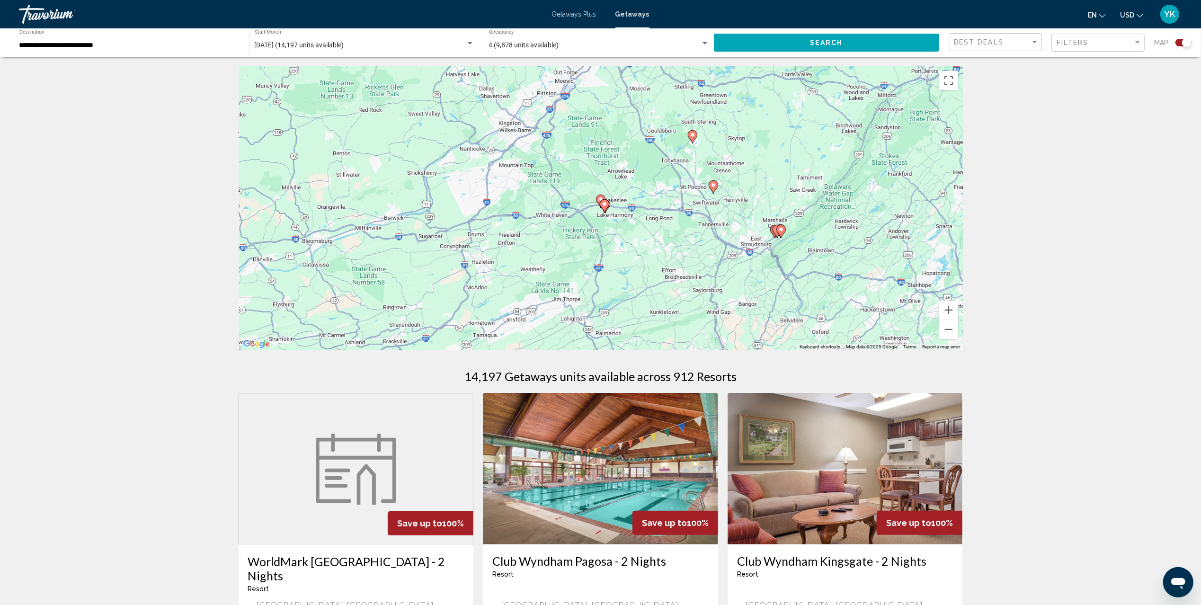
click at [607, 213] on gmp-advanced-marker "Main content" at bounding box center [604, 206] width 9 height 14
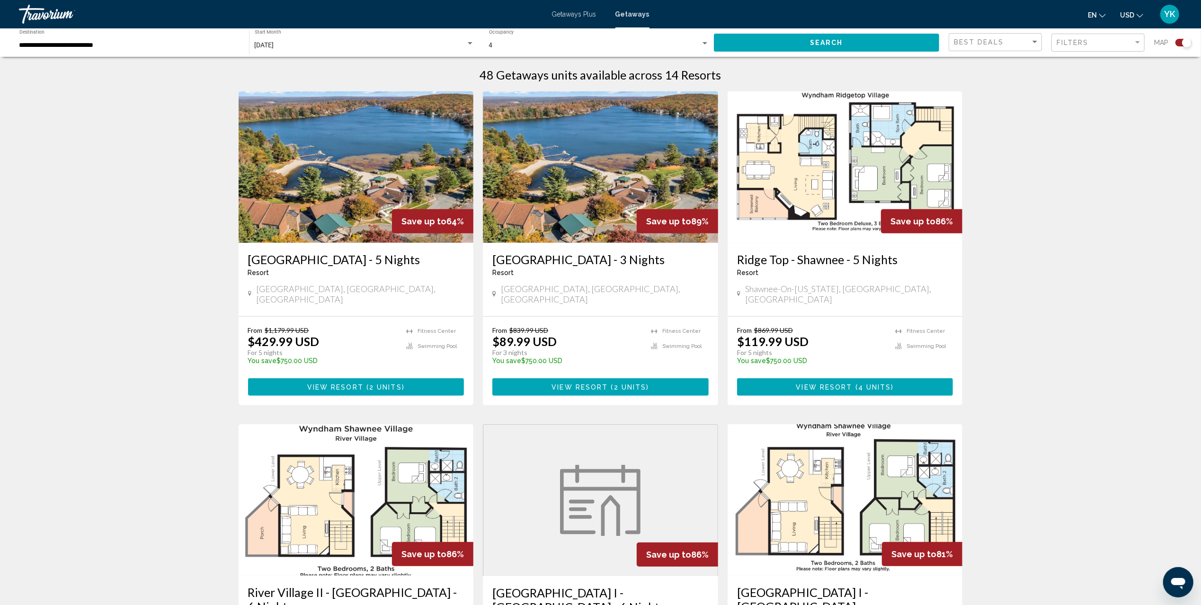
scroll to position [379, 0]
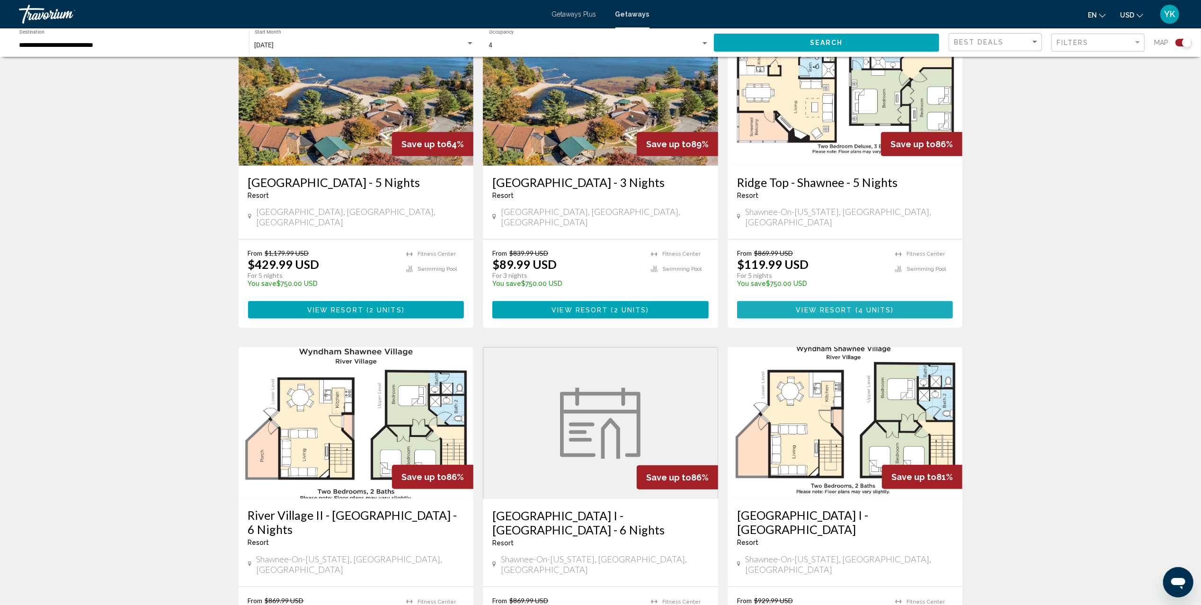
click at [855, 306] on span "( 4 units )" at bounding box center [874, 310] width 42 height 8
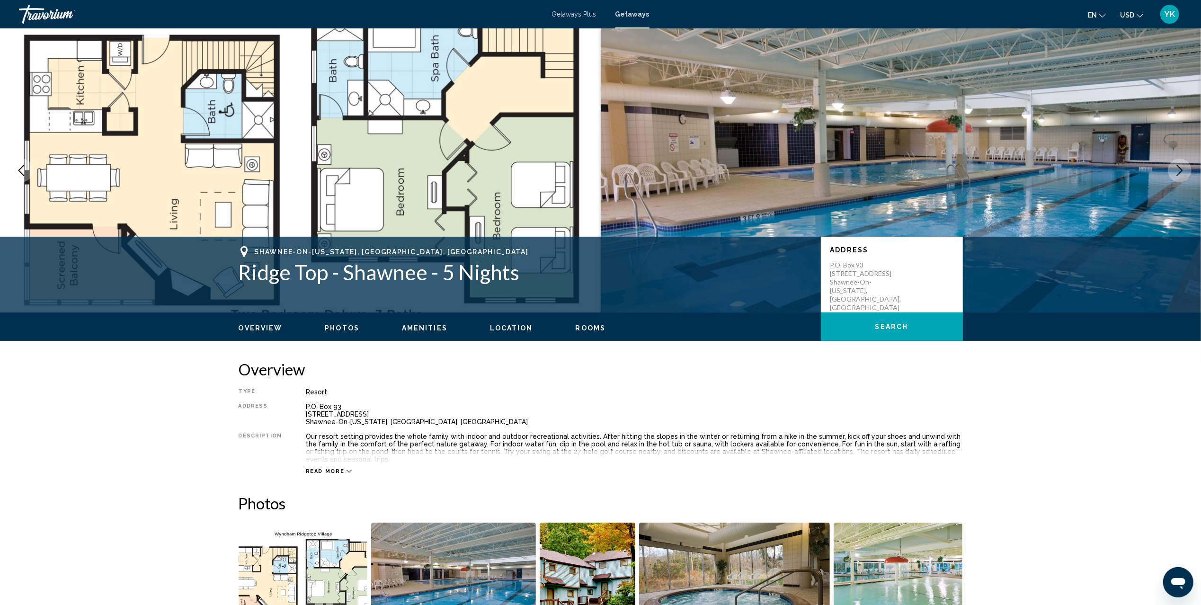
click at [339, 468] on span "Read more" at bounding box center [325, 471] width 39 height 6
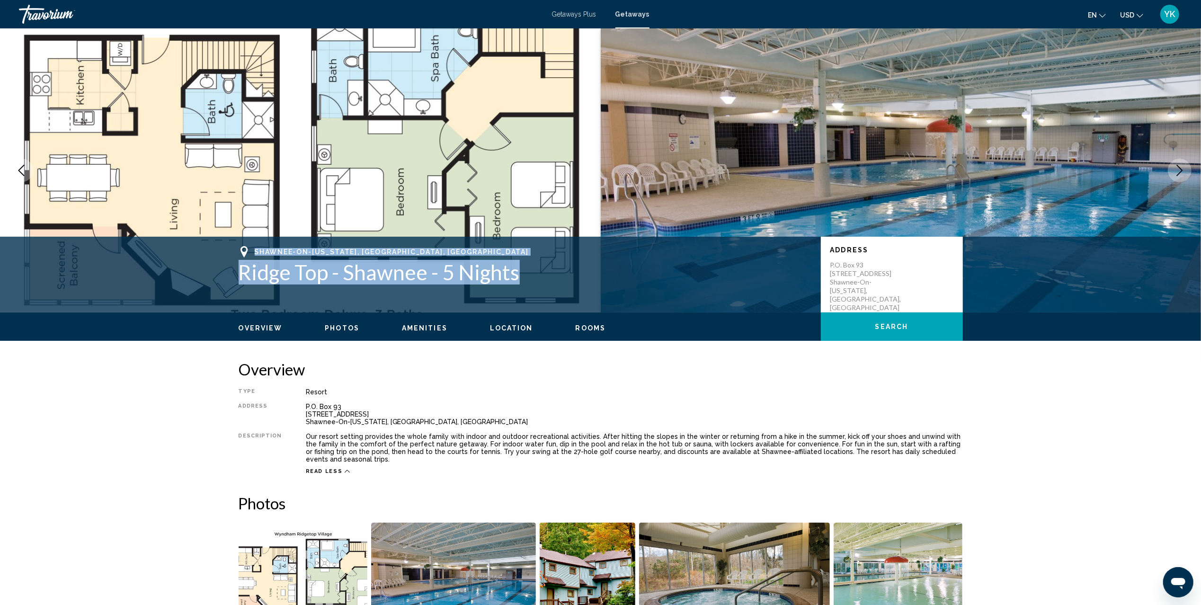
drag, startPoint x: 518, startPoint y: 271, endPoint x: 253, endPoint y: 245, distance: 266.4
click at [253, 245] on div "Shawnee-On-[US_STATE], [GEOGRAPHIC_DATA], [GEOGRAPHIC_DATA] Ridge Top - Shawnee…" at bounding box center [600, 275] width 1201 height 76
copy div "Shawnee-On-[US_STATE], [GEOGRAPHIC_DATA], [GEOGRAPHIC_DATA] Ridge Top - [GEOGRA…"
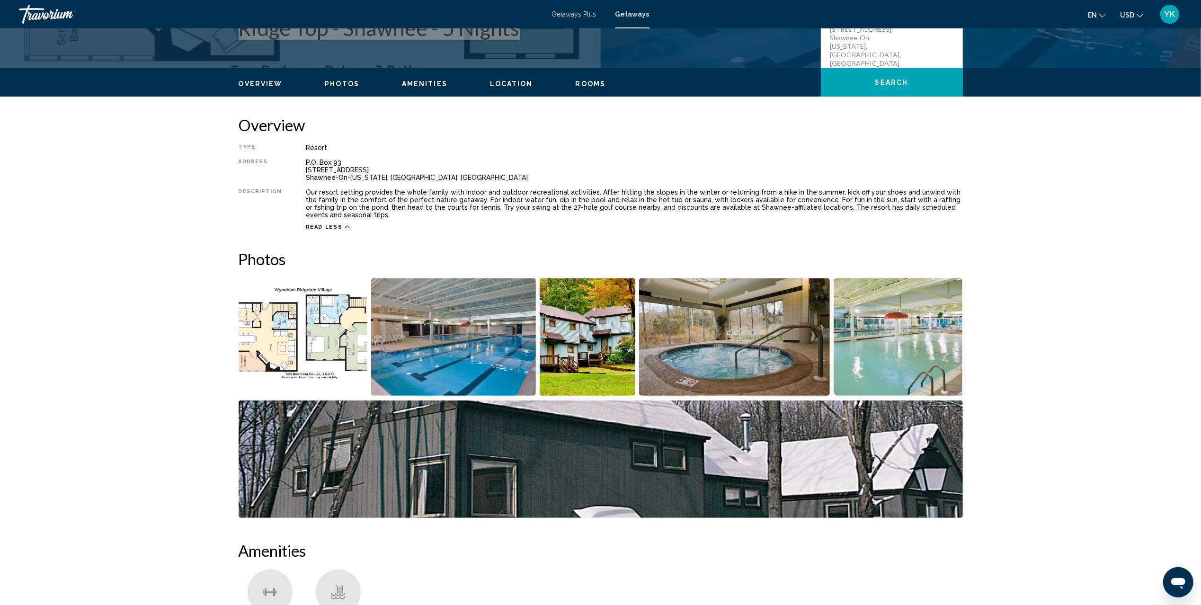
scroll to position [252, 0]
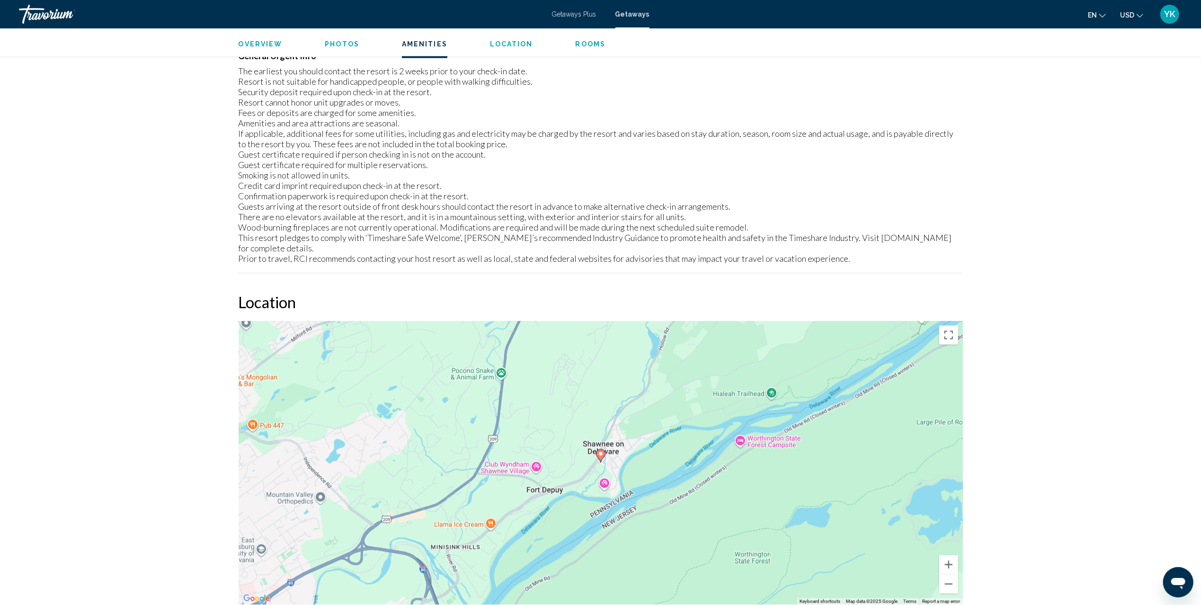
scroll to position [1452, 0]
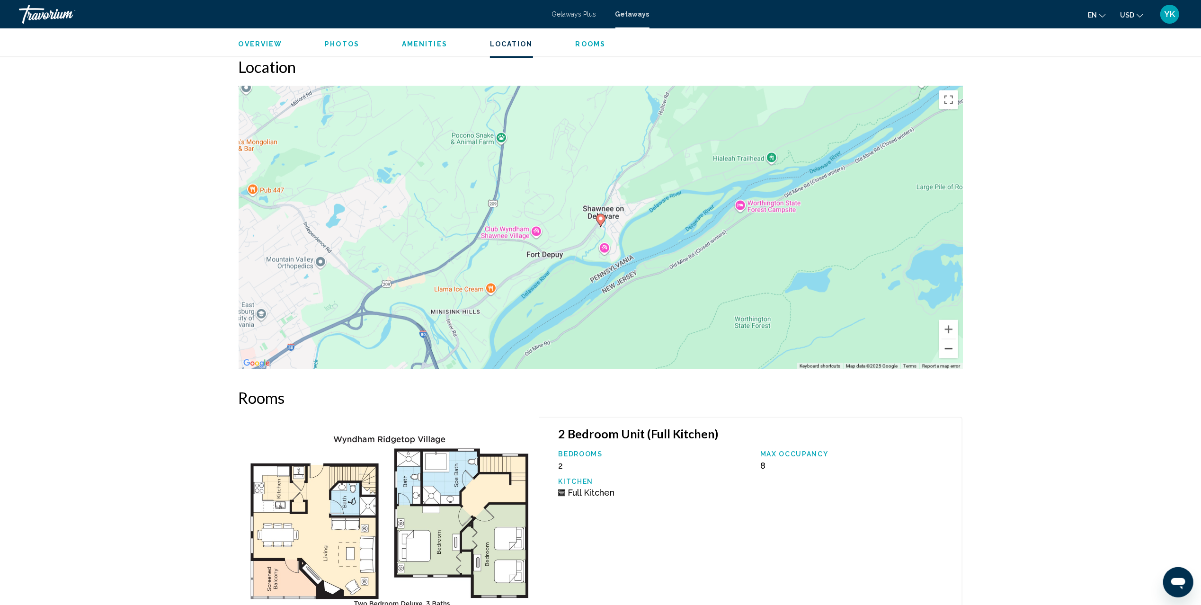
click at [951, 339] on button "Zoom out" at bounding box center [948, 348] width 19 height 19
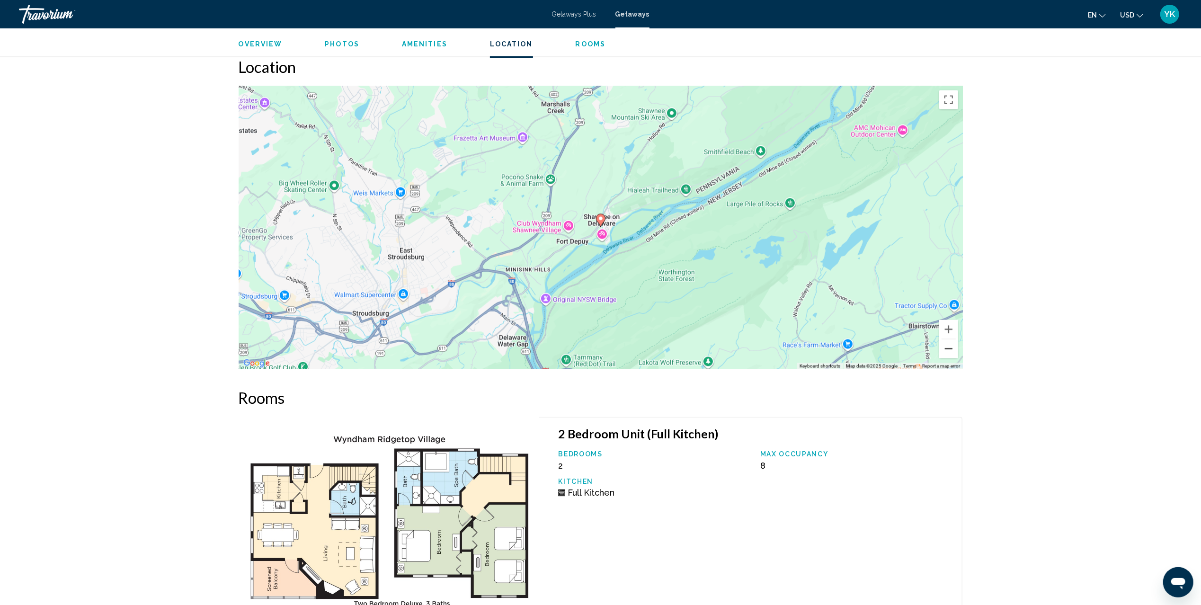
click at [951, 339] on button "Zoom out" at bounding box center [948, 348] width 19 height 19
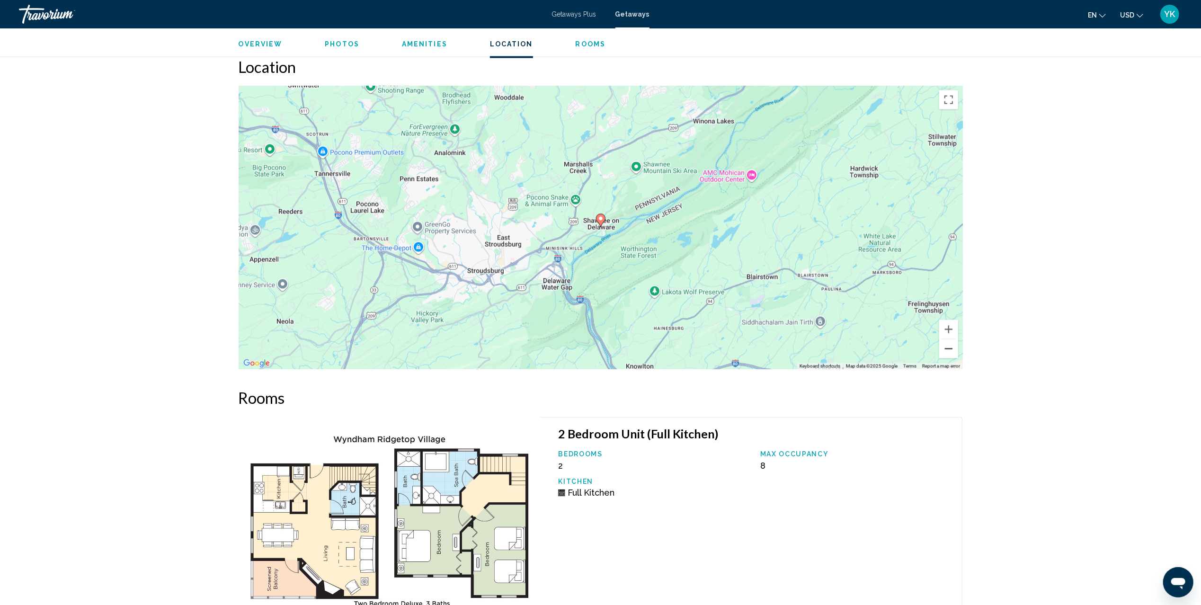
click at [951, 339] on button "Zoom out" at bounding box center [948, 348] width 19 height 19
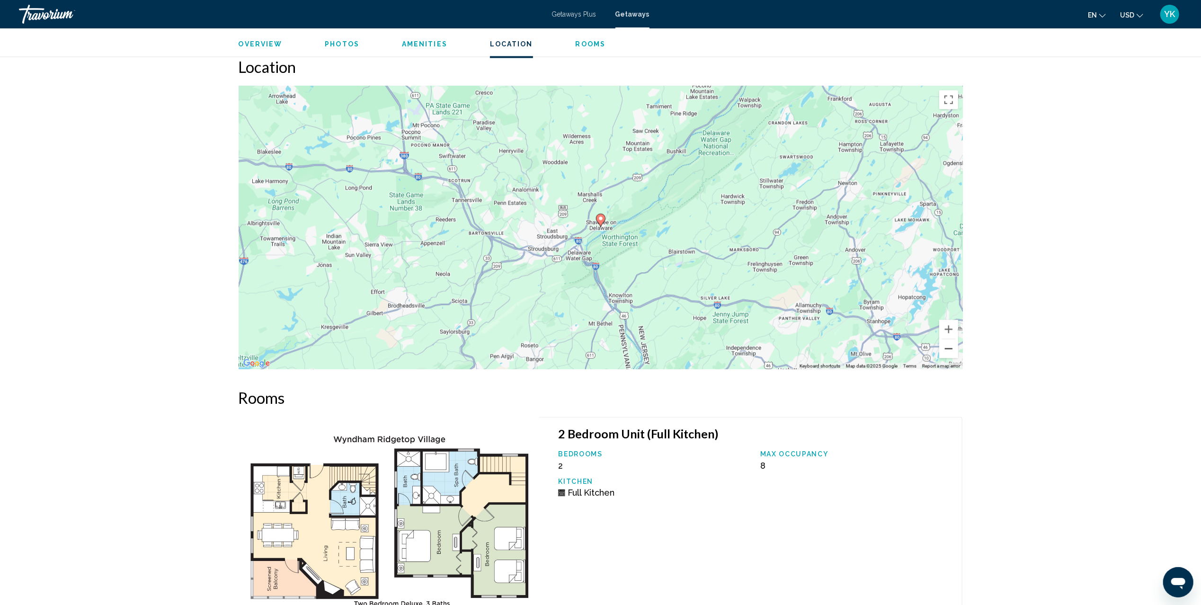
click at [951, 339] on button "Zoom out" at bounding box center [948, 348] width 19 height 19
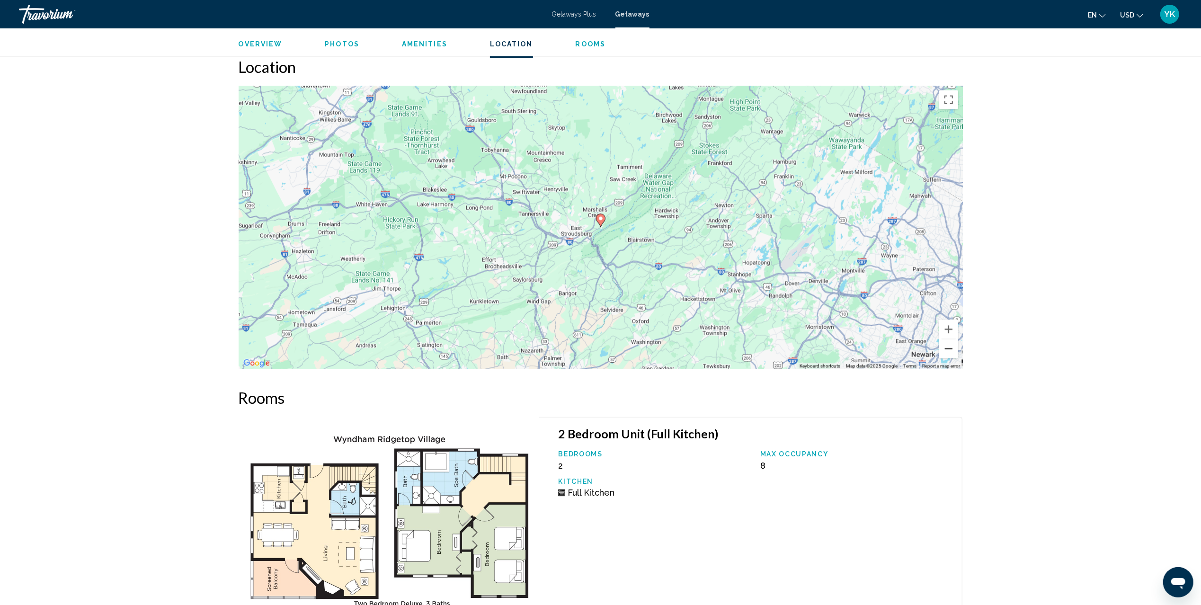
click at [951, 339] on button "Zoom out" at bounding box center [948, 348] width 19 height 19
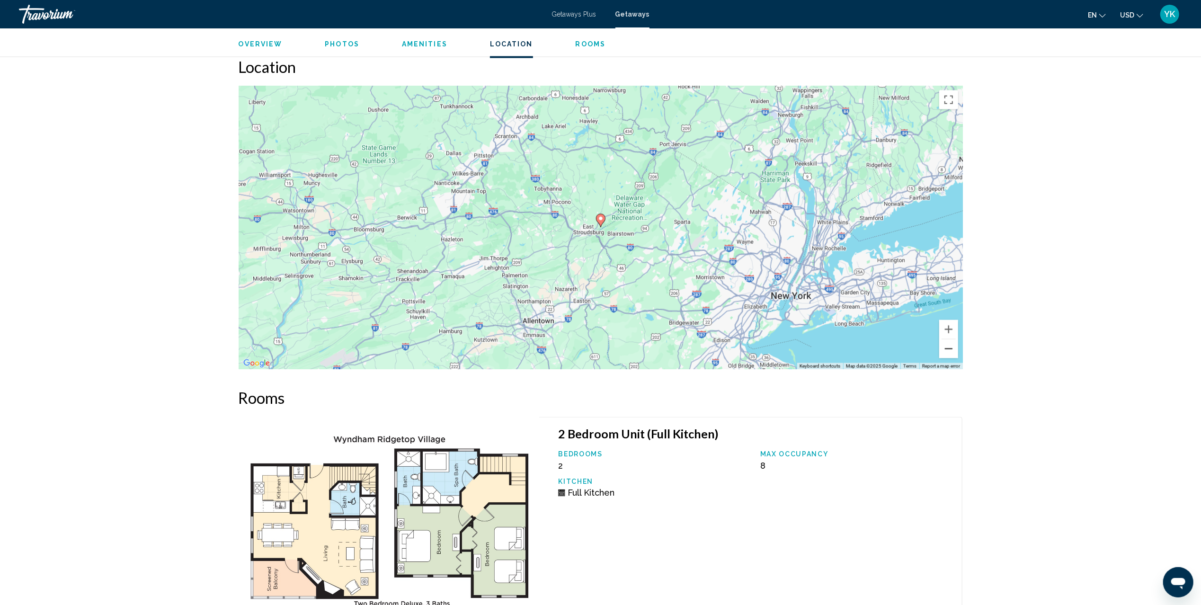
click at [951, 339] on button "Zoom out" at bounding box center [948, 348] width 19 height 19
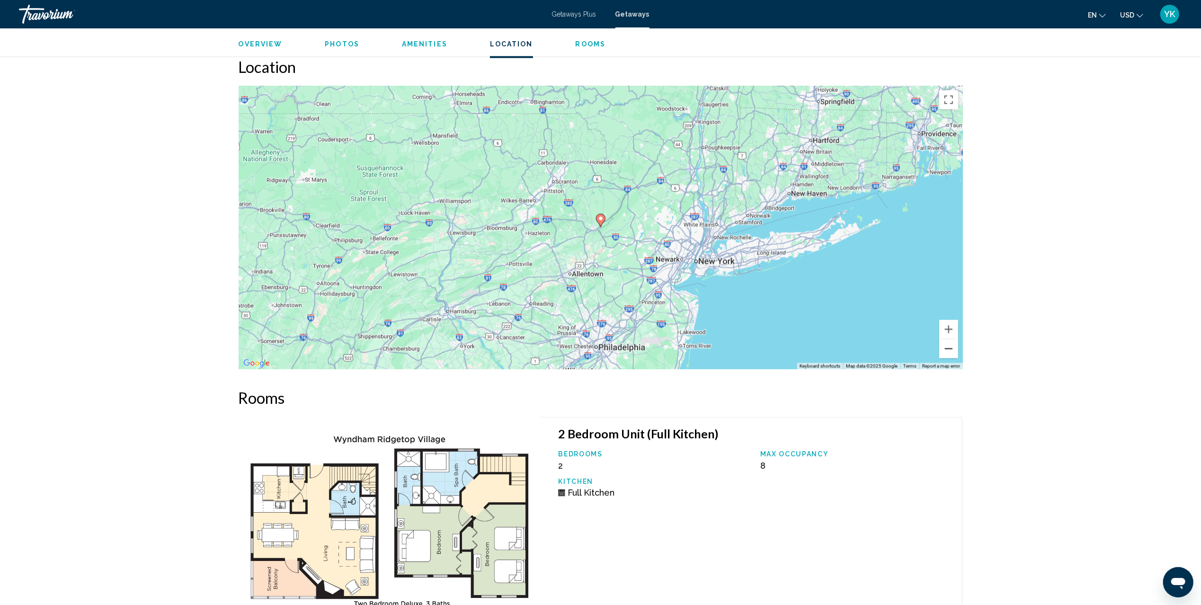
click at [951, 339] on button "Zoom out" at bounding box center [948, 348] width 19 height 19
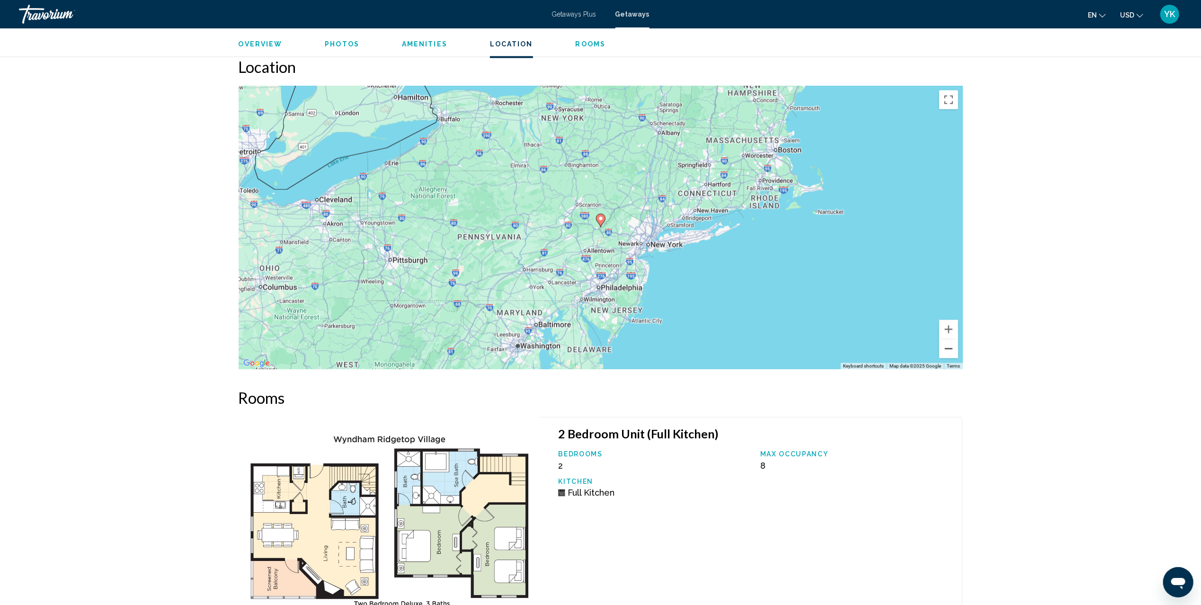
click at [951, 339] on button "Zoom out" at bounding box center [948, 348] width 19 height 19
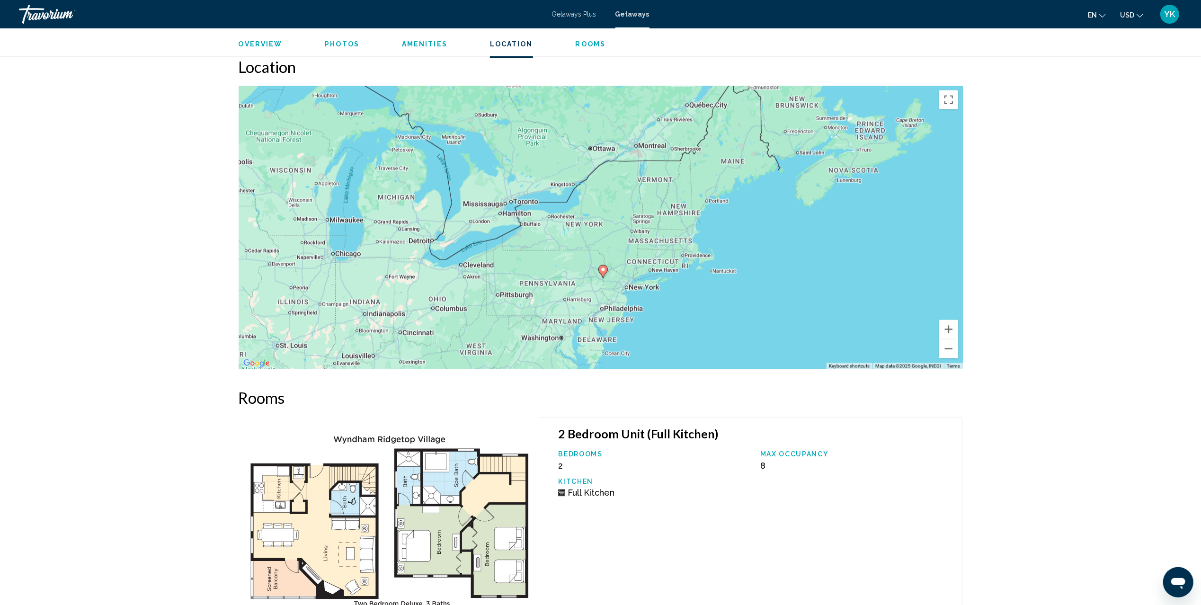
drag, startPoint x: 848, startPoint y: 215, endPoint x: 851, endPoint y: 267, distance: 52.1
click at [851, 267] on div "To activate drag with keyboard, press Alt + Enter. Once in keyboard drag state,…" at bounding box center [601, 228] width 724 height 284
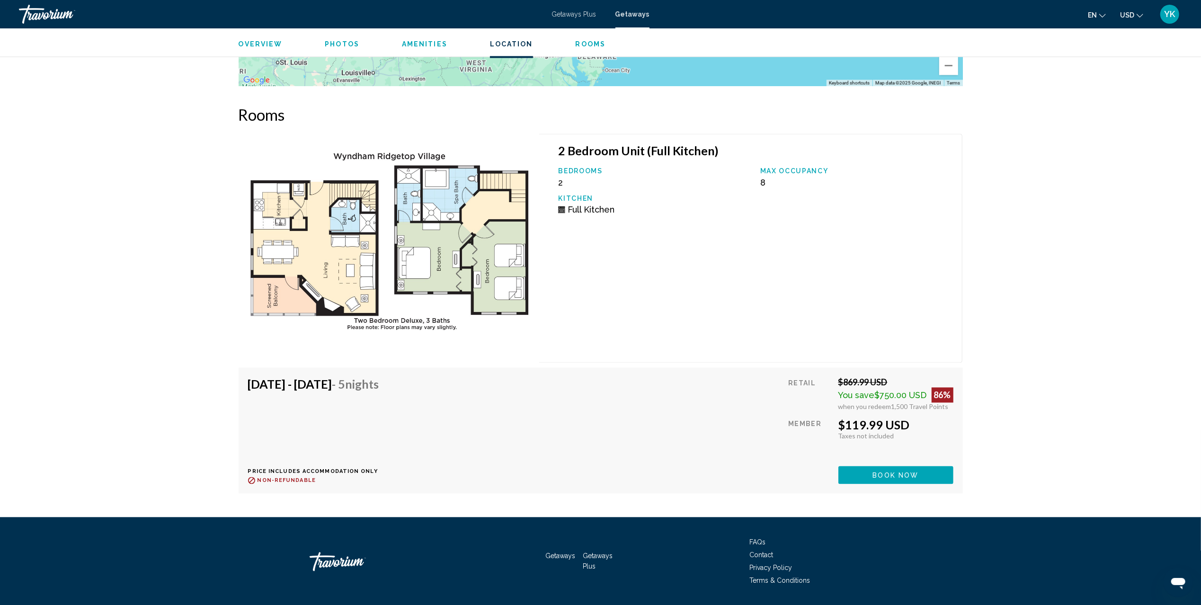
scroll to position [1745, 0]
